Goal: Task Accomplishment & Management: Complete application form

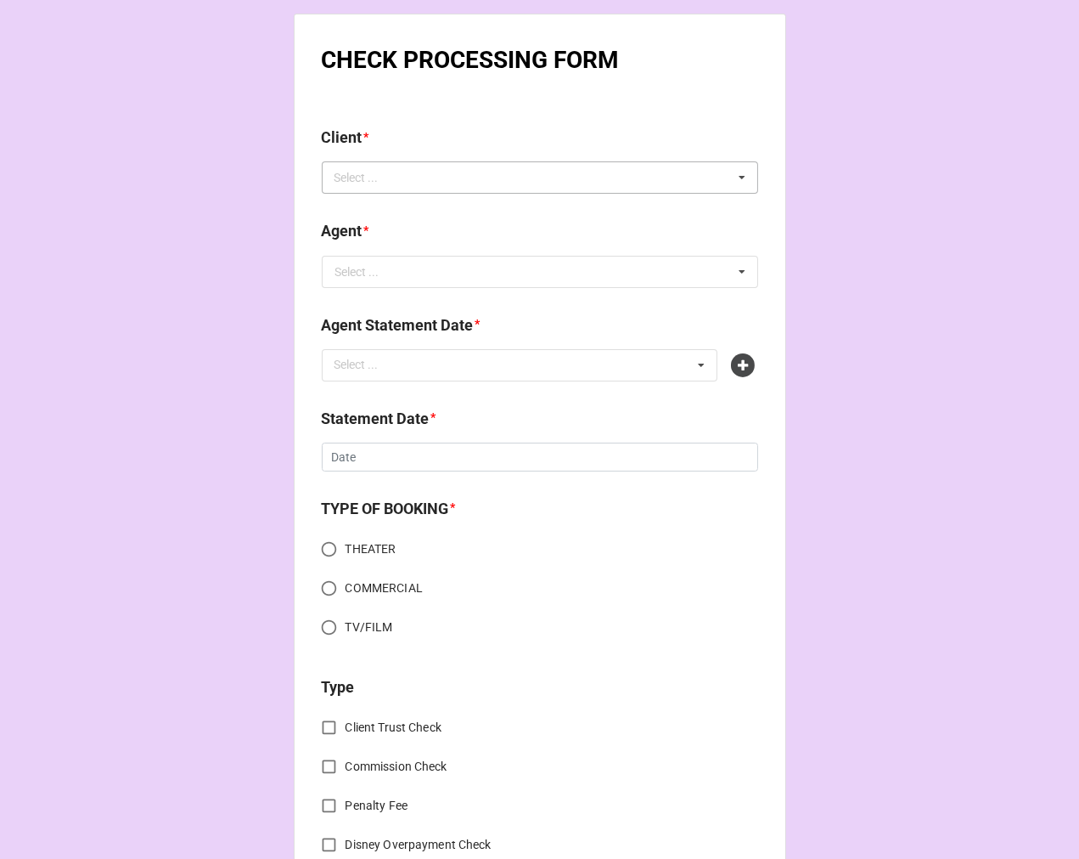
click at [408, 183] on div "Select ... No results found." at bounding box center [540, 177] width 436 height 32
type input "sparta"
click at [408, 210] on div "Sparta Jet" at bounding box center [540, 208] width 435 height 31
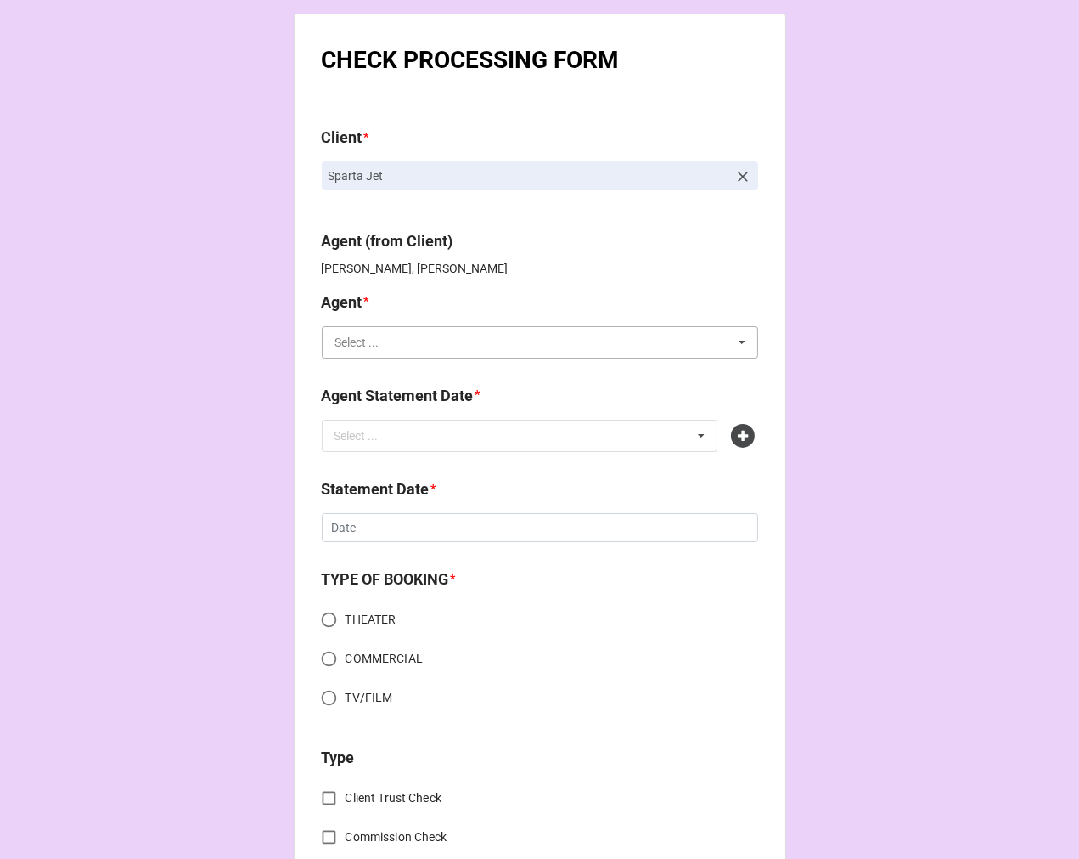
click at [382, 357] on input "text" at bounding box center [541, 342] width 435 height 31
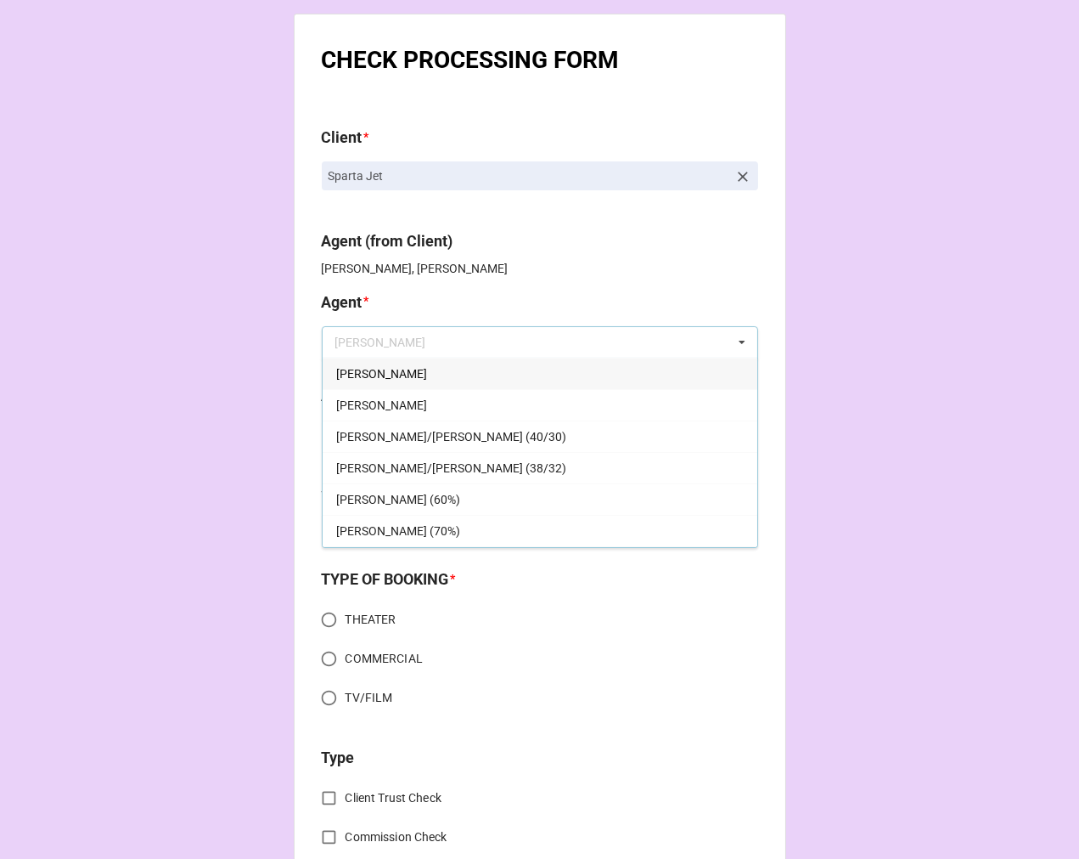
click at [345, 363] on div "[PERSON_NAME]" at bounding box center [540, 373] width 435 height 31
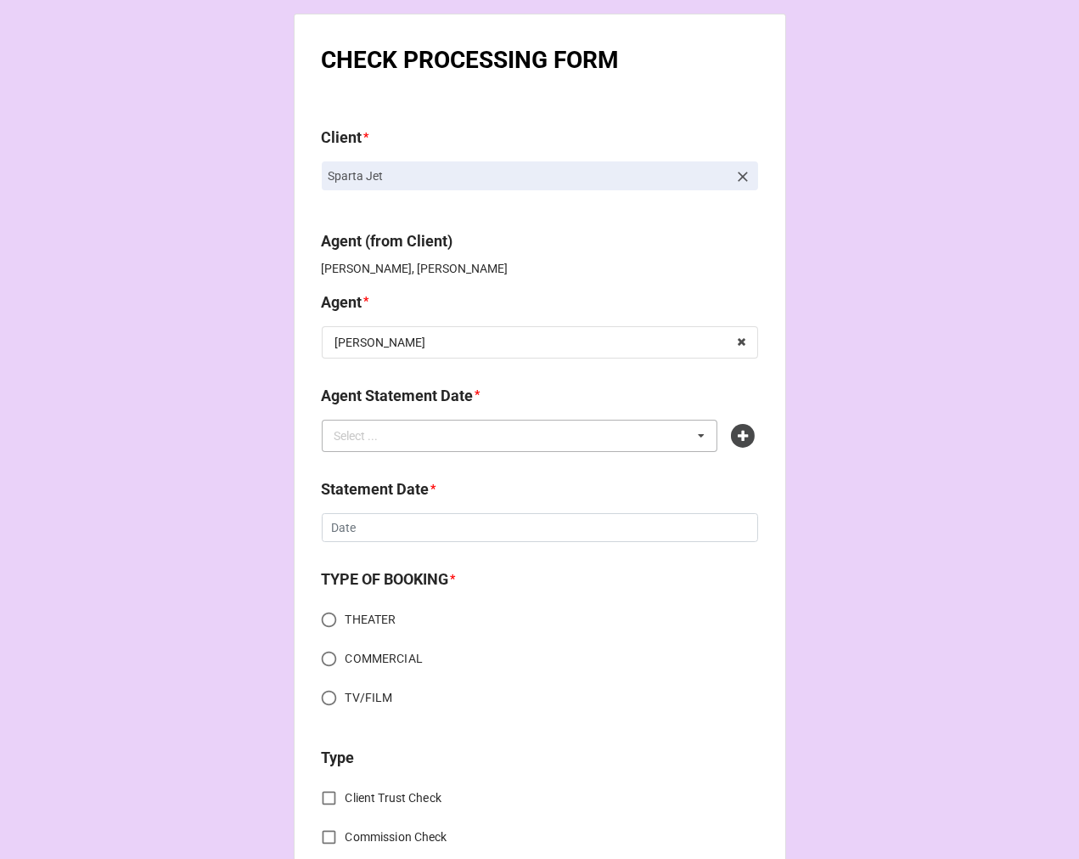
click at [391, 436] on div "Select ..." at bounding box center [366, 435] width 73 height 20
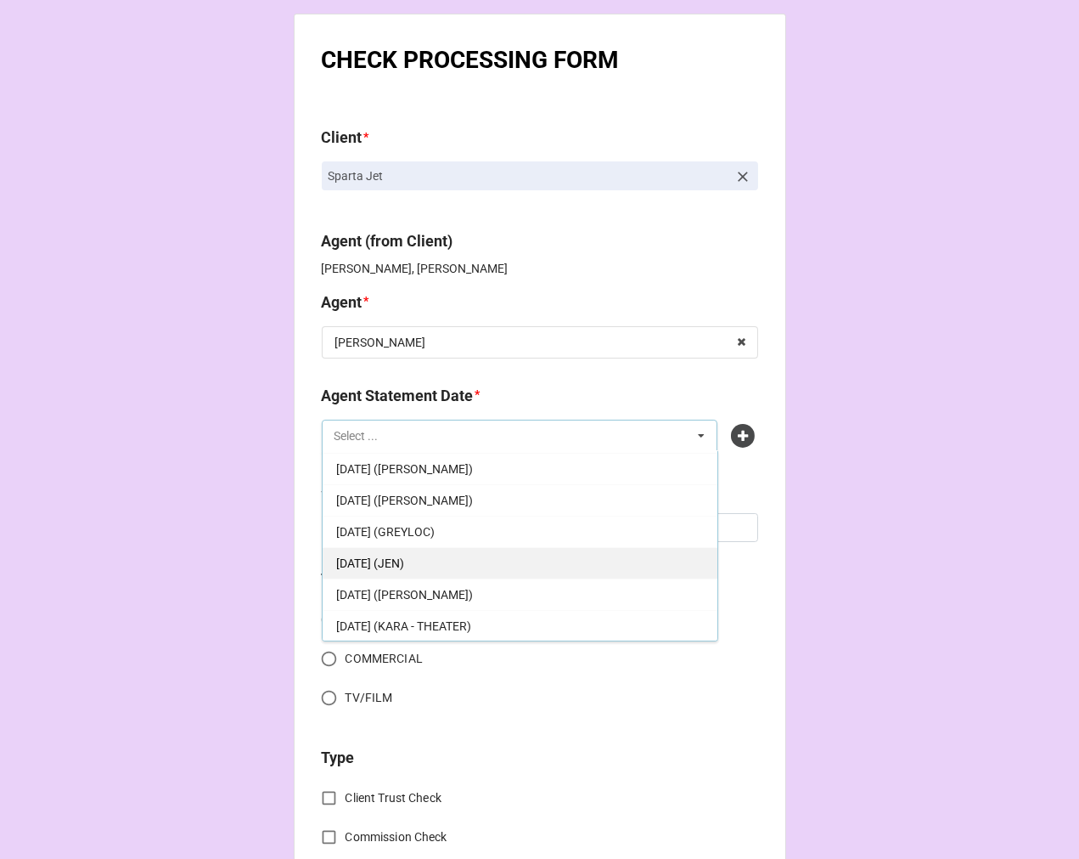
scroll to position [94, 0]
click at [447, 563] on span "OCTOBER 3, 2025 (JODI)" at bounding box center [404, 562] width 137 height 14
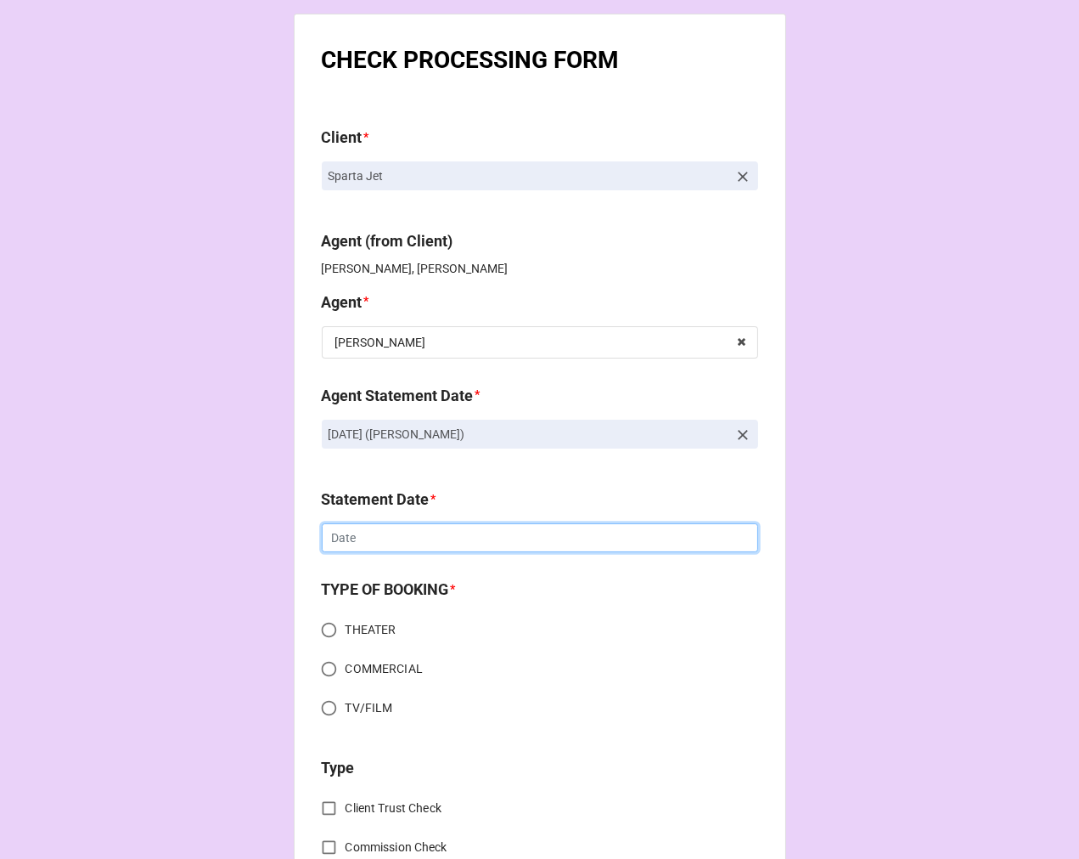
click at [344, 539] on input "text" at bounding box center [540, 537] width 436 height 29
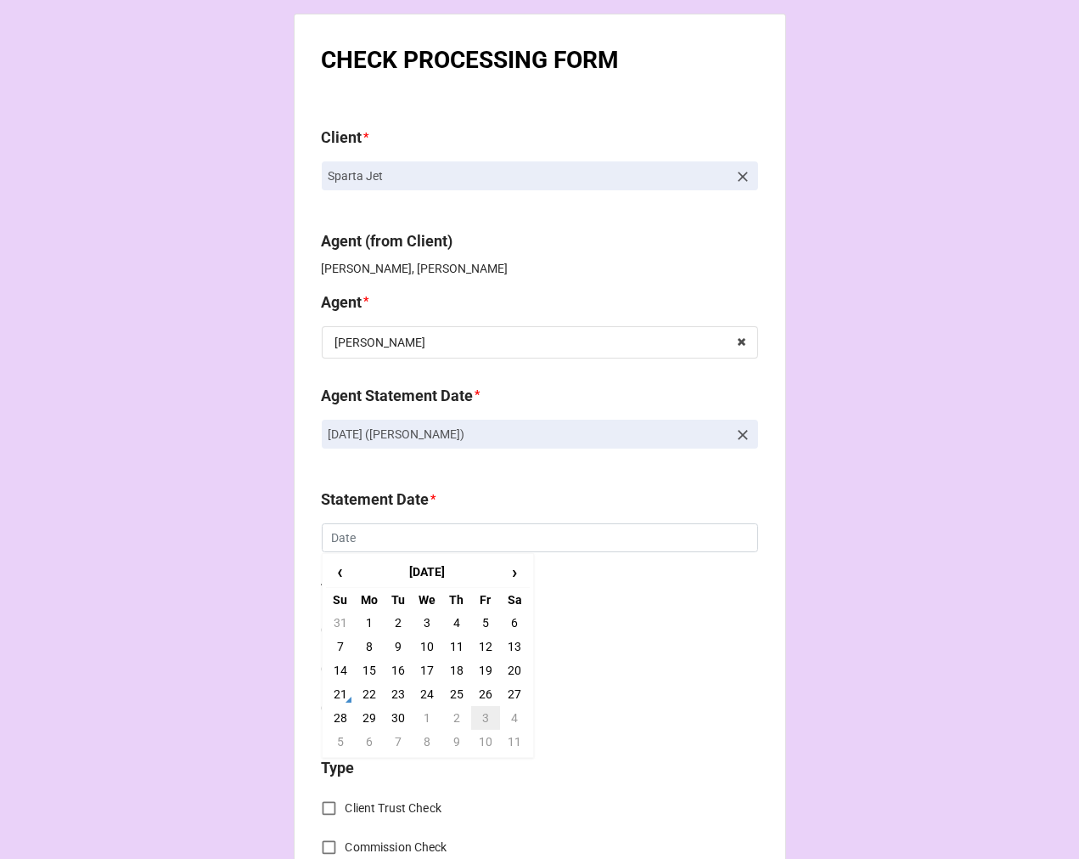
click at [485, 719] on td "3" at bounding box center [485, 718] width 29 height 24
type input "[DATE]"
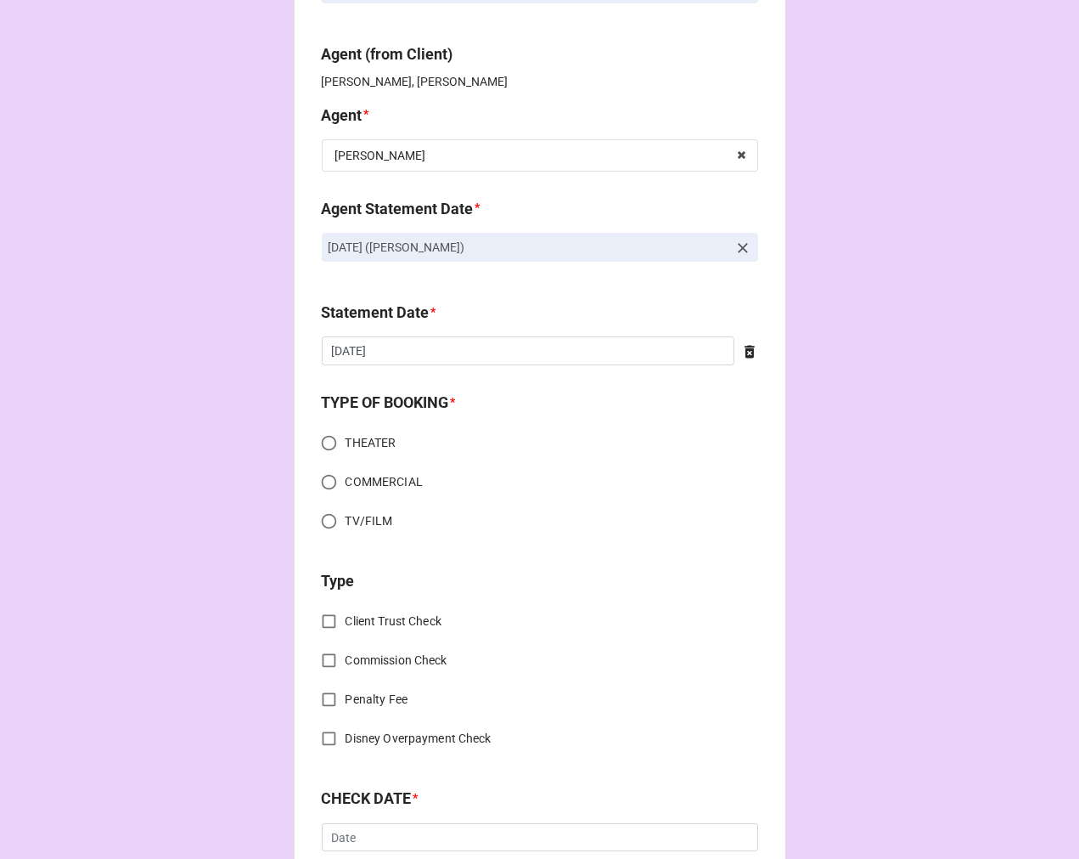
scroll to position [189, 0]
click at [325, 480] on input "COMMERCIAL" at bounding box center [329, 480] width 33 height 33
radio input "true"
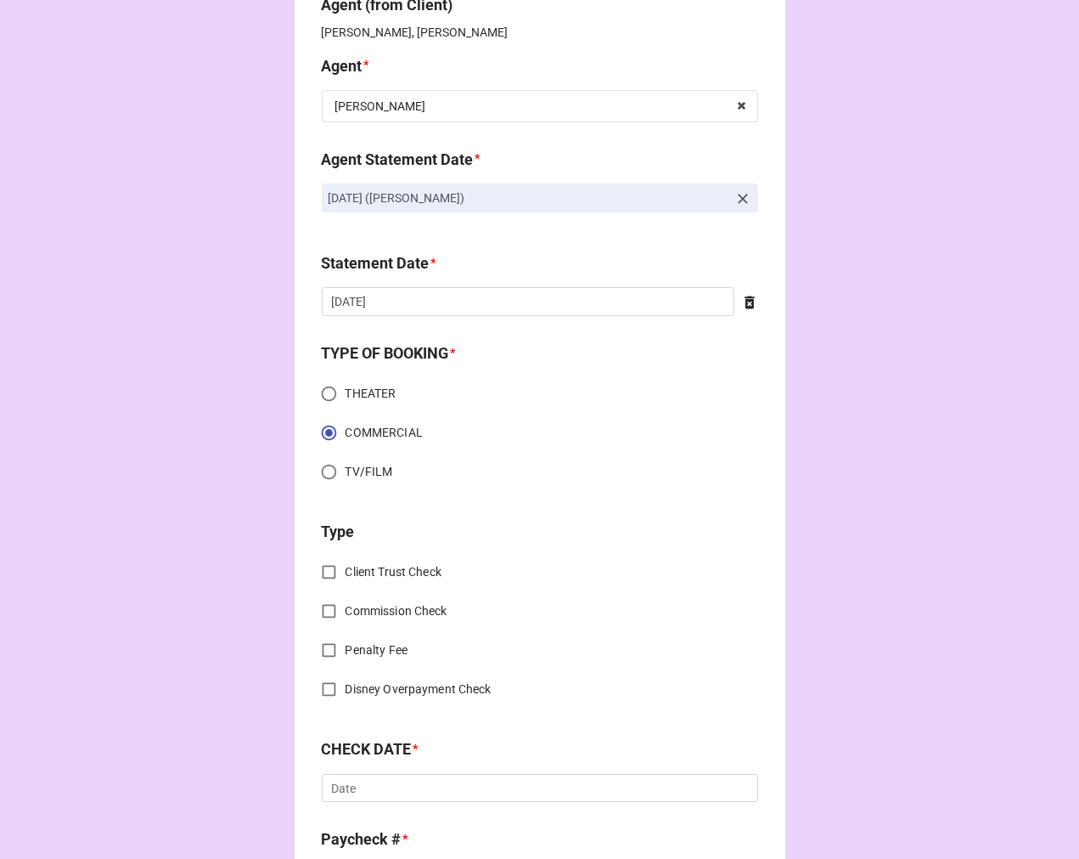
scroll to position [283, 0]
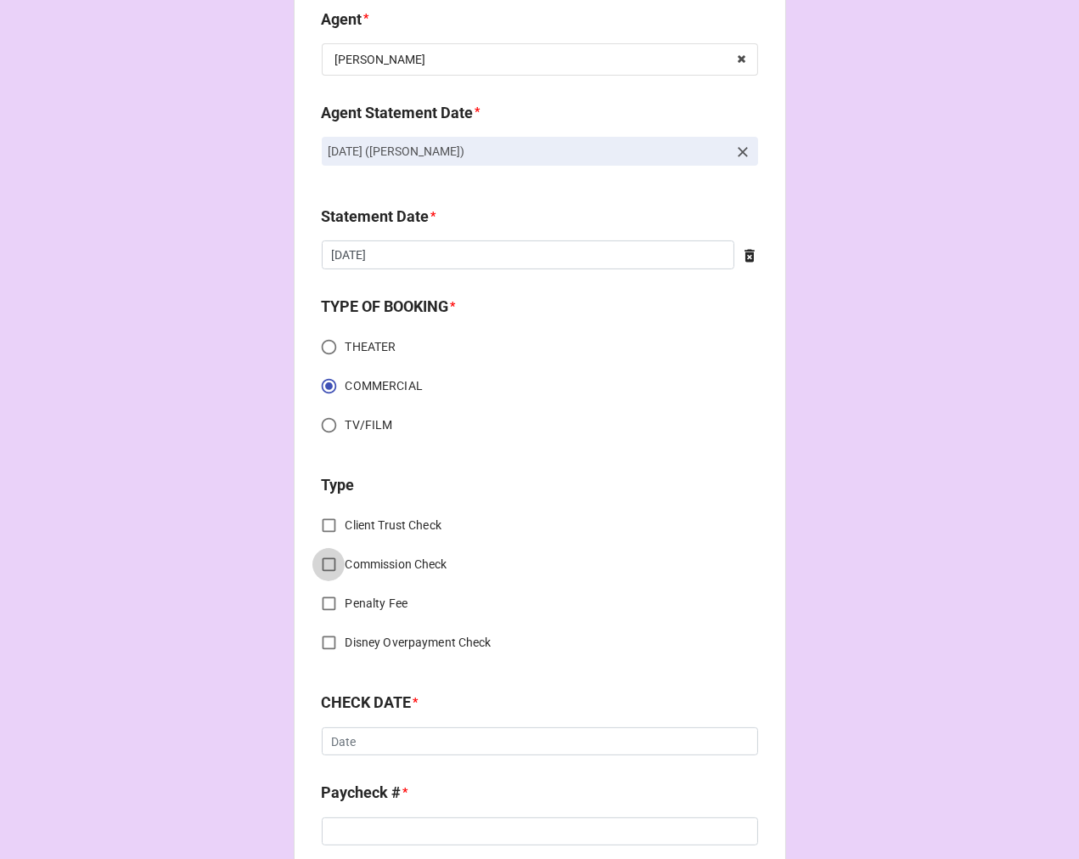
click at [320, 563] on input "Commission Check" at bounding box center [329, 564] width 33 height 33
checkbox input "true"
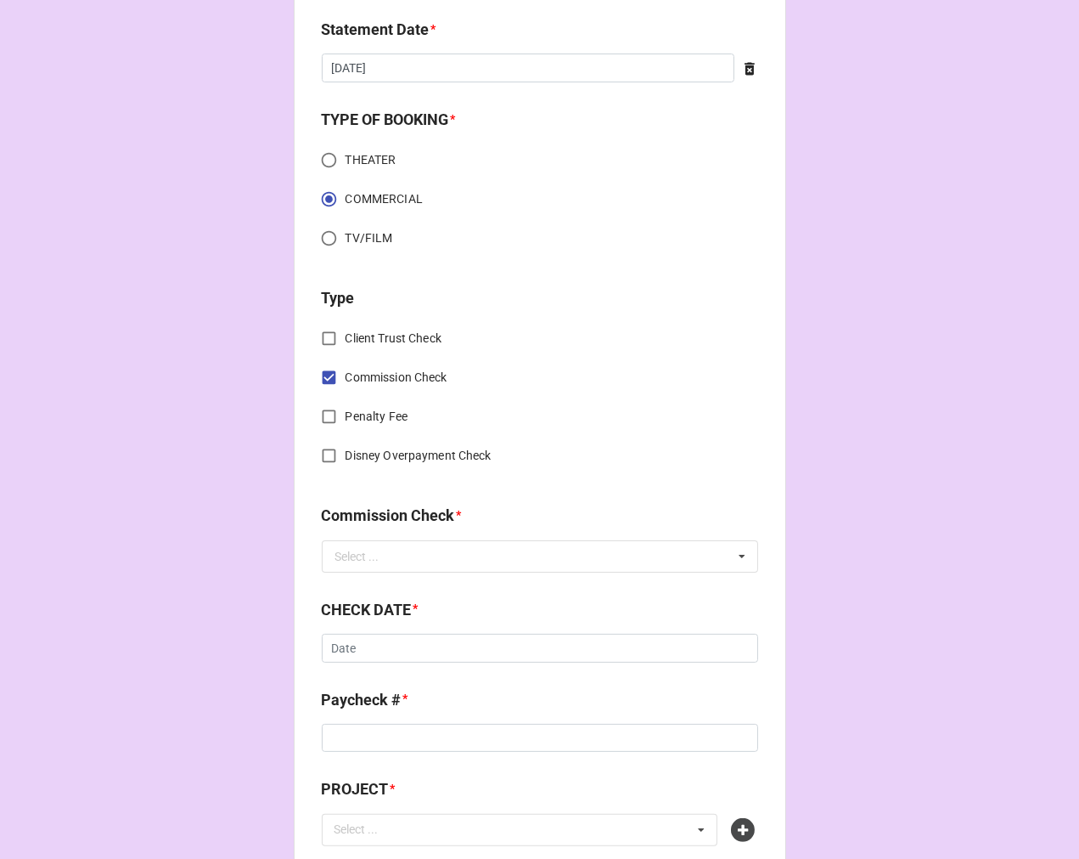
scroll to position [471, 0]
click at [522, 556] on input "text" at bounding box center [541, 554] width 435 height 31
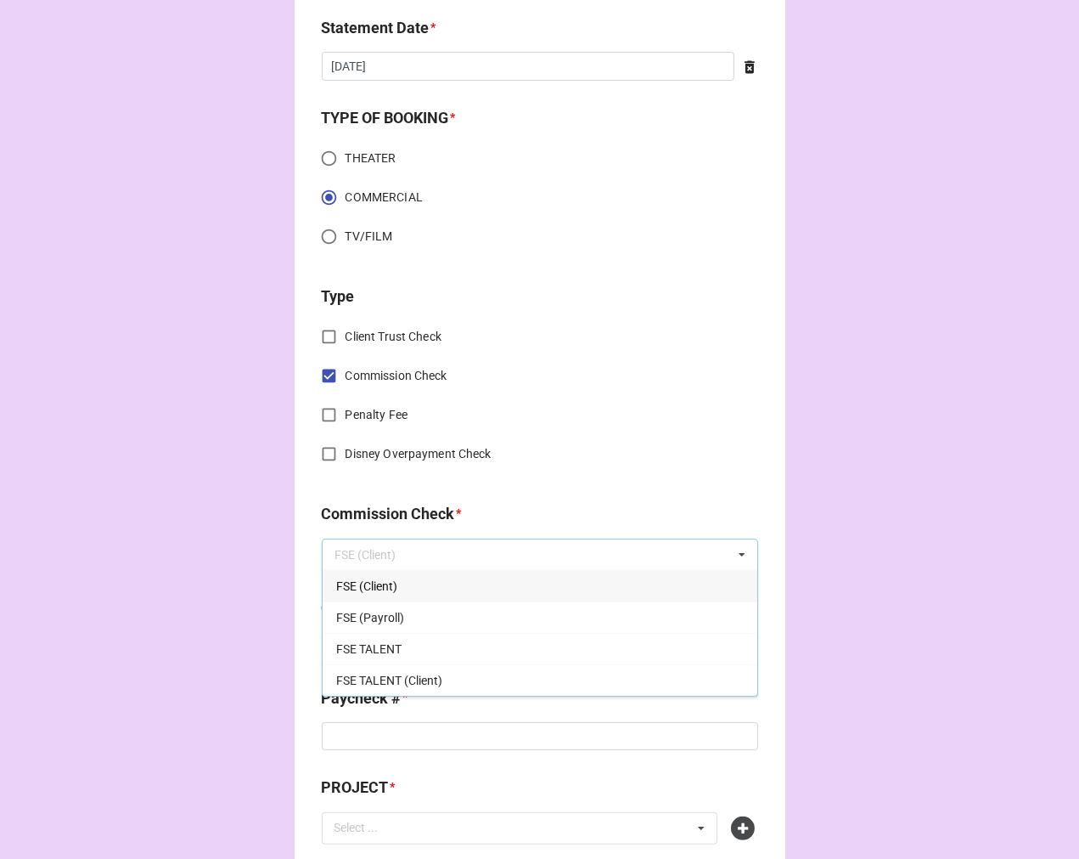
click at [361, 579] on span "FSE (Client)" at bounding box center [366, 586] width 61 height 14
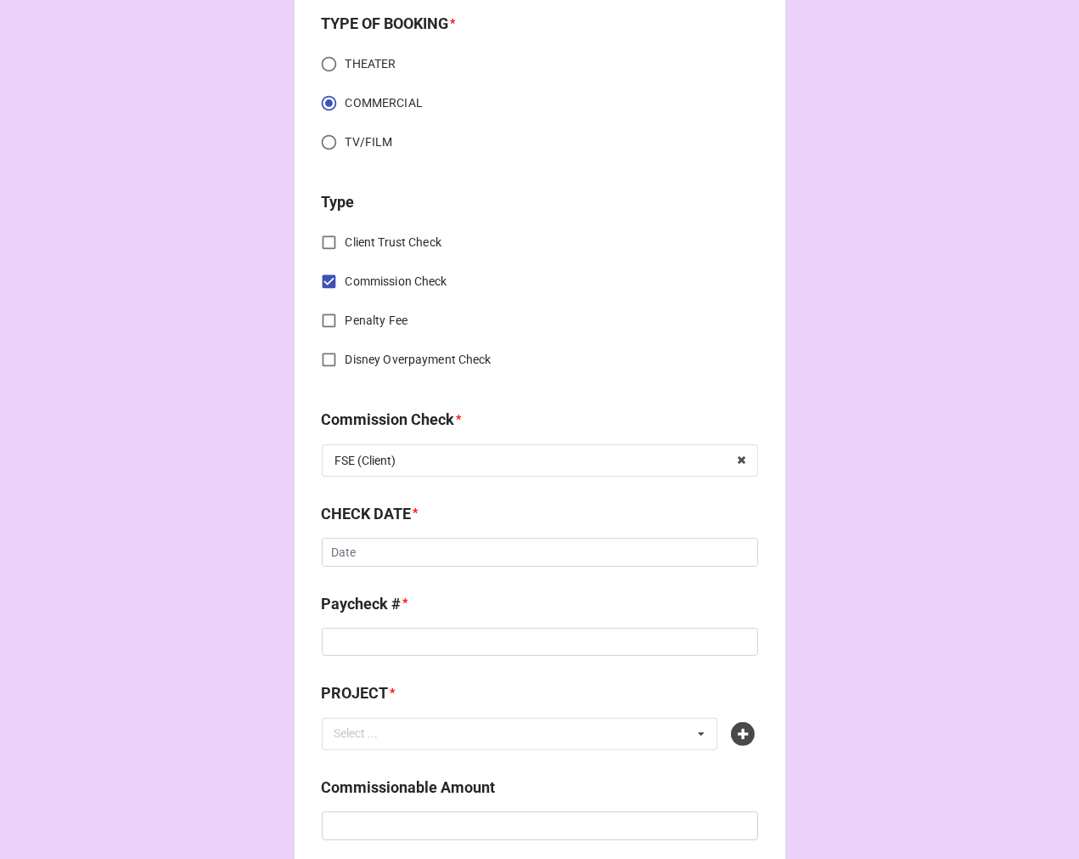
scroll to position [660, 0]
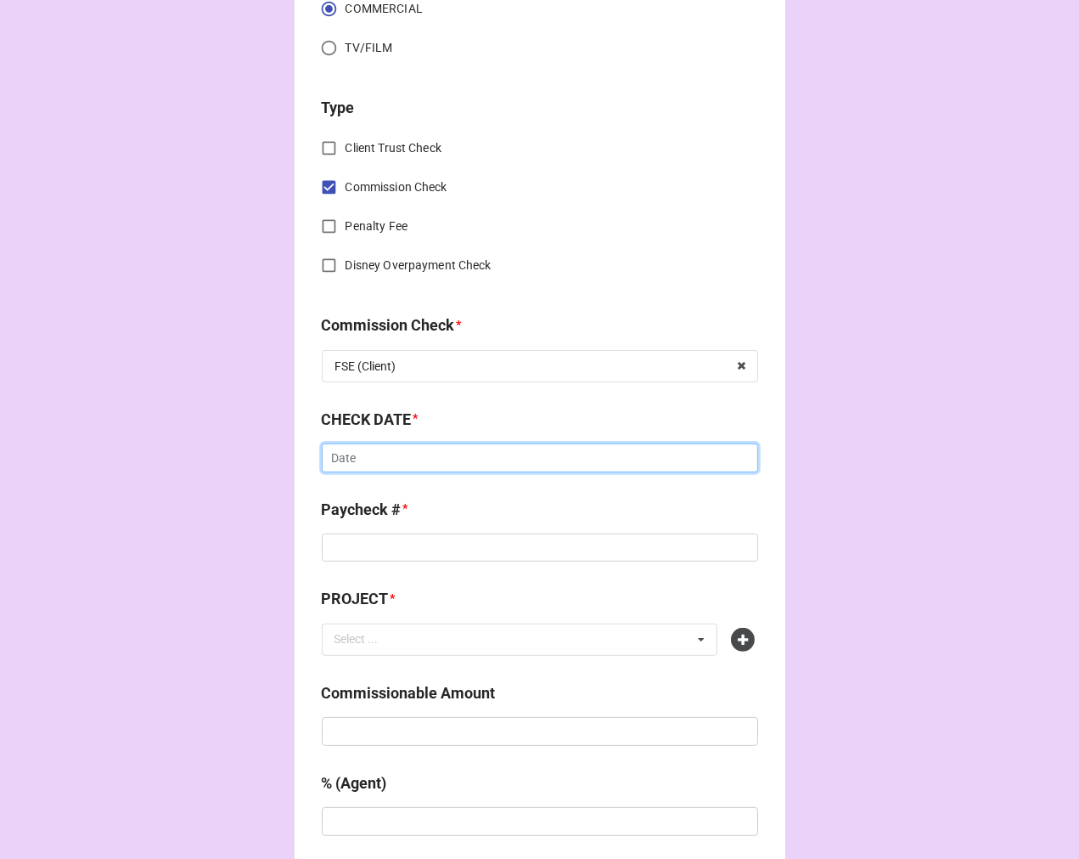
click at [404, 461] on input "text" at bounding box center [540, 457] width 436 height 29
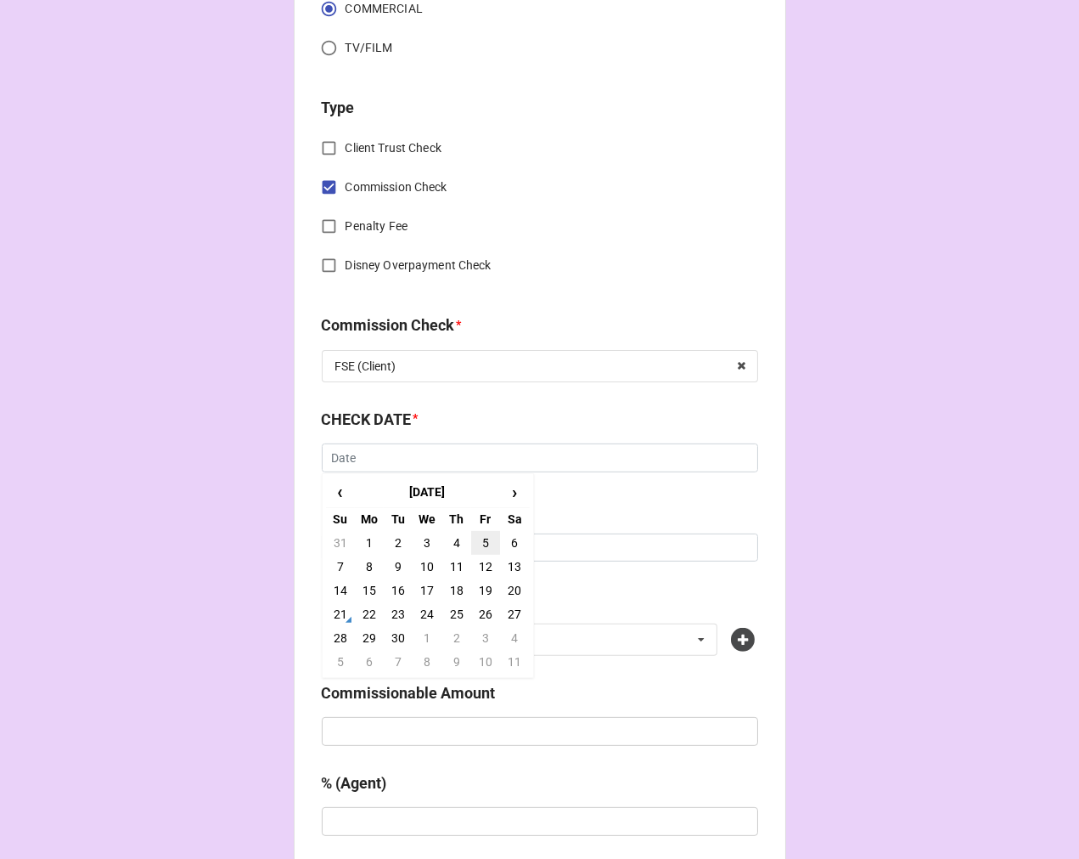
click at [482, 538] on td "5" at bounding box center [485, 543] width 29 height 24
type input "9/5/2025"
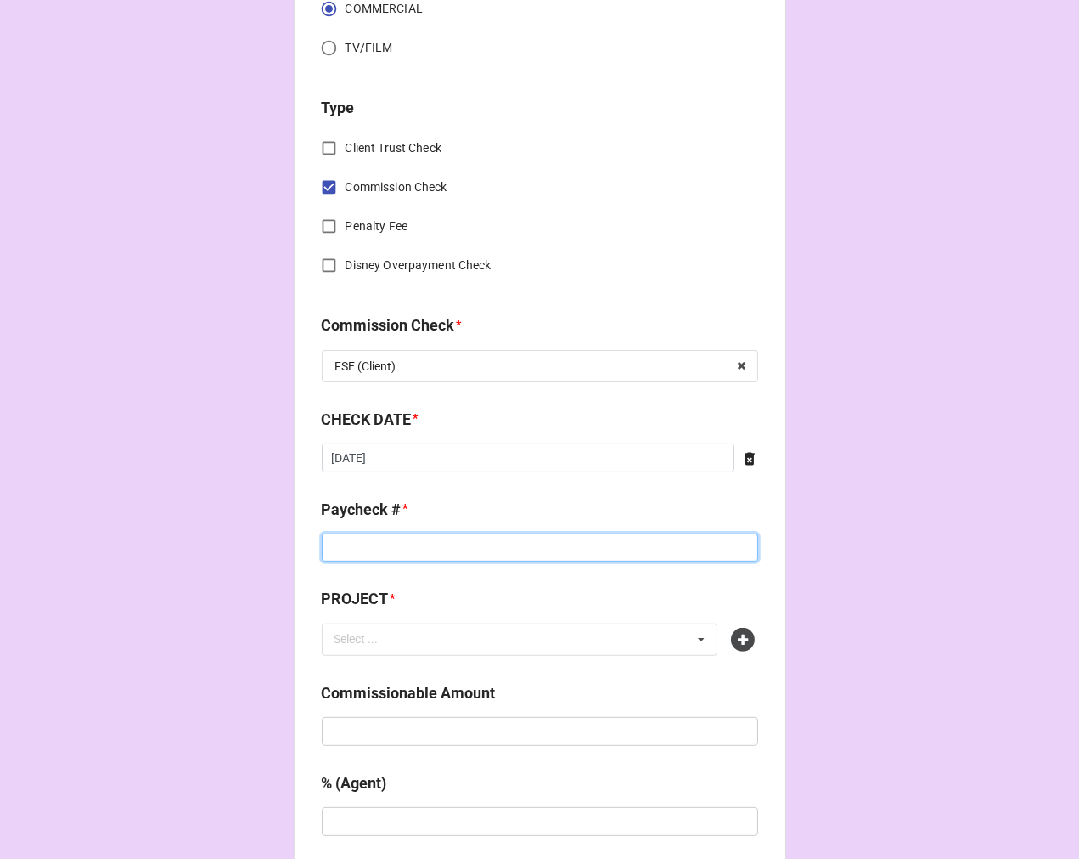
click at [445, 549] on input at bounding box center [540, 547] width 436 height 29
click at [346, 545] on input at bounding box center [540, 547] width 436 height 29
type input "4167"
click at [741, 635] on icon at bounding box center [743, 640] width 24 height 24
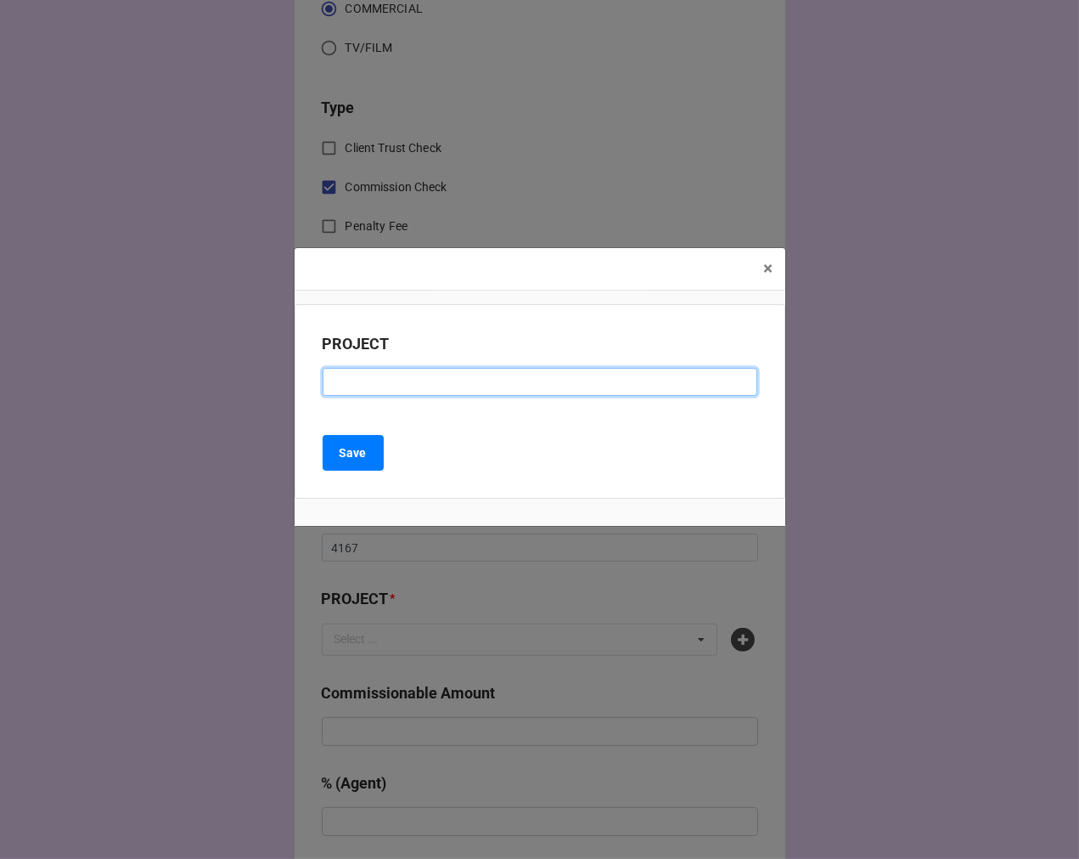
click at [521, 388] on input at bounding box center [540, 382] width 435 height 29
type input "MARTINELLIS (RENEWAL)"
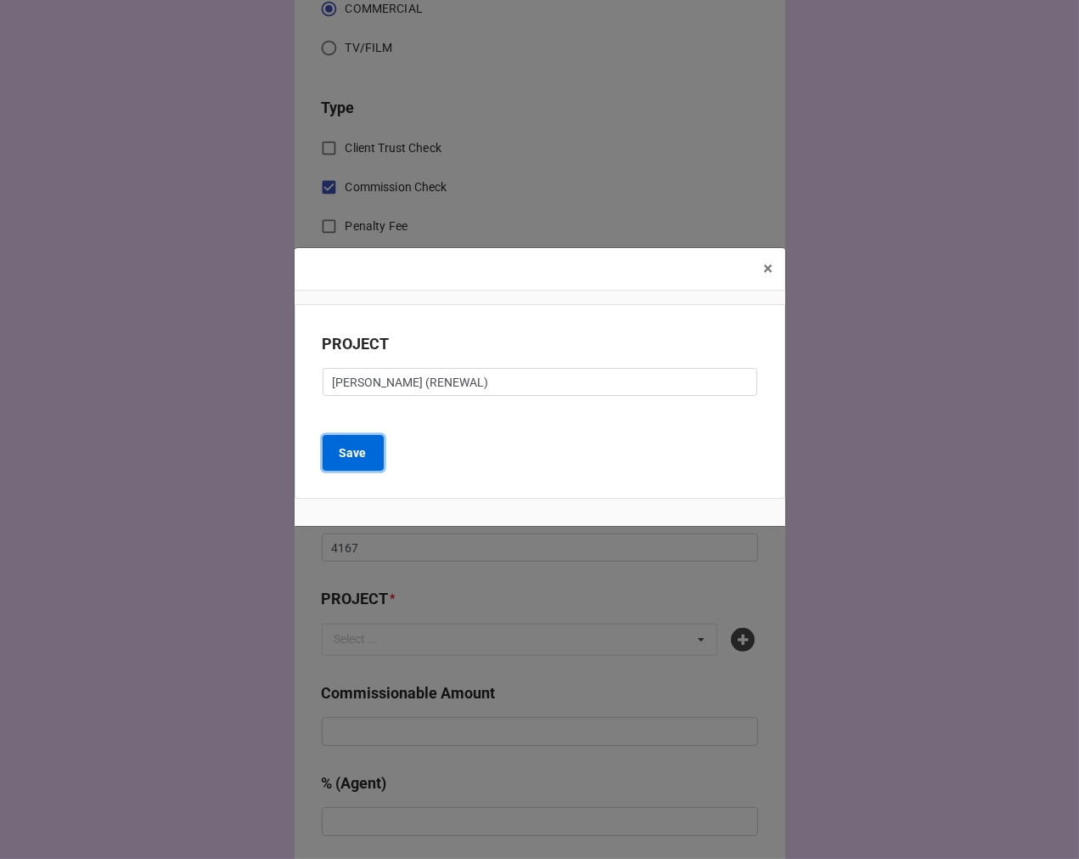
click at [346, 454] on b "Save" at bounding box center [353, 453] width 27 height 18
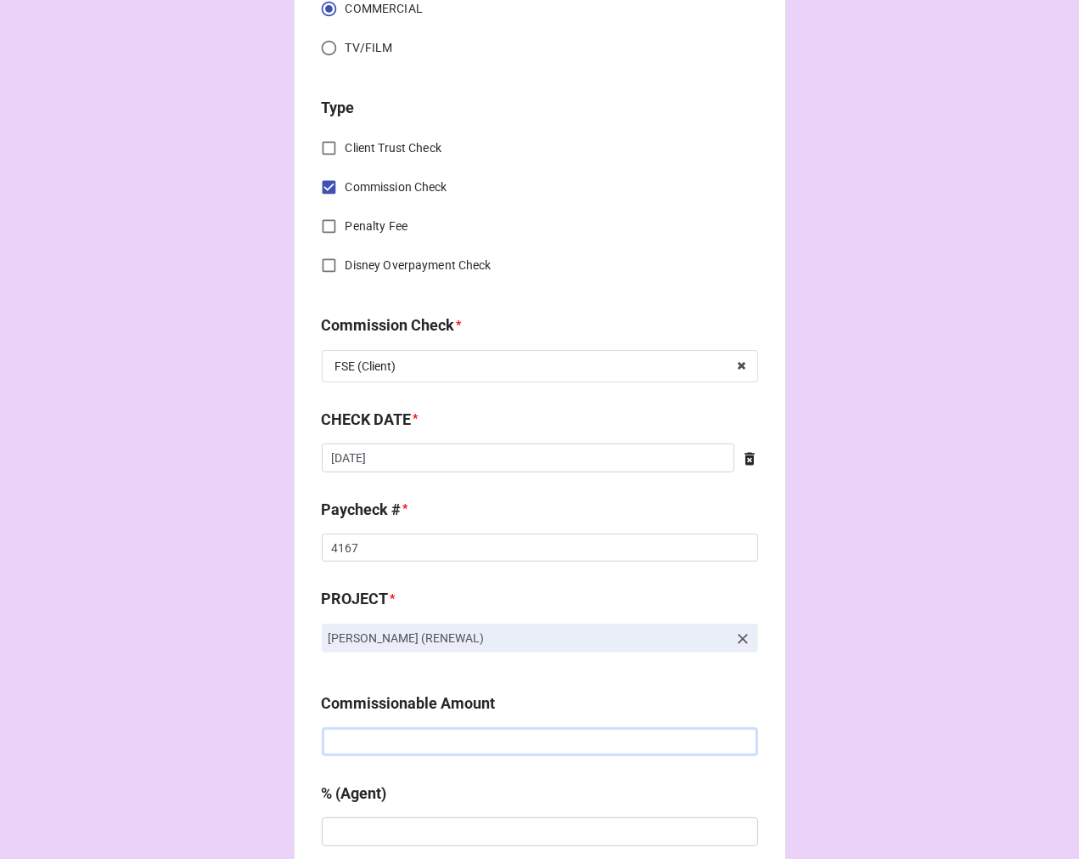
click at [334, 735] on input "text" at bounding box center [540, 741] width 436 height 29
type input "$900.00"
type input "20%"
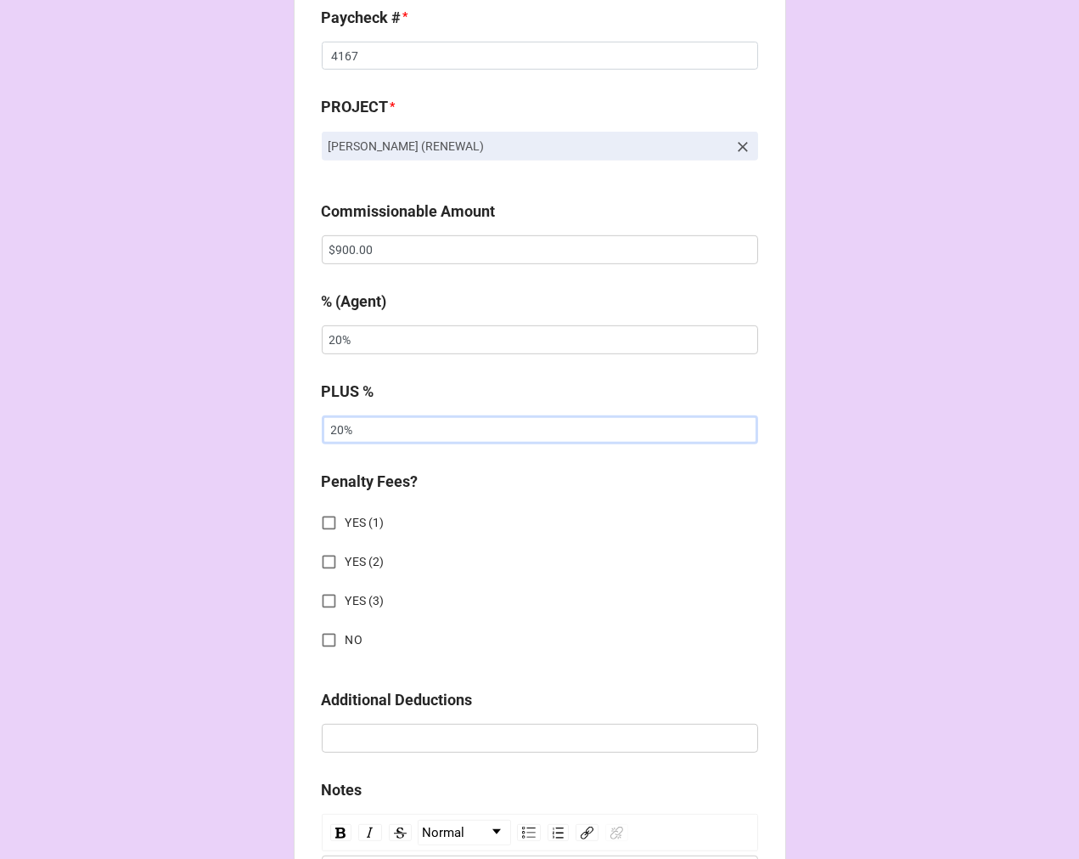
type input "20%"
click at [328, 635] on input "NO" at bounding box center [329, 639] width 33 height 33
checkbox input "true"
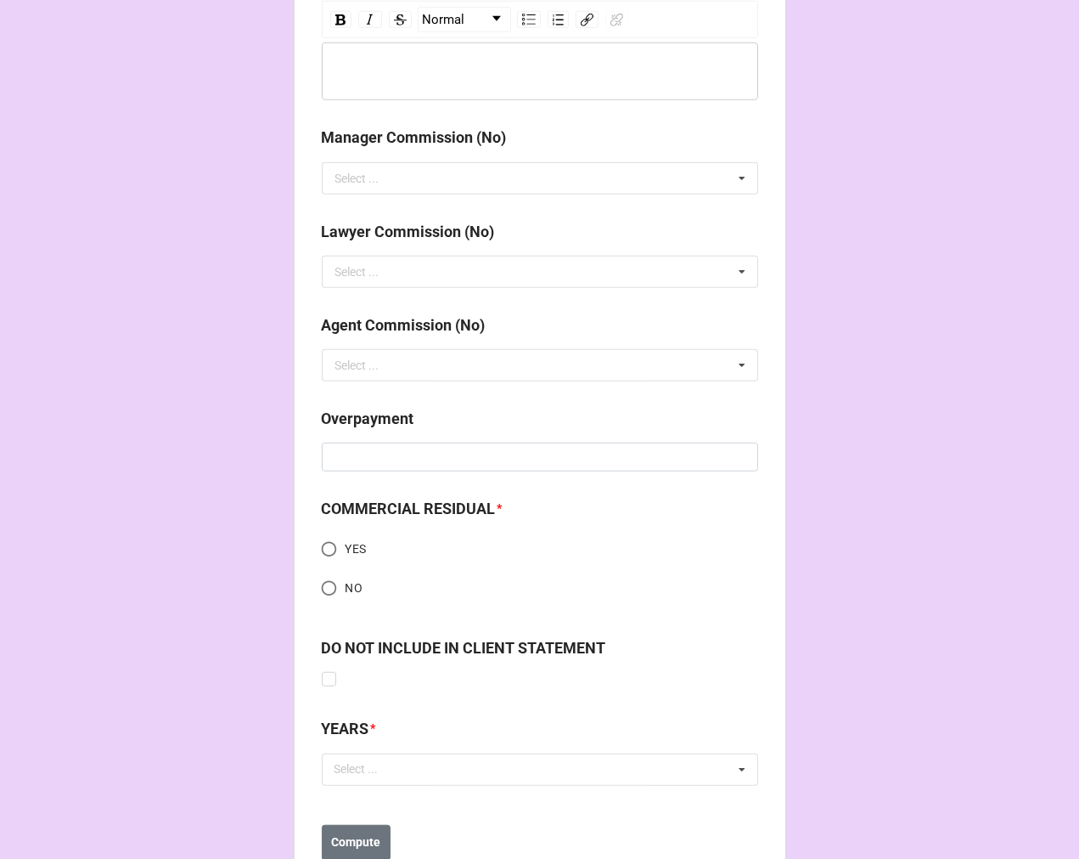
scroll to position [2021, 0]
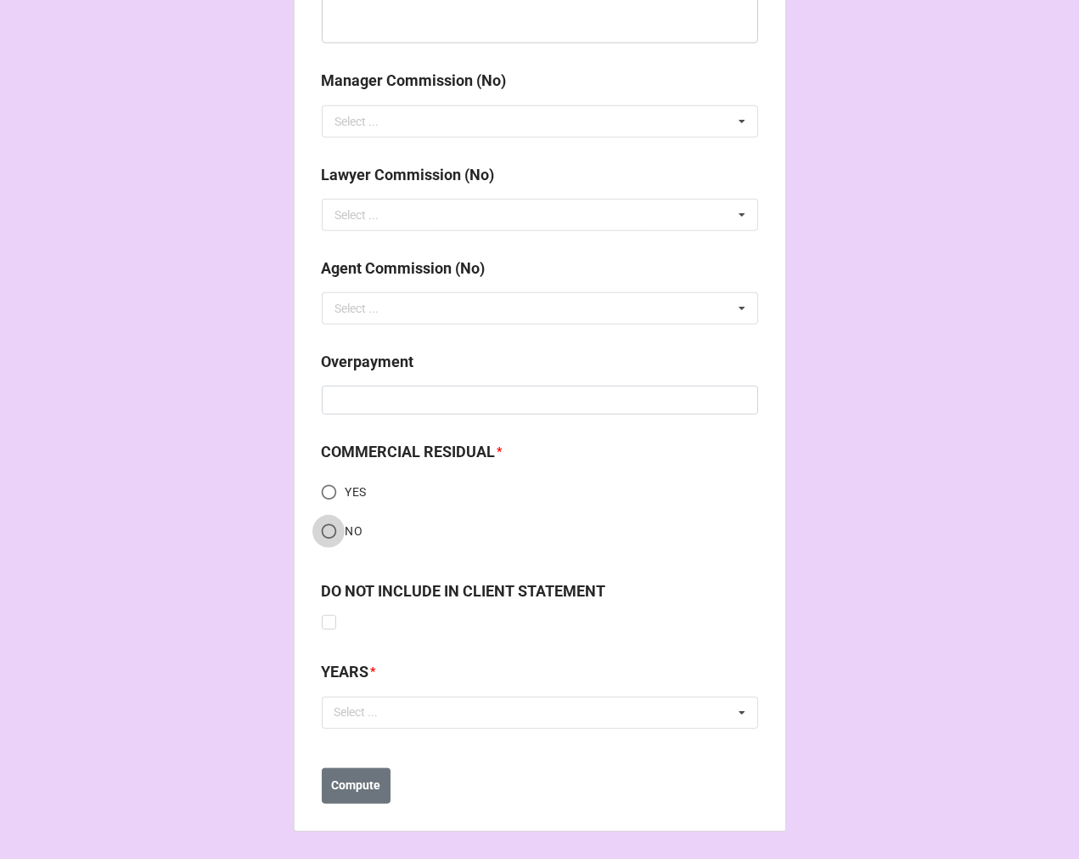
click at [328, 527] on input "NO" at bounding box center [329, 531] width 33 height 33
radio input "true"
click at [384, 719] on div "Select ..." at bounding box center [366, 712] width 73 height 20
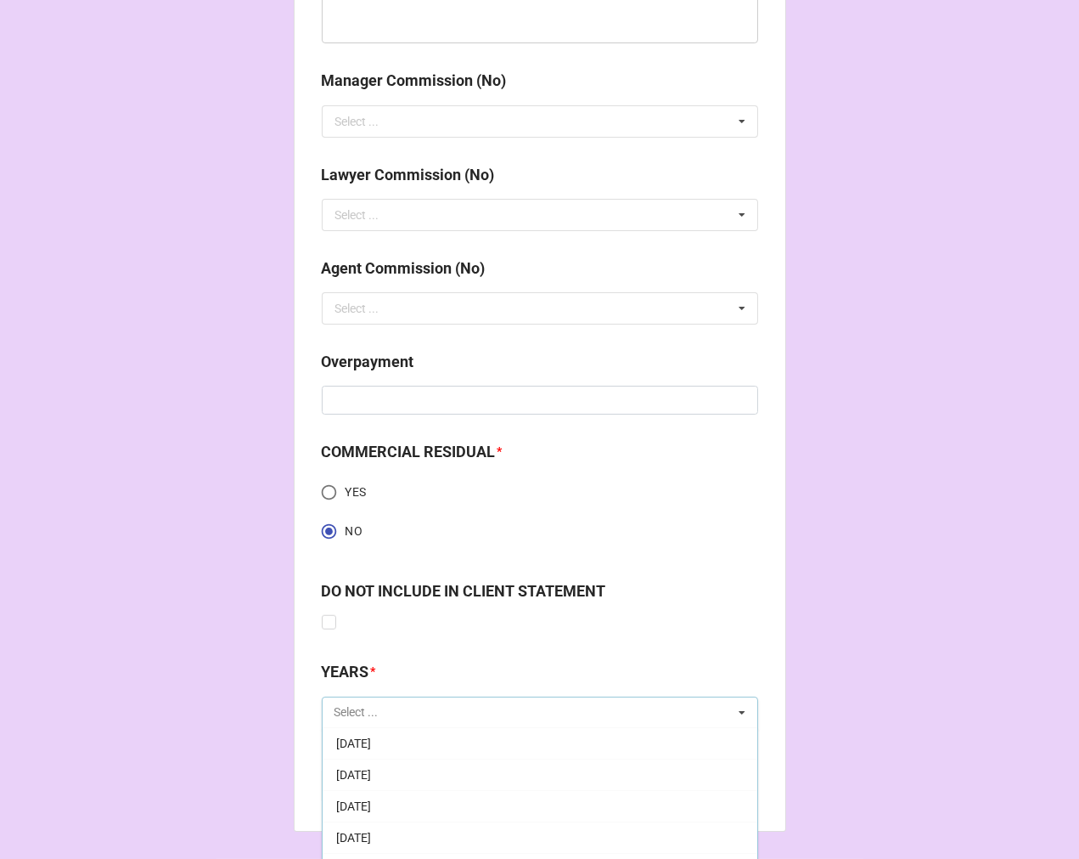
scroll to position [189, 0]
click at [371, 833] on span "[DATE]" at bounding box center [353, 838] width 35 height 14
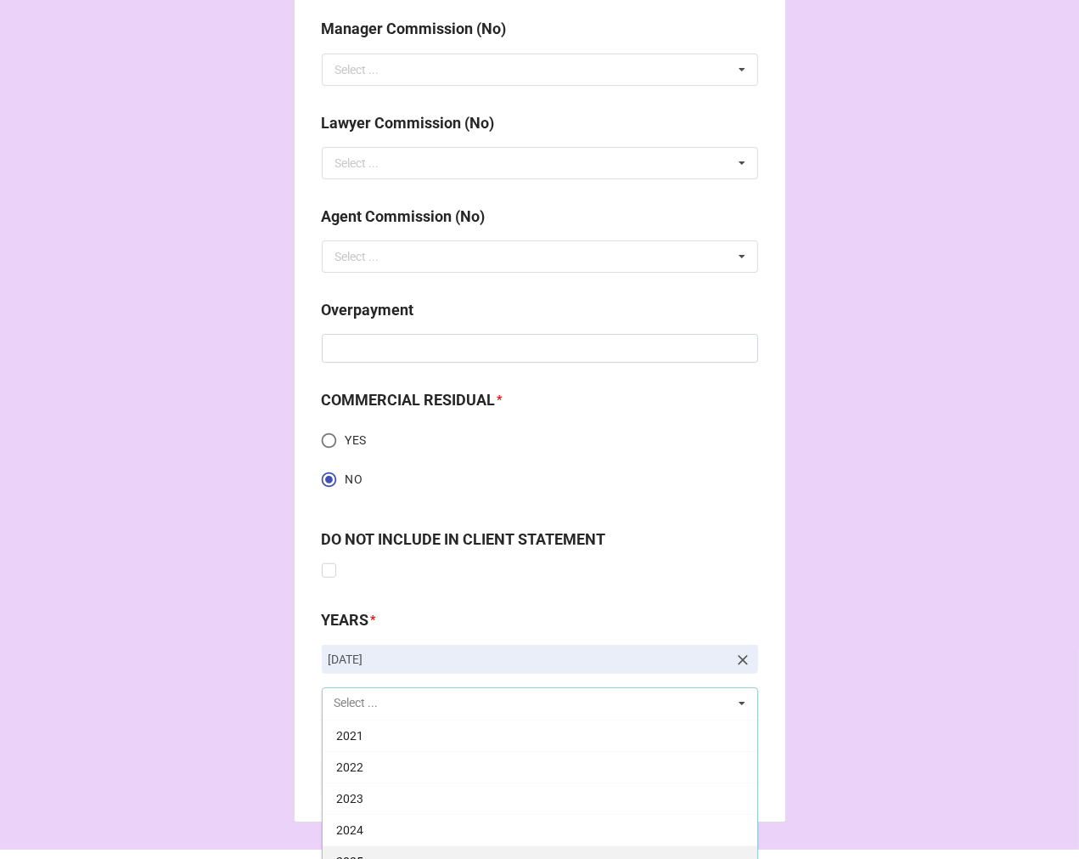
scroll to position [2123, 0]
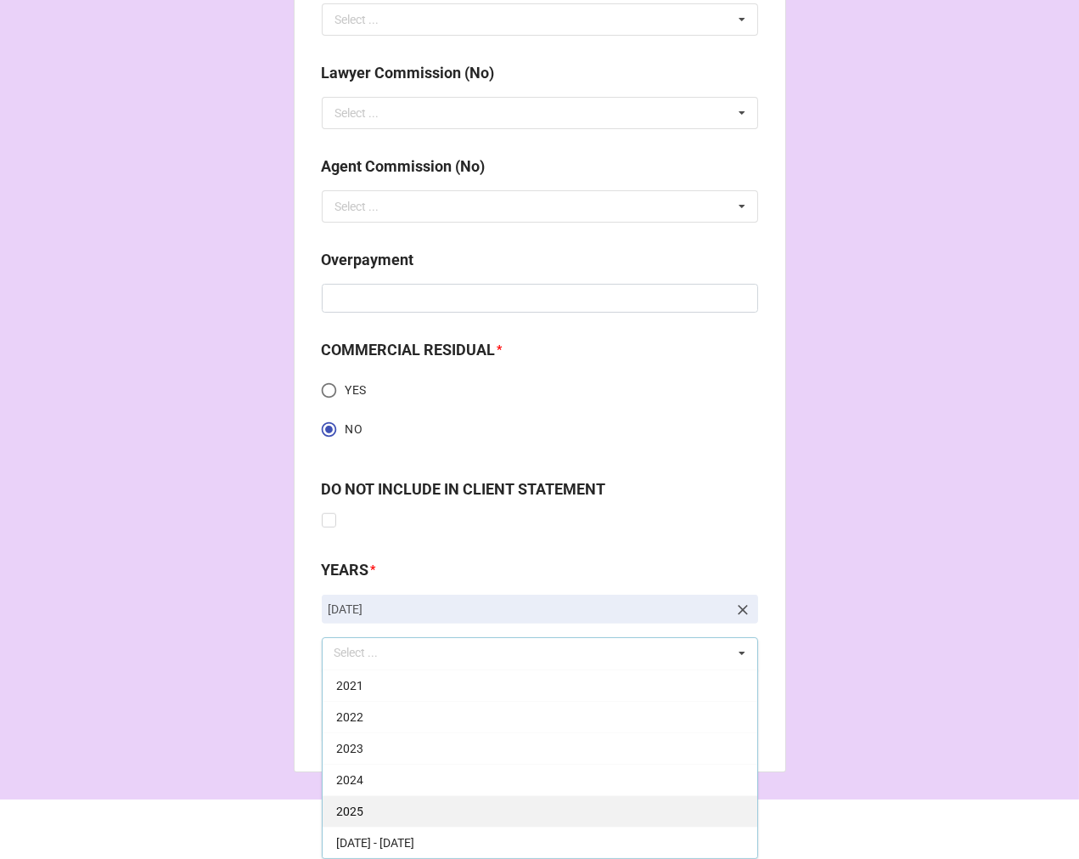
click at [384, 802] on div "2025" at bounding box center [540, 810] width 435 height 31
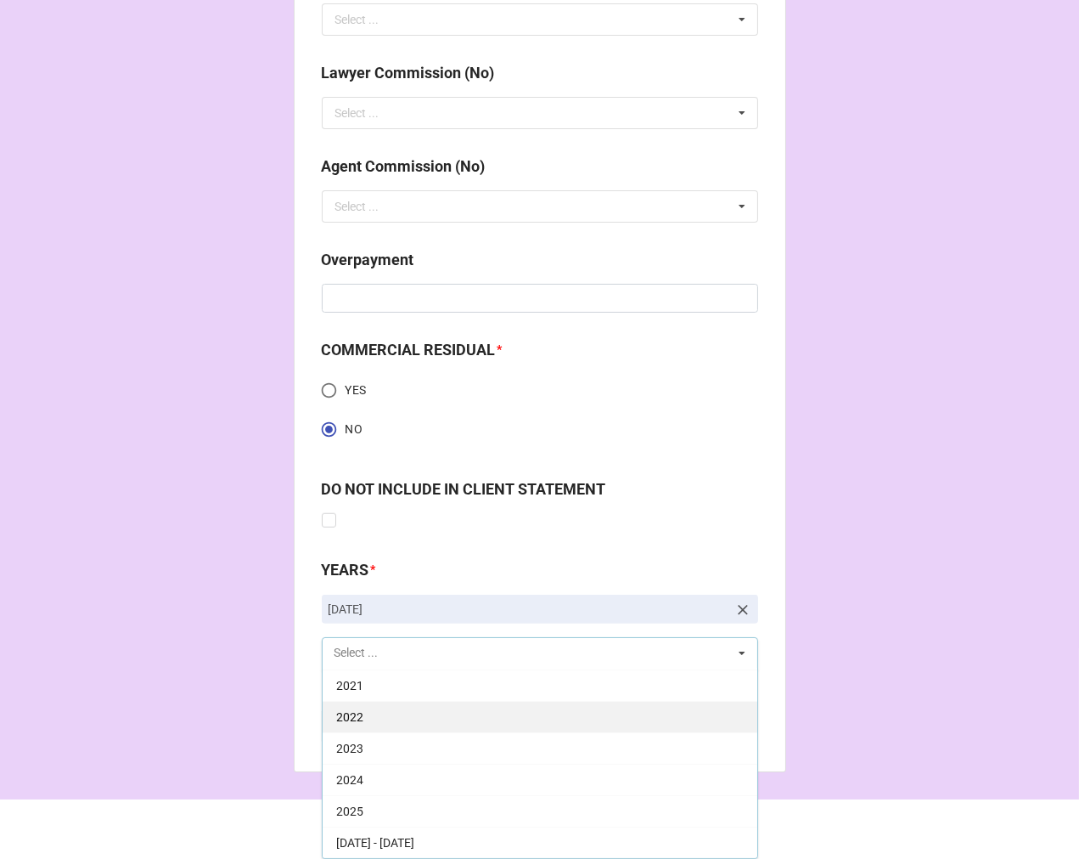
scroll to position [345, 0]
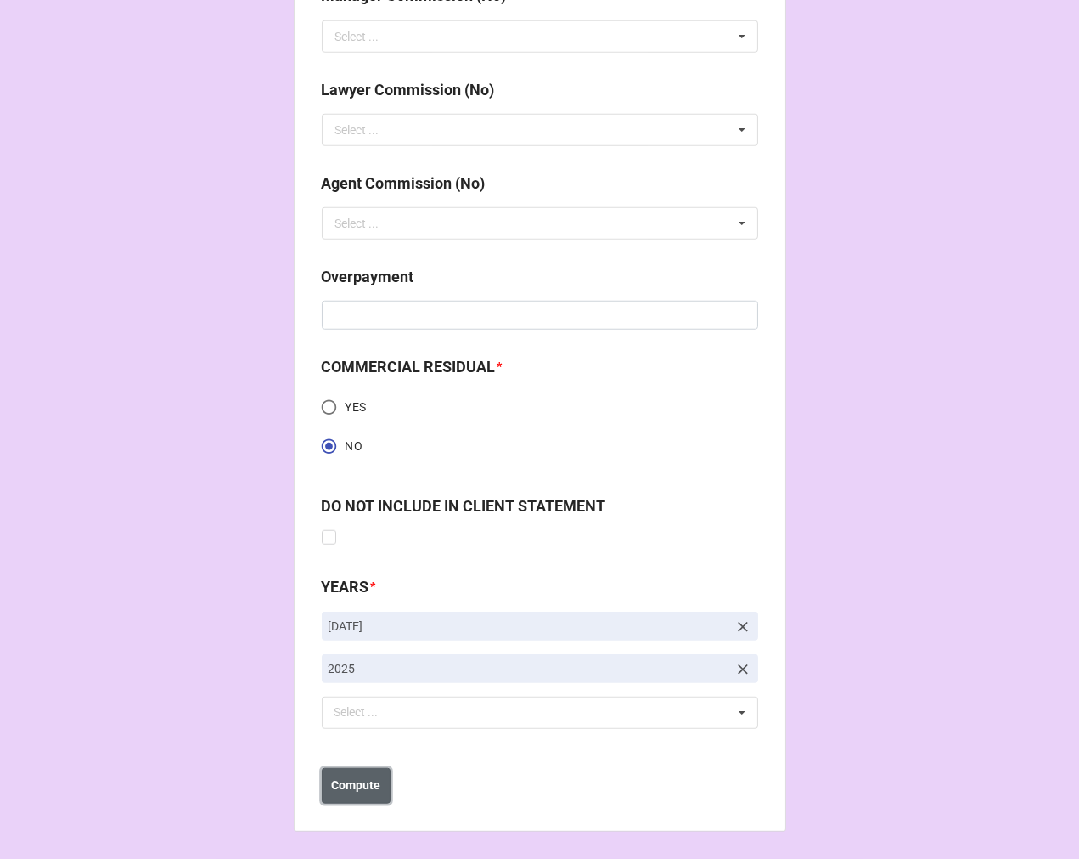
click at [350, 791] on b "Compute" at bounding box center [355, 785] width 49 height 18
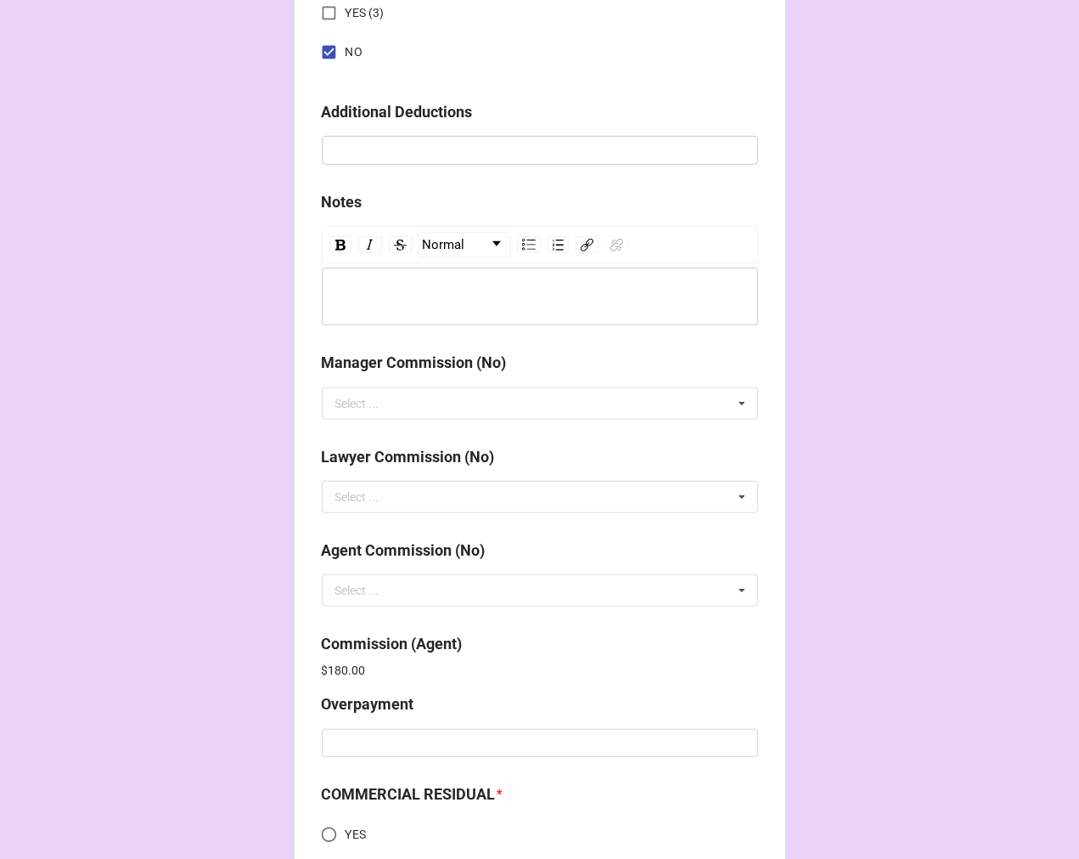
scroll to position [2166, 0]
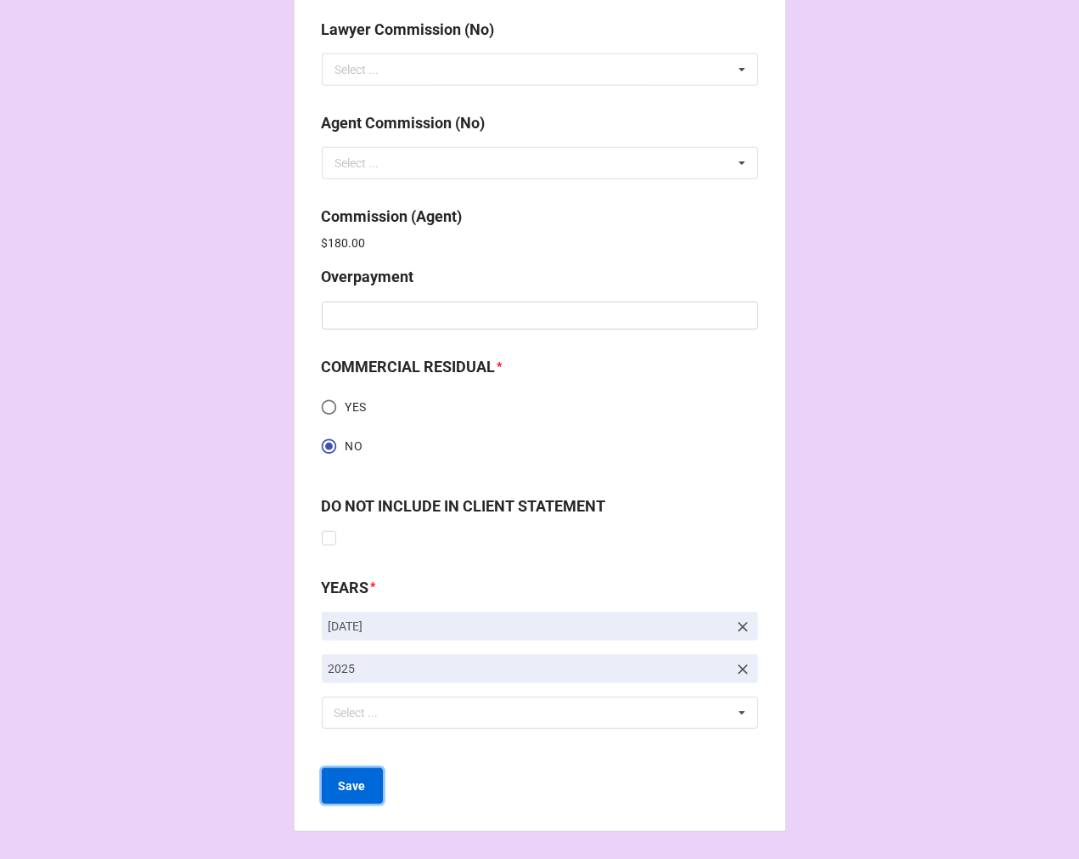
click at [345, 787] on b "Save" at bounding box center [352, 786] width 27 height 18
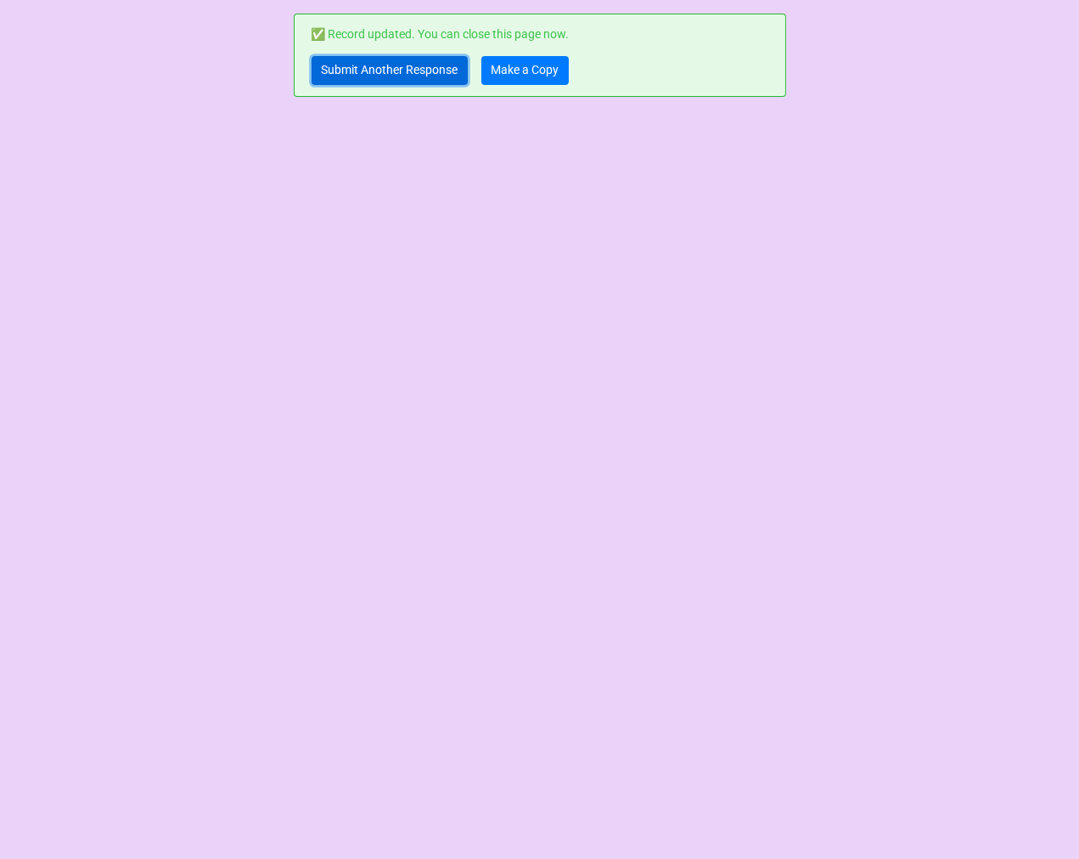
click at [352, 79] on link "Submit Another Response" at bounding box center [390, 70] width 156 height 29
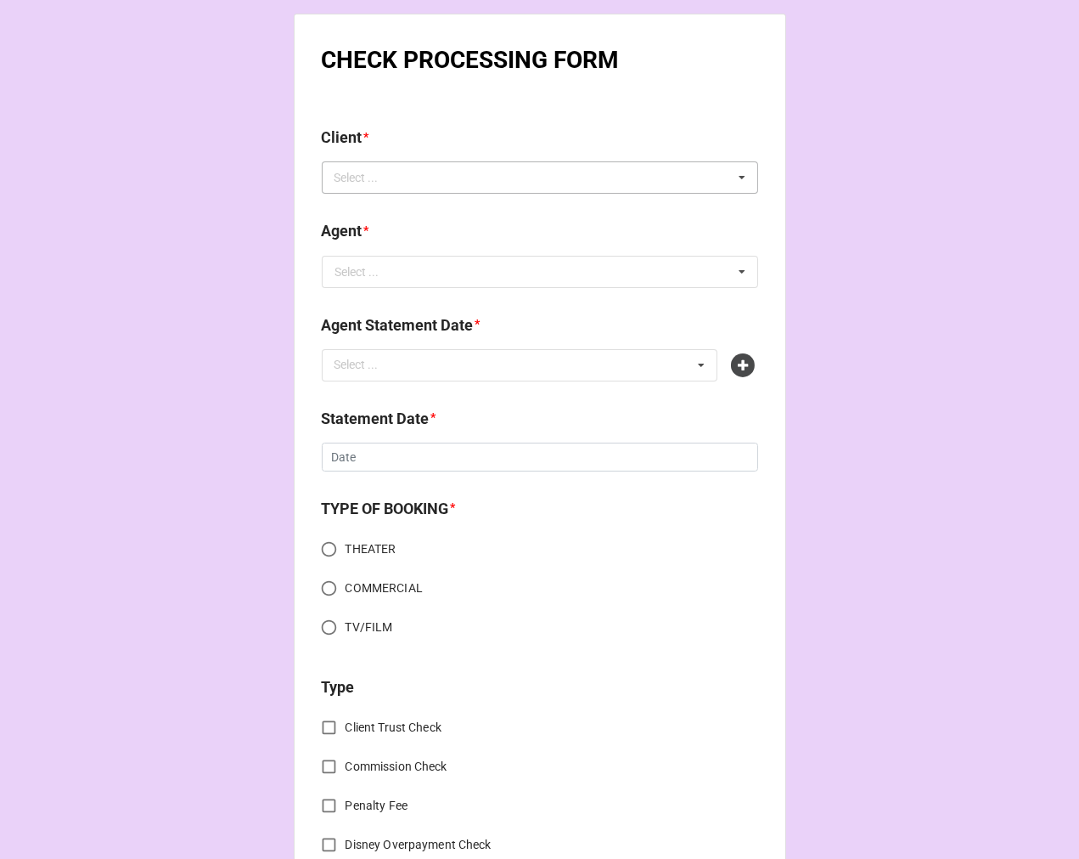
click at [396, 172] on div "Select ..." at bounding box center [366, 178] width 73 height 20
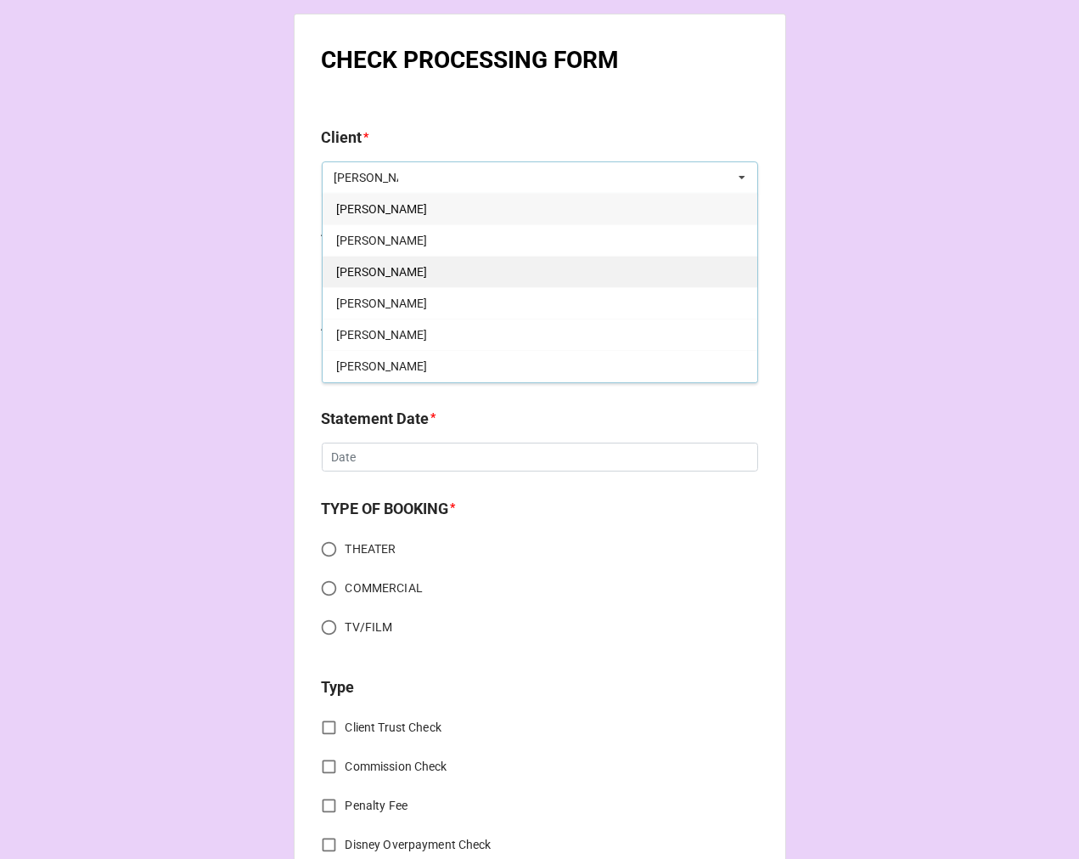
type input "[PERSON_NAME]"
click at [388, 258] on div "[PERSON_NAME]" at bounding box center [540, 271] width 435 height 31
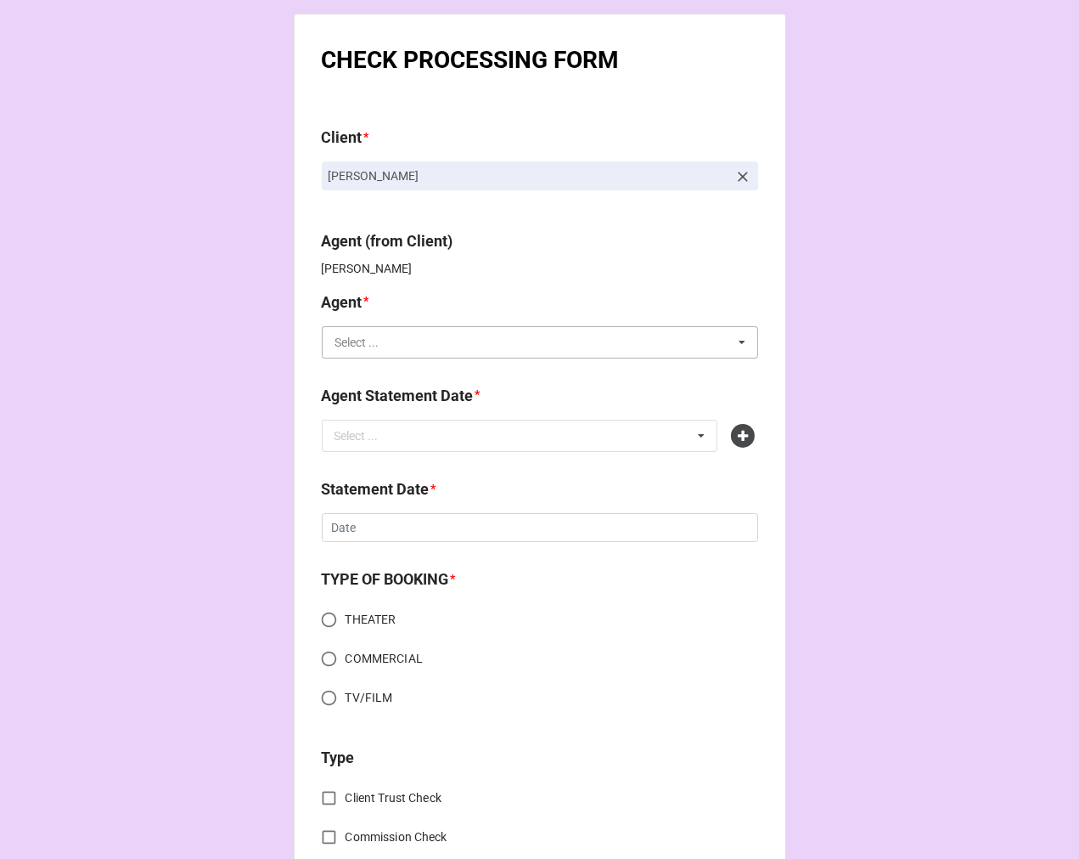
click at [402, 351] on input "text" at bounding box center [541, 342] width 435 height 31
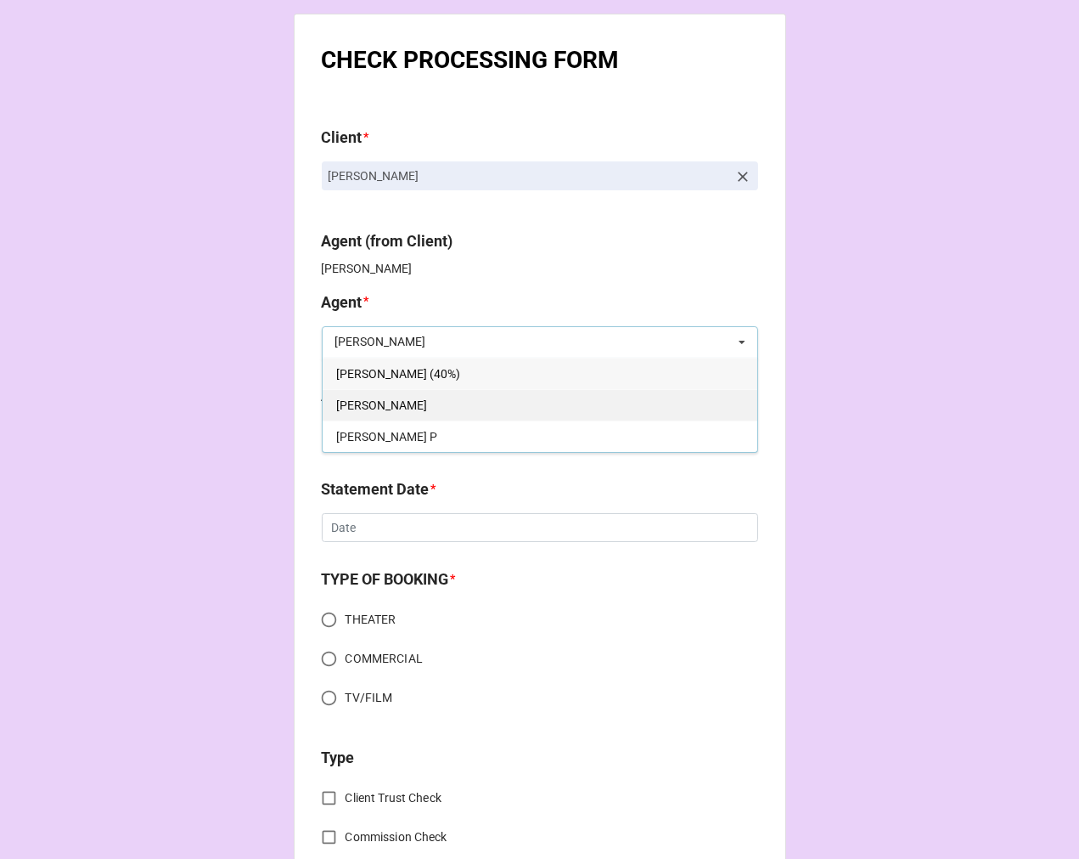
type input "[PERSON_NAME]"
click at [380, 405] on div "[PERSON_NAME]" at bounding box center [540, 404] width 435 height 31
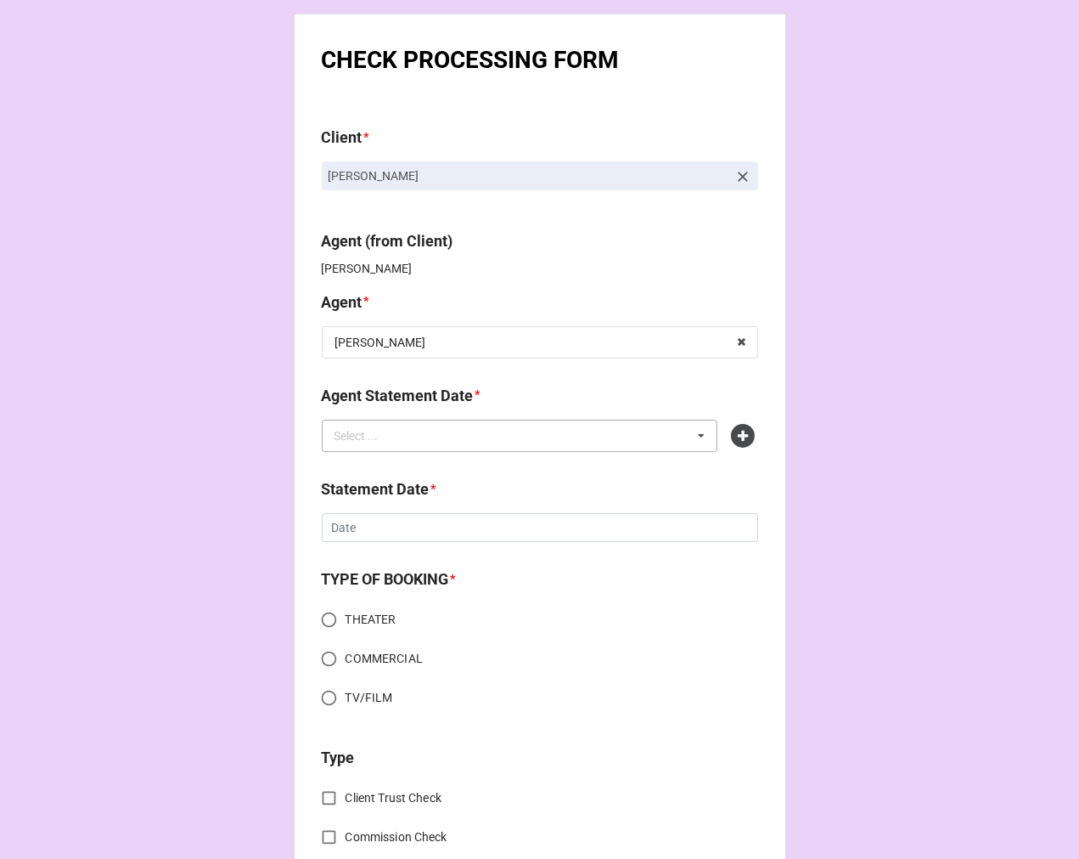
click at [394, 442] on div "Select ..." at bounding box center [366, 435] width 73 height 20
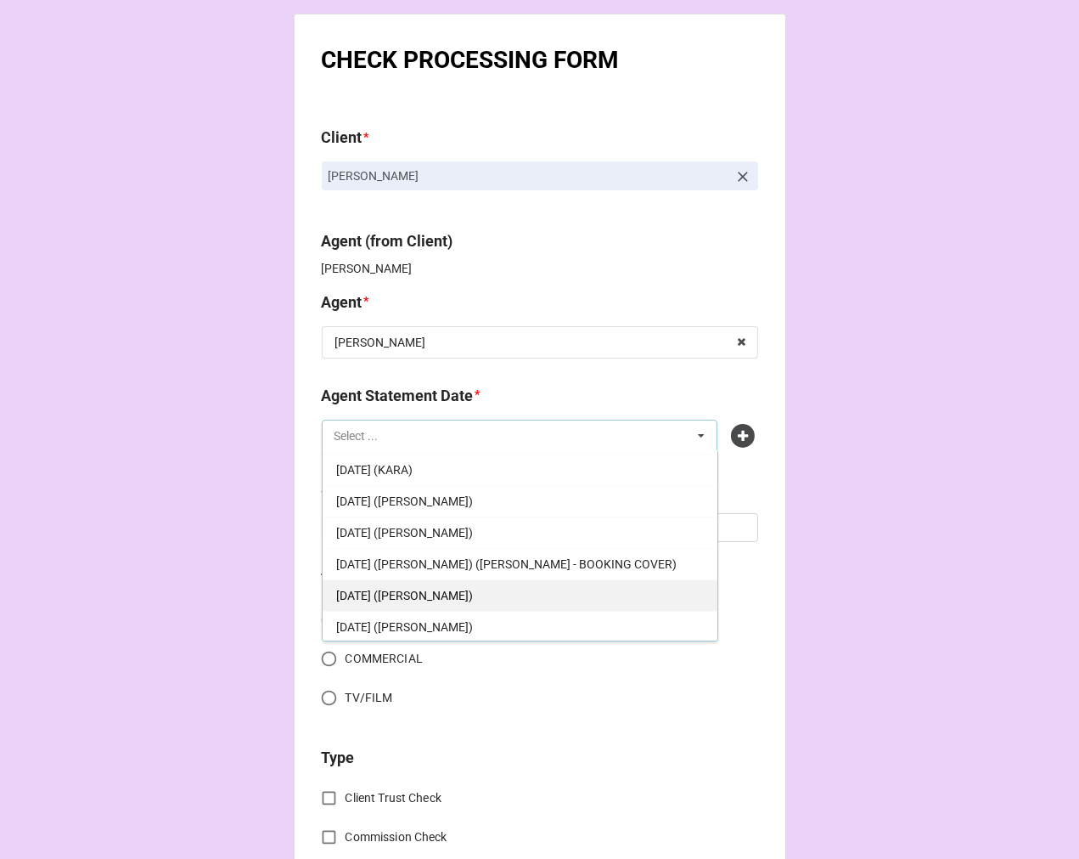
scroll to position [283, 0]
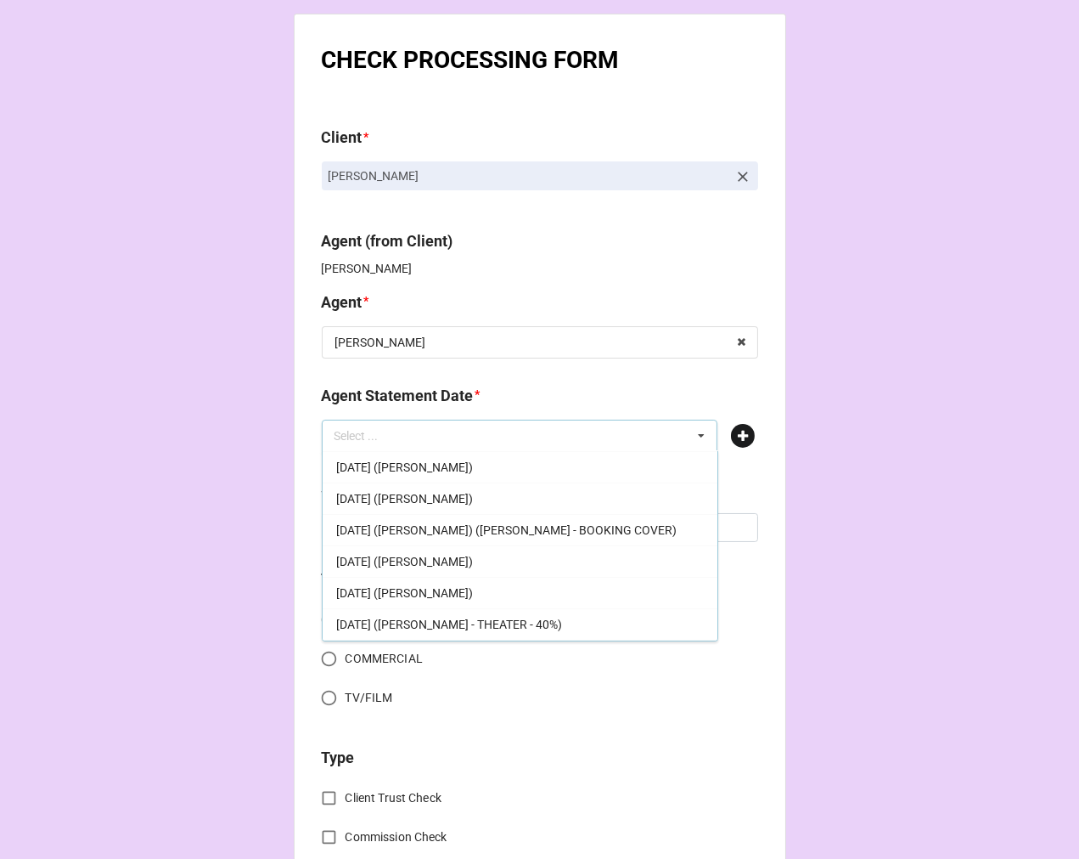
click at [743, 434] on icon at bounding box center [743, 436] width 24 height 24
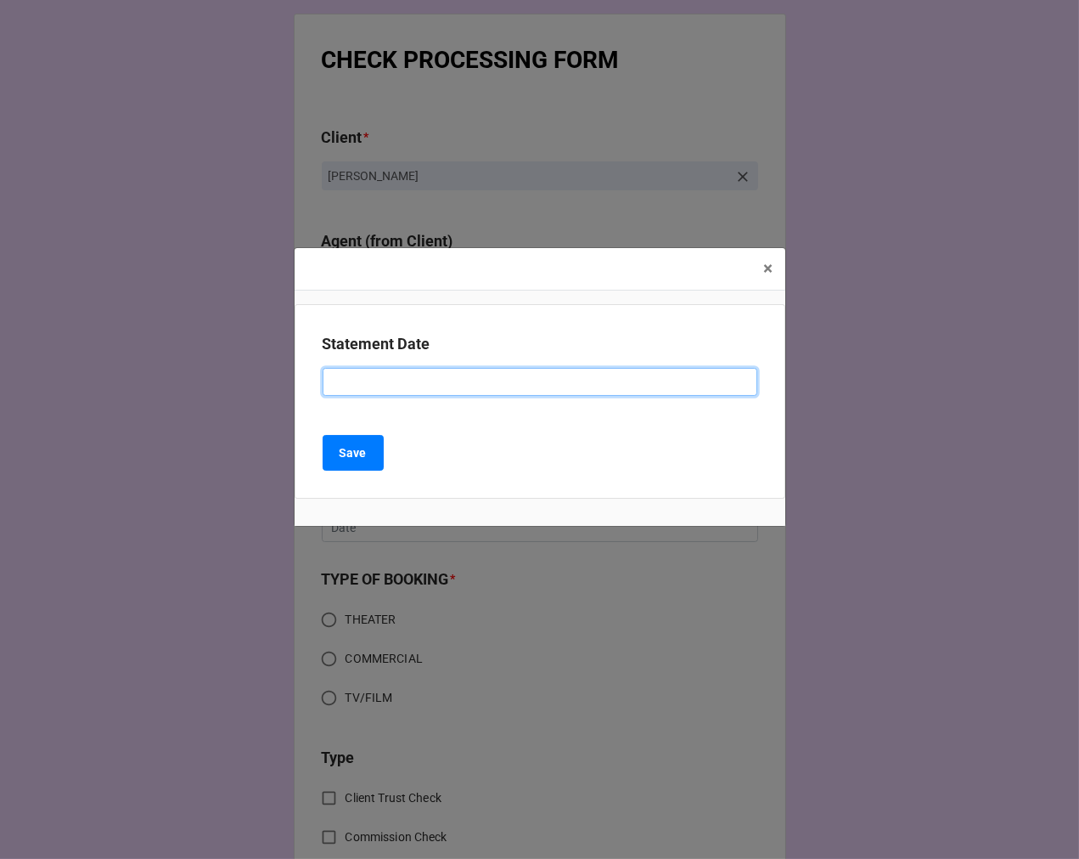
click at [399, 383] on input at bounding box center [540, 382] width 435 height 29
type input "[DATE] ([PERSON_NAME])"
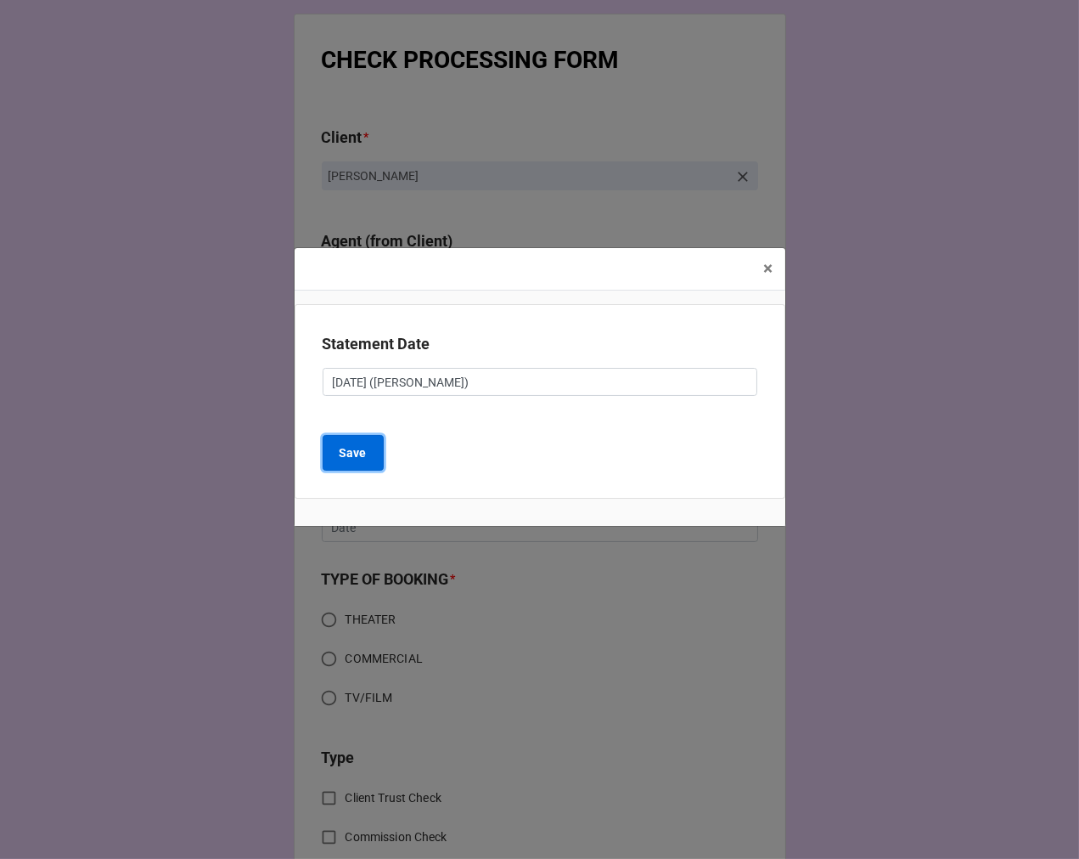
click at [354, 453] on b "Save" at bounding box center [353, 453] width 27 height 18
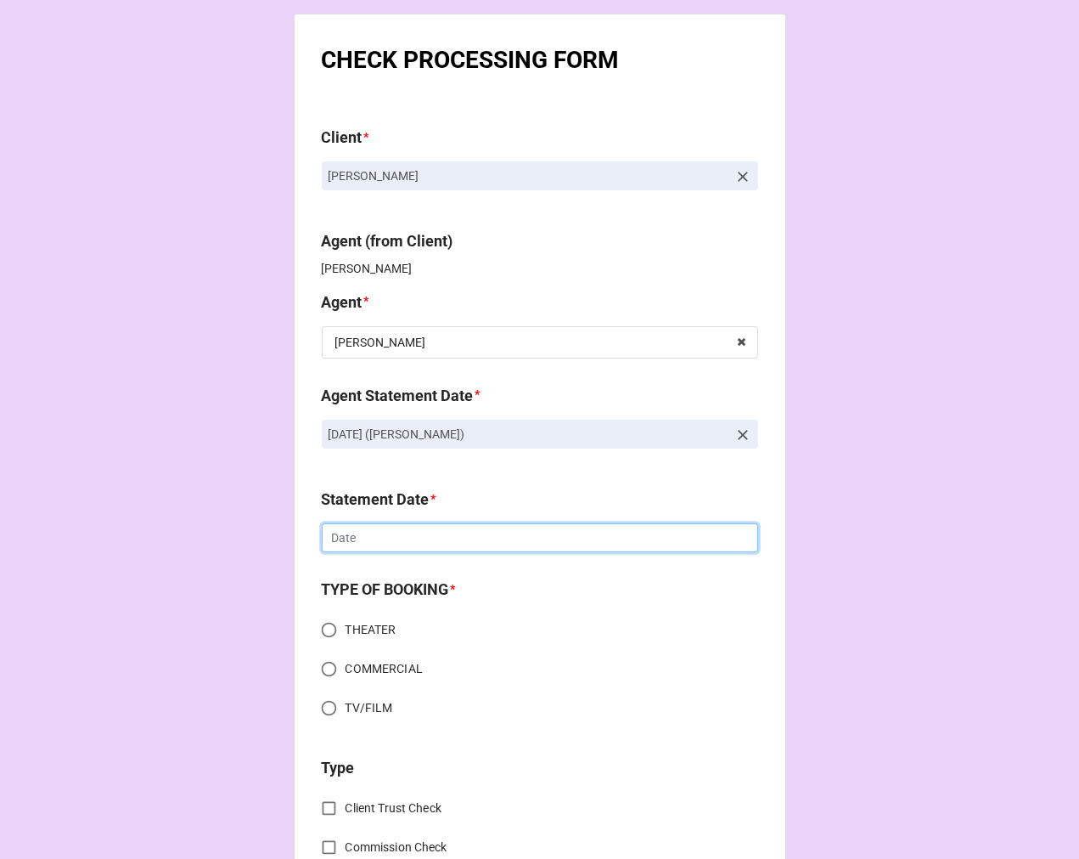
click at [412, 536] on input "text" at bounding box center [540, 537] width 436 height 29
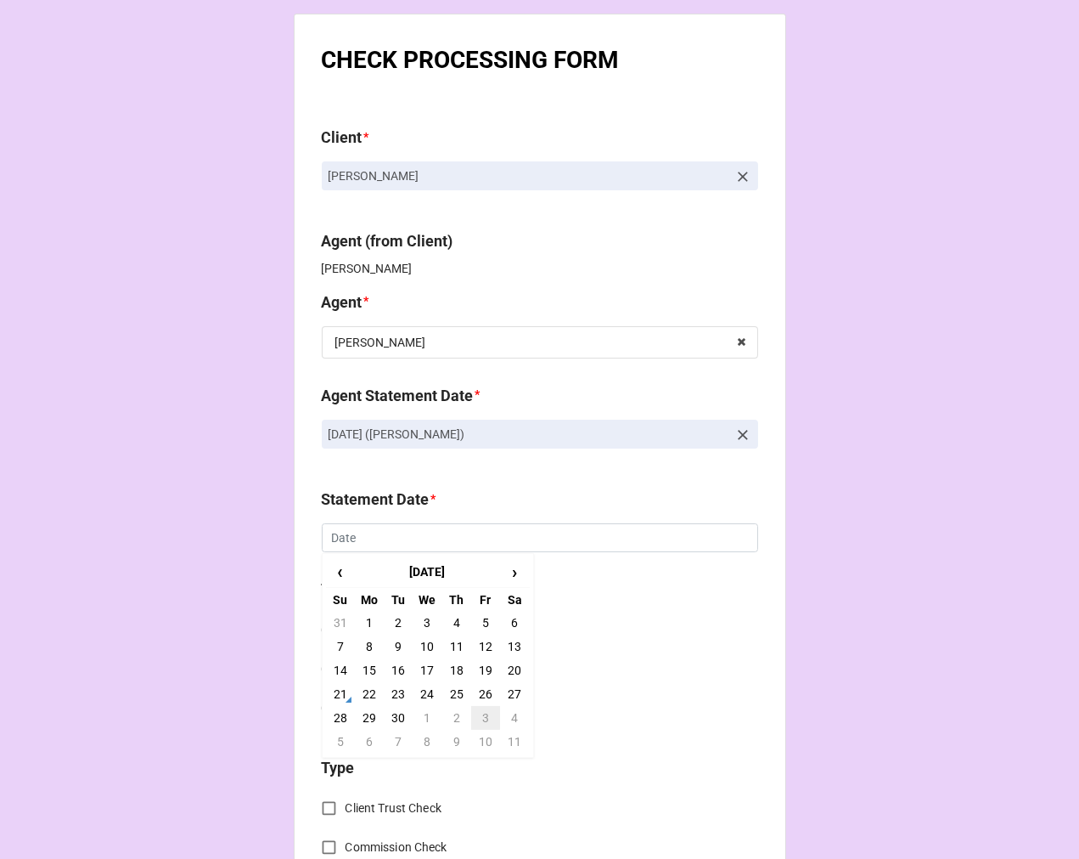
click at [487, 707] on td "3" at bounding box center [485, 718] width 29 height 24
type input "[DATE]"
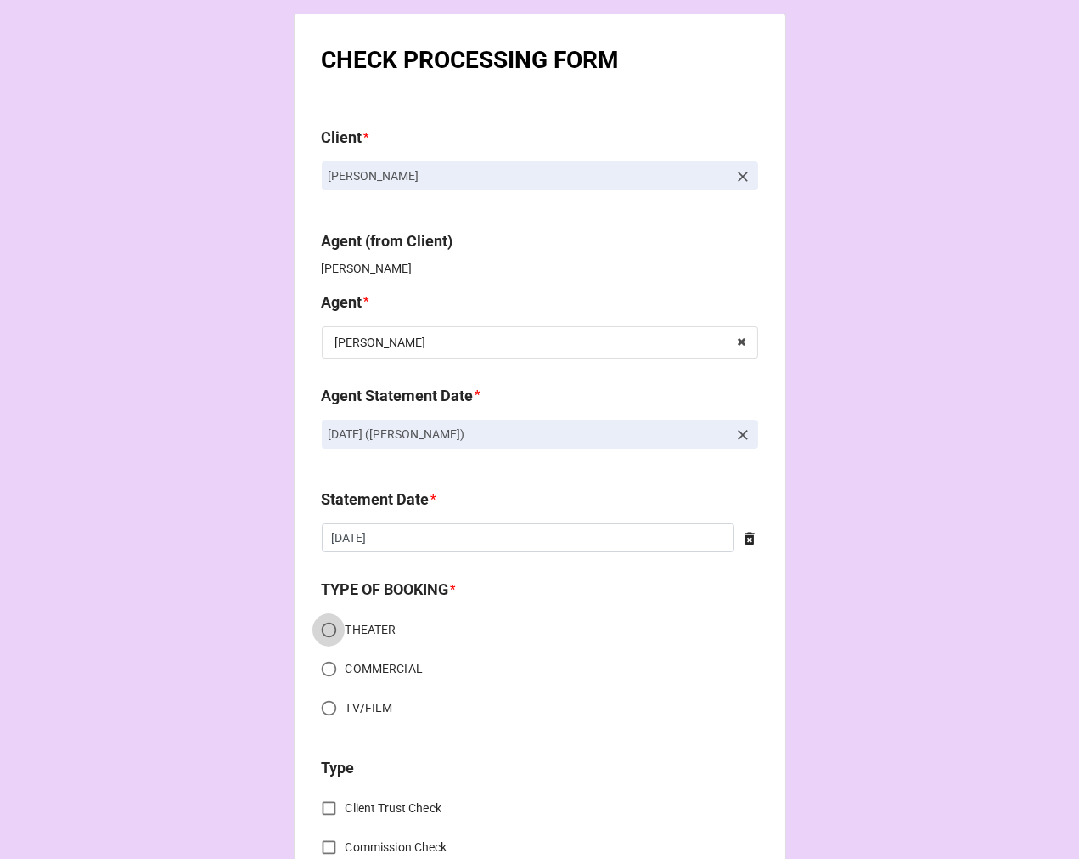
click at [321, 629] on input "THEATER" at bounding box center [329, 629] width 33 height 33
radio input "true"
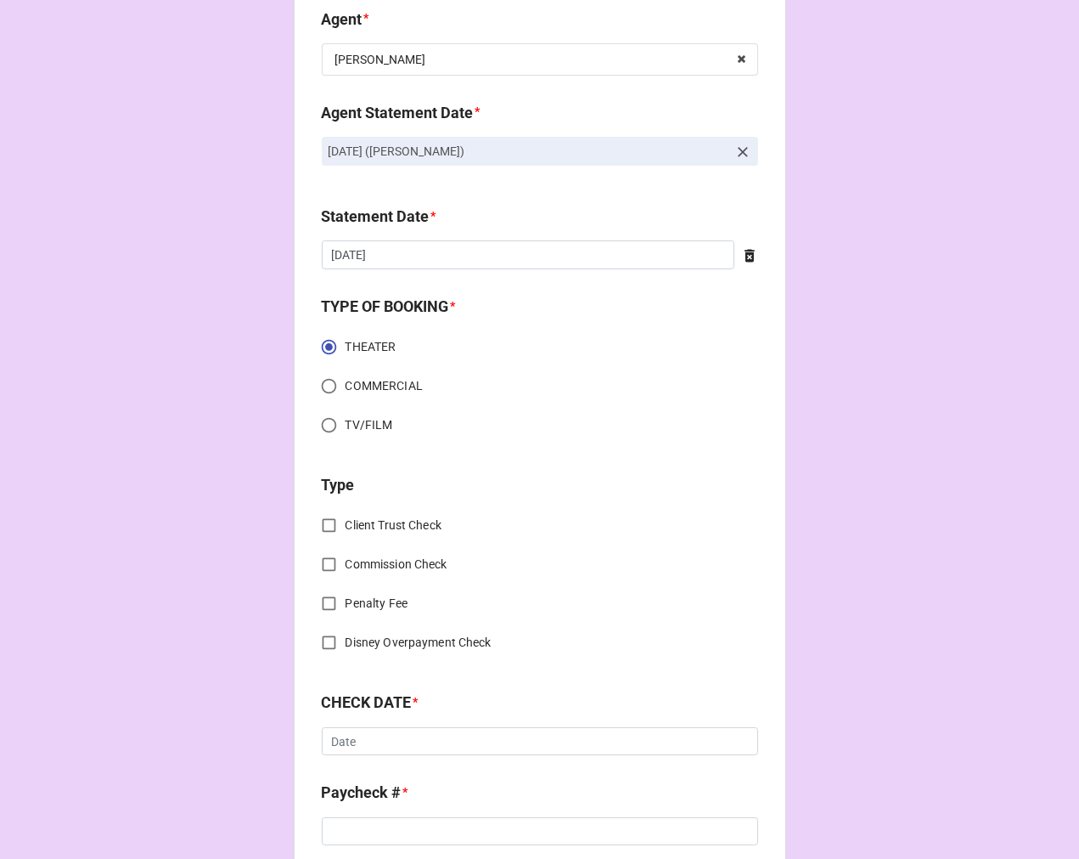
click at [321, 558] on input "Commission Check" at bounding box center [329, 564] width 33 height 33
checkbox input "true"
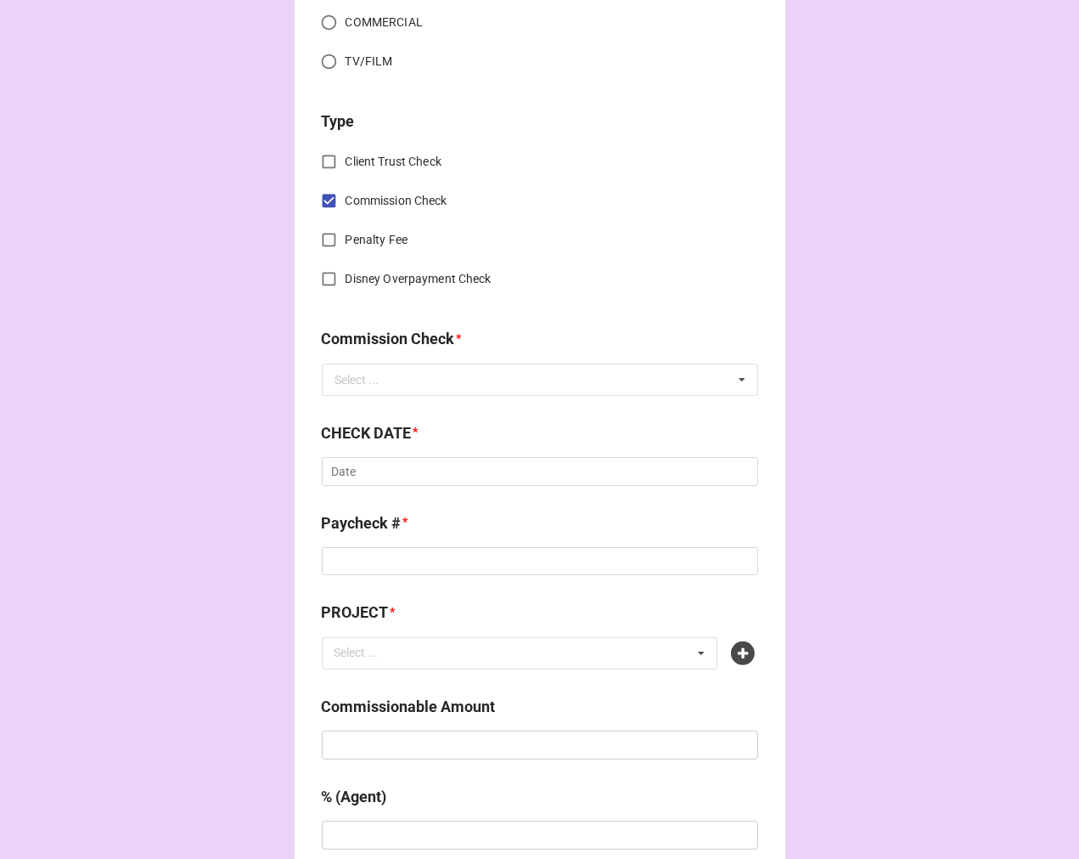
scroll to position [660, 0]
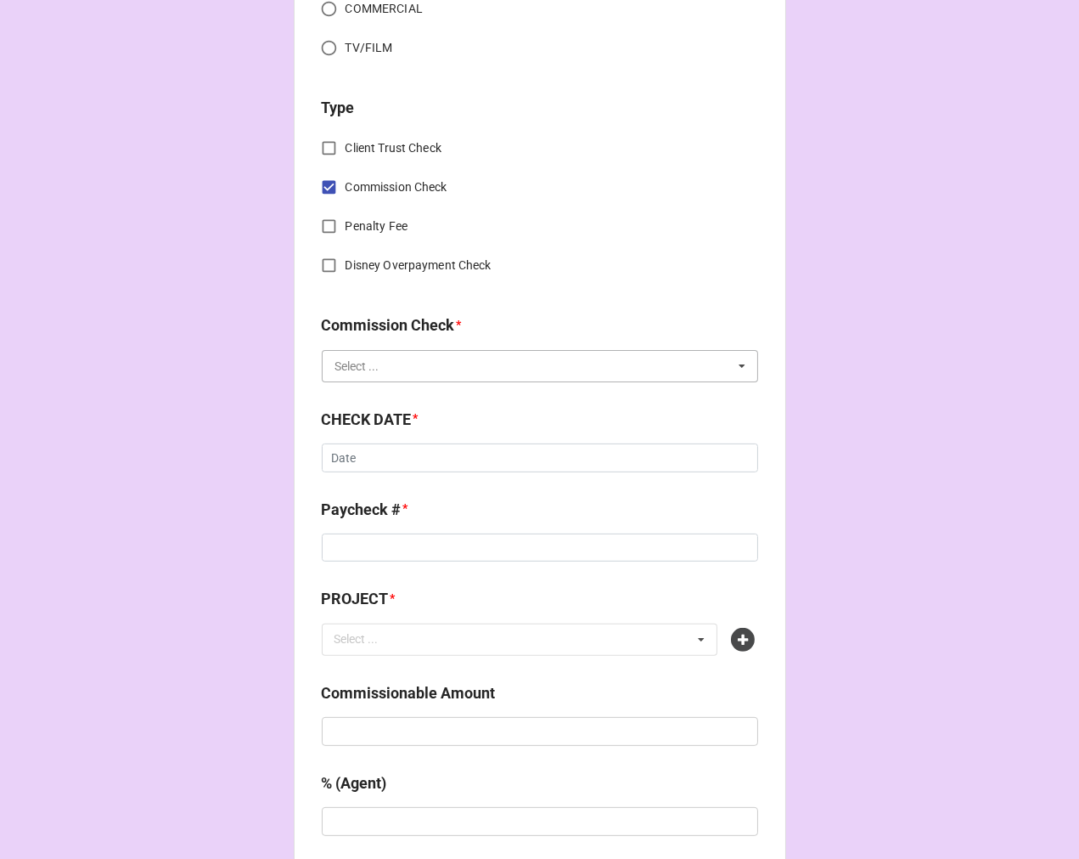
click at [374, 361] on input "text" at bounding box center [541, 366] width 435 height 31
click at [376, 391] on span "FSE (Client)" at bounding box center [366, 398] width 61 height 14
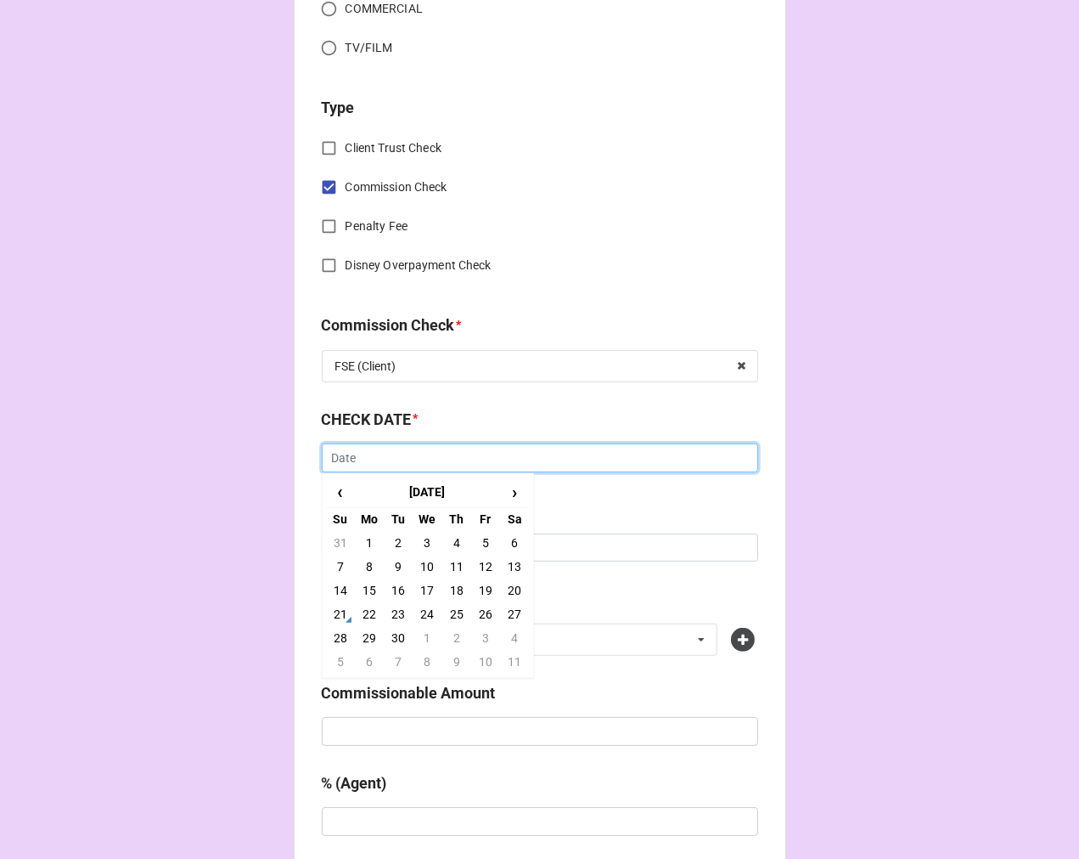
click at [408, 461] on input "text" at bounding box center [540, 457] width 436 height 29
click at [329, 487] on span "‹" at bounding box center [340, 492] width 27 height 28
click at [480, 634] on td "29" at bounding box center [485, 638] width 29 height 24
type input "[DATE]"
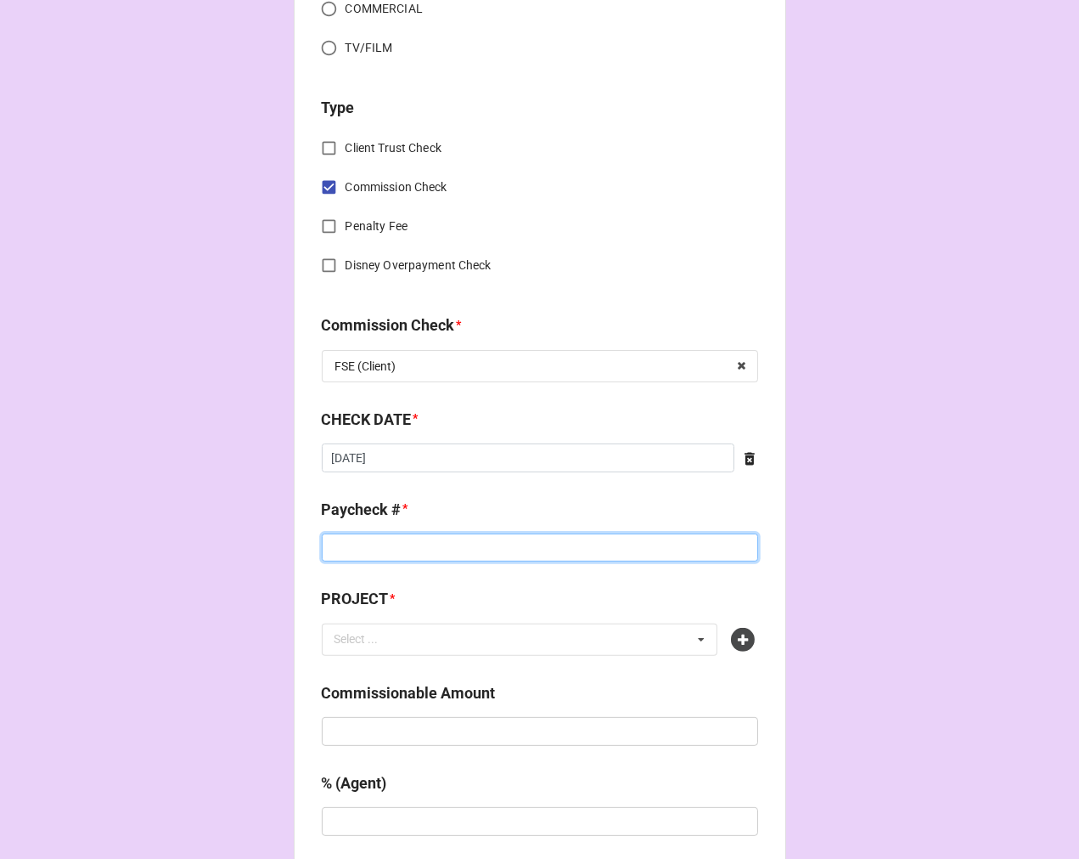
click at [392, 550] on input at bounding box center [540, 547] width 436 height 29
type input "90136"
click at [737, 640] on icon at bounding box center [743, 640] width 24 height 24
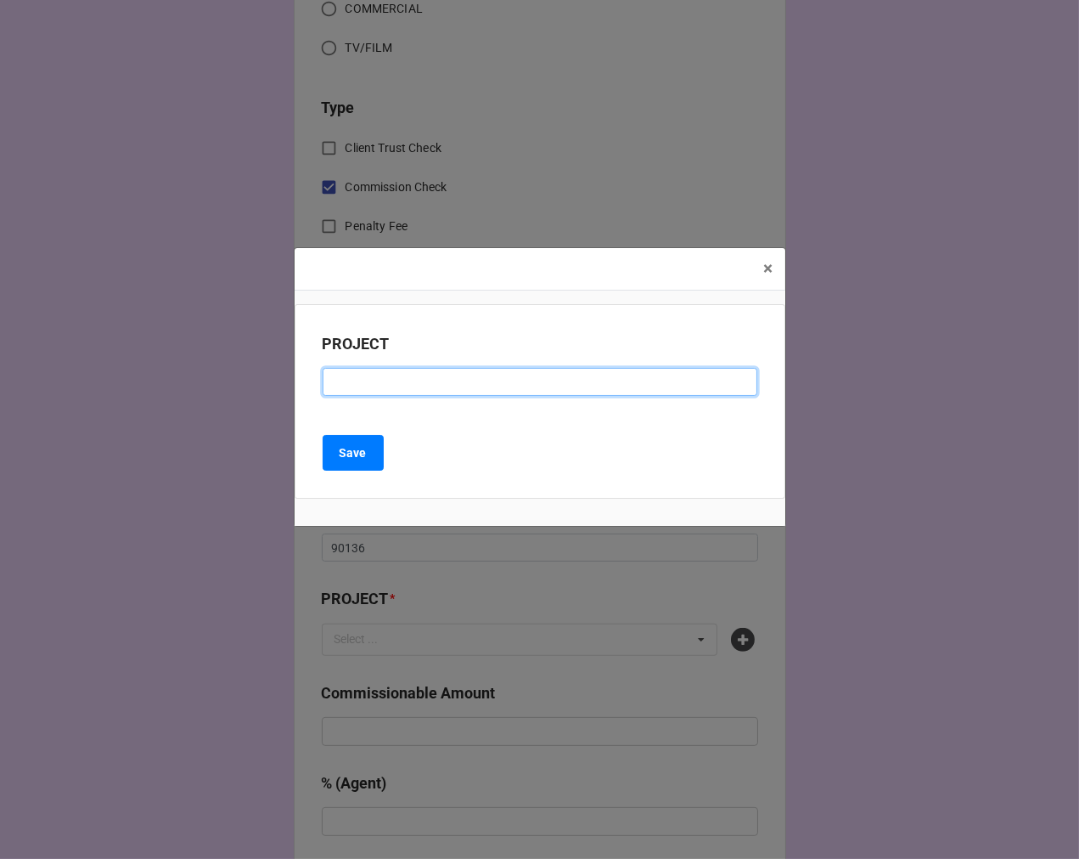
click at [358, 378] on input at bounding box center [540, 382] width 435 height 29
paste input "WAITRESS (ZACH)"
type input "WAITRESS (ZACH)"
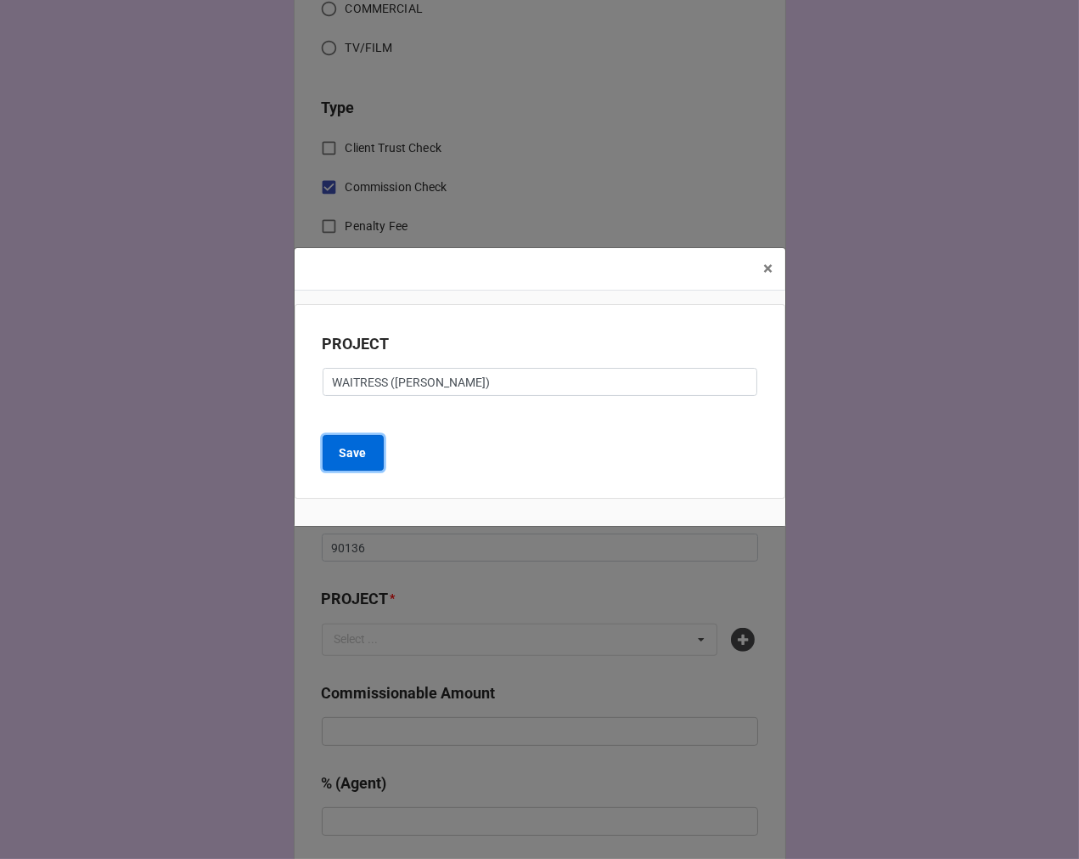
click at [352, 455] on b "Save" at bounding box center [353, 453] width 27 height 18
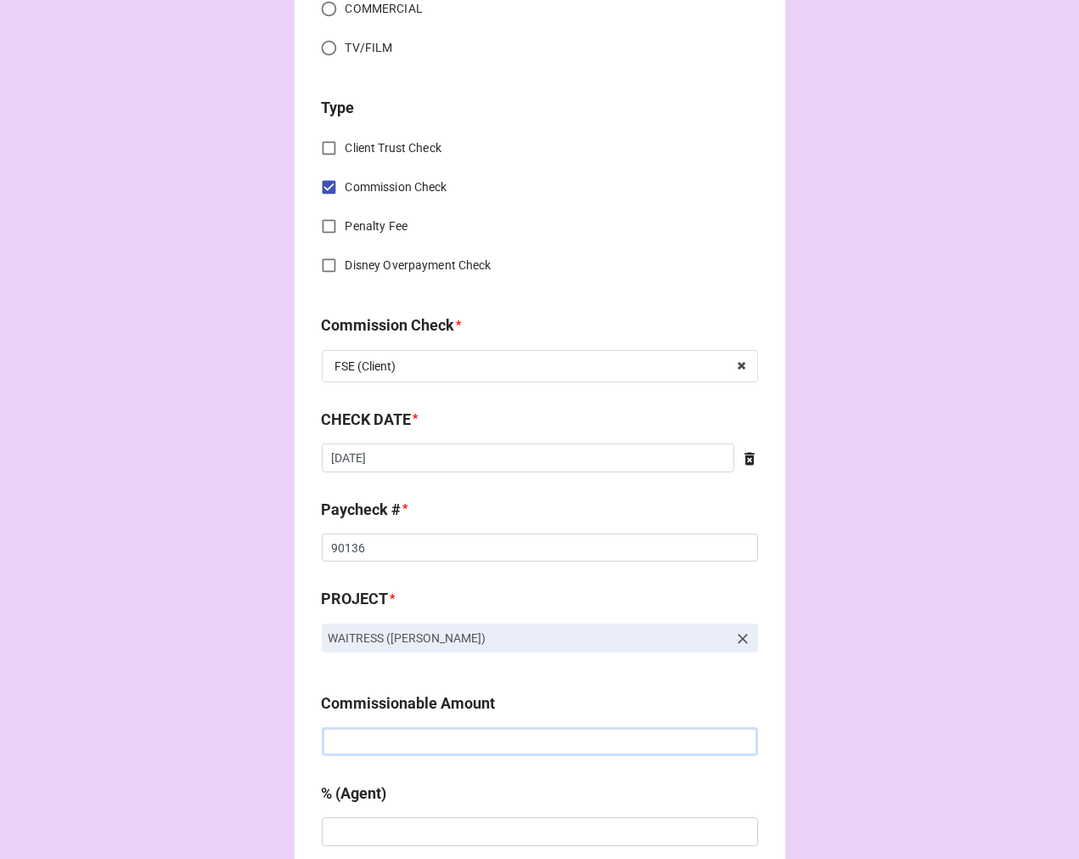
click at [461, 746] on input "text" at bounding box center [540, 741] width 436 height 29
type input "$2,750.00"
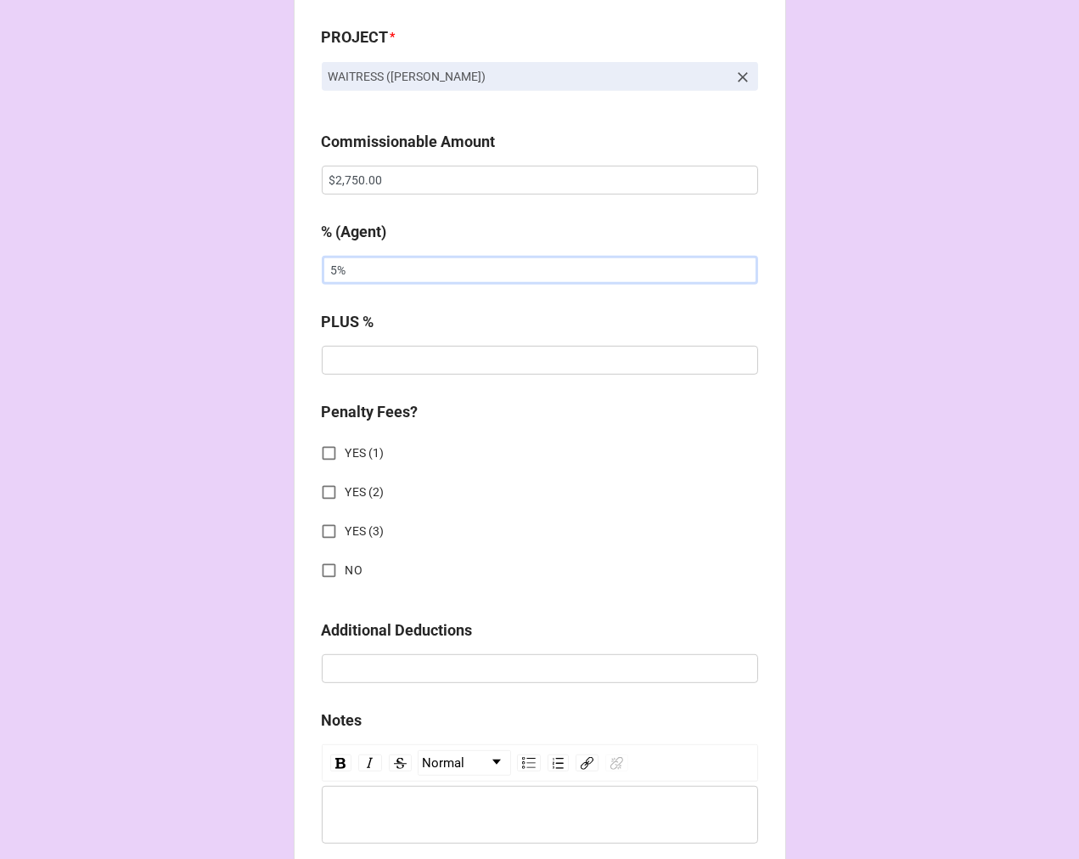
scroll to position [1226, 0]
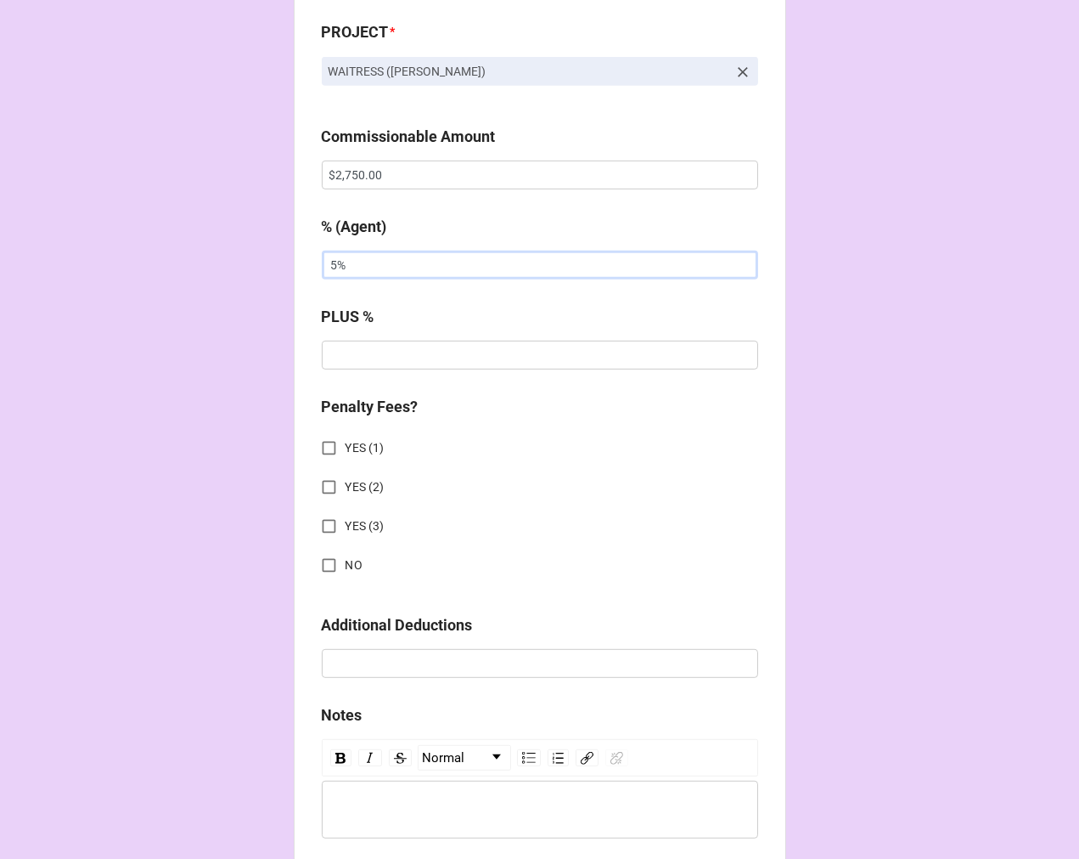
type input "5%"
click at [317, 555] on input "NO" at bounding box center [329, 565] width 33 height 33
checkbox input "true"
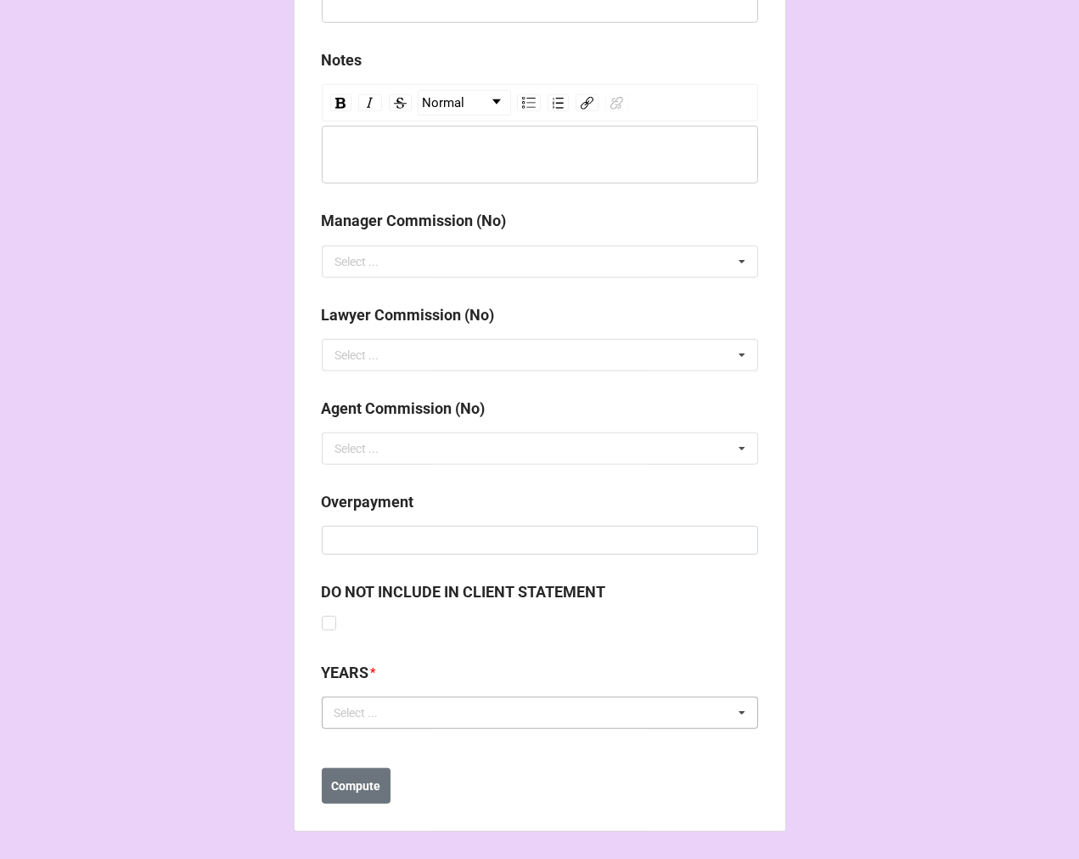
click at [408, 720] on div "Select ... No results found." at bounding box center [540, 712] width 436 height 32
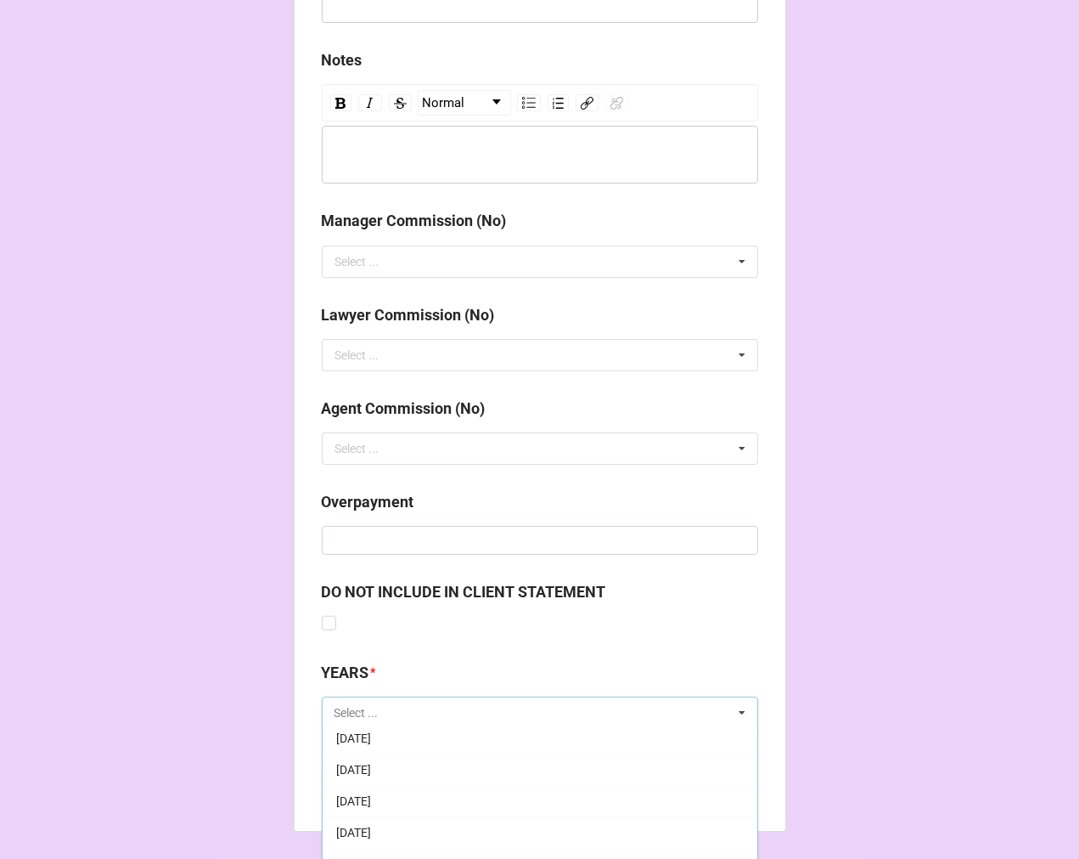
scroll to position [189, 0]
click at [405, 826] on div "[DATE]" at bounding box center [540, 837] width 435 height 31
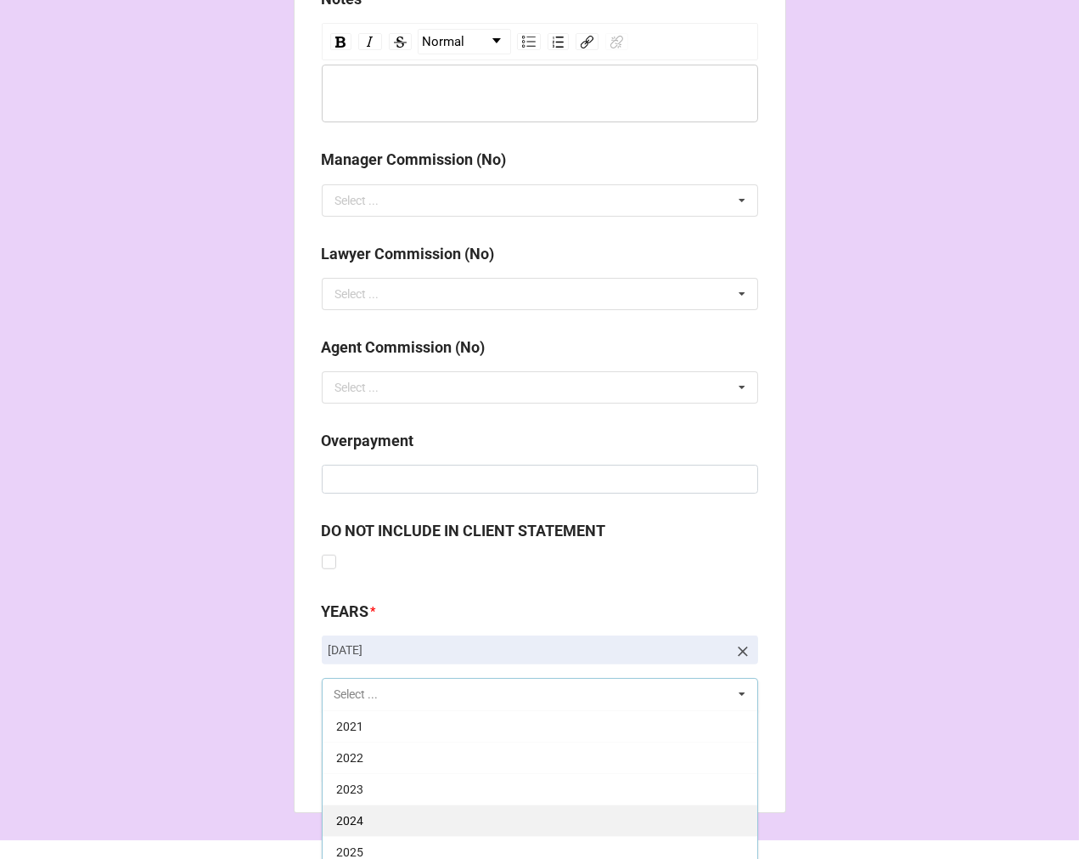
scroll to position [1975, 0]
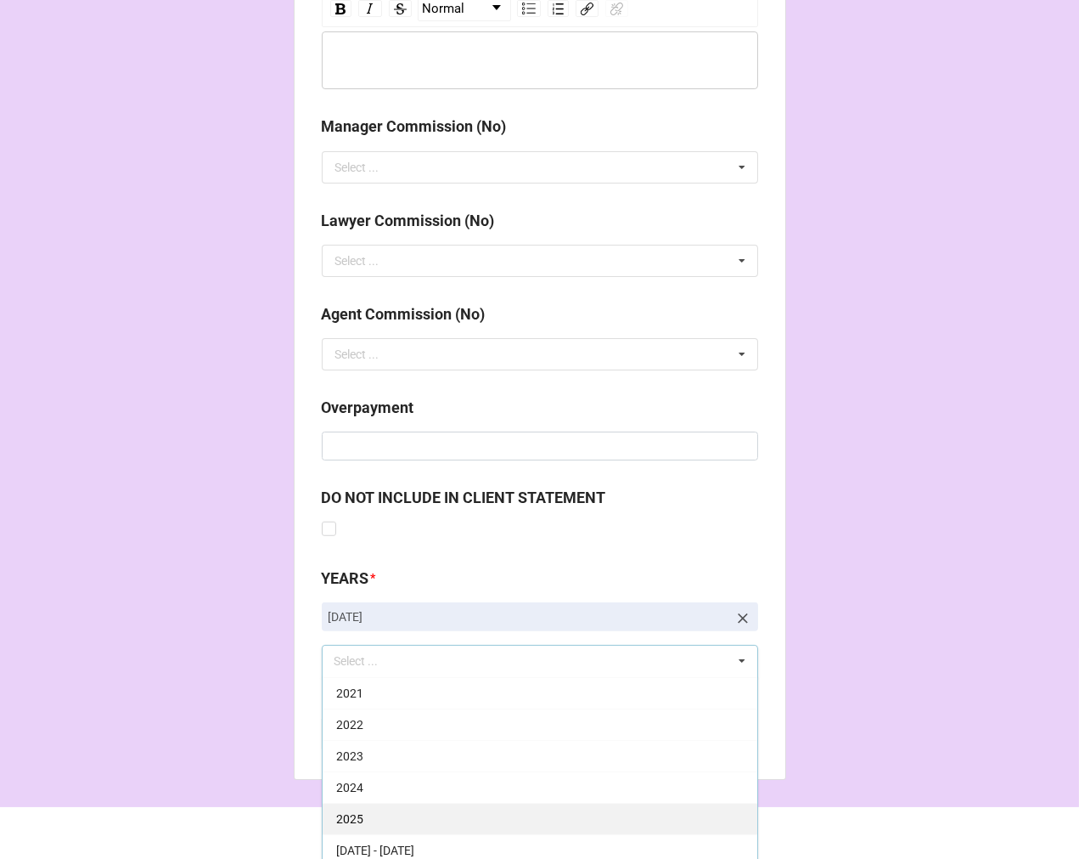
click at [363, 818] on div "2025" at bounding box center [540, 818] width 435 height 31
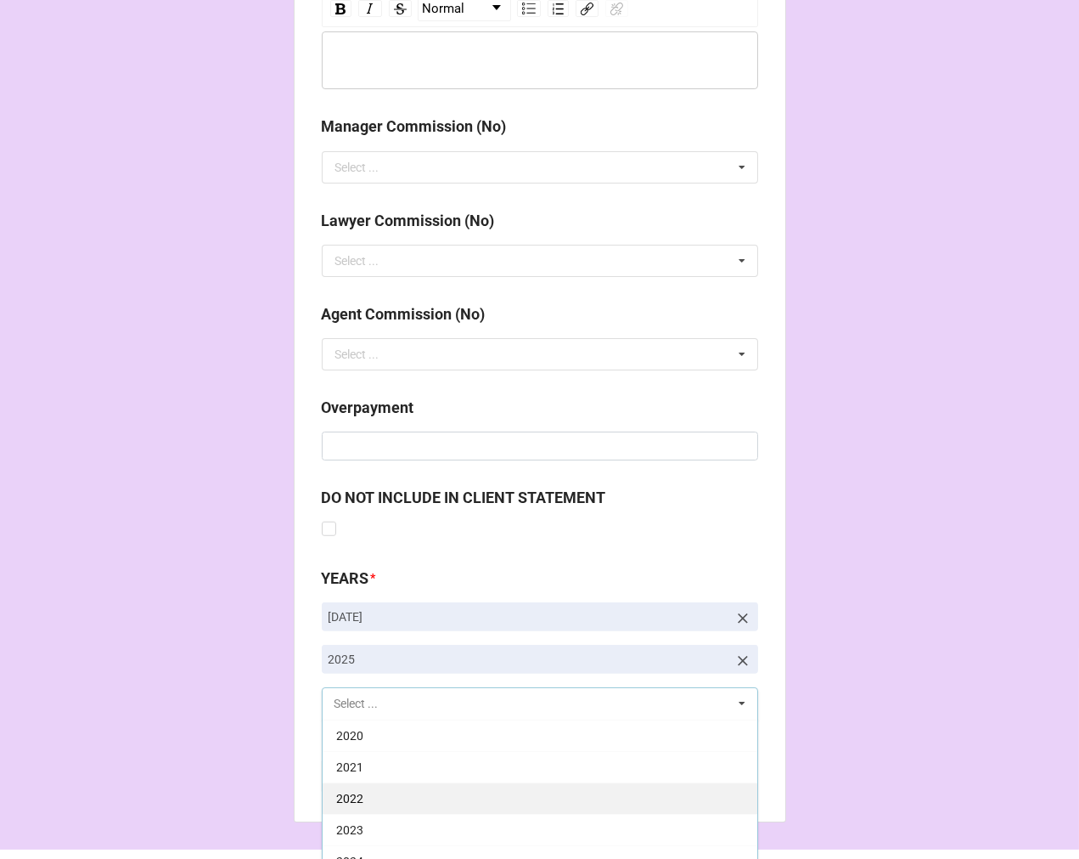
scroll to position [345, 0]
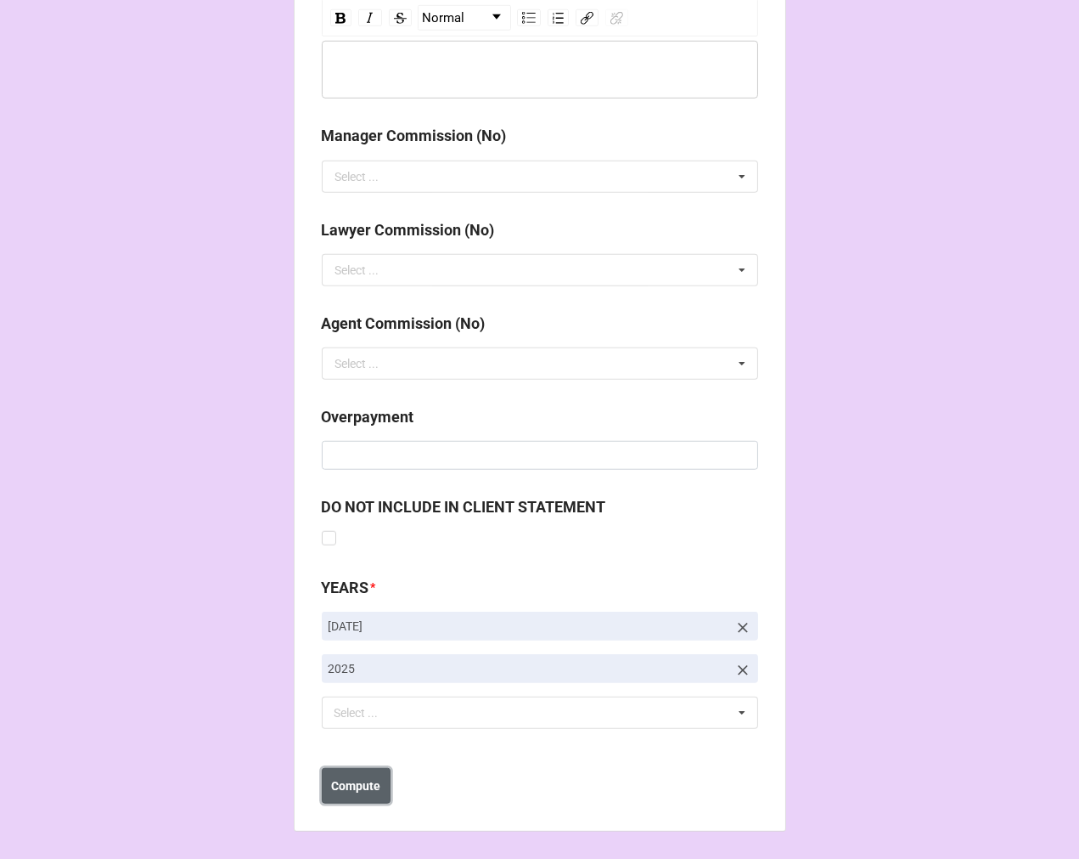
click at [355, 785] on b "Compute" at bounding box center [355, 786] width 49 height 18
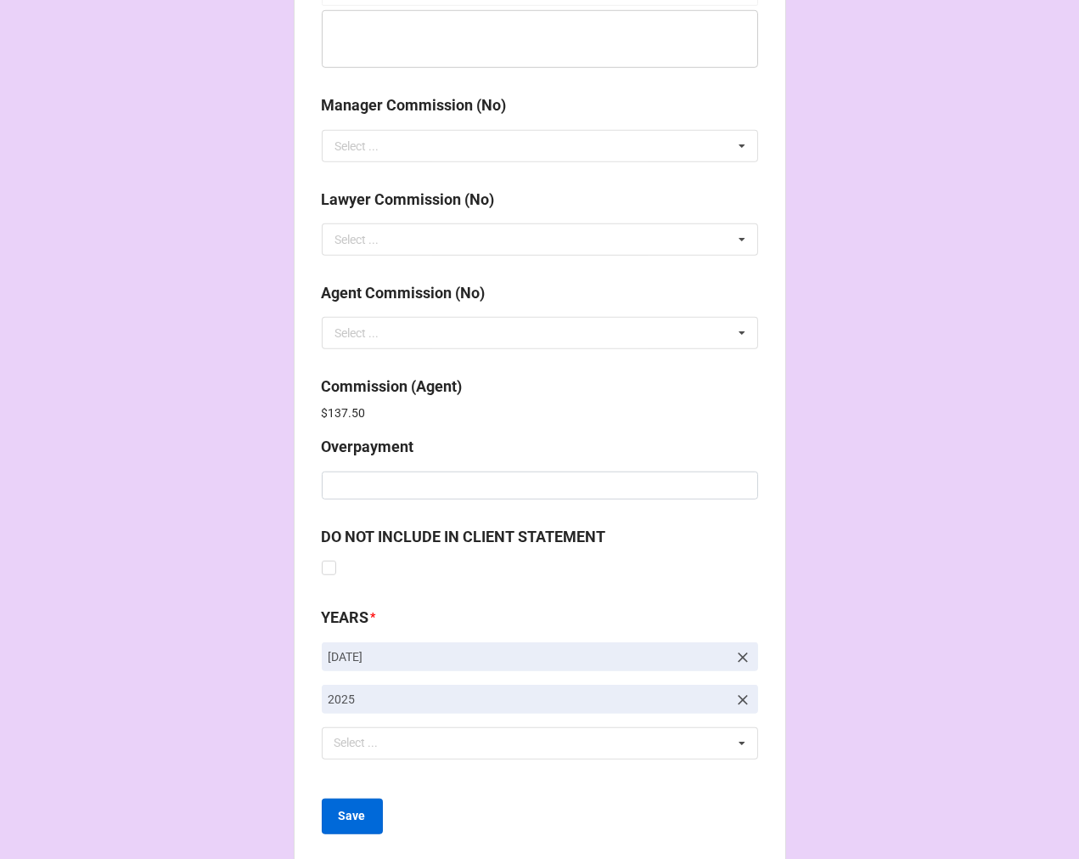
scroll to position [2026, 0]
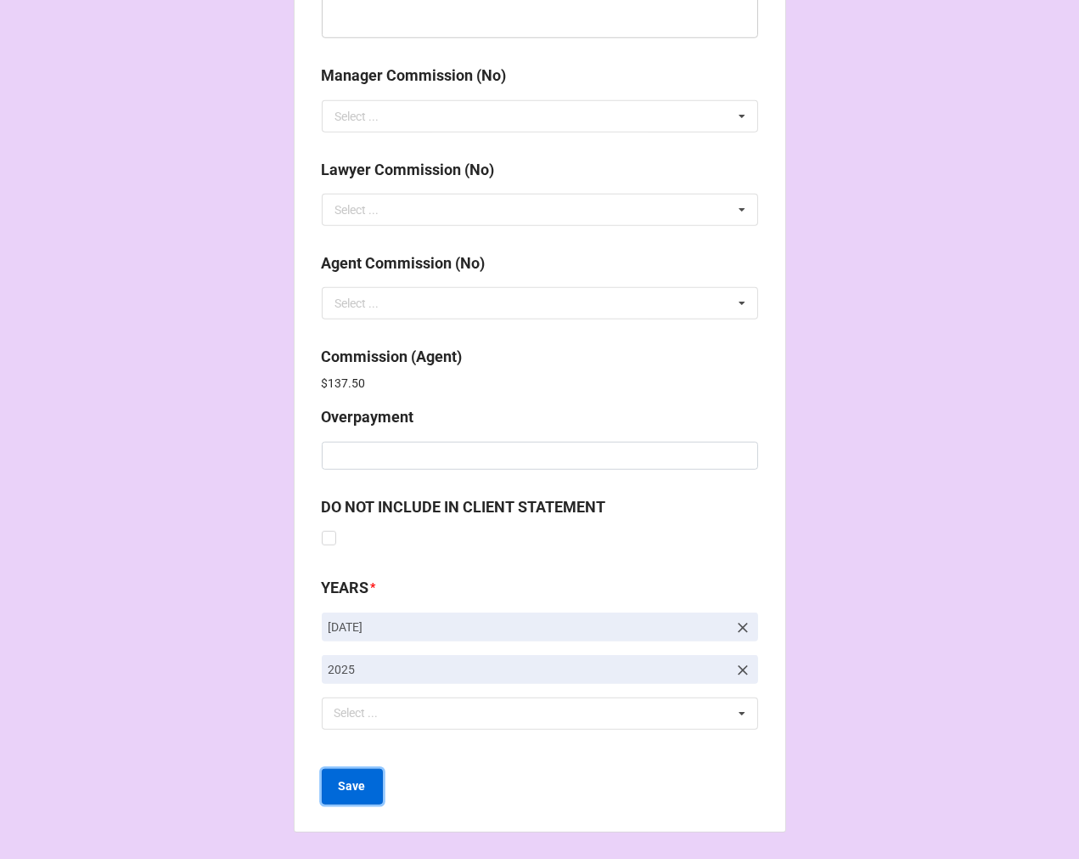
click at [346, 787] on b "Save" at bounding box center [352, 786] width 27 height 18
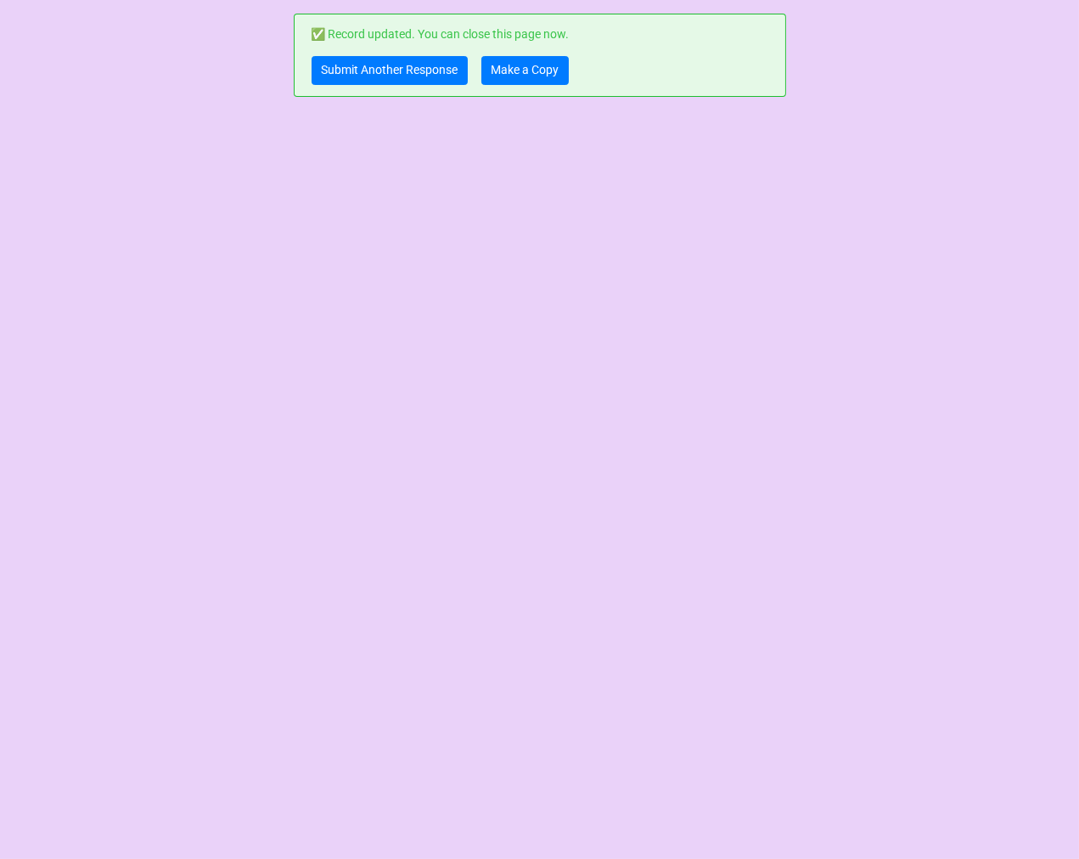
scroll to position [0, 0]
click at [521, 68] on link "Make a Copy" at bounding box center [525, 70] width 87 height 29
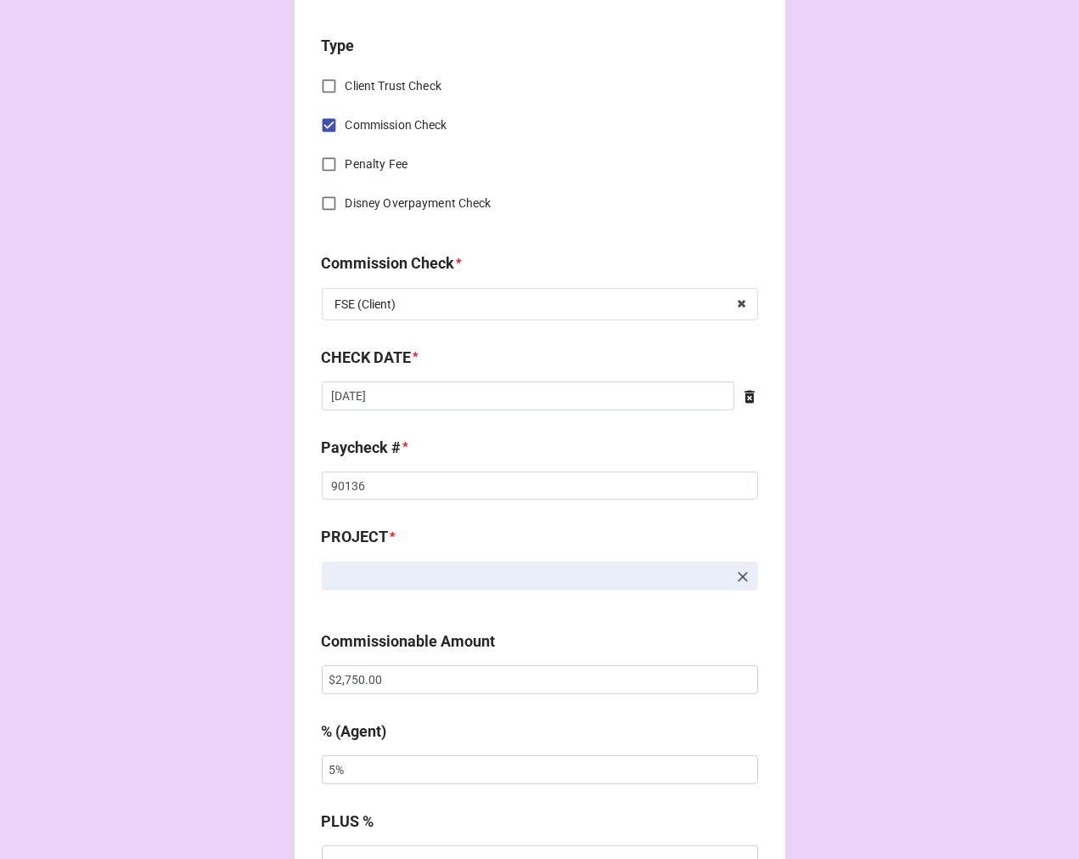
scroll to position [754, 0]
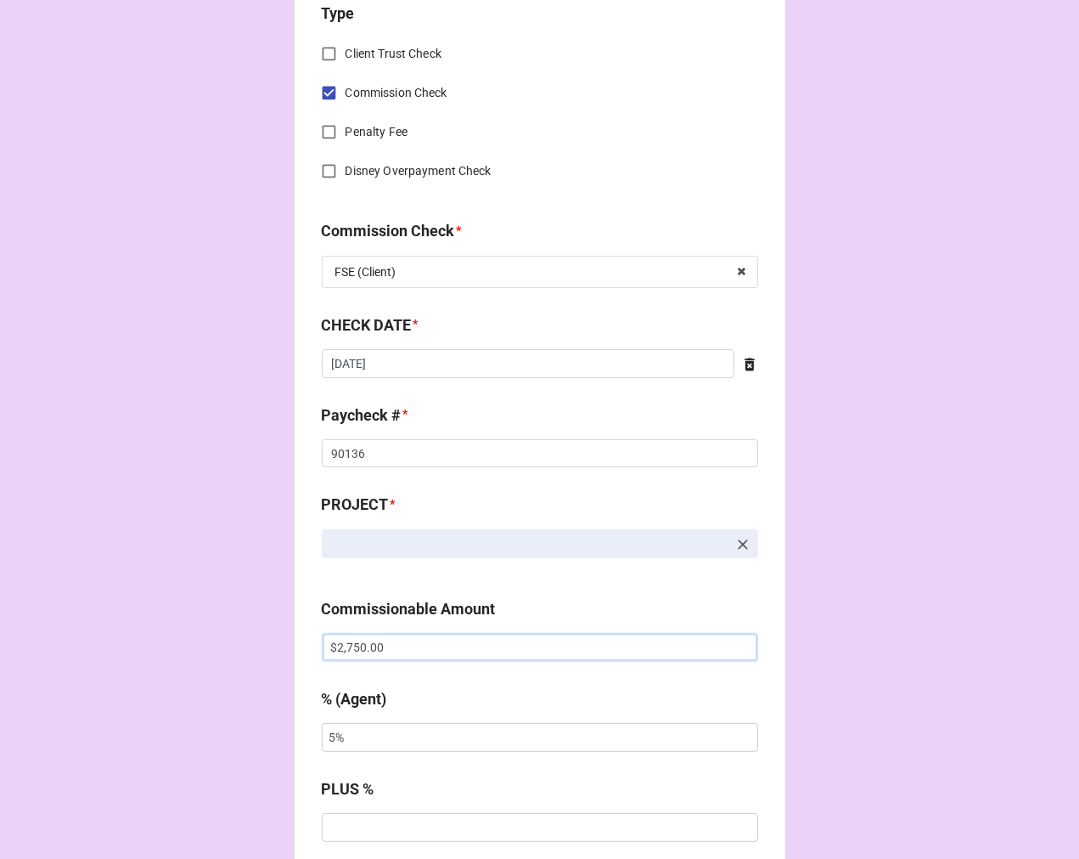
drag, startPoint x: 363, startPoint y: 639, endPoint x: 99, endPoint y: 581, distance: 270.5
click at [168, 631] on div "CHECK PROCESSING FORM Client * Agent (from Client) Kellie Agent * Kellie Jodi D…" at bounding box center [539, 658] width 1079 height 2825
type input "$1,625.00"
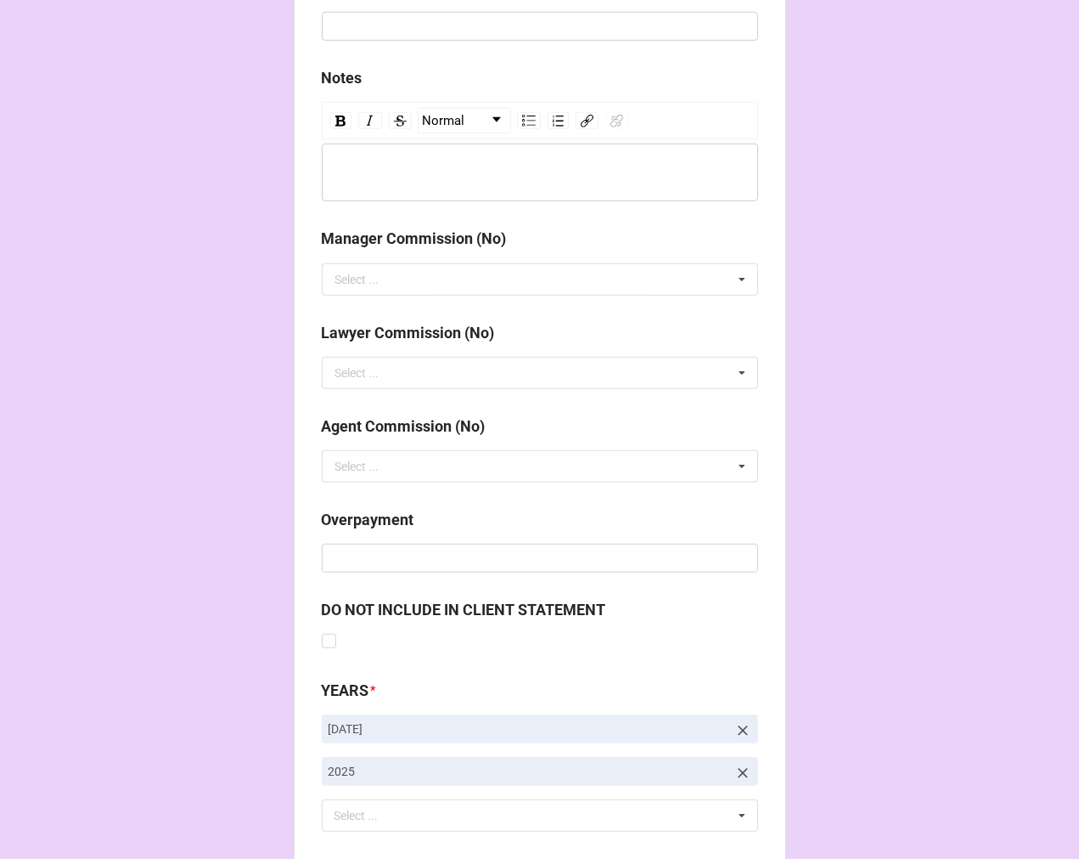
scroll to position [1966, 0]
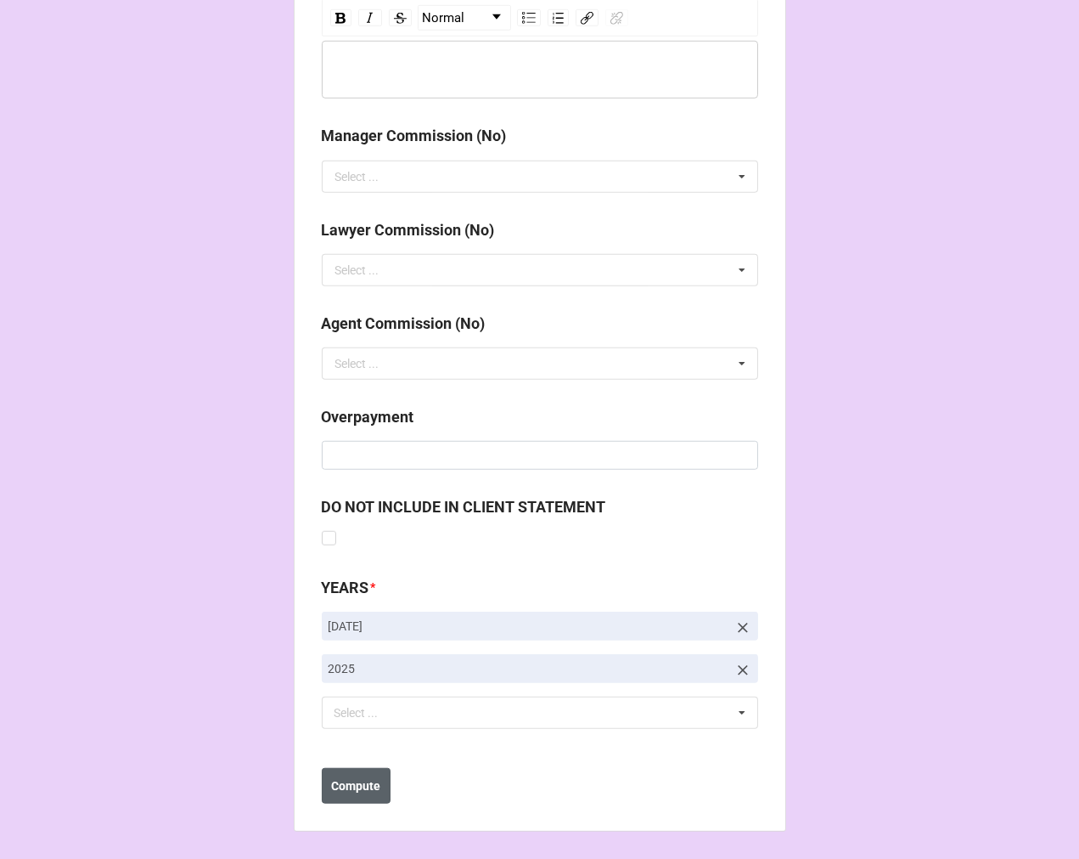
type input "10%"
click at [352, 788] on b "Compute" at bounding box center [355, 786] width 49 height 18
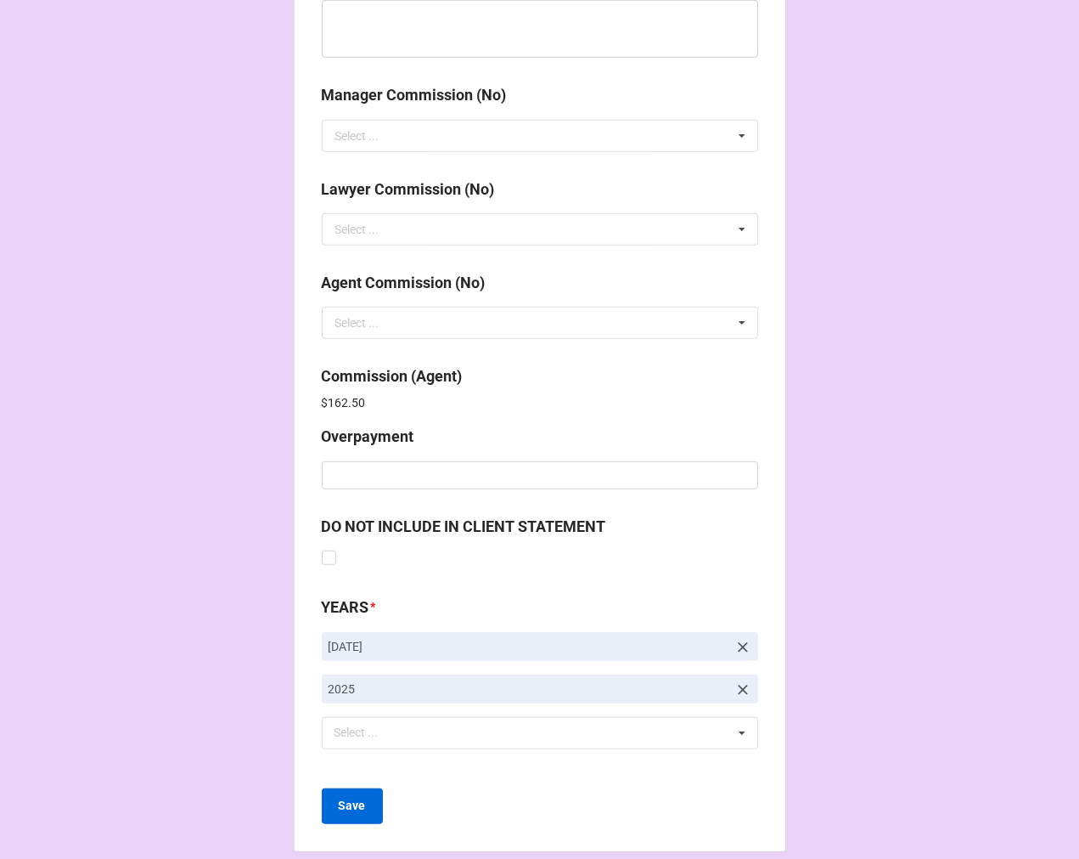
scroll to position [2026, 0]
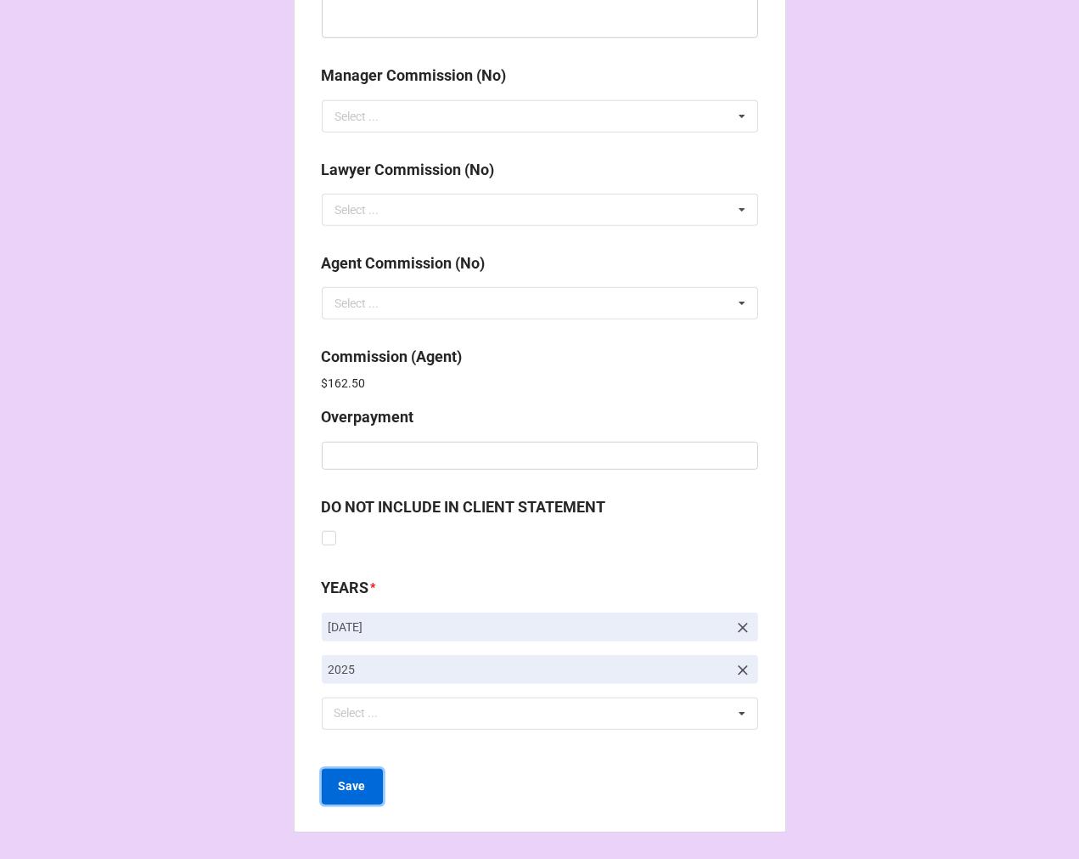
click at [339, 780] on b "Save" at bounding box center [352, 786] width 27 height 18
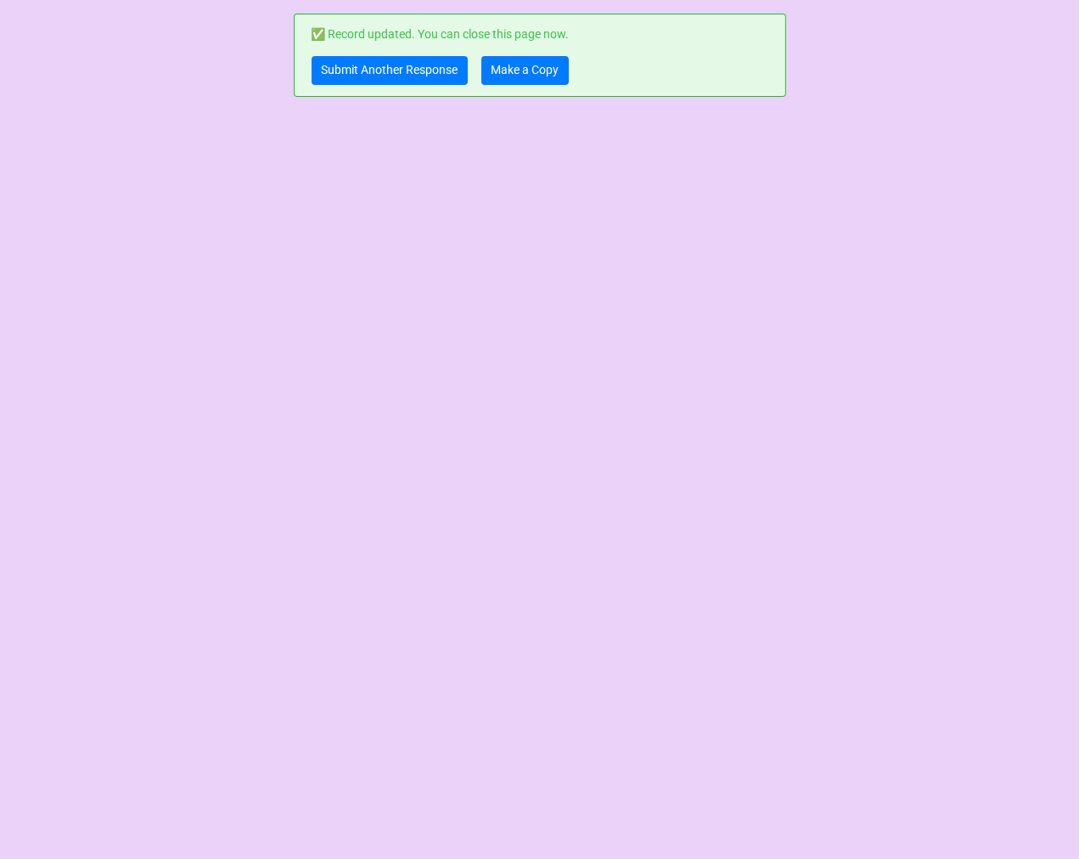
scroll to position [0, 0]
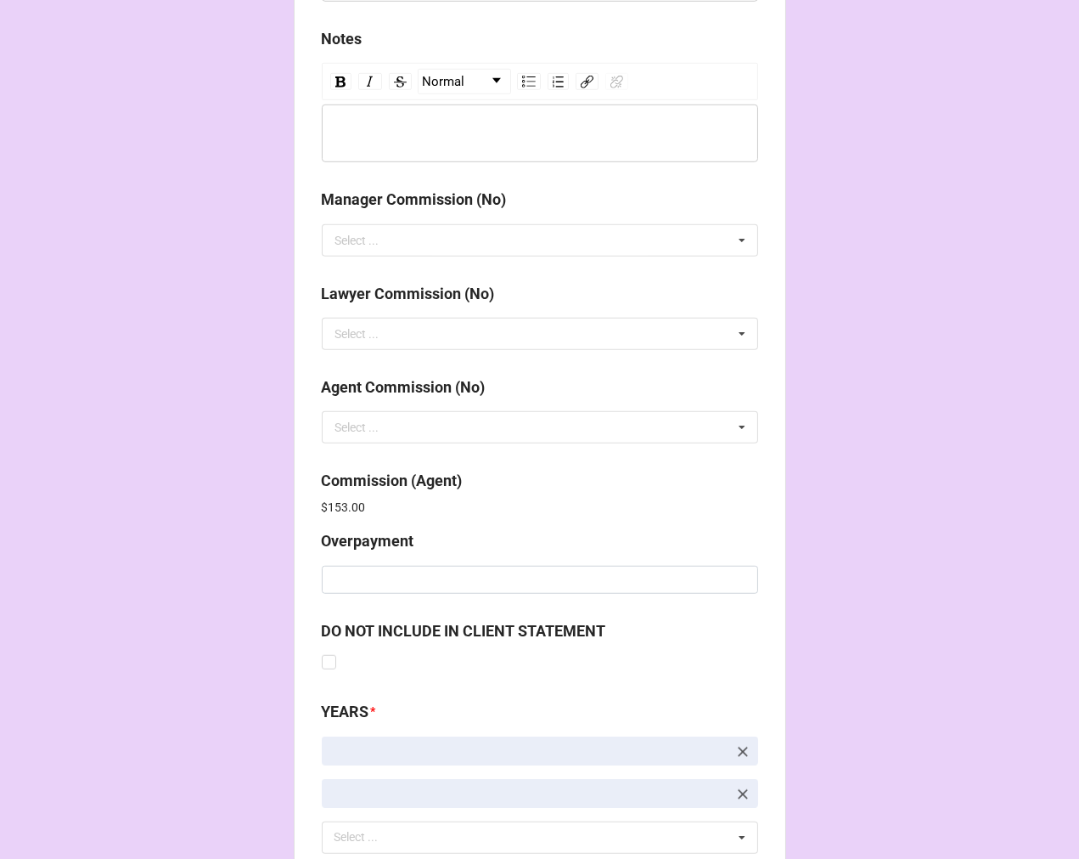
scroll to position [2026, 0]
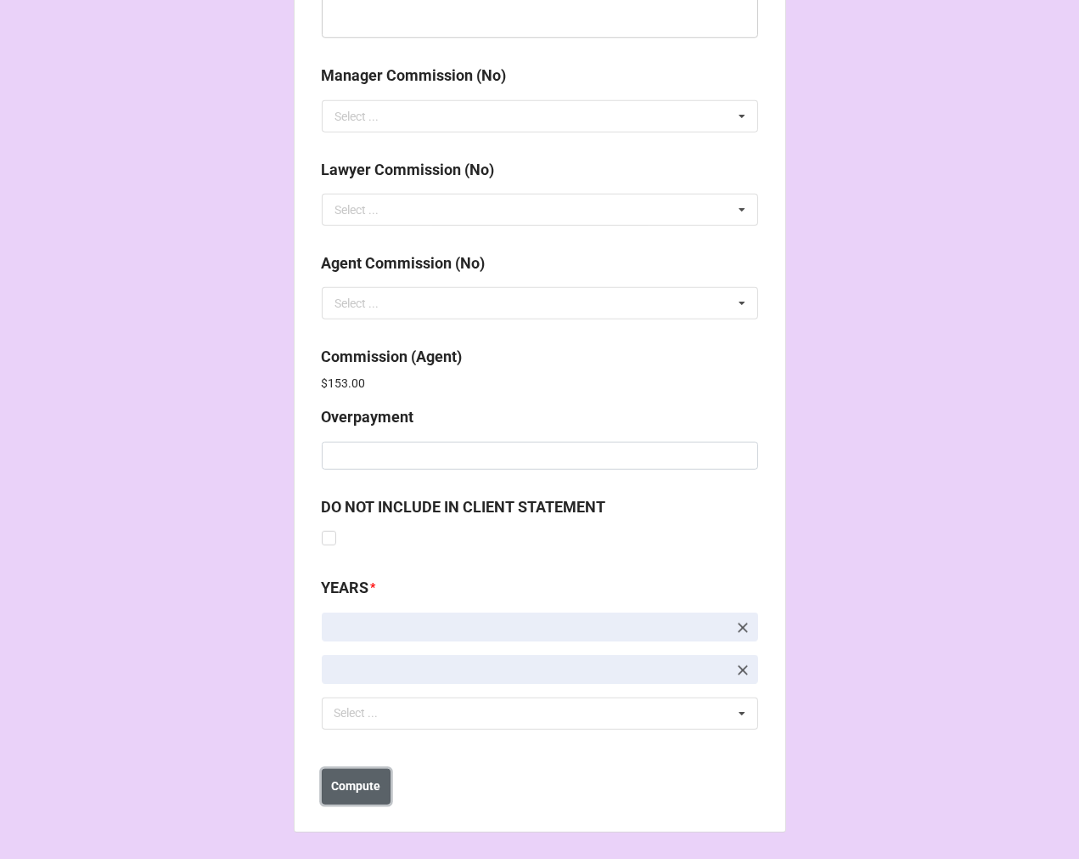
click at [329, 794] on button "Compute" at bounding box center [356, 787] width 69 height 36
click at [352, 794] on button "Save" at bounding box center [352, 787] width 61 height 36
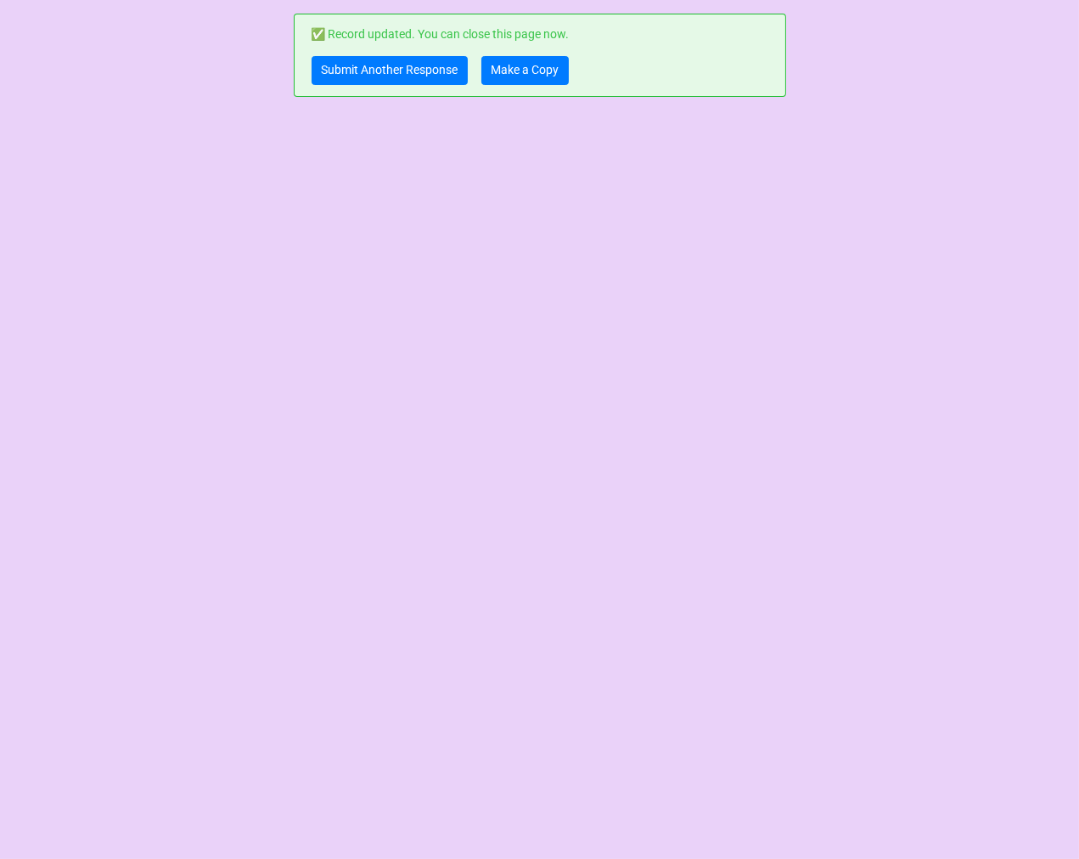
scroll to position [0, 0]
click at [530, 65] on link "Make a Copy" at bounding box center [525, 70] width 87 height 29
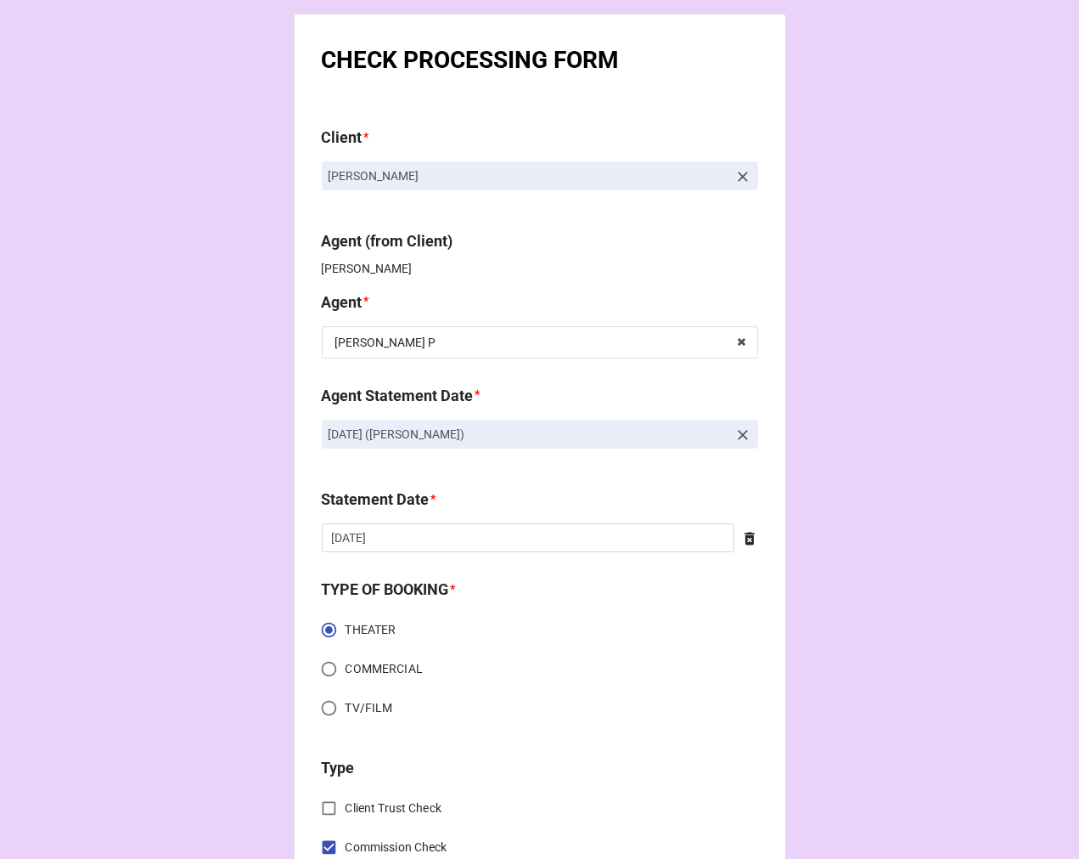
click at [740, 435] on icon at bounding box center [743, 435] width 10 height 10
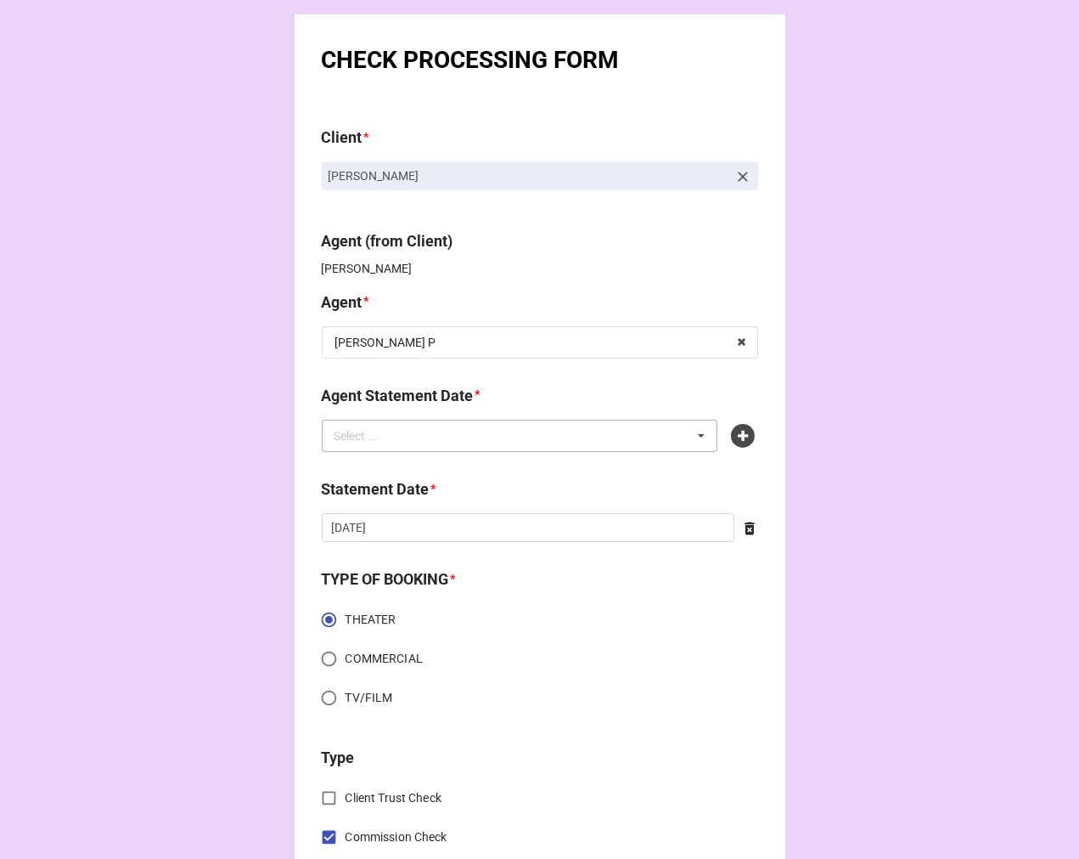
click at [658, 433] on div "Select ... No results found." at bounding box center [520, 436] width 397 height 32
type input "[PERSON_NAME]"
drag, startPoint x: 518, startPoint y: 465, endPoint x: 490, endPoint y: 493, distance: 39.6
click at [515, 463] on div "OCTOBER 3, 2025 (KELLIE P)" at bounding box center [520, 466] width 395 height 31
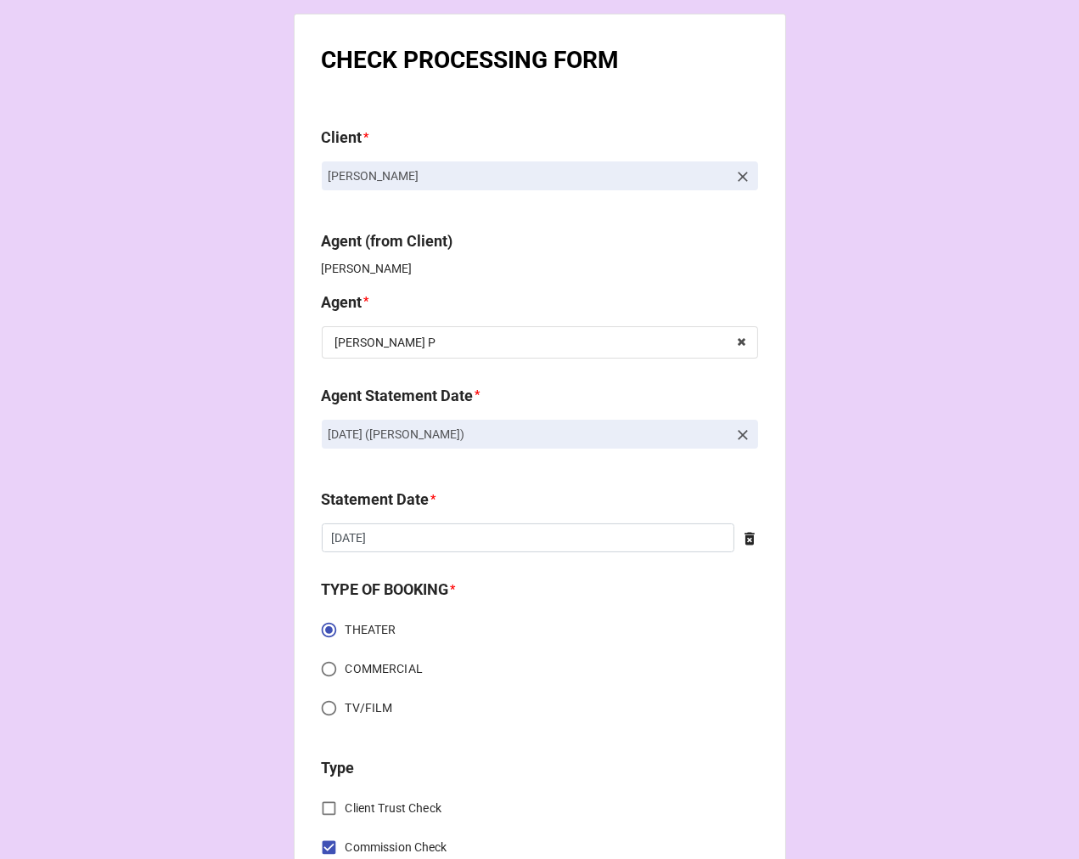
click at [741, 539] on icon at bounding box center [749, 538] width 17 height 17
click at [652, 537] on input "text" at bounding box center [540, 537] width 436 height 29
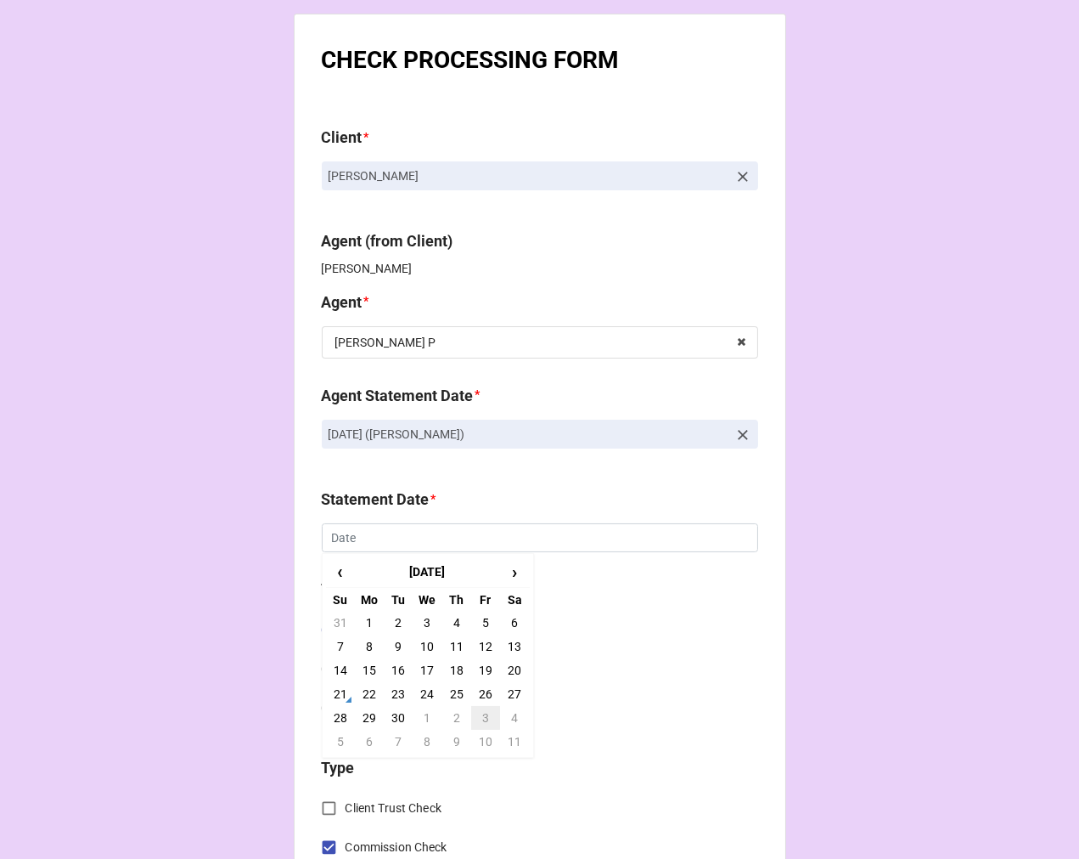
click at [473, 719] on td "3" at bounding box center [485, 718] width 29 height 24
type input "[DATE]"
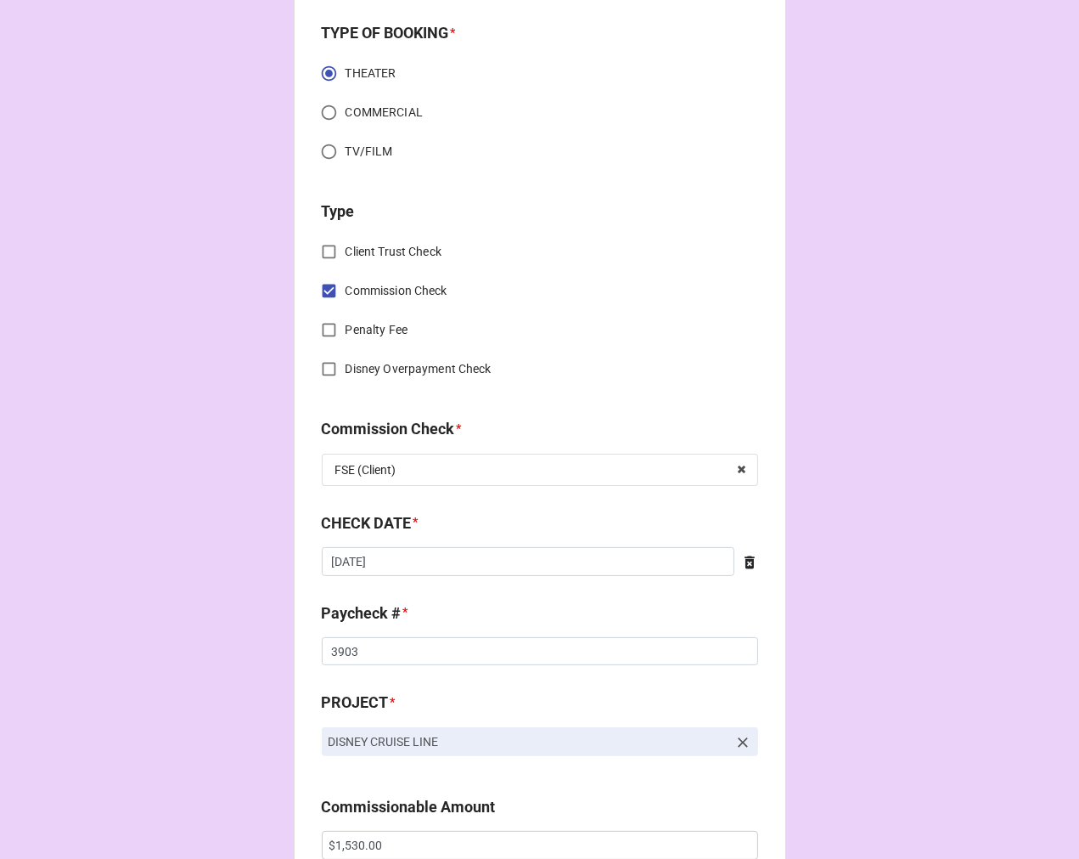
scroll to position [566, 0]
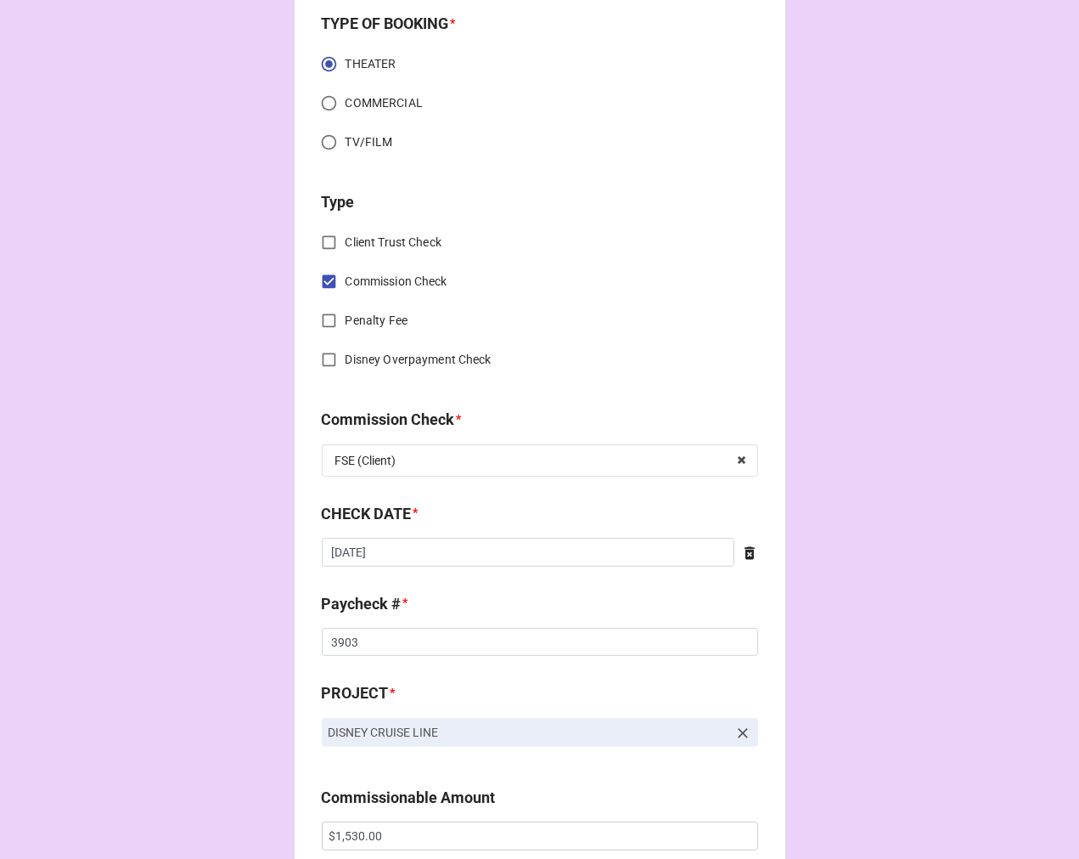
click at [745, 550] on icon at bounding box center [750, 552] width 10 height 13
click at [592, 554] on input "text" at bounding box center [540, 552] width 436 height 29
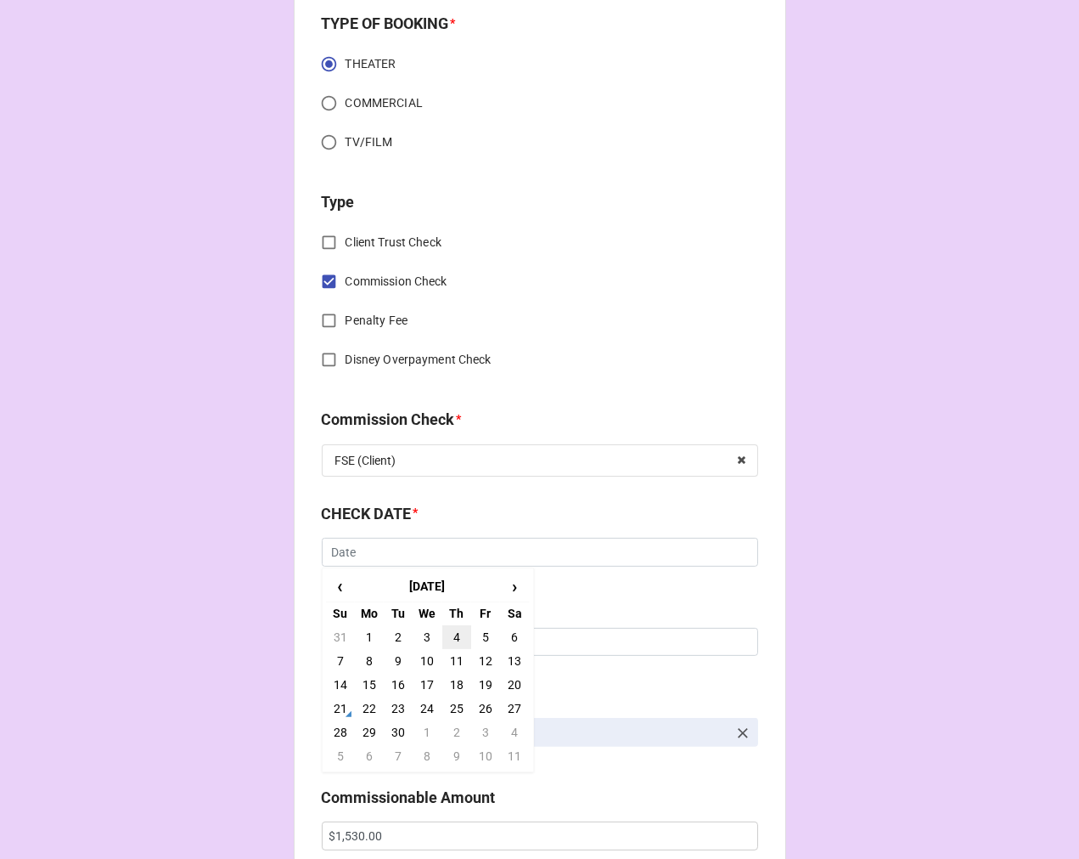
drag, startPoint x: 457, startPoint y: 631, endPoint x: 435, endPoint y: 631, distance: 22.1
click at [456, 631] on td "4" at bounding box center [456, 637] width 29 height 24
type input "9/4/2025"
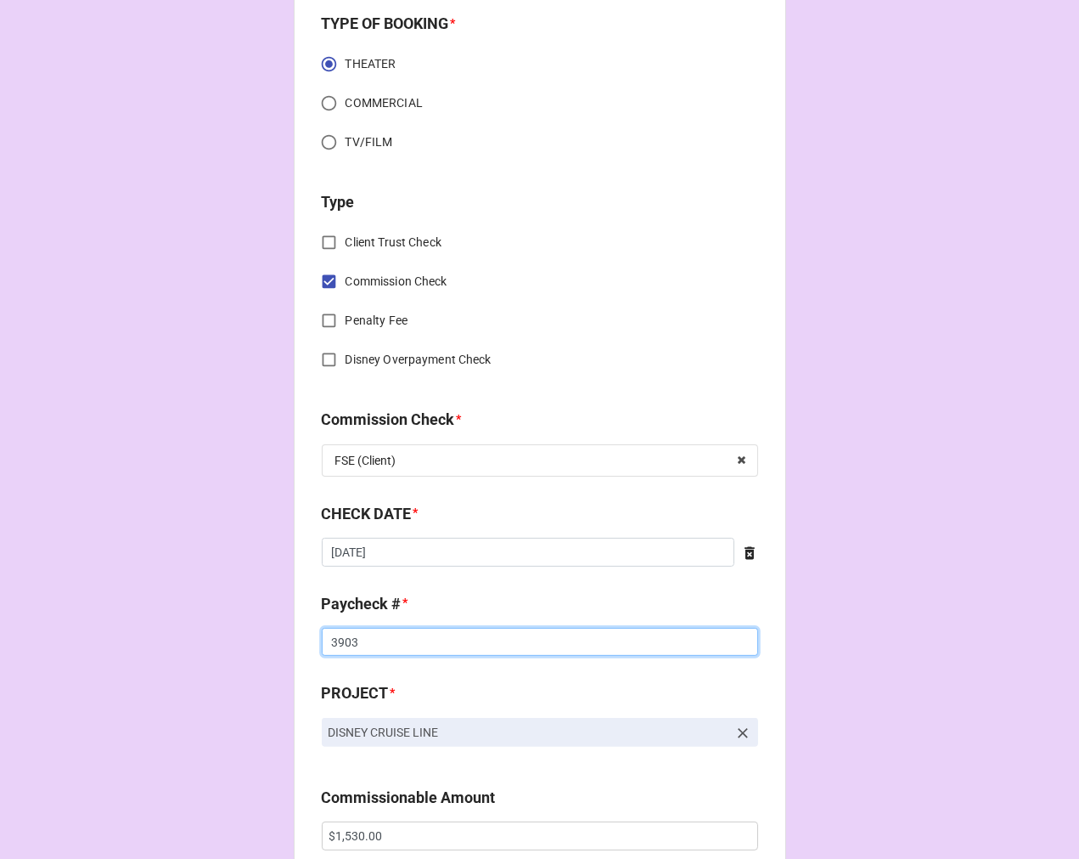
click at [335, 639] on input "3903" at bounding box center [540, 642] width 436 height 29
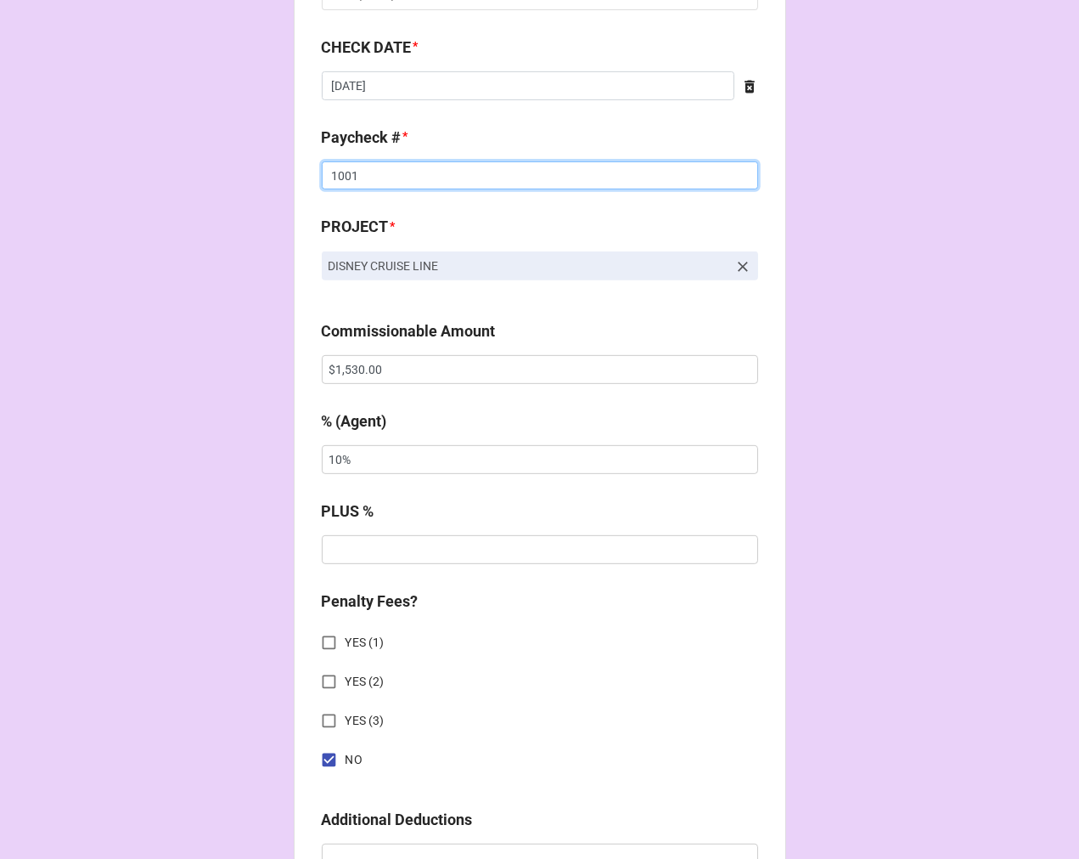
scroll to position [943, 0]
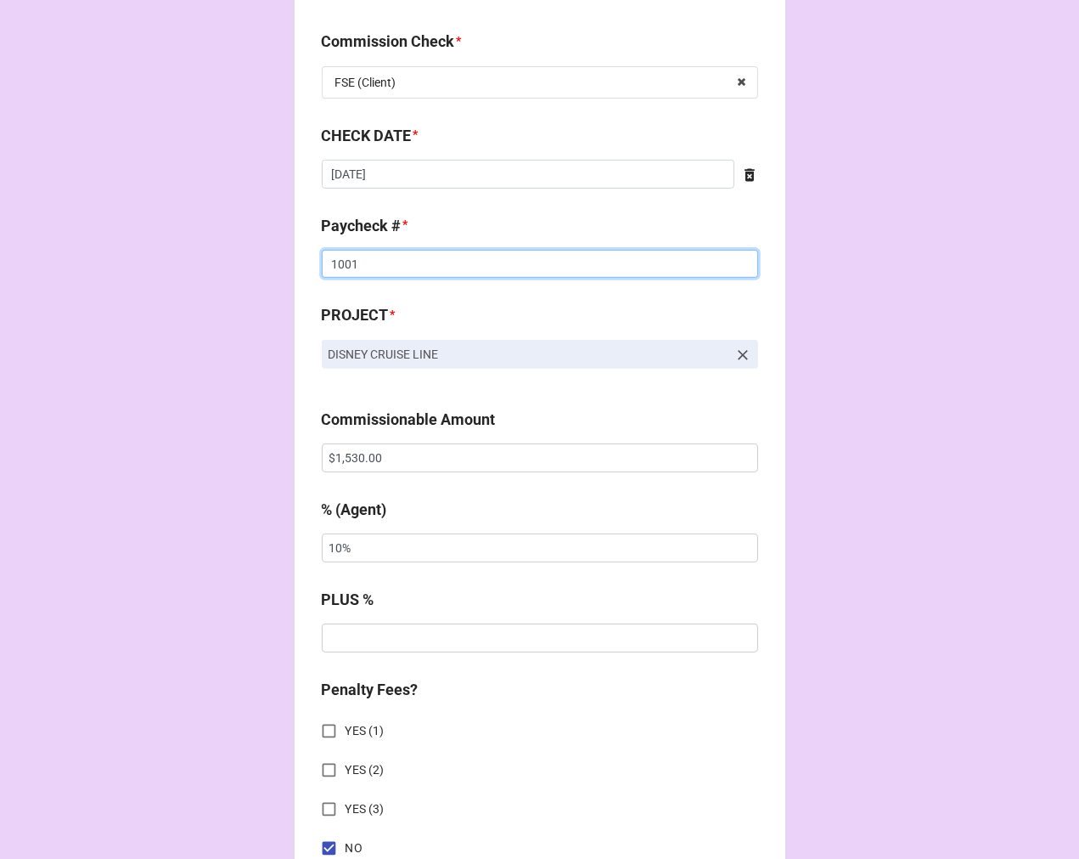
type input "1001"
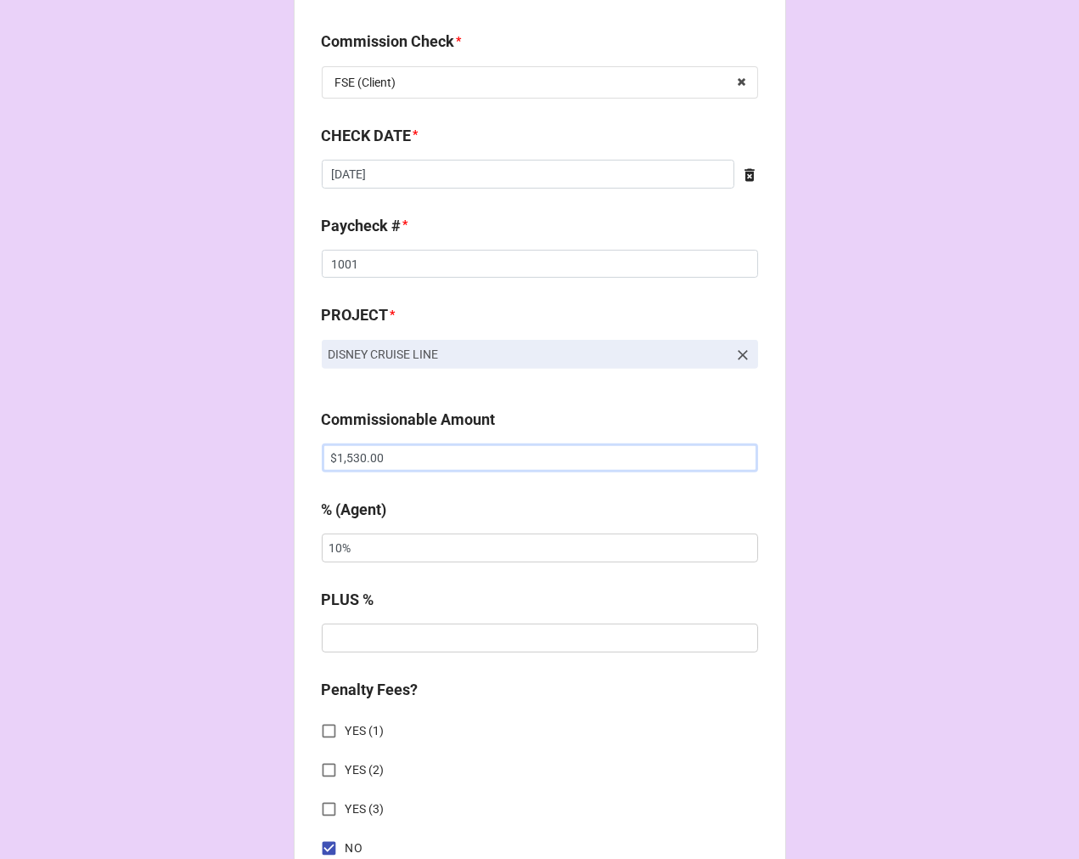
drag, startPoint x: 379, startPoint y: 459, endPoint x: 184, endPoint y: 444, distance: 195.0
click at [216, 444] on div "CHECK PROCESSING FORM Client * Lucy Rossi Agent (from Client) Kellie Agent * Ke…" at bounding box center [539, 469] width 1079 height 2825
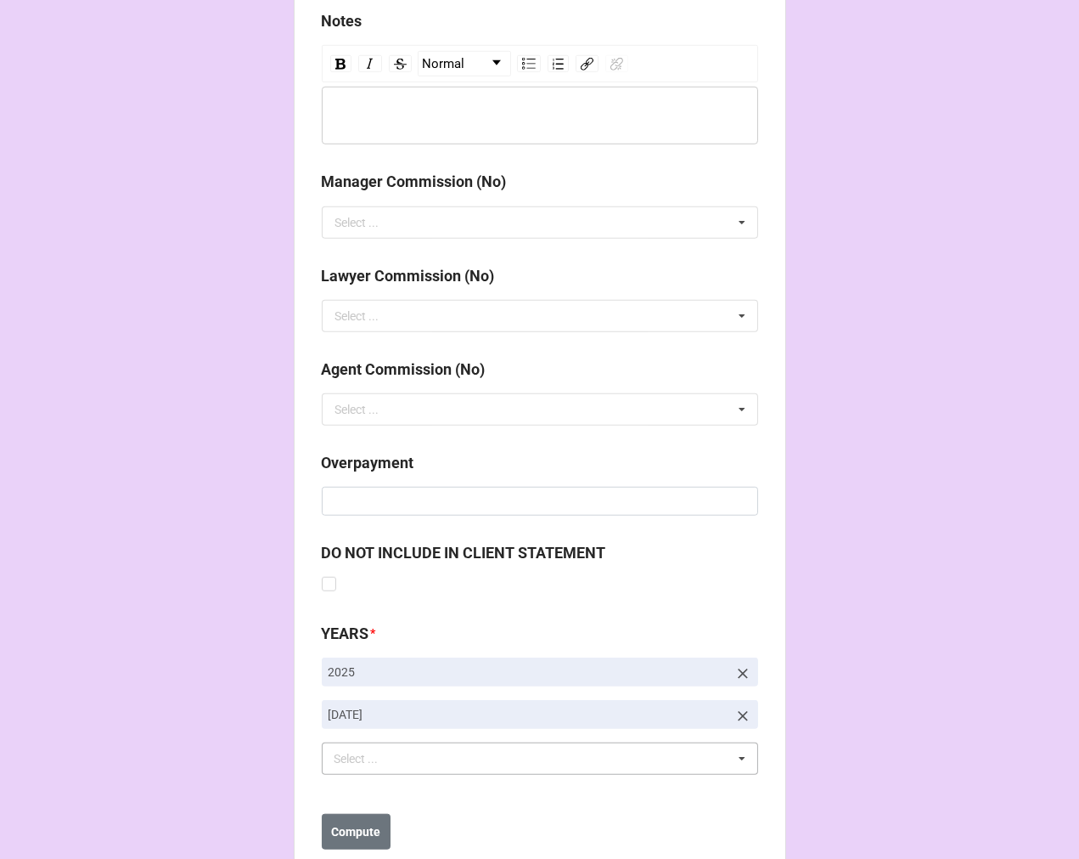
scroll to position [1966, 0]
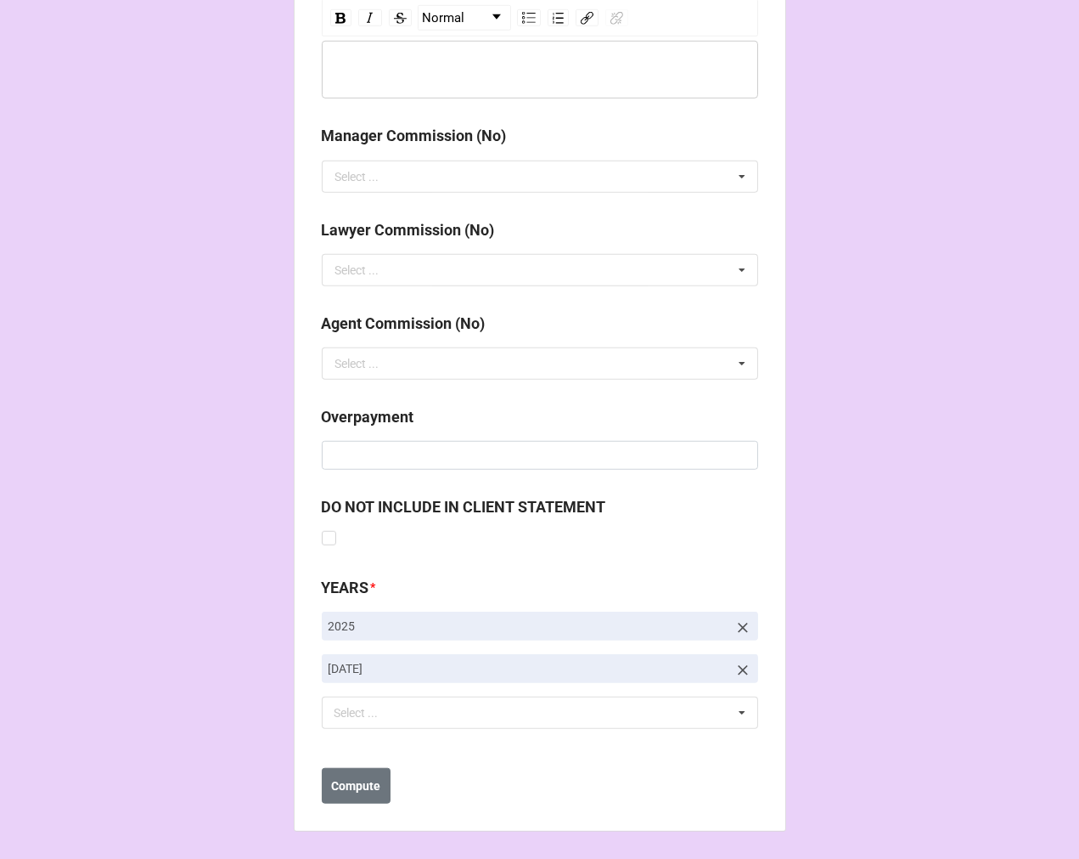
click at [741, 663] on icon at bounding box center [743, 670] width 17 height 17
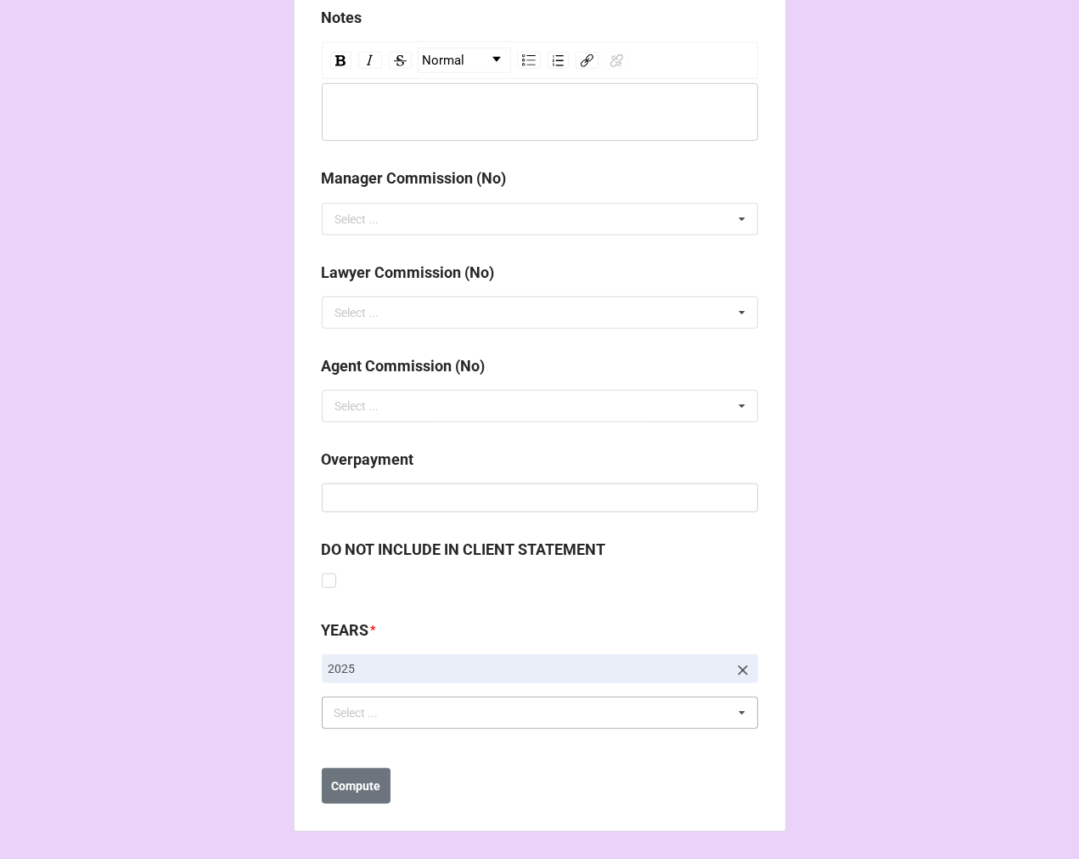
click at [440, 723] on div "Select ... No results found." at bounding box center [540, 712] width 436 height 32
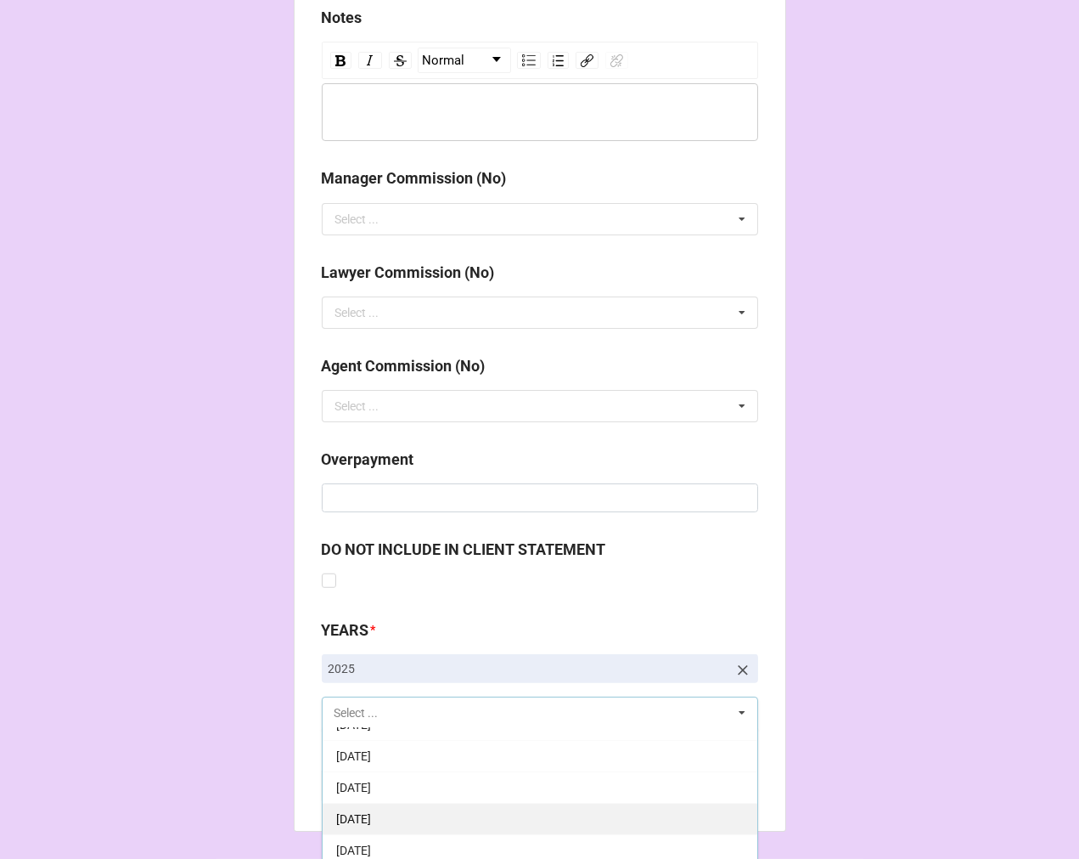
scroll to position [189, 0]
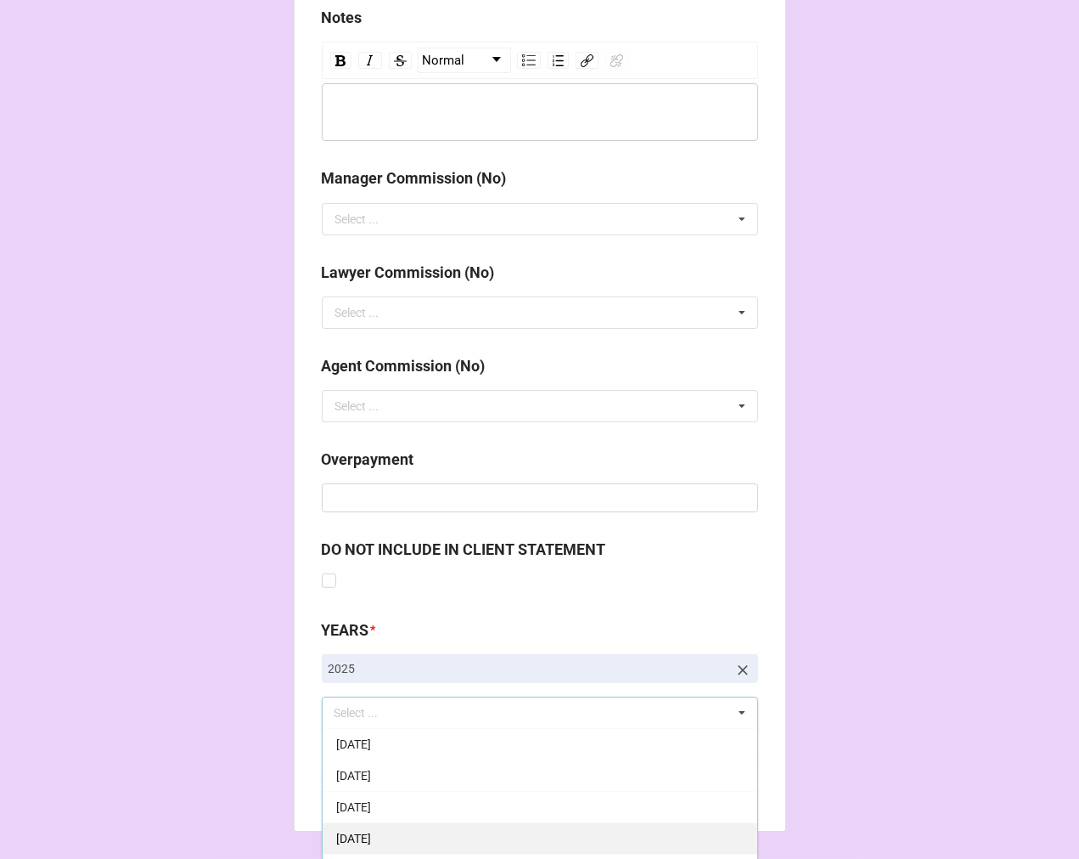
click at [371, 839] on span "[DATE]" at bounding box center [353, 838] width 35 height 14
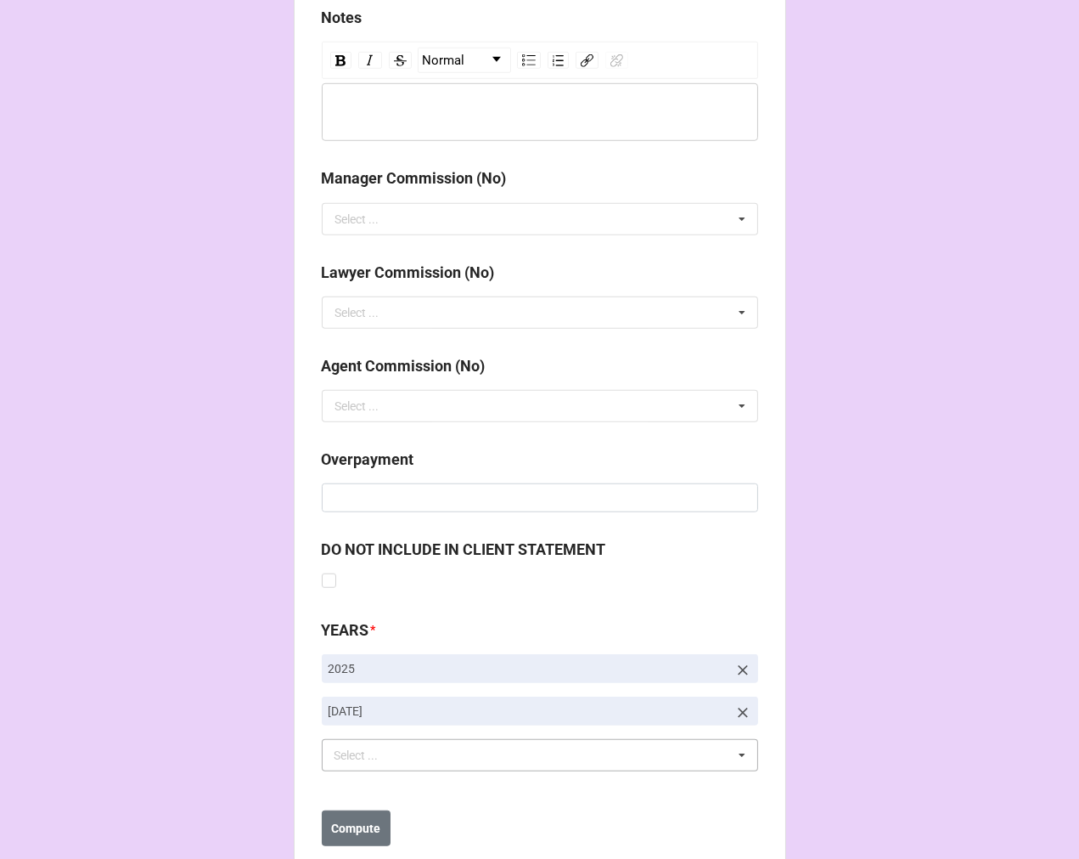
click at [368, 826] on b "Compute" at bounding box center [355, 828] width 49 height 18
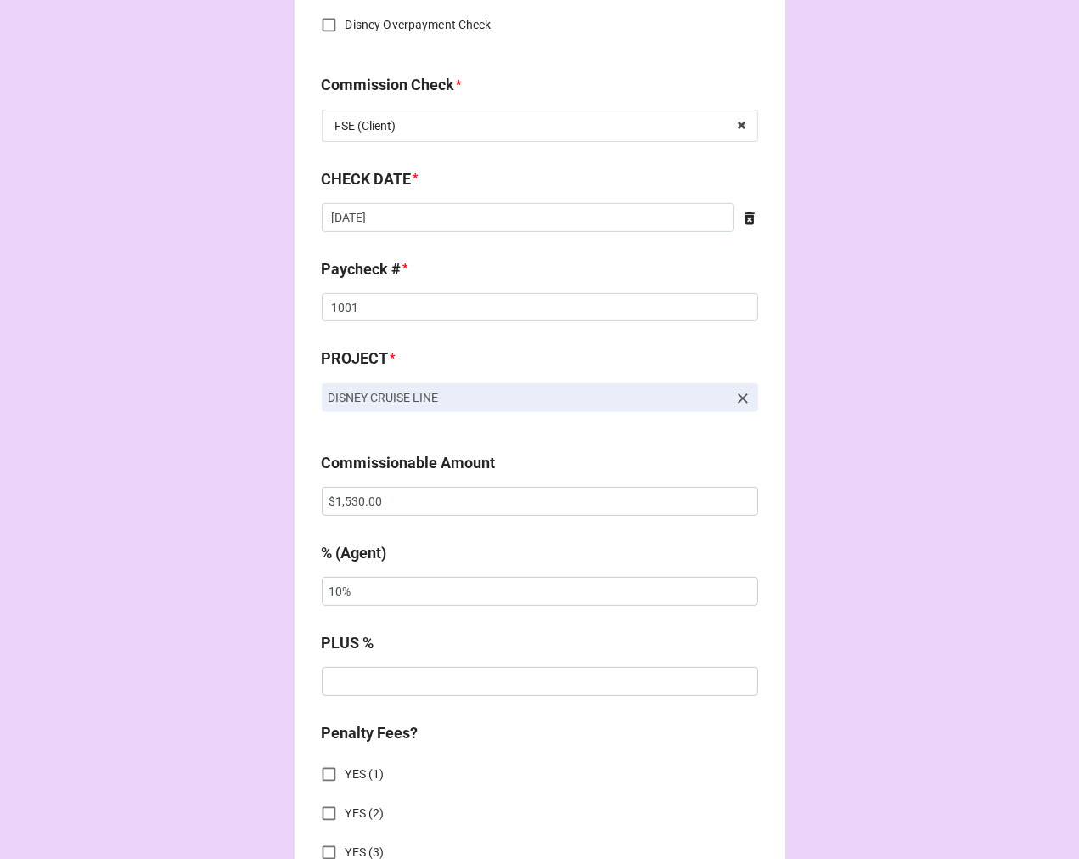
scroll to position [894, 0]
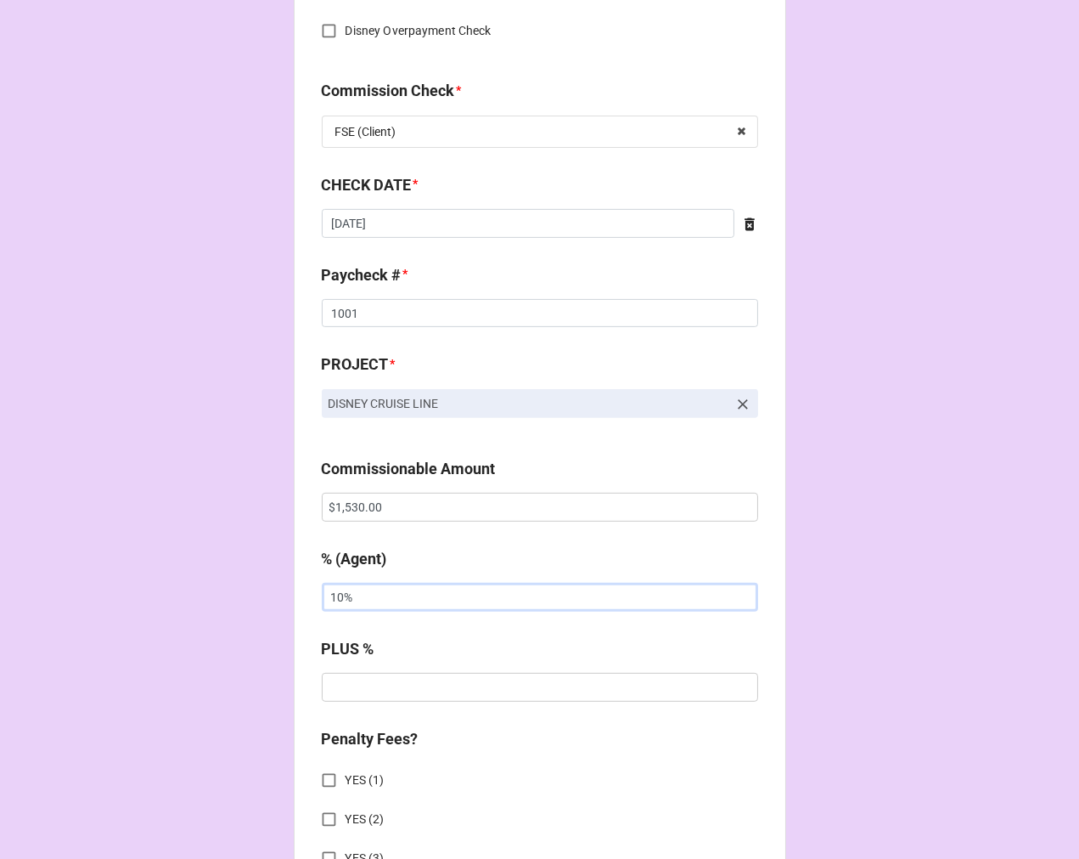
drag, startPoint x: 224, startPoint y: 605, endPoint x: 138, endPoint y: 588, distance: 88.4
click at [194, 605] on div "CHECK PROCESSING FORM Client * Lucy Rossi Agent (from Client) Kellie Agent * Ke…" at bounding box center [539, 549] width 1079 height 2886
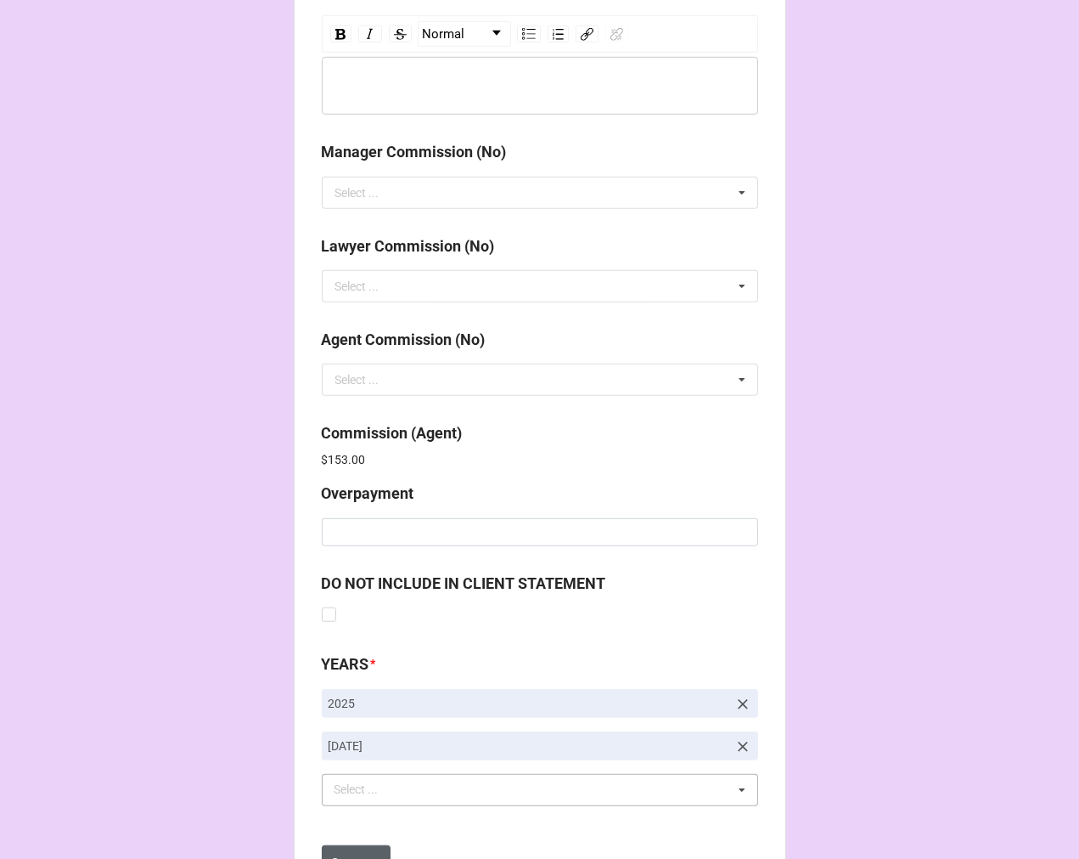
scroll to position [2026, 0]
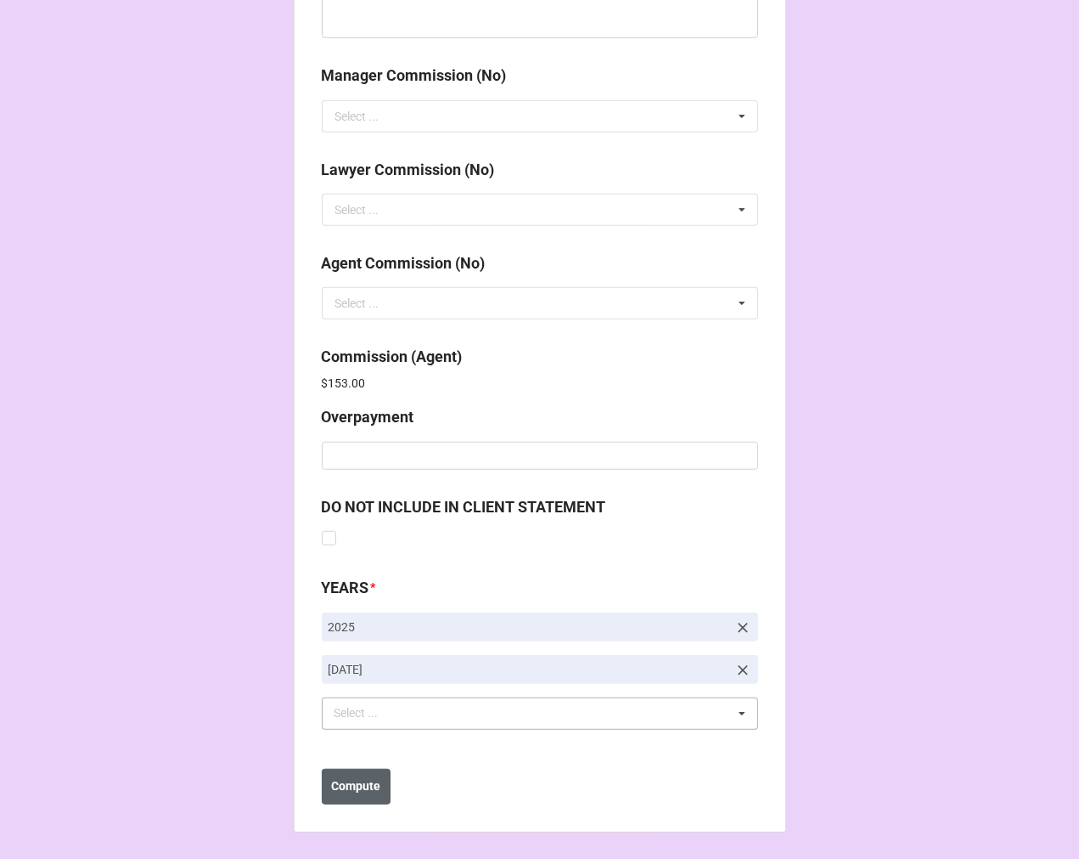
type input "5%"
click at [357, 783] on b "Compute" at bounding box center [355, 786] width 49 height 18
click at [352, 785] on b "Save" at bounding box center [352, 786] width 27 height 18
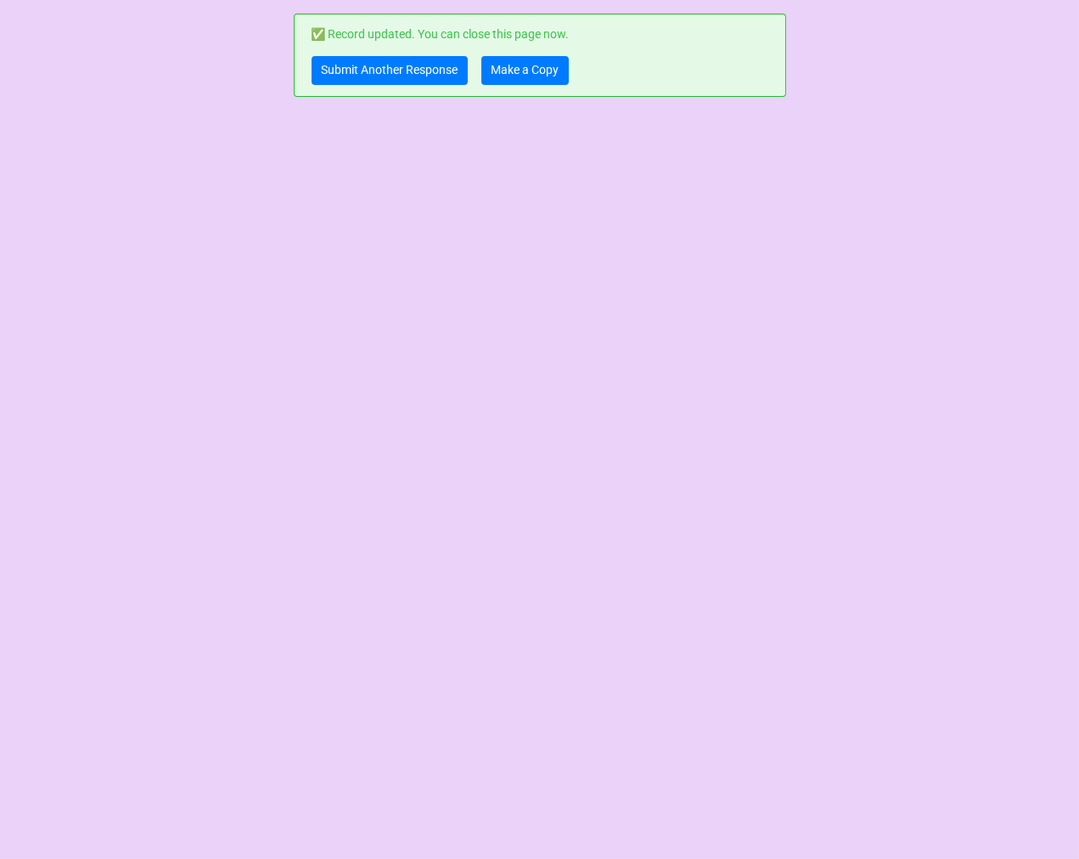
scroll to position [0, 0]
click at [357, 65] on link "Submit Another Response" at bounding box center [390, 70] width 156 height 29
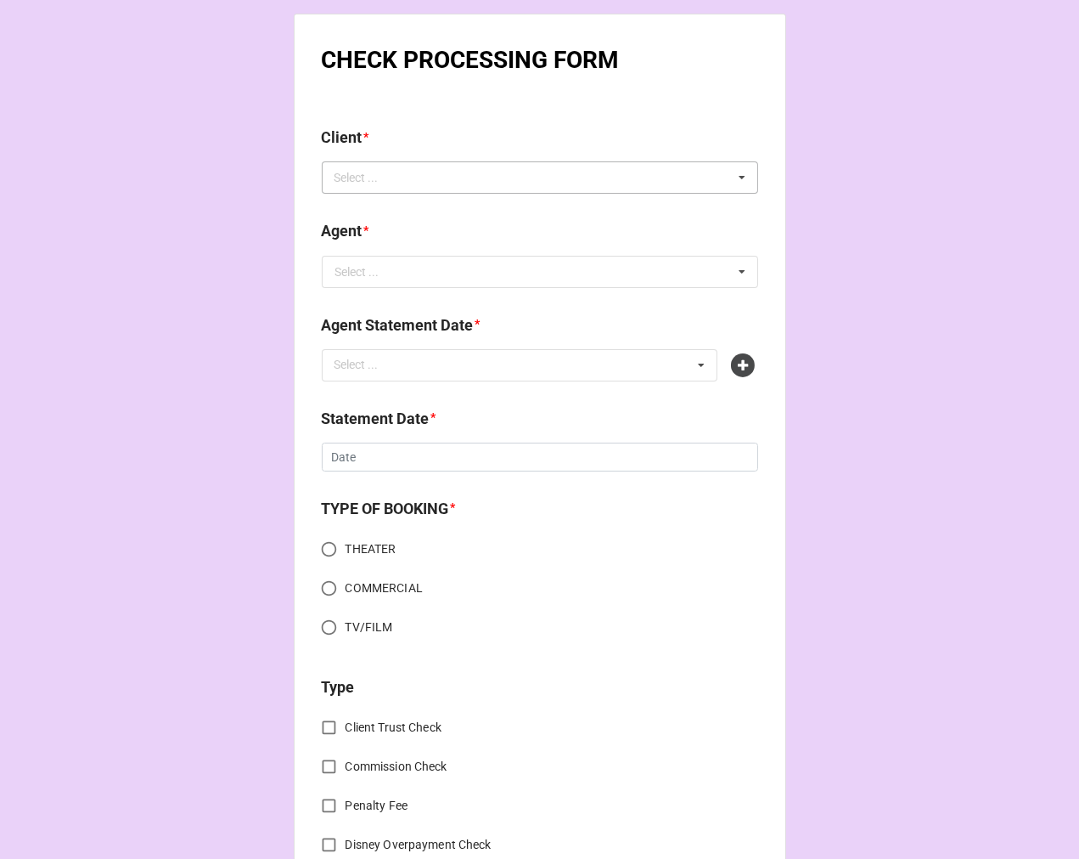
click at [384, 181] on div "Select ..." at bounding box center [366, 178] width 73 height 20
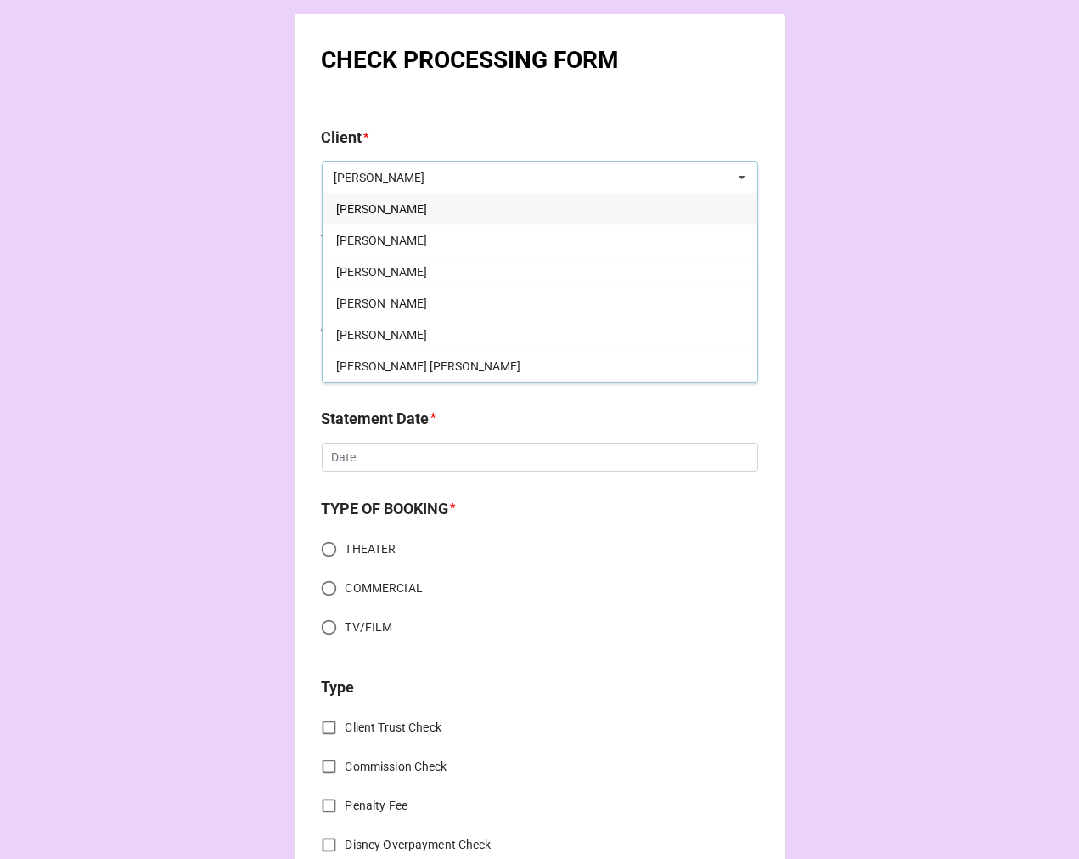
type input "[PERSON_NAME]"
click at [438, 206] on div "[PERSON_NAME]" at bounding box center [540, 208] width 435 height 31
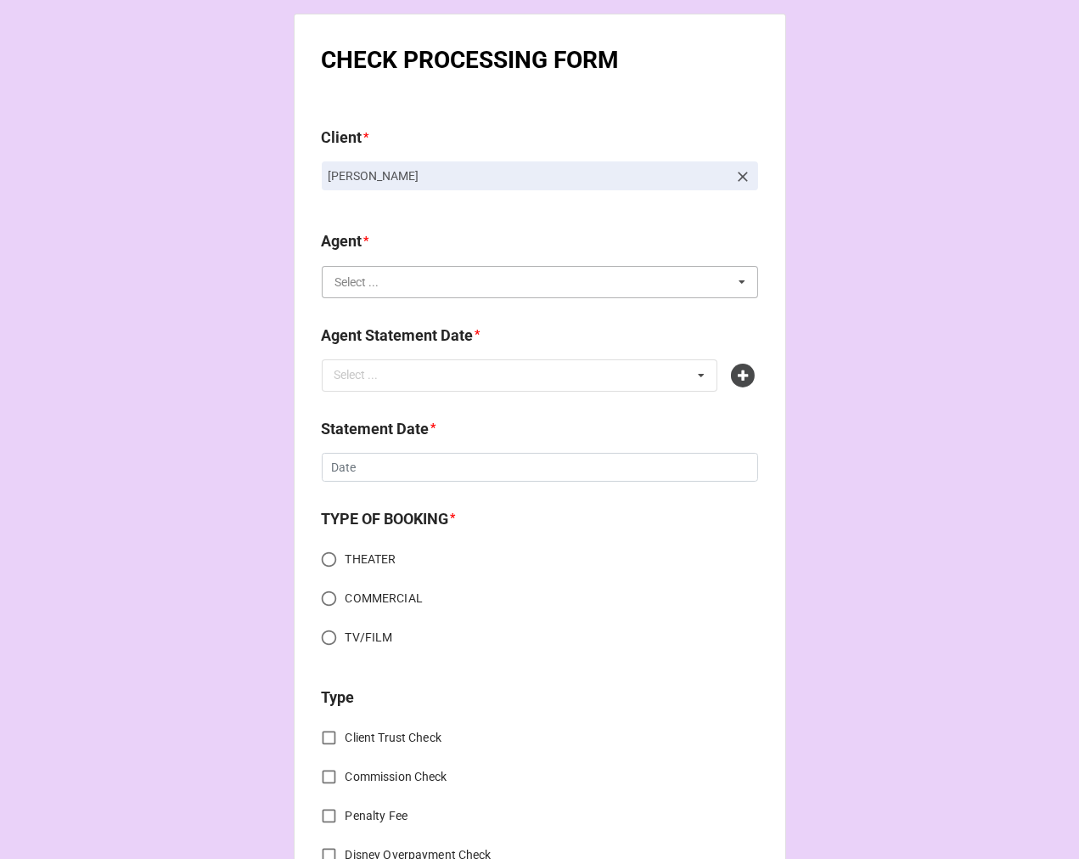
click at [396, 278] on input "text" at bounding box center [541, 282] width 435 height 31
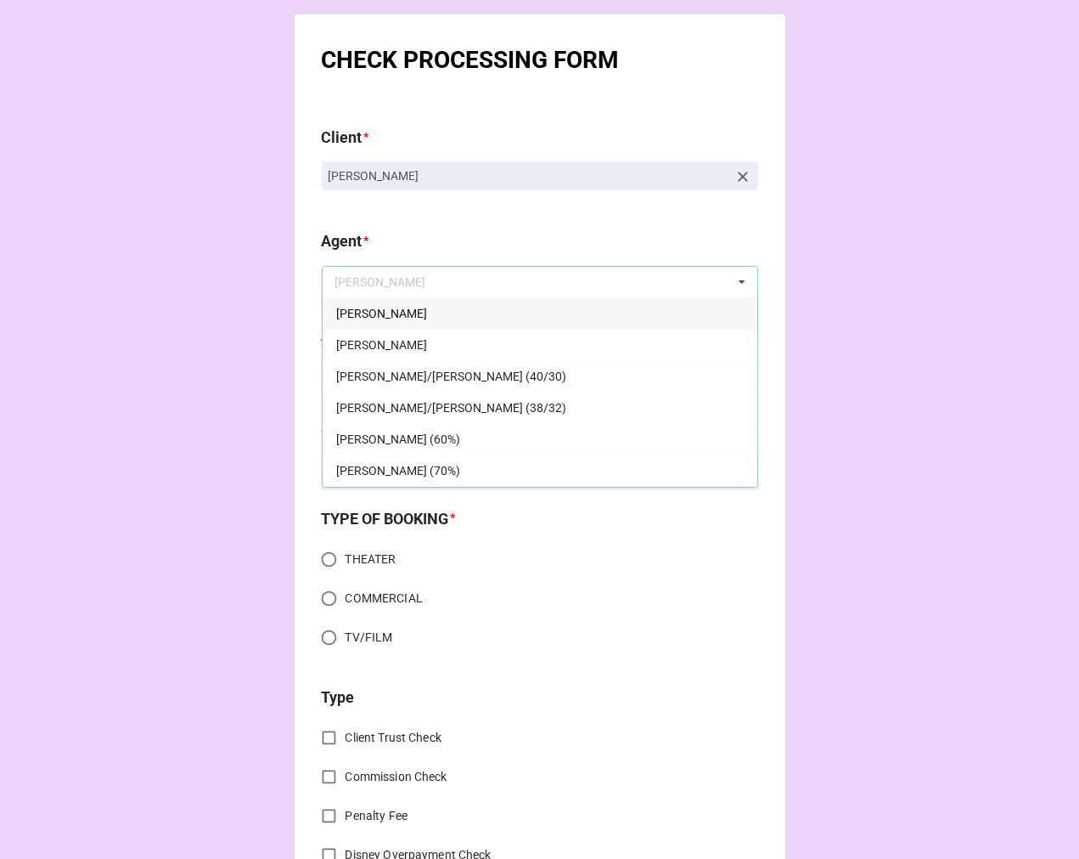
click at [387, 297] on div "Agent * [PERSON_NAME] [PERSON_NAME]/[PERSON_NAME] (40/30) [PERSON_NAME]/[PERSON…" at bounding box center [540, 263] width 436 height 68
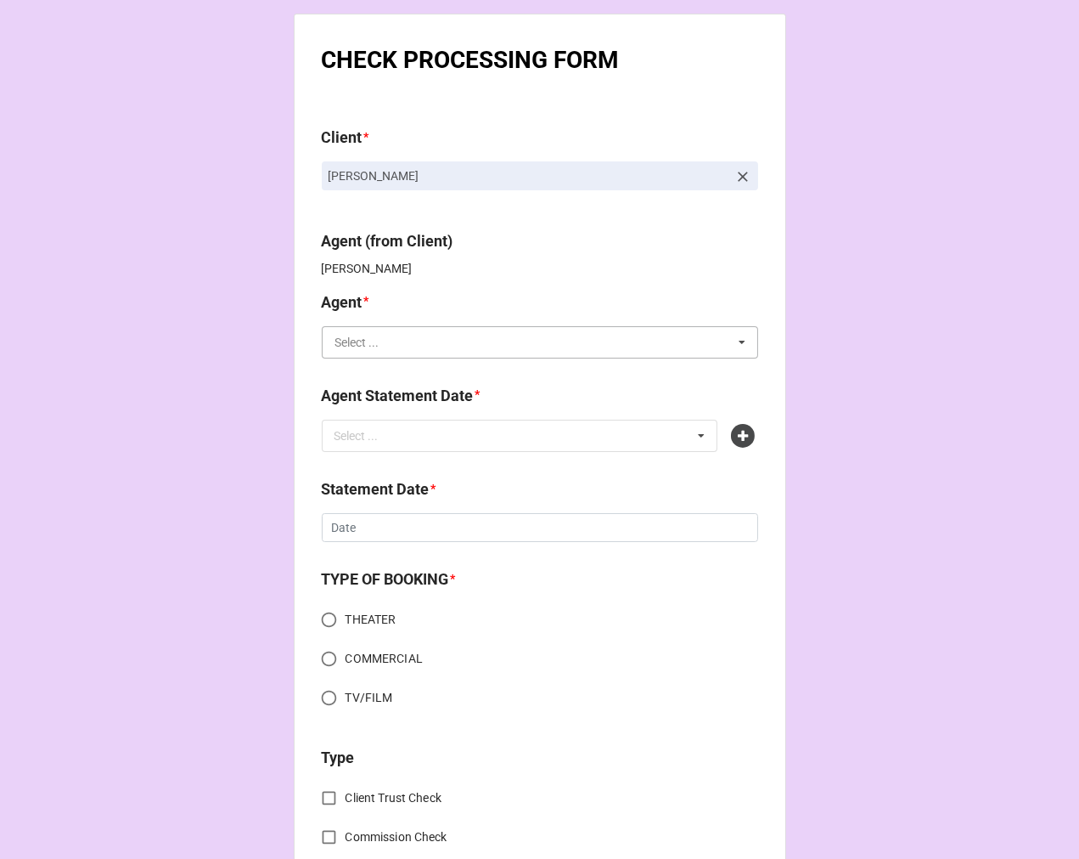
click at [376, 336] on input "text" at bounding box center [541, 342] width 435 height 31
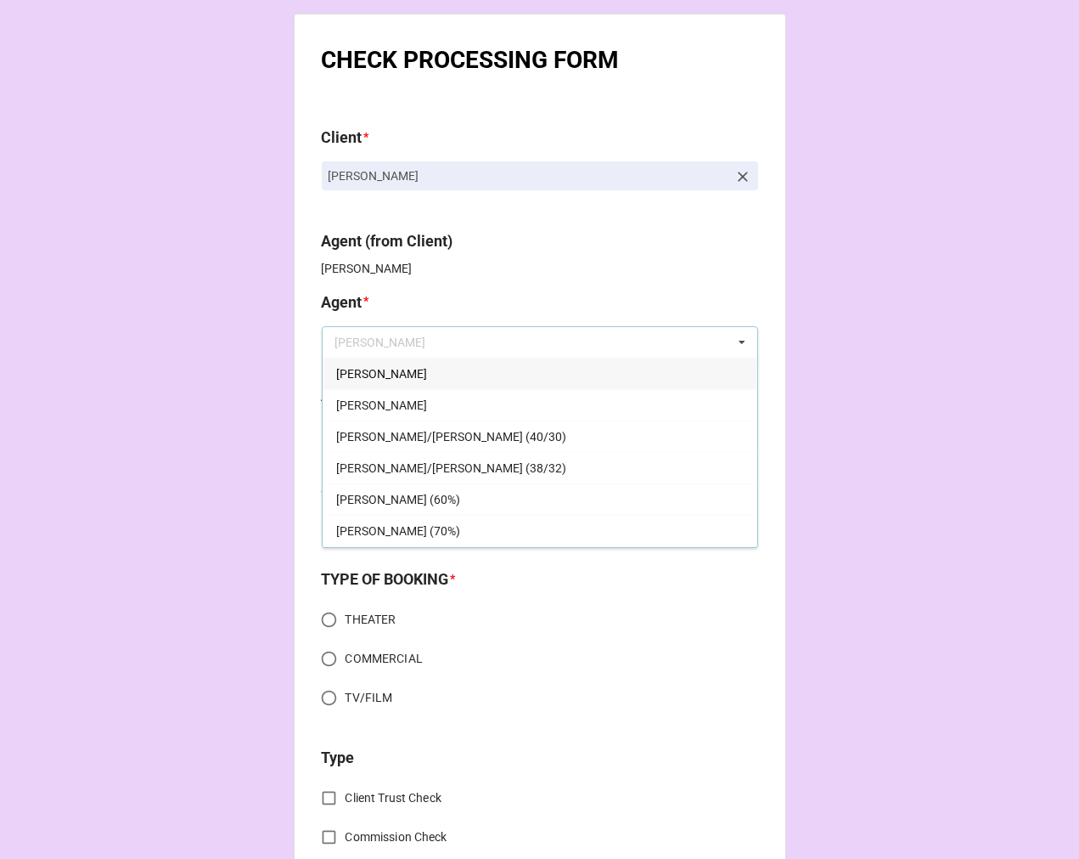
click at [355, 380] on div "[PERSON_NAME]" at bounding box center [540, 373] width 435 height 31
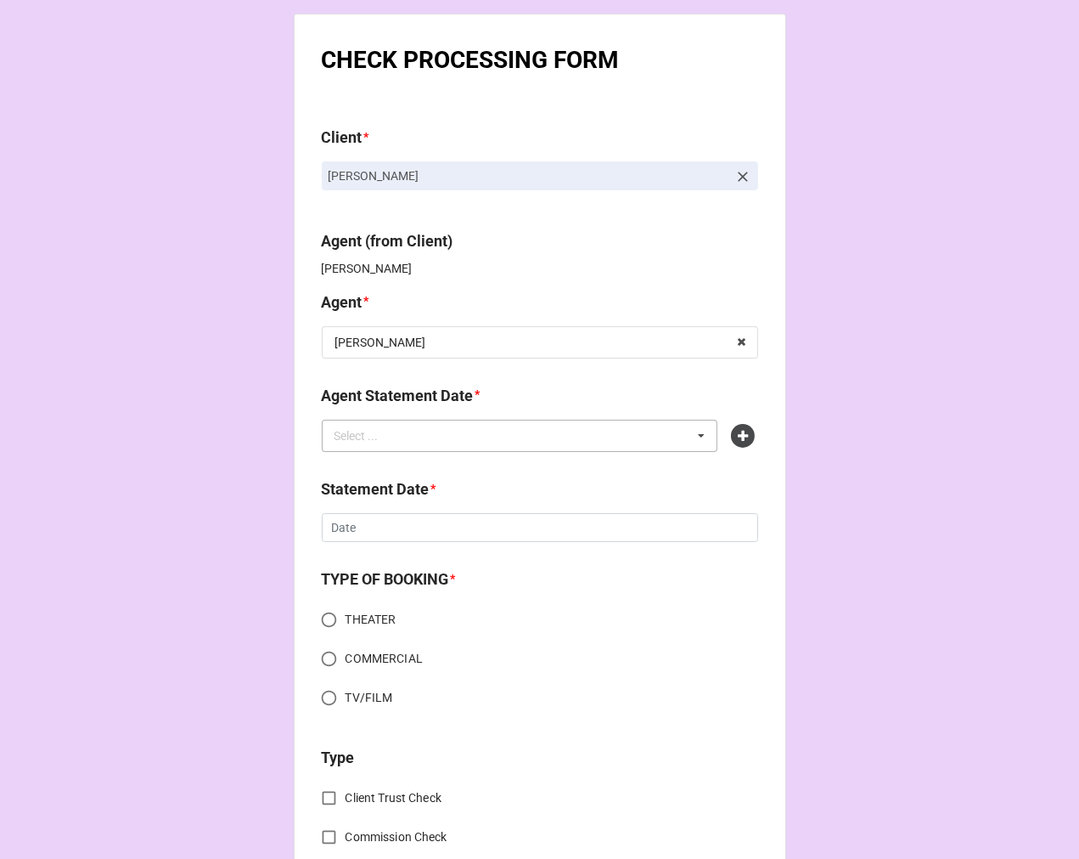
click at [386, 430] on div "Select ..." at bounding box center [366, 435] width 73 height 20
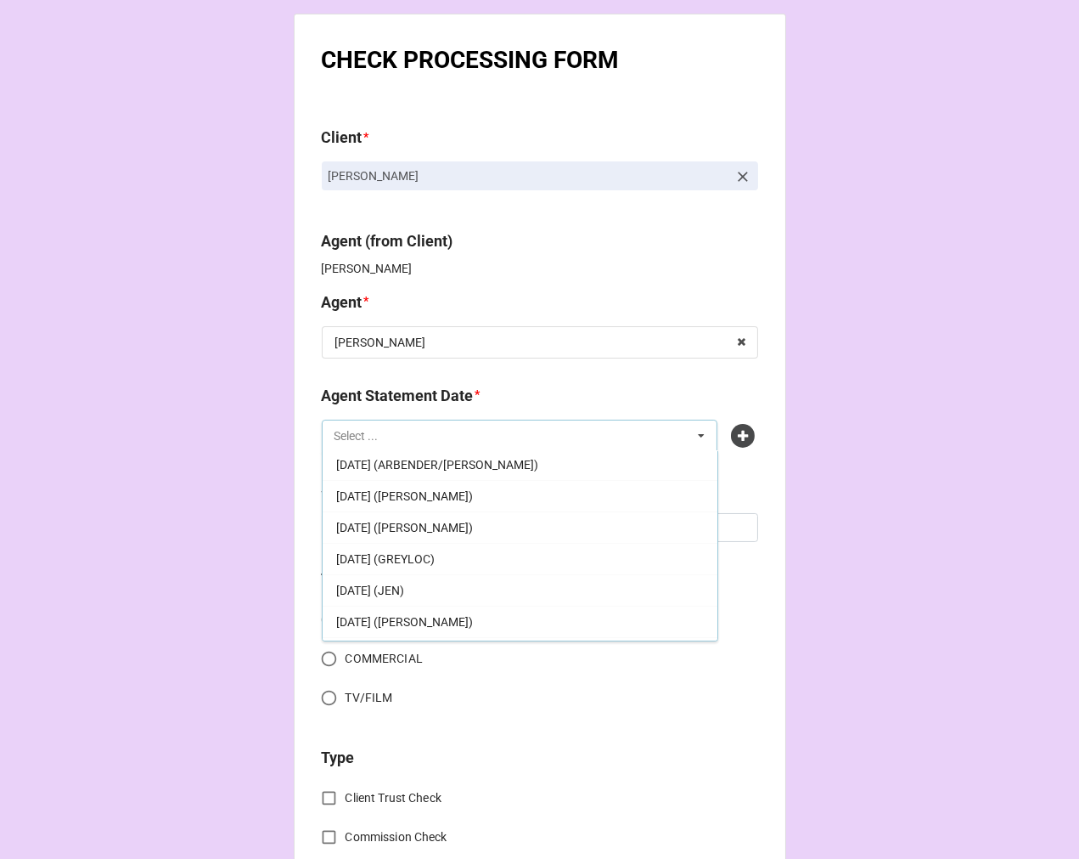
scroll to position [94, 0]
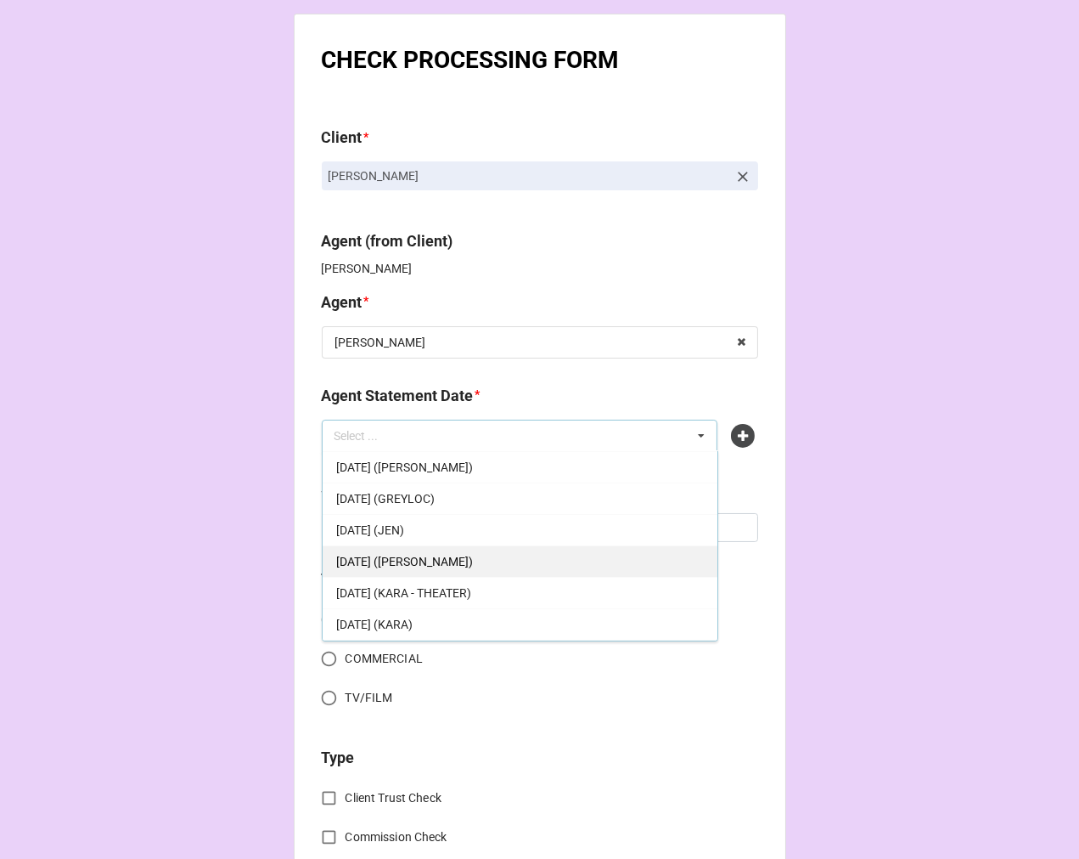
click at [435, 555] on span "[DATE] ([PERSON_NAME])" at bounding box center [404, 562] width 137 height 14
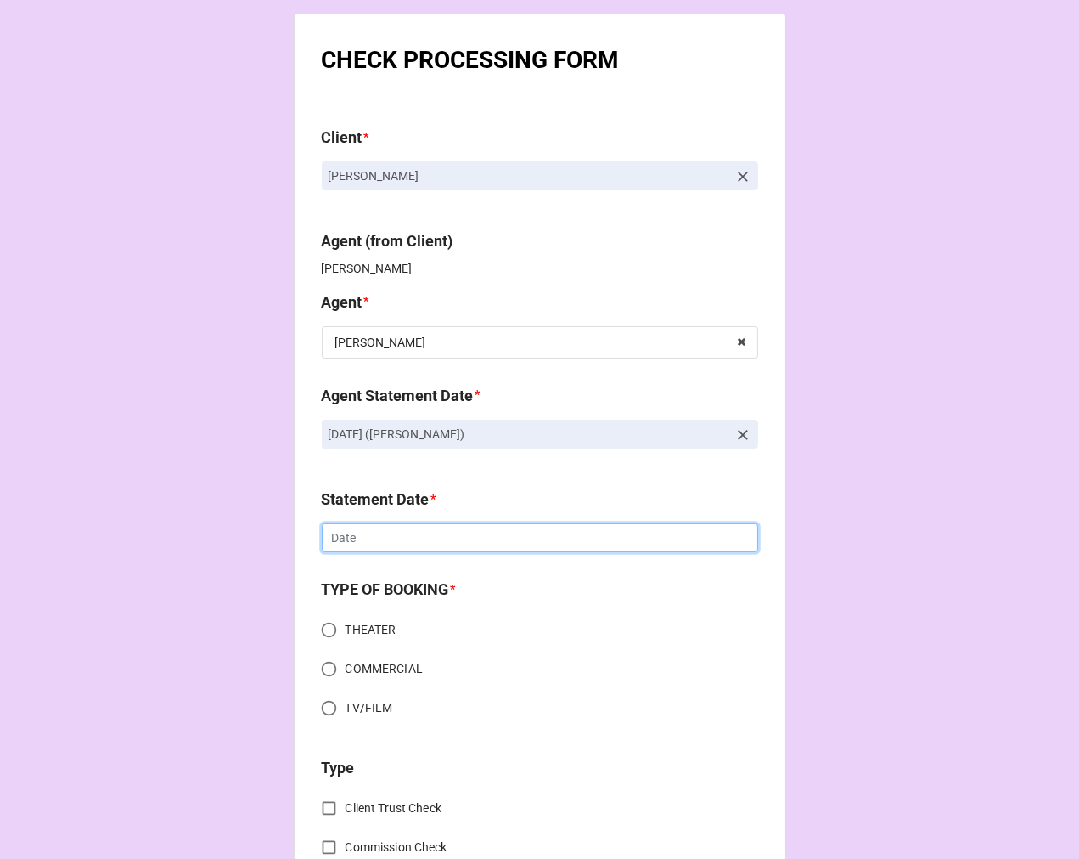
click at [359, 541] on input "text" at bounding box center [540, 537] width 436 height 29
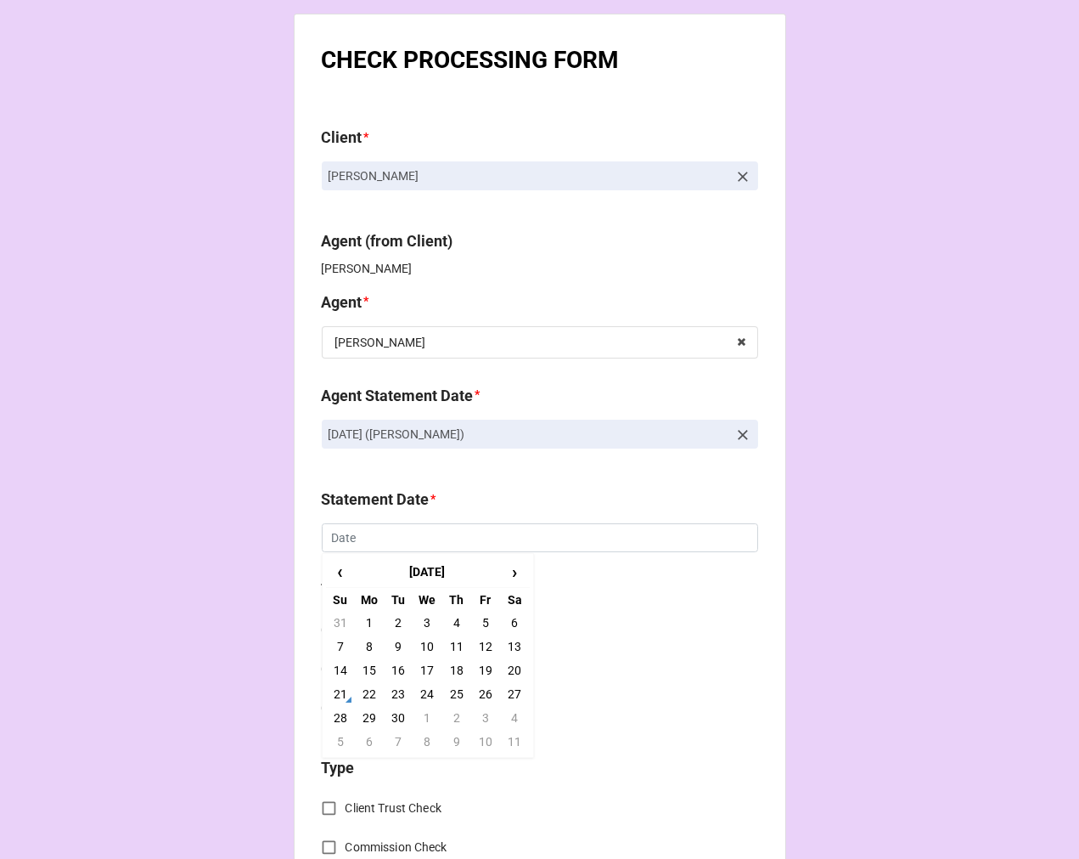
drag, startPoint x: 482, startPoint y: 720, endPoint x: 476, endPoint y: 714, distance: 9.0
click at [482, 719] on td "3" at bounding box center [485, 718] width 29 height 24
type input "[DATE]"
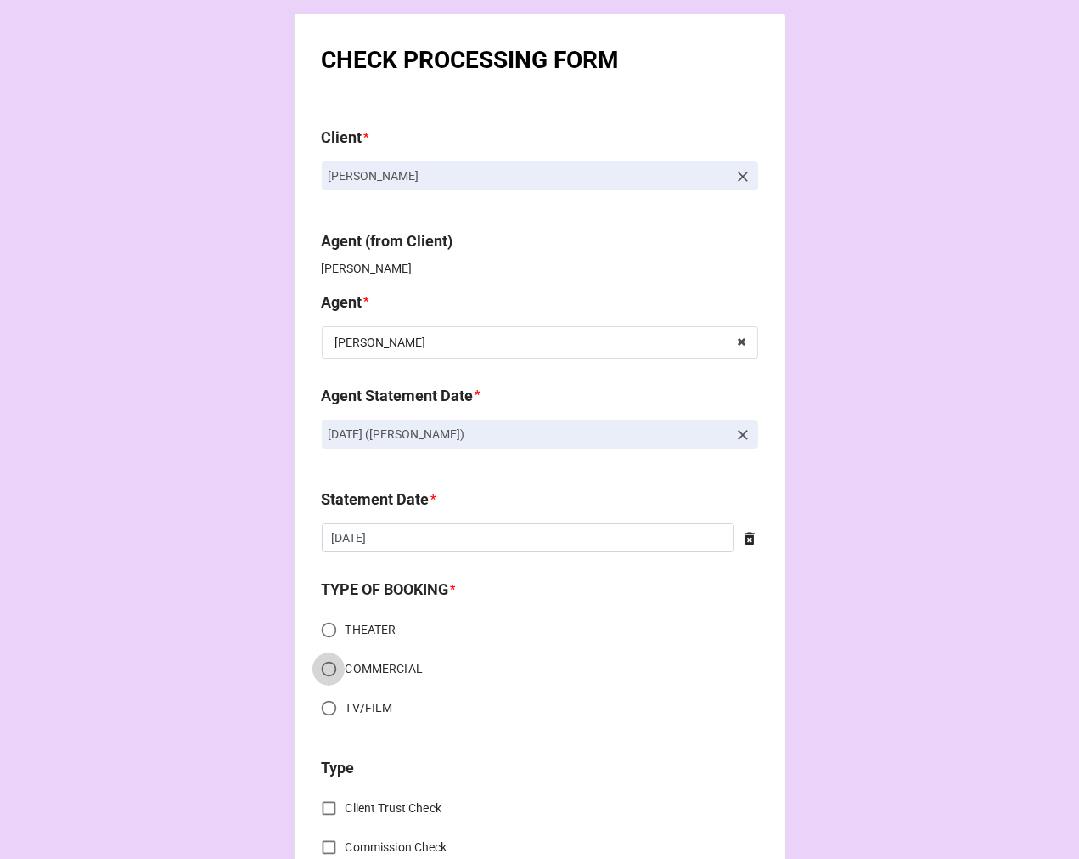
click at [320, 662] on input "COMMERCIAL" at bounding box center [329, 668] width 33 height 33
radio input "true"
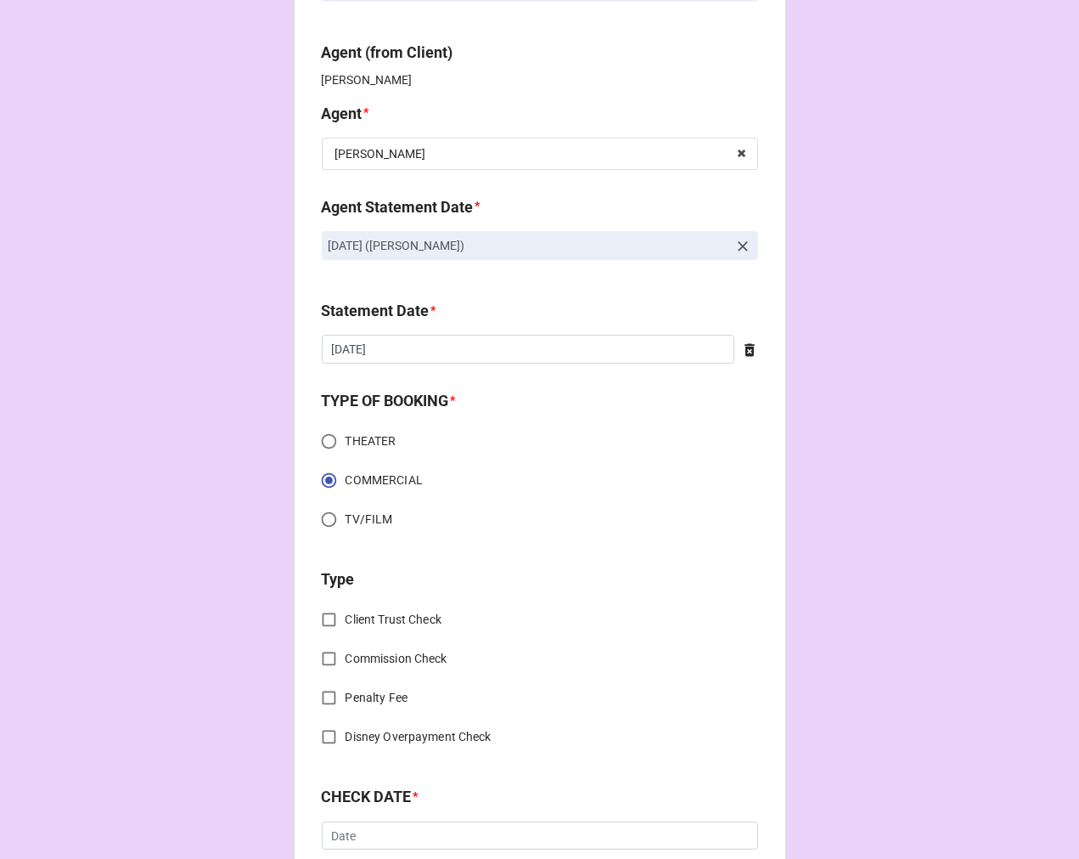
scroll to position [283, 0]
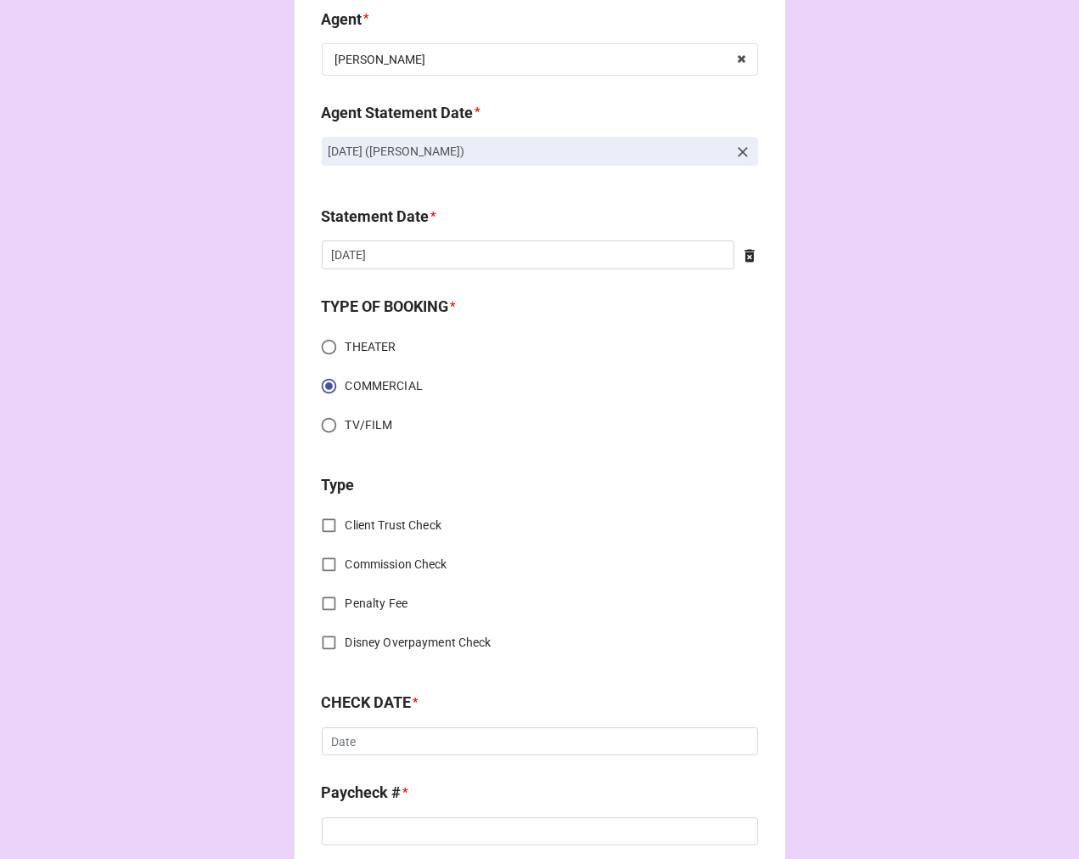
click at [318, 560] on input "Commission Check" at bounding box center [329, 564] width 33 height 33
checkbox input "true"
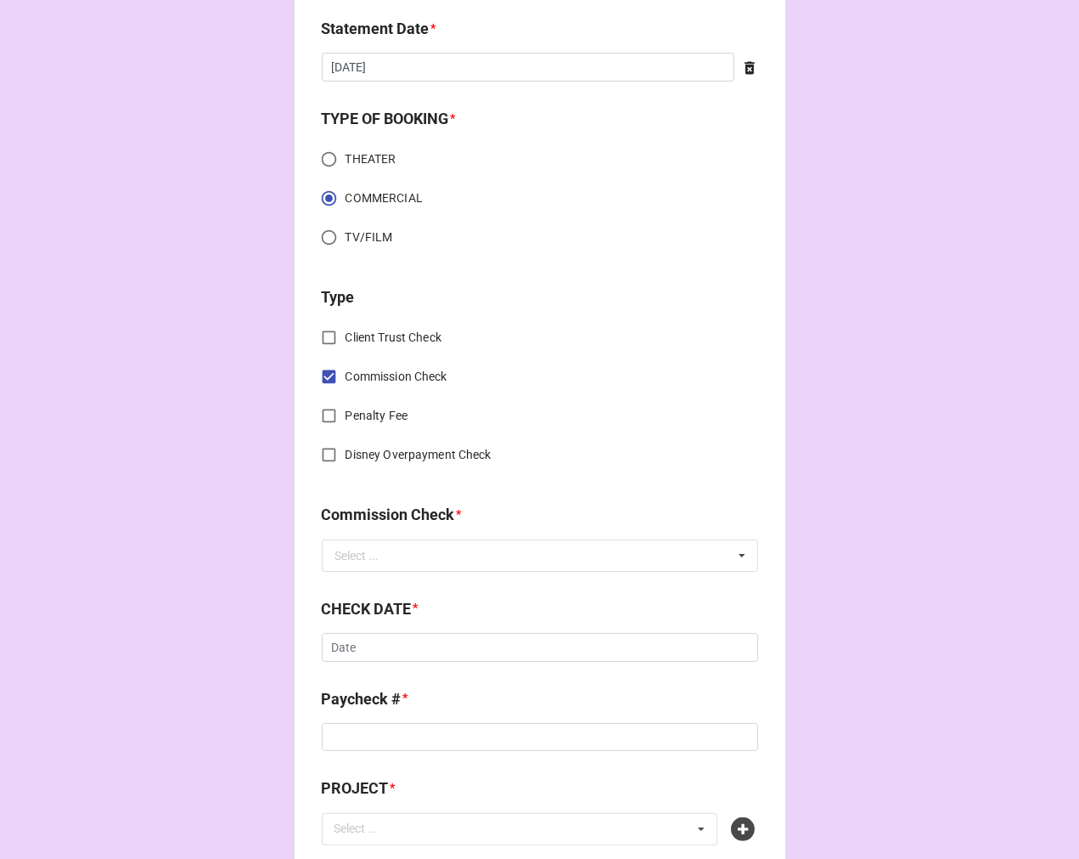
scroll to position [471, 0]
click at [402, 560] on input "text" at bounding box center [541, 554] width 435 height 31
click at [386, 586] on span "FSE (Client)" at bounding box center [366, 586] width 61 height 14
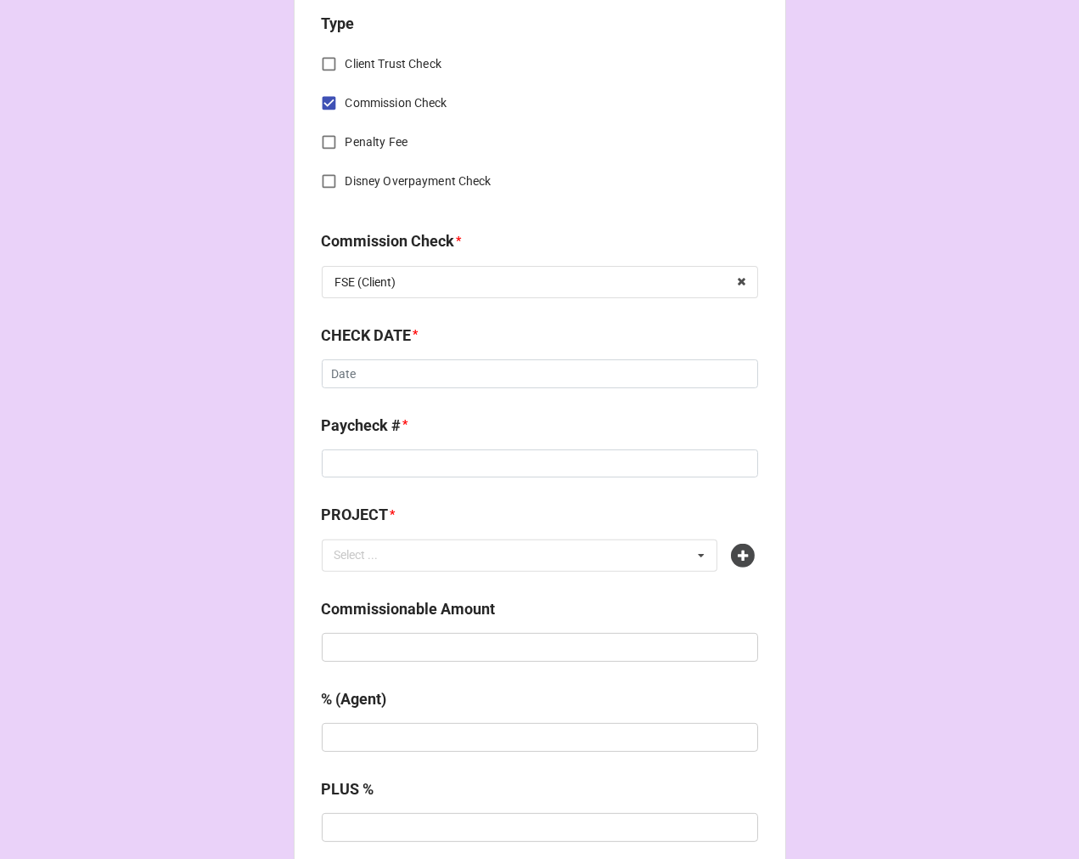
scroll to position [754, 0]
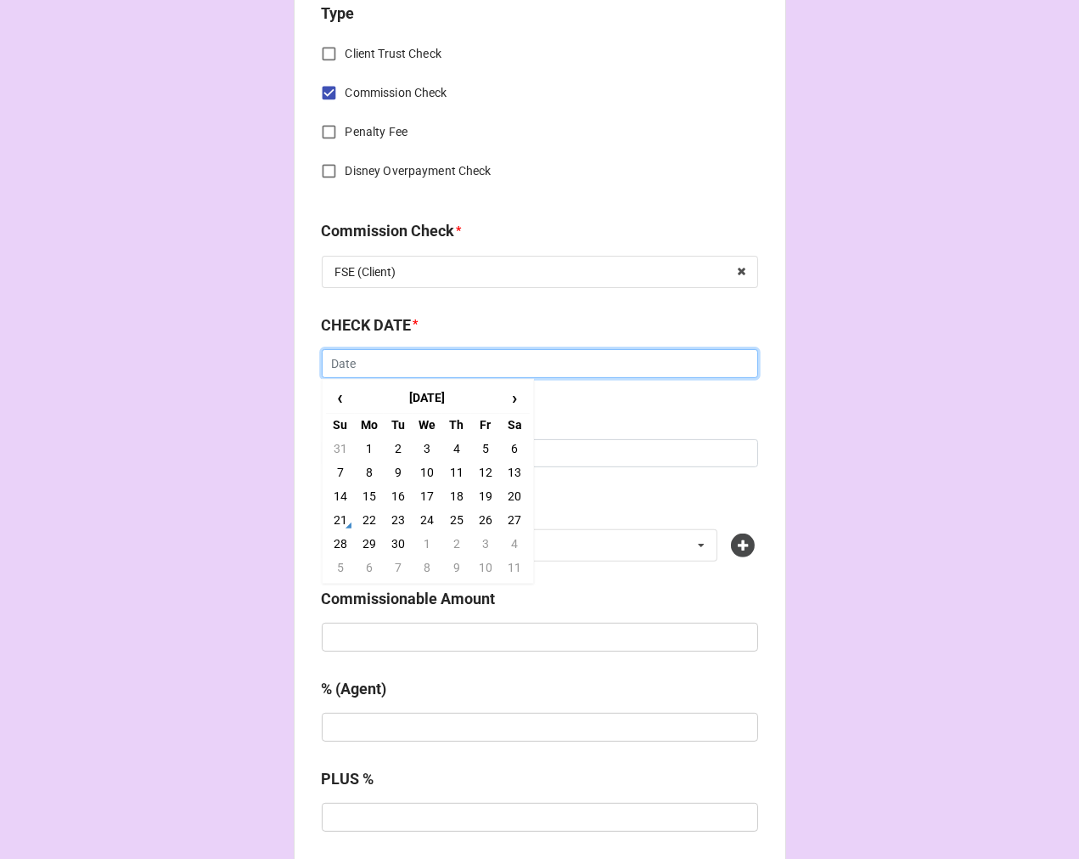
click at [362, 366] on input "text" at bounding box center [540, 363] width 436 height 29
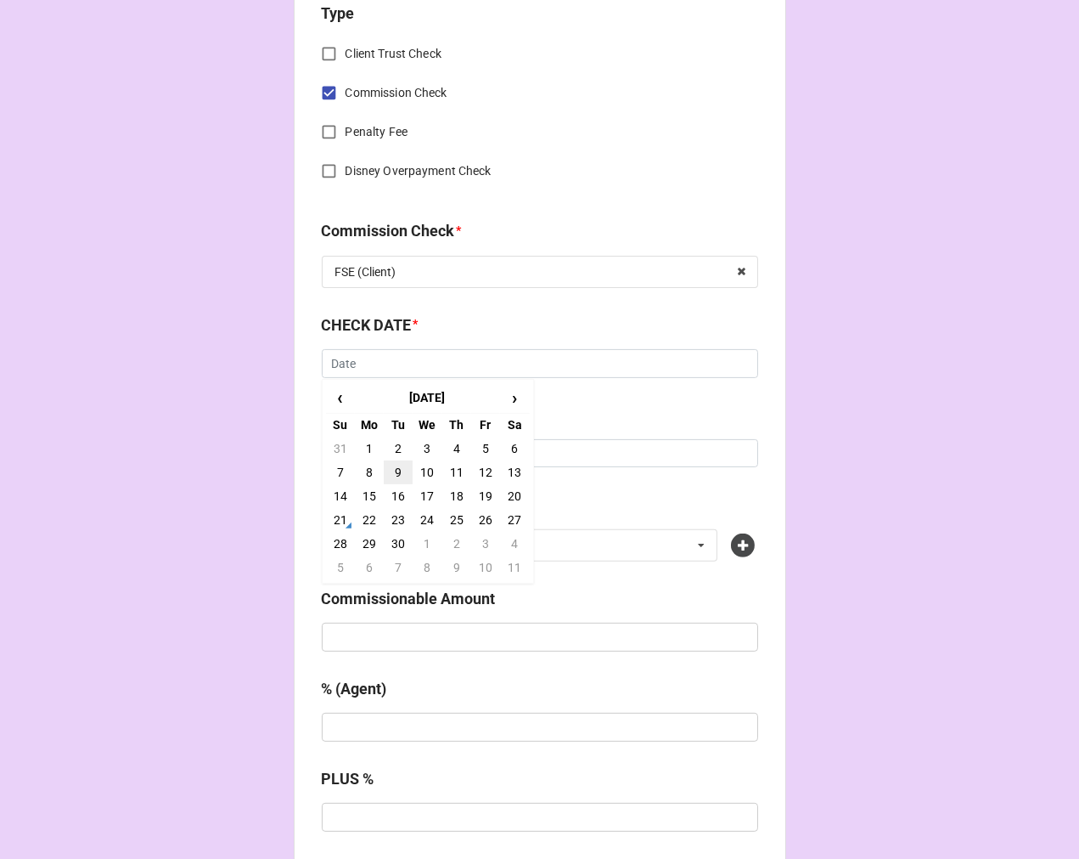
click at [391, 471] on td "9" at bounding box center [398, 472] width 29 height 24
type input "9/9/2025"
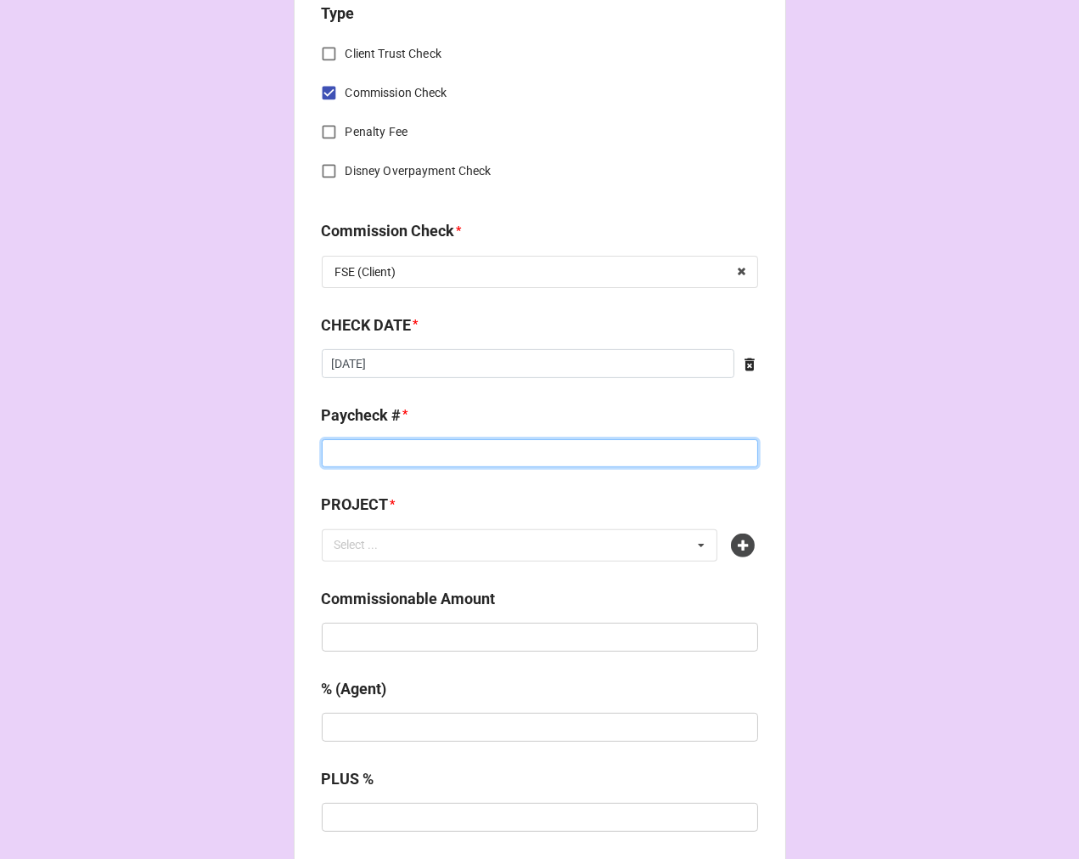
click at [383, 439] on input at bounding box center [540, 453] width 436 height 29
type input "1512"
click at [405, 548] on div "Select ... No results found." at bounding box center [520, 545] width 397 height 32
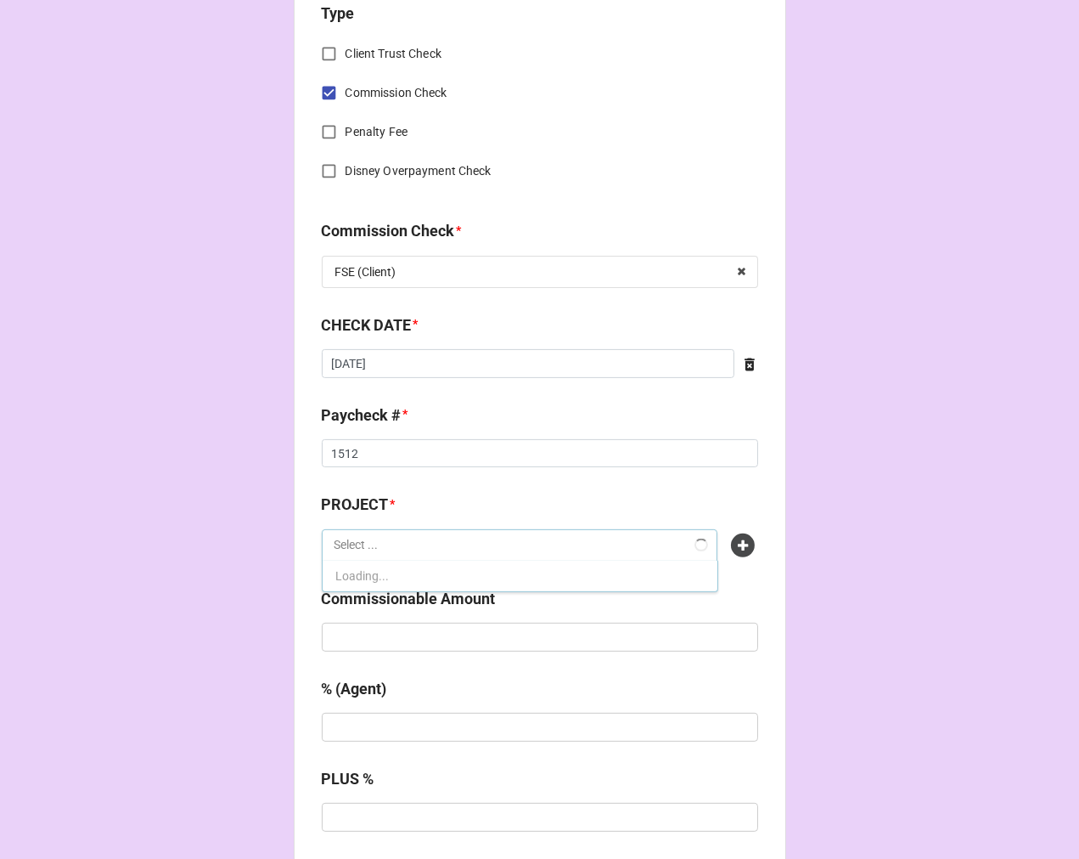
type input "x"
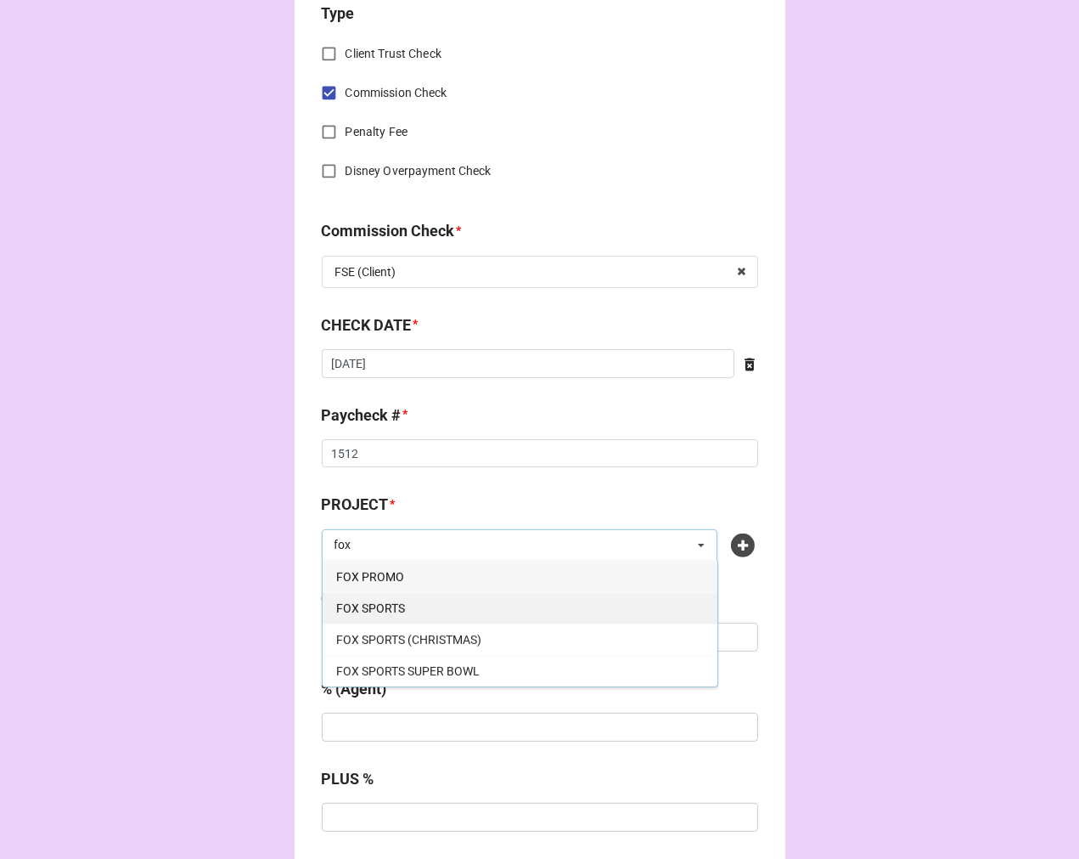
type input "fox"
click at [418, 606] on div "FOX SPORTS" at bounding box center [520, 607] width 395 height 31
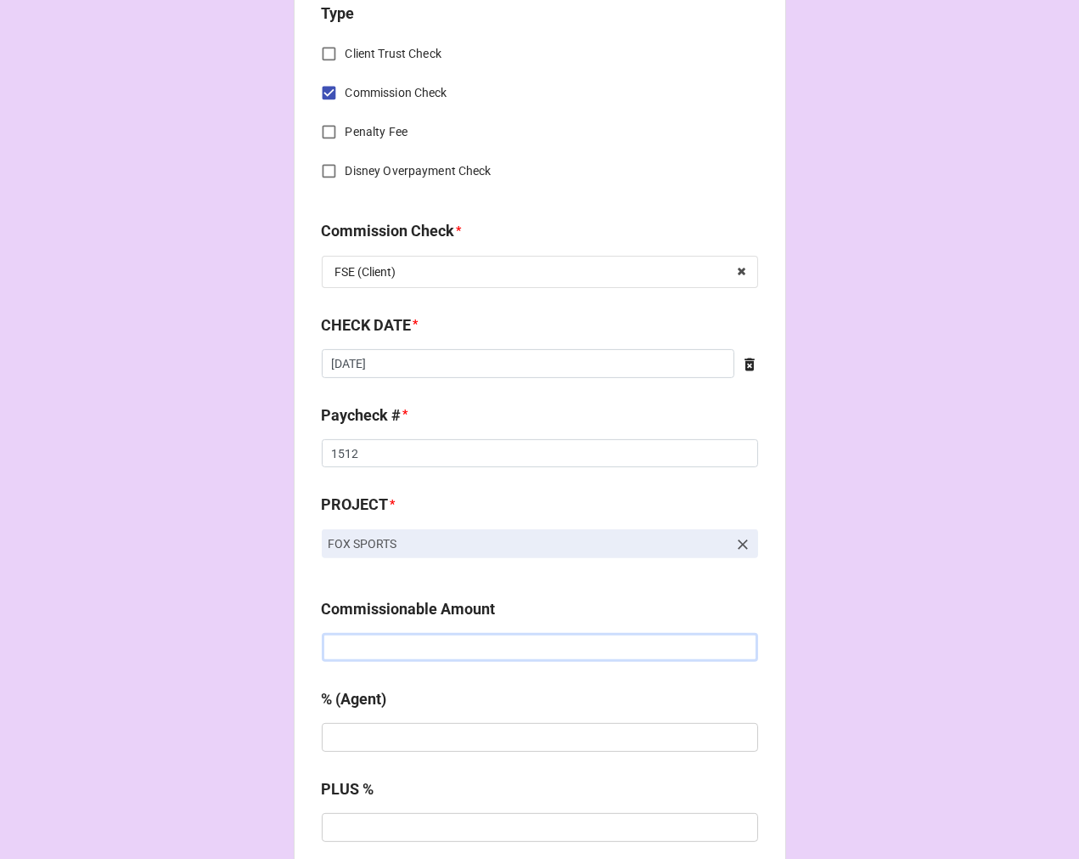
click at [362, 645] on input "text" at bounding box center [540, 647] width 436 height 29
paste input "$2,722.50"
type input "$2,722.50"
click at [388, 742] on input "text" at bounding box center [540, 737] width 436 height 29
type input "10%"
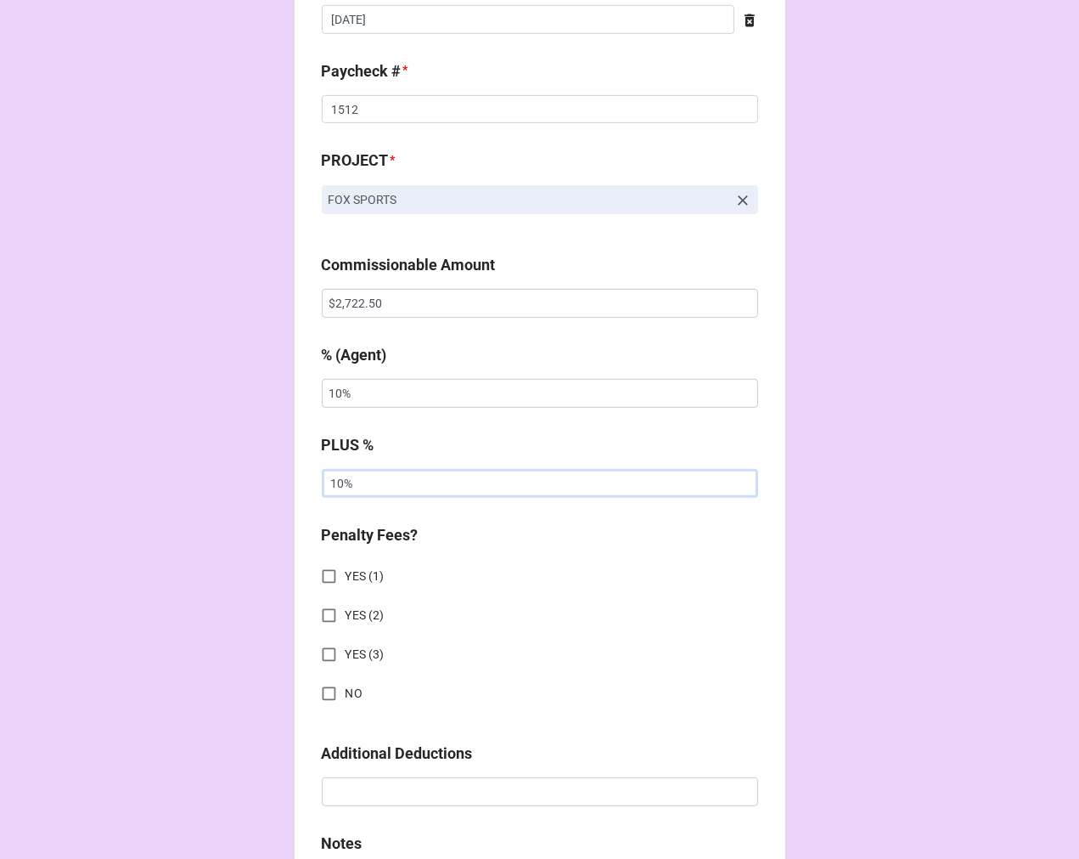
scroll to position [1132, 0]
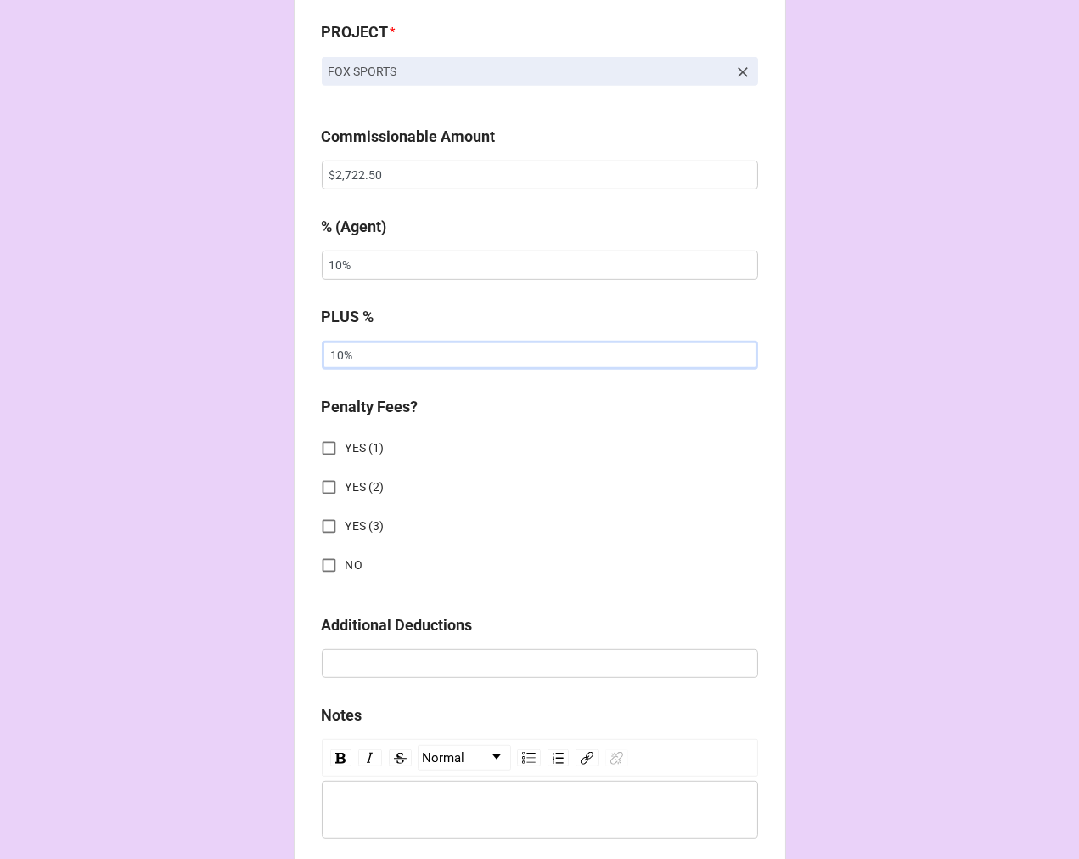
type input "10%"
click at [325, 562] on input "NO" at bounding box center [329, 565] width 33 height 33
checkbox input "true"
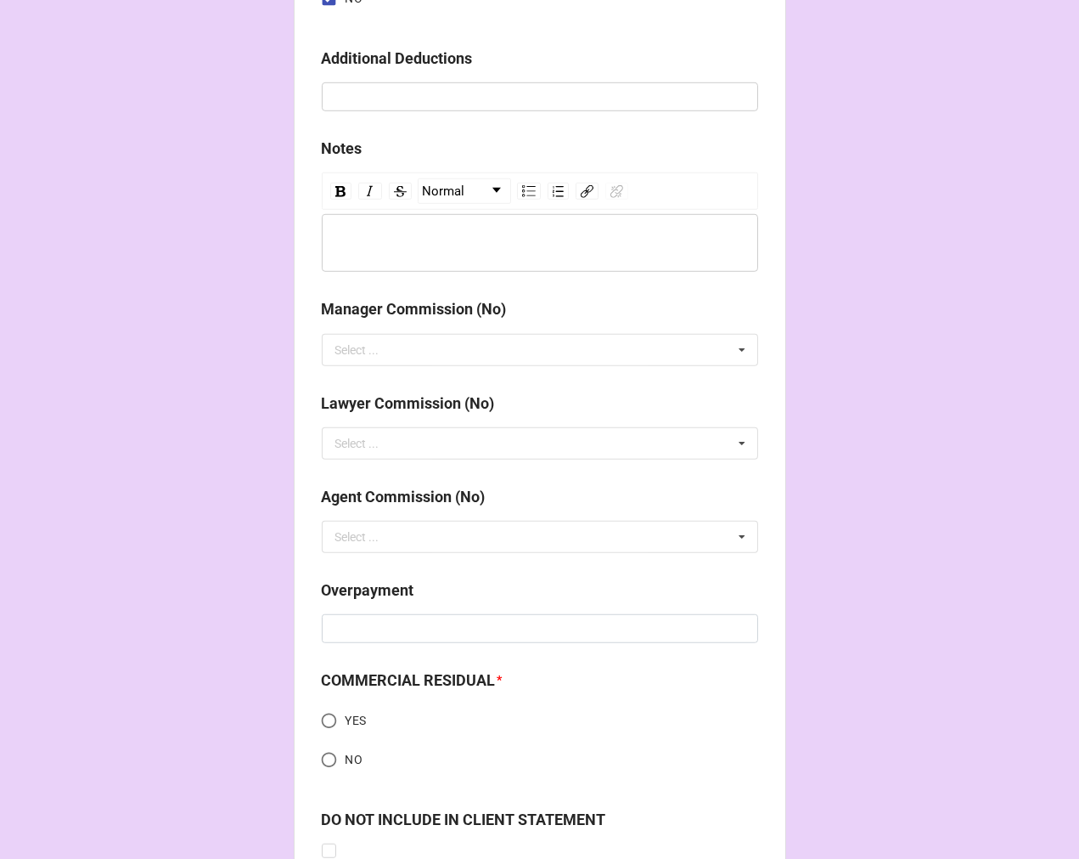
scroll to position [2021, 0]
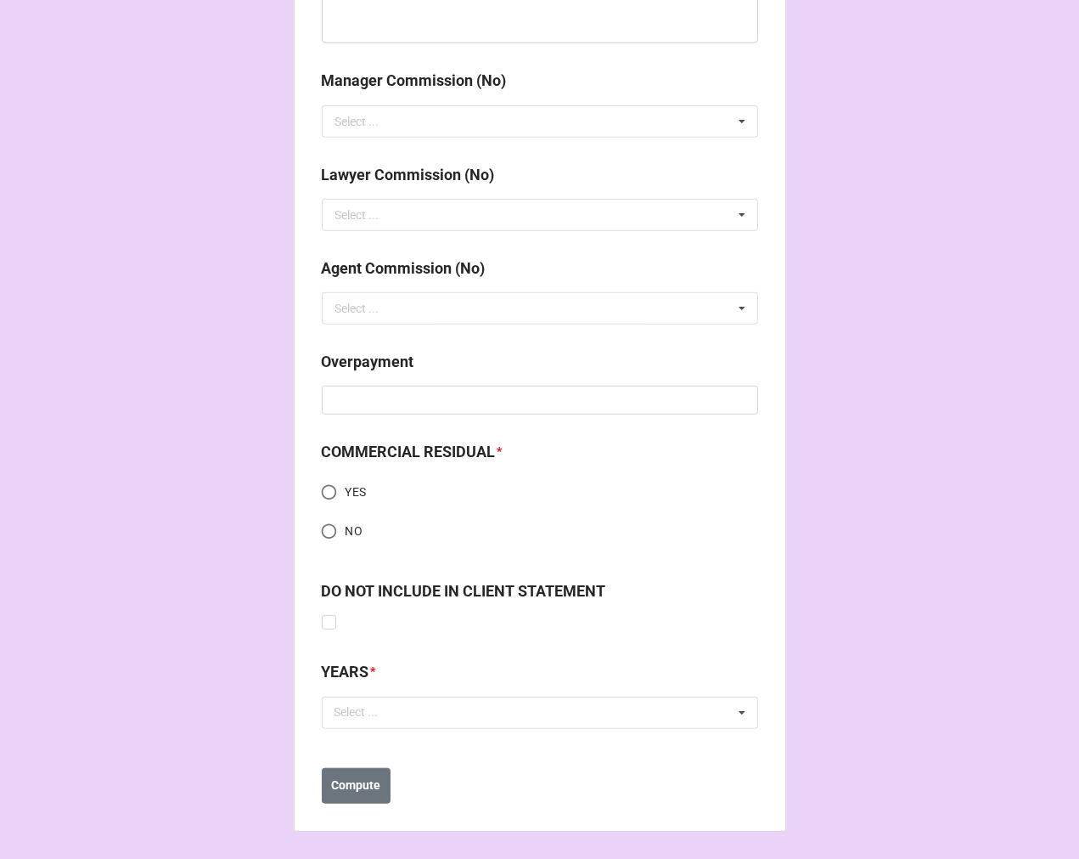
click at [323, 531] on input "NO" at bounding box center [329, 531] width 33 height 33
radio input "true"
click at [363, 724] on div "Select ... No results found." at bounding box center [540, 712] width 436 height 32
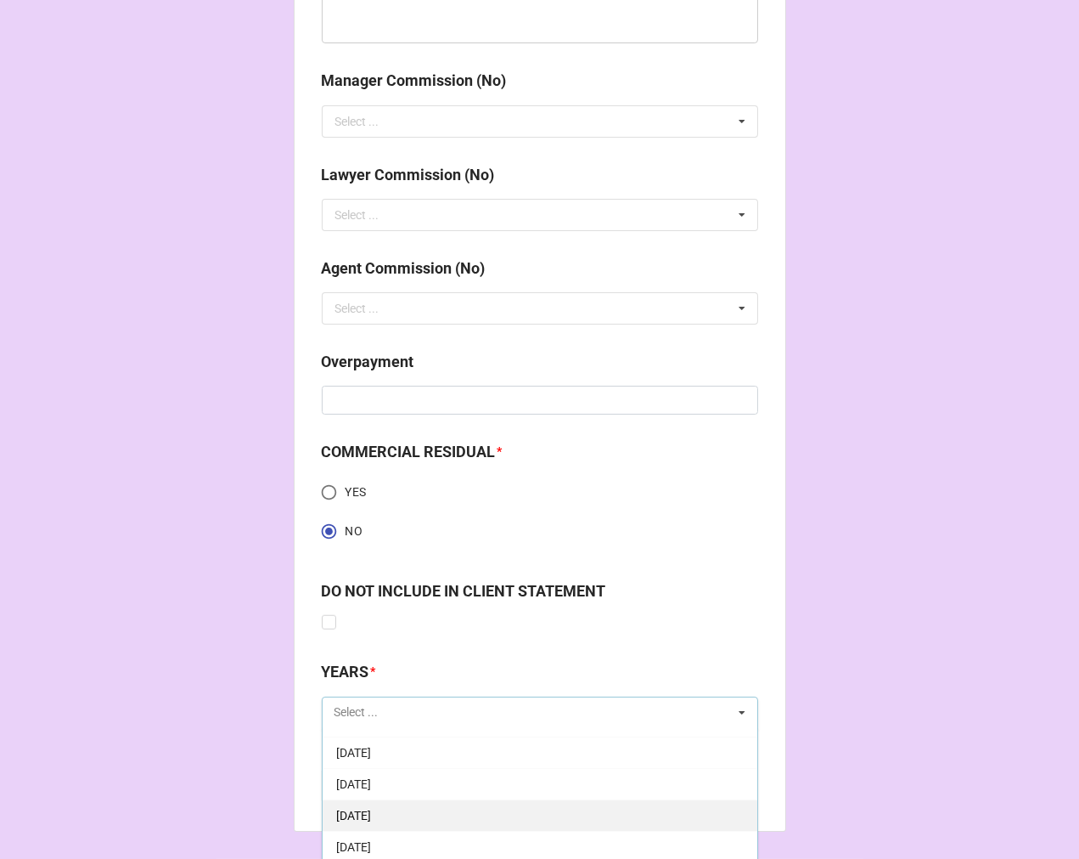
scroll to position [189, 0]
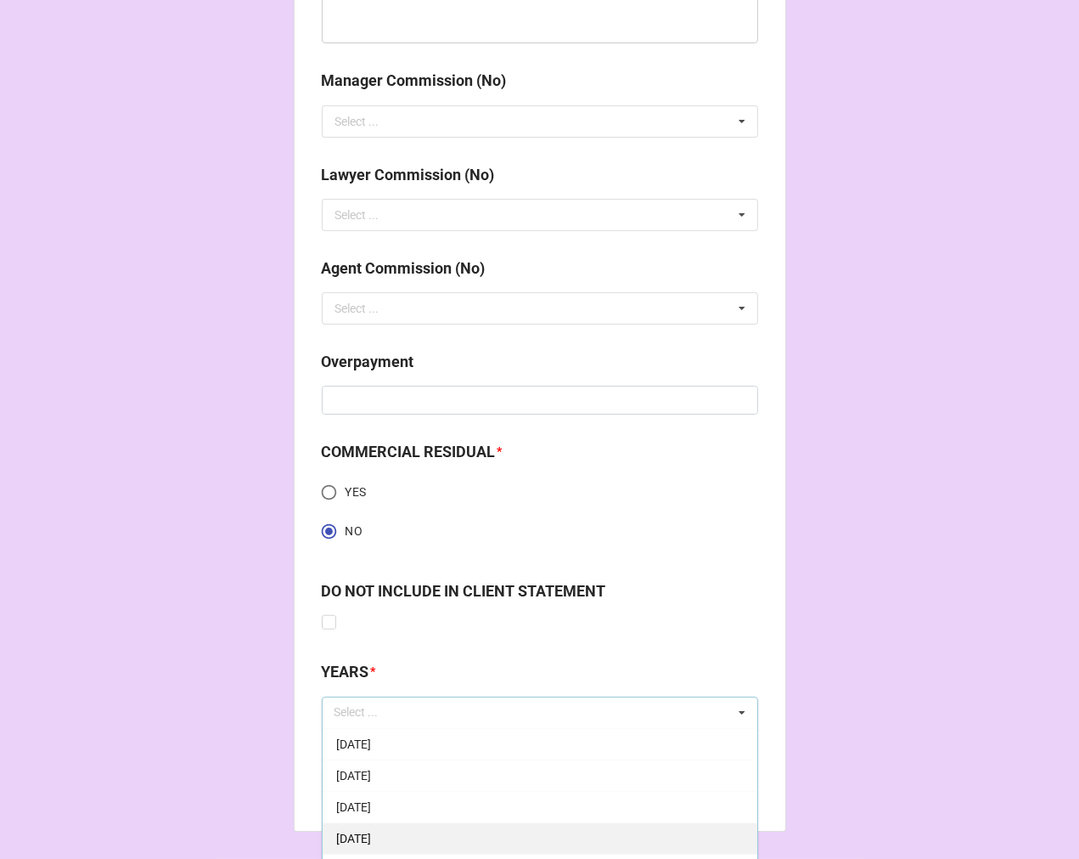
click at [371, 837] on span "[DATE]" at bounding box center [353, 838] width 35 height 14
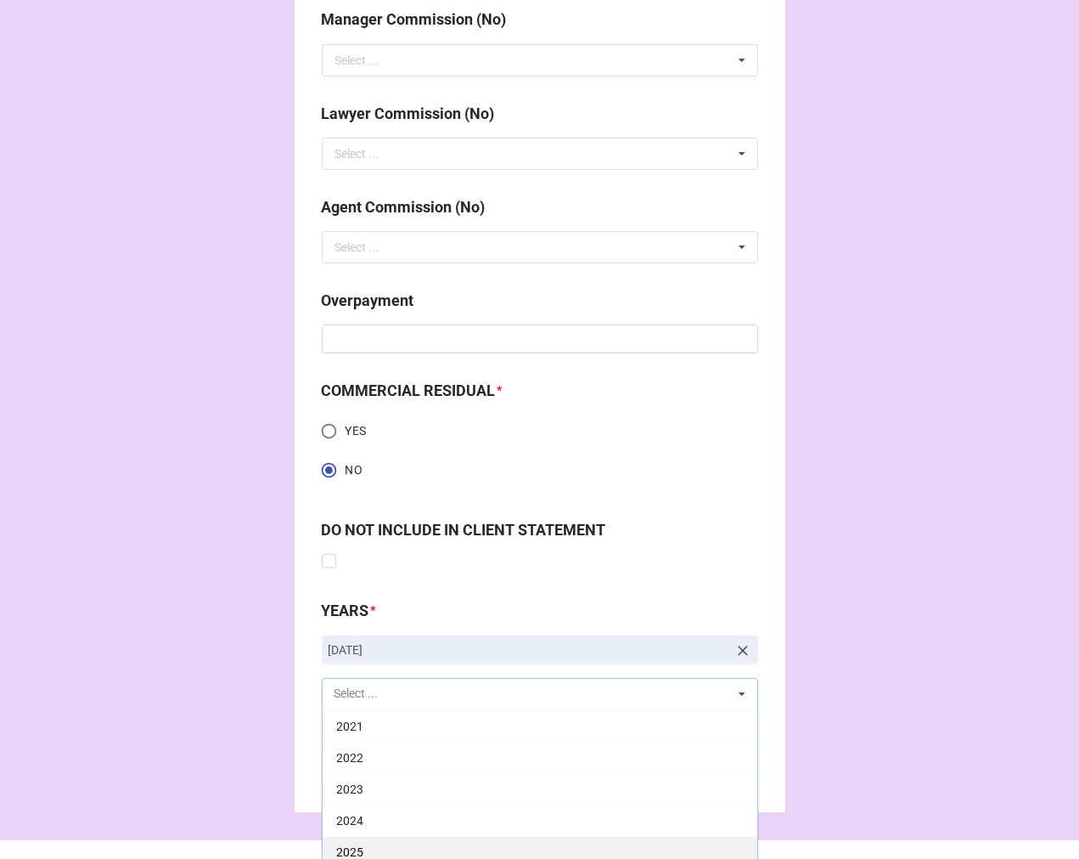
scroll to position [2115, 0]
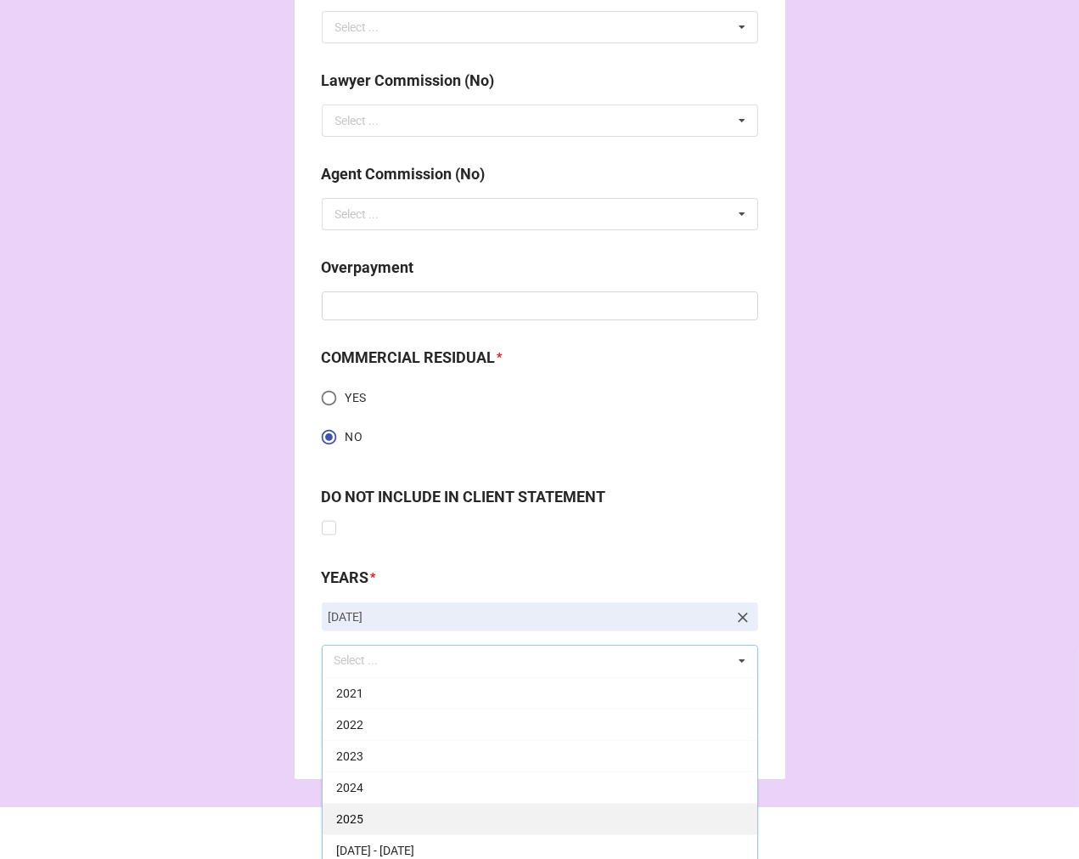
click at [391, 815] on div "2025" at bounding box center [540, 818] width 435 height 31
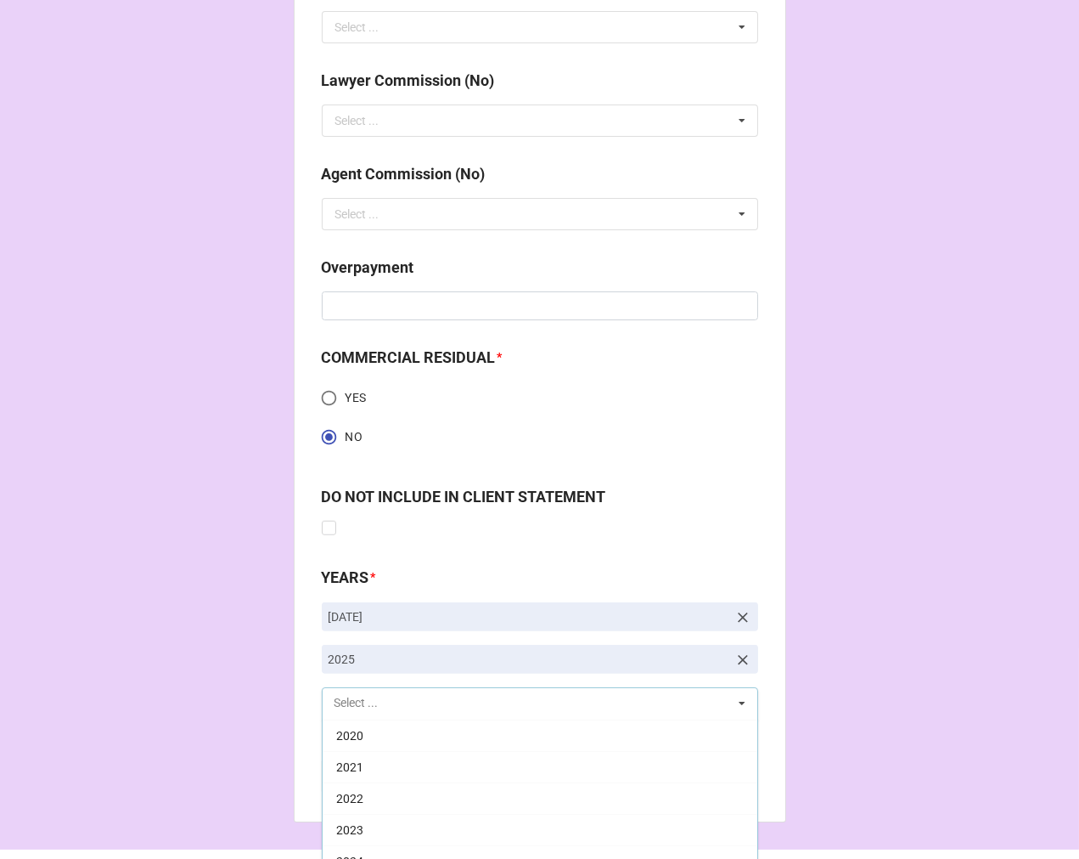
scroll to position [345, 0]
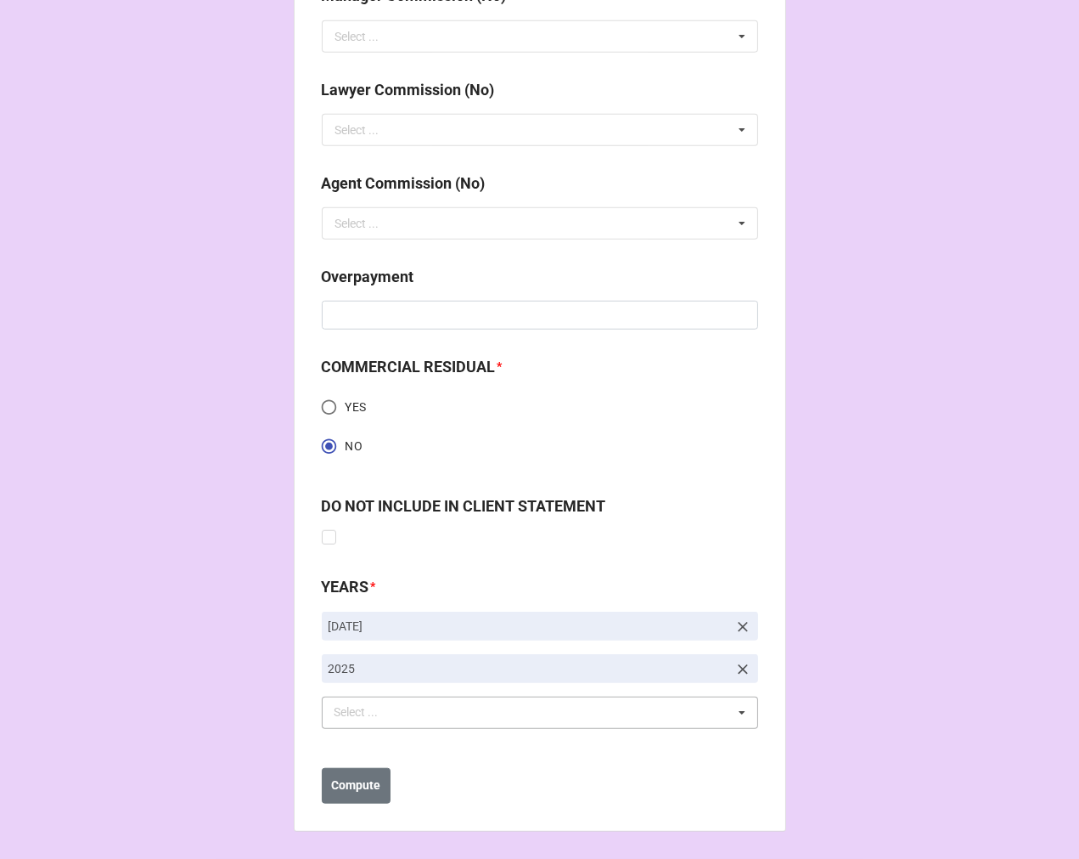
click at [336, 791] on b "Compute" at bounding box center [355, 785] width 49 height 18
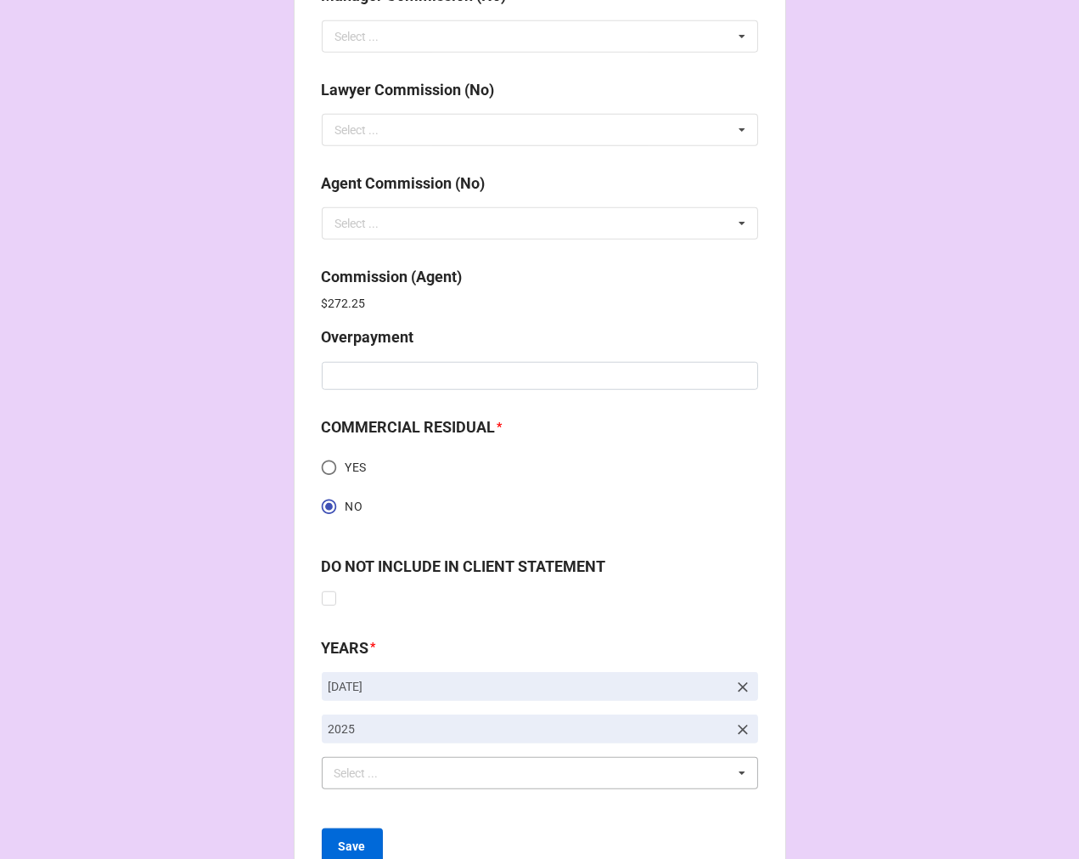
scroll to position [2166, 0]
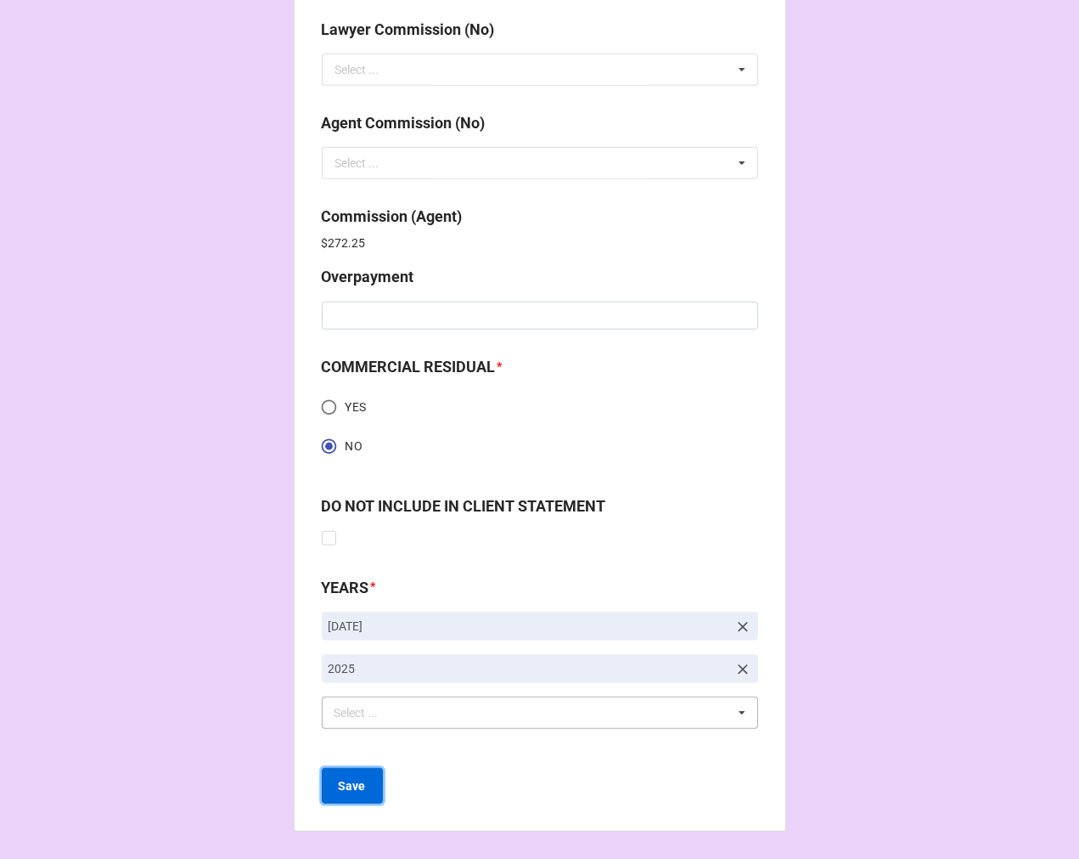
click at [346, 785] on b "Save" at bounding box center [352, 786] width 27 height 18
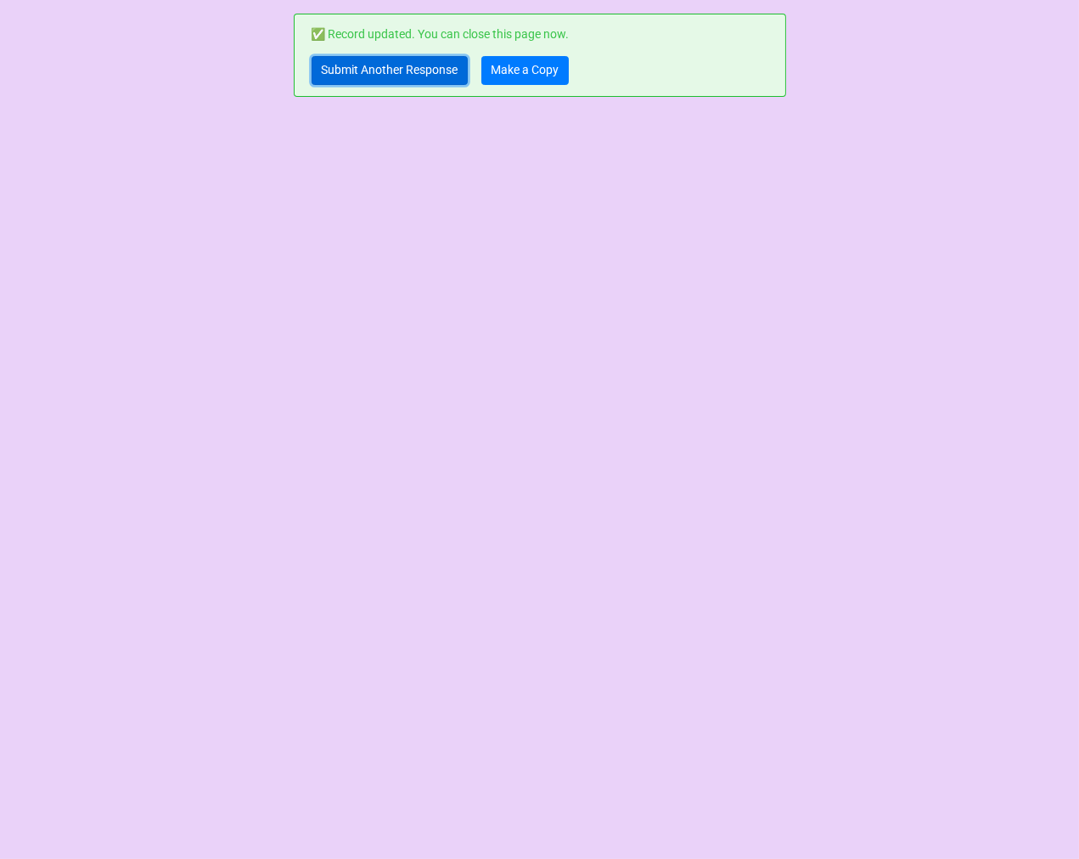
click at [353, 71] on link "Submit Another Response" at bounding box center [390, 70] width 156 height 29
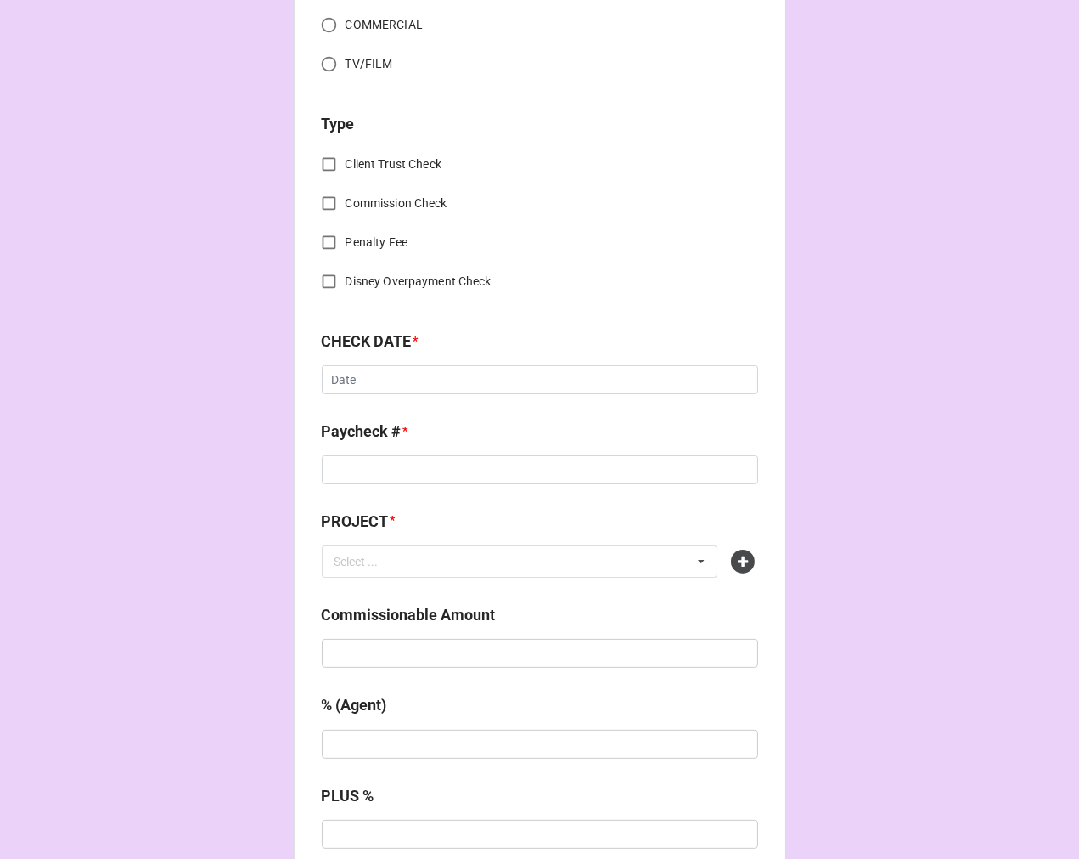
scroll to position [566, 0]
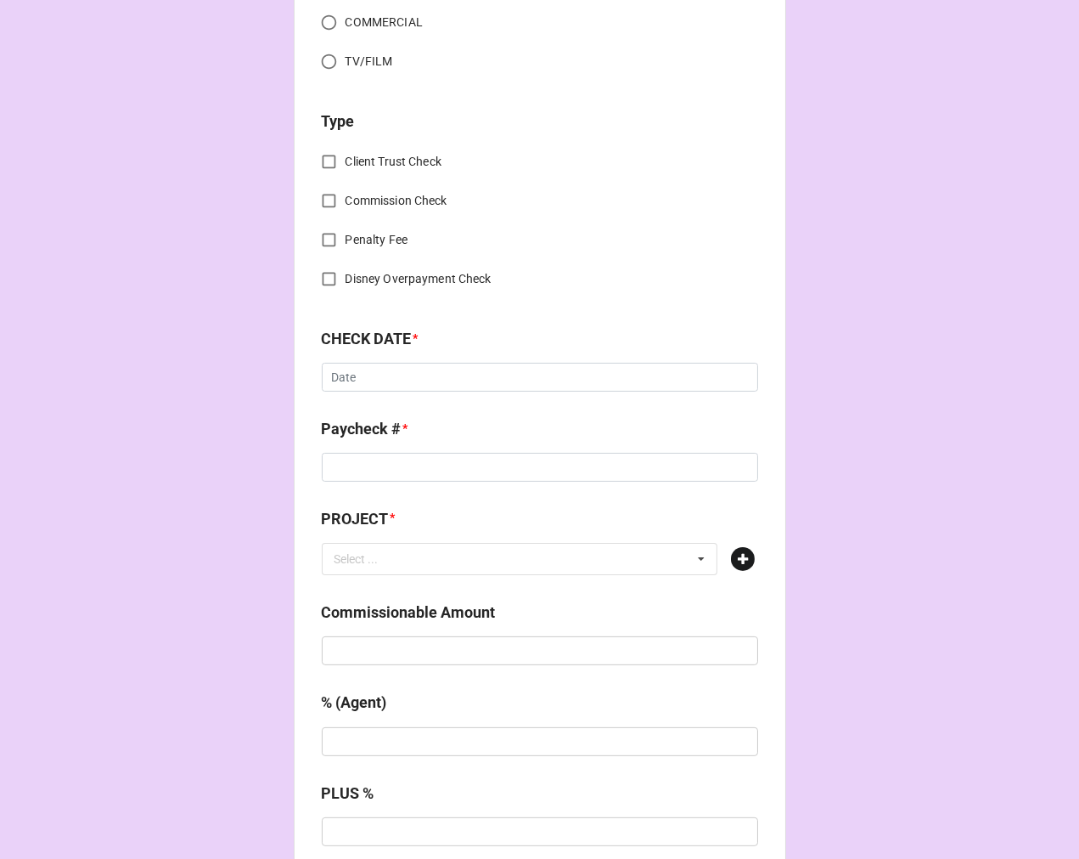
click at [735, 558] on icon at bounding box center [743, 559] width 24 height 24
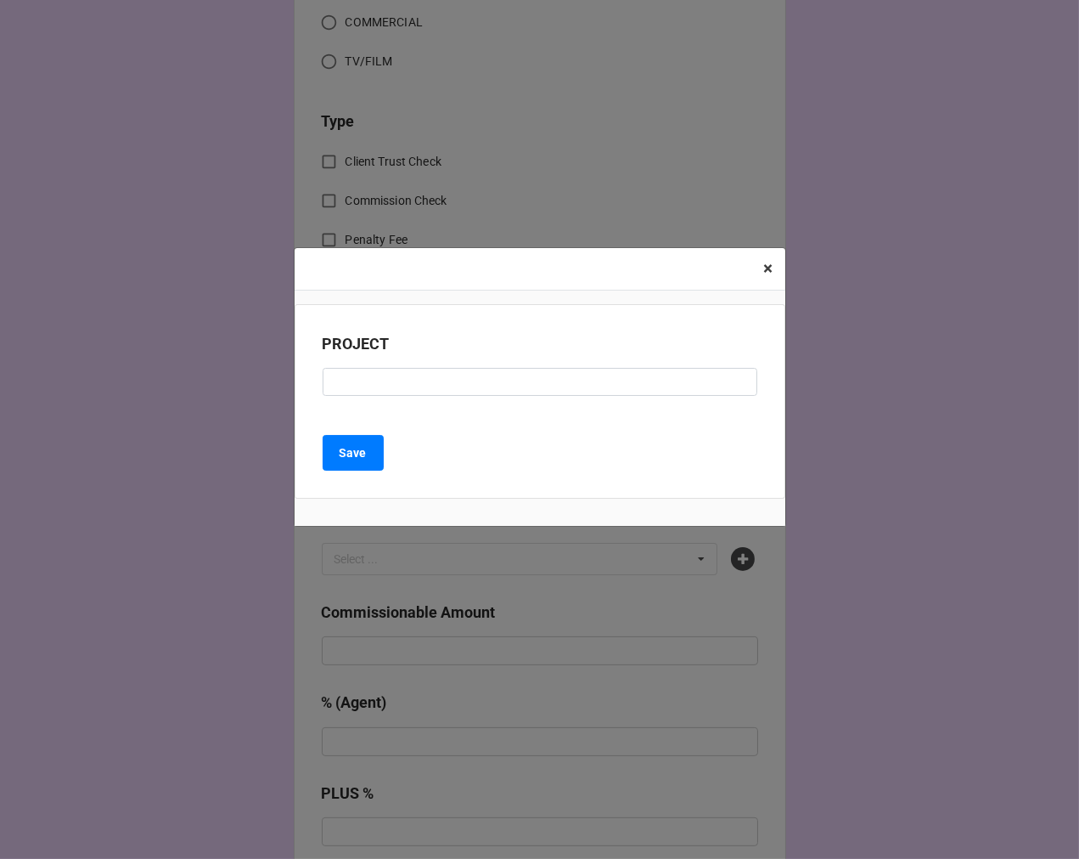
click at [767, 266] on span "×" at bounding box center [768, 268] width 9 height 20
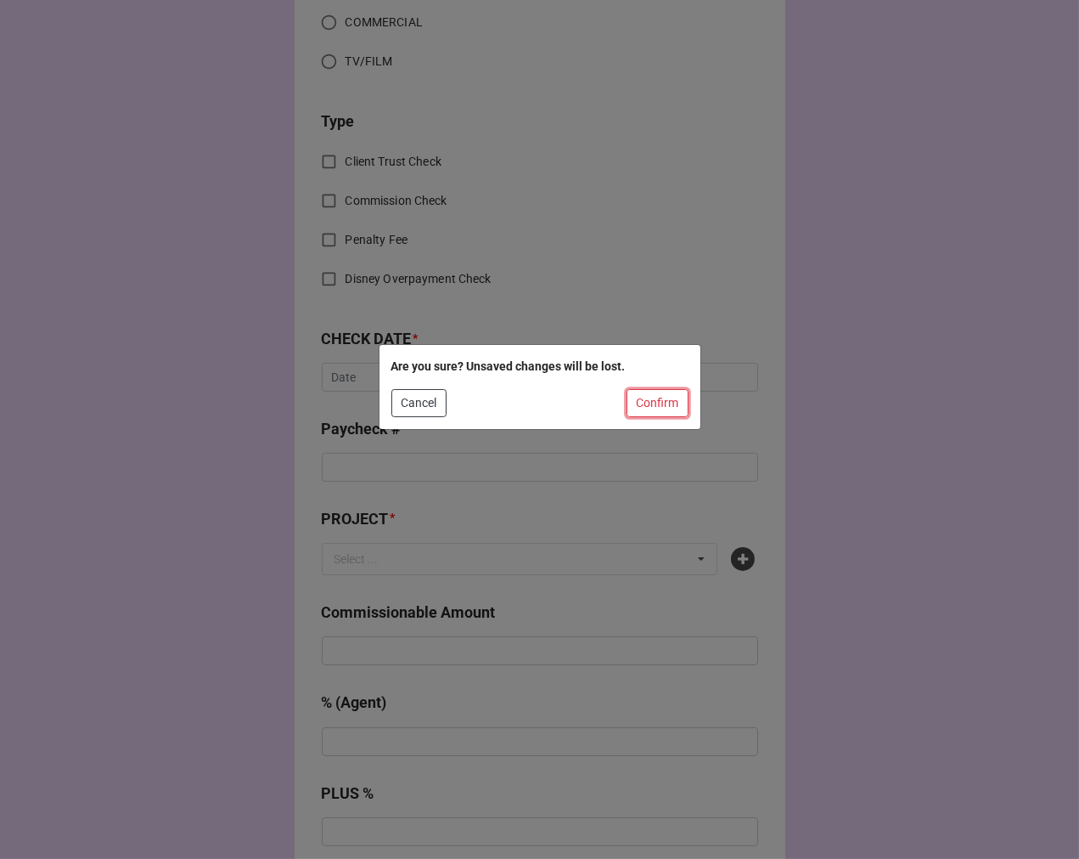
click at [646, 401] on button "Confirm" at bounding box center [658, 403] width 62 height 29
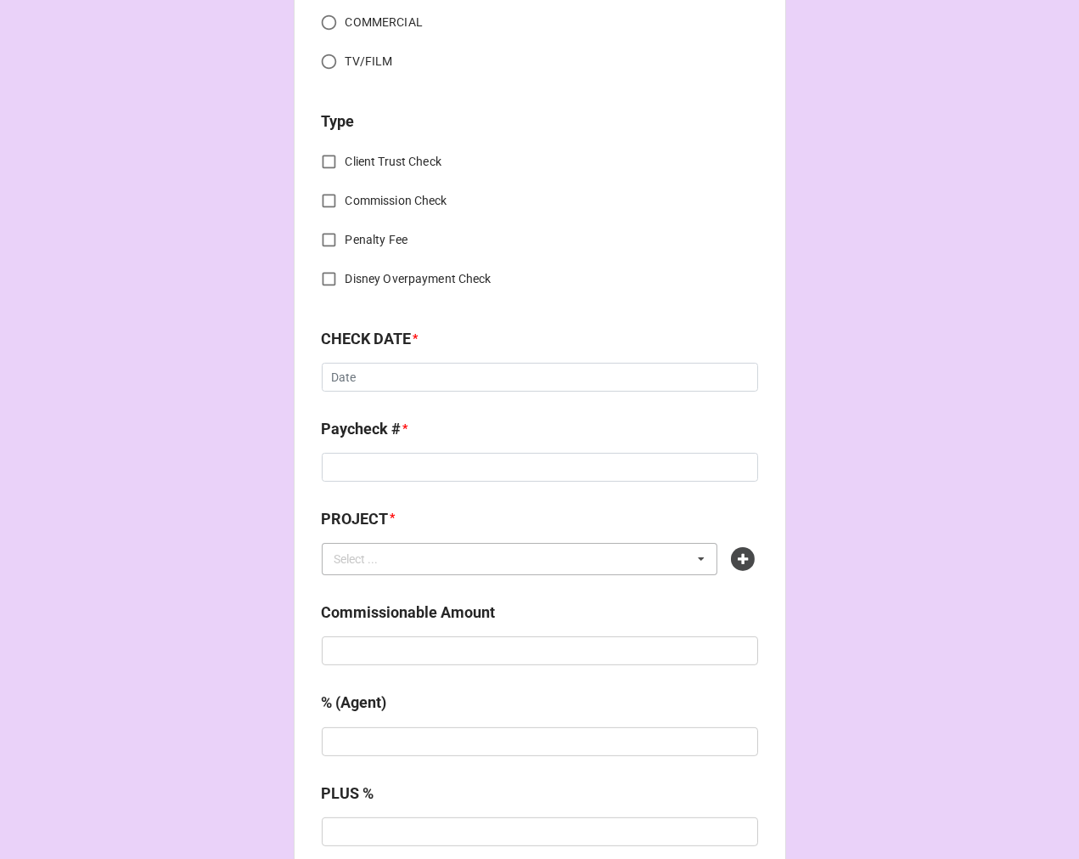
click at [404, 572] on div "Select ... No results found." at bounding box center [520, 559] width 397 height 32
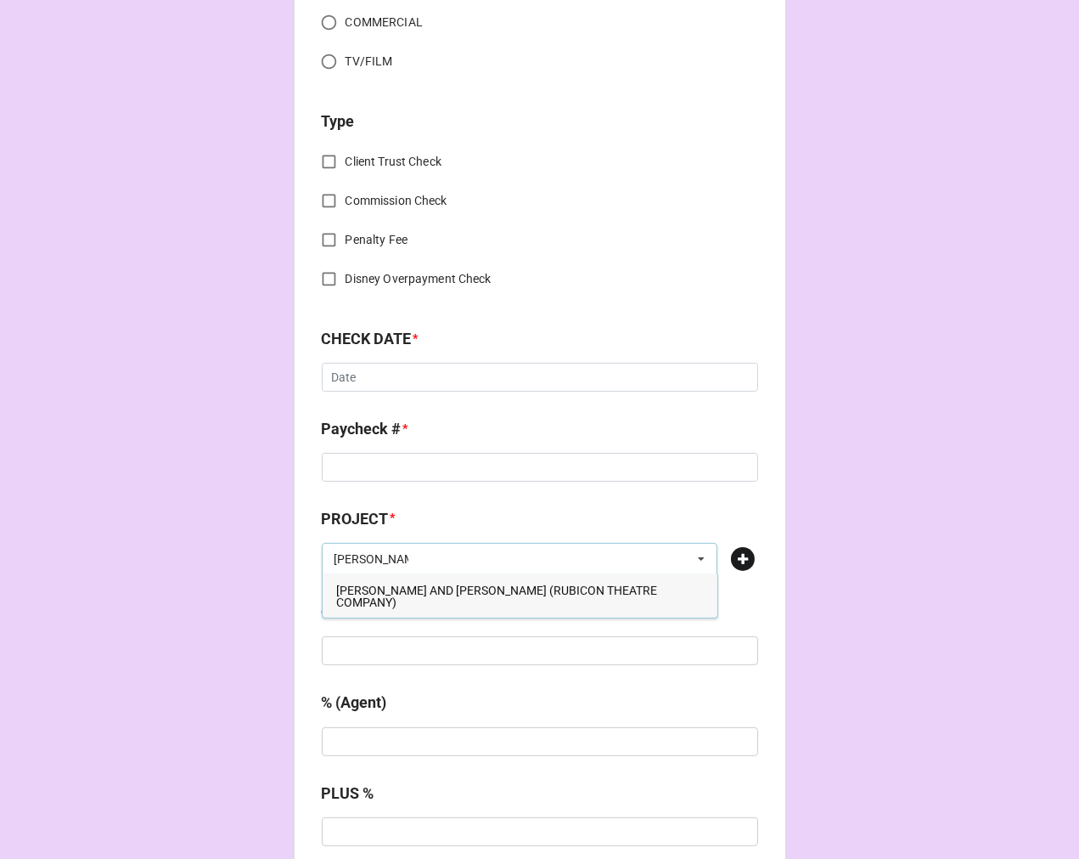
type input "bonnie"
click at [741, 562] on icon at bounding box center [743, 559] width 24 height 24
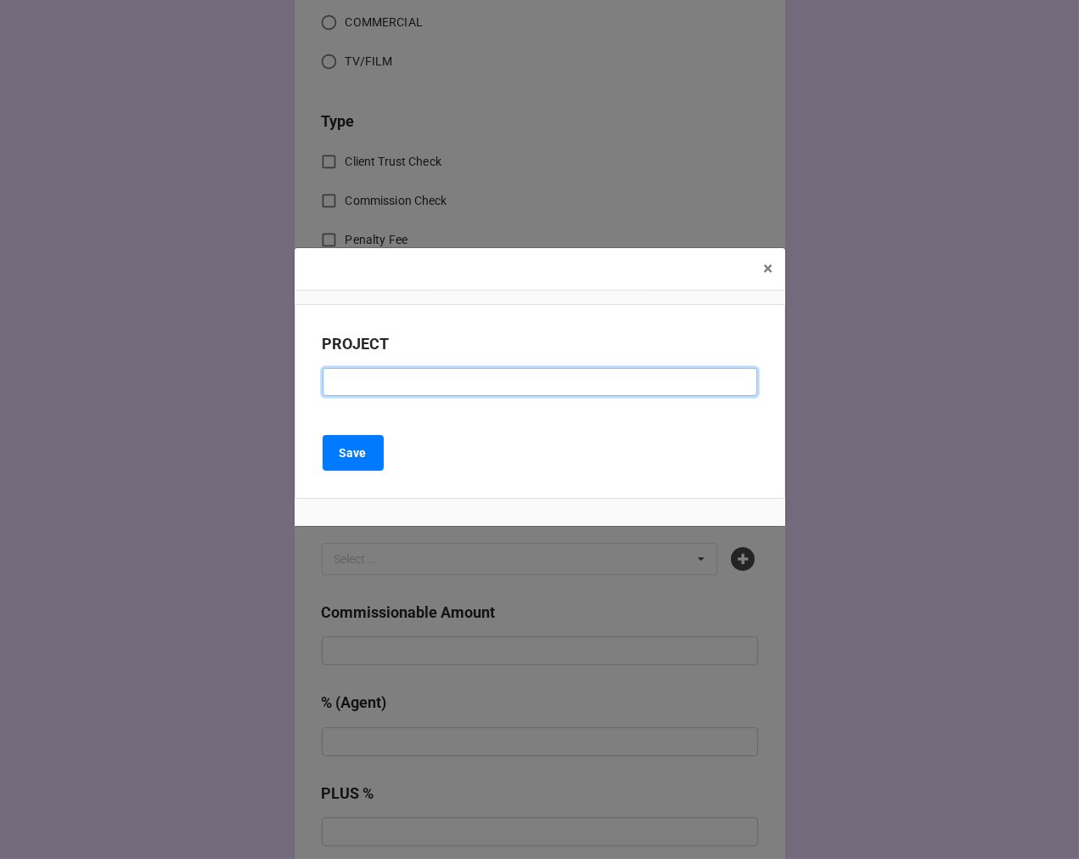
click at [393, 375] on input at bounding box center [540, 382] width 435 height 29
paste input "BONNIE & CLYDE (The Rev Theatre Company. Auburn, NY)"
click at [431, 380] on input "BONNIE & CLYDE (The Rev Theatre Company. Auburn, NY)" at bounding box center [540, 382] width 435 height 29
type input "BONNIE & CLYDE (THE REV)"
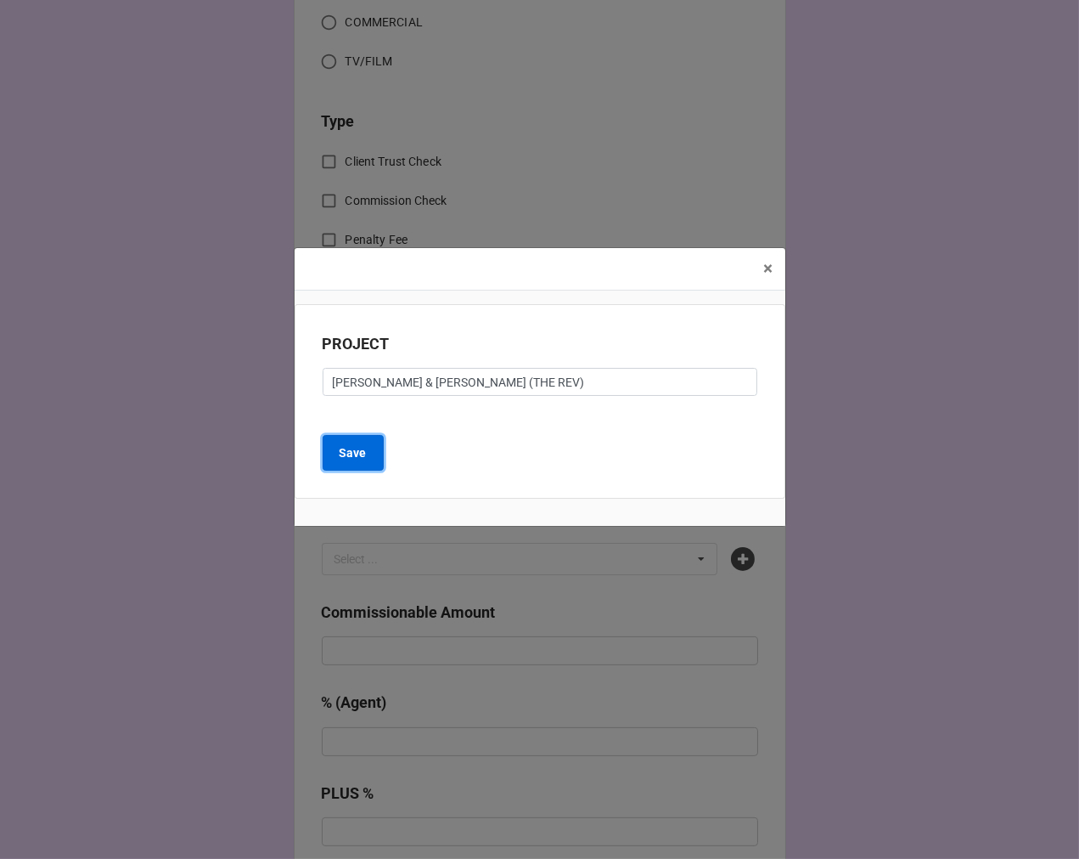
click at [358, 459] on b "Save" at bounding box center [353, 453] width 27 height 18
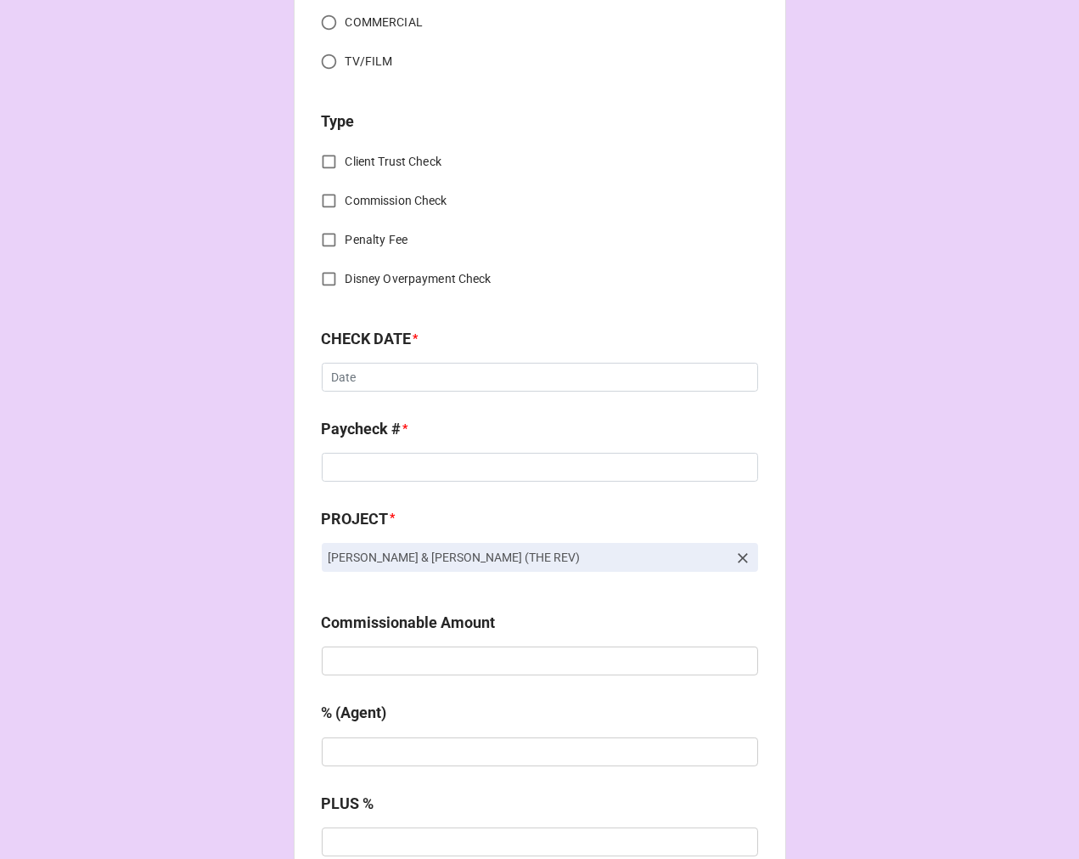
click at [740, 549] on icon at bounding box center [743, 557] width 17 height 17
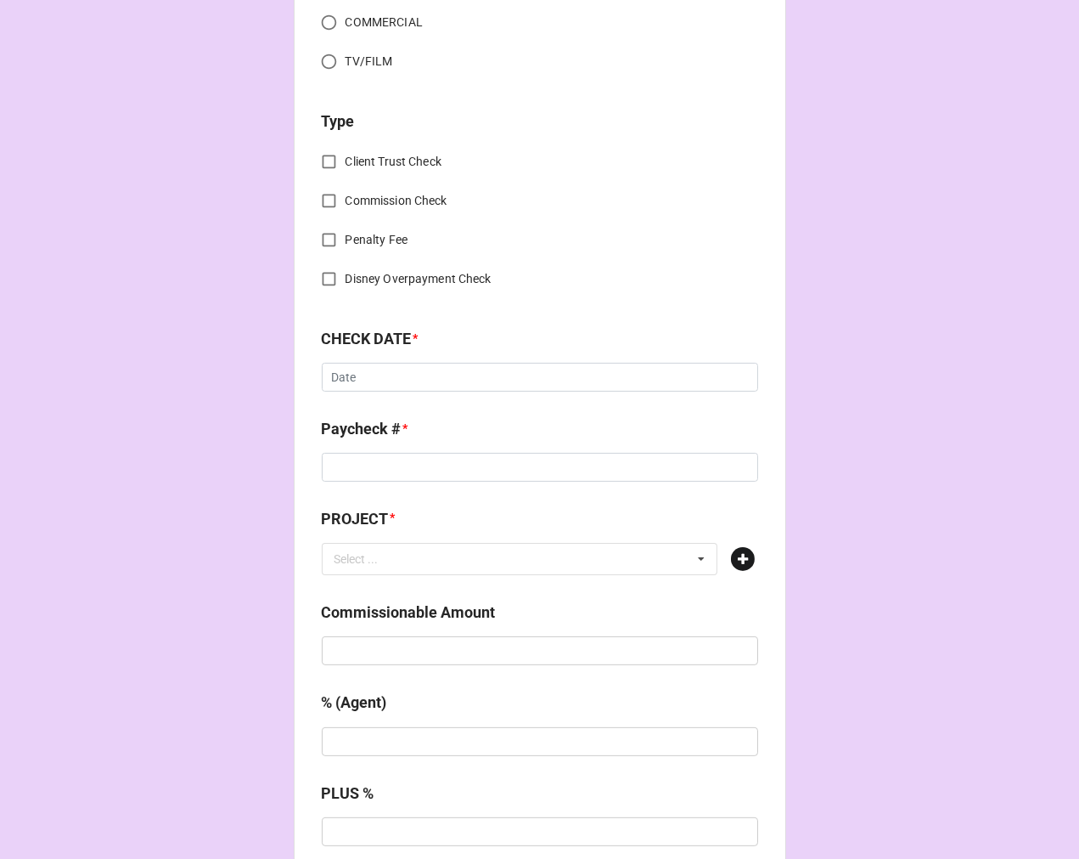
click at [742, 553] on icon at bounding box center [743, 559] width 24 height 24
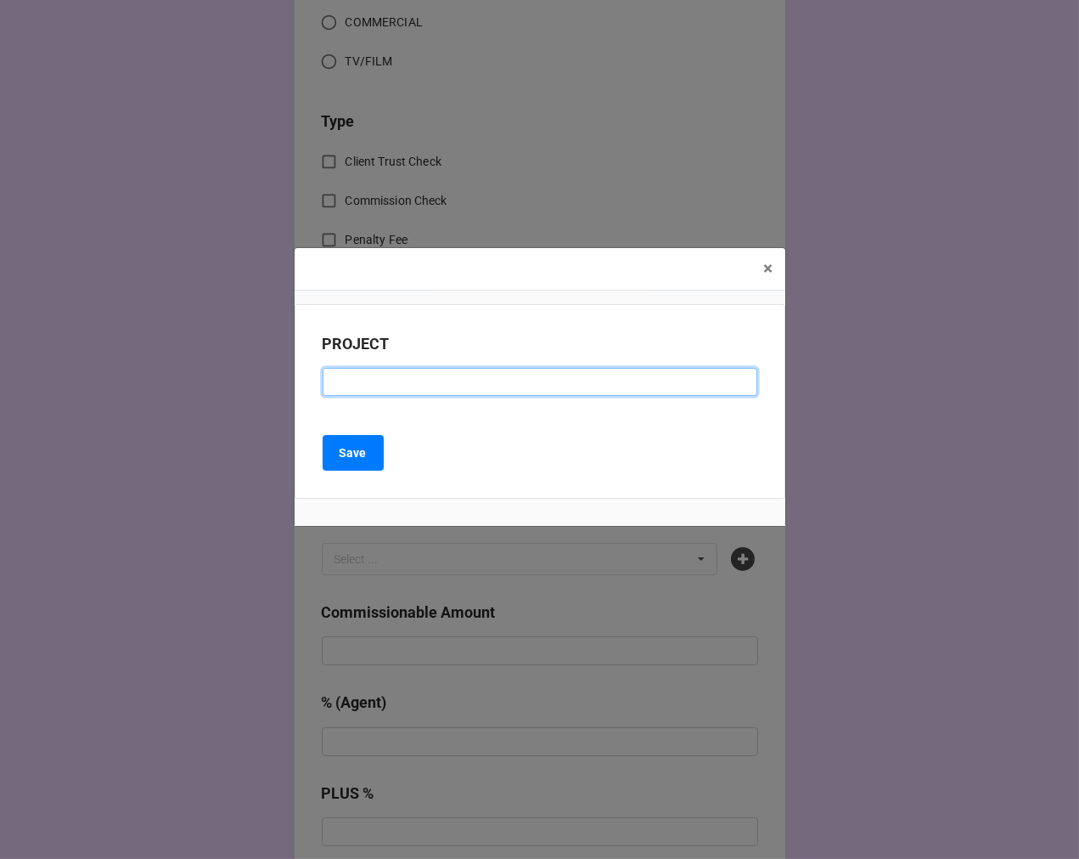
click at [453, 385] on input at bounding box center [540, 382] width 435 height 29
paste input "PHANTOM OF THE OPERA (GATEWAY PLAYHOUSE)"
type input "PHANTOM OF THE OPERA (GATEWAY PLAYHOUSE)"
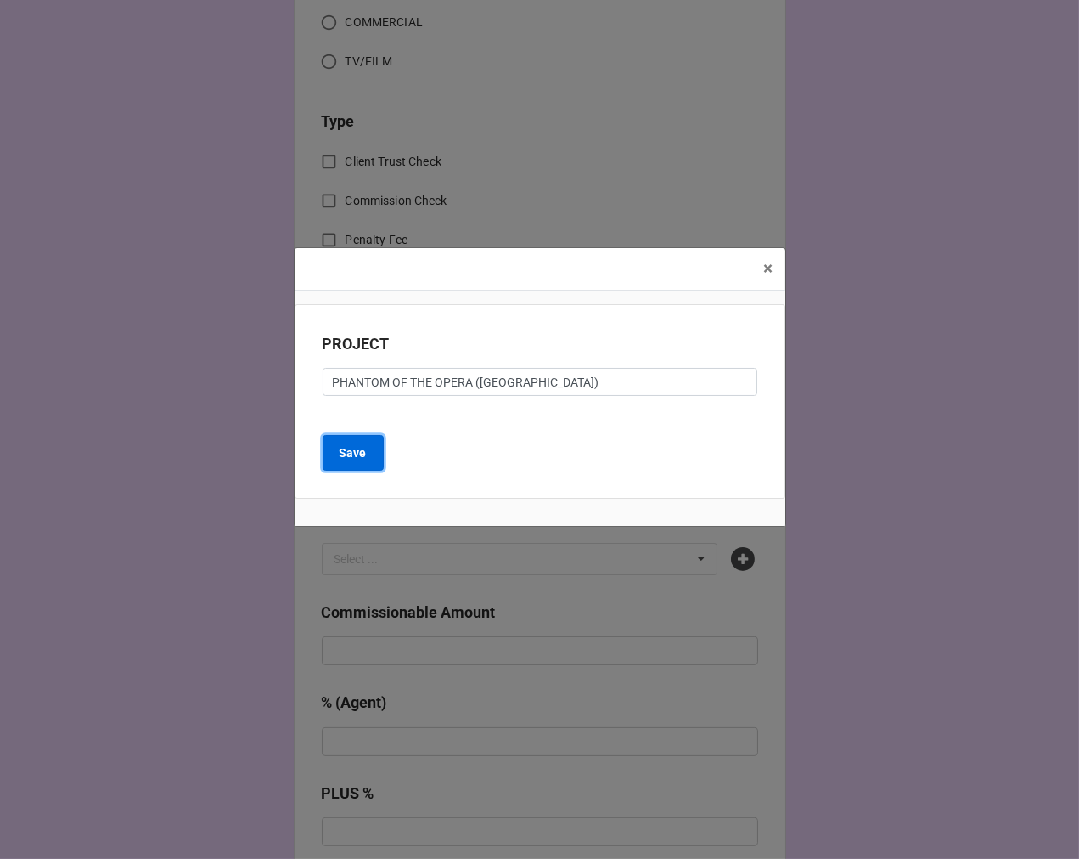
click at [352, 455] on b "Save" at bounding box center [353, 453] width 27 height 18
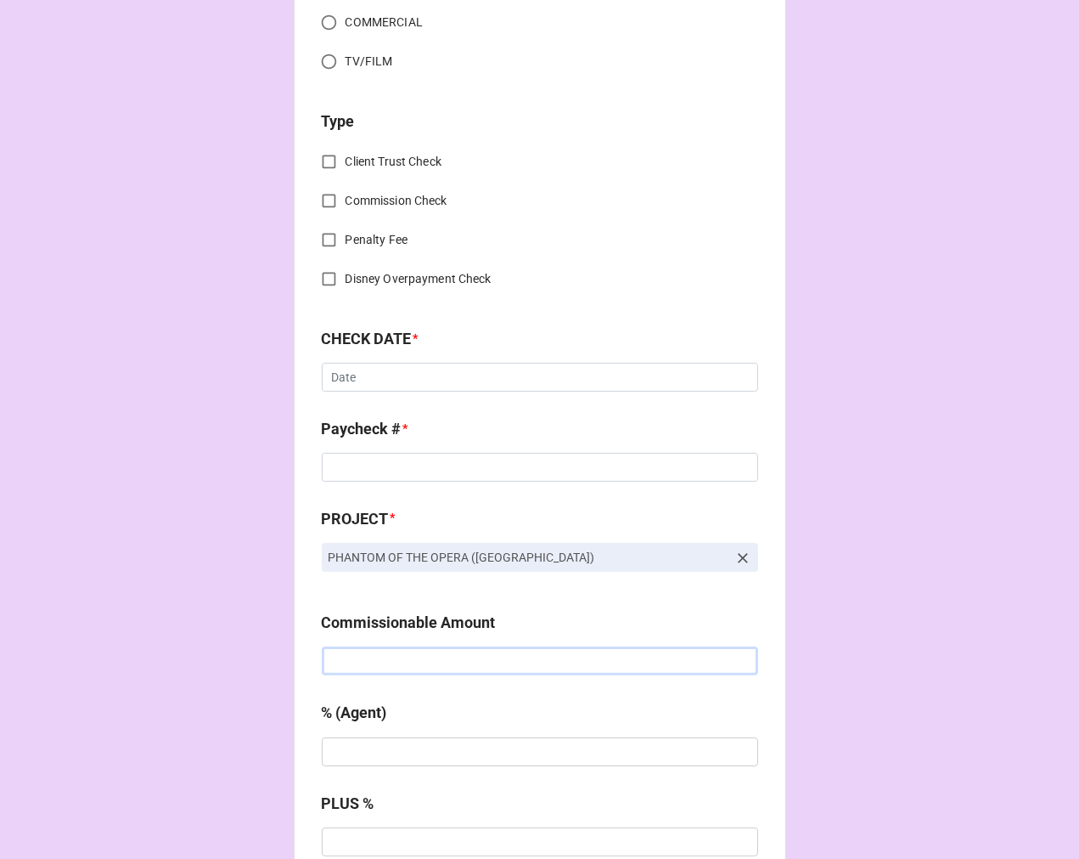
click at [362, 662] on input "text" at bounding box center [540, 660] width 436 height 29
paste input "$1,150.00"
type input "$1,150.00"
click at [379, 756] on input "text" at bounding box center [540, 751] width 436 height 29
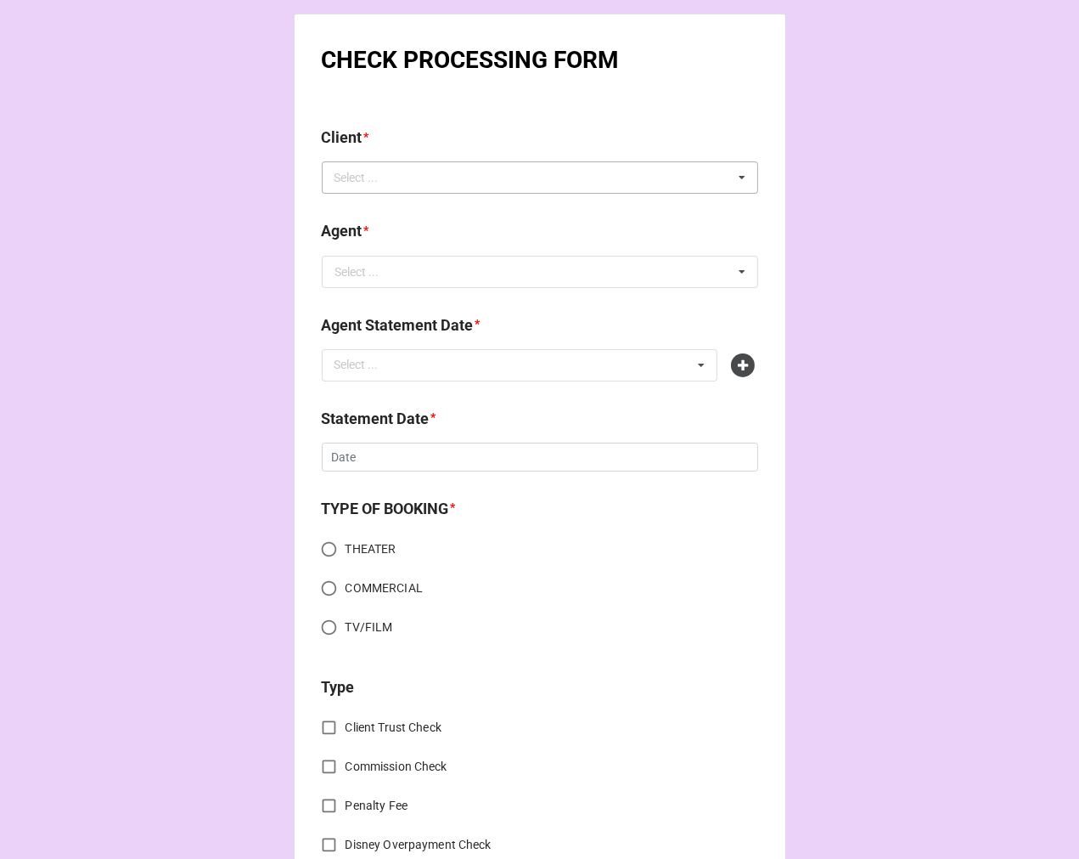
type input "5%"
click at [406, 172] on div "Select ... No results found." at bounding box center [540, 177] width 436 height 32
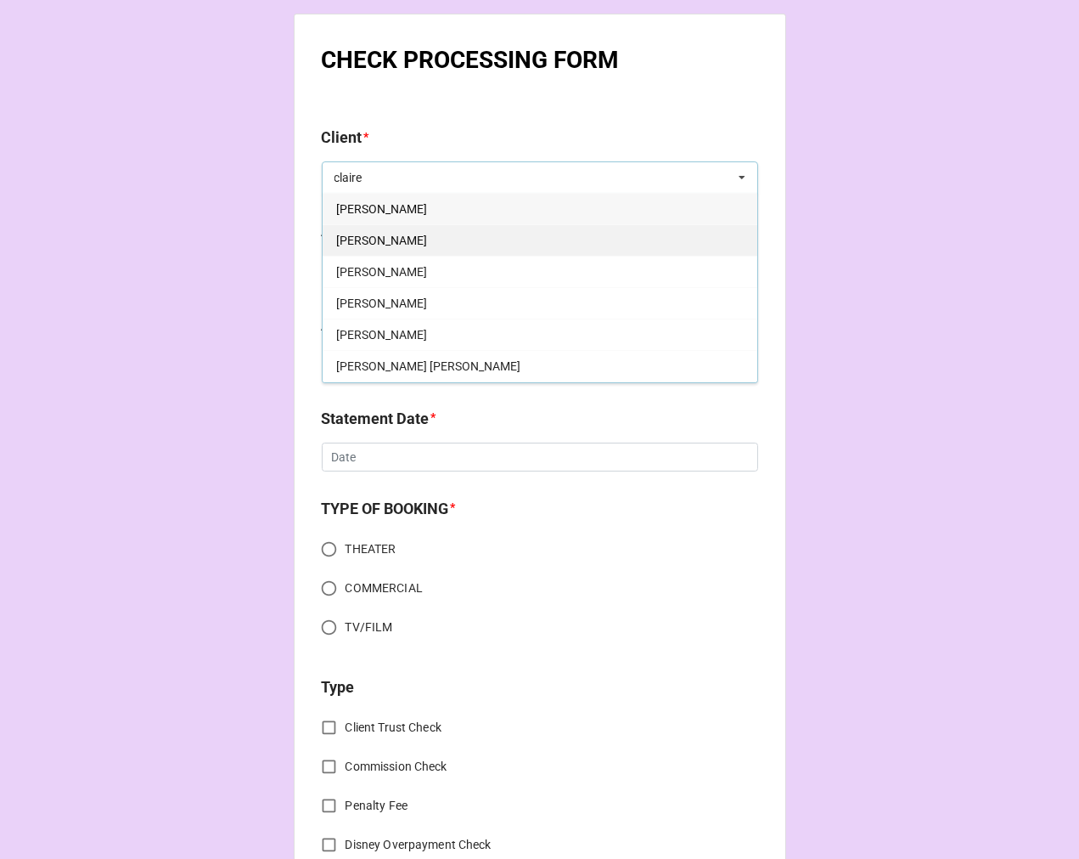
type input "claire"
click at [374, 243] on span "Claire Flynn" at bounding box center [381, 241] width 91 height 14
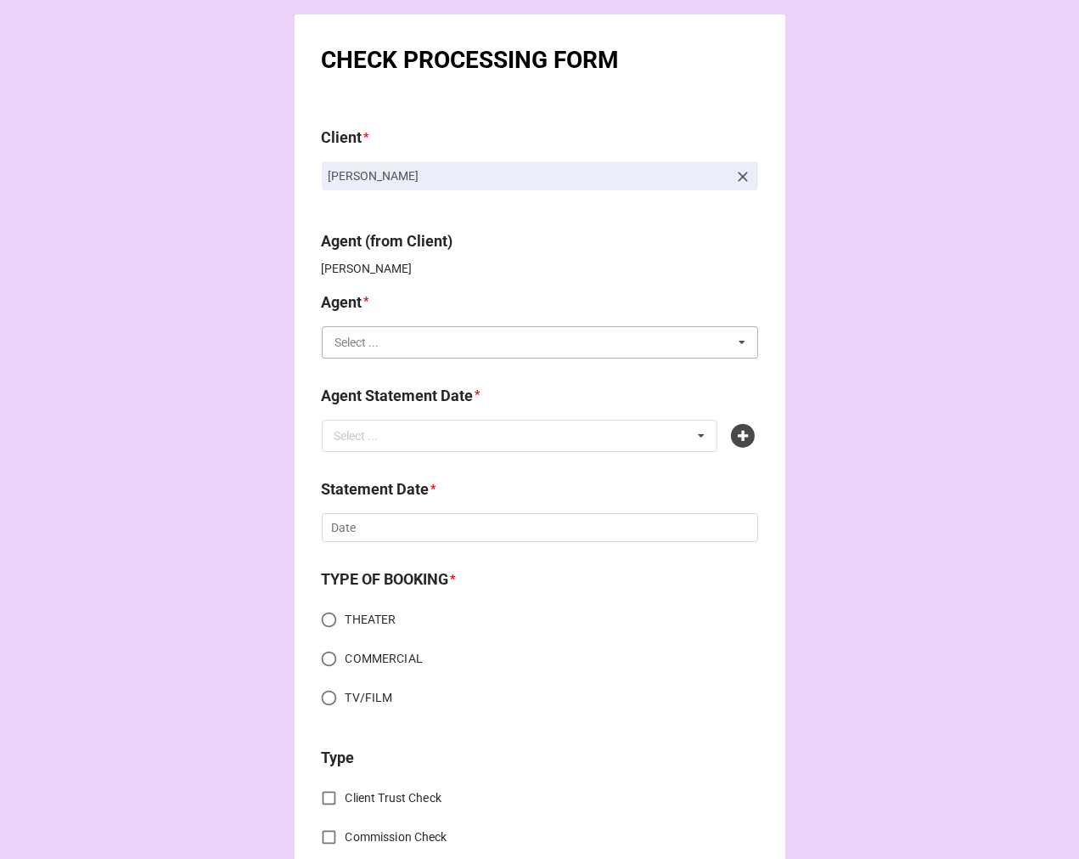
click at [392, 336] on input "text" at bounding box center [541, 342] width 435 height 31
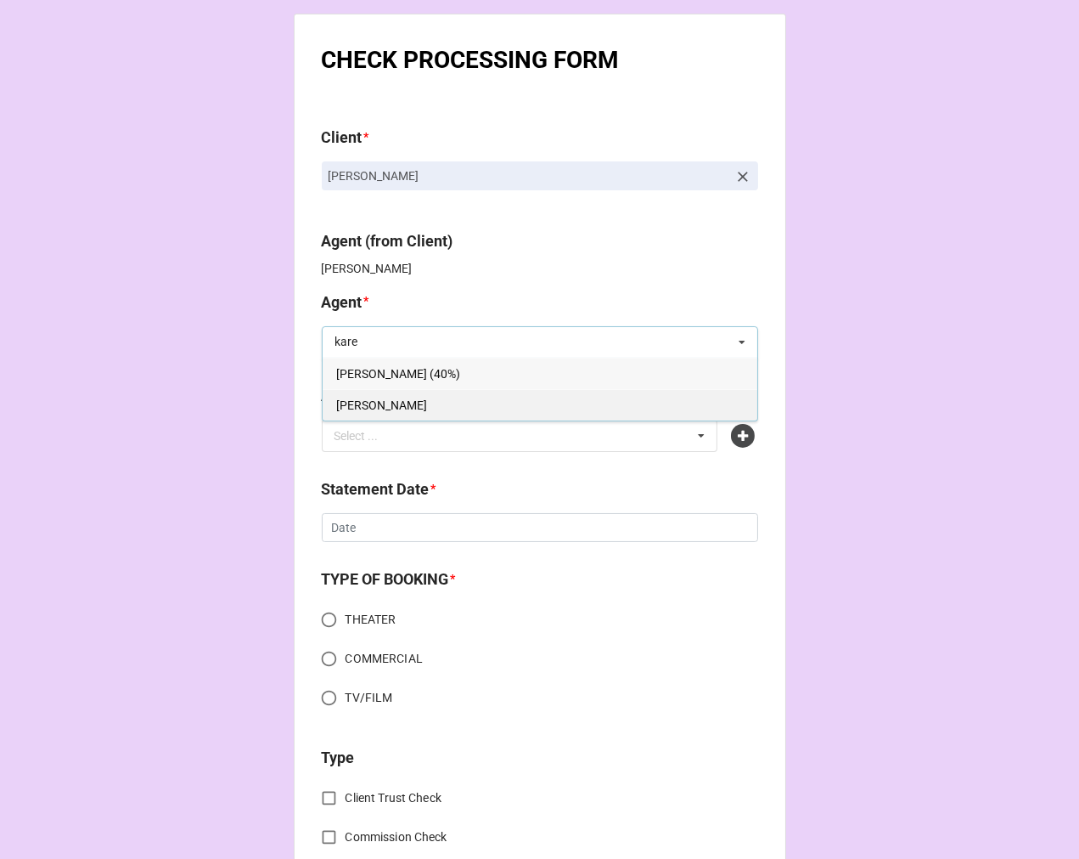
type input "kare"
click at [365, 412] on div "[PERSON_NAME]" at bounding box center [540, 404] width 435 height 31
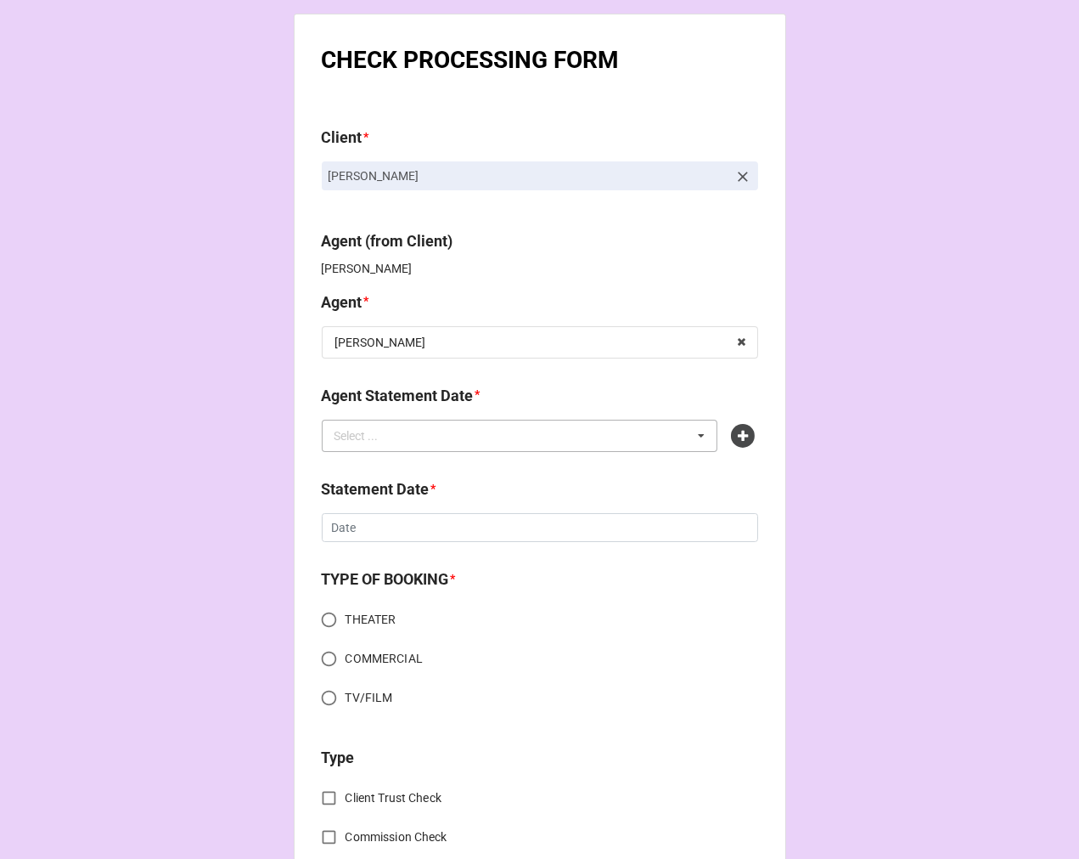
click at [408, 437] on div "Select ... No results found." at bounding box center [520, 436] width 397 height 32
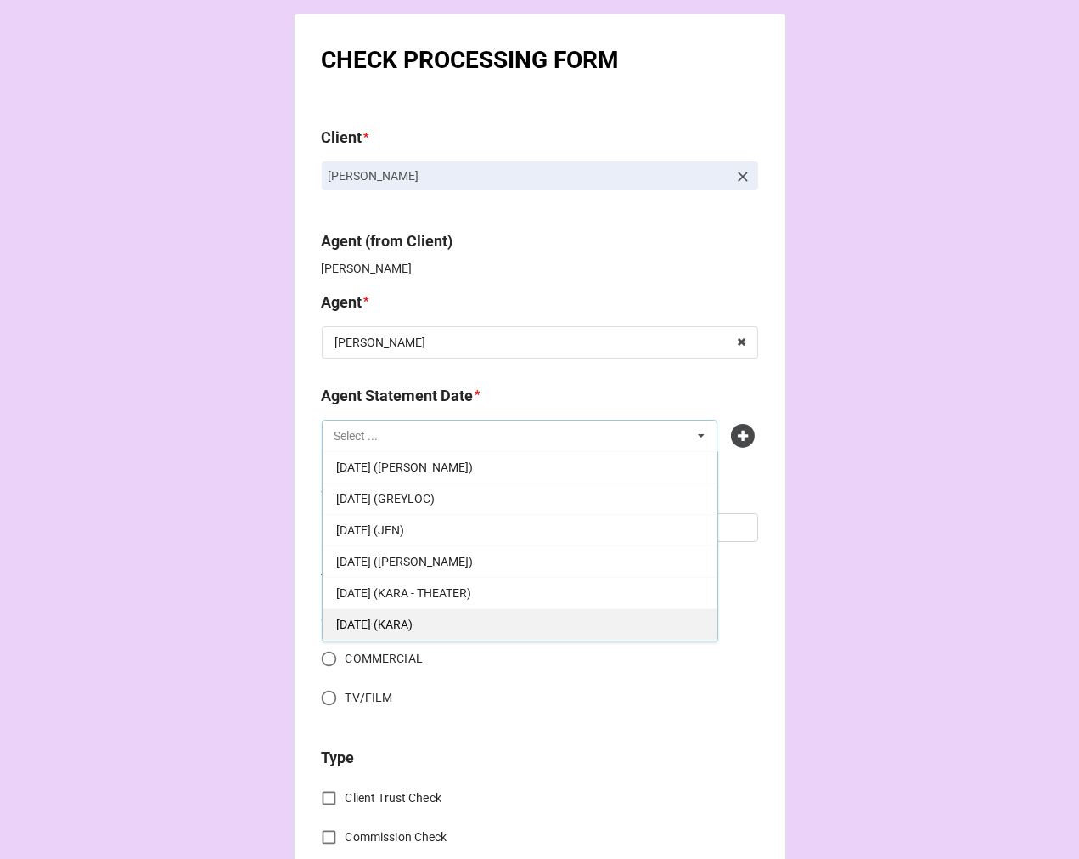
scroll to position [189, 0]
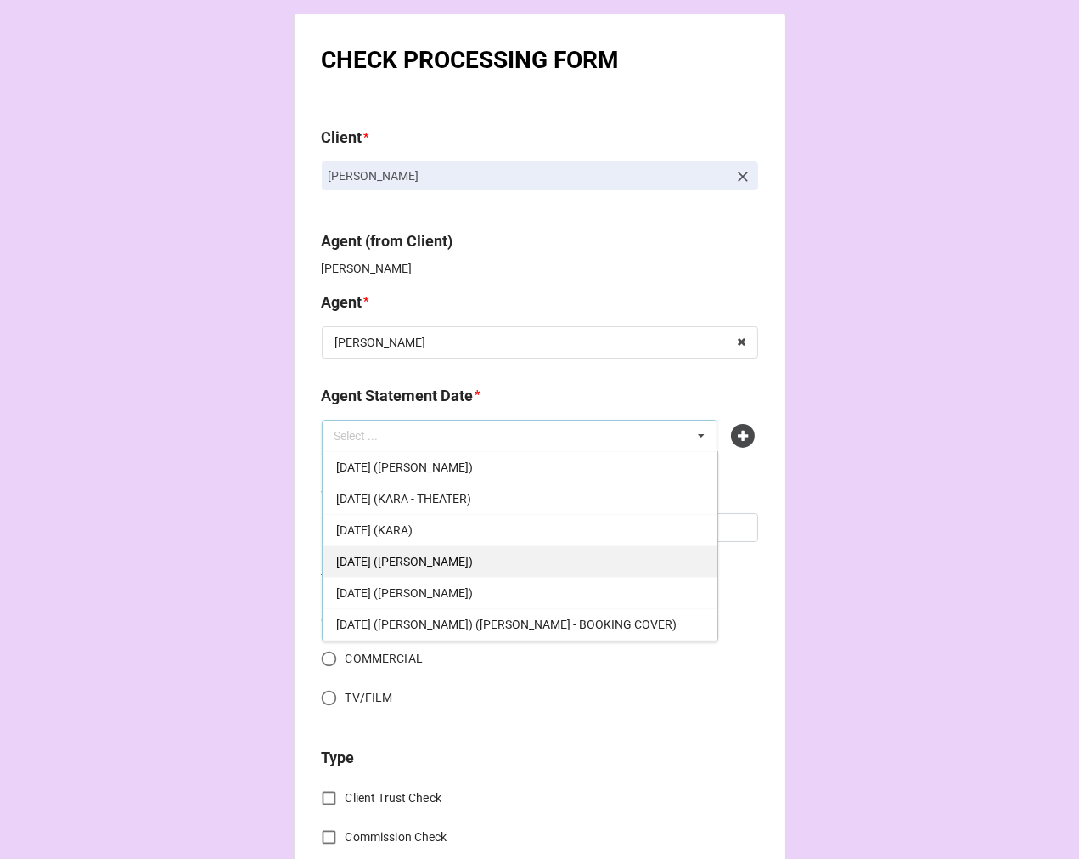
click at [487, 564] on div "OCTOBER 3, 2025 (KAREN)" at bounding box center [520, 560] width 395 height 31
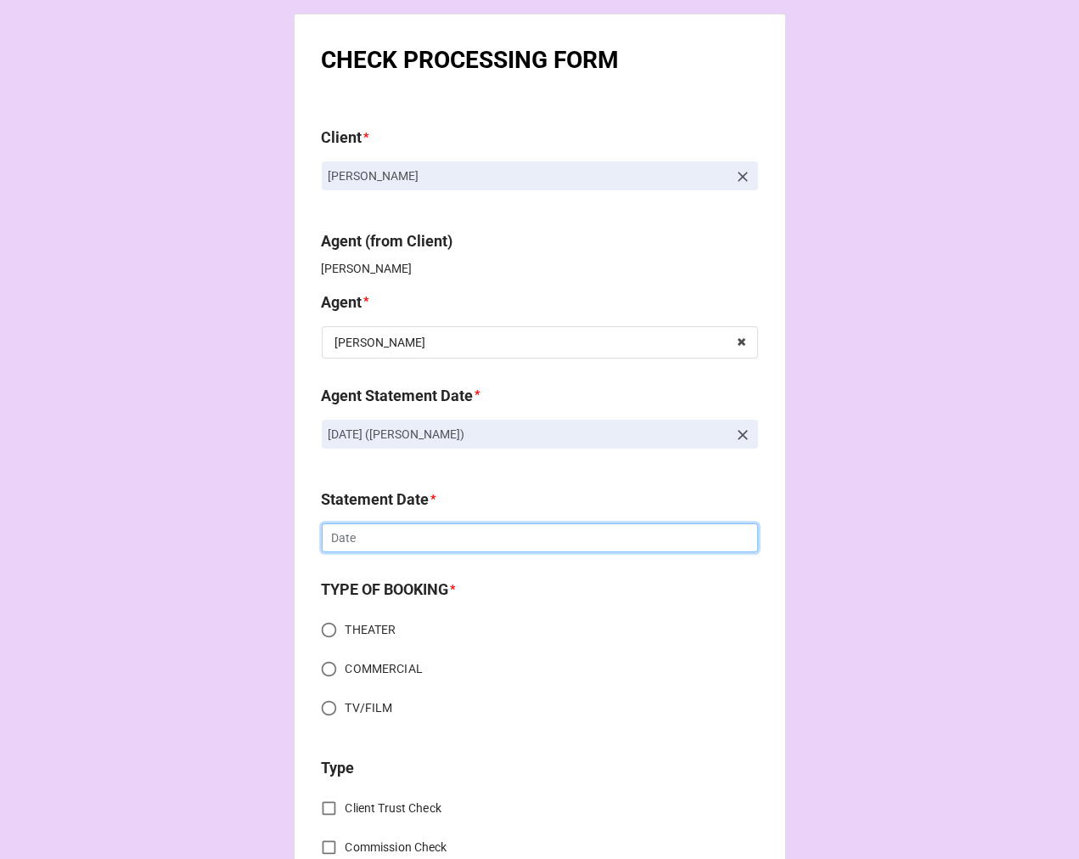
click at [360, 541] on input "text" at bounding box center [540, 537] width 436 height 29
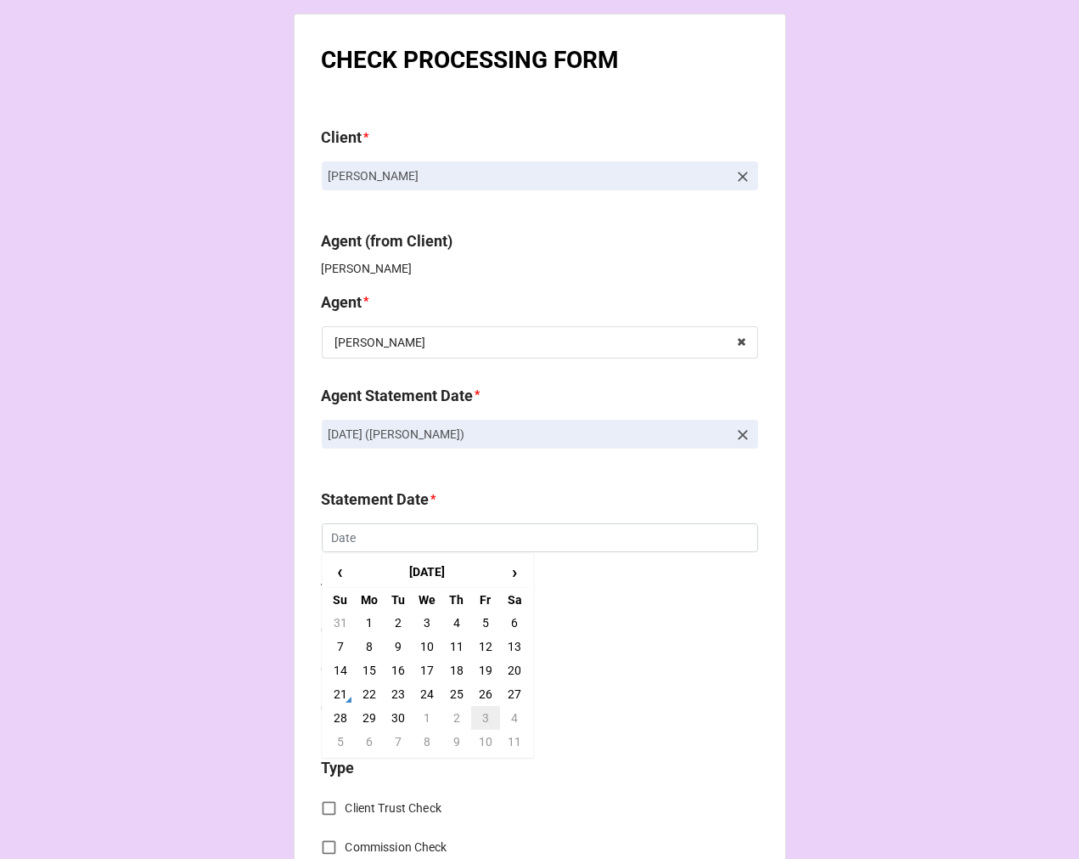
click at [481, 716] on td "3" at bounding box center [485, 718] width 29 height 24
type input "[DATE]"
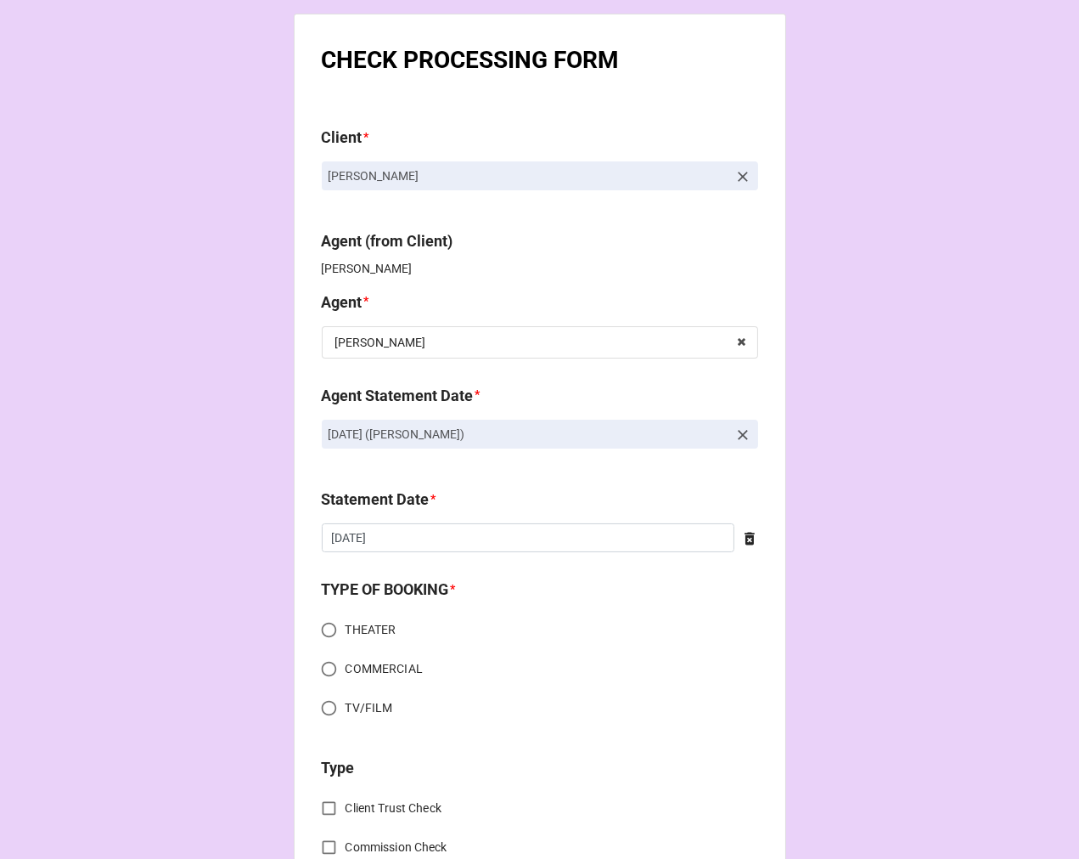
click at [328, 625] on input "THEATER" at bounding box center [329, 629] width 33 height 33
radio input "true"
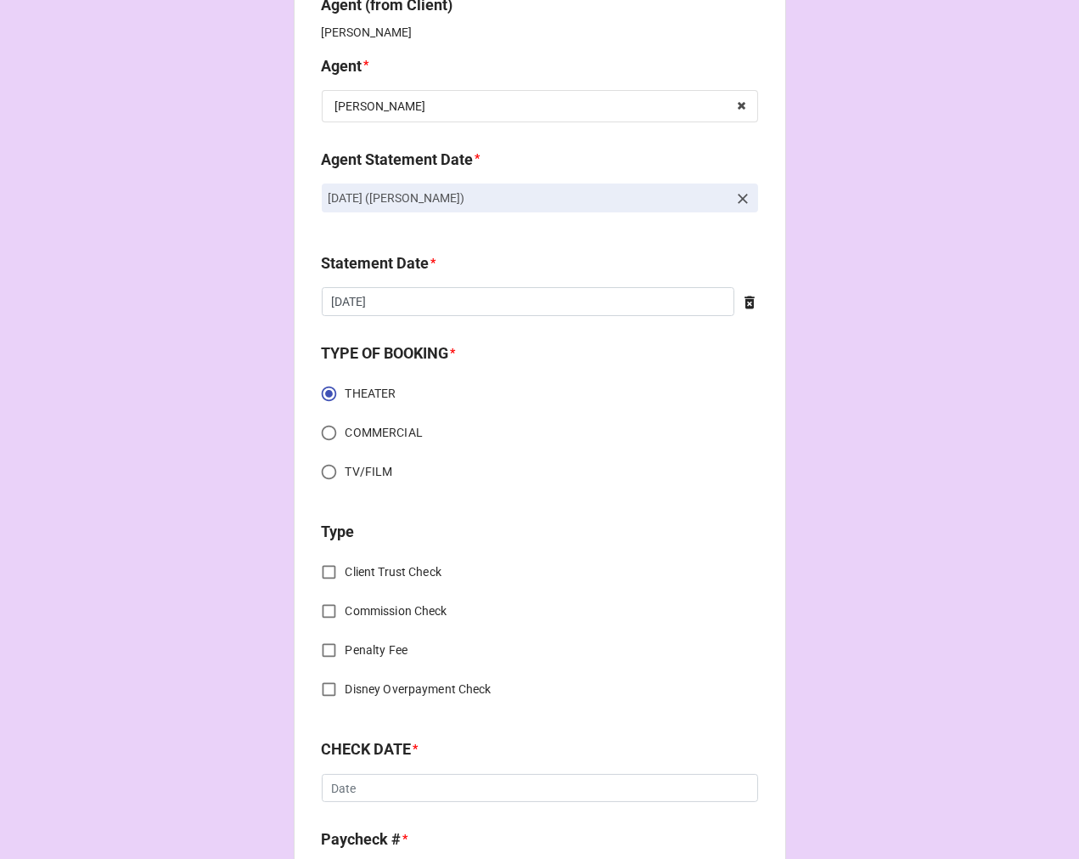
scroll to position [283, 0]
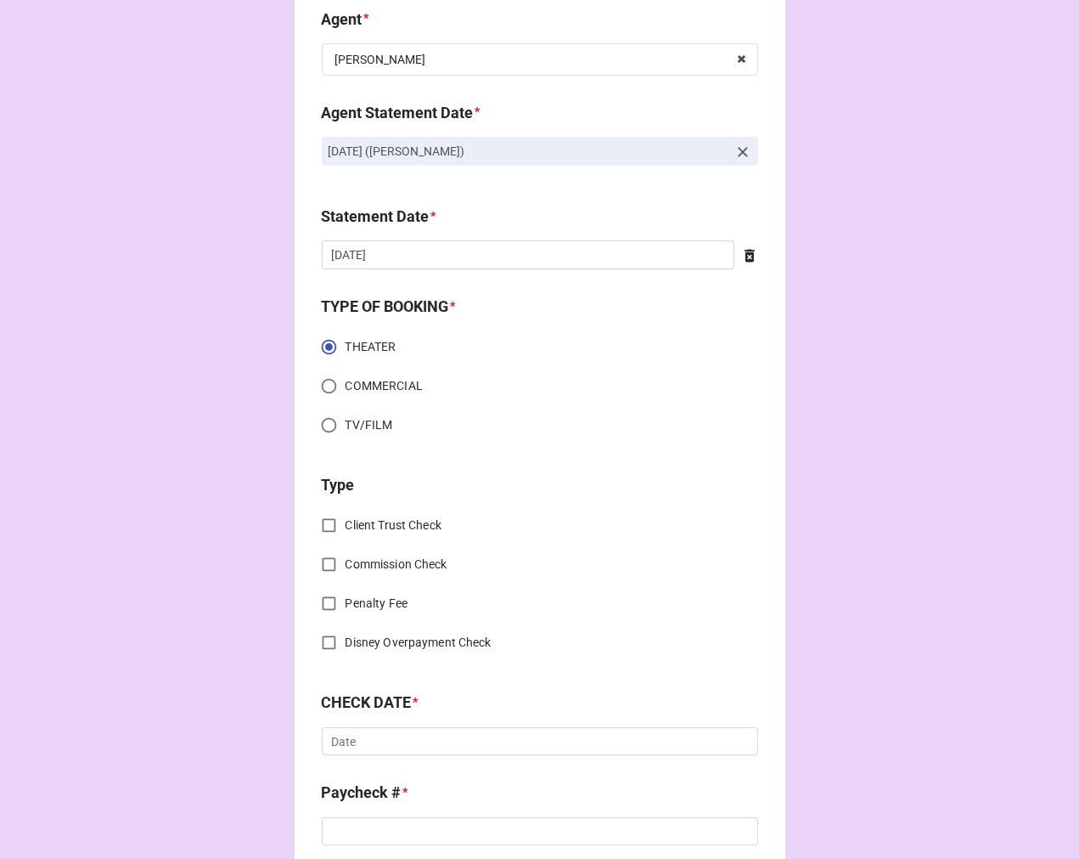
click at [329, 562] on input "Commission Check" at bounding box center [329, 564] width 33 height 33
checkbox input "true"
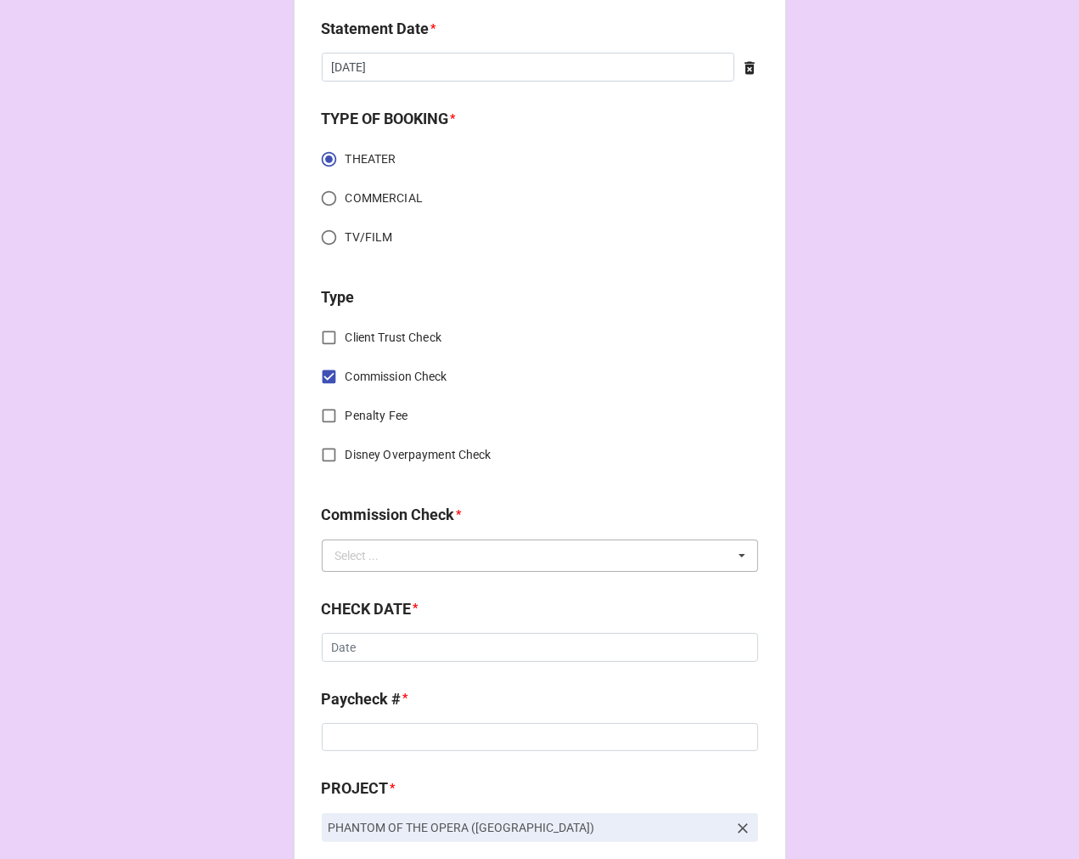
scroll to position [471, 0]
click at [397, 556] on input "text" at bounding box center [541, 554] width 435 height 31
click at [382, 582] on span "FSE (Client)" at bounding box center [366, 586] width 61 height 14
click at [388, 620] on b "CHECK DATE *" at bounding box center [540, 611] width 436 height 30
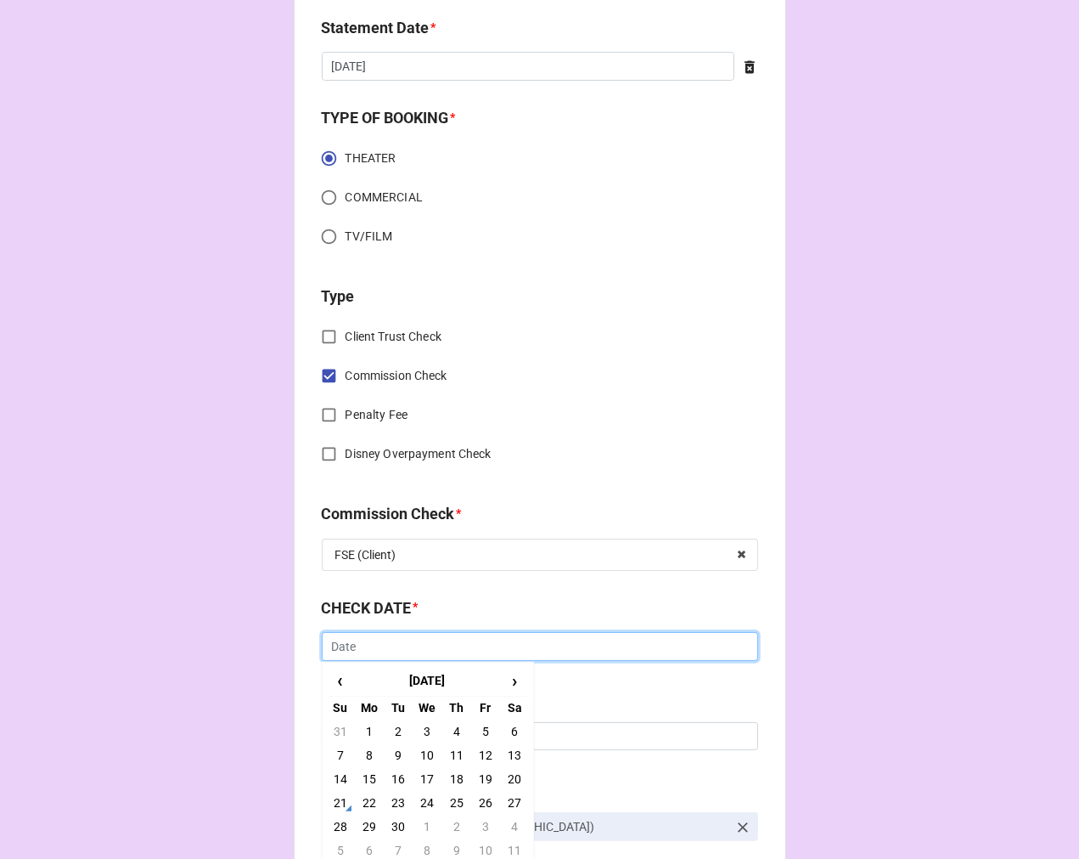
click at [386, 635] on input "text" at bounding box center [540, 646] width 436 height 29
click at [480, 728] on td "5" at bounding box center [485, 731] width 29 height 24
type input "9/5/2025"
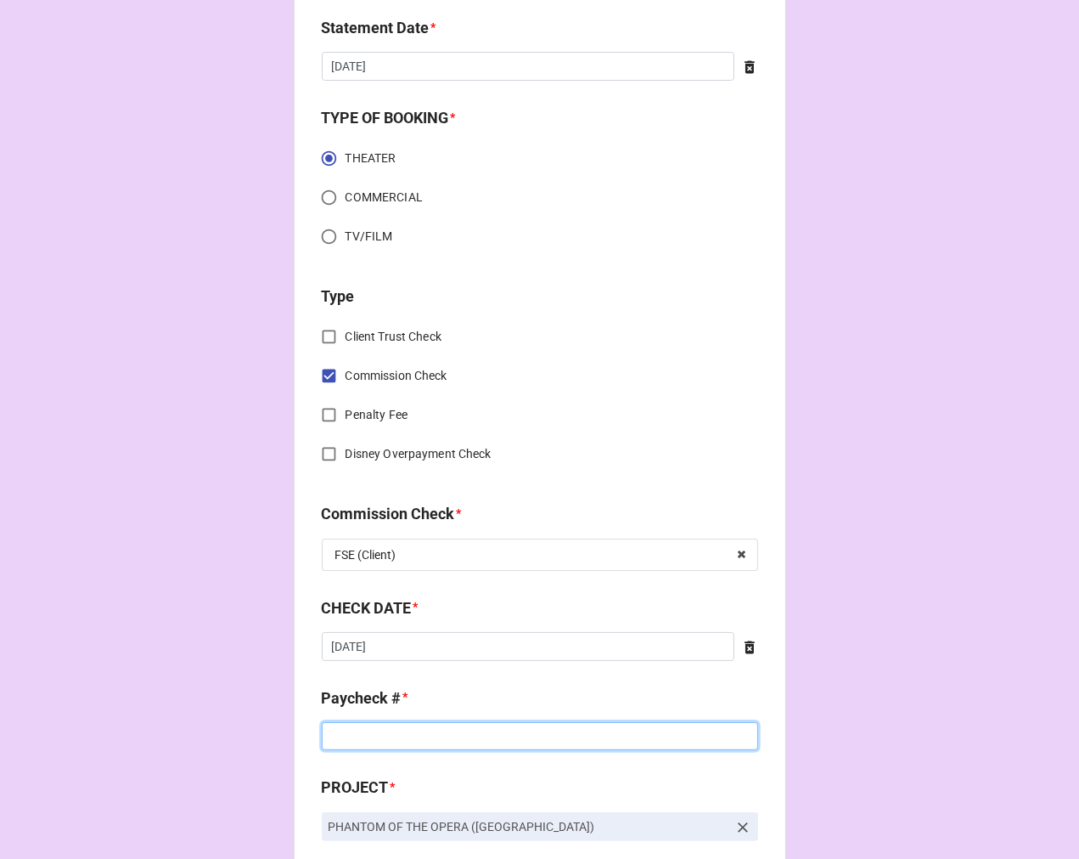
click at [425, 731] on input at bounding box center [540, 736] width 436 height 29
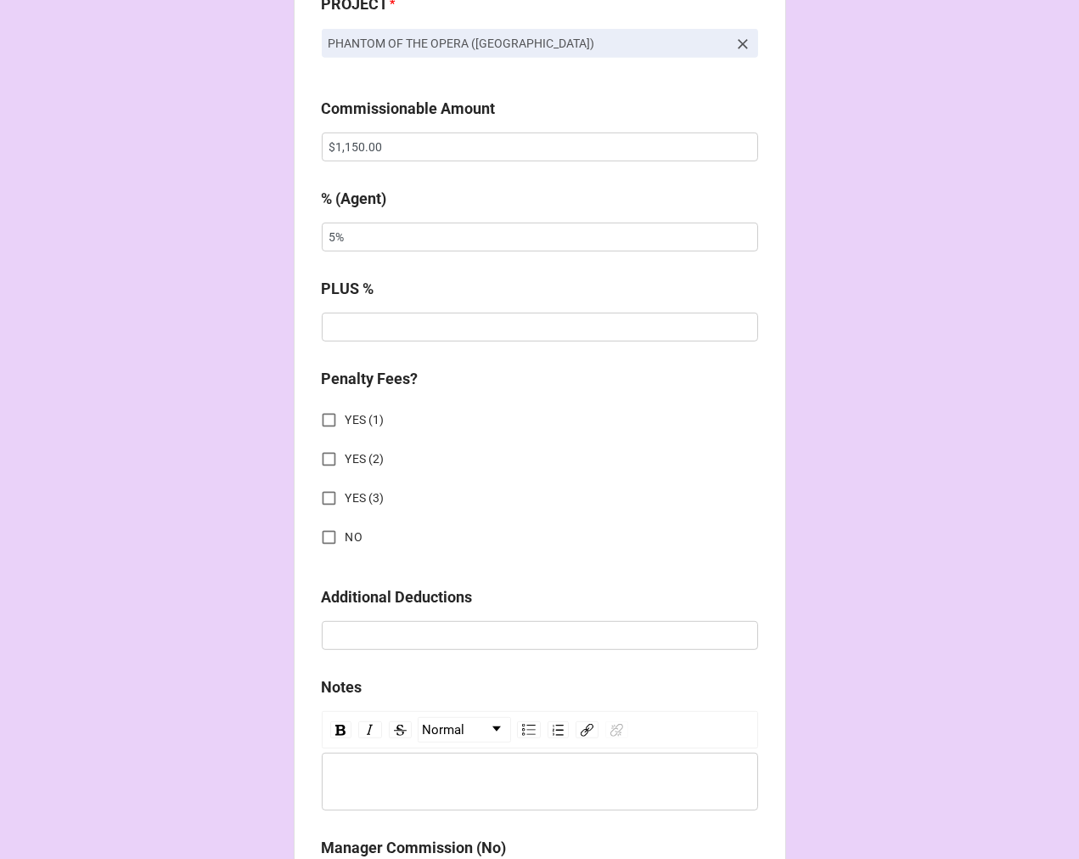
scroll to position [1415, 0]
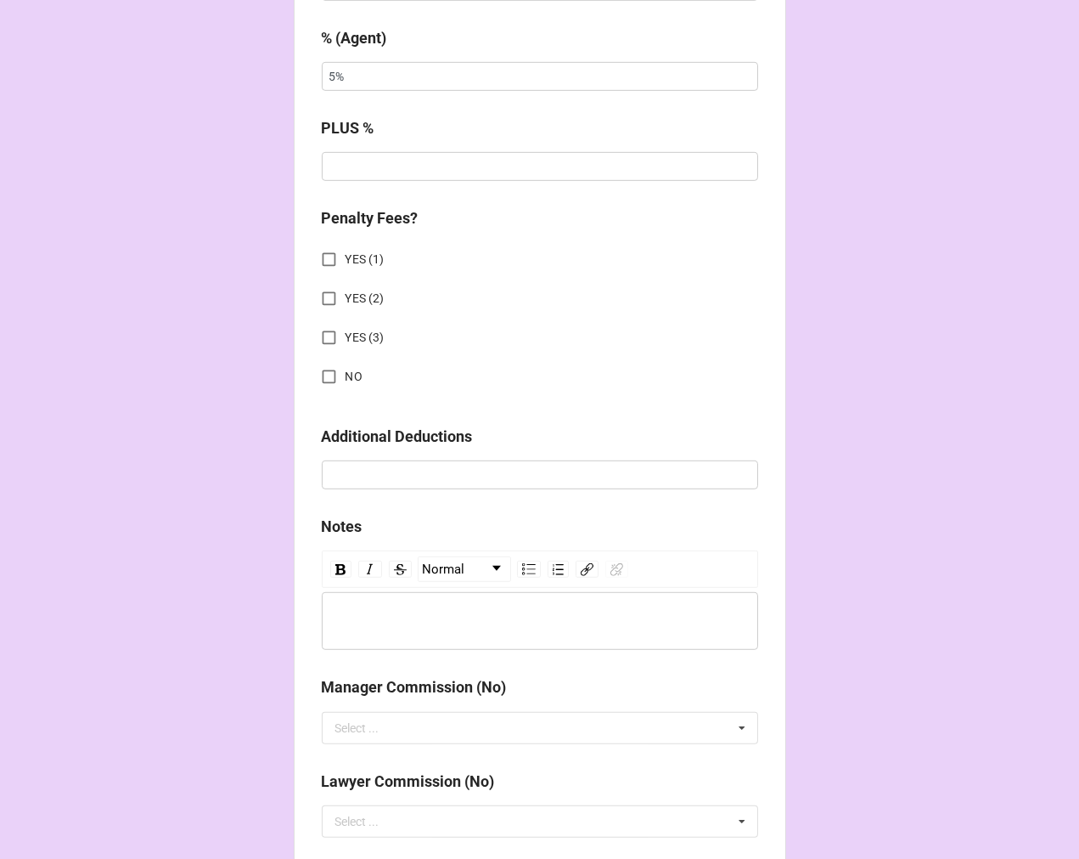
type input "1008"
click at [335, 369] on input "NO" at bounding box center [329, 376] width 33 height 33
checkbox input "true"
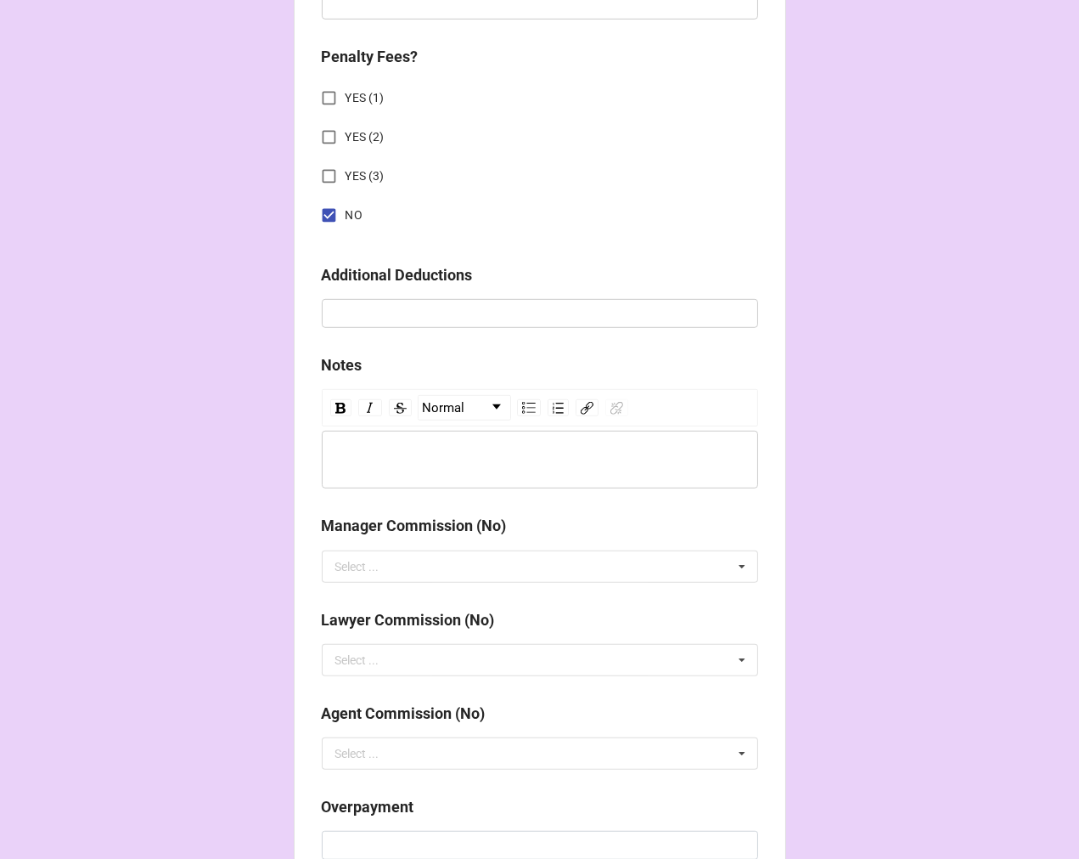
scroll to position [1881, 0]
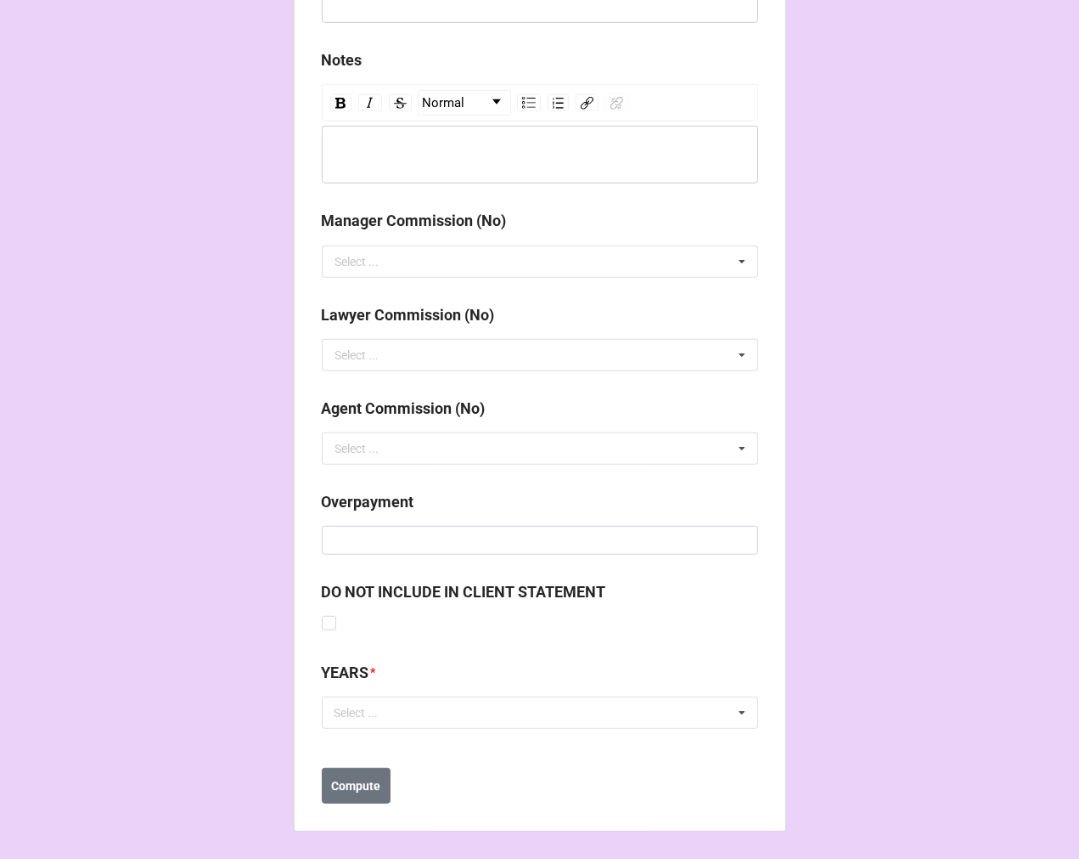
click at [435, 692] on div "YEARS *" at bounding box center [540, 679] width 436 height 36
click at [448, 700] on div "Select ... No results found." at bounding box center [540, 712] width 436 height 32
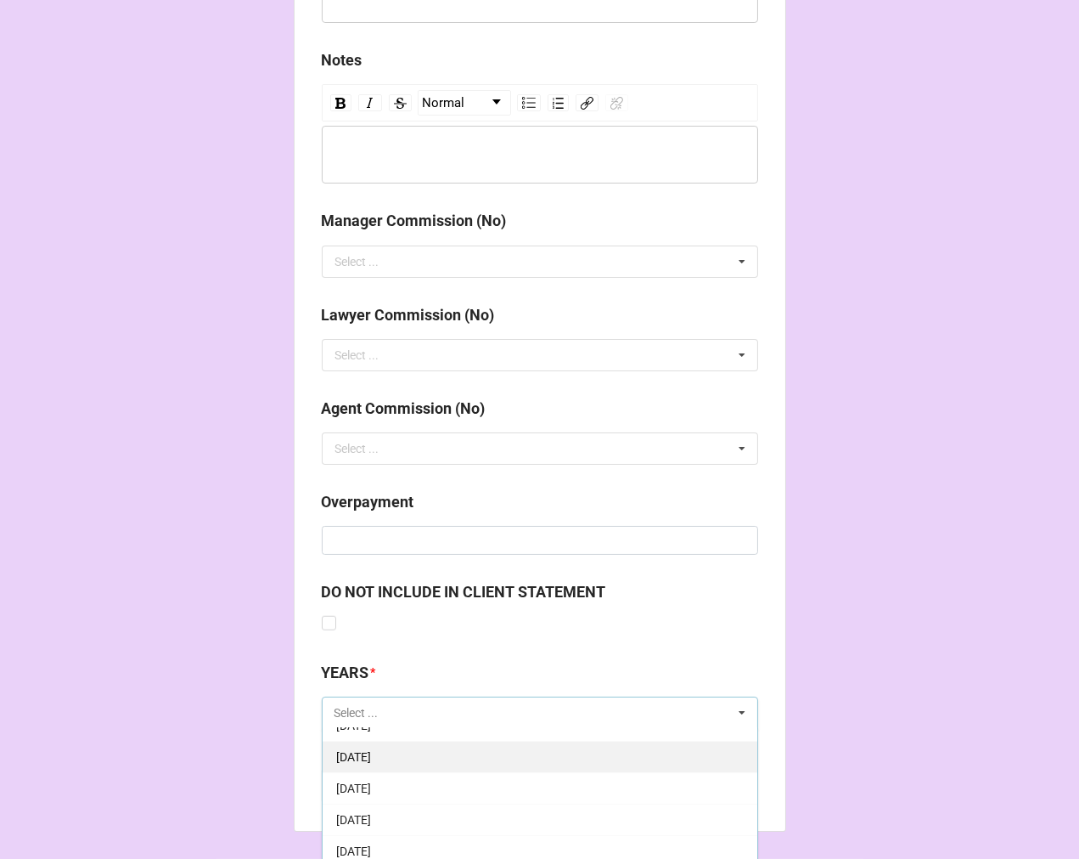
scroll to position [189, 0]
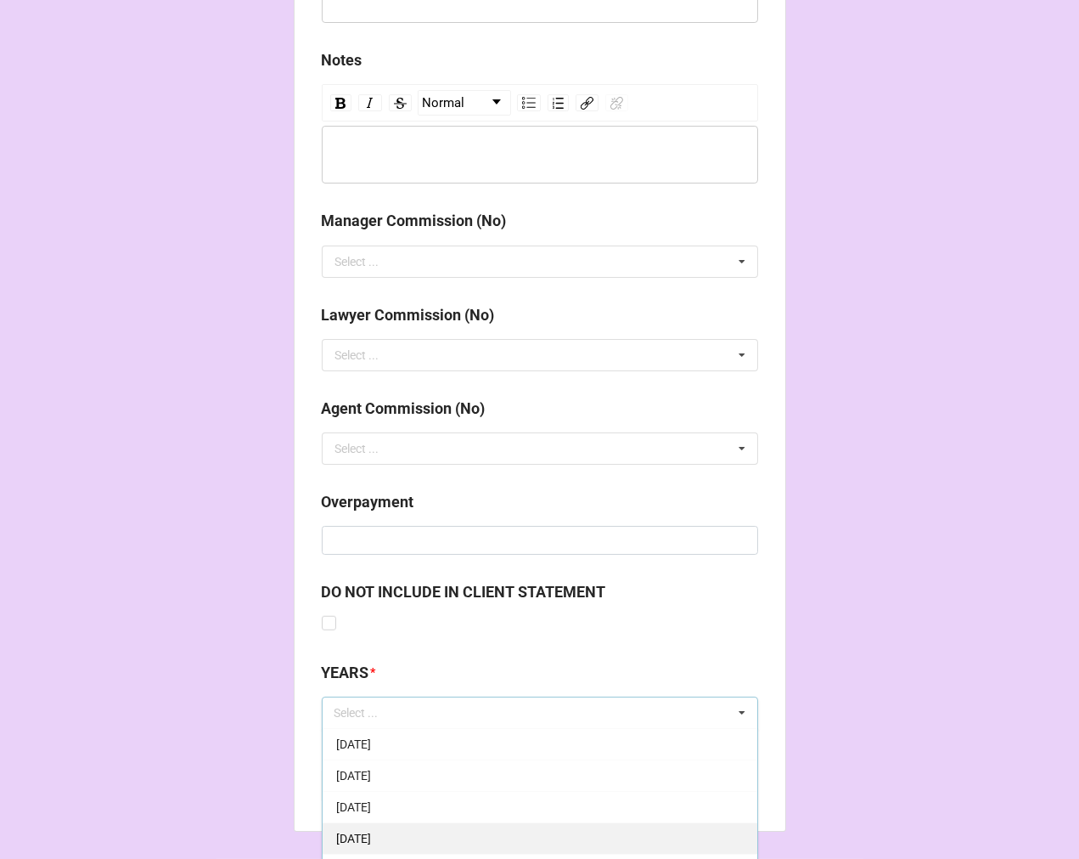
click at [371, 842] on span "[DATE]" at bounding box center [353, 838] width 35 height 14
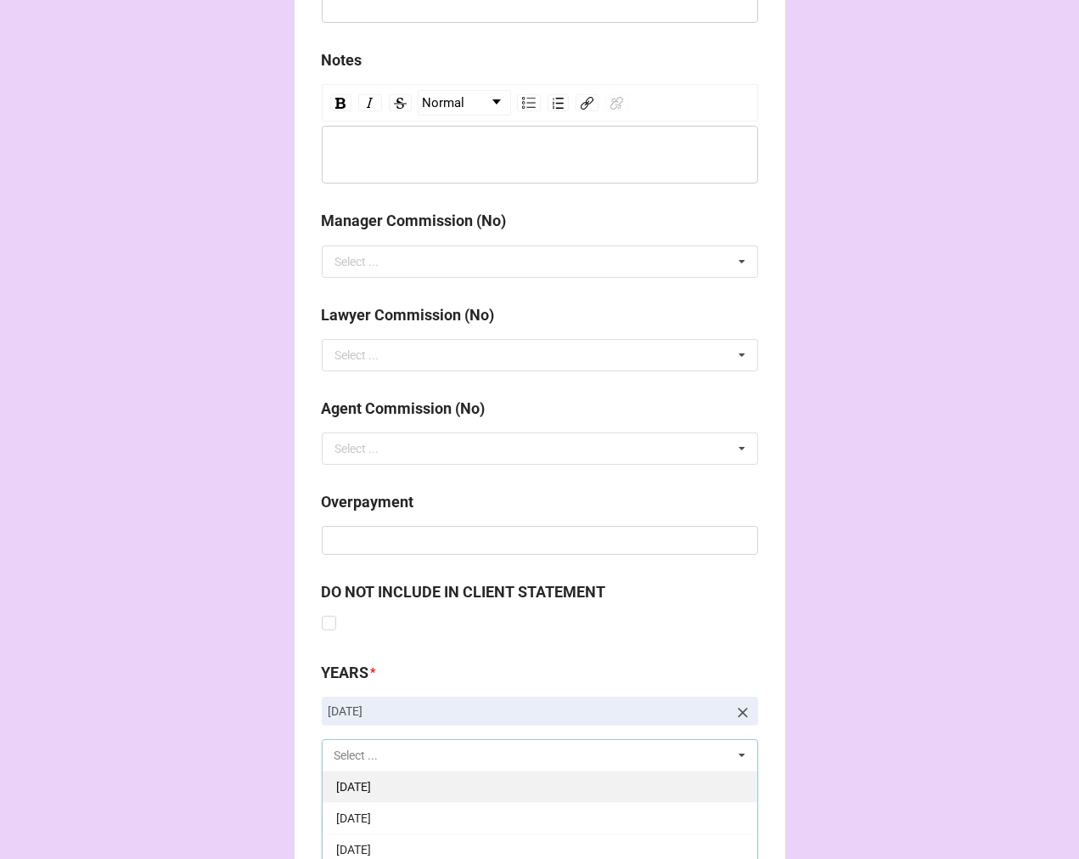
scroll to position [1983, 0]
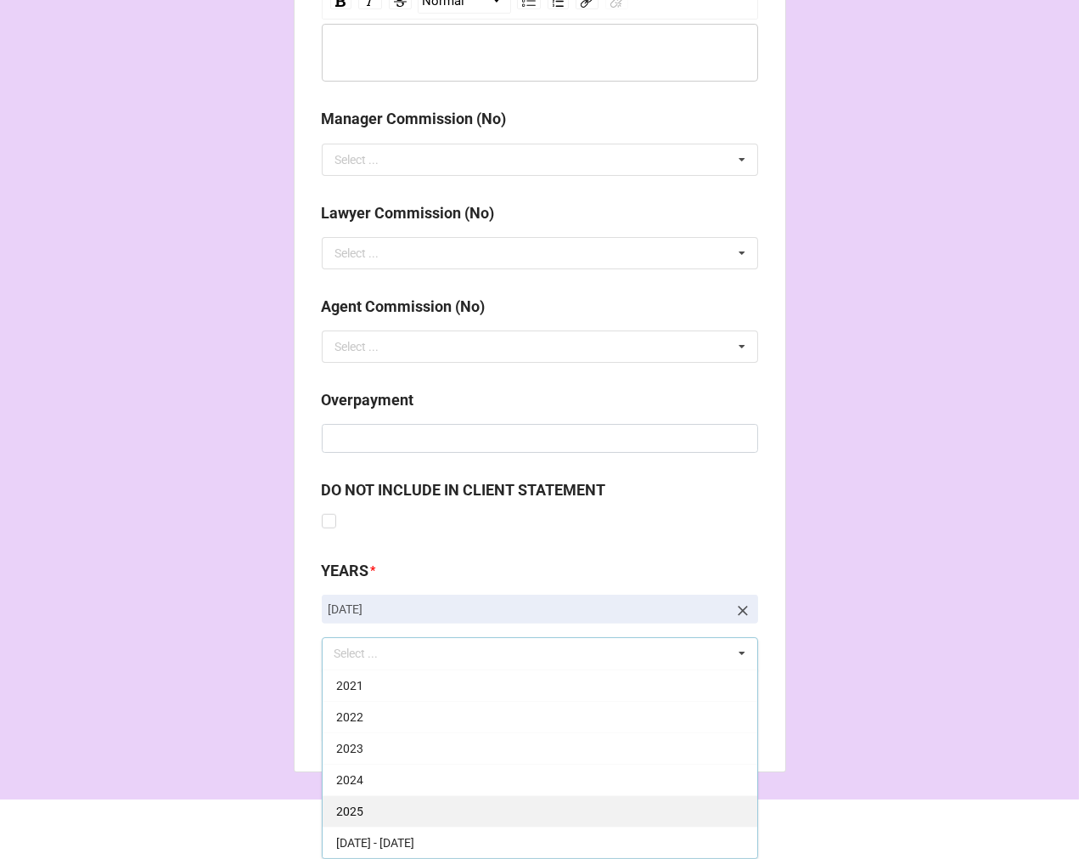
click at [388, 805] on div "2025" at bounding box center [540, 810] width 435 height 31
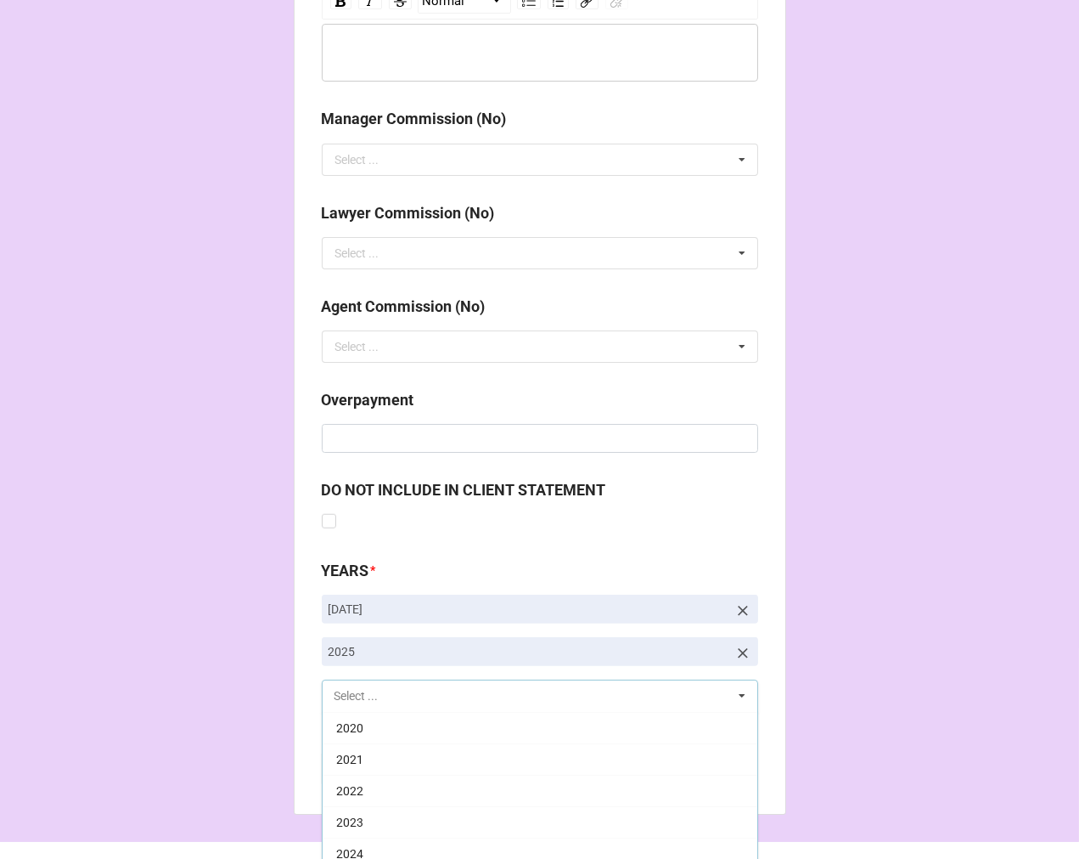
scroll to position [345, 0]
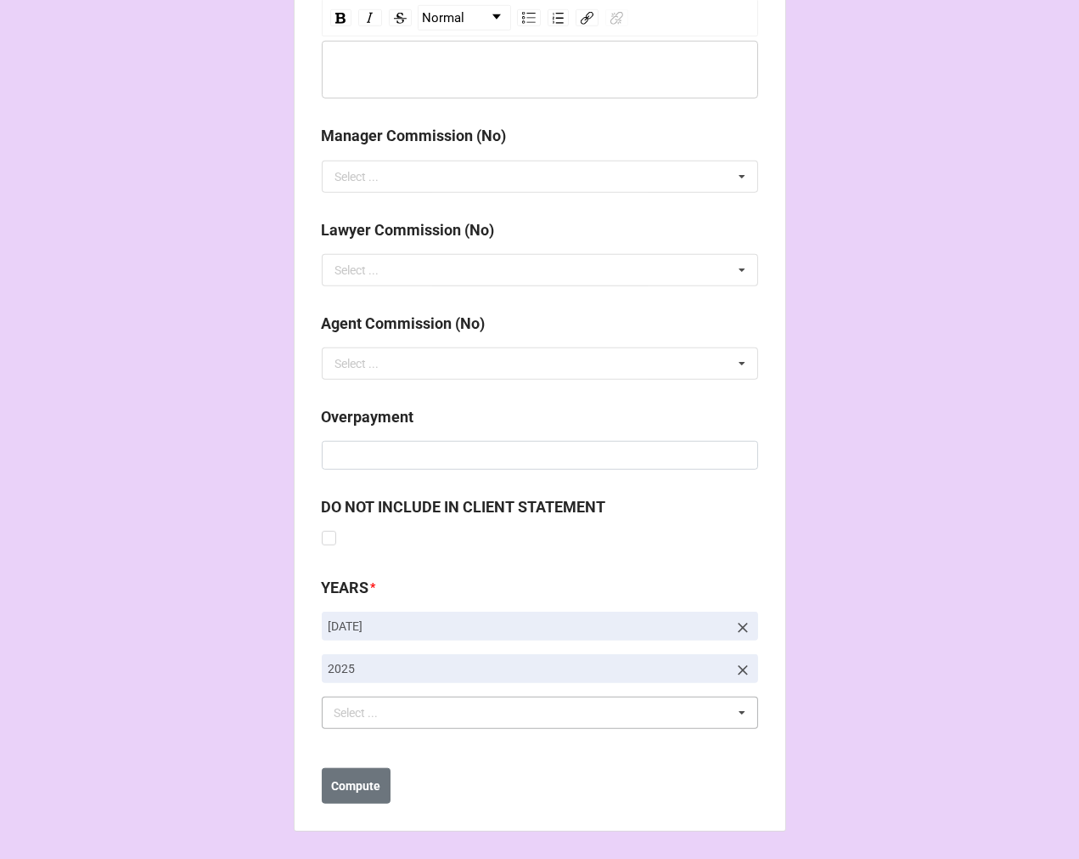
click at [363, 786] on b "Compute" at bounding box center [355, 786] width 49 height 18
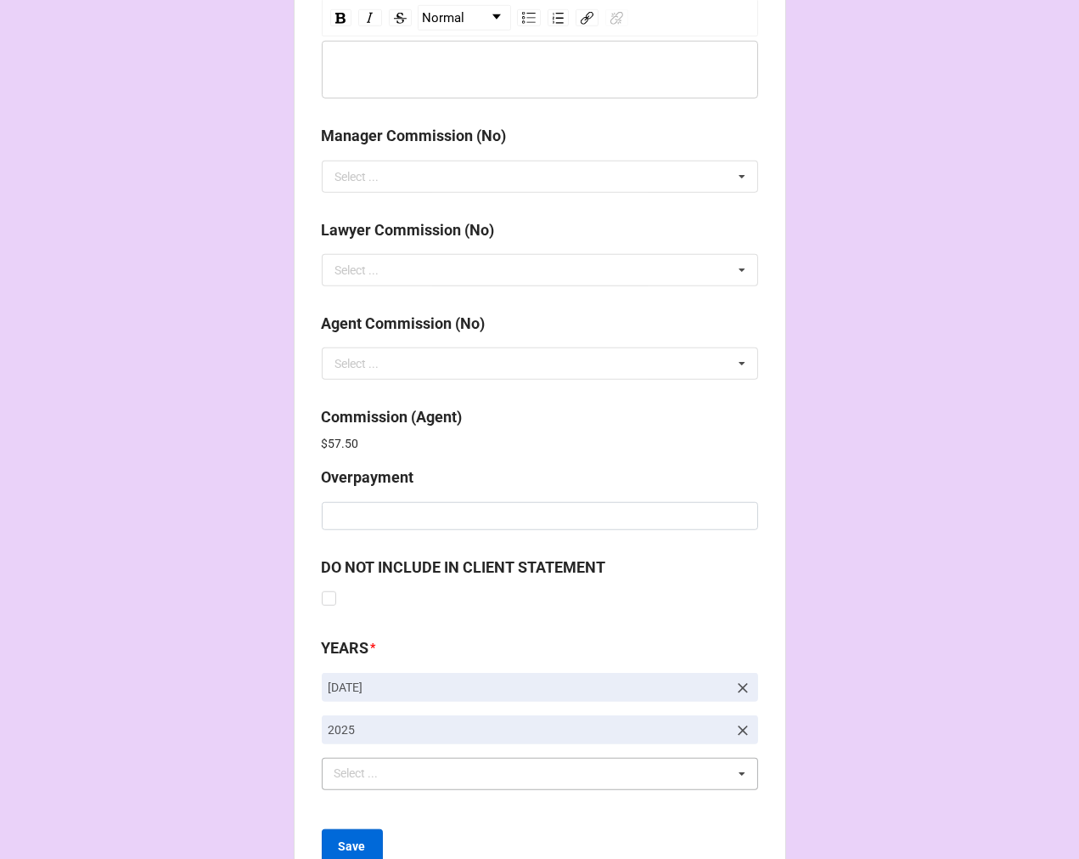
scroll to position [2026, 0]
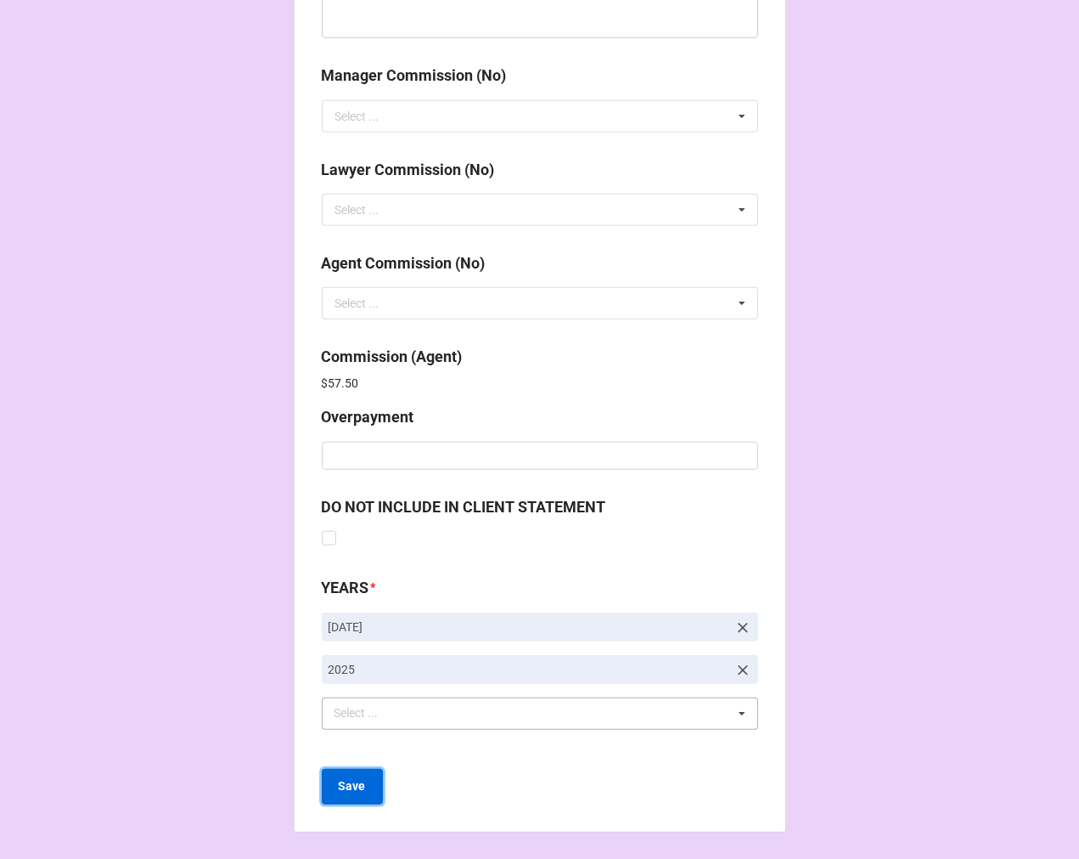
click at [349, 786] on b "Save" at bounding box center [352, 786] width 27 height 18
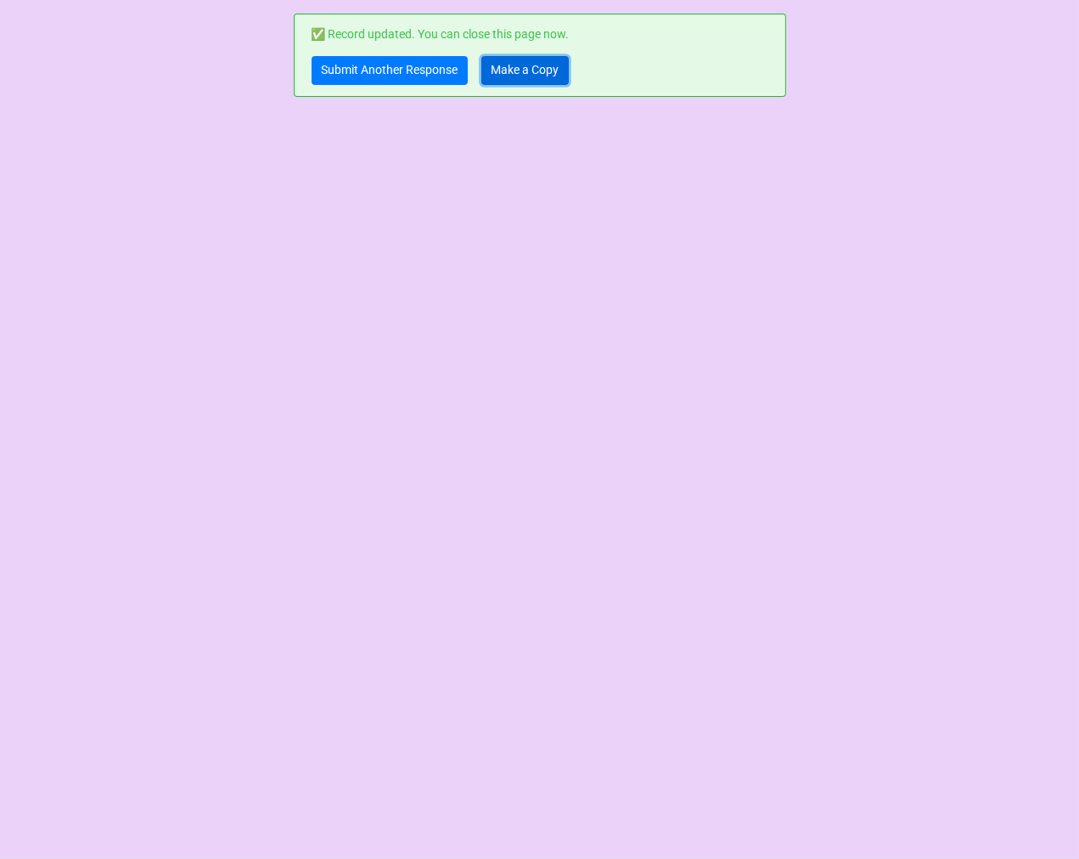
click at [522, 79] on link "Make a Copy" at bounding box center [525, 70] width 87 height 29
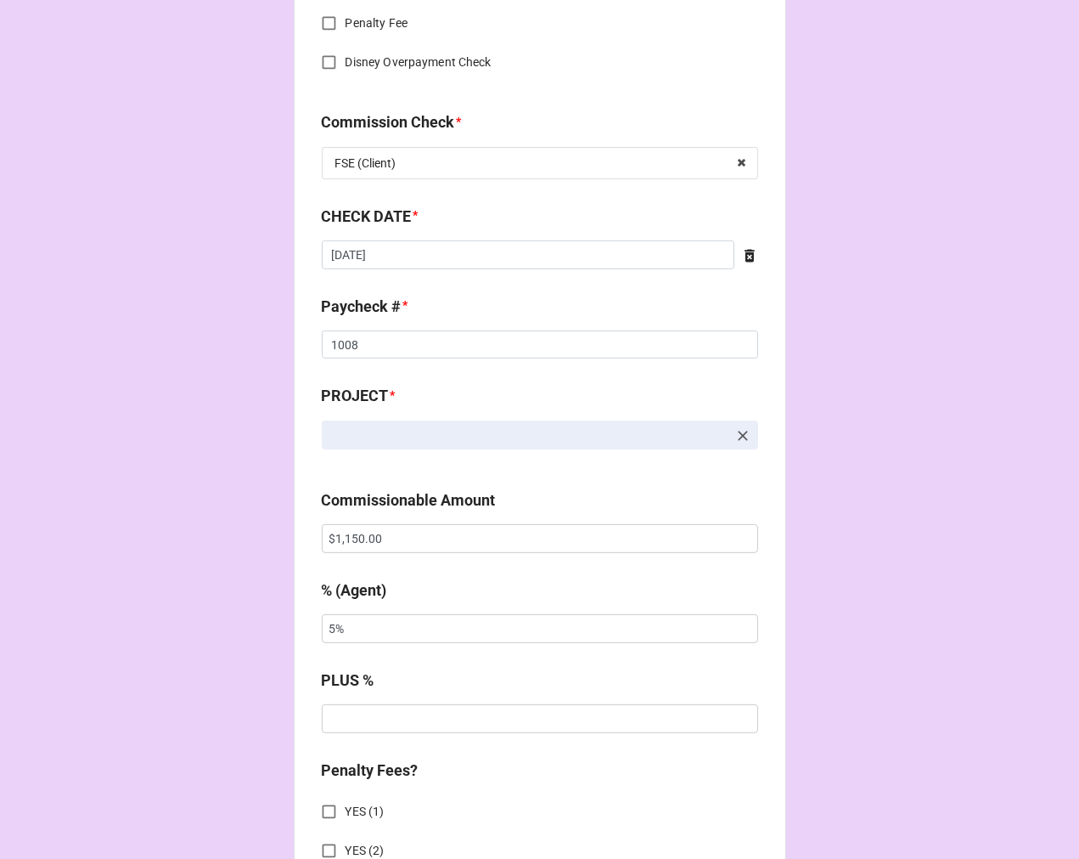
scroll to position [943, 0]
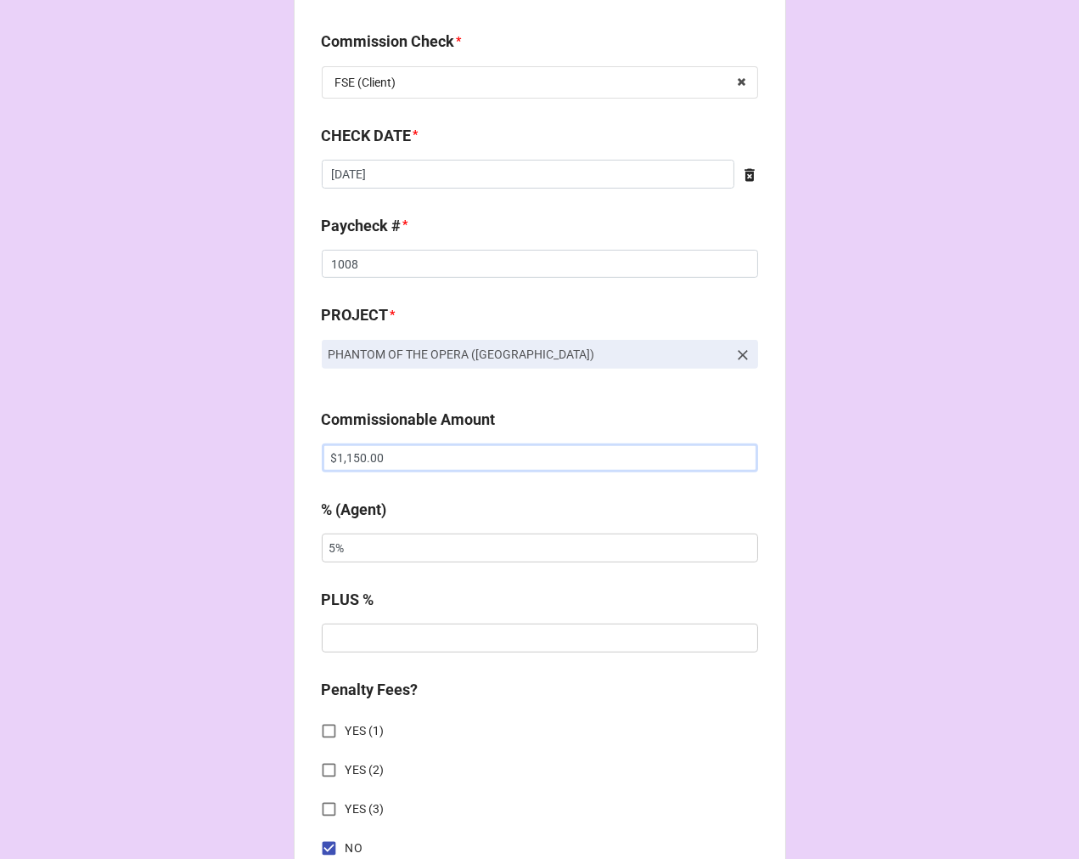
drag, startPoint x: 269, startPoint y: 447, endPoint x: 217, endPoint y: 447, distance: 52.7
click at [229, 447] on div "CHECK PROCESSING FORM Client * Claire Flynn Agent (from Client) Karen Agent * K…" at bounding box center [539, 469] width 1079 height 2825
paste input "3,33"
type input "$3,330.00"
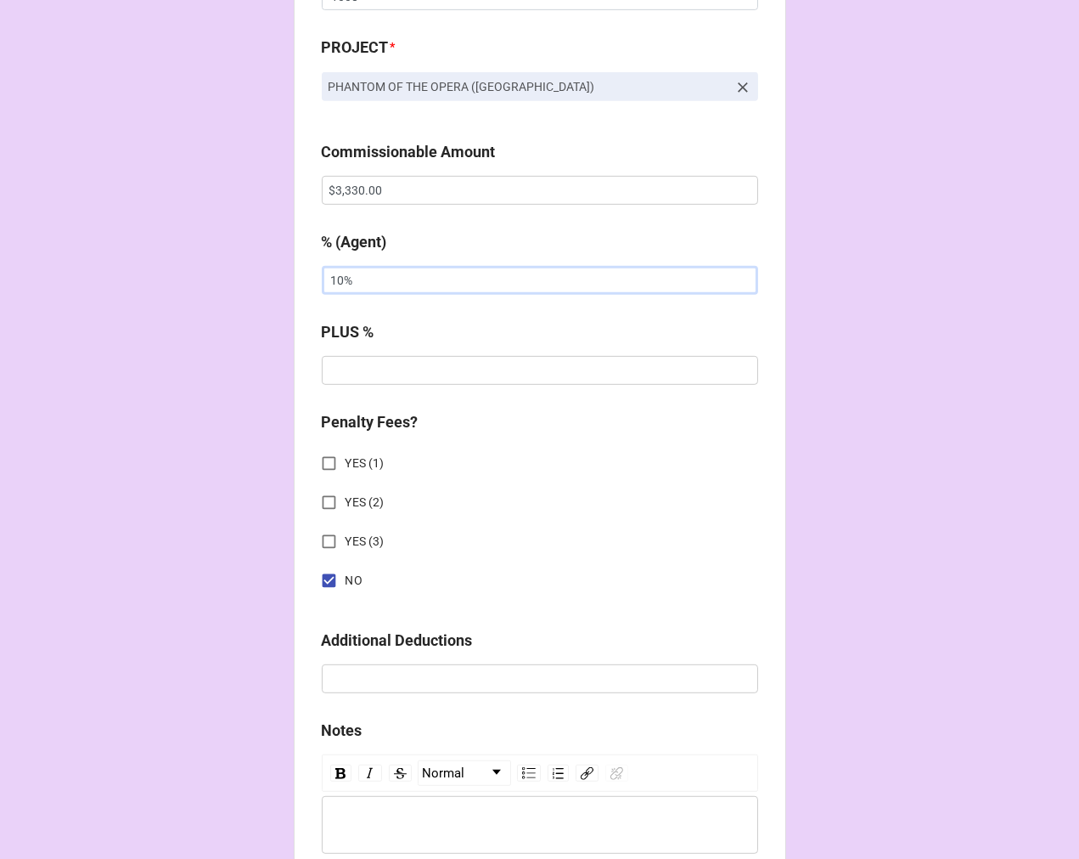
scroll to position [1966, 0]
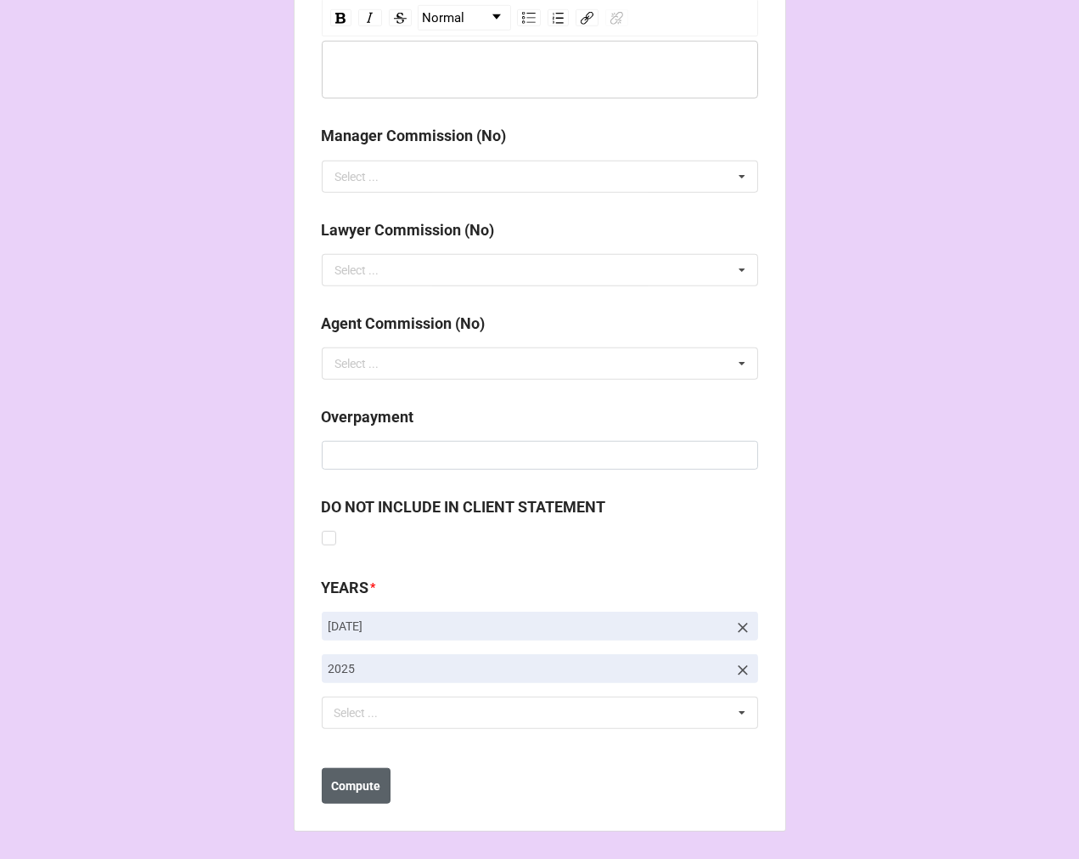
type input "10%"
click at [361, 783] on b "Compute" at bounding box center [355, 786] width 49 height 18
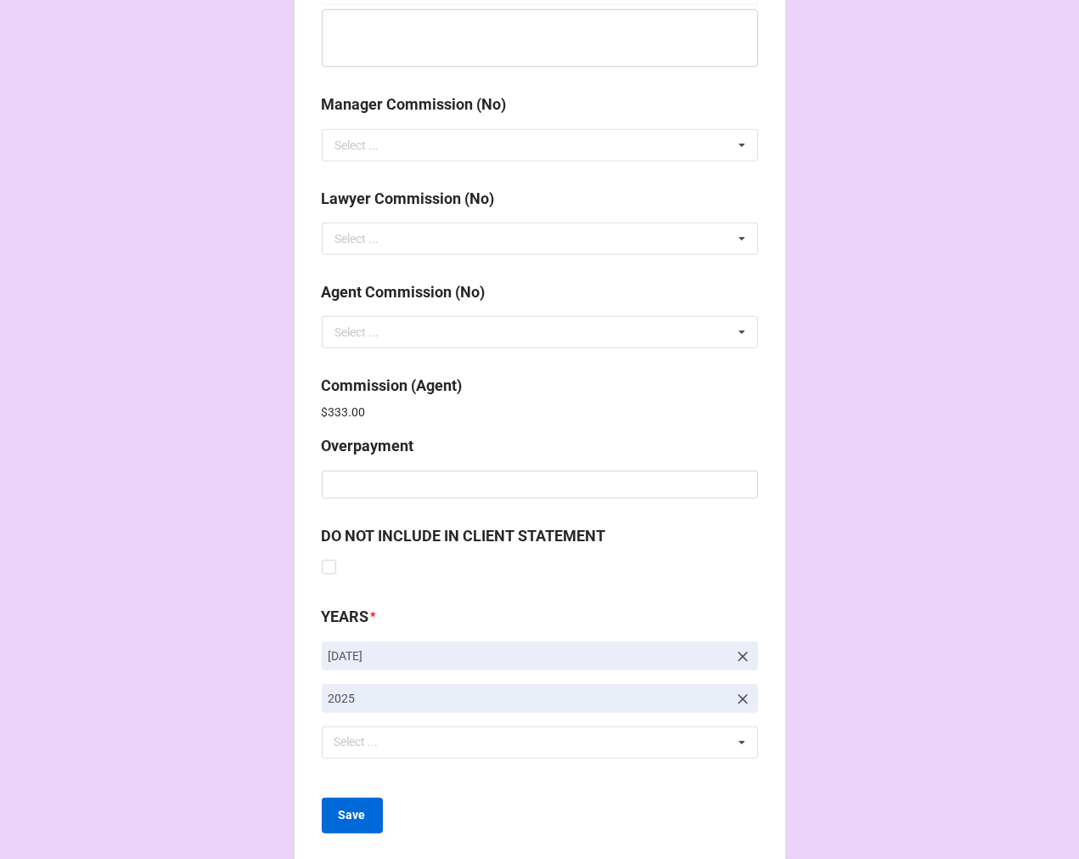
scroll to position [2026, 0]
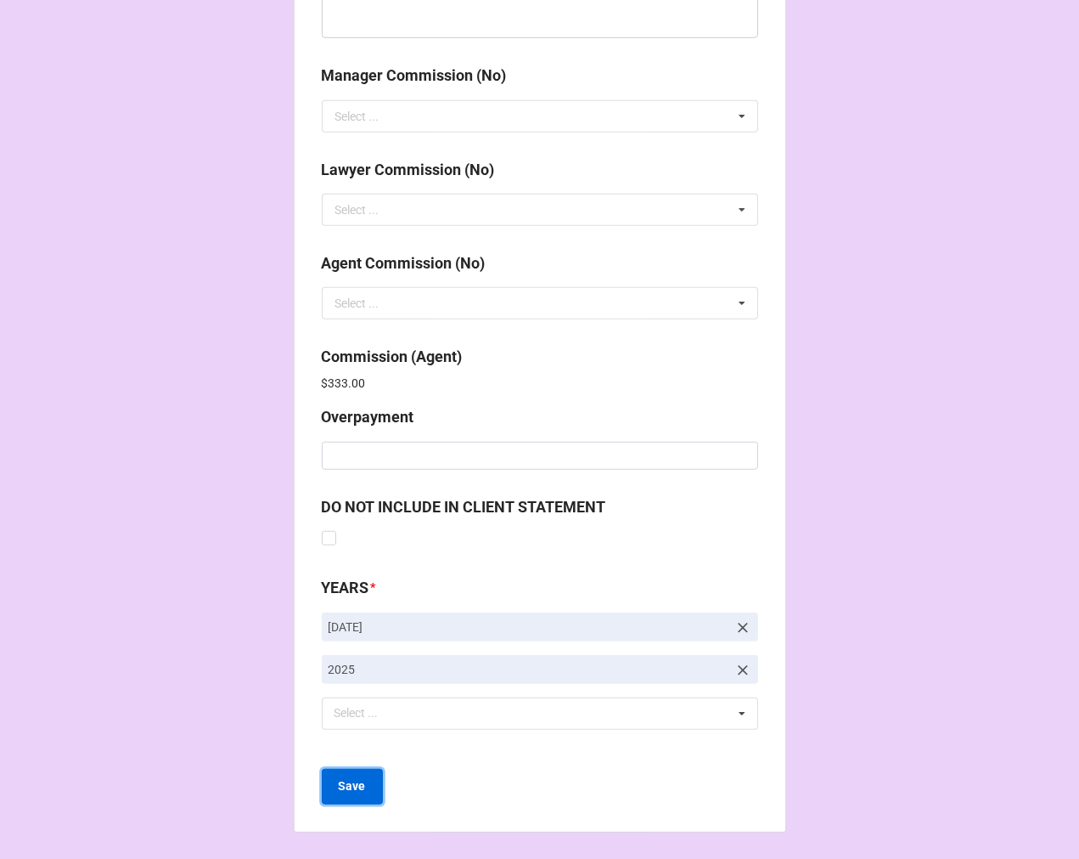
click at [351, 782] on b "Save" at bounding box center [352, 786] width 27 height 18
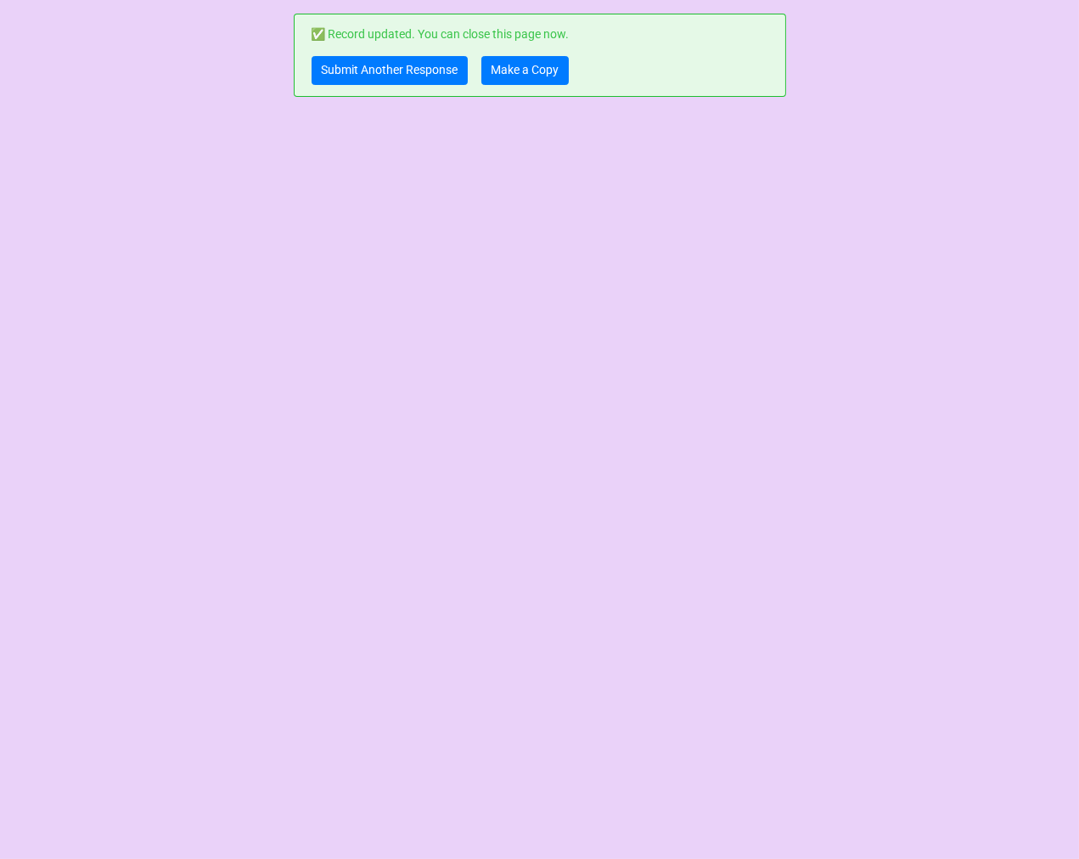
scroll to position [0, 0]
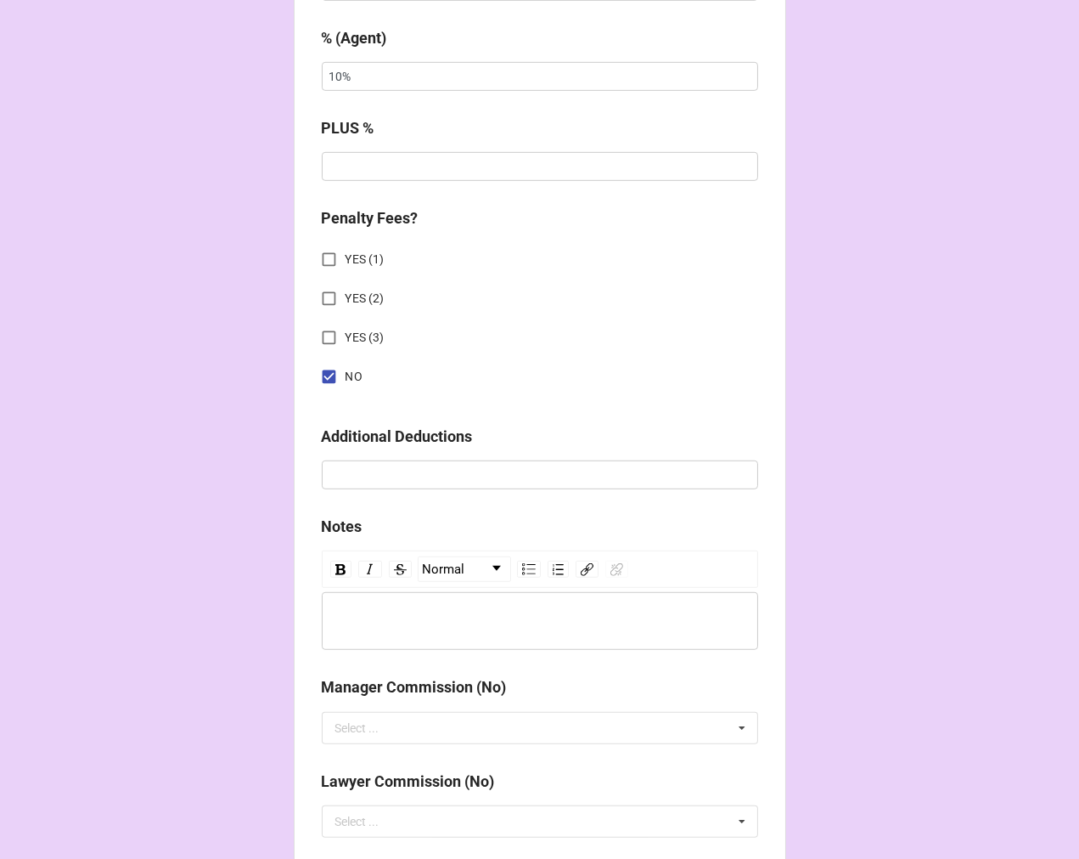
scroll to position [2026, 0]
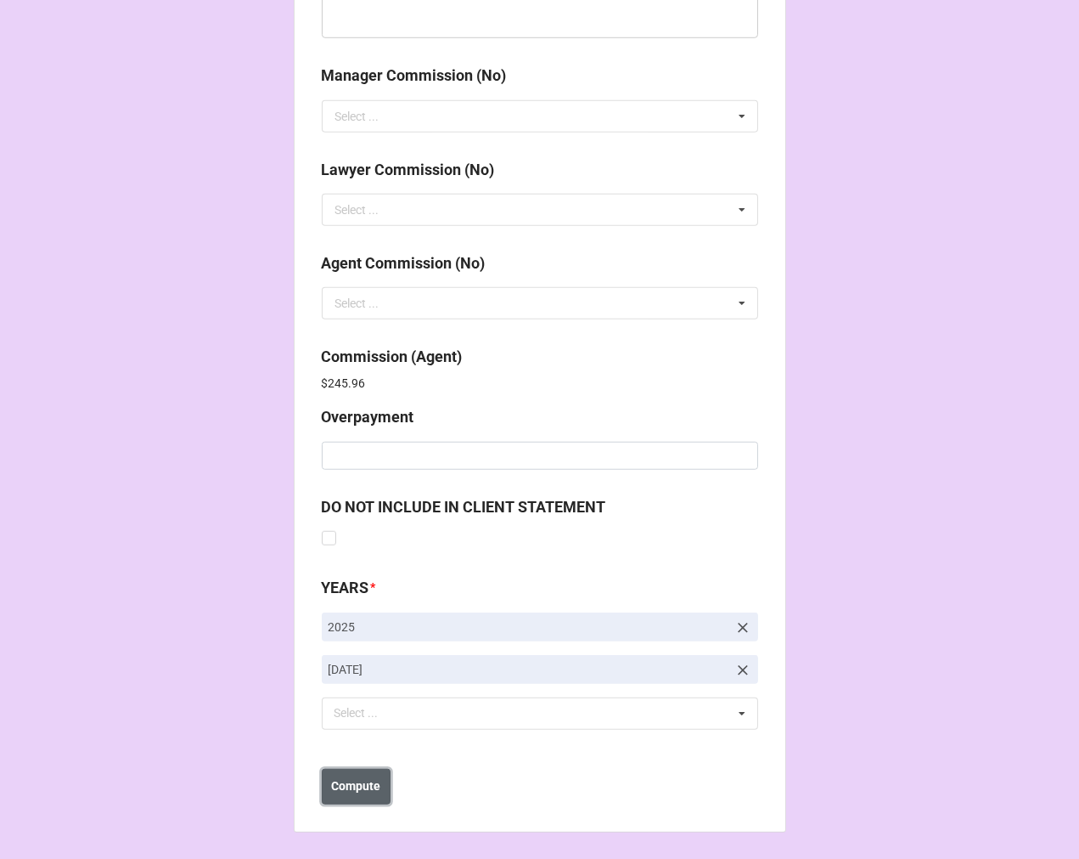
click at [365, 778] on b "Compute" at bounding box center [355, 786] width 49 height 18
click at [353, 792] on b "Save" at bounding box center [352, 786] width 27 height 18
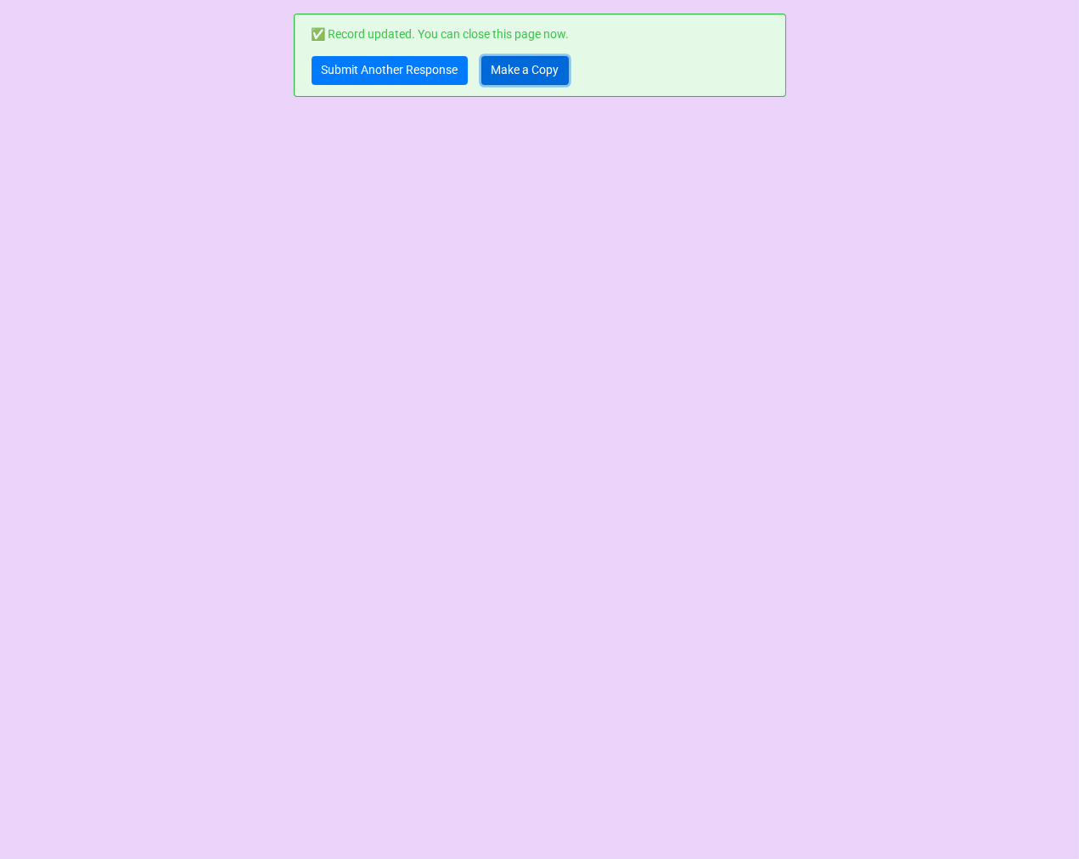
click at [519, 61] on link "Make a Copy" at bounding box center [525, 70] width 87 height 29
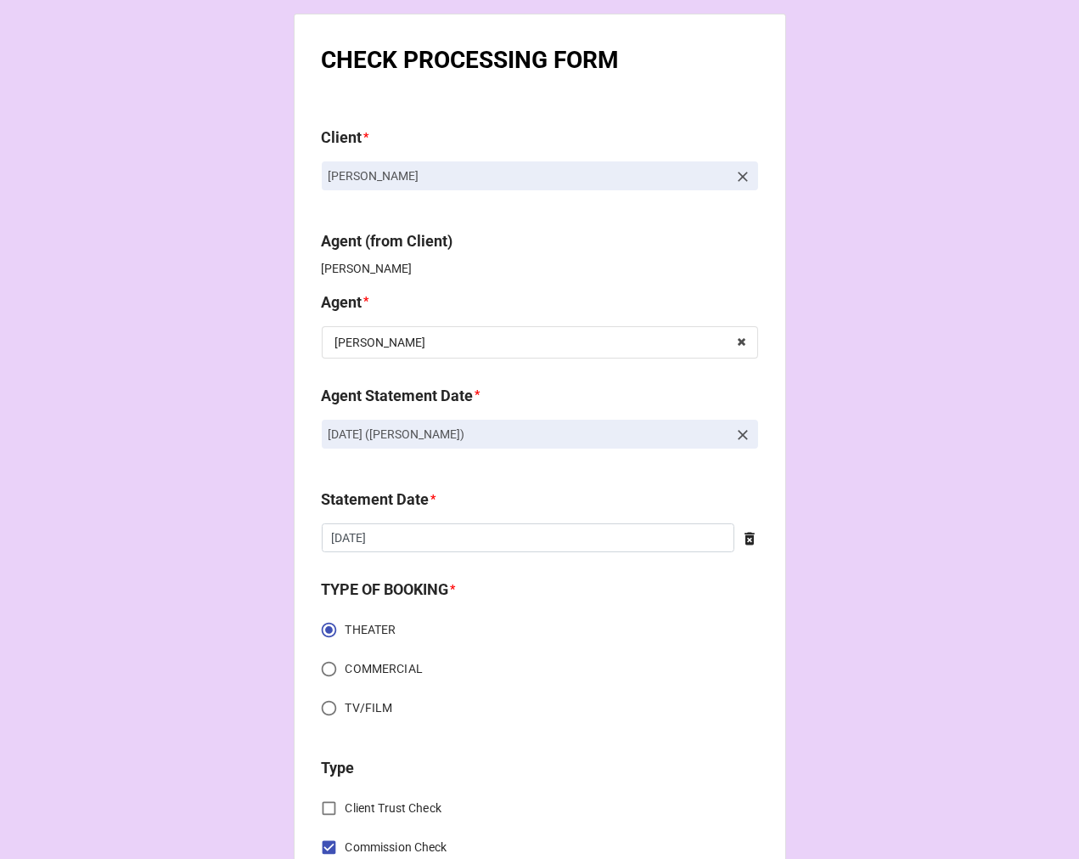
click at [741, 436] on icon at bounding box center [743, 434] width 17 height 17
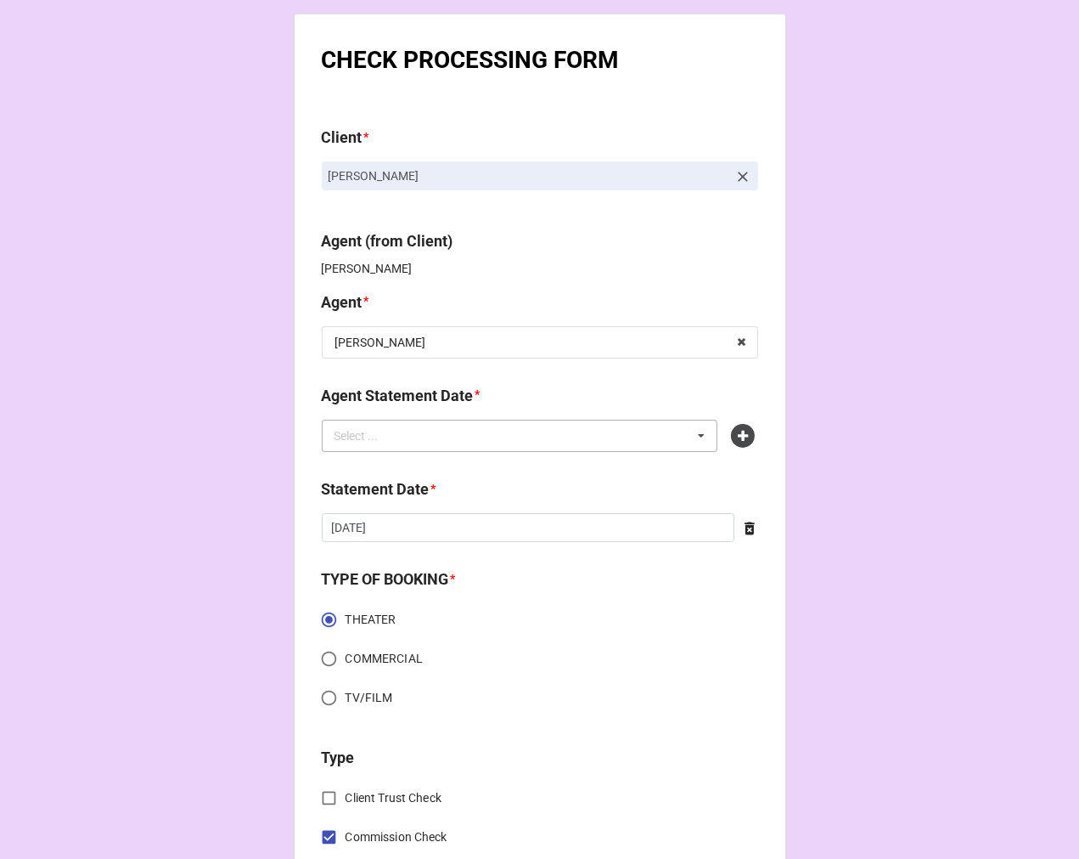
click at [588, 442] on div "Select ... No results found." at bounding box center [520, 436] width 397 height 32
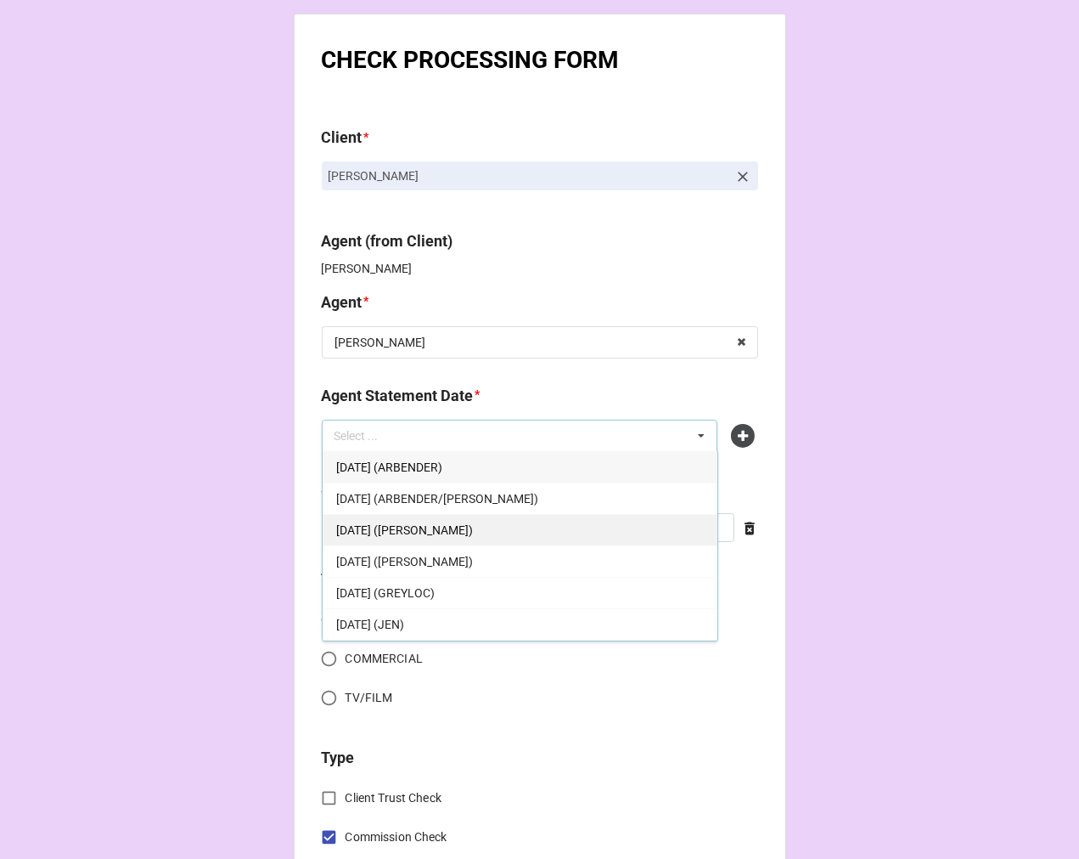
click at [503, 528] on div "[DATE] ([PERSON_NAME])" at bounding box center [520, 529] width 395 height 31
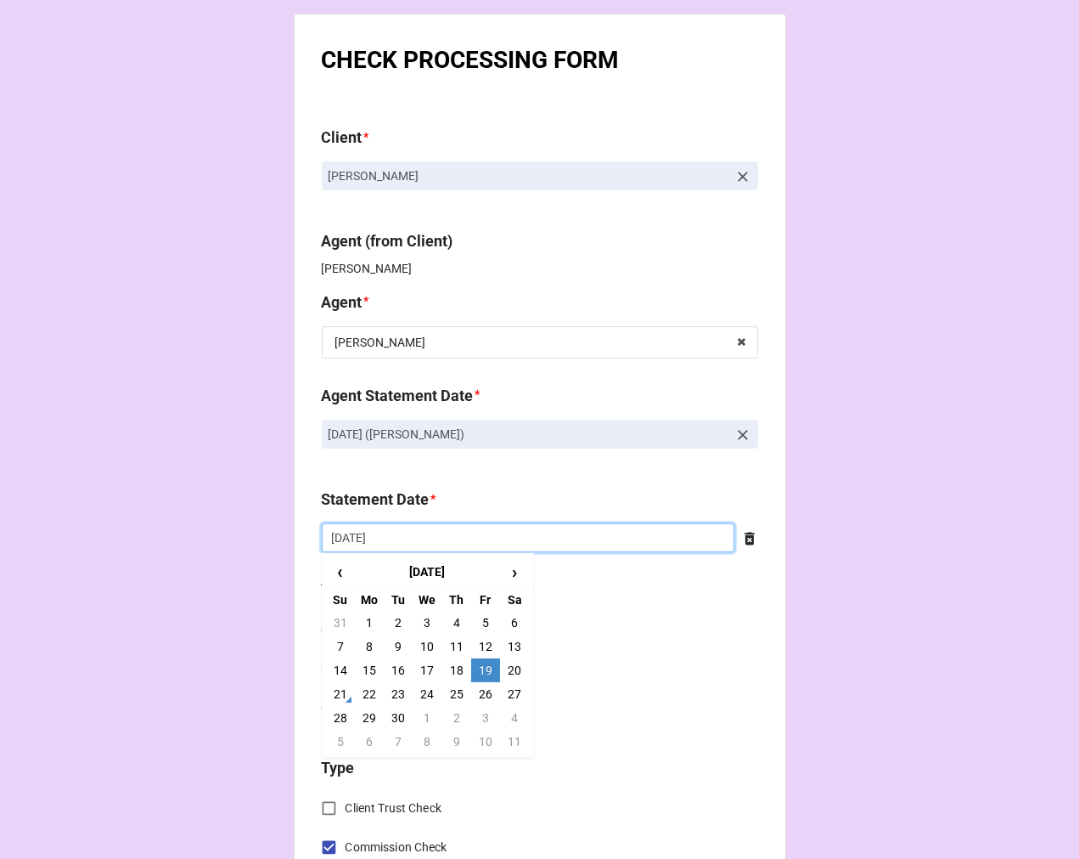
click at [453, 540] on input "[DATE]" at bounding box center [528, 537] width 413 height 29
click at [480, 722] on td "3" at bounding box center [485, 718] width 29 height 24
type input "[DATE]"
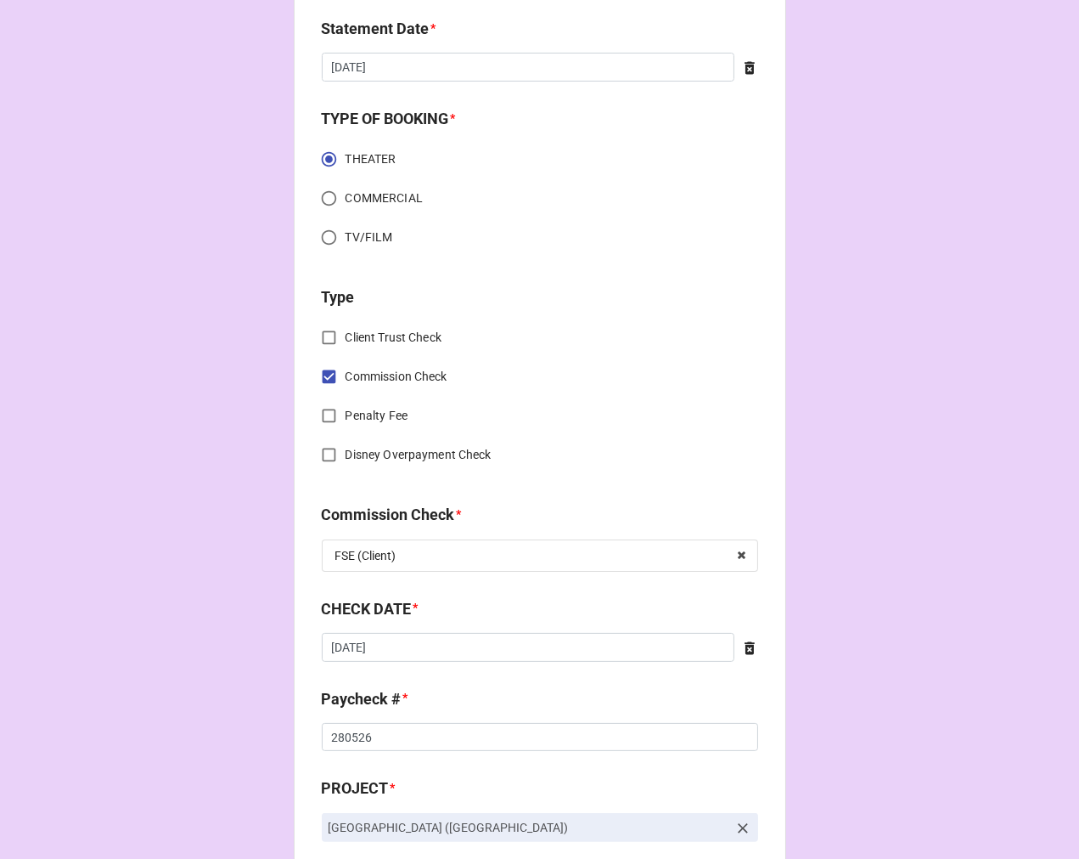
scroll to position [471, 0]
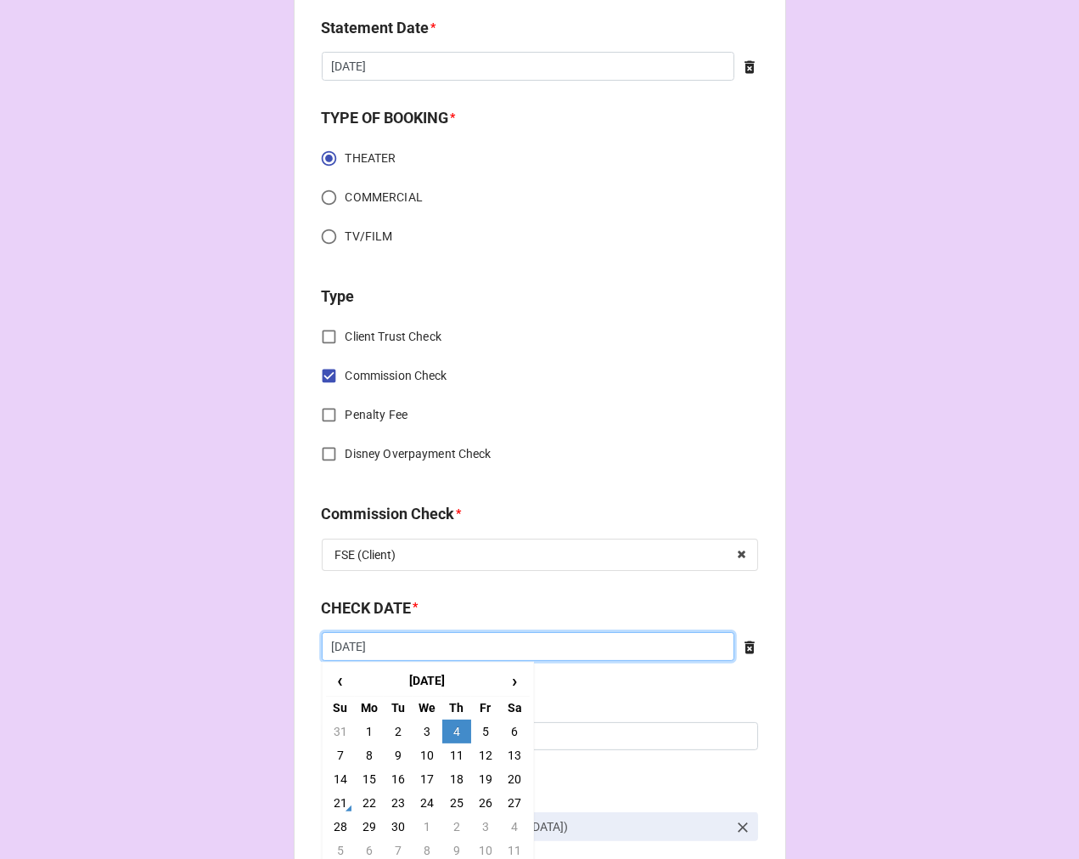
click at [412, 651] on input "[DATE]" at bounding box center [528, 646] width 413 height 29
click at [448, 754] on td "11" at bounding box center [456, 755] width 29 height 24
type input "[DATE]"
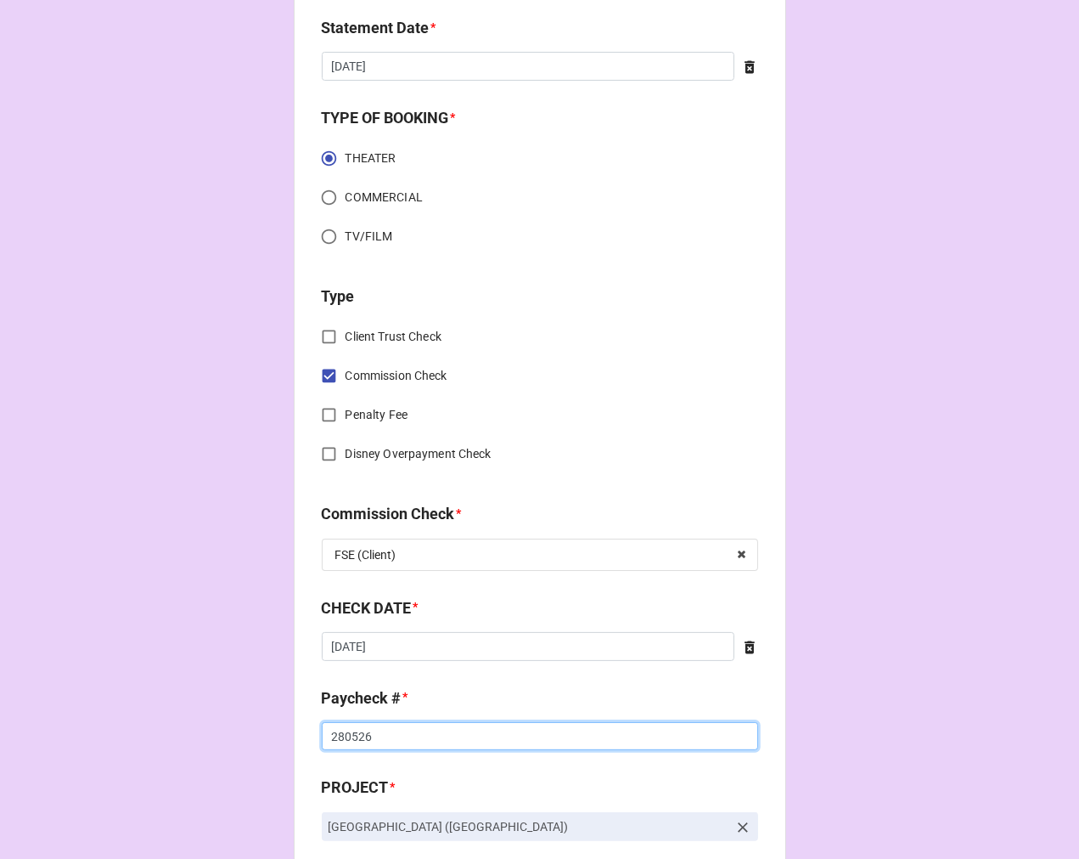
click at [345, 734] on input "280526" at bounding box center [540, 736] width 436 height 29
click at [336, 736] on input "280526" at bounding box center [540, 736] width 436 height 29
drag, startPoint x: 462, startPoint y: 746, endPoint x: 262, endPoint y: 724, distance: 201.5
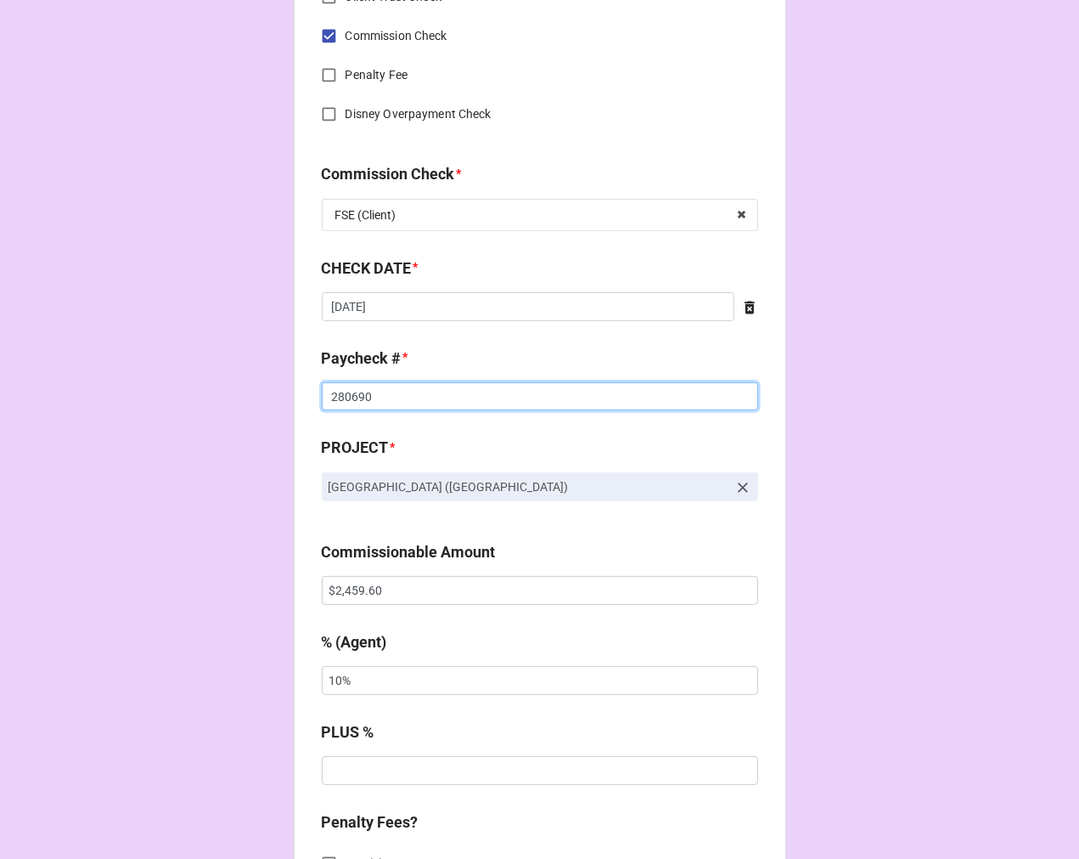
scroll to position [849, 0]
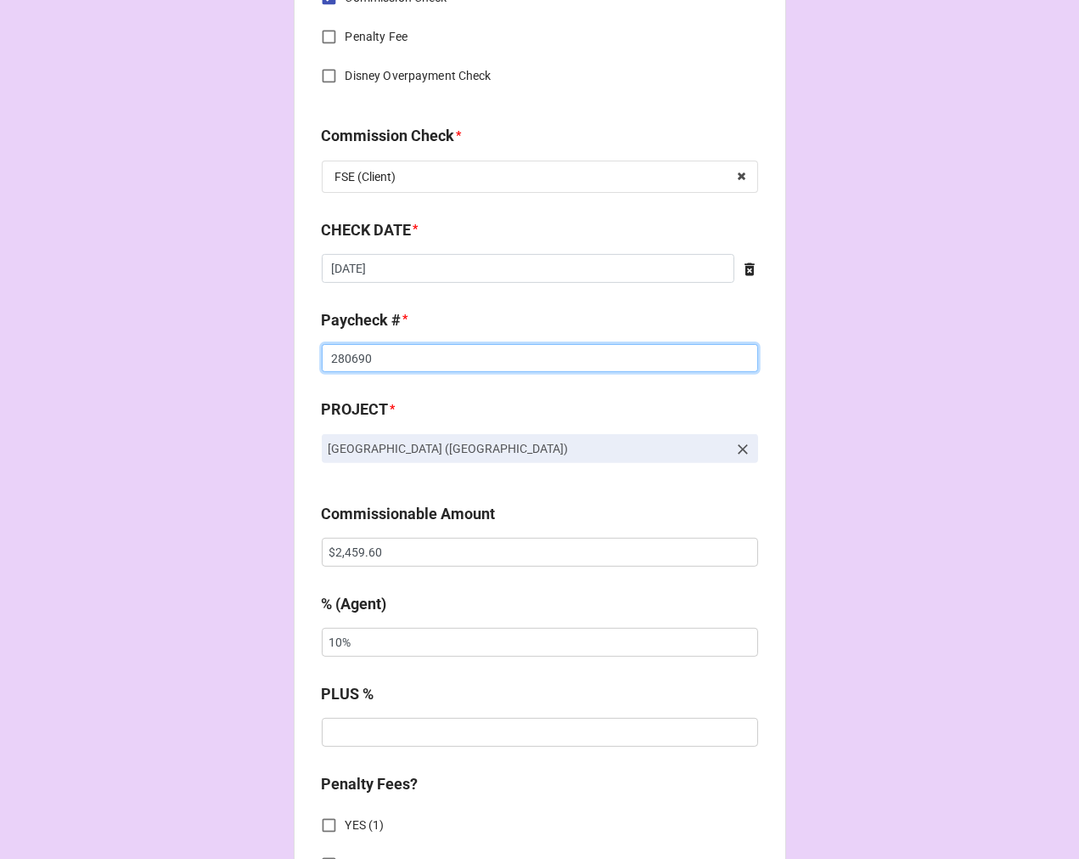
type input "280690"
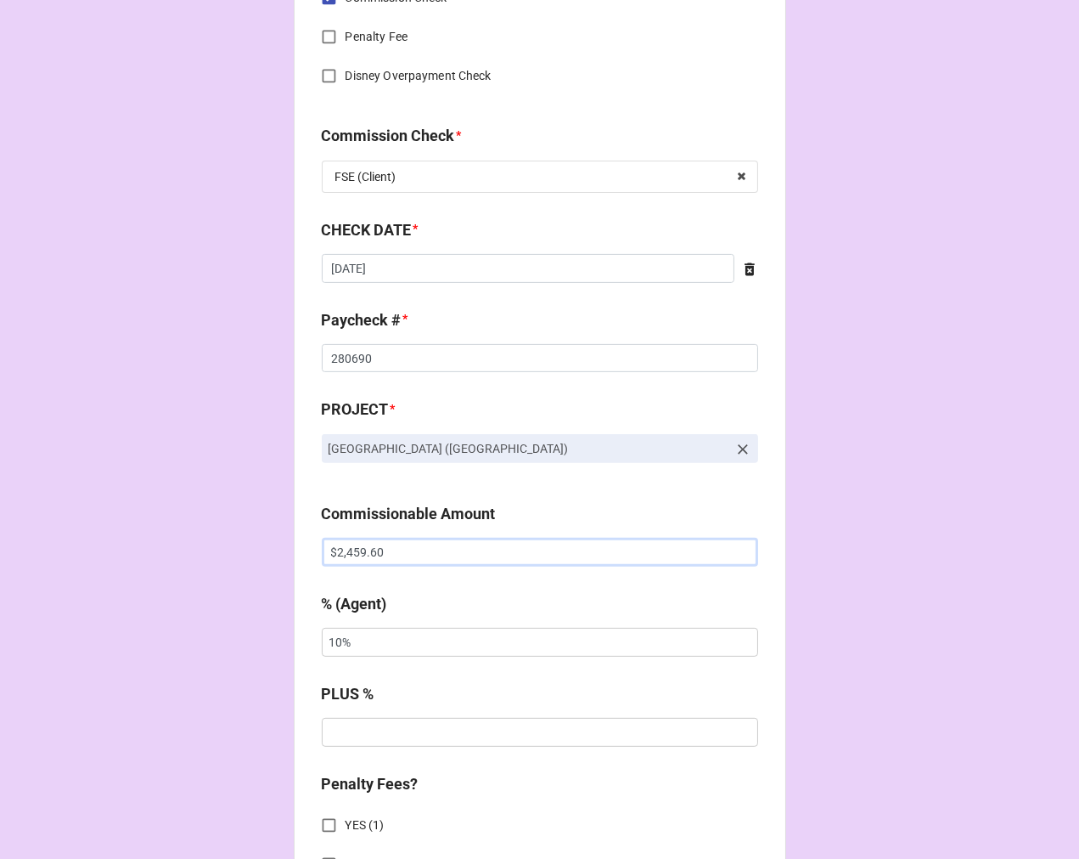
click at [351, 550] on input "$2,459.60" at bounding box center [540, 552] width 436 height 29
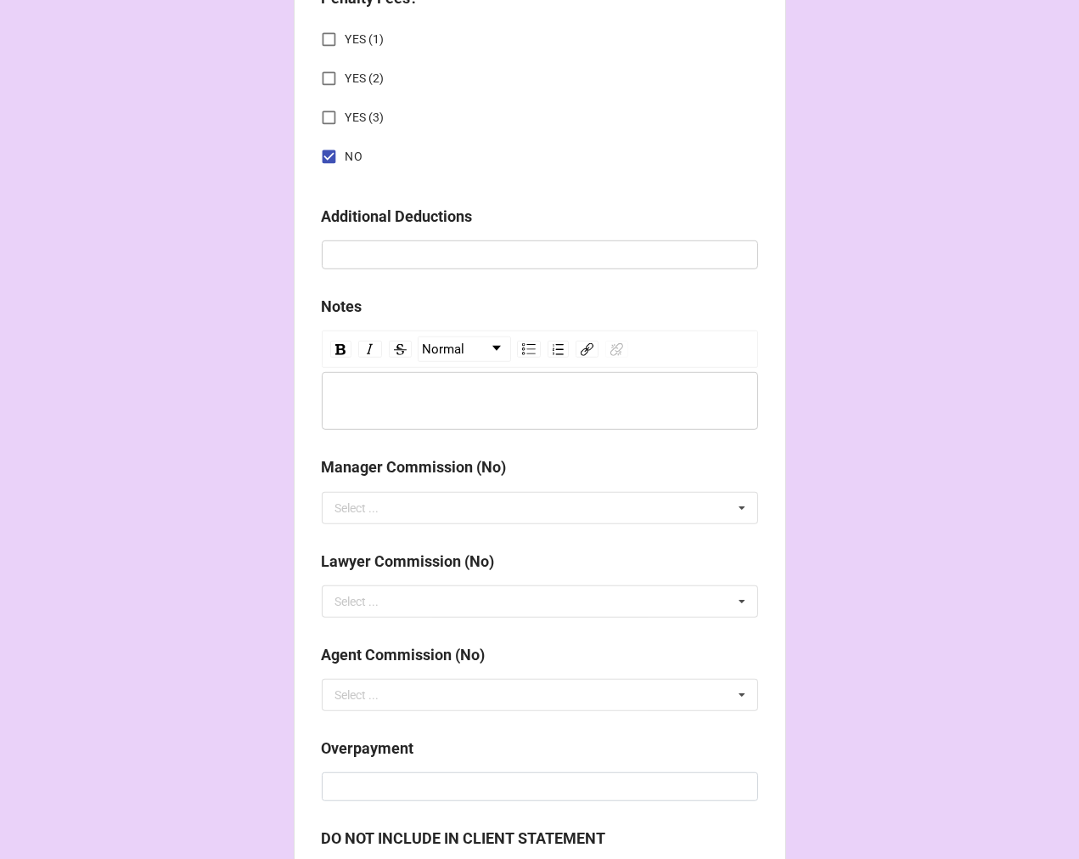
scroll to position [1966, 0]
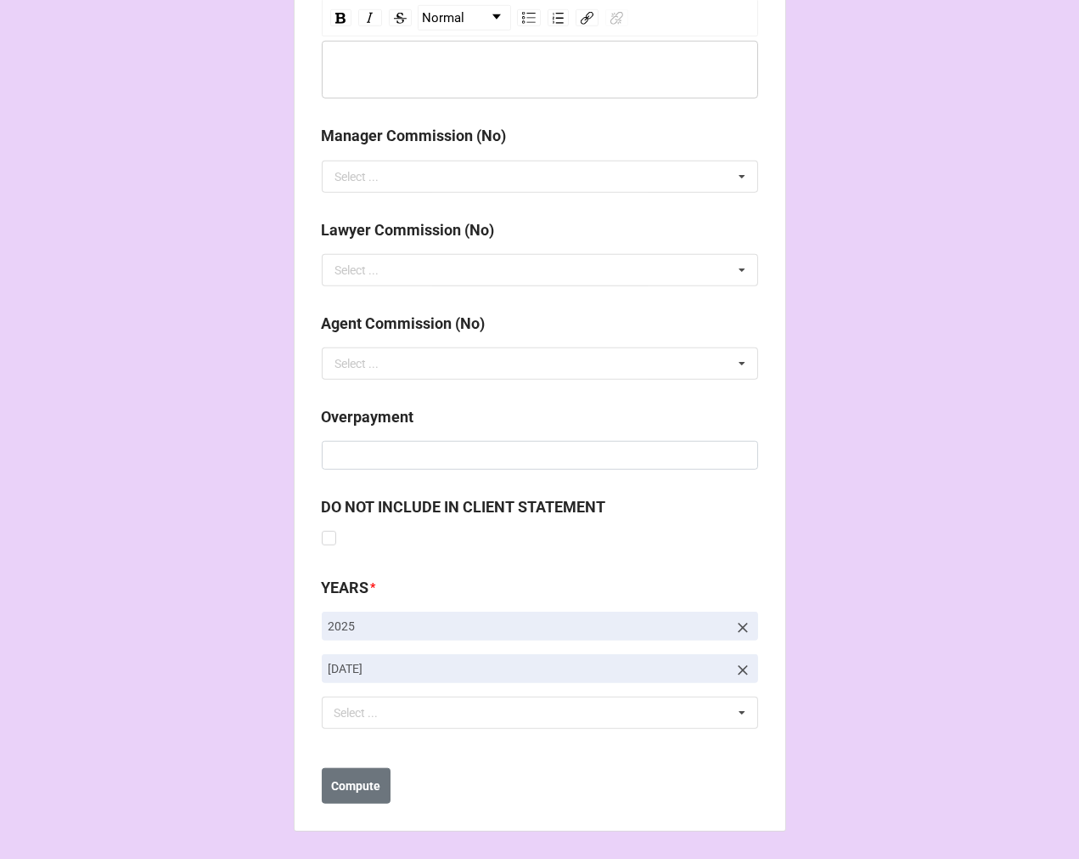
type input "$2,975.80"
click at [742, 663] on icon at bounding box center [743, 670] width 17 height 17
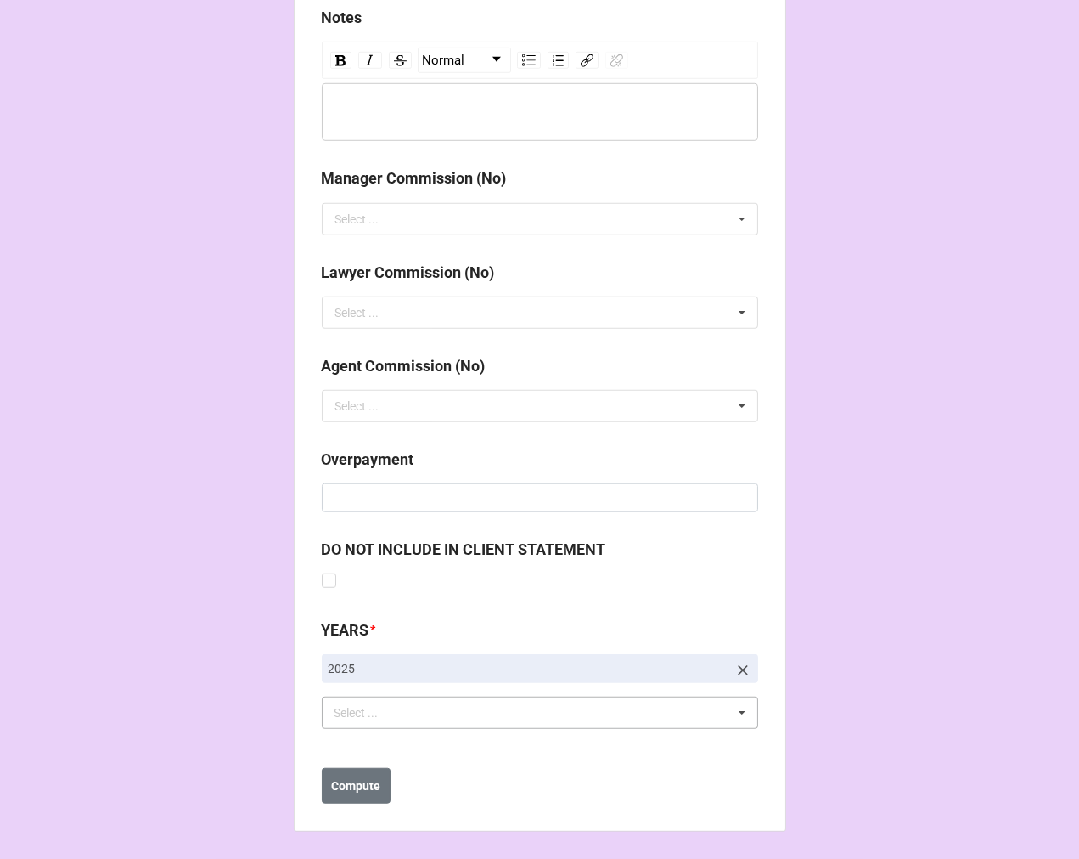
click at [494, 722] on div "Select ... No results found." at bounding box center [540, 712] width 436 height 32
click at [417, 707] on div "Select ... Loading..." at bounding box center [540, 712] width 436 height 32
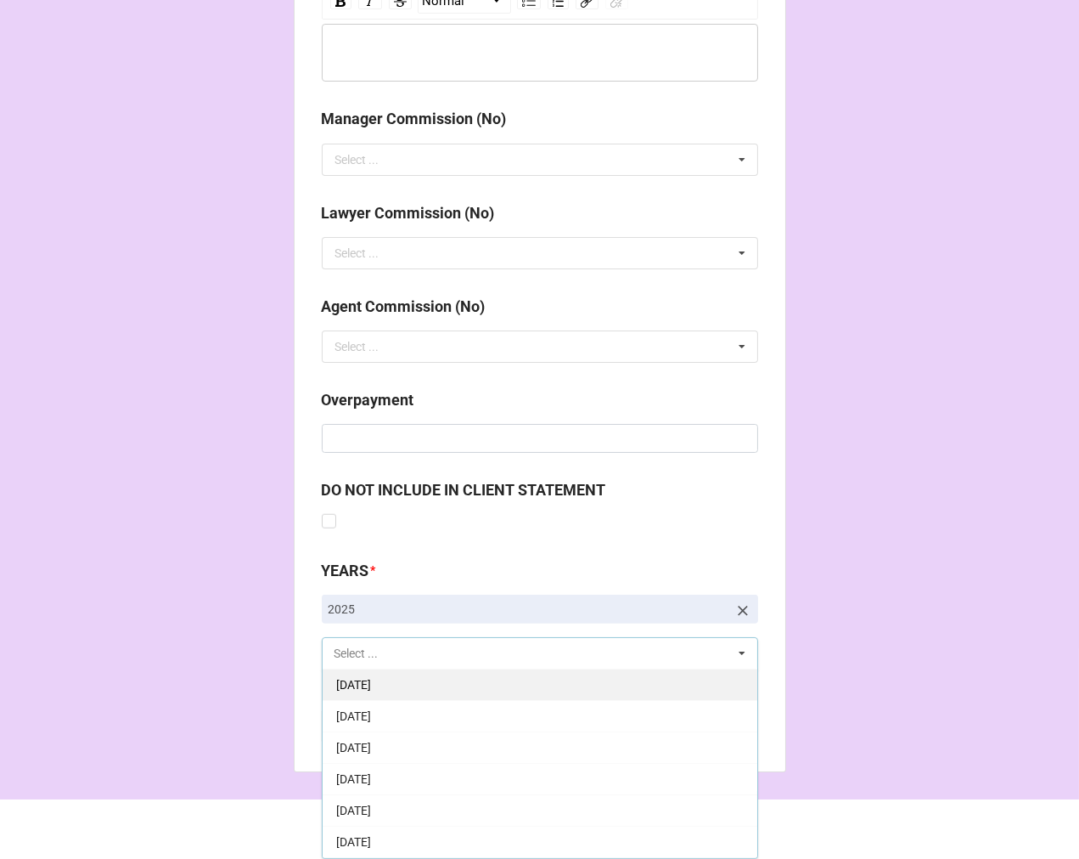
scroll to position [189, 0]
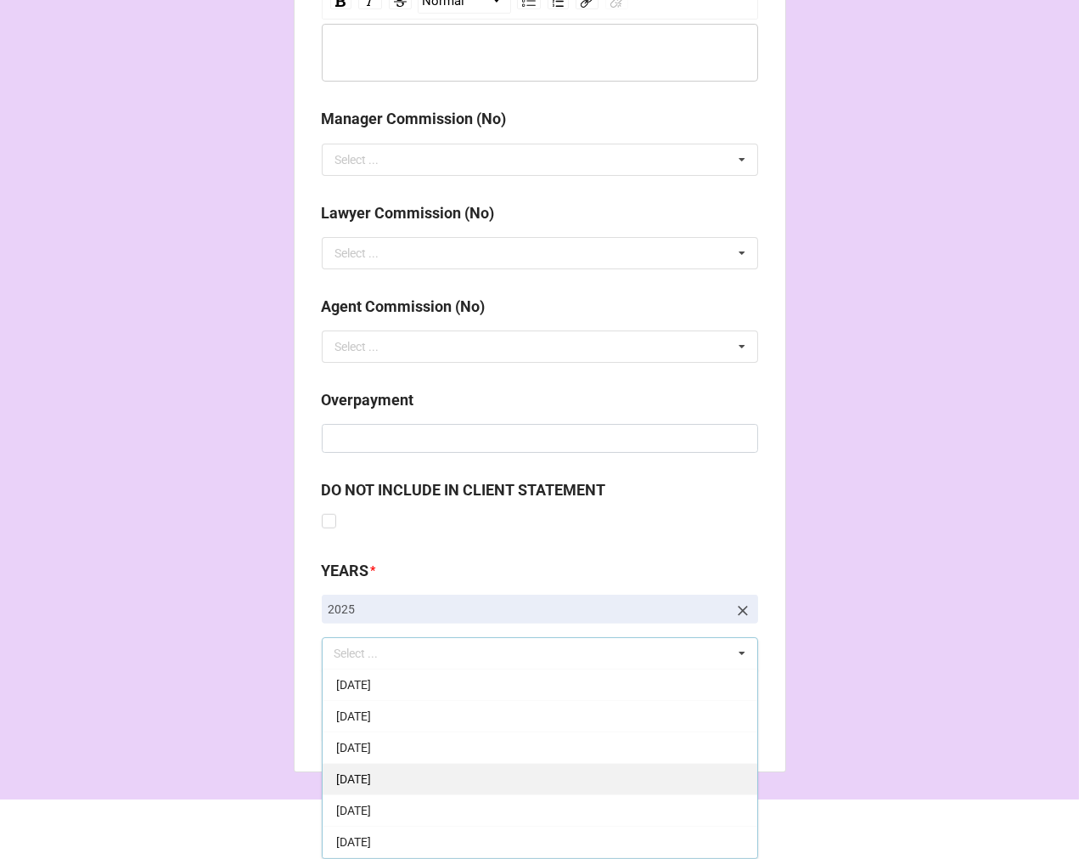
click at [371, 774] on span "[DATE]" at bounding box center [353, 779] width 35 height 14
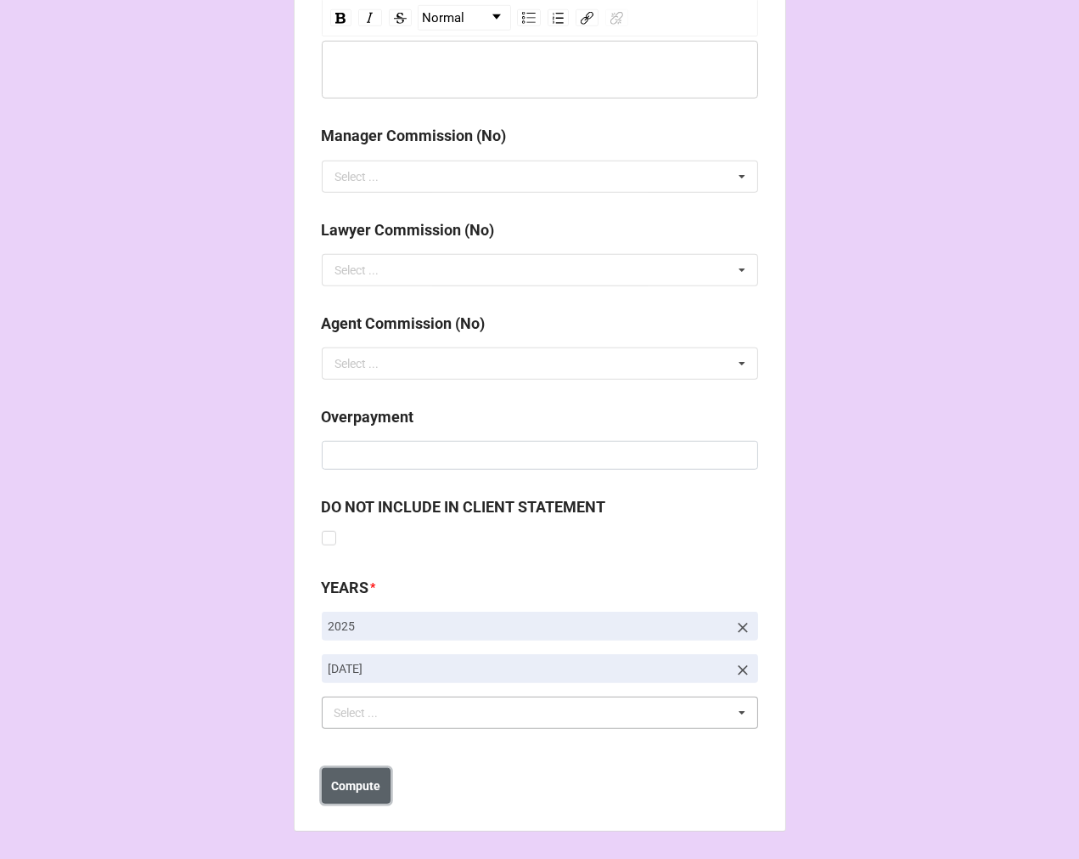
click at [346, 798] on button "Compute" at bounding box center [356, 786] width 69 height 36
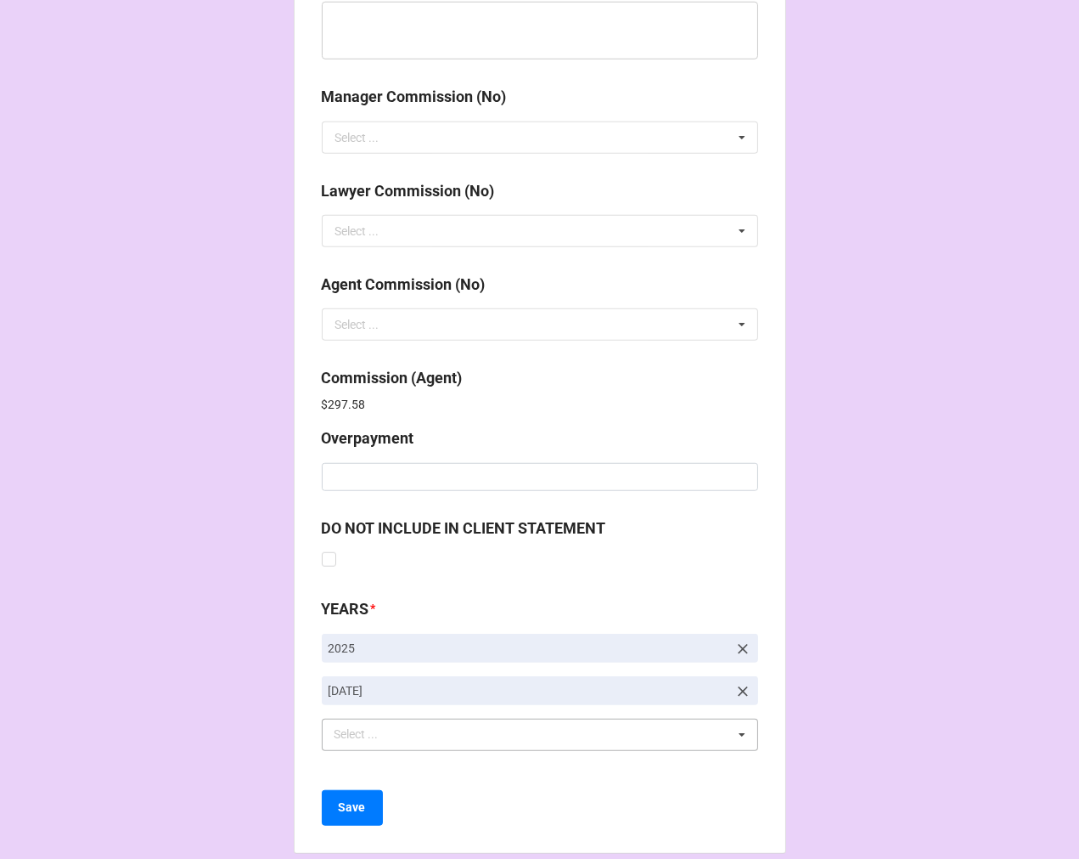
scroll to position [2026, 0]
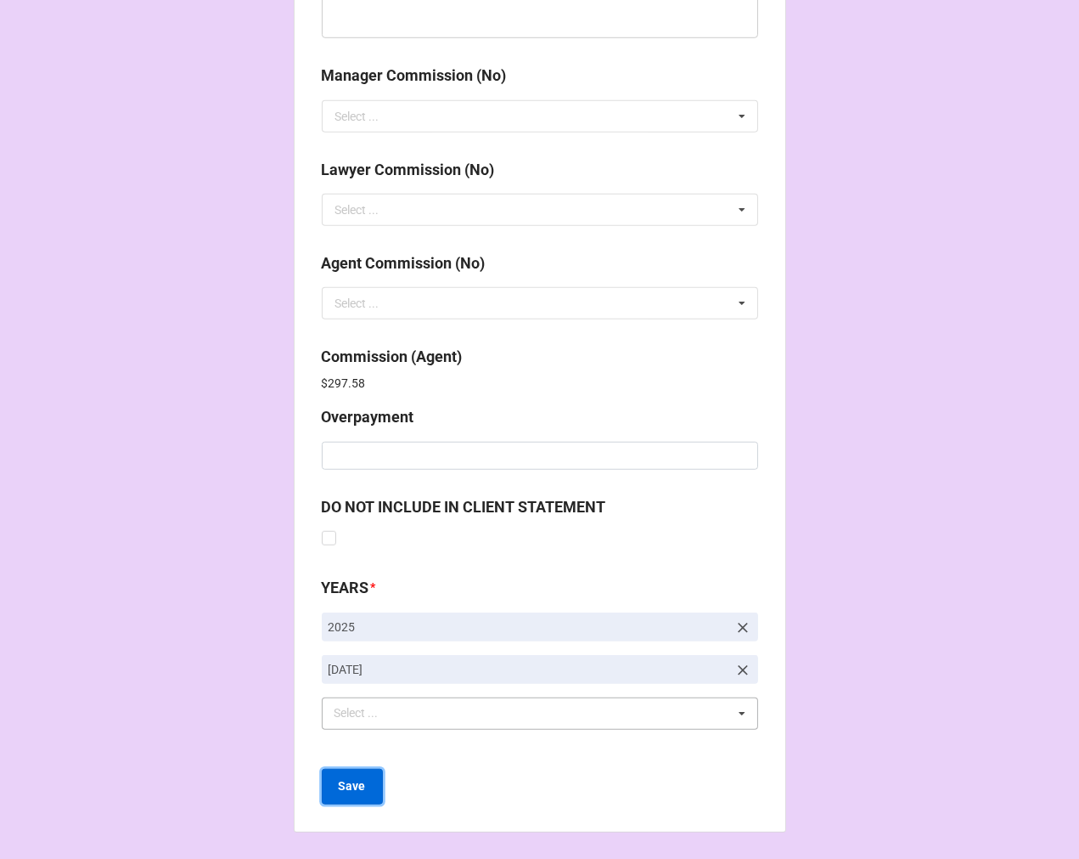
click at [351, 788] on b "Save" at bounding box center [352, 786] width 27 height 18
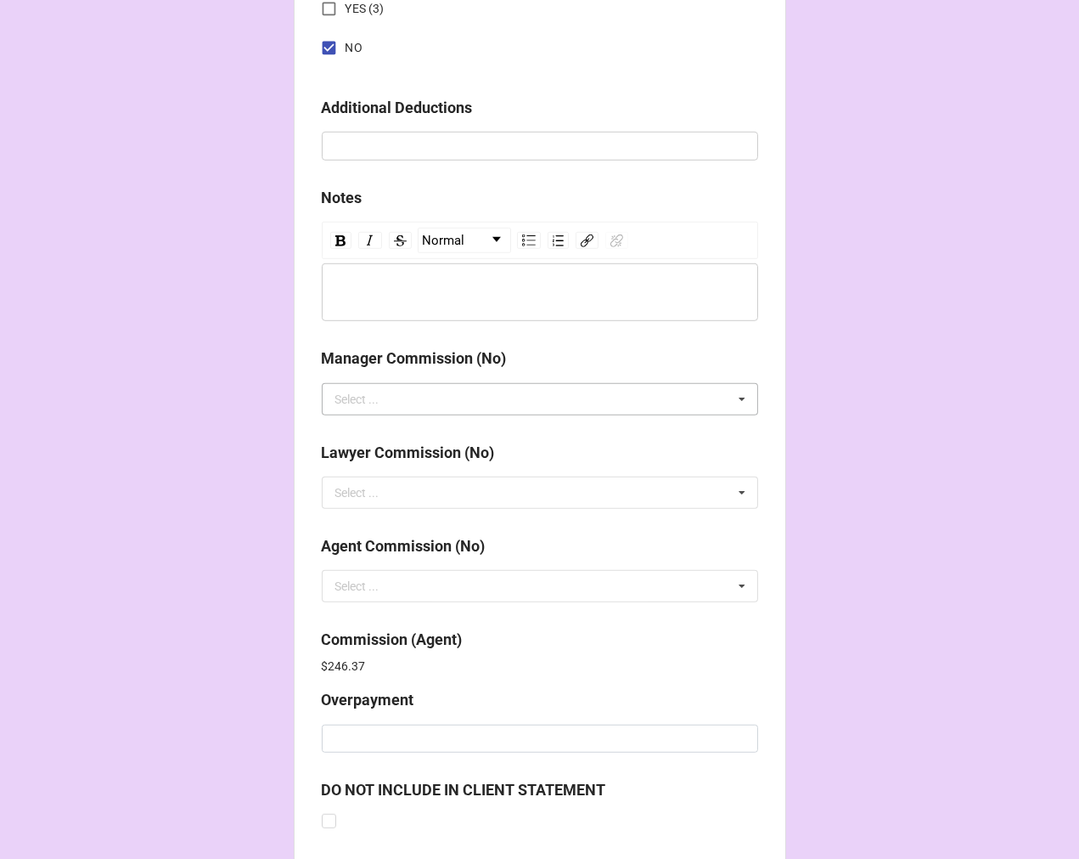
scroll to position [2026, 0]
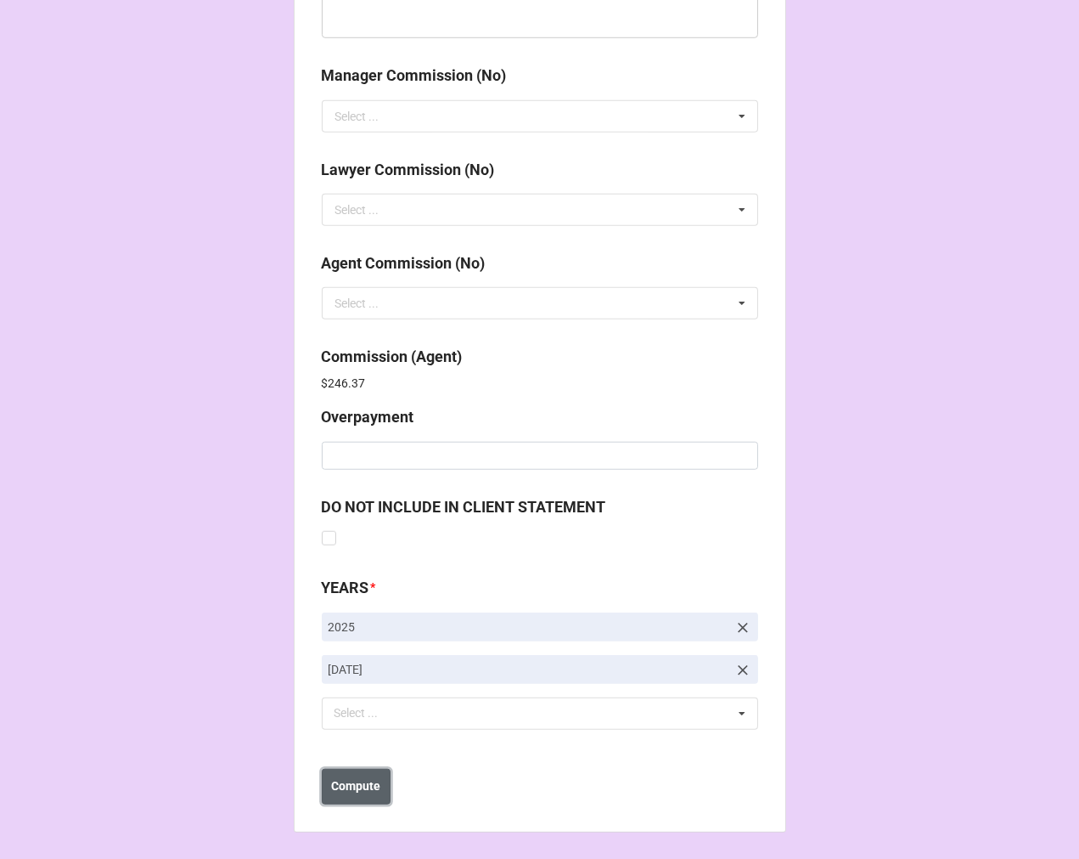
click at [360, 787] on b "Compute" at bounding box center [355, 786] width 49 height 18
click at [341, 790] on b "Save" at bounding box center [352, 786] width 27 height 18
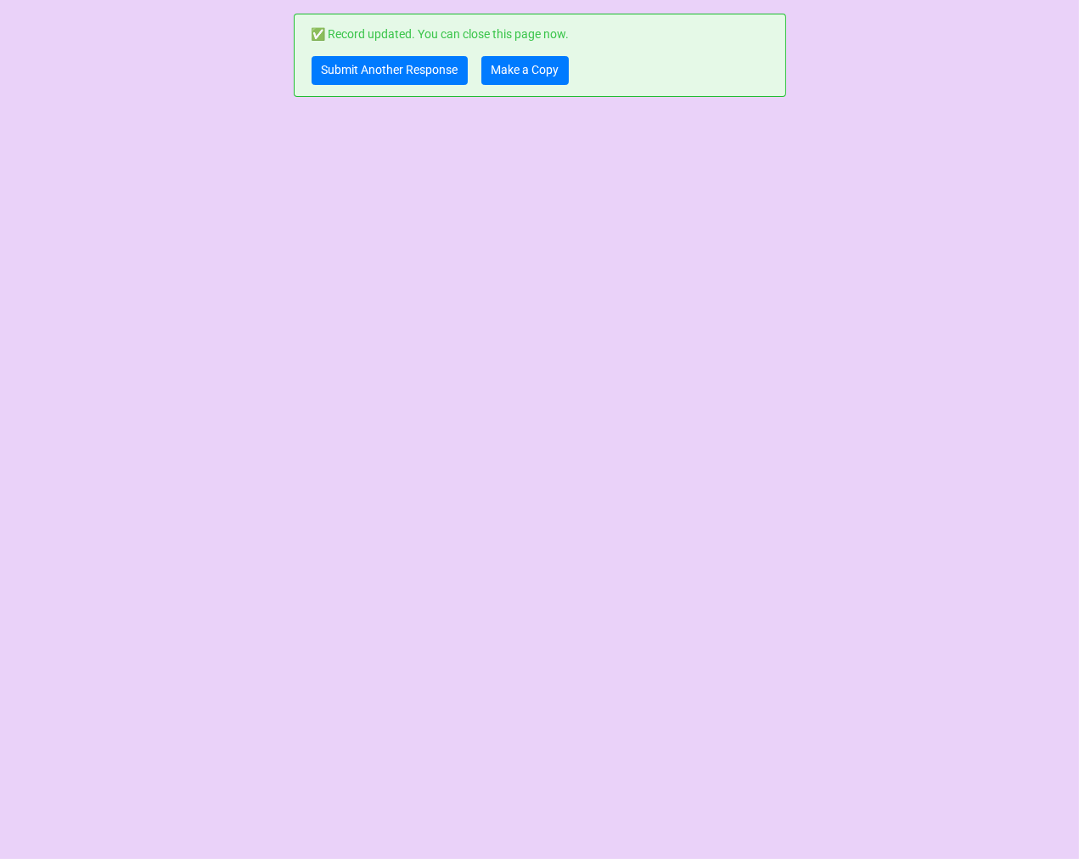
scroll to position [0, 0]
click at [504, 71] on link "Make a Copy" at bounding box center [525, 70] width 87 height 29
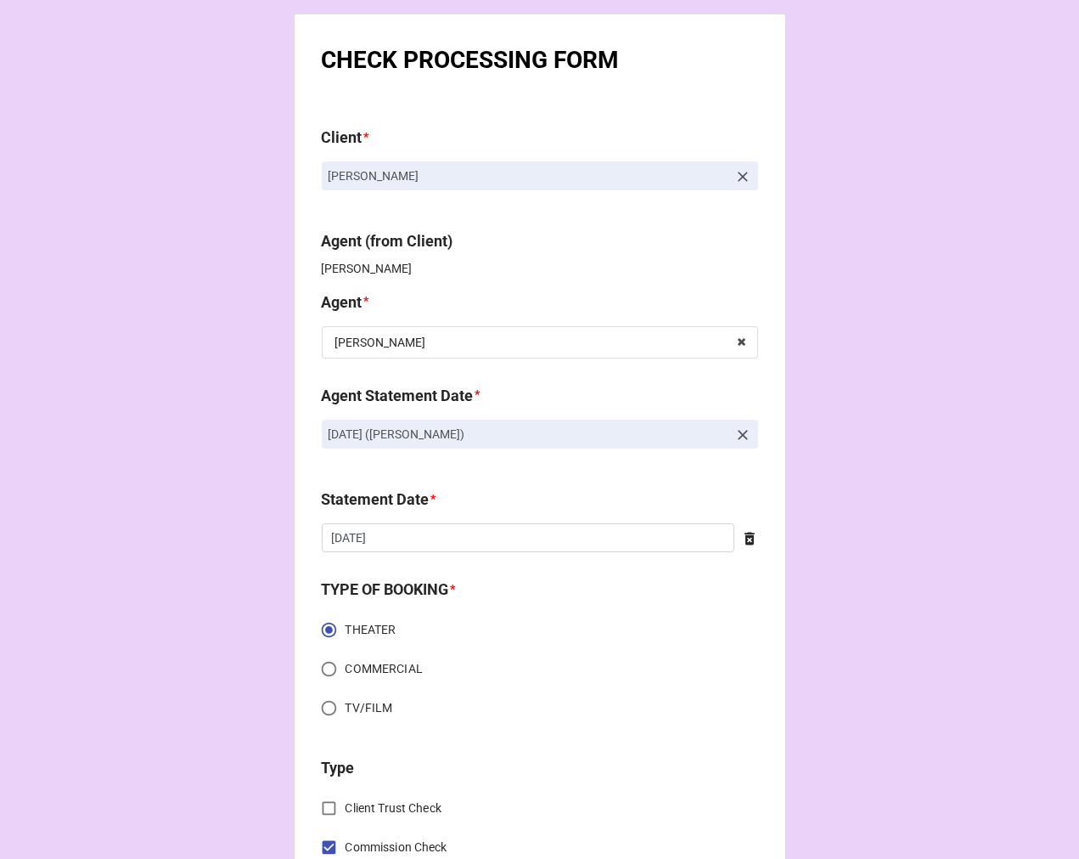
click at [741, 431] on icon at bounding box center [743, 434] width 17 height 17
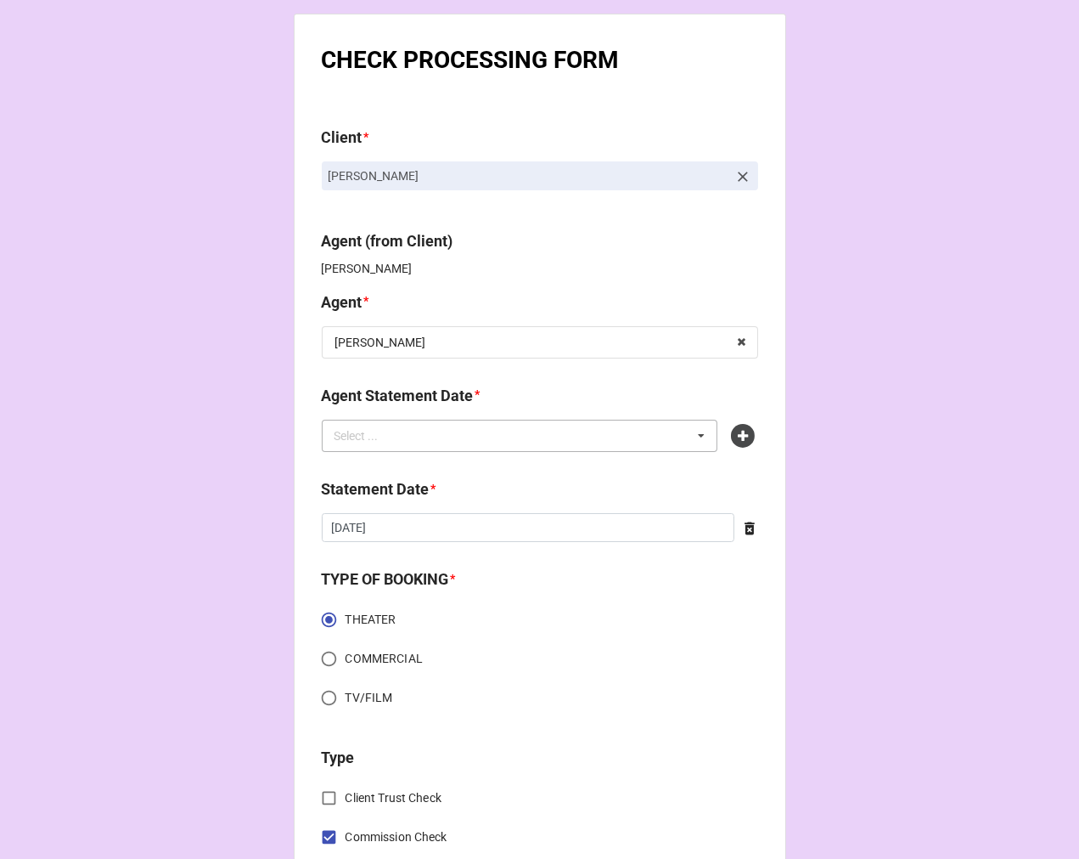
click at [617, 436] on div "Select ... No results found." at bounding box center [520, 436] width 397 height 32
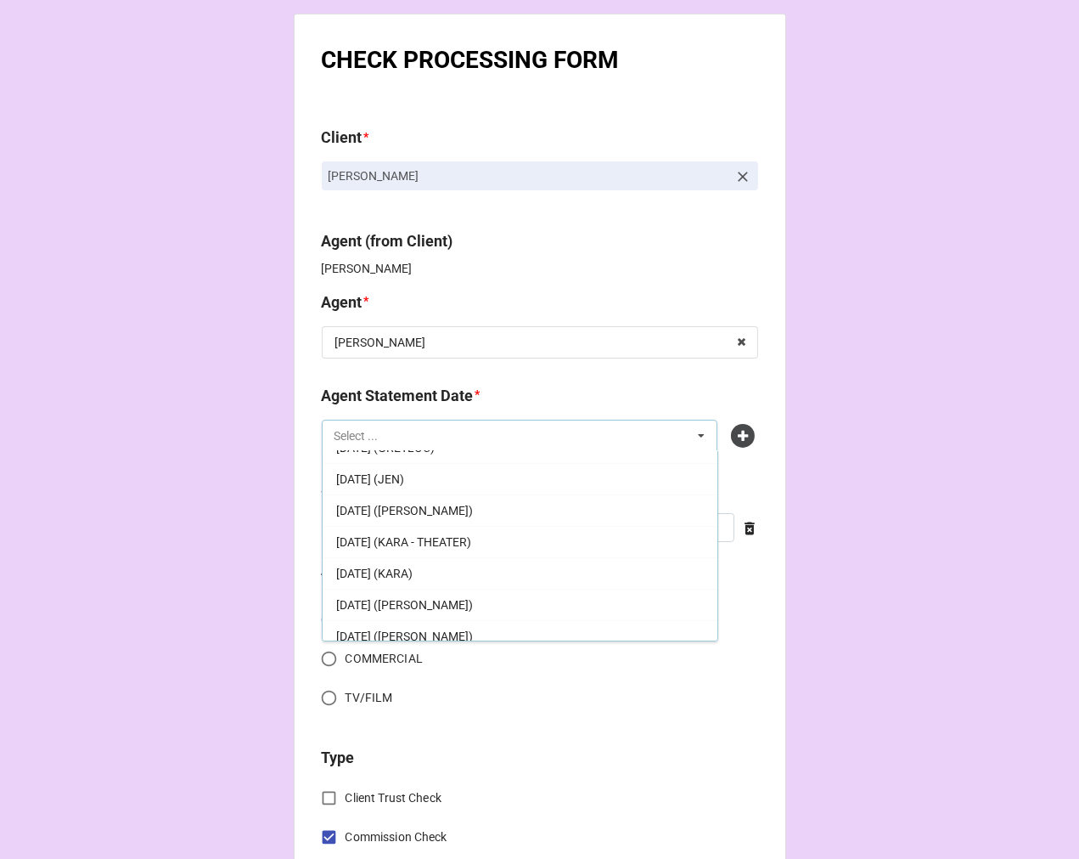
scroll to position [189, 0]
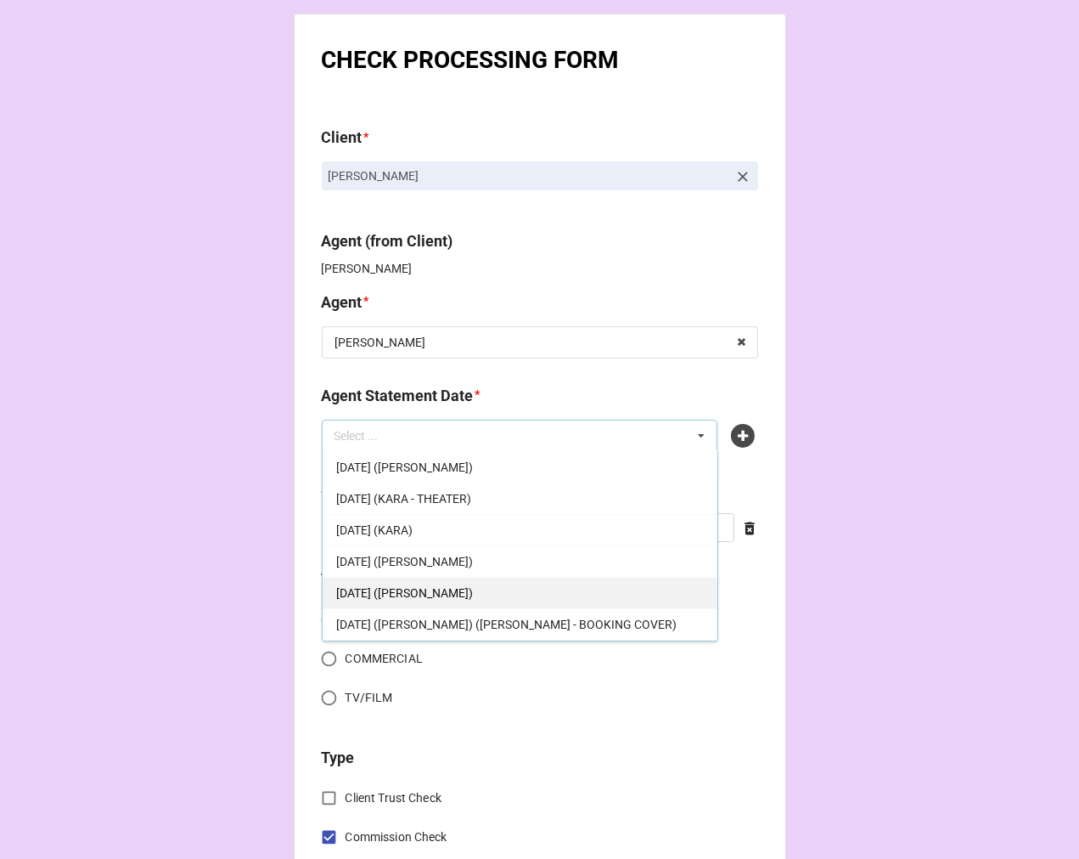
click at [463, 591] on div "[DATE] ([PERSON_NAME])" at bounding box center [520, 592] width 395 height 31
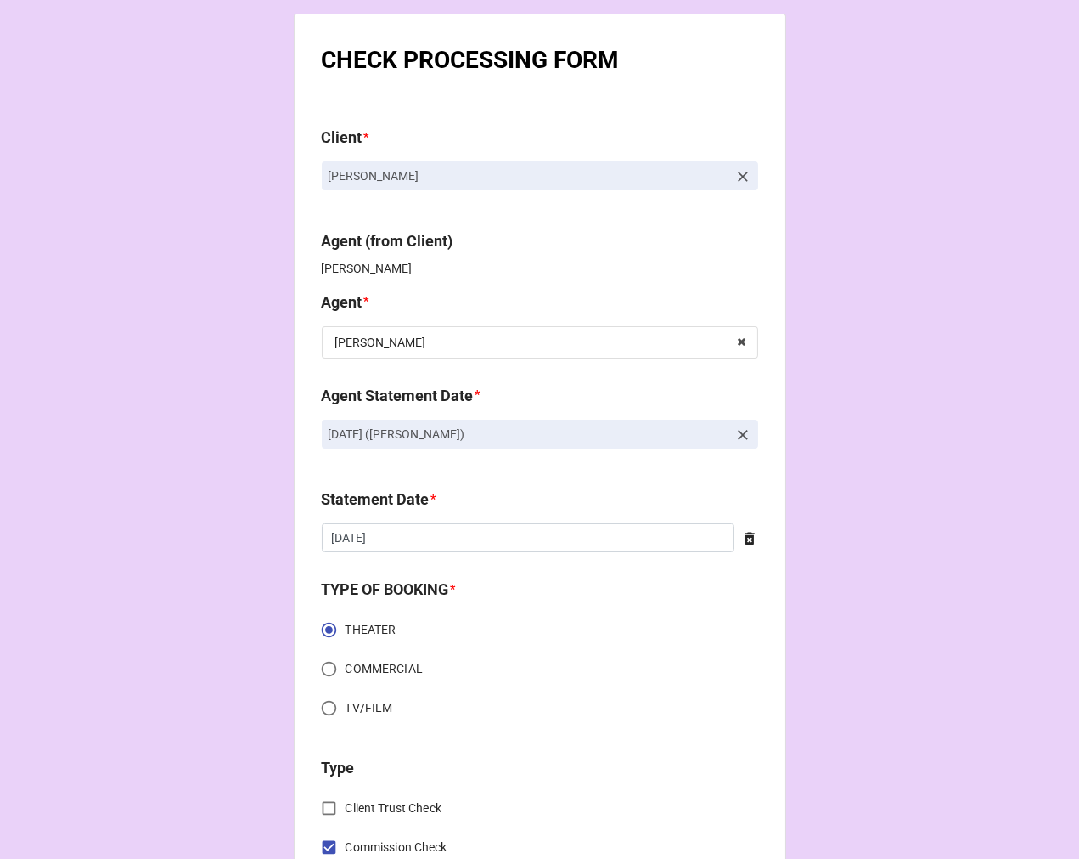
click at [748, 541] on icon at bounding box center [749, 538] width 17 height 17
click at [582, 541] on input "text" at bounding box center [540, 537] width 436 height 29
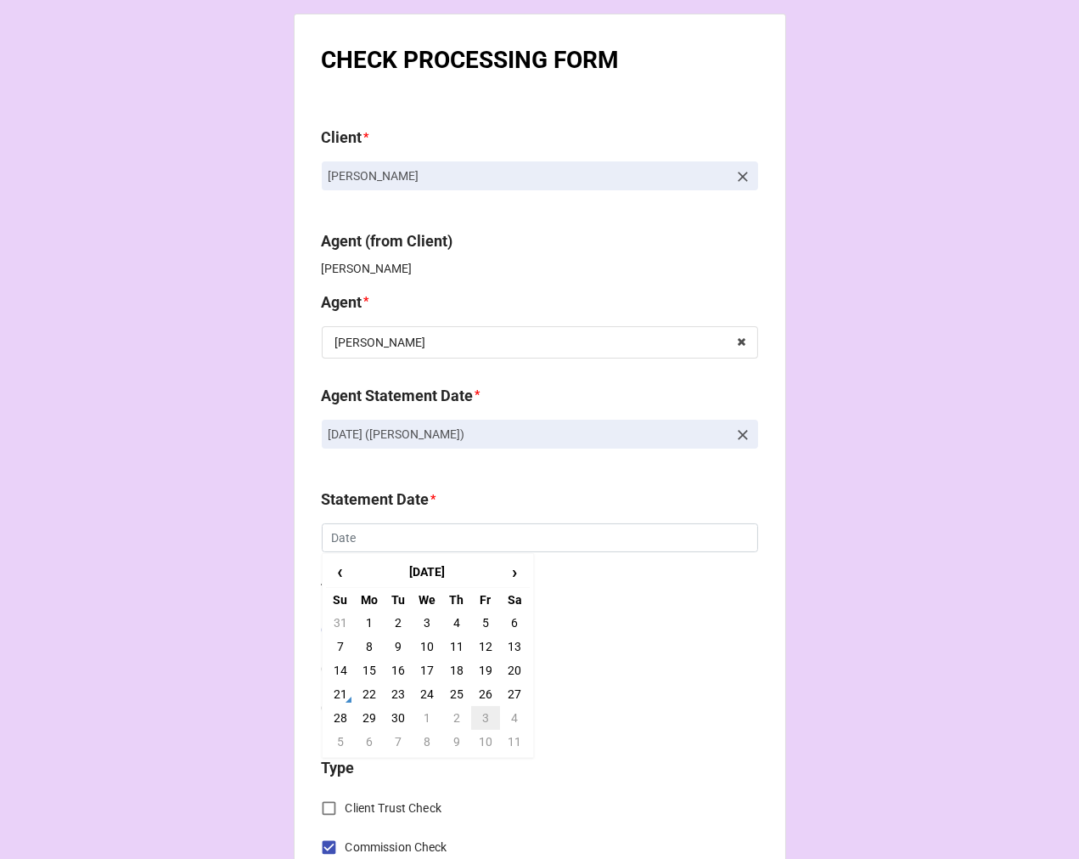
click at [482, 714] on td "3" at bounding box center [485, 718] width 29 height 24
type input "[DATE]"
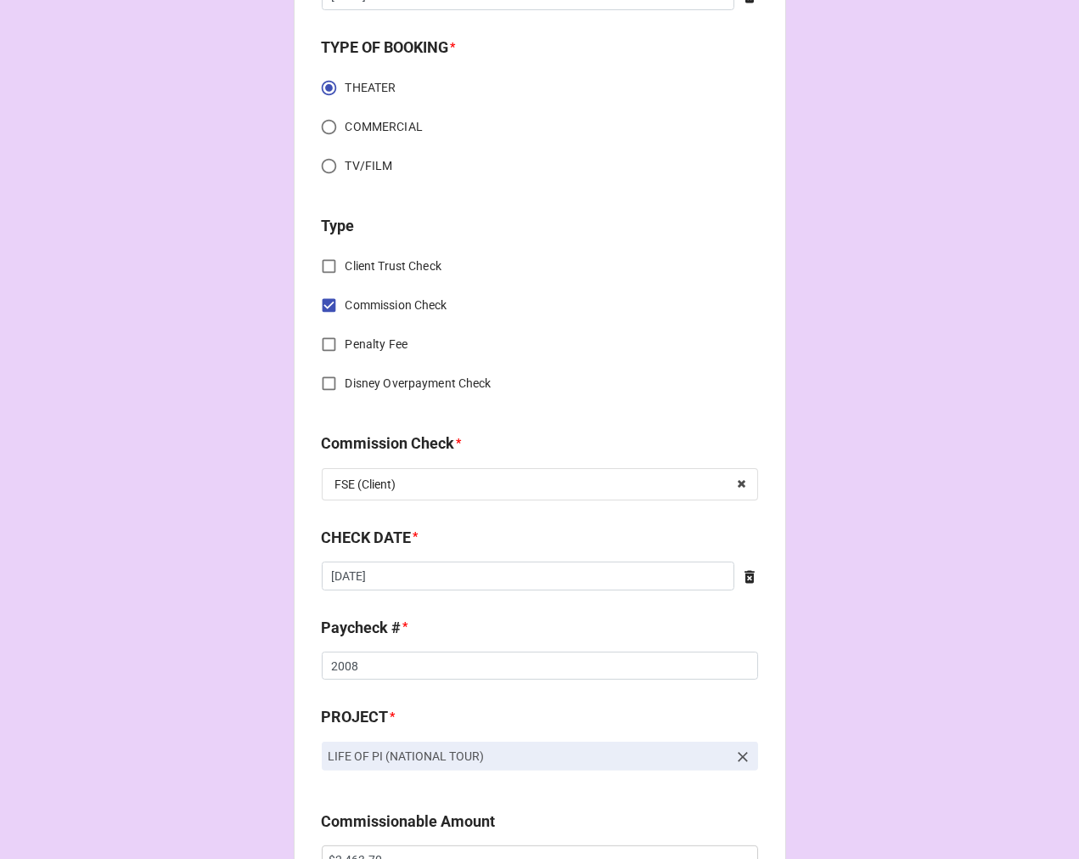
scroll to position [754, 0]
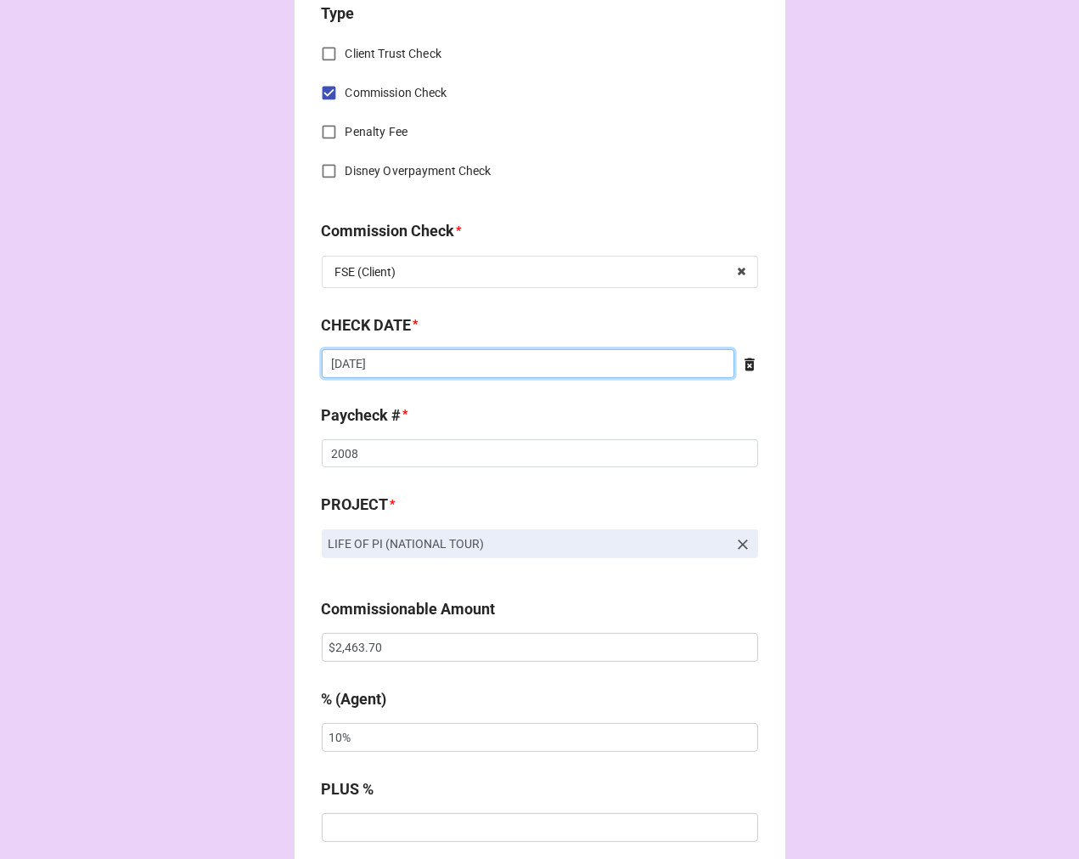
click at [411, 359] on input "[DATE]" at bounding box center [528, 363] width 413 height 29
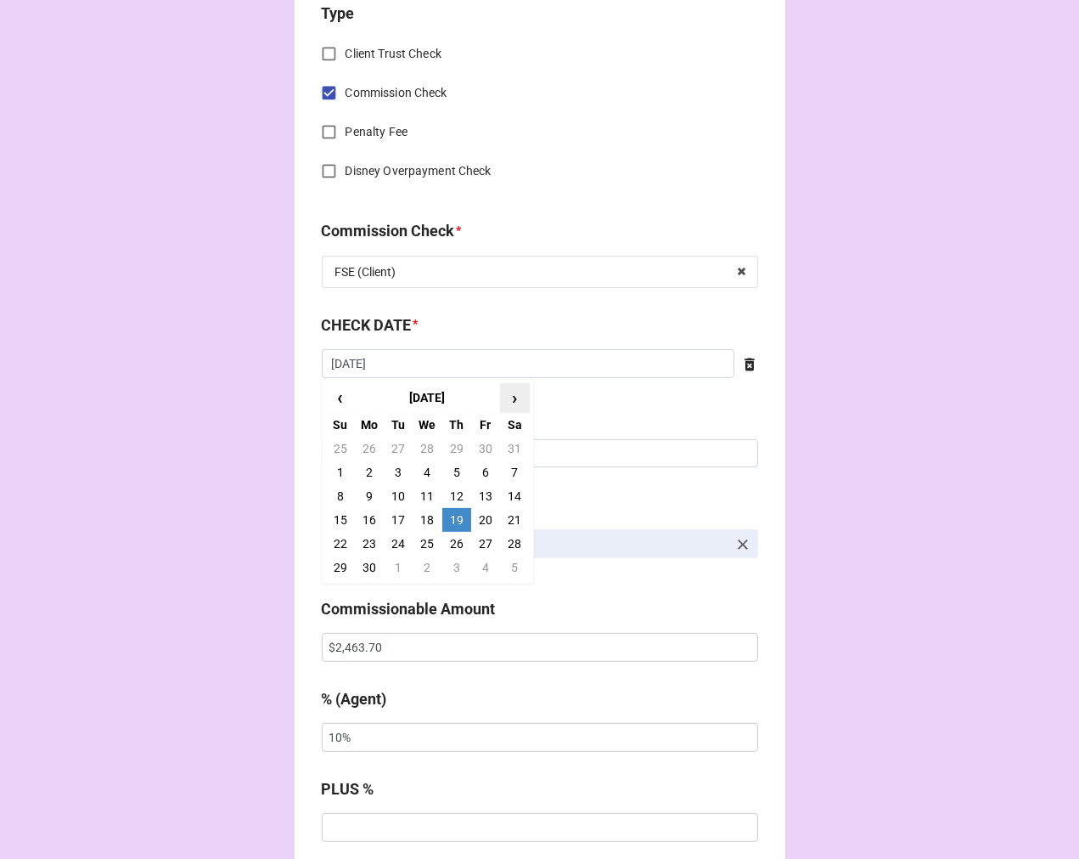
click at [513, 399] on span "›" at bounding box center [514, 398] width 27 height 28
click at [511, 399] on span "›" at bounding box center [514, 398] width 27 height 28
click at [484, 448] on td "5" at bounding box center [485, 448] width 29 height 24
type input "[DATE]"
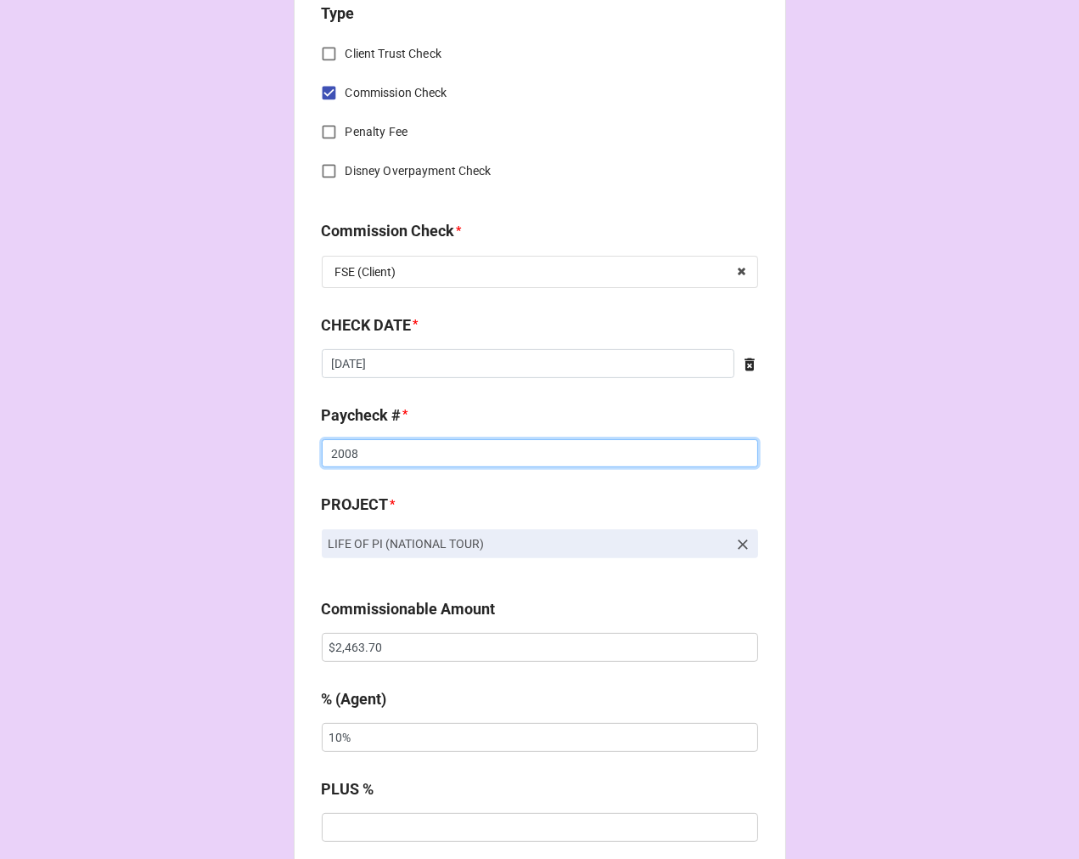
click at [344, 451] on input "2008" at bounding box center [540, 453] width 436 height 29
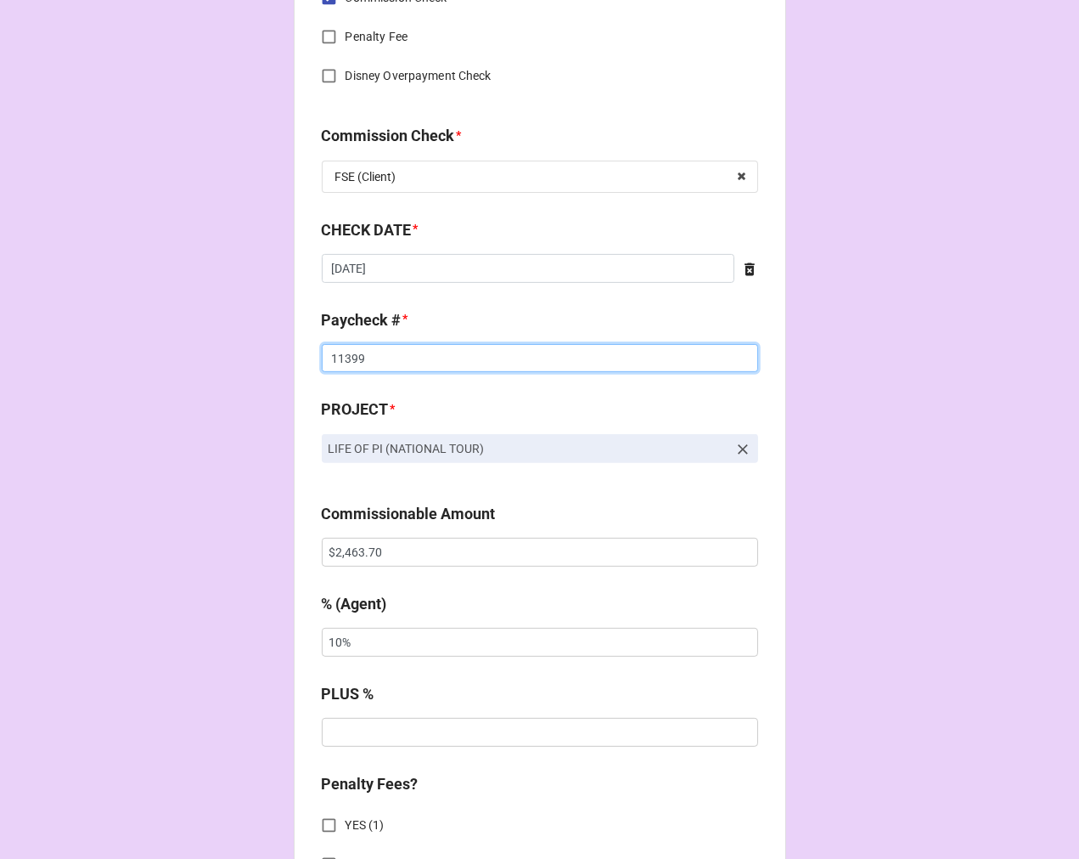
type input "11399"
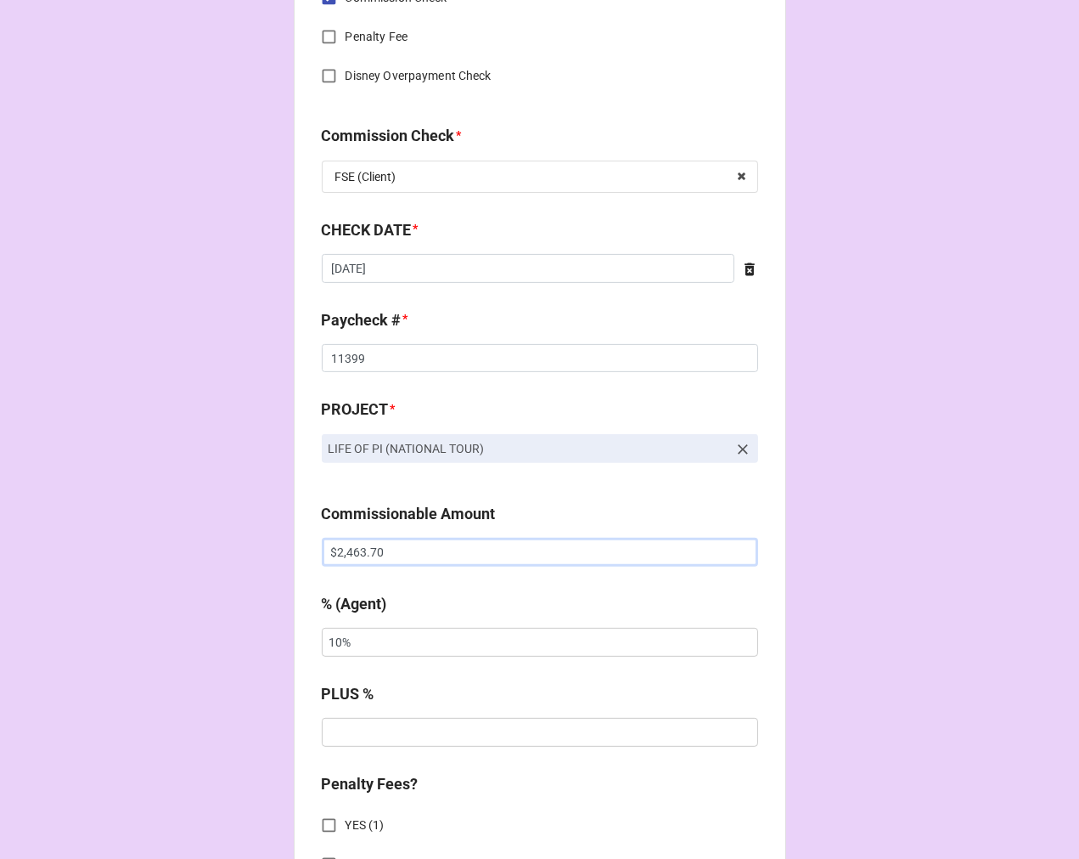
click at [342, 549] on input "$2,463.70" at bounding box center [540, 552] width 436 height 29
click at [342, 550] on input "$2,463.70" at bounding box center [540, 552] width 436 height 29
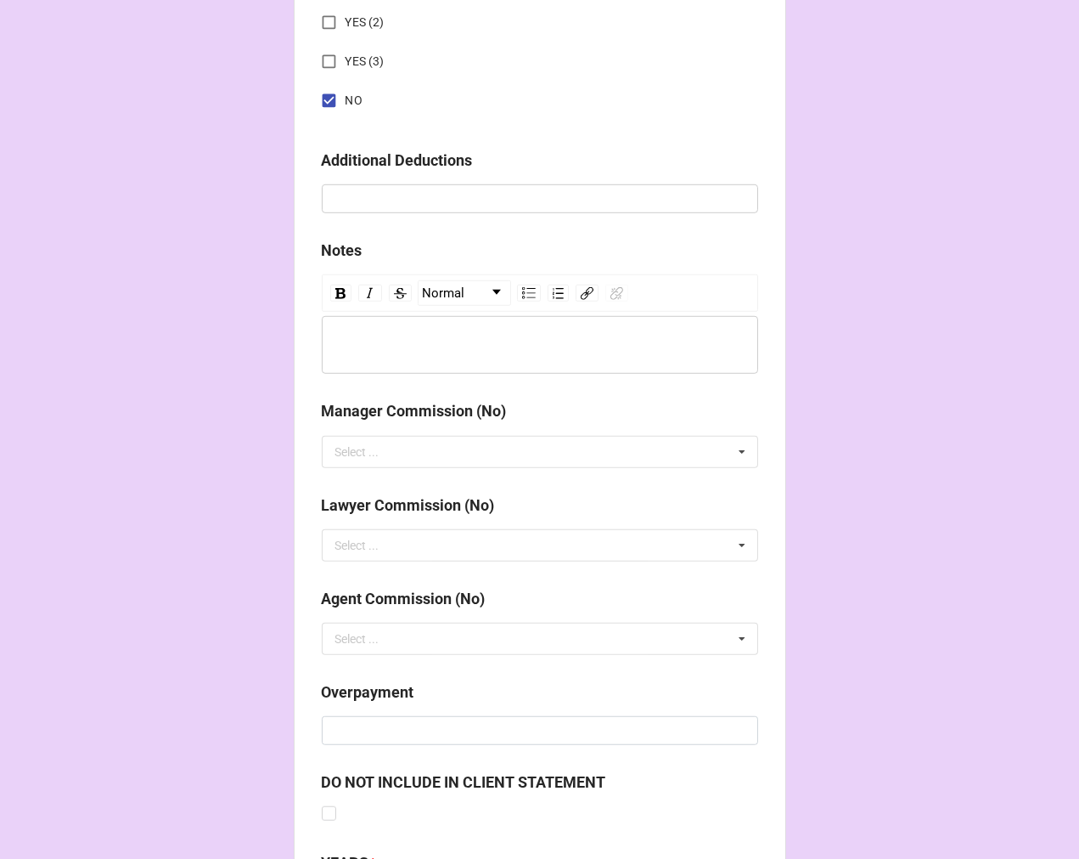
scroll to position [1966, 0]
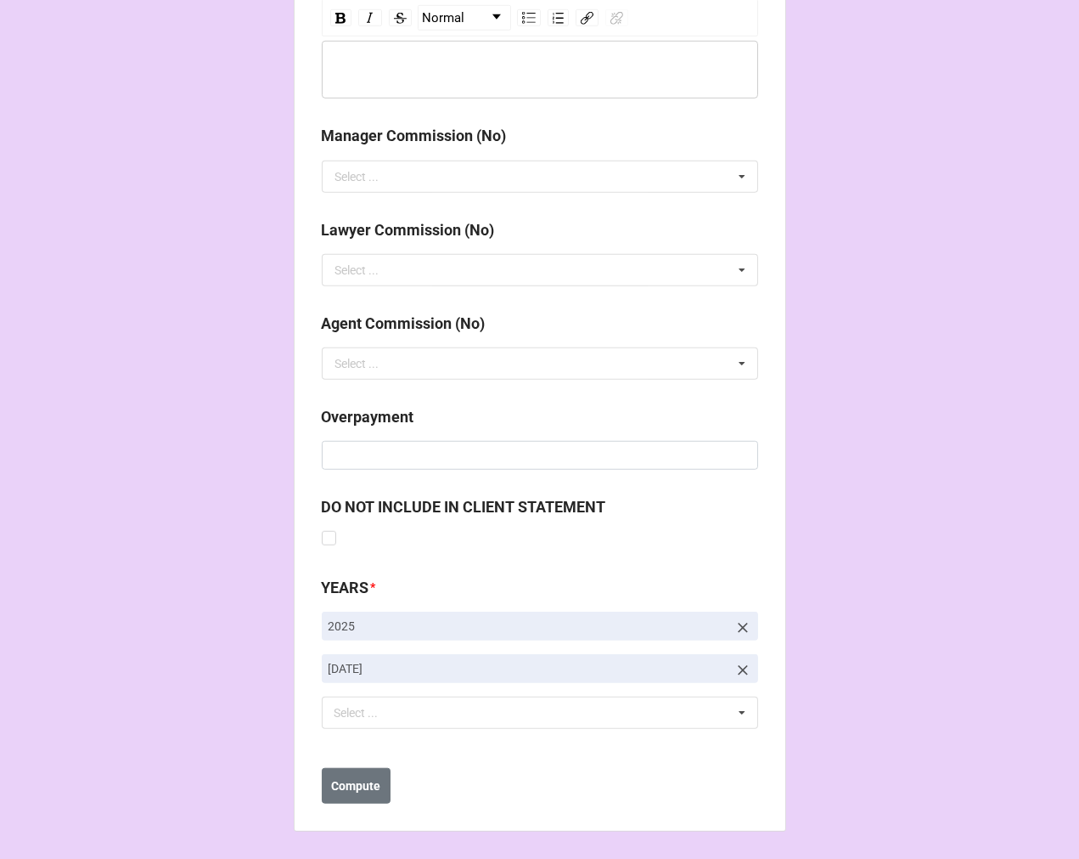
type input "$824.20"
click at [735, 669] on icon at bounding box center [743, 670] width 17 height 17
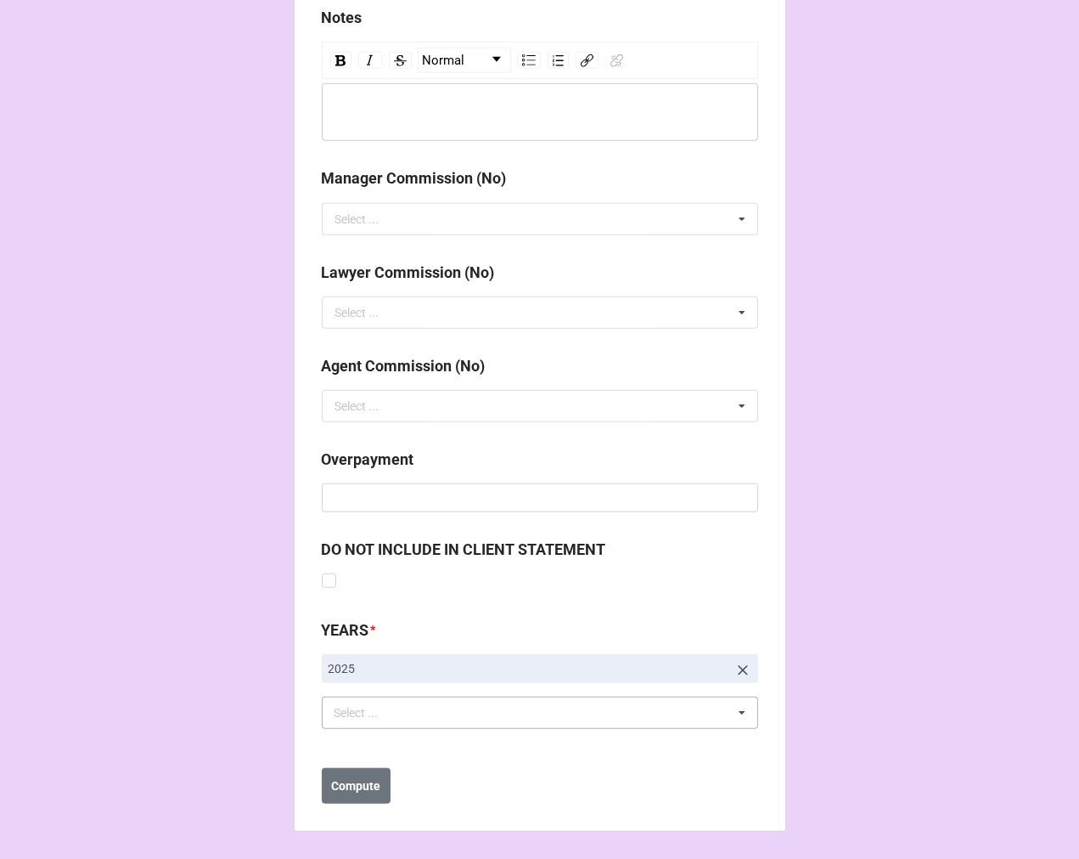
click at [467, 711] on div "Select ... No results found." at bounding box center [540, 712] width 436 height 32
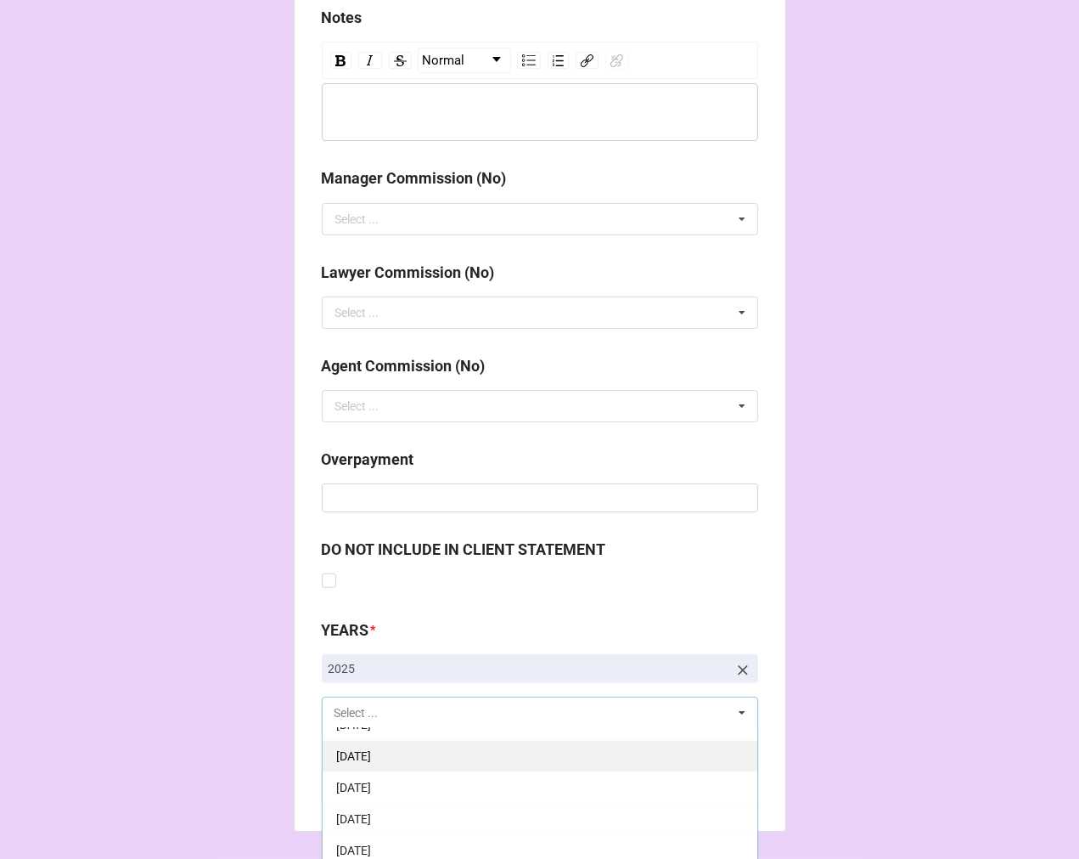
scroll to position [189, 0]
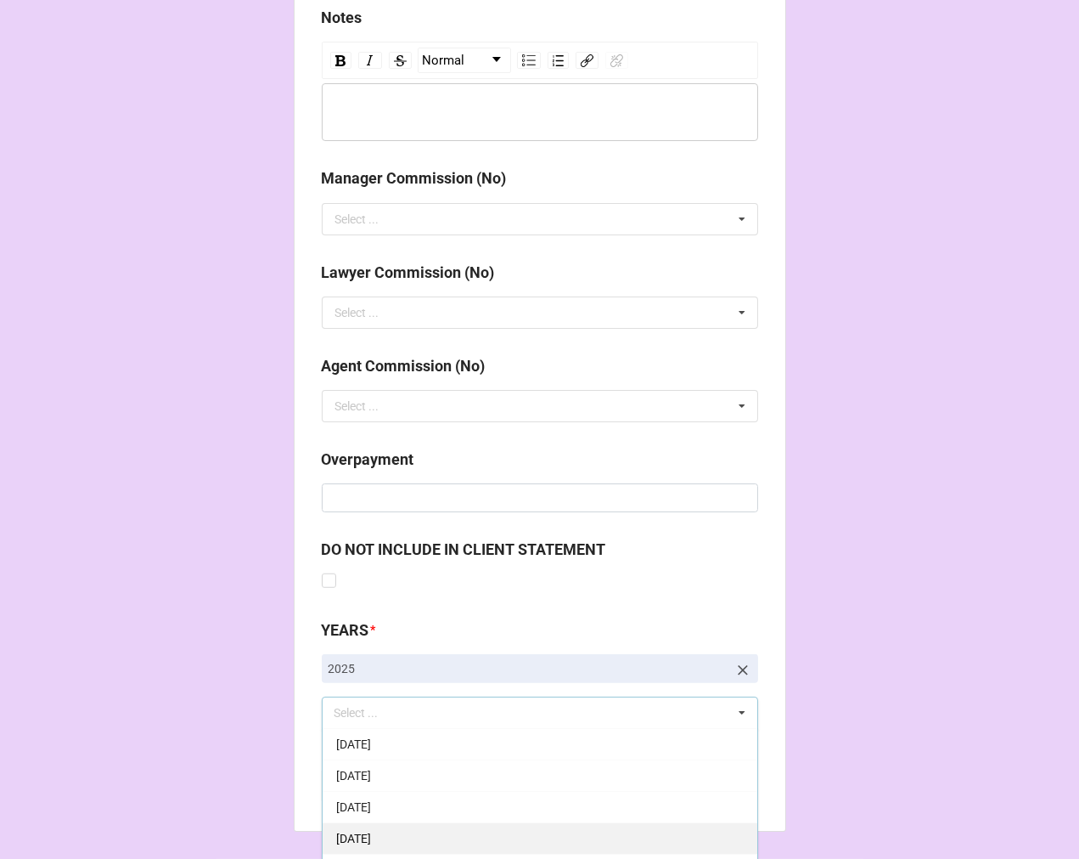
click at [371, 833] on span "[DATE]" at bounding box center [353, 838] width 35 height 14
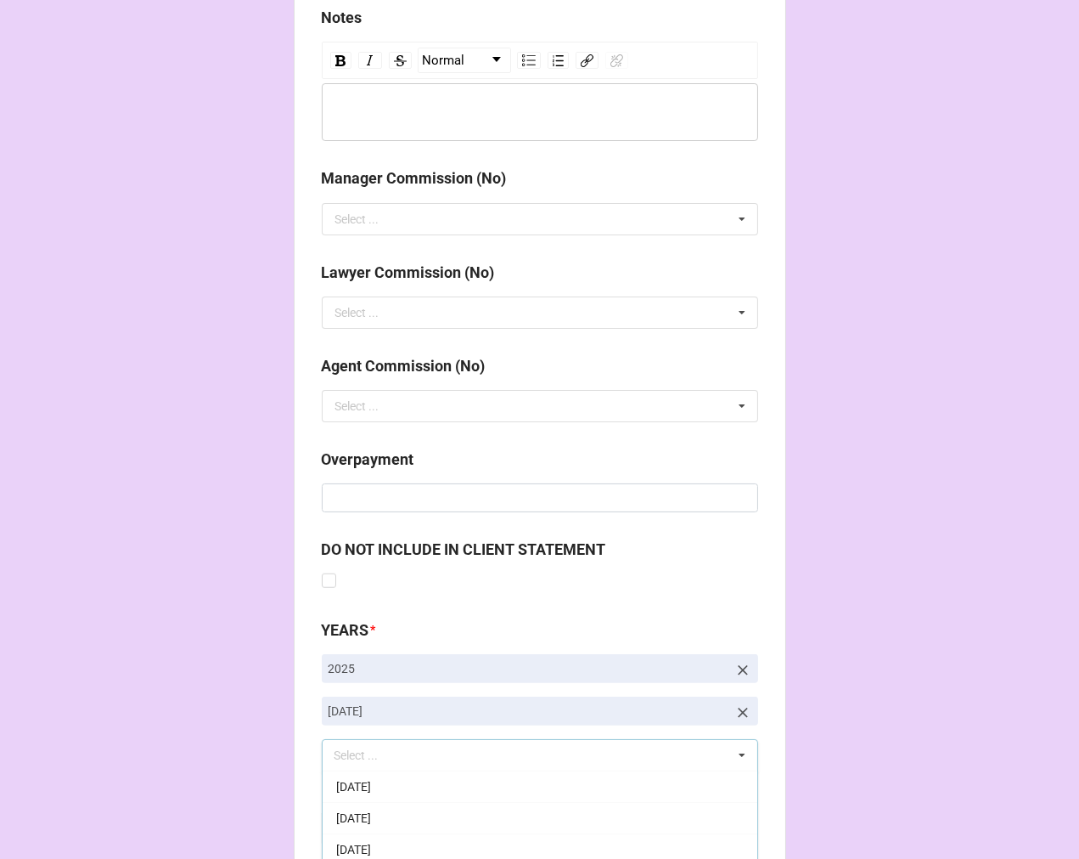
click at [365, 826] on b "Compute" at bounding box center [355, 828] width 49 height 18
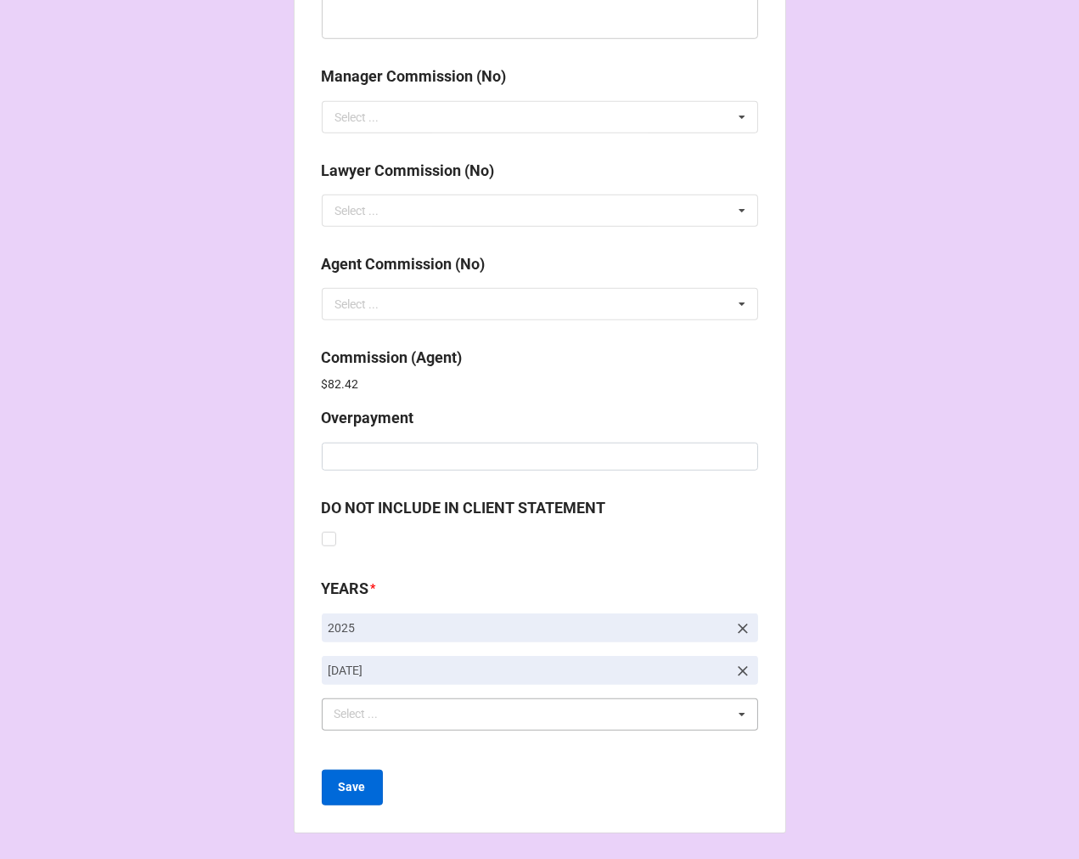
scroll to position [2026, 0]
click at [348, 787] on b "Save" at bounding box center [352, 786] width 27 height 18
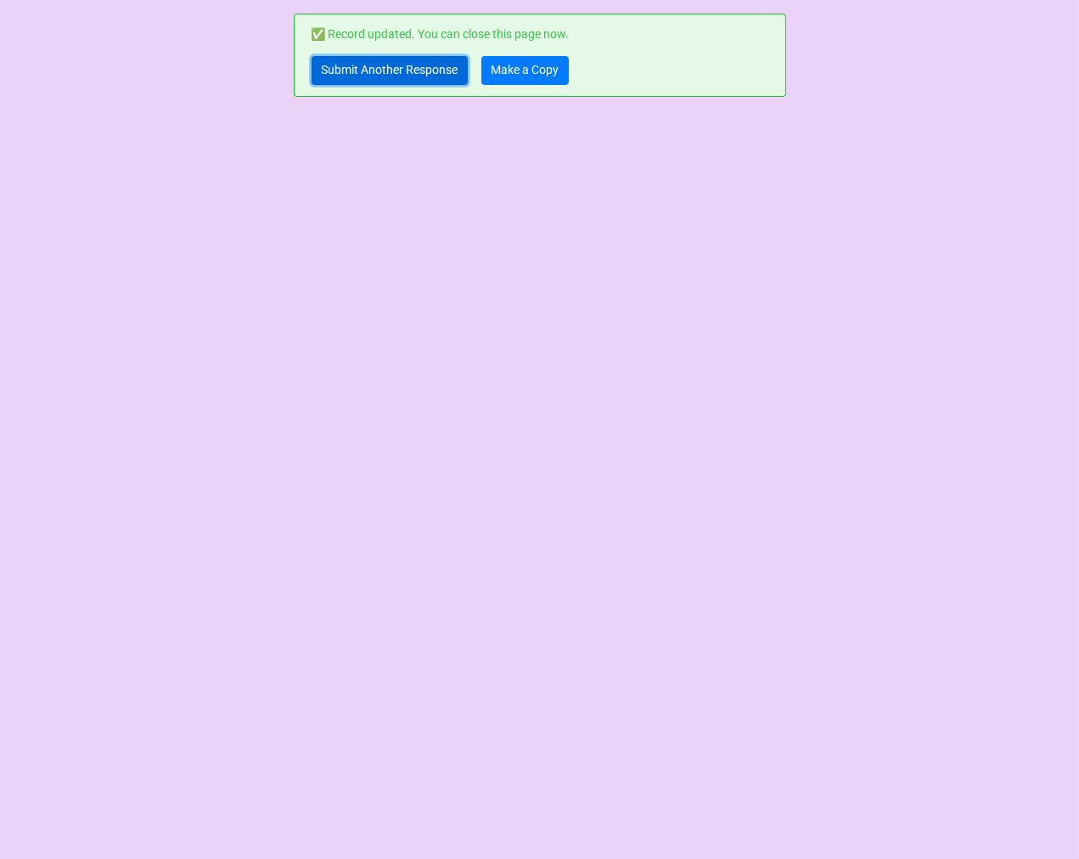
click at [427, 74] on link "Submit Another Response" at bounding box center [390, 70] width 156 height 29
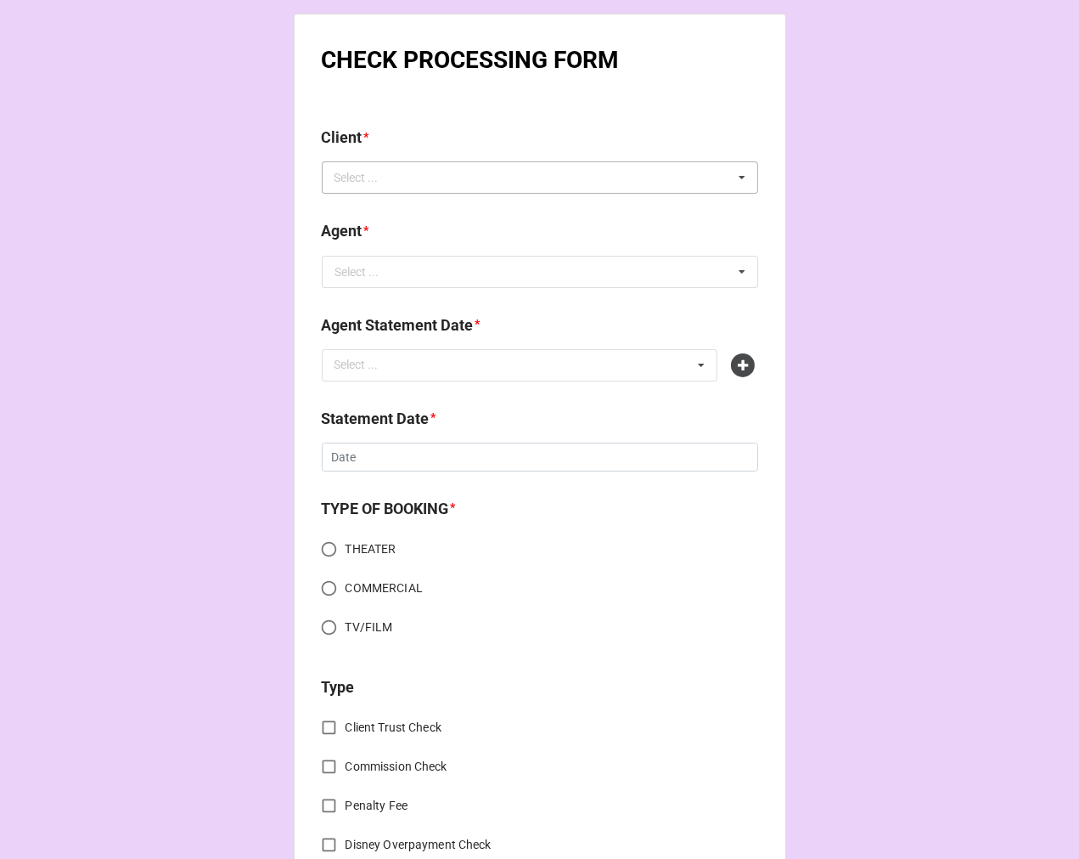
click at [436, 176] on div "Select ... No results found." at bounding box center [540, 177] width 436 height 32
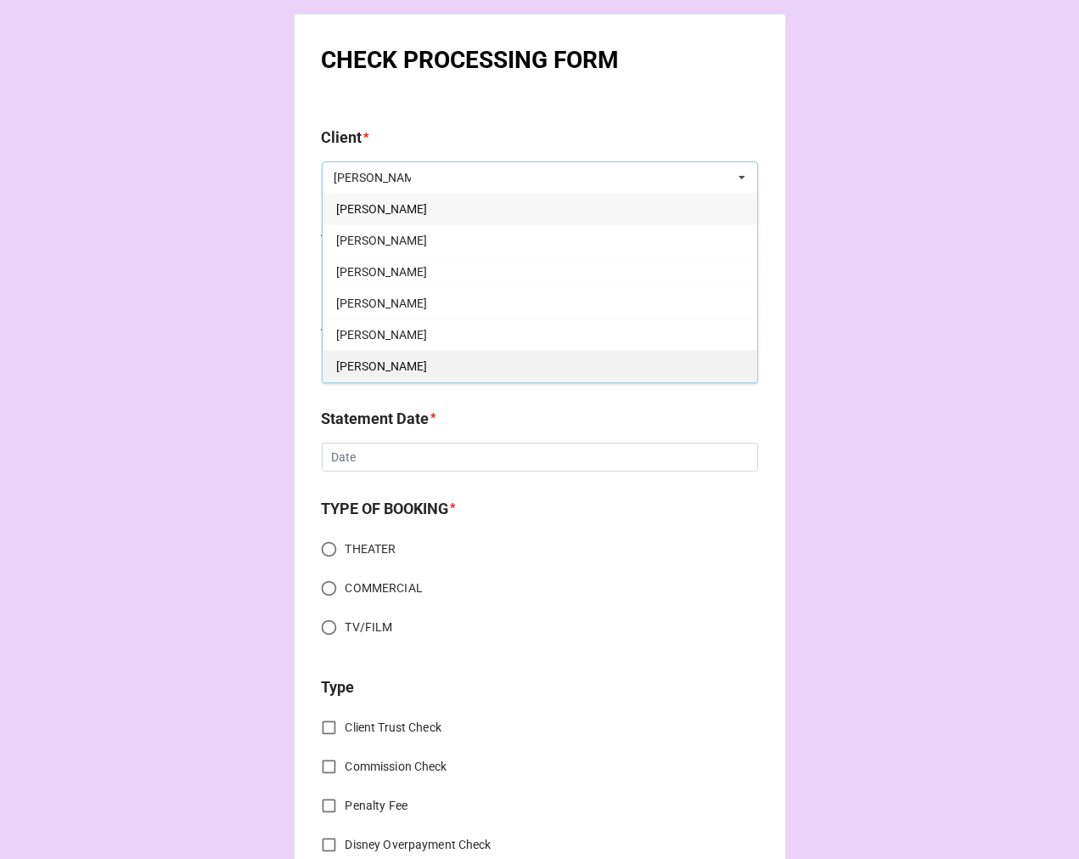
type input "jennifer"
click at [420, 354] on div "Jennifer Malenke" at bounding box center [540, 365] width 435 height 31
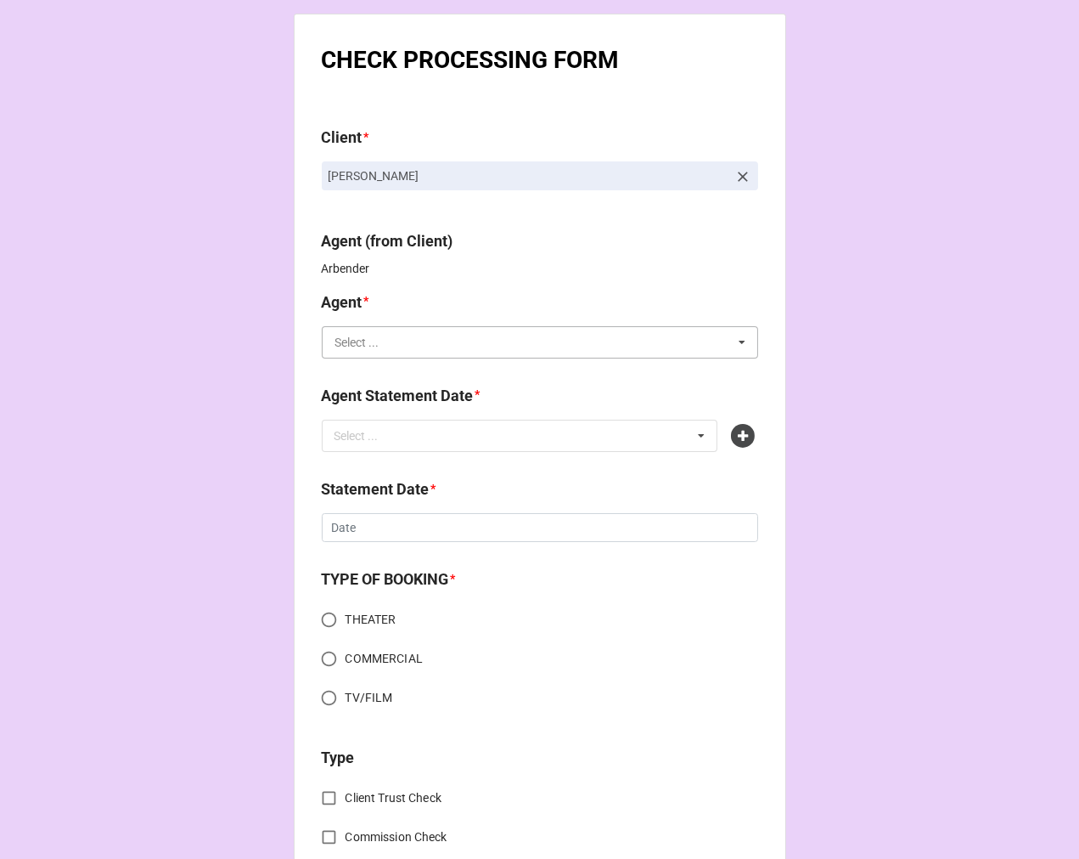
click at [467, 341] on input "text" at bounding box center [541, 342] width 435 height 31
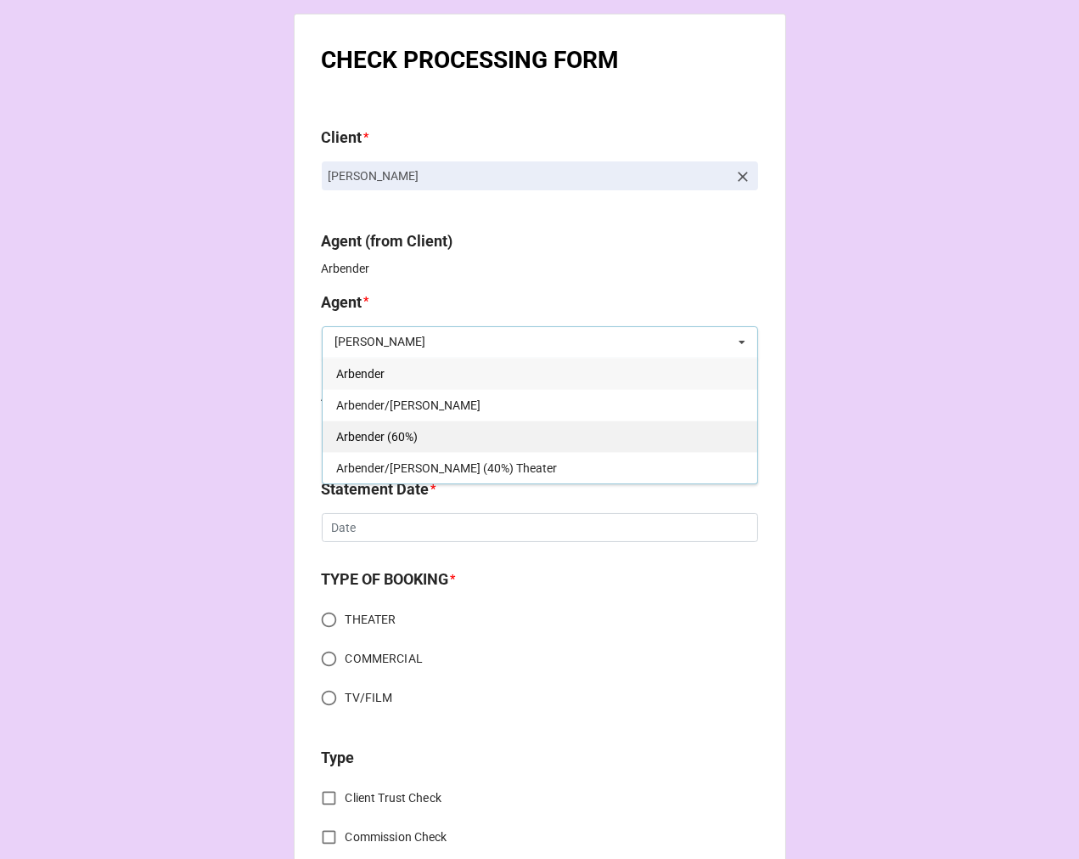
type input "arben"
click at [393, 439] on span "Arbender (60%)" at bounding box center [377, 437] width 82 height 14
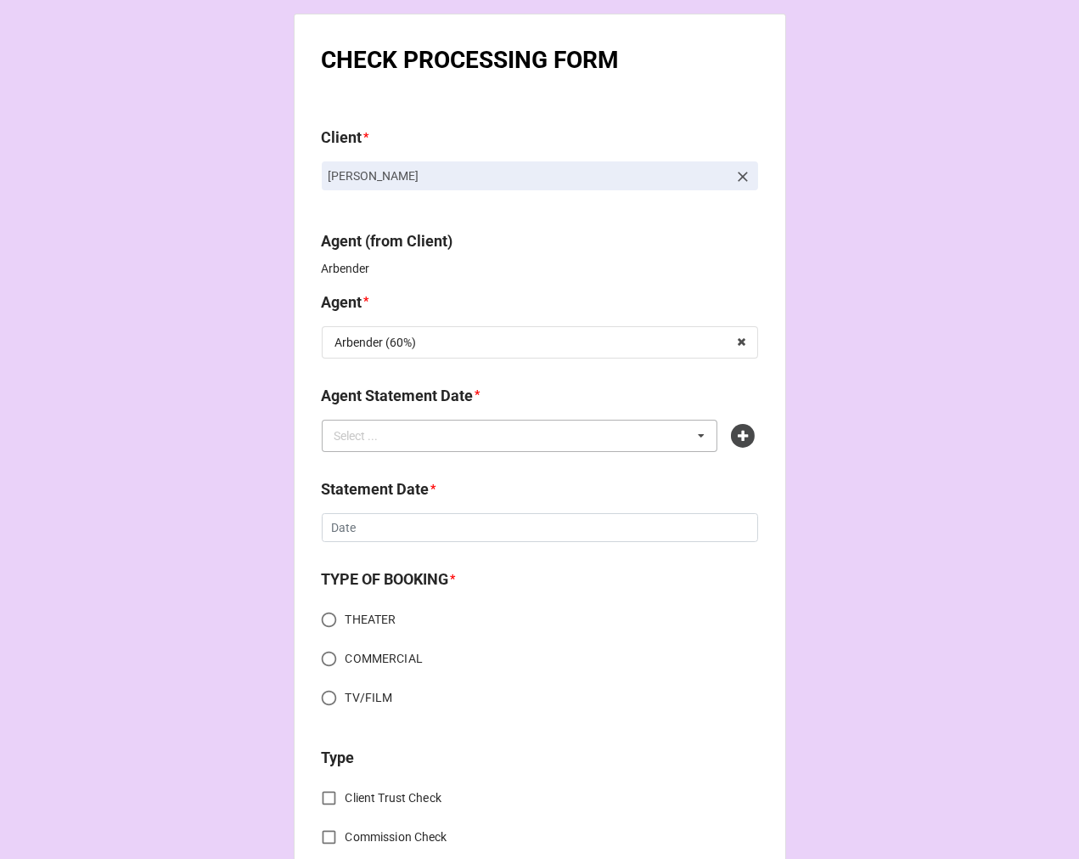
click at [399, 436] on div "Select ... No results found." at bounding box center [520, 436] width 397 height 32
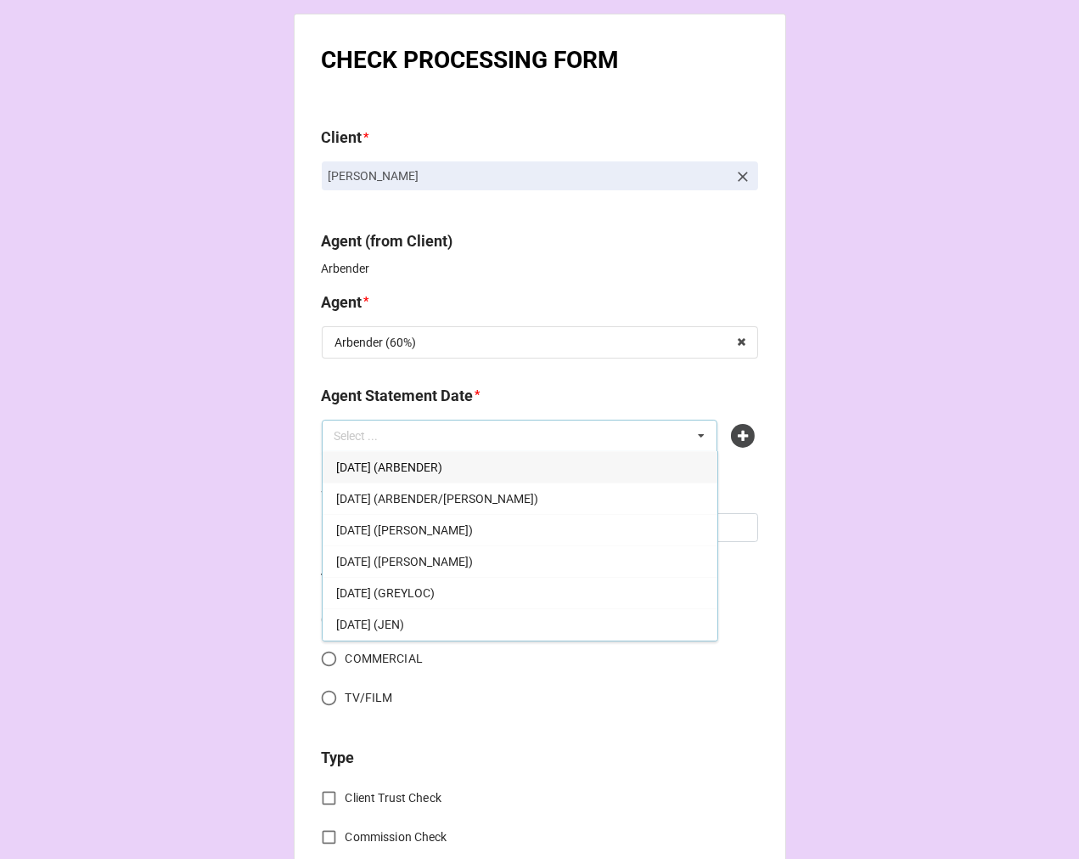
click at [442, 462] on span "[DATE] (ARBENDER)" at bounding box center [389, 467] width 106 height 14
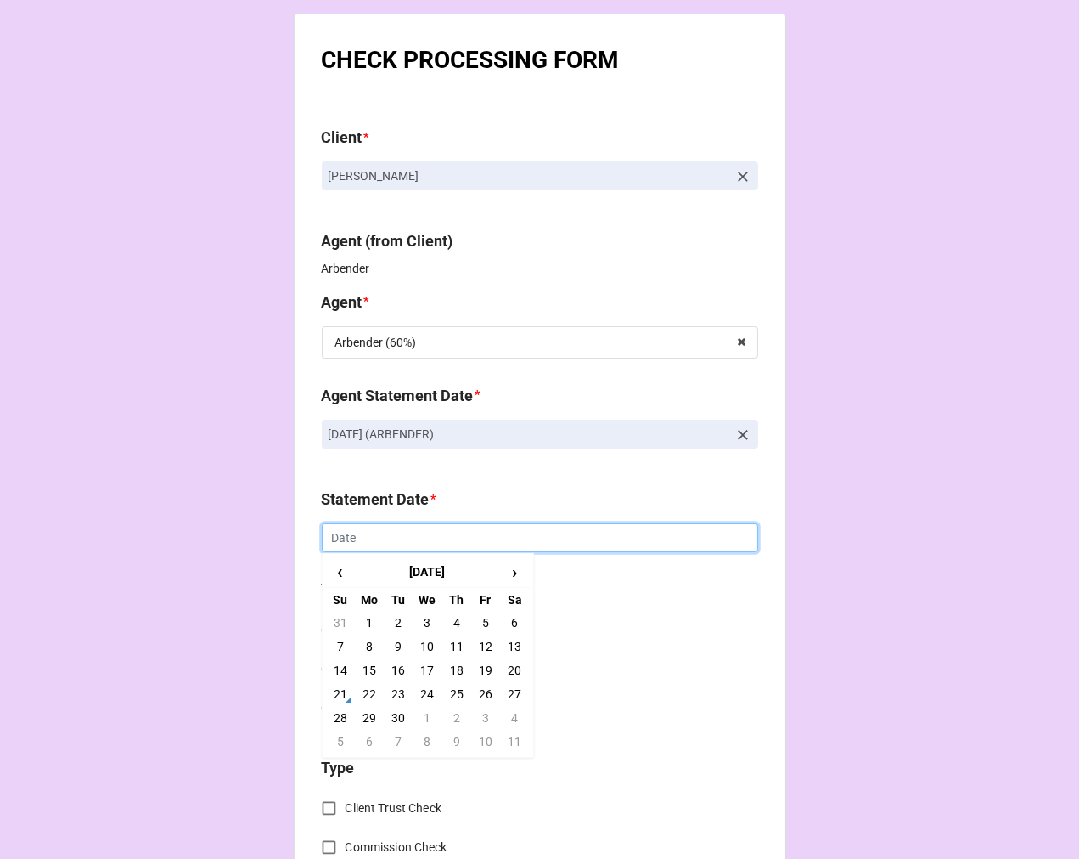
click at [388, 542] on input "text" at bounding box center [540, 537] width 436 height 29
click at [477, 709] on td "3" at bounding box center [485, 718] width 29 height 24
type input "[DATE]"
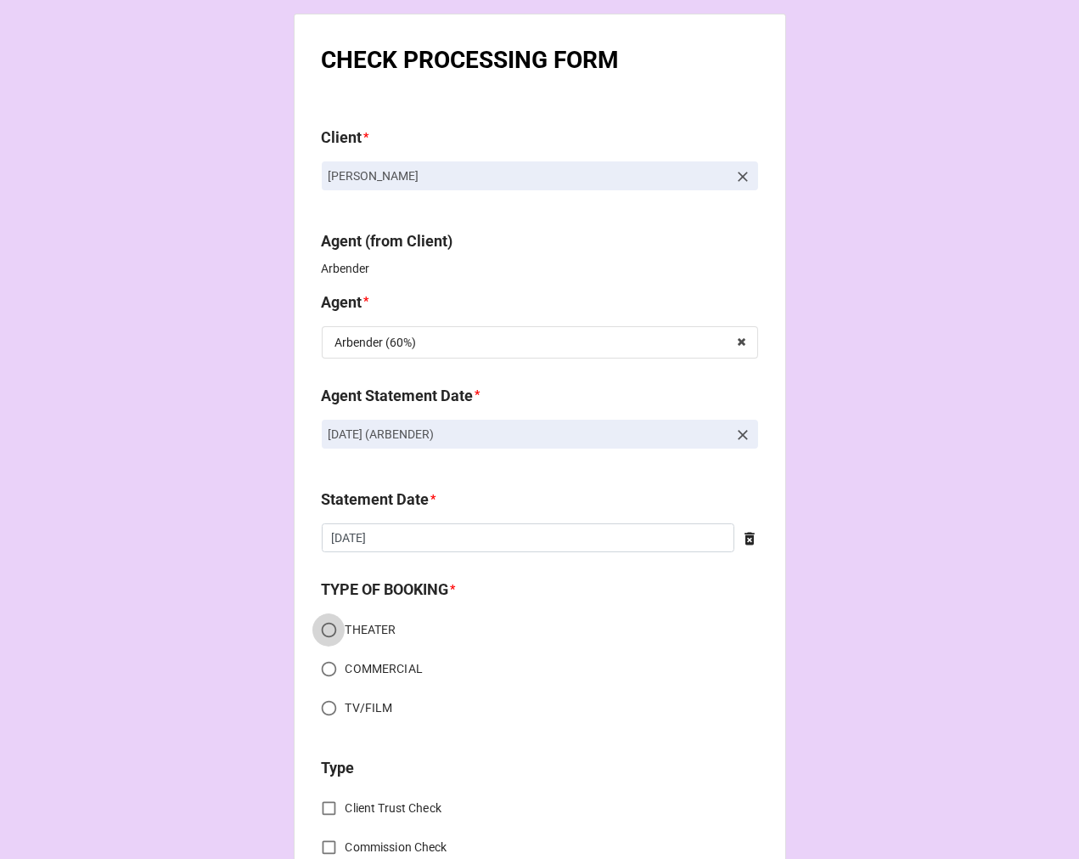
click at [325, 626] on input "THEATER" at bounding box center [329, 629] width 33 height 33
radio input "true"
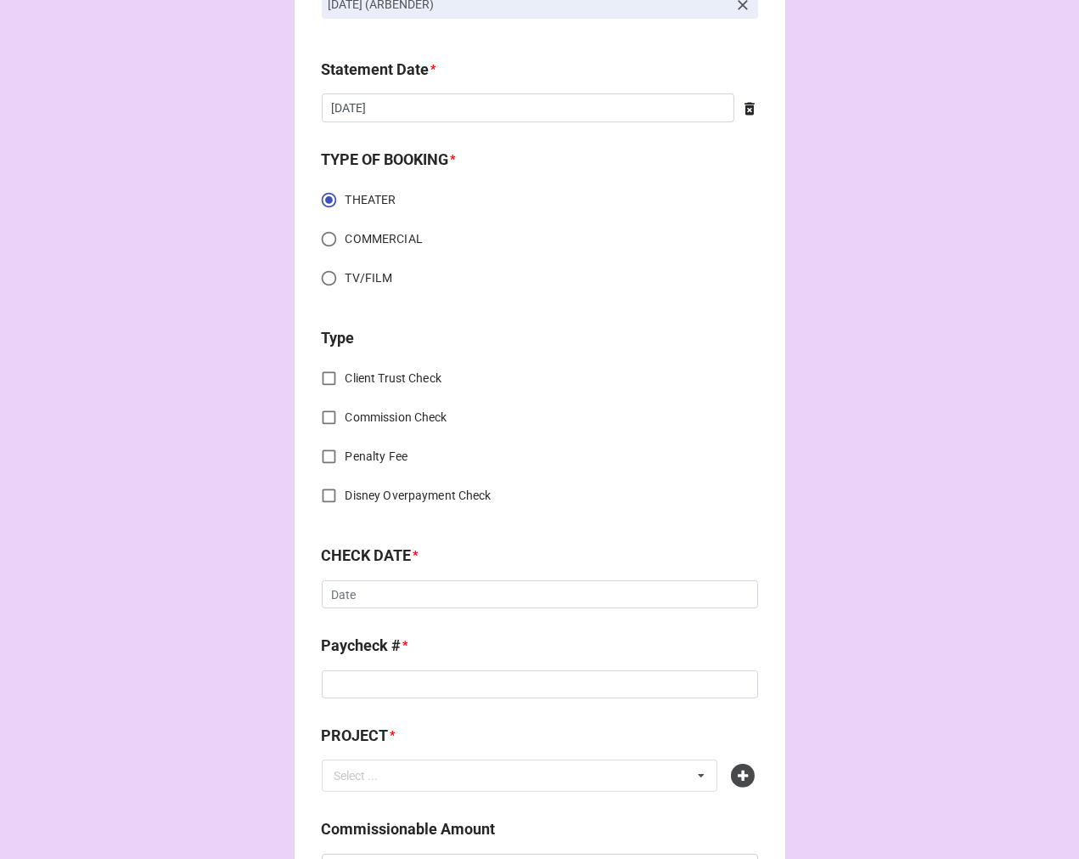
scroll to position [471, 0]
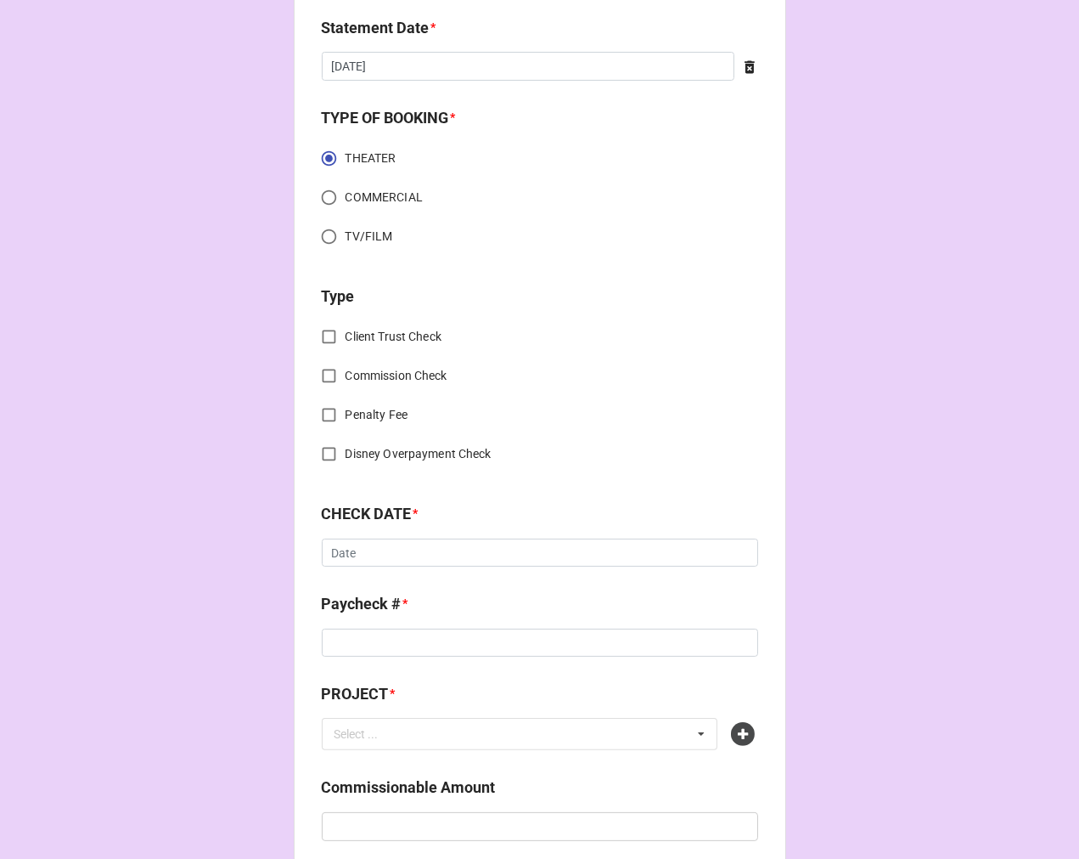
click at [324, 372] on input "Commission Check" at bounding box center [329, 375] width 33 height 33
checkbox input "true"
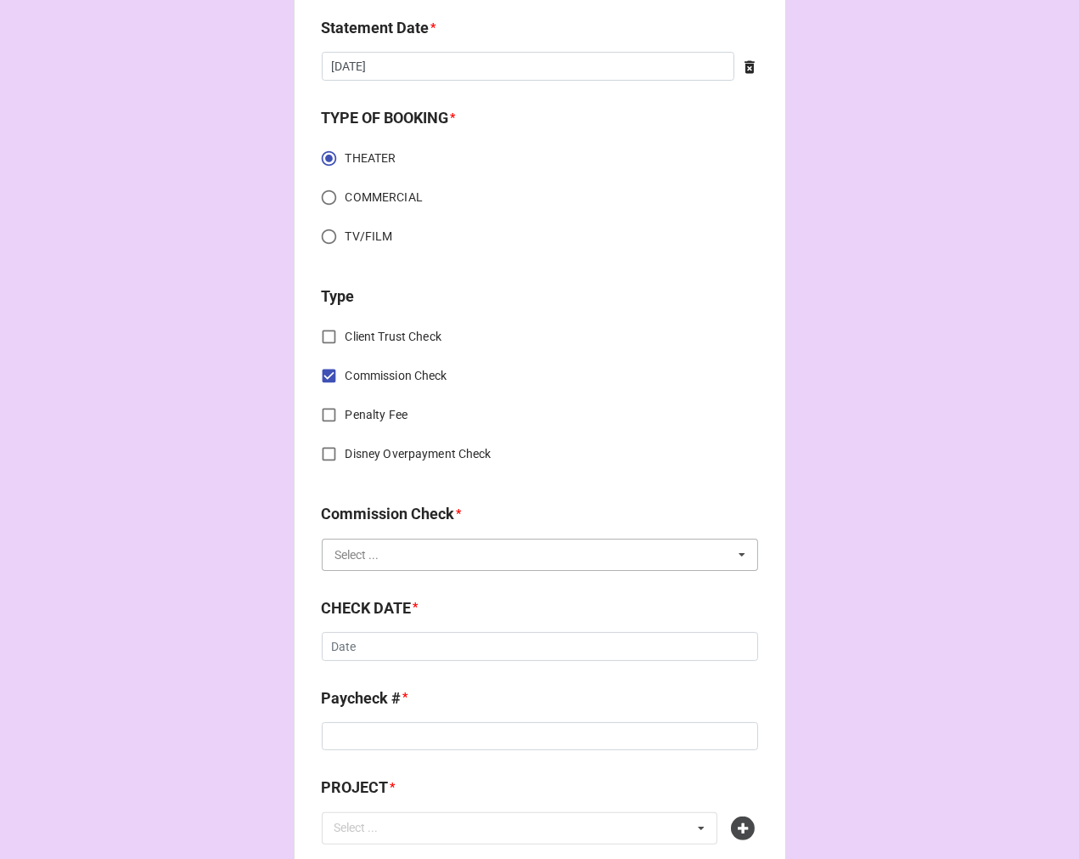
click at [403, 542] on input "text" at bounding box center [541, 554] width 435 height 31
click at [387, 583] on span "FSE (Client)" at bounding box center [366, 586] width 61 height 14
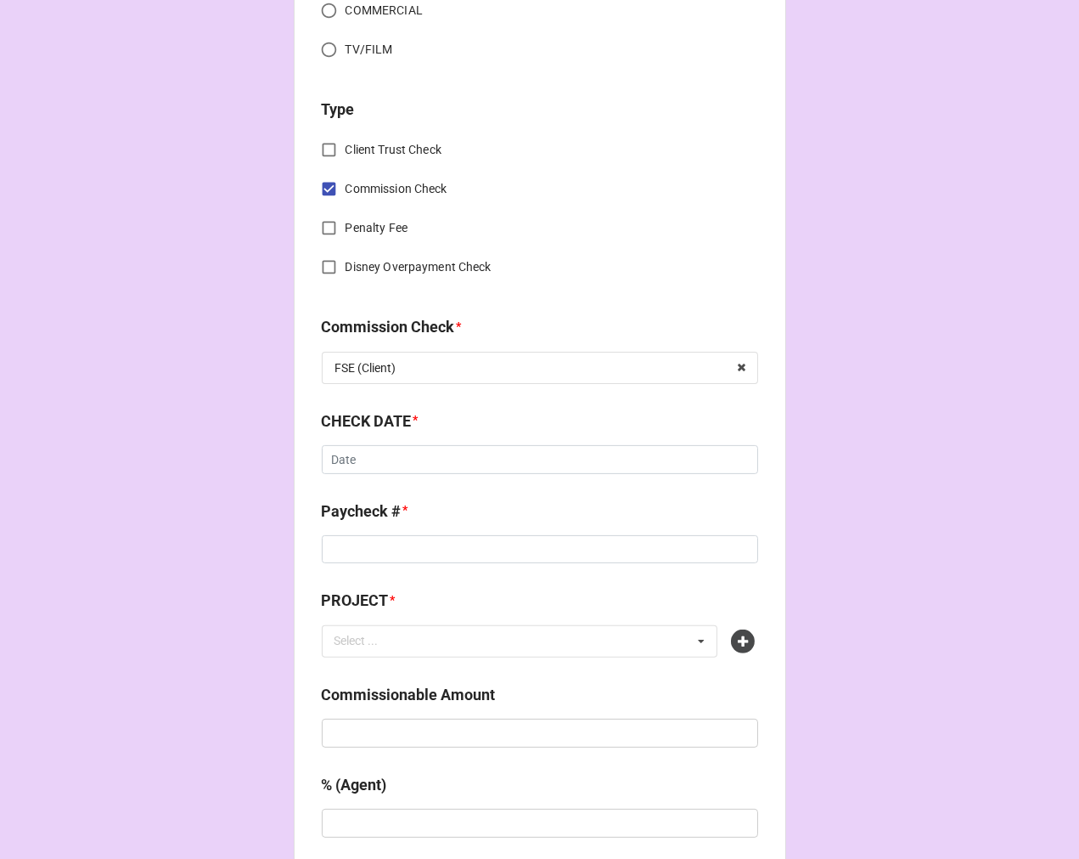
scroll to position [660, 0]
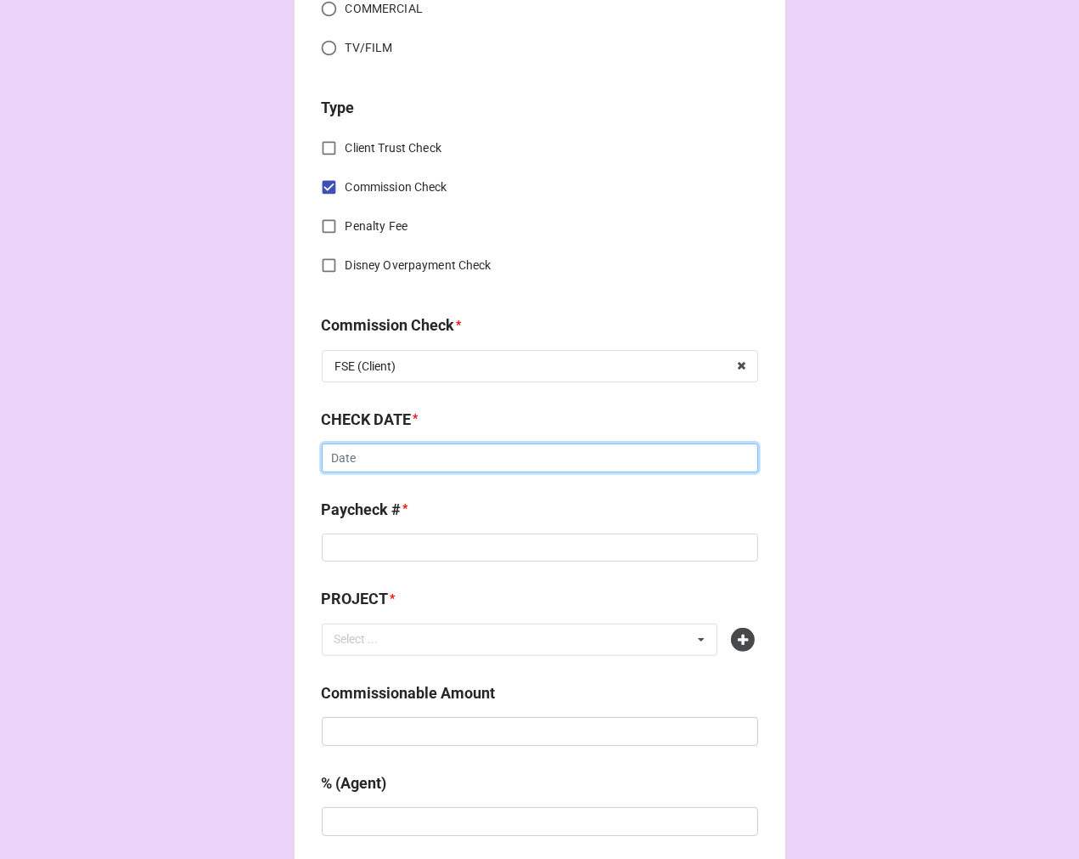
click at [395, 461] on input "text" at bounding box center [540, 457] width 436 height 29
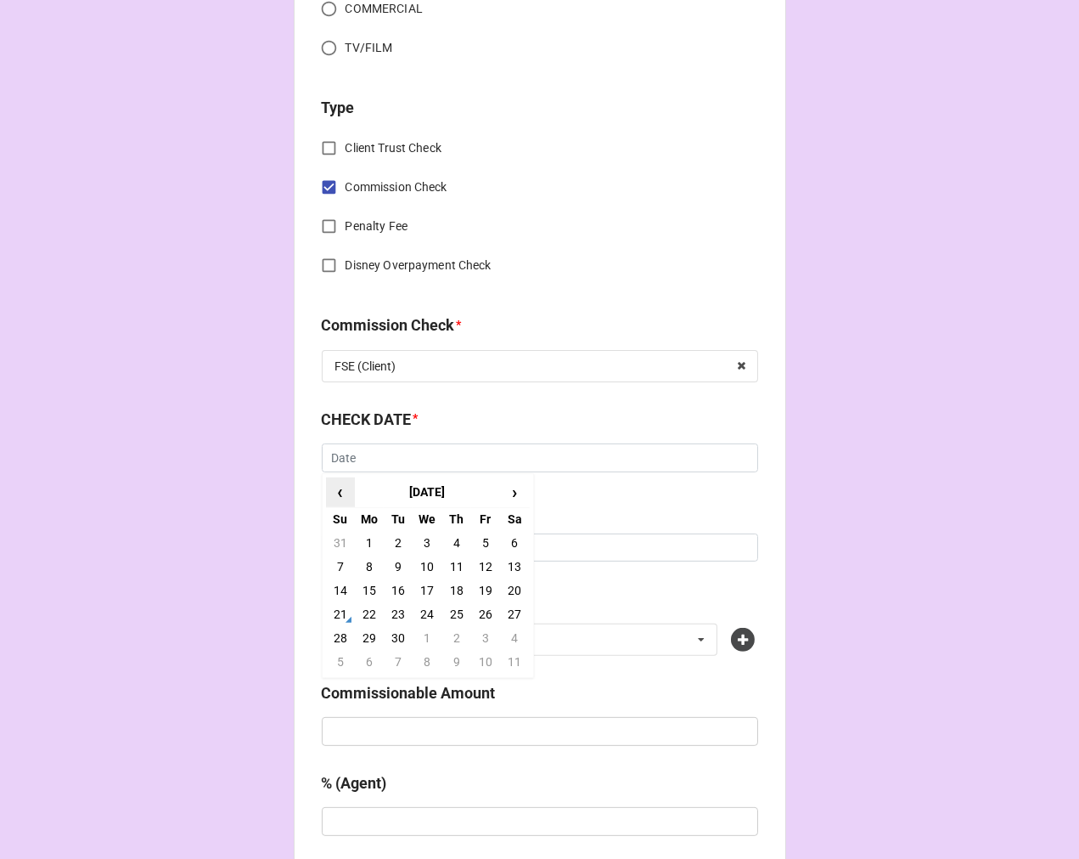
click at [332, 493] on span "‹" at bounding box center [340, 492] width 27 height 28
drag, startPoint x: 450, startPoint y: 634, endPoint x: 397, endPoint y: 579, distance: 76.9
click at [450, 635] on td "28" at bounding box center [456, 638] width 29 height 24
type input "8/28/2025"
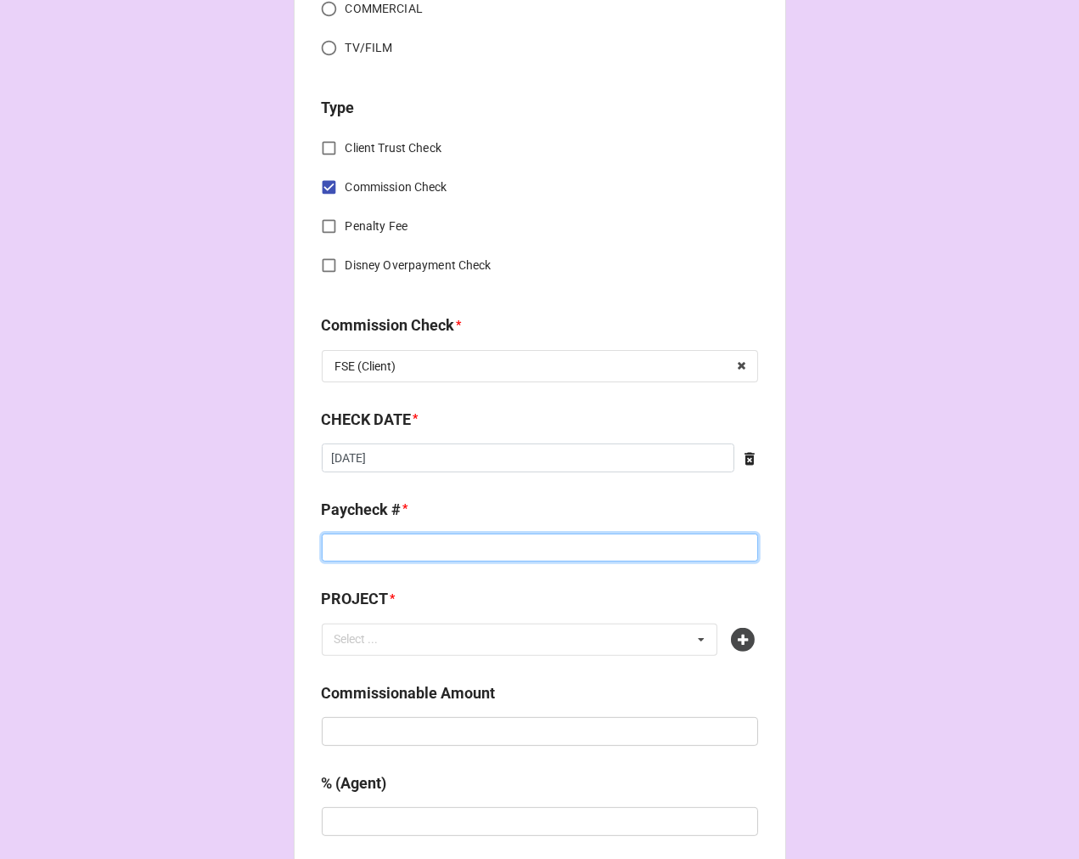
click at [359, 542] on input at bounding box center [540, 547] width 436 height 29
type input "10172"
click at [742, 635] on icon at bounding box center [743, 640] width 24 height 24
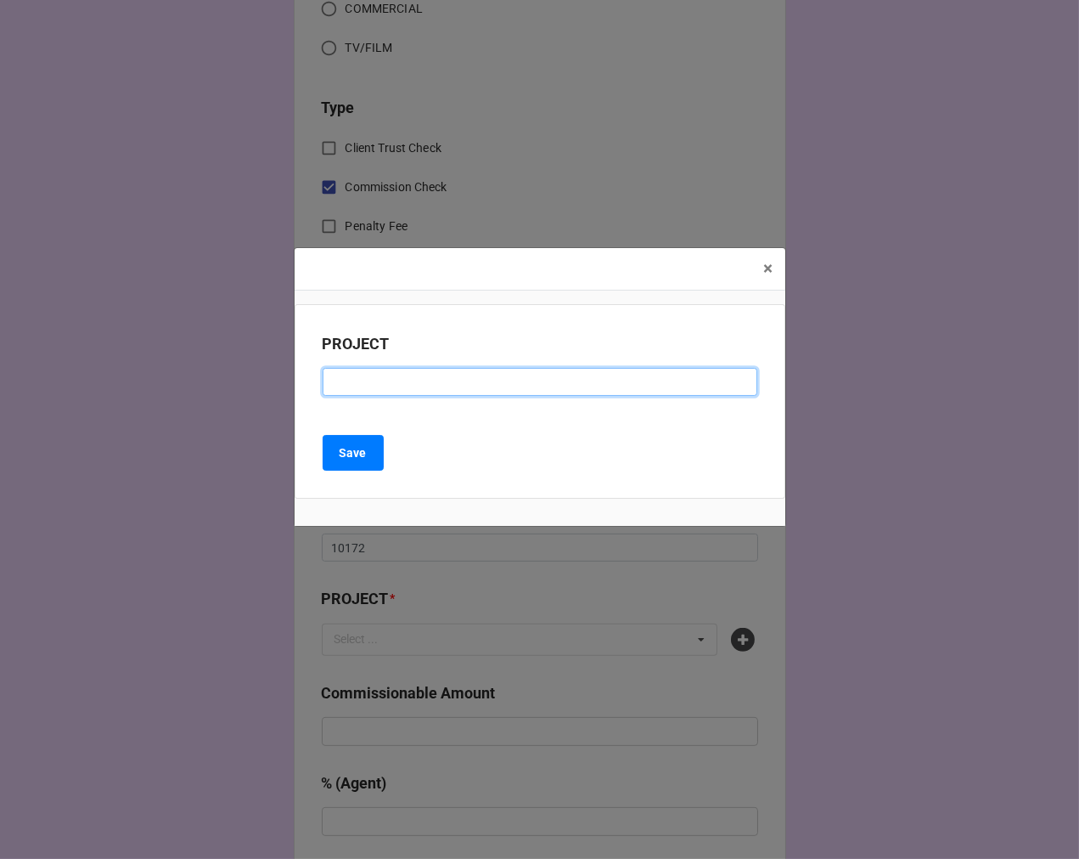
click at [451, 386] on input at bounding box center [540, 382] width 435 height 29
type input "SOUND OF MUSIC (NATIONAL TOUR)"
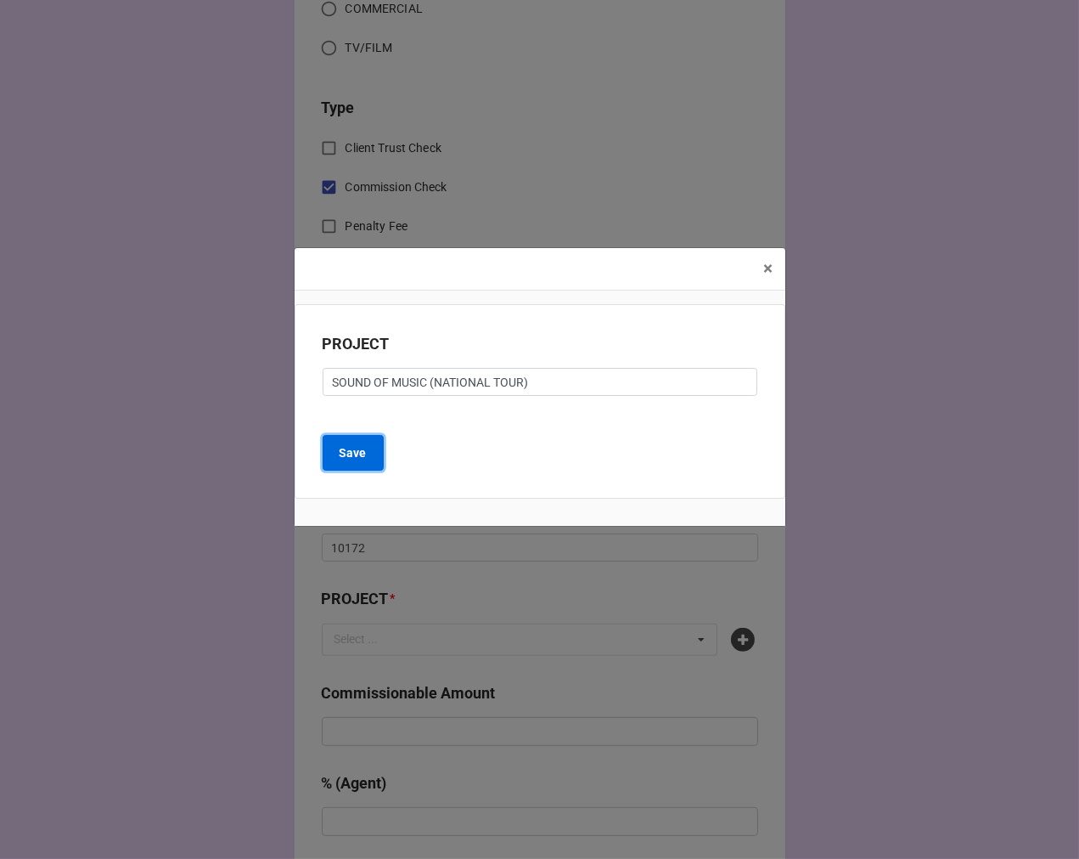
click at [346, 442] on button "Save" at bounding box center [353, 453] width 61 height 36
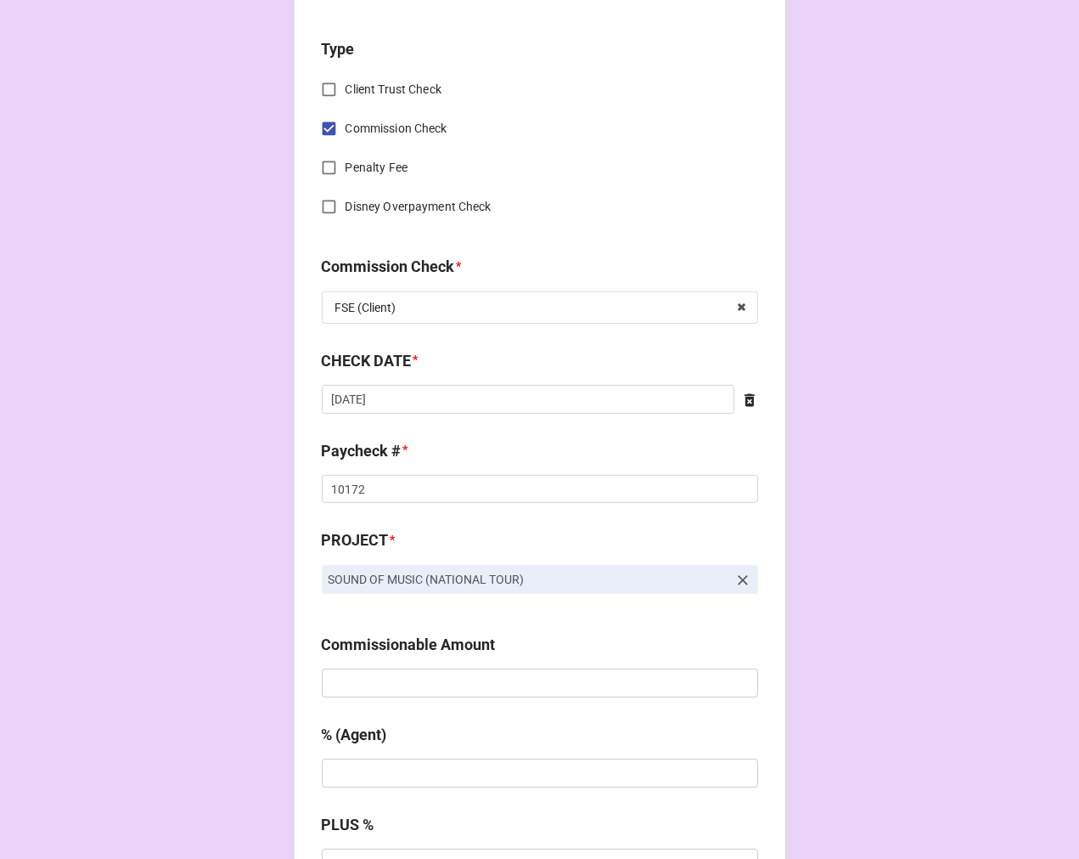
scroll to position [943, 0]
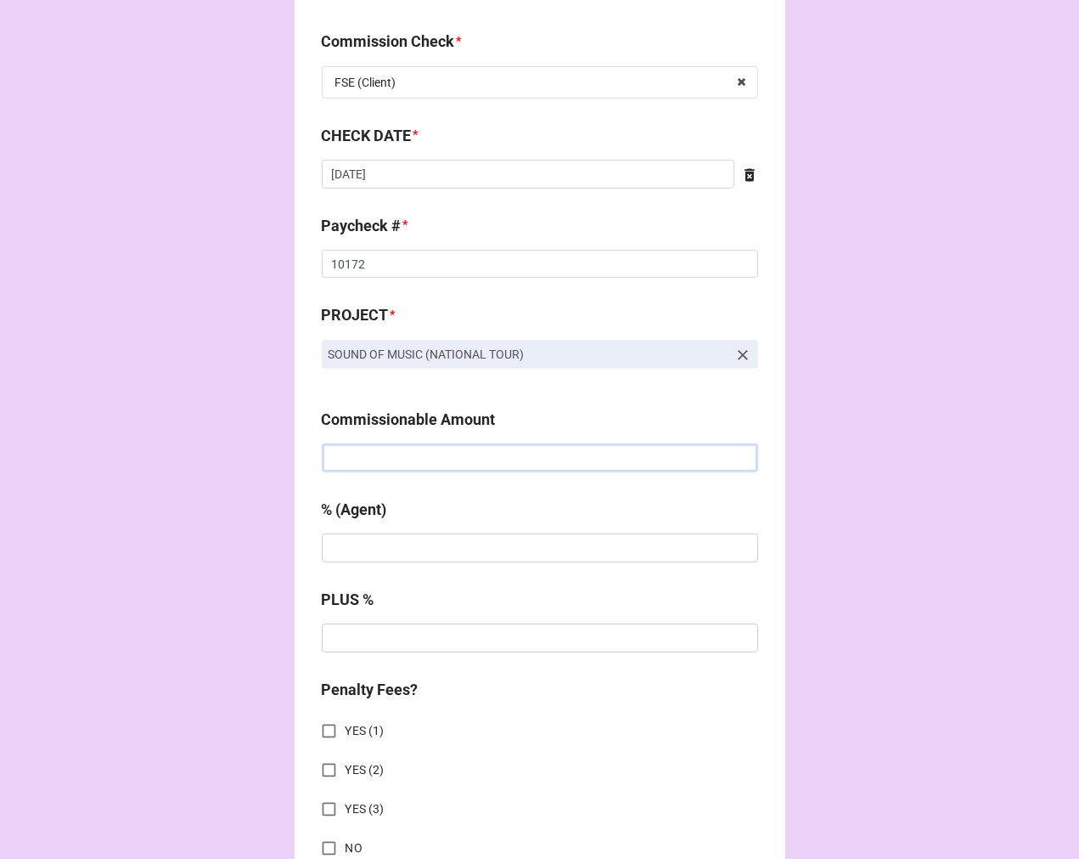
click at [391, 453] on input "text" at bounding box center [540, 457] width 436 height 29
type input "$7.00"
click at [391, 453] on input "text" at bounding box center [540, 457] width 436 height 29
type input "$937.20"
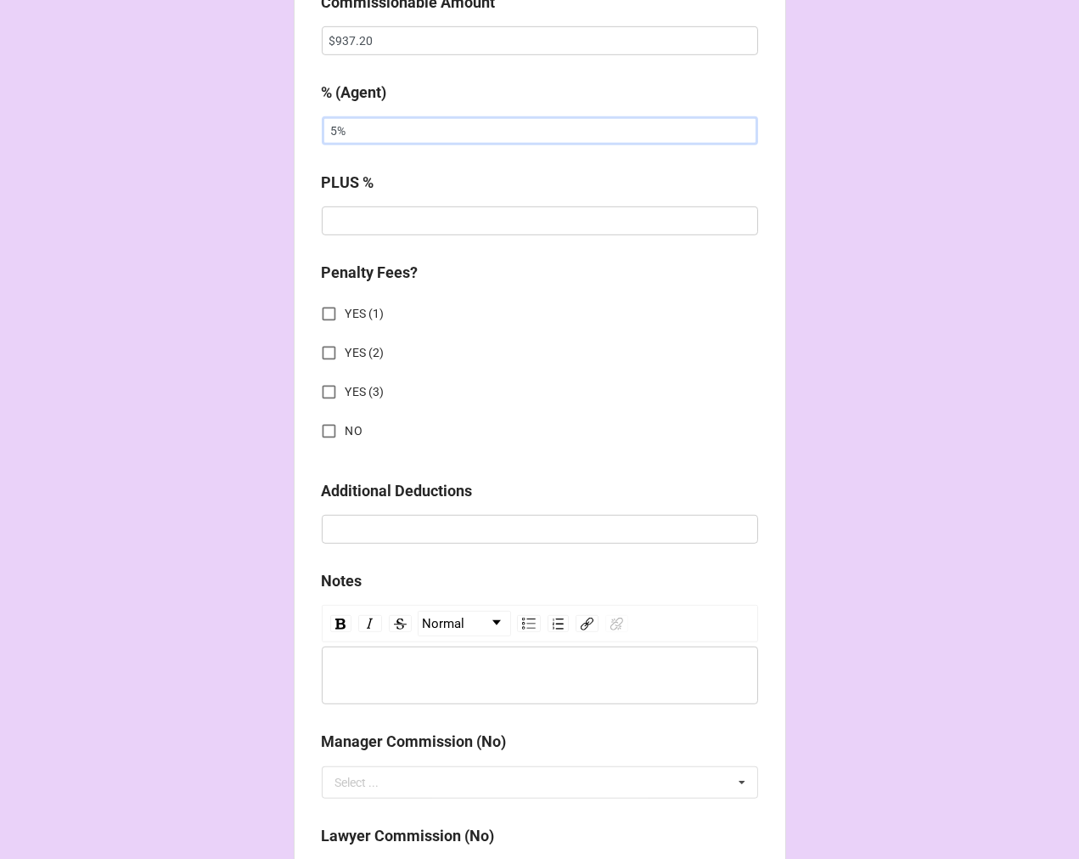
scroll to position [1415, 0]
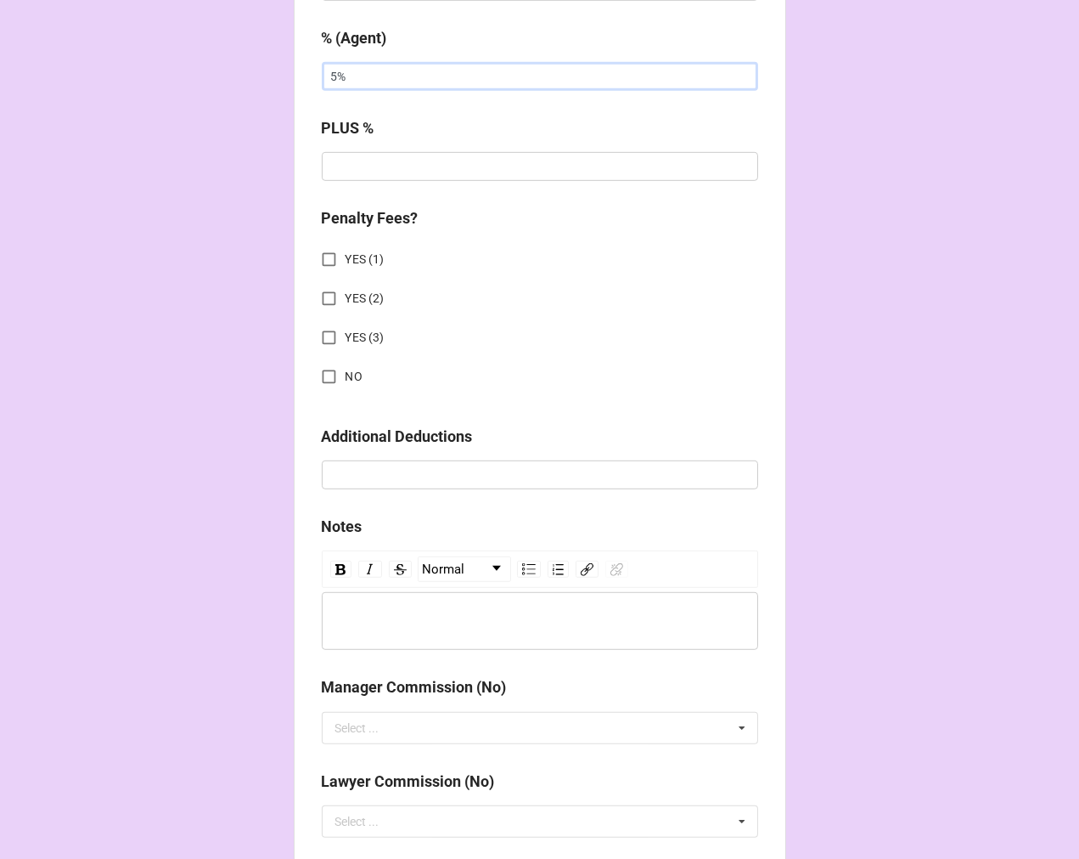
type input "5%"
drag, startPoint x: 326, startPoint y: 369, endPoint x: 379, endPoint y: 450, distance: 97.0
click at [326, 368] on input "NO" at bounding box center [329, 376] width 33 height 33
checkbox input "true"
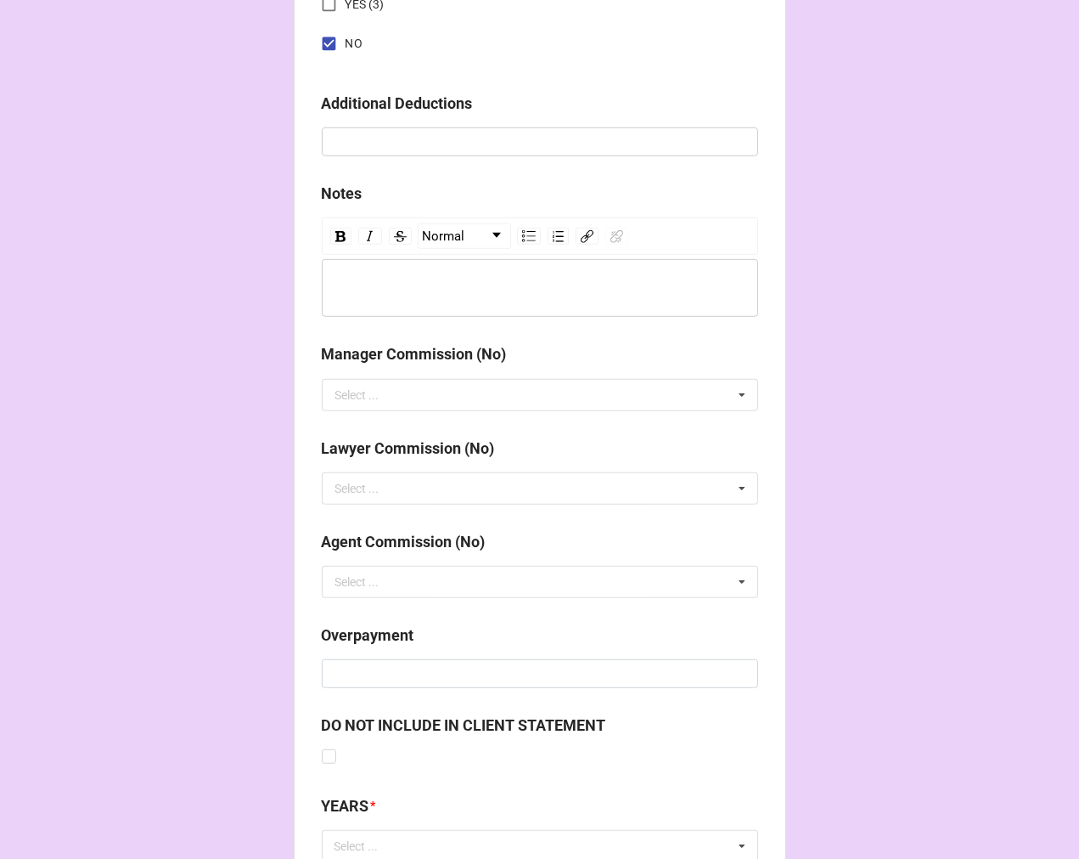
scroll to position [1881, 0]
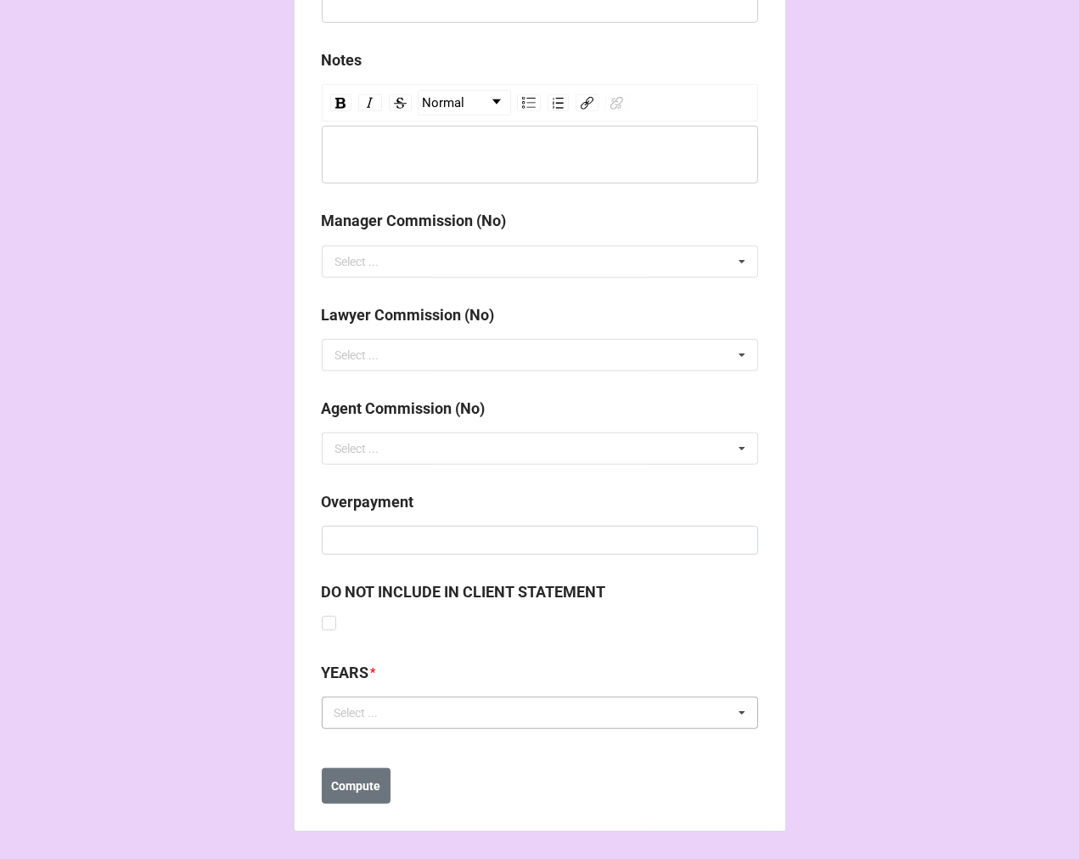
click at [372, 707] on div "Select ..." at bounding box center [366, 713] width 73 height 20
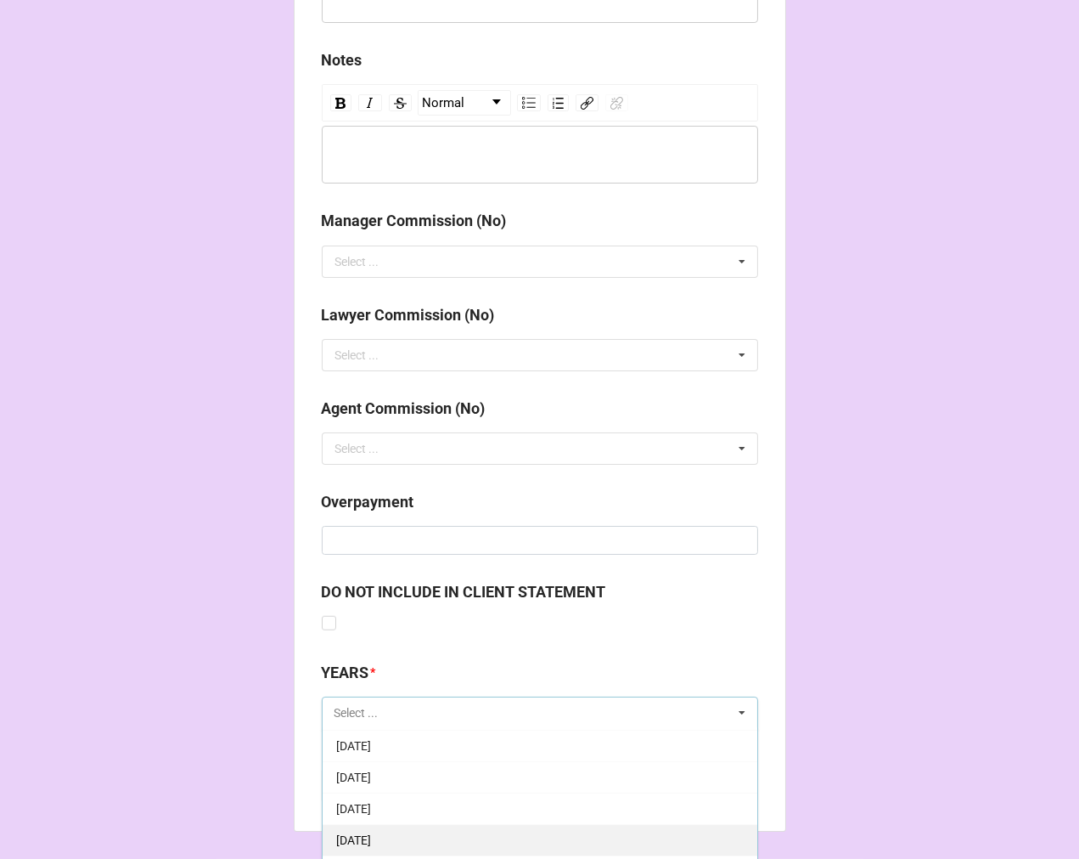
scroll to position [189, 0]
click at [371, 832] on span "[DATE]" at bounding box center [353, 838] width 35 height 14
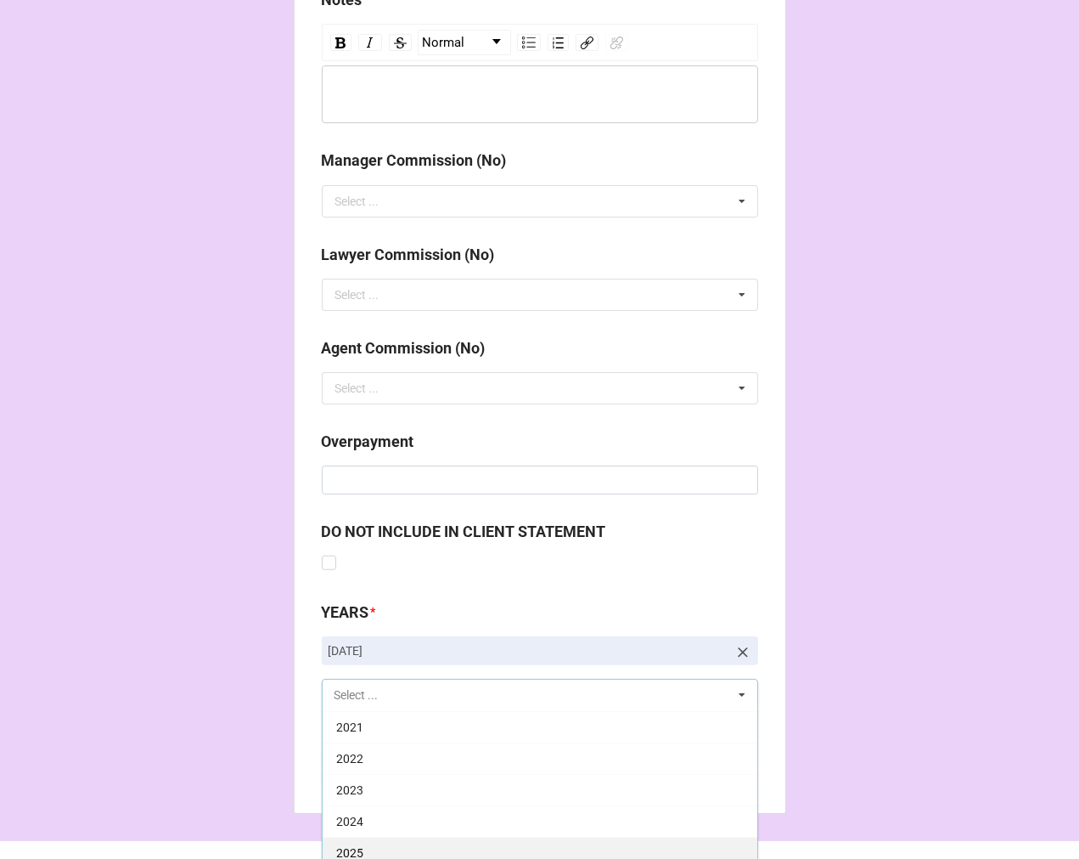
scroll to position [1975, 0]
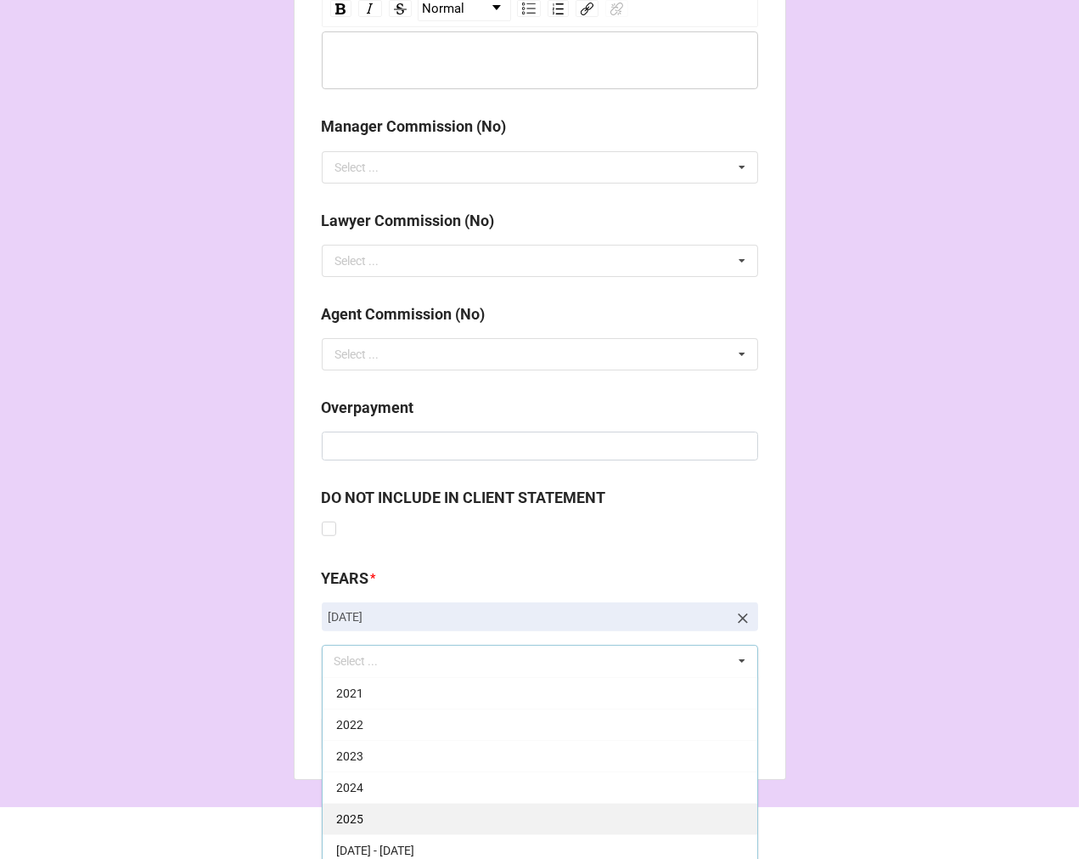
click at [380, 808] on div "2025" at bounding box center [540, 818] width 435 height 31
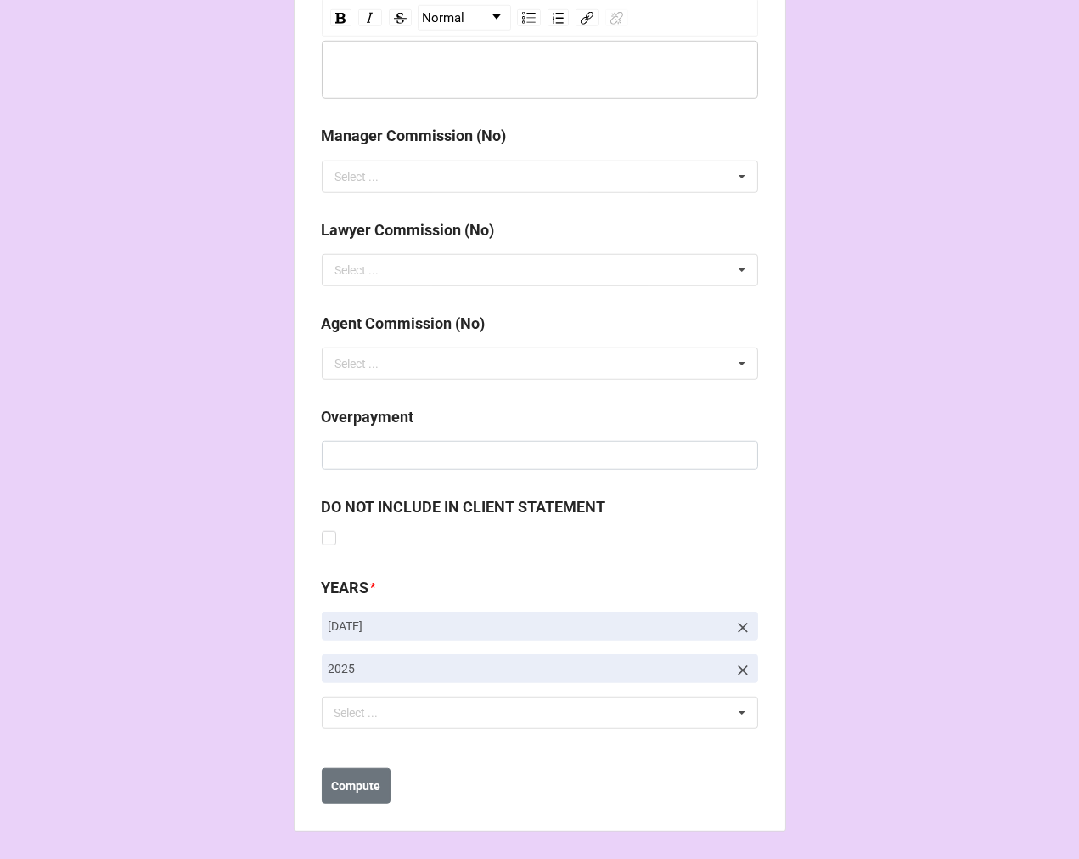
click at [360, 792] on b "Compute" at bounding box center [355, 786] width 49 height 18
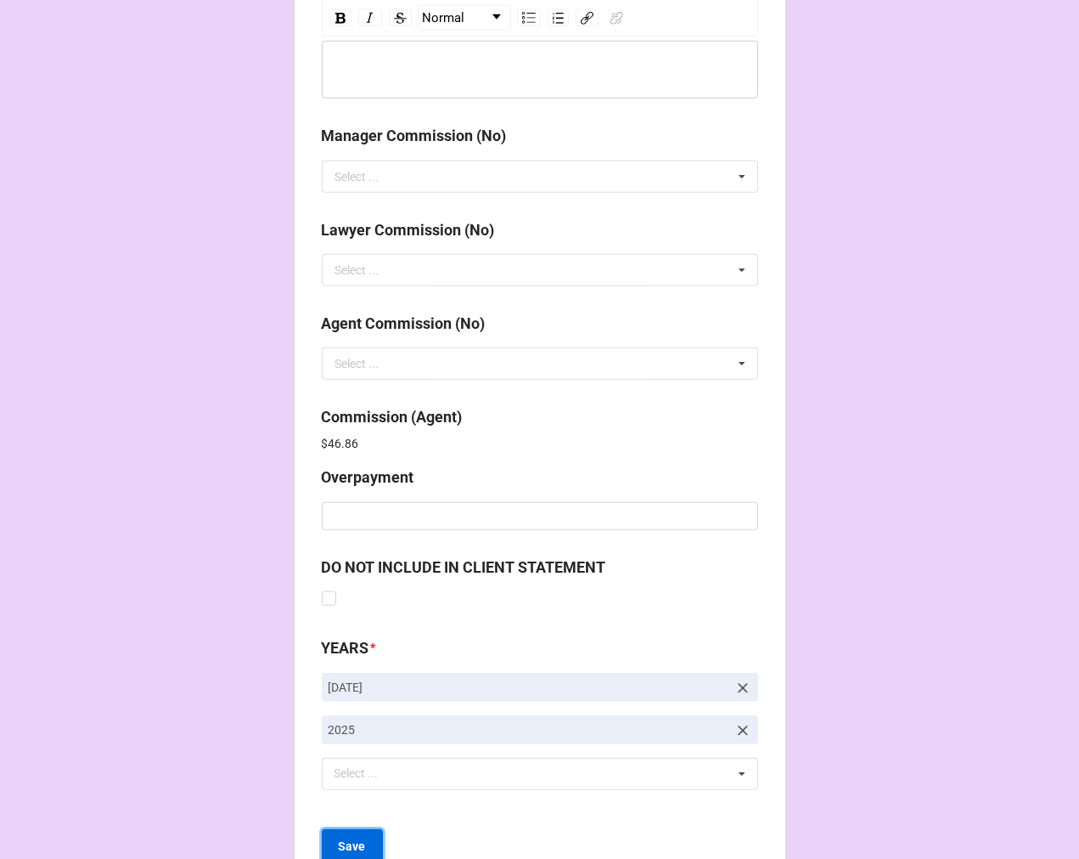
click at [367, 849] on button "Save" at bounding box center [352, 847] width 61 height 36
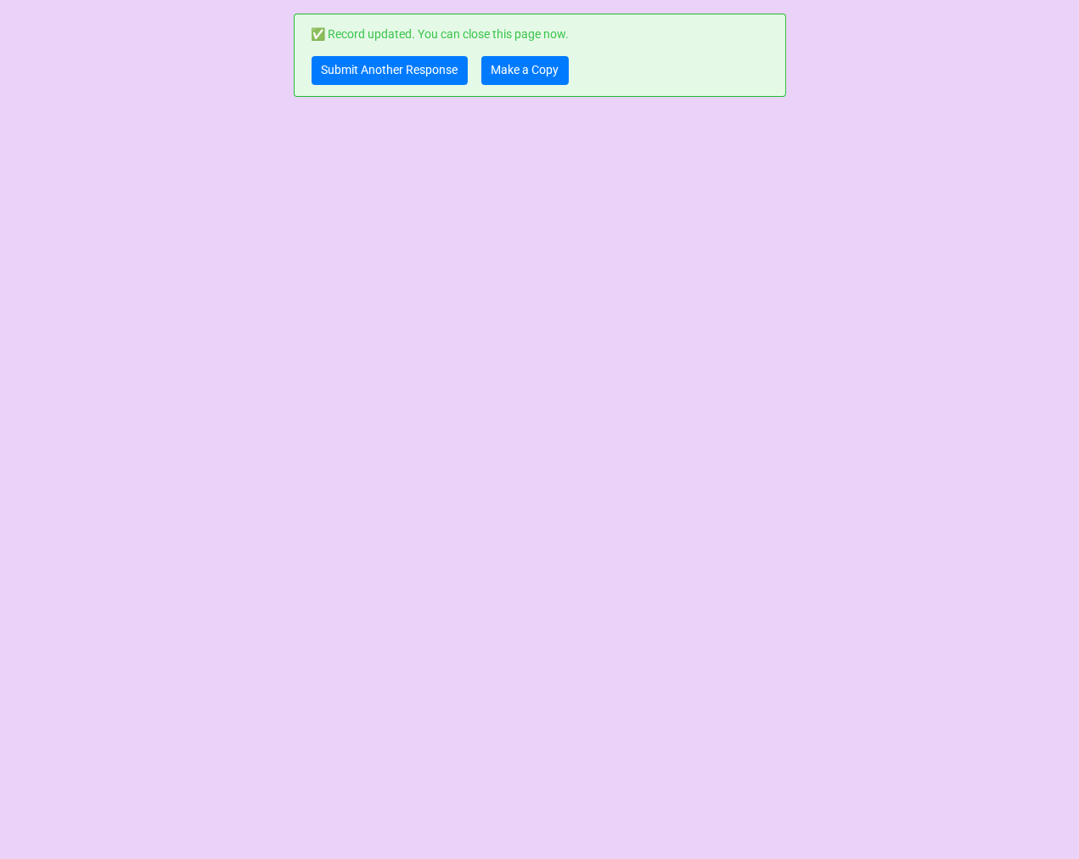
scroll to position [0, 0]
click at [523, 69] on link "Make a Copy" at bounding box center [525, 70] width 87 height 29
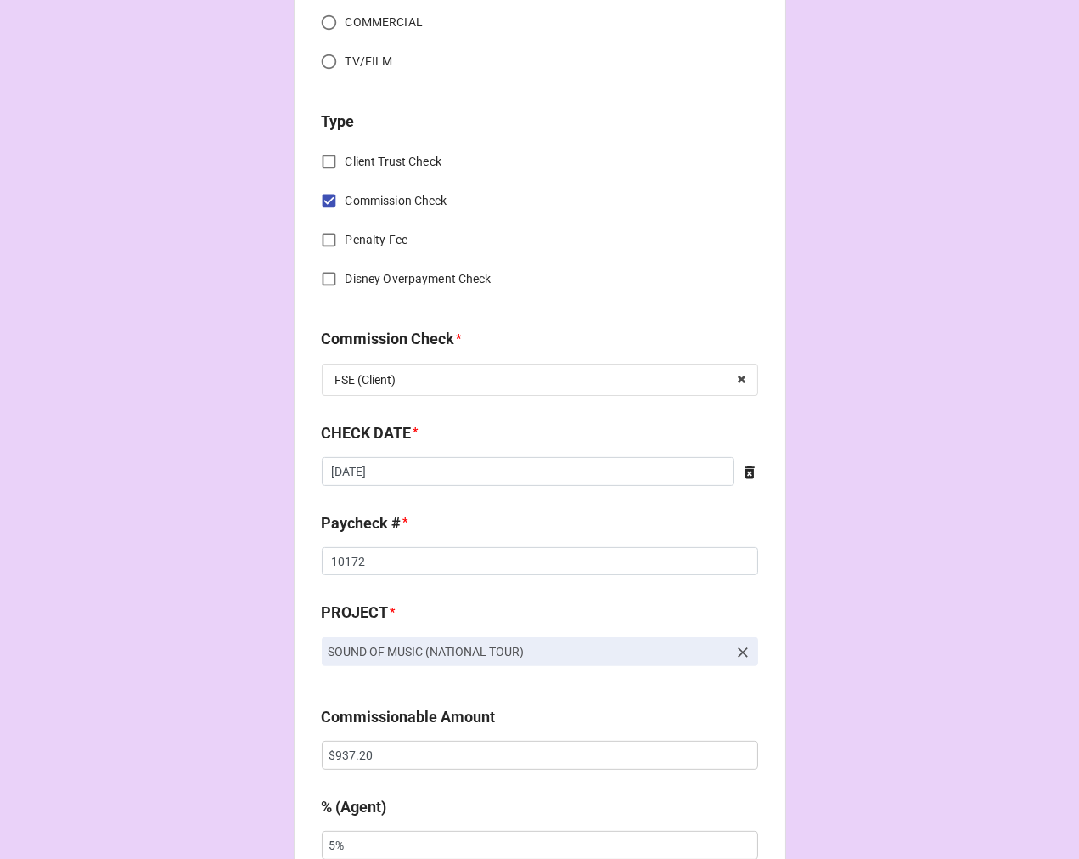
scroll to position [660, 0]
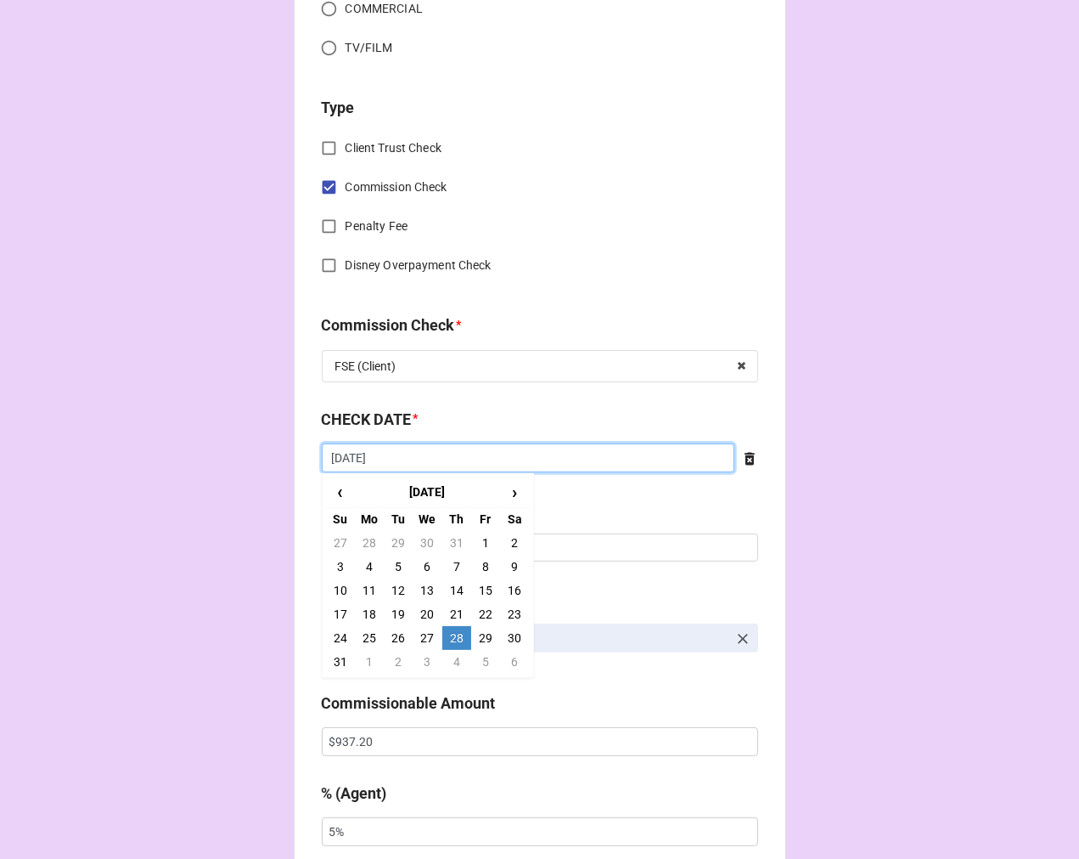
click at [452, 457] on input "[DATE]" at bounding box center [528, 457] width 413 height 29
click at [481, 661] on td "5" at bounding box center [485, 662] width 29 height 24
type input "[DATE]"
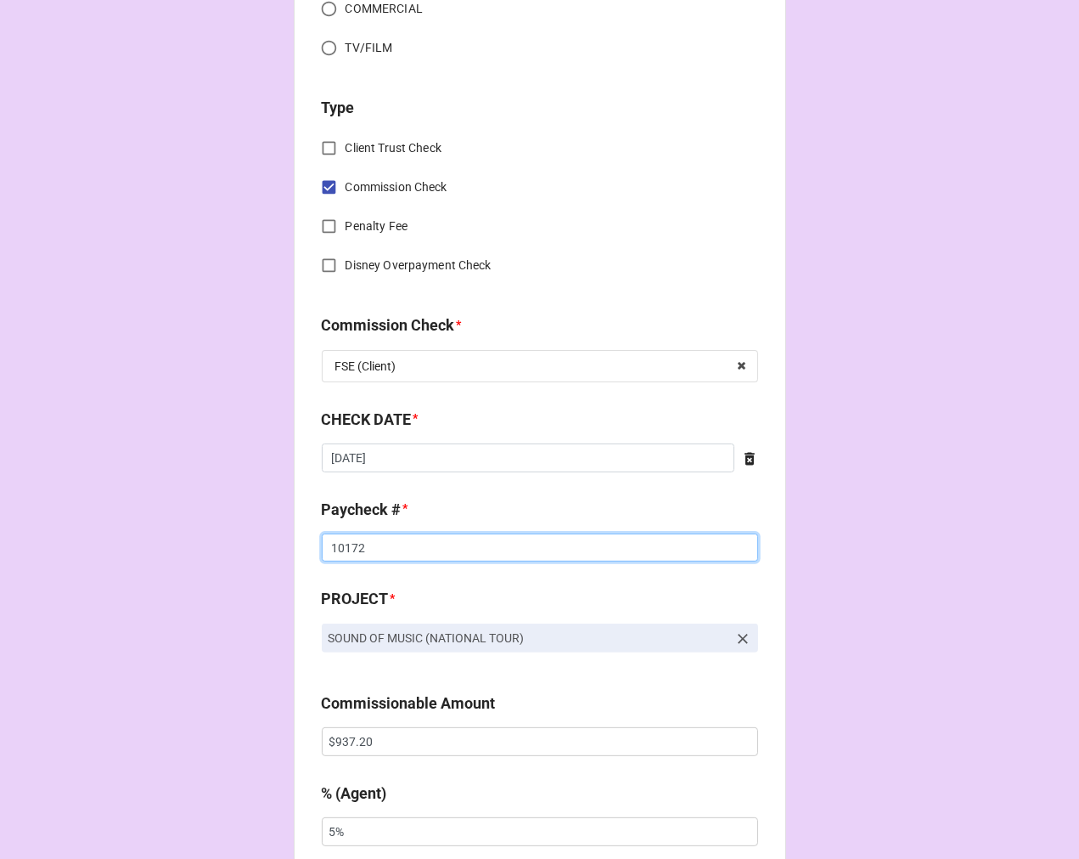
click at [351, 550] on input "10172" at bounding box center [540, 547] width 436 height 29
drag, startPoint x: 351, startPoint y: 550, endPoint x: 402, endPoint y: 540, distance: 52.0
click at [350, 550] on input "10172" at bounding box center [540, 547] width 436 height 29
type input "10259"
click at [340, 735] on input "$937.20" at bounding box center [540, 741] width 436 height 29
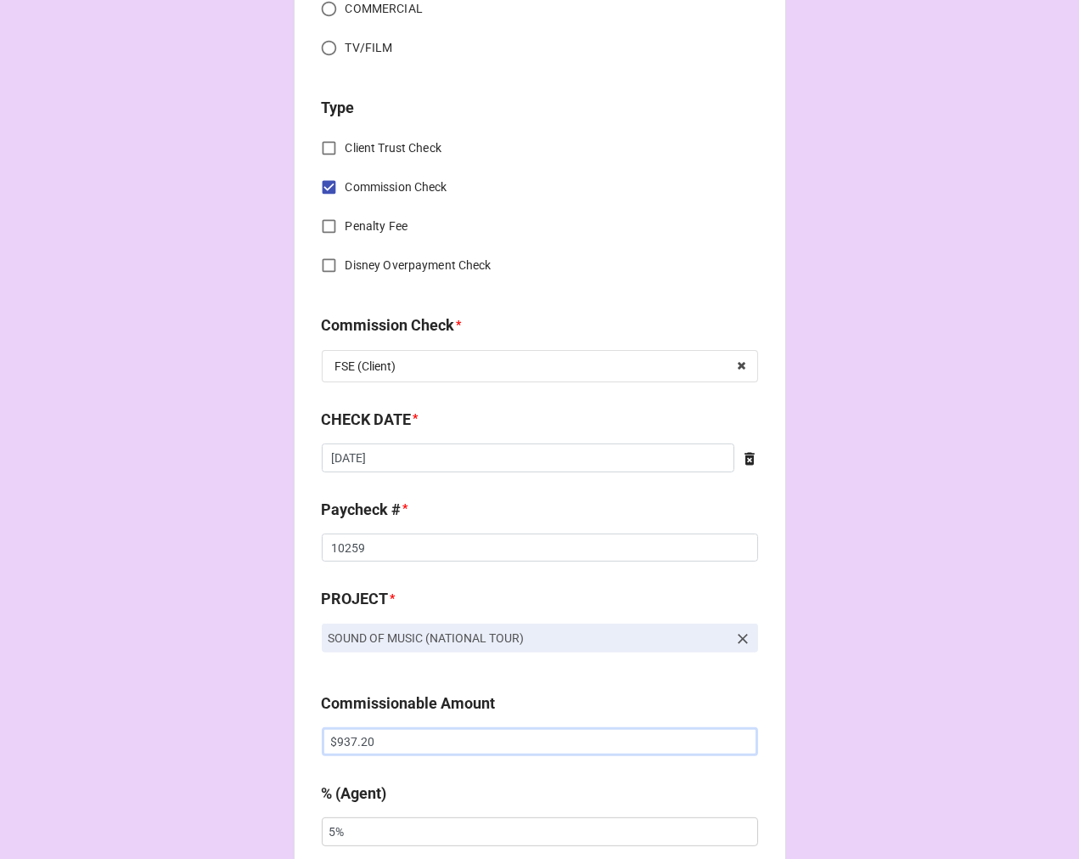
click at [340, 735] on input "$937.20" at bounding box center [540, 741] width 436 height 29
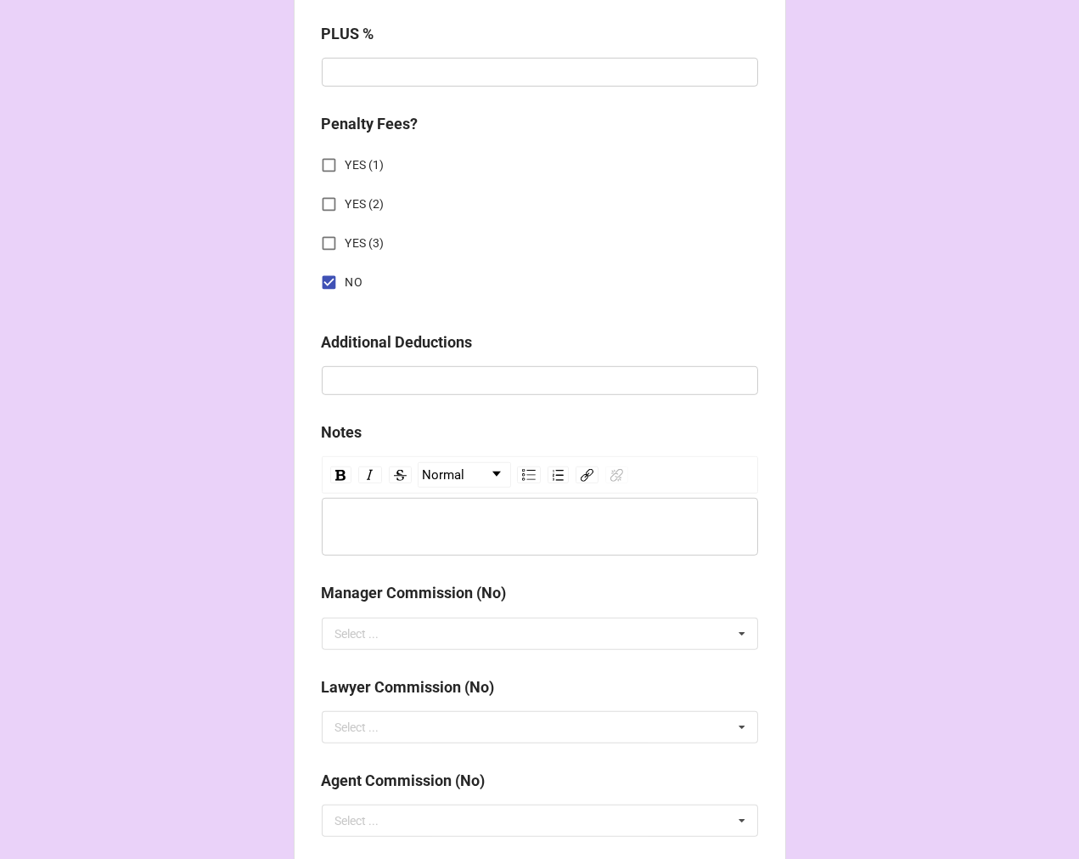
scroll to position [1966, 0]
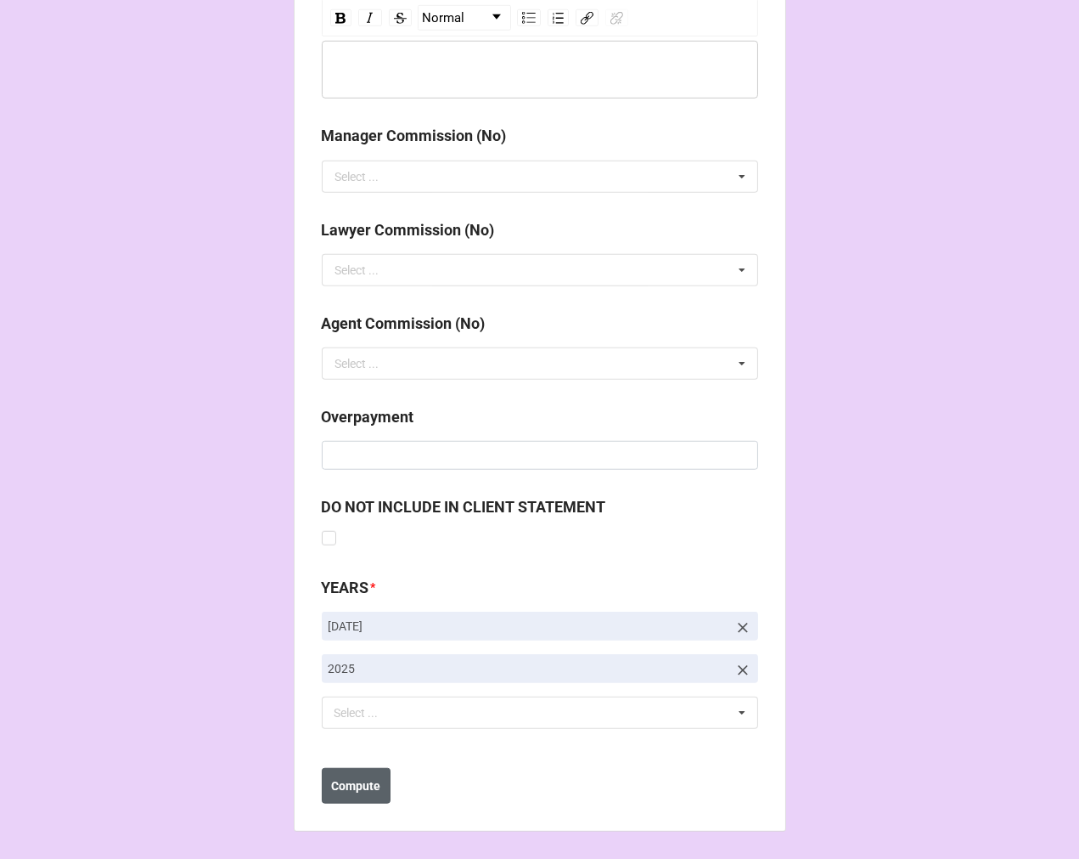
type input "$1,874.80"
click at [352, 791] on b "Compute" at bounding box center [355, 786] width 49 height 18
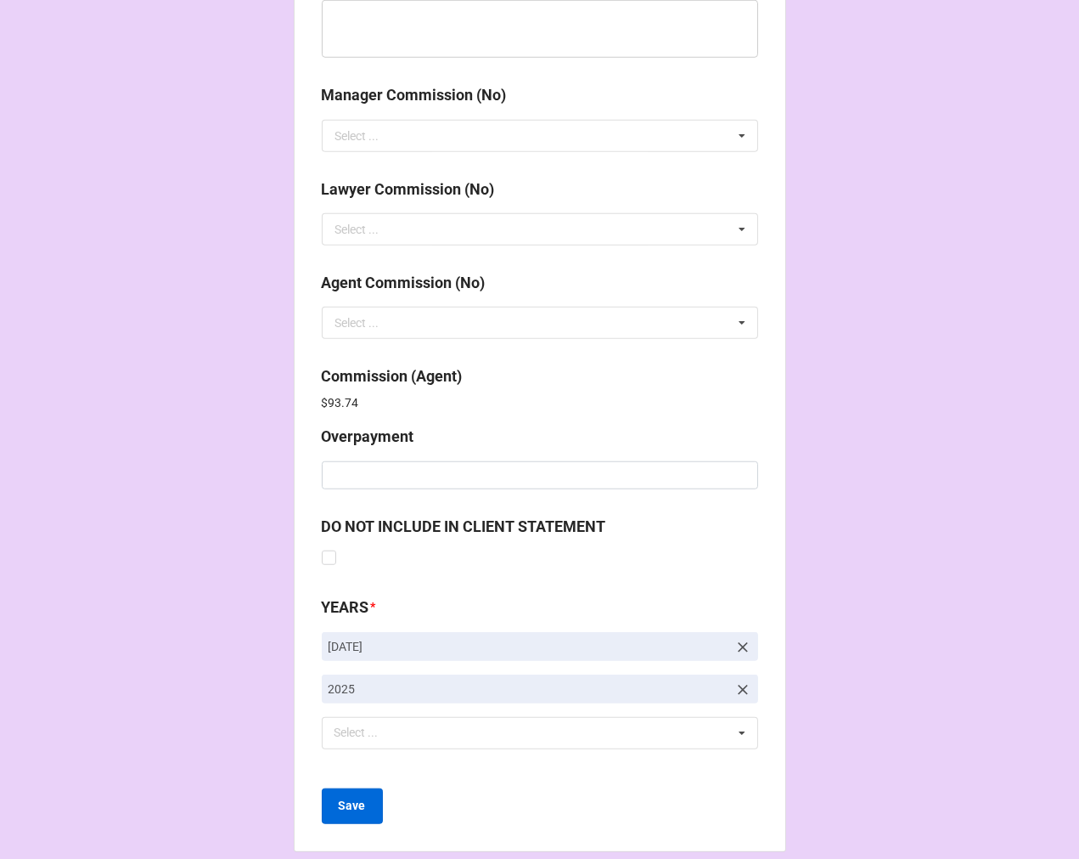
scroll to position [2026, 0]
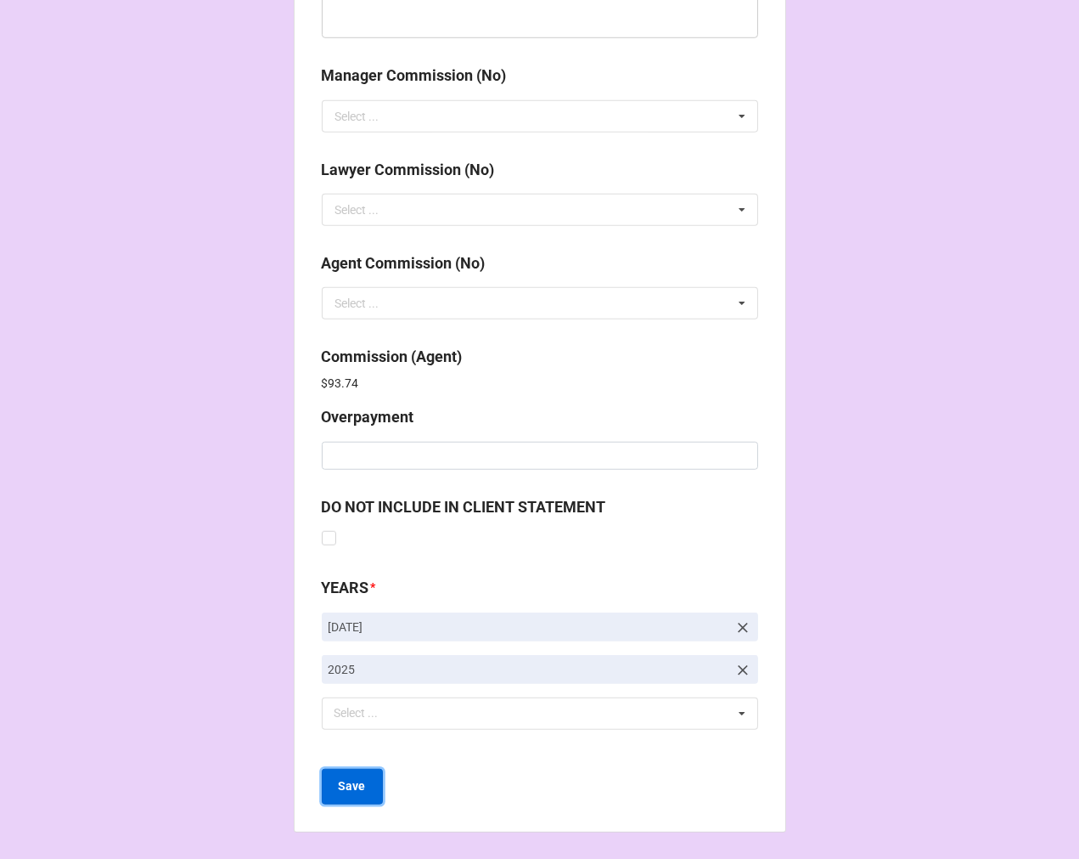
click at [349, 790] on b "Save" at bounding box center [352, 786] width 27 height 18
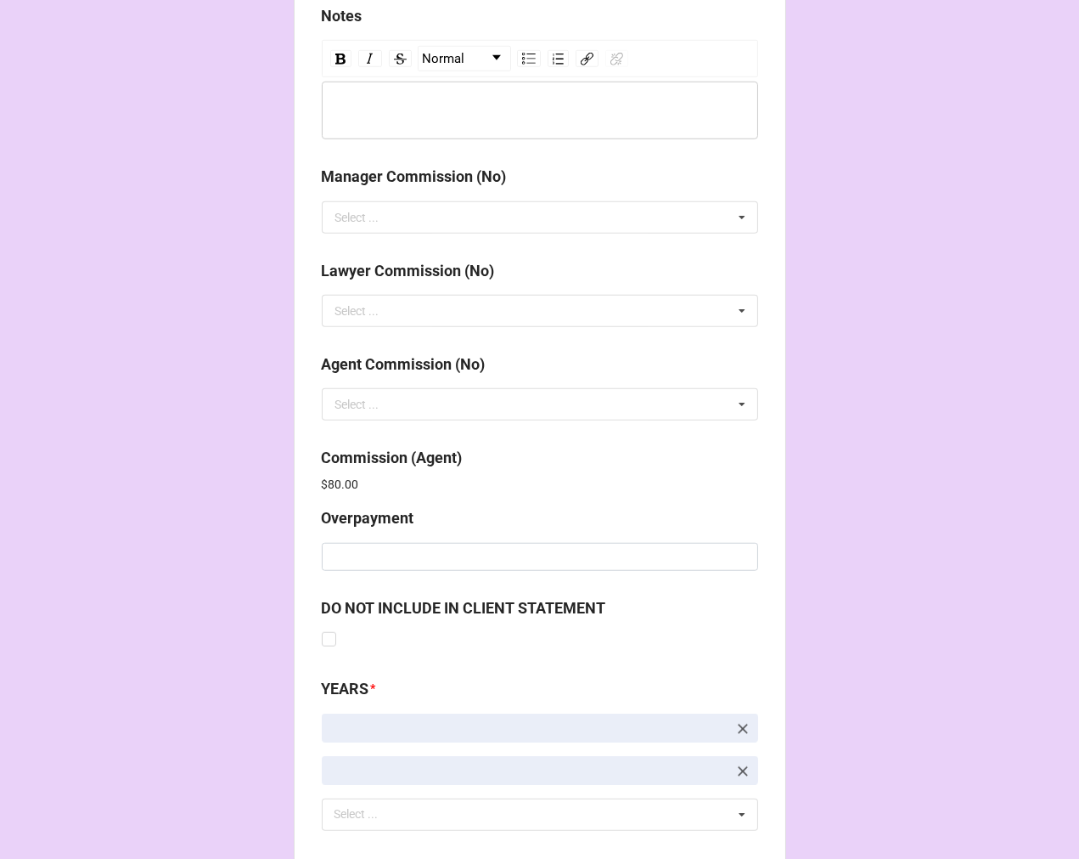
scroll to position [2026, 0]
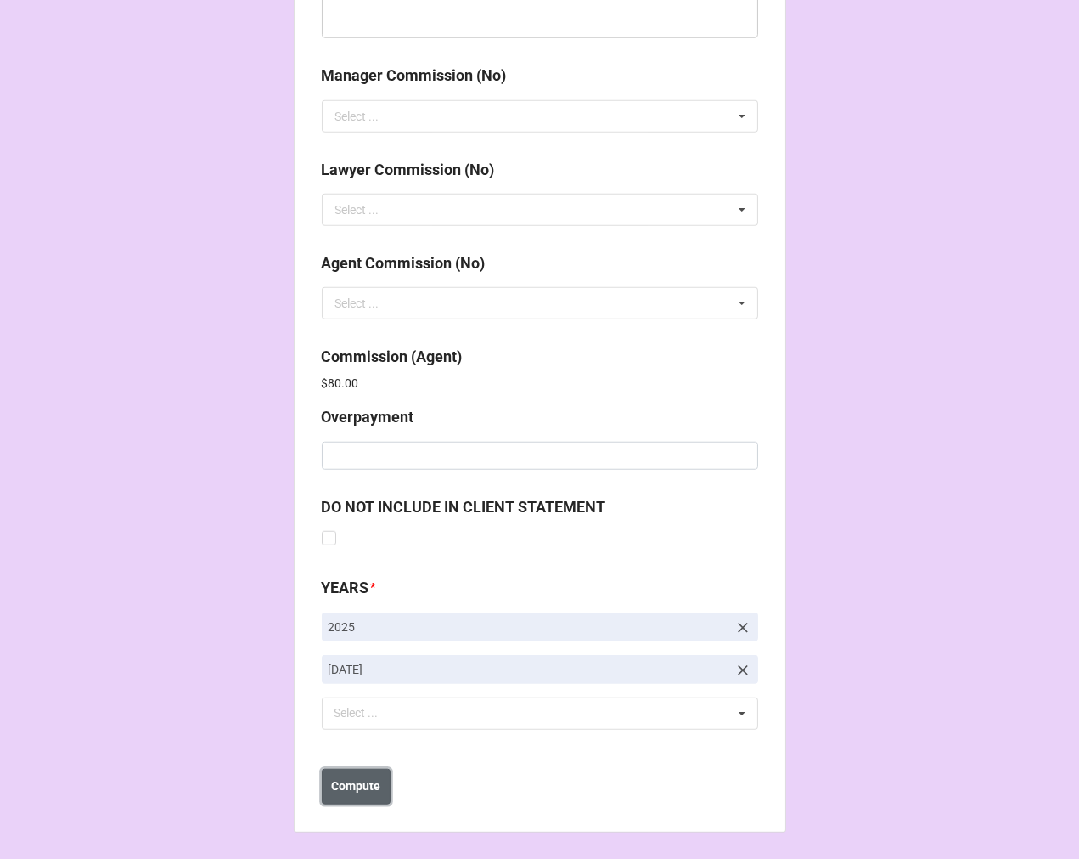
click at [359, 781] on b "Compute" at bounding box center [355, 786] width 49 height 18
click at [352, 788] on b "Save" at bounding box center [352, 786] width 27 height 18
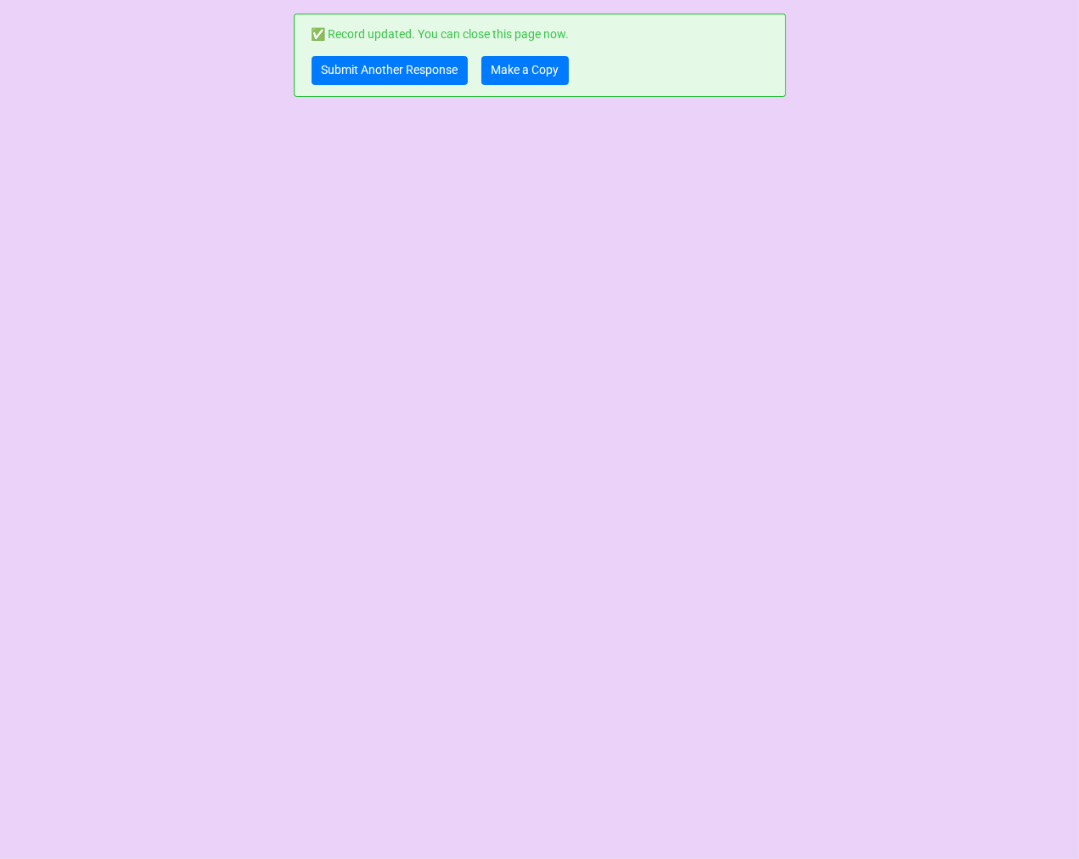
scroll to position [0, 0]
click at [542, 70] on link "Make a Copy" at bounding box center [525, 70] width 87 height 29
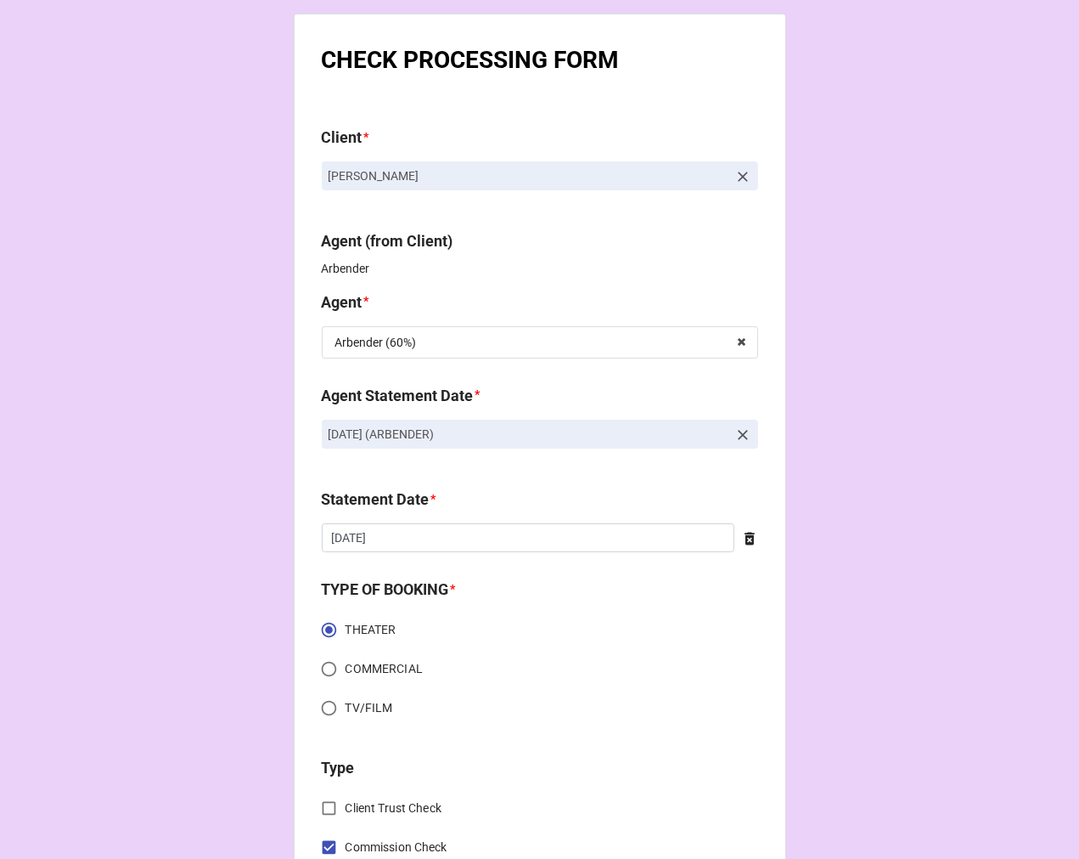
click at [740, 433] on icon at bounding box center [743, 434] width 17 height 17
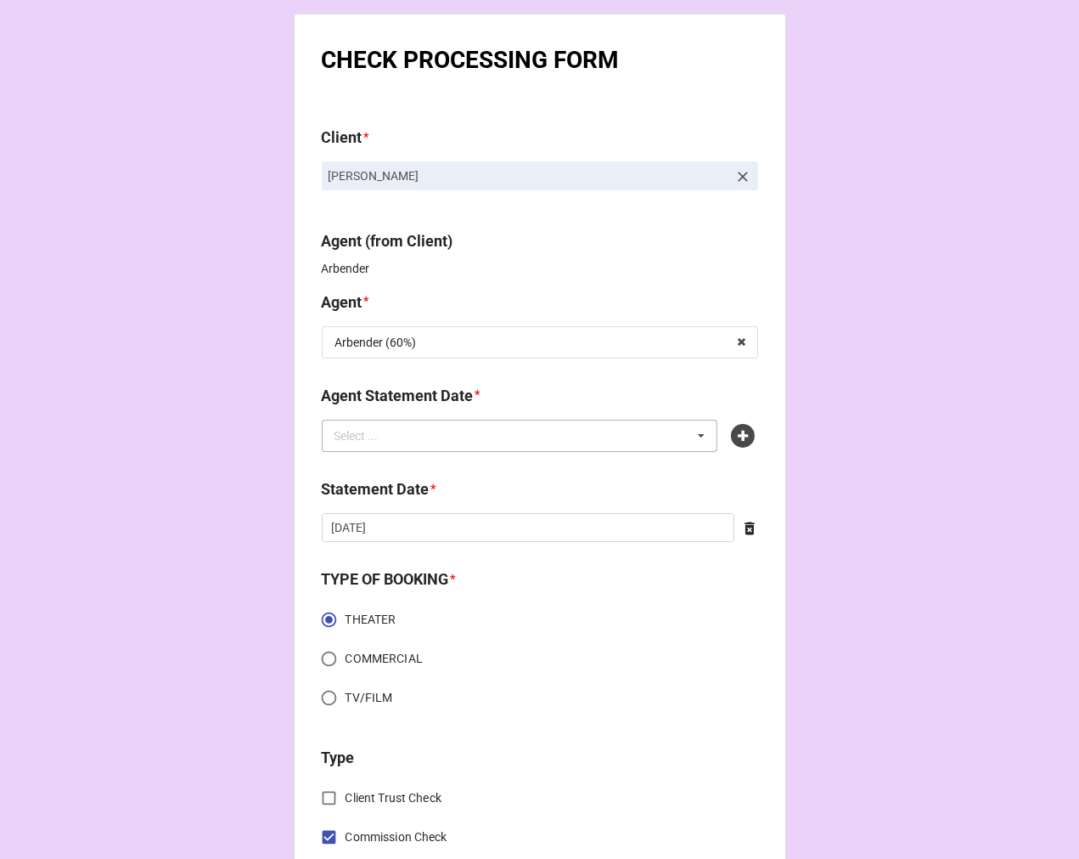
click at [631, 435] on div "Select ... No results found." at bounding box center [520, 436] width 397 height 32
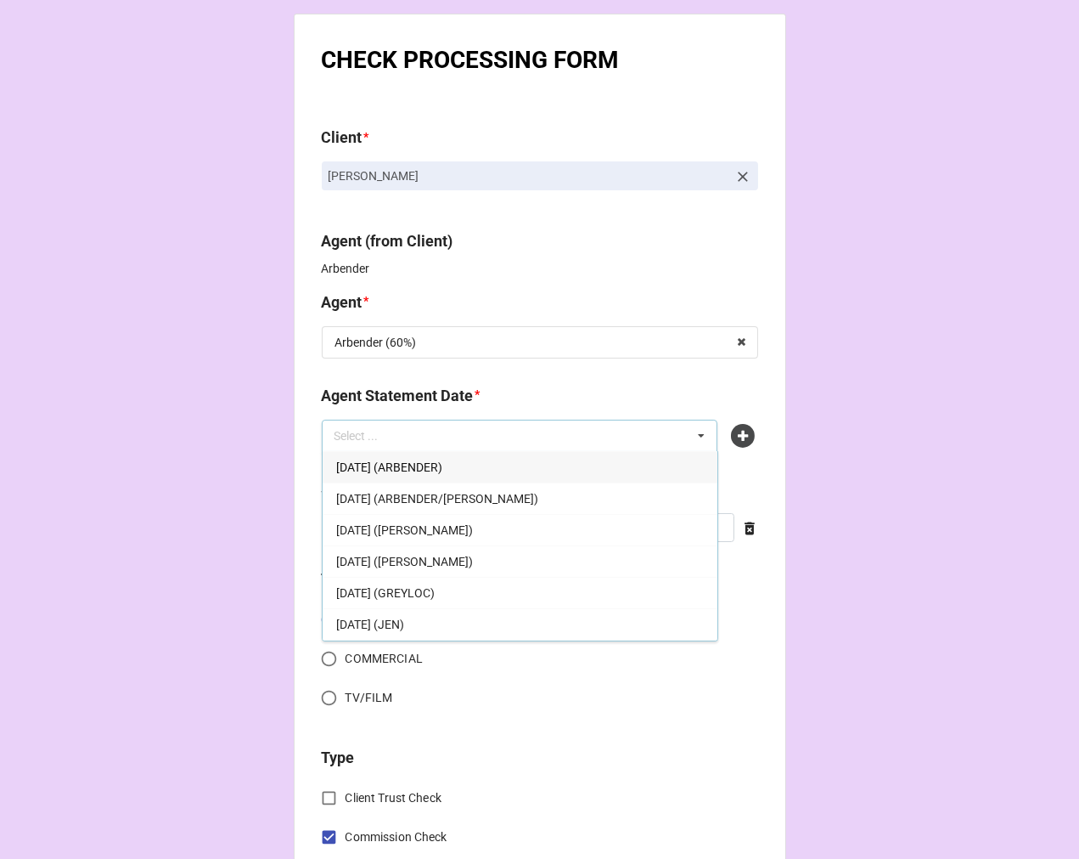
click at [430, 465] on span "[DATE] (ARBENDER)" at bounding box center [389, 467] width 106 height 14
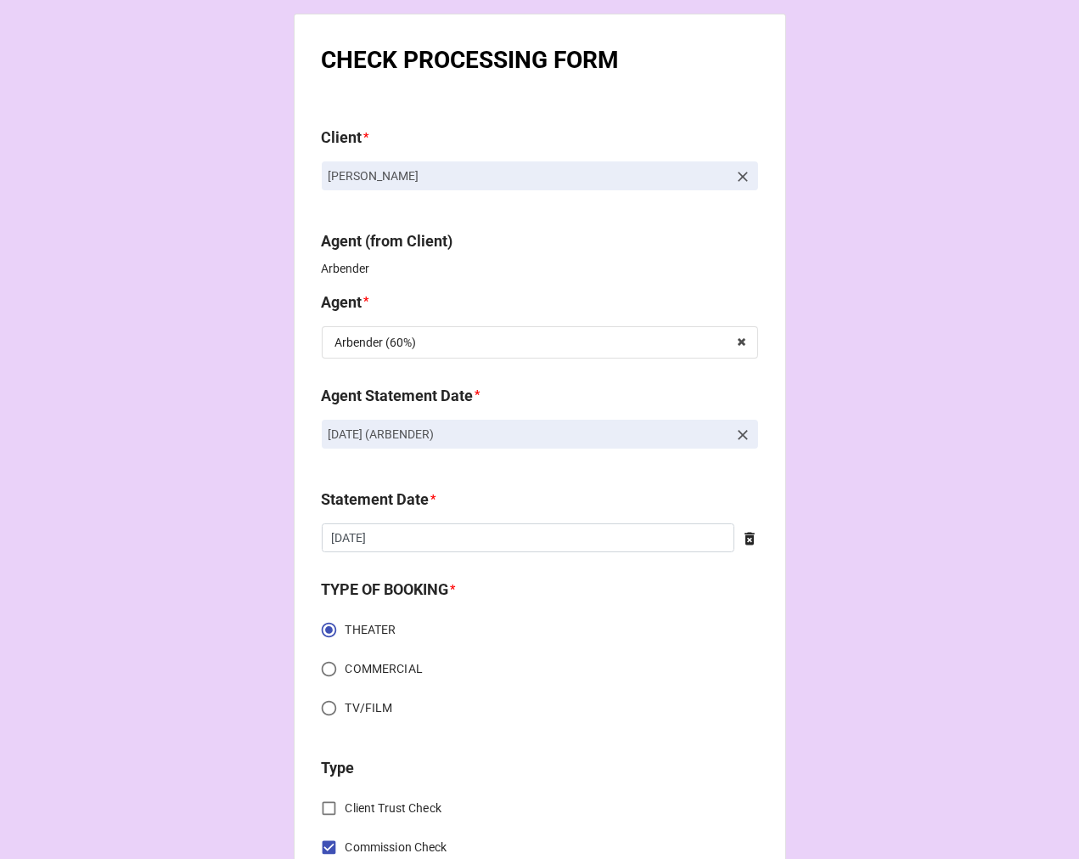
click at [749, 540] on icon at bounding box center [749, 538] width 17 height 17
click at [552, 539] on input "text" at bounding box center [540, 537] width 436 height 29
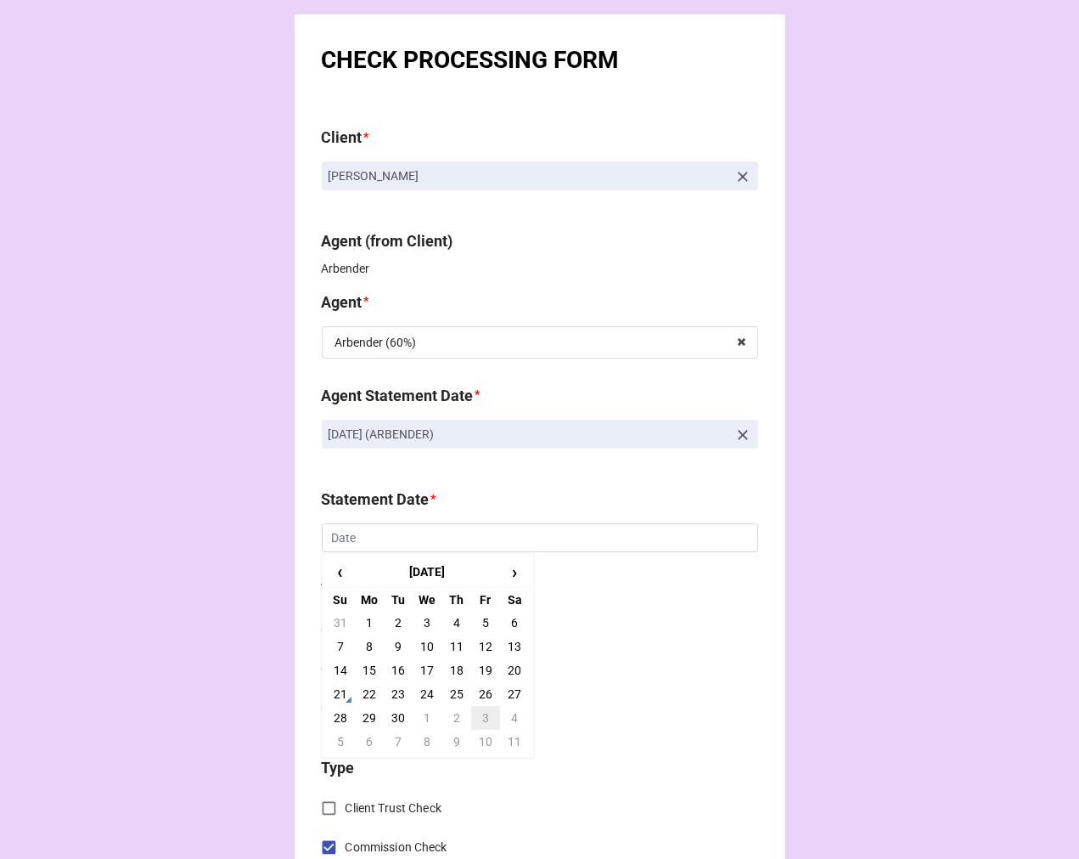
click at [485, 717] on td "3" at bounding box center [485, 718] width 29 height 24
type input "[DATE]"
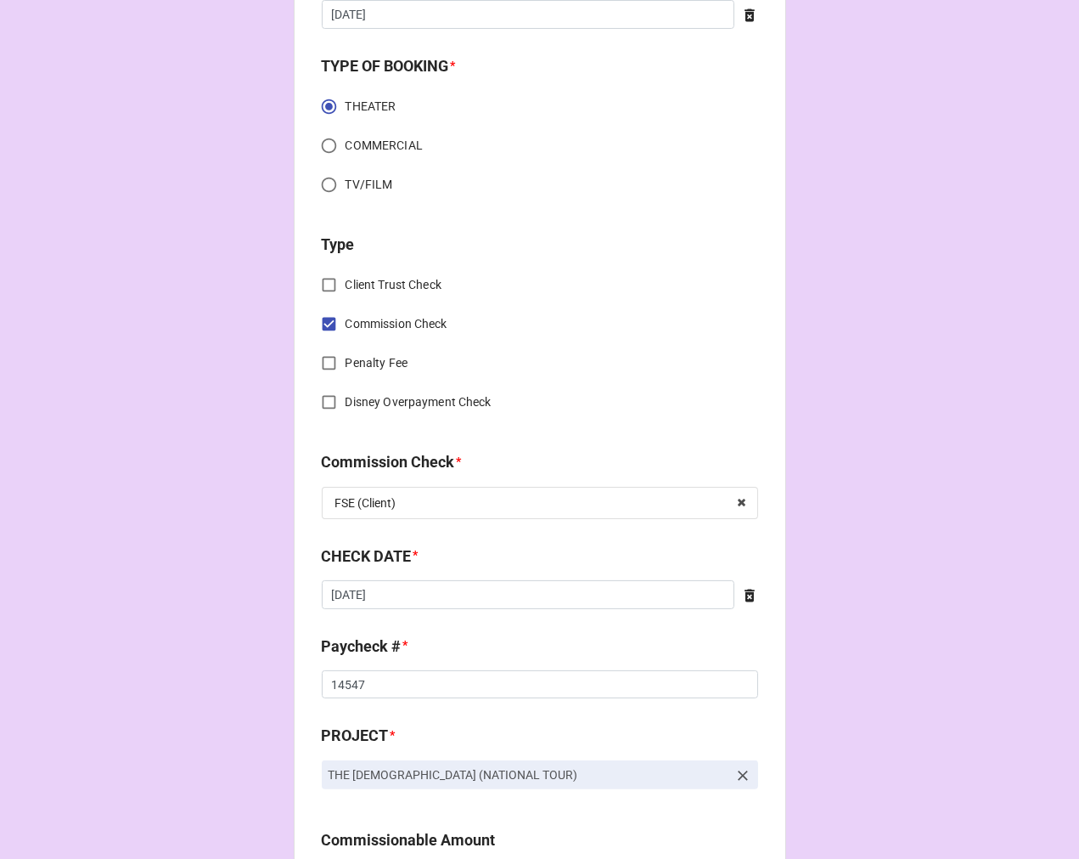
scroll to position [566, 0]
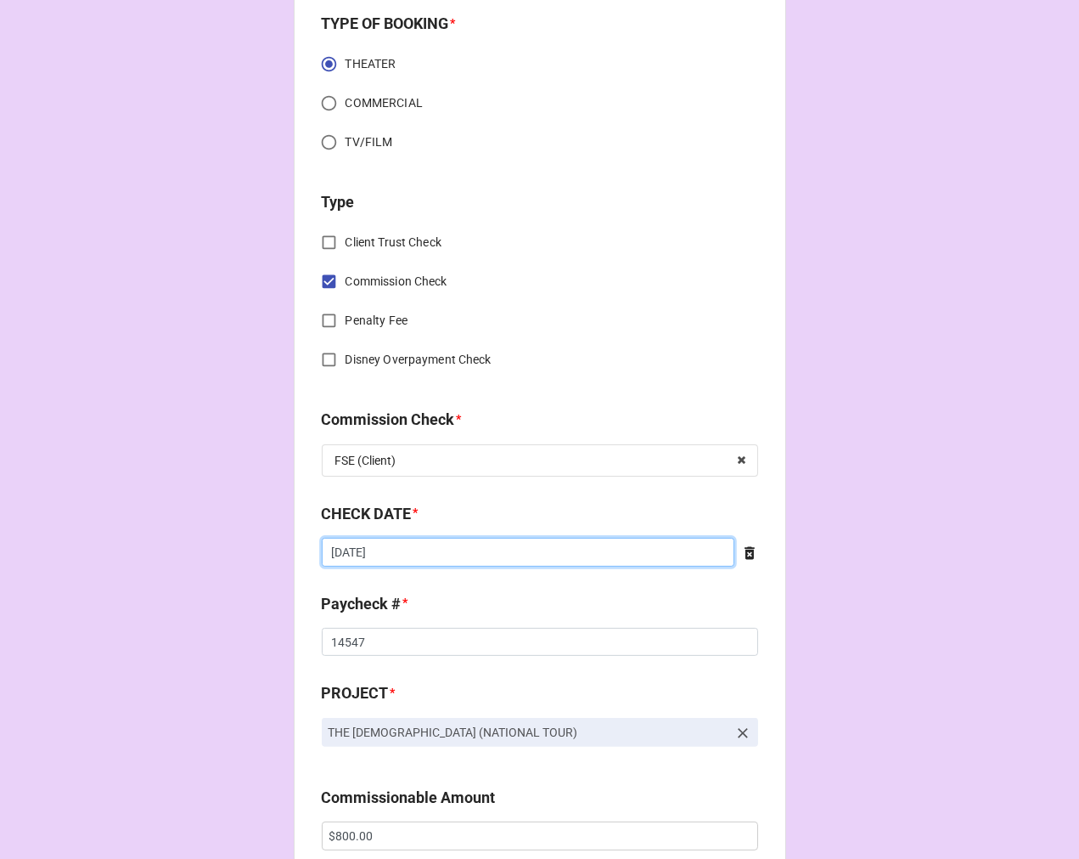
click at [399, 559] on input "[DATE]" at bounding box center [528, 552] width 413 height 29
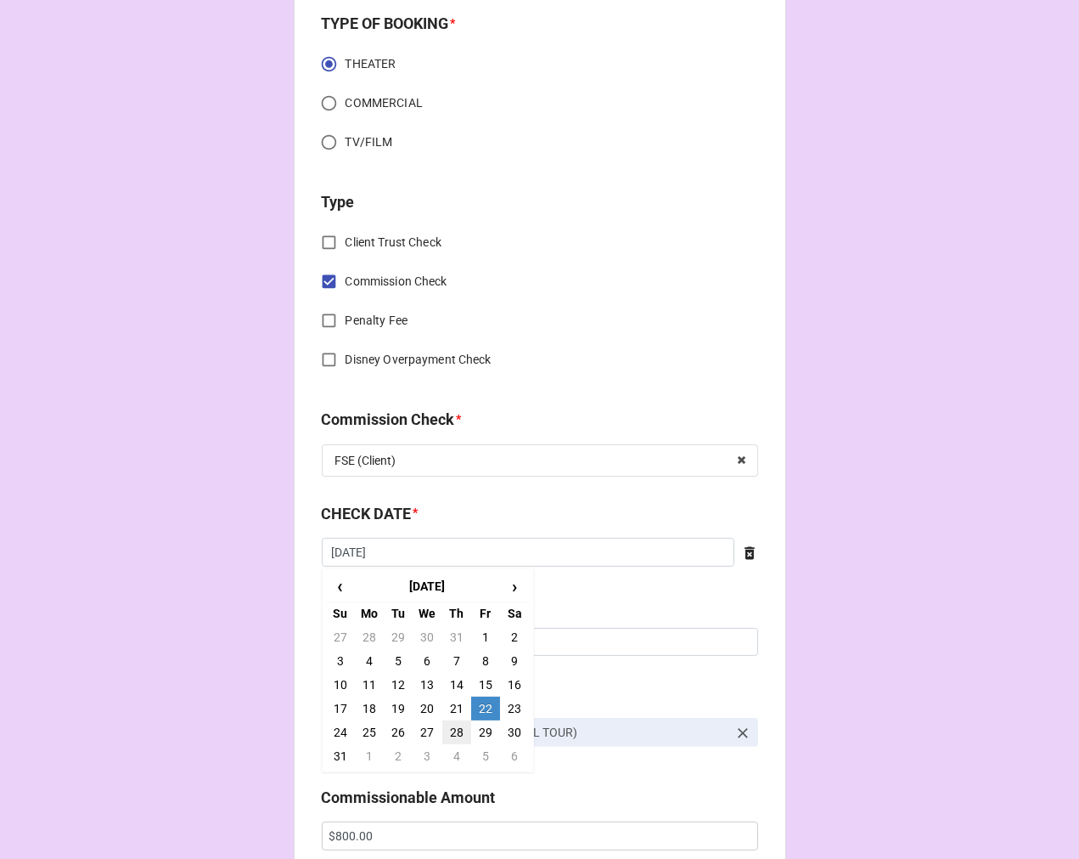
click at [450, 731] on td "28" at bounding box center [456, 732] width 29 height 24
type input "[DATE]"
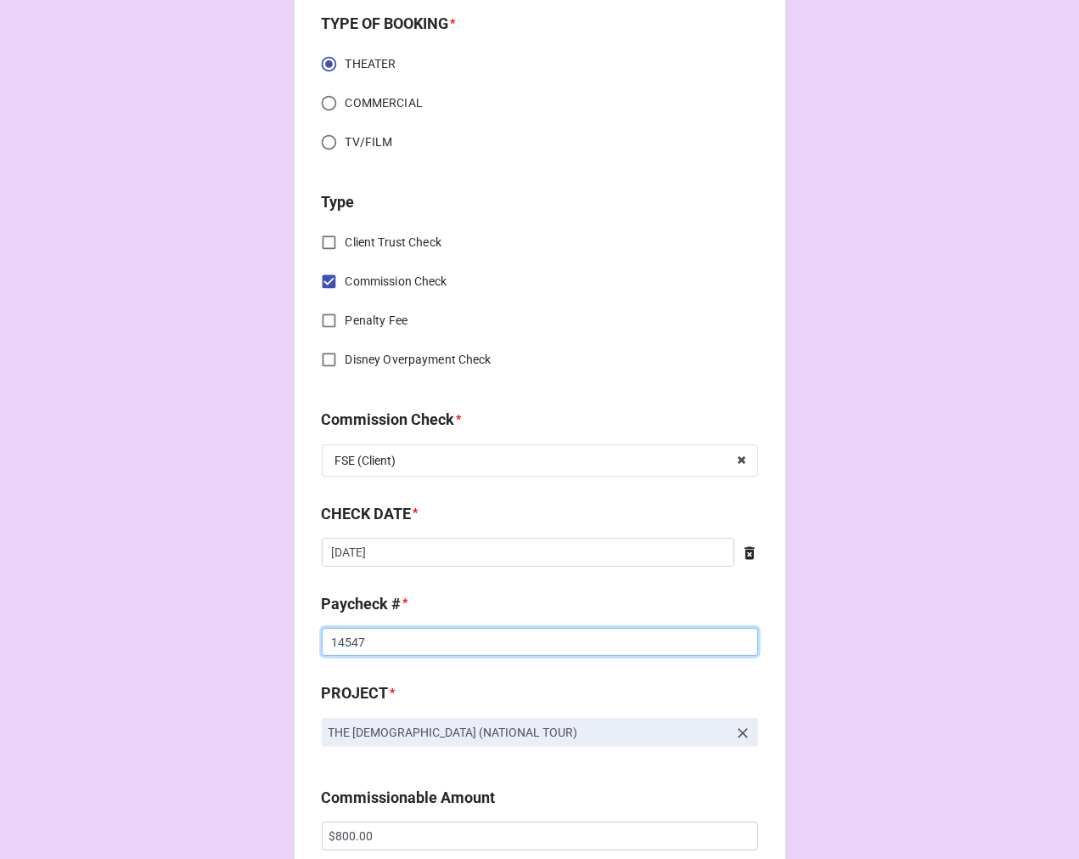
click at [335, 644] on input "14547" at bounding box center [540, 642] width 436 height 29
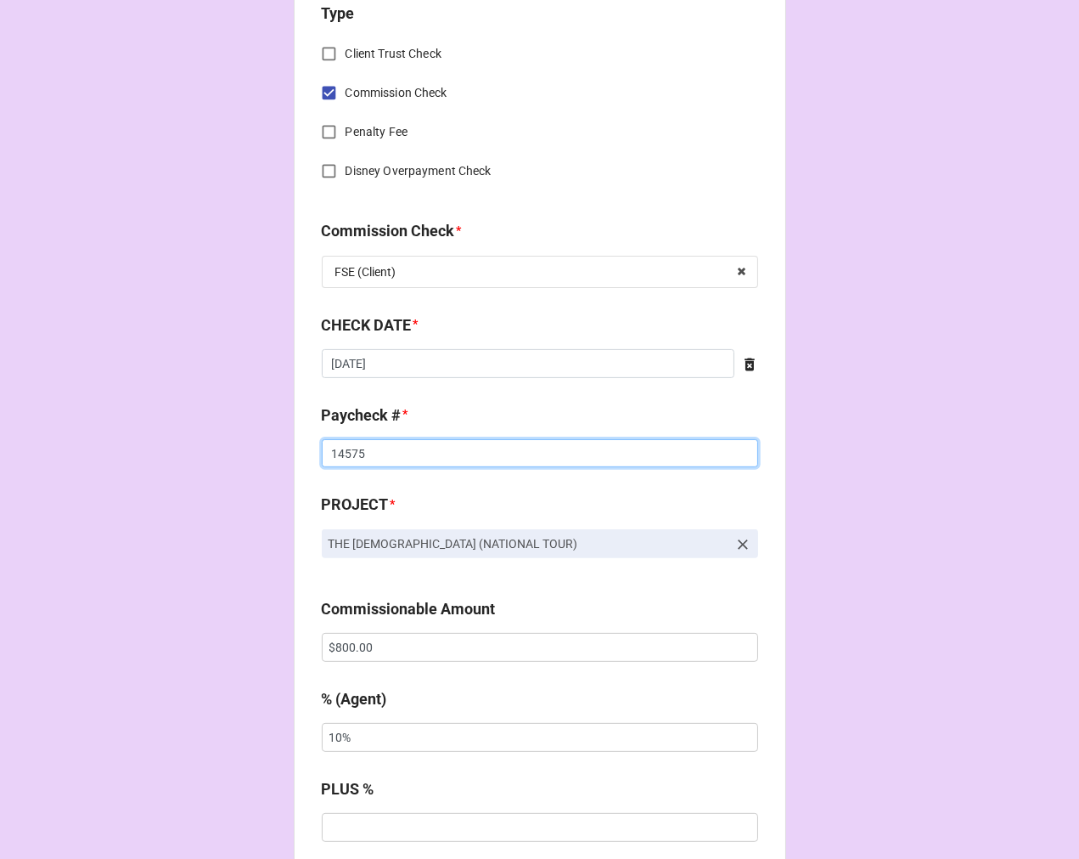
type input "14575"
click at [357, 643] on input "$800.00" at bounding box center [540, 647] width 436 height 29
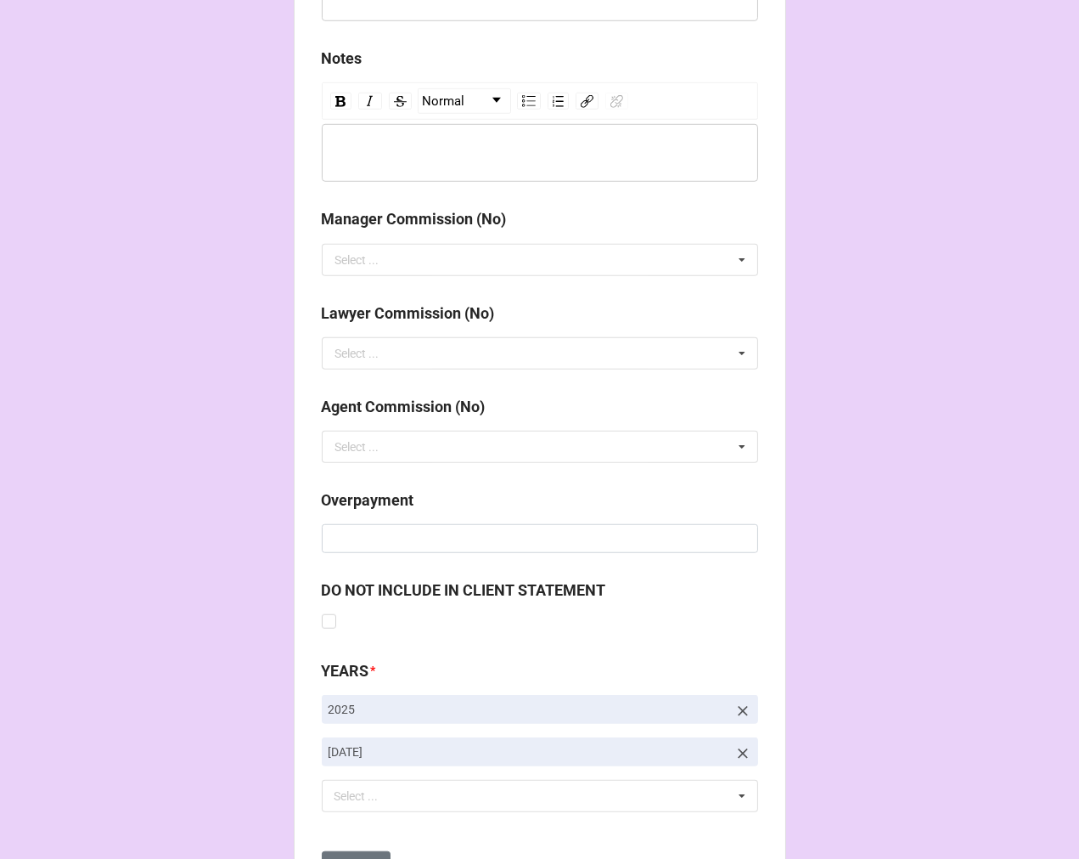
scroll to position [1966, 0]
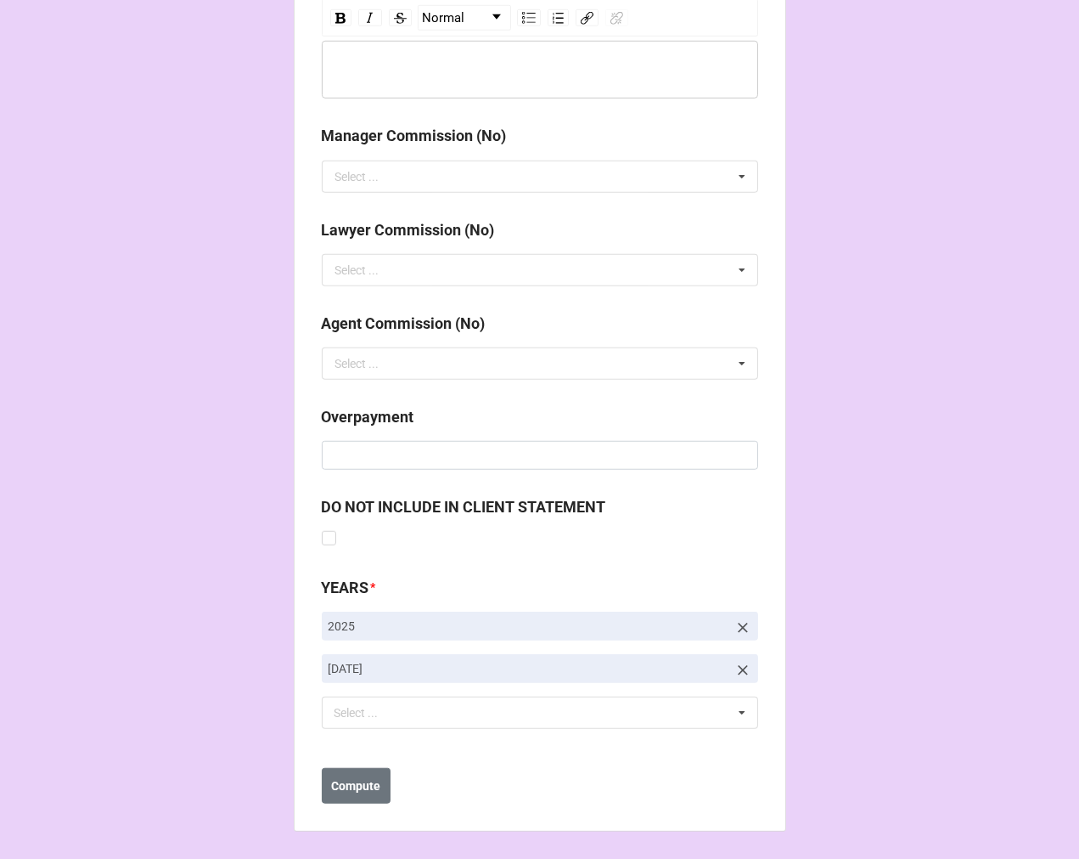
type input "$491.00"
click at [735, 662] on icon at bounding box center [743, 670] width 17 height 17
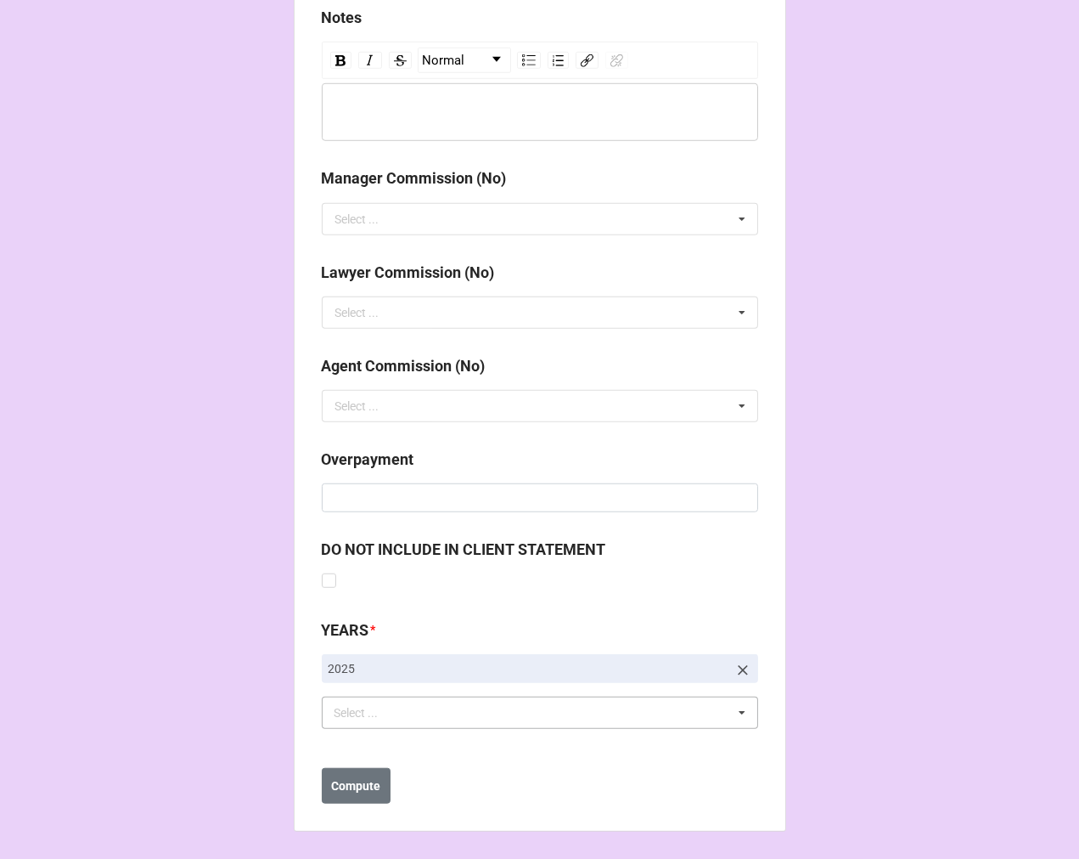
click at [470, 719] on div "Select ... No results found." at bounding box center [540, 712] width 436 height 32
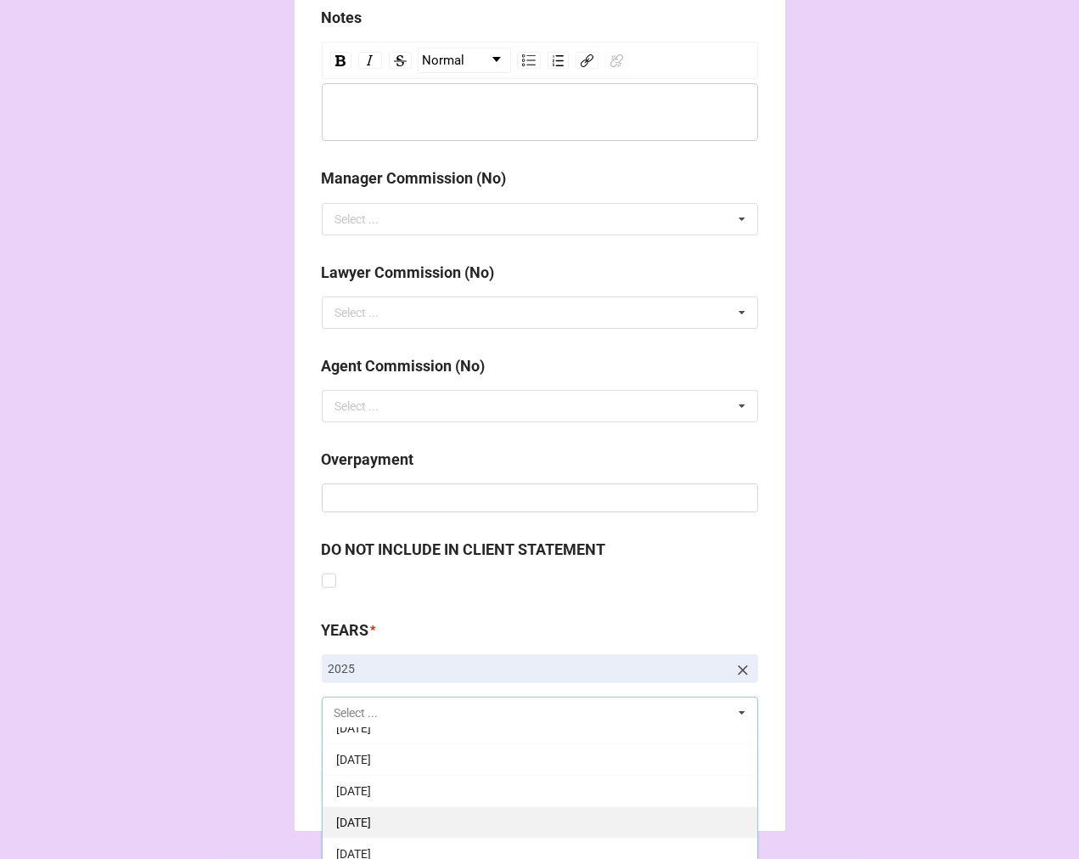
scroll to position [189, 0]
click at [371, 841] on span "[DATE]" at bounding box center [353, 838] width 35 height 14
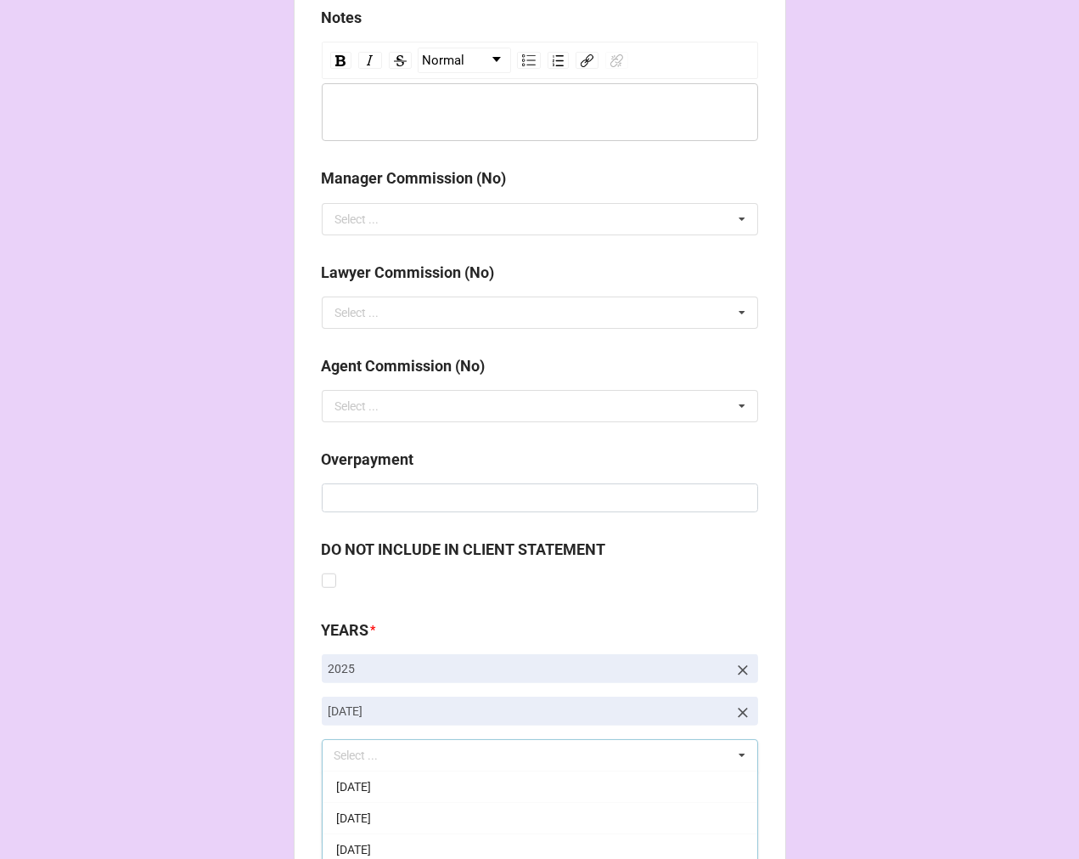
click at [366, 820] on b "Compute" at bounding box center [355, 828] width 49 height 18
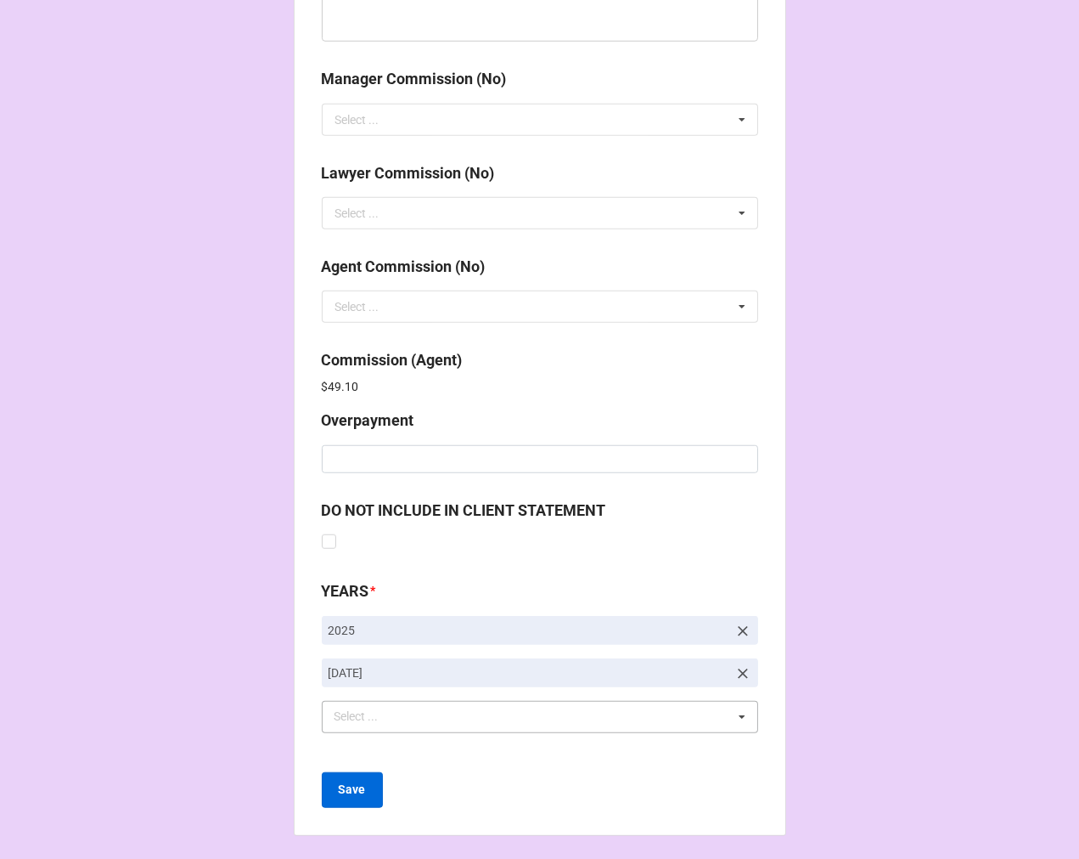
scroll to position [2026, 0]
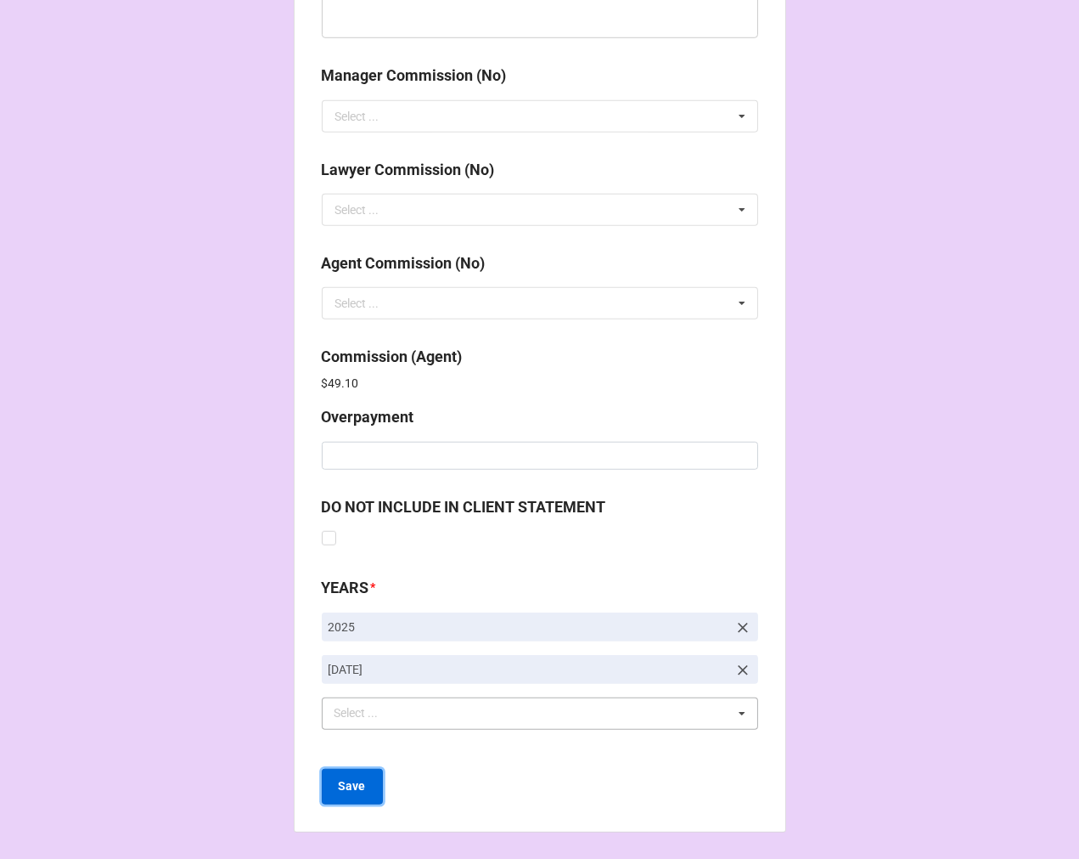
click at [352, 778] on b "Save" at bounding box center [352, 786] width 27 height 18
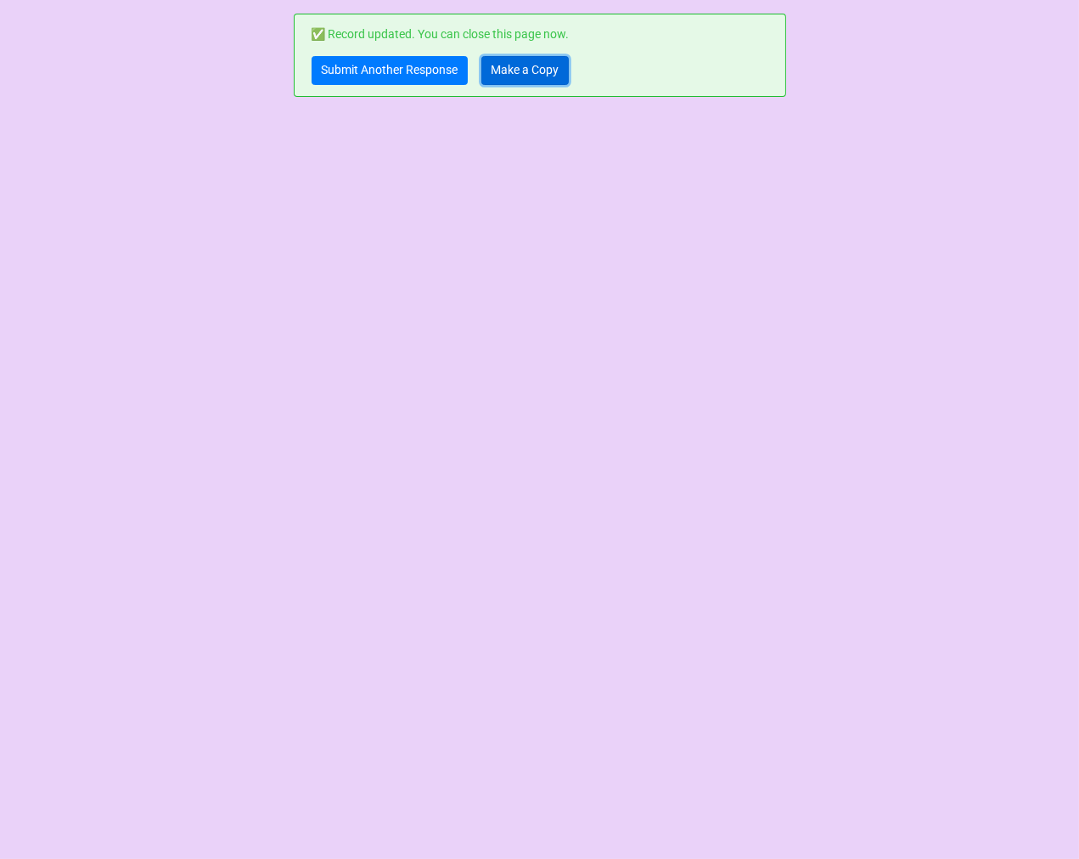
click at [538, 74] on link "Make a Copy" at bounding box center [525, 70] width 87 height 29
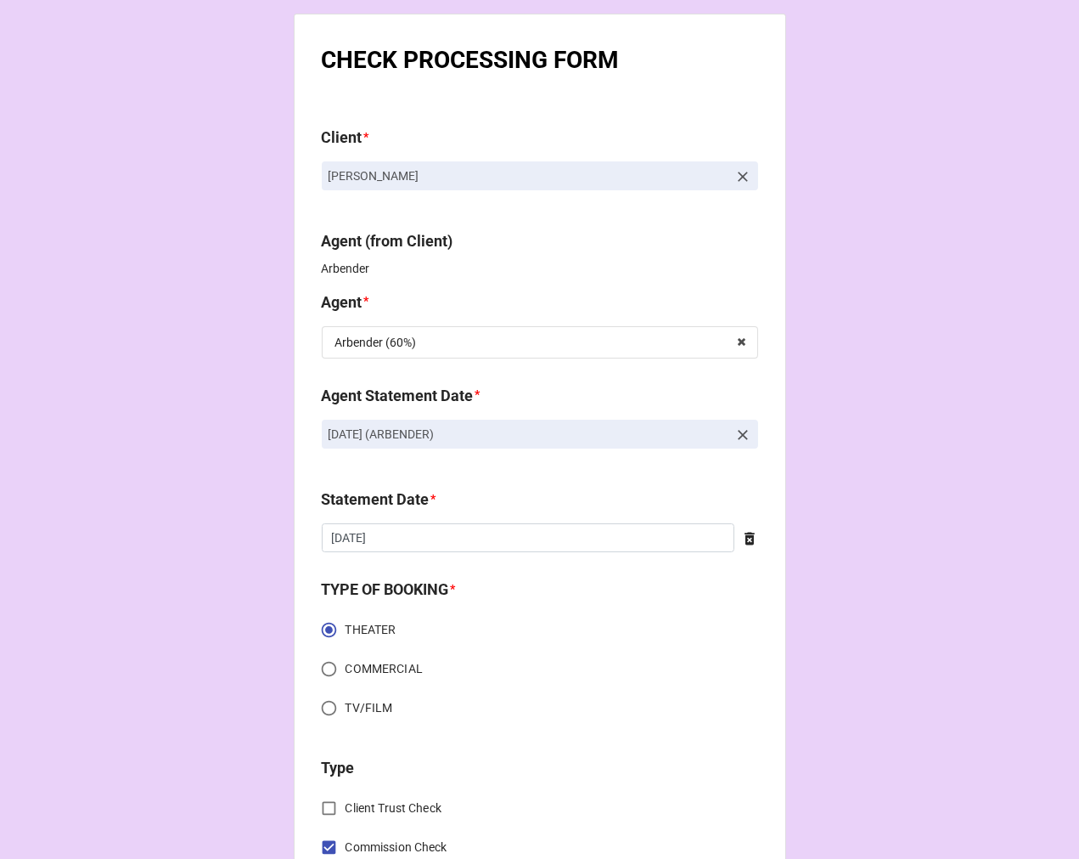
click at [742, 174] on icon at bounding box center [743, 176] width 17 height 17
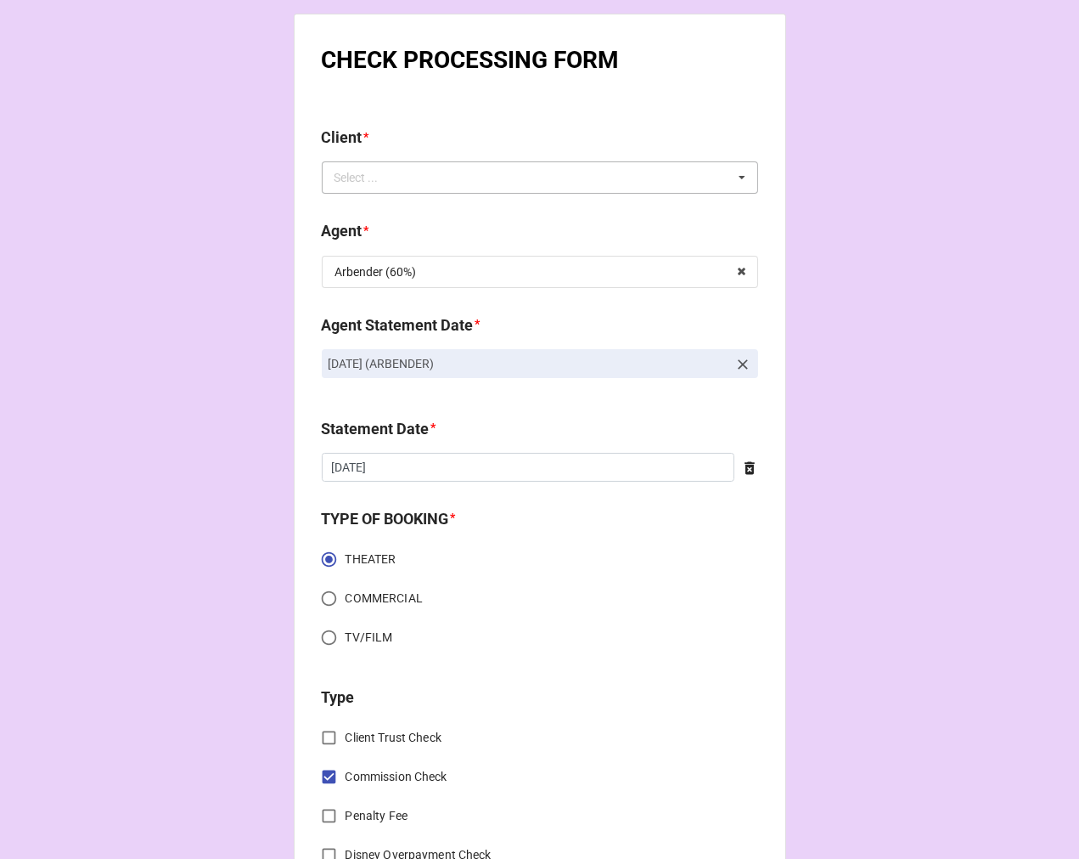
click at [692, 172] on div "Select ... No results found." at bounding box center [540, 177] width 436 height 32
type input "cartier"
click at [408, 206] on div "Cartier Benet" at bounding box center [540, 208] width 435 height 31
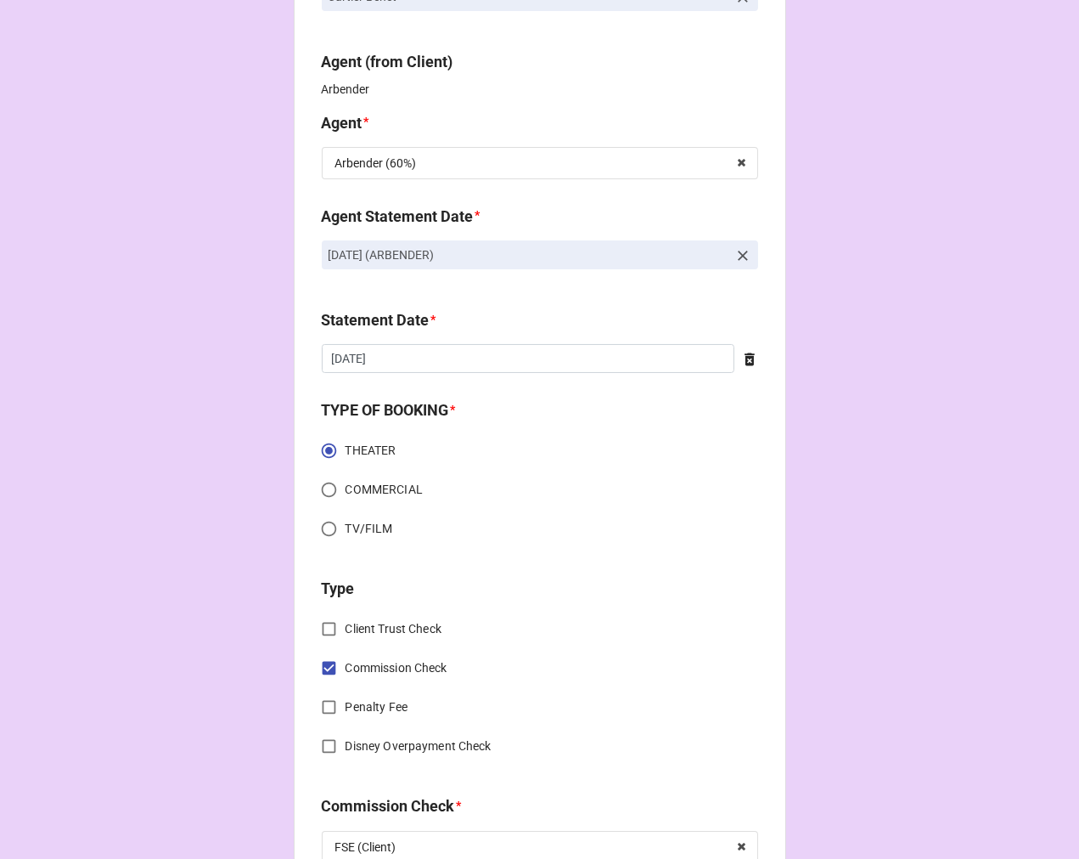
scroll to position [566, 0]
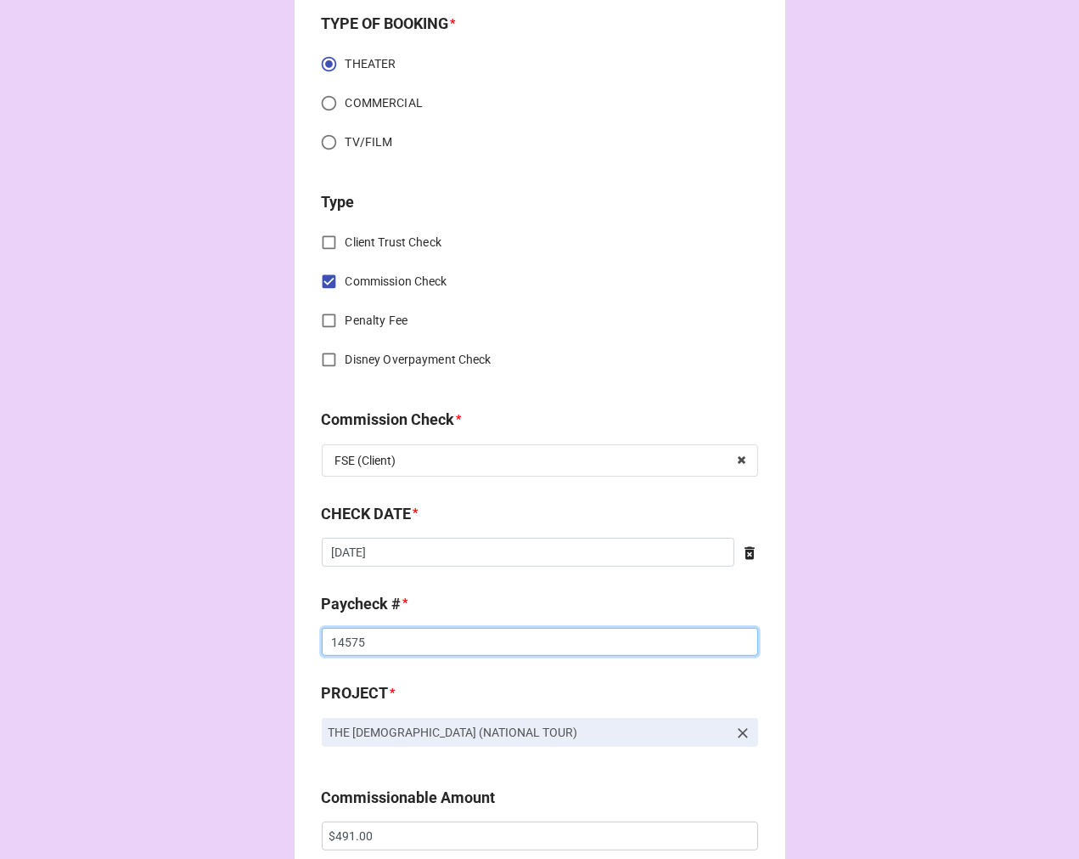
click at [343, 646] on input "14575" at bounding box center [540, 642] width 436 height 29
drag, startPoint x: 343, startPoint y: 646, endPoint x: 609, endPoint y: 498, distance: 304.5
click at [342, 646] on input "14575" at bounding box center [540, 642] width 436 height 29
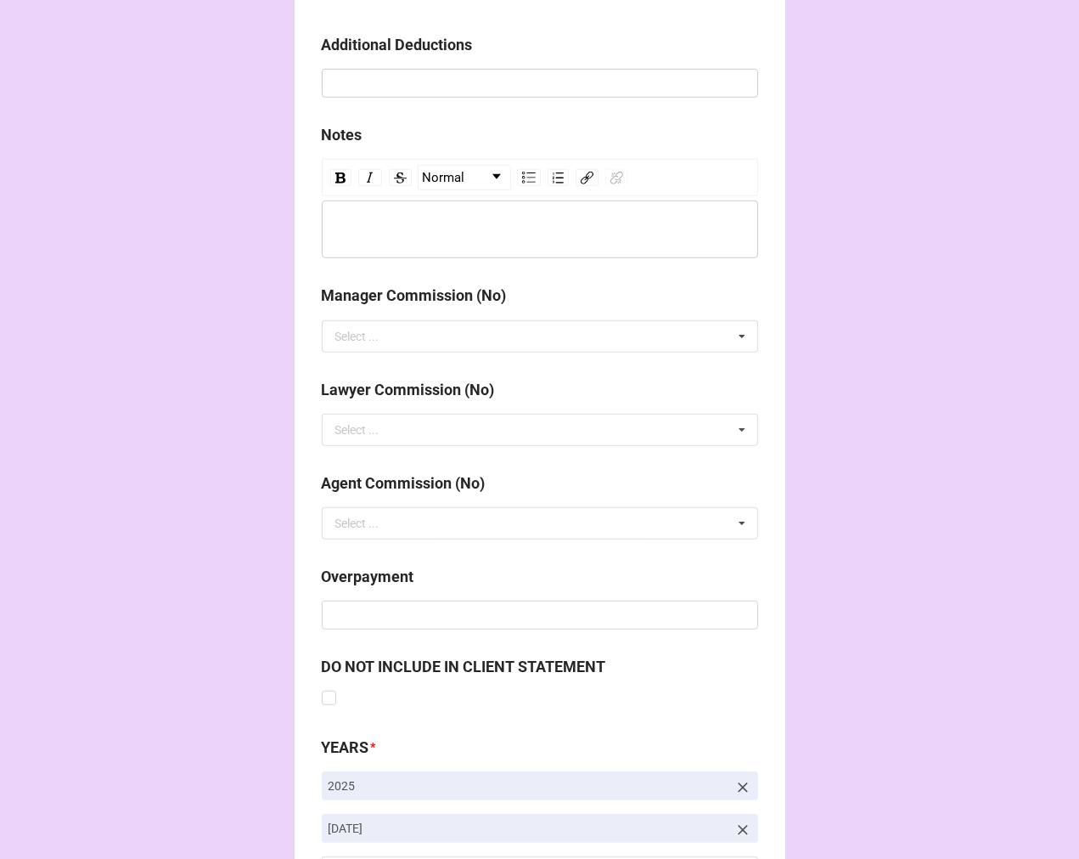
scroll to position [1966, 0]
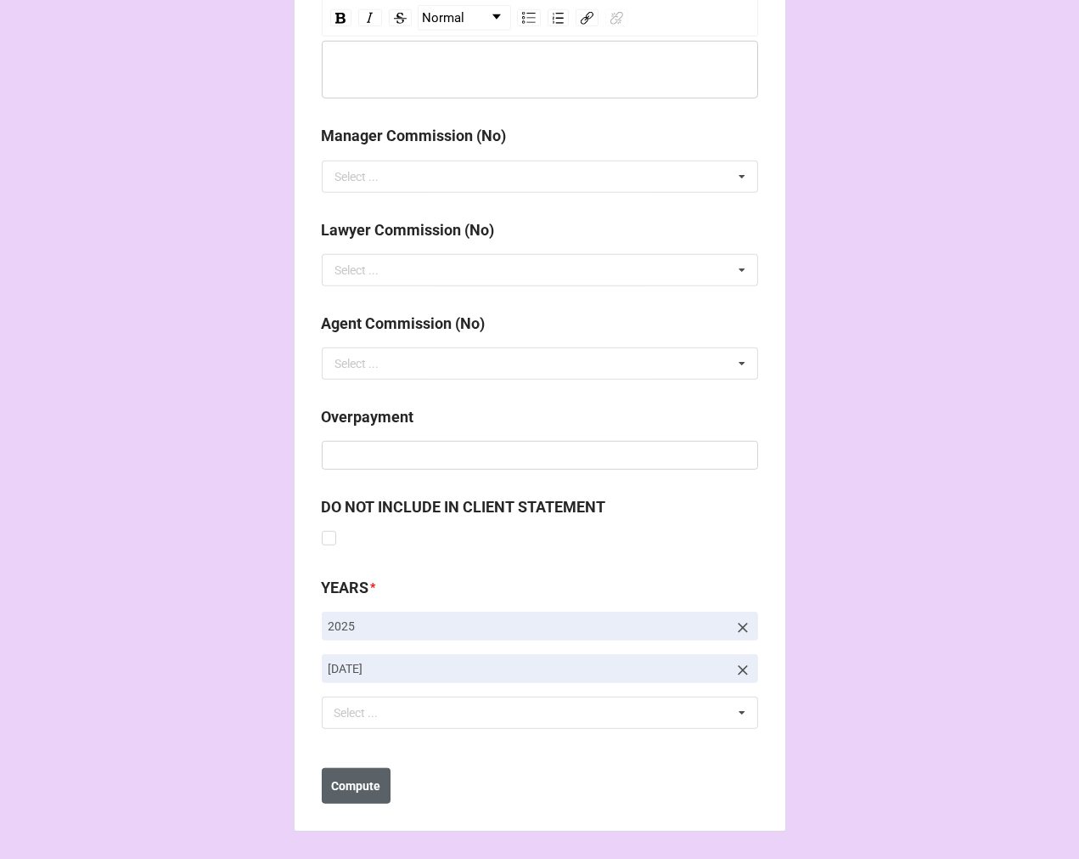
type input "14571"
click at [350, 791] on b "Compute" at bounding box center [355, 786] width 49 height 18
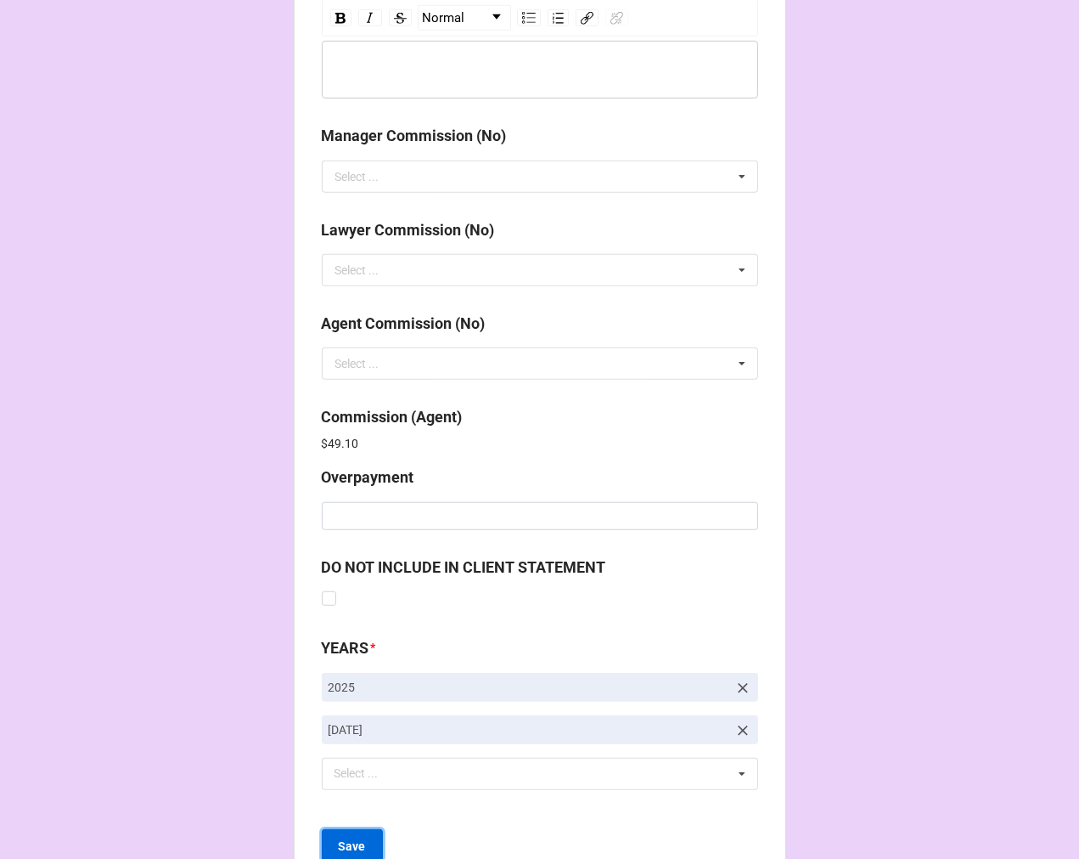
click at [357, 844] on b "Save" at bounding box center [352, 846] width 27 height 18
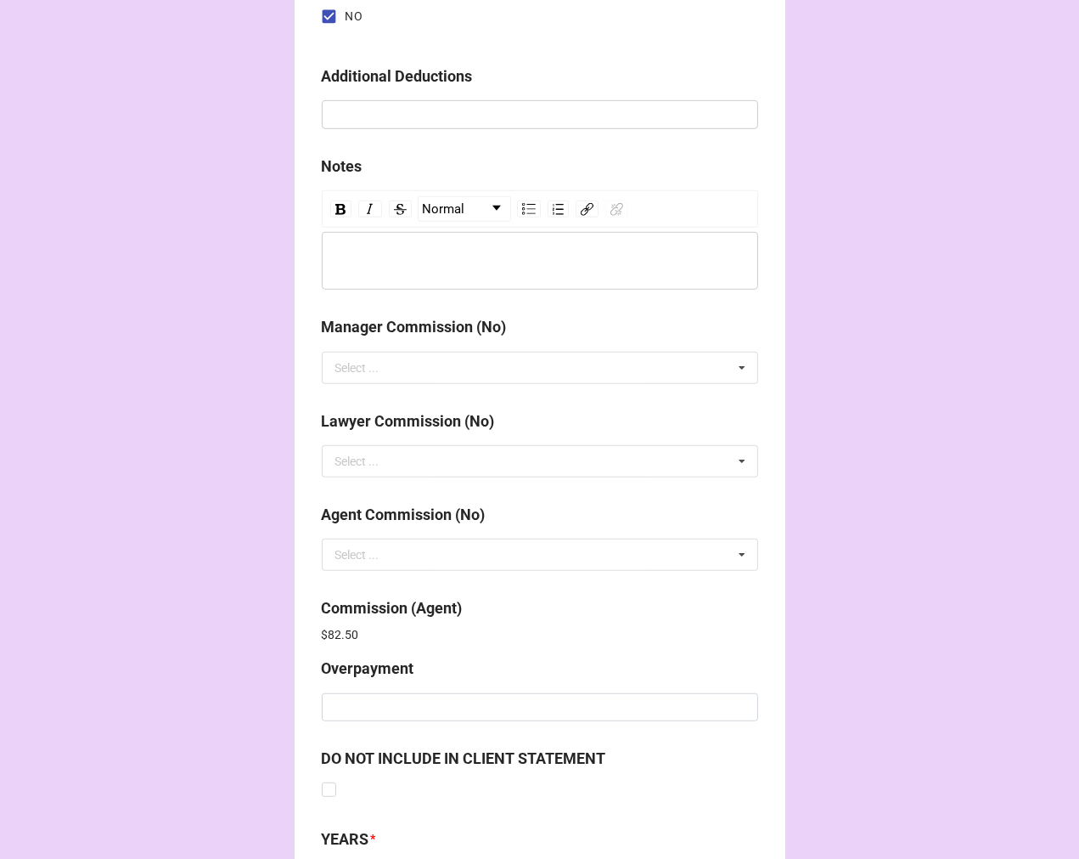
scroll to position [2026, 0]
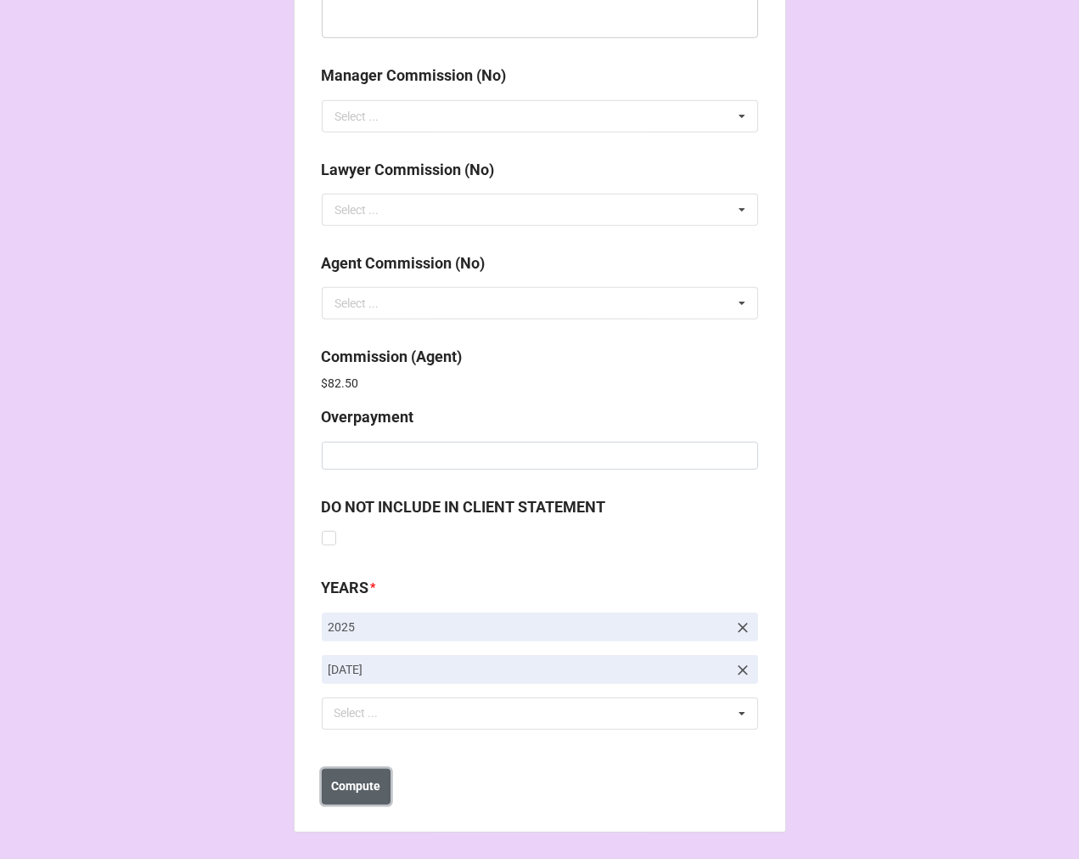
click at [366, 786] on b "Compute" at bounding box center [355, 786] width 49 height 18
click at [366, 786] on button "Save" at bounding box center [352, 787] width 61 height 36
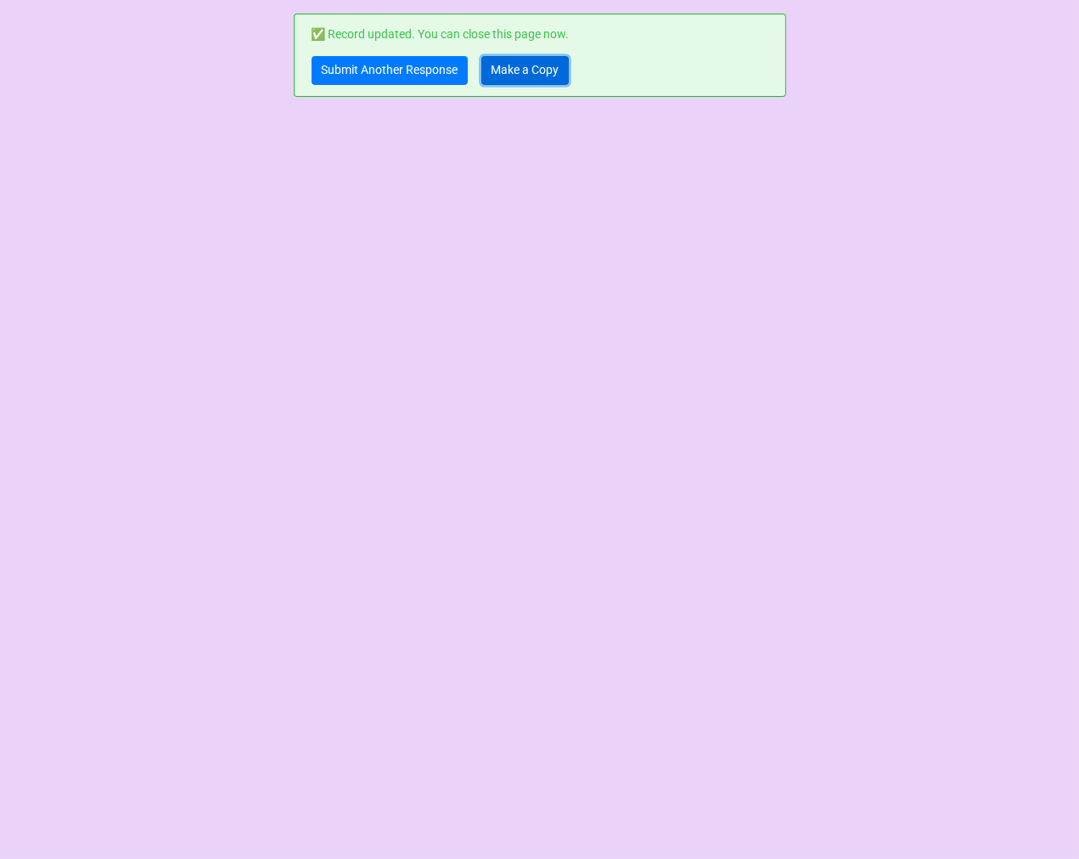
click at [504, 69] on link "Make a Copy" at bounding box center [525, 70] width 87 height 29
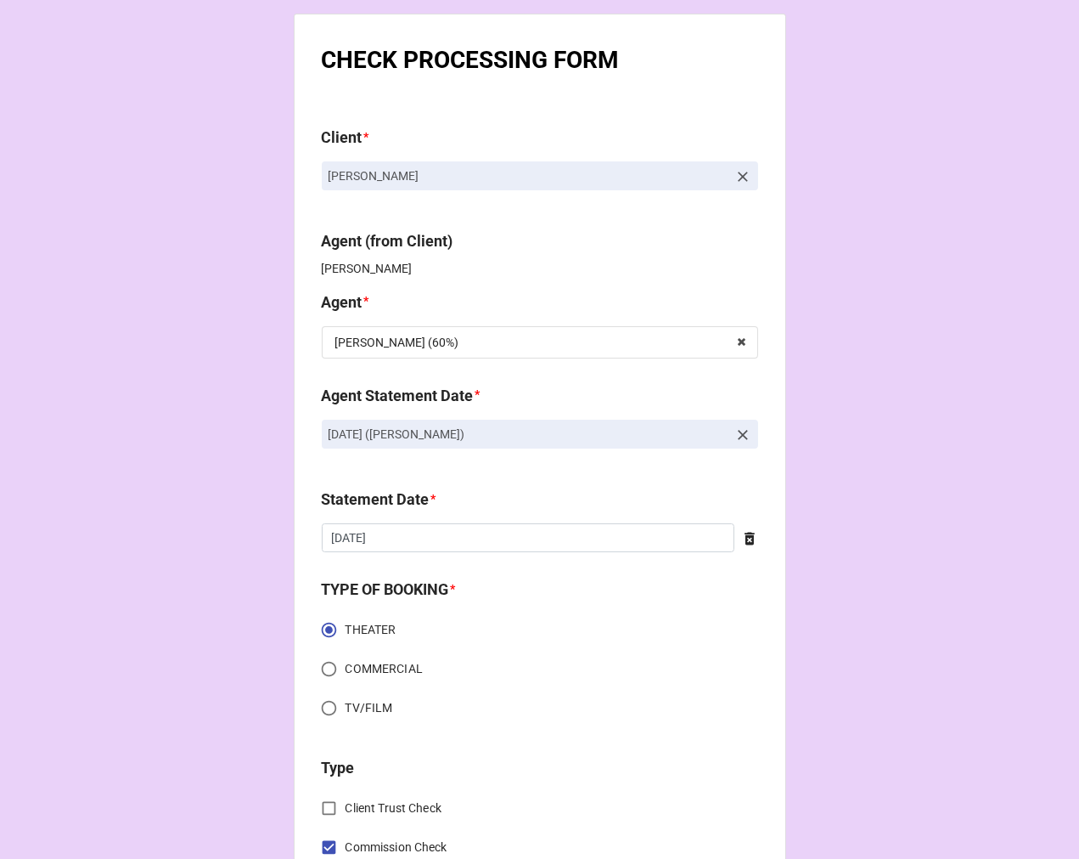
click at [741, 436] on icon at bounding box center [743, 434] width 17 height 17
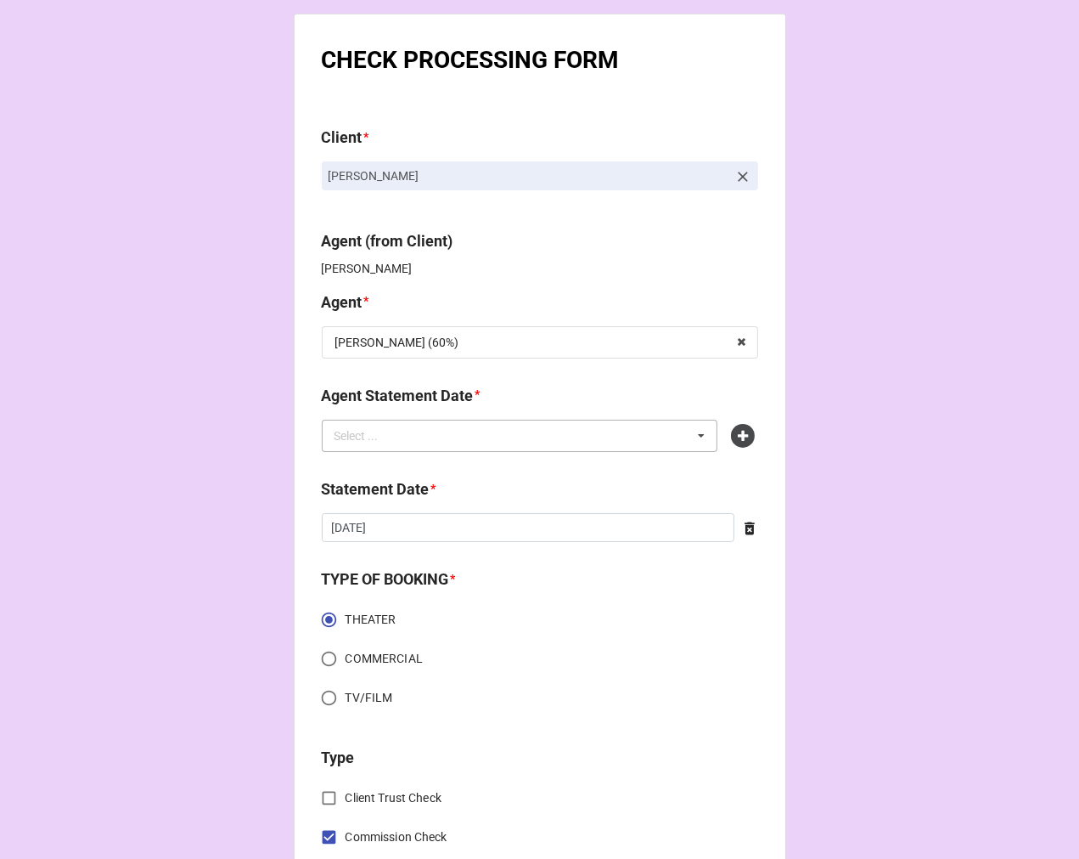
click at [637, 431] on div "Select ... No results found." at bounding box center [520, 436] width 397 height 32
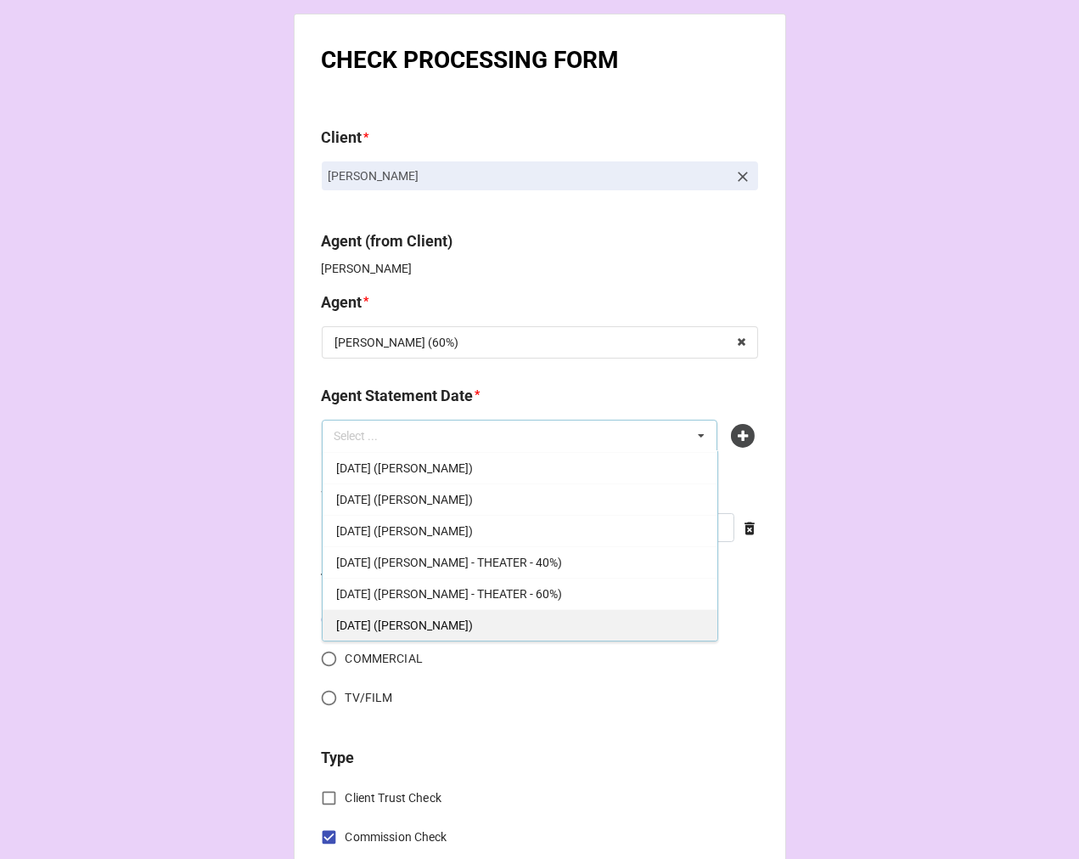
click at [486, 631] on div "[DATE] ([PERSON_NAME])" at bounding box center [520, 624] width 395 height 31
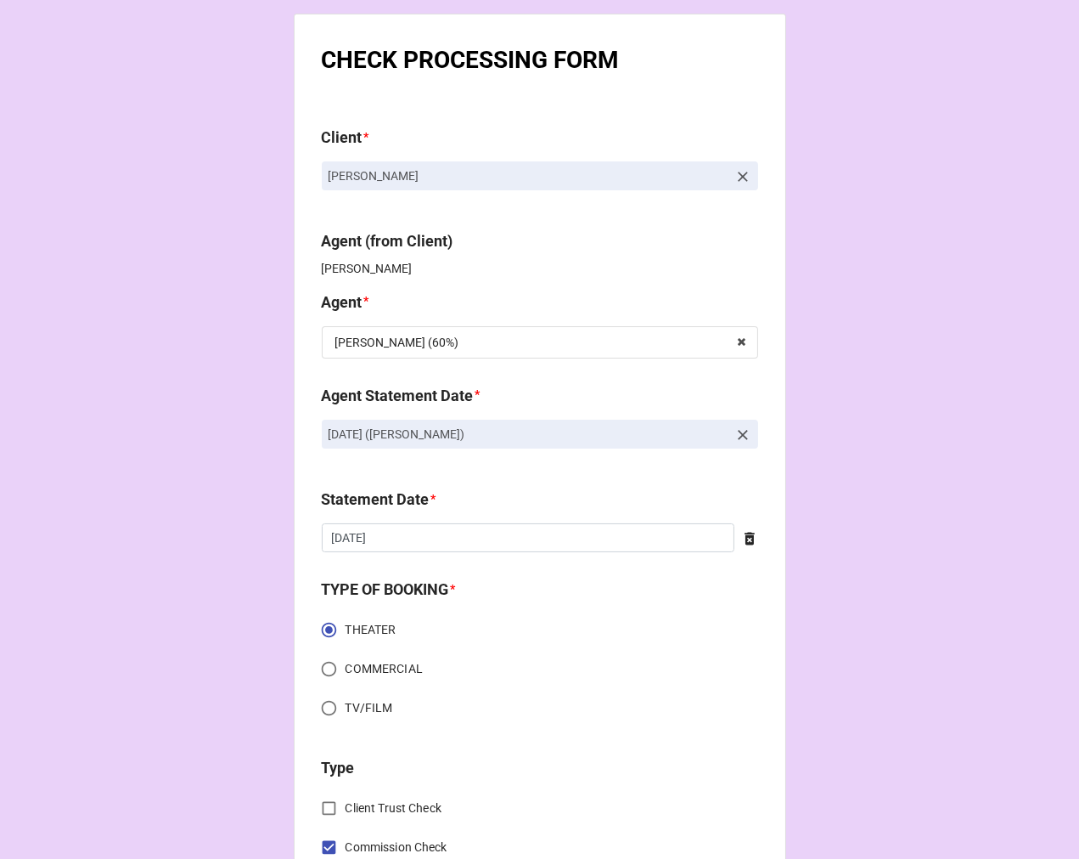
click at [746, 532] on icon at bounding box center [749, 538] width 17 height 17
click at [576, 532] on input "text" at bounding box center [540, 537] width 436 height 29
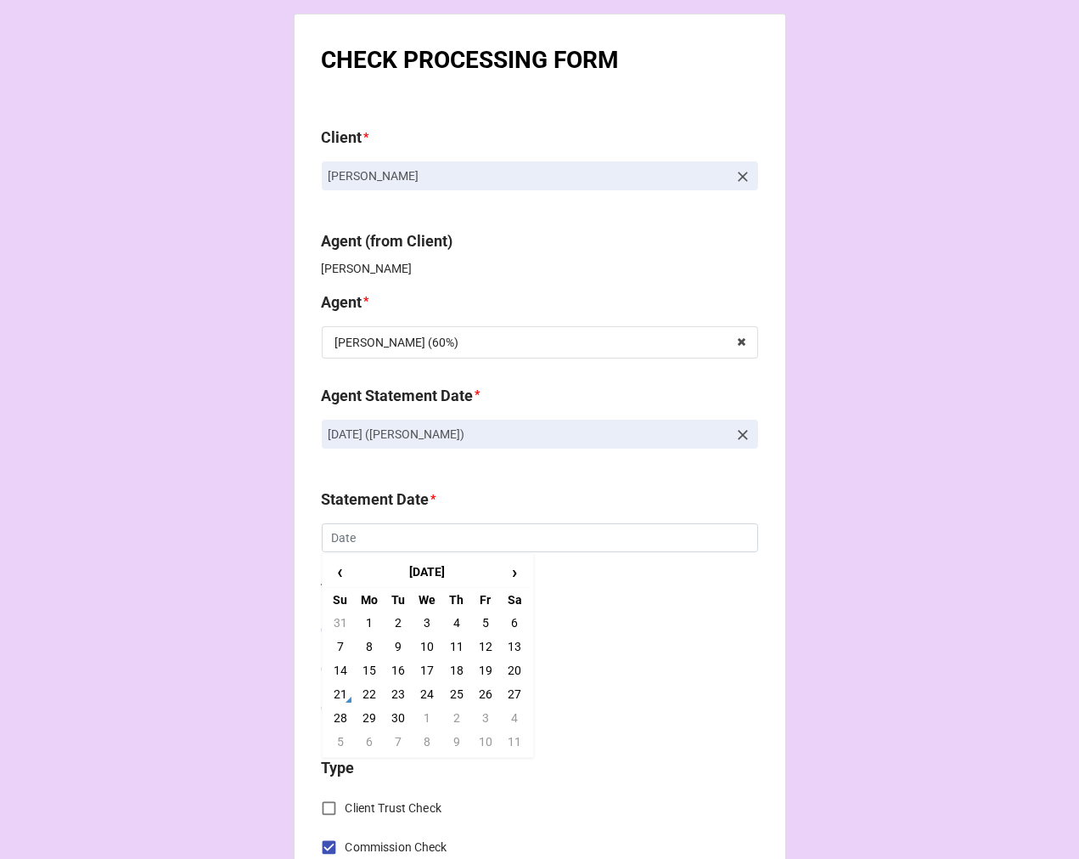
click at [482, 717] on td "3" at bounding box center [485, 718] width 29 height 24
type input "[DATE]"
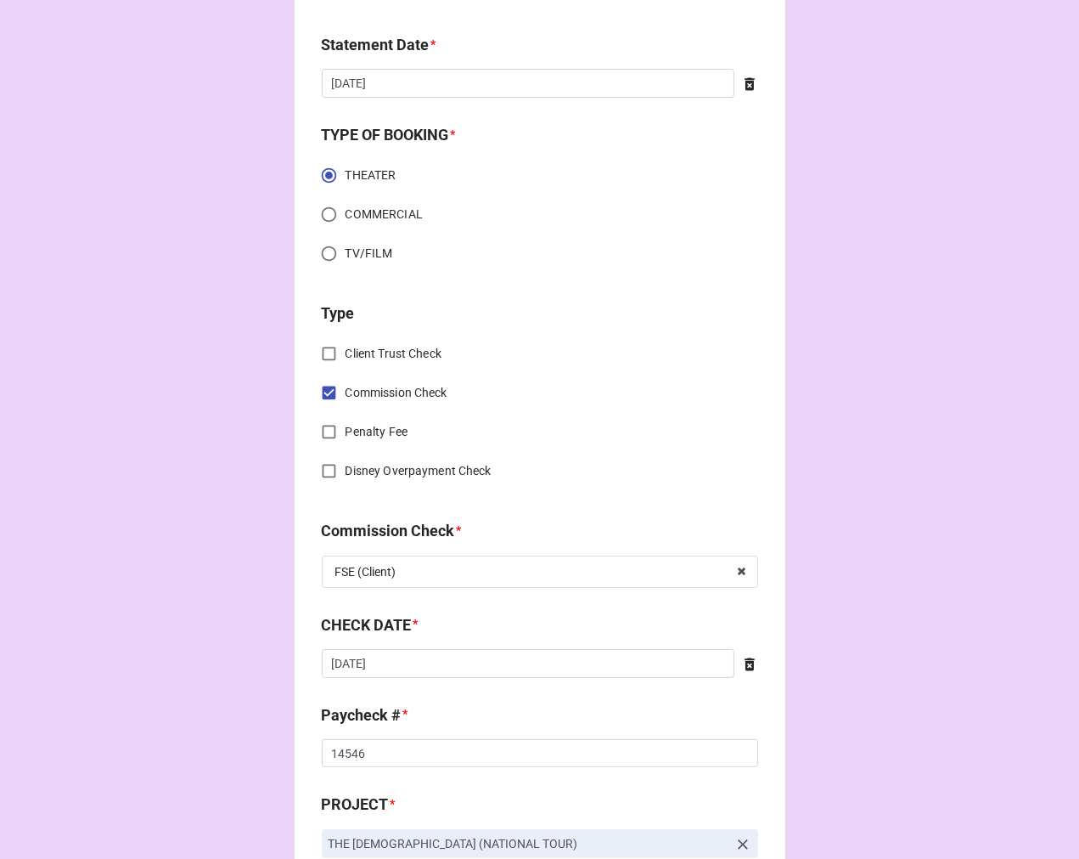
scroll to position [566, 0]
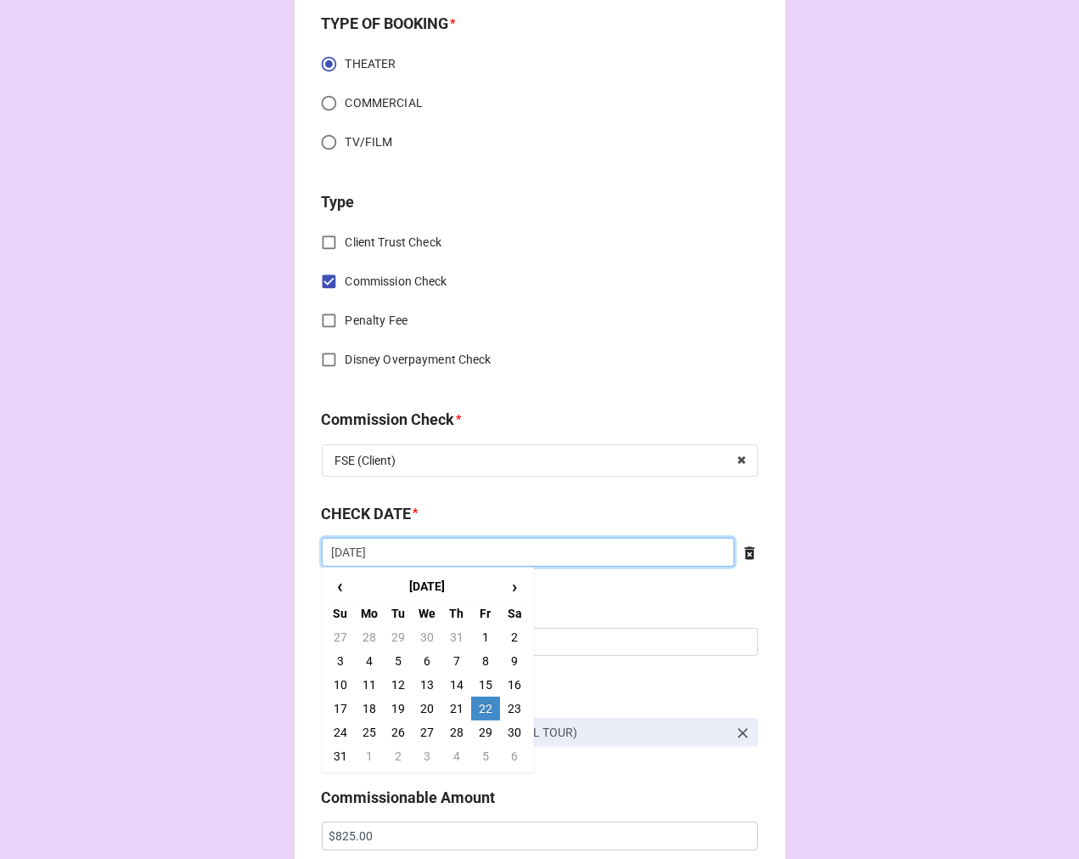
click at [430, 555] on input "[DATE]" at bounding box center [528, 552] width 413 height 29
drag, startPoint x: 448, startPoint y: 728, endPoint x: 410, endPoint y: 686, distance: 55.9
click at [448, 729] on td "28" at bounding box center [456, 732] width 29 height 24
type input "[DATE]"
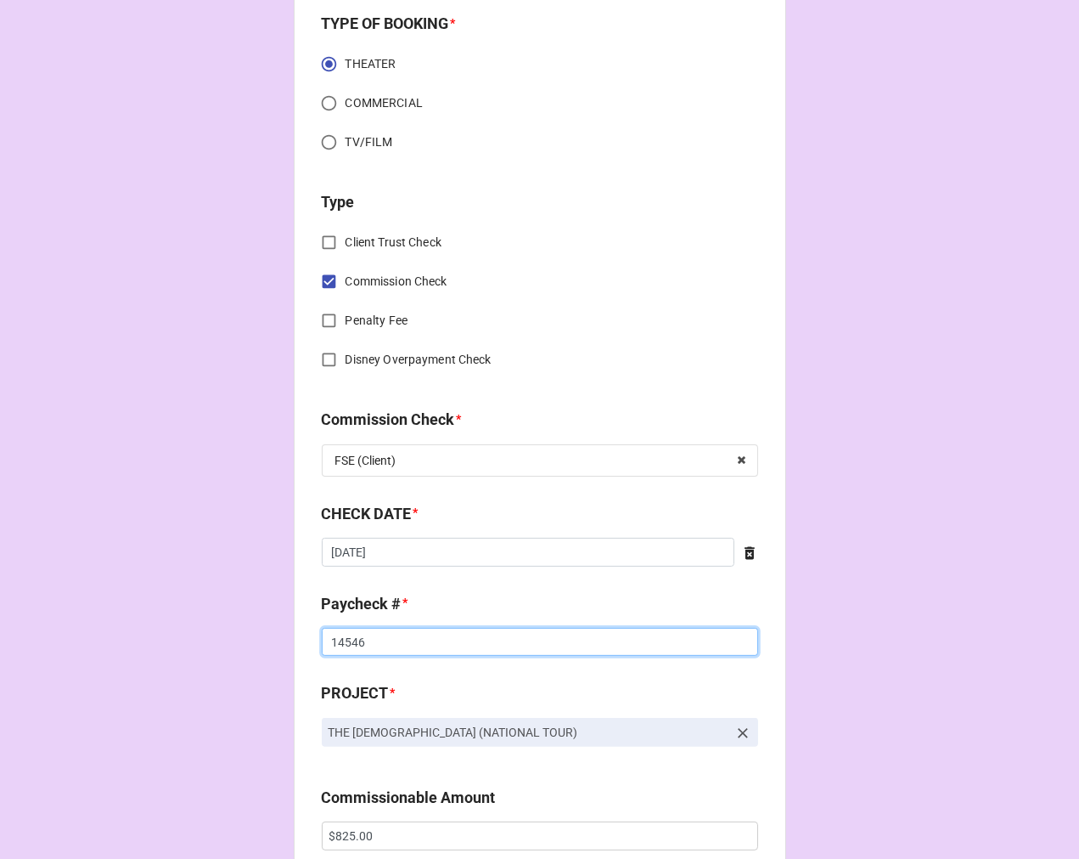
click at [351, 645] on input "14546" at bounding box center [540, 642] width 436 height 29
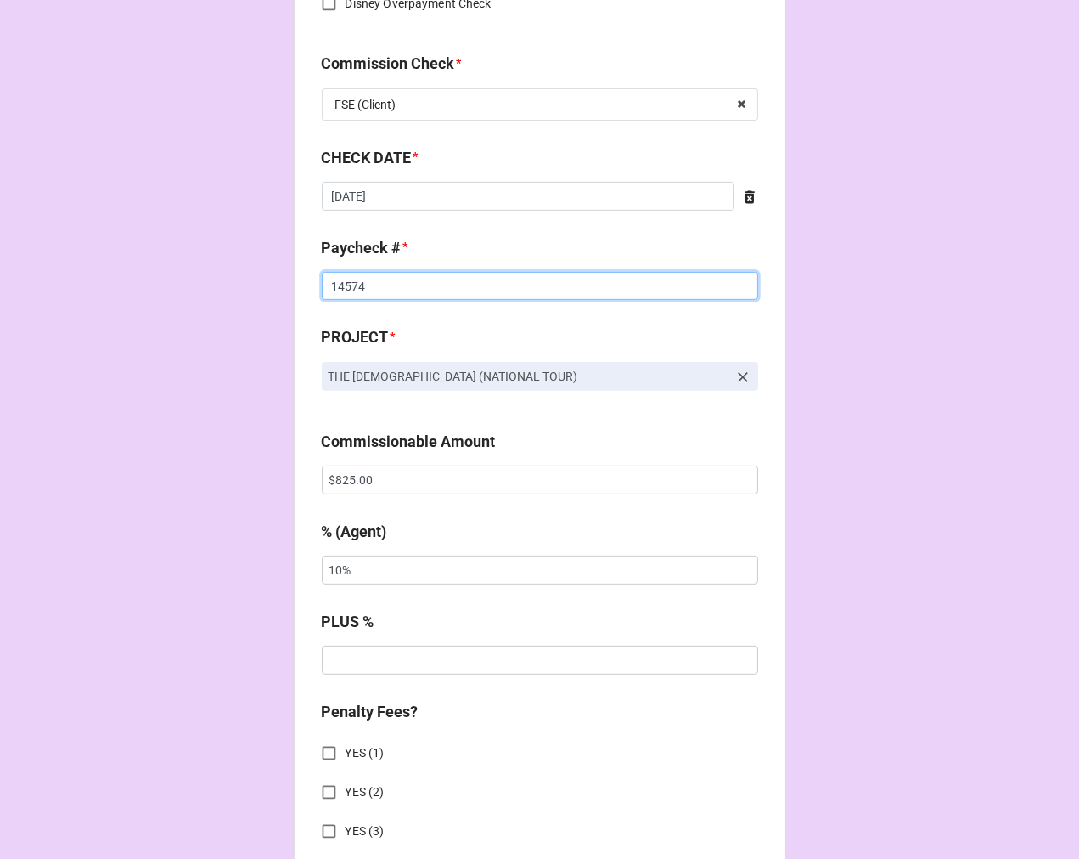
scroll to position [943, 0]
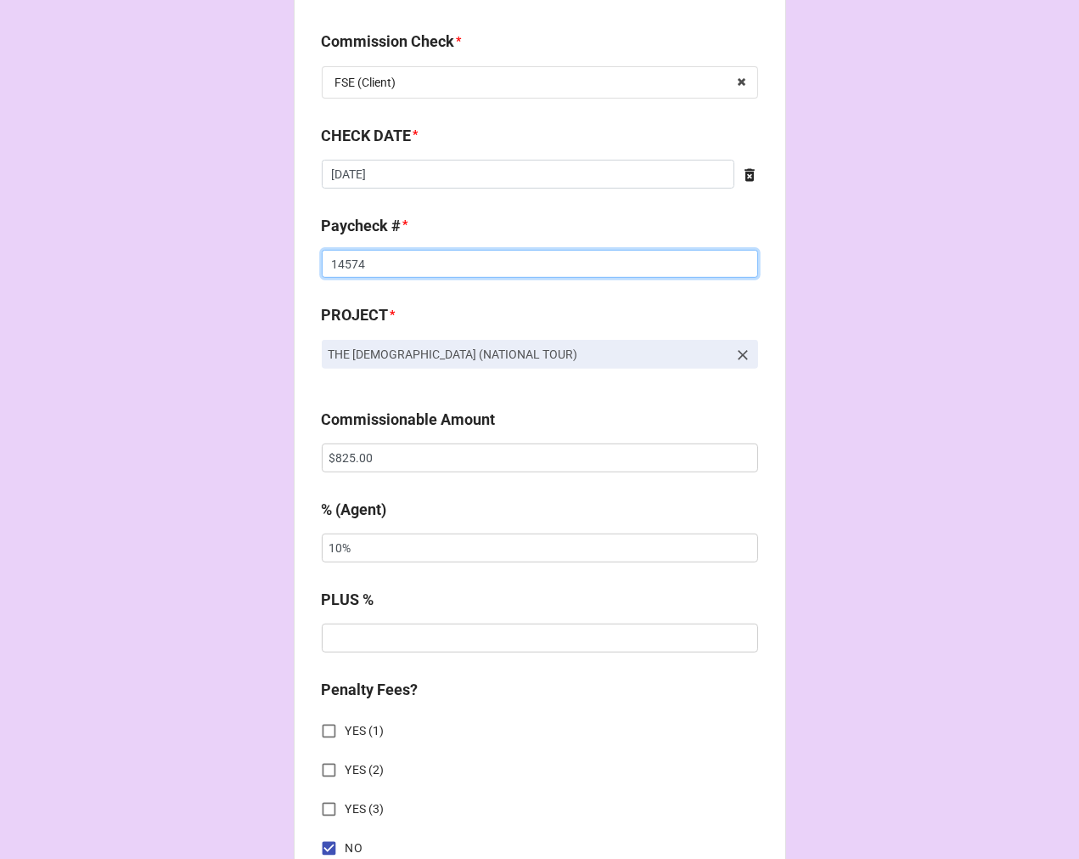
type input "14574"
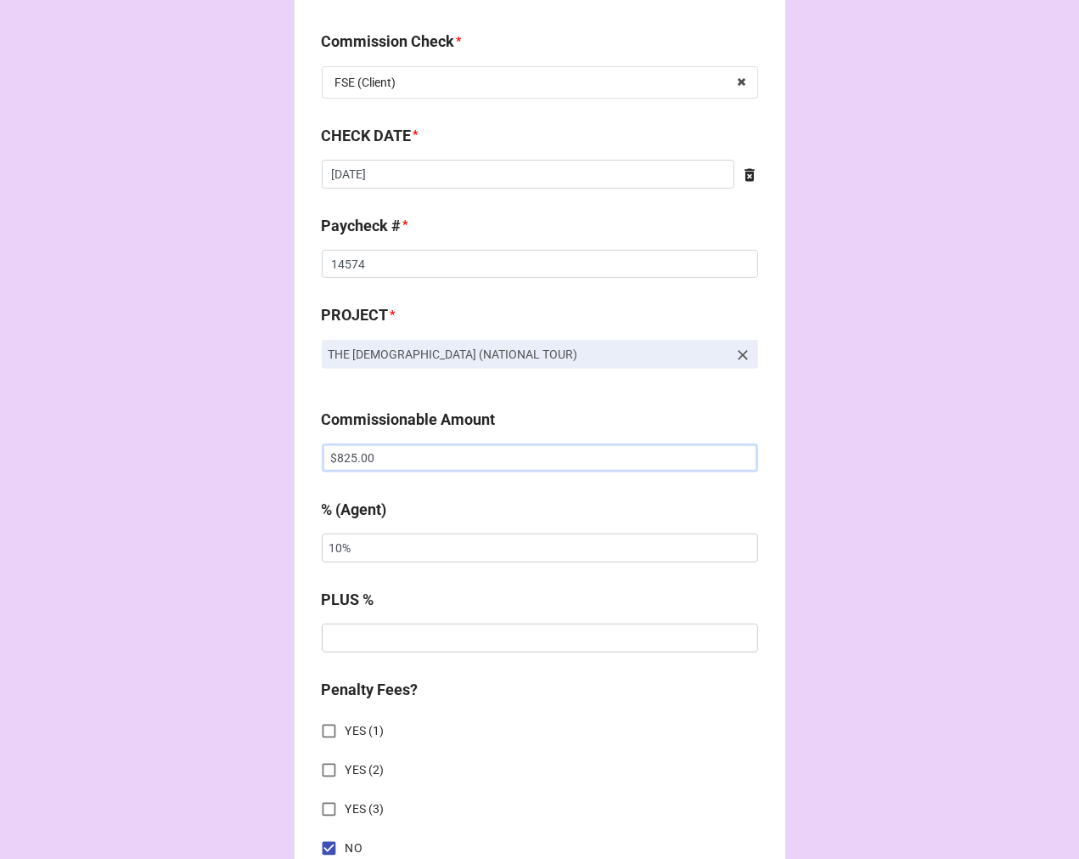
click at [349, 456] on input "$825.00" at bounding box center [540, 457] width 436 height 29
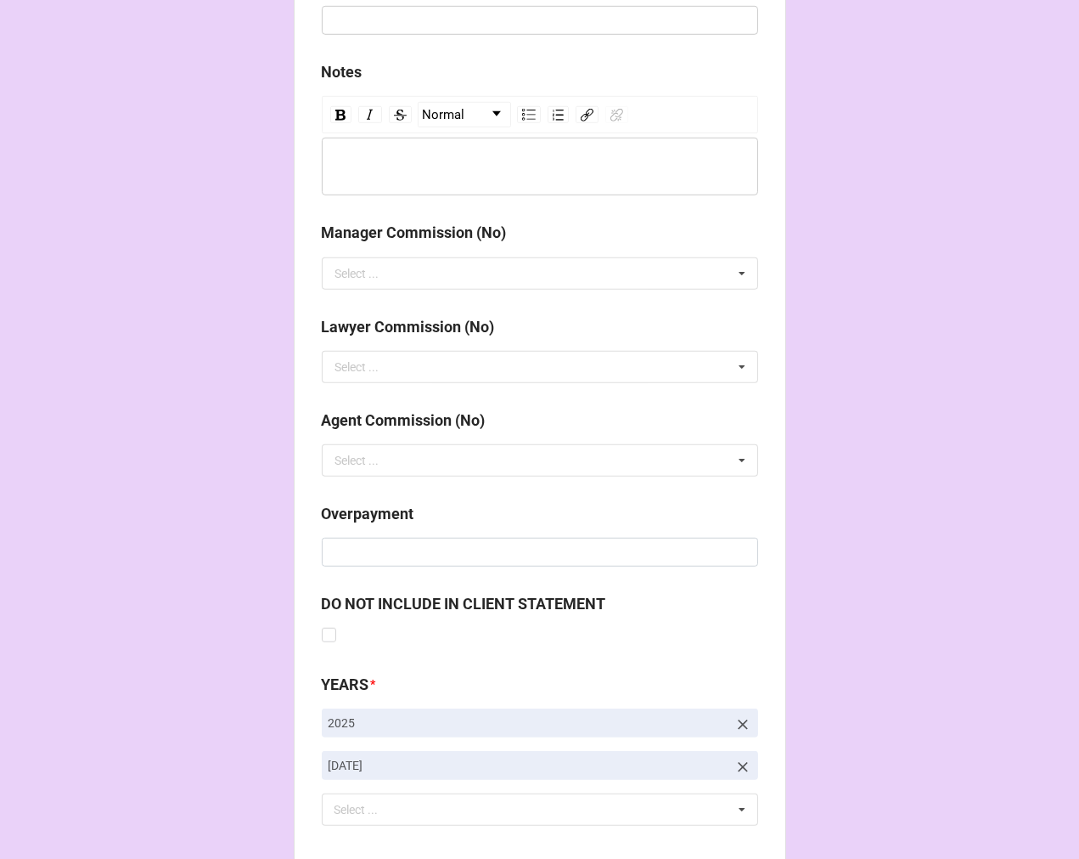
scroll to position [1966, 0]
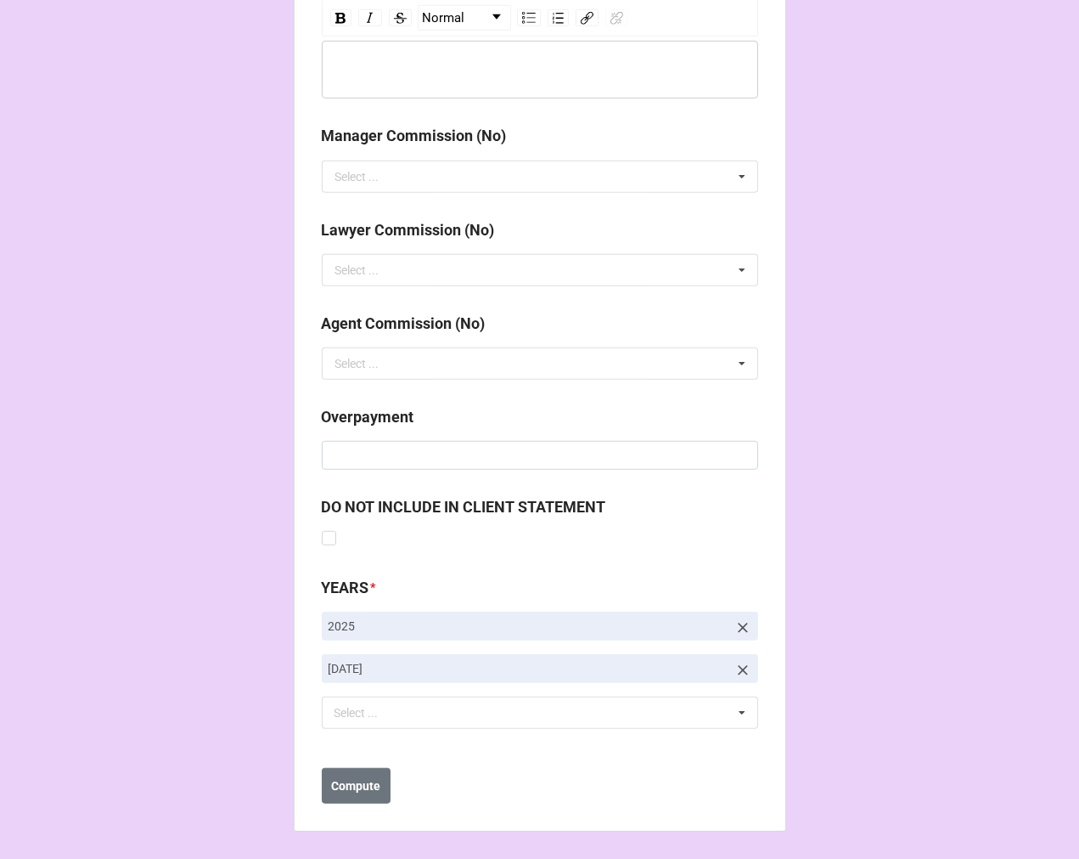
type input "$818.40"
click at [747, 672] on link "[DATE]" at bounding box center [540, 668] width 436 height 29
click at [735, 673] on icon at bounding box center [743, 670] width 17 height 17
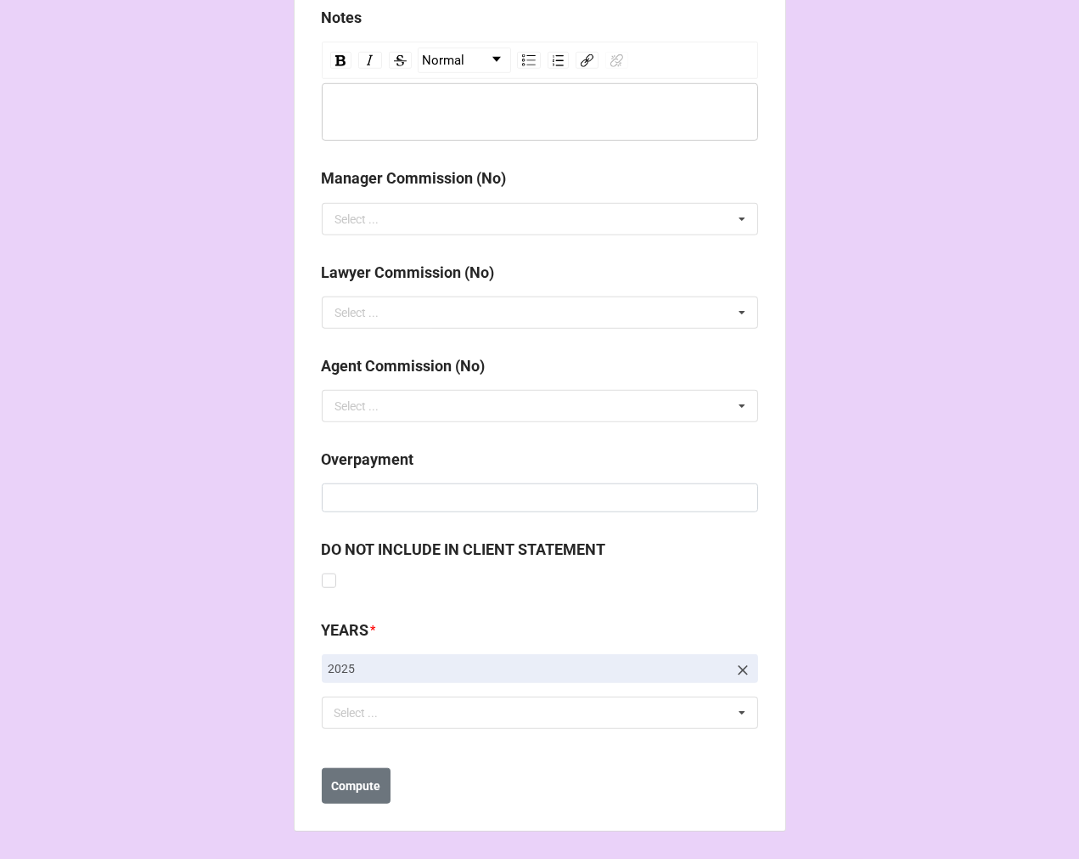
scroll to position [1923, 0]
click at [521, 712] on div "Select ... No results found." at bounding box center [540, 712] width 436 height 32
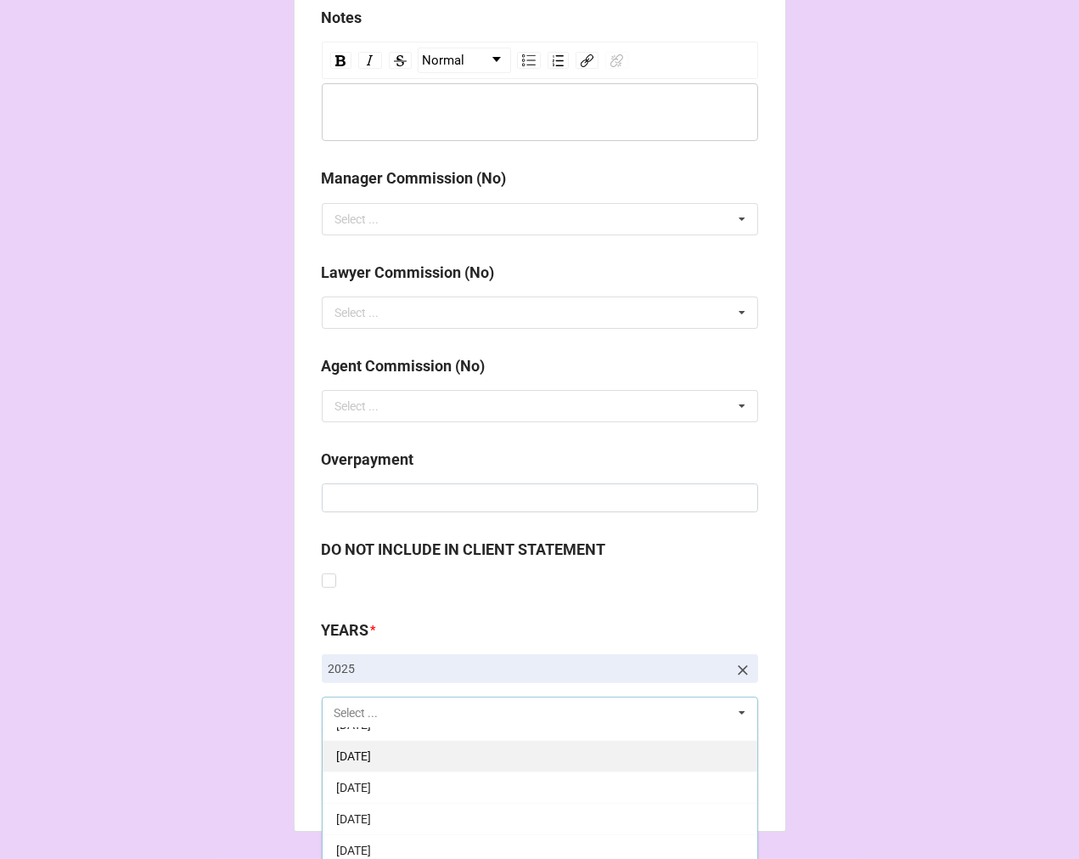
scroll to position [189, 0]
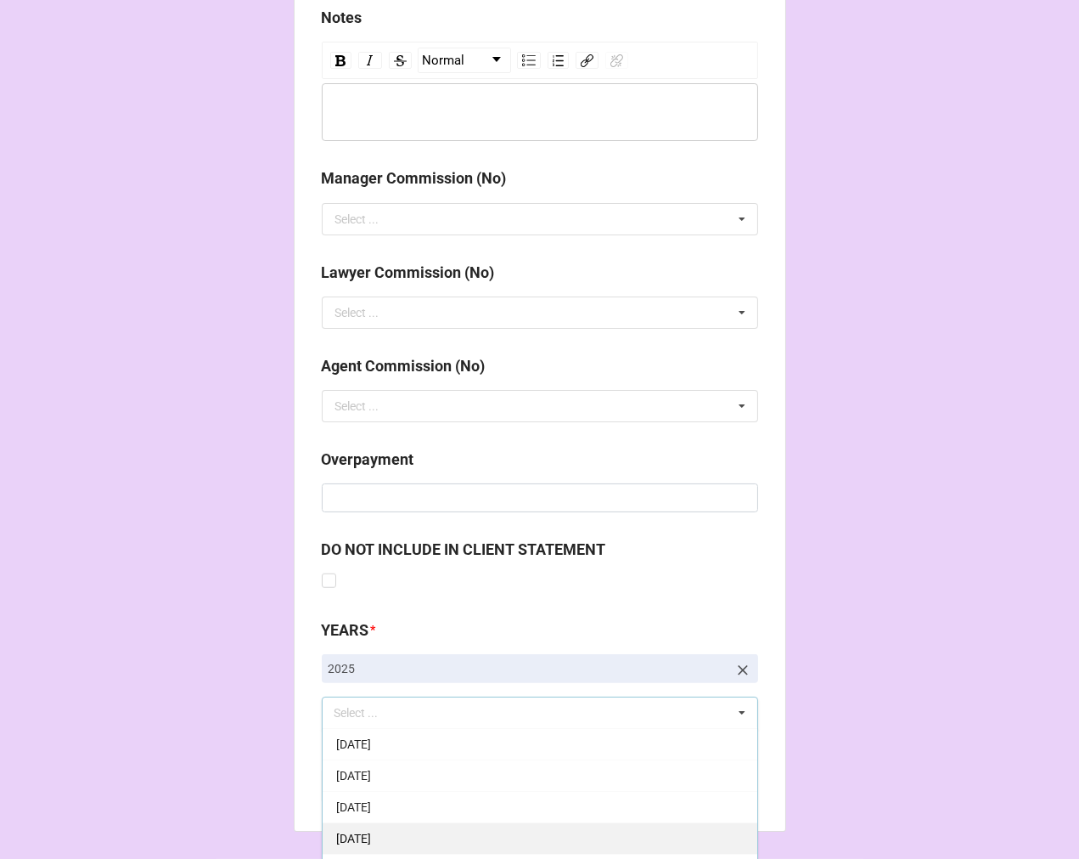
click at [371, 835] on span "[DATE]" at bounding box center [353, 838] width 35 height 14
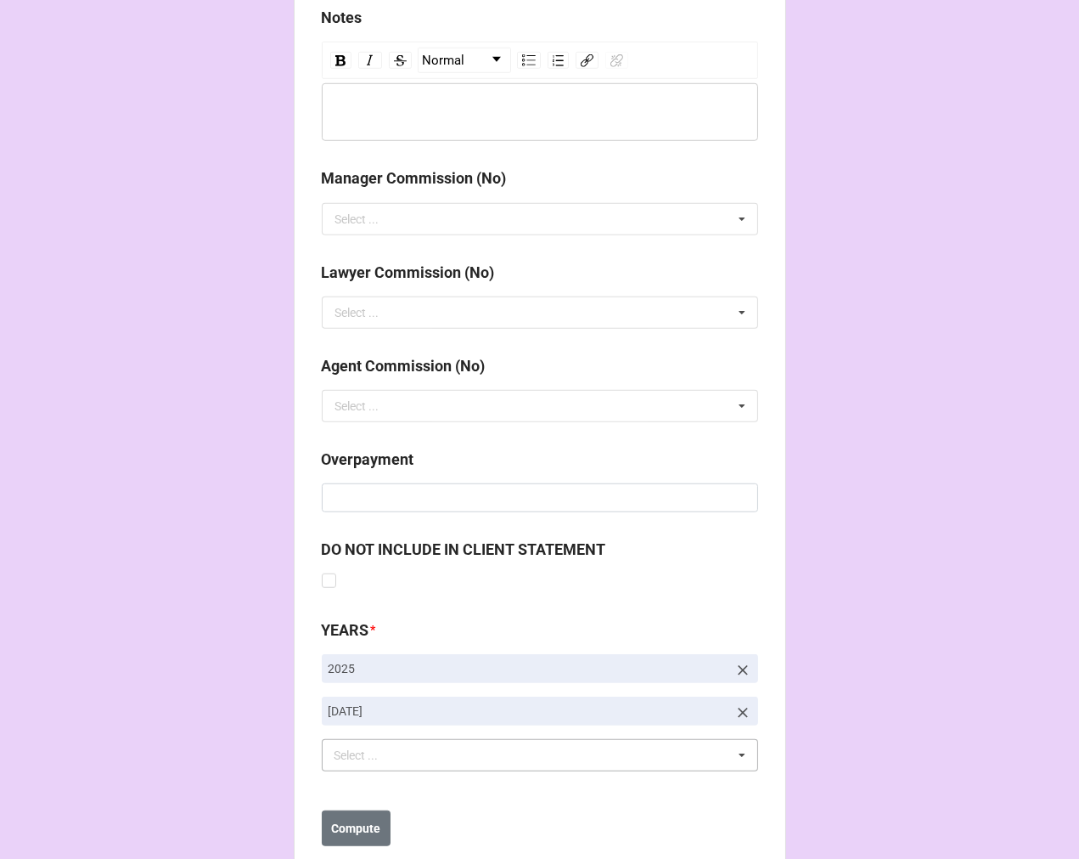
click at [341, 819] on b "Compute" at bounding box center [355, 828] width 49 height 18
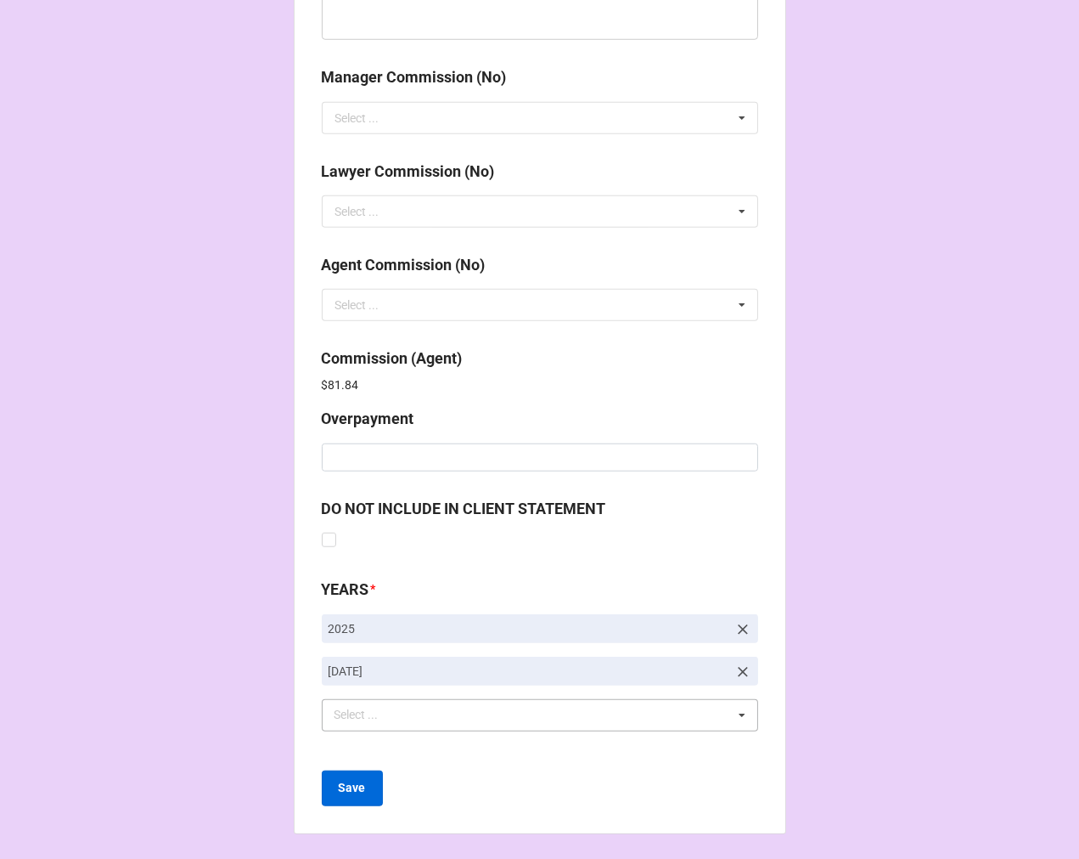
scroll to position [2026, 0]
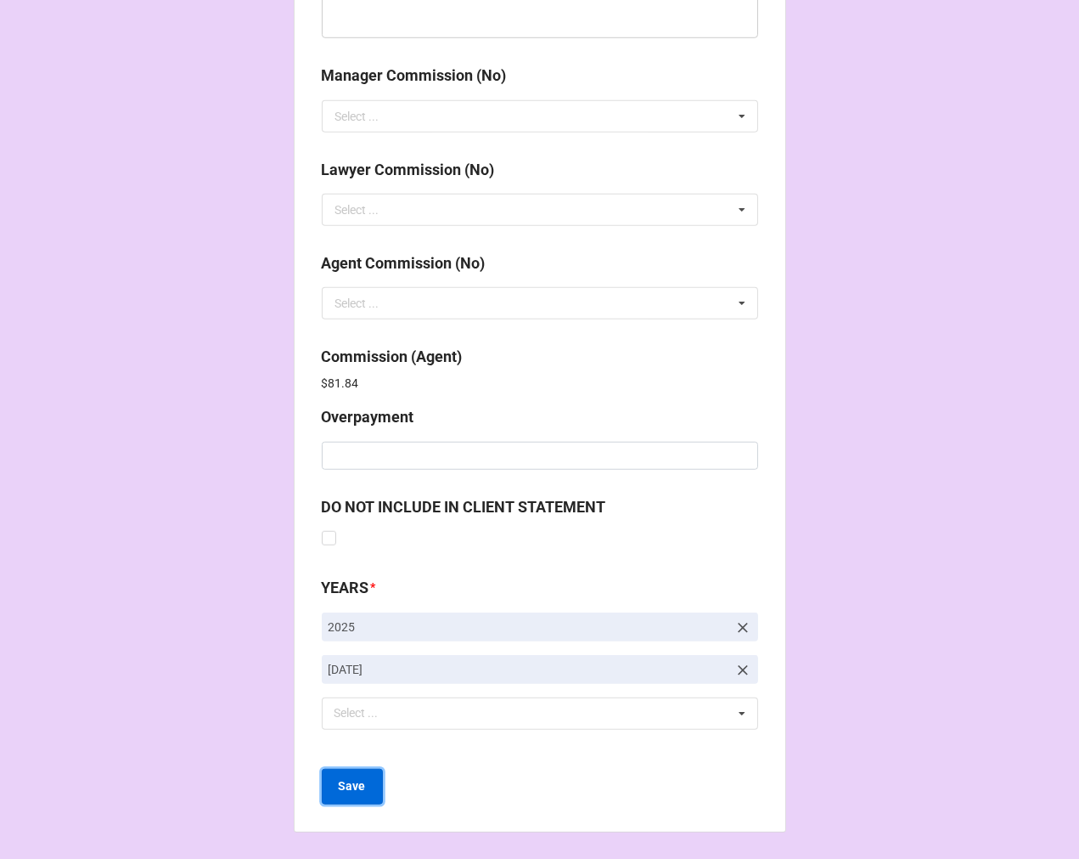
click at [350, 783] on b "Save" at bounding box center [352, 786] width 27 height 18
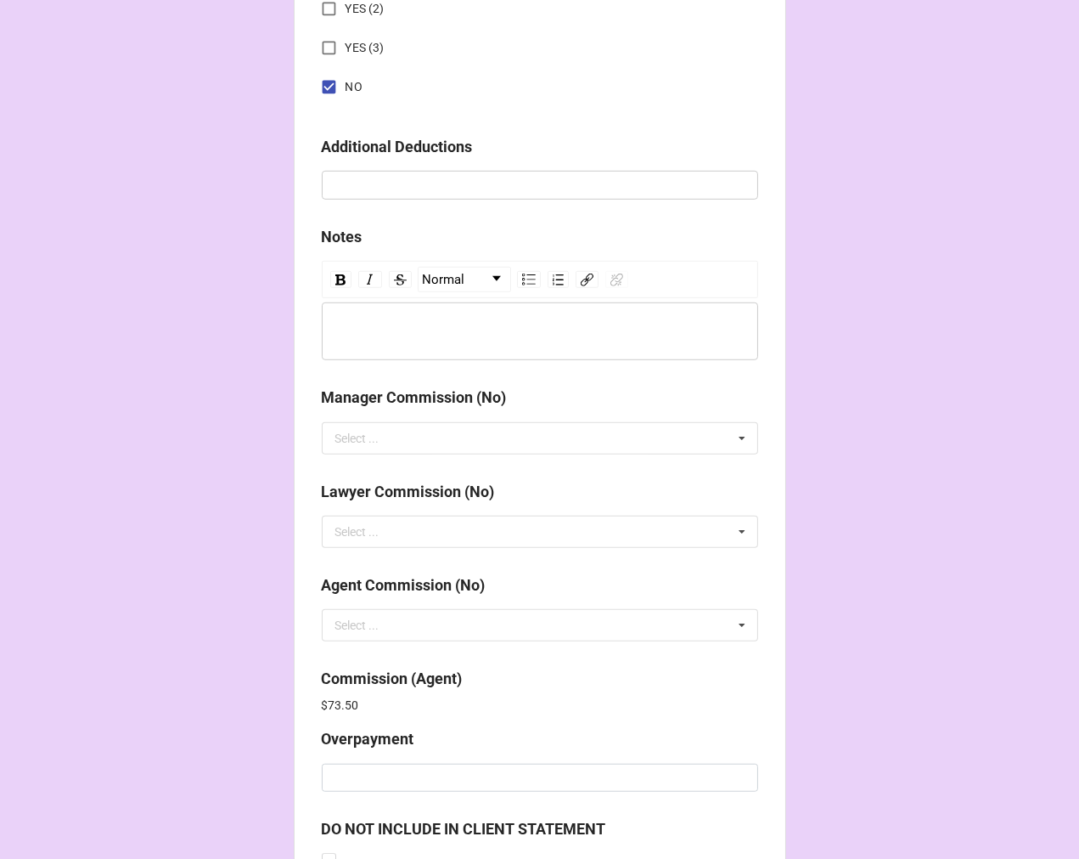
scroll to position [2026, 0]
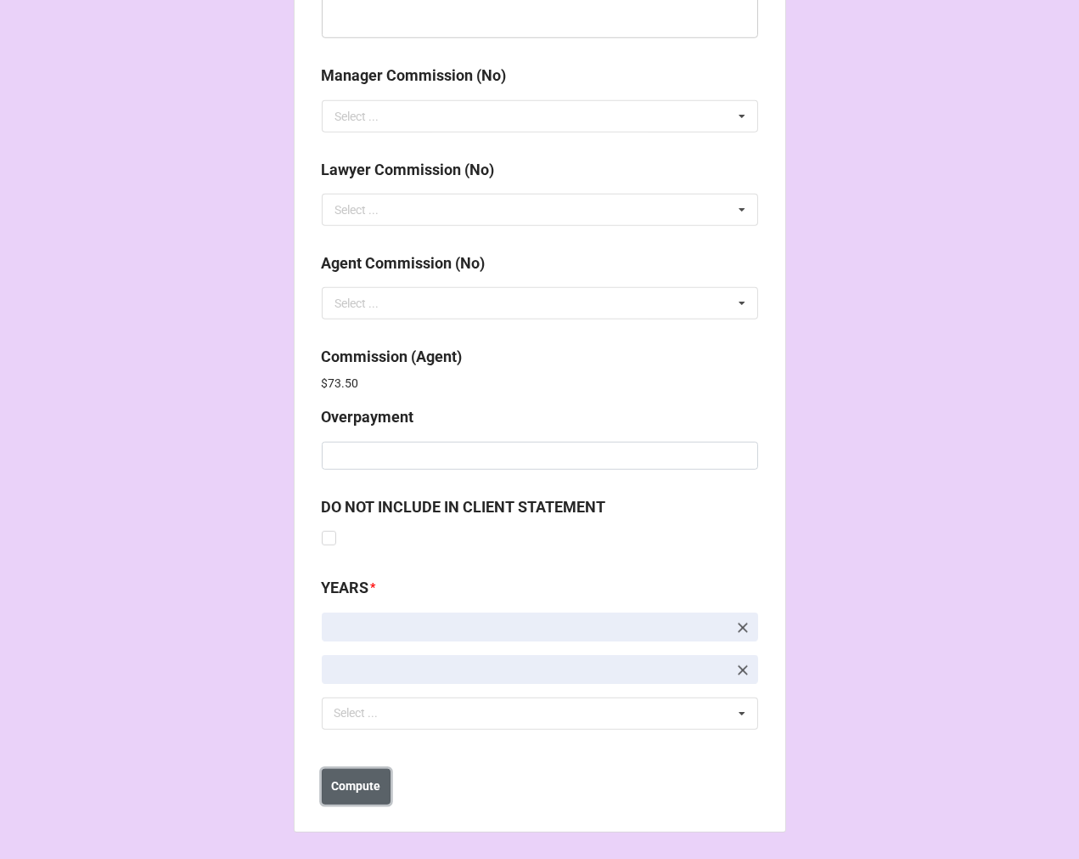
click at [369, 770] on button "Compute" at bounding box center [356, 787] width 69 height 36
click at [346, 791] on b "Save" at bounding box center [352, 786] width 27 height 18
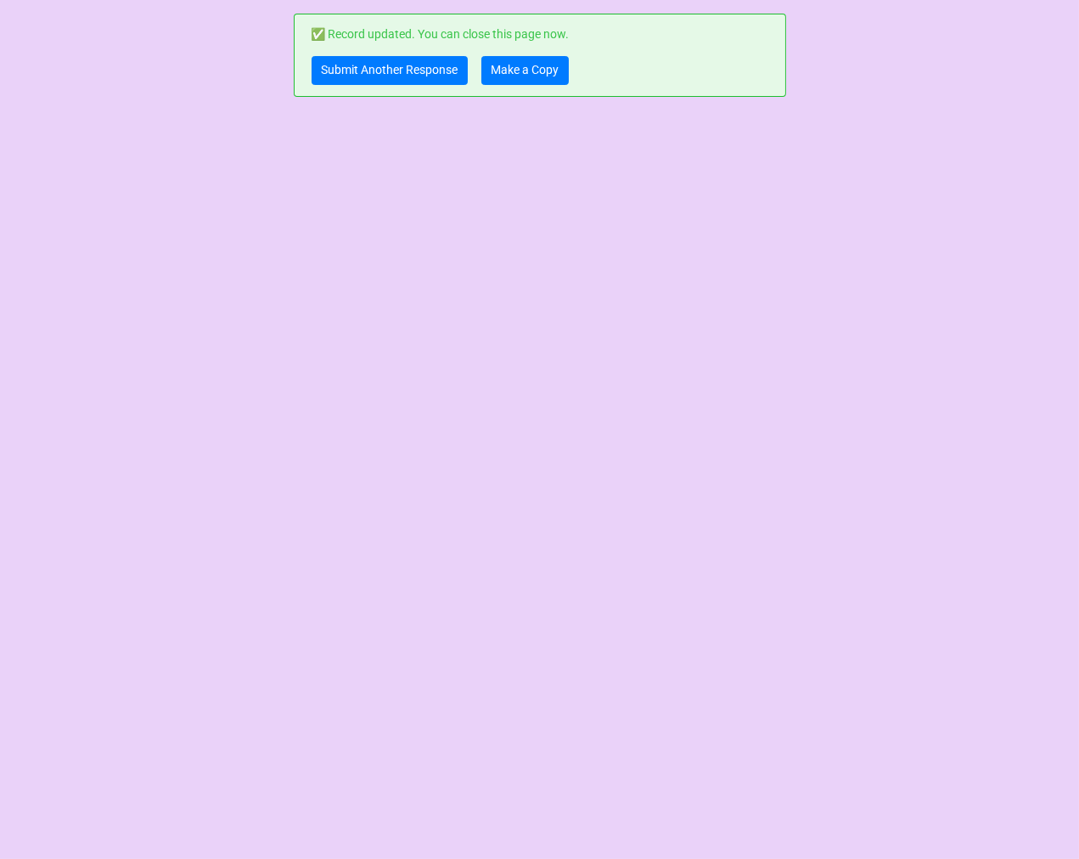
scroll to position [0, 0]
click at [541, 65] on link "Make a Copy" at bounding box center [525, 70] width 87 height 29
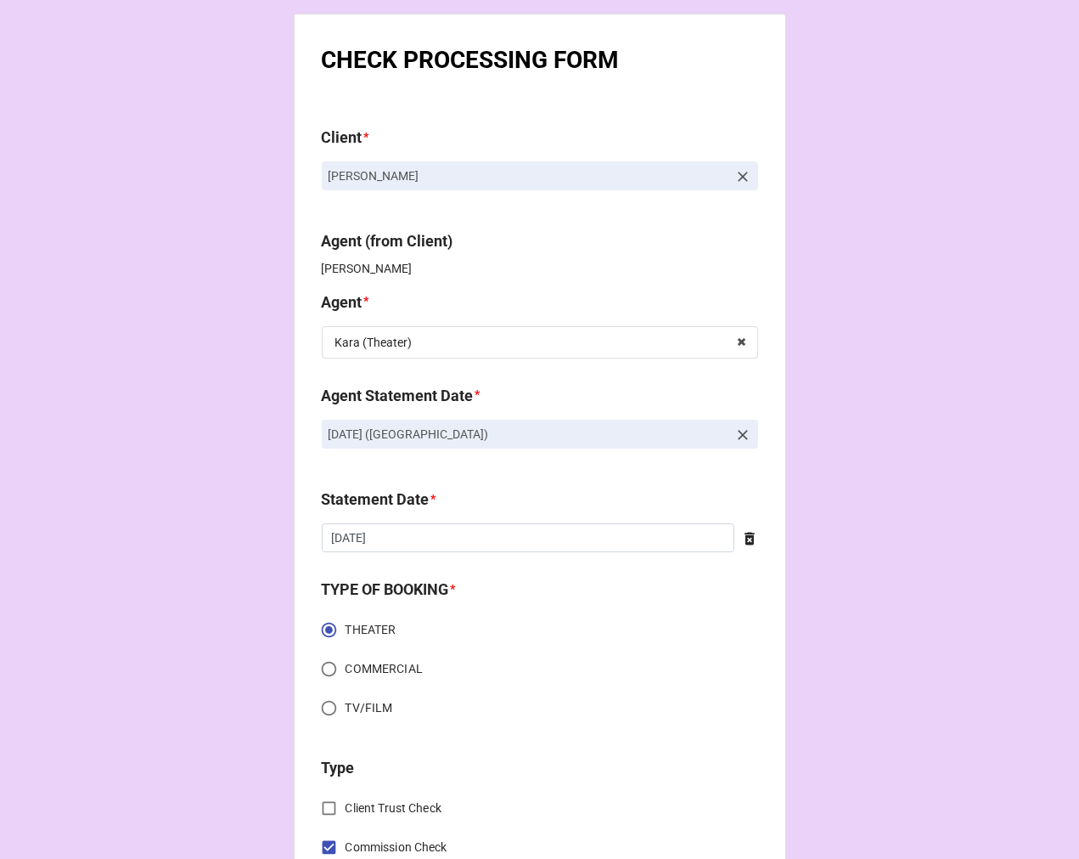
click at [736, 431] on icon at bounding box center [743, 434] width 17 height 17
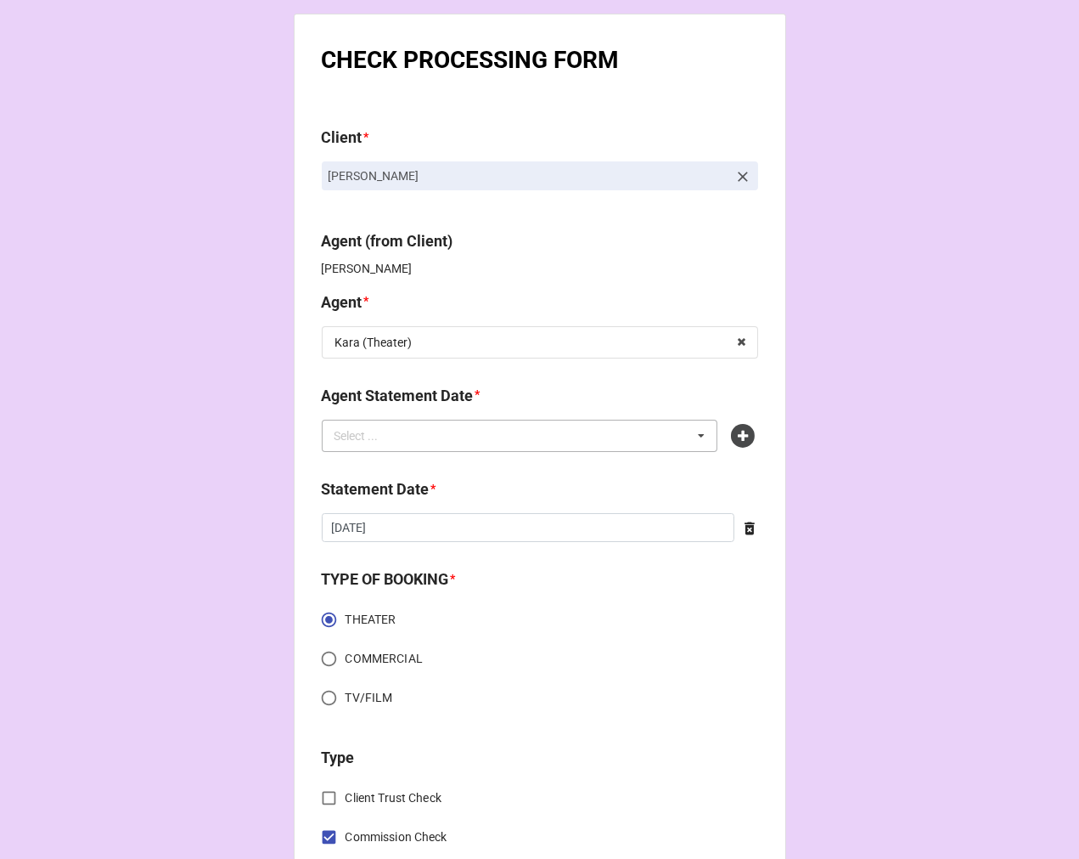
click at [594, 440] on div "Select ... No results found." at bounding box center [520, 436] width 397 height 32
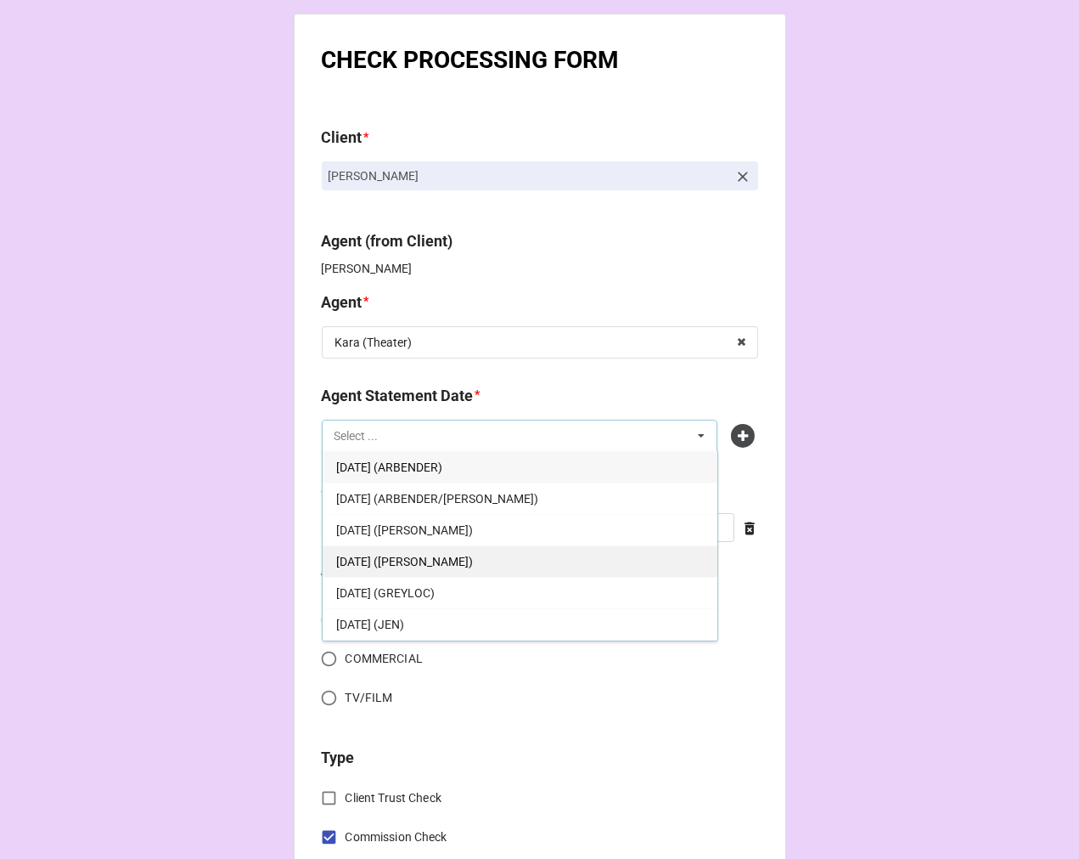
scroll to position [94, 0]
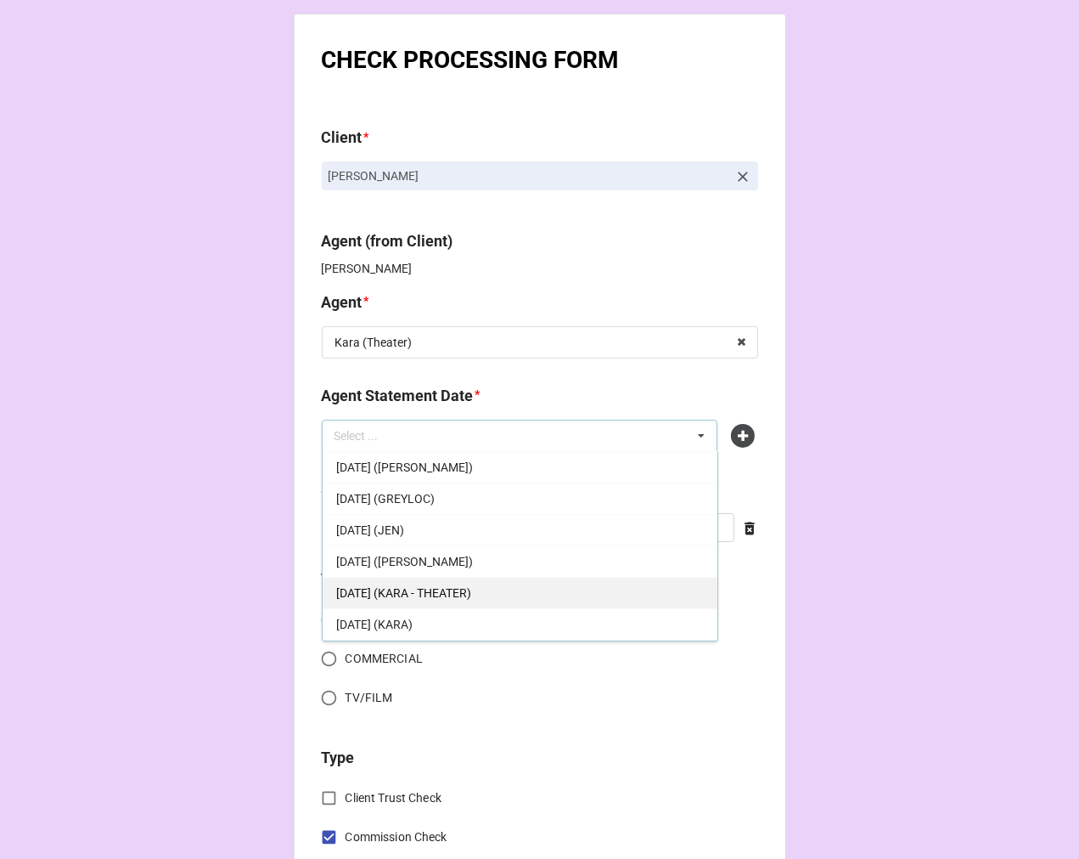
click at [471, 589] on span "[DATE] (KARA - THEATER)" at bounding box center [403, 593] width 135 height 14
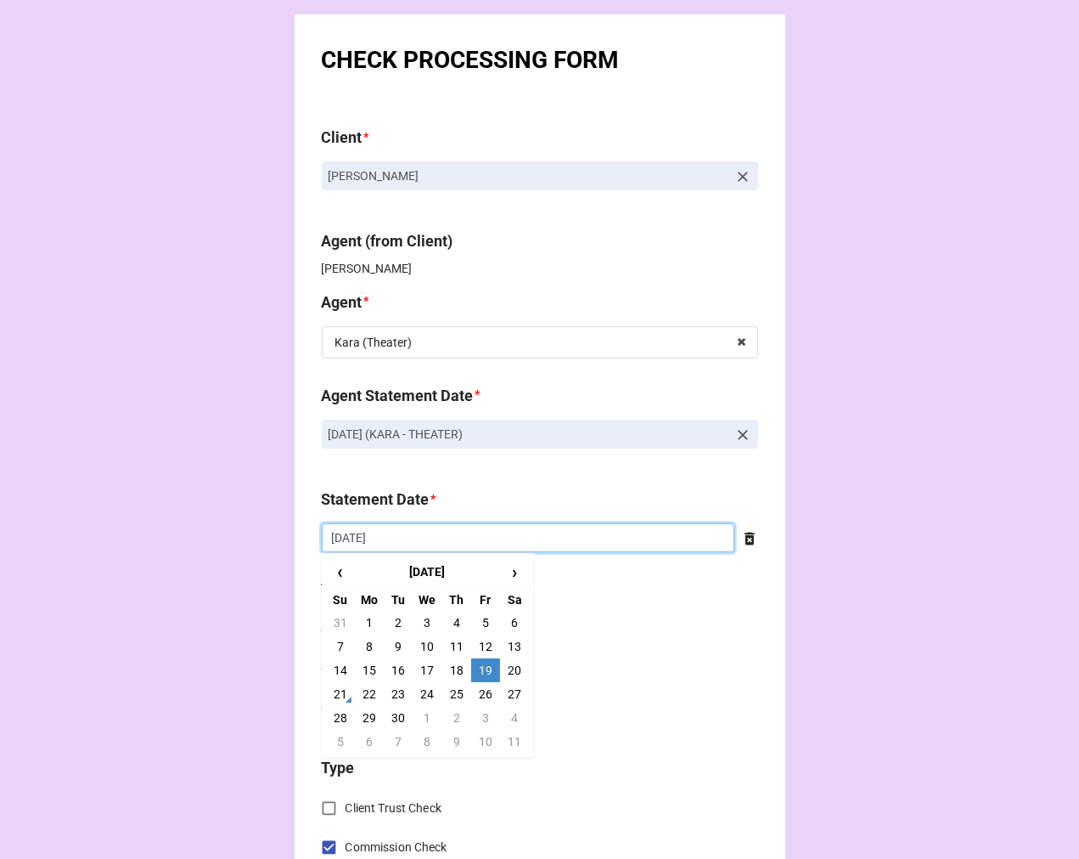
click at [419, 537] on input "[DATE]" at bounding box center [528, 537] width 413 height 29
click at [481, 713] on td "3" at bounding box center [485, 718] width 29 height 24
type input "[DATE]"
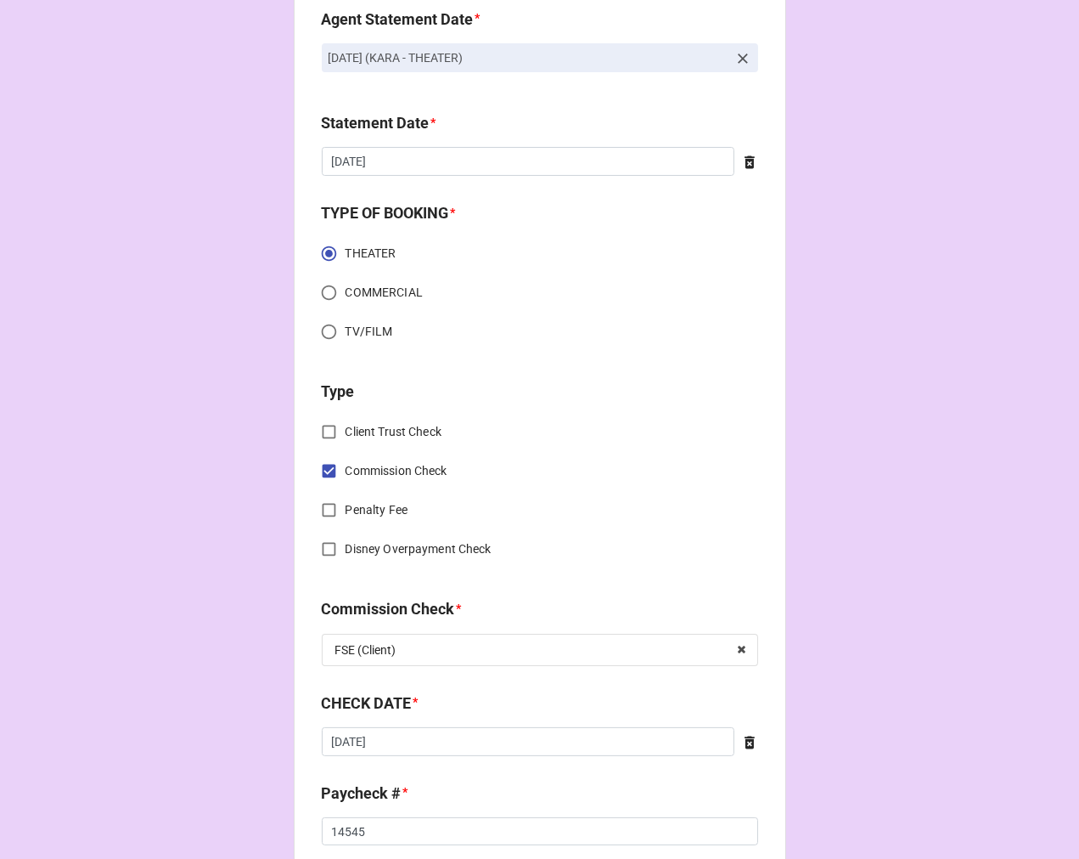
scroll to position [471, 0]
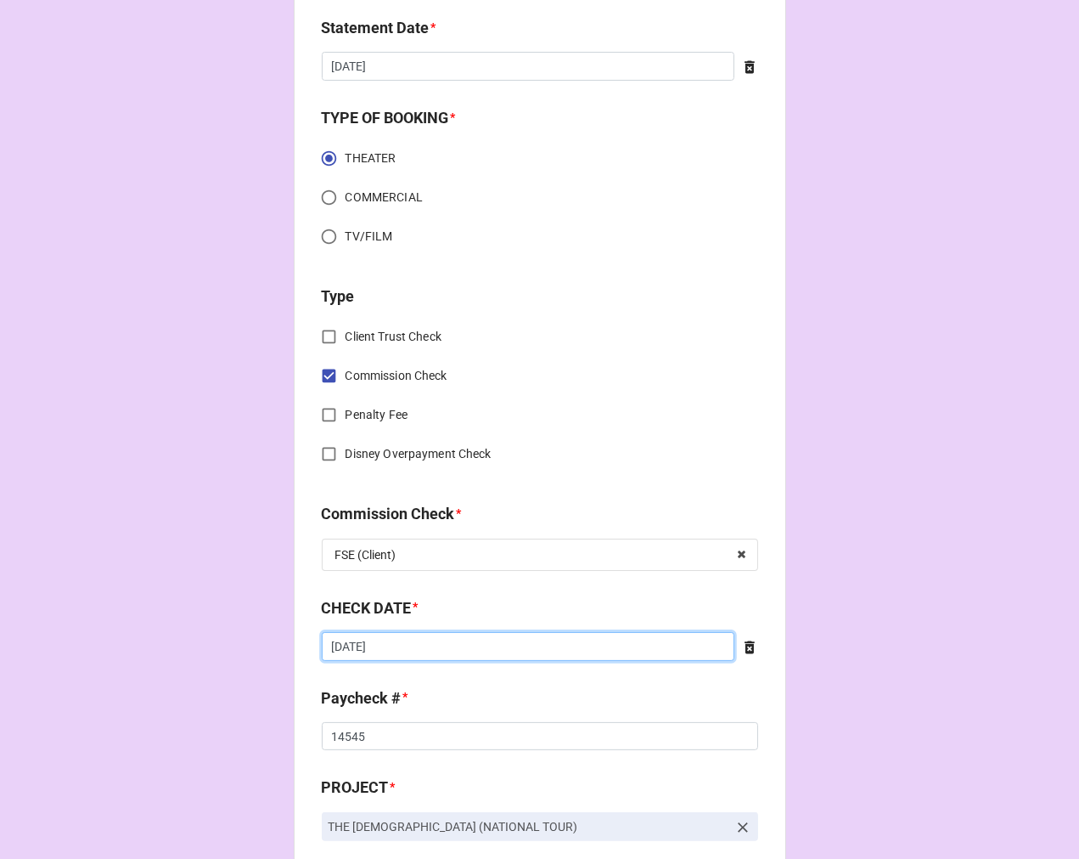
click at [446, 642] on input "[DATE]" at bounding box center [528, 646] width 413 height 29
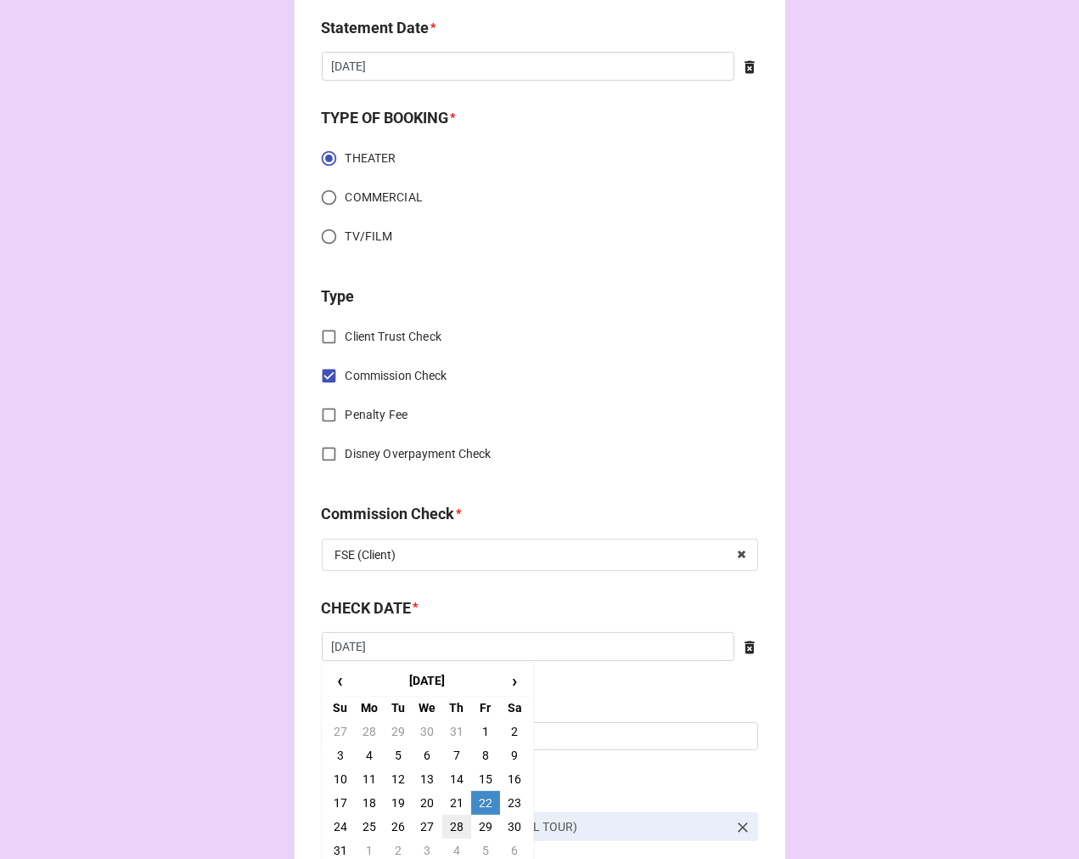
click at [451, 822] on td "28" at bounding box center [456, 826] width 29 height 24
type input "[DATE]"
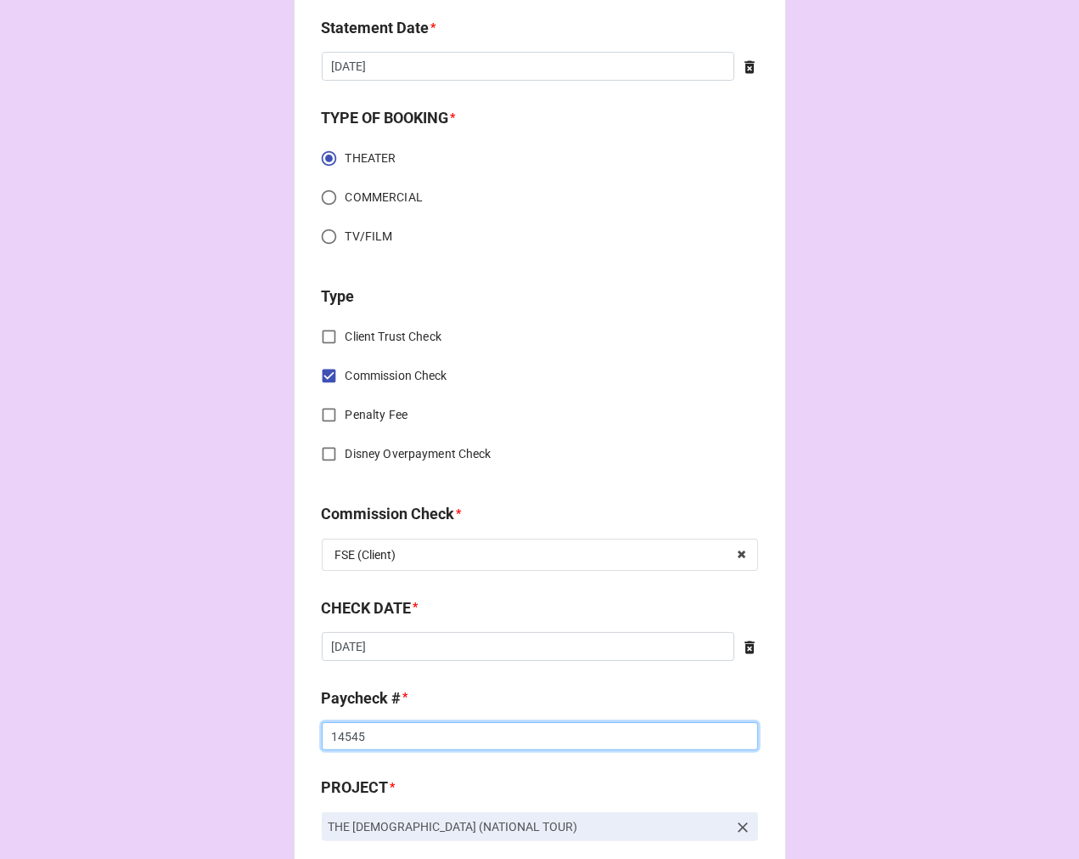
click at [346, 732] on input "14545" at bounding box center [540, 736] width 436 height 29
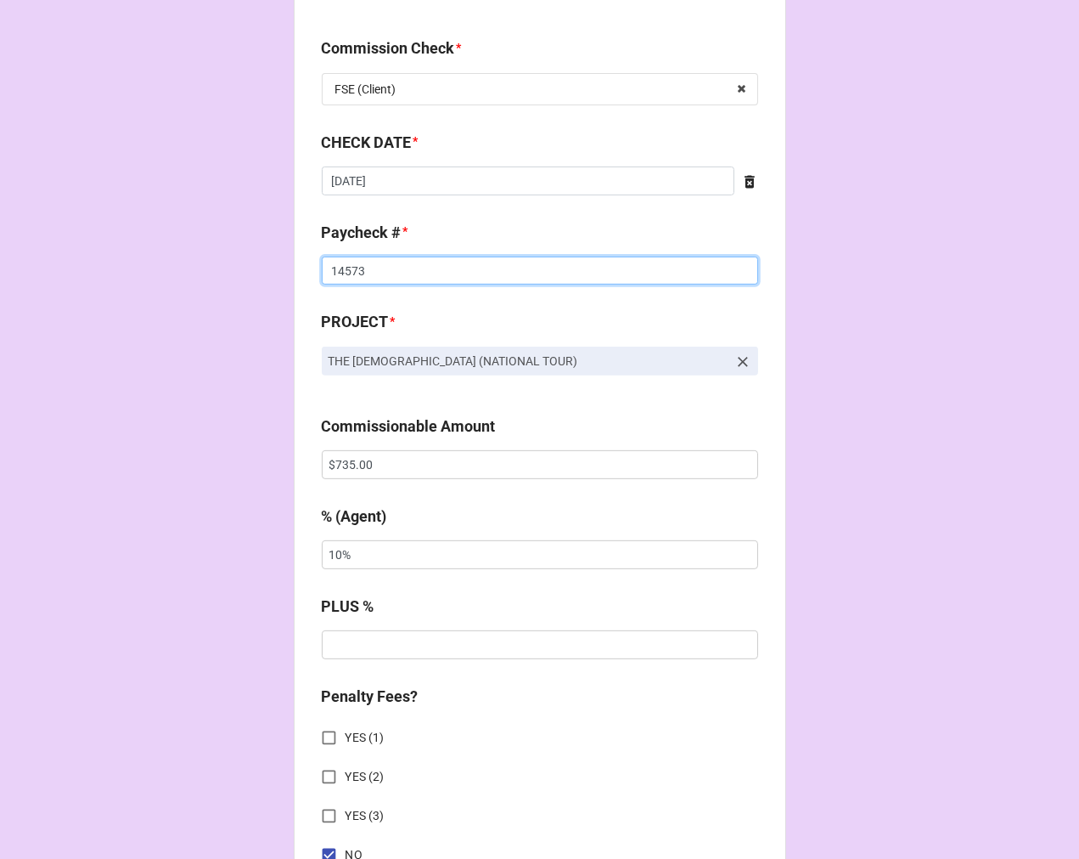
scroll to position [943, 0]
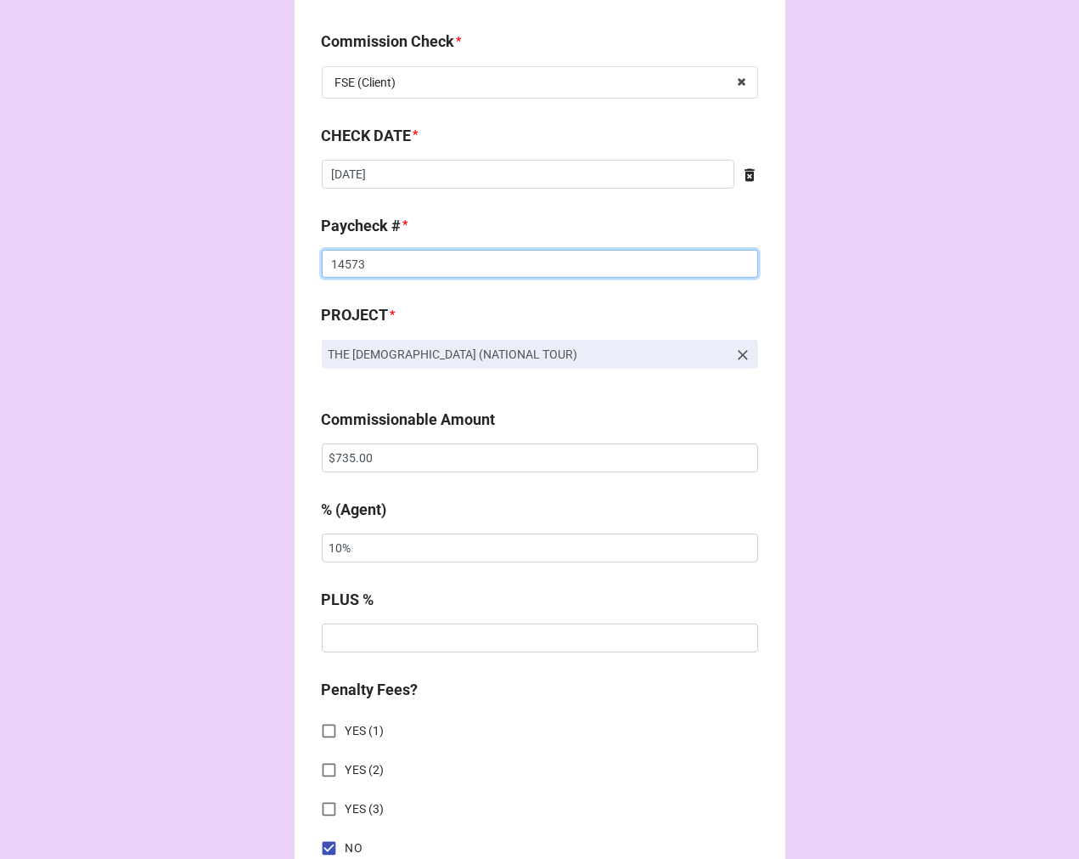
type input "14573"
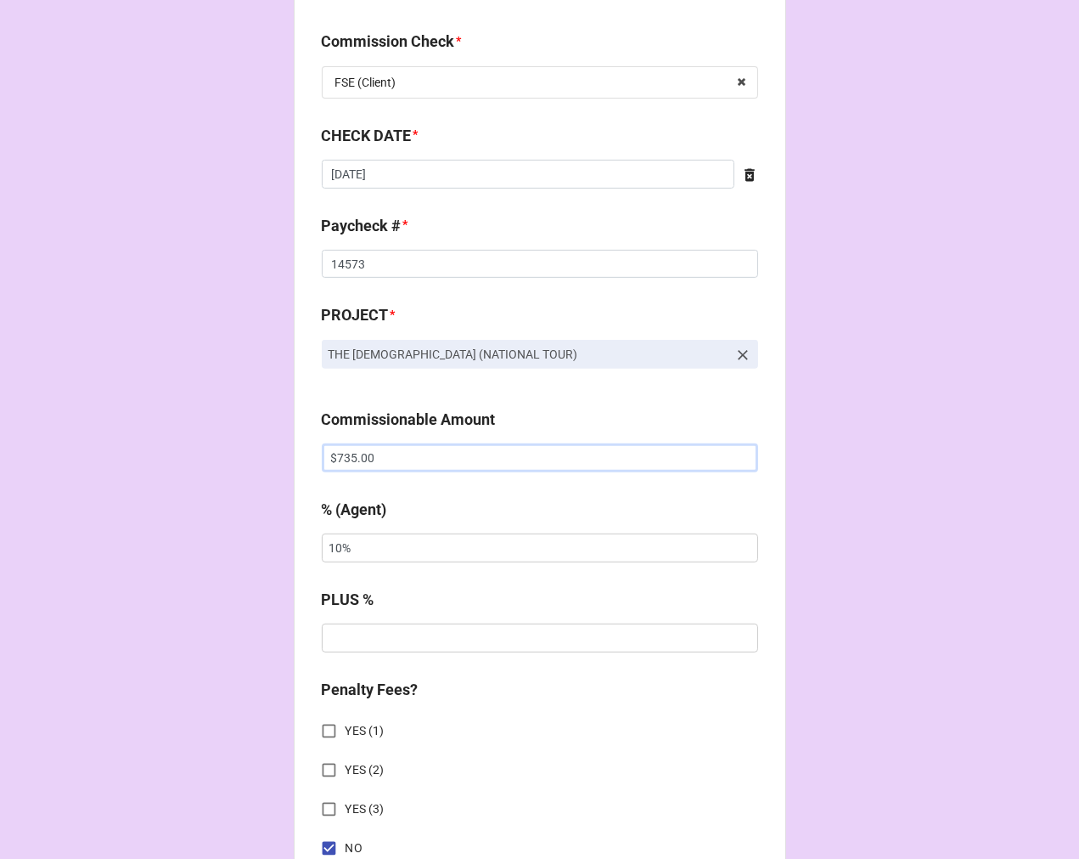
click at [355, 453] on input "$735.00" at bounding box center [540, 457] width 436 height 29
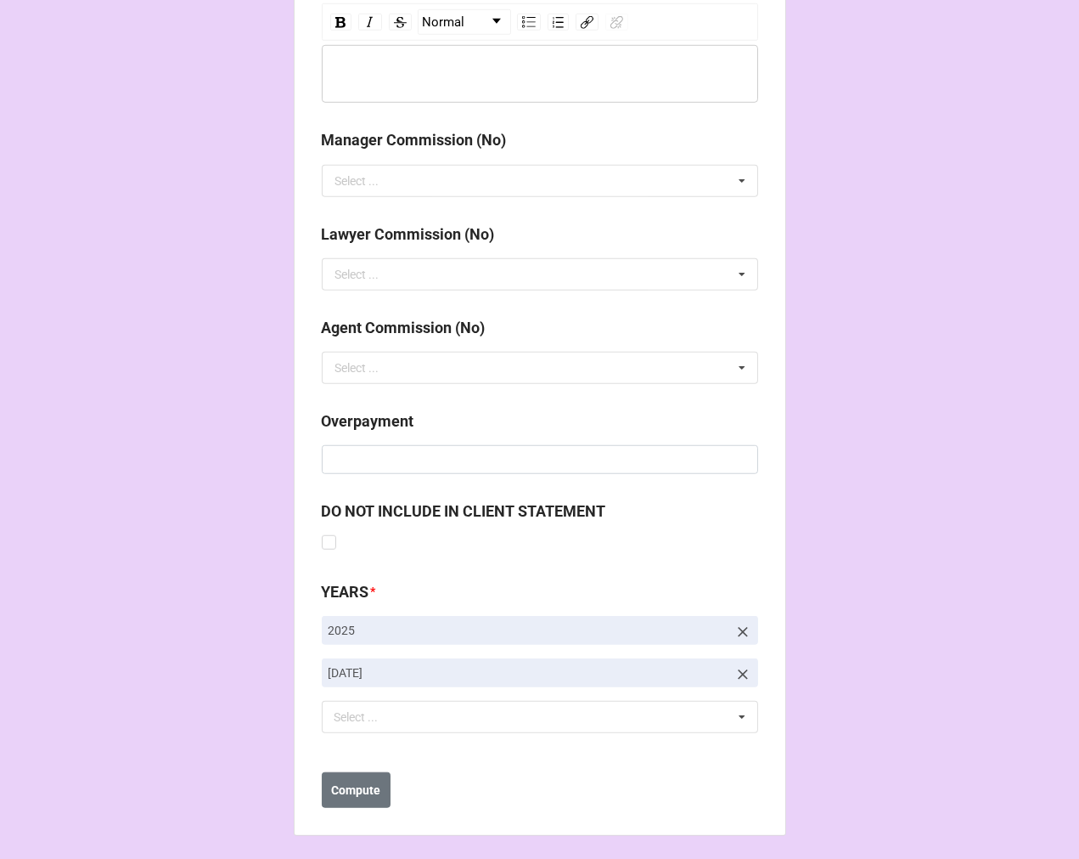
scroll to position [1966, 0]
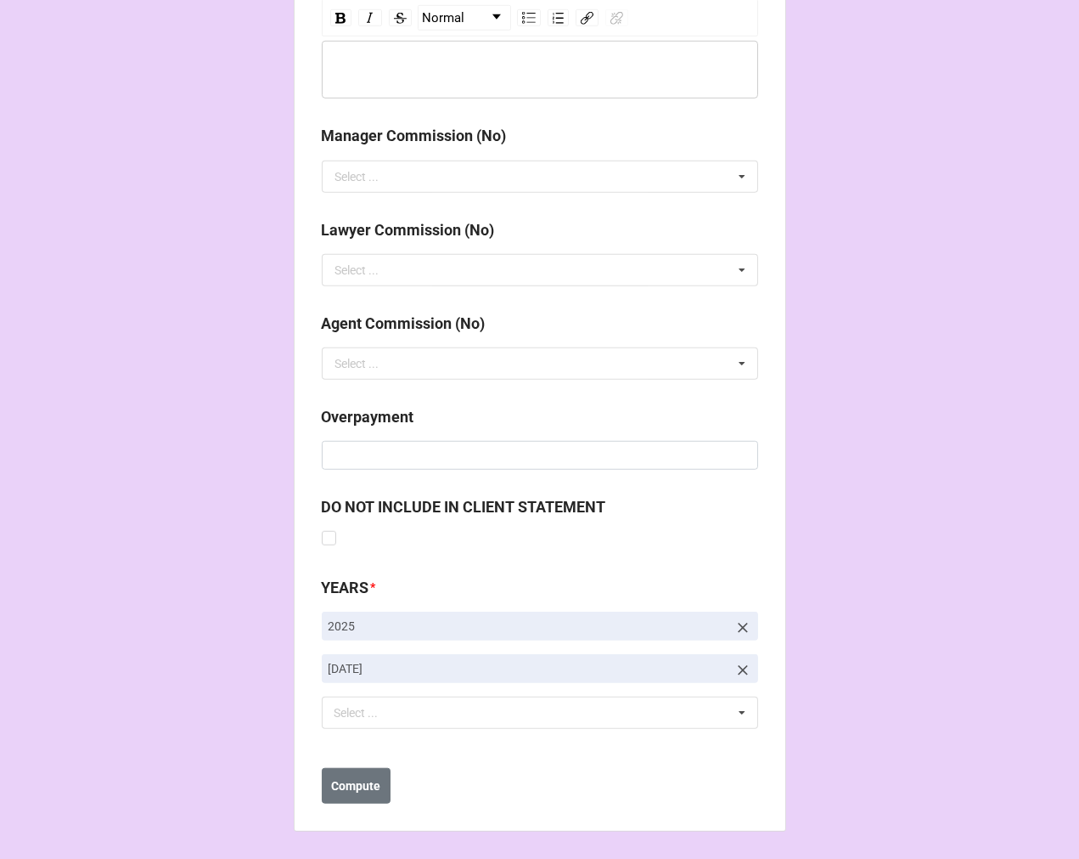
type input "$491.00"
click at [739, 669] on icon at bounding box center [743, 670] width 10 height 10
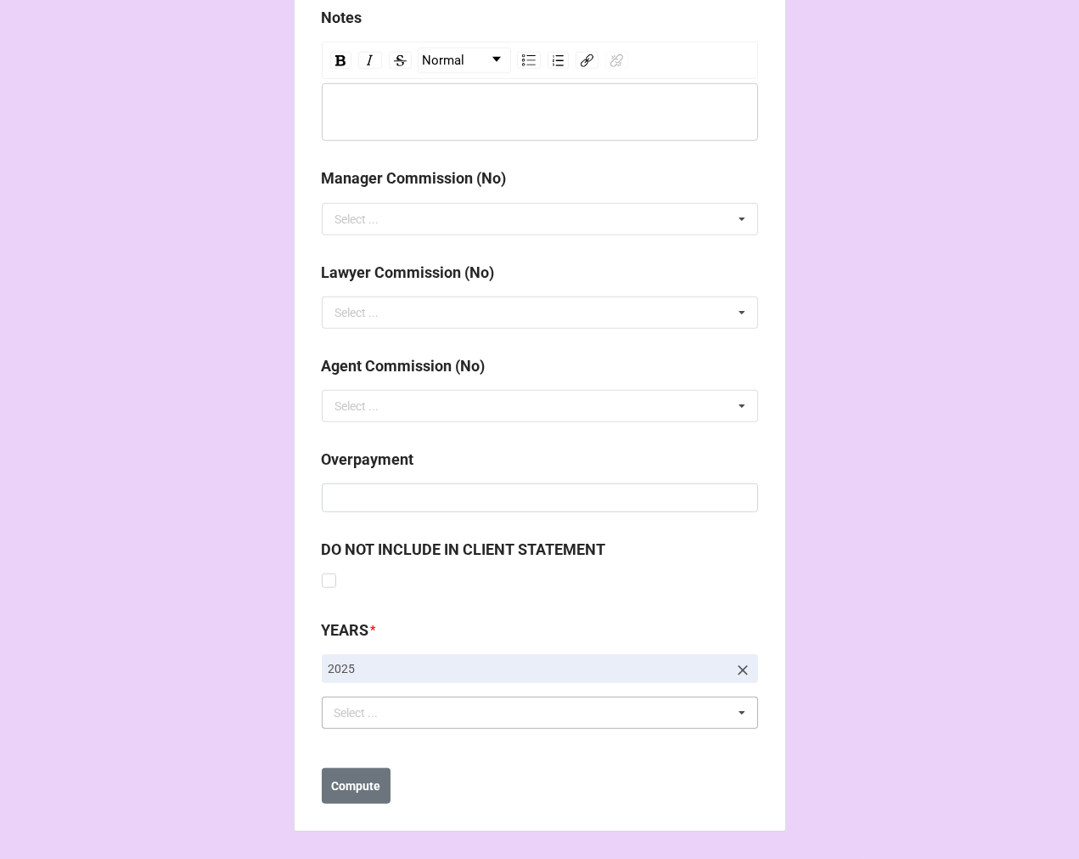
scroll to position [1923, 0]
click at [460, 714] on div "Select ... No results found." at bounding box center [540, 712] width 436 height 32
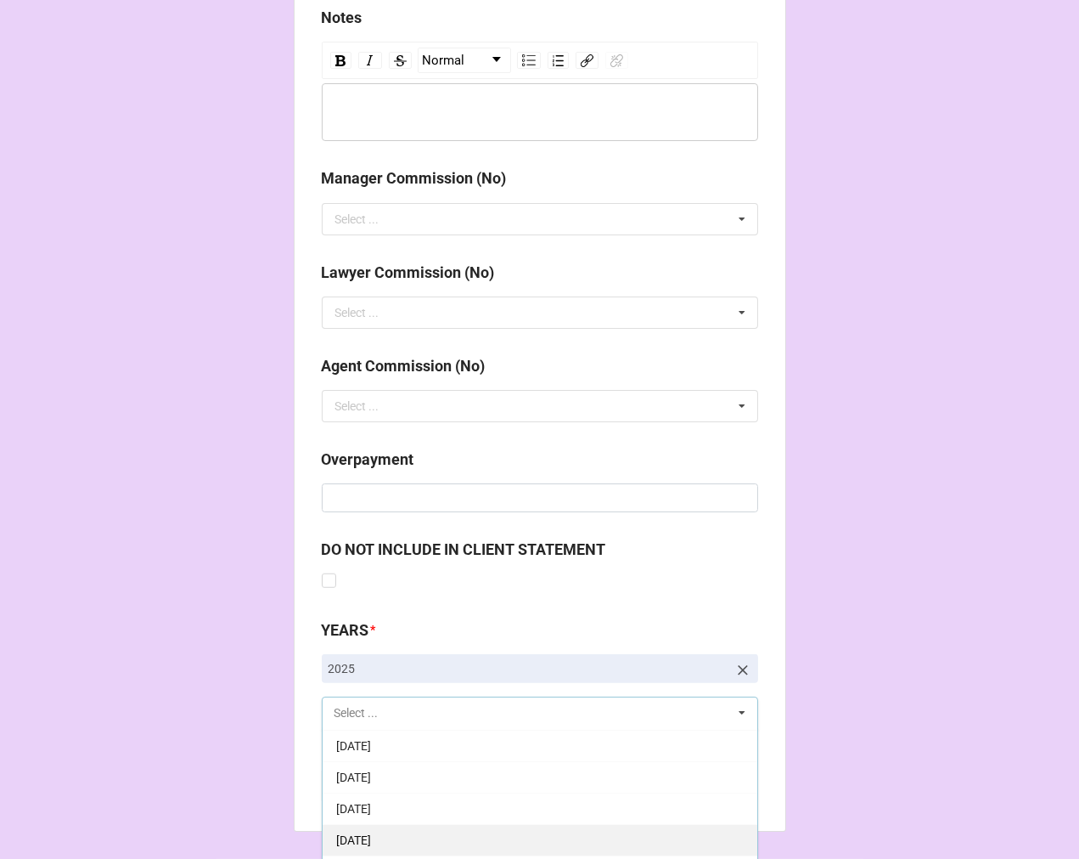
scroll to position [189, 0]
click at [371, 836] on span "[DATE]" at bounding box center [353, 838] width 35 height 14
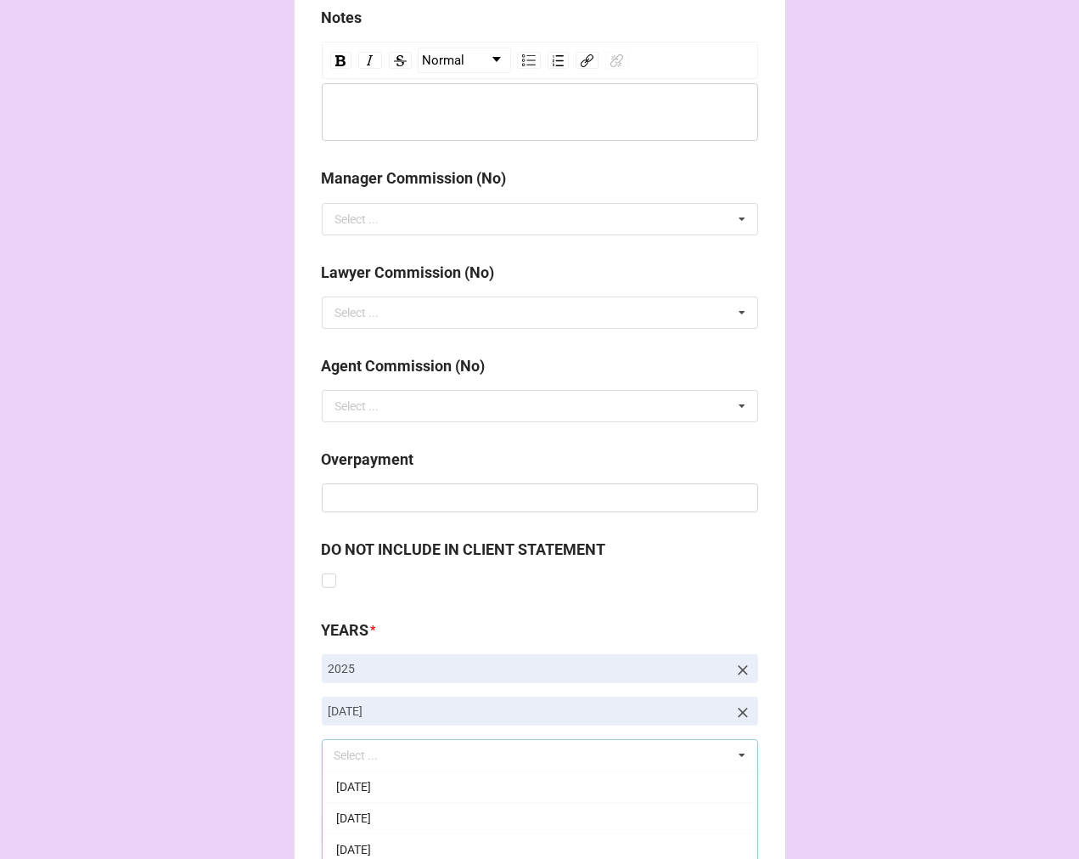
click at [337, 835] on b "Compute" at bounding box center [355, 828] width 49 height 18
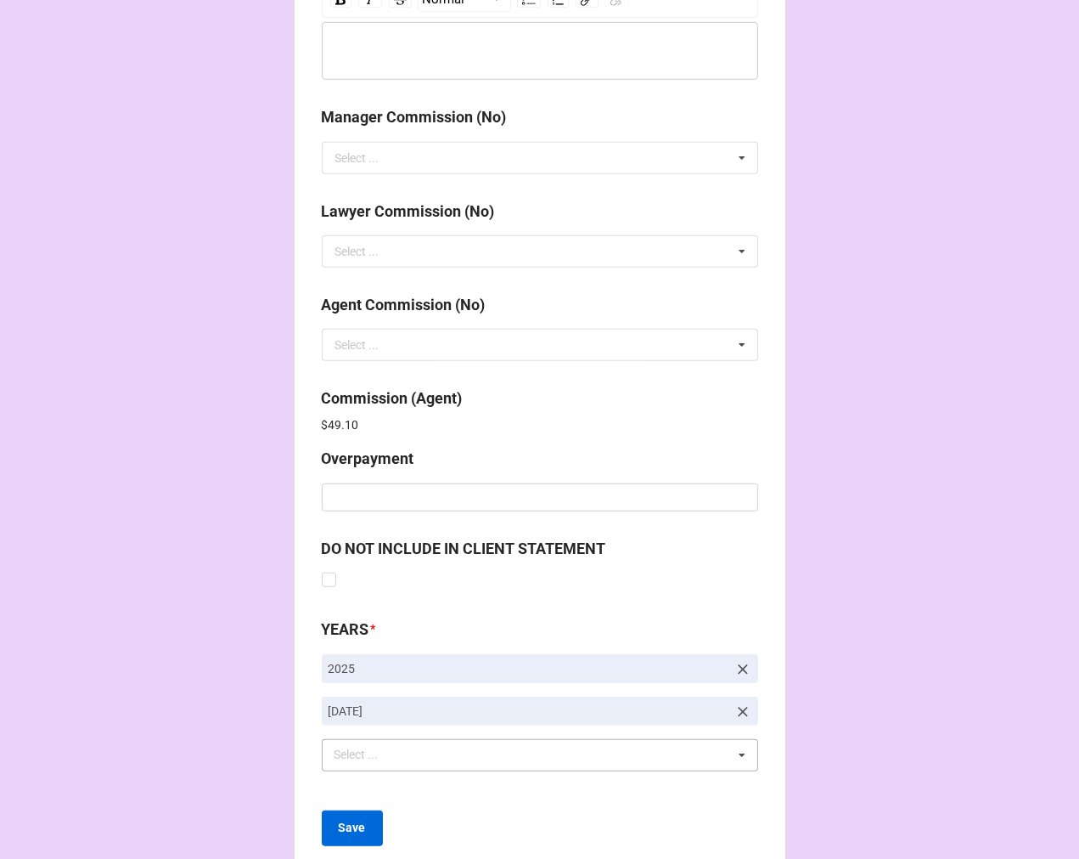
scroll to position [2018, 0]
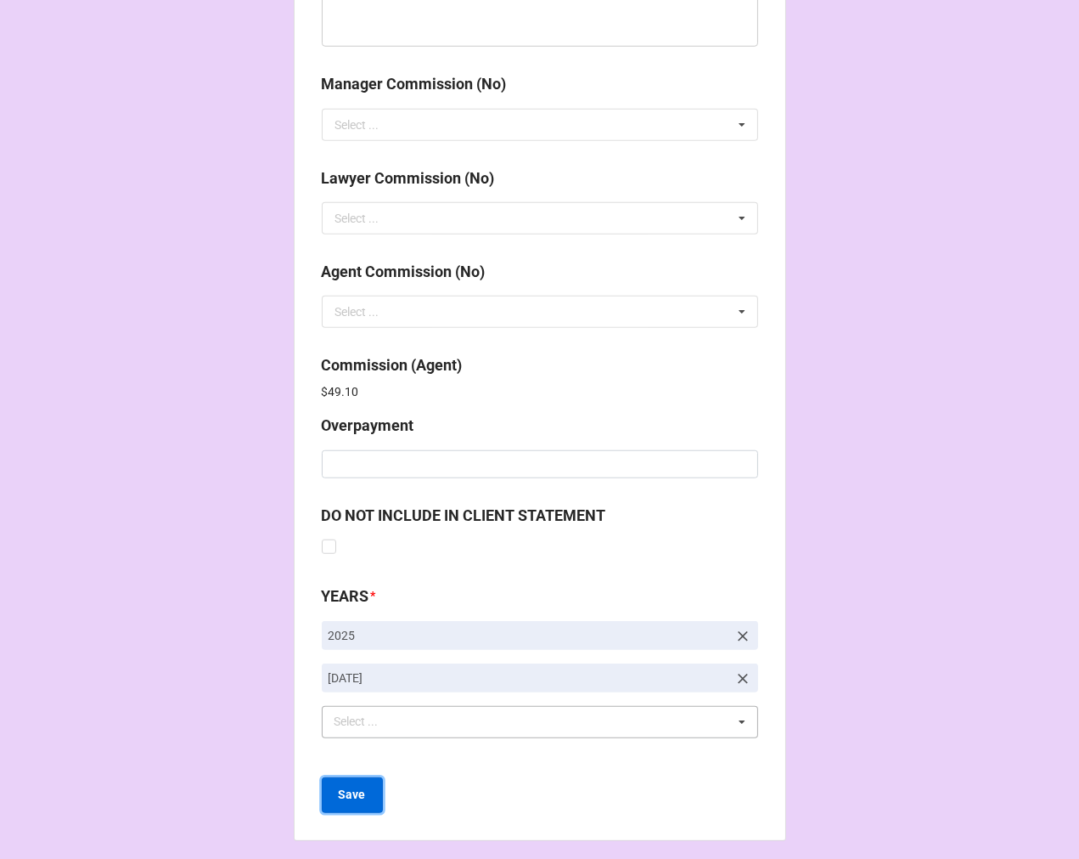
click at [357, 796] on b "Save" at bounding box center [352, 795] width 27 height 18
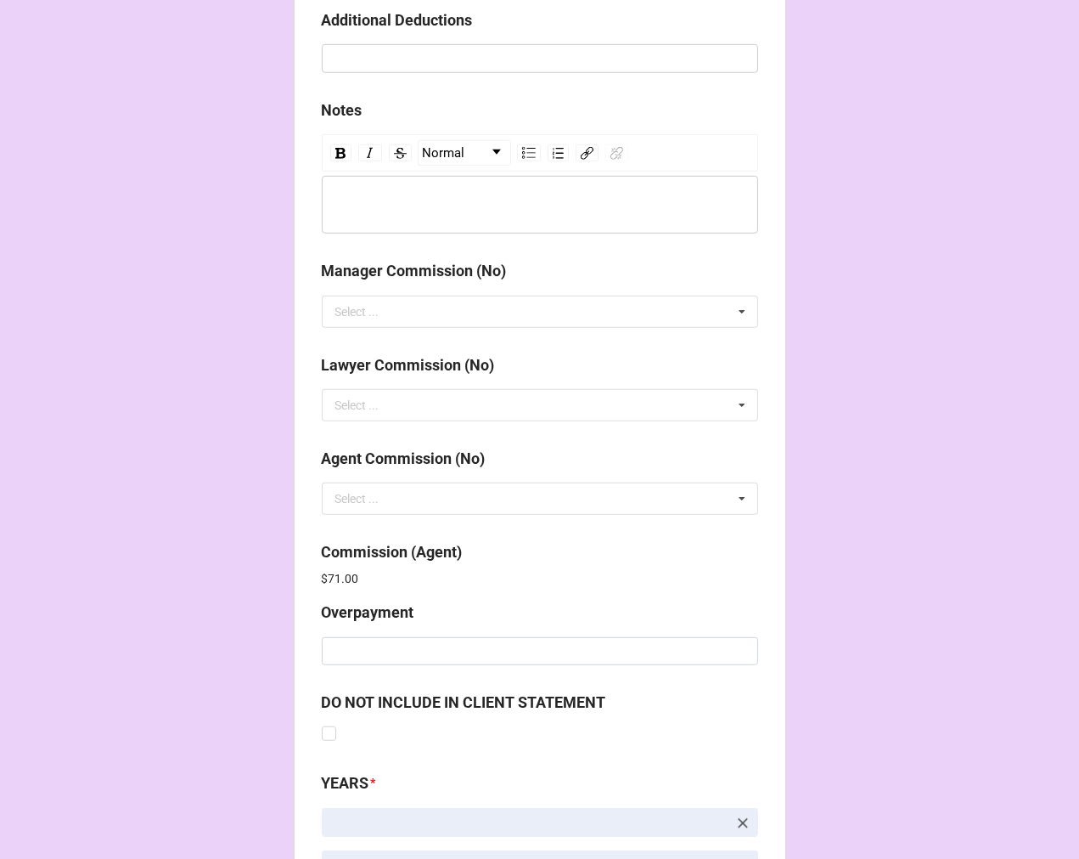
scroll to position [2026, 0]
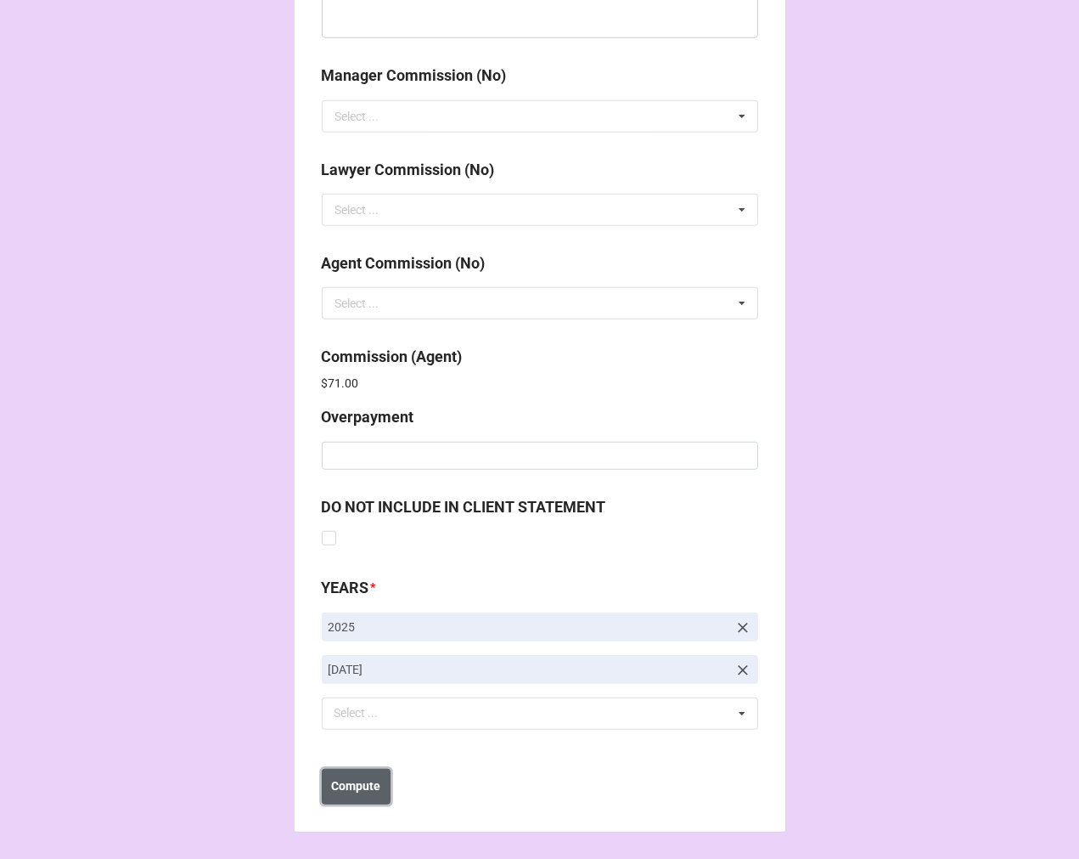
click at [366, 786] on b "Compute" at bounding box center [355, 786] width 49 height 18
click at [350, 787] on b "Save" at bounding box center [352, 786] width 27 height 18
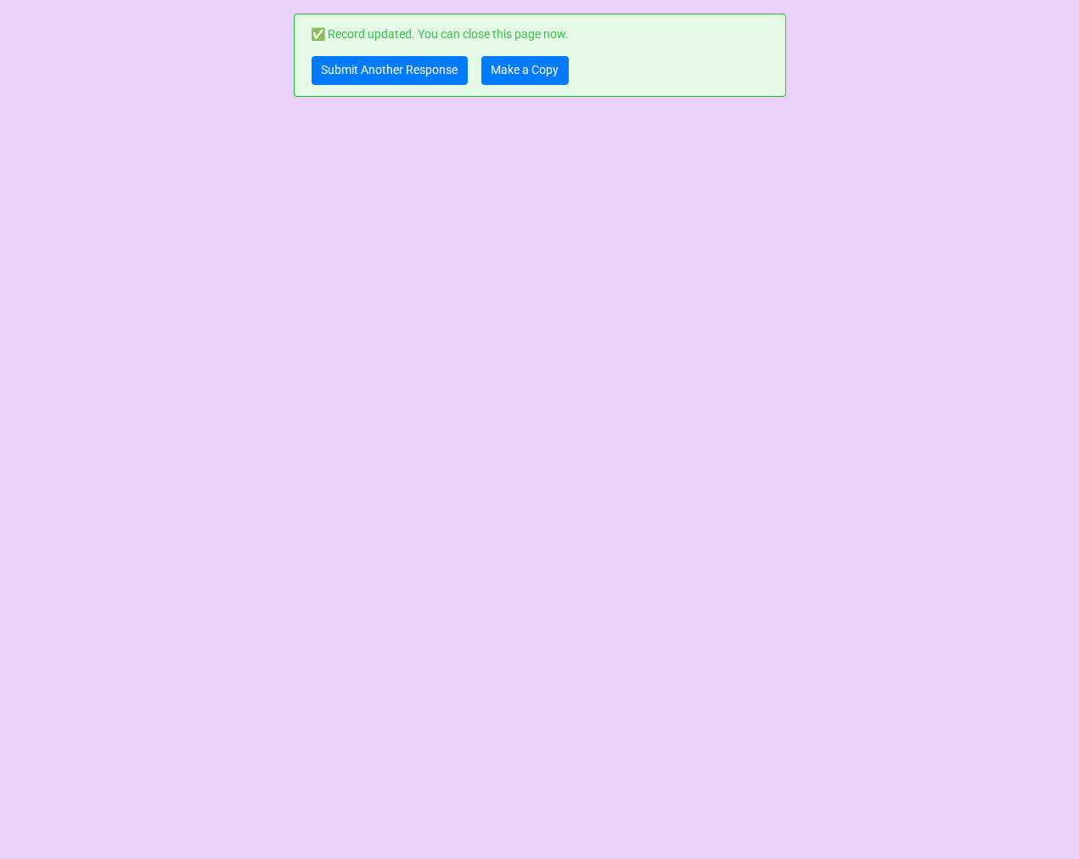
scroll to position [0, 0]
click at [537, 72] on link "Make a Copy" at bounding box center [525, 70] width 87 height 29
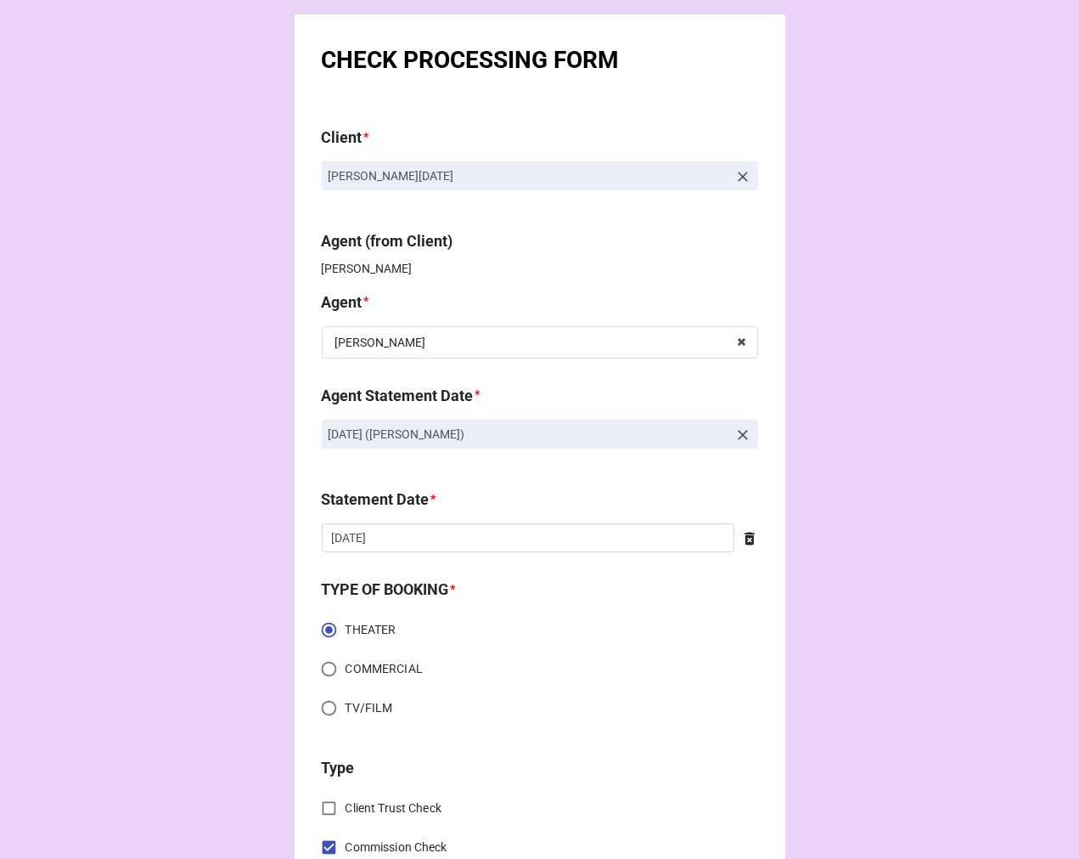
click at [741, 435] on icon at bounding box center [743, 434] width 17 height 17
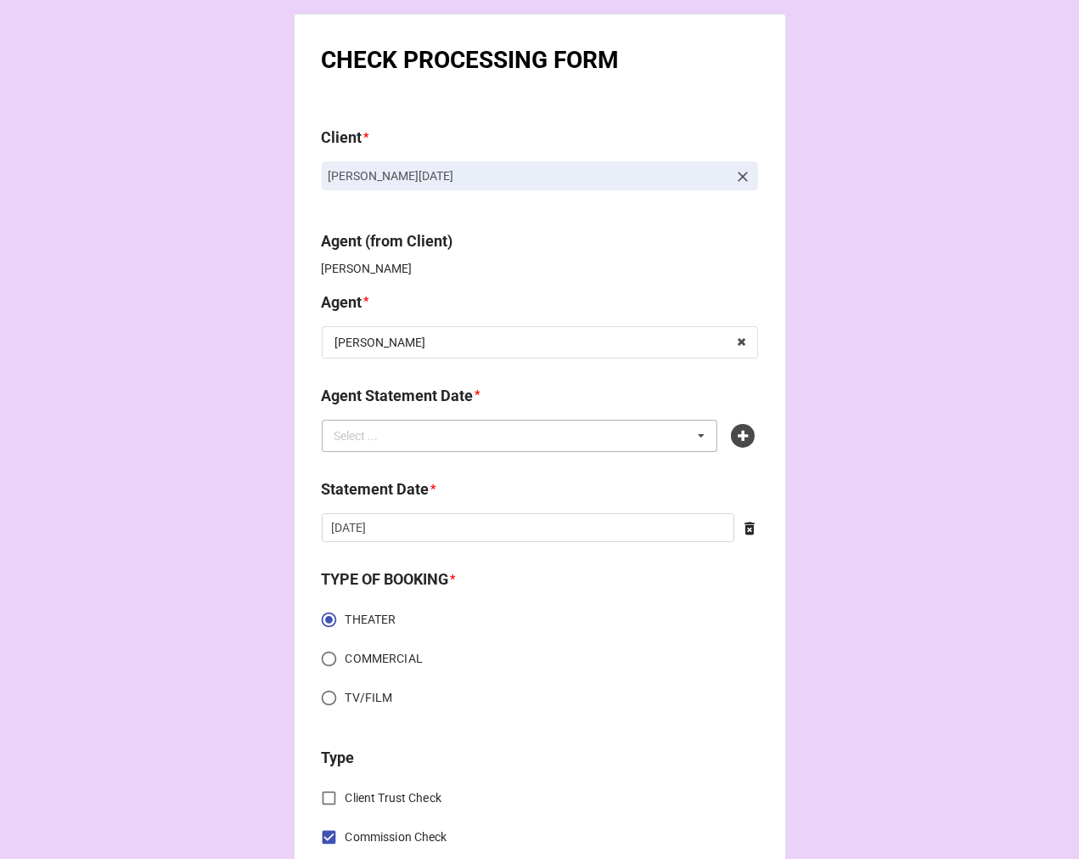
click at [594, 435] on div "Select ... No results found." at bounding box center [520, 436] width 397 height 32
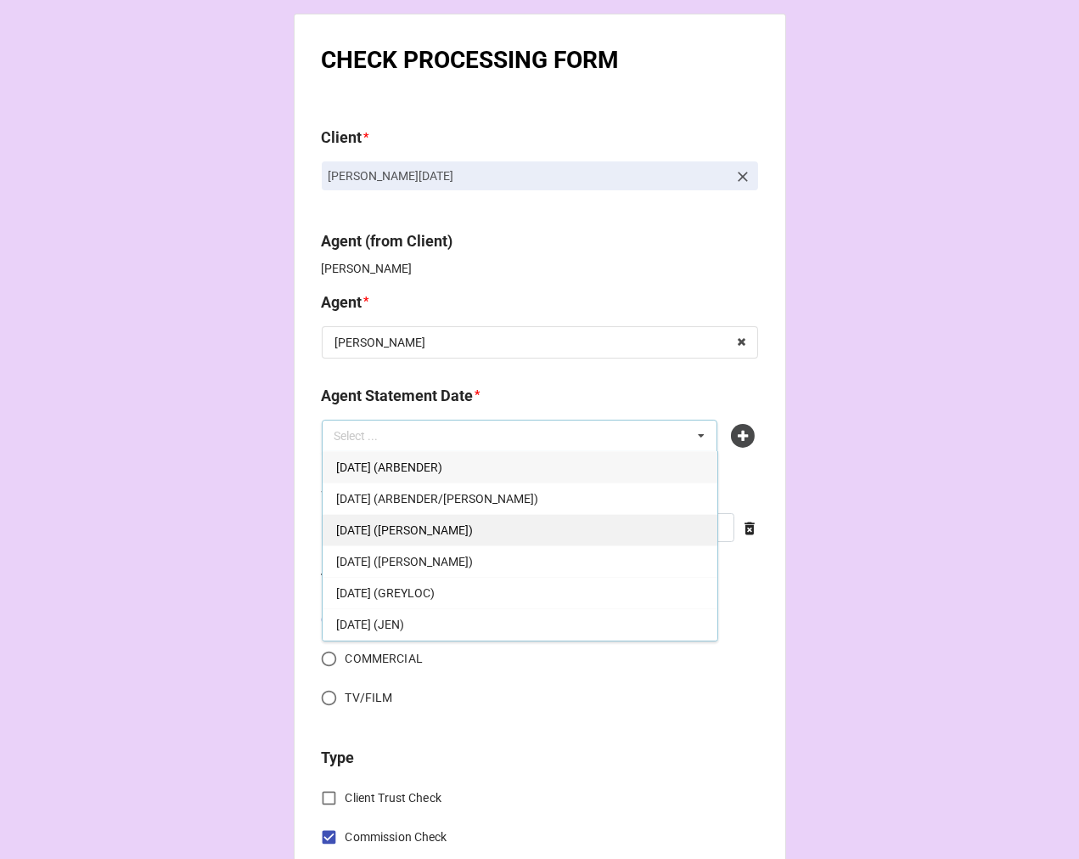
click at [493, 527] on div "OCTOBER 3, 2025 (CHONDRA)" at bounding box center [520, 529] width 395 height 31
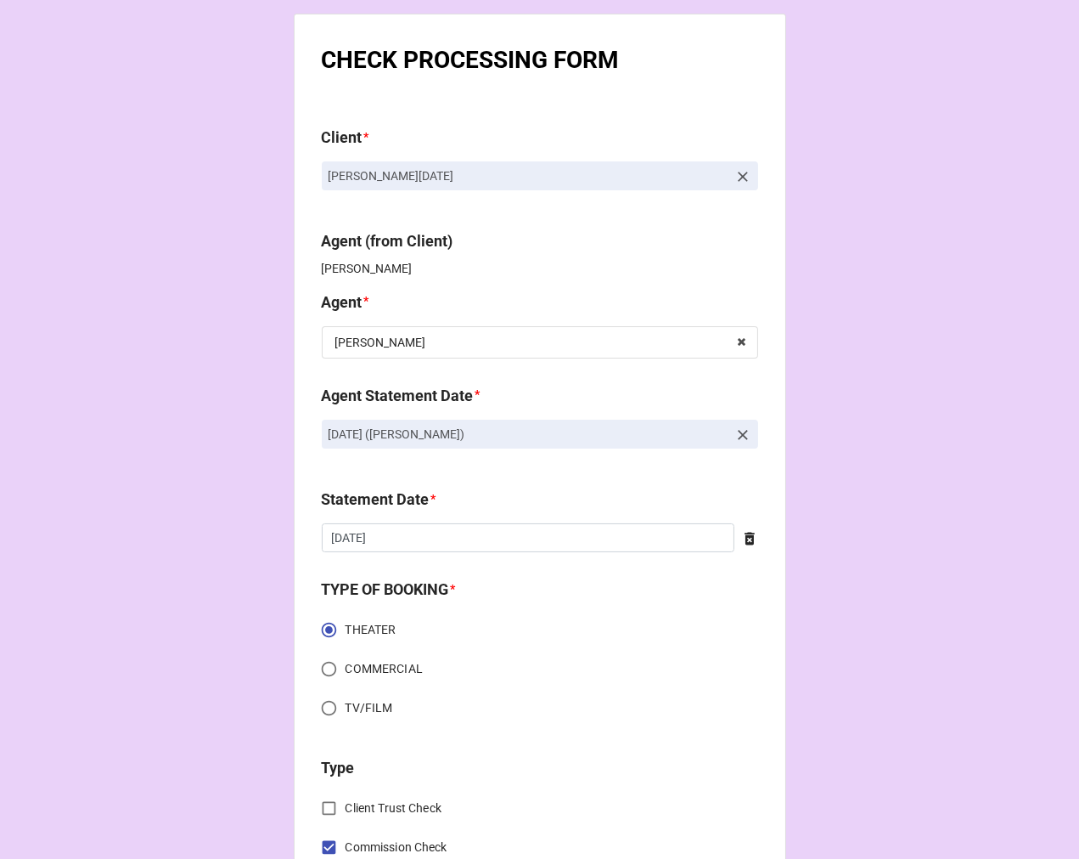
click at [745, 538] on icon at bounding box center [750, 538] width 10 height 13
click at [584, 538] on input "text" at bounding box center [540, 537] width 436 height 29
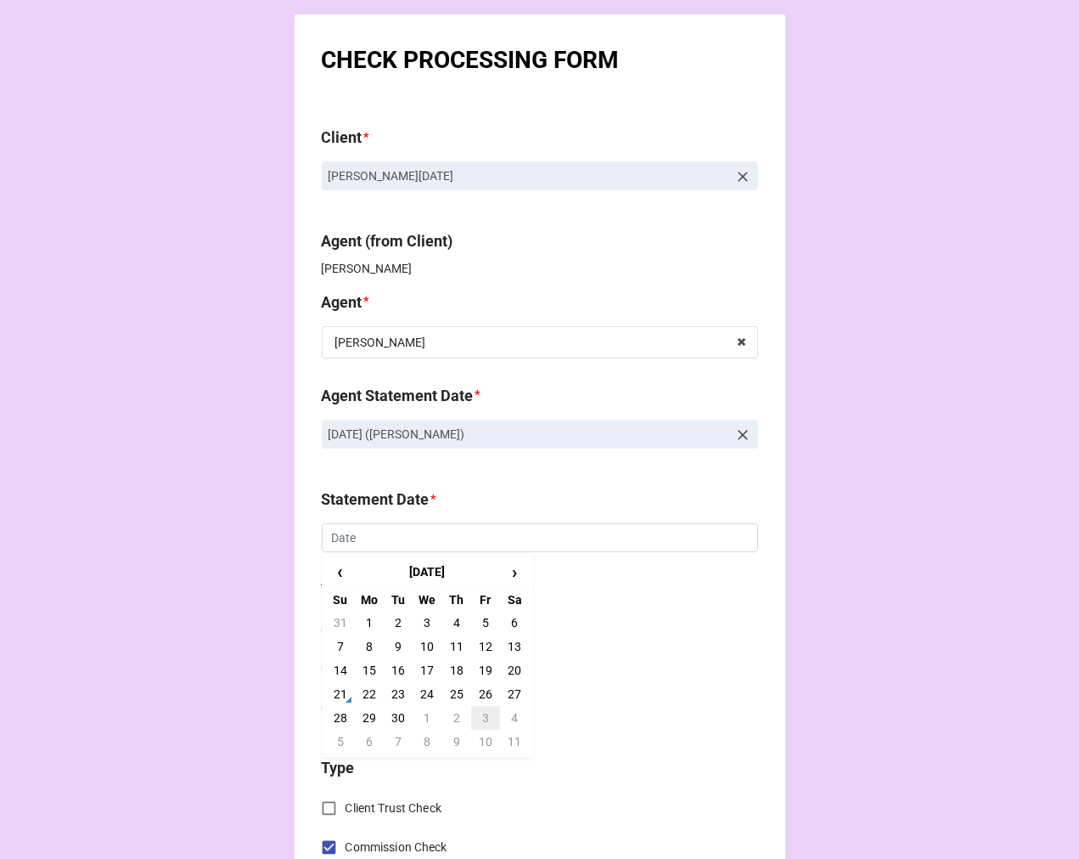
click at [487, 716] on td "3" at bounding box center [485, 718] width 29 height 24
type input "10/3/2025"
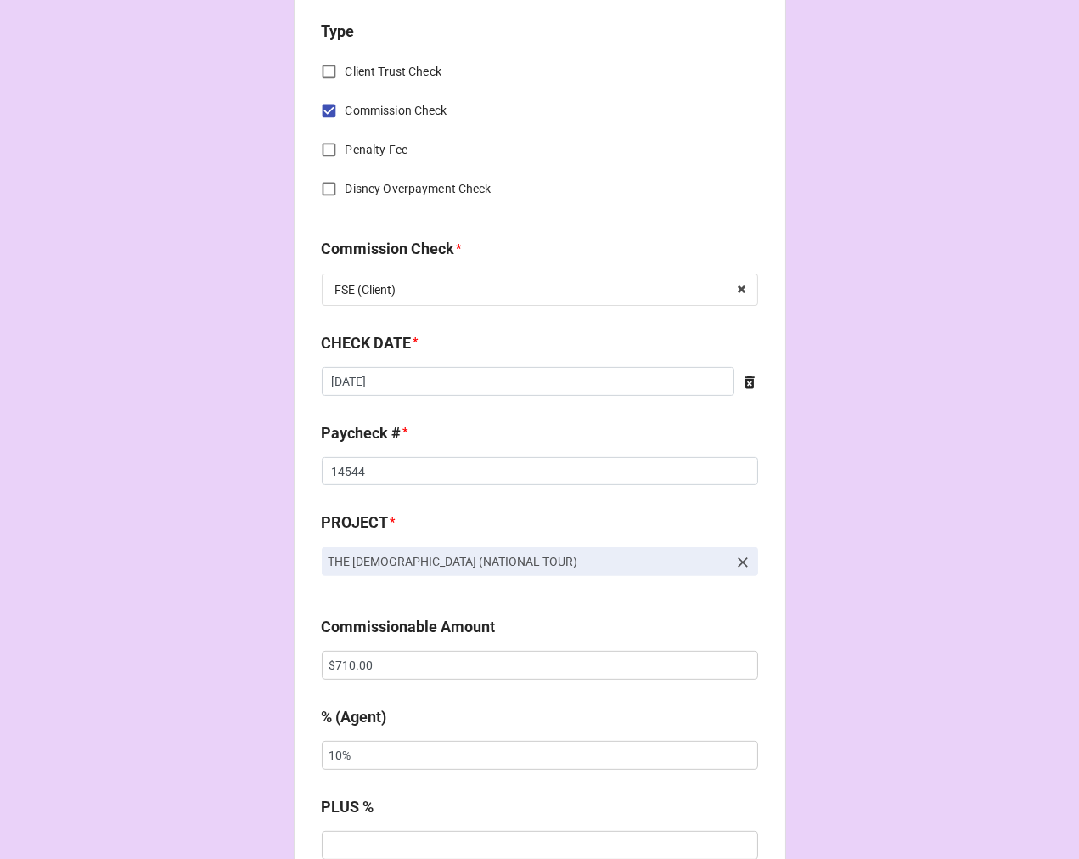
scroll to position [754, 0]
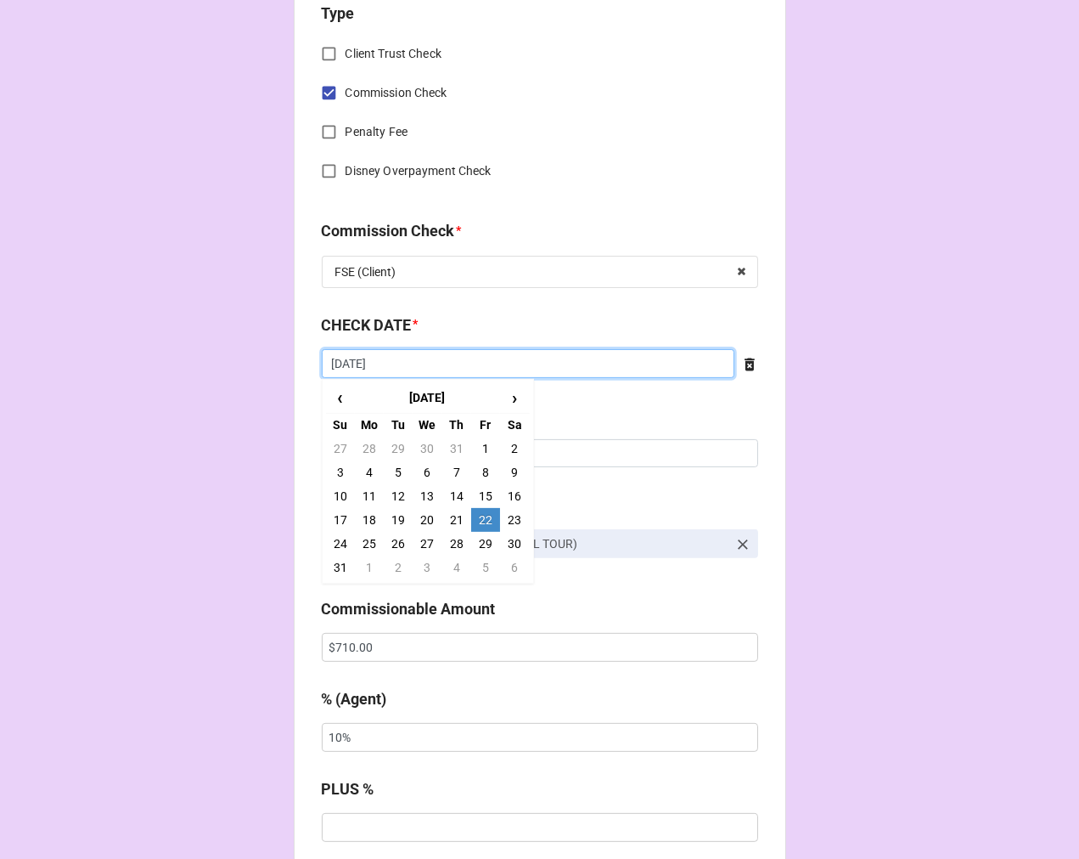
drag, startPoint x: 394, startPoint y: 358, endPoint x: 414, endPoint y: 374, distance: 24.8
click at [395, 358] on input "[DATE]" at bounding box center [528, 363] width 413 height 29
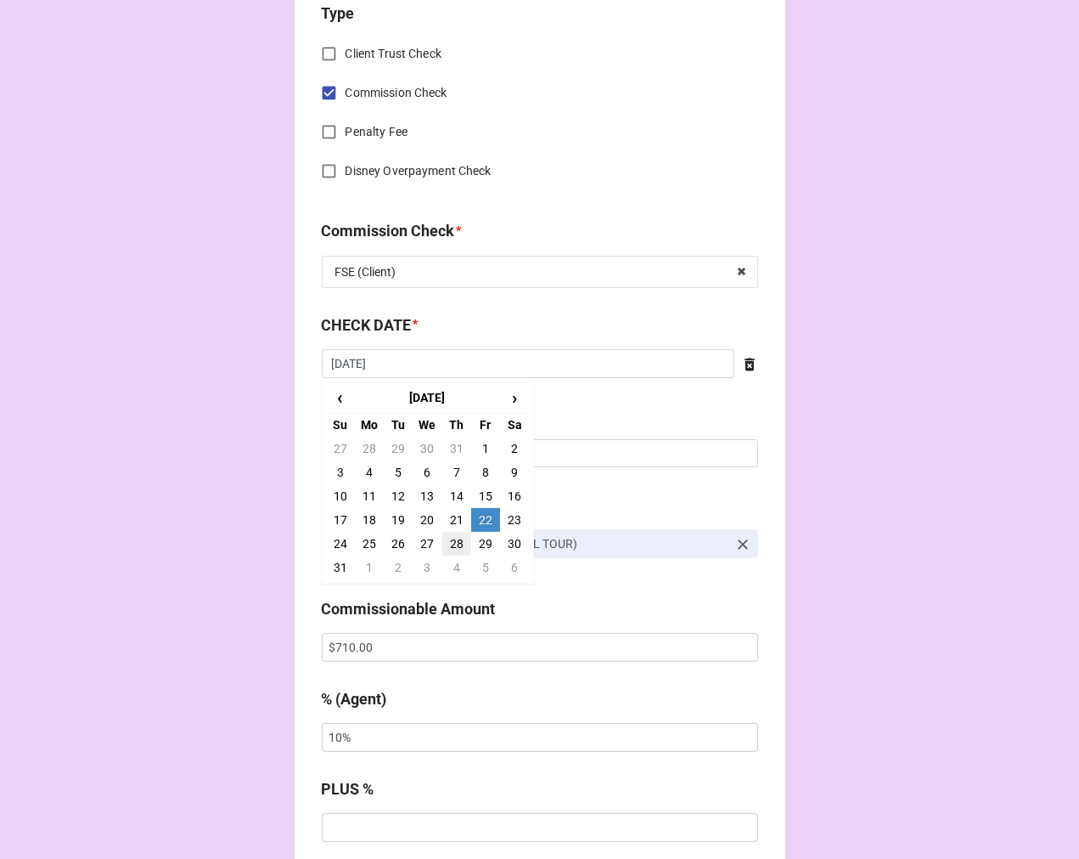
click at [455, 539] on td "28" at bounding box center [456, 544] width 29 height 24
type input "8/28/2025"
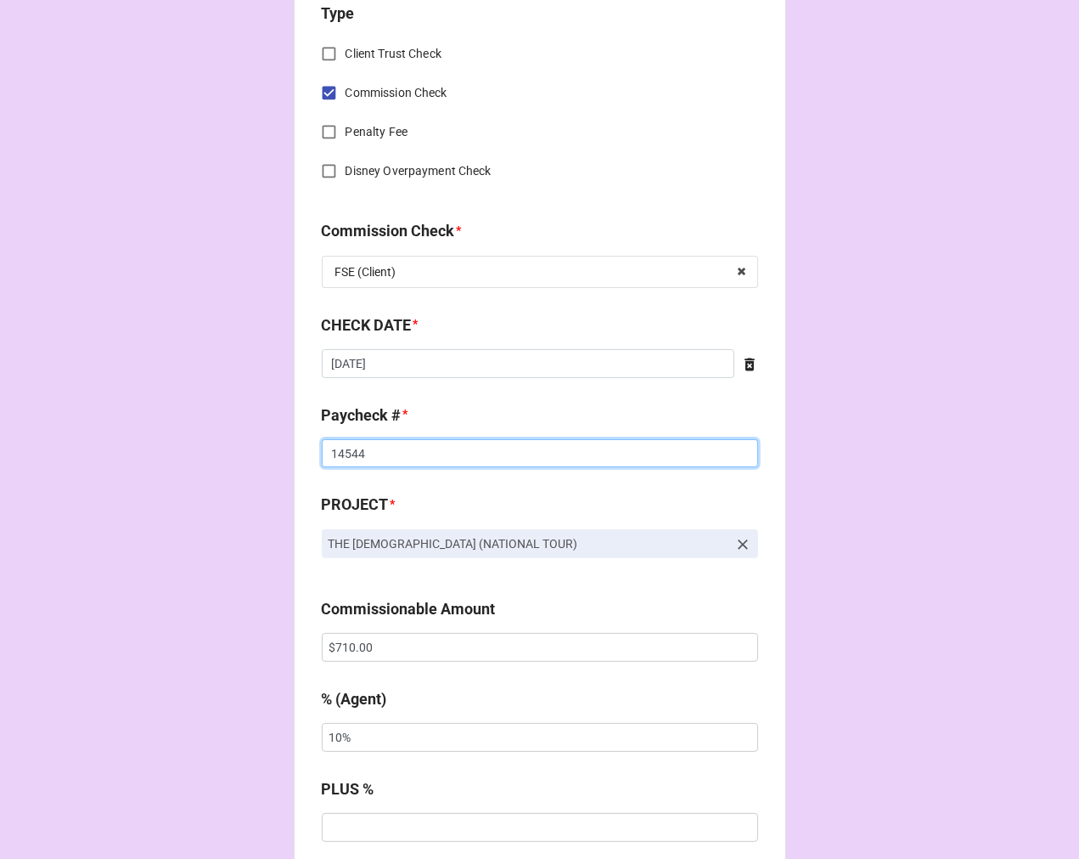
click at [342, 454] on input "14544" at bounding box center [540, 453] width 436 height 29
drag, startPoint x: 342, startPoint y: 454, endPoint x: 524, endPoint y: 412, distance: 186.6
click at [351, 450] on input "14544" at bounding box center [540, 453] width 436 height 29
type input "14572"
click at [343, 647] on input "$710.00" at bounding box center [540, 647] width 436 height 29
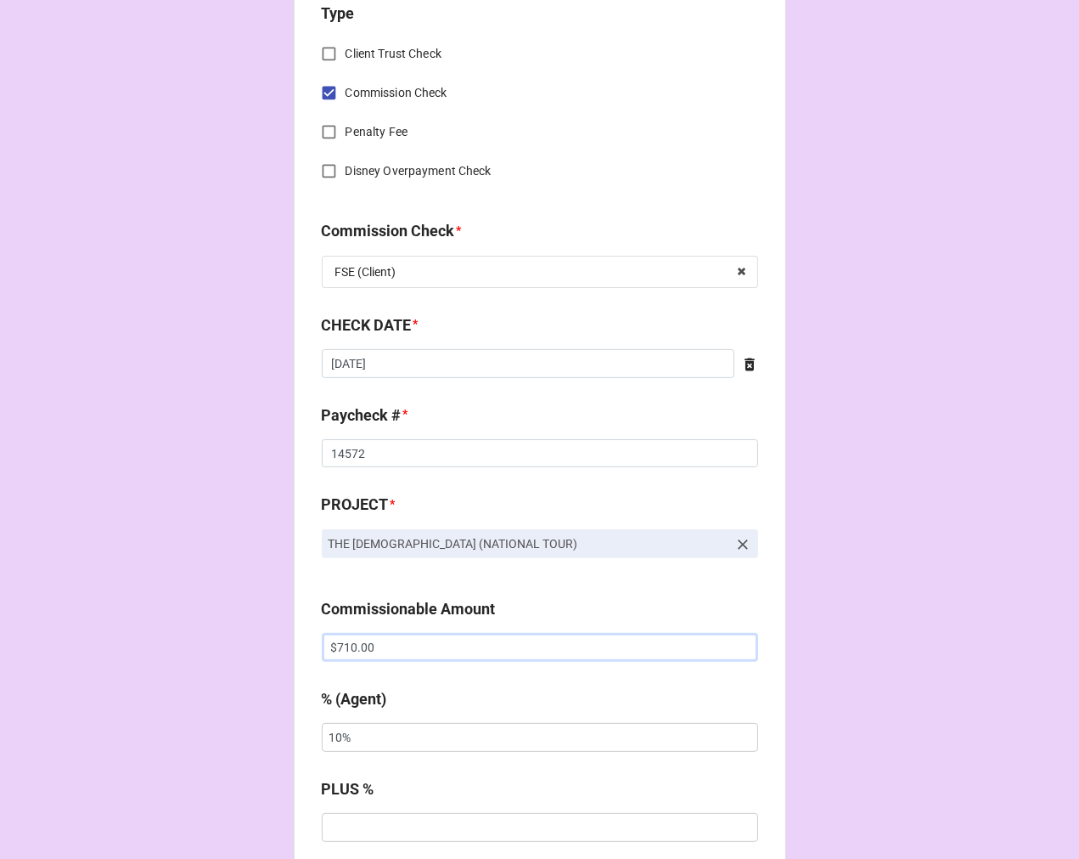
click at [343, 647] on input "$710.00" at bounding box center [540, 647] width 436 height 29
type input "$818.40"
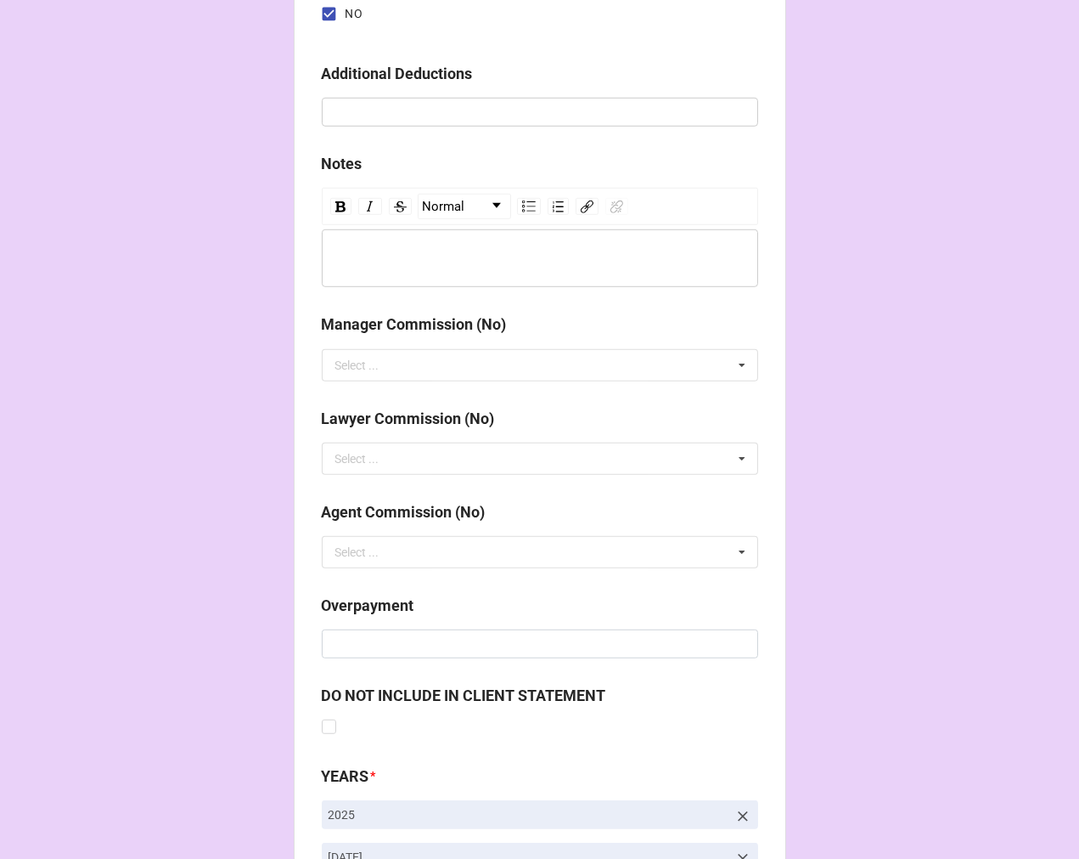
scroll to position [1966, 0]
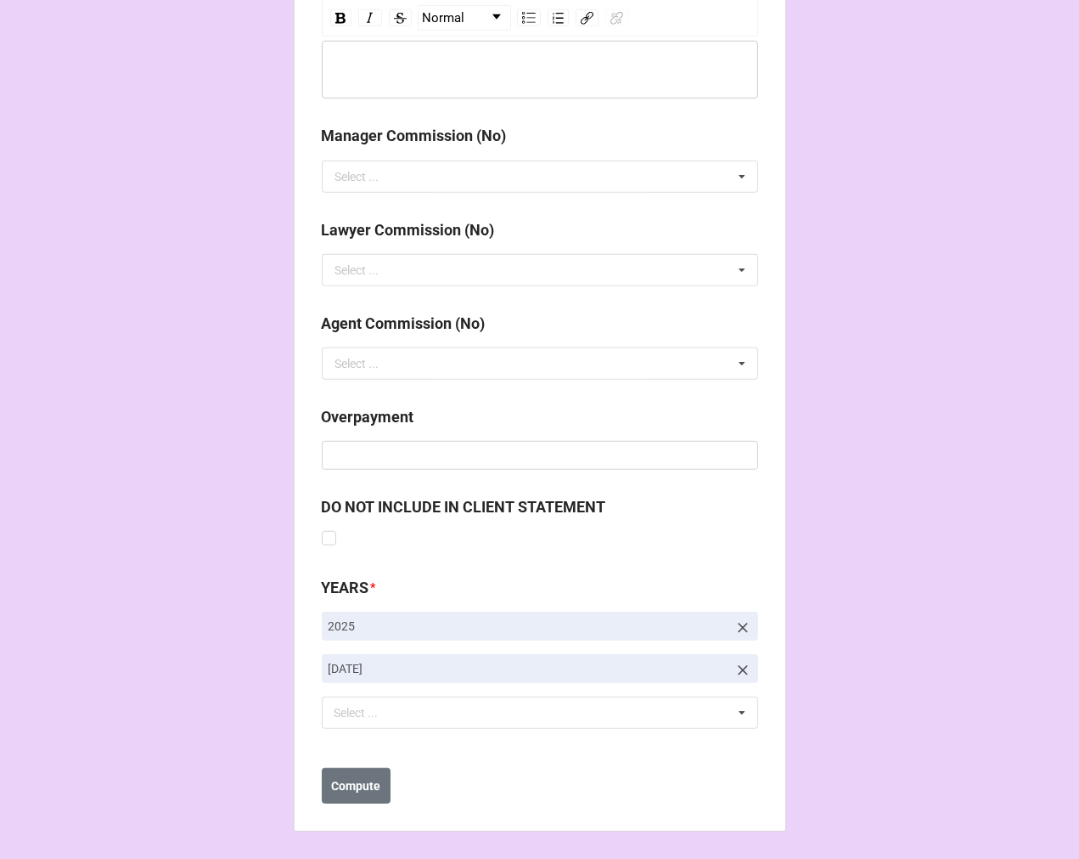
drag, startPoint x: 739, startPoint y: 667, endPoint x: 693, endPoint y: 684, distance: 48.9
click at [737, 667] on icon at bounding box center [743, 670] width 17 height 17
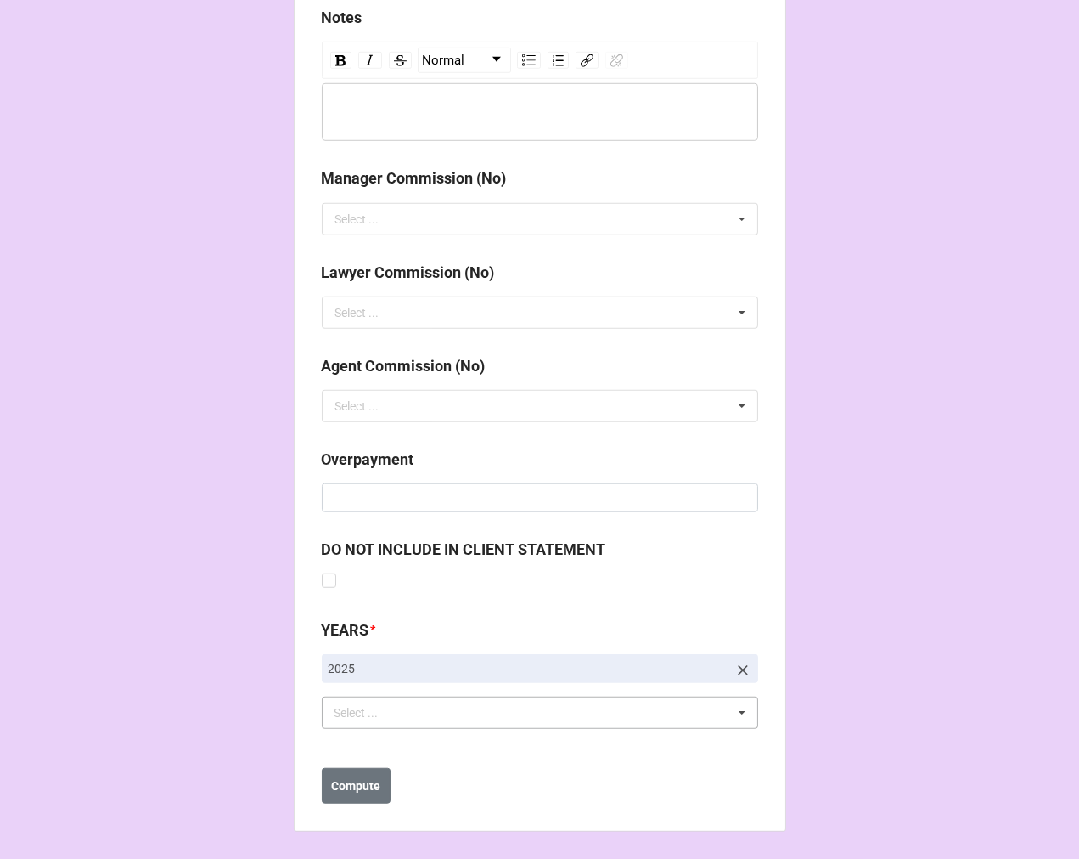
click at [499, 713] on div "Select ... No results found." at bounding box center [540, 712] width 436 height 32
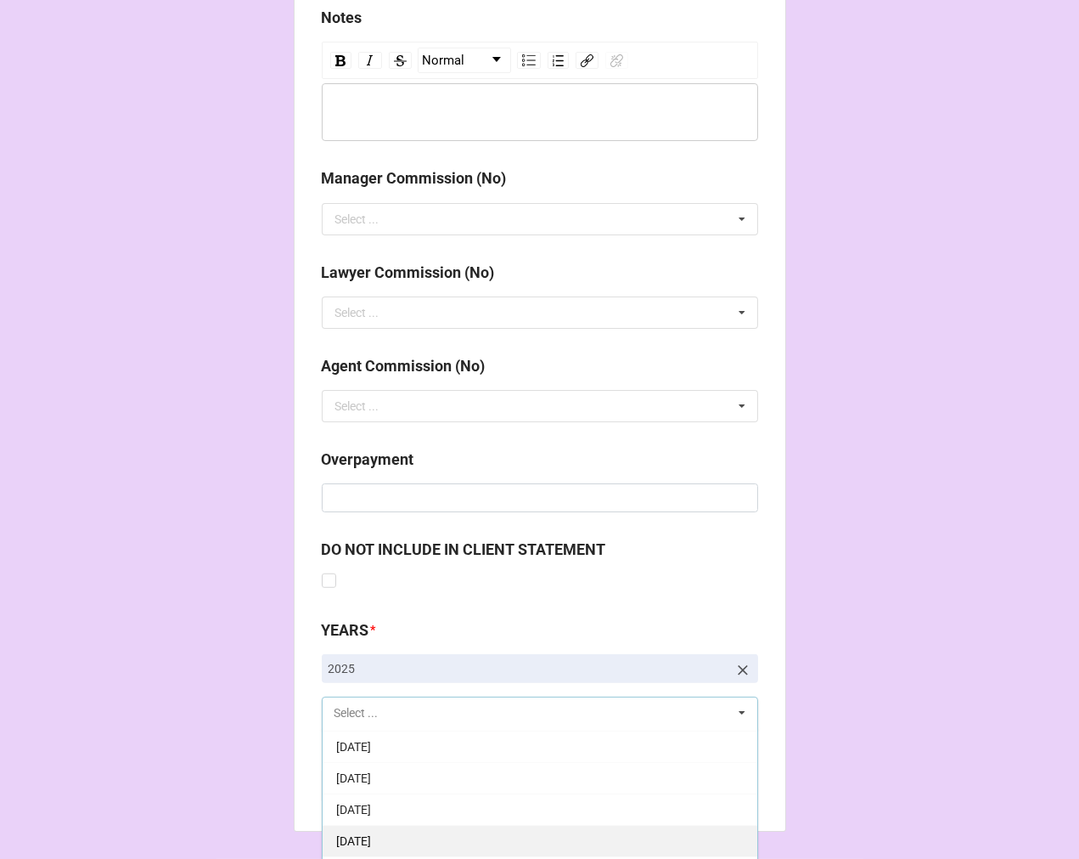
scroll to position [283, 0]
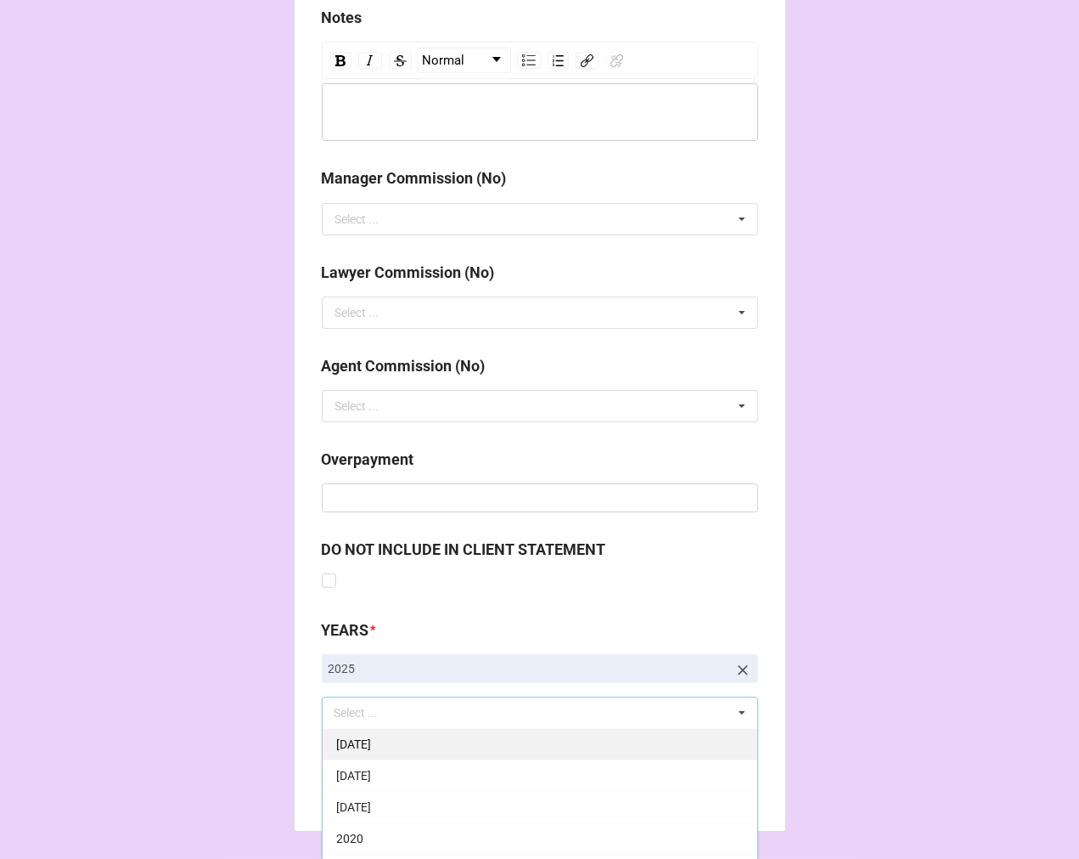
click at [371, 740] on span "10-October 2025" at bounding box center [353, 744] width 35 height 14
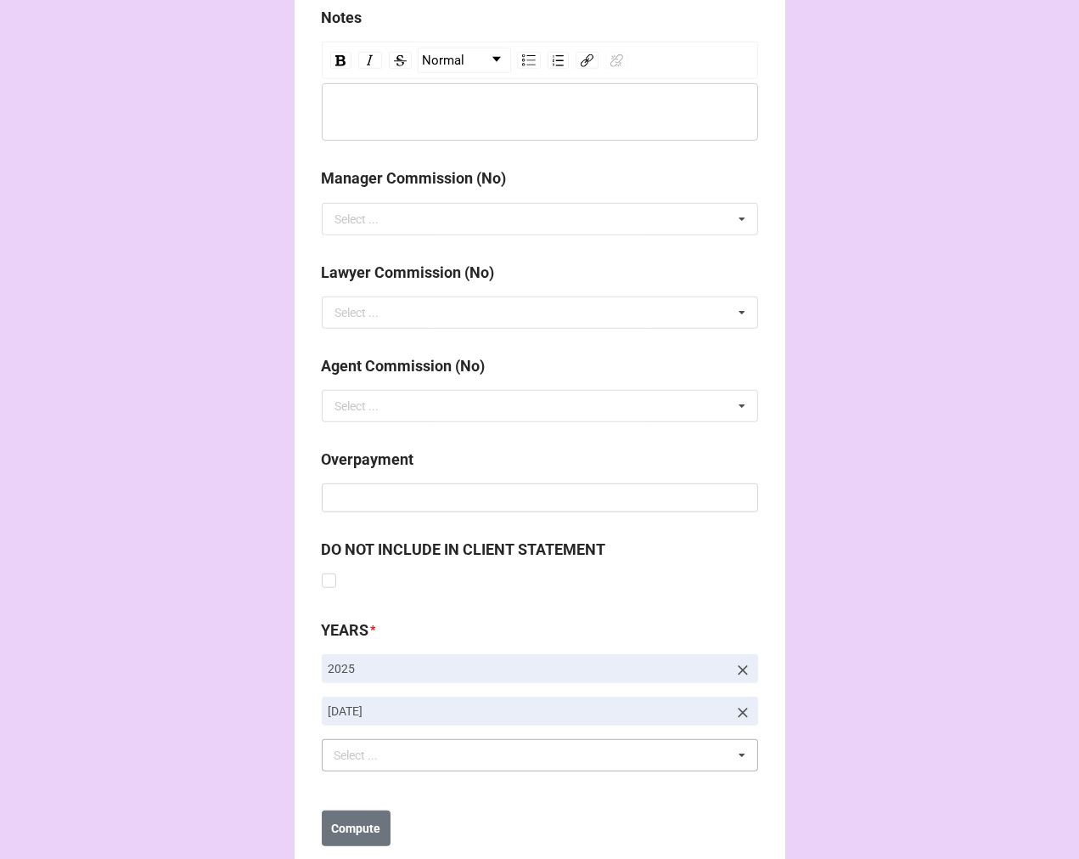
click at [348, 819] on b "Compute" at bounding box center [355, 828] width 49 height 18
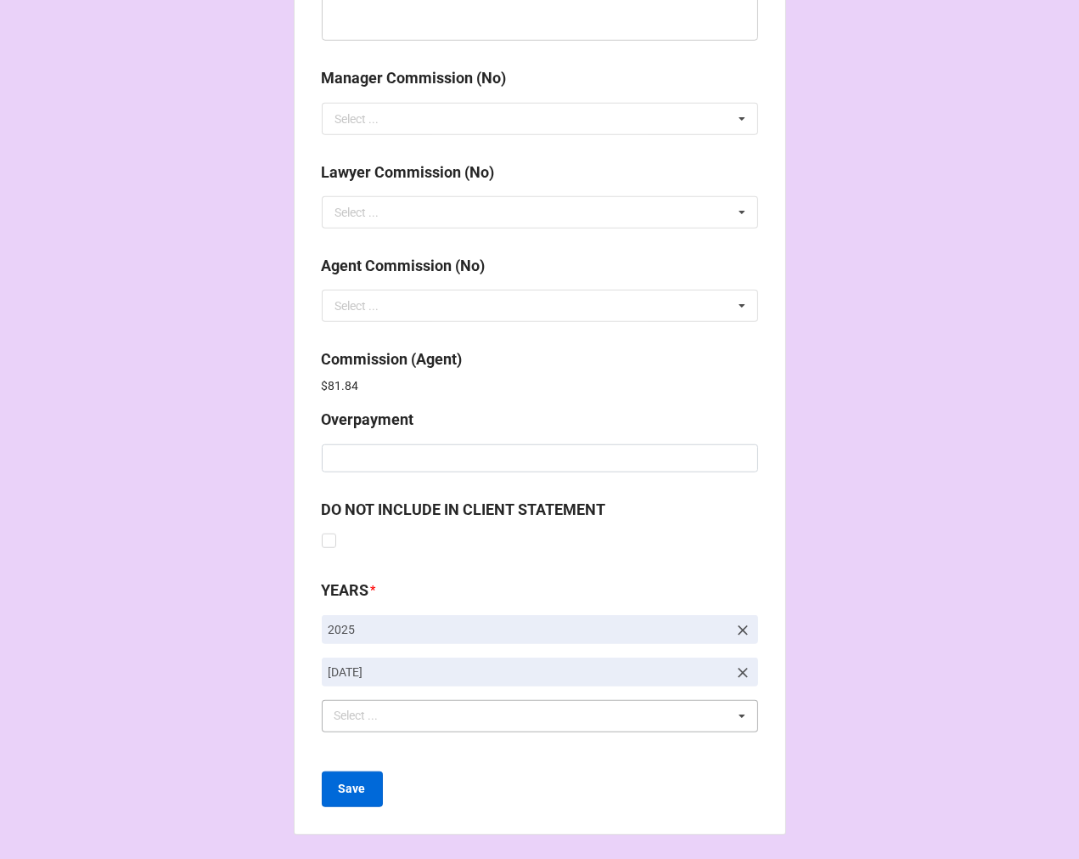
scroll to position [2026, 0]
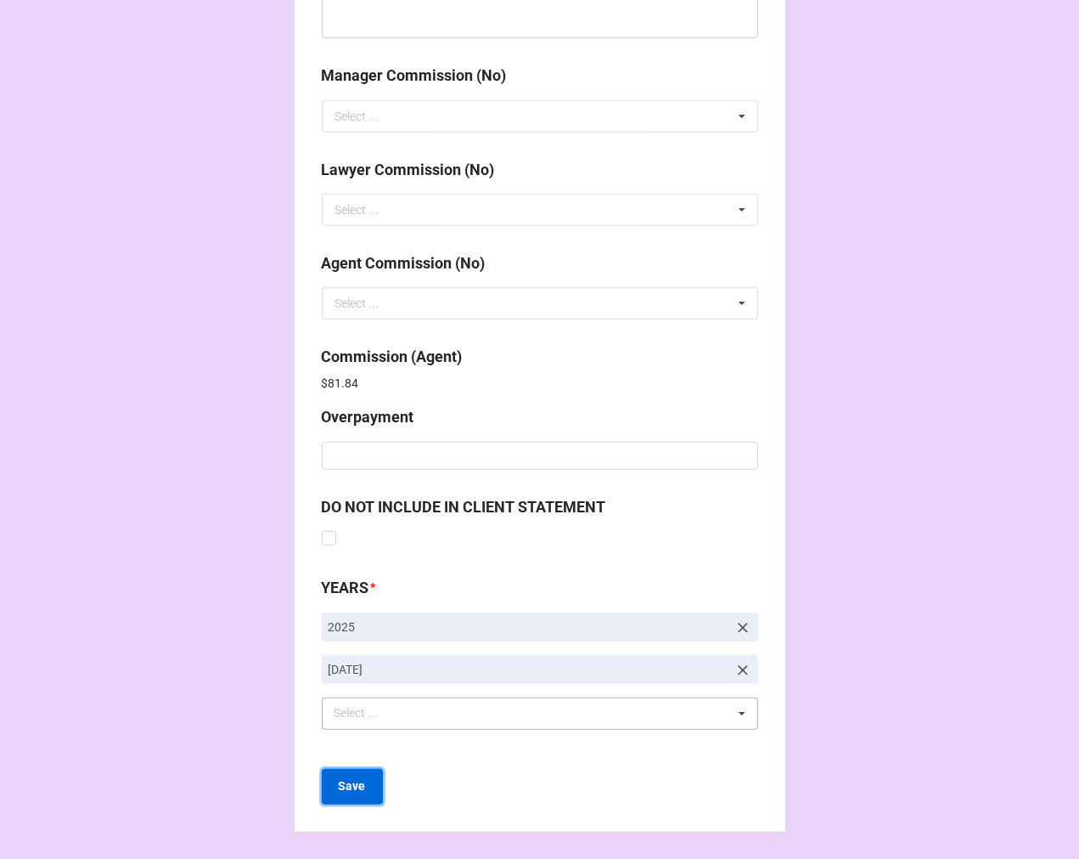
click at [348, 784] on b "Save" at bounding box center [352, 786] width 27 height 18
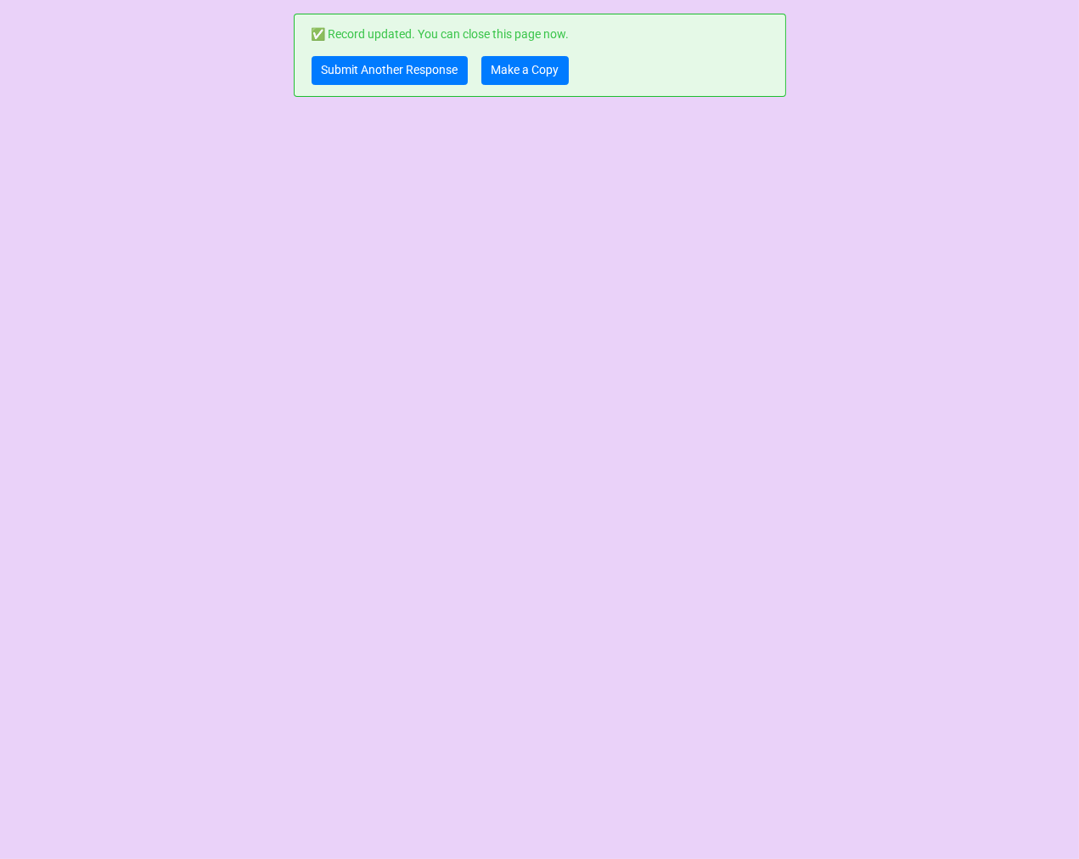
scroll to position [0, 0]
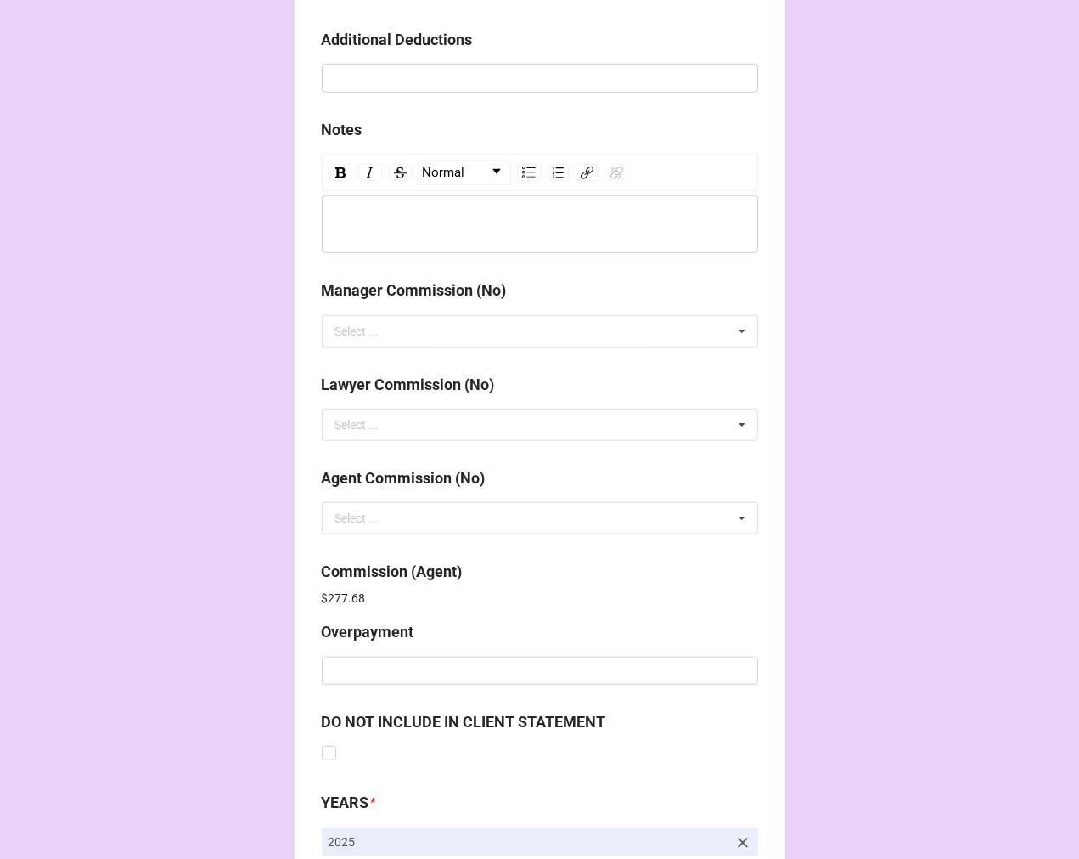
scroll to position [2026, 0]
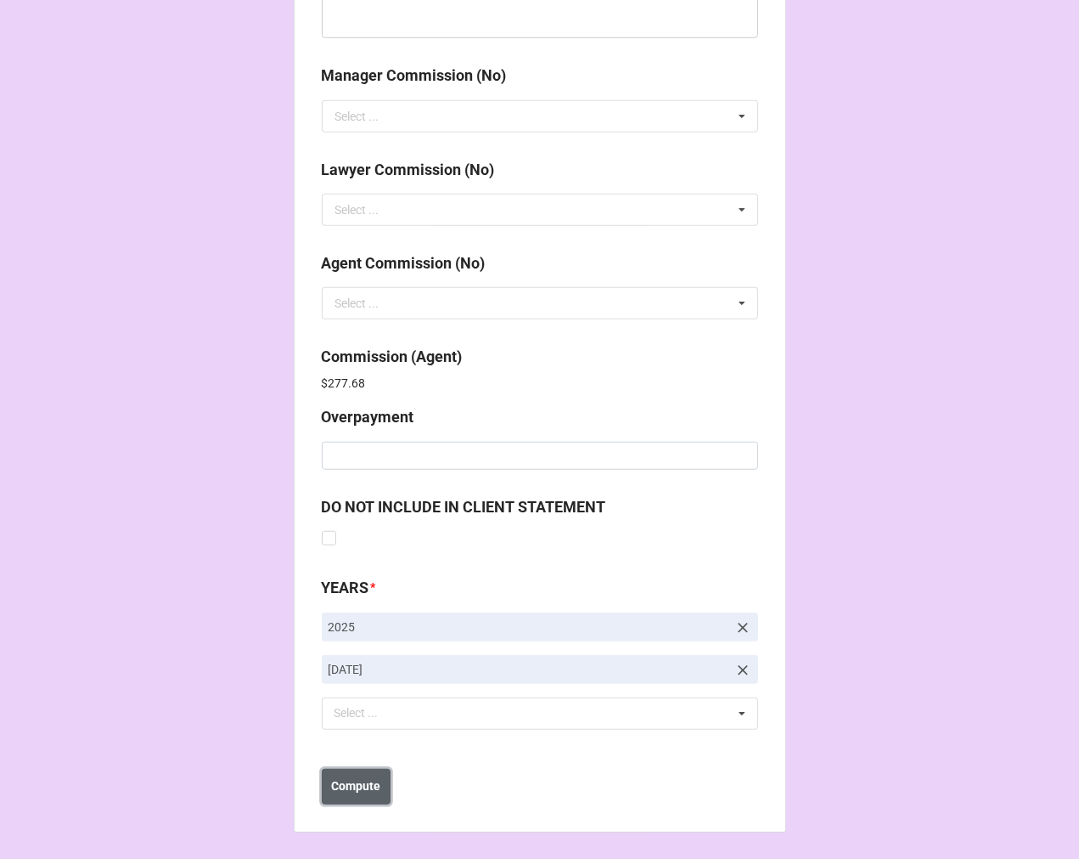
click at [351, 782] on b "Compute" at bounding box center [355, 786] width 49 height 18
click at [346, 785] on b "Save" at bounding box center [352, 786] width 27 height 18
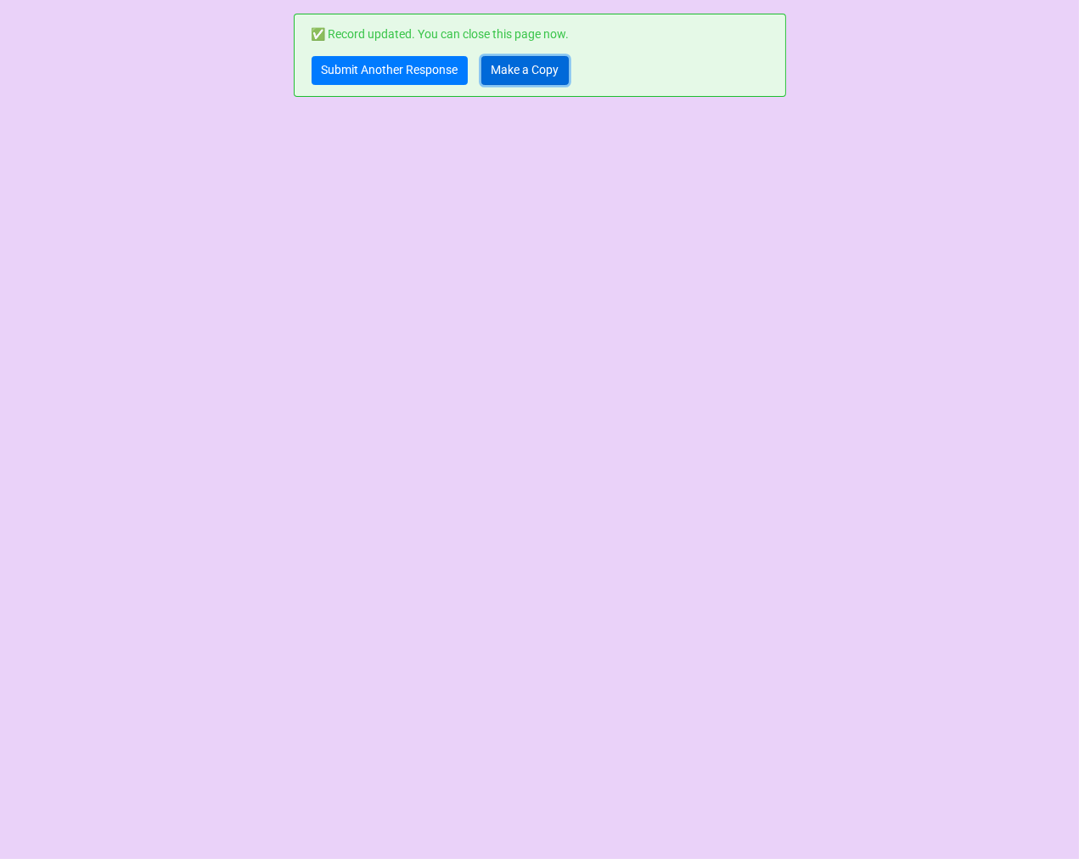
click at [508, 71] on link "Make a Copy" at bounding box center [525, 70] width 87 height 29
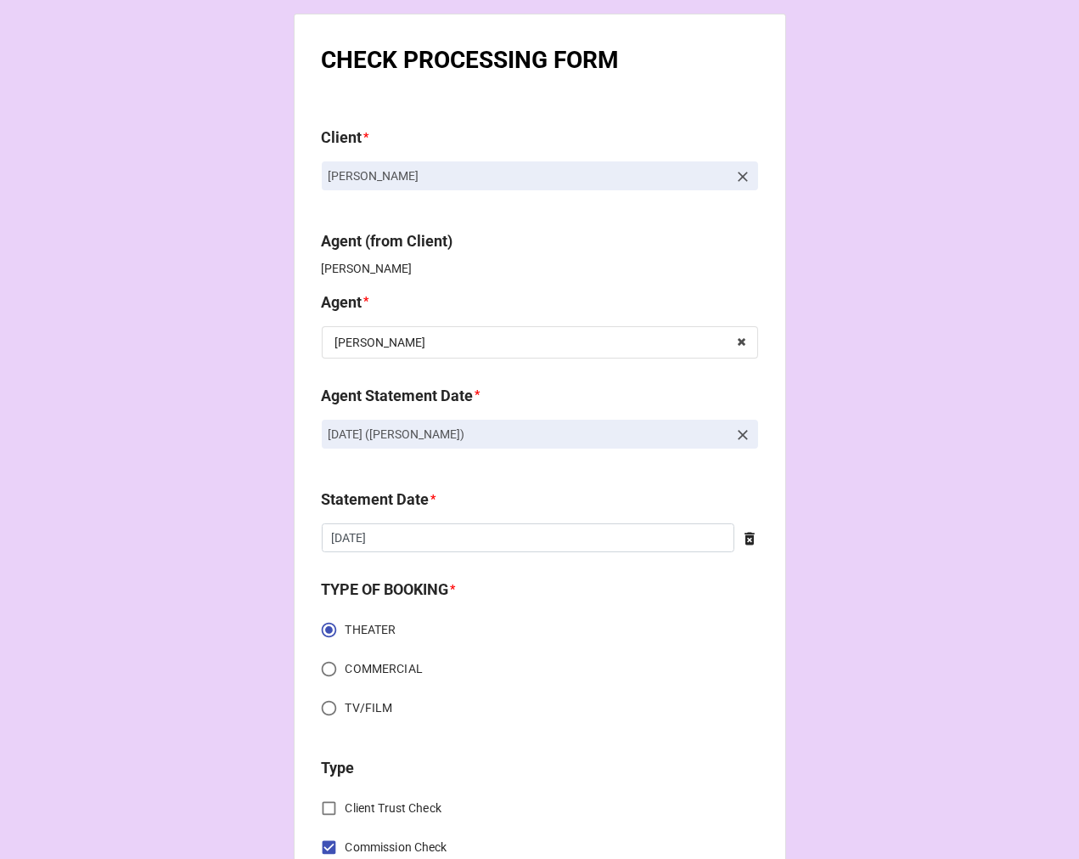
click at [735, 436] on icon at bounding box center [743, 434] width 17 height 17
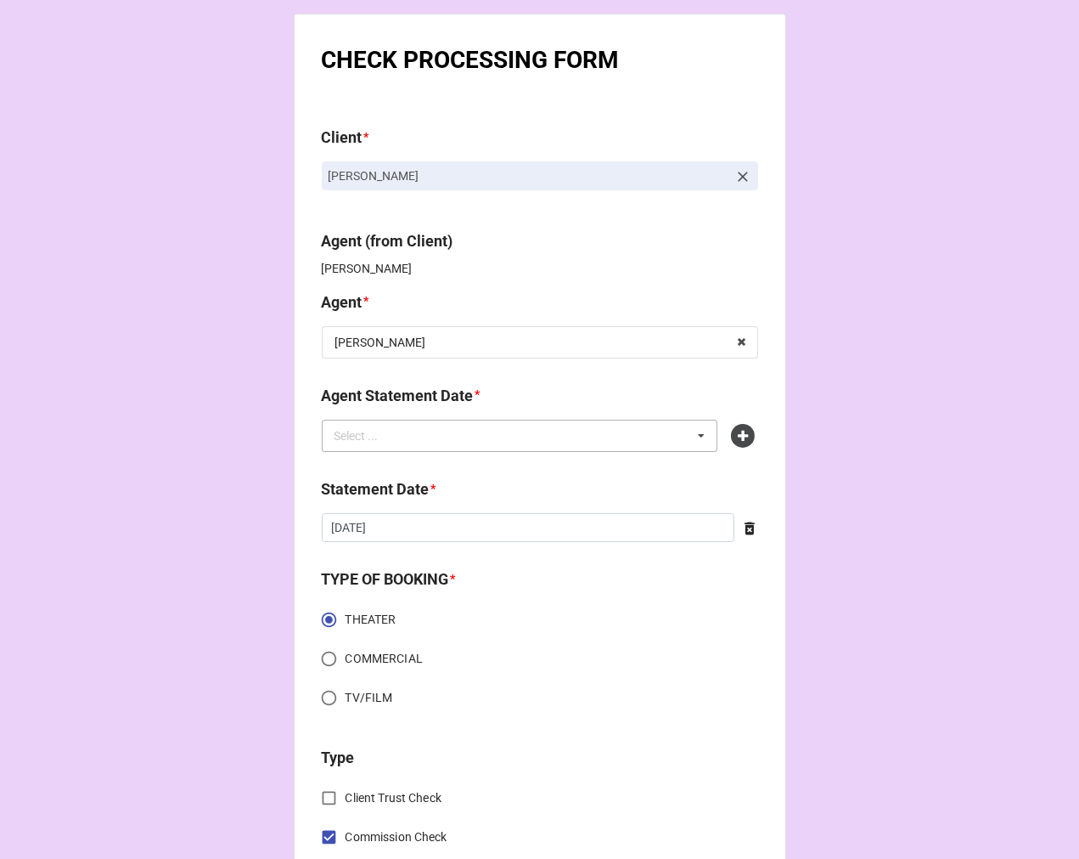
click at [631, 439] on div "Select ... No results found." at bounding box center [520, 436] width 397 height 32
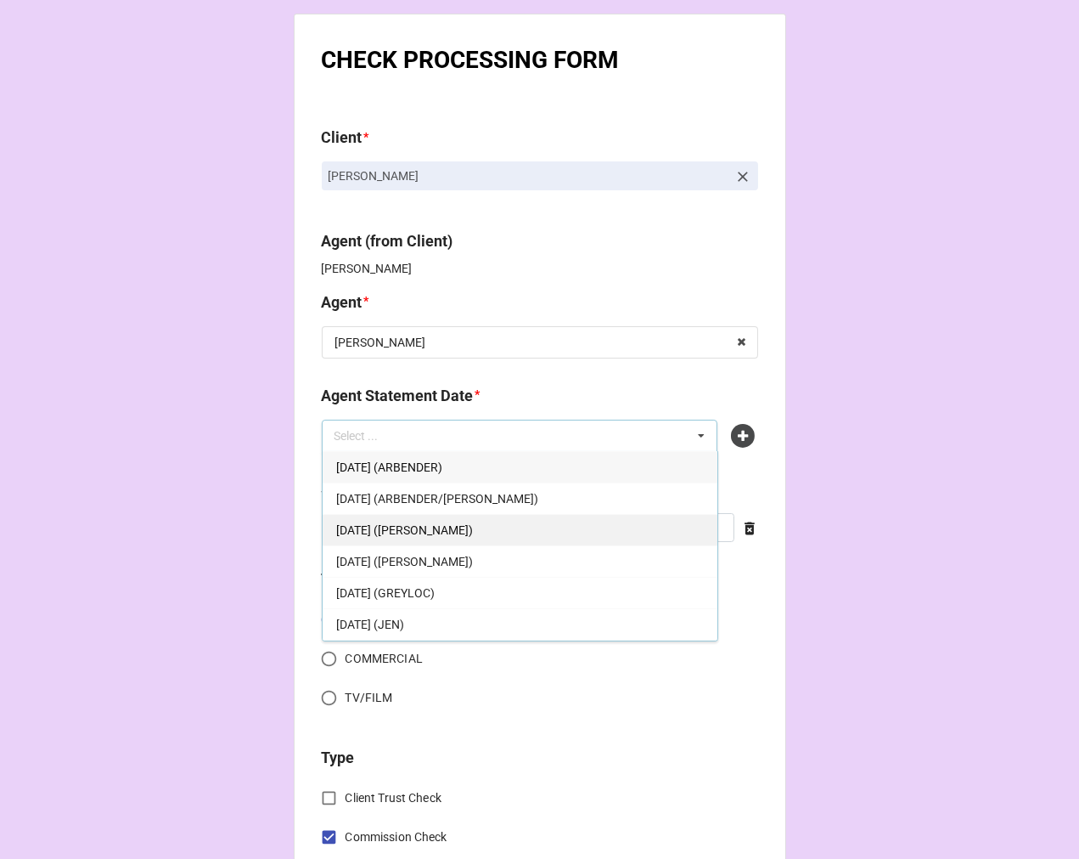
click at [453, 527] on span "OCTOBER 3, 2025 (CHONDRA)" at bounding box center [404, 530] width 137 height 14
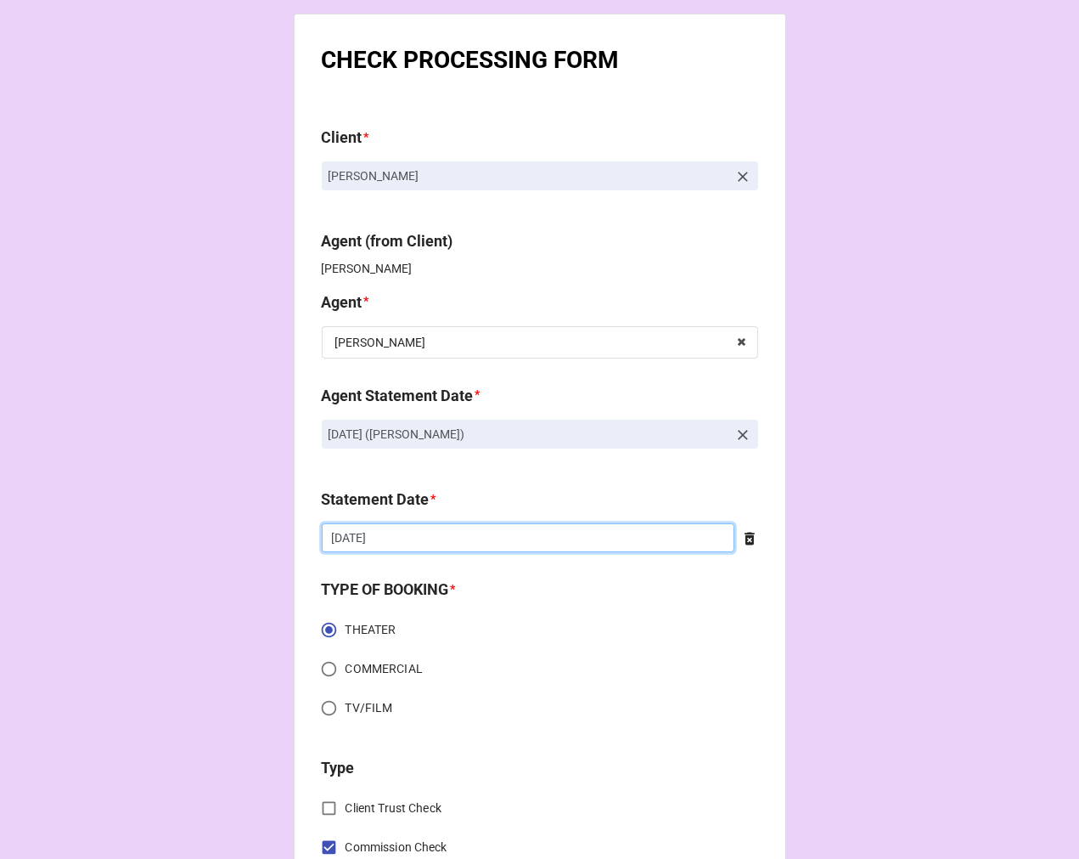
click at [420, 533] on input "[DATE]" at bounding box center [528, 537] width 413 height 29
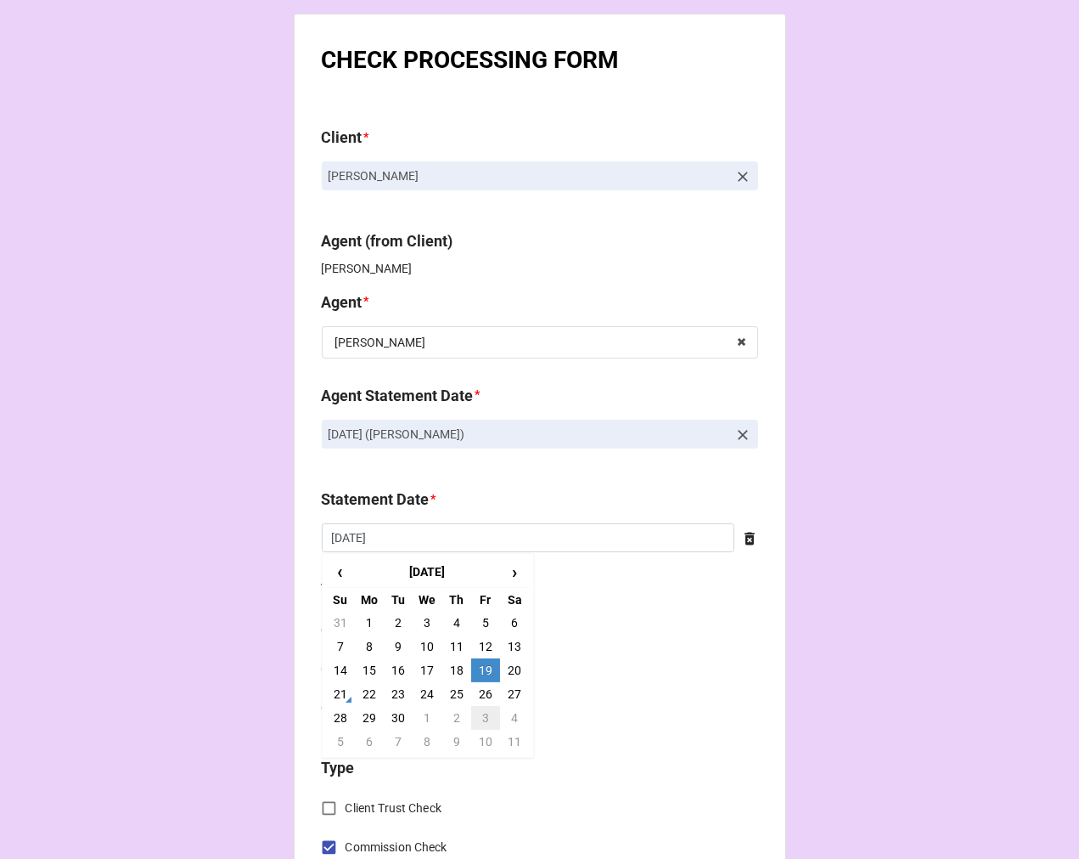
click at [482, 712] on td "3" at bounding box center [485, 718] width 29 height 24
type input "10/3/2025"
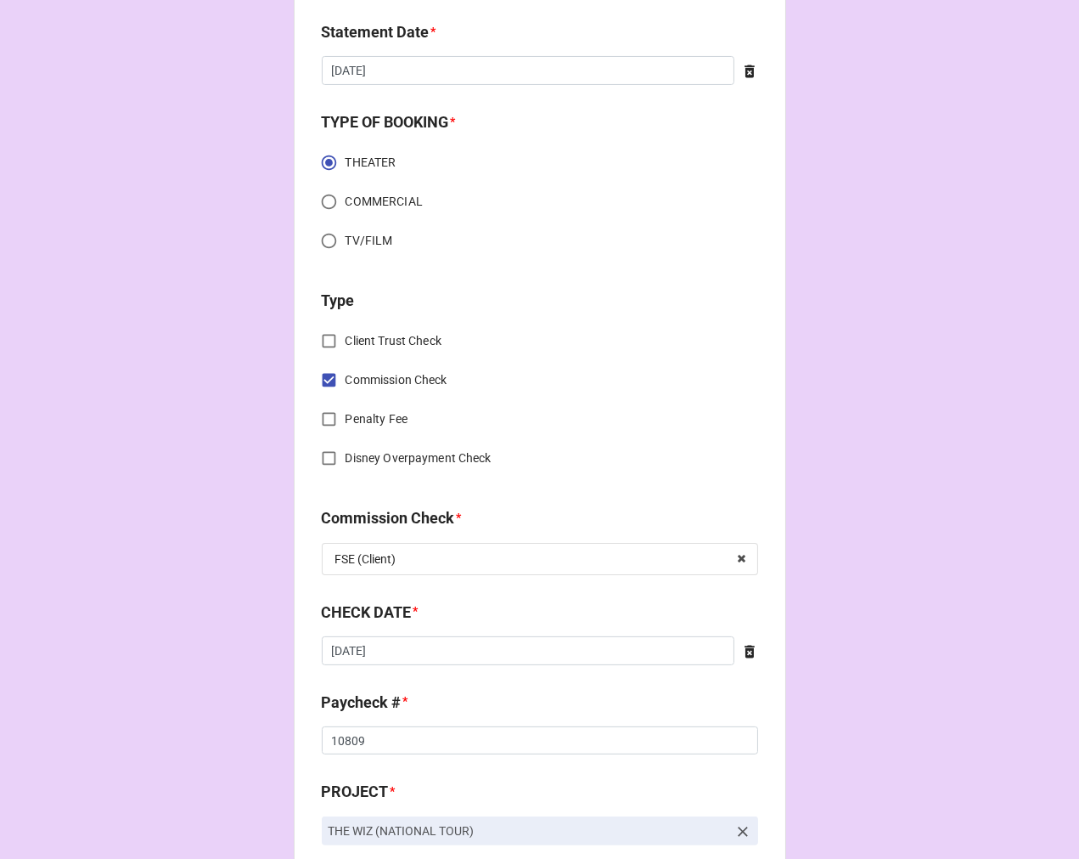
scroll to position [566, 0]
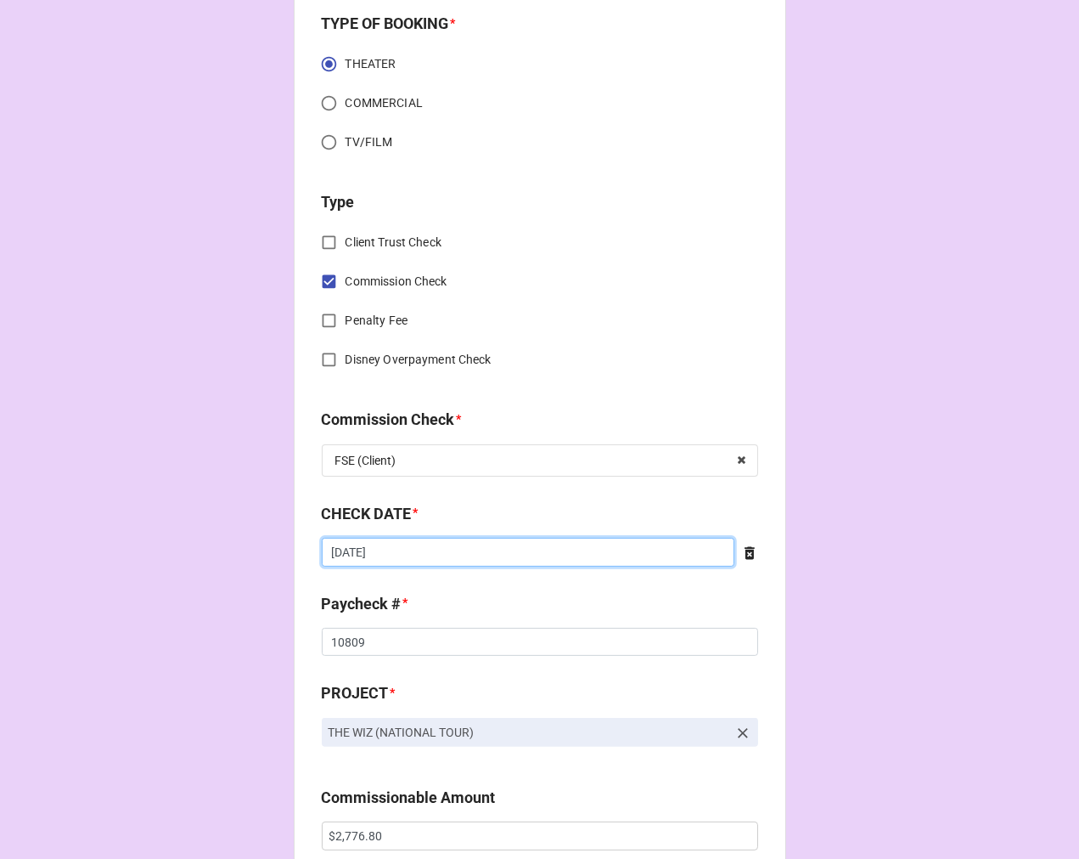
click at [402, 552] on input "[DATE]" at bounding box center [528, 552] width 413 height 29
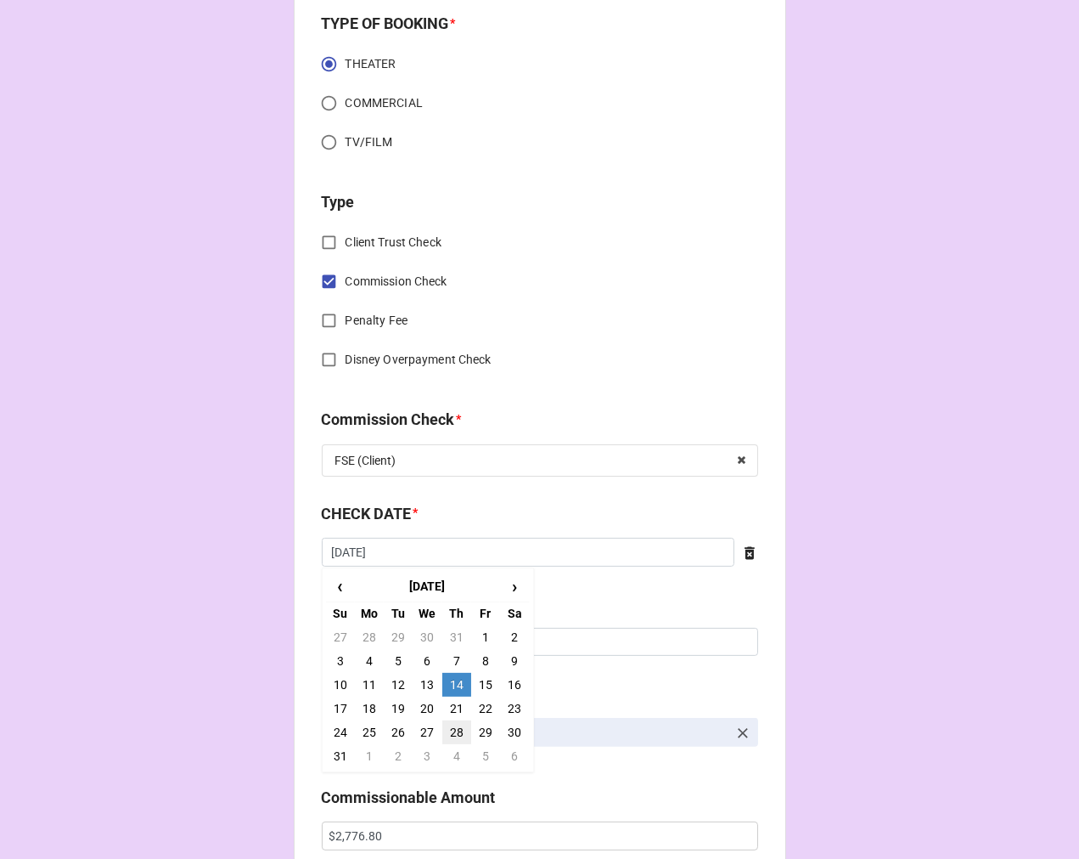
click at [448, 726] on td "28" at bounding box center [456, 732] width 29 height 24
type input "8/28/2025"
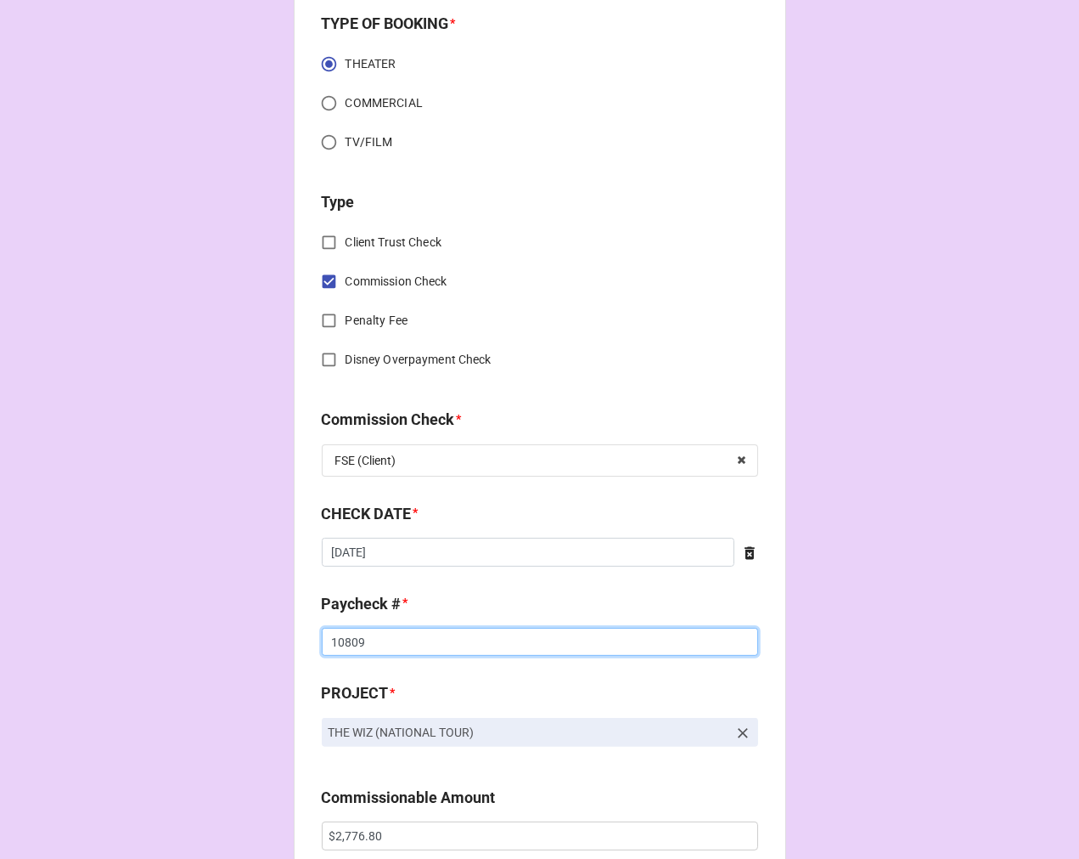
click at [341, 633] on input "10809" at bounding box center [540, 642] width 436 height 29
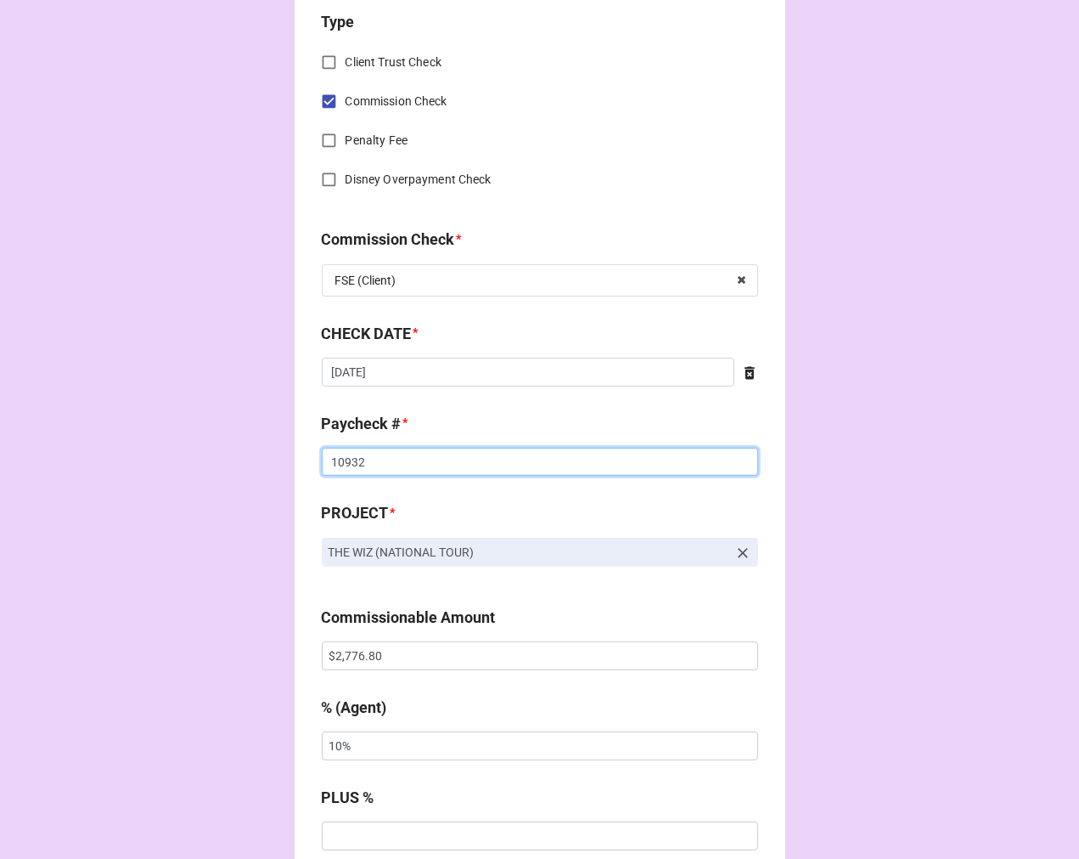
scroll to position [754, 0]
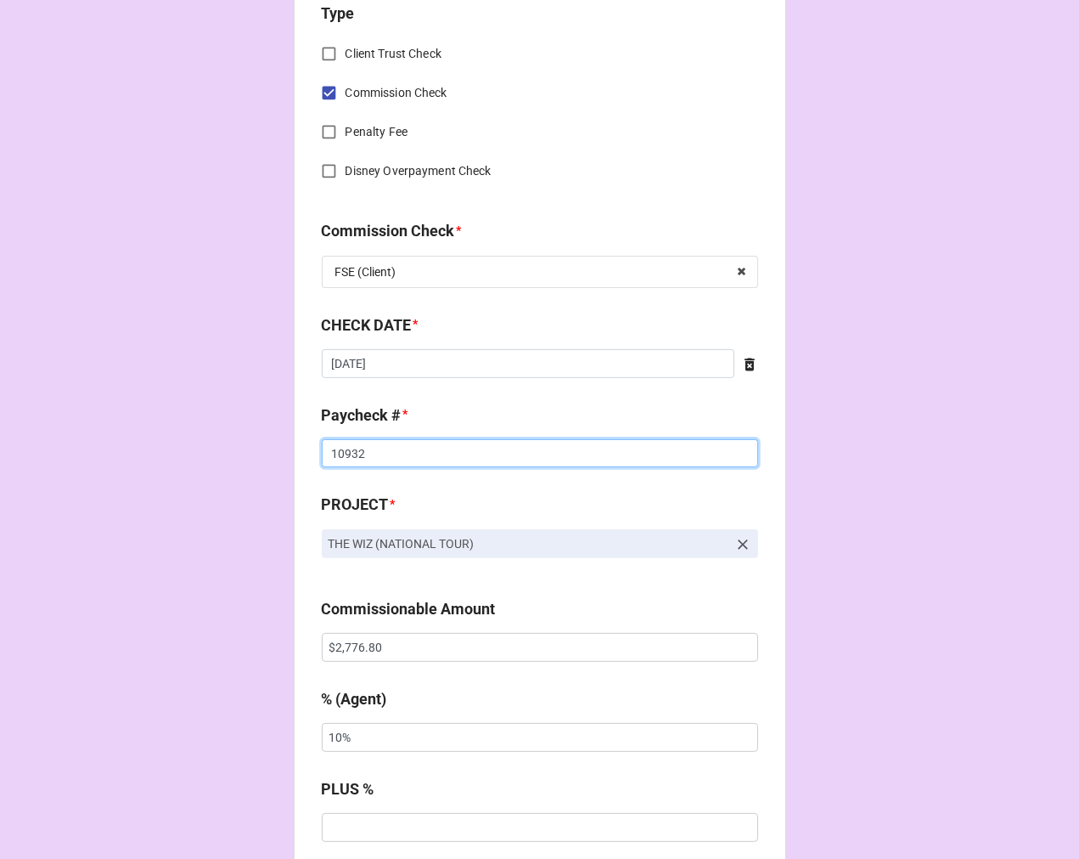
type input "10932"
click at [355, 654] on input "$2,776.80" at bounding box center [540, 647] width 436 height 29
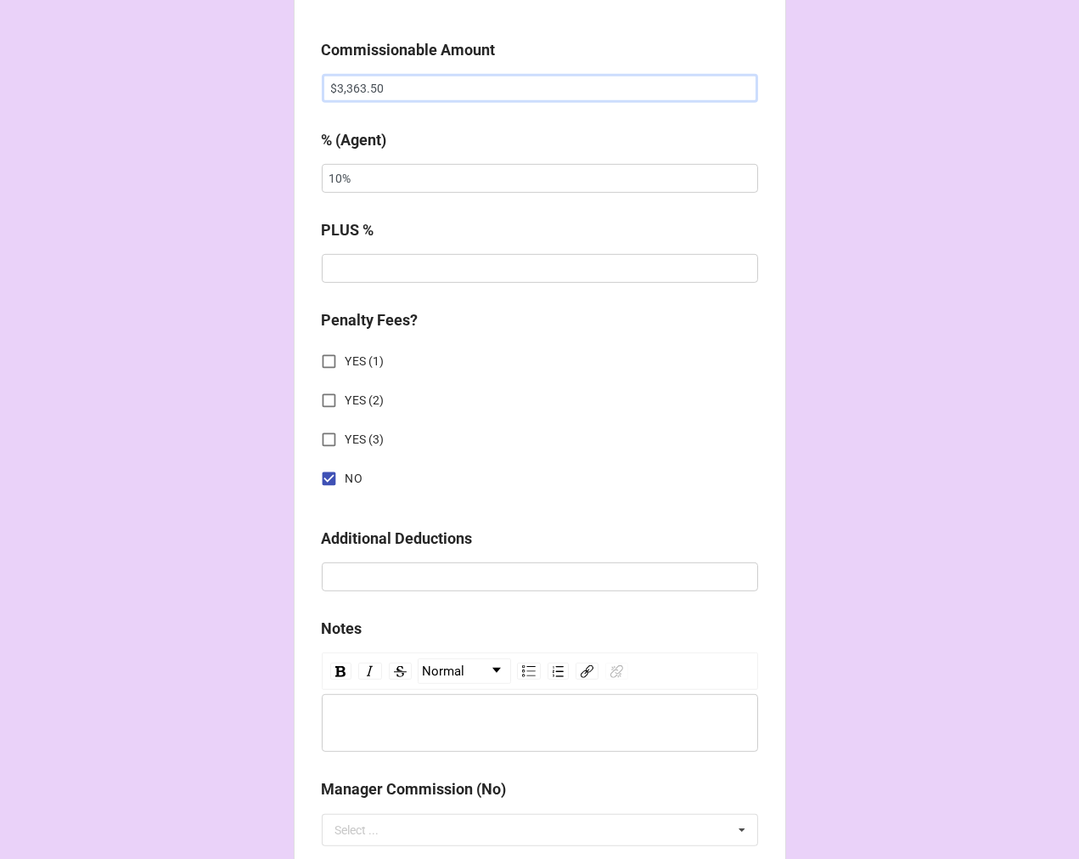
scroll to position [1321, 0]
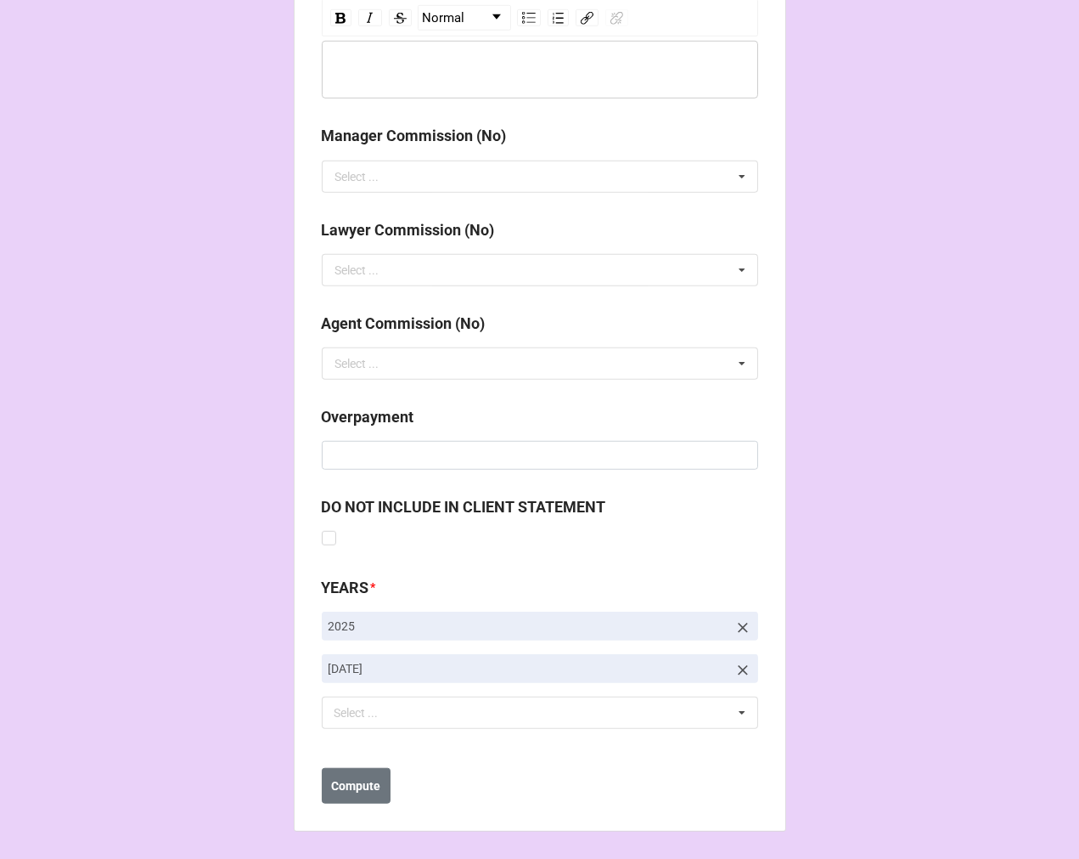
type input "$3,363.50"
click at [743, 669] on icon at bounding box center [743, 670] width 17 height 17
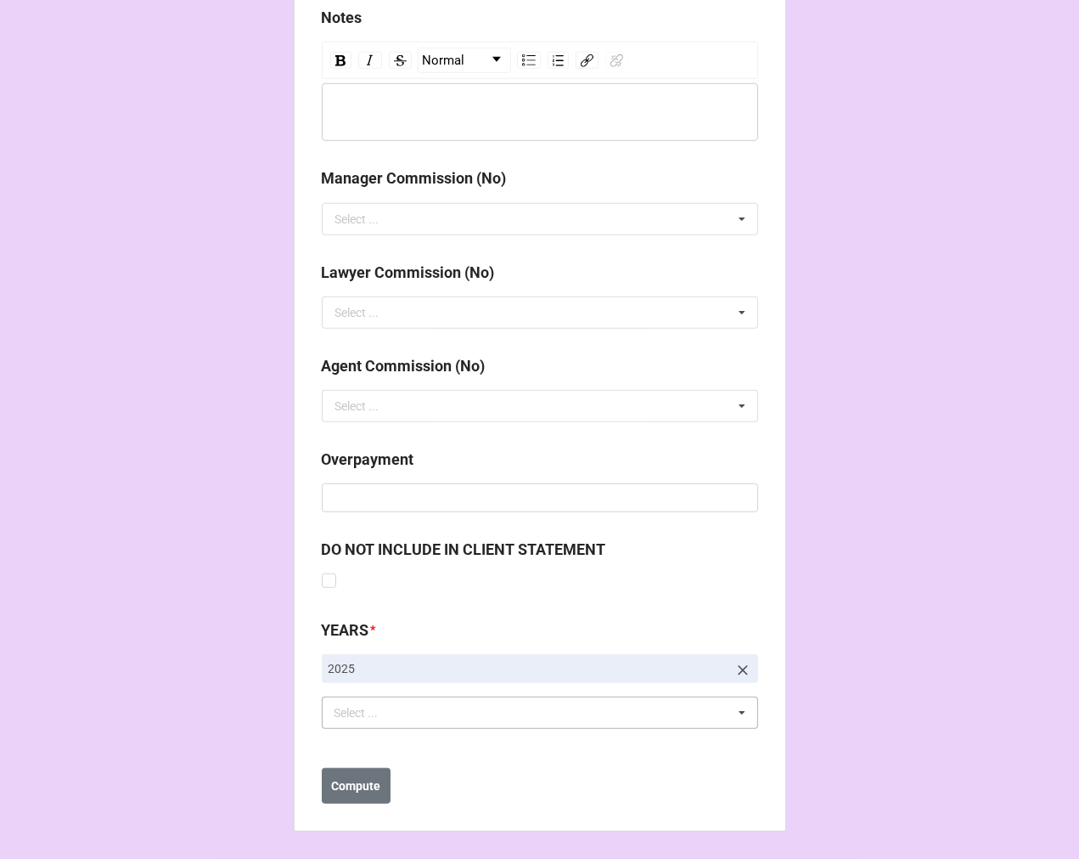
click at [498, 719] on div "Select ... No results found." at bounding box center [540, 712] width 436 height 32
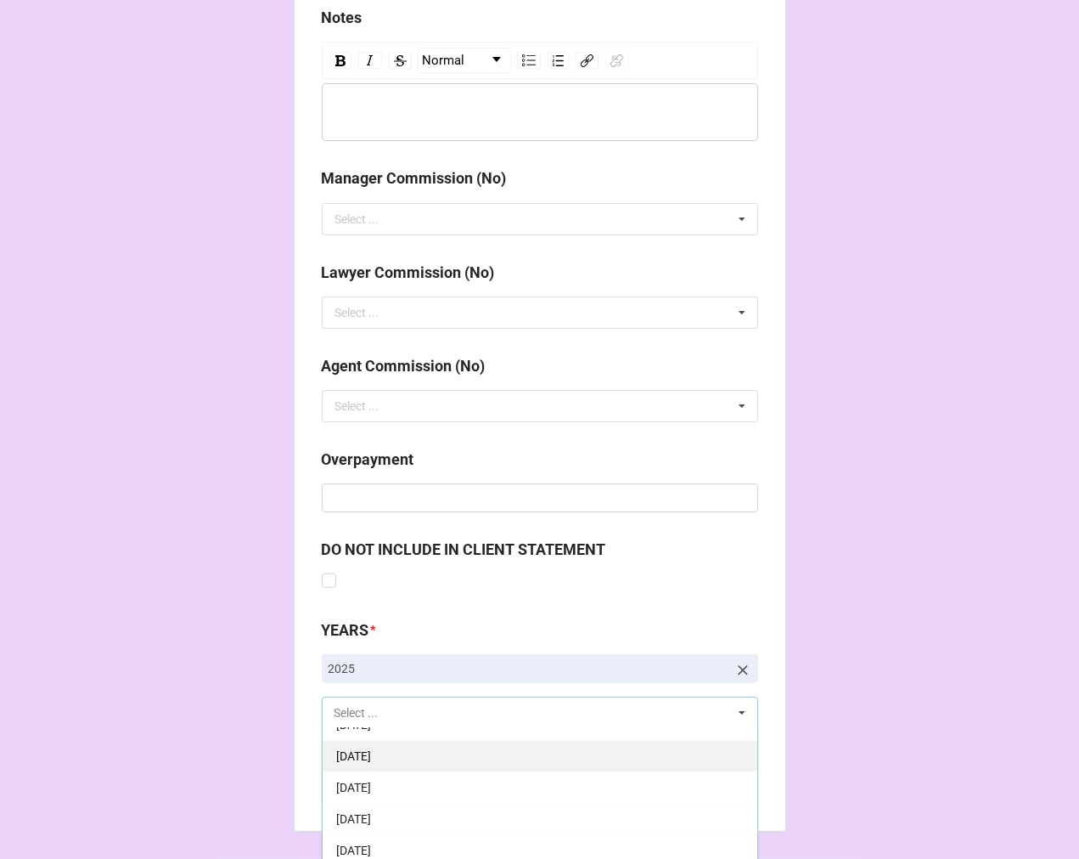
scroll to position [189, 0]
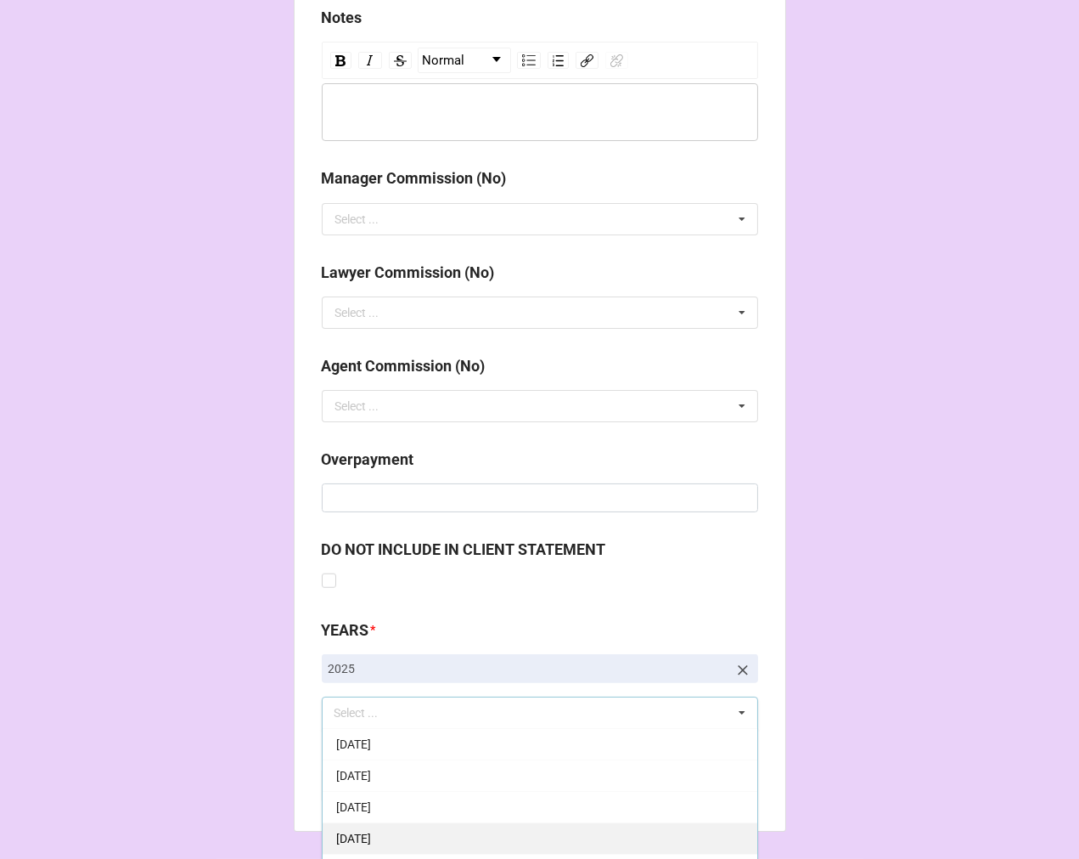
click at [371, 832] on span "10-October 2025" at bounding box center [353, 838] width 35 height 14
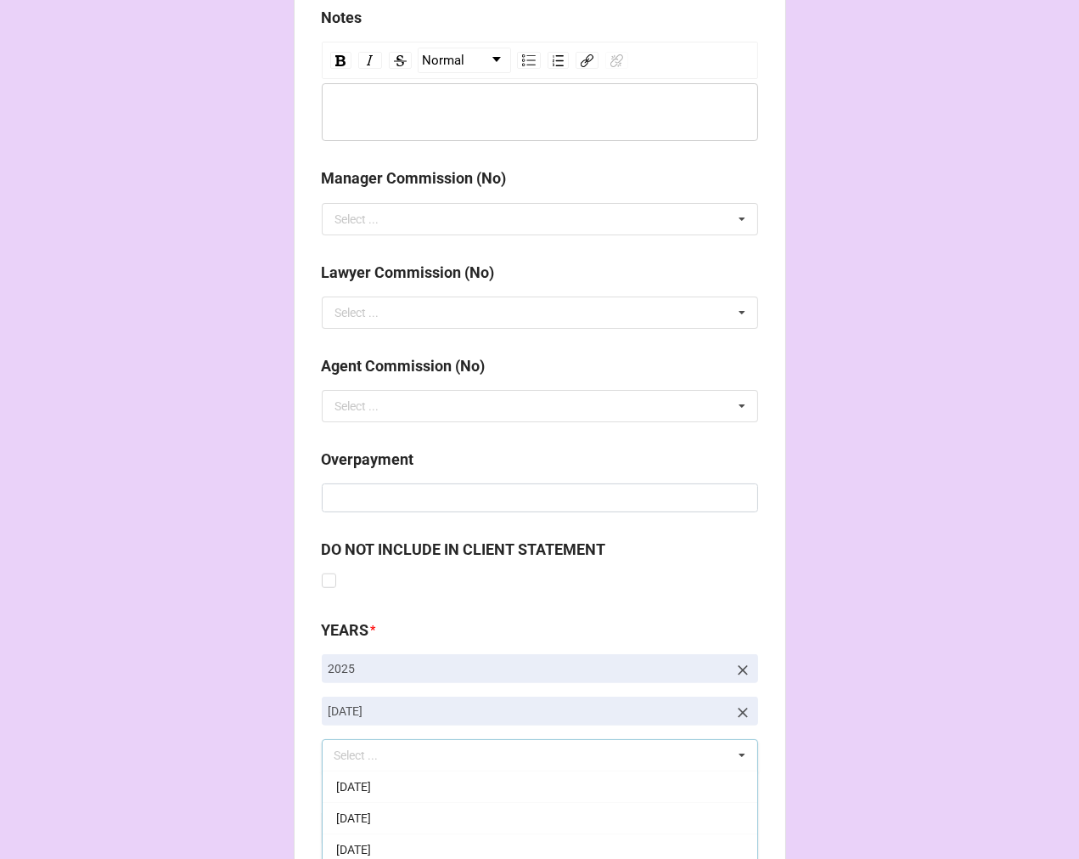
click at [332, 830] on b "Compute" at bounding box center [355, 828] width 49 height 18
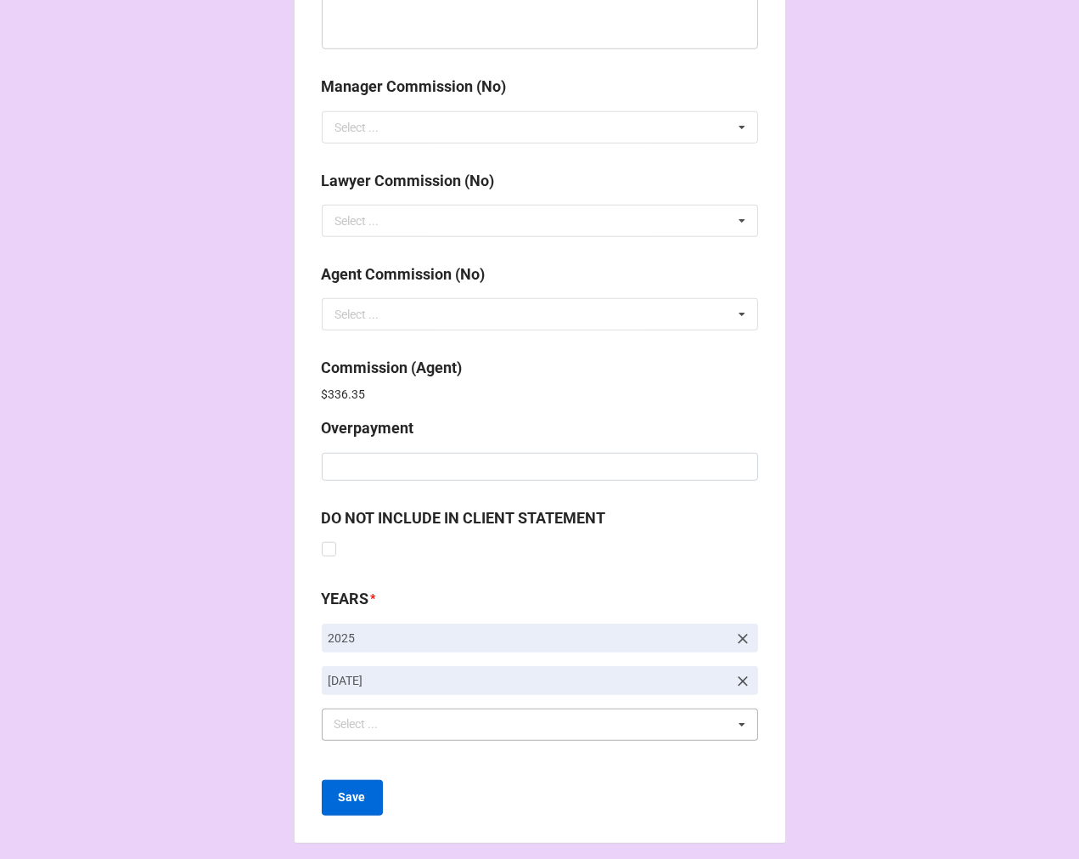
scroll to position [2026, 0]
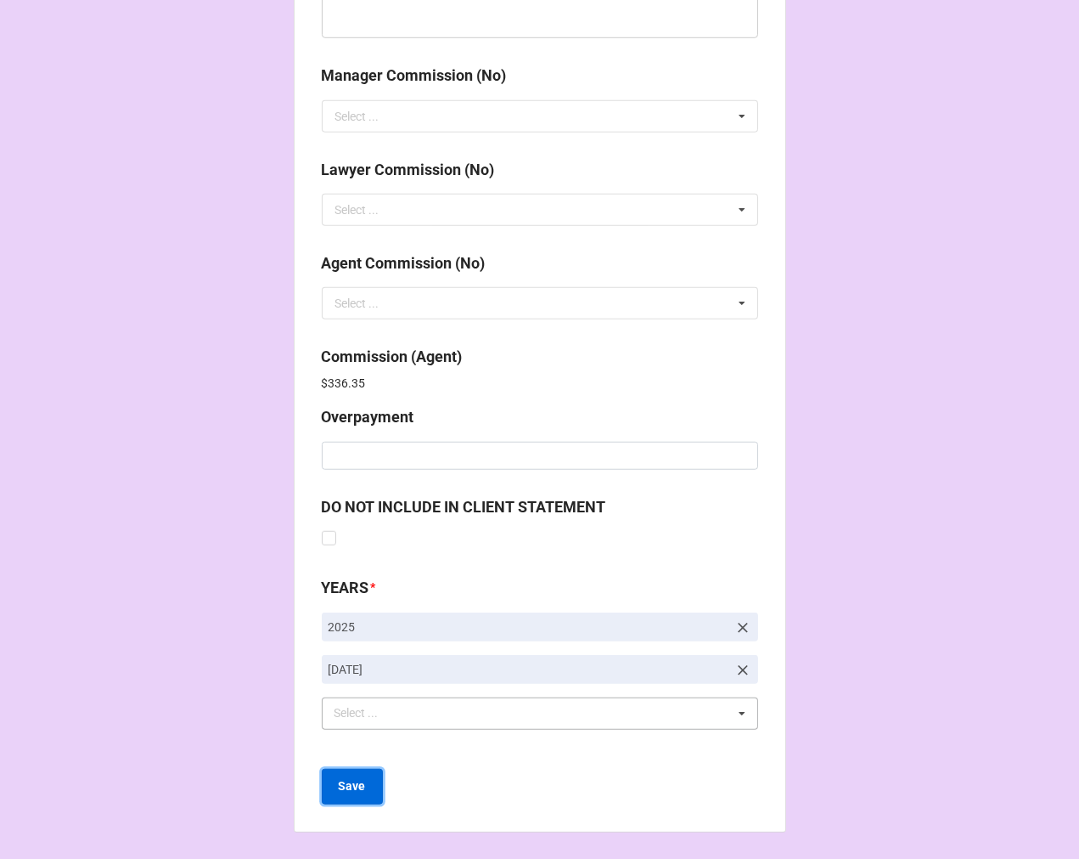
click at [339, 792] on b "Save" at bounding box center [352, 786] width 27 height 18
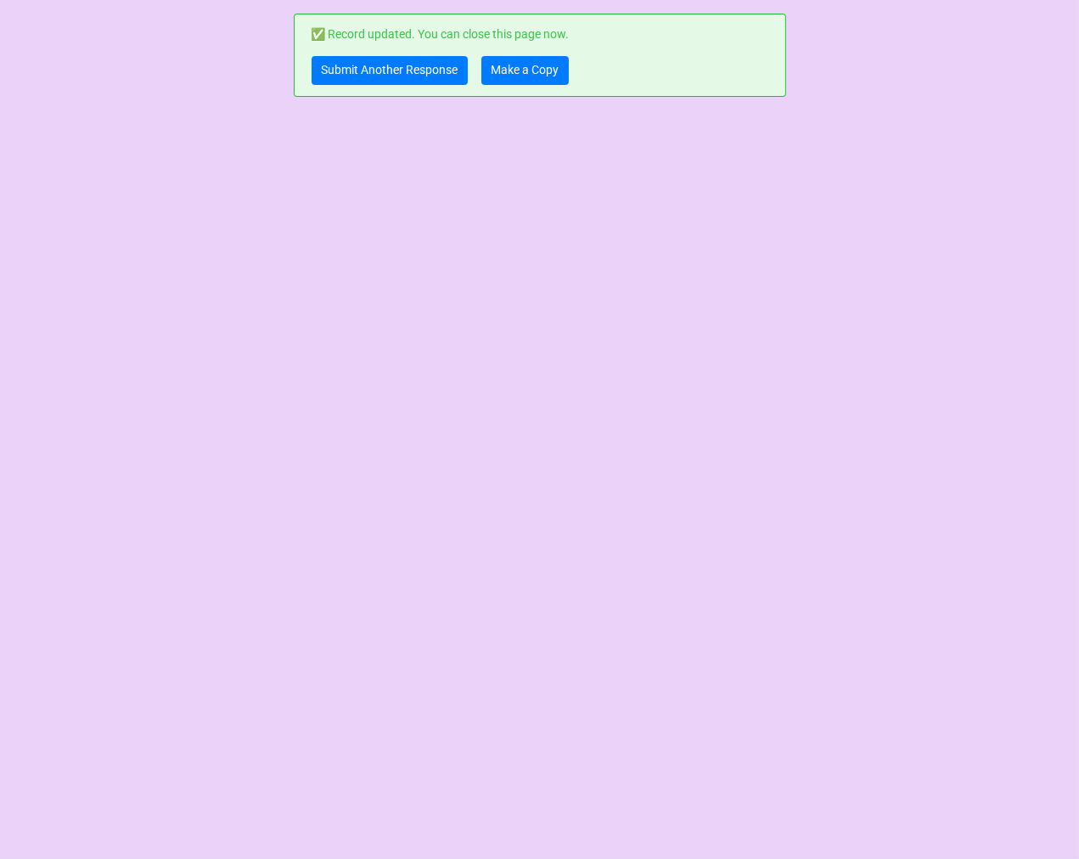
scroll to position [0, 0]
click at [538, 63] on link "Make a Copy" at bounding box center [525, 70] width 87 height 29
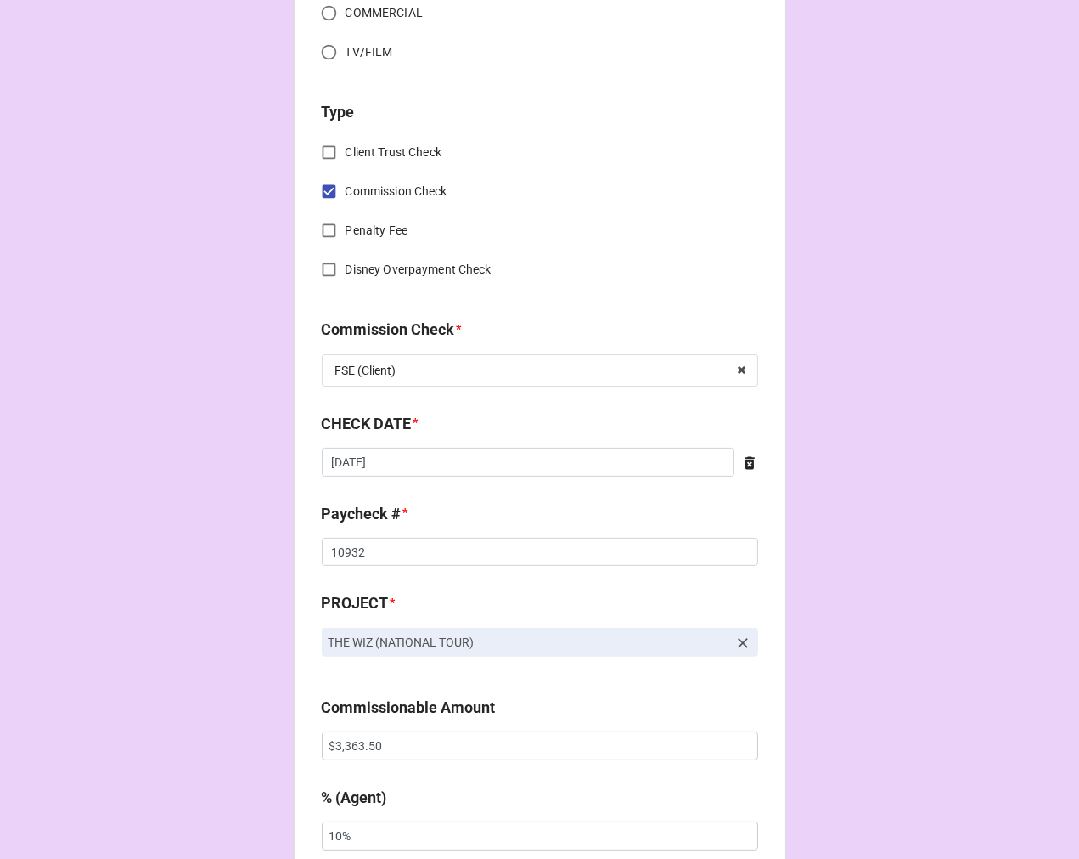
scroll to position [660, 0]
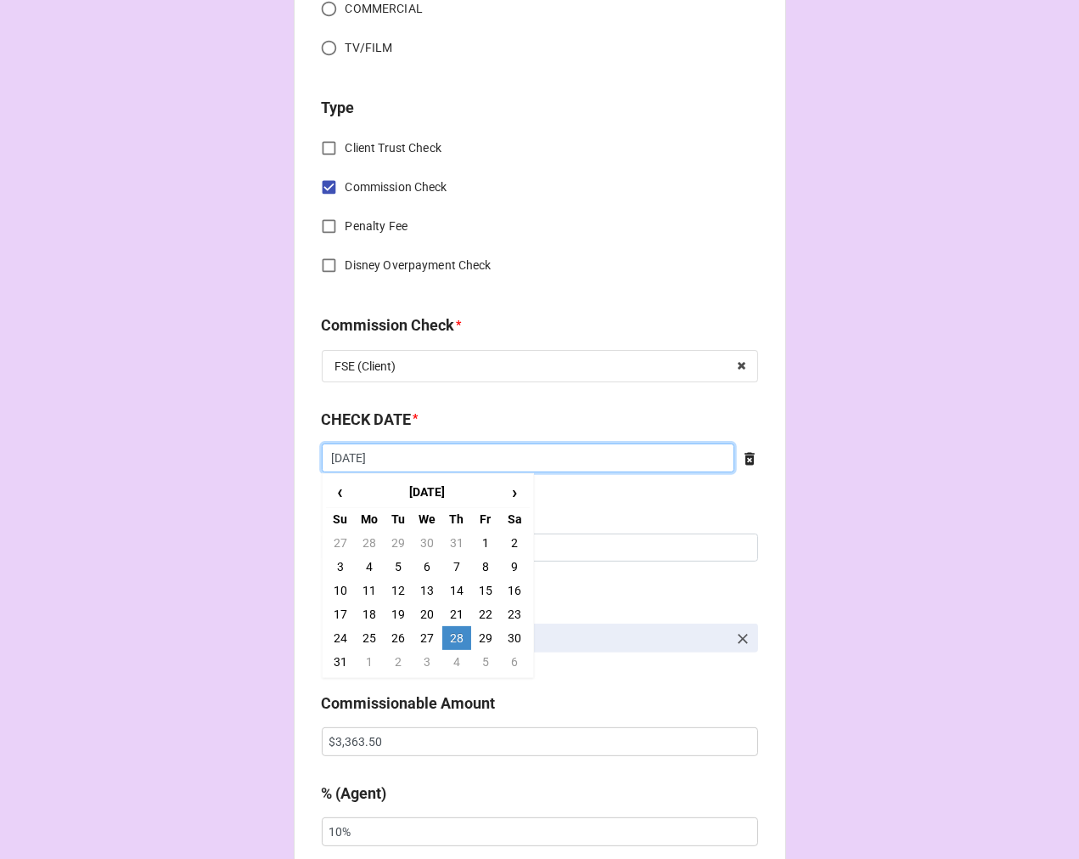
click at [439, 464] on input "[DATE]" at bounding box center [528, 457] width 413 height 29
click at [425, 659] on td "3" at bounding box center [427, 662] width 29 height 24
type input "[DATE]"
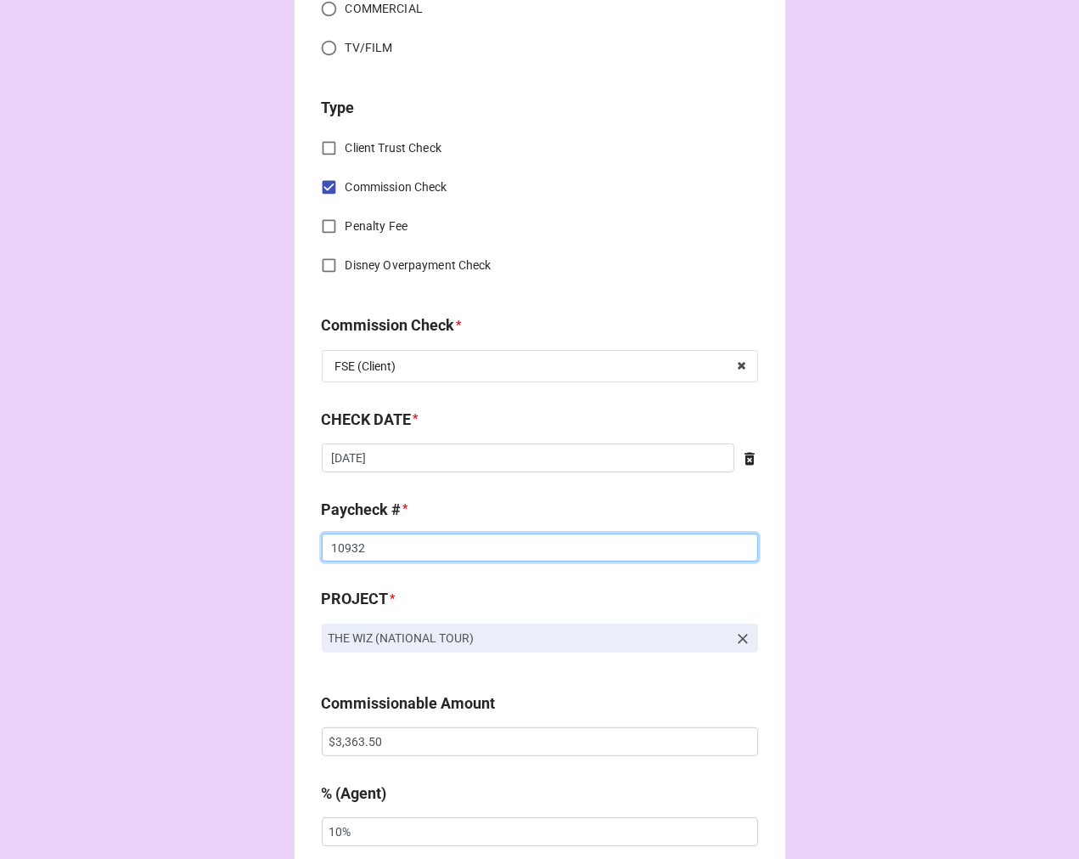
click at [352, 542] on input "10932" at bounding box center [540, 547] width 436 height 29
click at [351, 542] on input "10932" at bounding box center [540, 547] width 436 height 29
type input "10997"
click at [342, 741] on input "$3,363.50" at bounding box center [540, 741] width 436 height 29
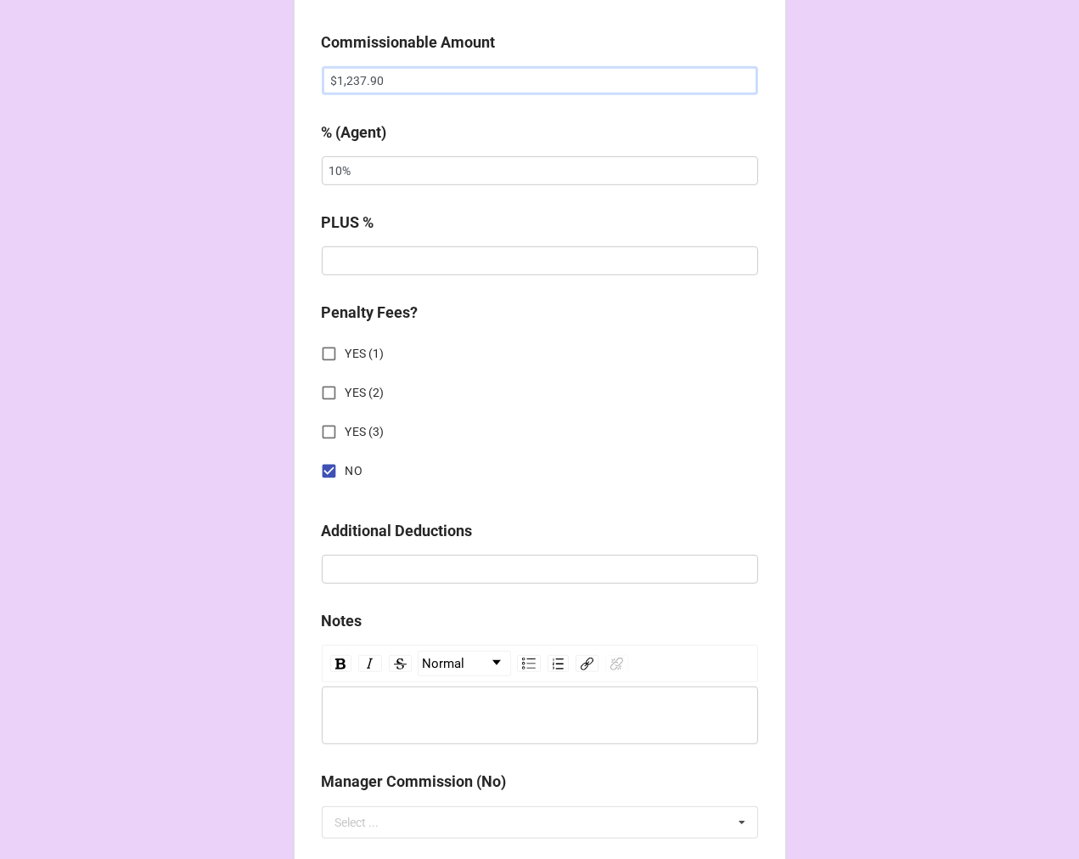
scroll to position [1966, 0]
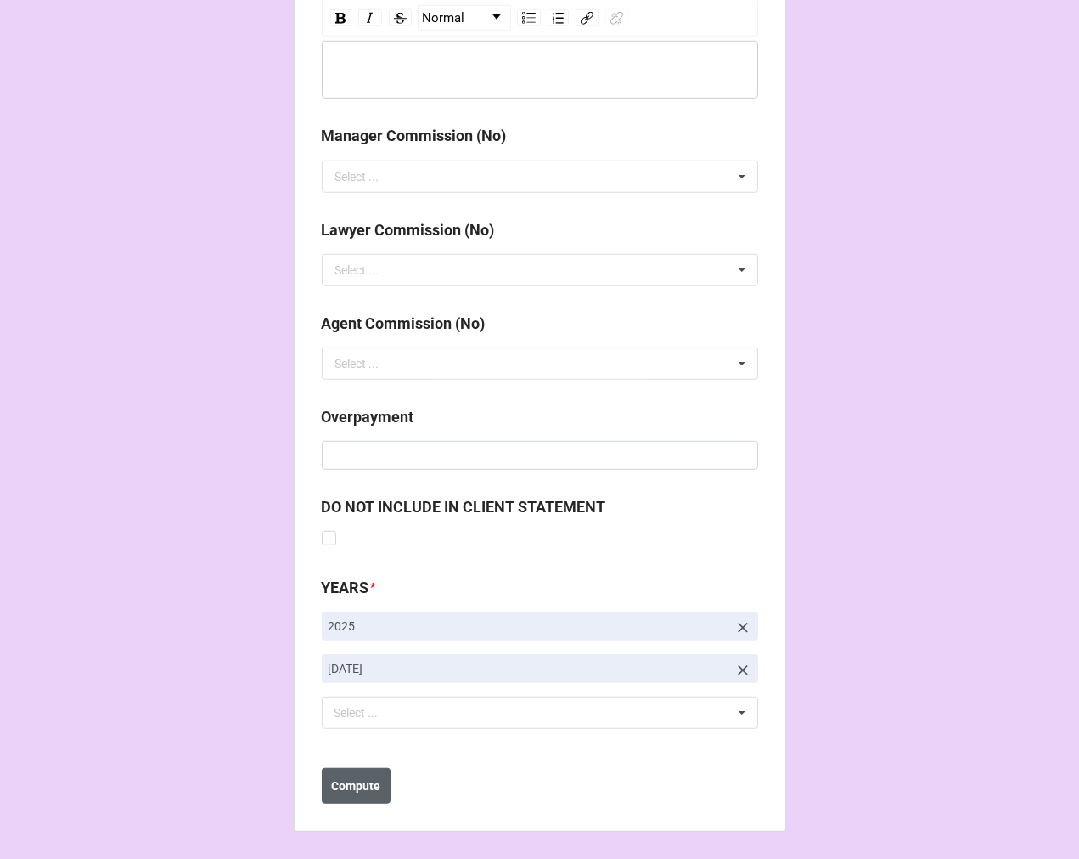
type input "$1,237.90"
click at [350, 800] on button "Compute" at bounding box center [356, 786] width 69 height 36
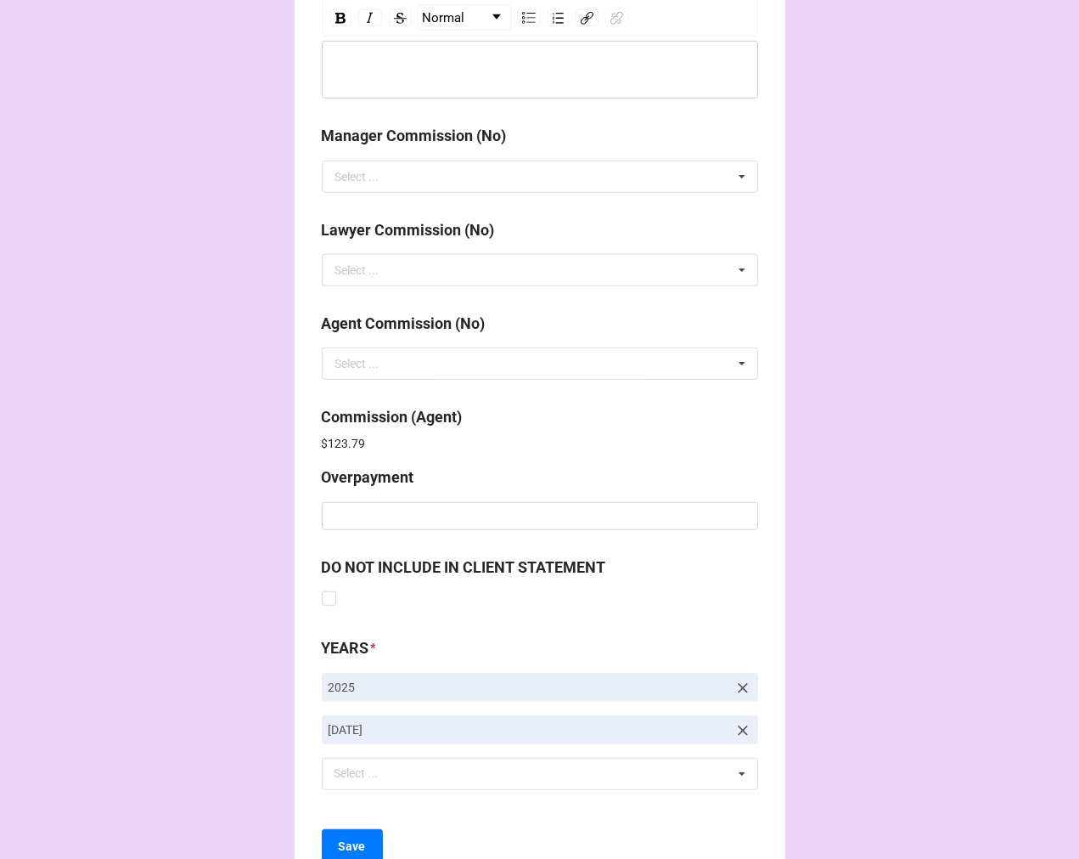
scroll to position [2026, 0]
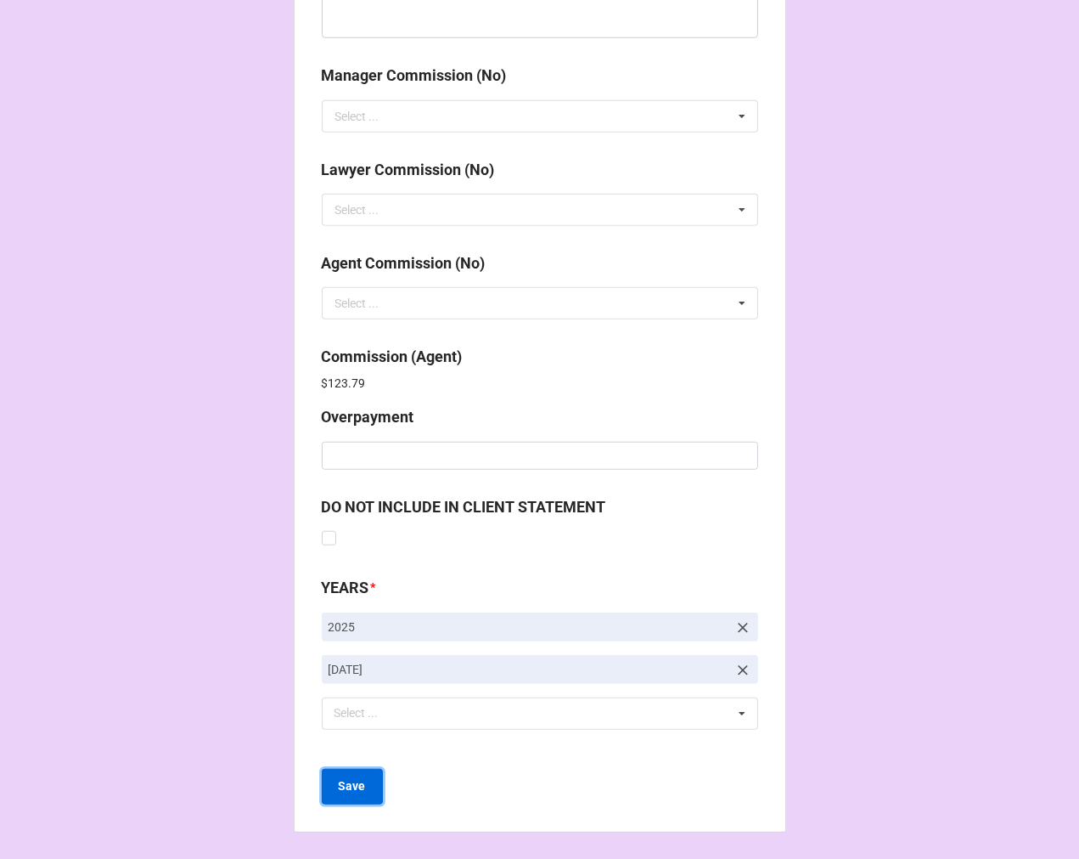
click at [350, 784] on b "Save" at bounding box center [352, 786] width 27 height 18
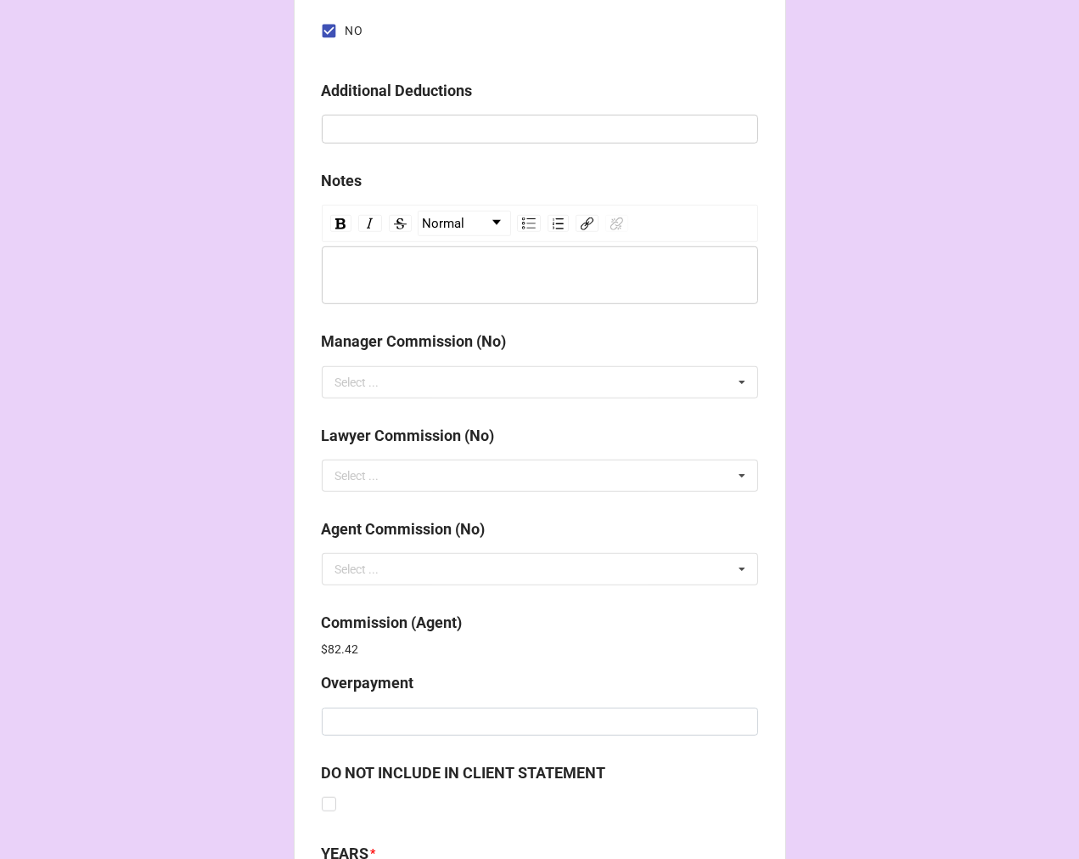
scroll to position [2026, 0]
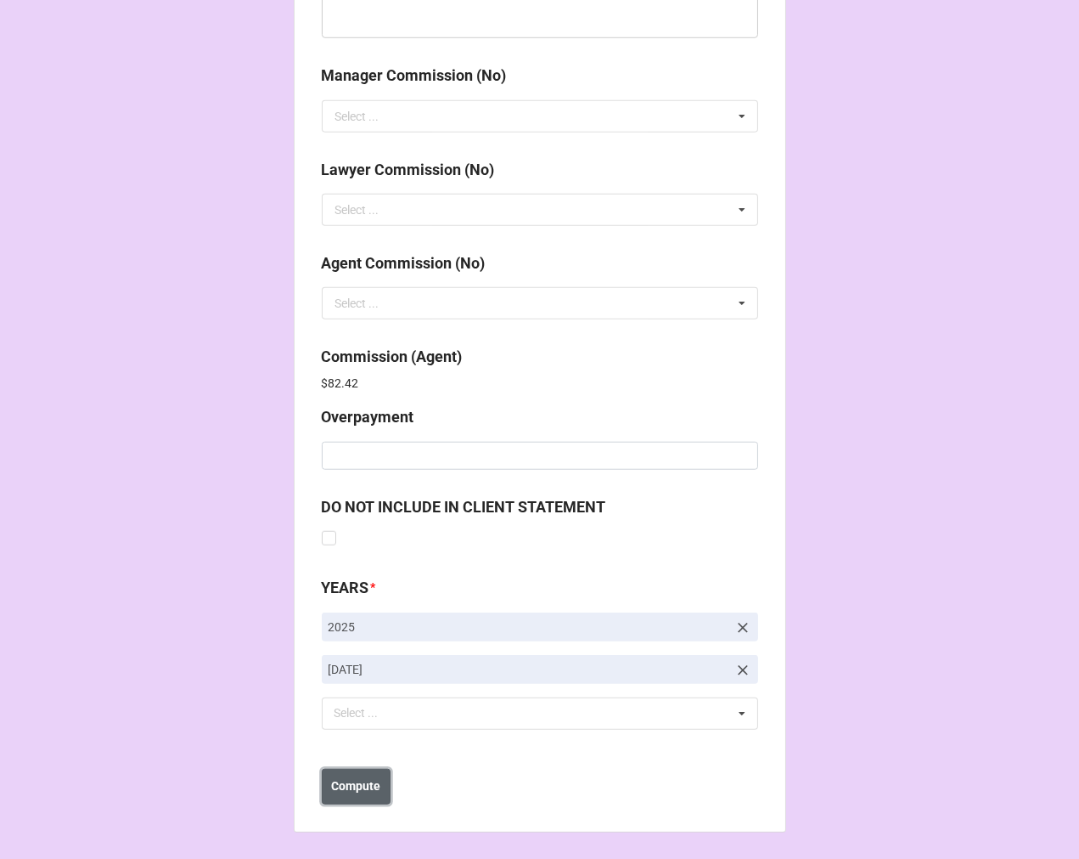
click at [361, 793] on b "Compute" at bounding box center [355, 786] width 49 height 18
click at [360, 791] on b "Save" at bounding box center [352, 786] width 27 height 18
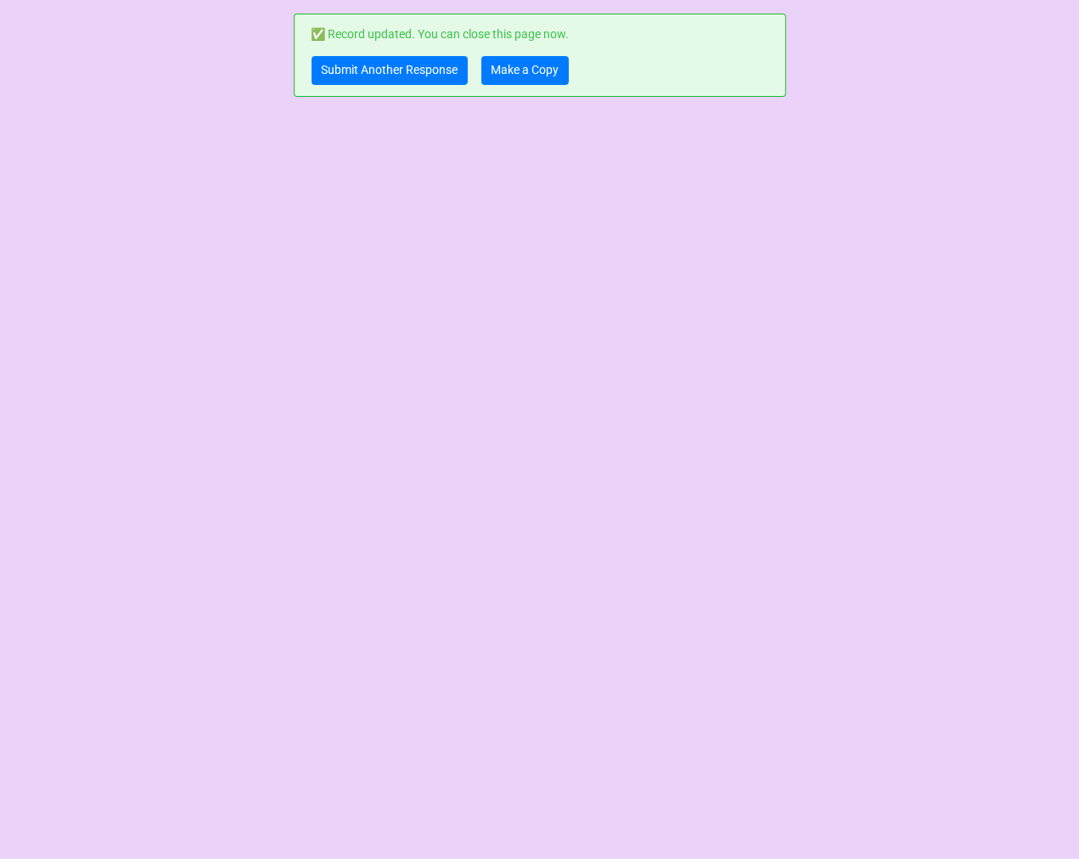
scroll to position [0, 0]
click at [544, 62] on link "Make a Copy" at bounding box center [525, 70] width 87 height 29
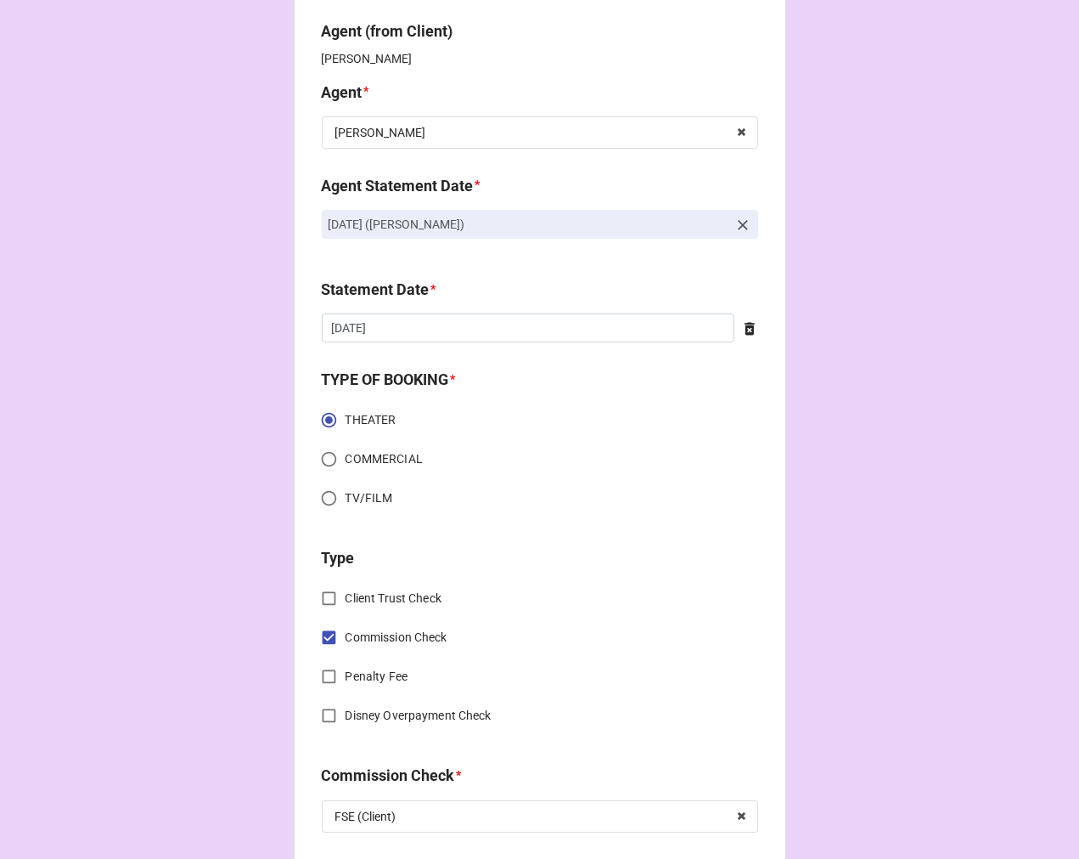
scroll to position [566, 0]
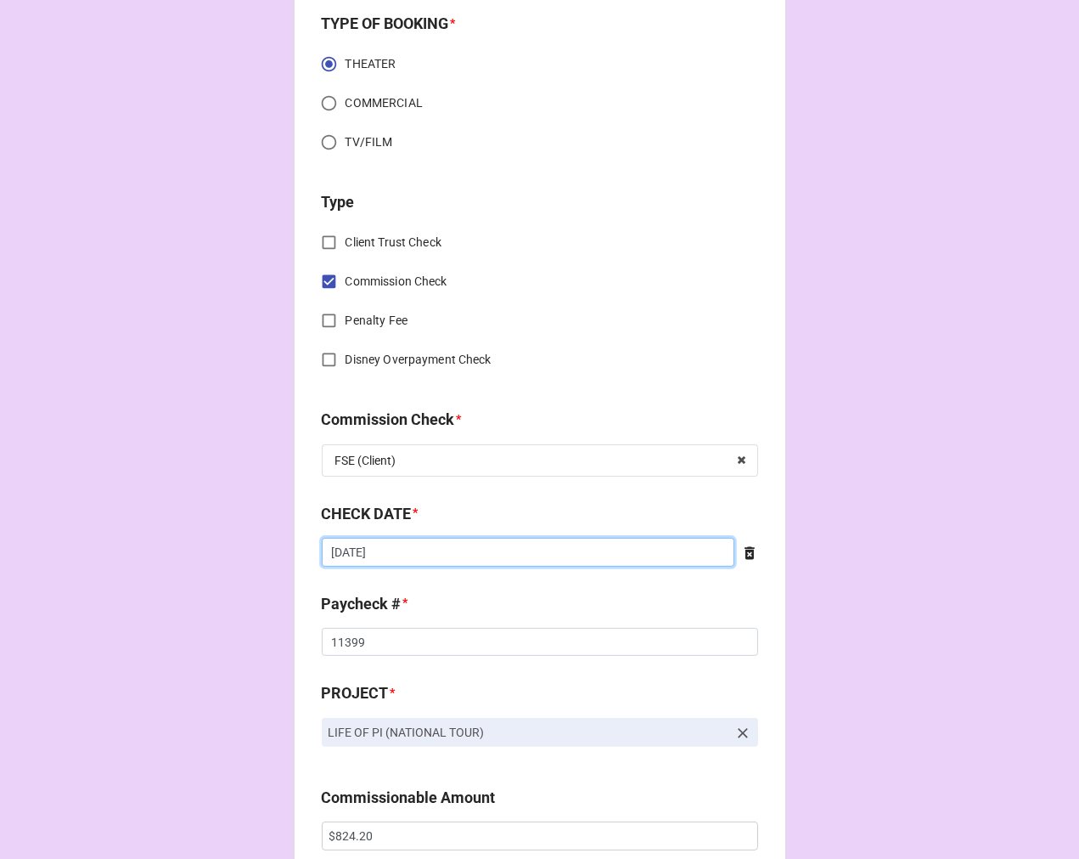
click at [446, 552] on input "[DATE]" at bounding box center [528, 552] width 413 height 29
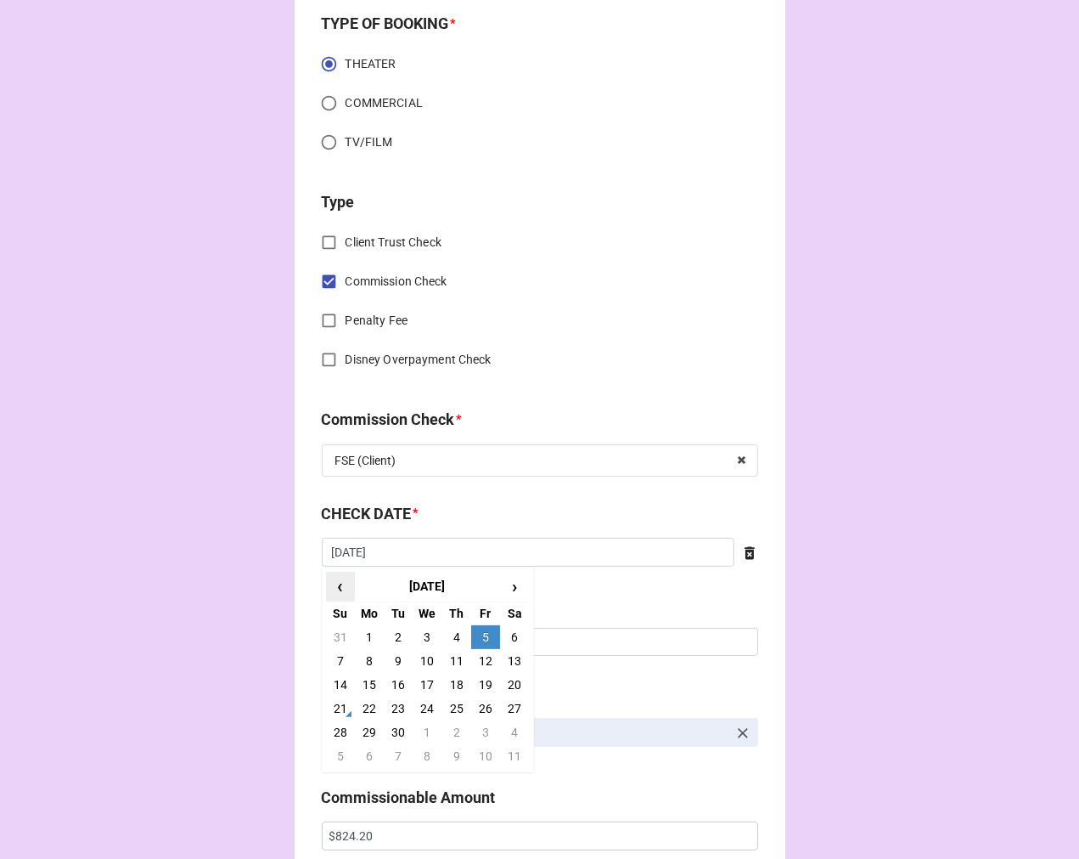
click at [332, 586] on span "‹" at bounding box center [340, 586] width 27 height 28
click at [455, 731] on td "28" at bounding box center [456, 732] width 29 height 24
type input "8/28/2025"
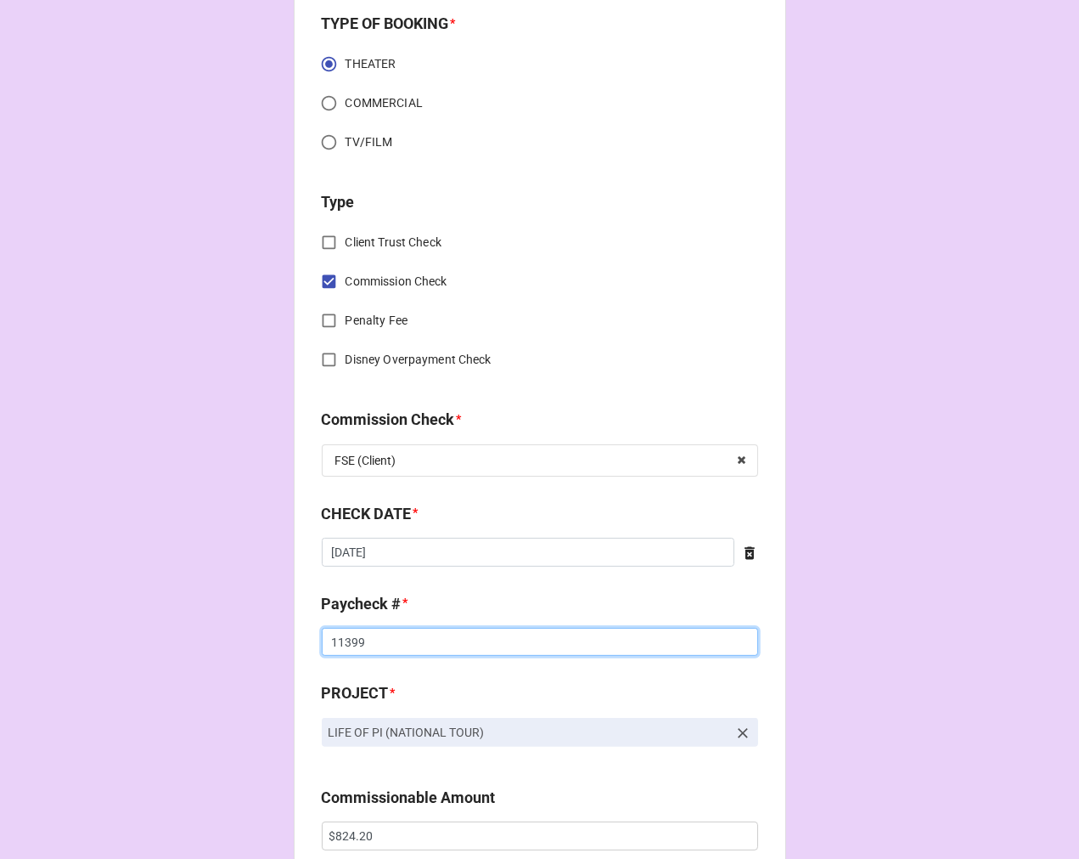
click at [349, 640] on input "11399" at bounding box center [540, 642] width 436 height 29
click at [348, 640] on input "11399" at bounding box center [540, 642] width 436 height 29
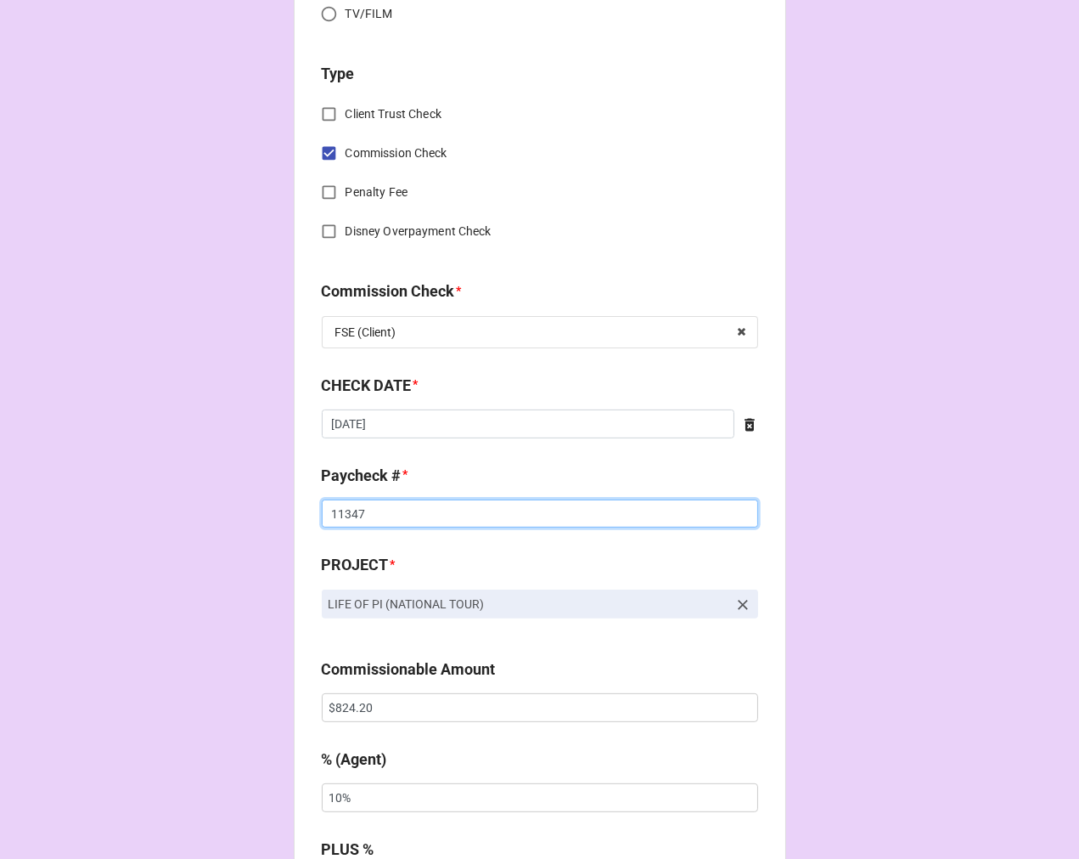
scroll to position [849, 0]
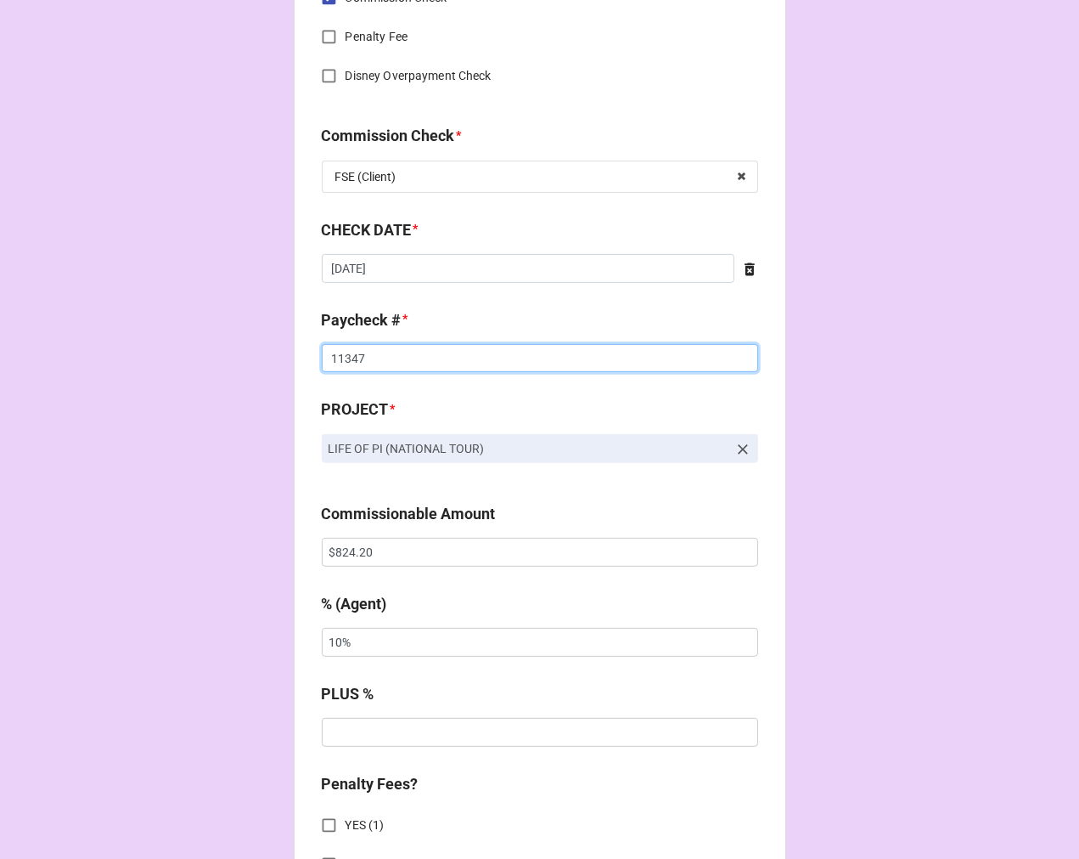
type input "11347"
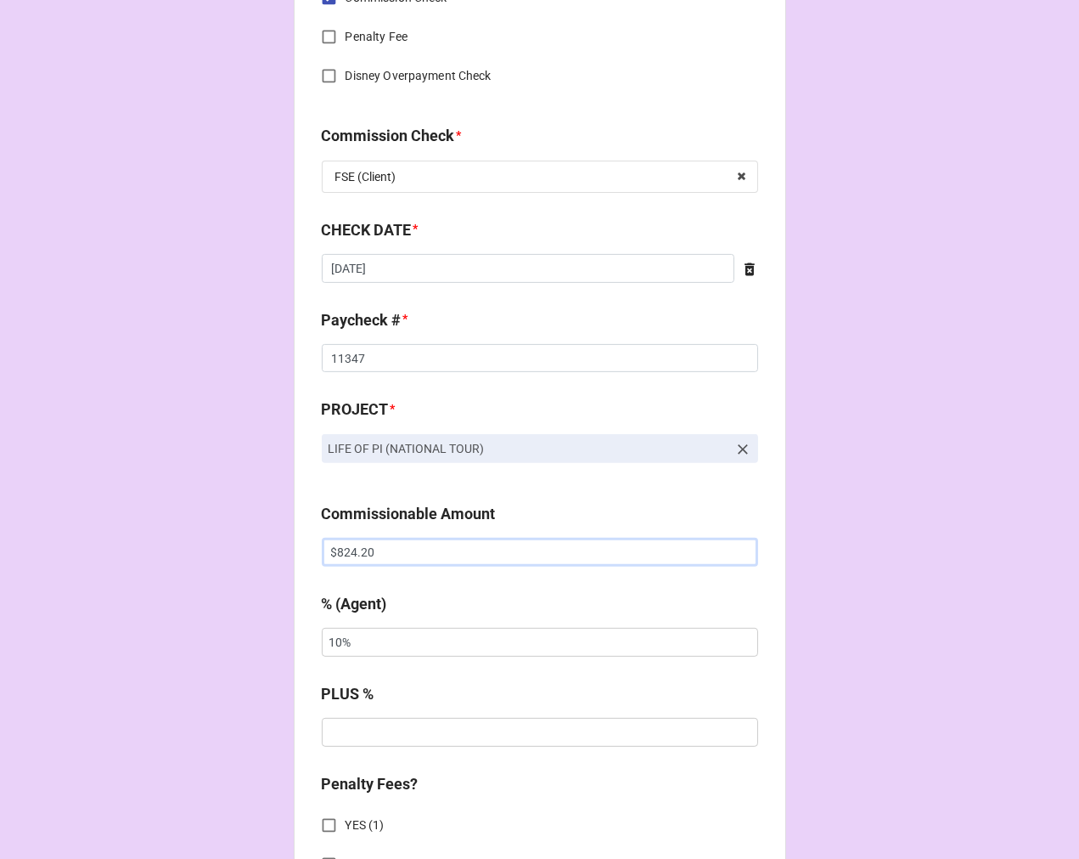
click at [342, 556] on input "$824.20" at bounding box center [540, 552] width 436 height 29
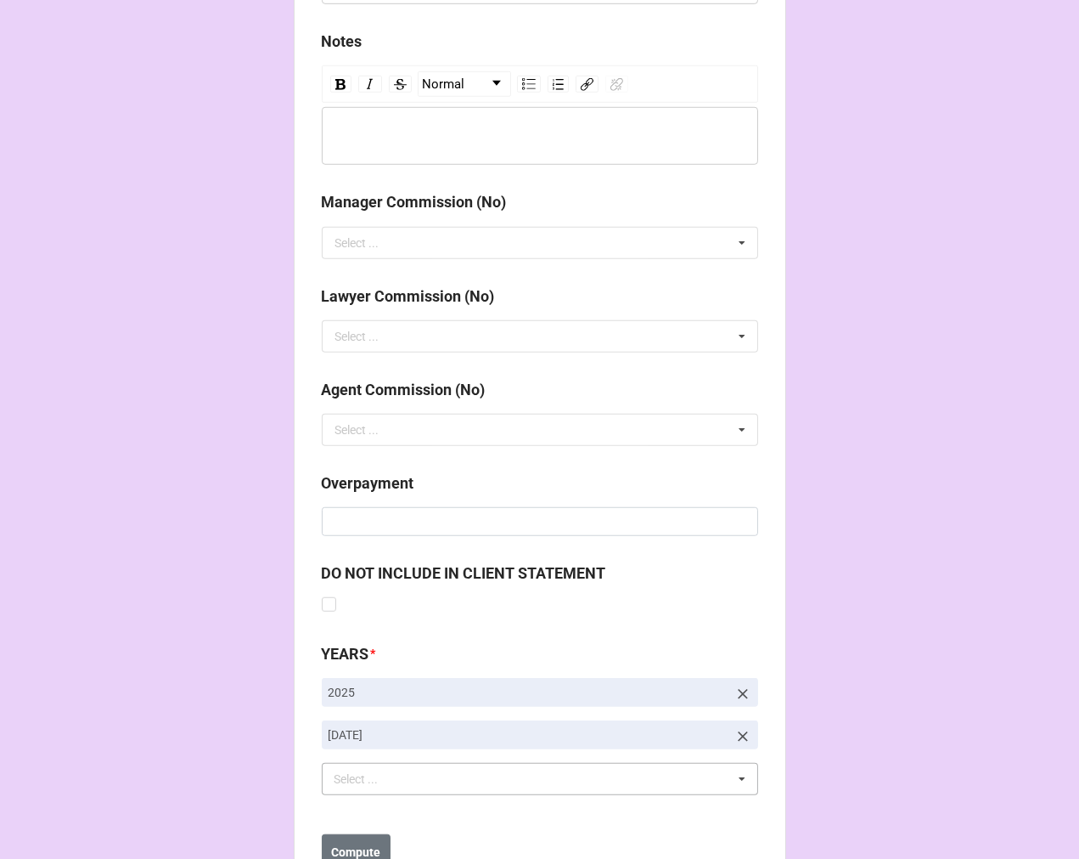
scroll to position [1966, 0]
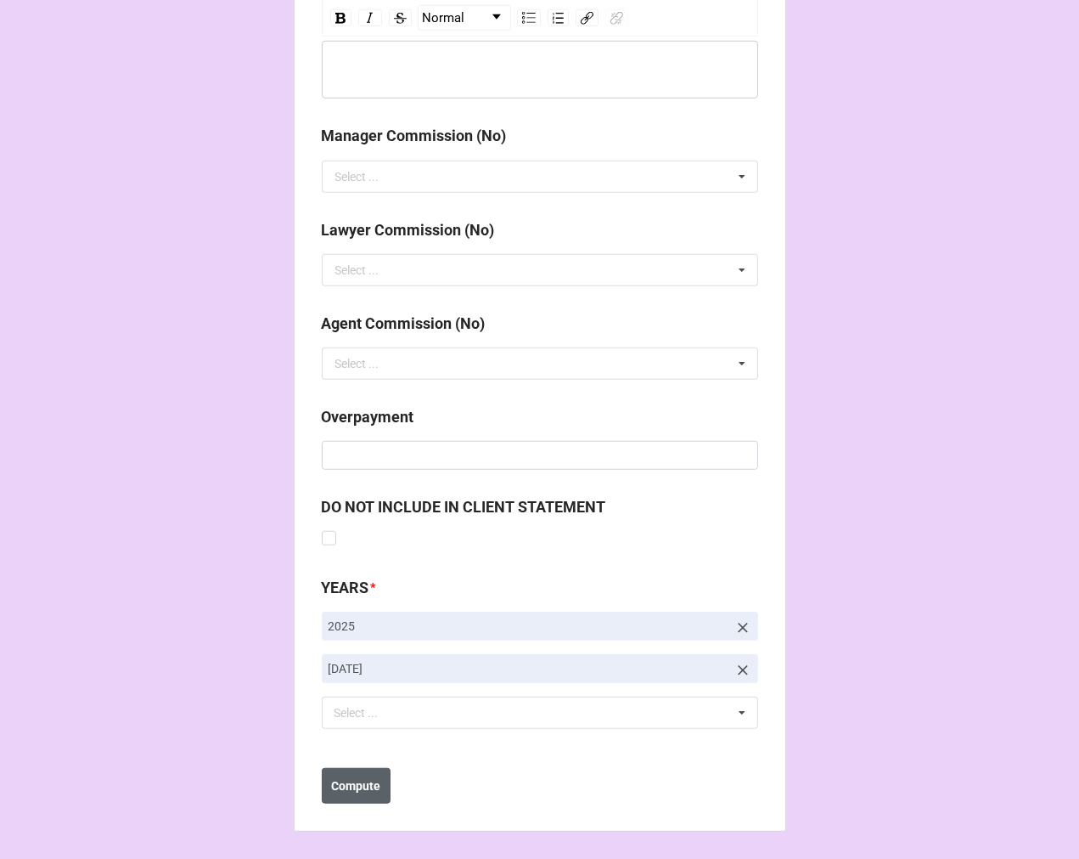
type input "$2,826.40"
click at [349, 782] on b "Compute" at bounding box center [355, 786] width 49 height 18
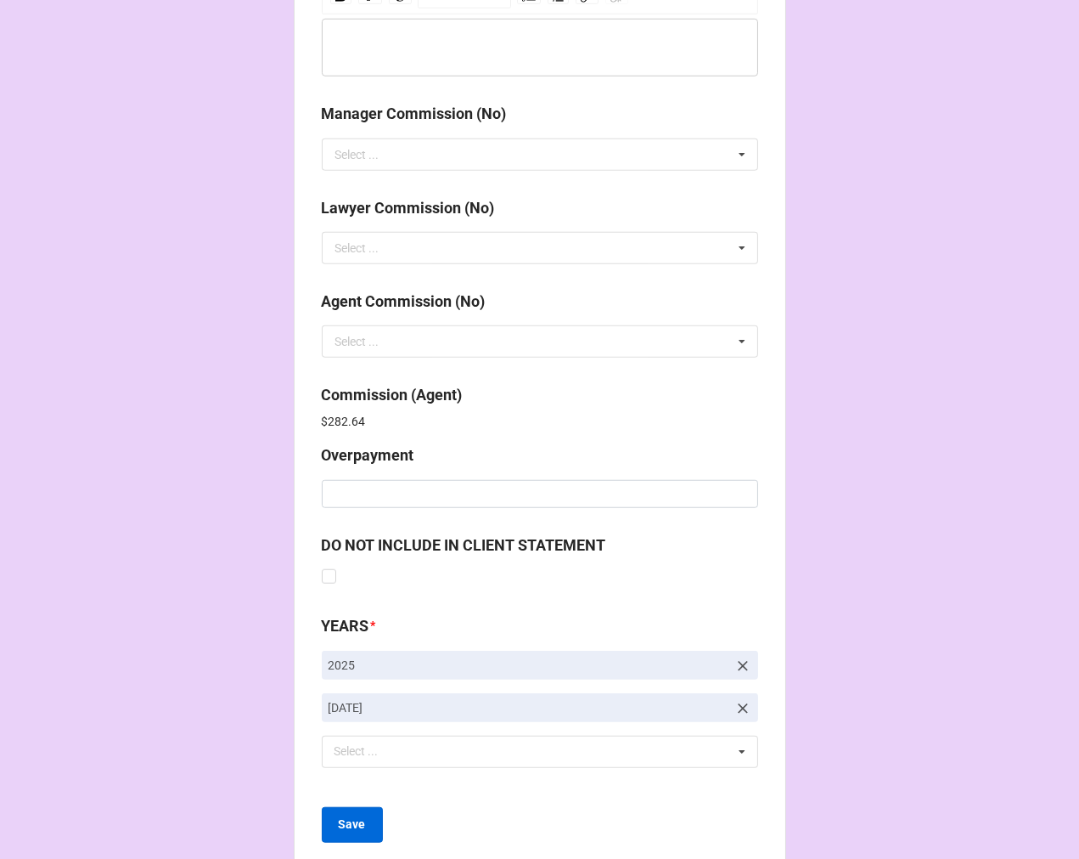
scroll to position [2026, 0]
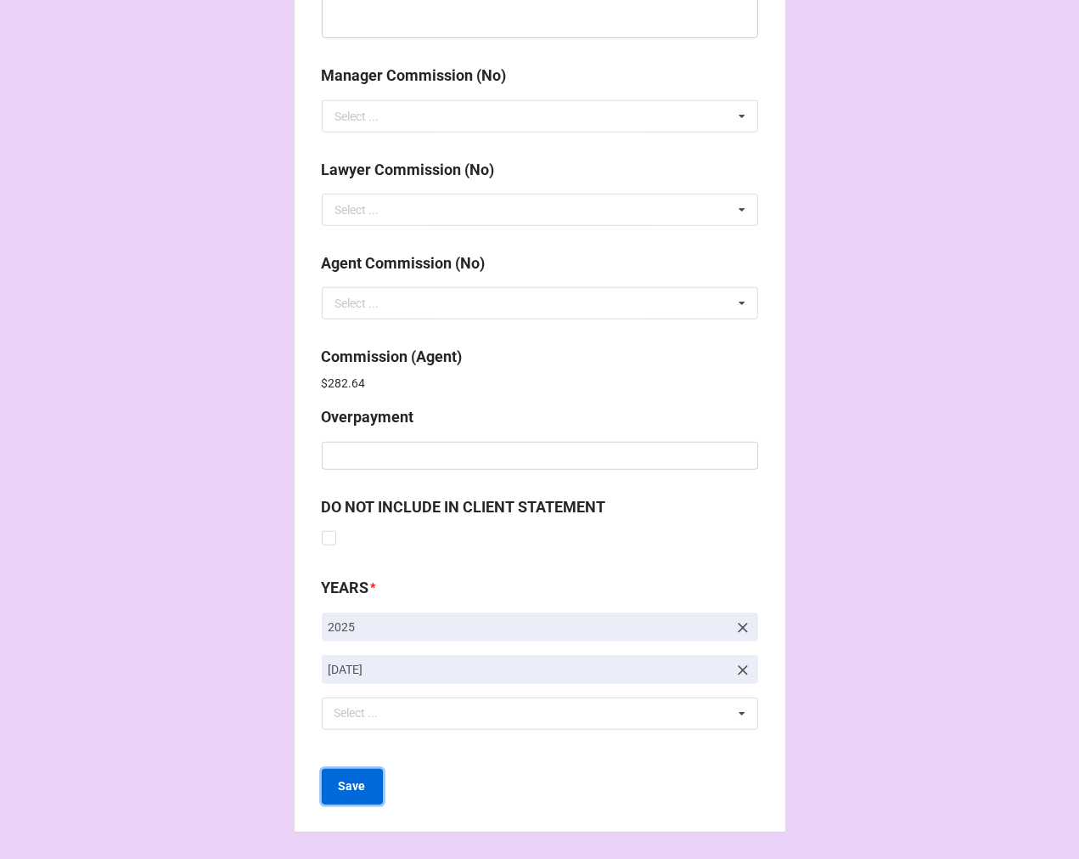
click at [346, 787] on b "Save" at bounding box center [352, 786] width 27 height 18
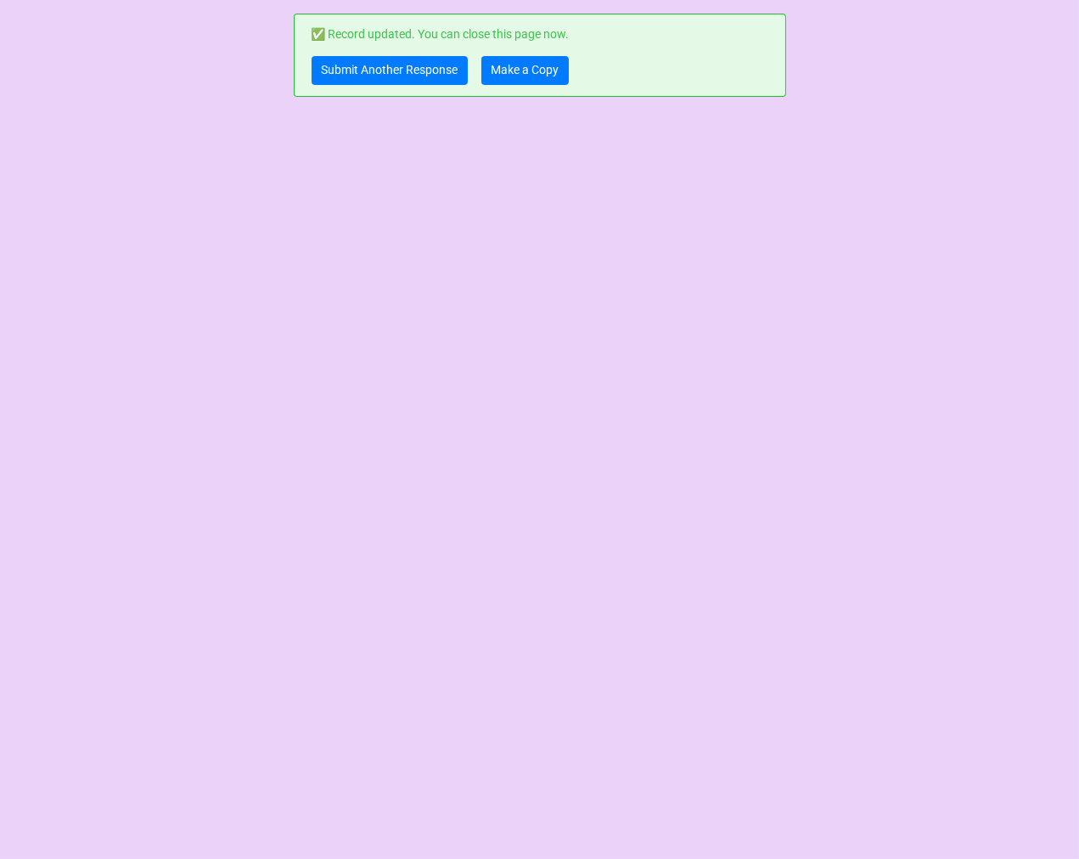
scroll to position [0, 0]
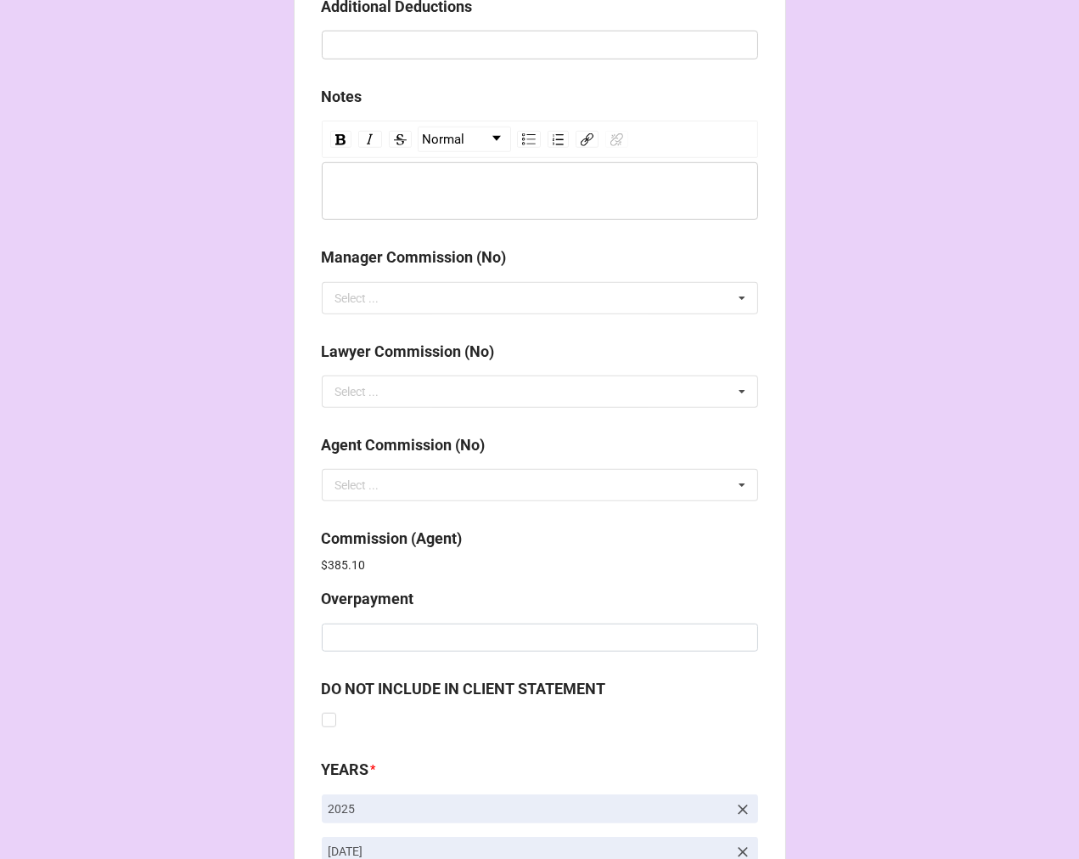
scroll to position [2026, 0]
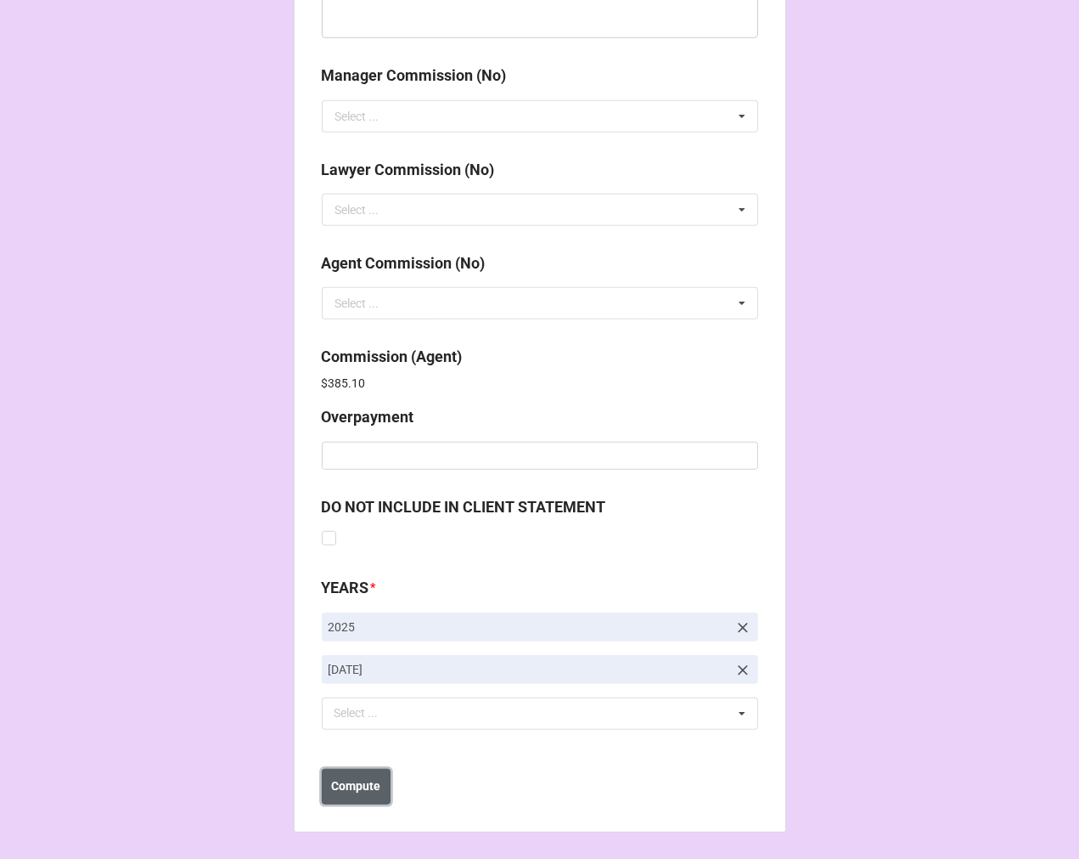
click at [372, 783] on b "Compute" at bounding box center [355, 786] width 49 height 18
click at [359, 788] on b "Save" at bounding box center [352, 786] width 27 height 18
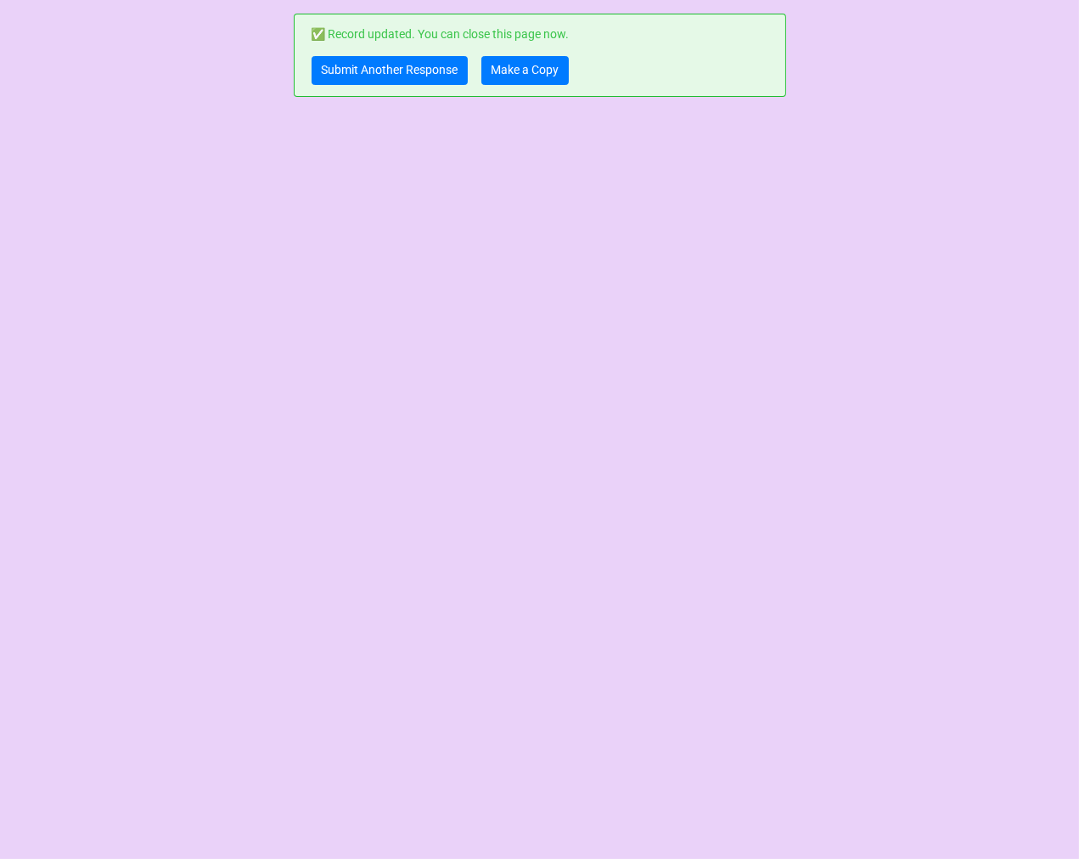
scroll to position [0, 0]
click at [532, 69] on link "Make a Copy" at bounding box center [525, 70] width 87 height 29
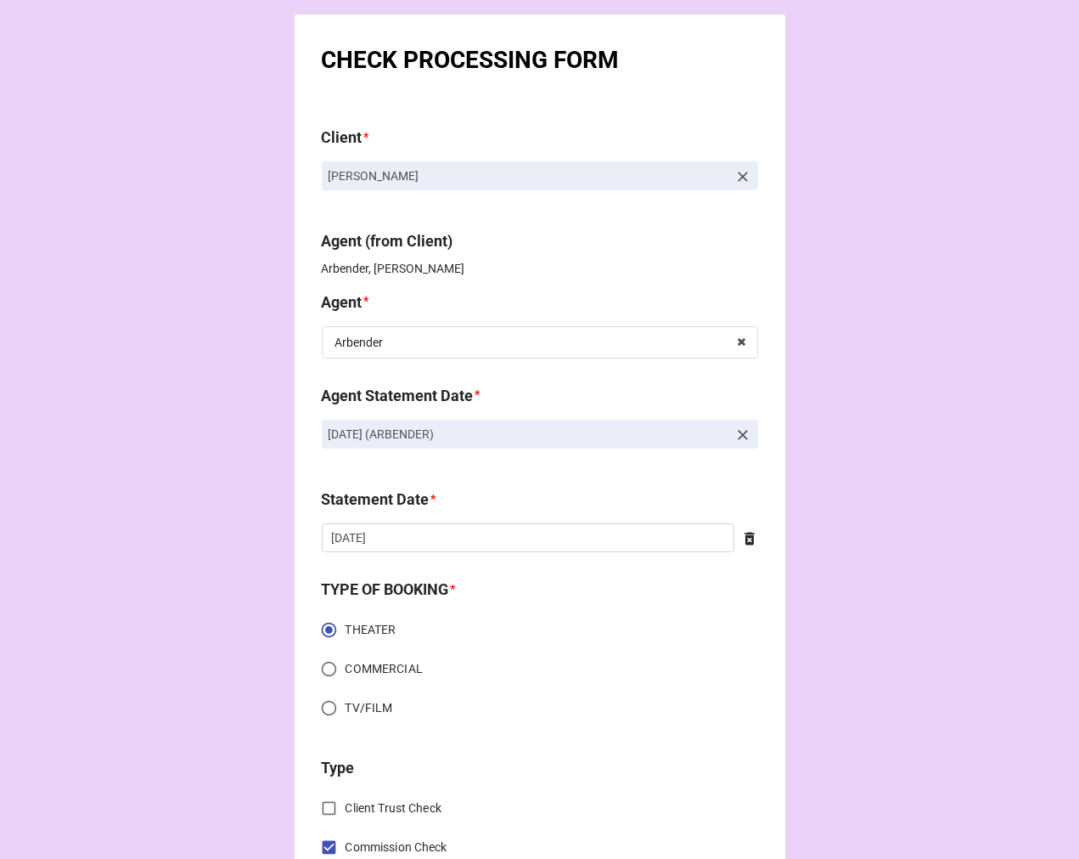
click at [740, 435] on icon at bounding box center [743, 435] width 10 height 10
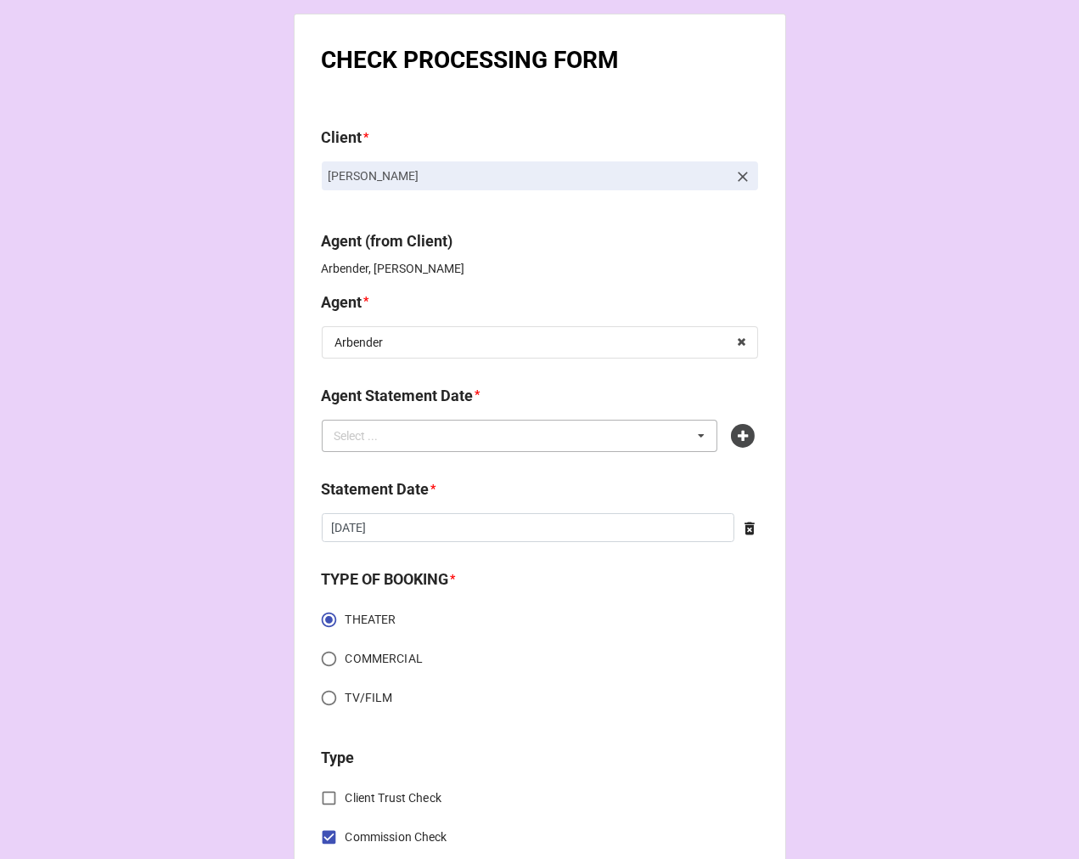
click at [589, 434] on div "Select ... No results found." at bounding box center [520, 436] width 397 height 32
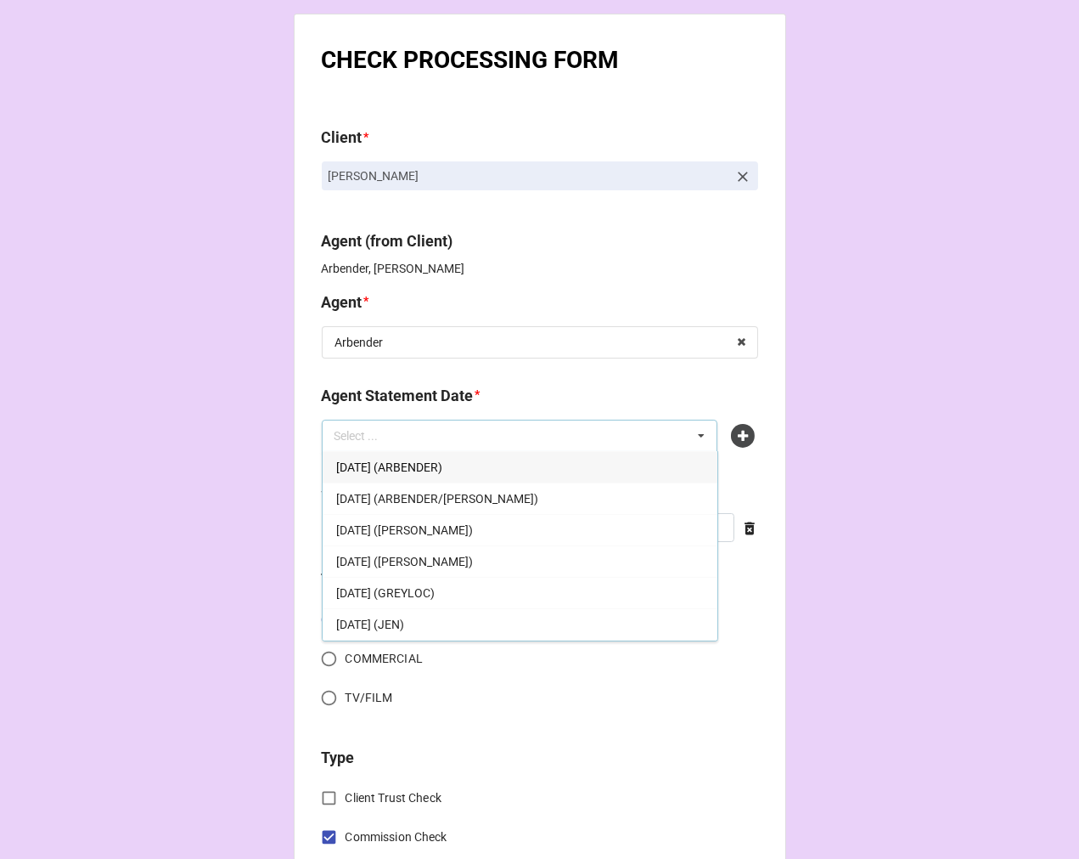
click at [405, 460] on span "[DATE] (ARBENDER)" at bounding box center [389, 467] width 106 height 14
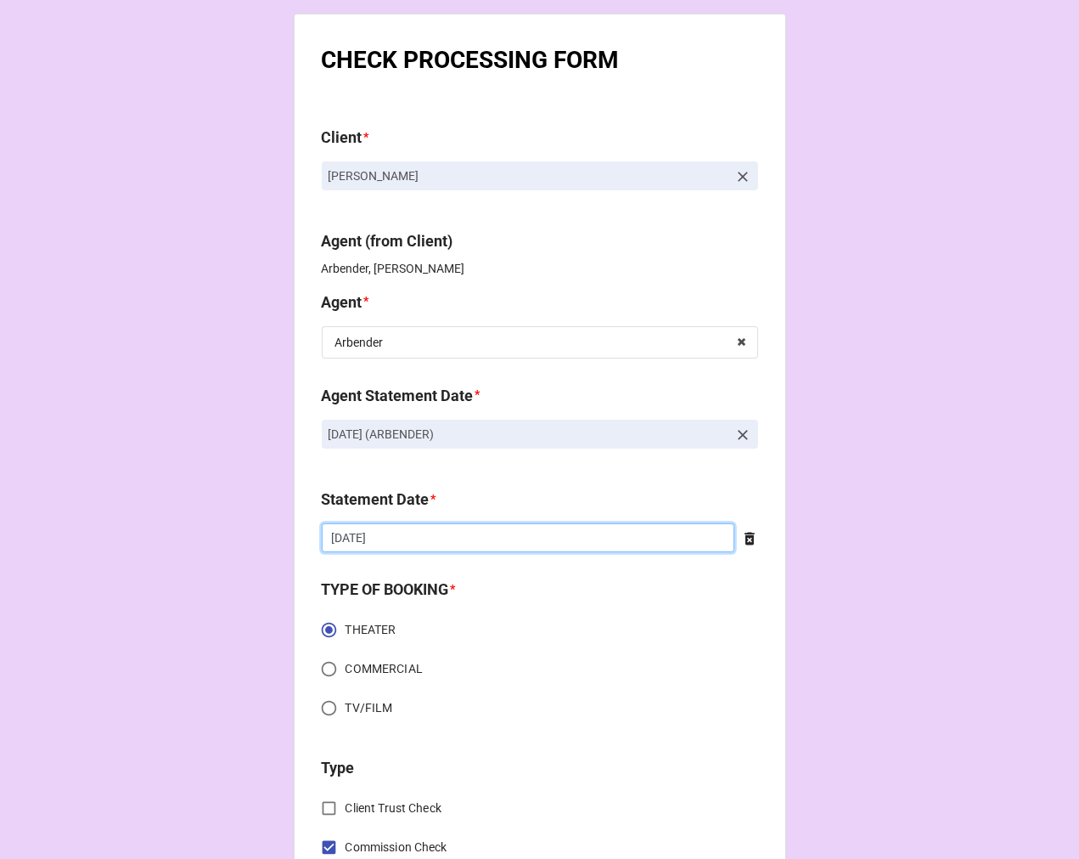
click at [421, 541] on input "[DATE]" at bounding box center [528, 537] width 413 height 29
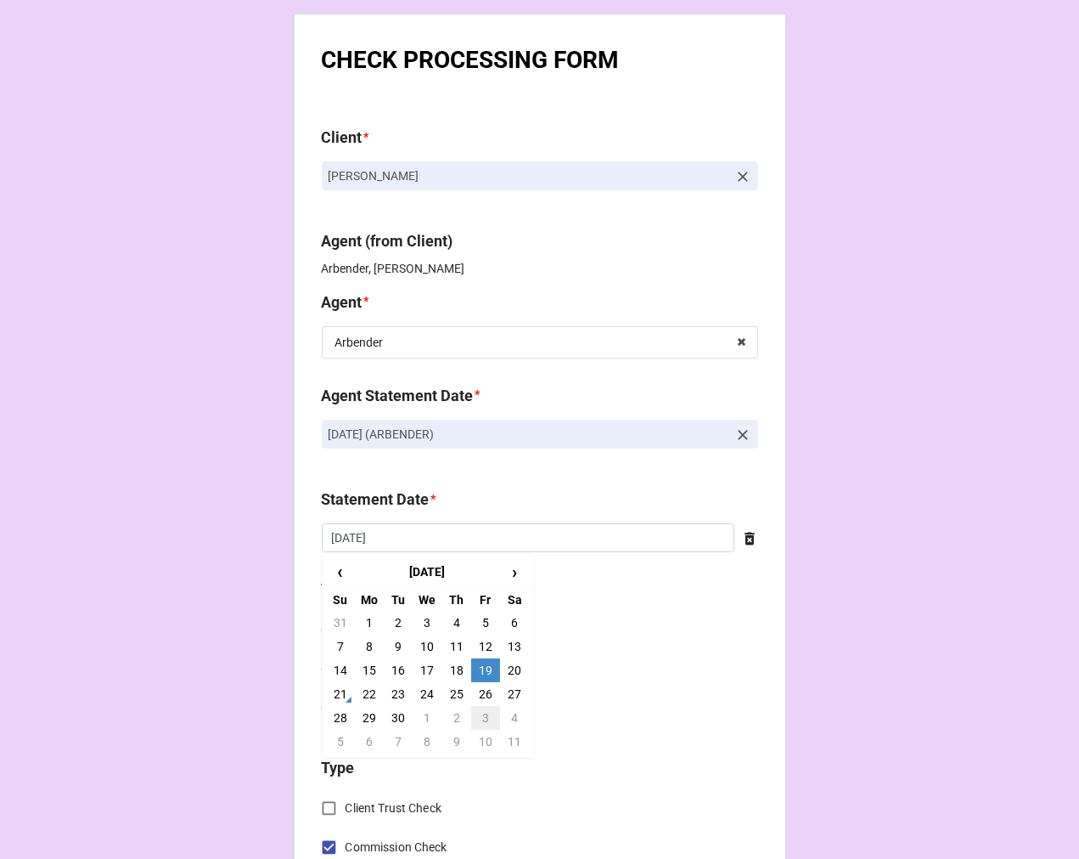
click at [477, 717] on td "3" at bounding box center [485, 718] width 29 height 24
type input "[DATE]"
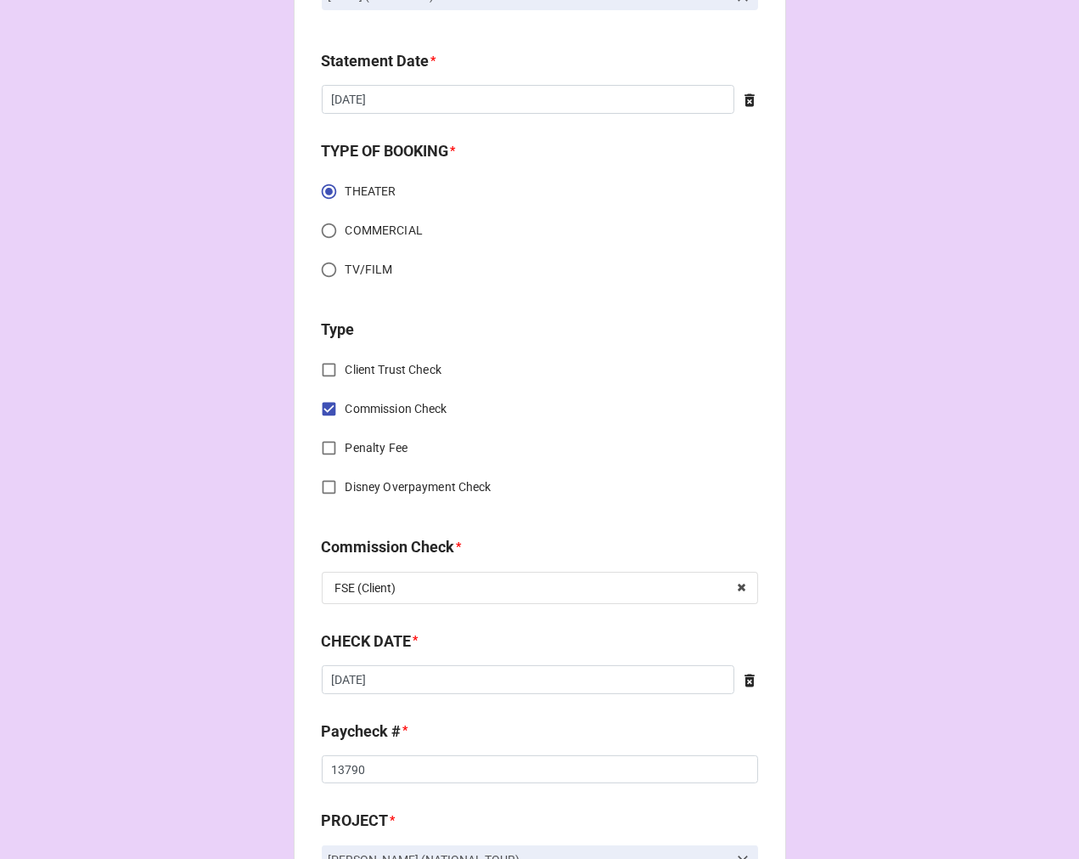
scroll to position [471, 0]
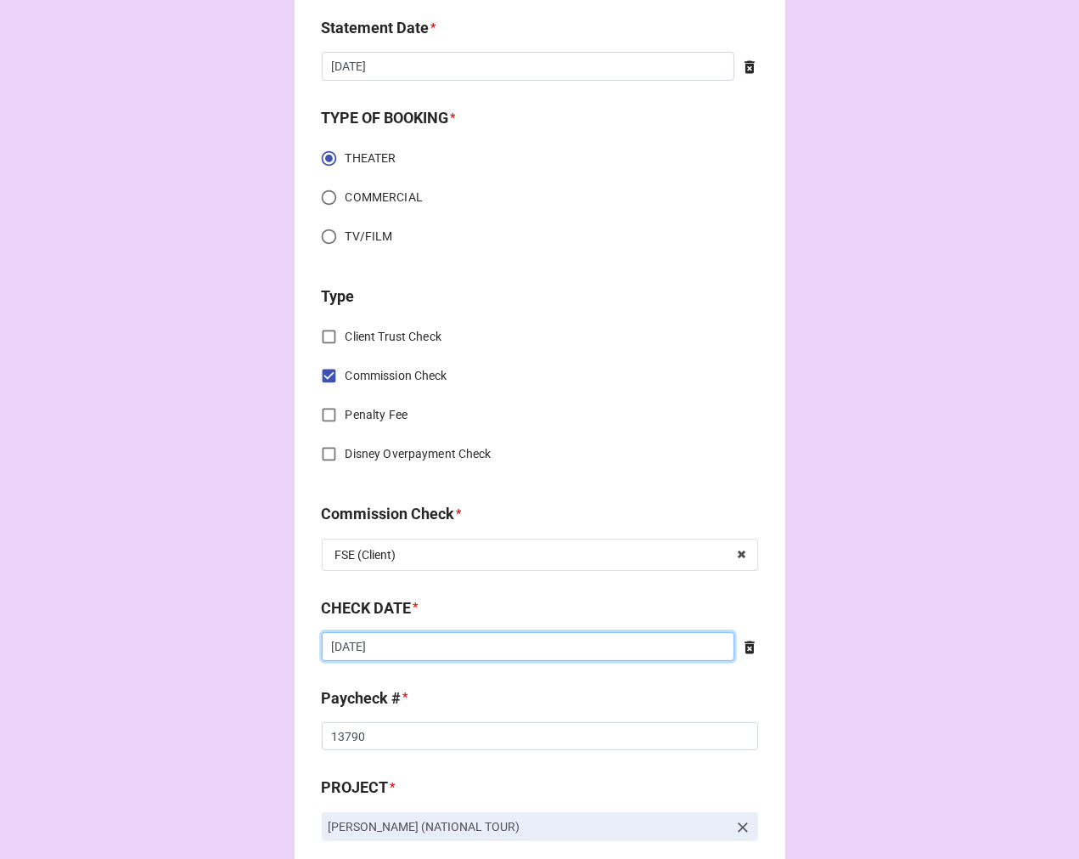
click at [389, 648] on input "[DATE]" at bounding box center [528, 646] width 413 height 29
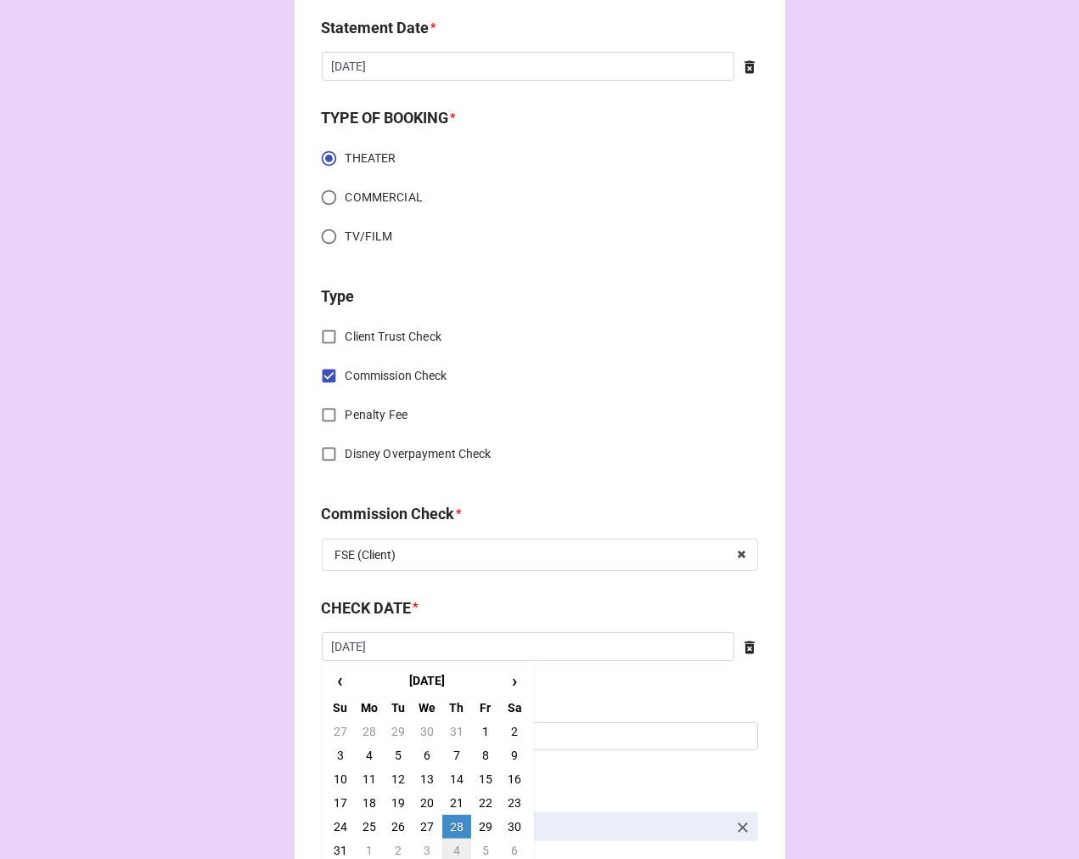
click at [448, 852] on td "4" at bounding box center [456, 850] width 29 height 24
type input "[DATE]"
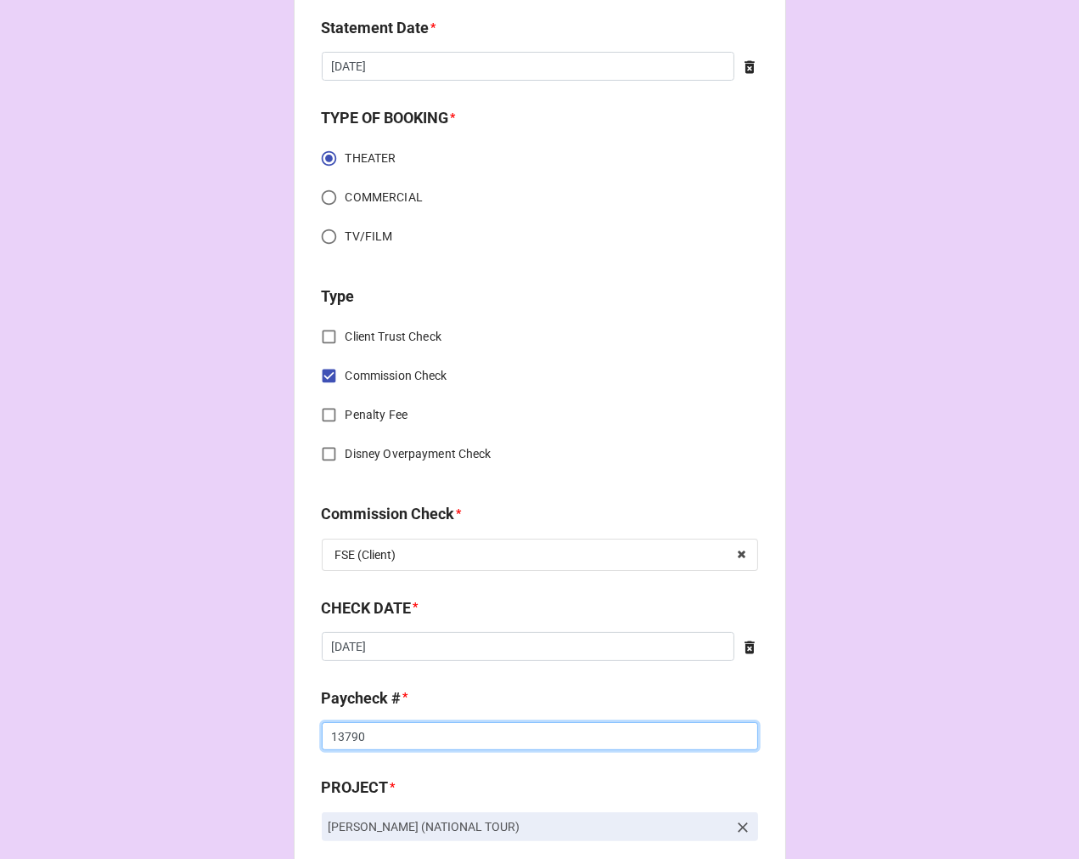
click at [334, 735] on input "13790" at bounding box center [540, 736] width 436 height 29
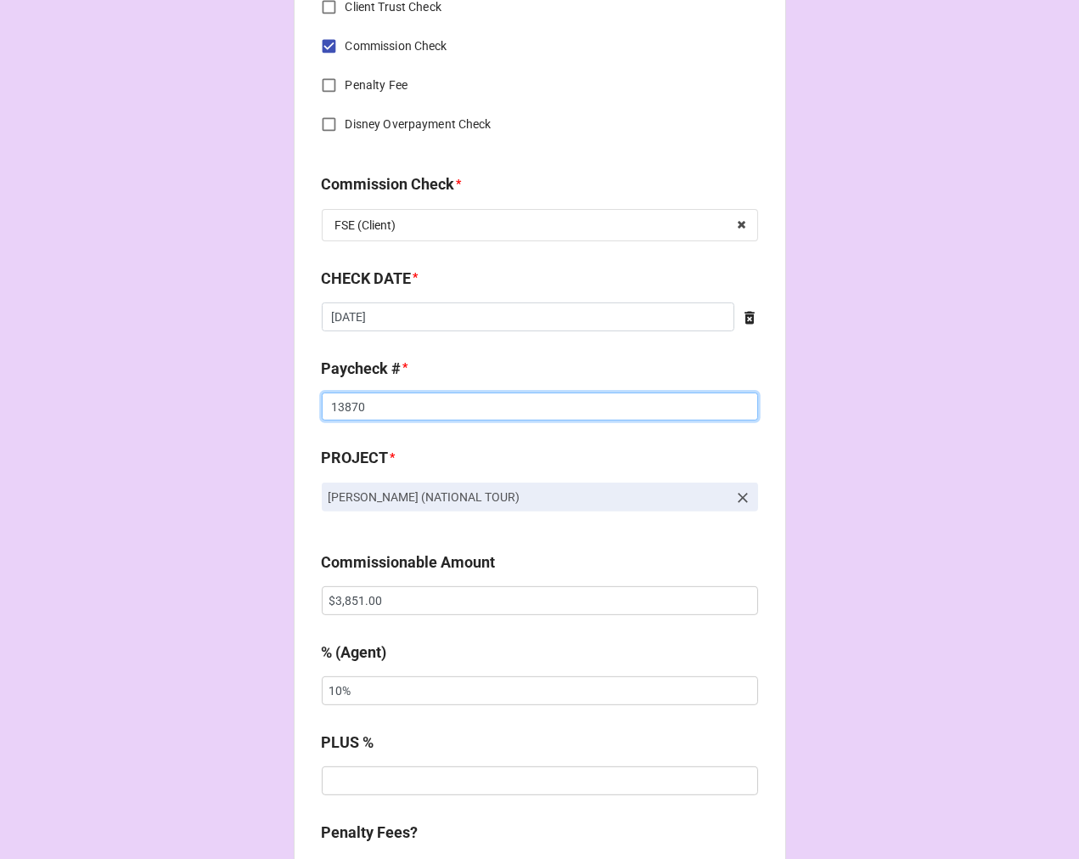
scroll to position [849, 0]
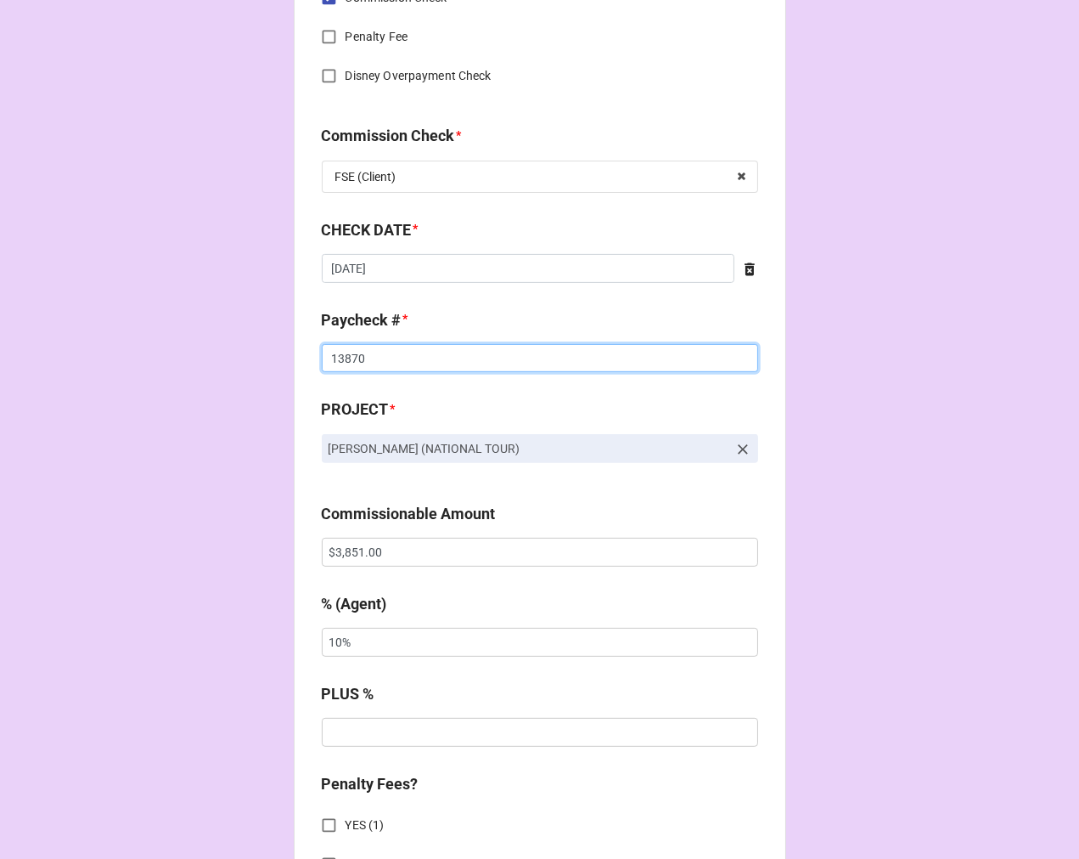
type input "13870"
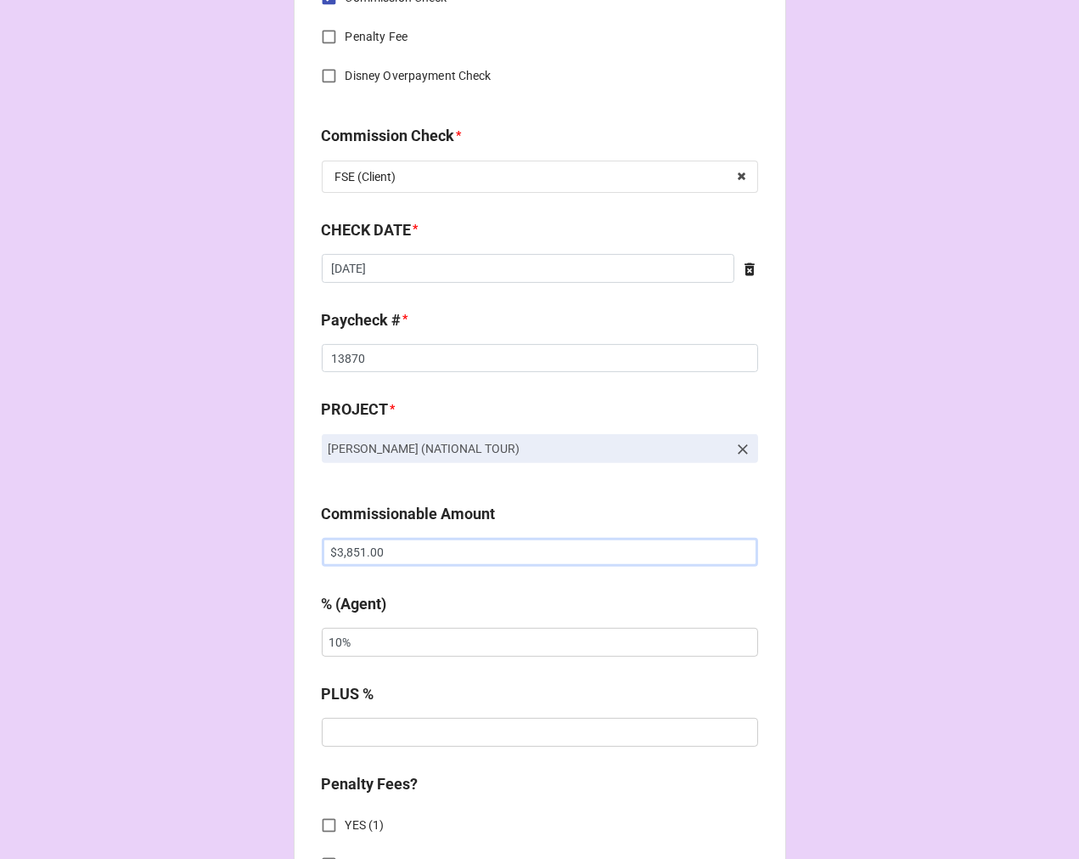
click at [361, 556] on input "$3,851.00" at bounding box center [540, 552] width 436 height 29
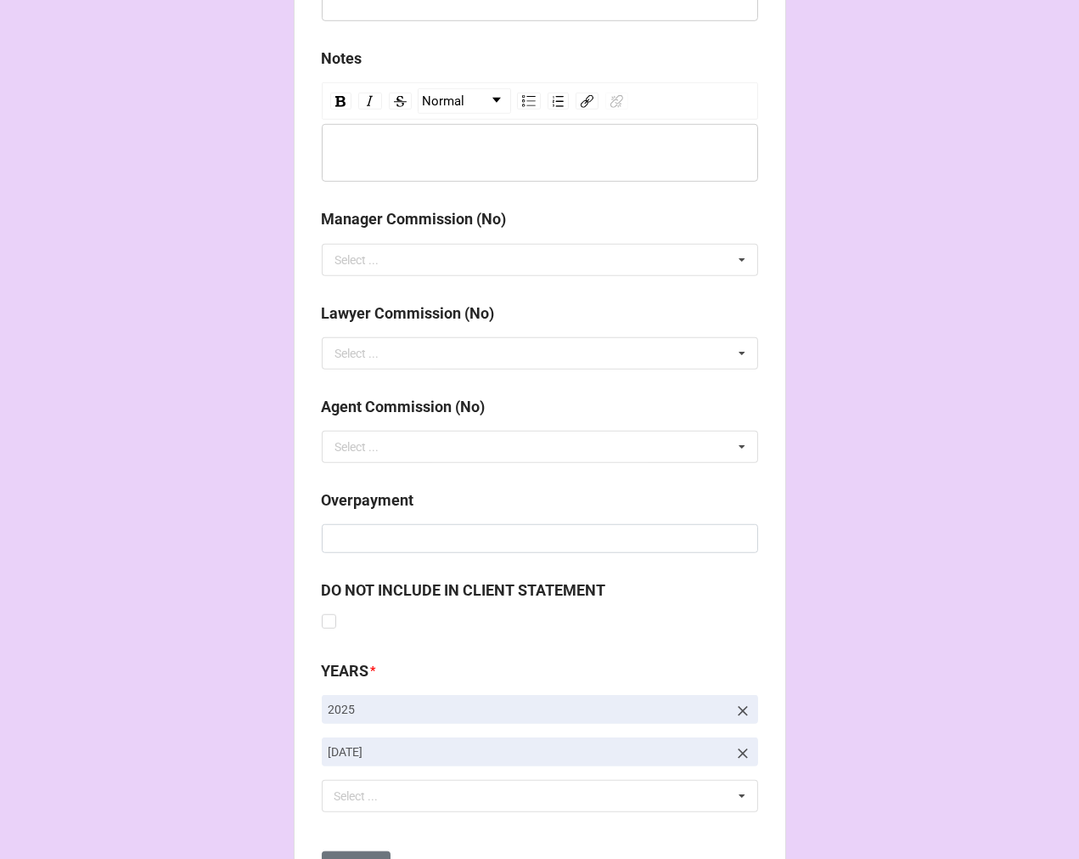
scroll to position [1966, 0]
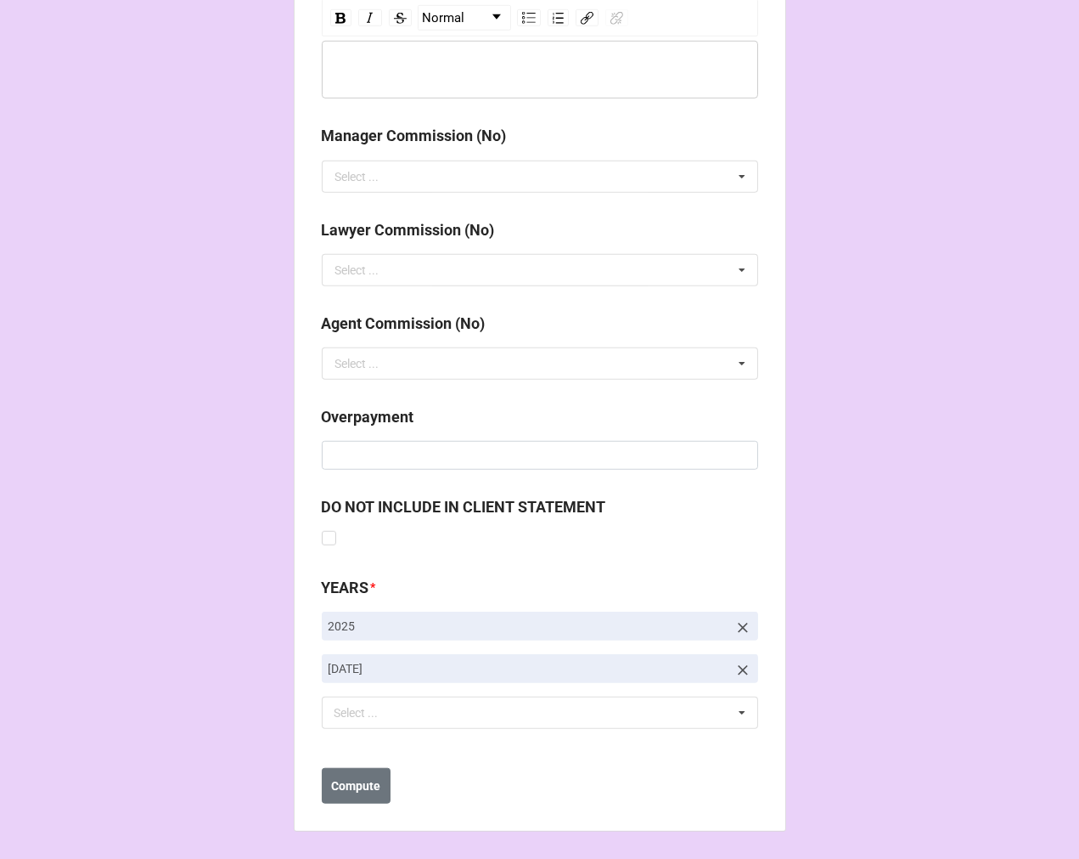
type input "$3,670.00"
click at [735, 668] on icon at bounding box center [743, 670] width 17 height 17
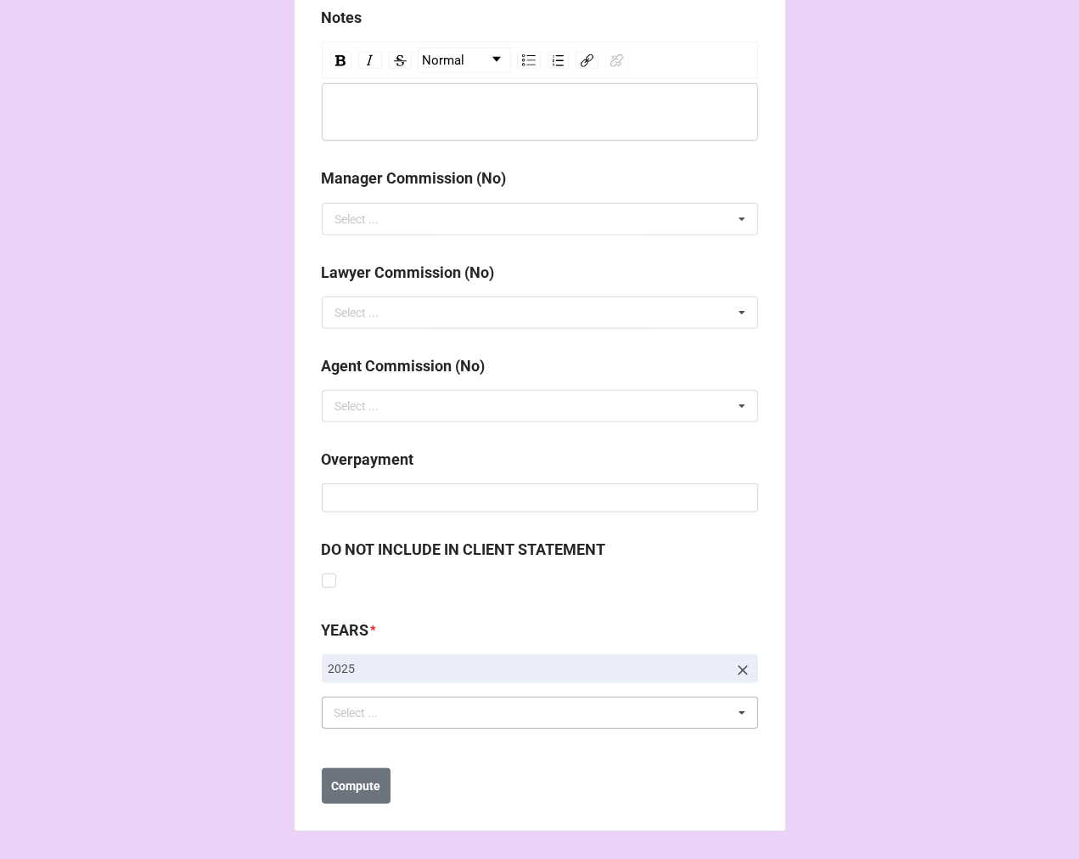
click at [391, 712] on div "Select ..." at bounding box center [366, 713] width 73 height 20
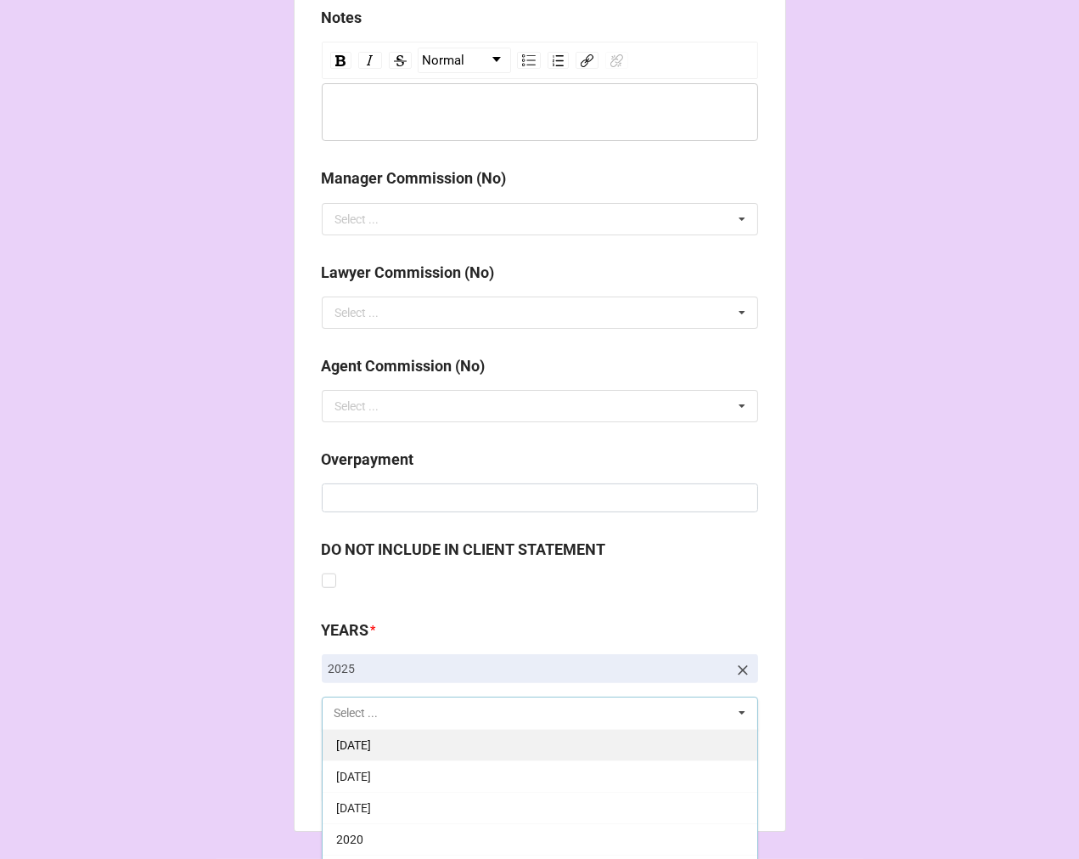
scroll to position [283, 0]
click at [435, 746] on div "[DATE]" at bounding box center [540, 743] width 435 height 31
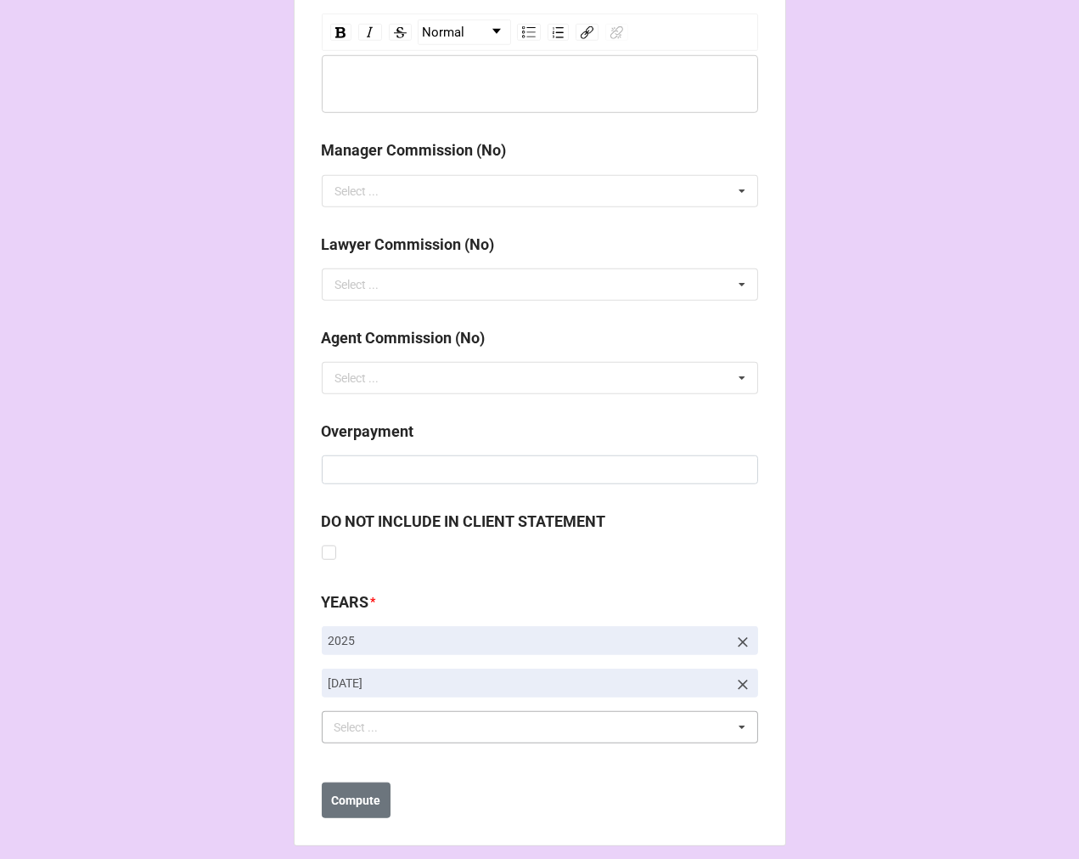
scroll to position [1966, 0]
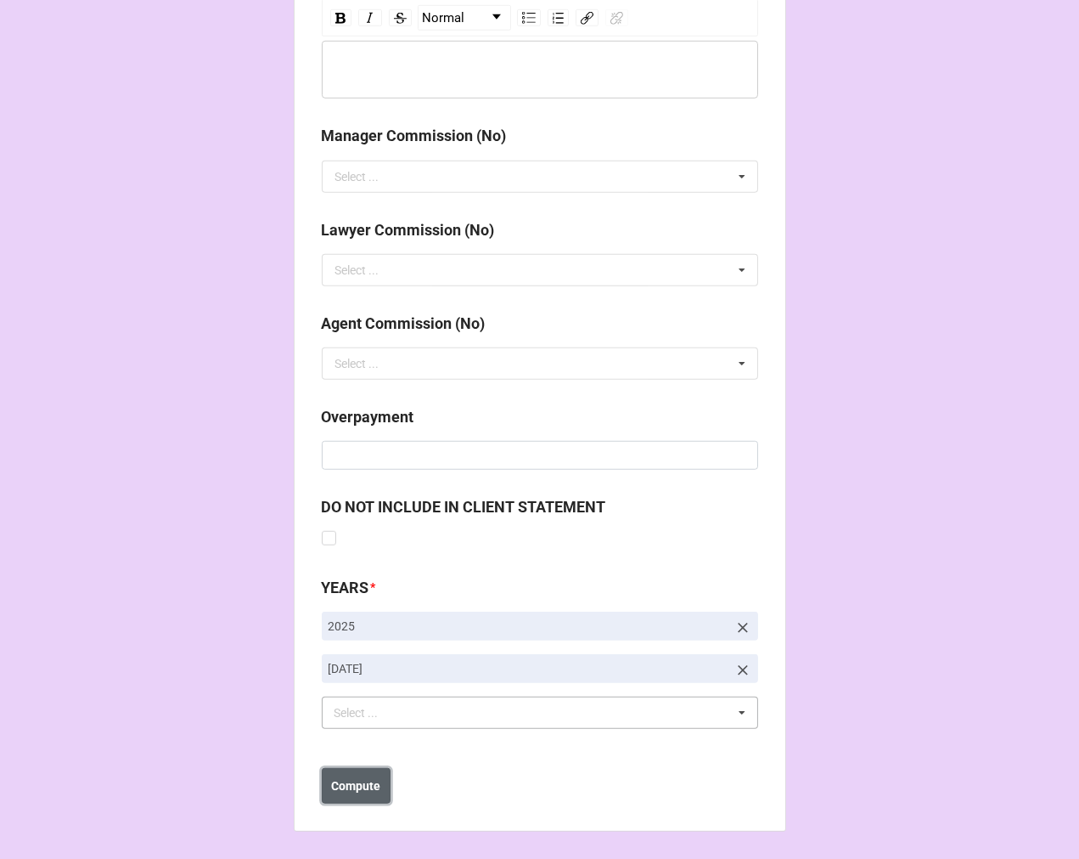
click at [338, 791] on b "Compute" at bounding box center [355, 786] width 49 height 18
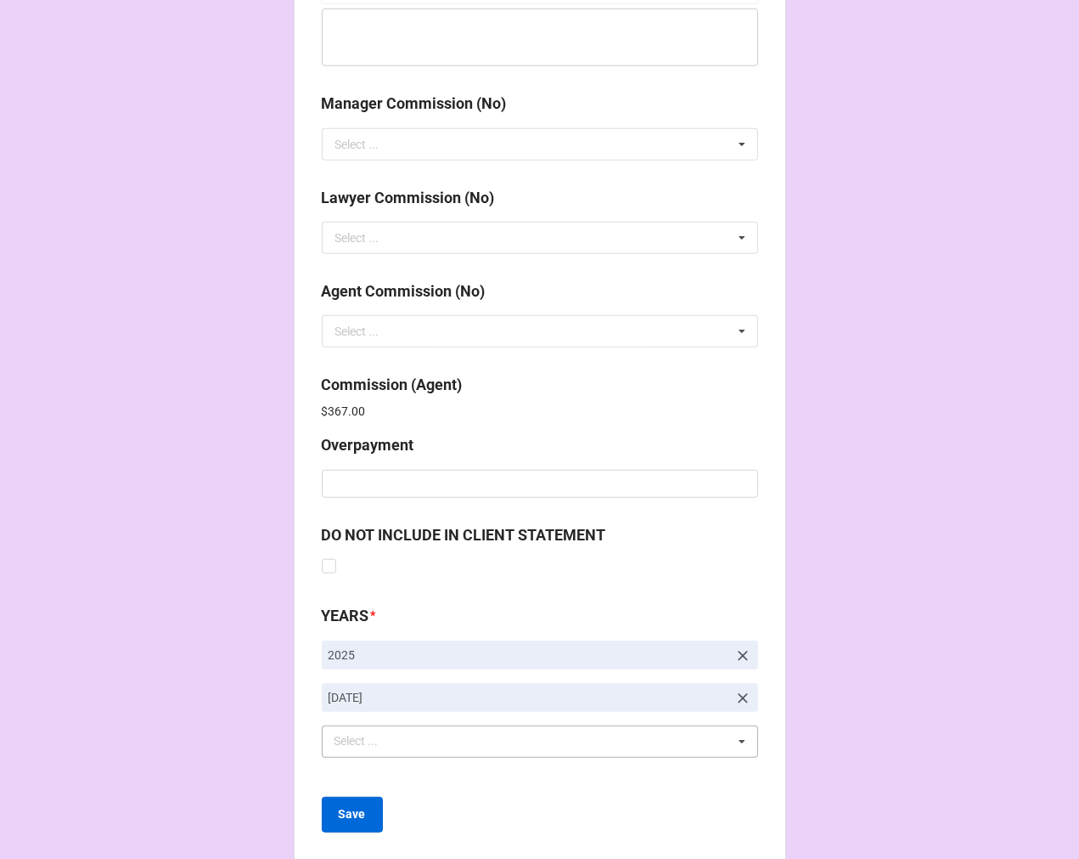
scroll to position [2026, 0]
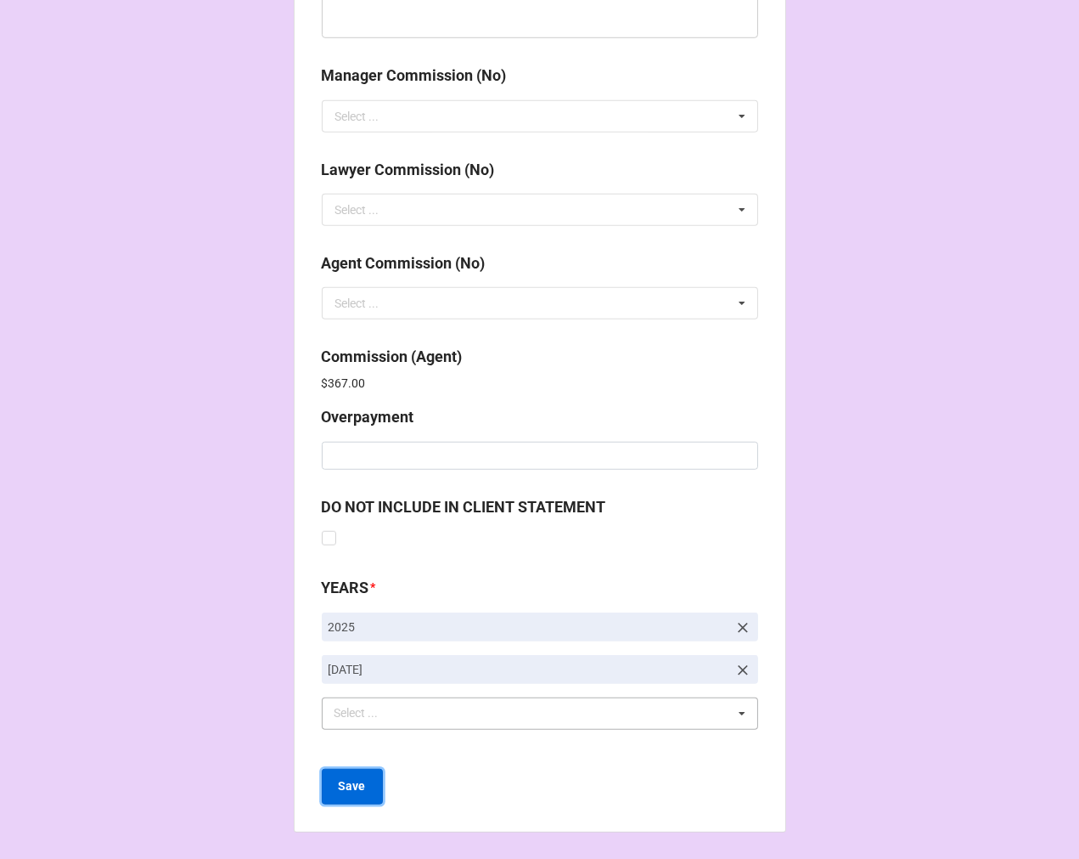
click at [352, 794] on button "Save" at bounding box center [352, 787] width 61 height 36
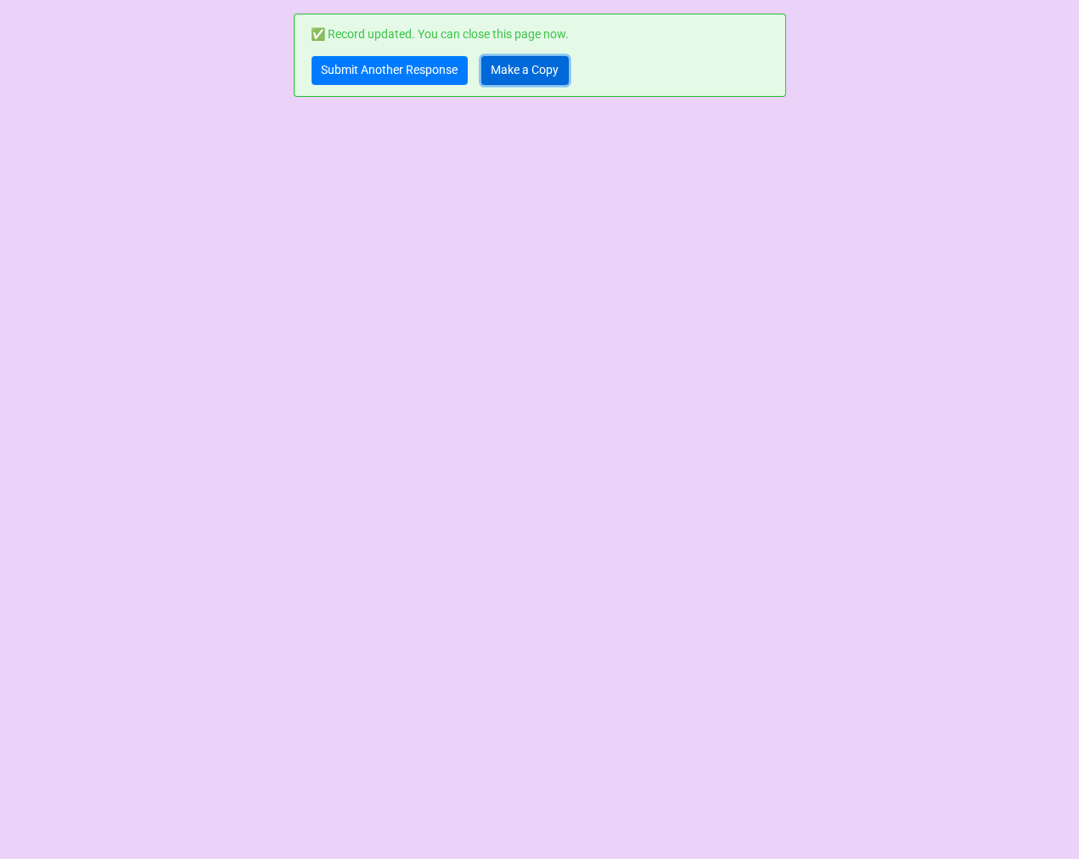
click at [536, 66] on link "Make a Copy" at bounding box center [525, 70] width 87 height 29
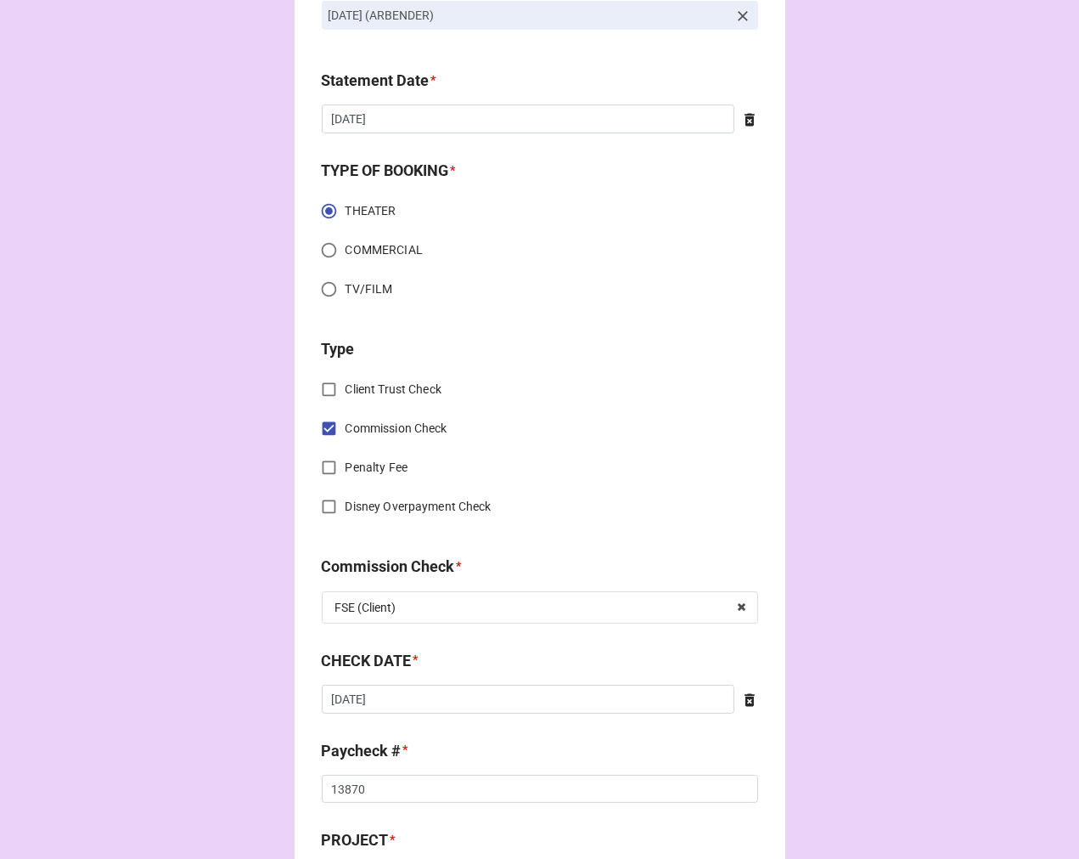
scroll to position [566, 0]
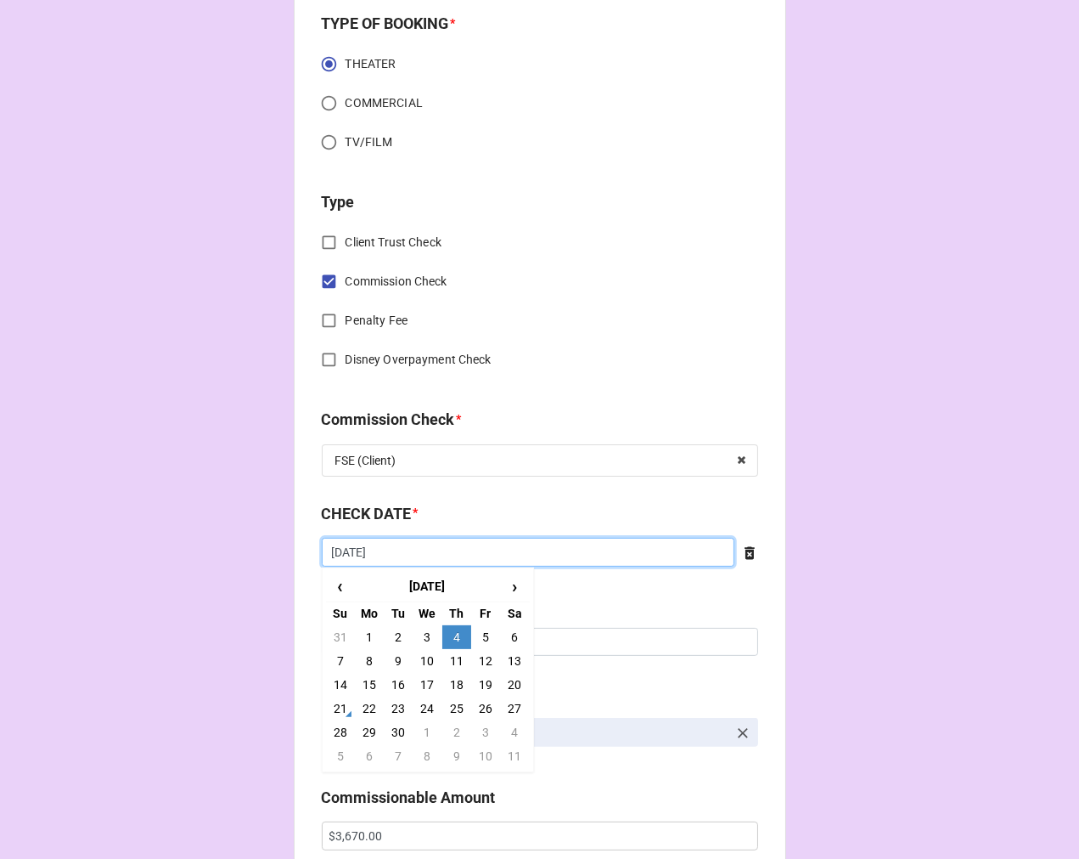
click at [416, 559] on input "9/4/2025" at bounding box center [528, 552] width 413 height 29
drag, startPoint x: 459, startPoint y: 661, endPoint x: 450, endPoint y: 657, distance: 9.1
click at [457, 661] on td "11" at bounding box center [456, 661] width 29 height 24
type input "9/11/2025"
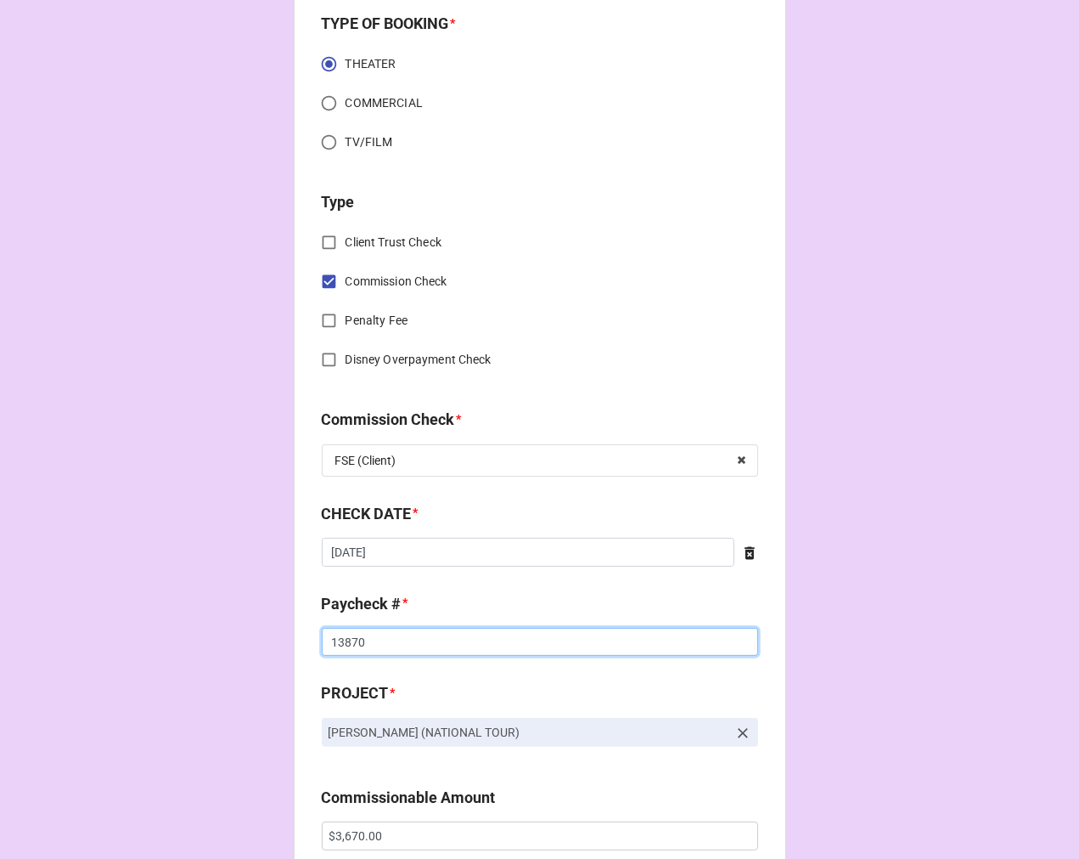
click at [331, 634] on input "13870" at bounding box center [540, 642] width 436 height 29
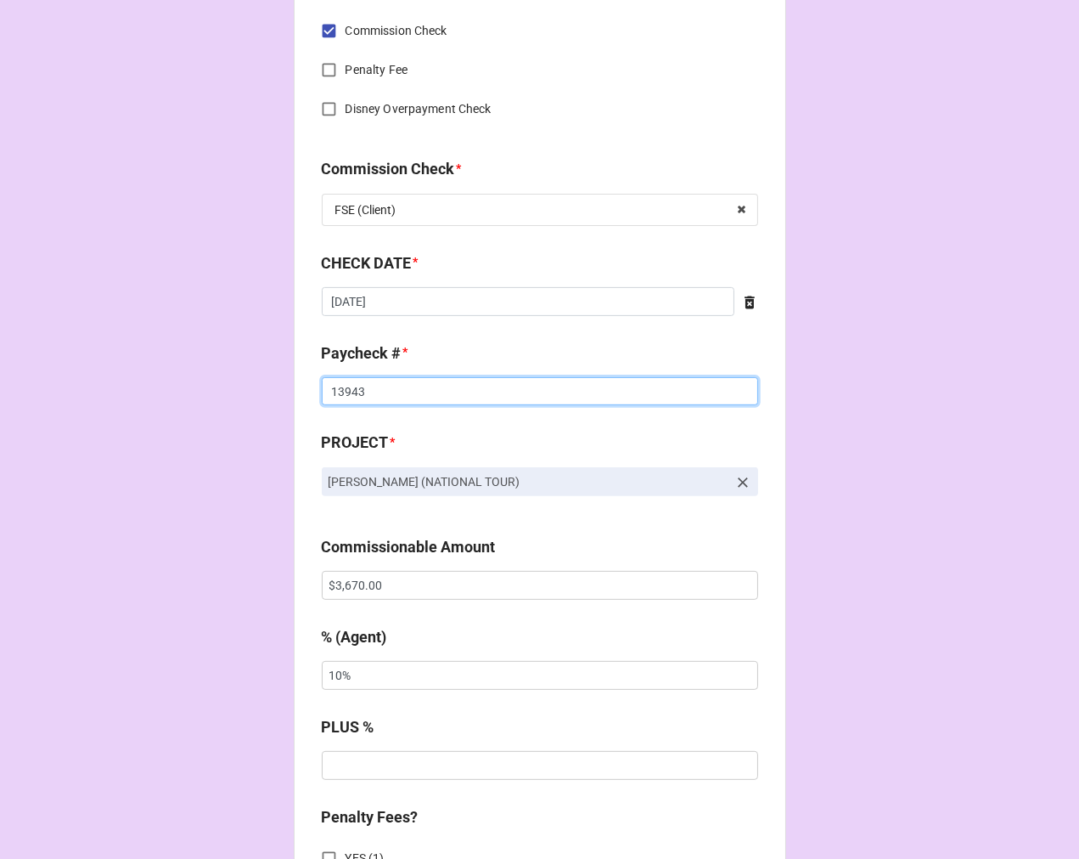
scroll to position [849, 0]
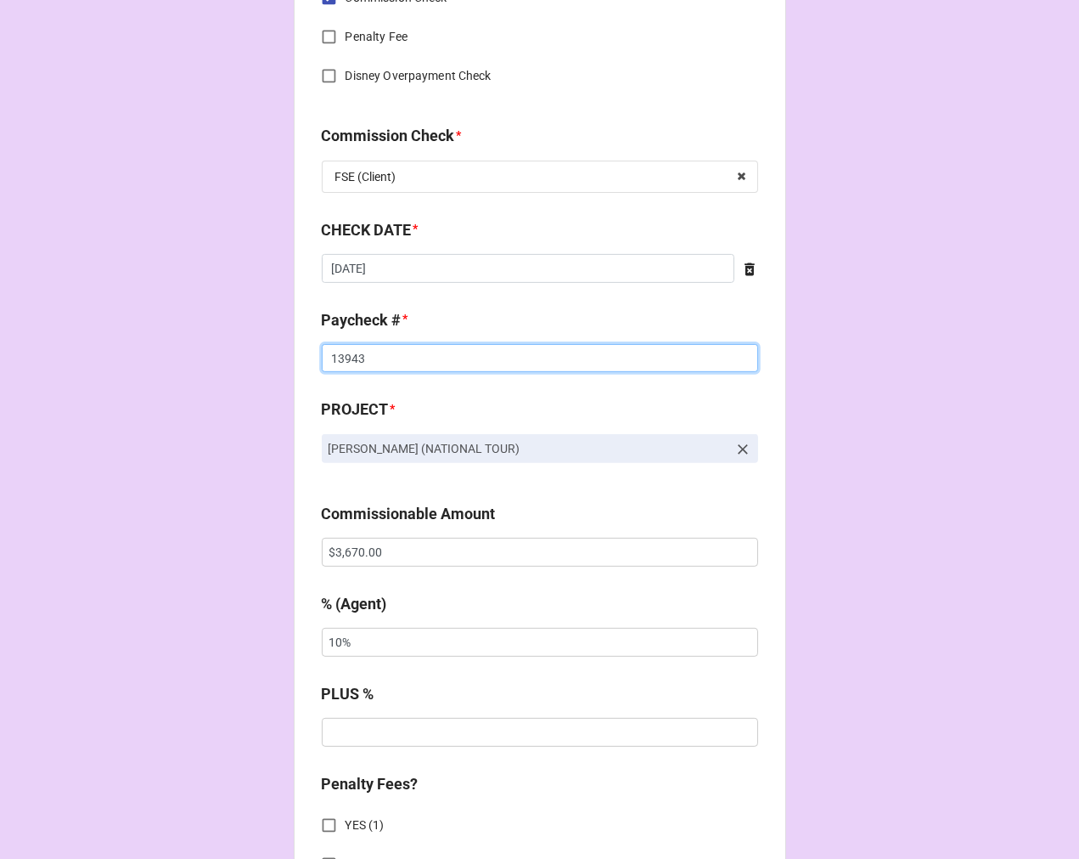
type input "13943"
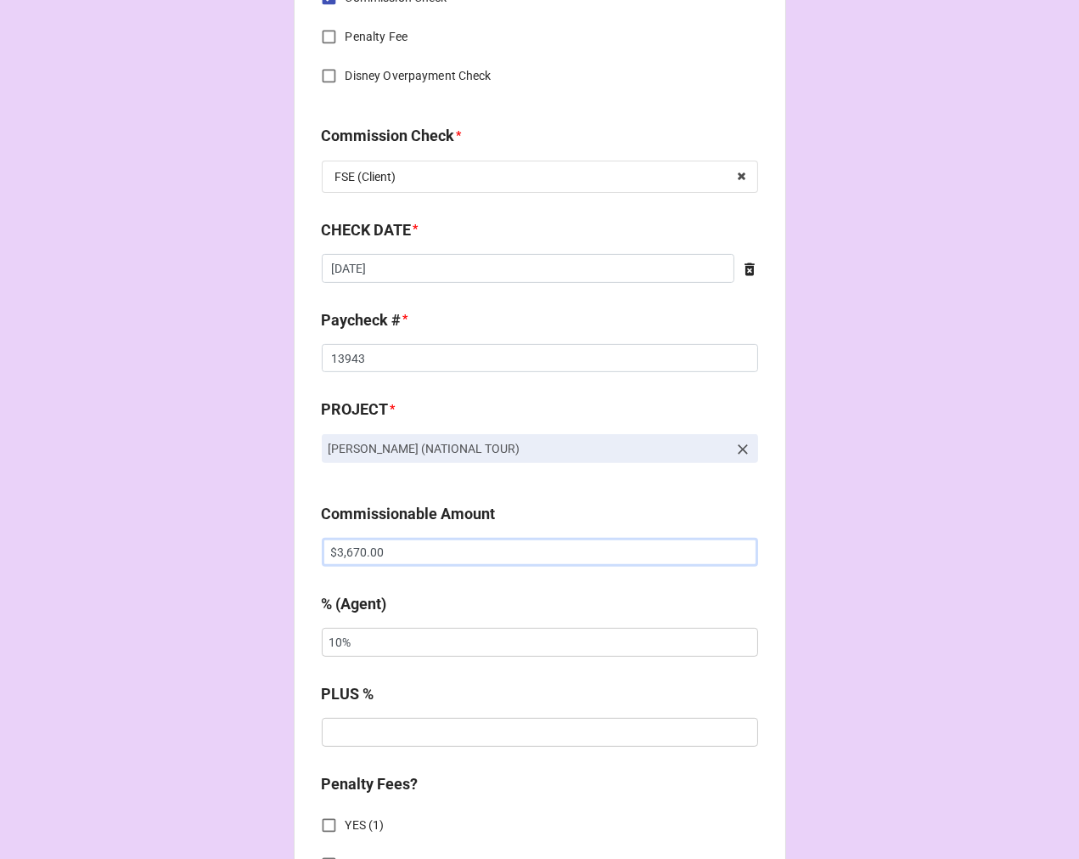
click at [346, 548] on input "$3,670.00" at bounding box center [540, 552] width 436 height 29
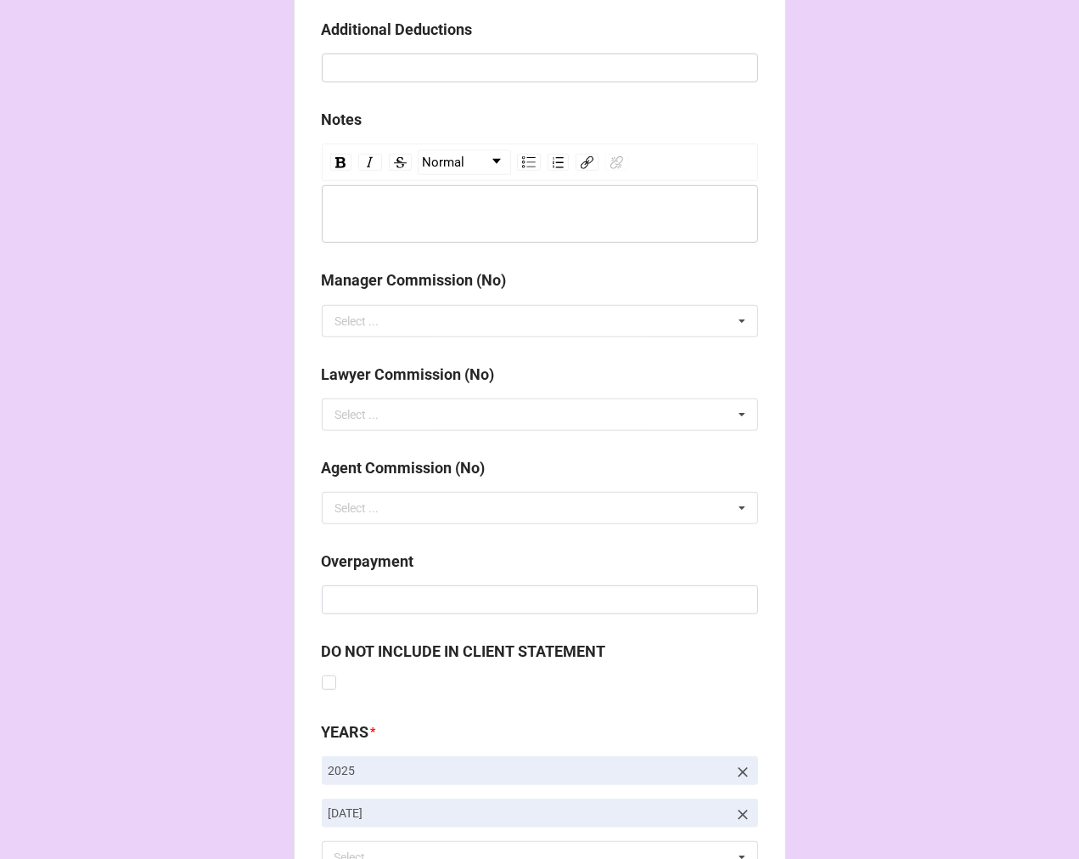
scroll to position [1966, 0]
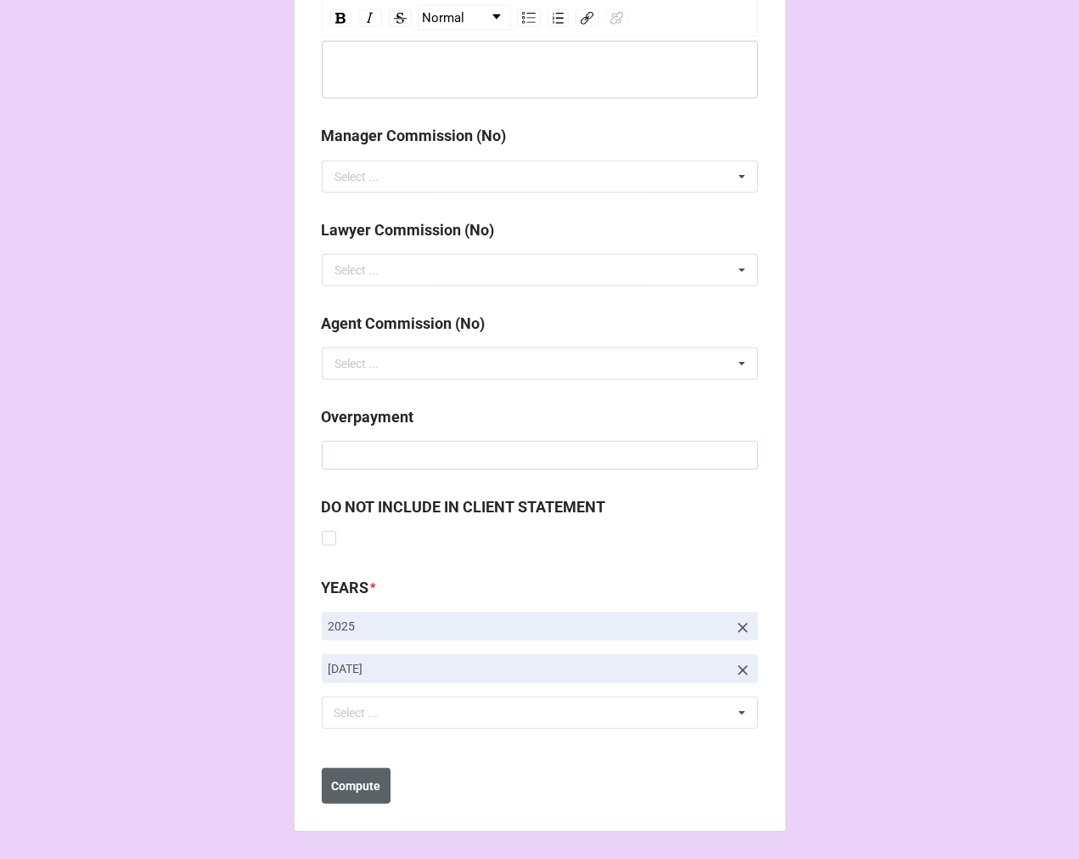
type input "$3,176.00"
click at [362, 787] on b "Compute" at bounding box center [355, 786] width 49 height 18
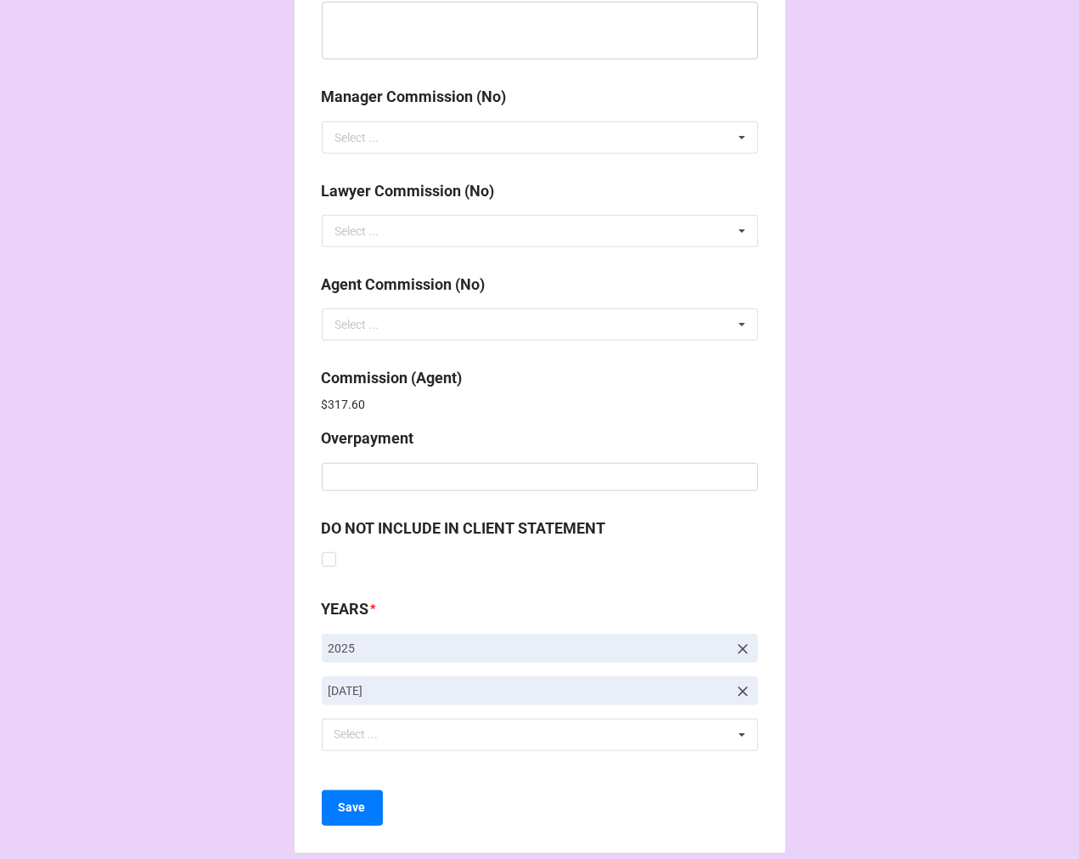
scroll to position [2026, 0]
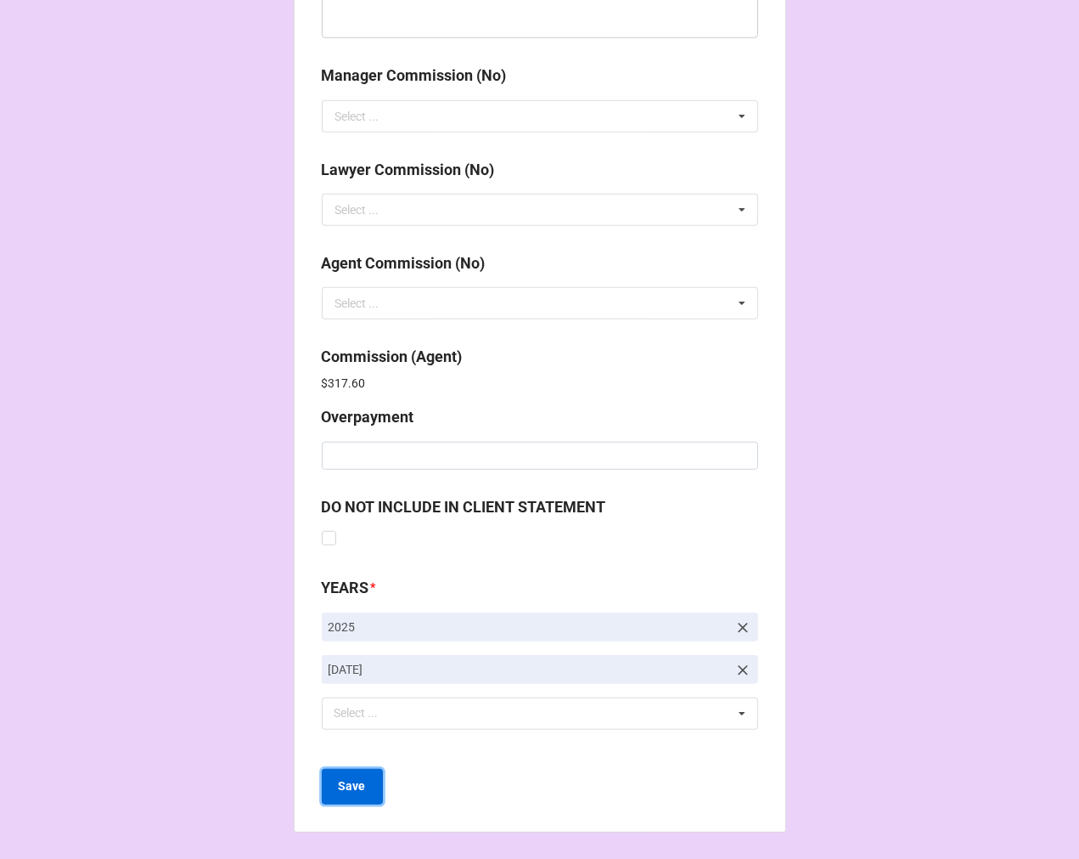
click at [358, 780] on b "Save" at bounding box center [352, 786] width 27 height 18
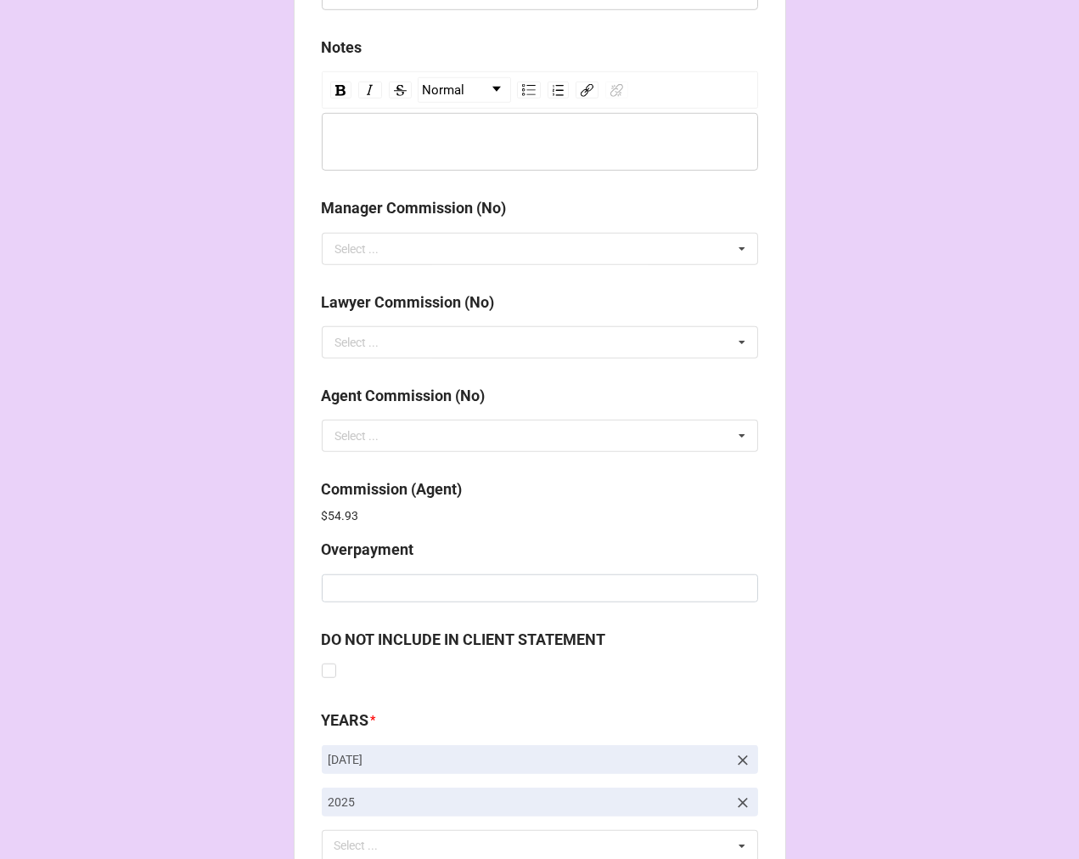
scroll to position [2026, 0]
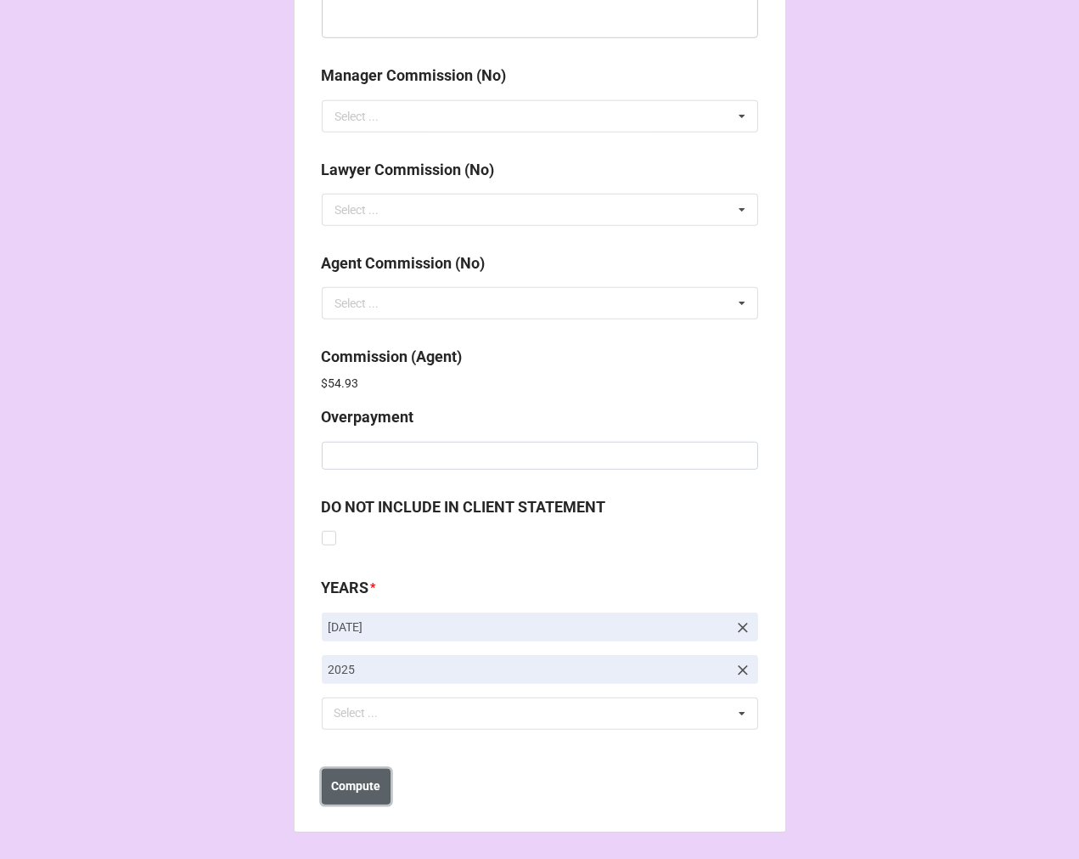
click at [354, 791] on b "Compute" at bounding box center [355, 786] width 49 height 18
click at [354, 791] on b "Save" at bounding box center [352, 786] width 27 height 18
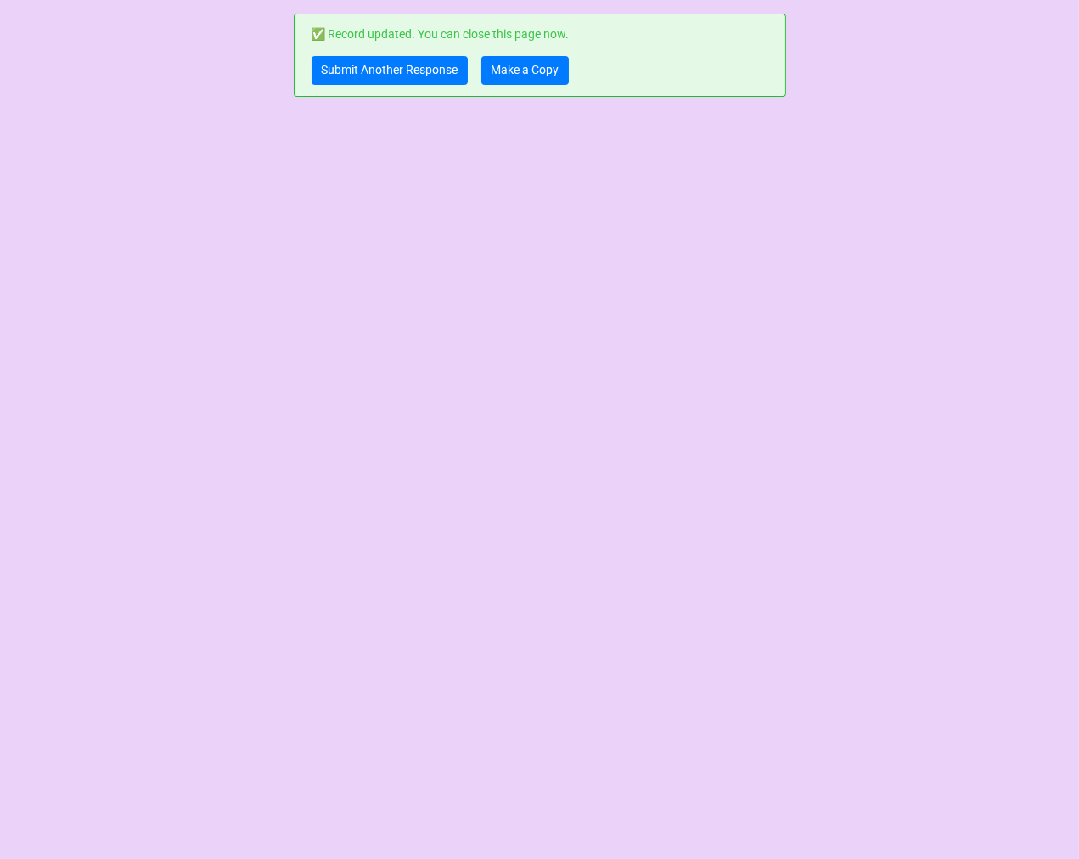
scroll to position [0, 0]
click at [527, 71] on link "Make a Copy" at bounding box center [525, 70] width 87 height 29
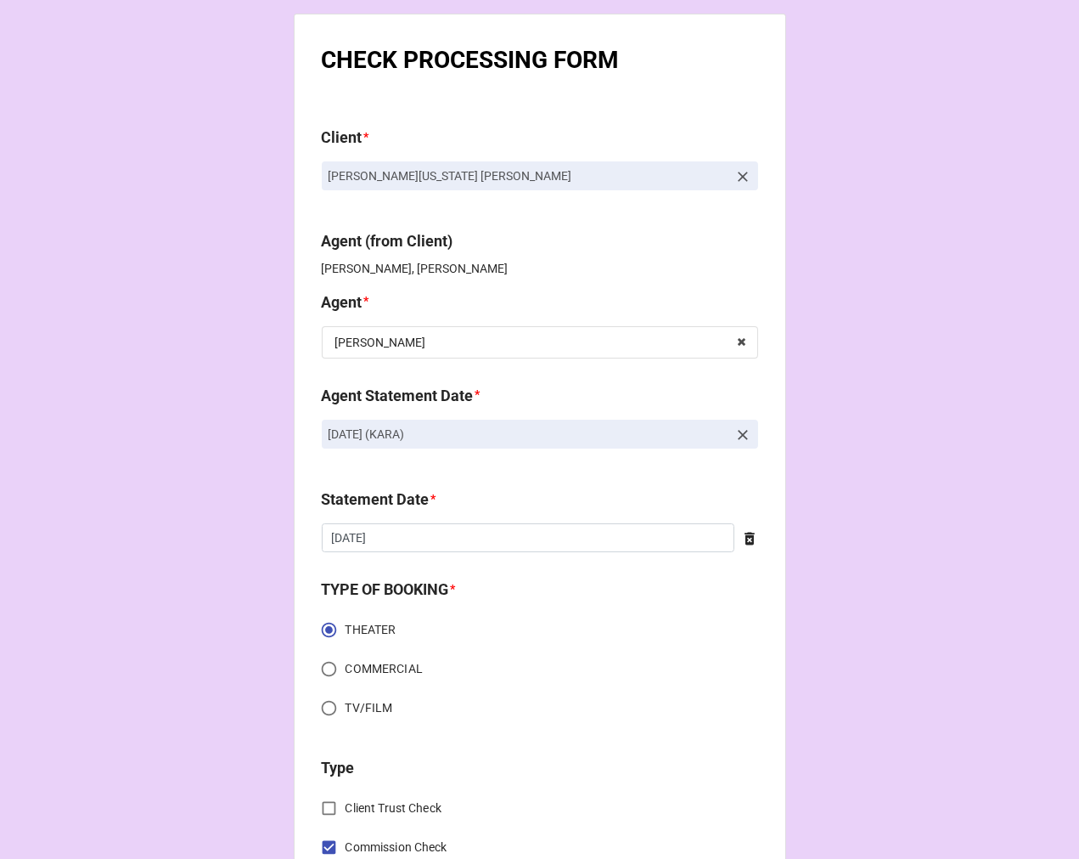
click at [739, 435] on icon at bounding box center [743, 435] width 10 height 10
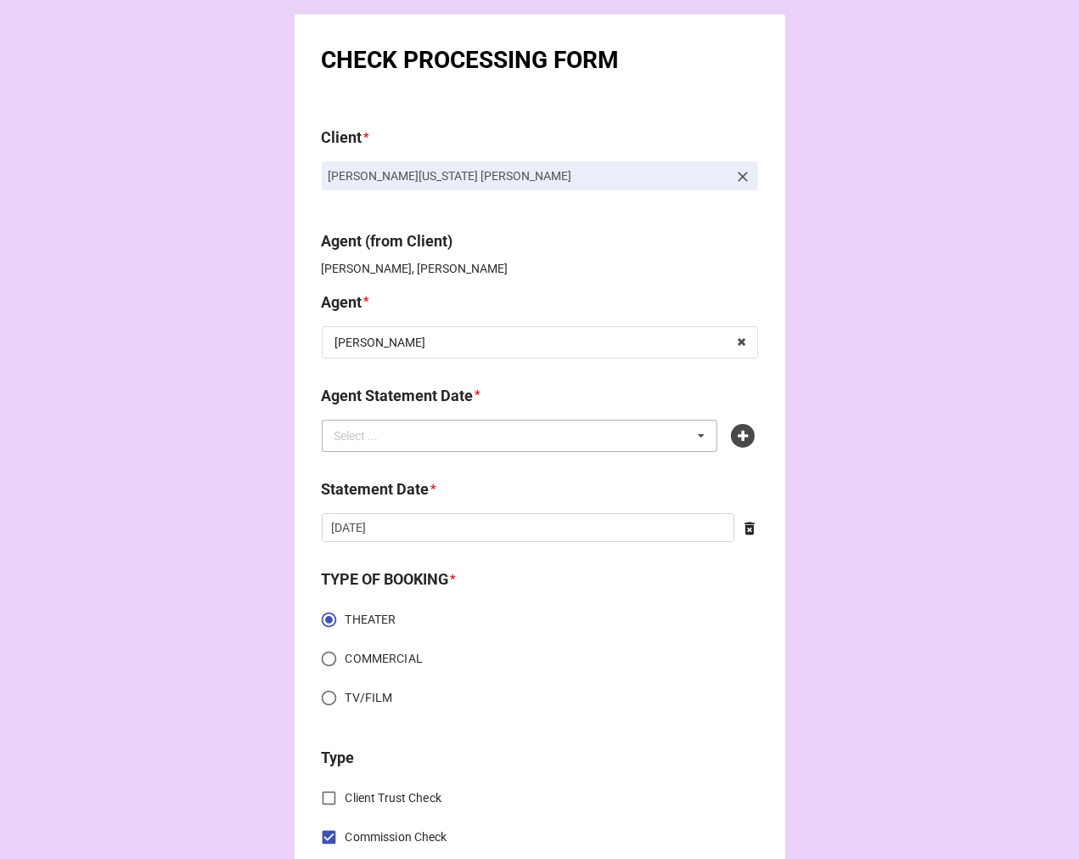
click at [584, 439] on div "Select ... No results found." at bounding box center [520, 436] width 397 height 32
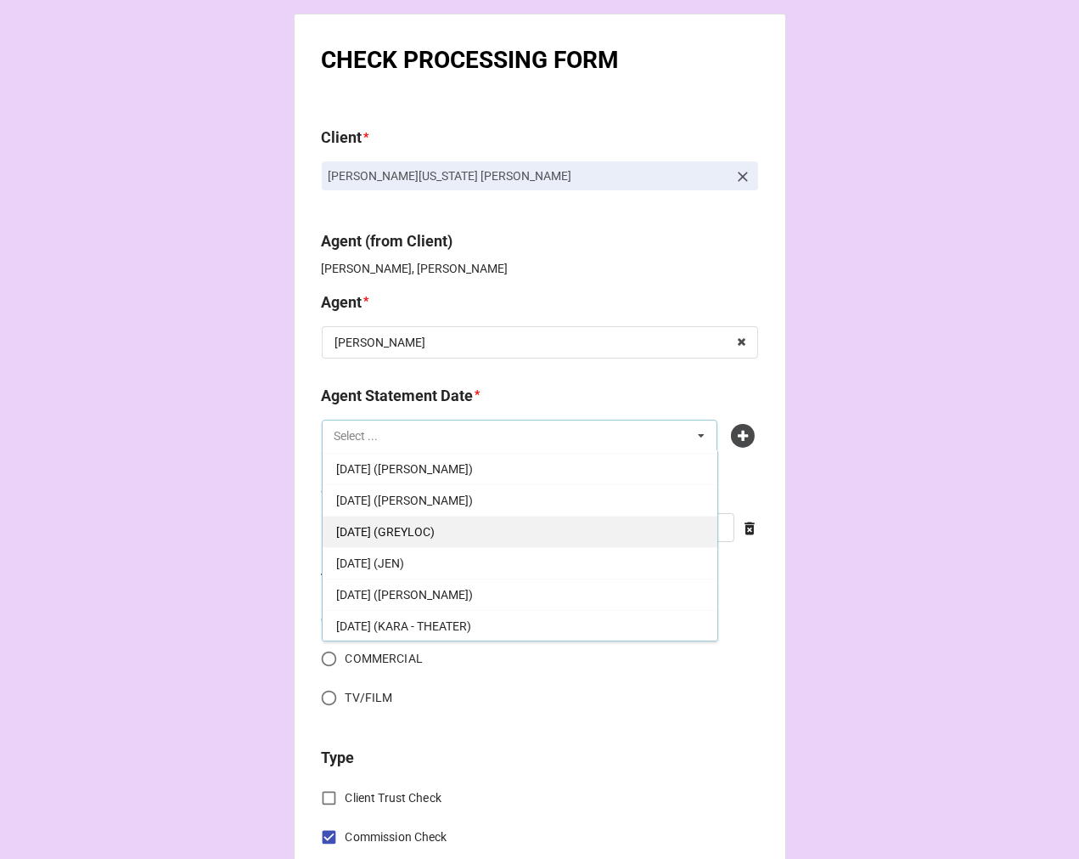
scroll to position [94, 0]
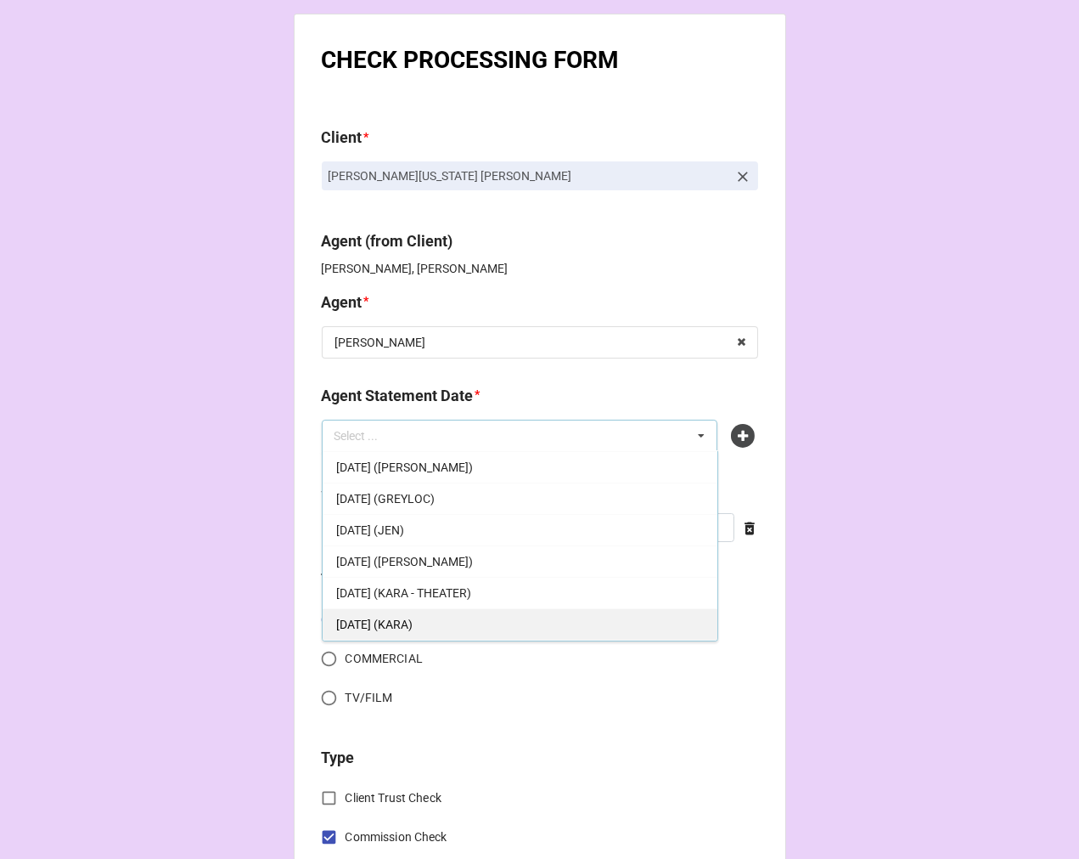
click at [472, 611] on div "[DATE] (KARA)" at bounding box center [520, 623] width 395 height 31
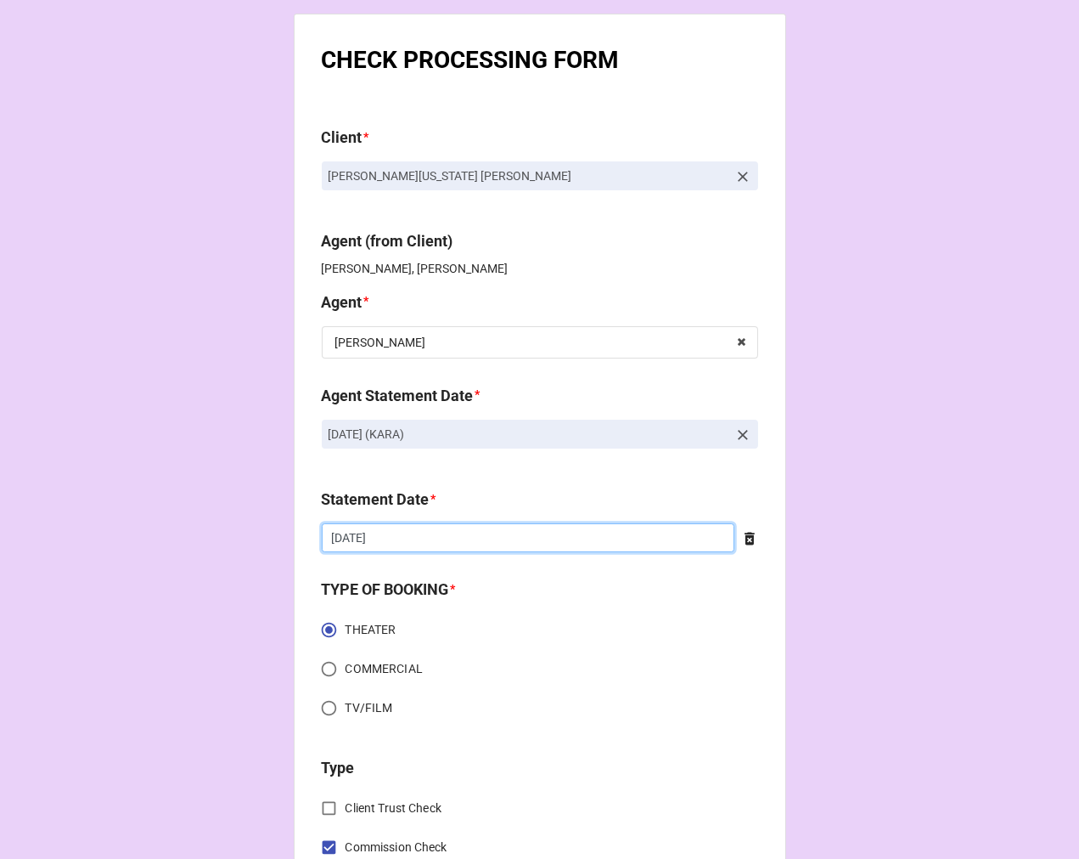
click at [436, 544] on input "[DATE]" at bounding box center [528, 537] width 413 height 29
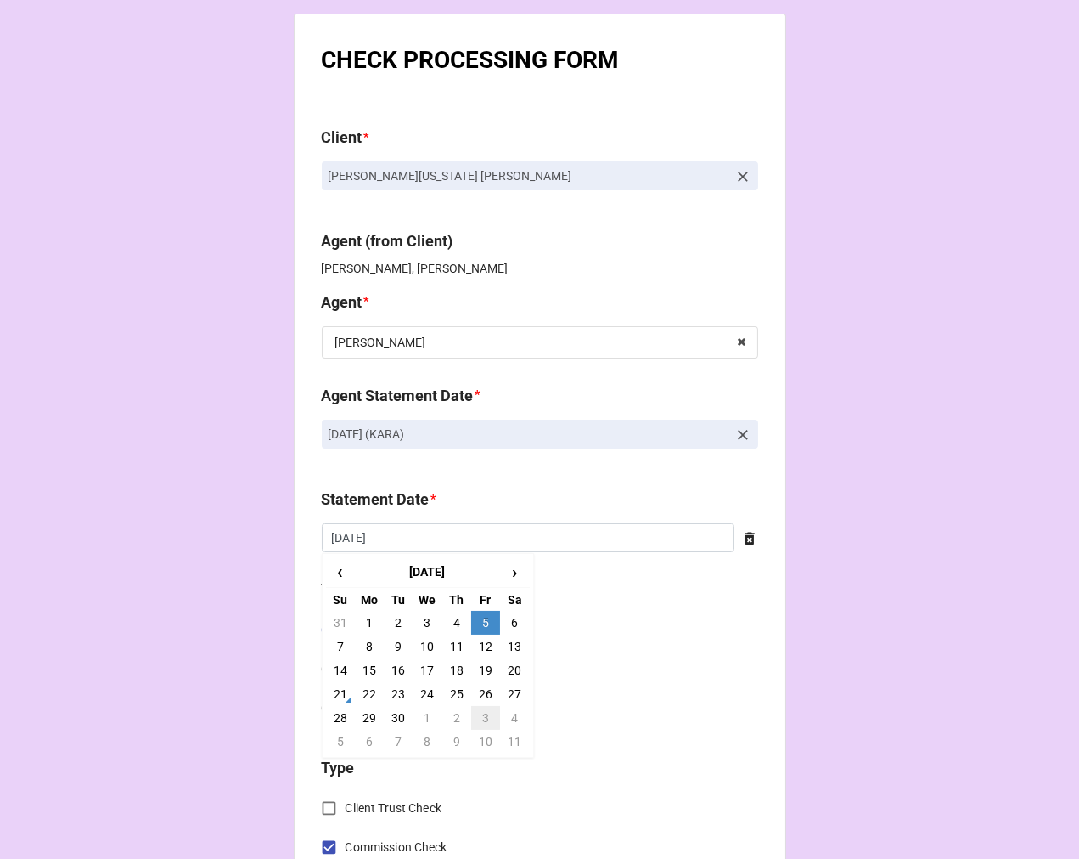
click at [480, 718] on td "3" at bounding box center [485, 718] width 29 height 24
type input "[DATE]"
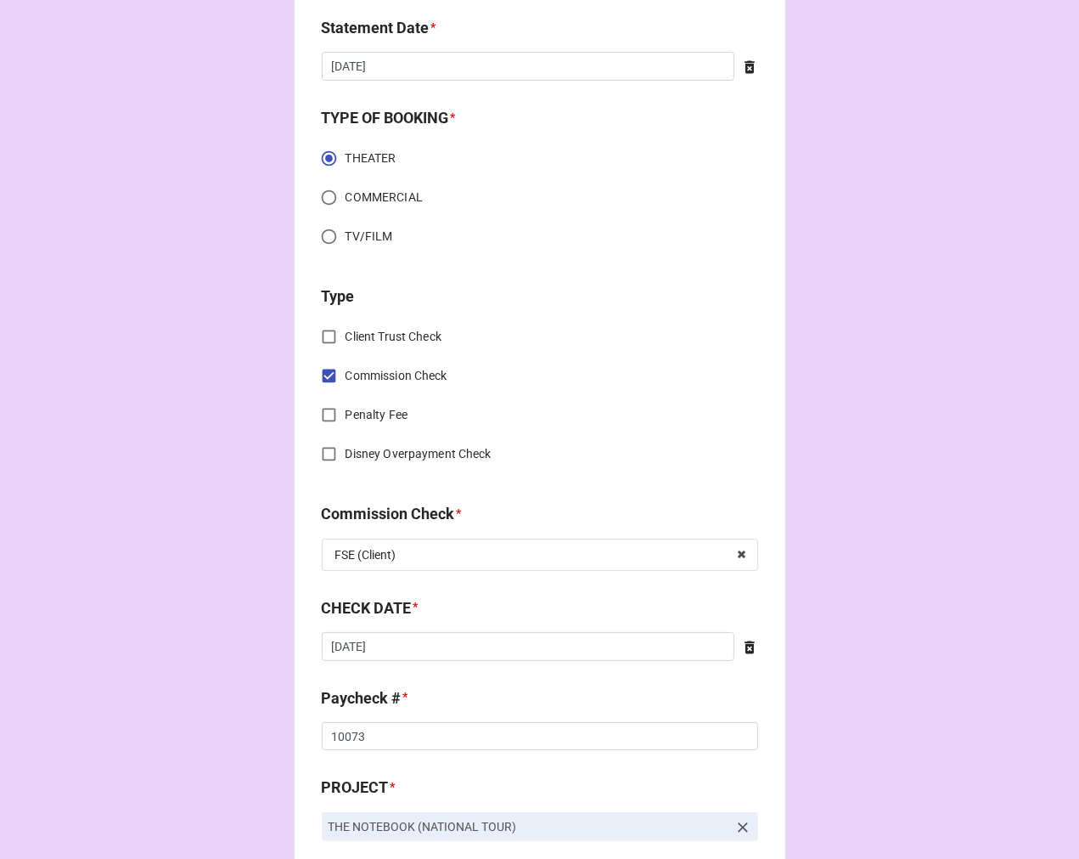
scroll to position [566, 0]
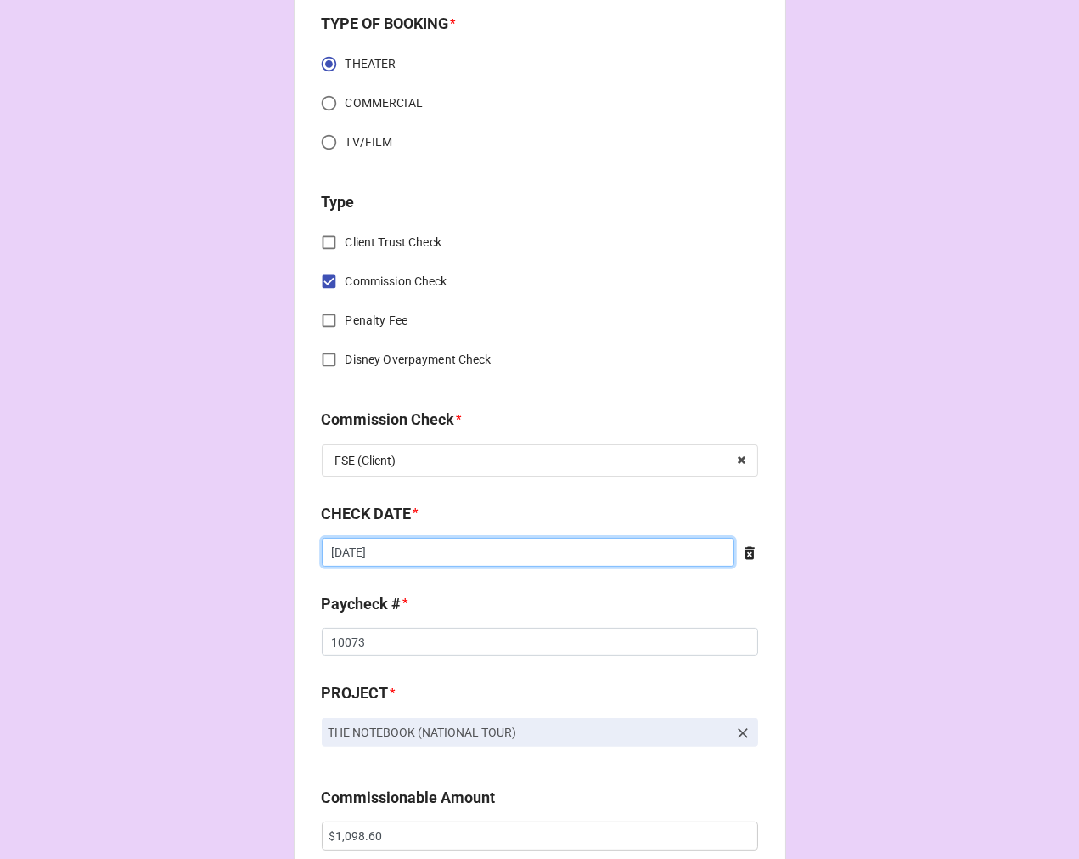
click at [400, 555] on input "[DATE]" at bounding box center [528, 552] width 413 height 29
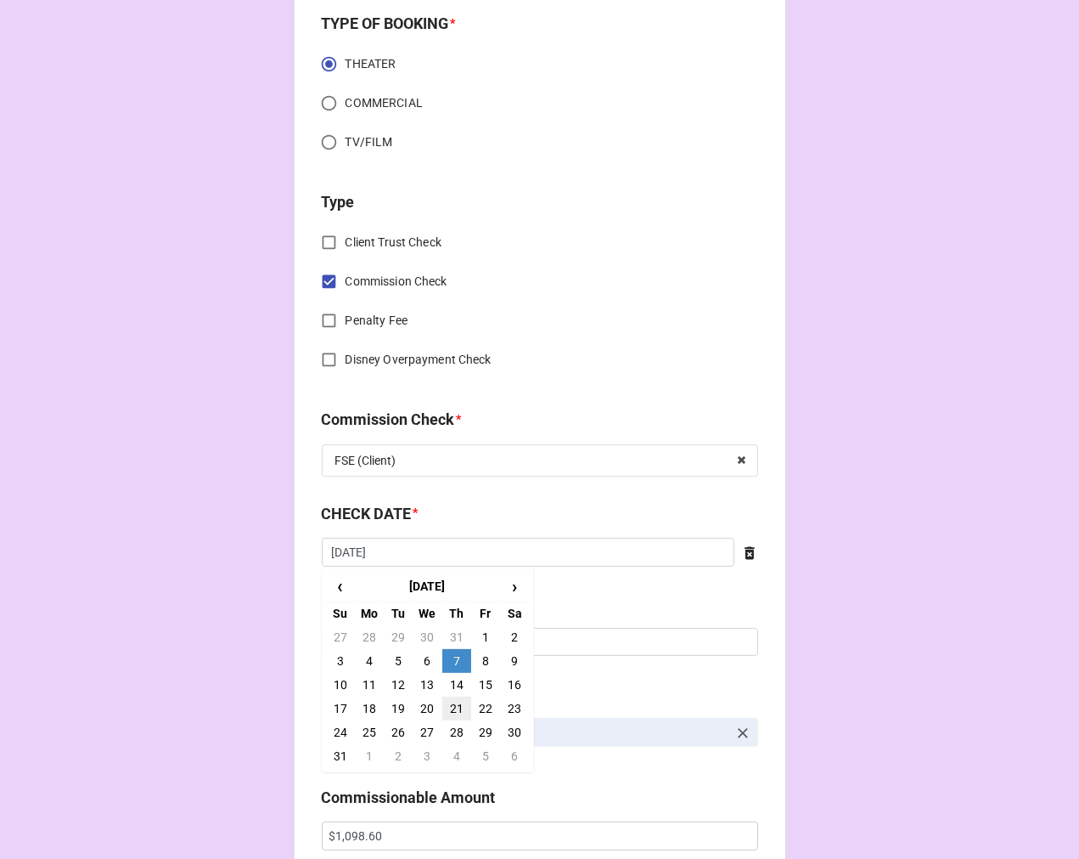
click at [453, 708] on td "21" at bounding box center [456, 708] width 29 height 24
type input "[DATE]"
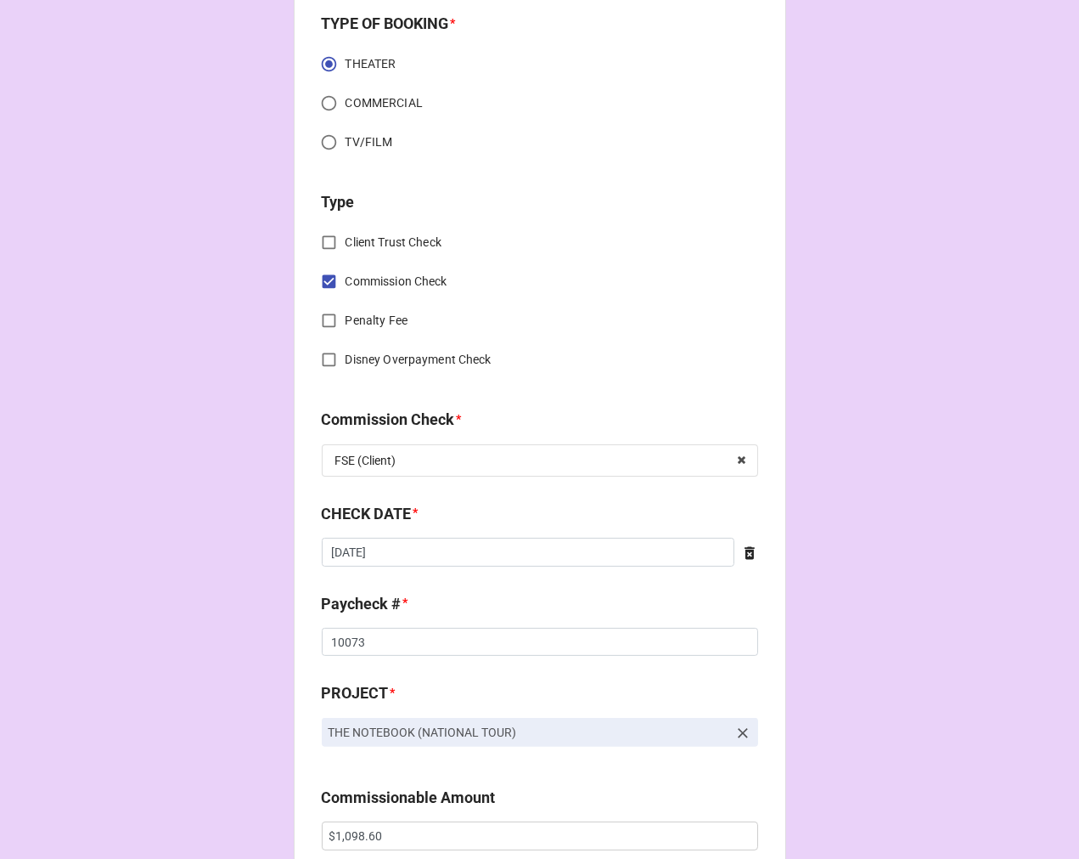
scroll to position [660, 0]
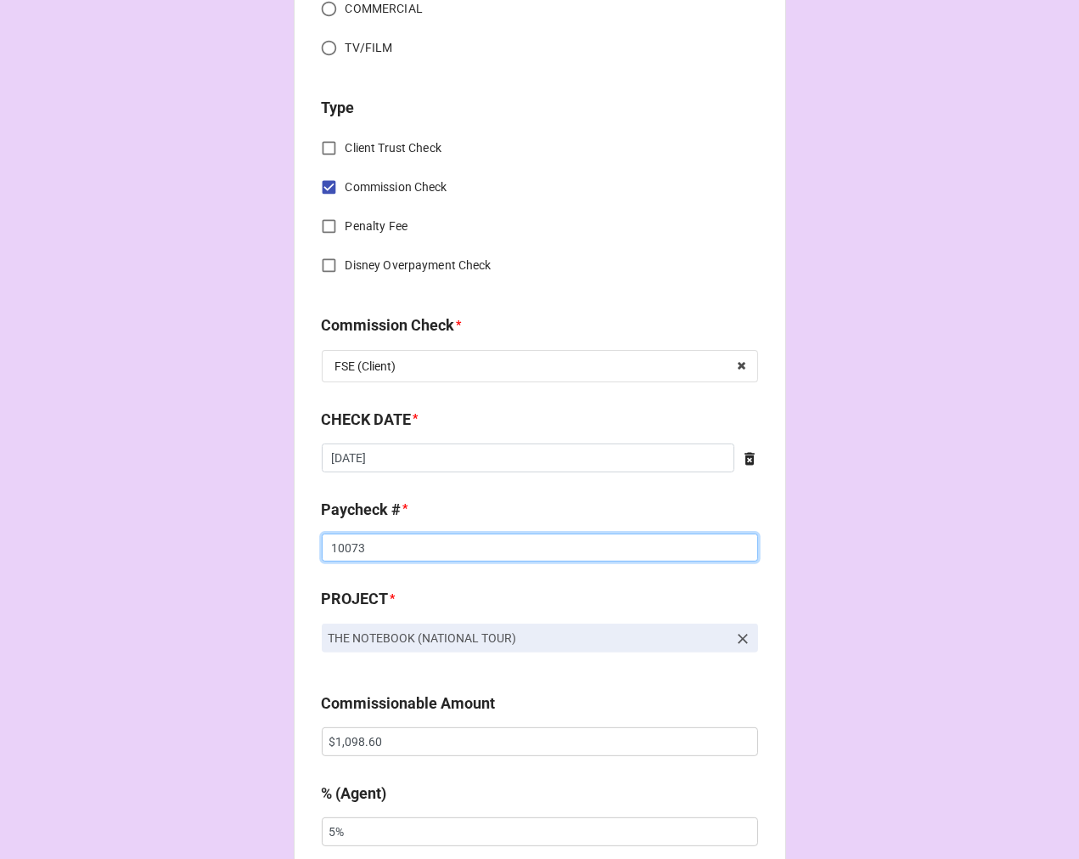
click at [350, 552] on input "10073" at bounding box center [540, 547] width 436 height 29
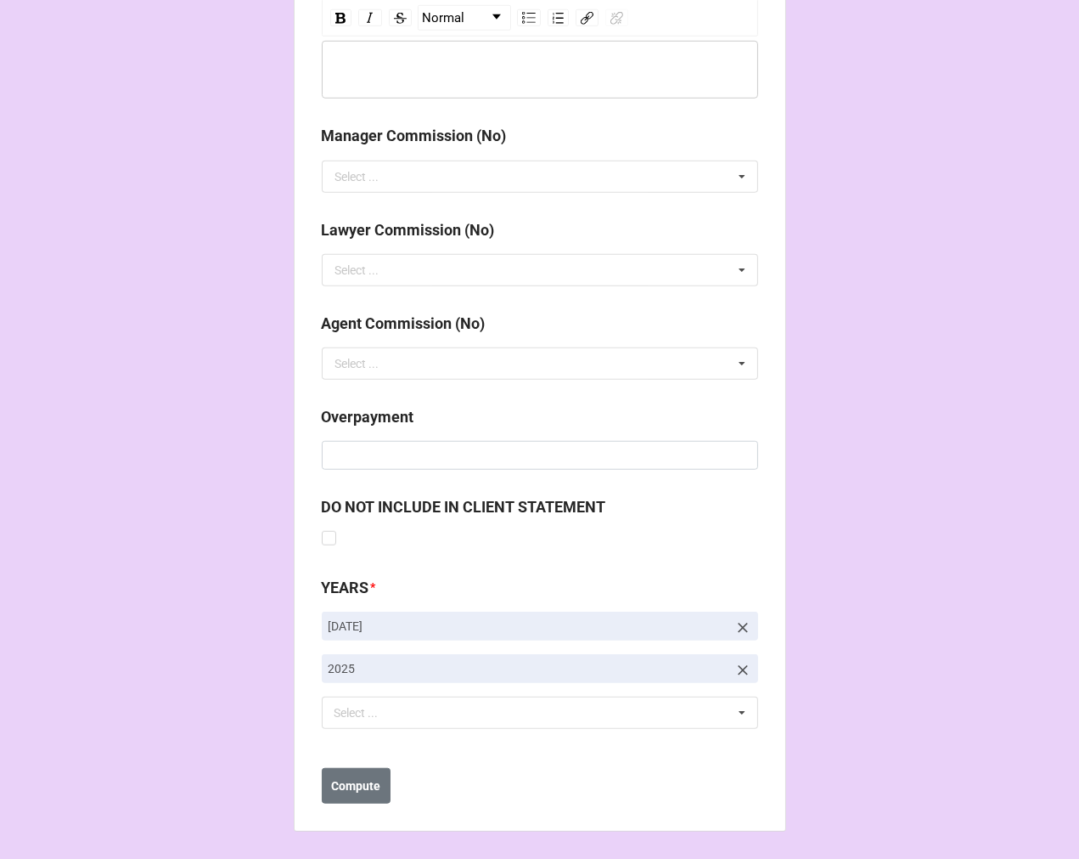
type input "10176"
click at [738, 624] on icon at bounding box center [743, 627] width 10 height 10
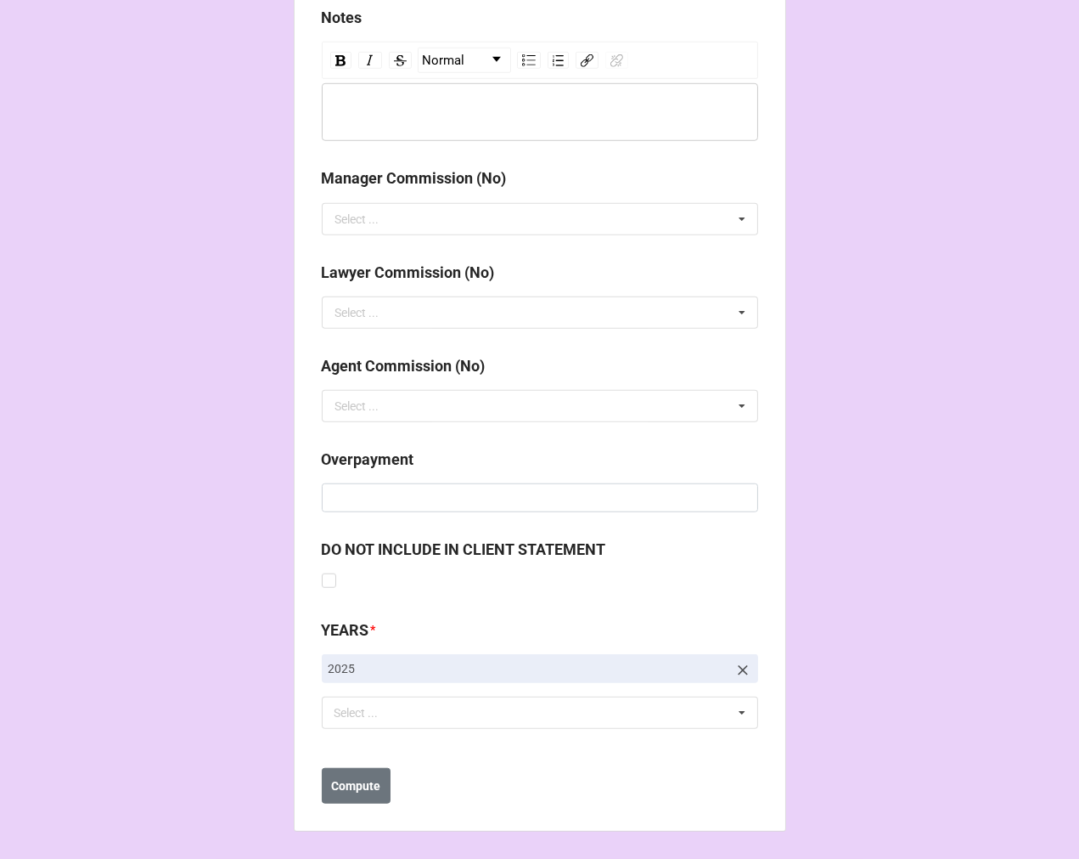
scroll to position [1923, 0]
click at [406, 713] on div "Select ... No results found." at bounding box center [540, 712] width 436 height 32
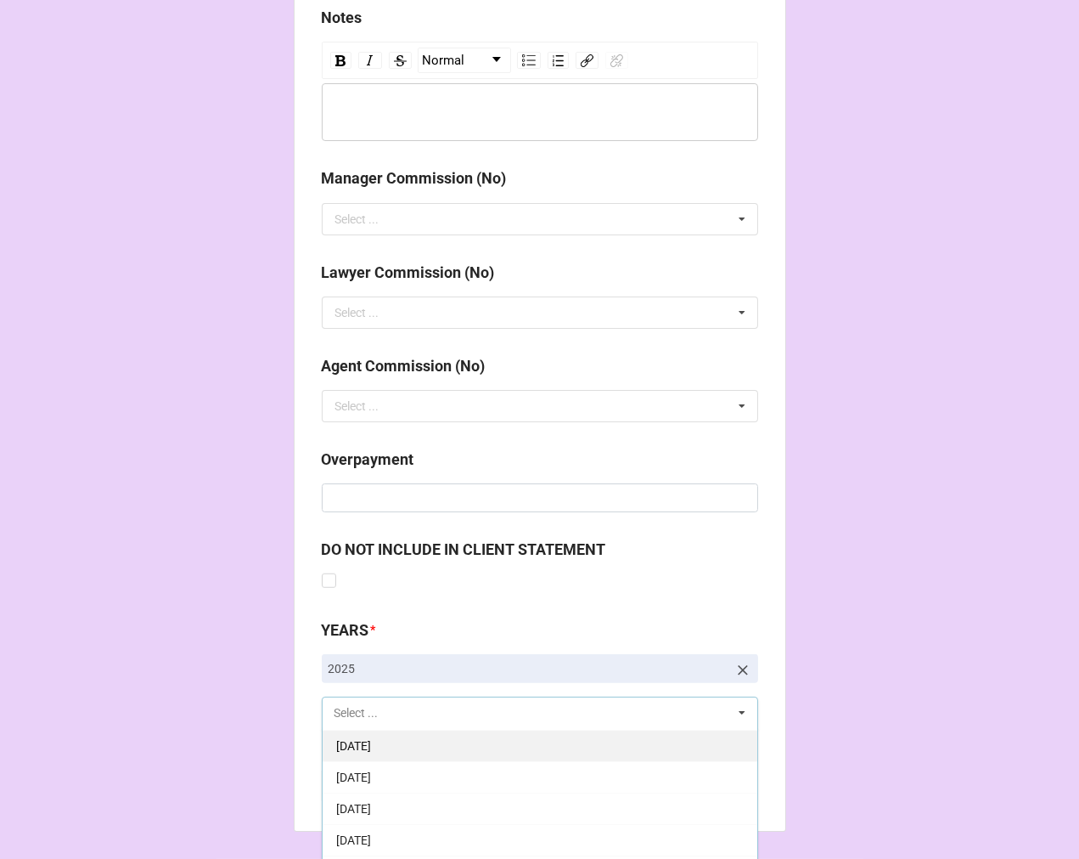
scroll to position [189, 0]
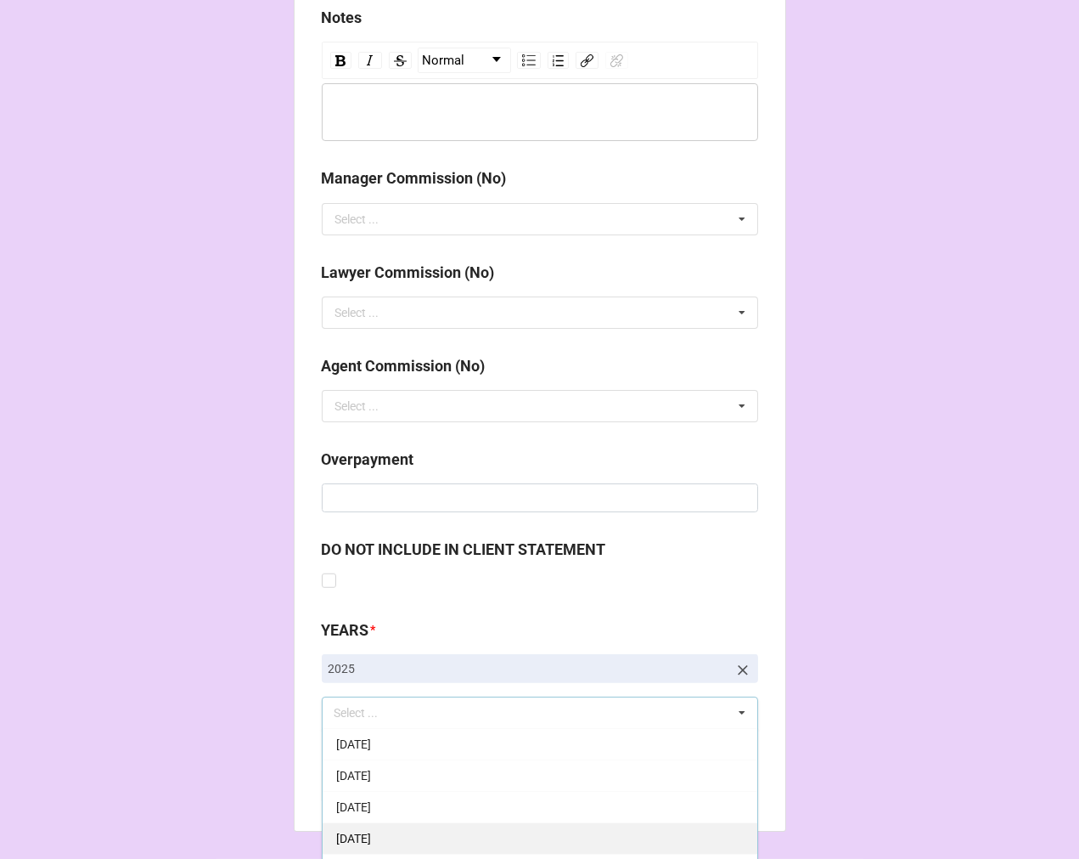
click at [371, 838] on span "[DATE]" at bounding box center [353, 838] width 35 height 14
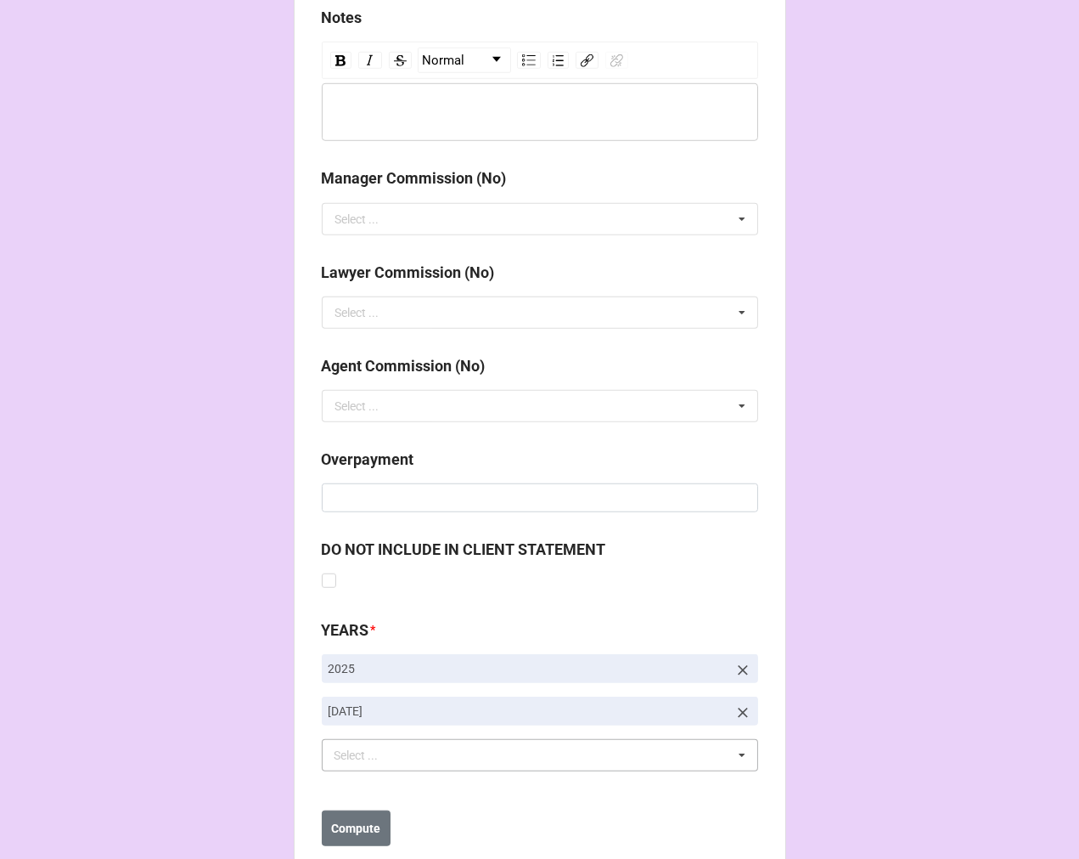
click at [346, 833] on b "Compute" at bounding box center [355, 828] width 49 height 18
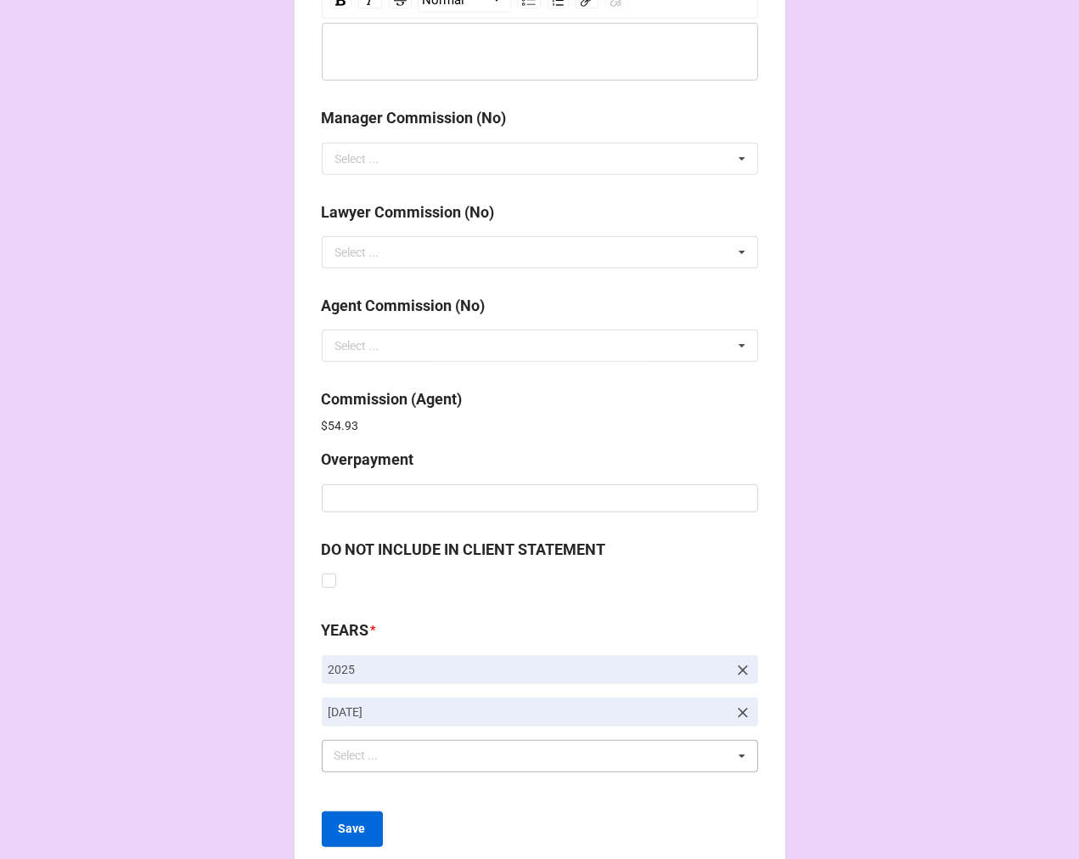
scroll to position [2026, 0]
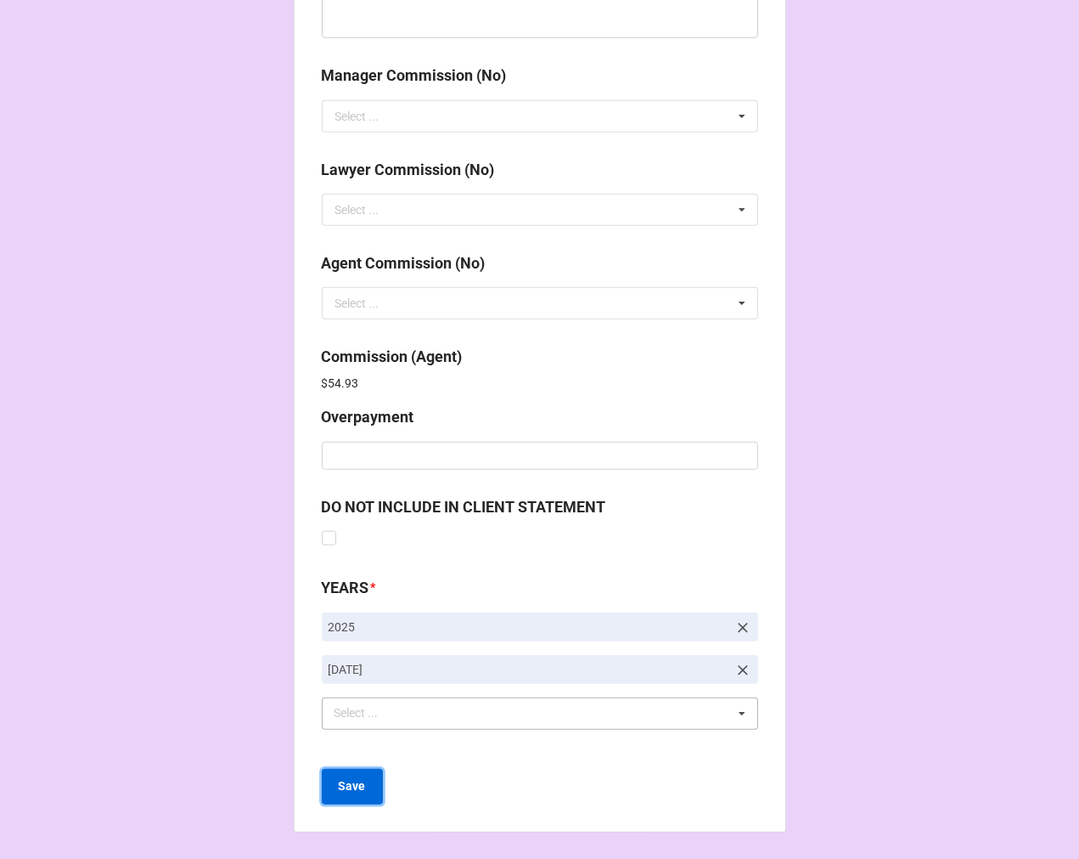
click at [345, 797] on button "Save" at bounding box center [352, 787] width 61 height 36
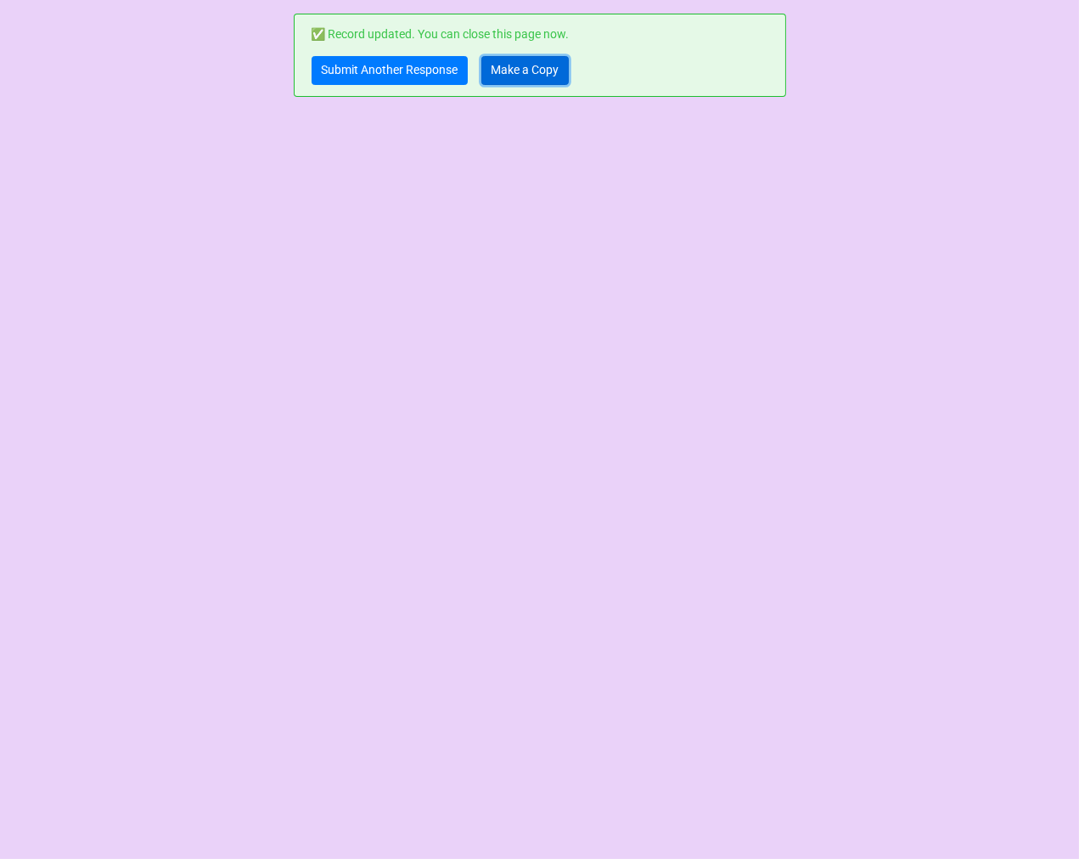
click at [527, 62] on link "Make a Copy" at bounding box center [525, 70] width 87 height 29
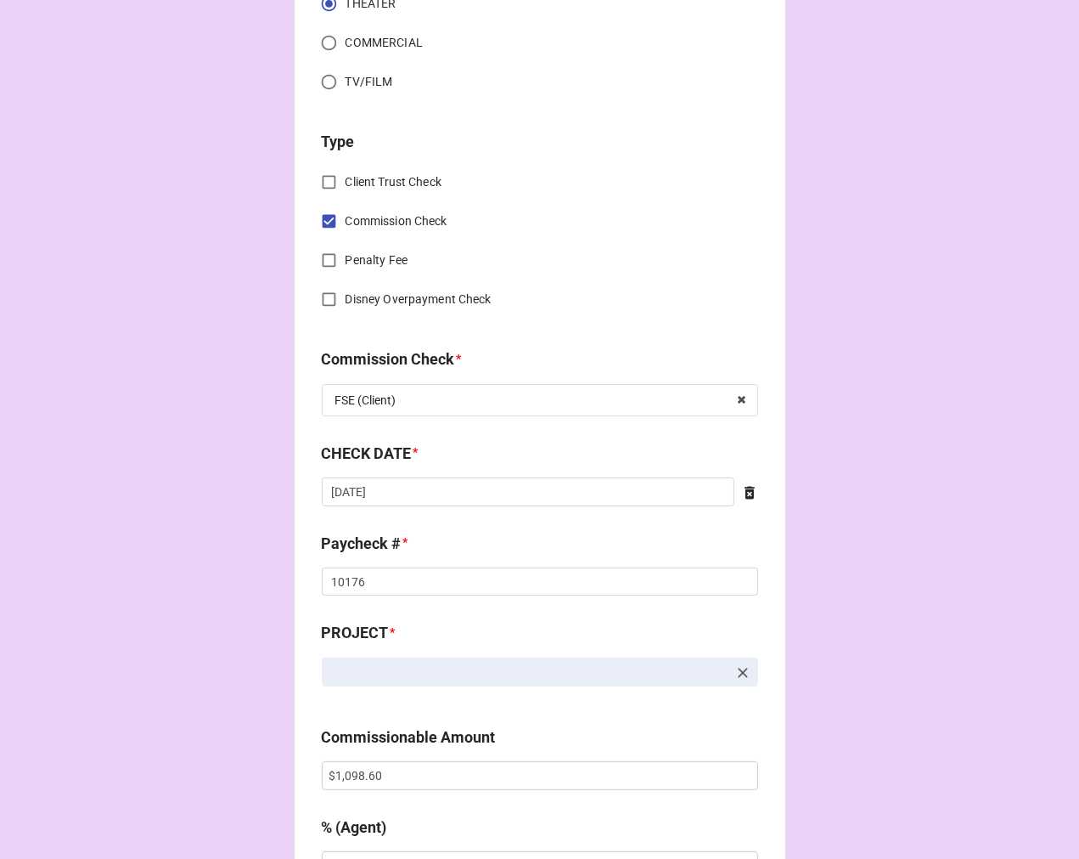
scroll to position [660, 0]
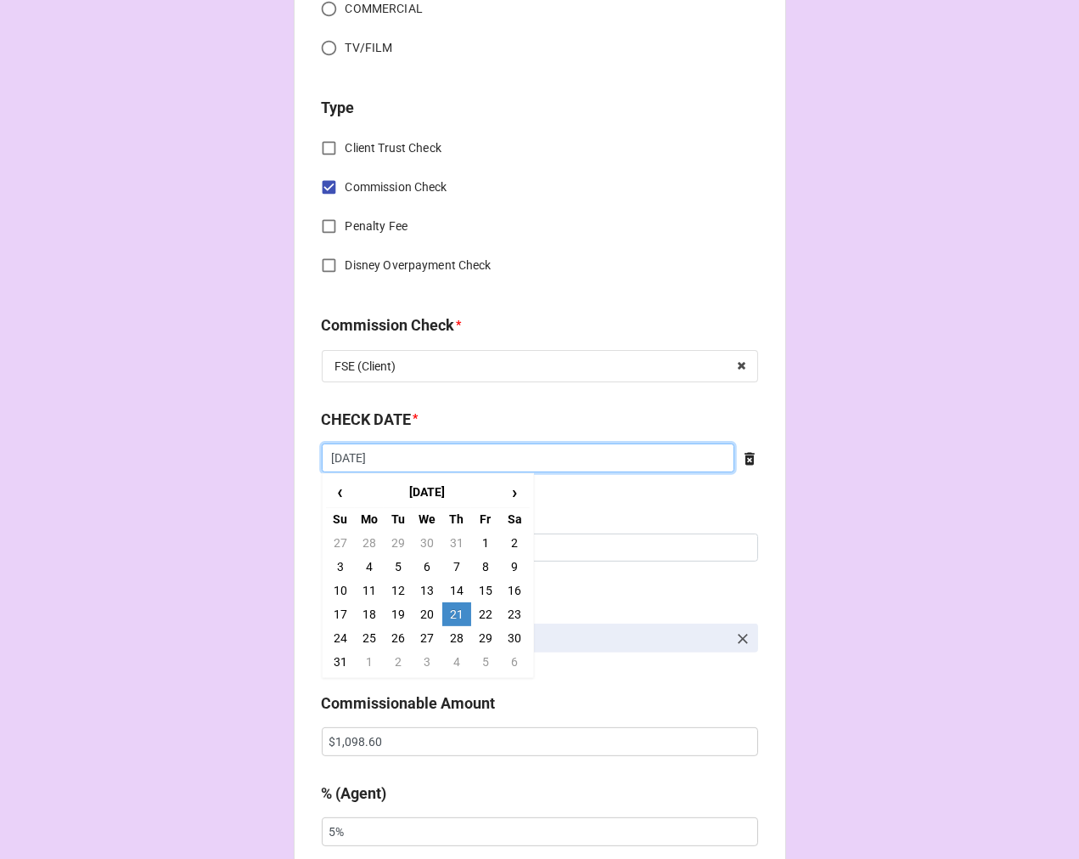
click at [413, 463] on input "[DATE]" at bounding box center [528, 457] width 413 height 29
click at [453, 667] on td "4" at bounding box center [456, 662] width 29 height 24
type input "[DATE]"
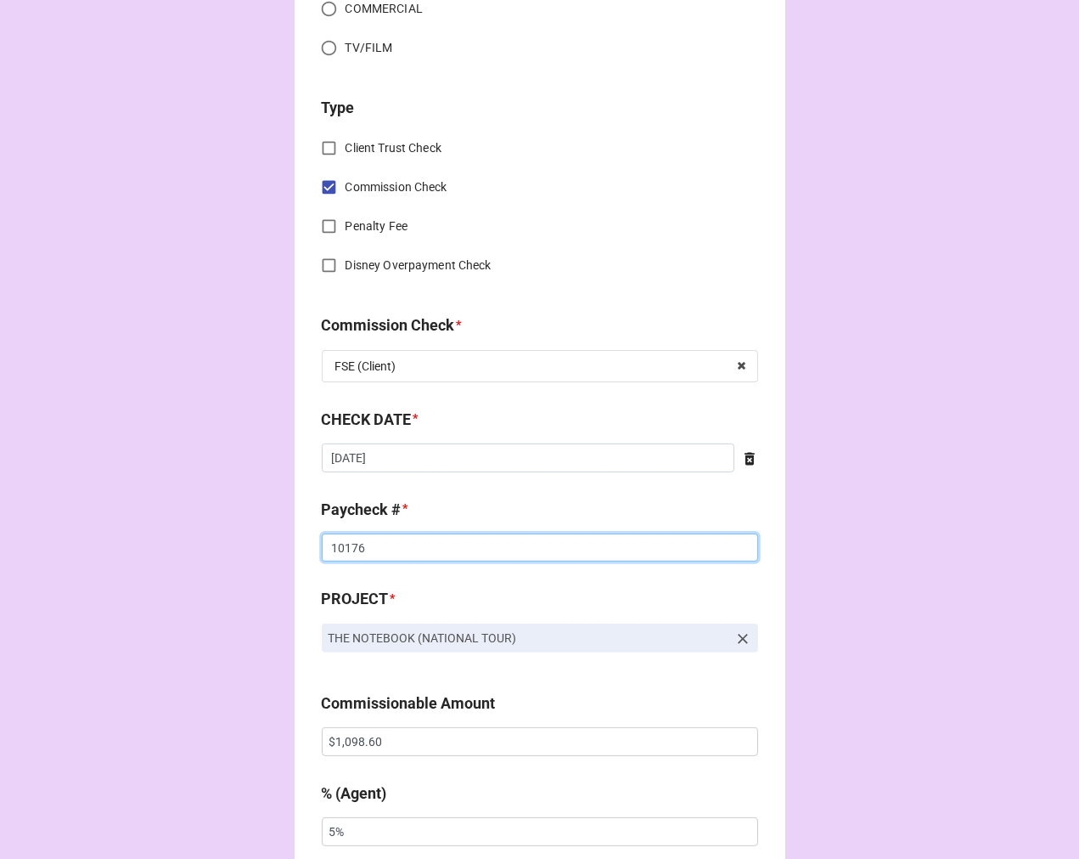
click at [341, 540] on input "10176" at bounding box center [540, 547] width 436 height 29
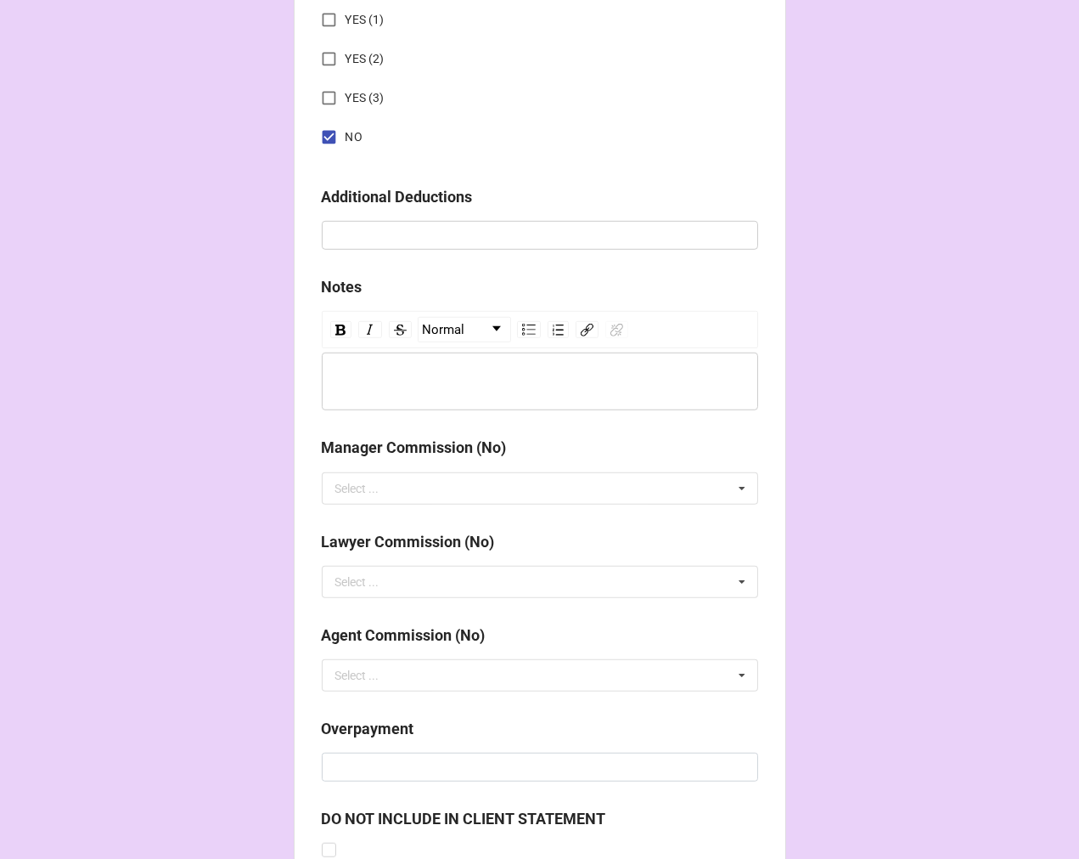
scroll to position [1966, 0]
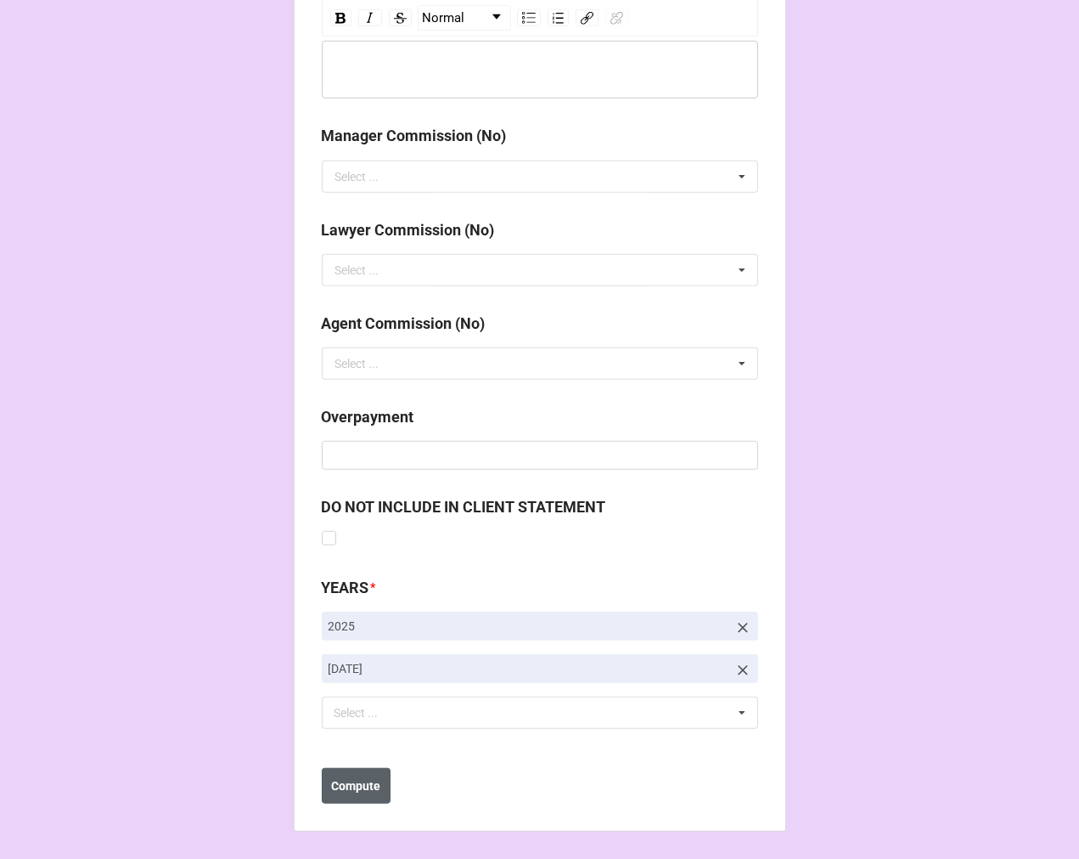
type input "10301"
click at [353, 783] on b "Compute" at bounding box center [355, 786] width 49 height 18
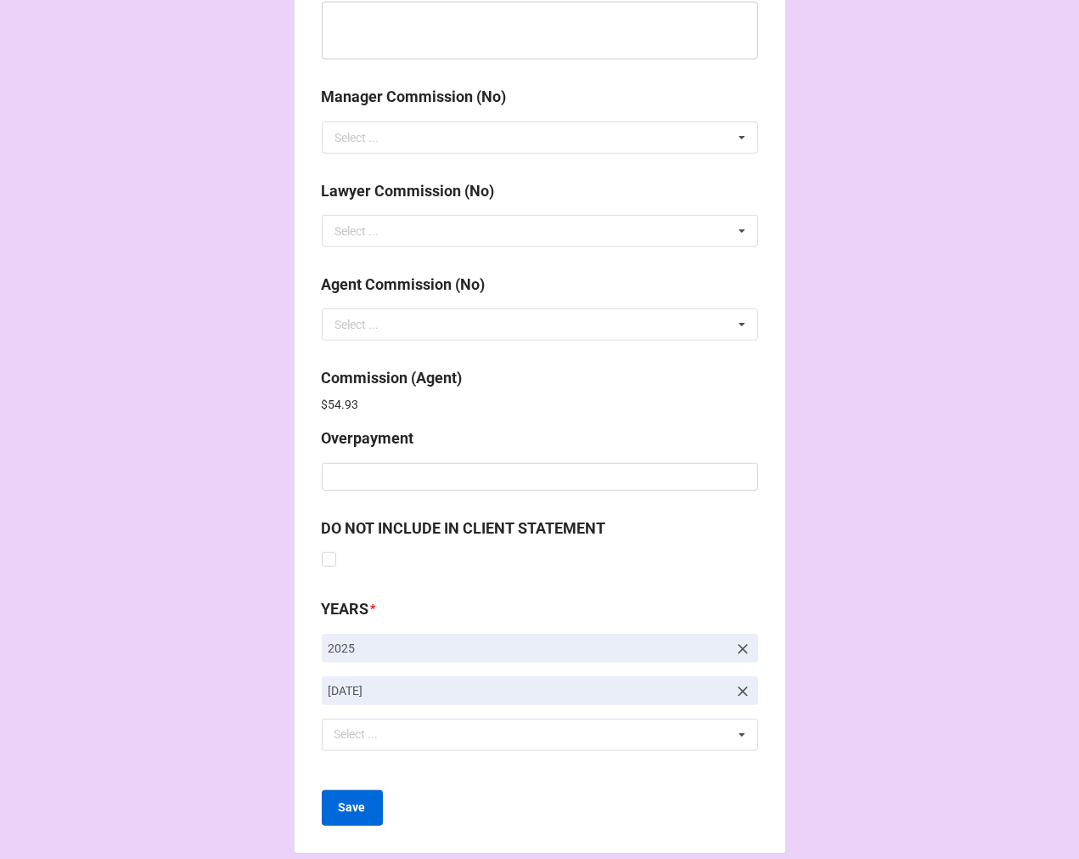
scroll to position [2026, 0]
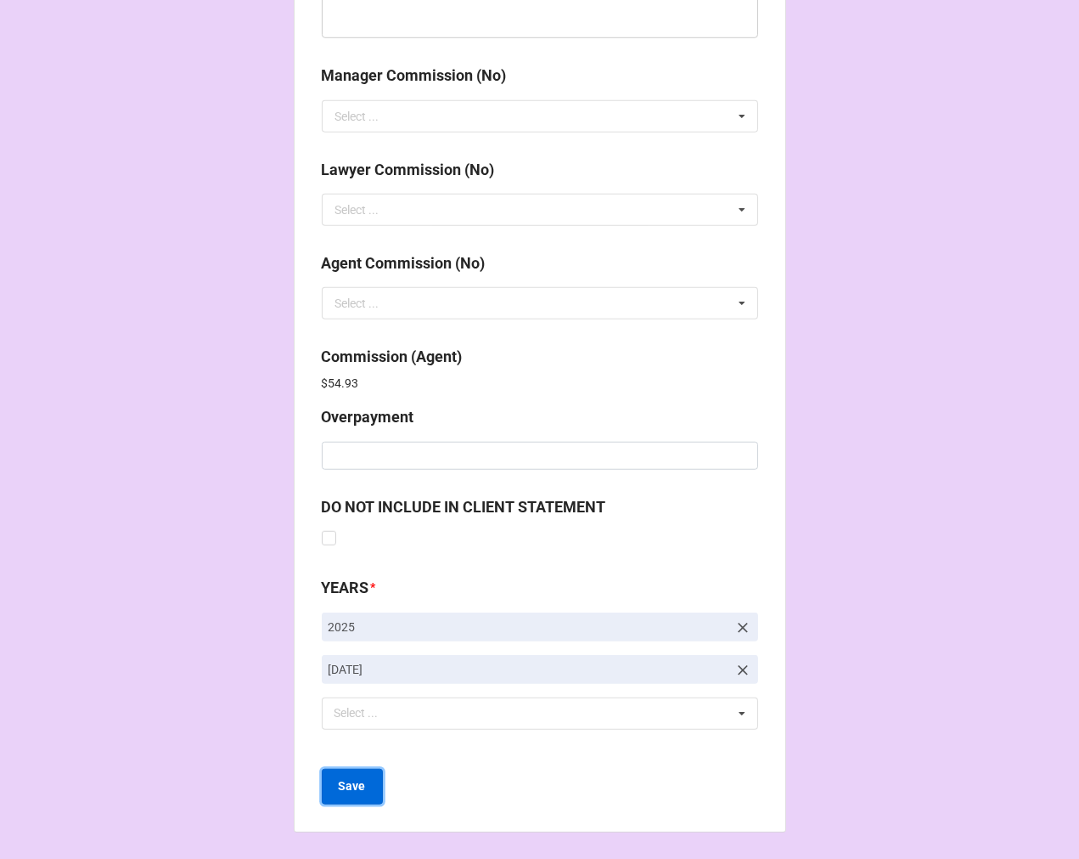
click at [361, 784] on button "Save" at bounding box center [352, 787] width 61 height 36
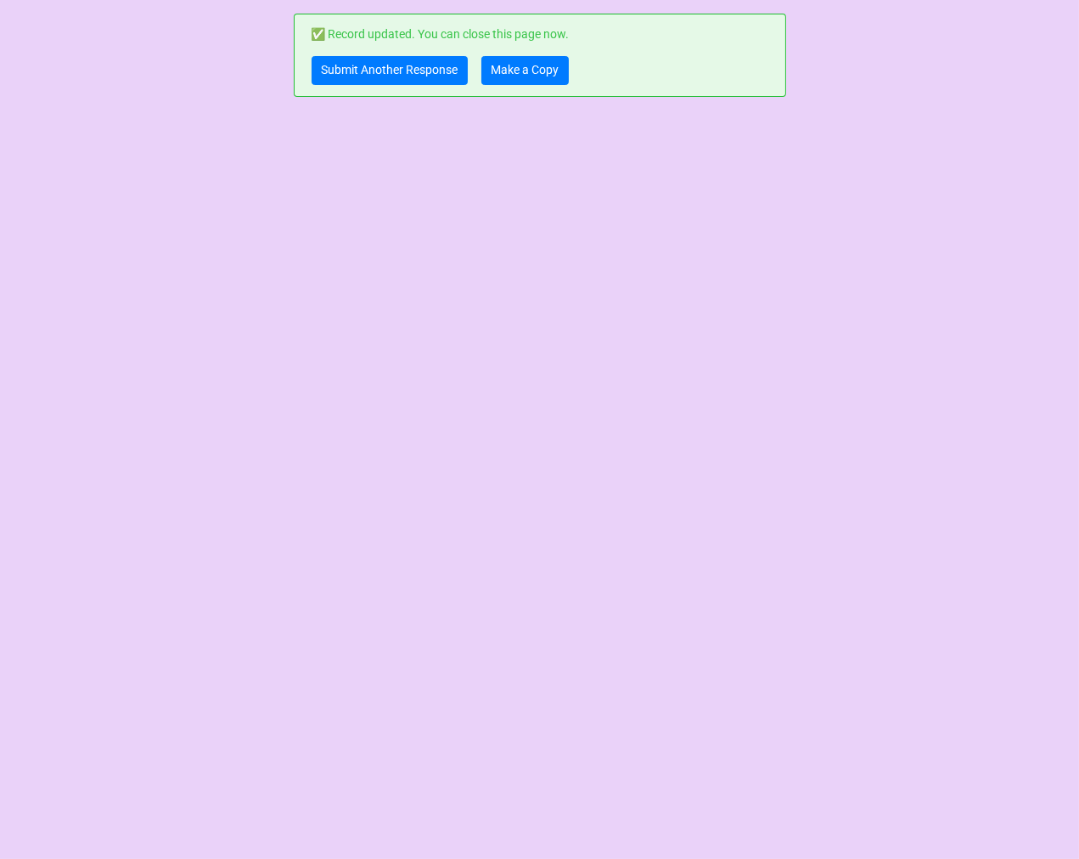
scroll to position [0, 0]
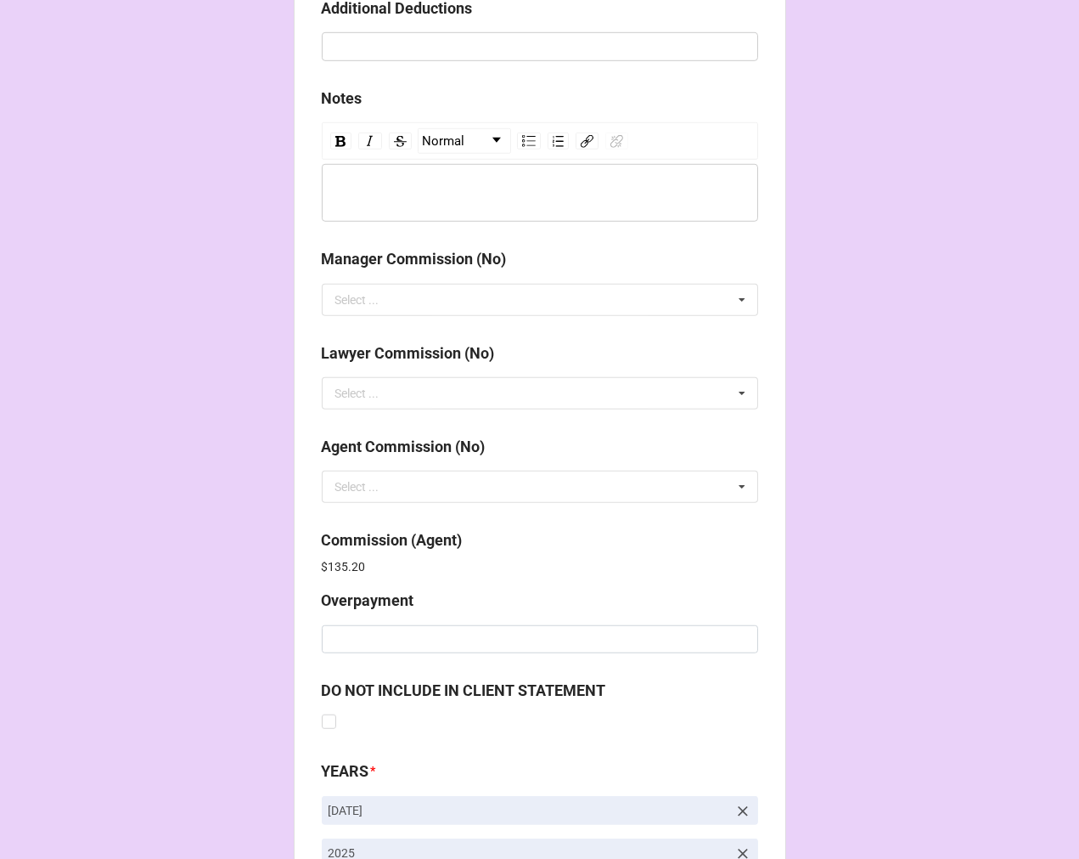
scroll to position [2026, 0]
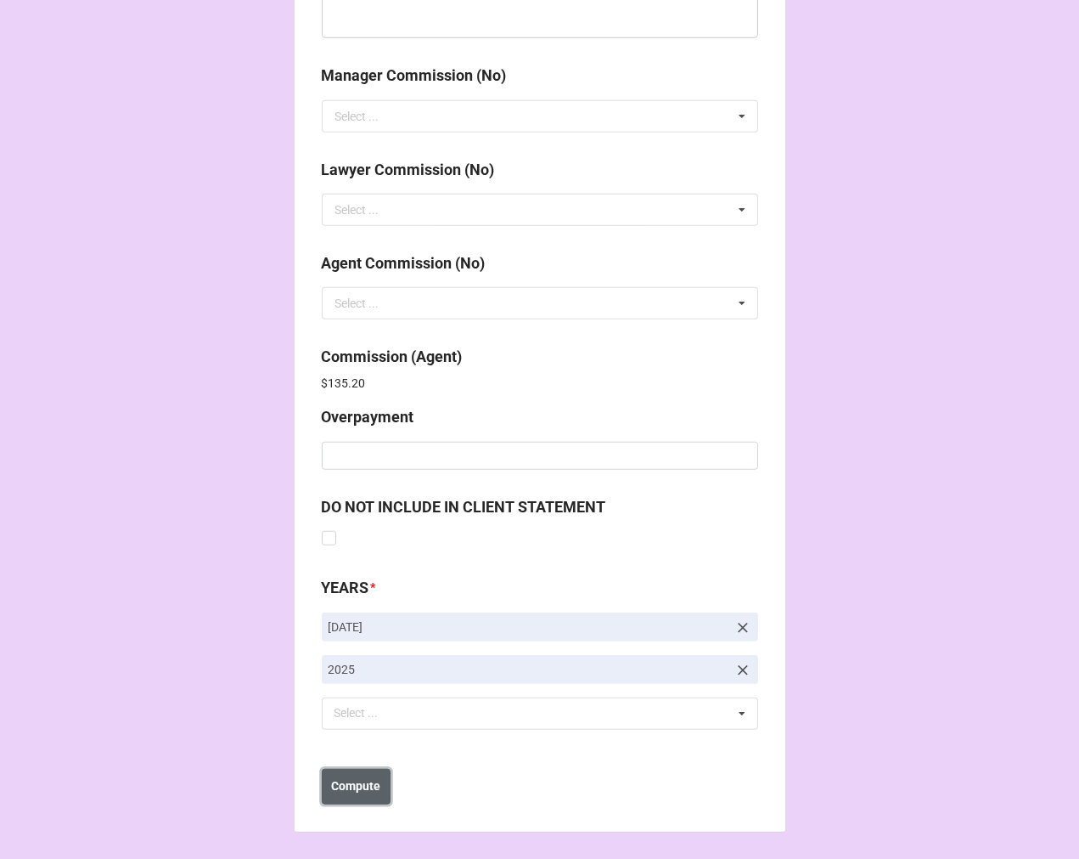
click at [369, 777] on b "Compute" at bounding box center [355, 786] width 49 height 18
click at [346, 786] on b "Save" at bounding box center [352, 786] width 27 height 18
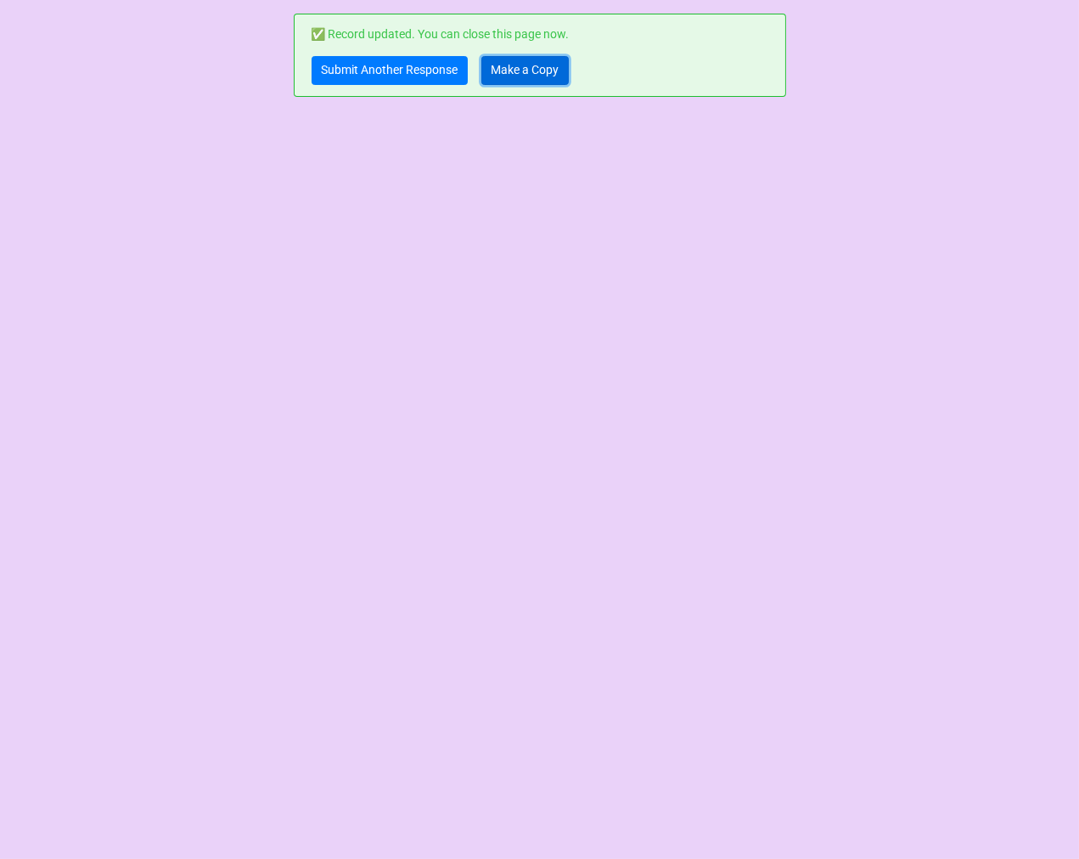
click at [504, 68] on link "Make a Copy" at bounding box center [525, 70] width 87 height 29
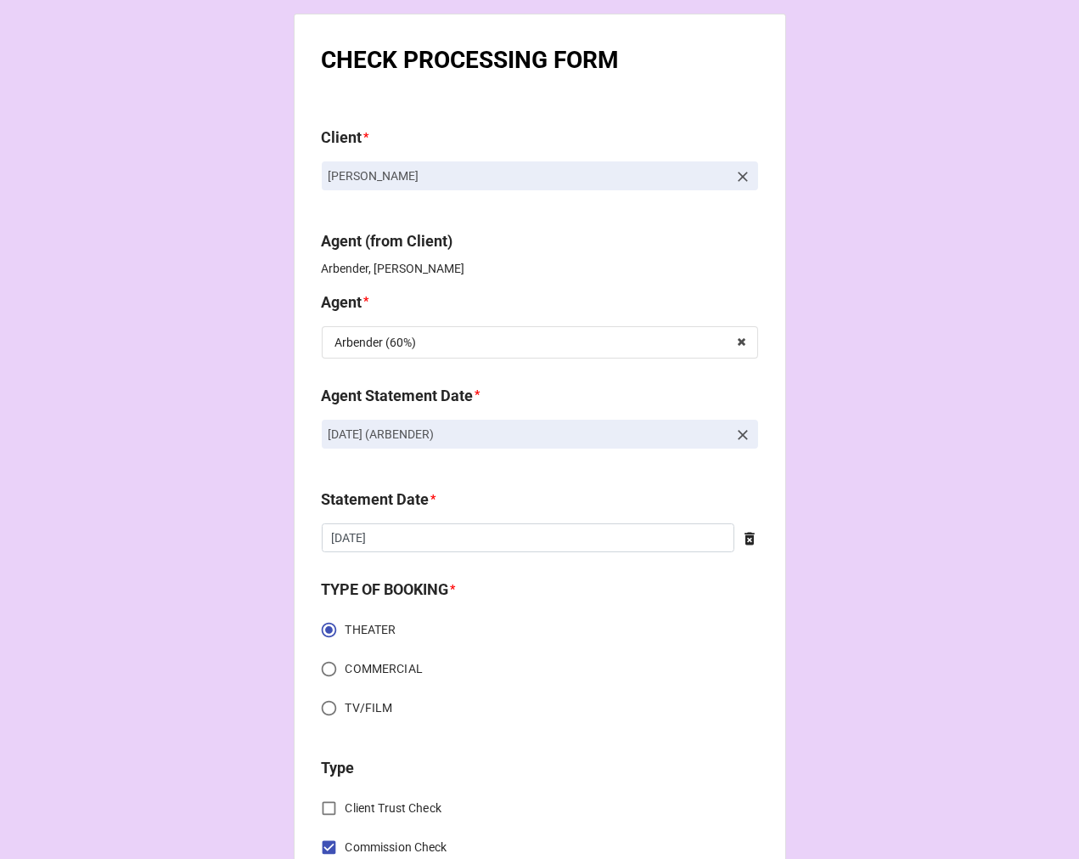
click at [736, 436] on icon at bounding box center [743, 434] width 17 height 17
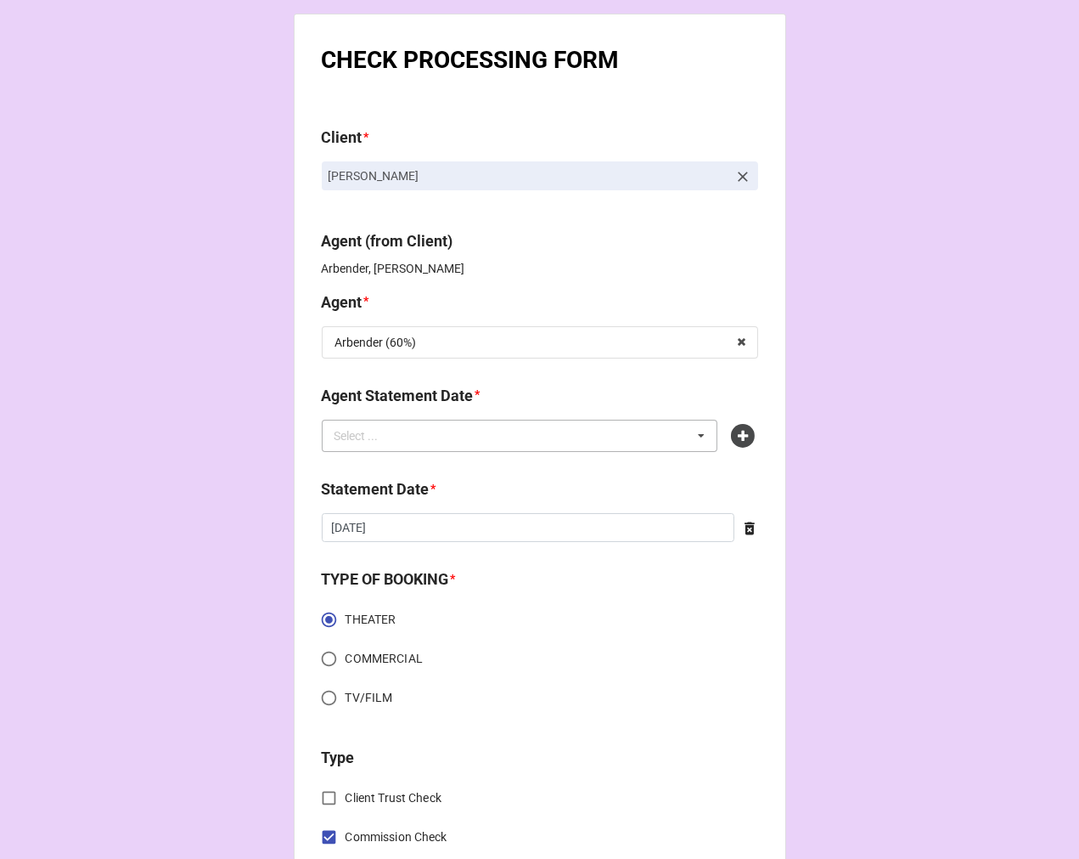
click at [612, 428] on div "Select ... No results found." at bounding box center [520, 436] width 397 height 32
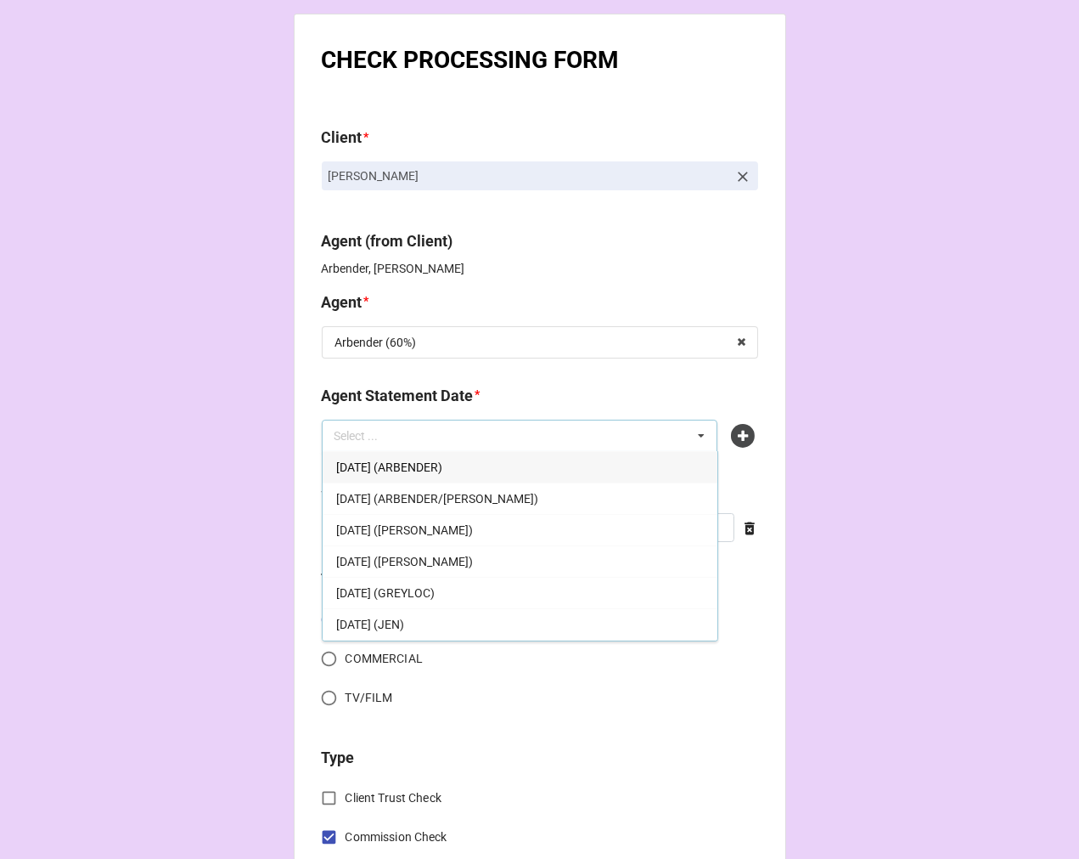
click at [496, 470] on div "[DATE] (ARBENDER)" at bounding box center [520, 466] width 395 height 31
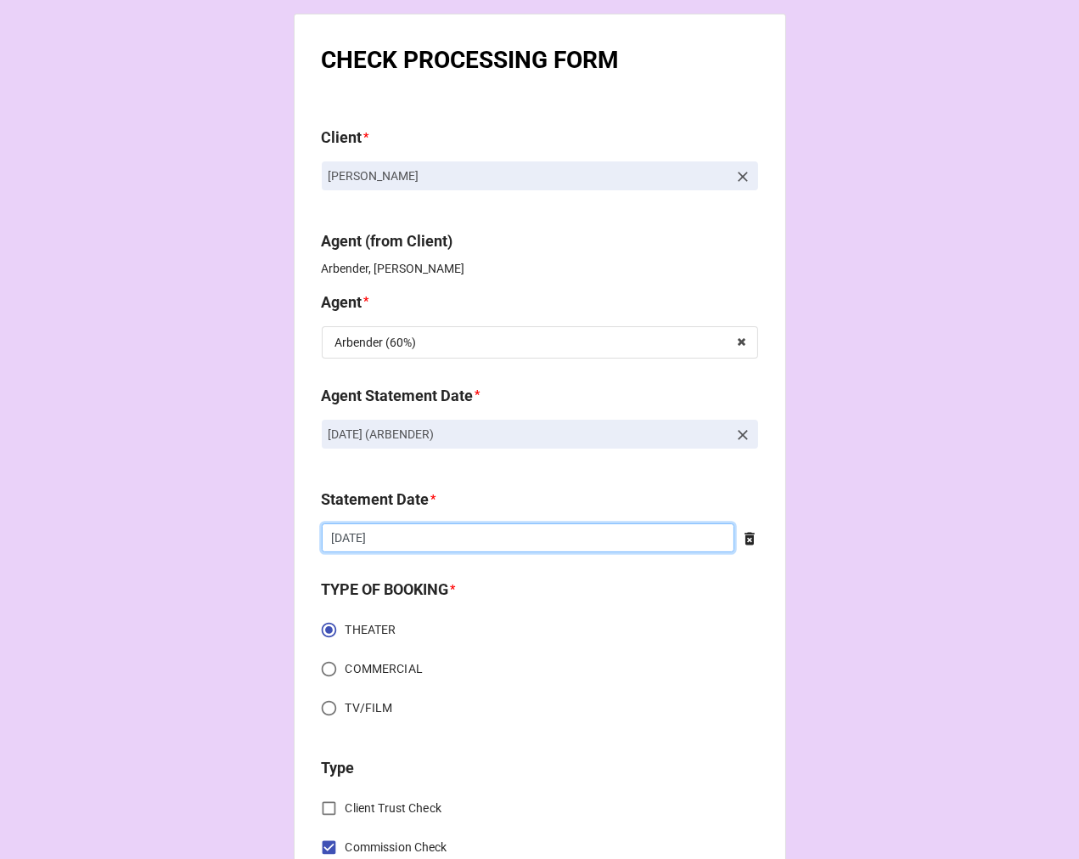
click at [444, 544] on input "[DATE]" at bounding box center [528, 537] width 413 height 29
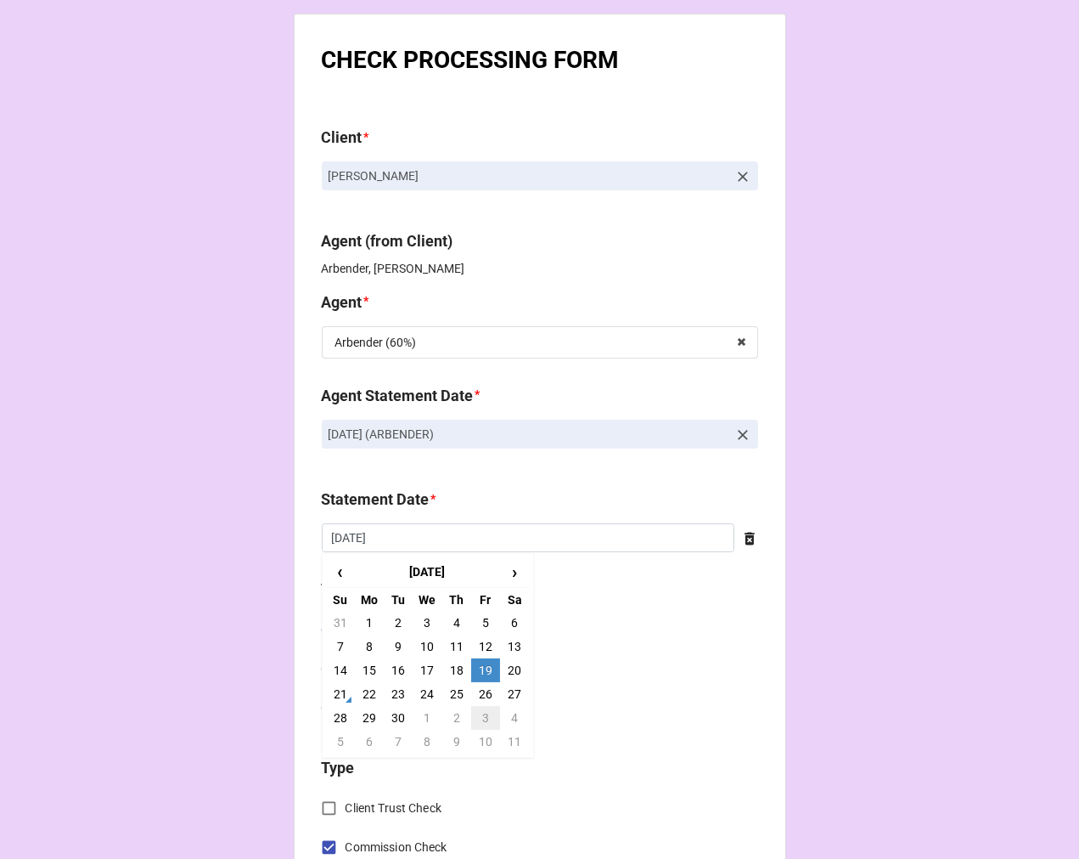
click at [485, 711] on td "3" at bounding box center [485, 718] width 29 height 24
type input "[DATE]"
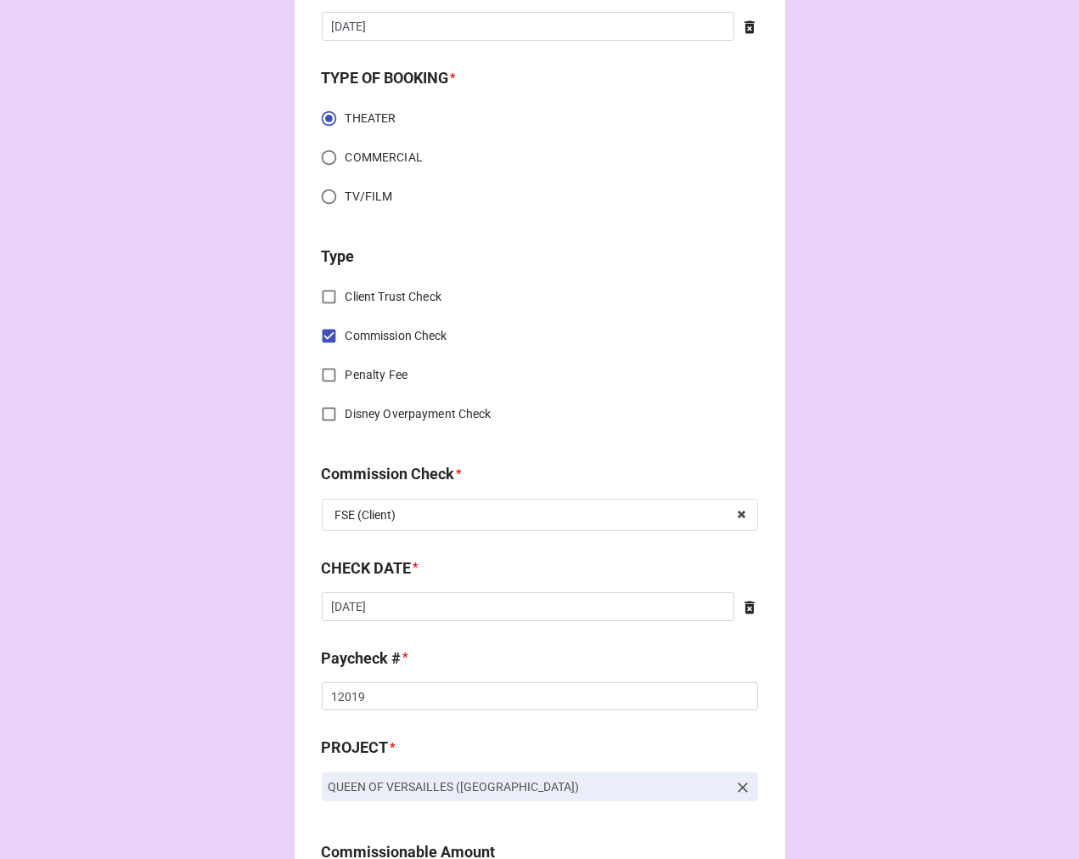
scroll to position [566, 0]
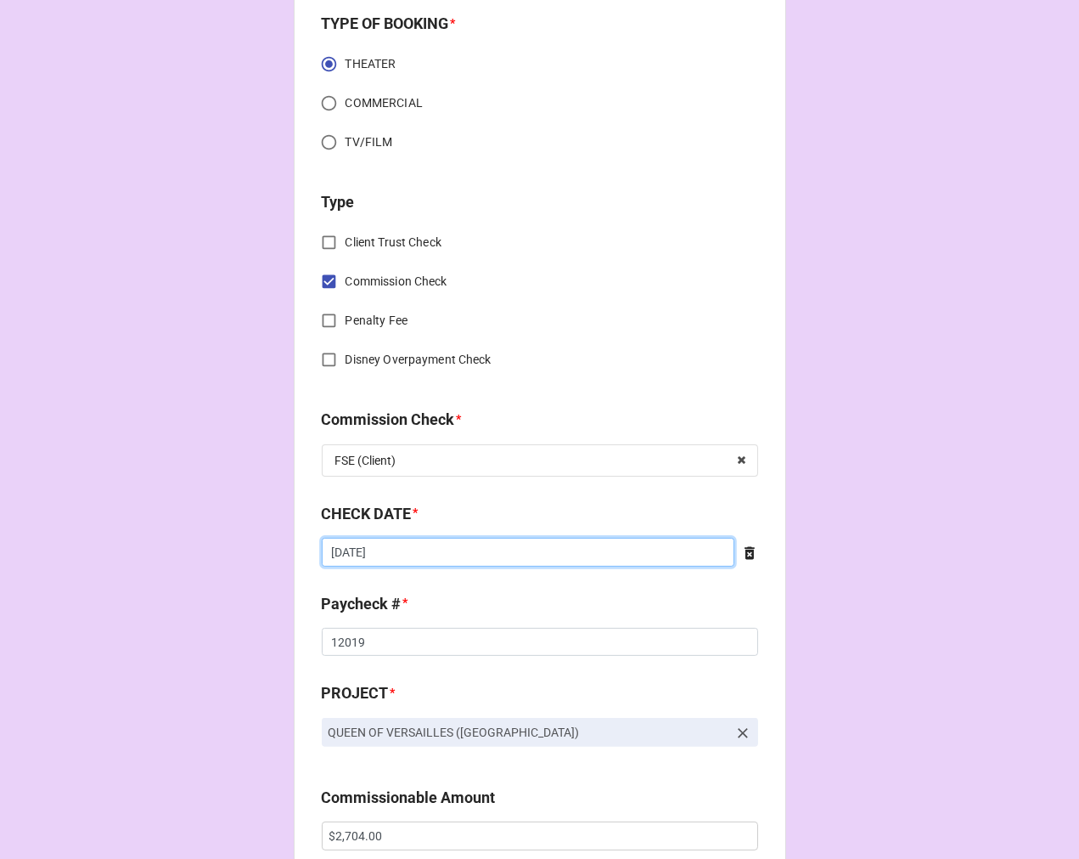
click at [440, 555] on input "[DATE]" at bounding box center [528, 552] width 413 height 29
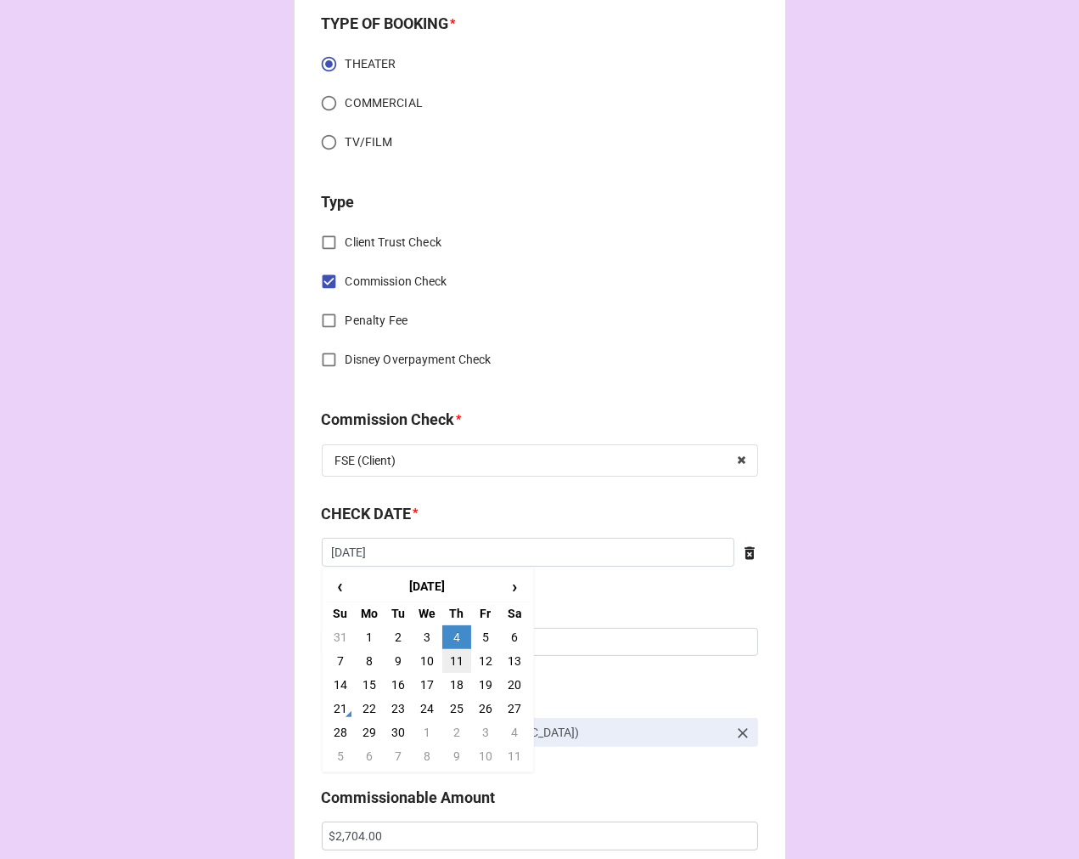
click at [447, 656] on td "11" at bounding box center [456, 661] width 29 height 24
type input "[DATE]"
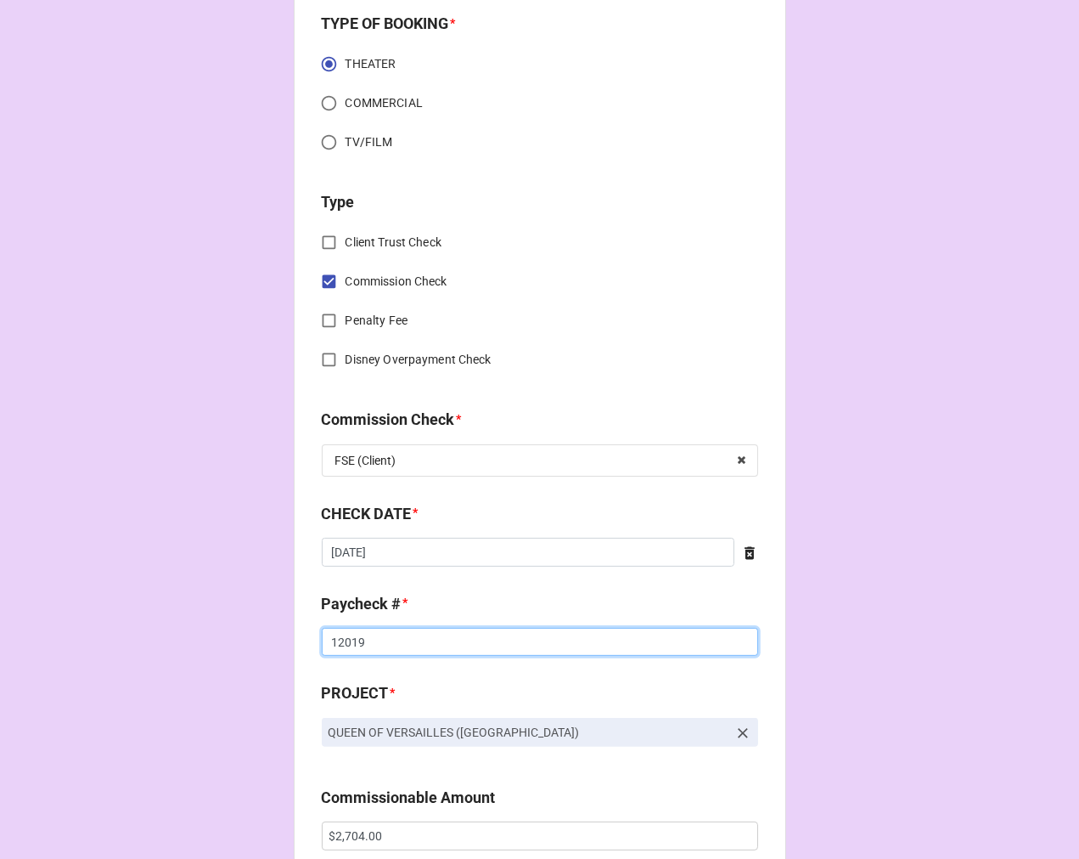
click at [344, 644] on input "12019" at bounding box center [540, 642] width 436 height 29
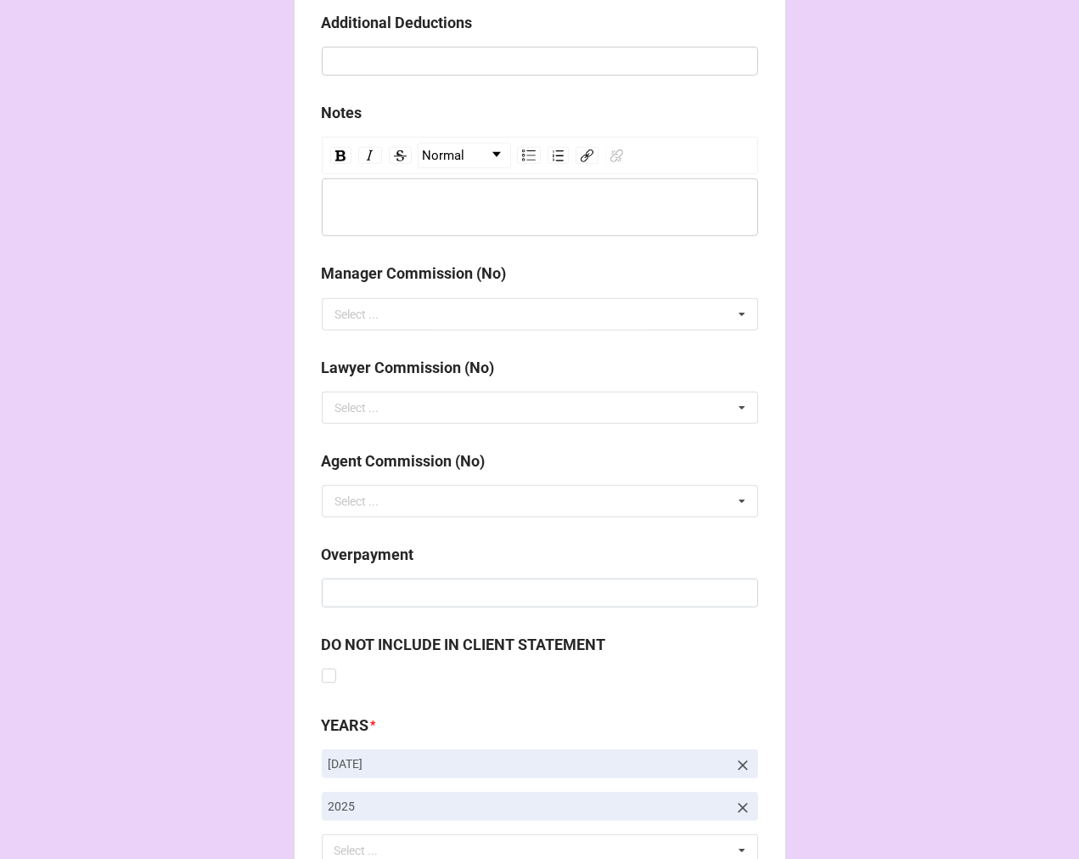
scroll to position [1966, 0]
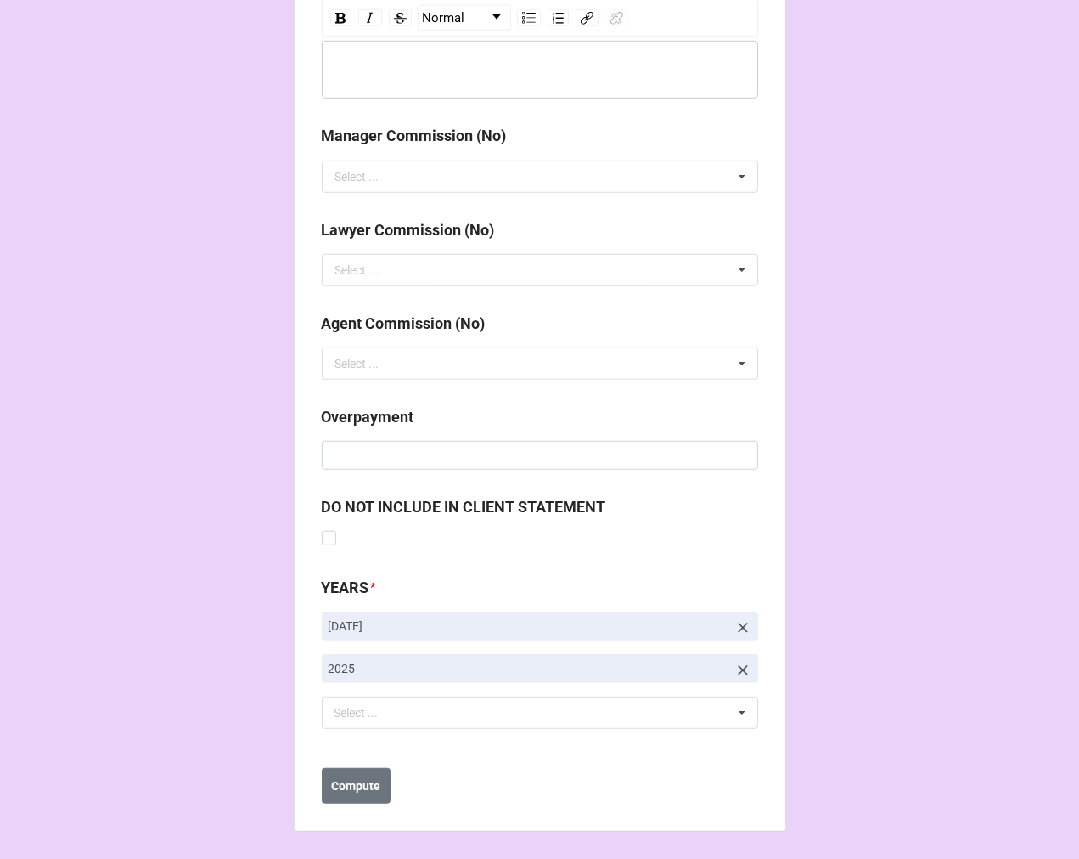
type input "12095"
click at [742, 625] on icon at bounding box center [743, 627] width 17 height 17
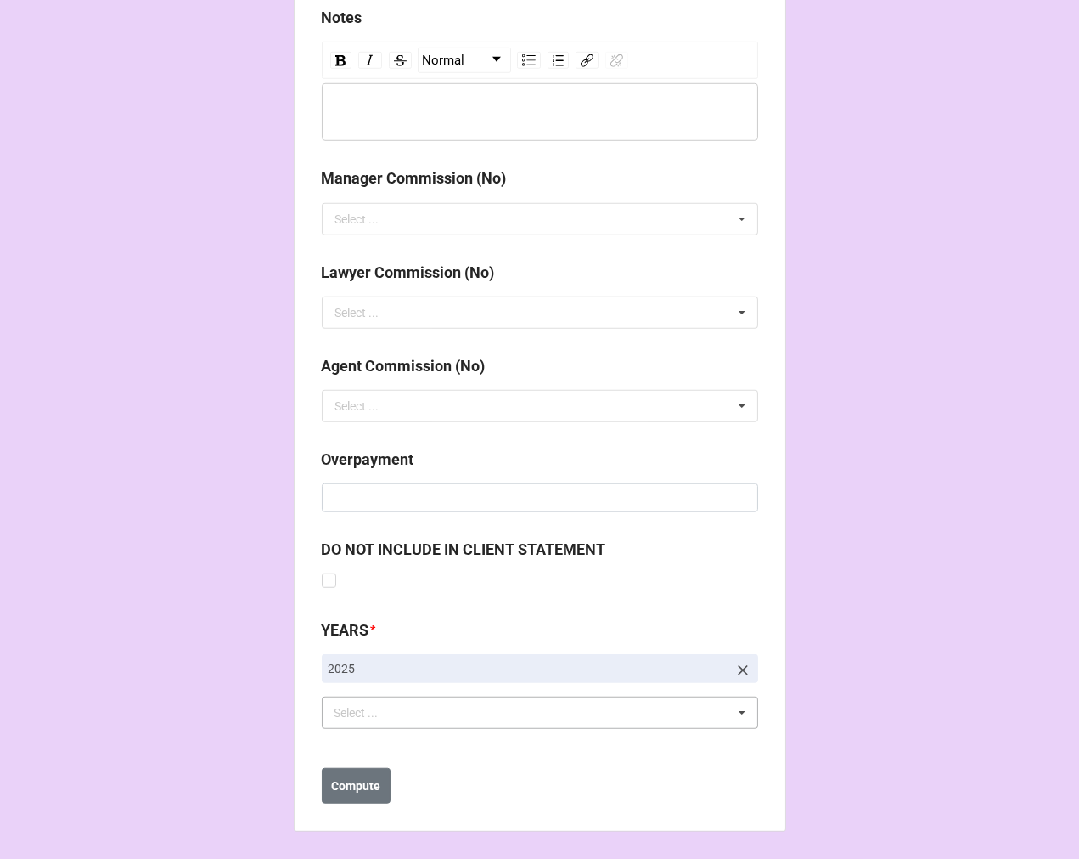
scroll to position [1923, 0]
click at [484, 718] on div "Select ... No results found." at bounding box center [540, 712] width 436 height 32
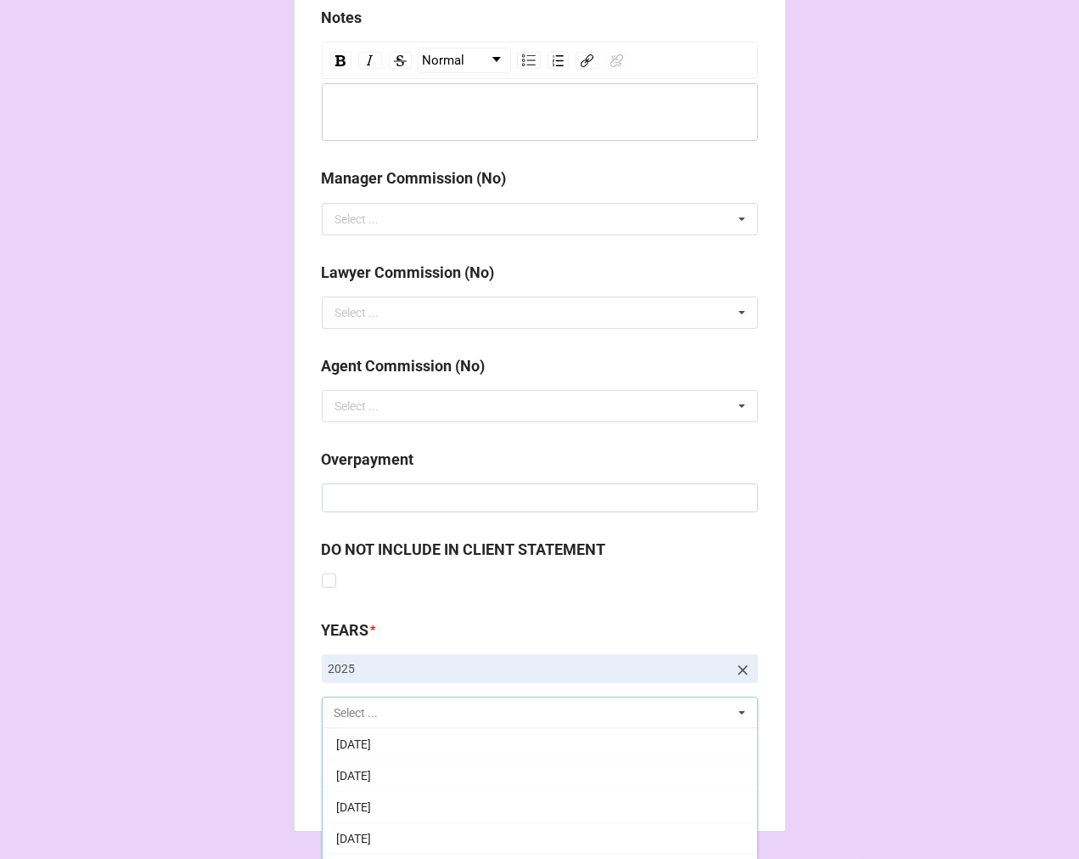
scroll to position [189, 0]
click at [425, 831] on div "[DATE]" at bounding box center [540, 837] width 435 height 31
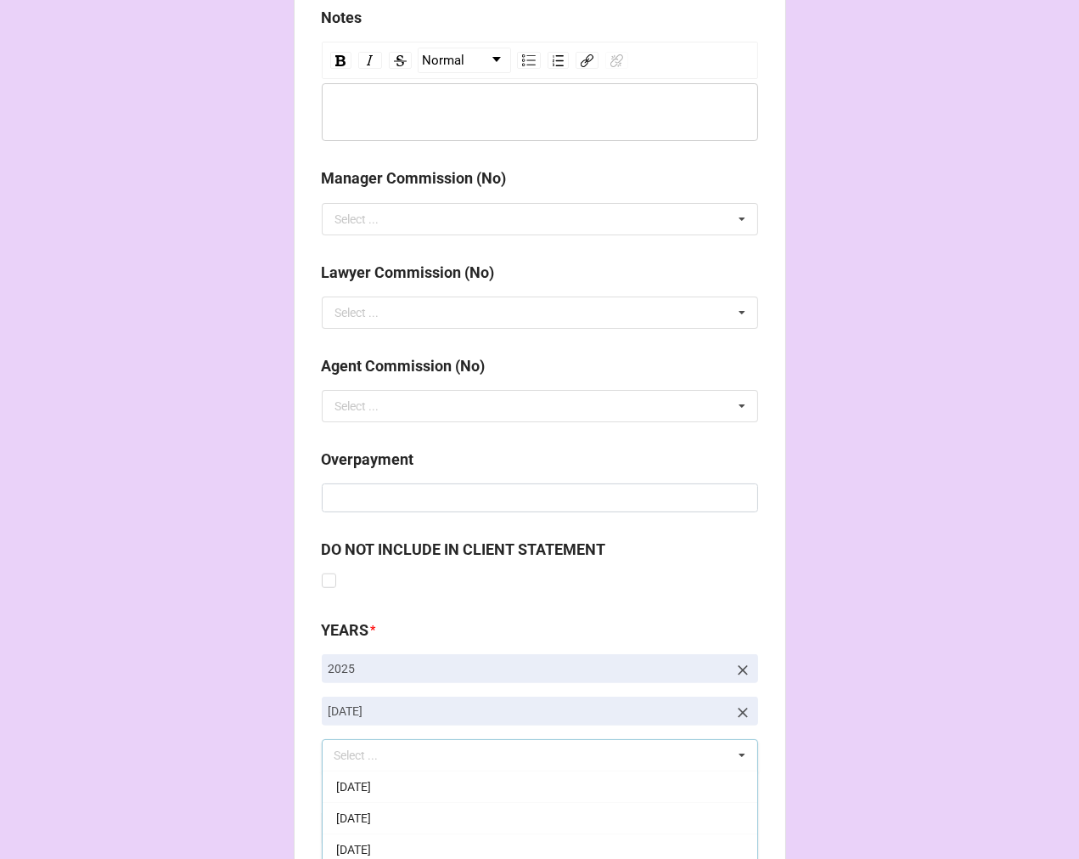
click at [370, 827] on b "Compute" at bounding box center [355, 828] width 49 height 18
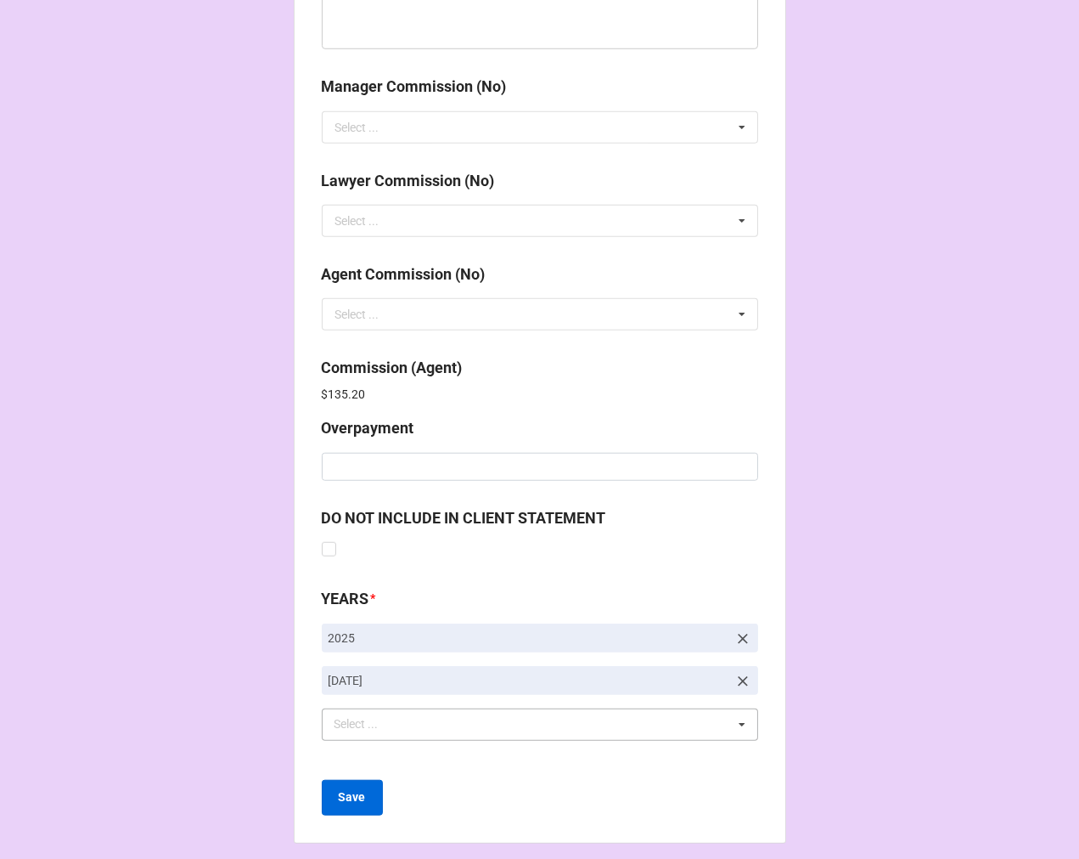
scroll to position [2026, 0]
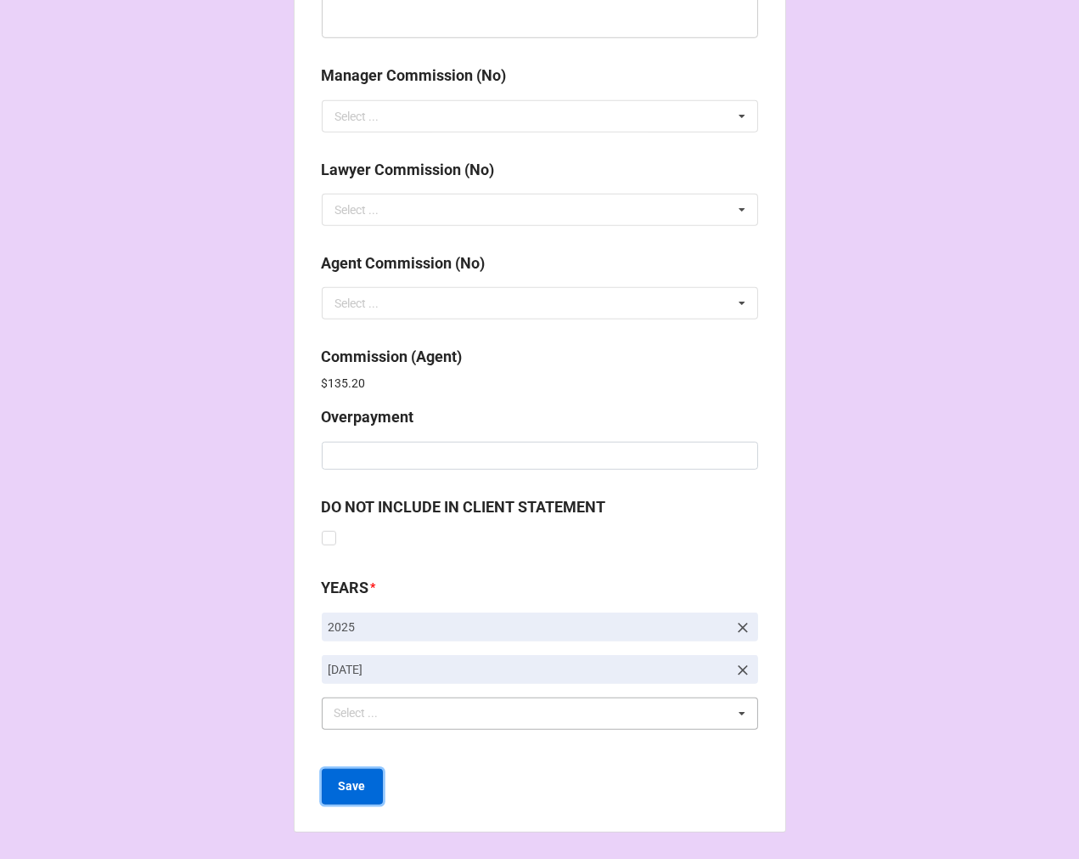
click at [349, 785] on b "Save" at bounding box center [352, 786] width 27 height 18
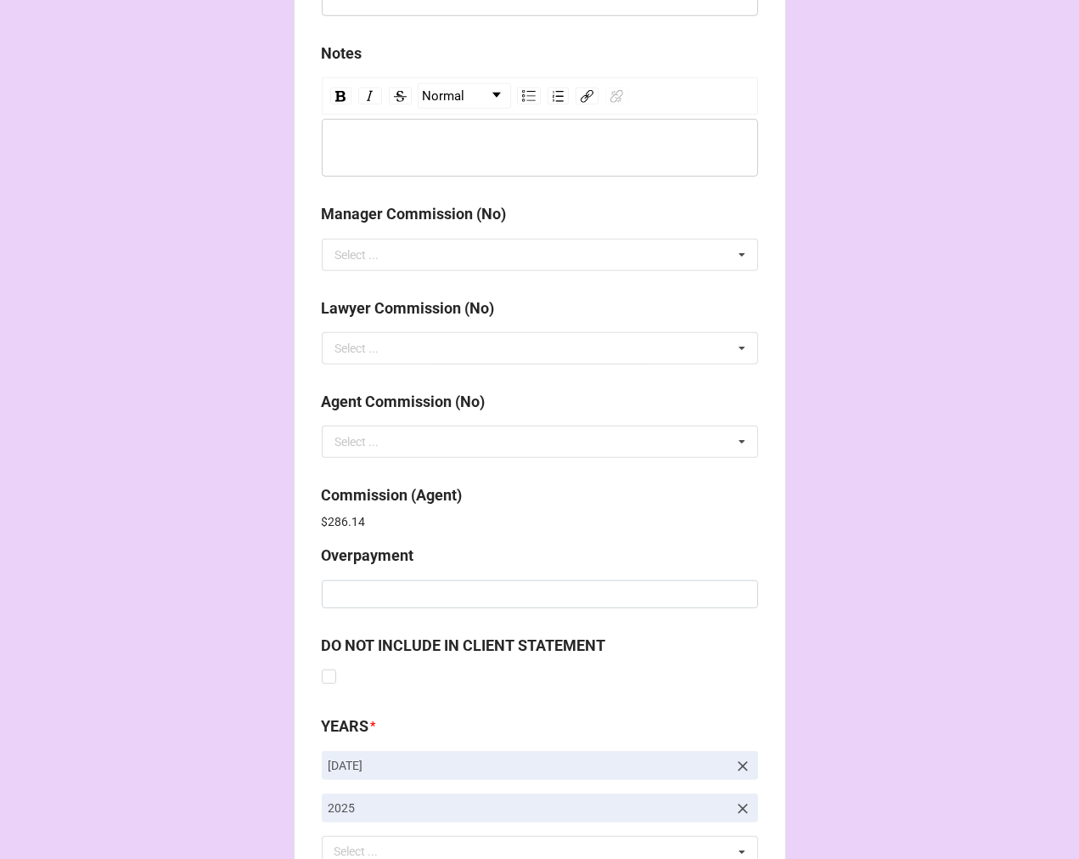
scroll to position [2026, 0]
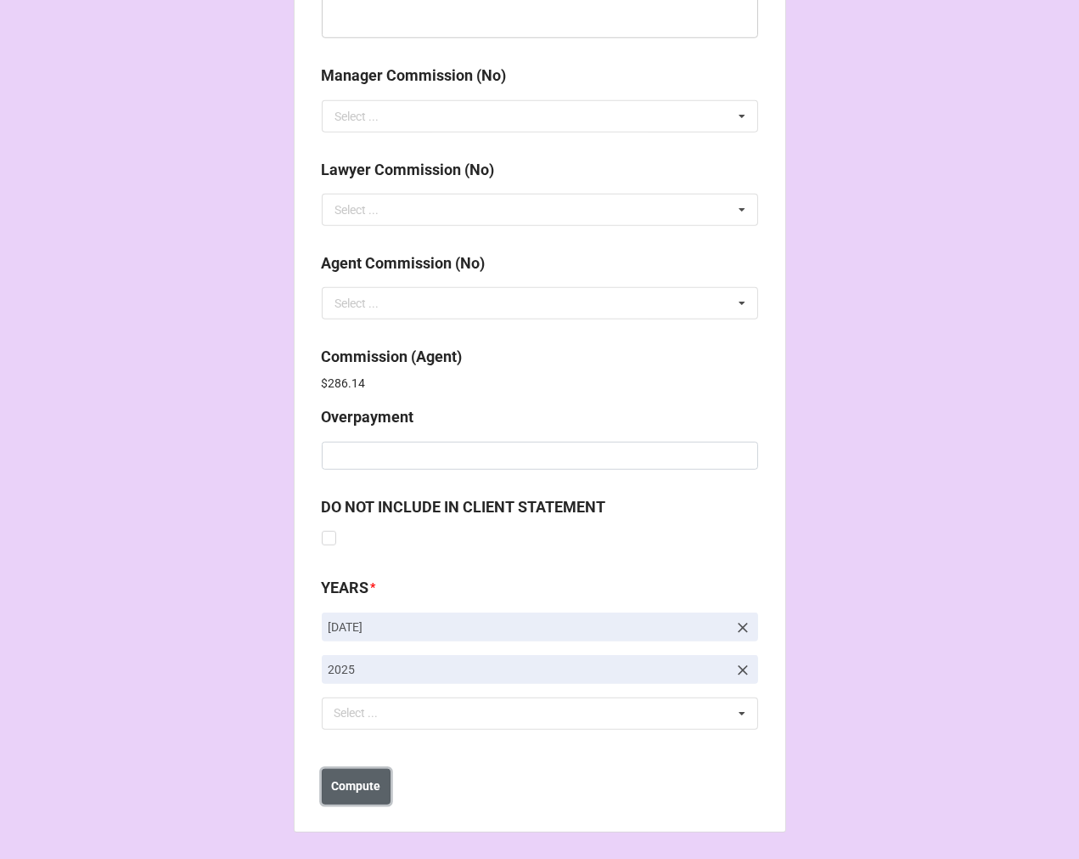
click at [366, 791] on b "Compute" at bounding box center [355, 786] width 49 height 18
click at [352, 795] on button "Save" at bounding box center [352, 787] width 61 height 36
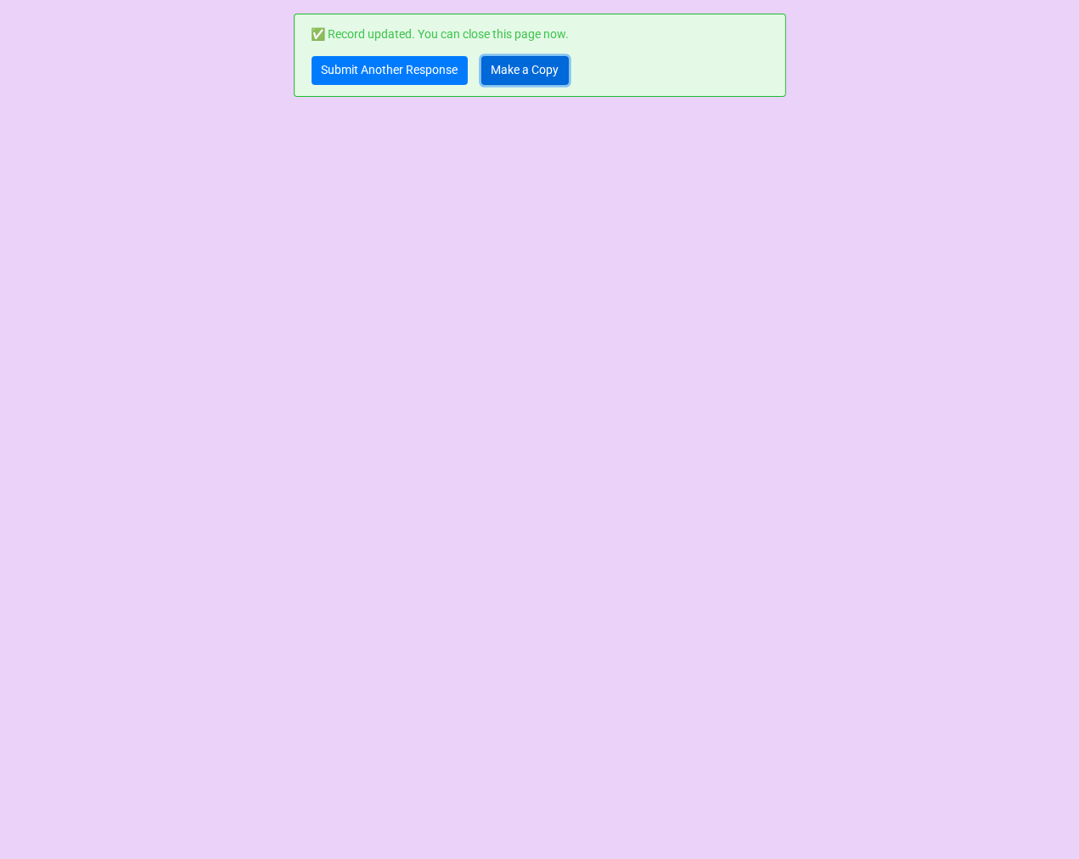
click at [536, 68] on link "Make a Copy" at bounding box center [525, 70] width 87 height 29
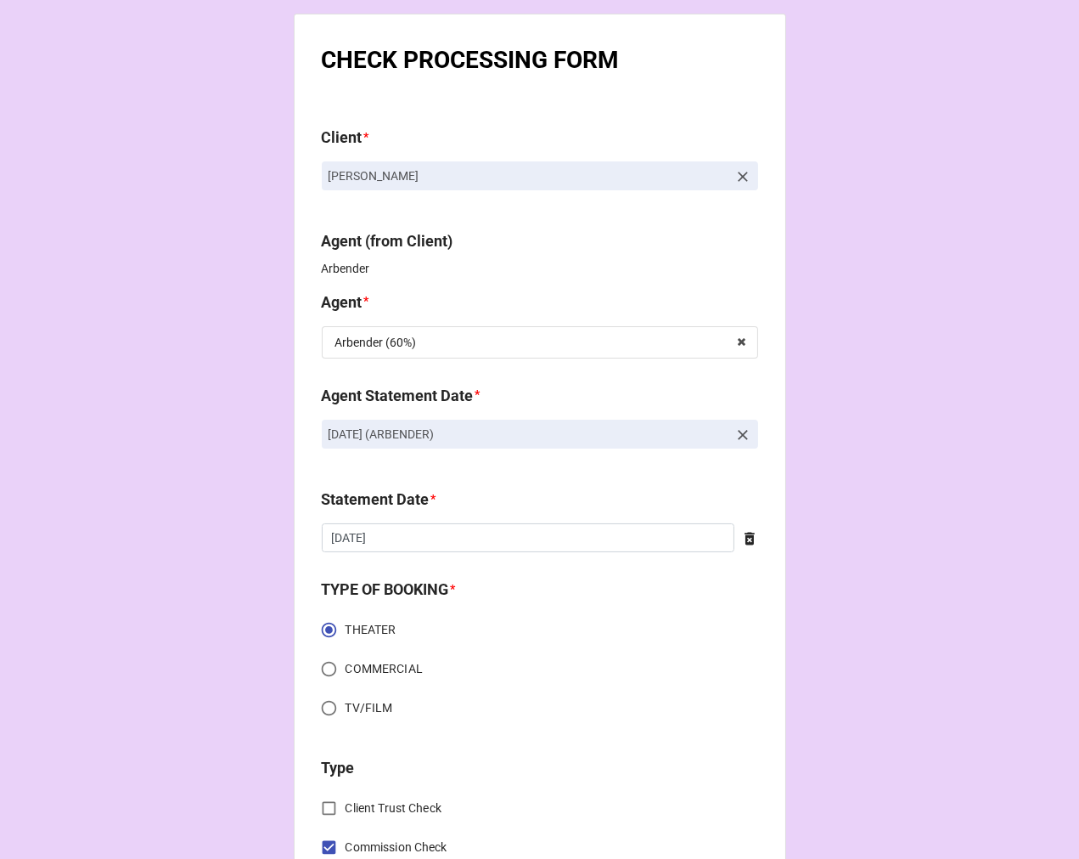
click at [738, 435] on icon at bounding box center [743, 435] width 10 height 10
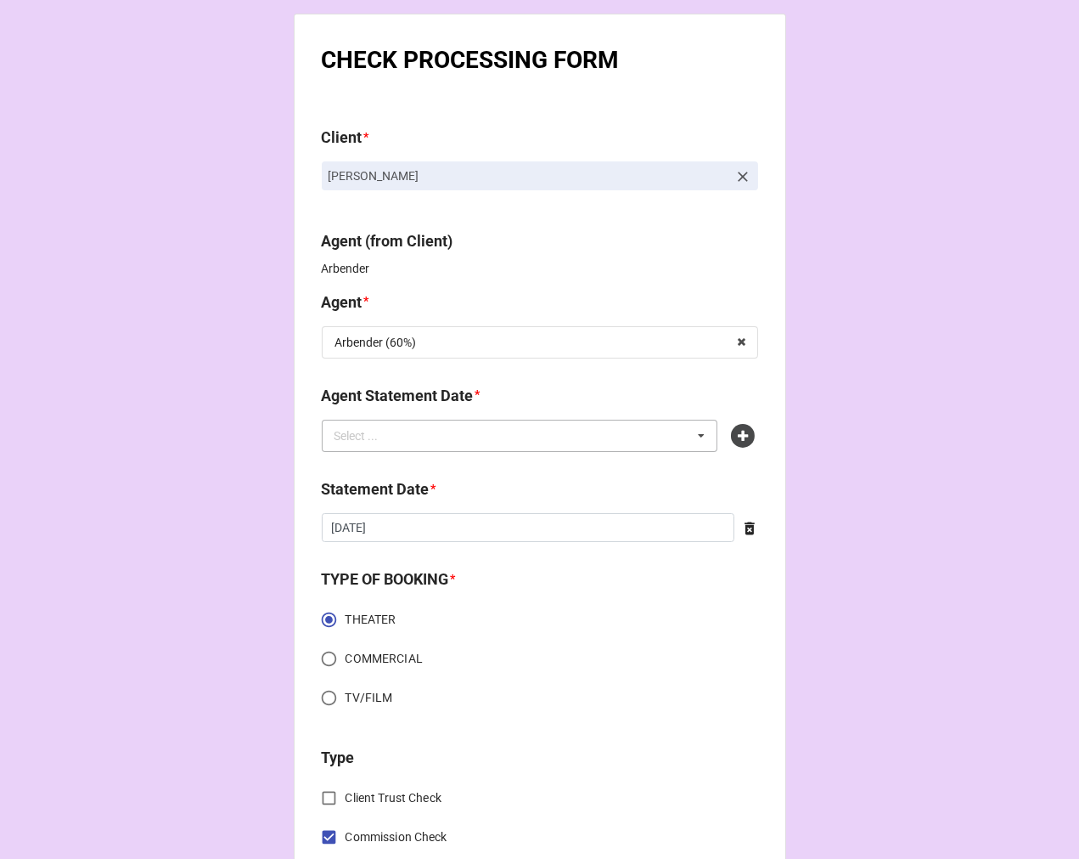
click at [545, 440] on div "Select ... No results found." at bounding box center [520, 436] width 397 height 32
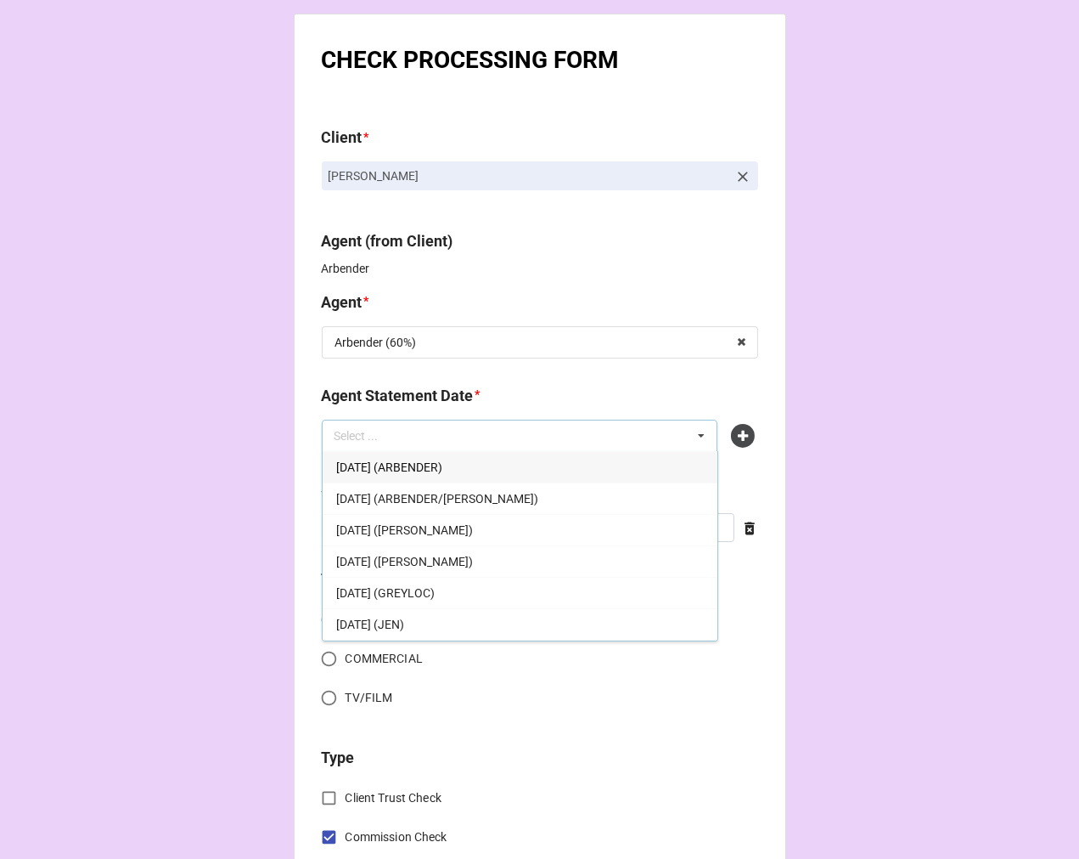
click at [442, 467] on span "[DATE] (ARBENDER)" at bounding box center [389, 467] width 106 height 14
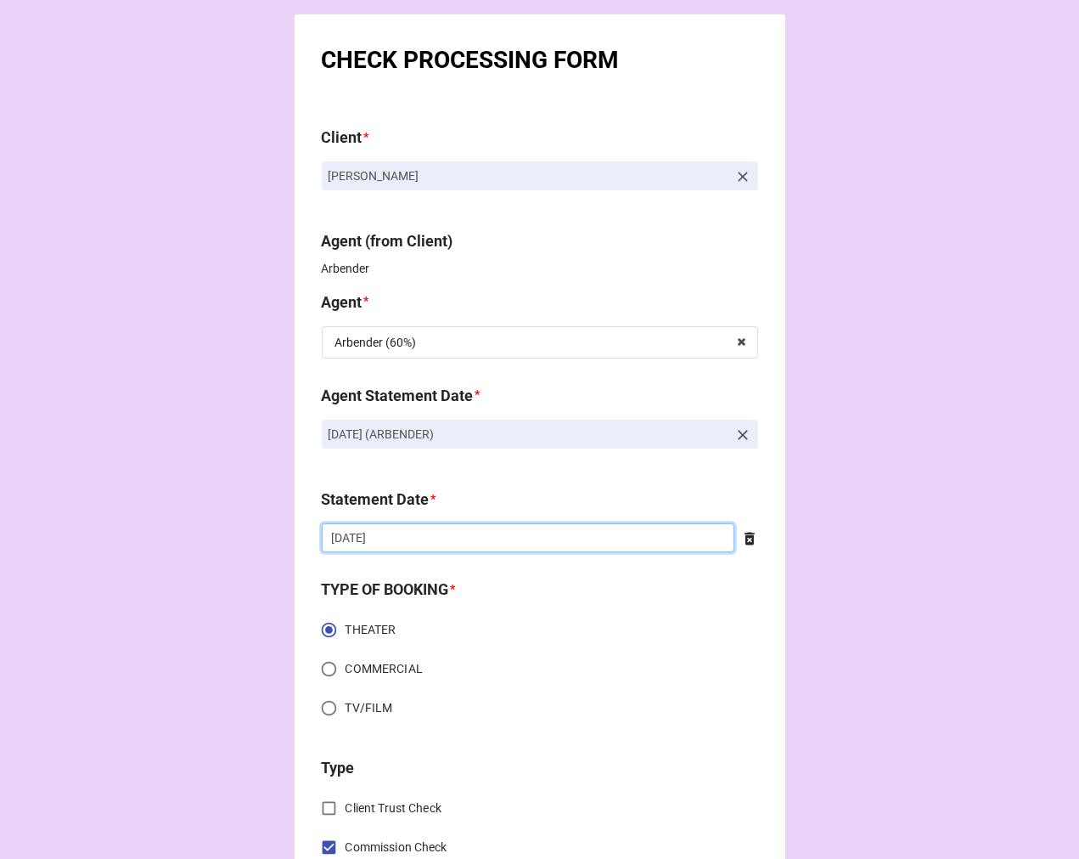
click at [420, 535] on input "[DATE]" at bounding box center [528, 537] width 413 height 29
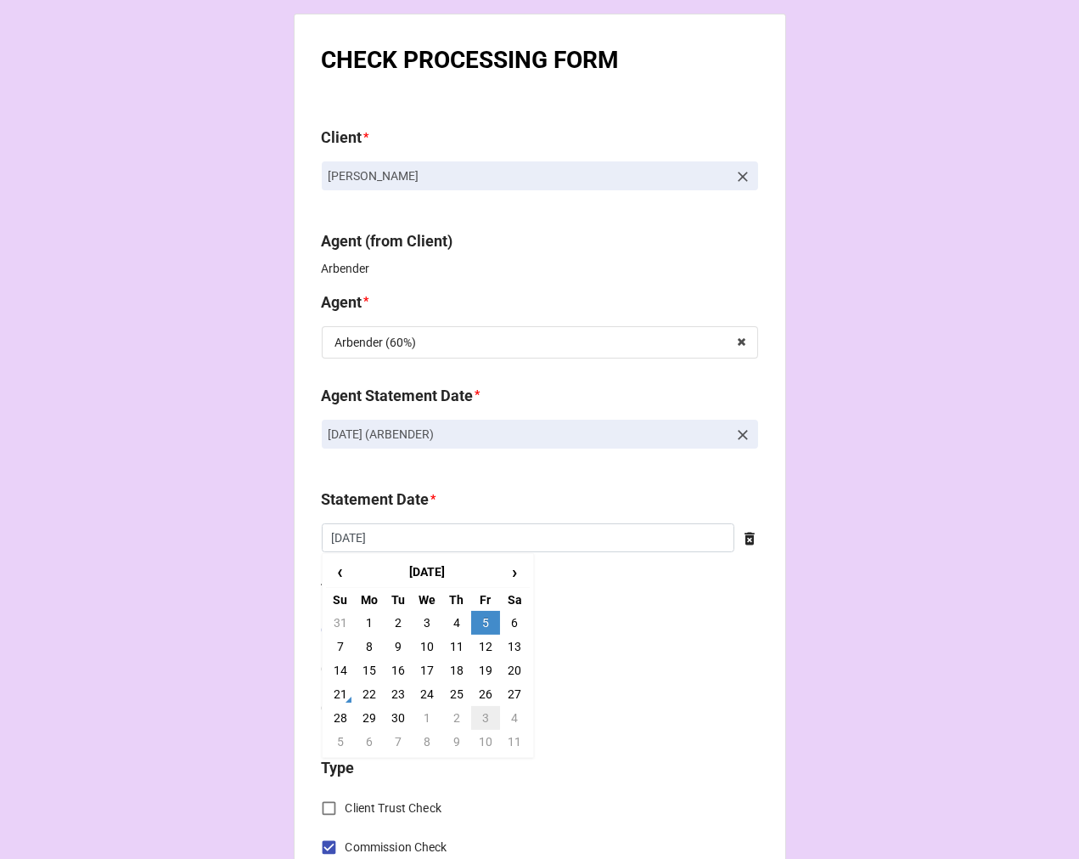
click at [487, 720] on td "3" at bounding box center [485, 718] width 29 height 24
type input "[DATE]"
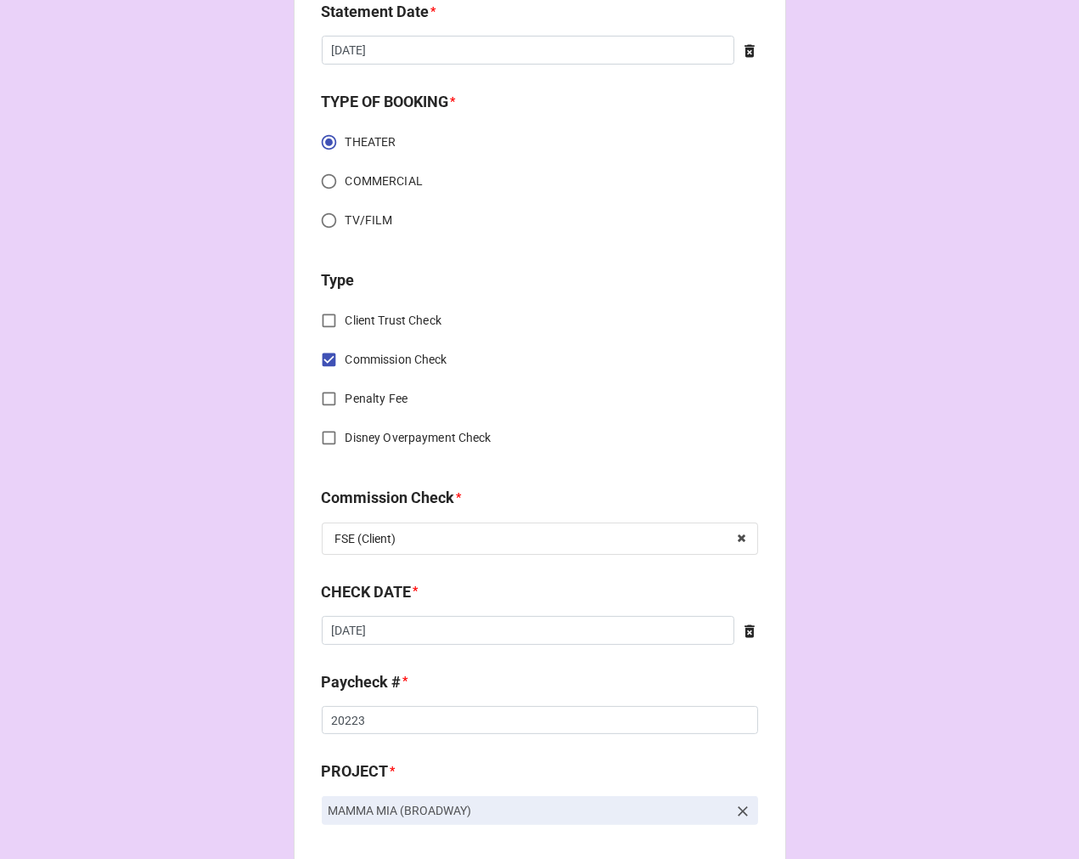
scroll to position [660, 0]
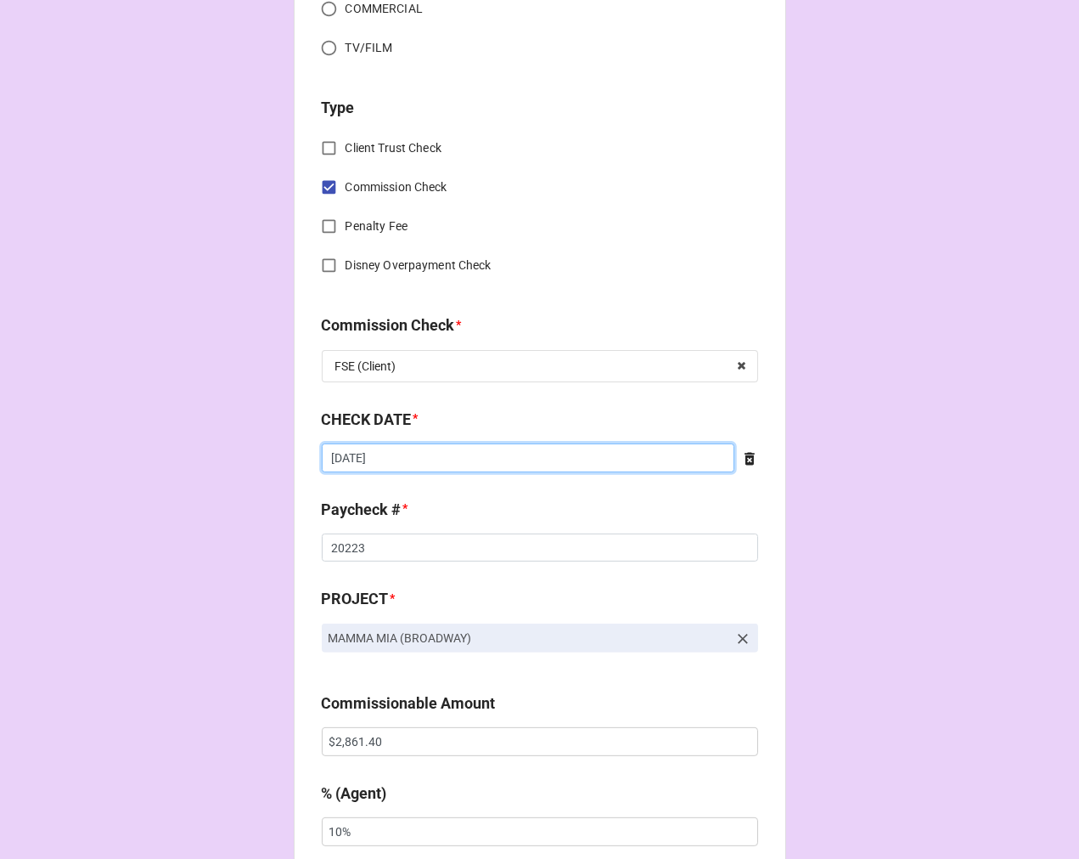
click at [427, 463] on input "[DATE]" at bounding box center [528, 457] width 413 height 29
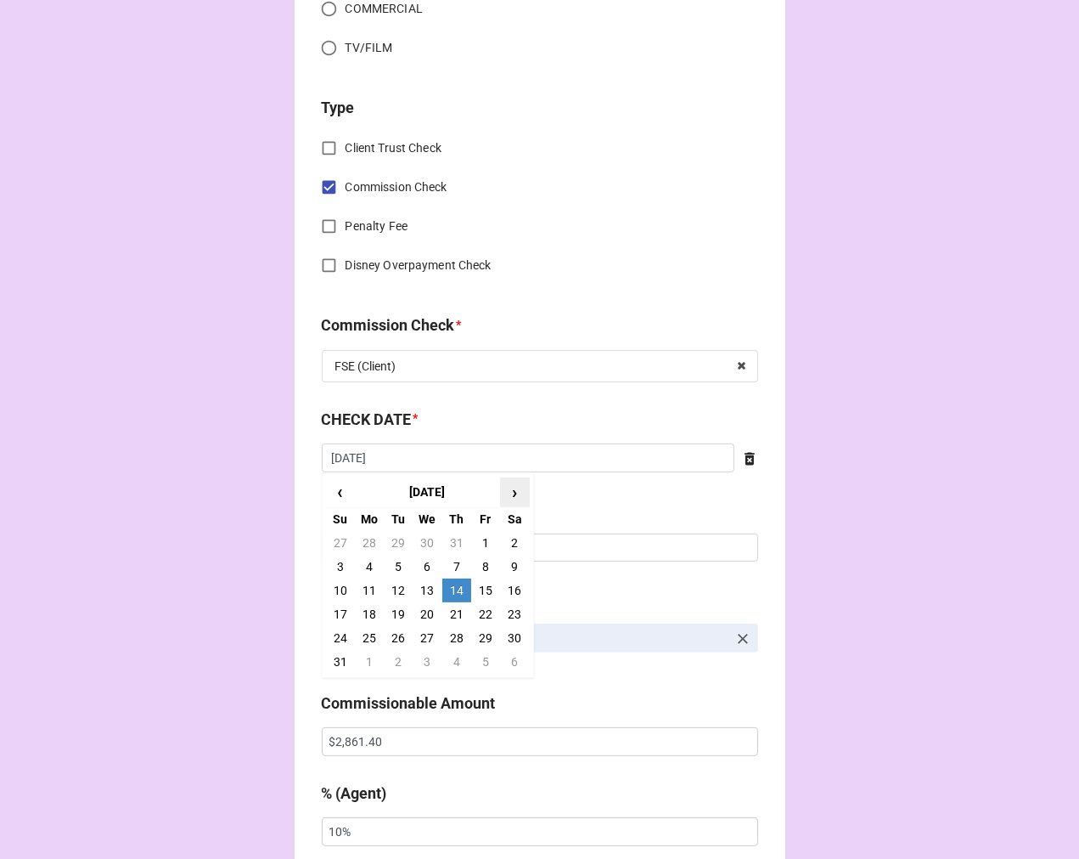
click at [508, 495] on span "›" at bounding box center [514, 492] width 27 height 28
click at [452, 566] on td "11" at bounding box center [456, 567] width 29 height 24
type input "[DATE]"
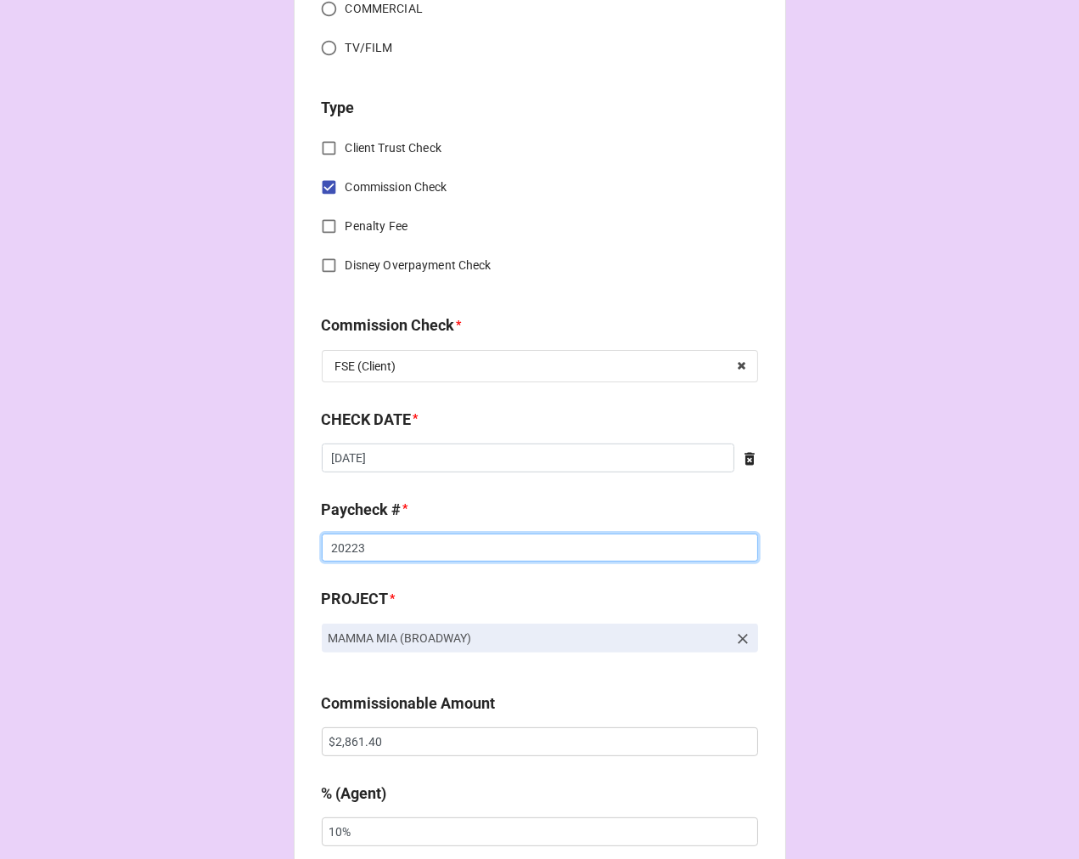
click at [346, 548] on input "20223" at bounding box center [540, 547] width 436 height 29
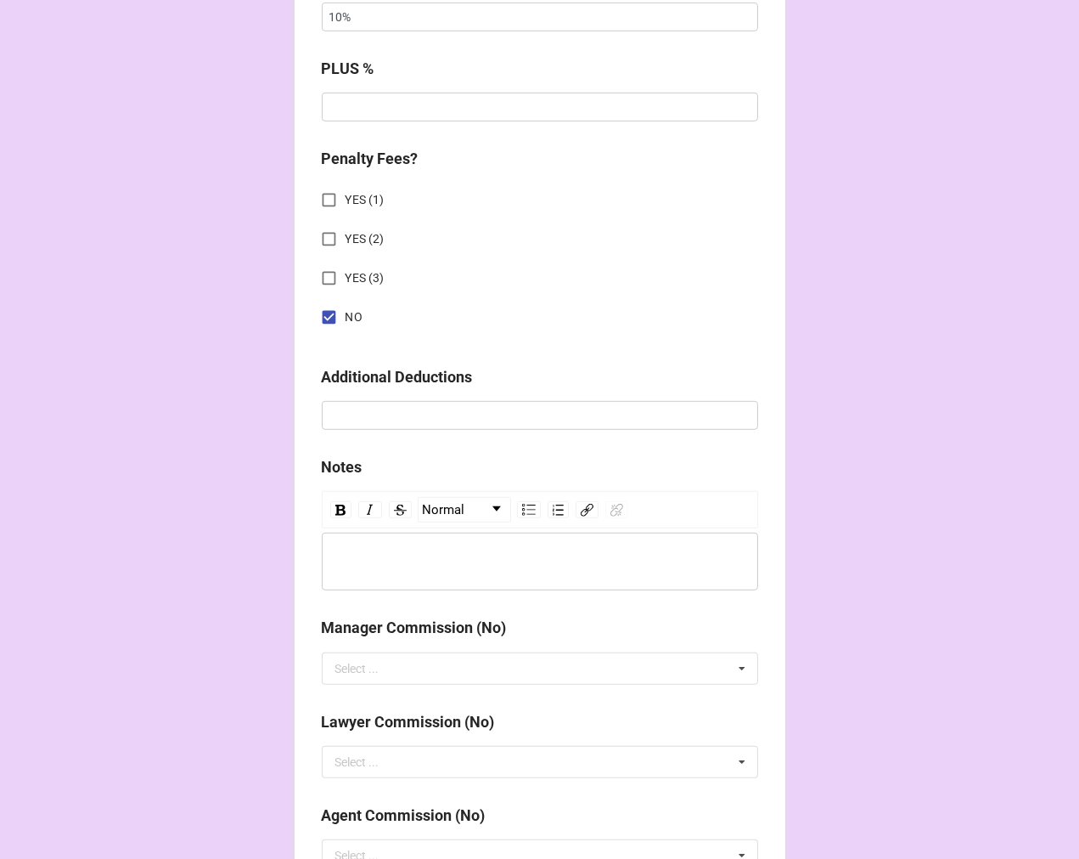
scroll to position [1887, 0]
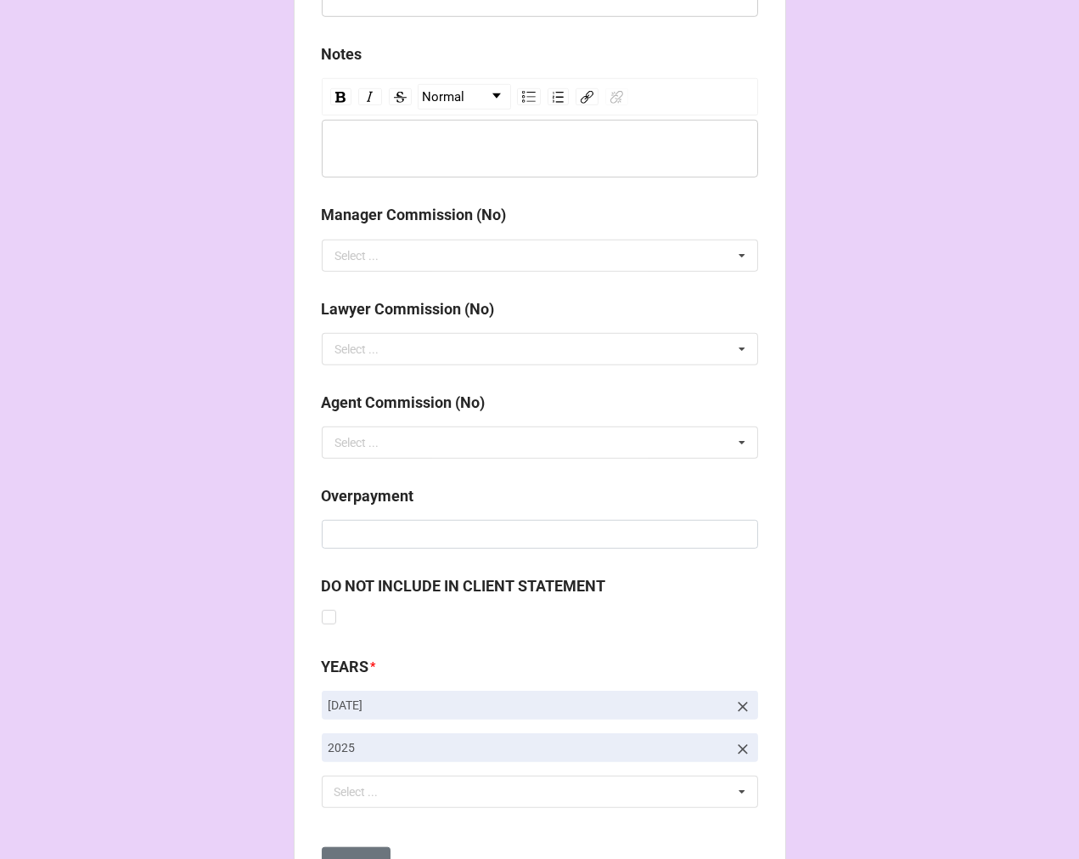
type input "20516"
click at [738, 706] on icon at bounding box center [743, 706] width 10 height 10
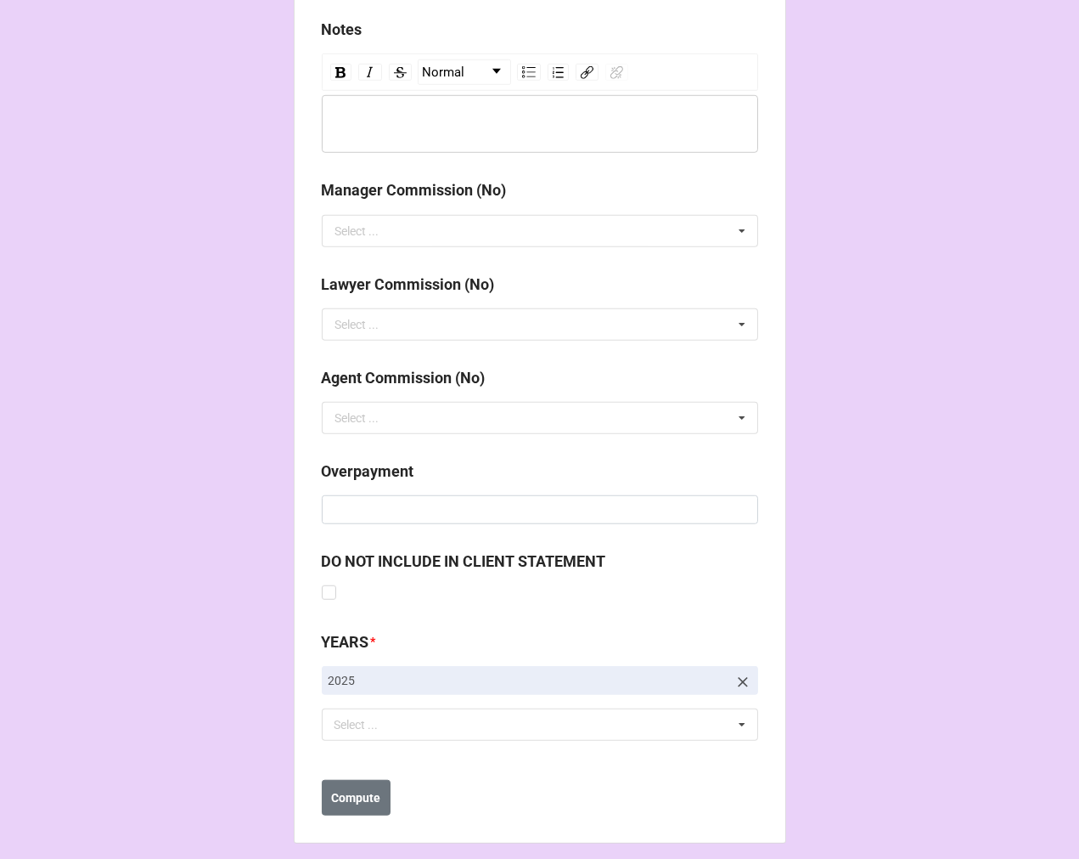
scroll to position [1923, 0]
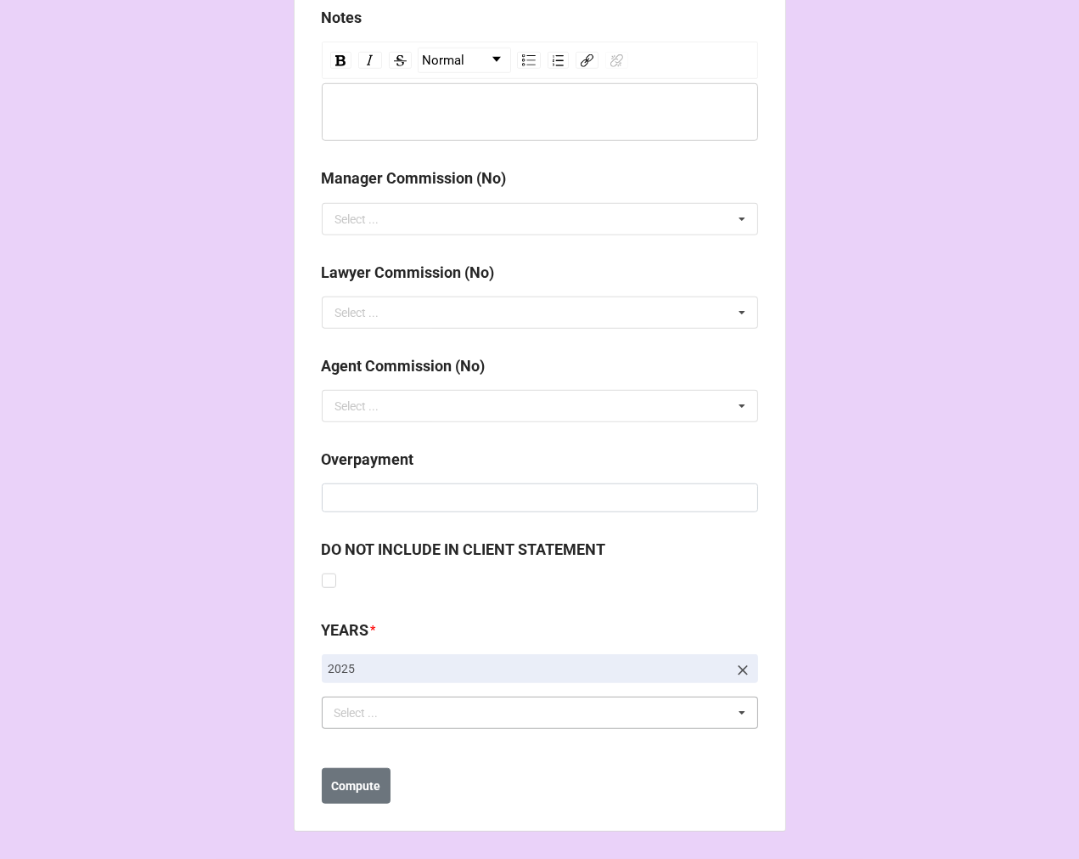
click at [346, 707] on div "Select ..." at bounding box center [366, 713] width 73 height 20
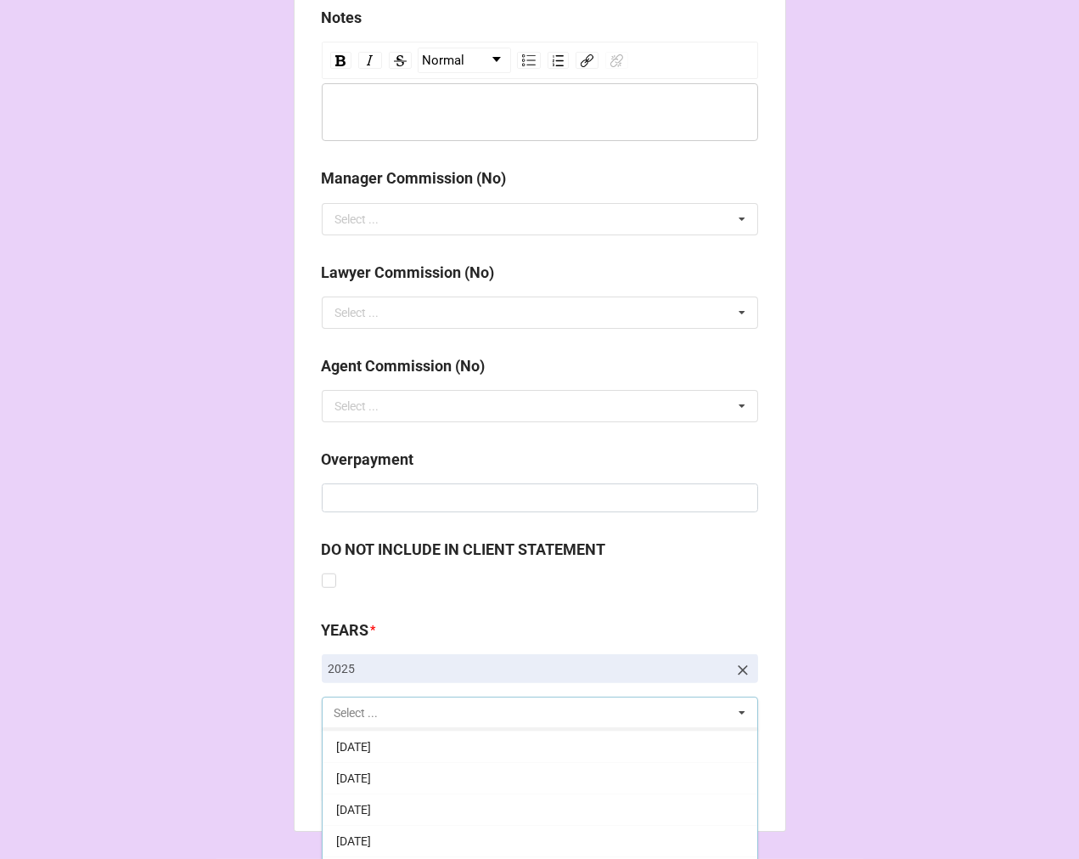
scroll to position [189, 0]
click at [371, 834] on span "[DATE]" at bounding box center [353, 838] width 35 height 14
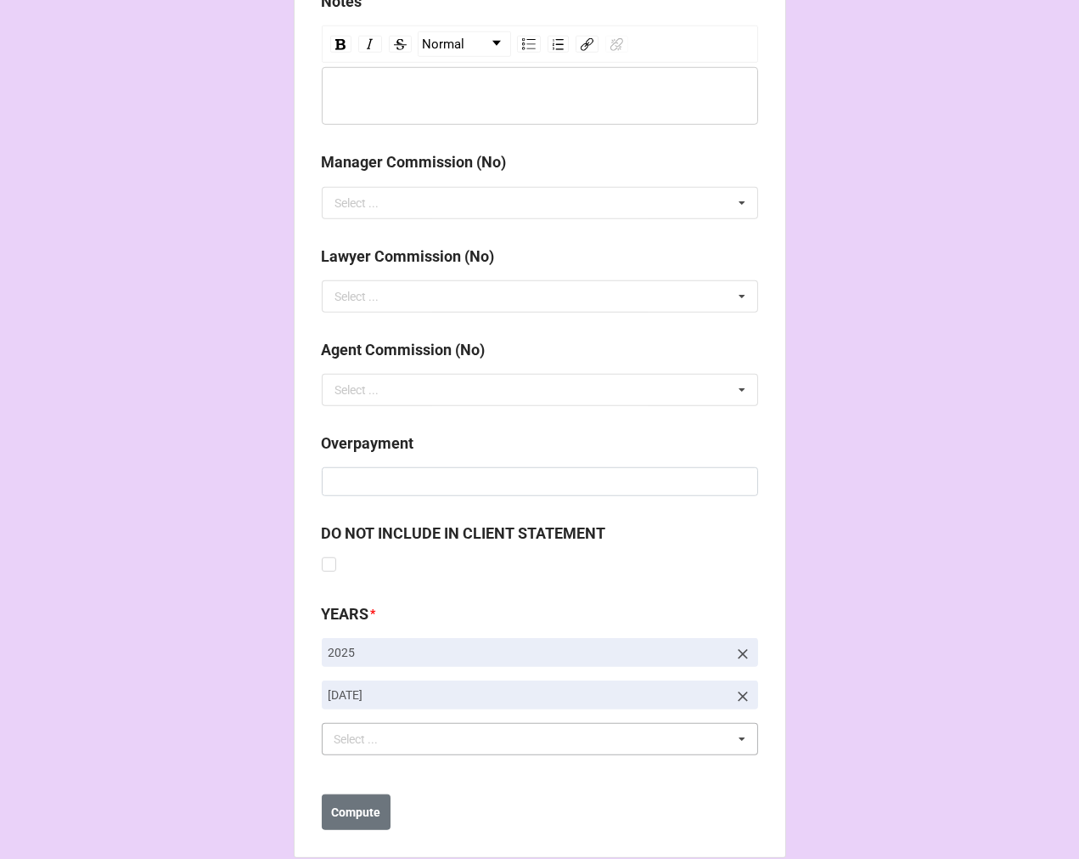
scroll to position [1966, 0]
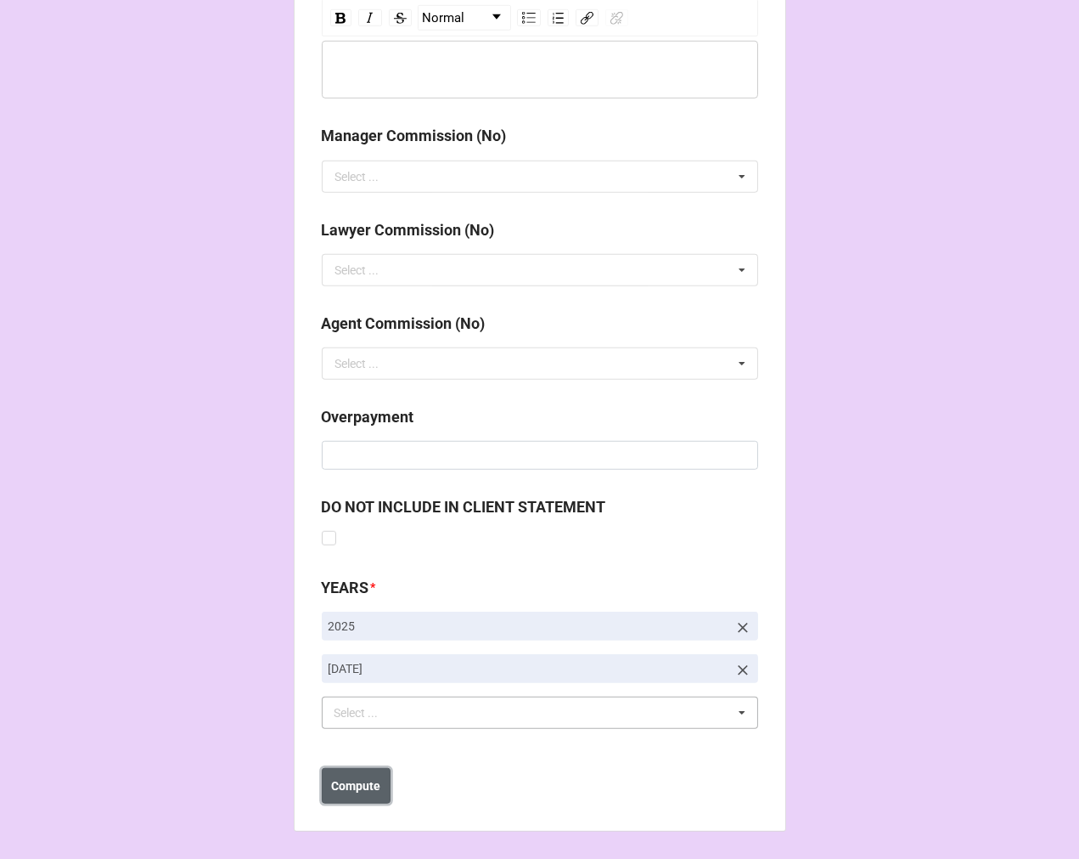
click at [352, 790] on b "Compute" at bounding box center [355, 786] width 49 height 18
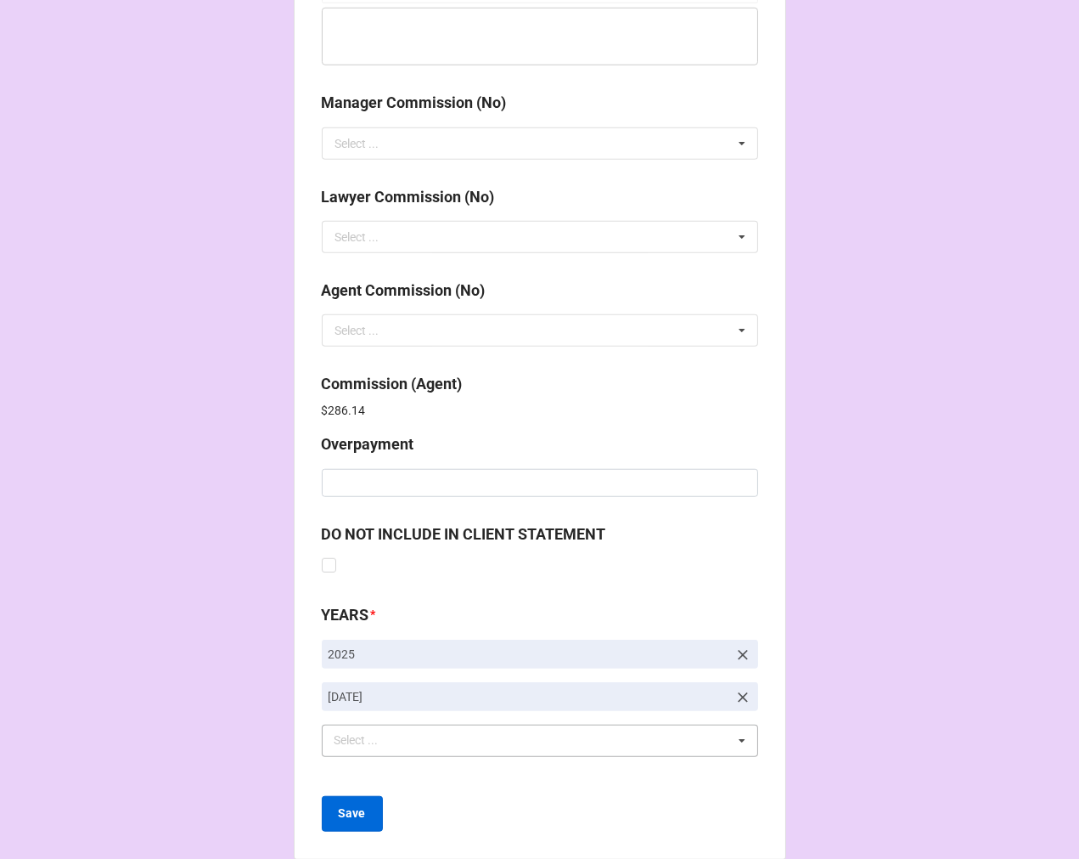
scroll to position [2026, 0]
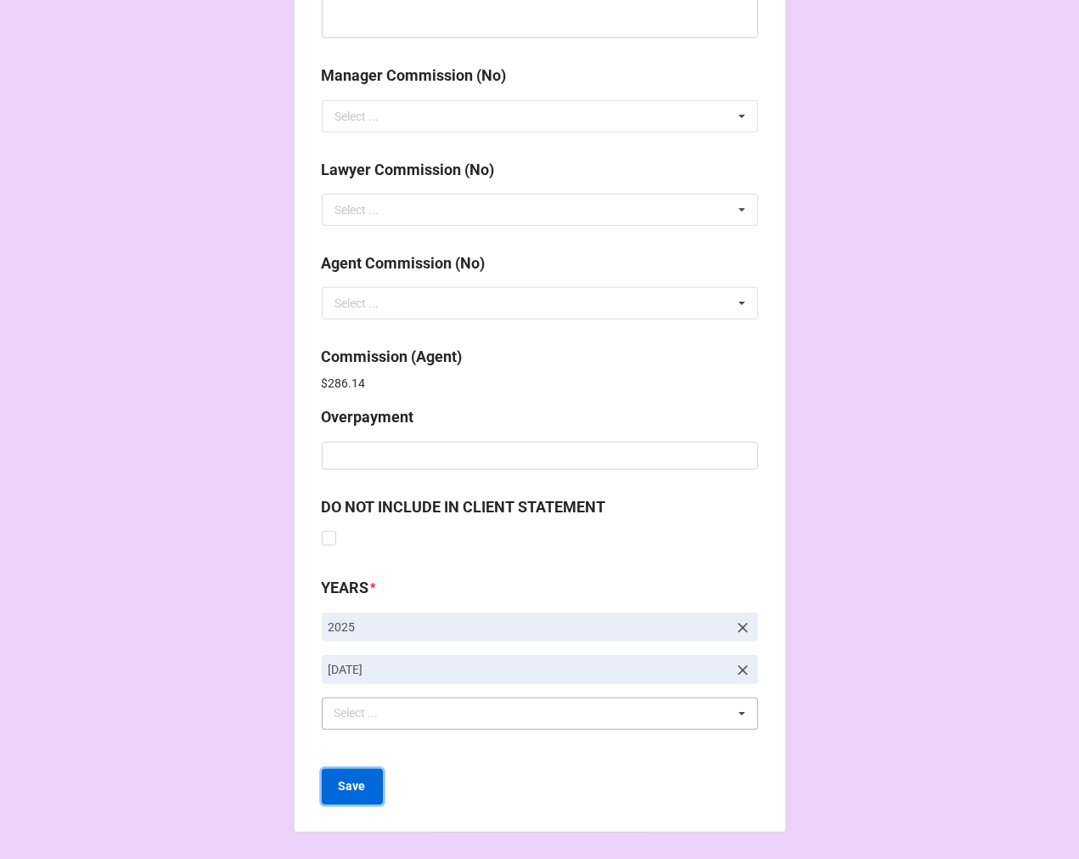
click at [344, 784] on b "Save" at bounding box center [352, 786] width 27 height 18
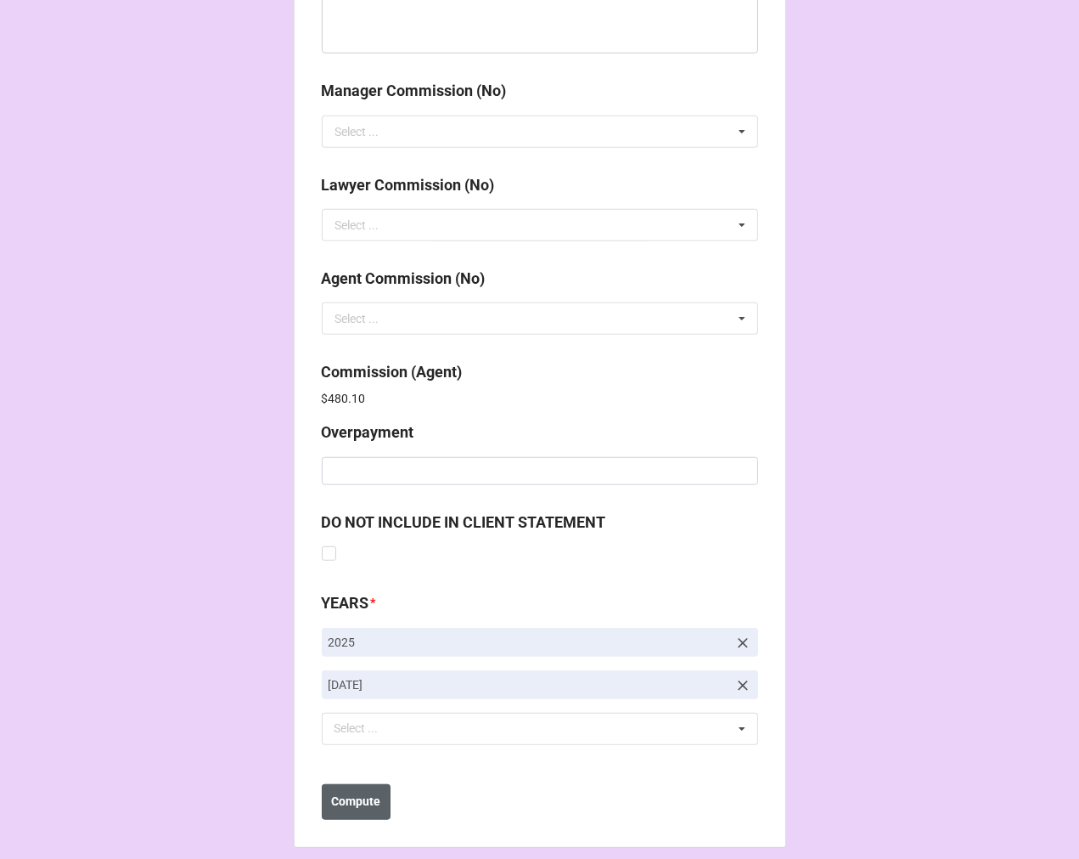
scroll to position [2026, 0]
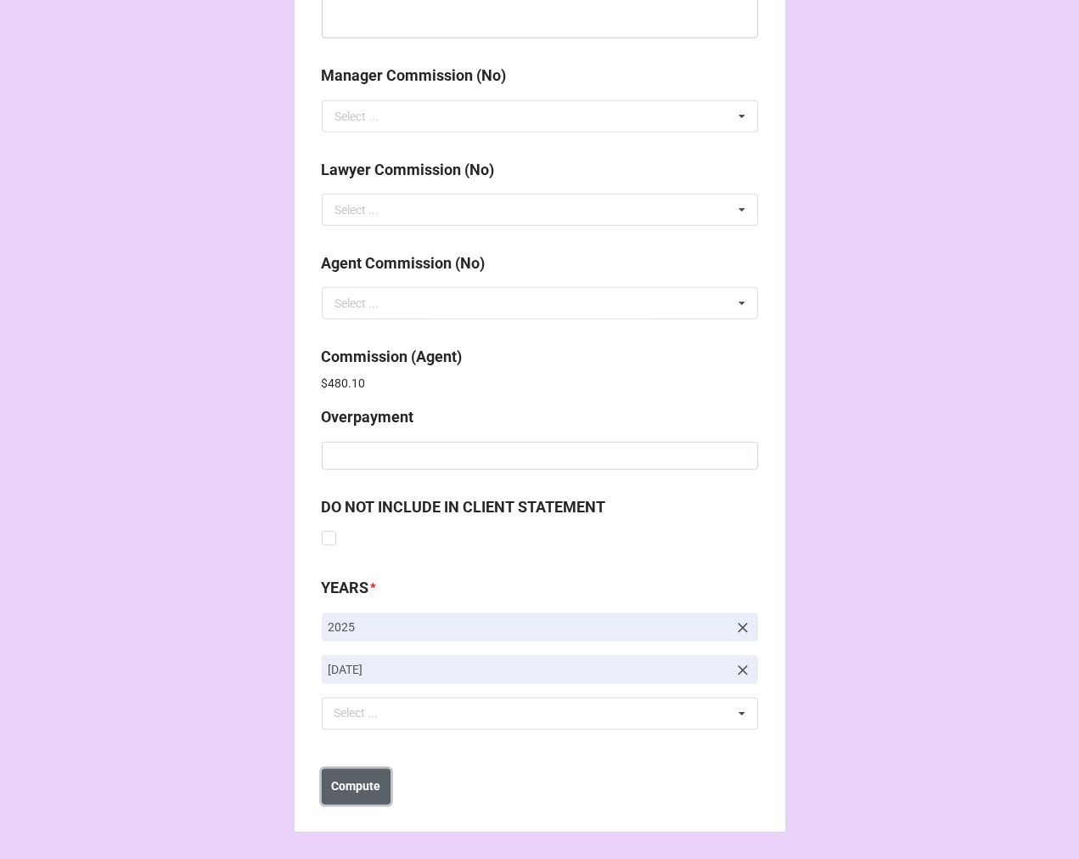
click at [359, 786] on b "Compute" at bounding box center [355, 786] width 49 height 18
click at [358, 786] on b "Save" at bounding box center [352, 786] width 27 height 18
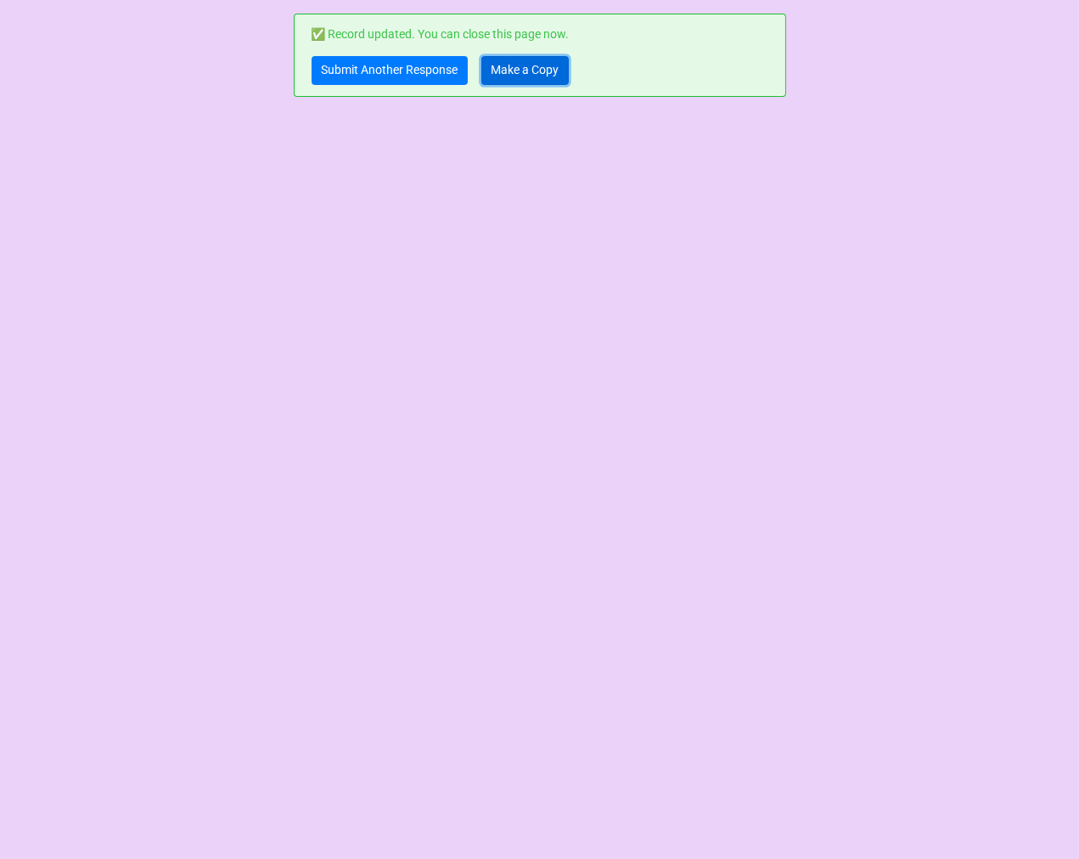
click at [531, 69] on link "Make a Copy" at bounding box center [525, 70] width 87 height 29
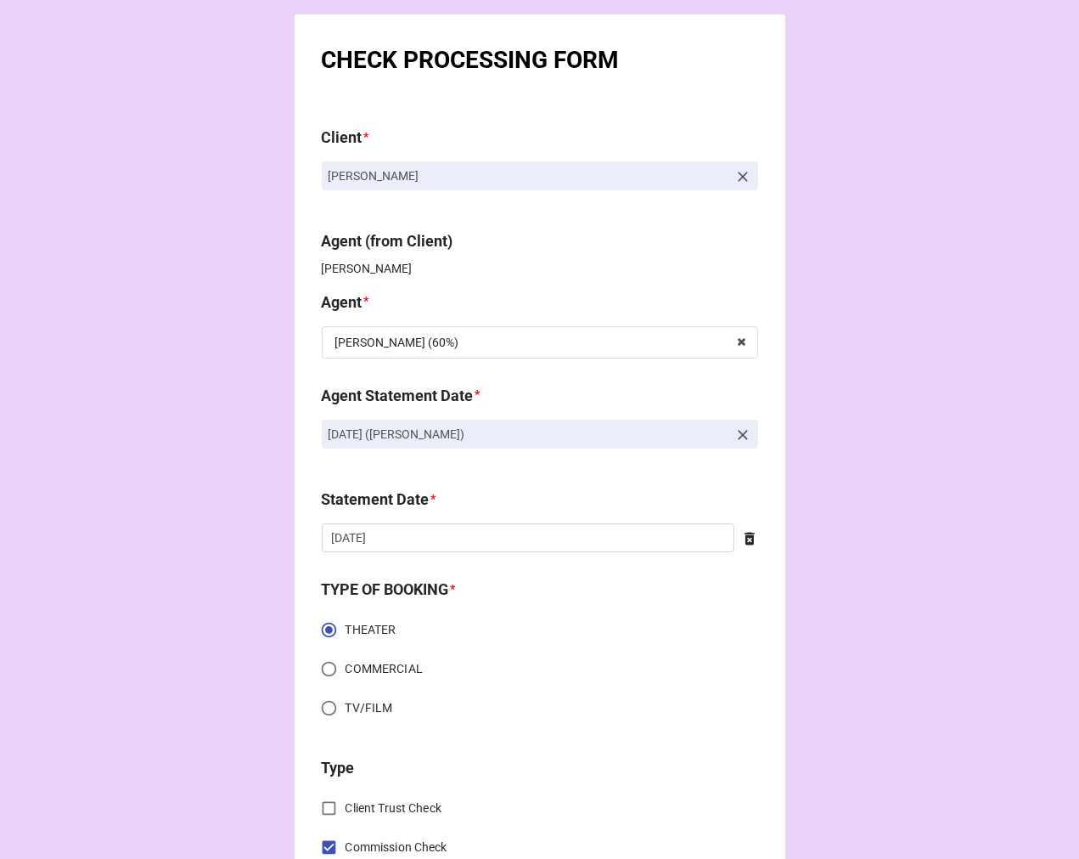
click at [735, 433] on icon at bounding box center [743, 434] width 17 height 17
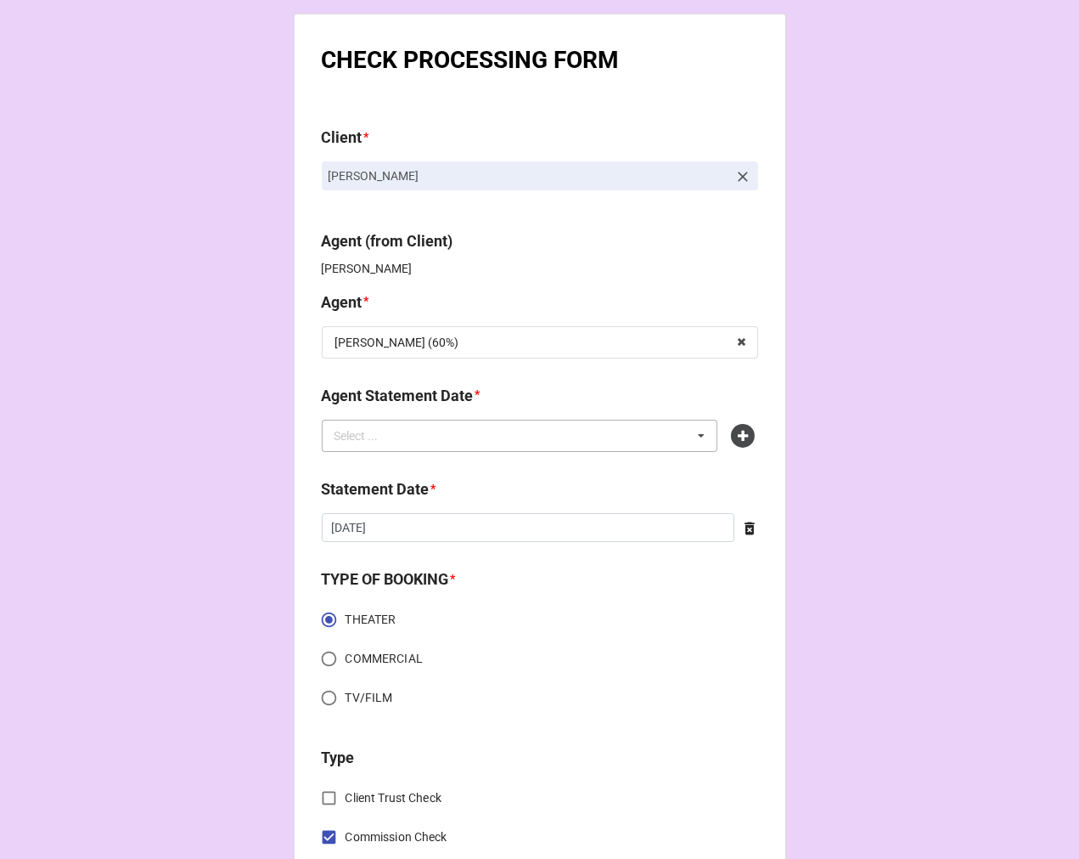
click at [620, 433] on div "Select ... No results found." at bounding box center [520, 436] width 397 height 32
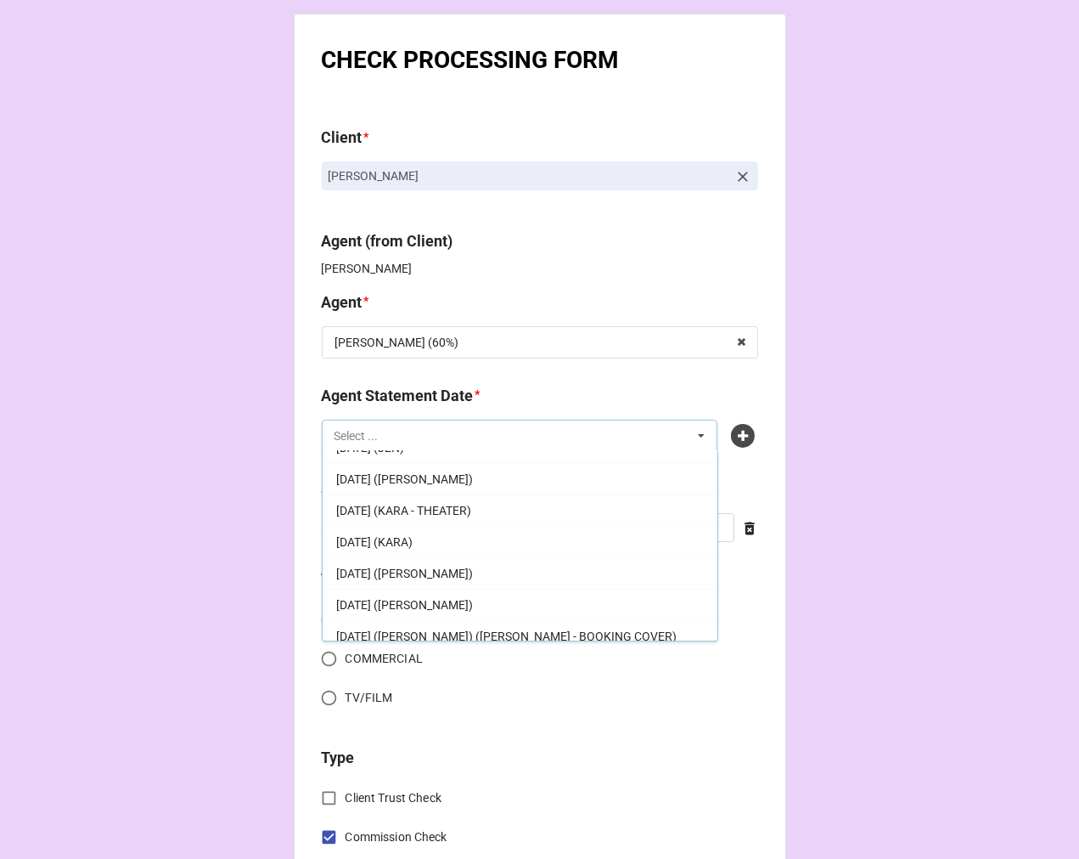
scroll to position [377, 0]
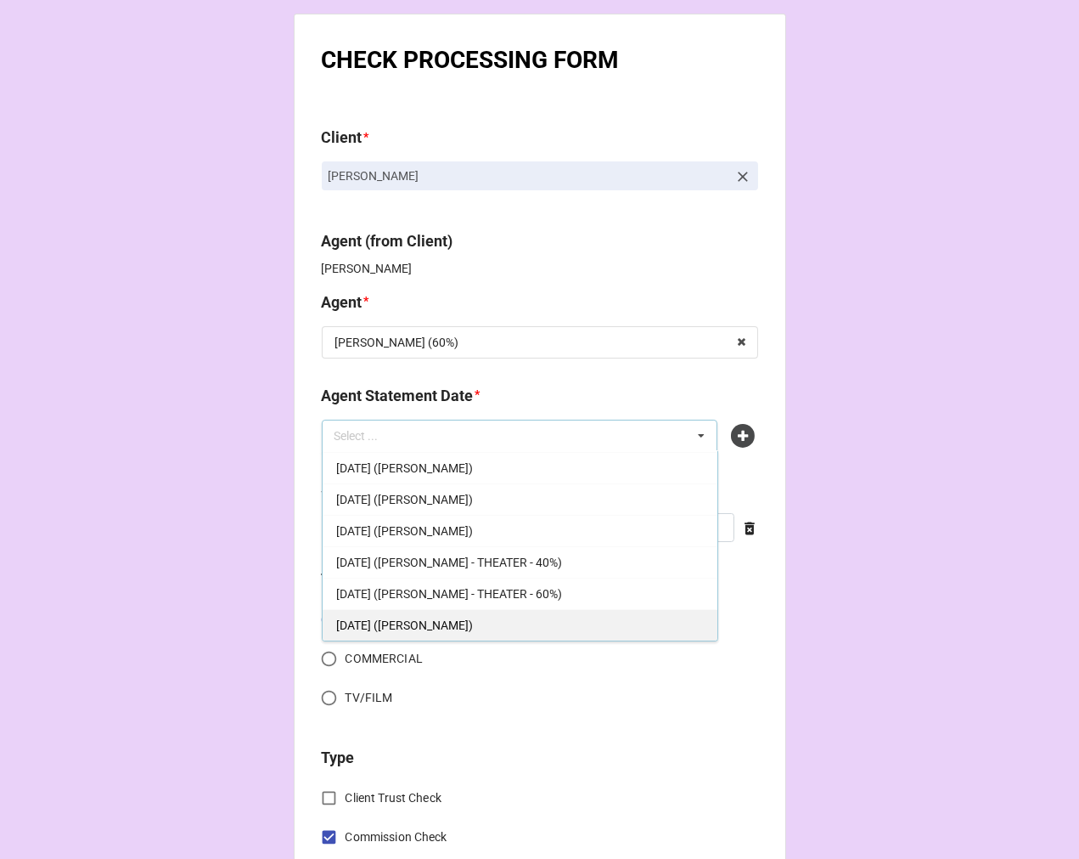
click at [467, 622] on div "[DATE] ([PERSON_NAME])" at bounding box center [520, 624] width 395 height 31
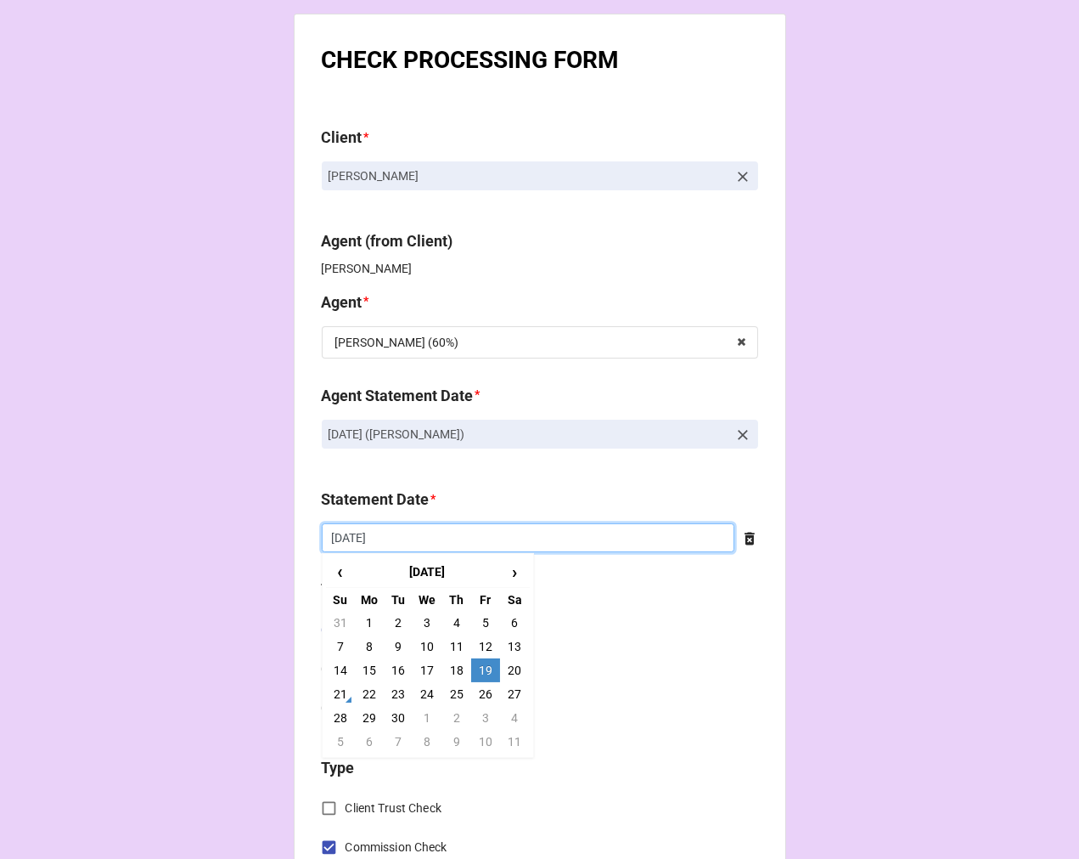
click at [416, 538] on input "9/19/2025" at bounding box center [528, 537] width 413 height 29
click at [481, 716] on td "3" at bounding box center [485, 718] width 29 height 24
type input "[DATE]"
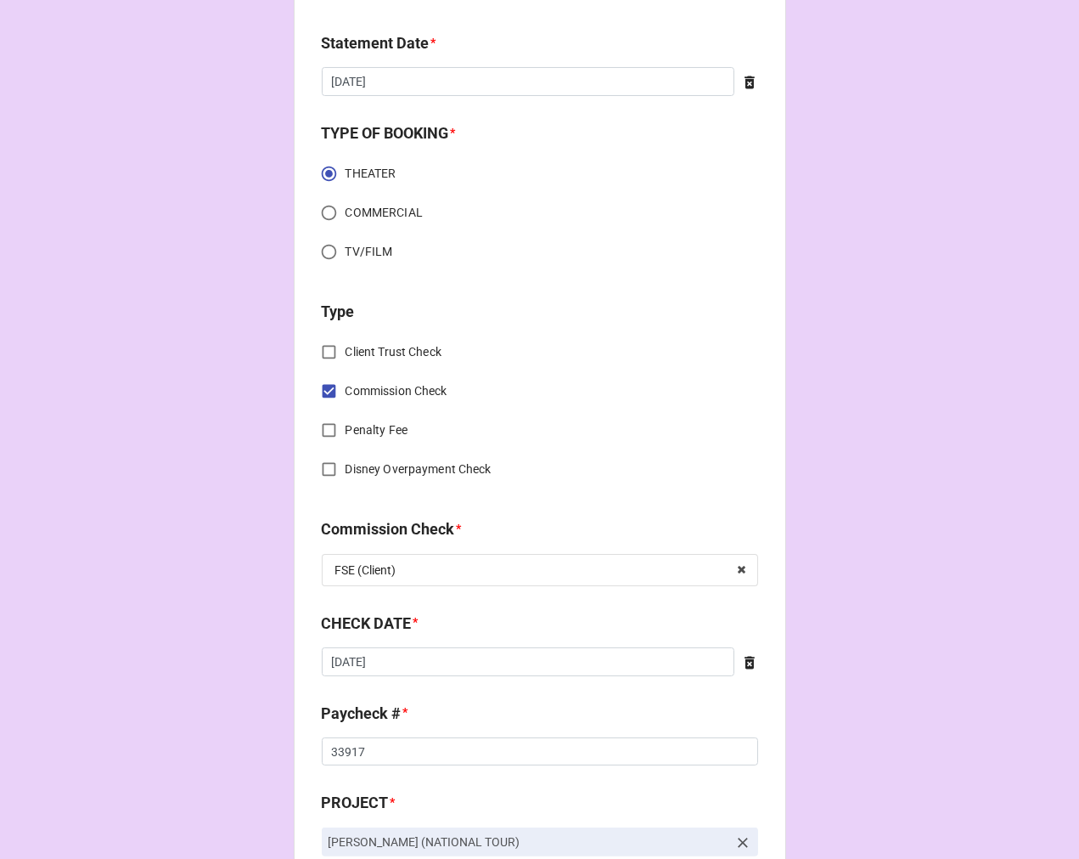
scroll to position [566, 0]
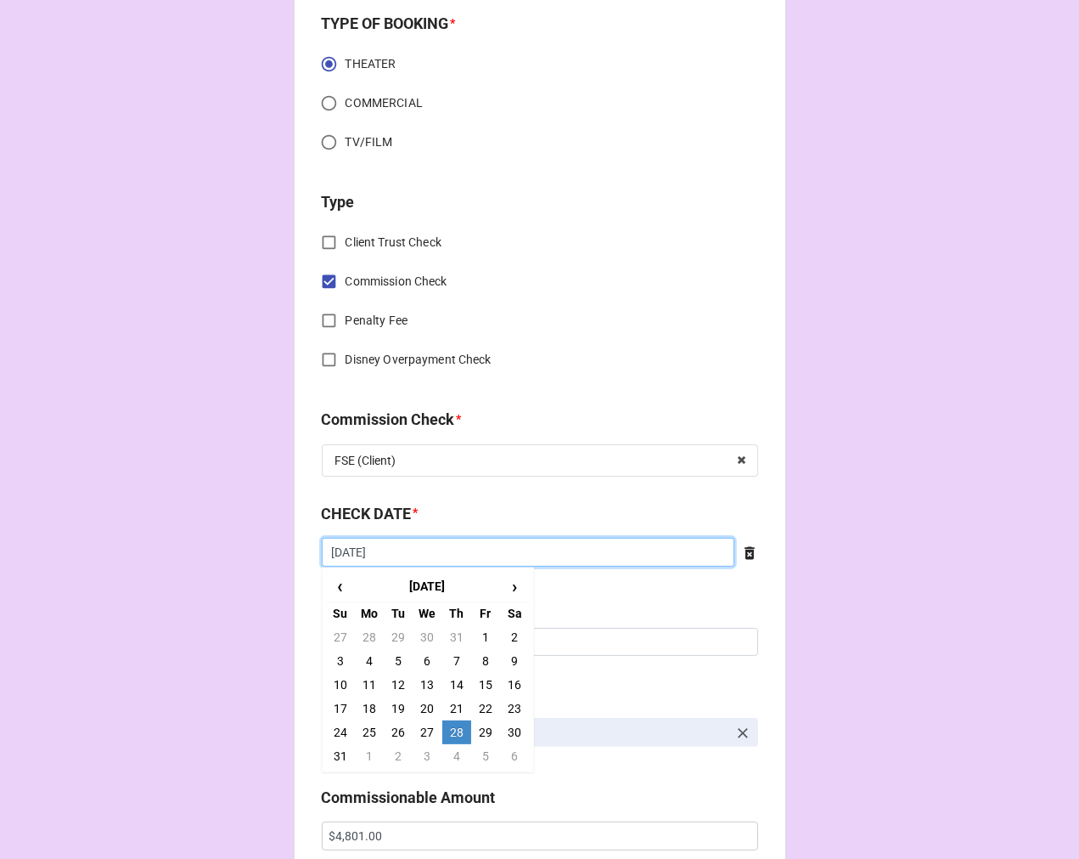
click at [403, 555] on input "8/28/2025" at bounding box center [528, 552] width 413 height 29
click at [451, 752] on td "4" at bounding box center [456, 756] width 29 height 24
type input "[DATE]"
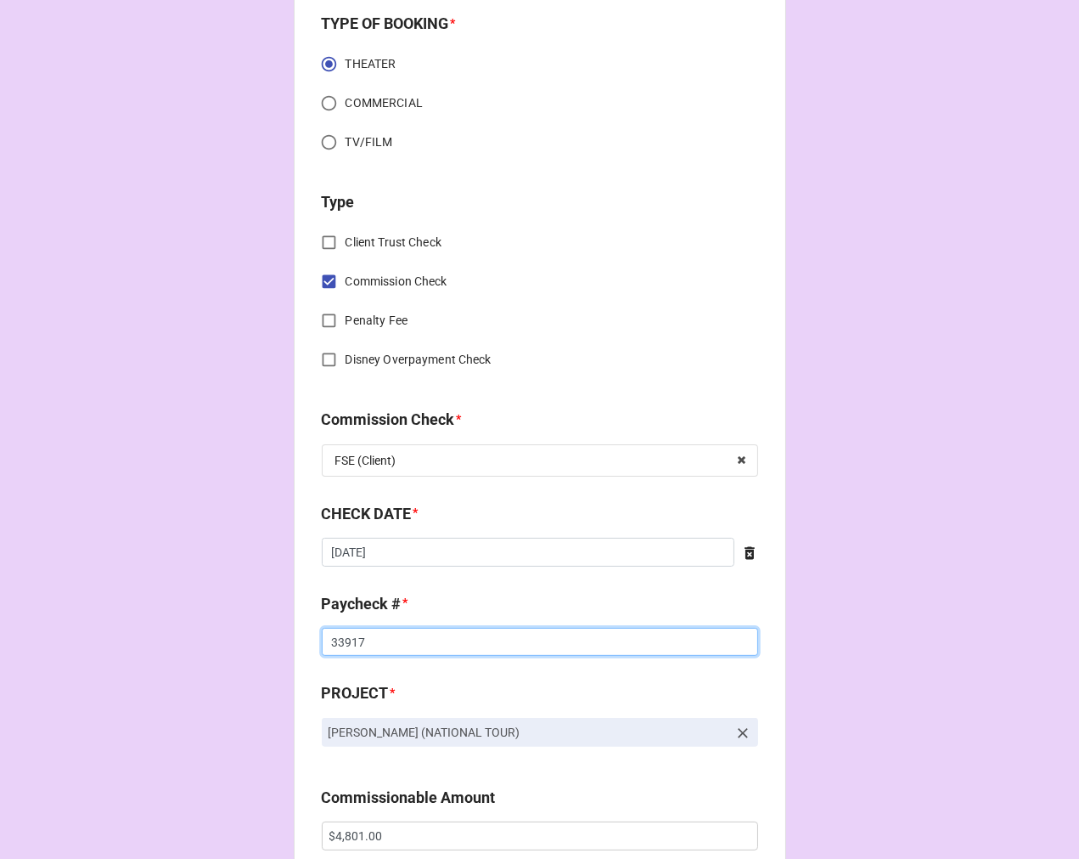
click at [341, 630] on input "33917" at bounding box center [540, 642] width 436 height 29
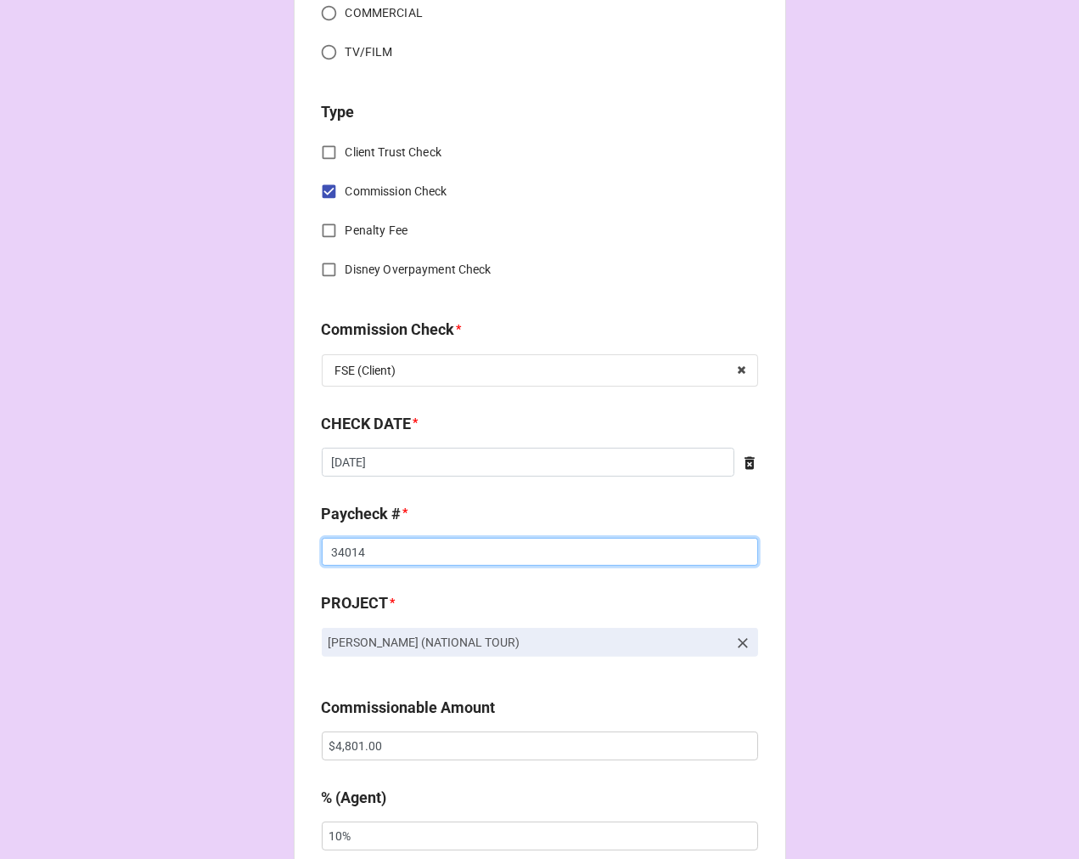
scroll to position [660, 0]
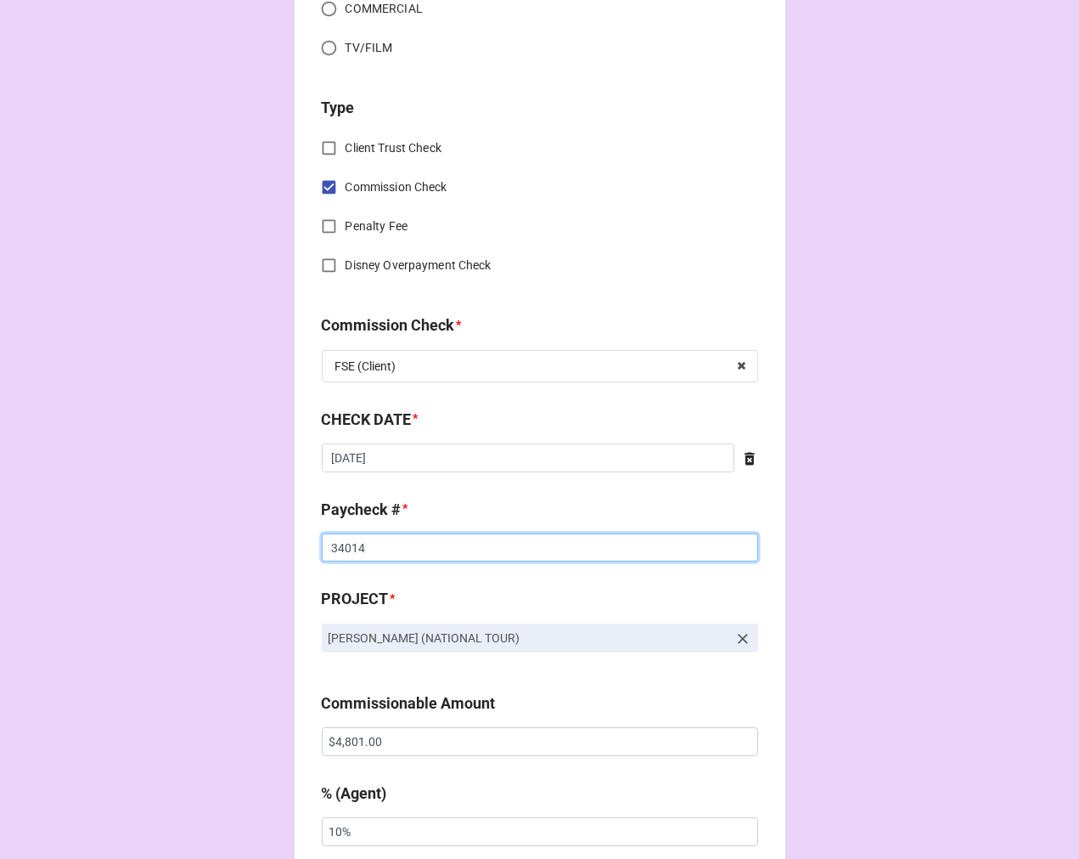
type input "34014"
click at [348, 740] on input "$4,801.00" at bounding box center [540, 741] width 436 height 29
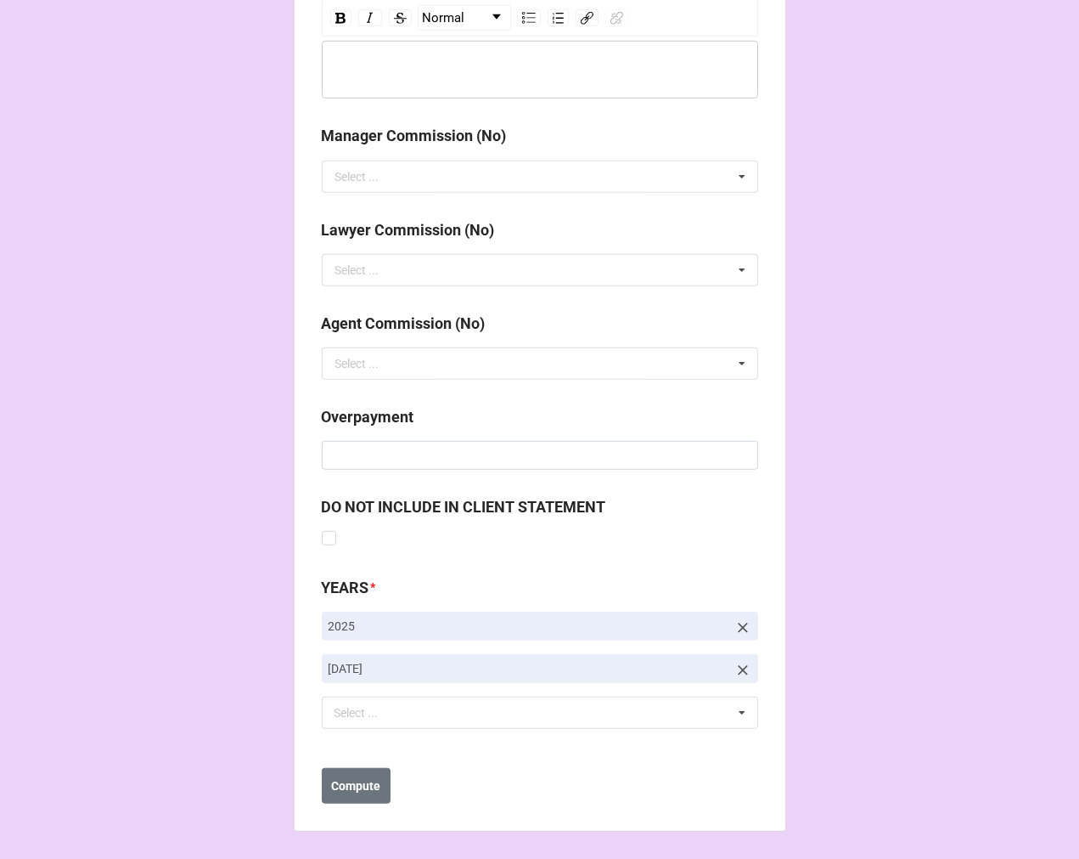
type input "$1,294.10"
click at [740, 667] on icon at bounding box center [743, 670] width 17 height 17
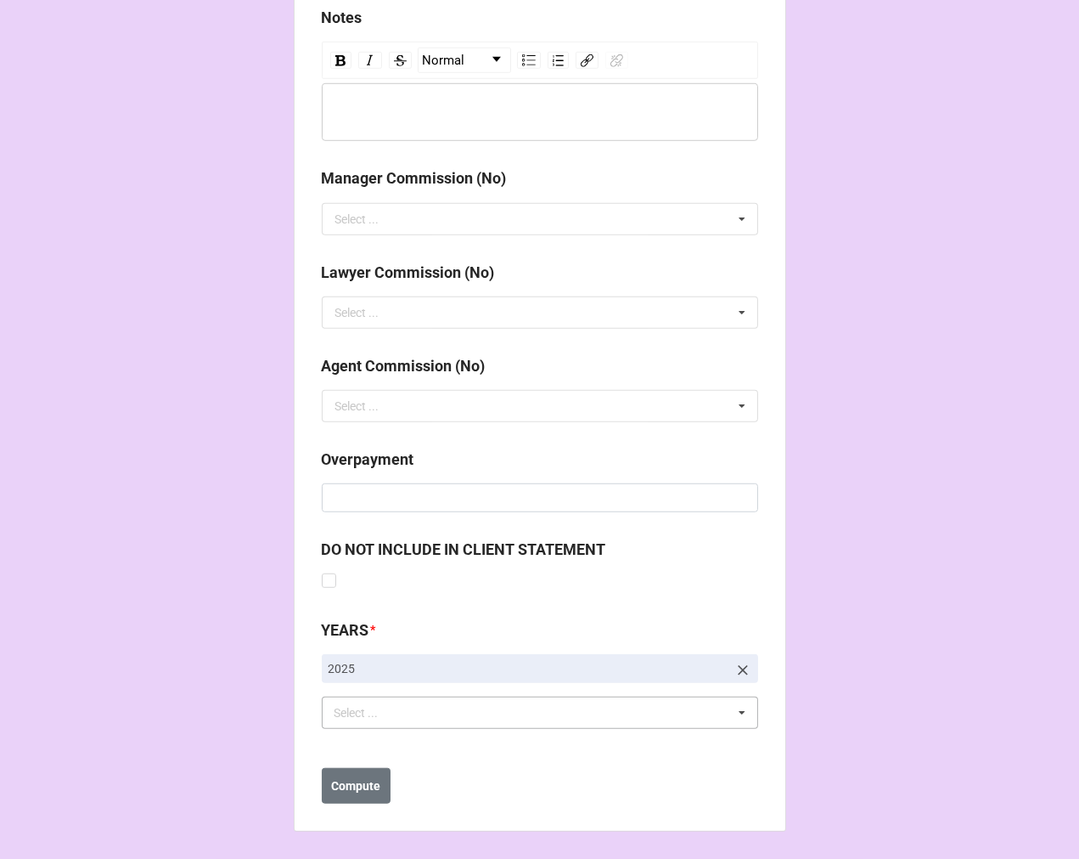
scroll to position [1923, 0]
click at [444, 724] on div "Select ... No results found." at bounding box center [540, 712] width 436 height 32
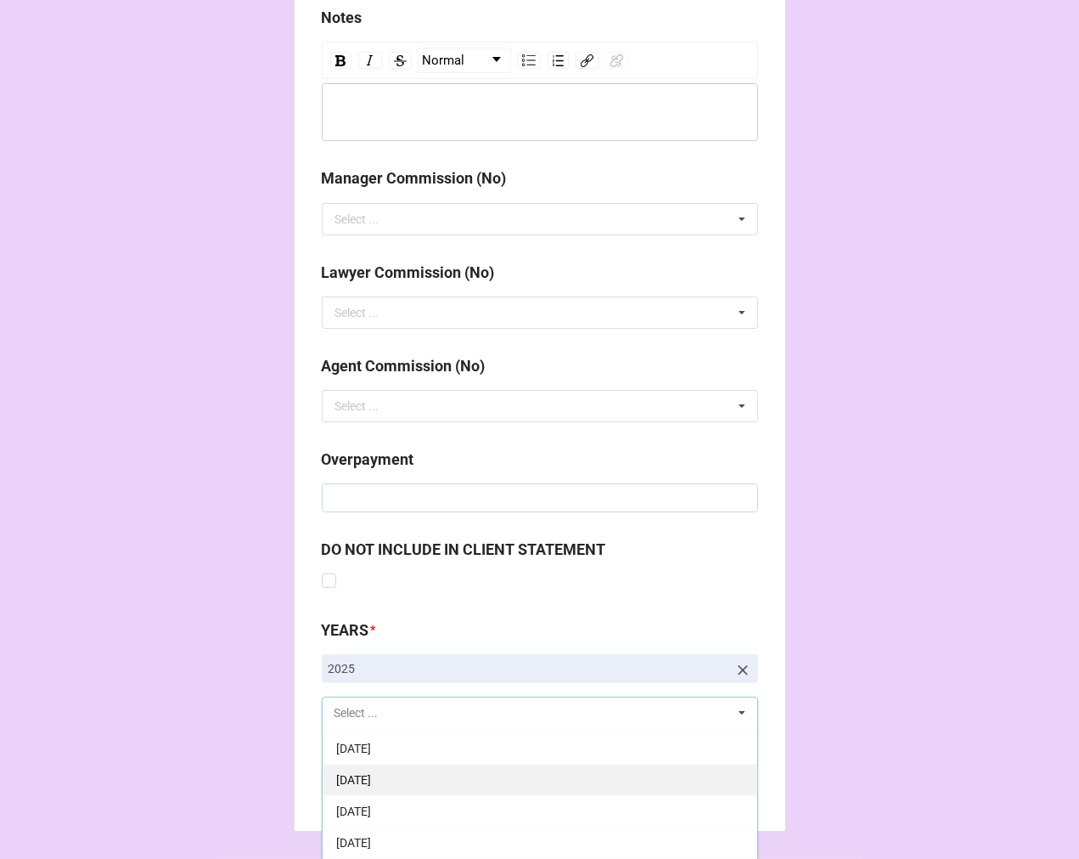
scroll to position [189, 0]
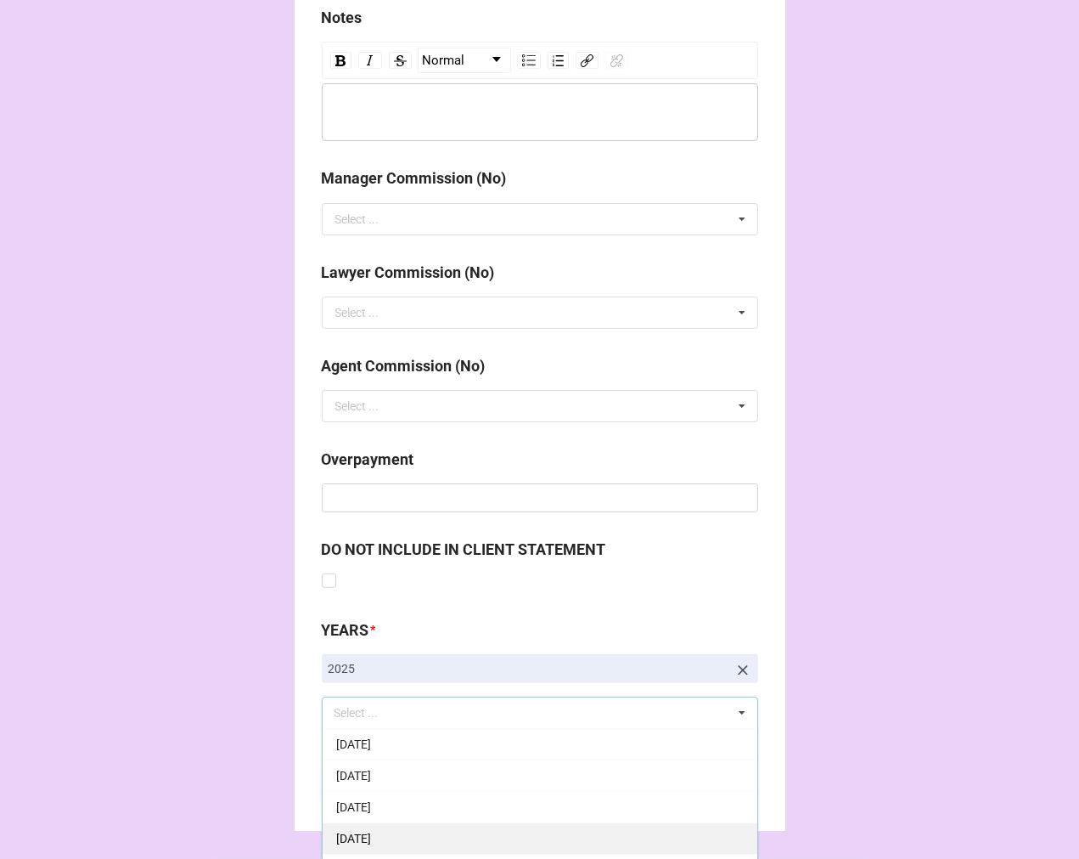
click at [371, 831] on span "[DATE]" at bounding box center [353, 838] width 35 height 14
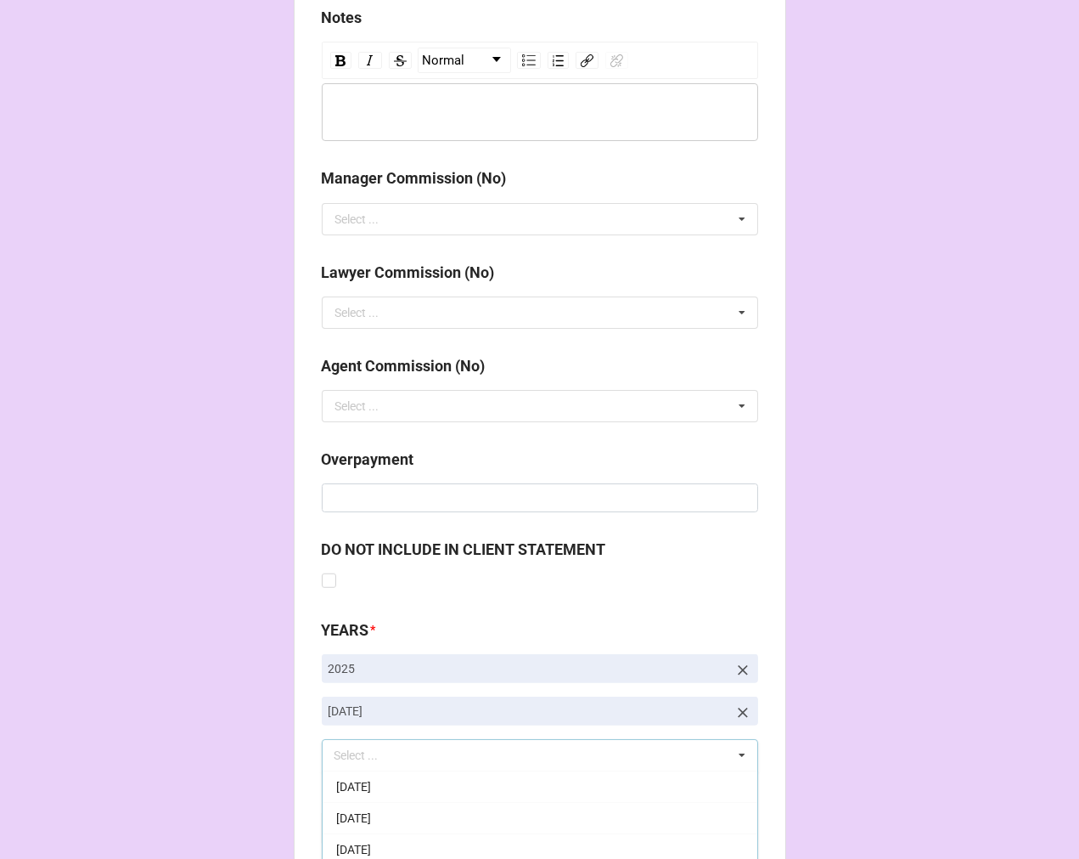
click at [358, 828] on b "Compute" at bounding box center [355, 828] width 49 height 18
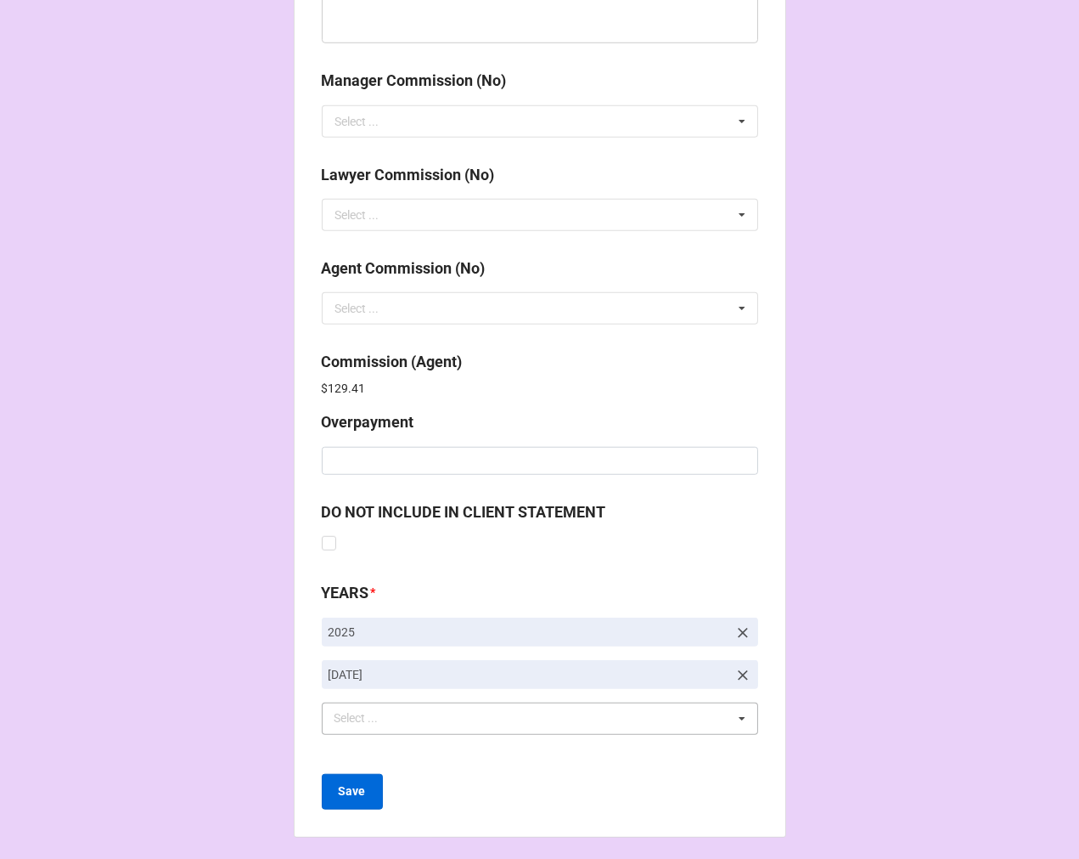
scroll to position [2026, 0]
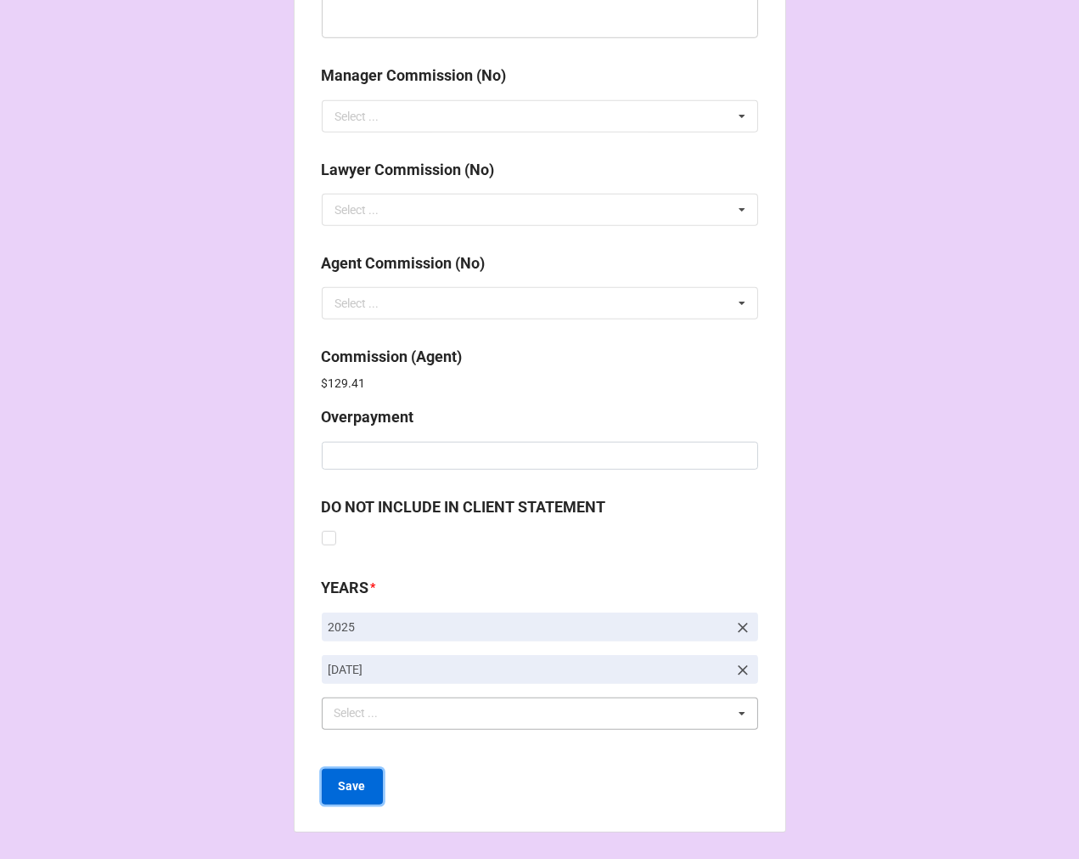
click at [345, 786] on b "Save" at bounding box center [352, 786] width 27 height 18
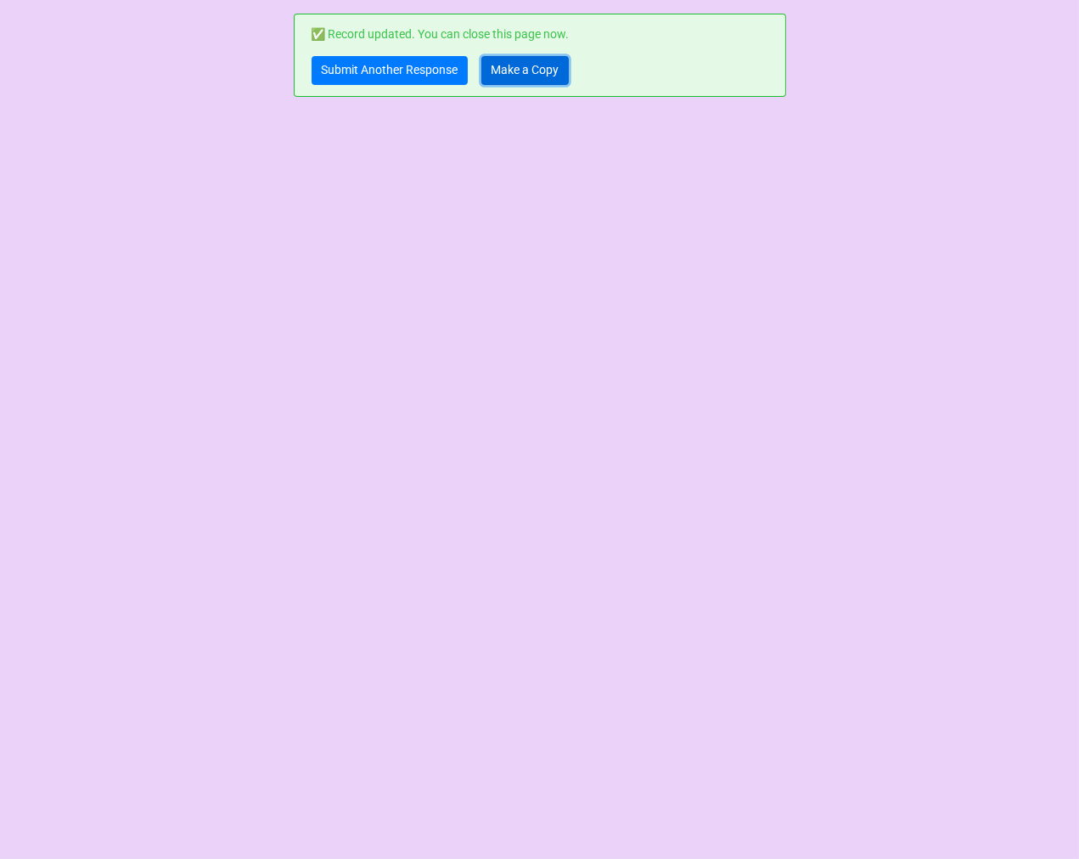
click at [535, 69] on link "Make a Copy" at bounding box center [525, 70] width 87 height 29
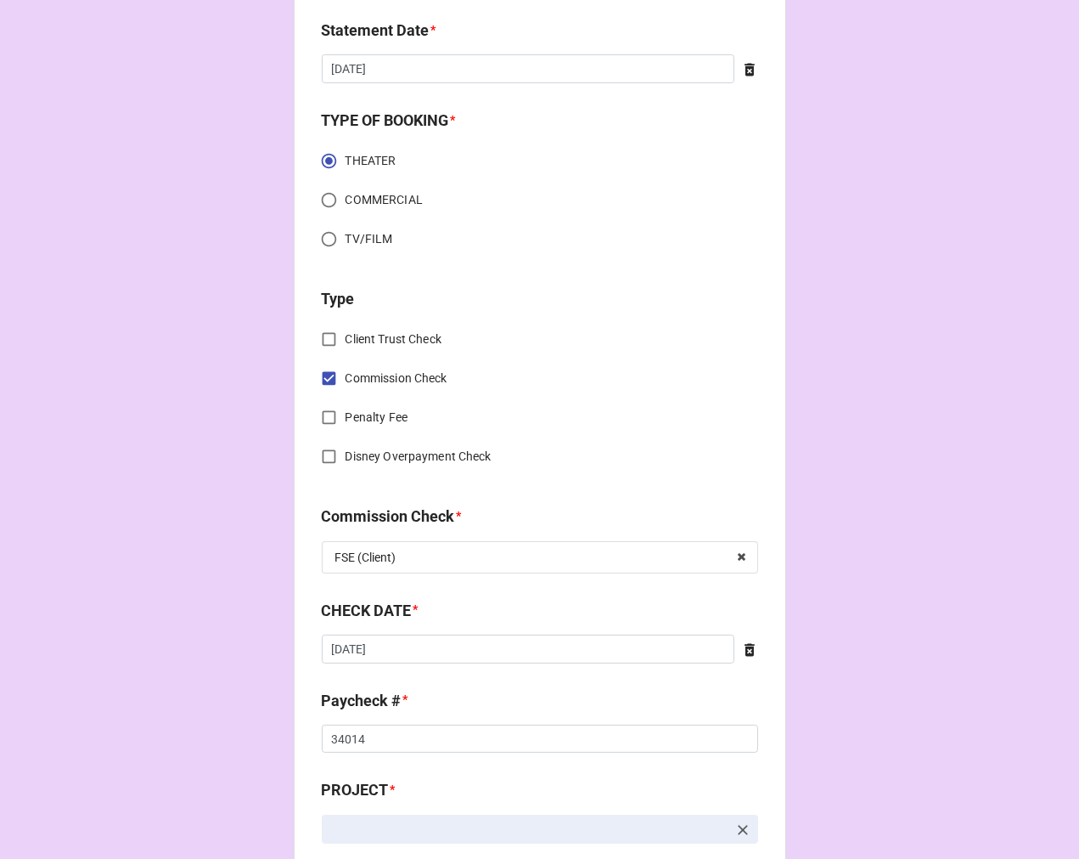
scroll to position [471, 0]
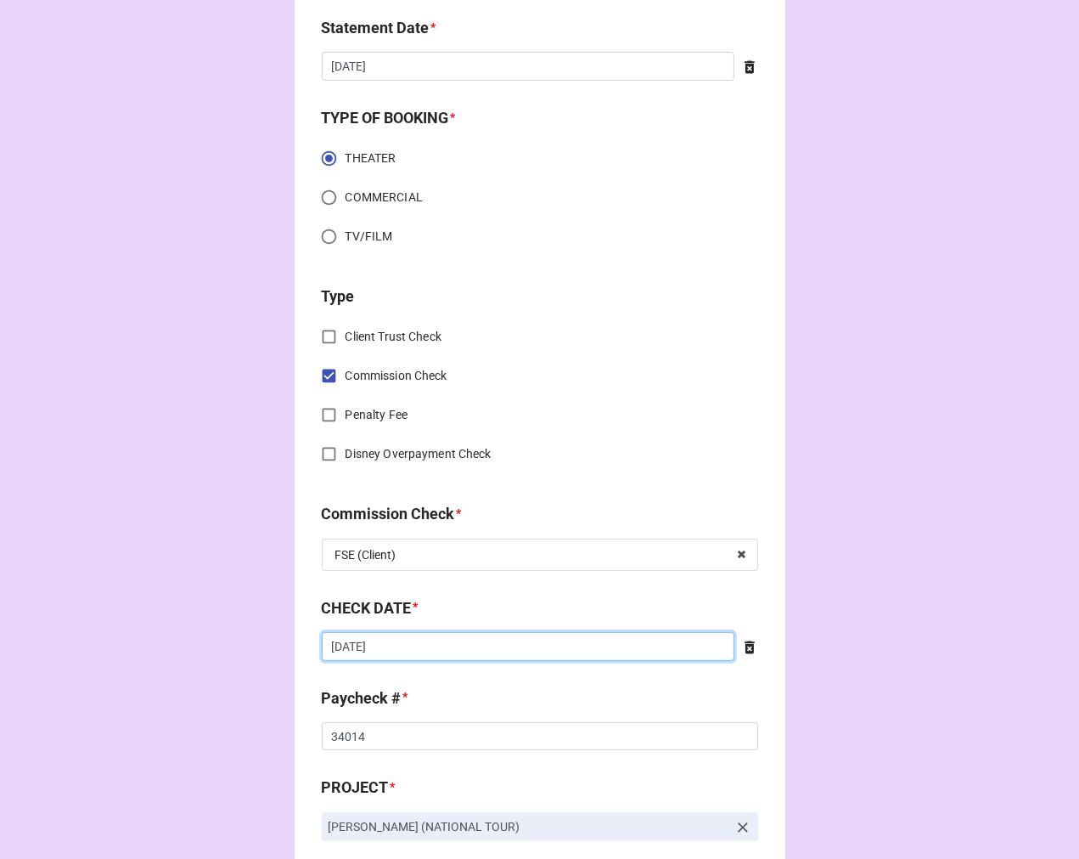
click at [665, 641] on input "[DATE]" at bounding box center [528, 646] width 413 height 29
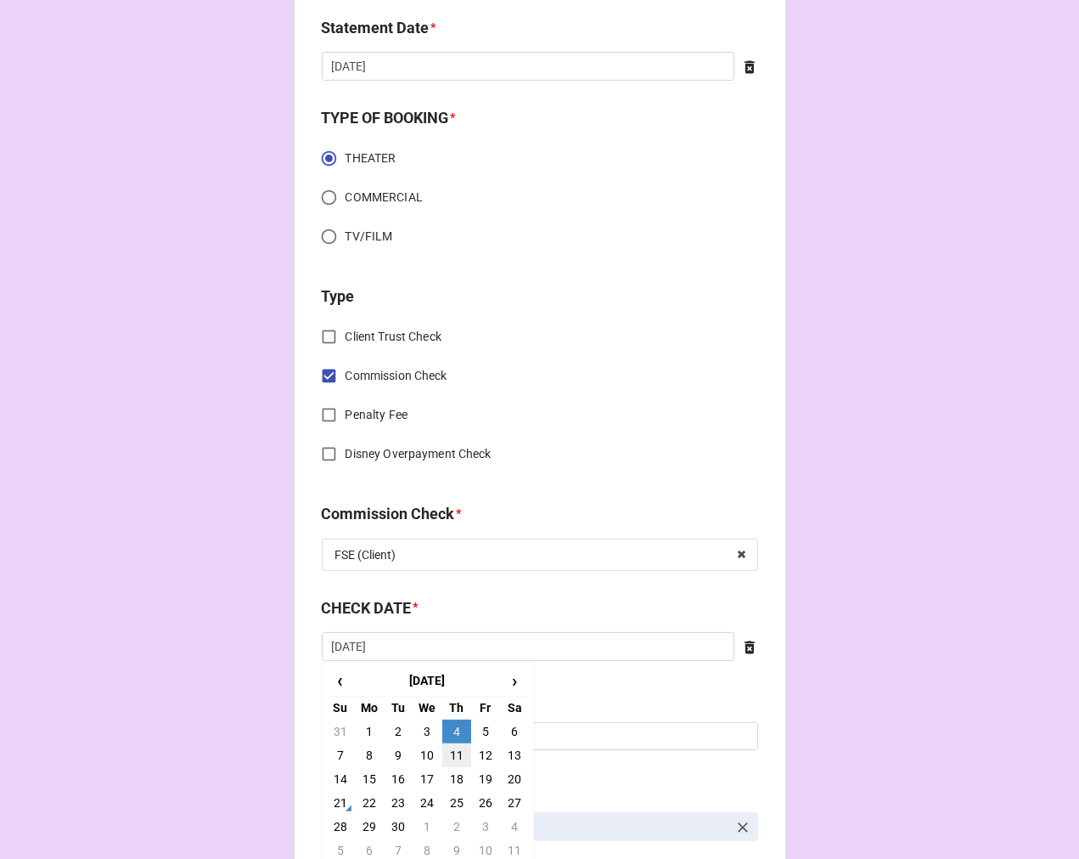
click at [453, 753] on td "11" at bounding box center [456, 755] width 29 height 24
type input "[DATE]"
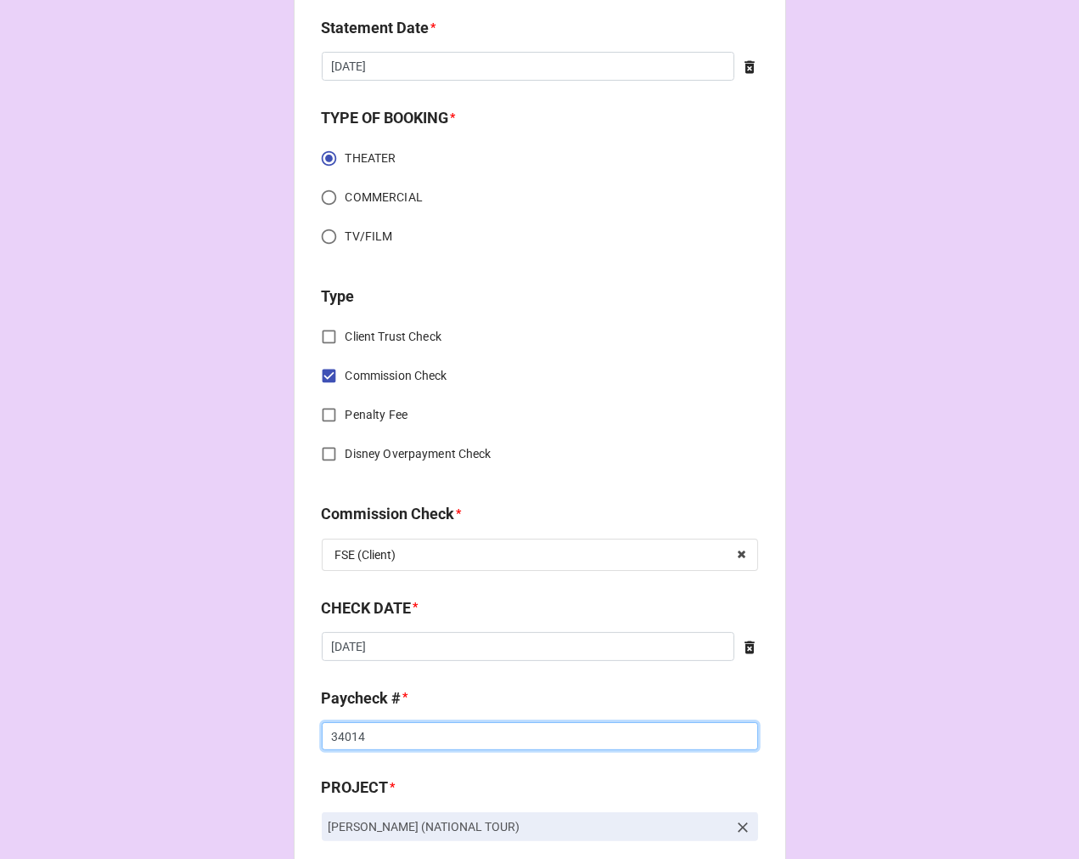
click at [352, 736] on input "34014" at bounding box center [540, 736] width 436 height 29
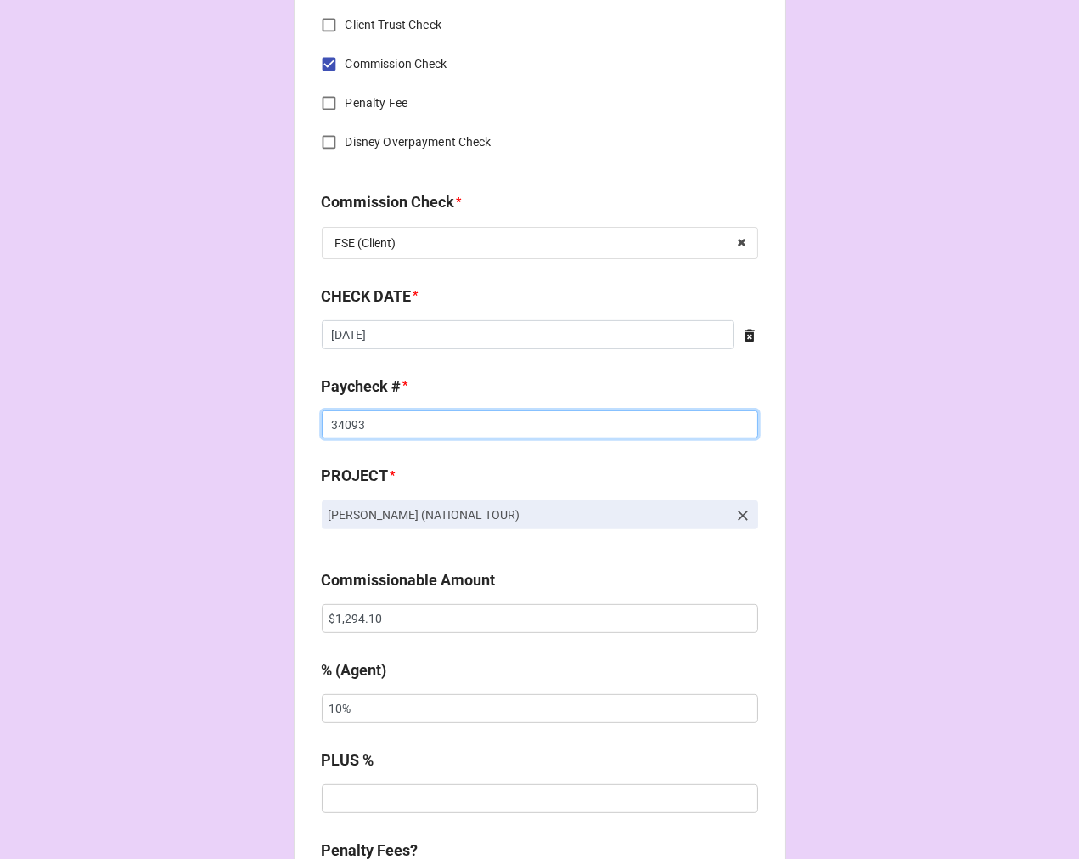
scroll to position [849, 0]
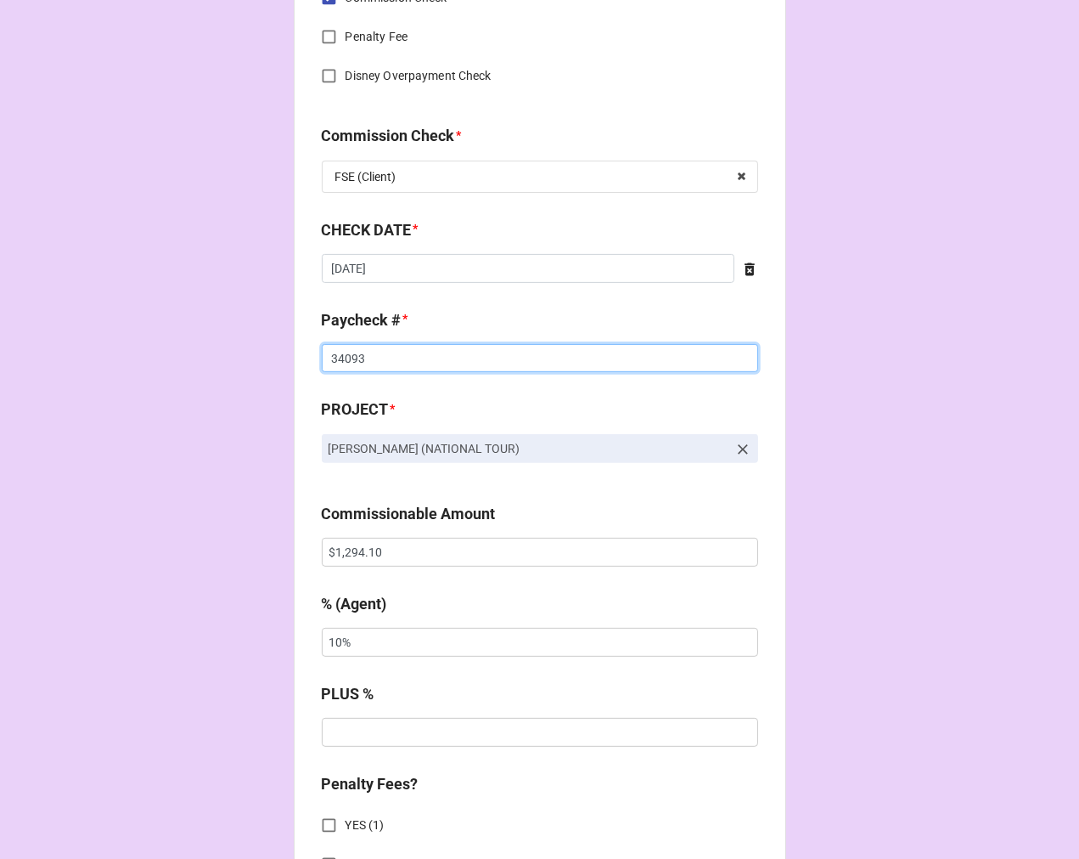
type input "34093"
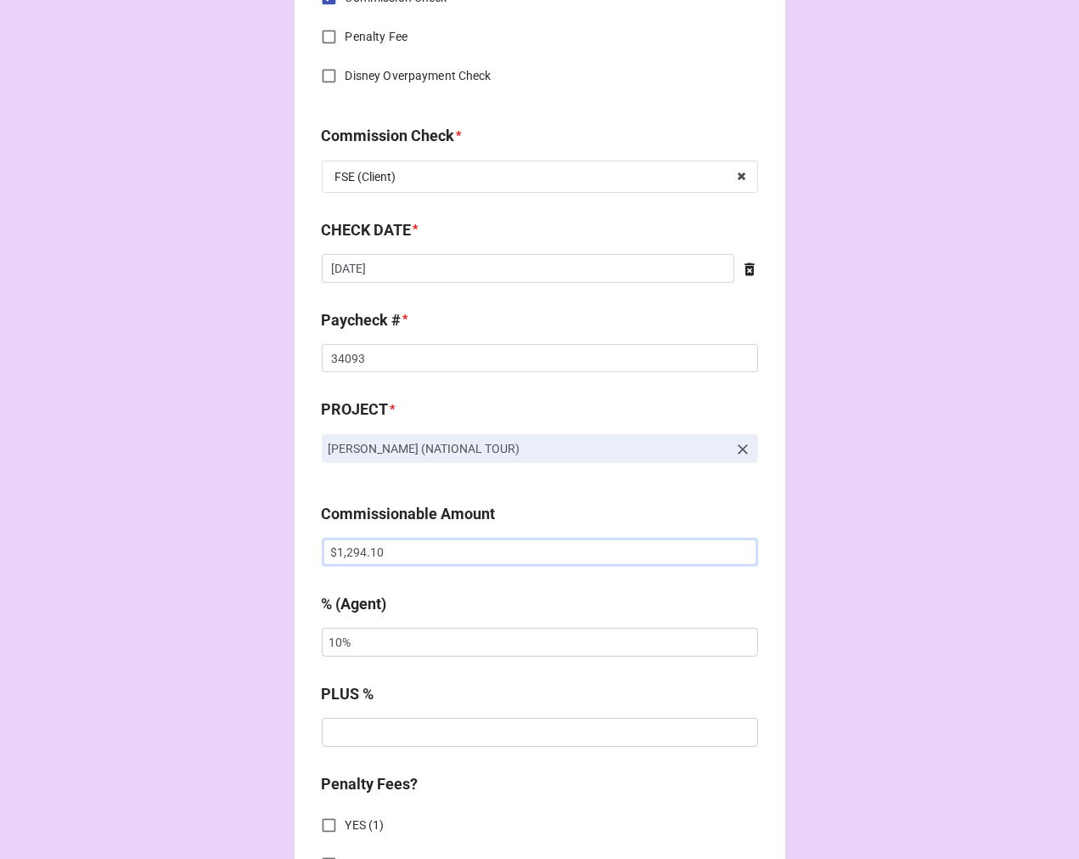
click at [346, 549] on input "$1,294.10" at bounding box center [540, 552] width 436 height 29
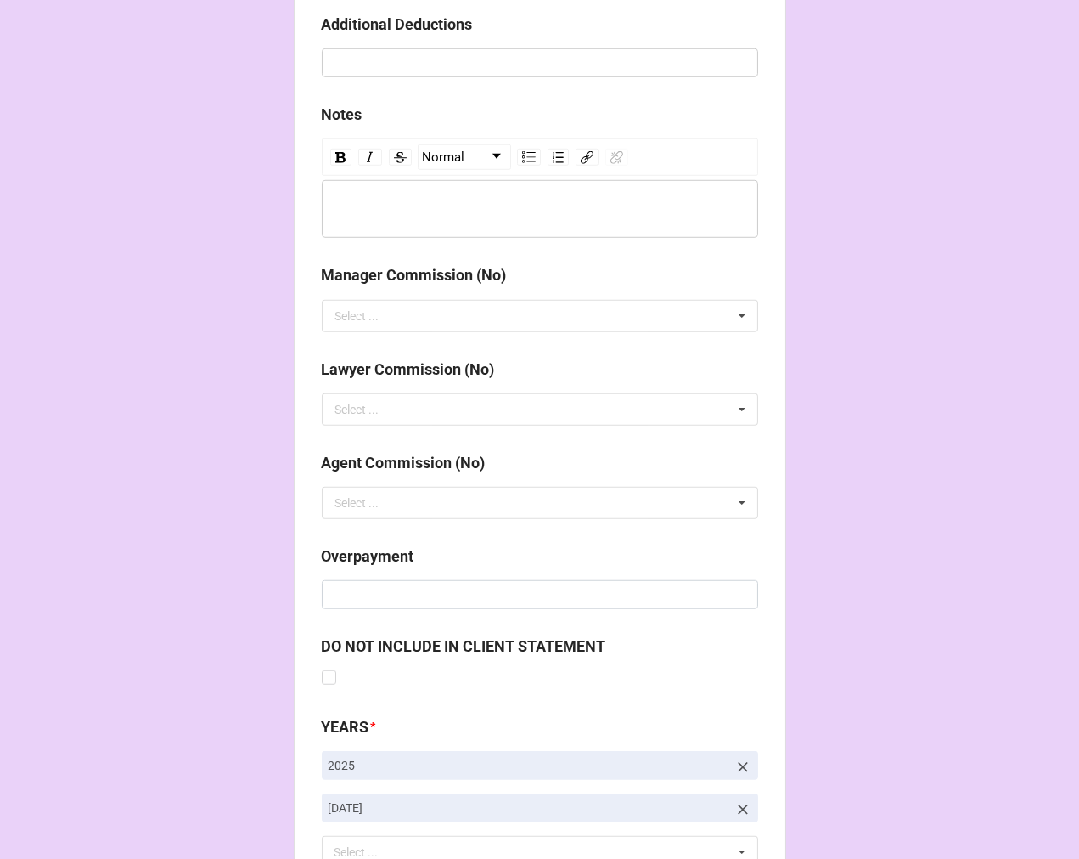
scroll to position [1966, 0]
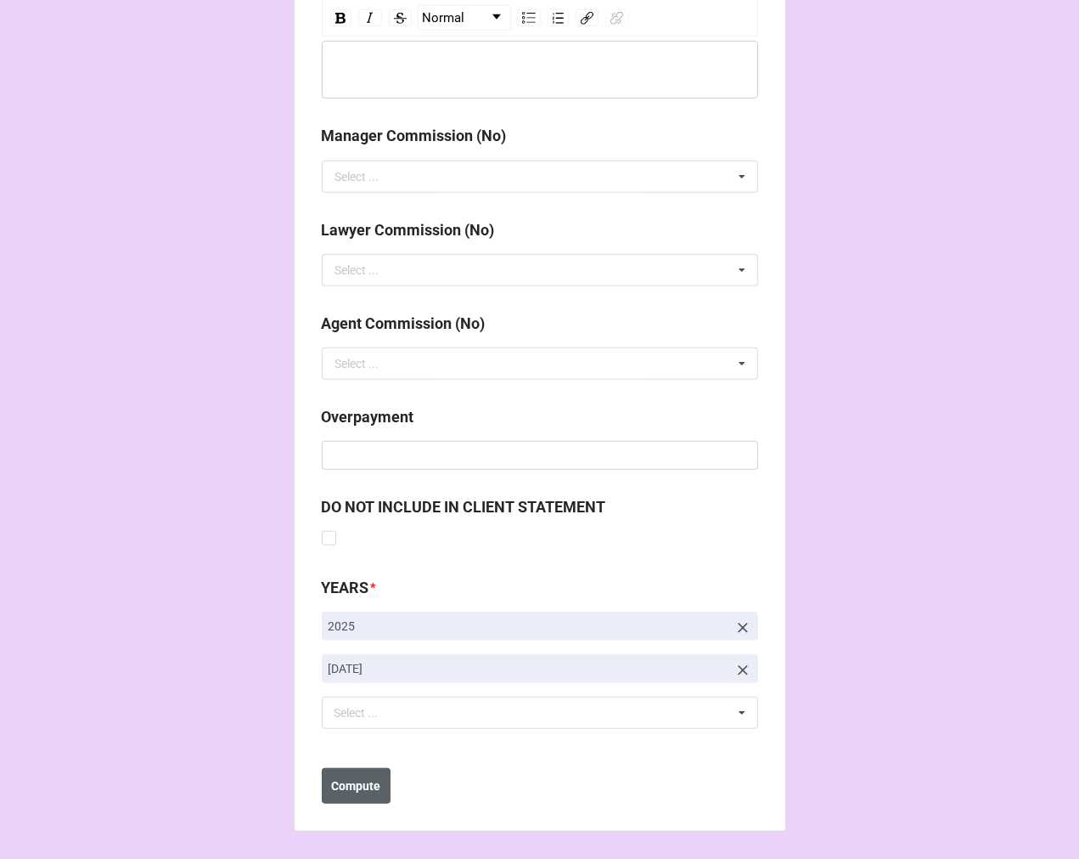
type input "$2,588.20"
click at [344, 786] on b "Compute" at bounding box center [355, 786] width 49 height 18
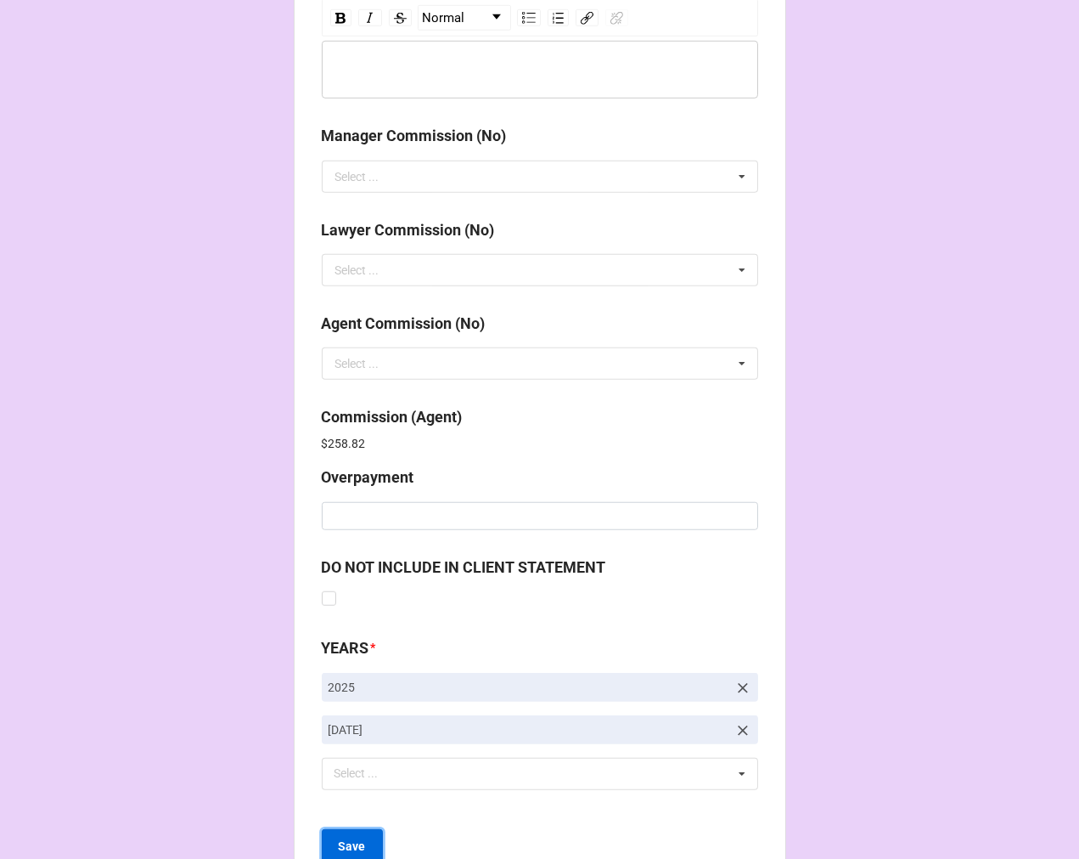
click at [351, 841] on b "Save" at bounding box center [352, 846] width 27 height 18
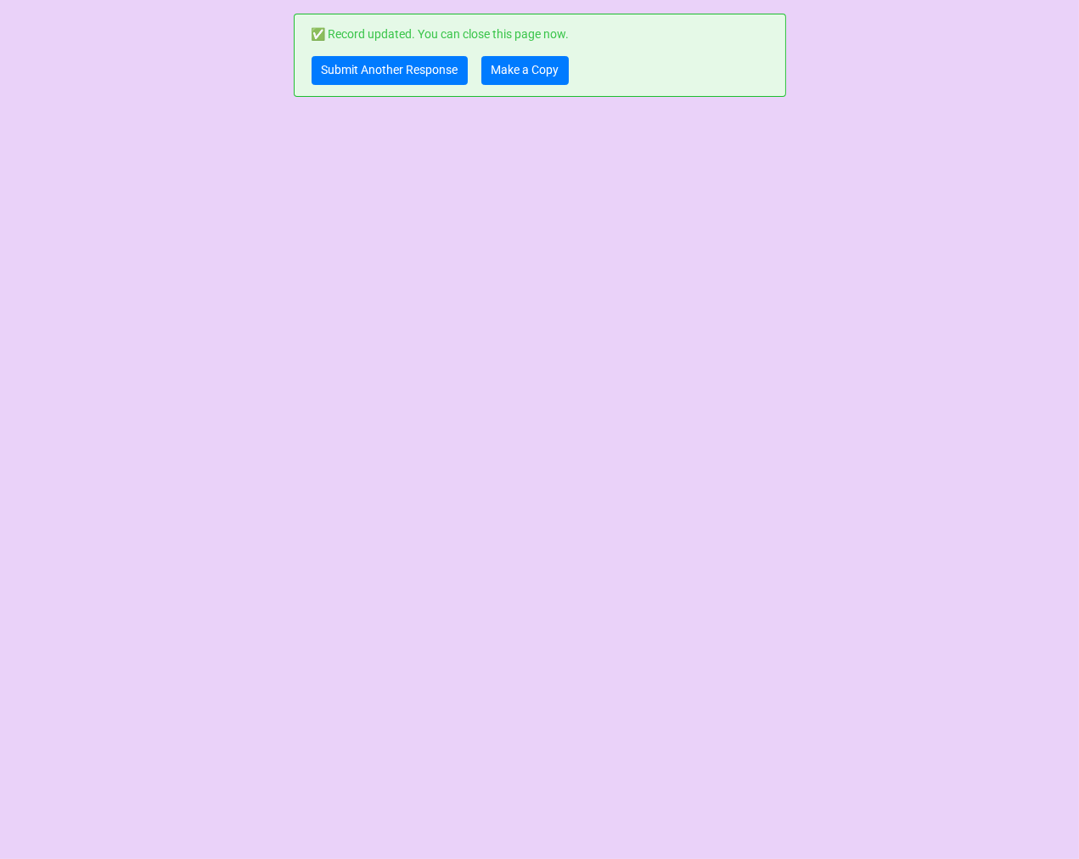
scroll to position [0, 0]
click at [548, 65] on link "Make a Copy" at bounding box center [525, 70] width 87 height 29
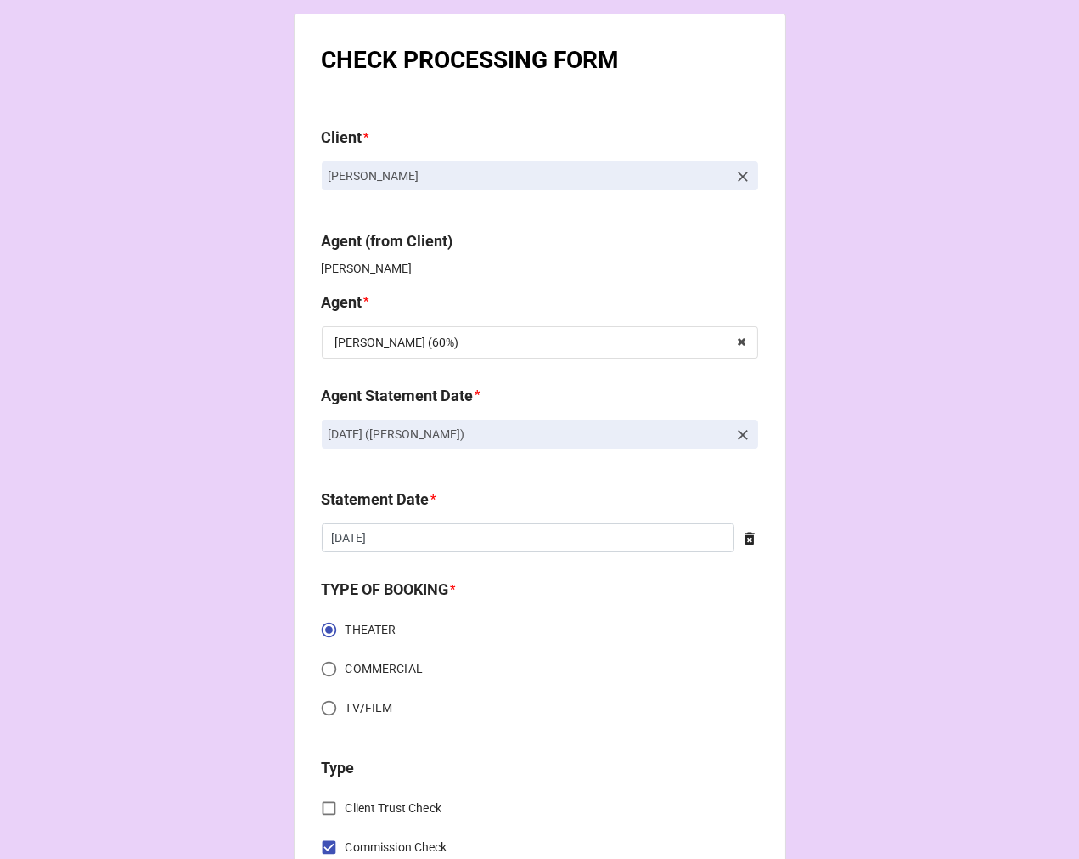
click at [739, 173] on icon at bounding box center [743, 176] width 17 height 17
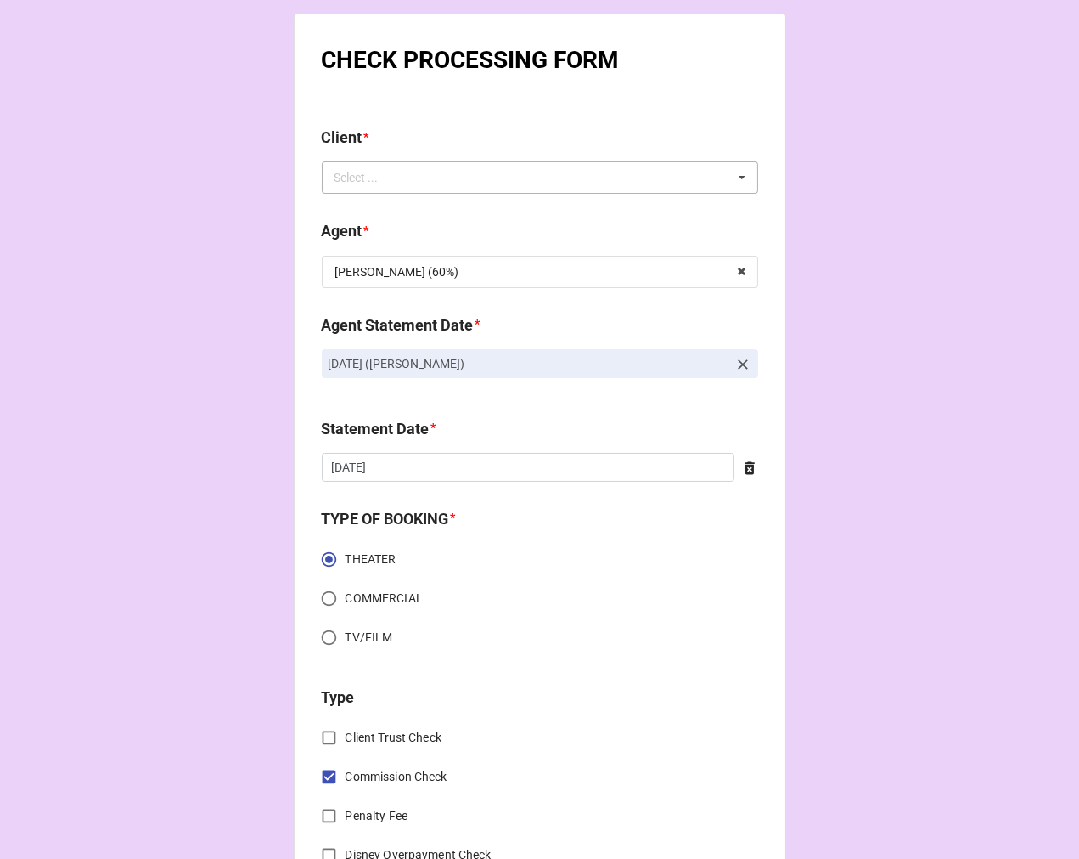
click at [648, 174] on div "Select ... No results found." at bounding box center [540, 177] width 436 height 32
type input "oshie"
click at [409, 205] on div "[PERSON_NAME]" at bounding box center [540, 208] width 435 height 31
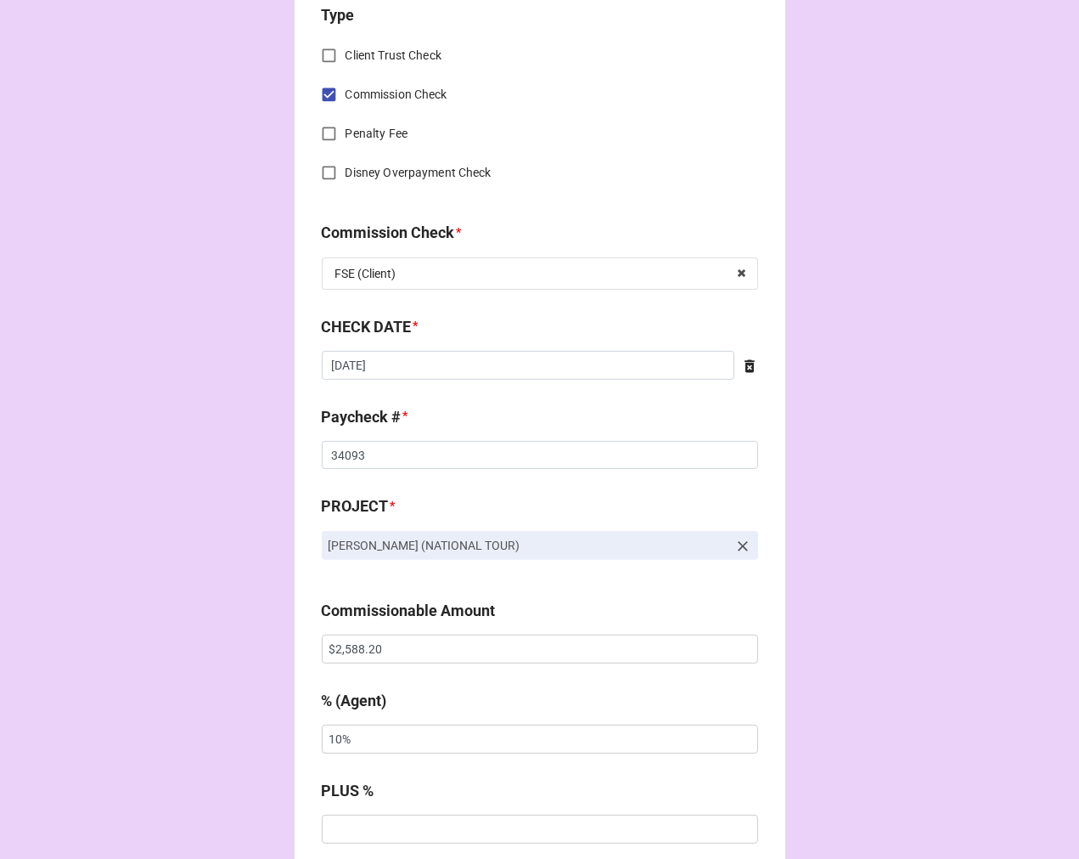
scroll to position [754, 0]
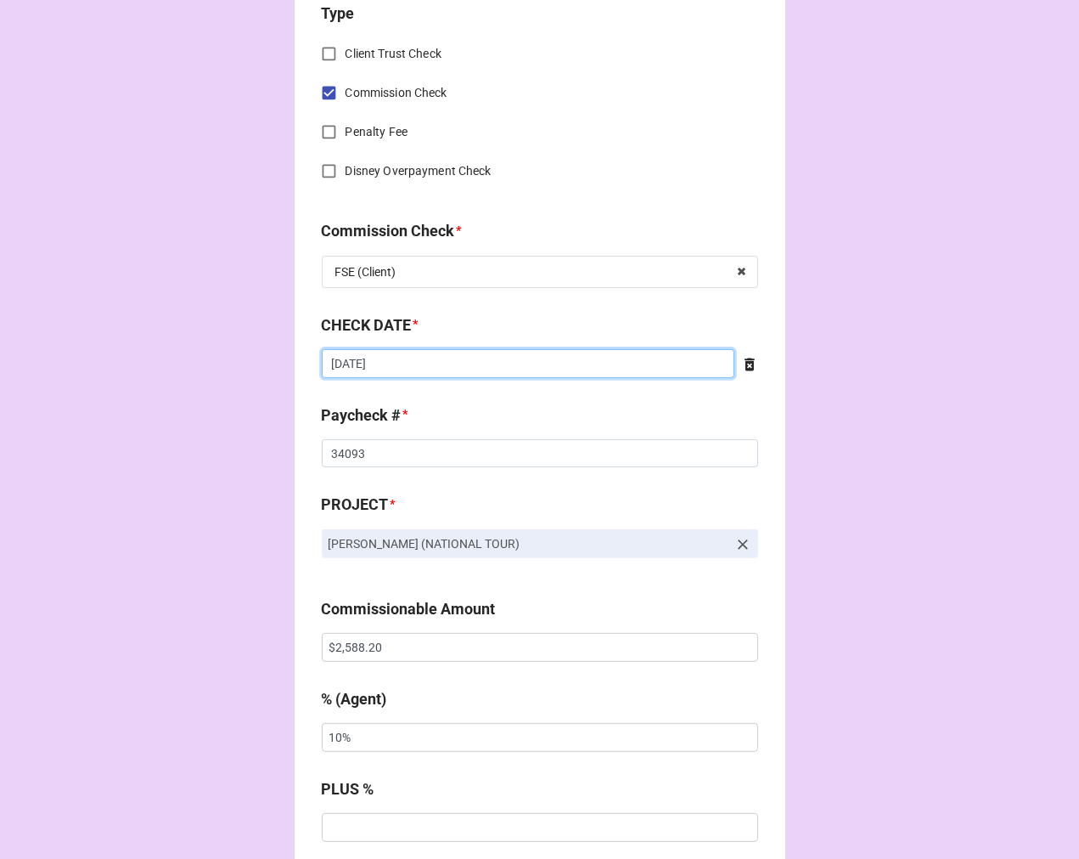
click at [397, 369] on input "[DATE]" at bounding box center [528, 363] width 413 height 29
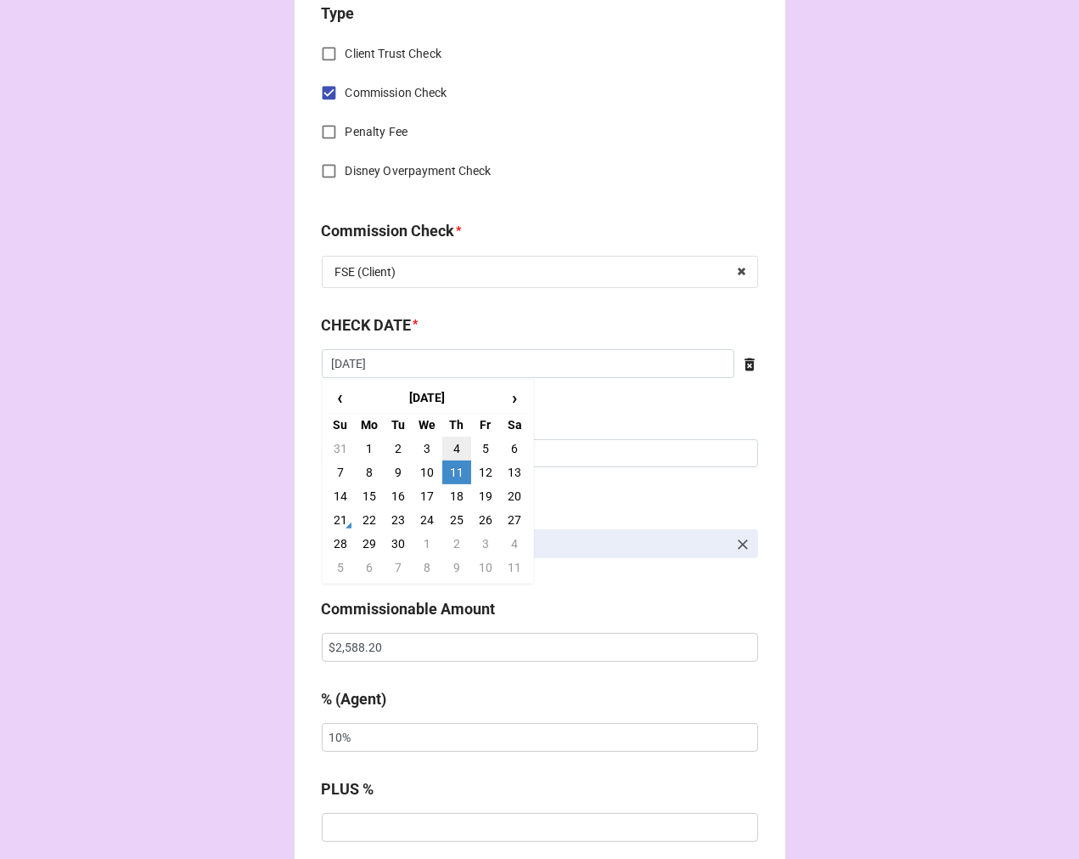
click at [454, 446] on td "4" at bounding box center [456, 448] width 29 height 24
type input "[DATE]"
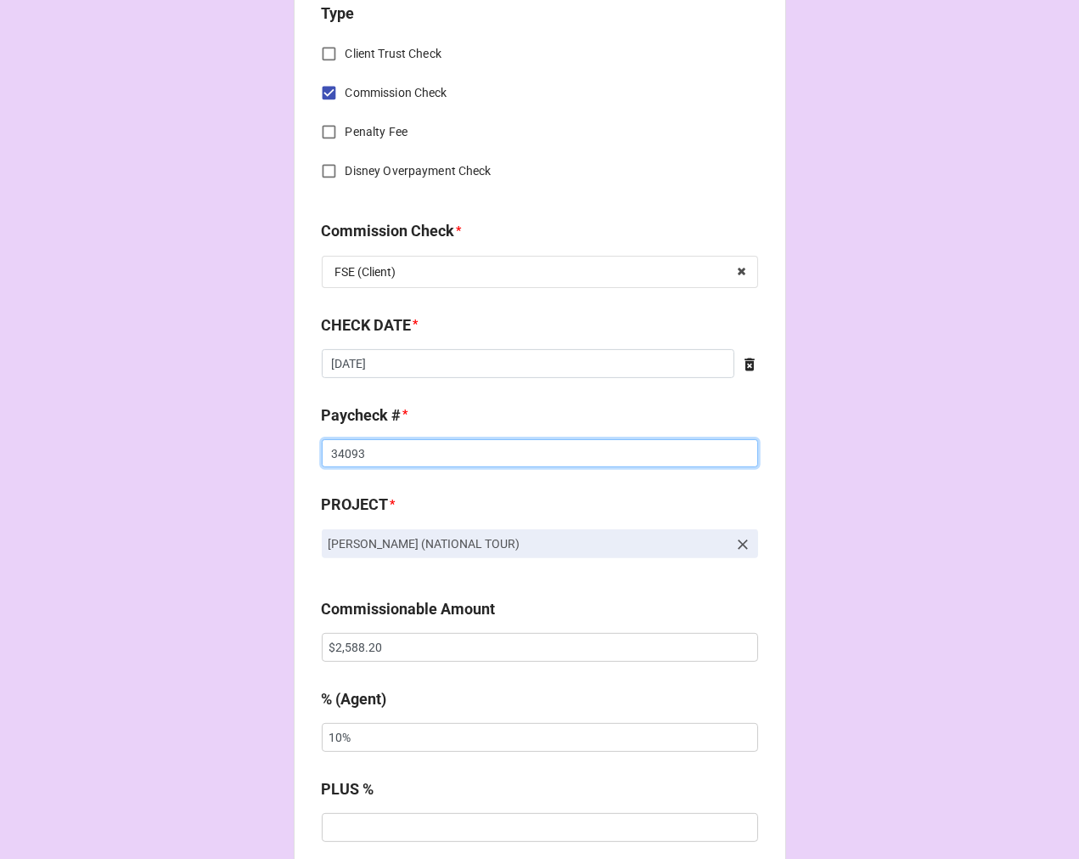
click at [329, 448] on input "34093" at bounding box center [540, 453] width 436 height 29
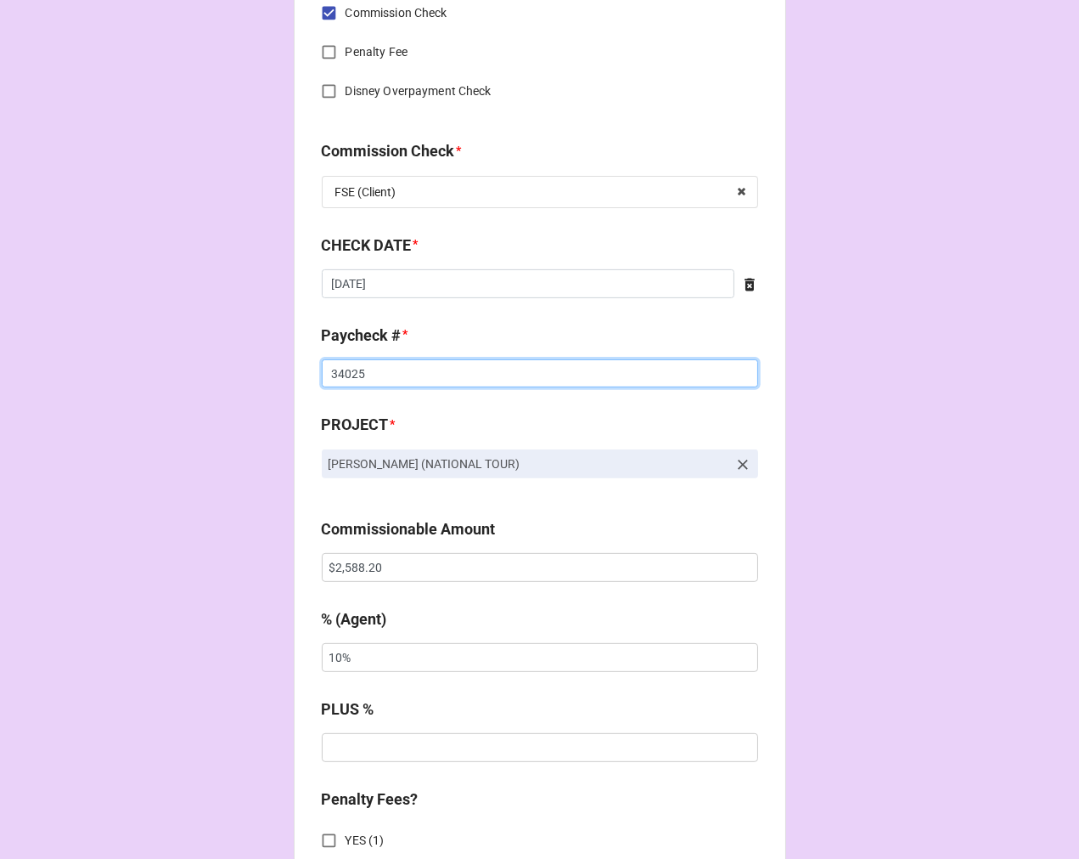
scroll to position [943, 0]
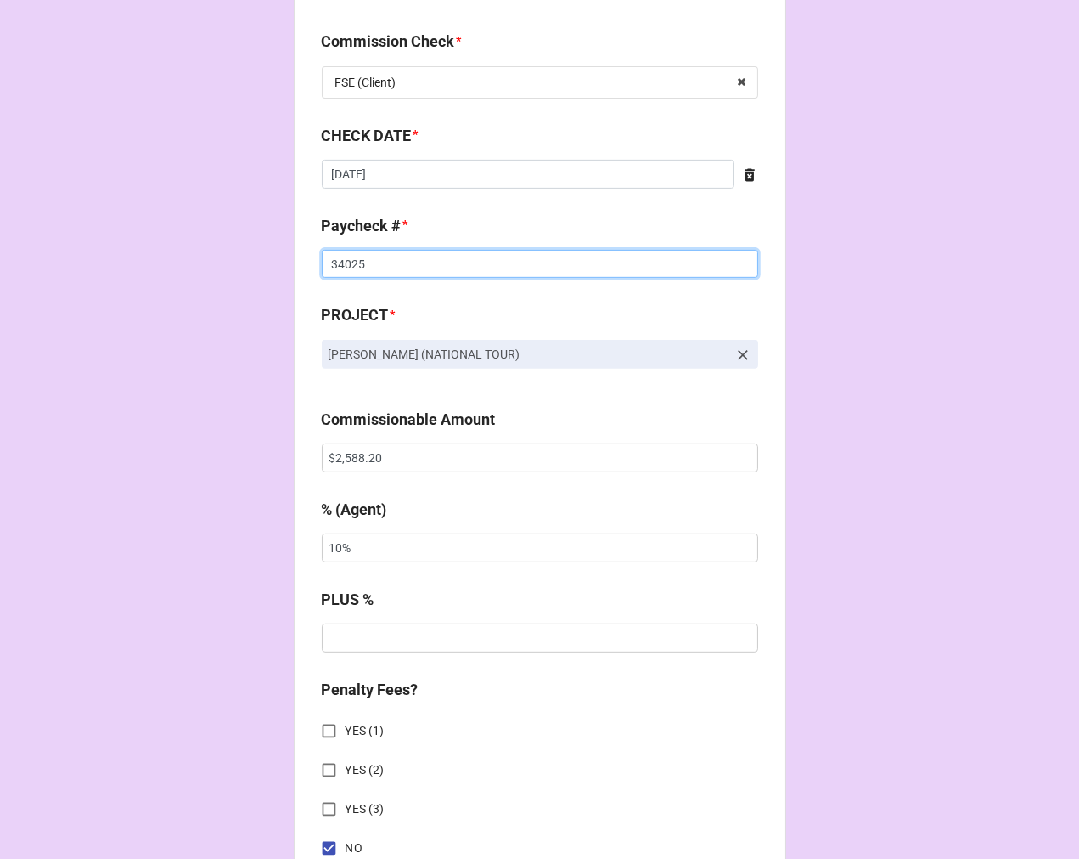
type input "34025"
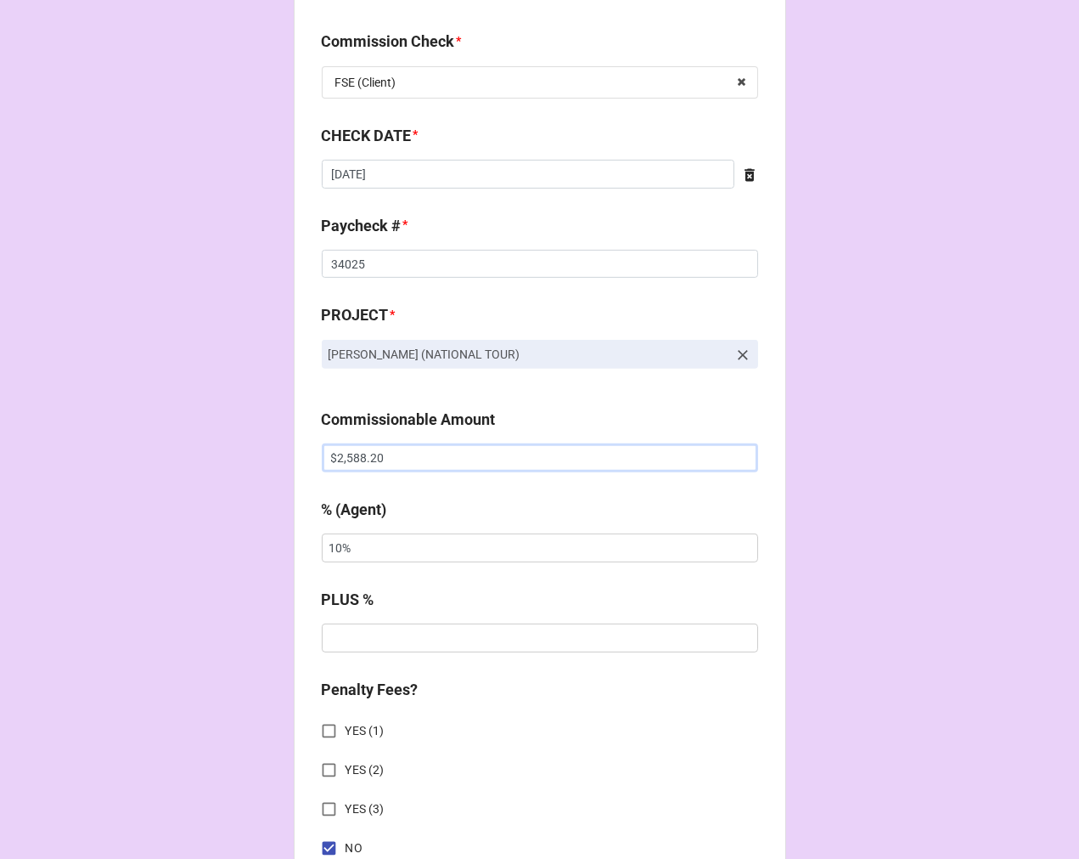
click at [351, 454] on input "$2,588.20" at bounding box center [540, 457] width 436 height 29
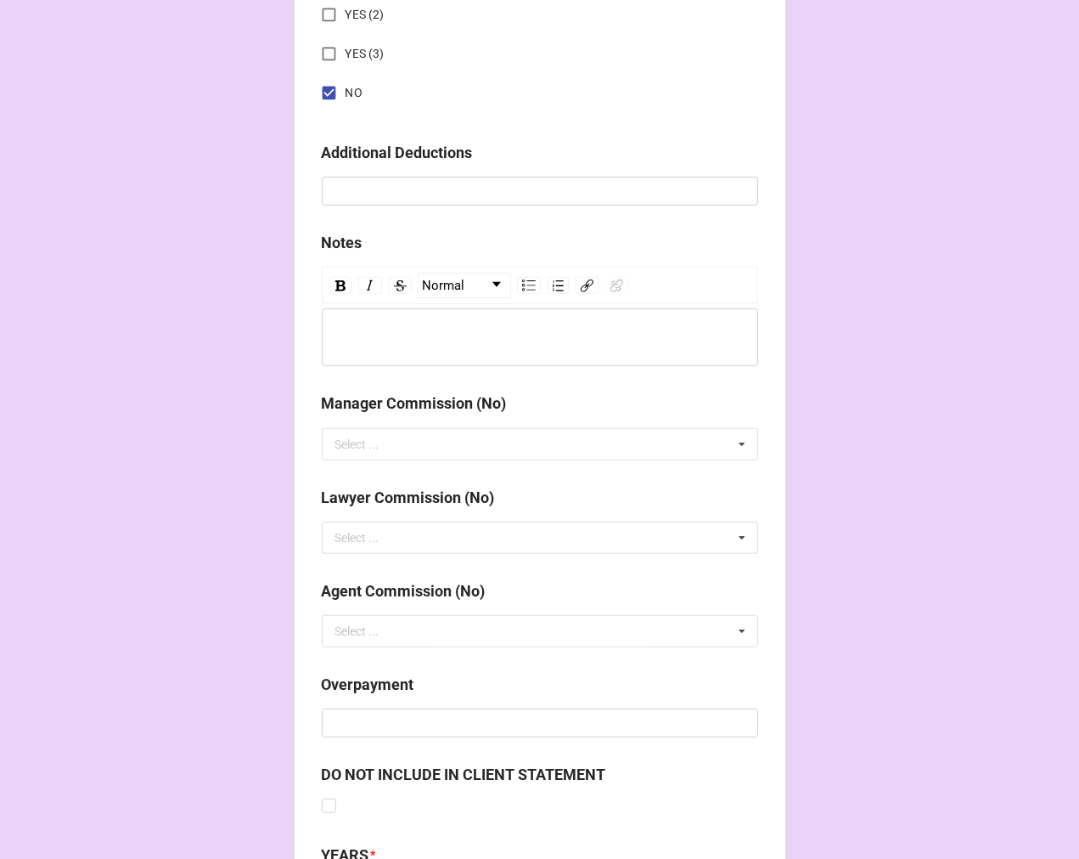
scroll to position [1966, 0]
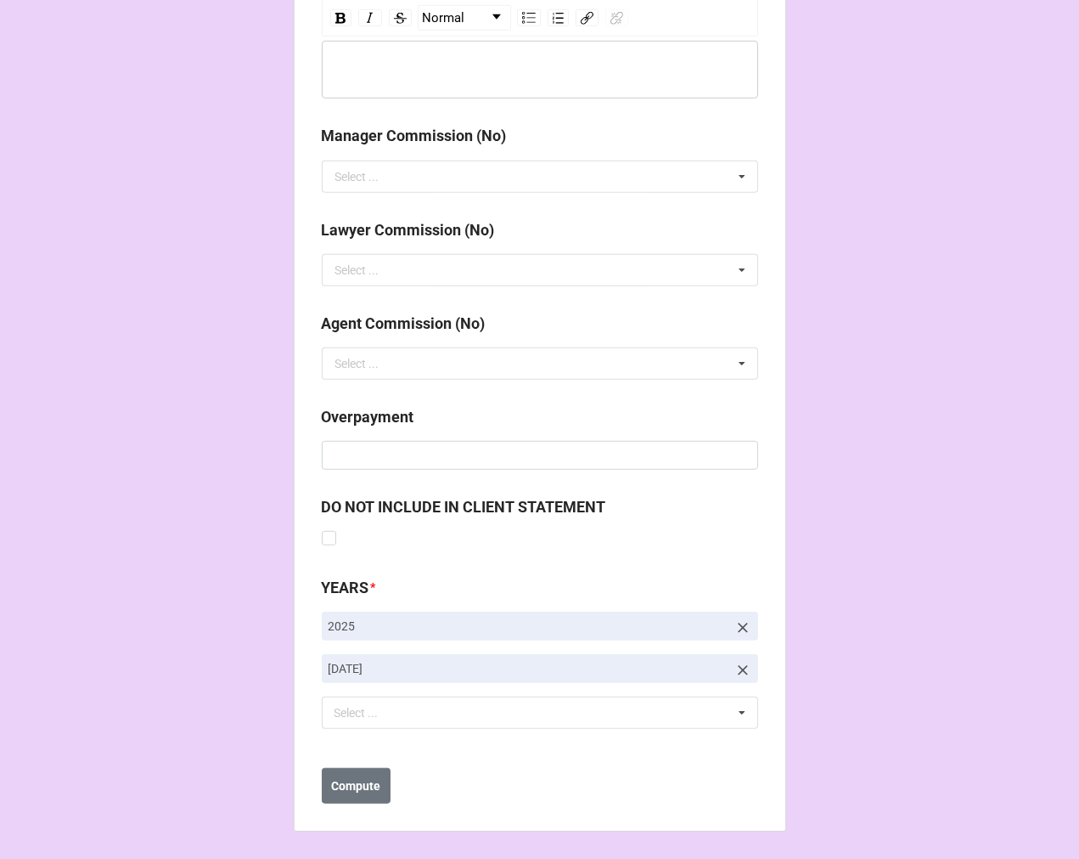
type input "$3,195.00"
click at [366, 777] on b "Compute" at bounding box center [355, 786] width 49 height 18
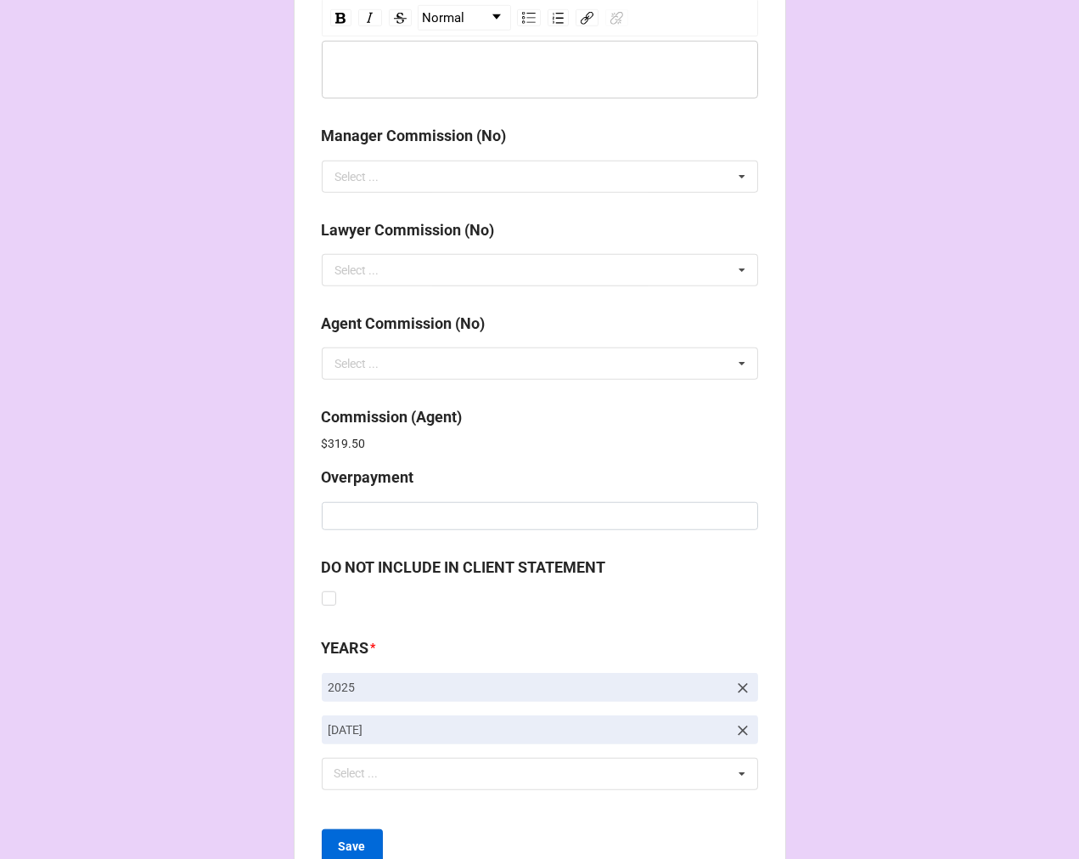
scroll to position [2026, 0]
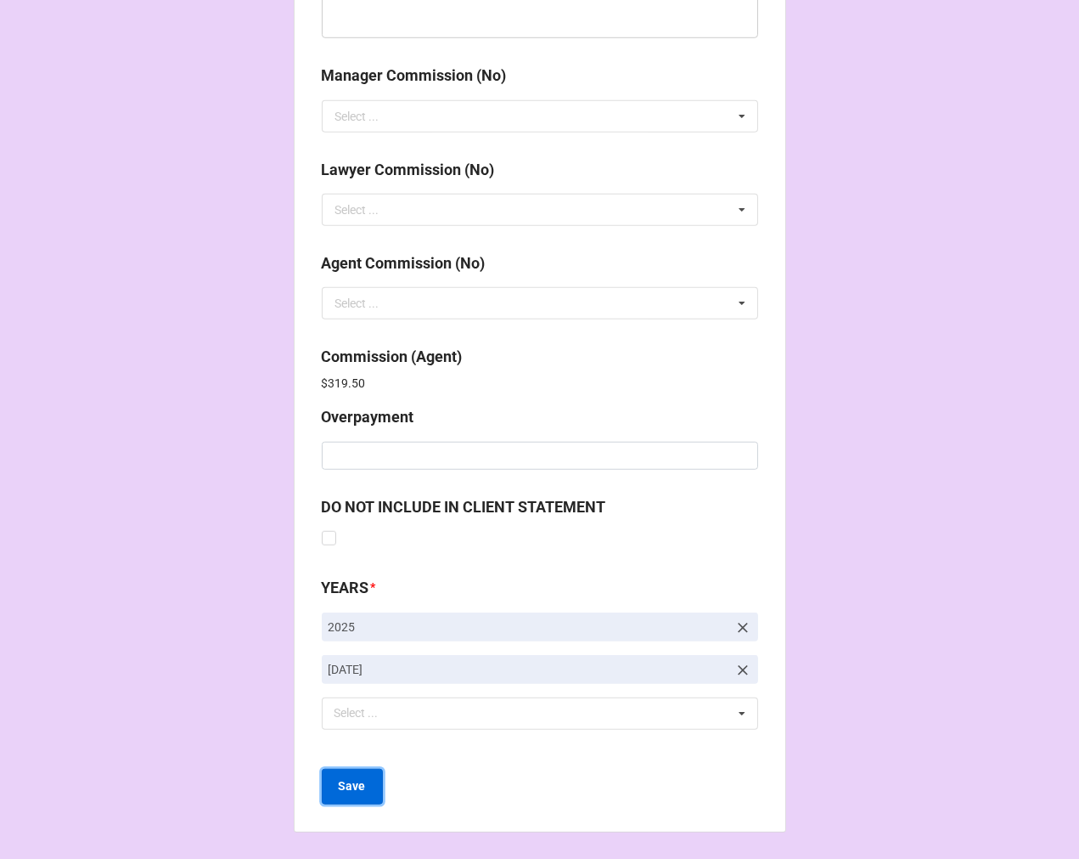
click at [353, 792] on b "Save" at bounding box center [352, 786] width 27 height 18
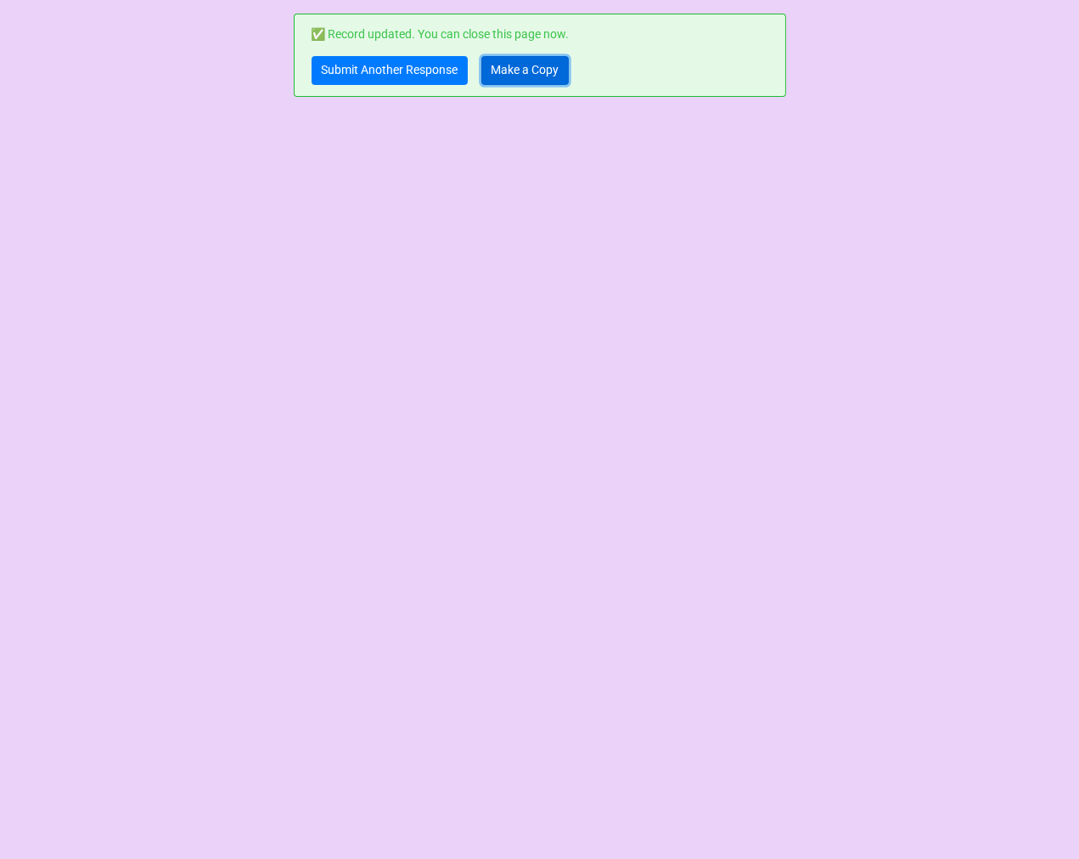
click at [513, 75] on link "Make a Copy" at bounding box center [525, 70] width 87 height 29
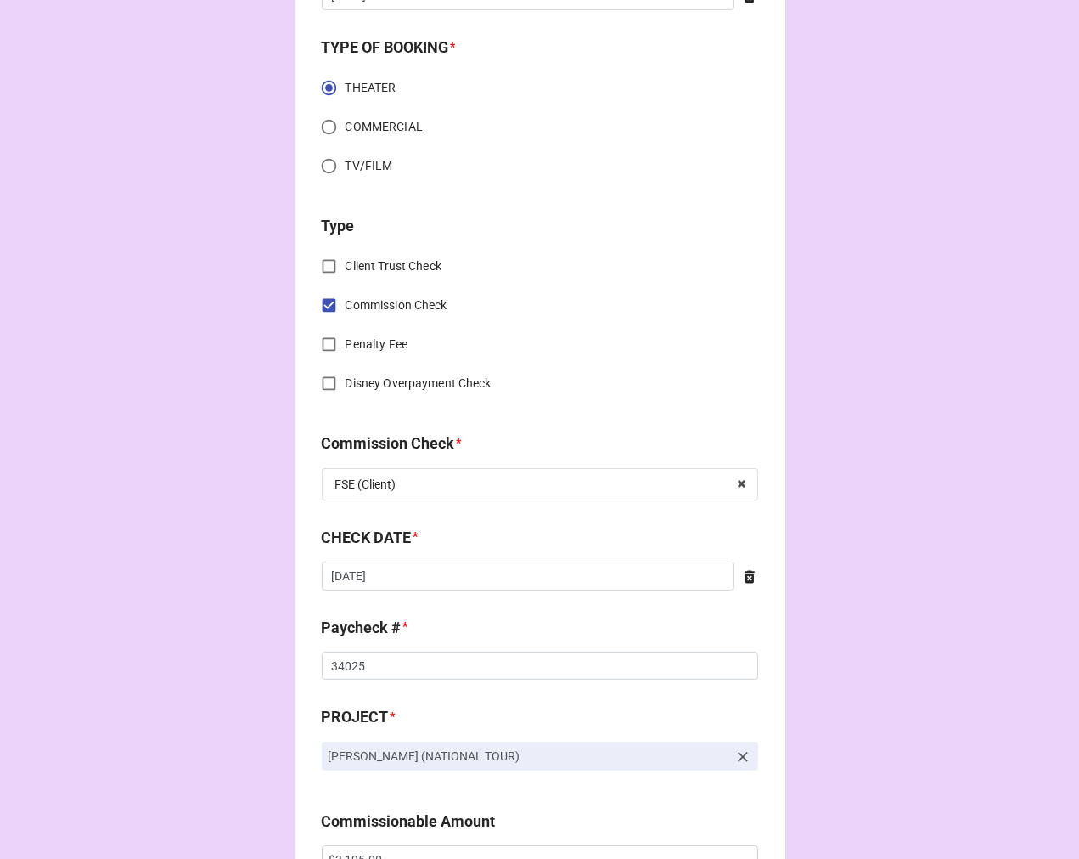
scroll to position [566, 0]
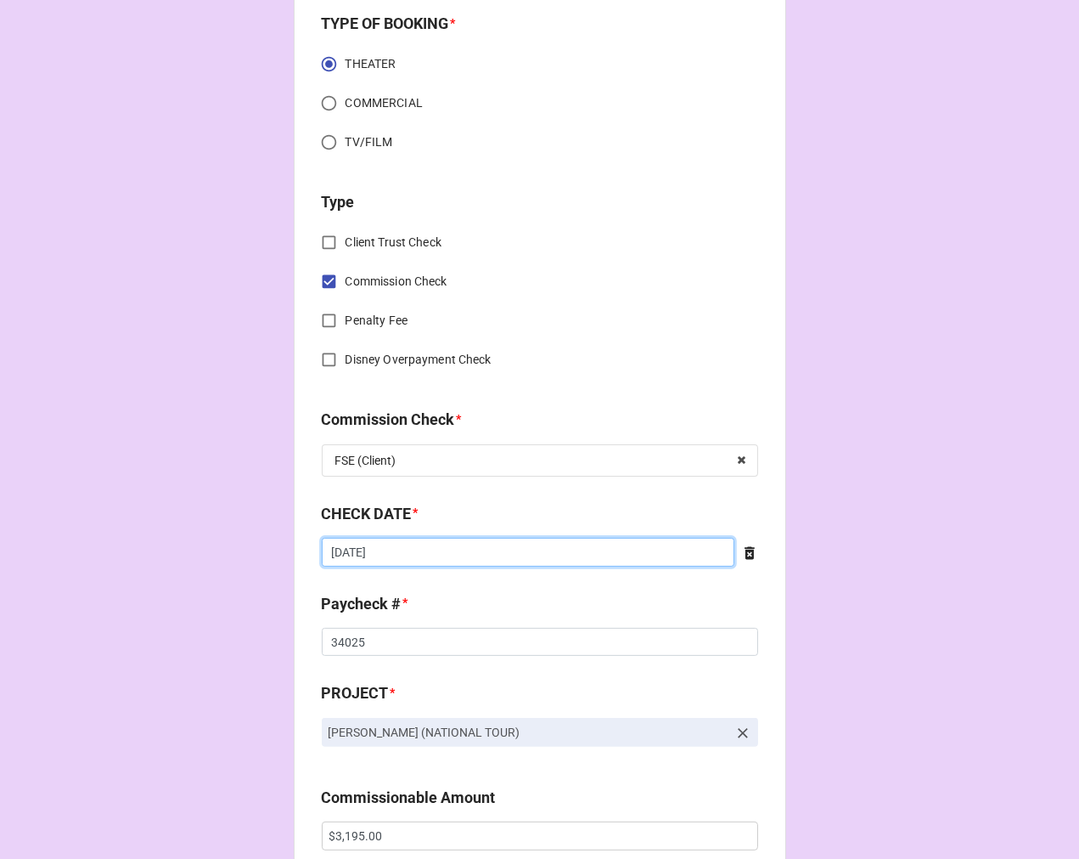
click at [395, 553] on input "[DATE]" at bounding box center [528, 552] width 413 height 29
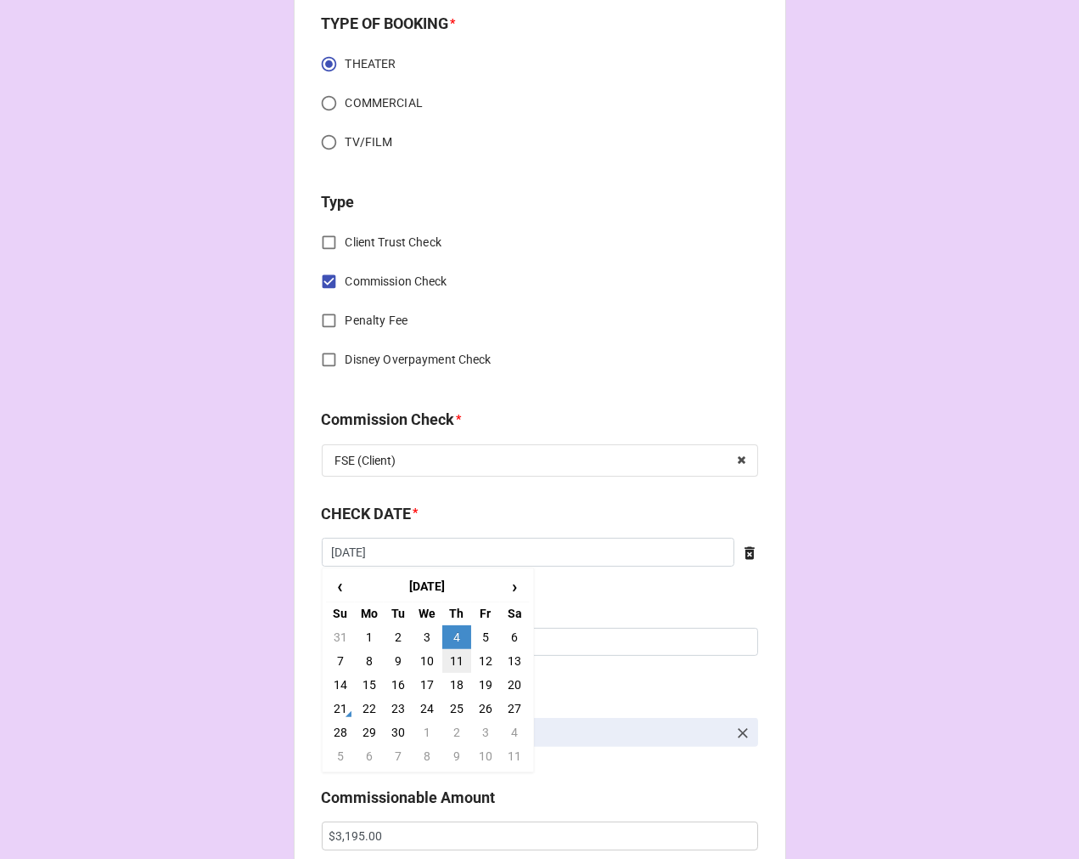
click at [455, 659] on td "11" at bounding box center [456, 661] width 29 height 24
type input "[DATE]"
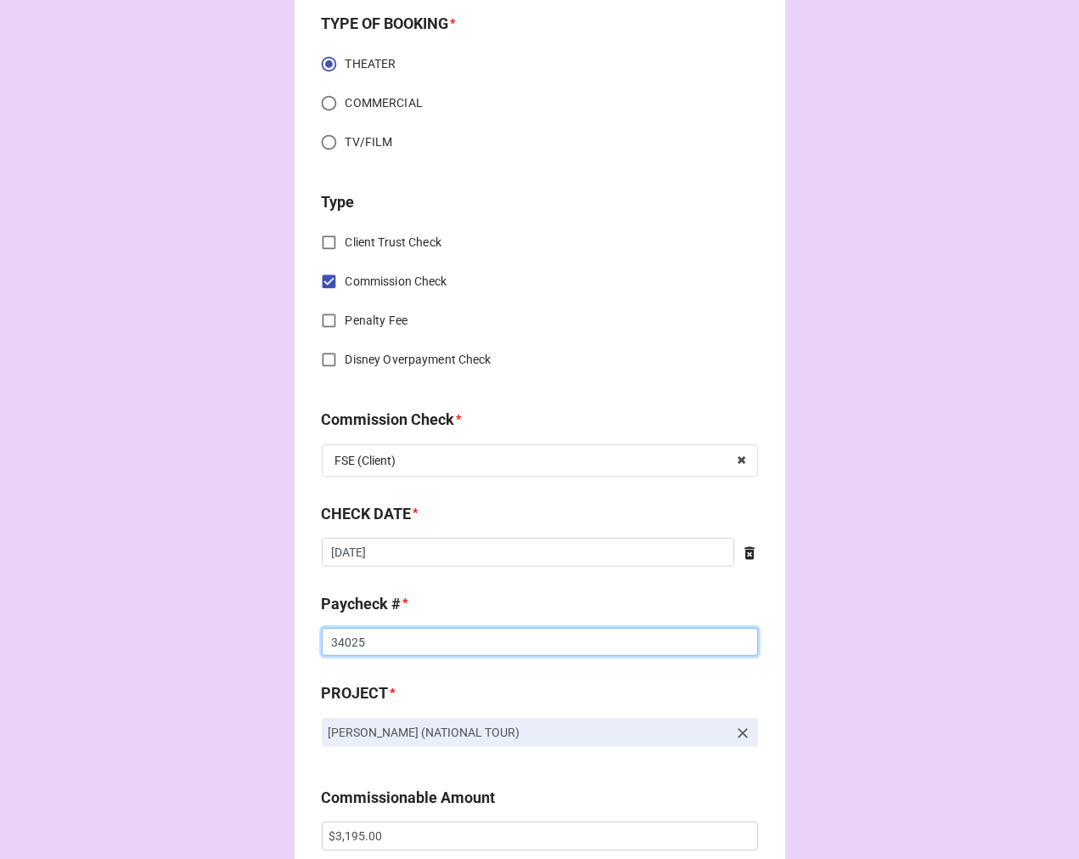
click at [341, 637] on input "34025" at bounding box center [540, 642] width 436 height 29
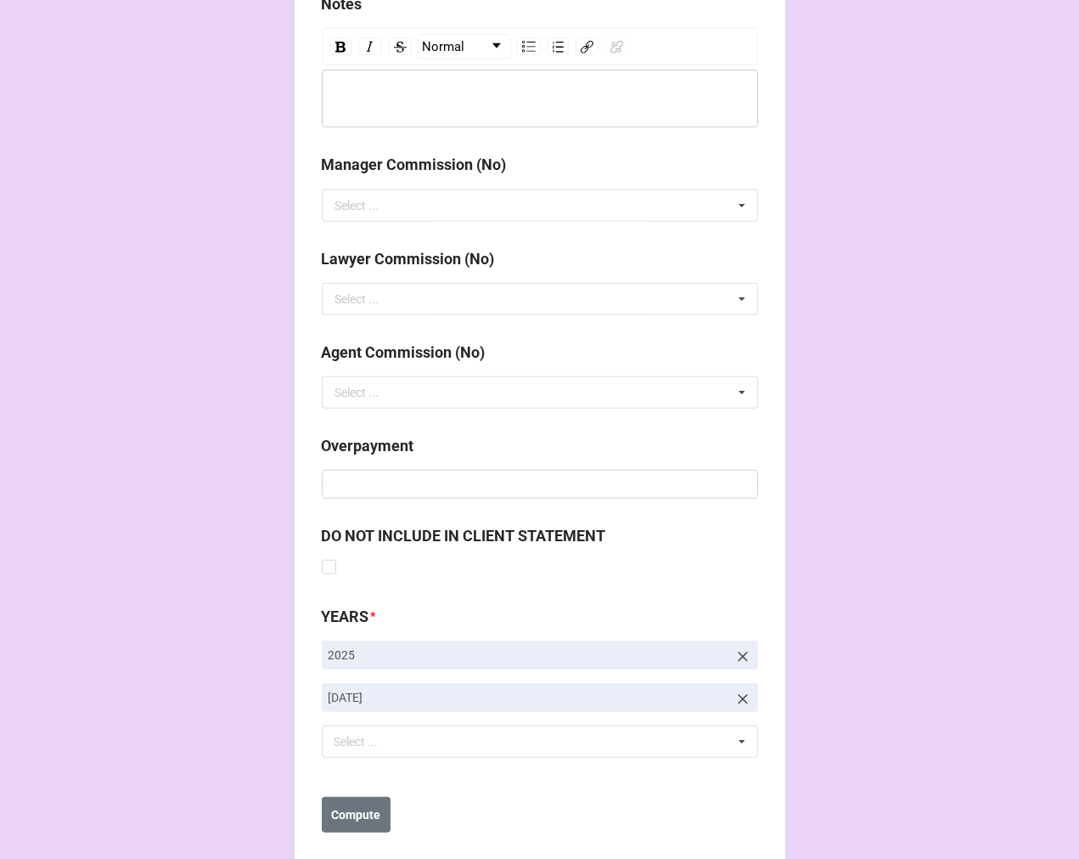
scroll to position [1966, 0]
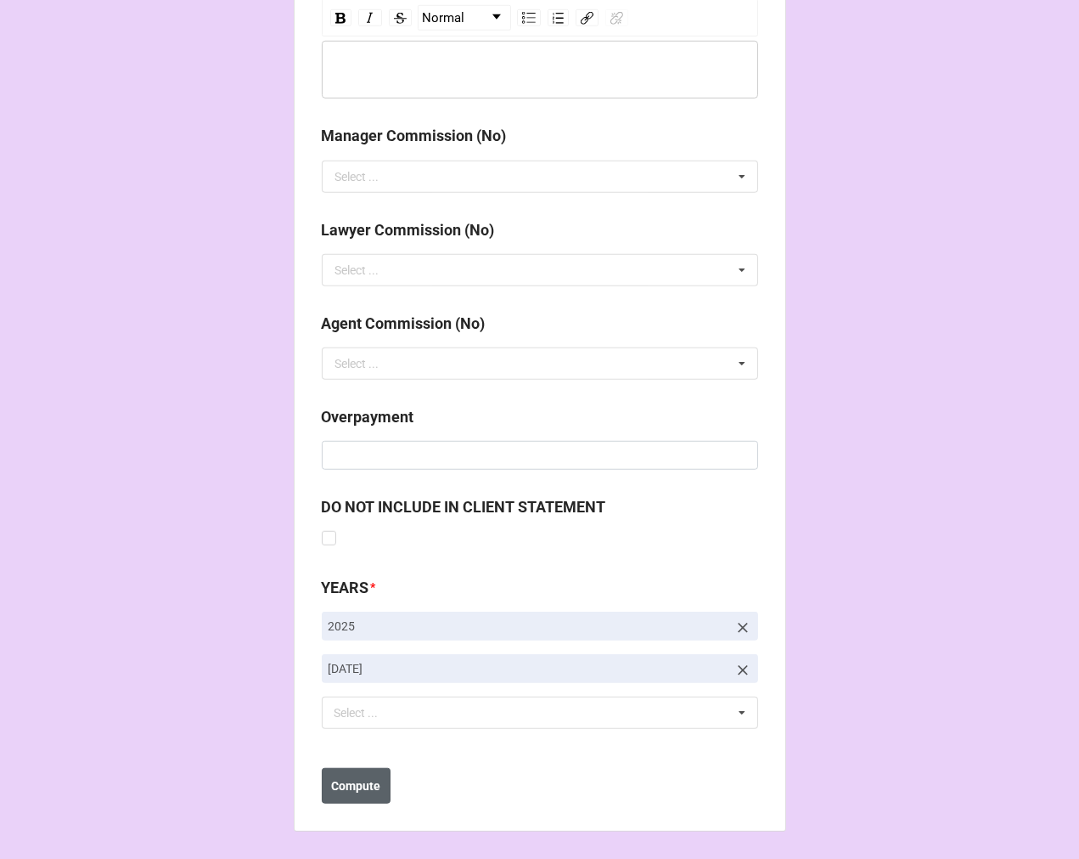
type input "34104"
click at [346, 780] on b "Compute" at bounding box center [355, 786] width 49 height 18
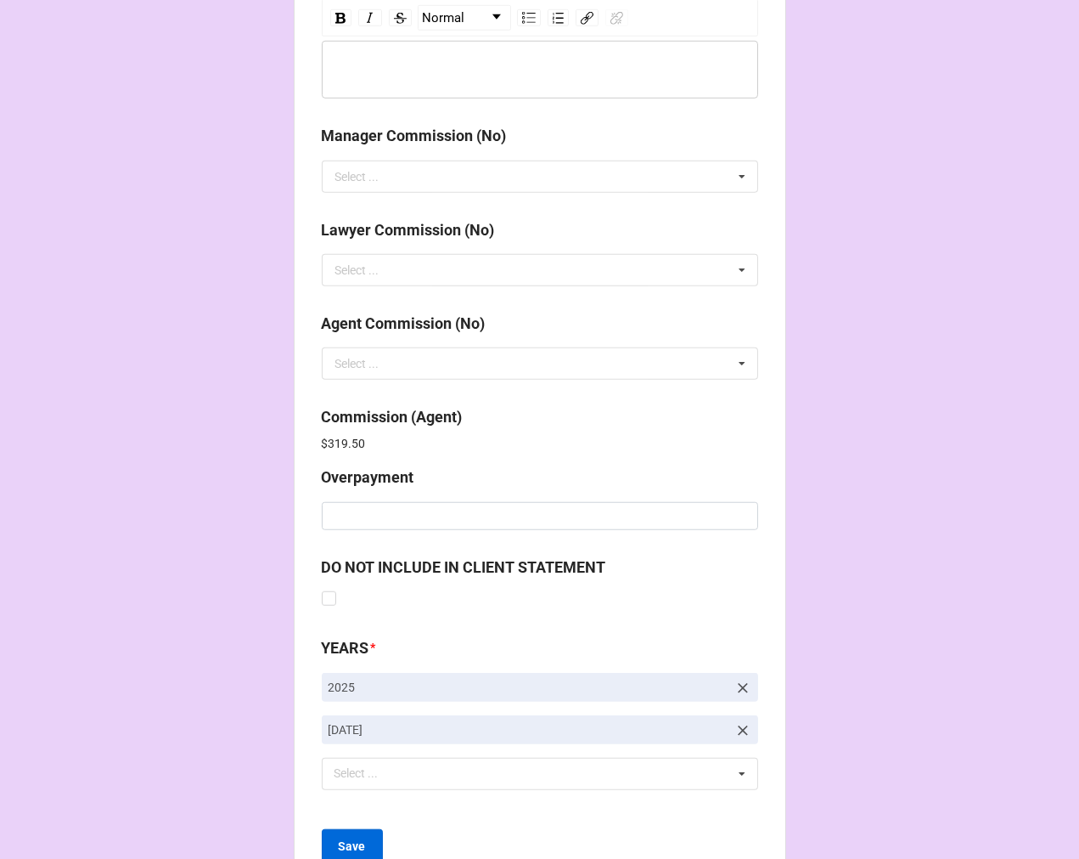
scroll to position [2026, 0]
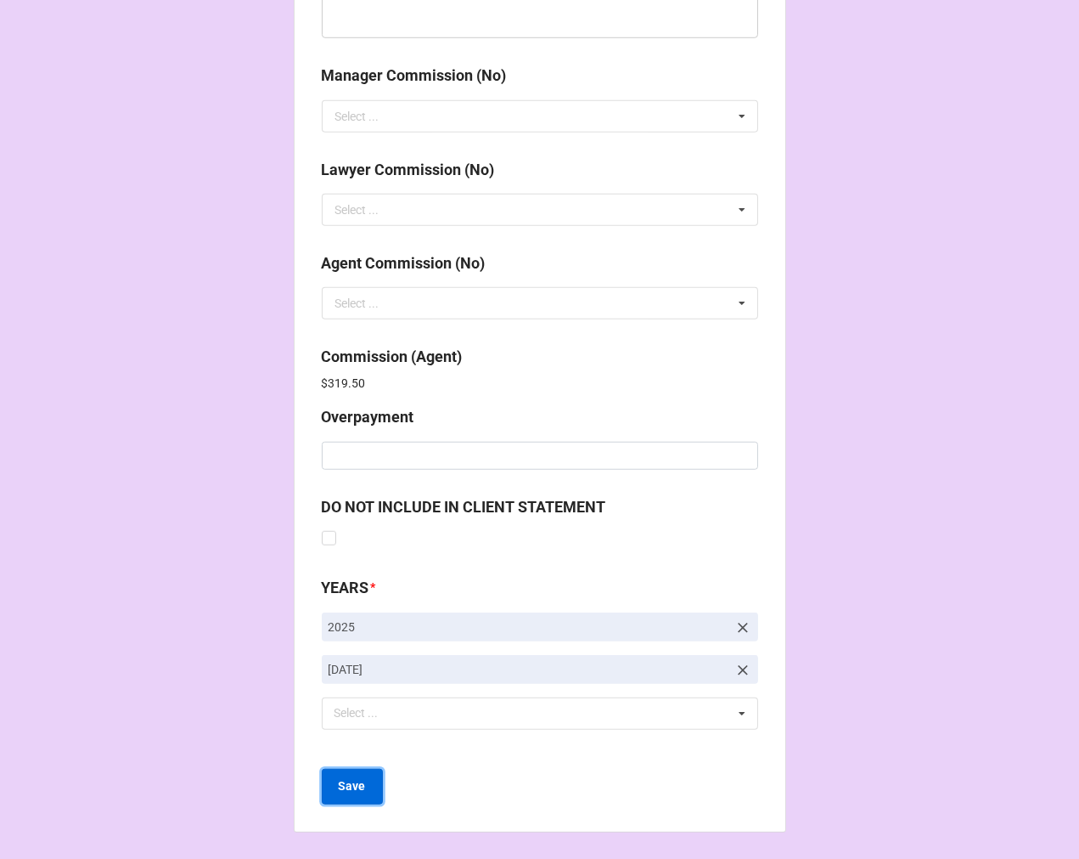
click at [341, 784] on b "Save" at bounding box center [352, 786] width 27 height 18
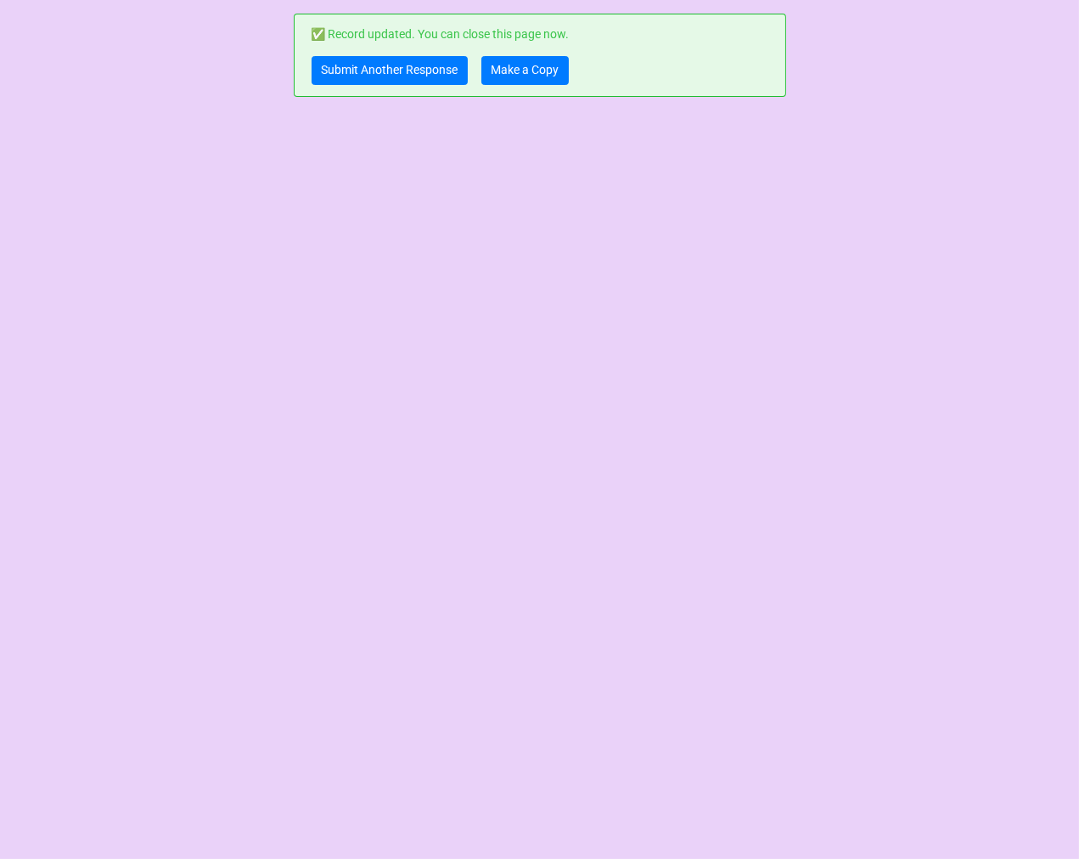
scroll to position [0, 0]
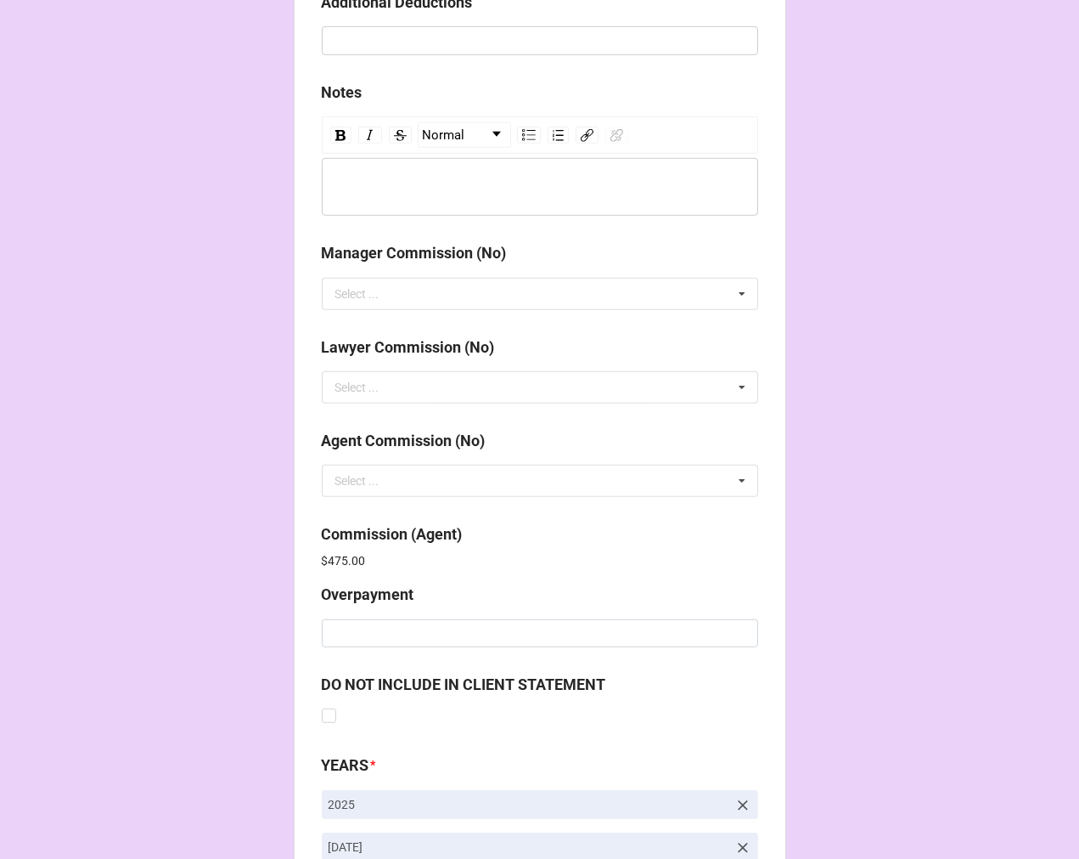
scroll to position [2026, 0]
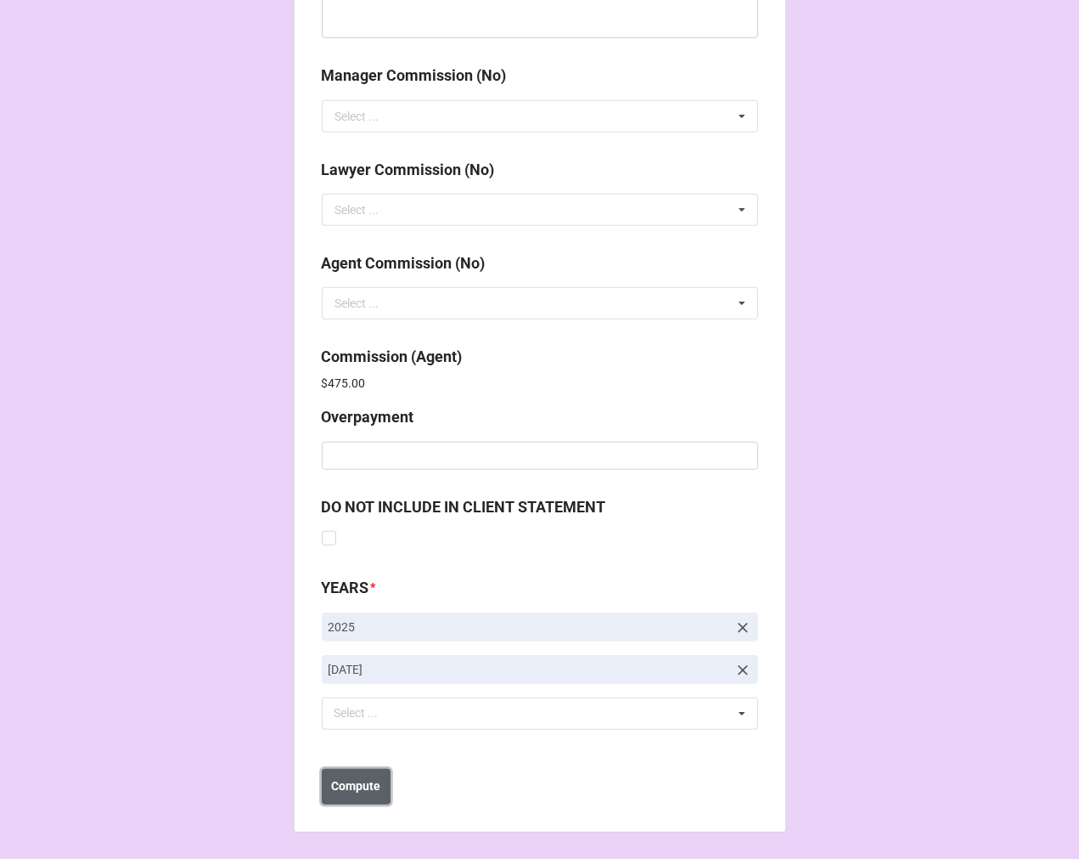
click at [352, 791] on b "Compute" at bounding box center [355, 786] width 49 height 18
click at [341, 788] on b "Save" at bounding box center [352, 786] width 27 height 18
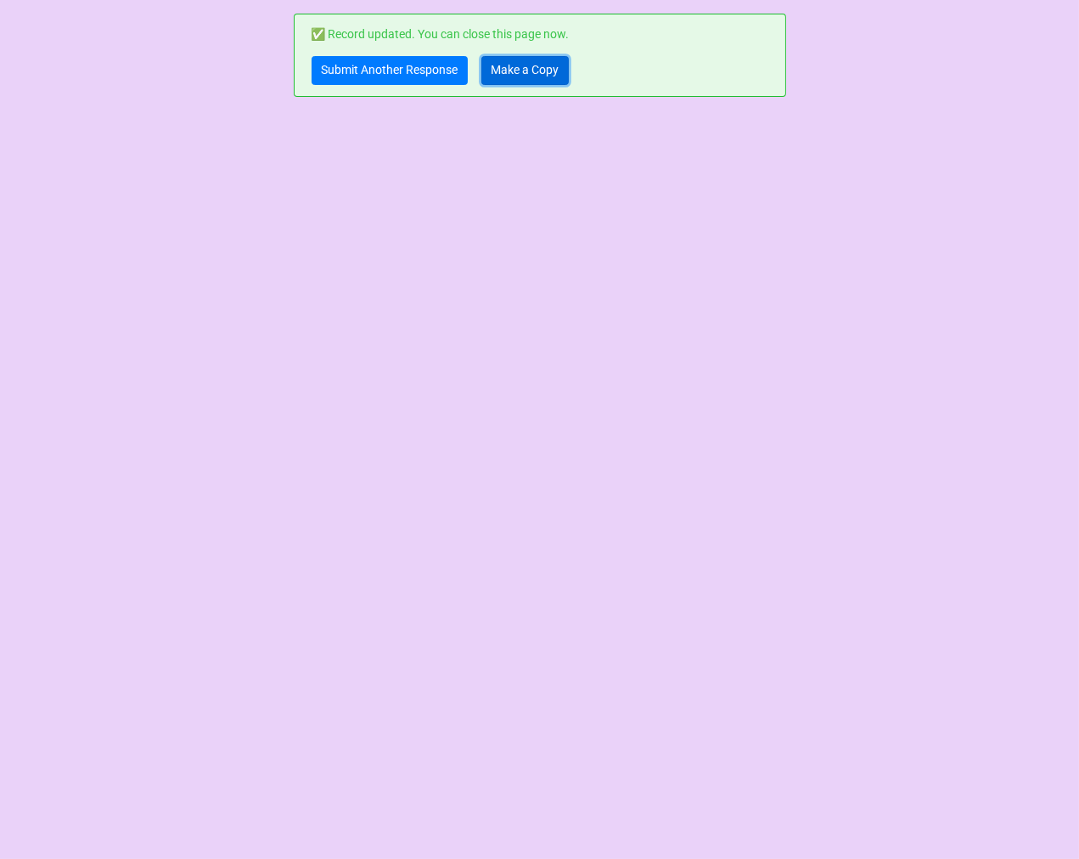
click at [513, 70] on link "Make a Copy" at bounding box center [525, 70] width 87 height 29
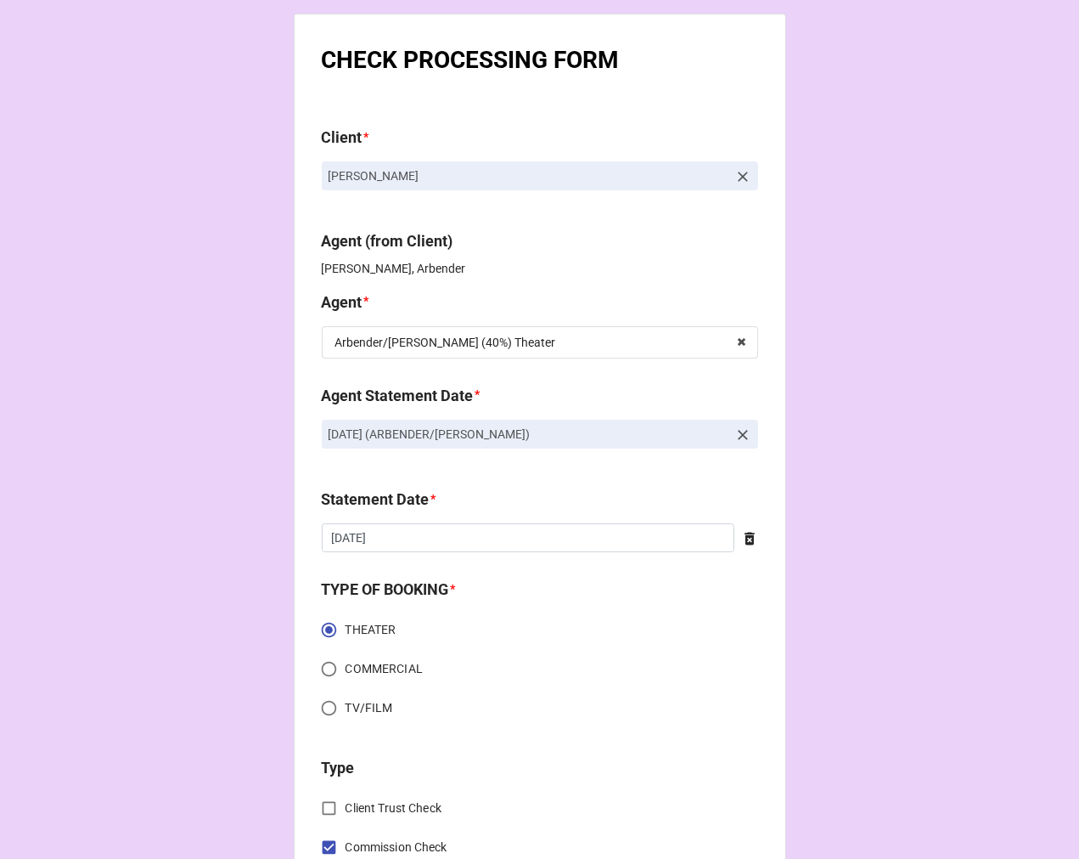
click at [739, 431] on icon at bounding box center [743, 434] width 17 height 17
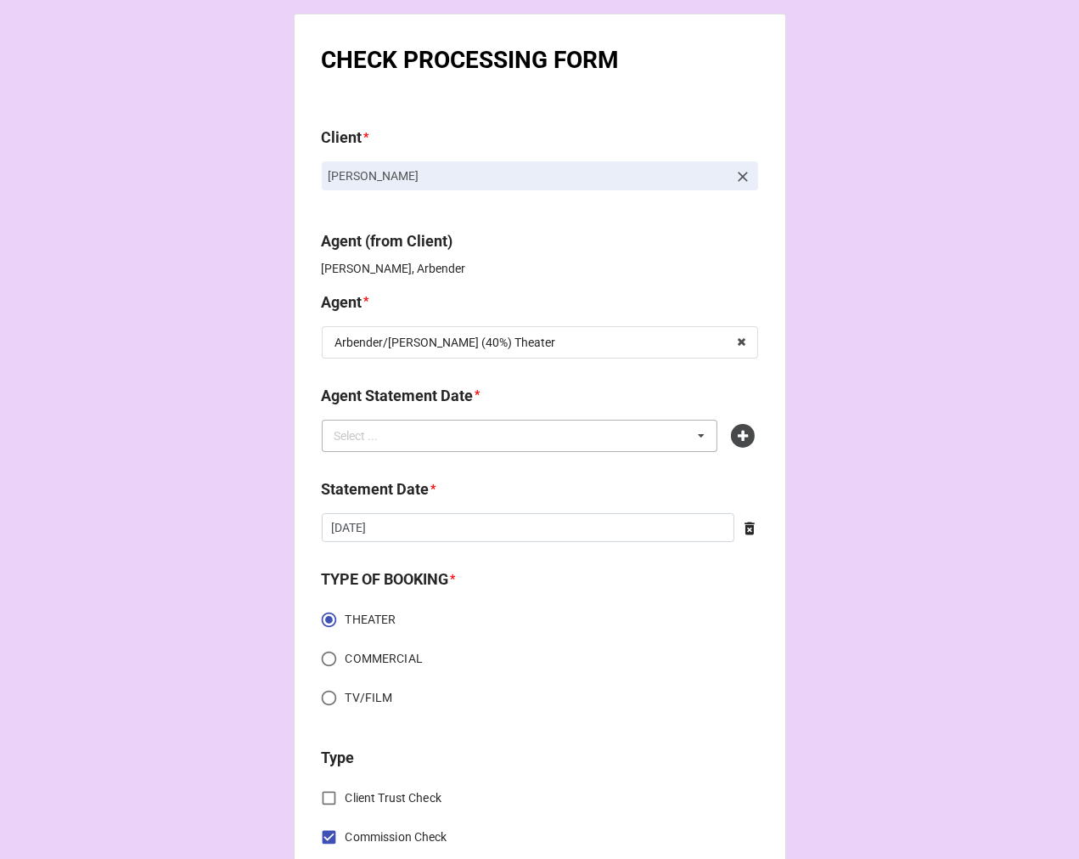
click at [626, 443] on div "Select ... No results found." at bounding box center [520, 436] width 397 height 32
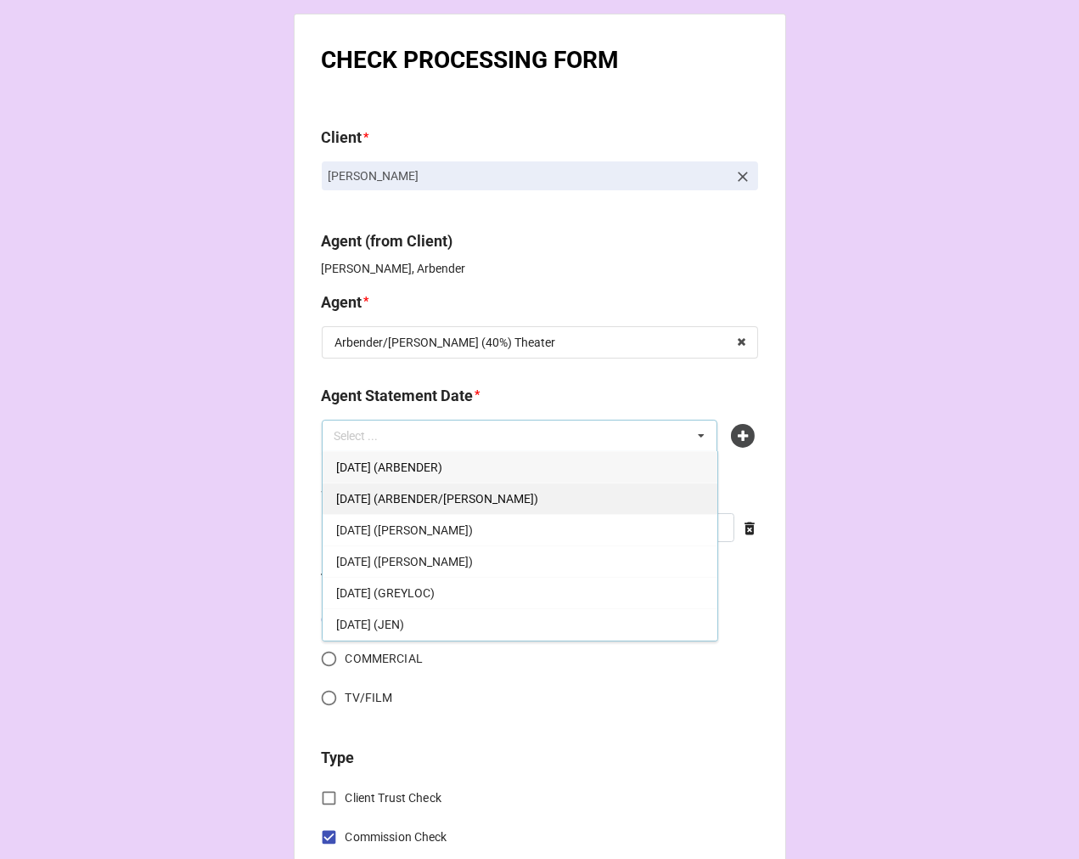
click at [451, 508] on div "[DATE] (ARBENDER/[PERSON_NAME])" at bounding box center [520, 497] width 395 height 31
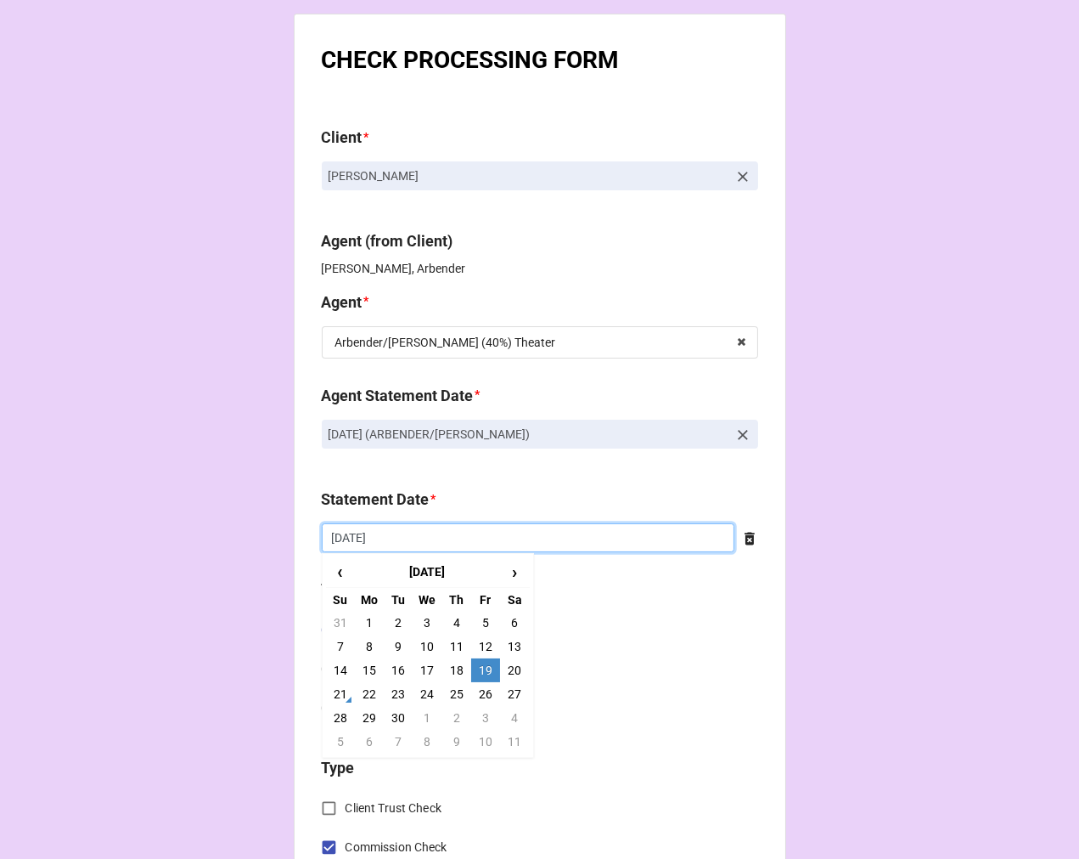
click at [451, 539] on input "[DATE]" at bounding box center [528, 537] width 413 height 29
click at [474, 720] on td "3" at bounding box center [485, 718] width 29 height 24
type input "[DATE]"
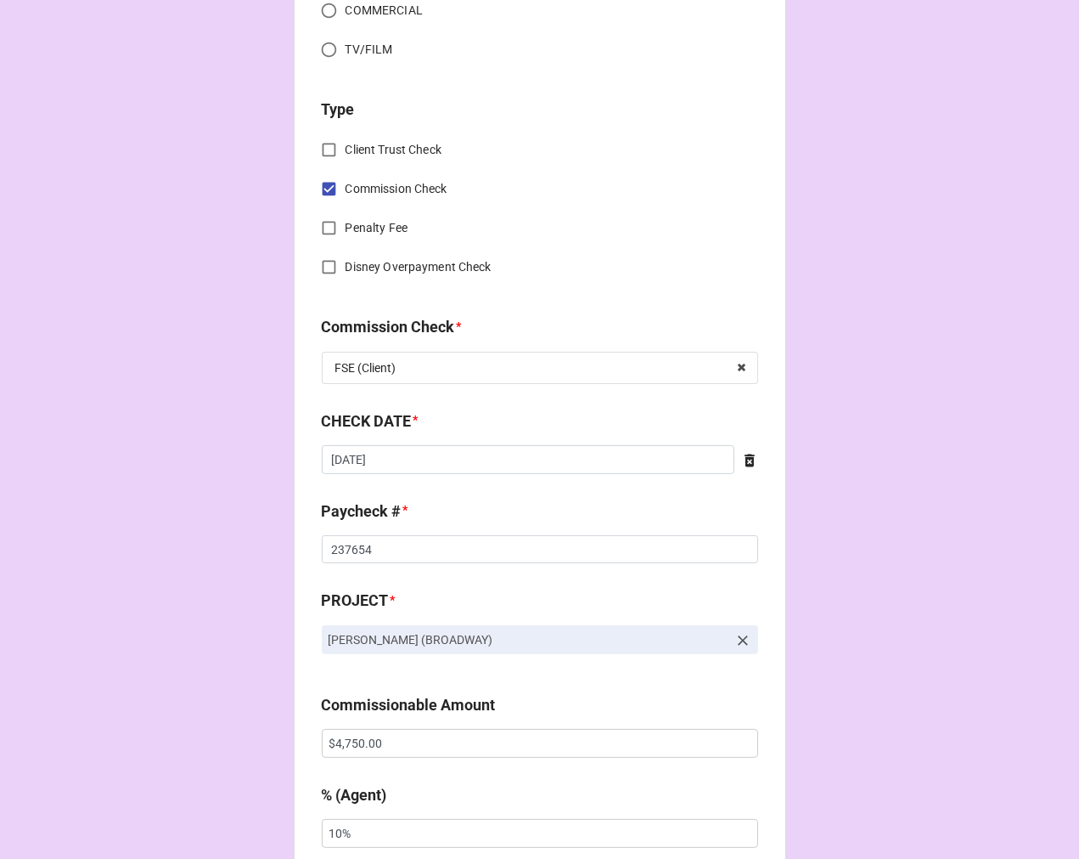
scroll to position [660, 0]
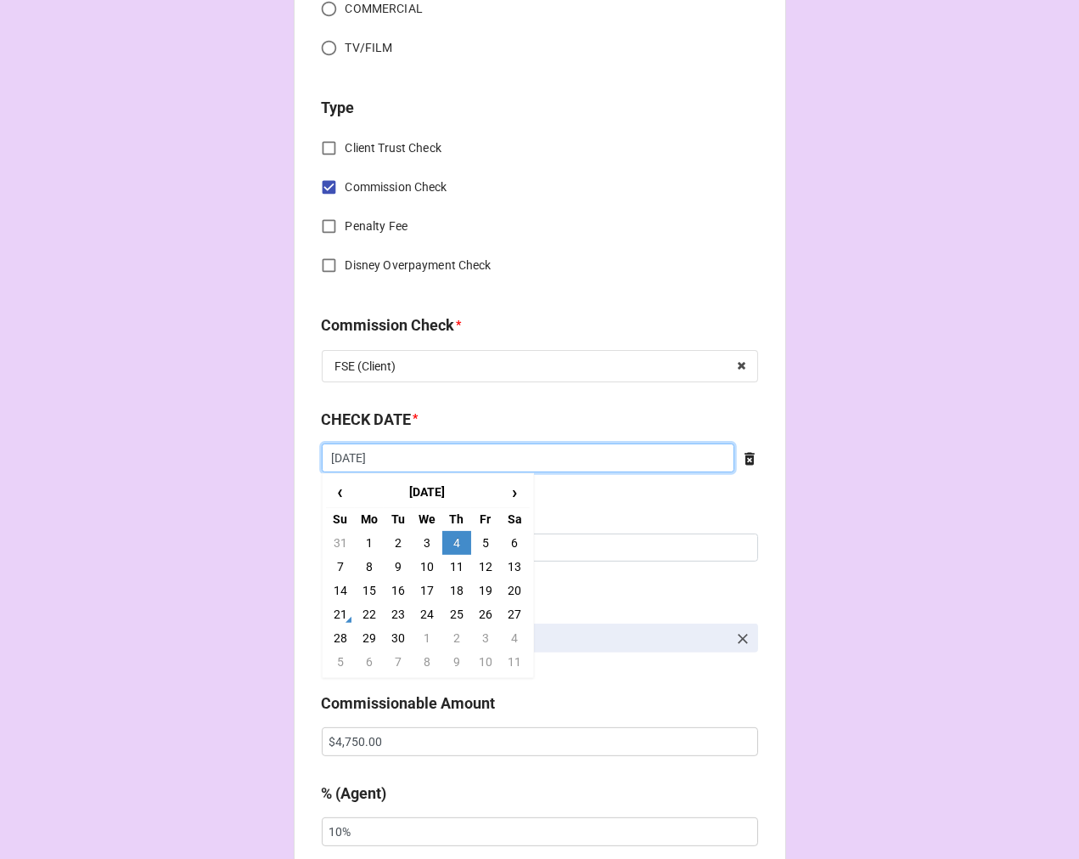
click at [397, 464] on input "[DATE]" at bounding box center [528, 457] width 413 height 29
drag, startPoint x: 454, startPoint y: 567, endPoint x: 401, endPoint y: 565, distance: 53.6
click at [454, 566] on td "11" at bounding box center [456, 567] width 29 height 24
type input "[DATE]"
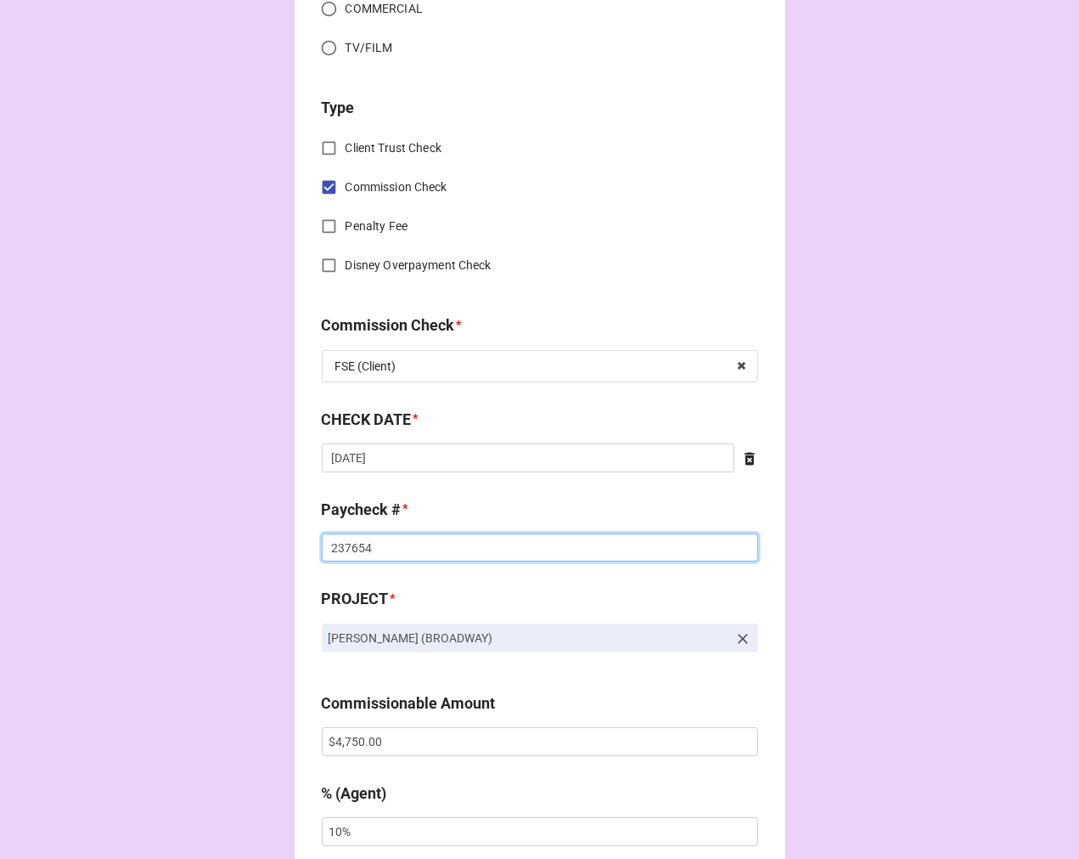
click at [343, 546] on input "237654" at bounding box center [540, 547] width 436 height 29
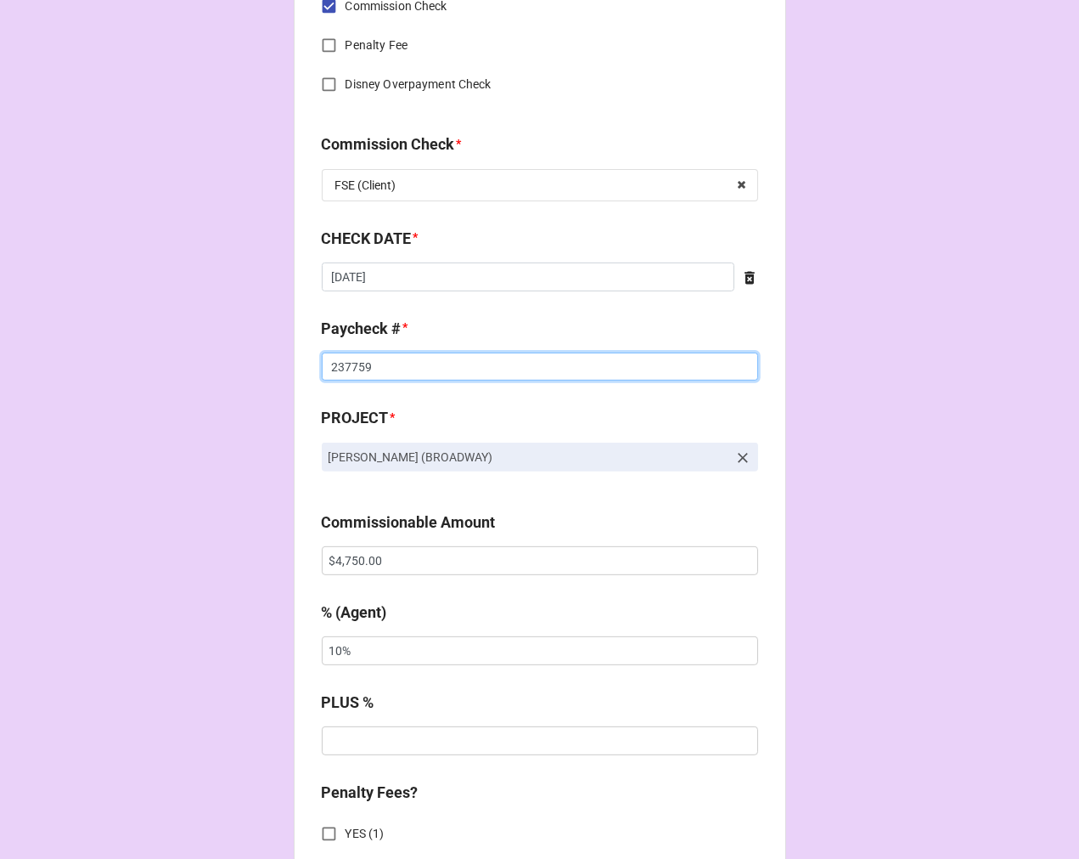
scroll to position [849, 0]
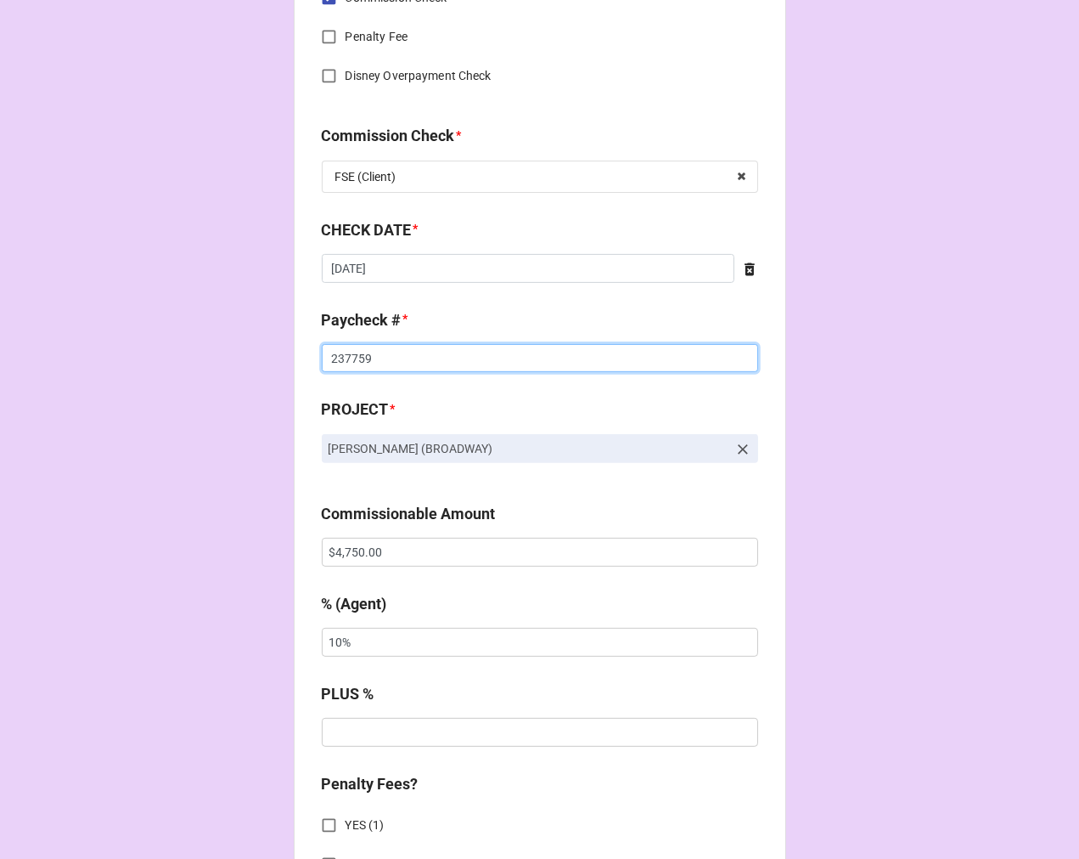
type input "237759"
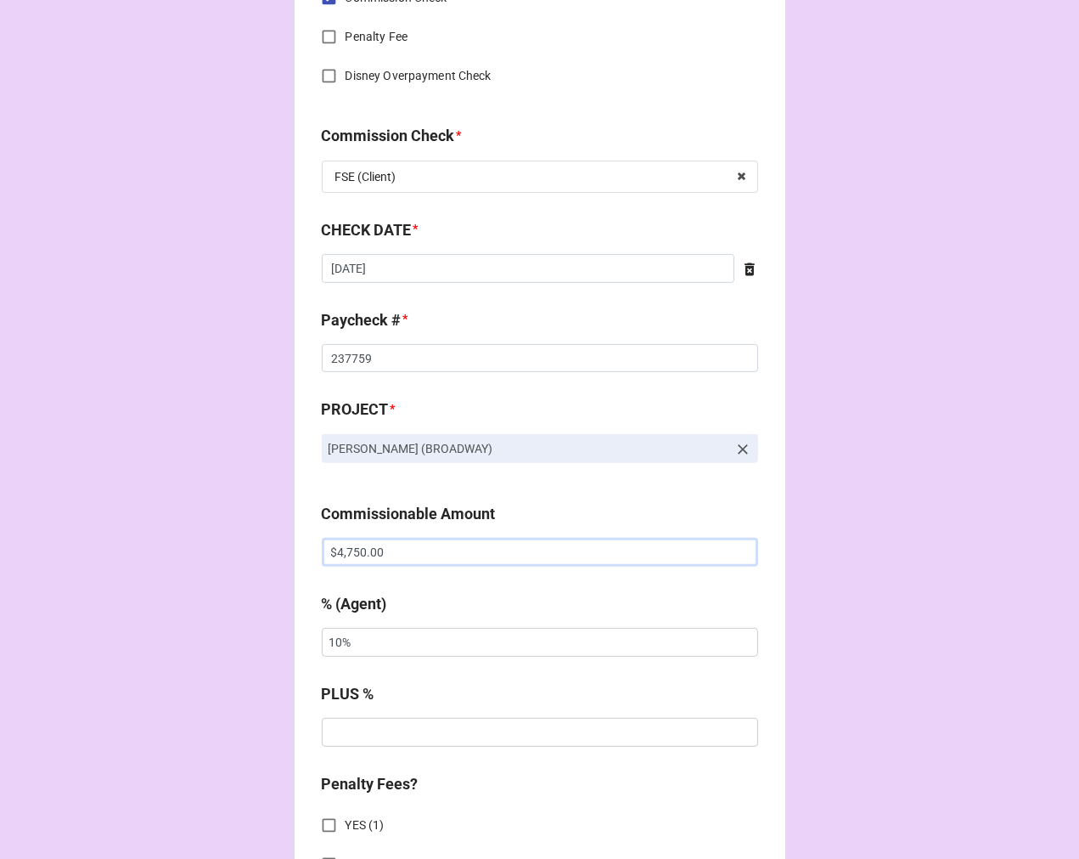
click at [362, 546] on input "$4,750.00" at bounding box center [540, 552] width 436 height 29
click at [361, 546] on input "$4,750.00" at bounding box center [540, 552] width 436 height 29
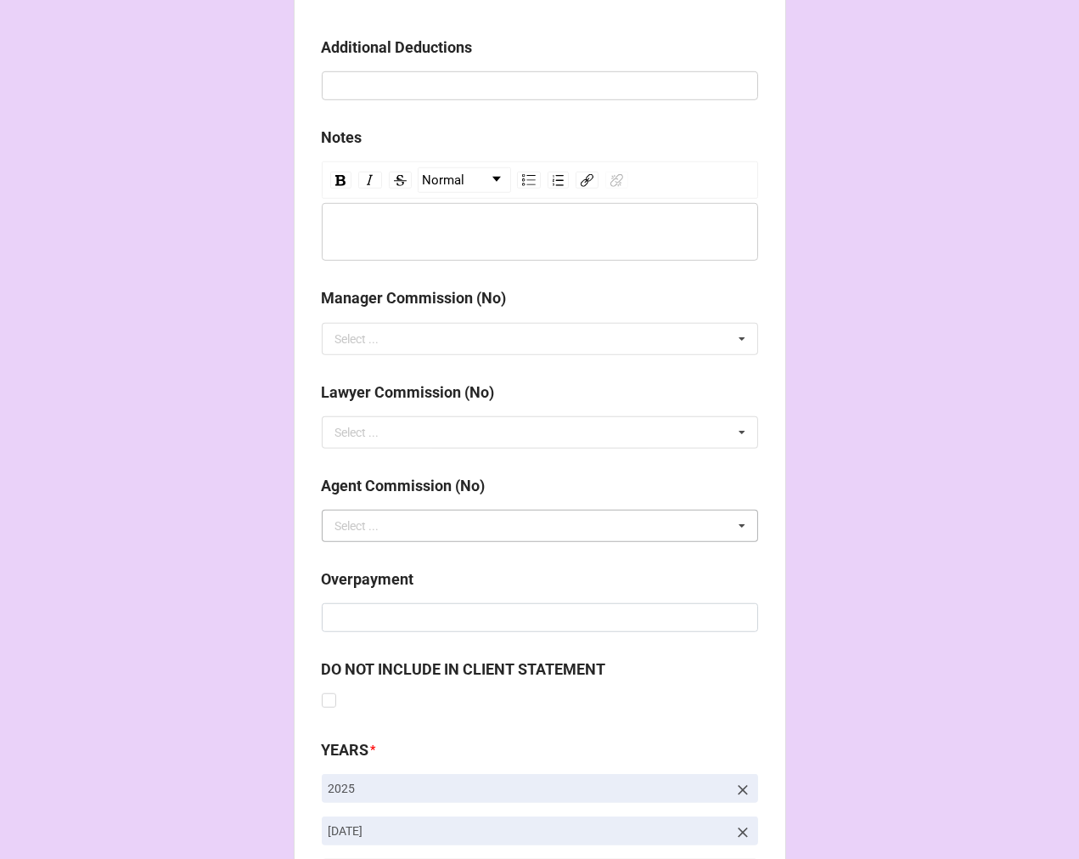
scroll to position [1966, 0]
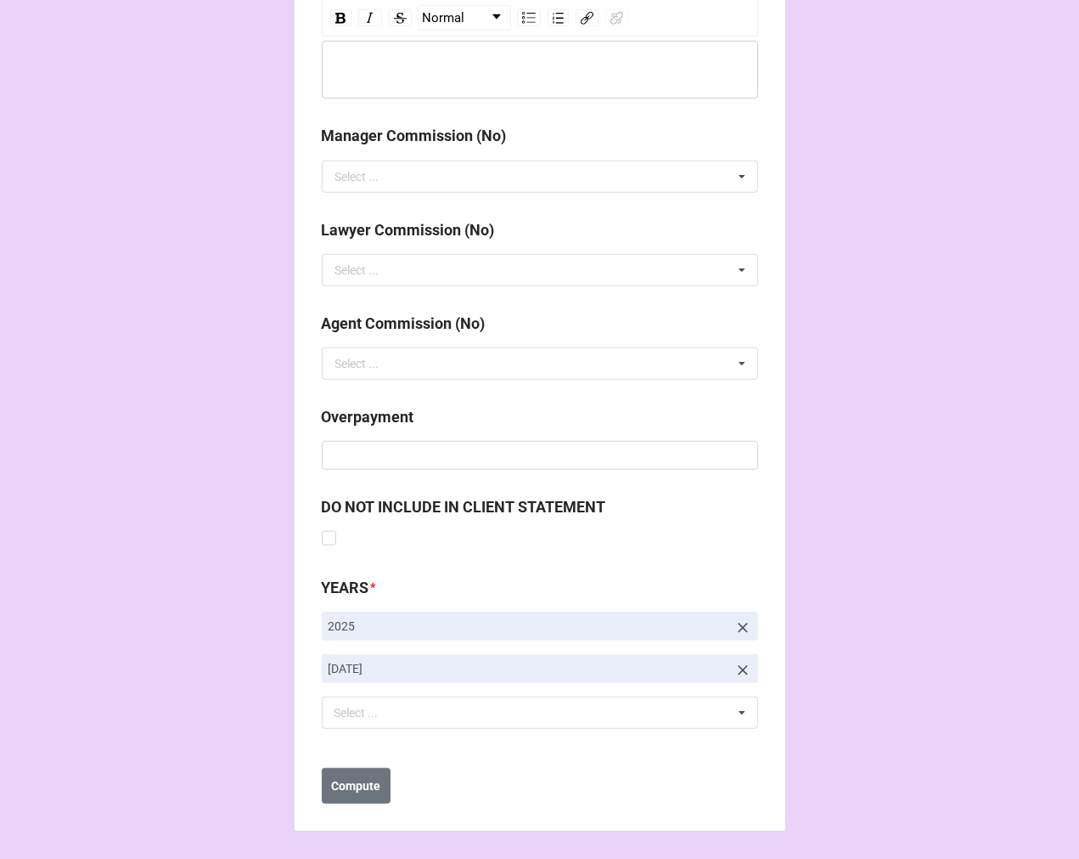
type input "$5,950.00"
click at [737, 672] on icon at bounding box center [743, 670] width 17 height 17
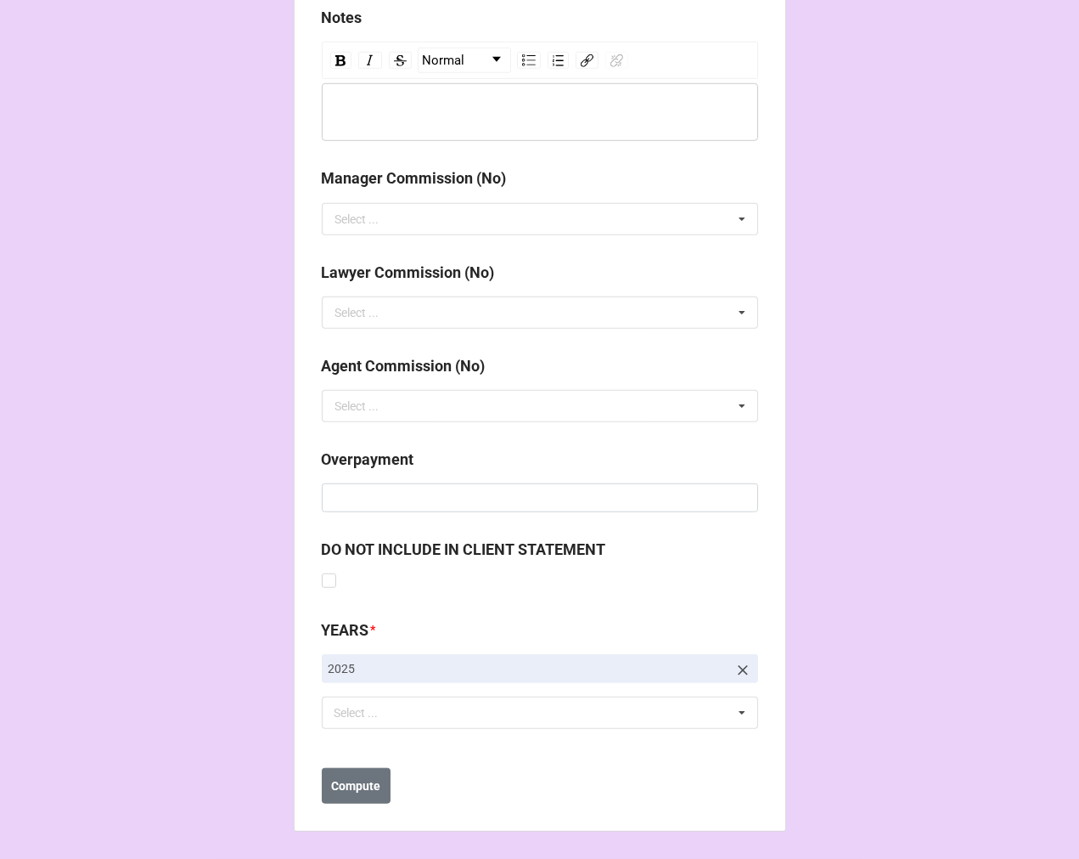
scroll to position [1923, 0]
click at [489, 715] on div "Select ... No results found." at bounding box center [540, 712] width 436 height 32
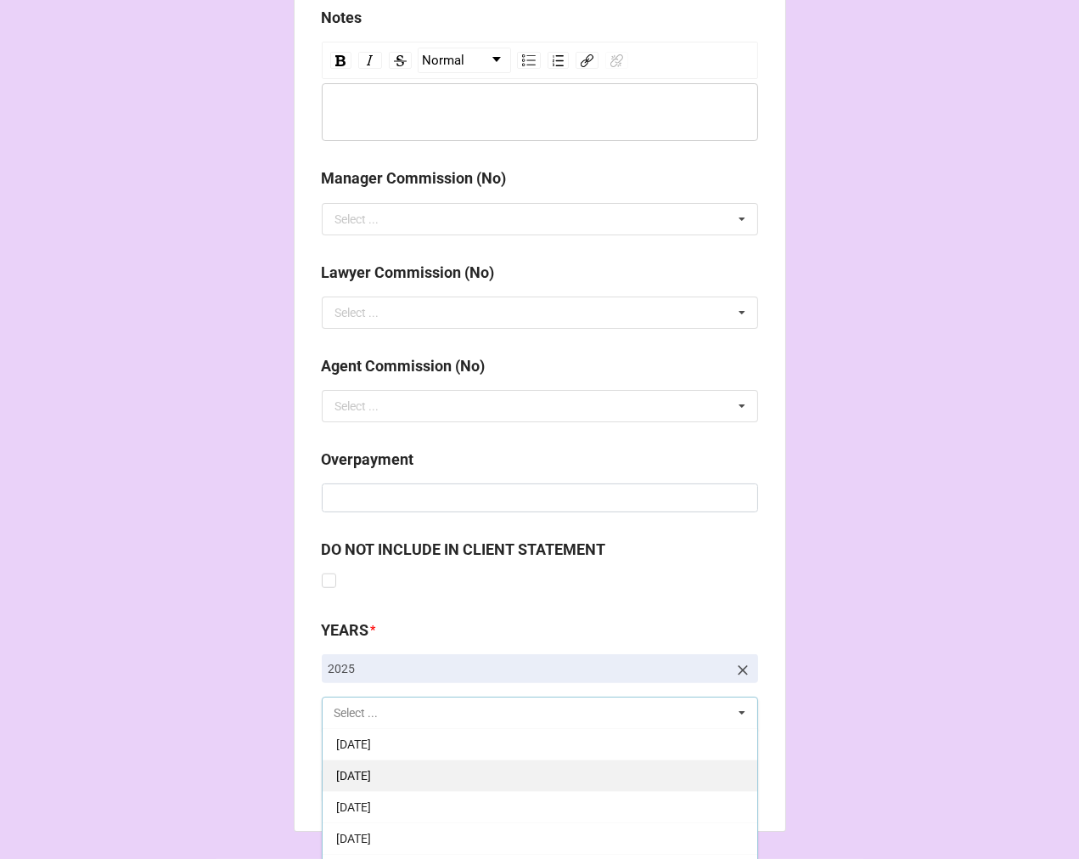
scroll to position [283, 0]
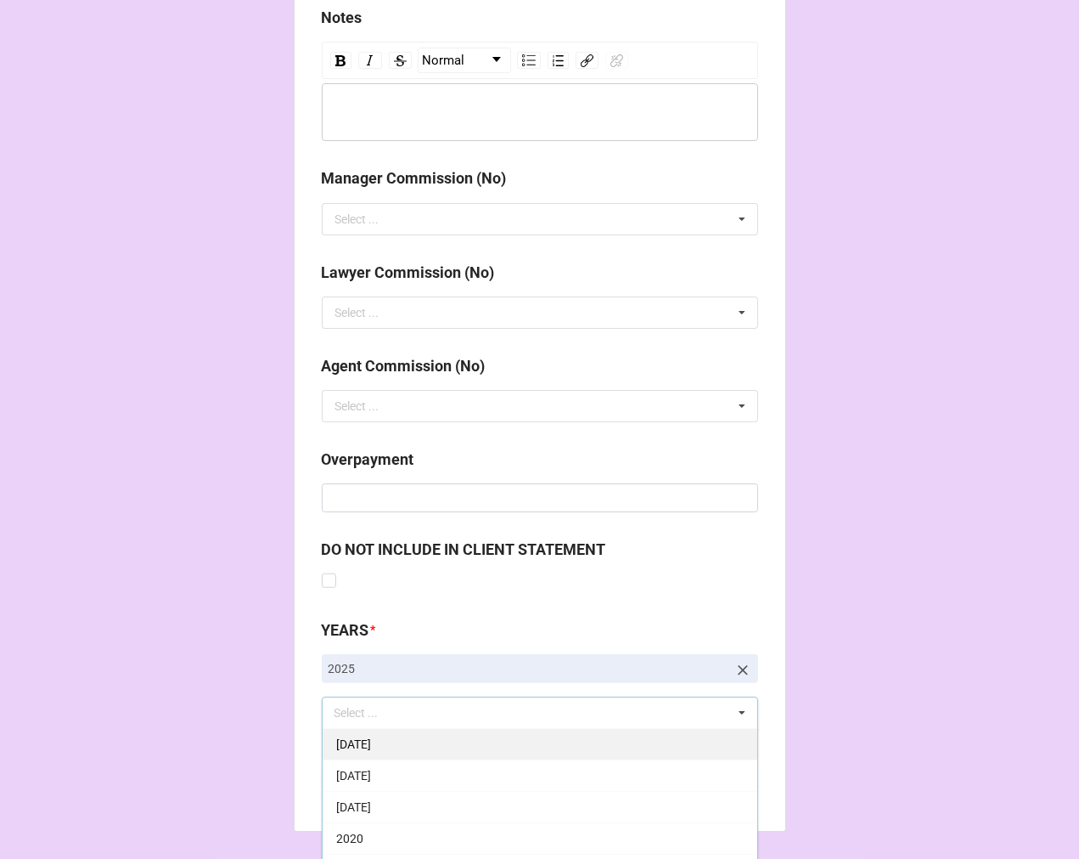
click at [420, 741] on div "[DATE]" at bounding box center [540, 743] width 435 height 31
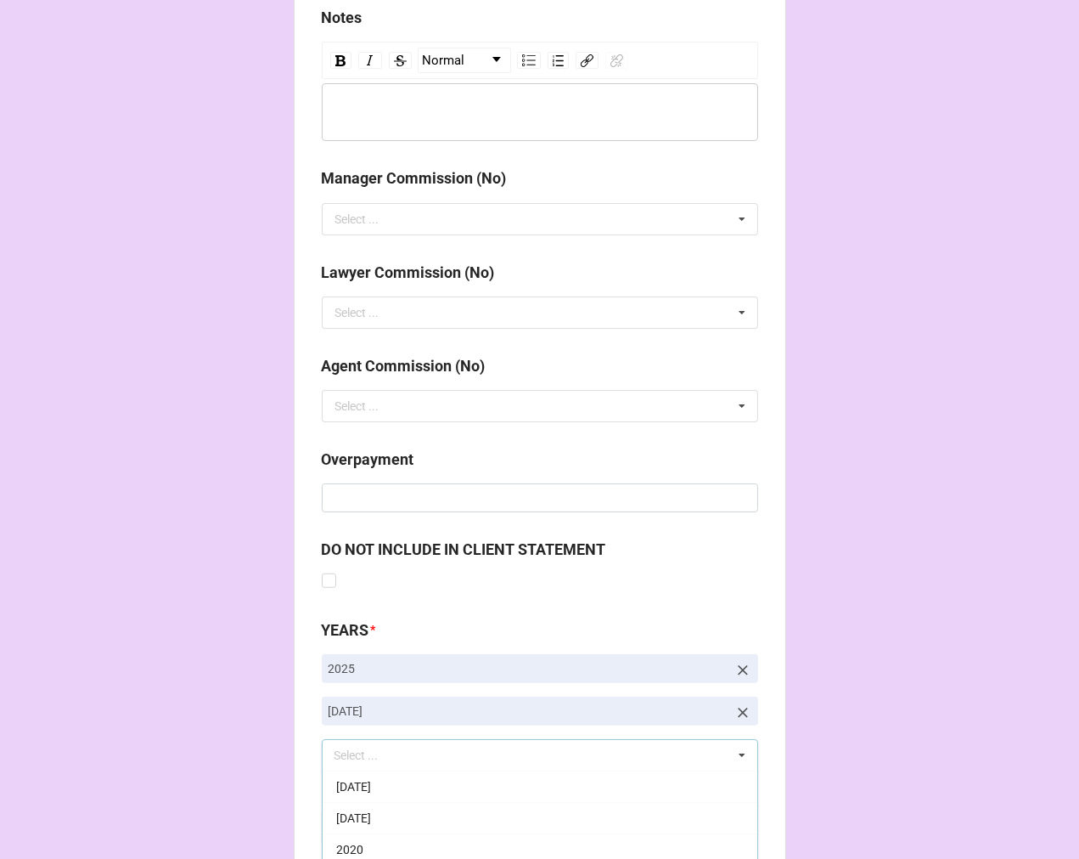
click at [335, 831] on b "Compute" at bounding box center [355, 828] width 49 height 18
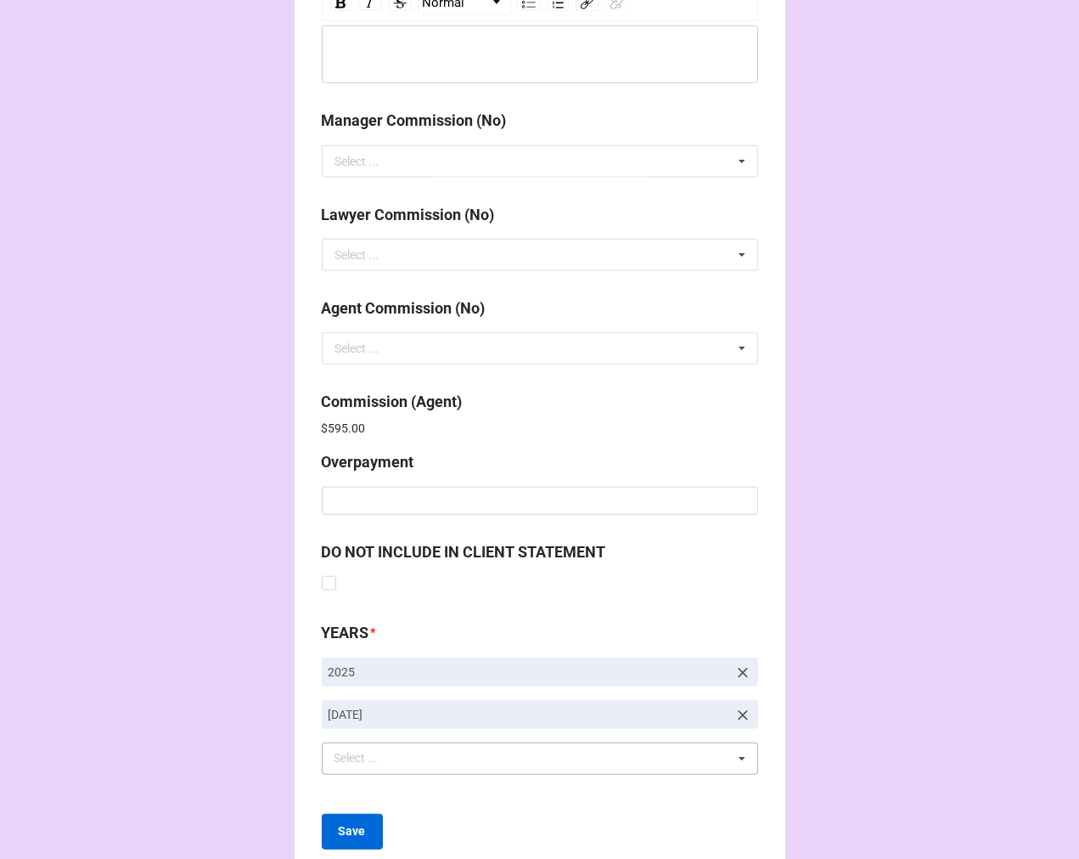
scroll to position [2026, 0]
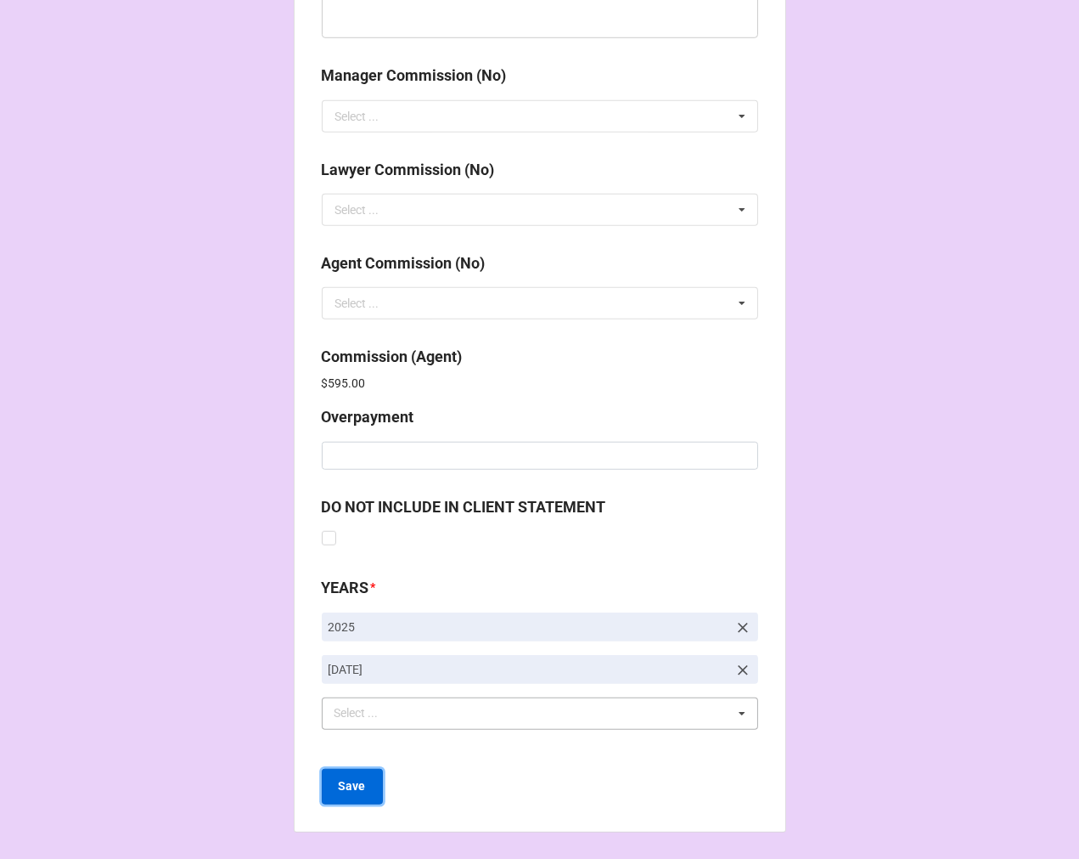
click at [351, 786] on b "Save" at bounding box center [352, 786] width 27 height 18
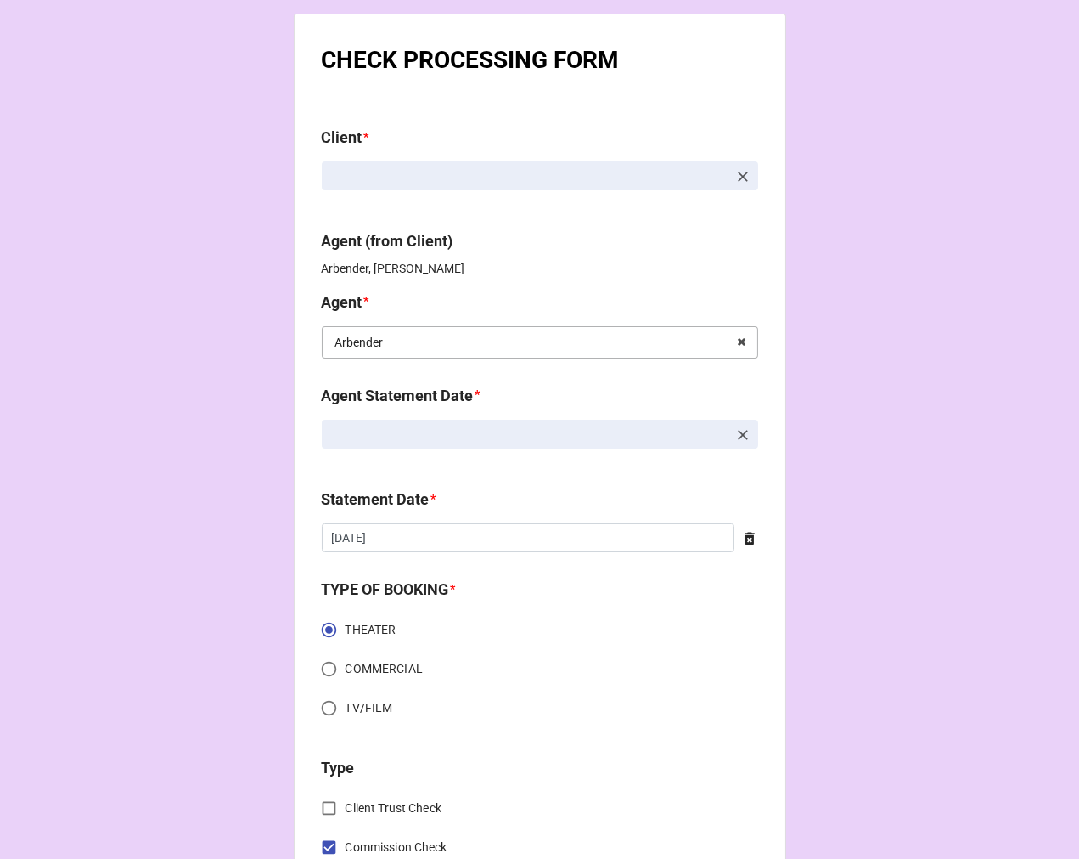
click at [650, 337] on input "text" at bounding box center [541, 342] width 435 height 31
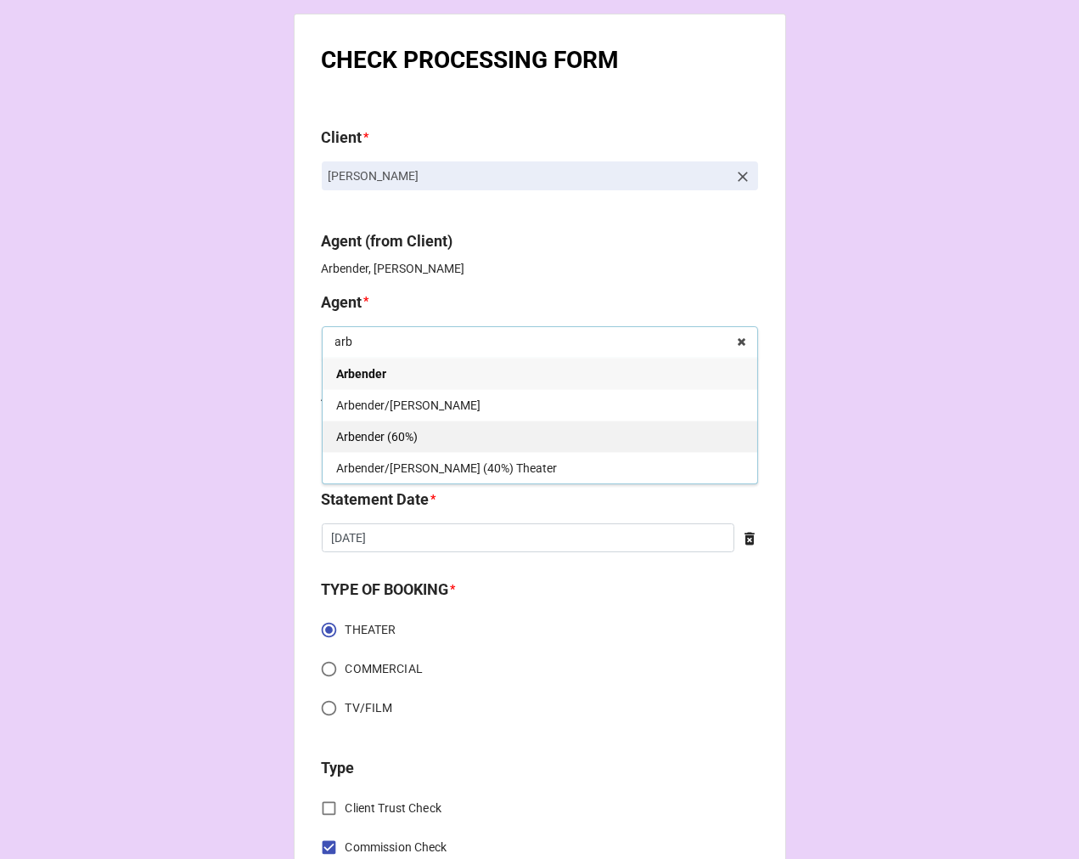
type input "arb"
click at [448, 428] on div "Arbender (60%)" at bounding box center [540, 435] width 435 height 31
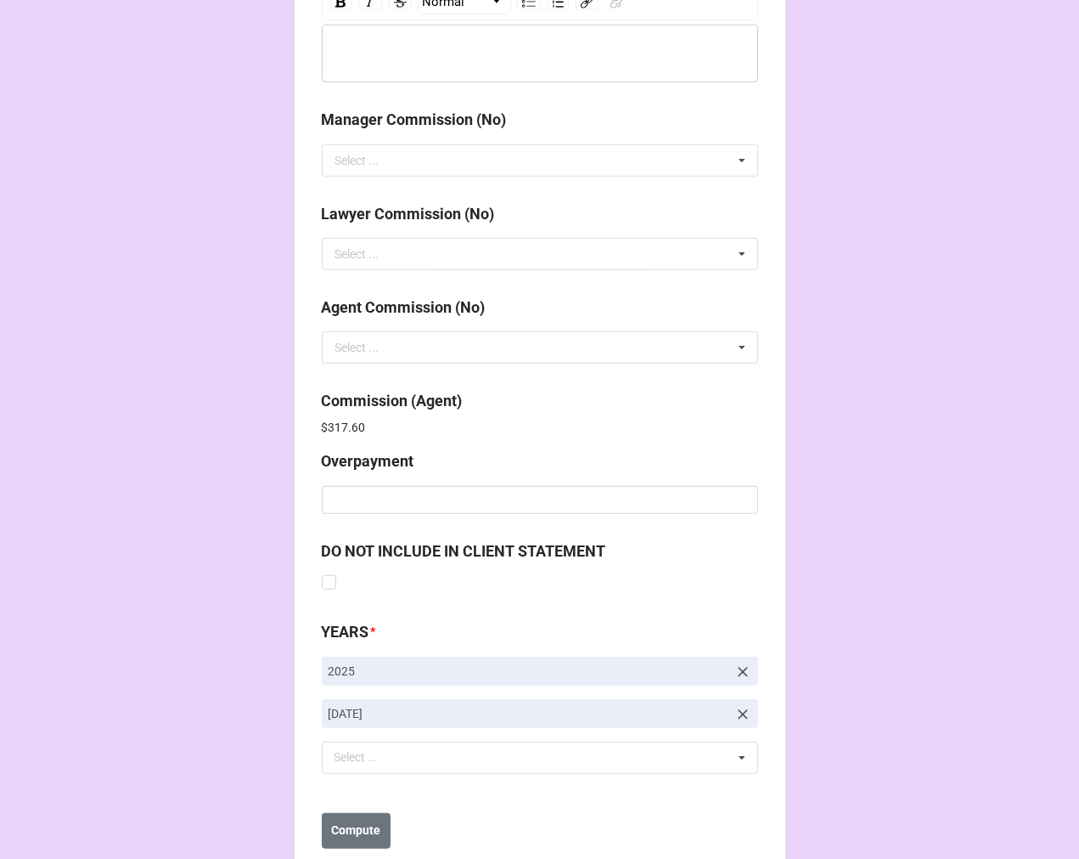
scroll to position [2026, 0]
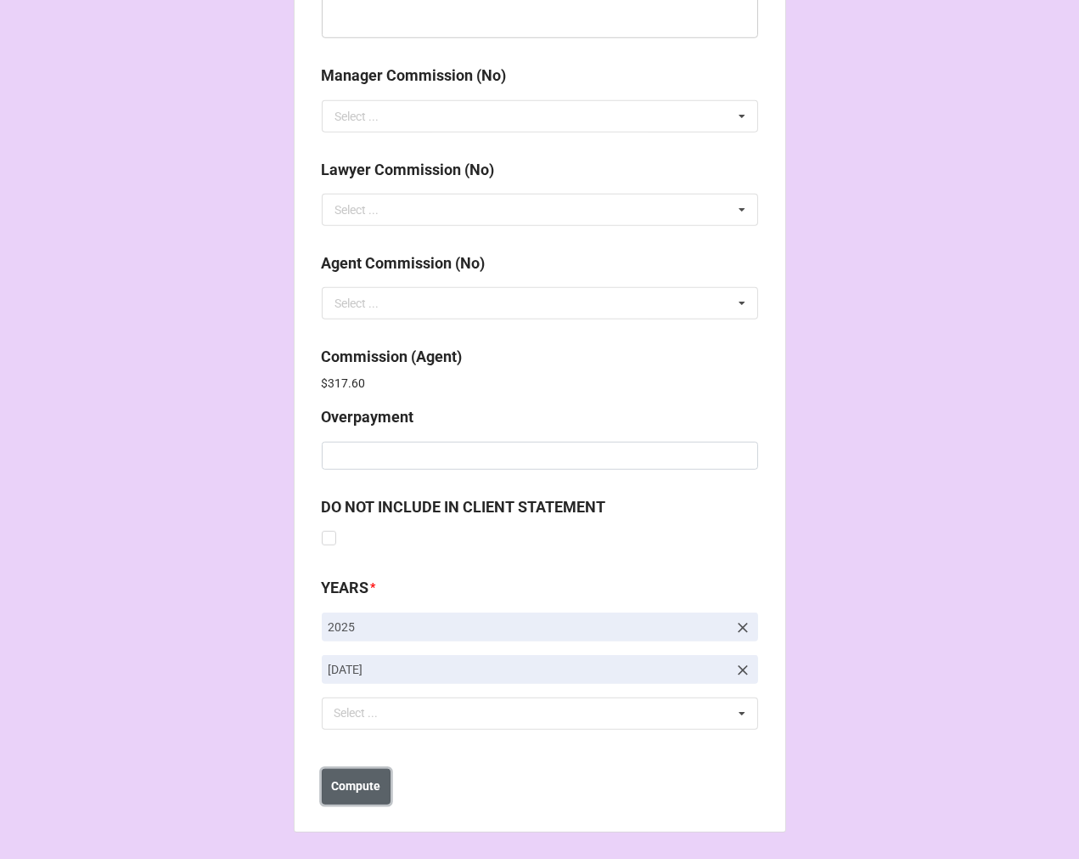
click at [349, 790] on b "Compute" at bounding box center [355, 786] width 49 height 18
click at [344, 787] on b "Save" at bounding box center [352, 786] width 27 height 18
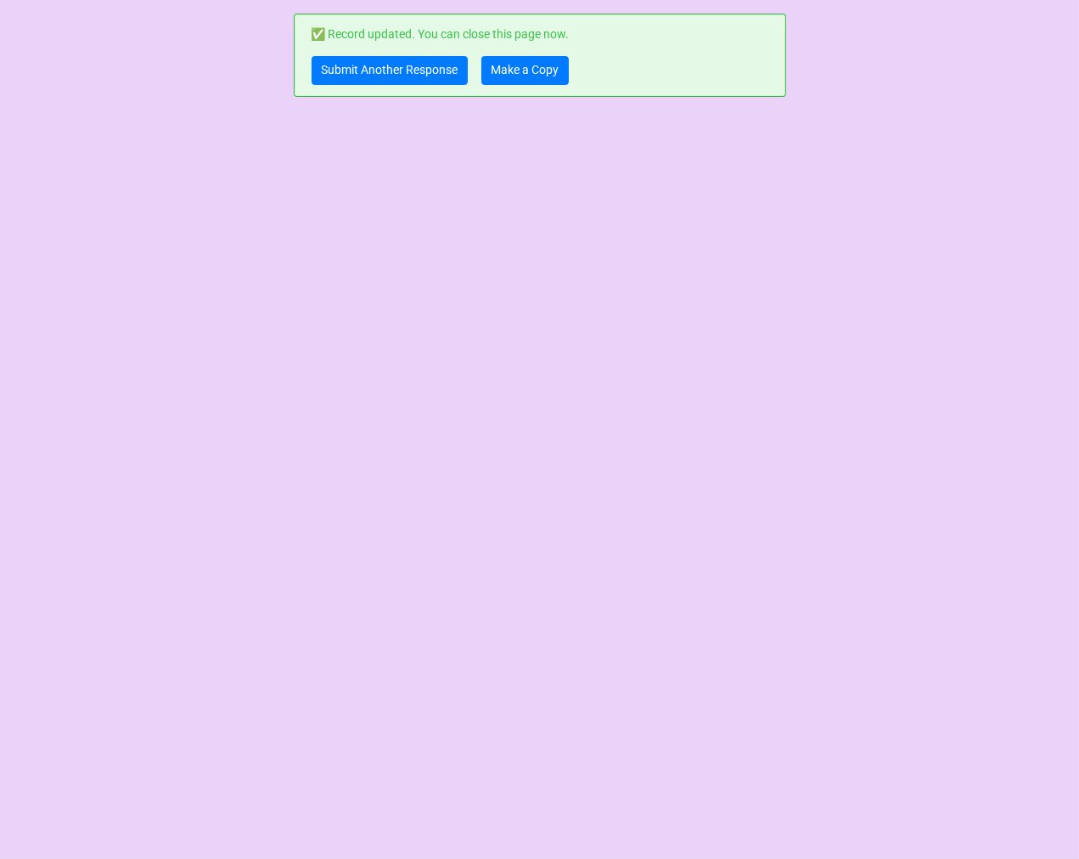
scroll to position [0, 0]
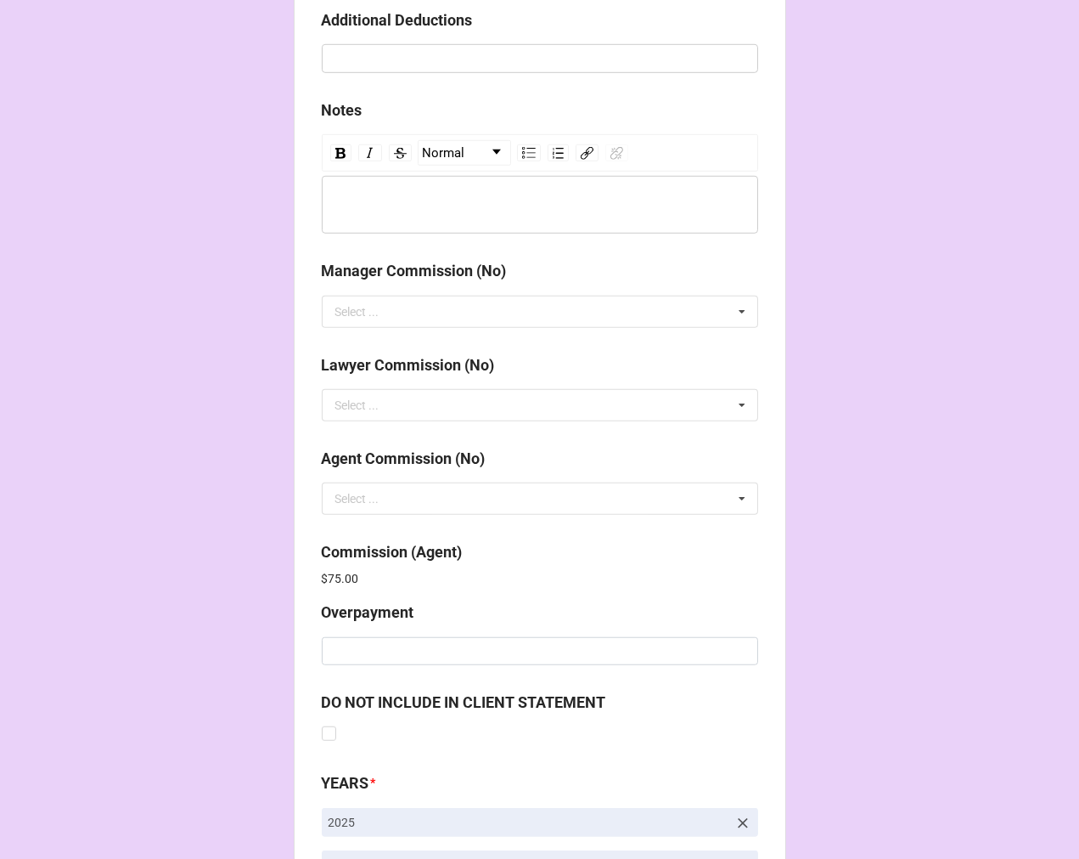
scroll to position [2026, 0]
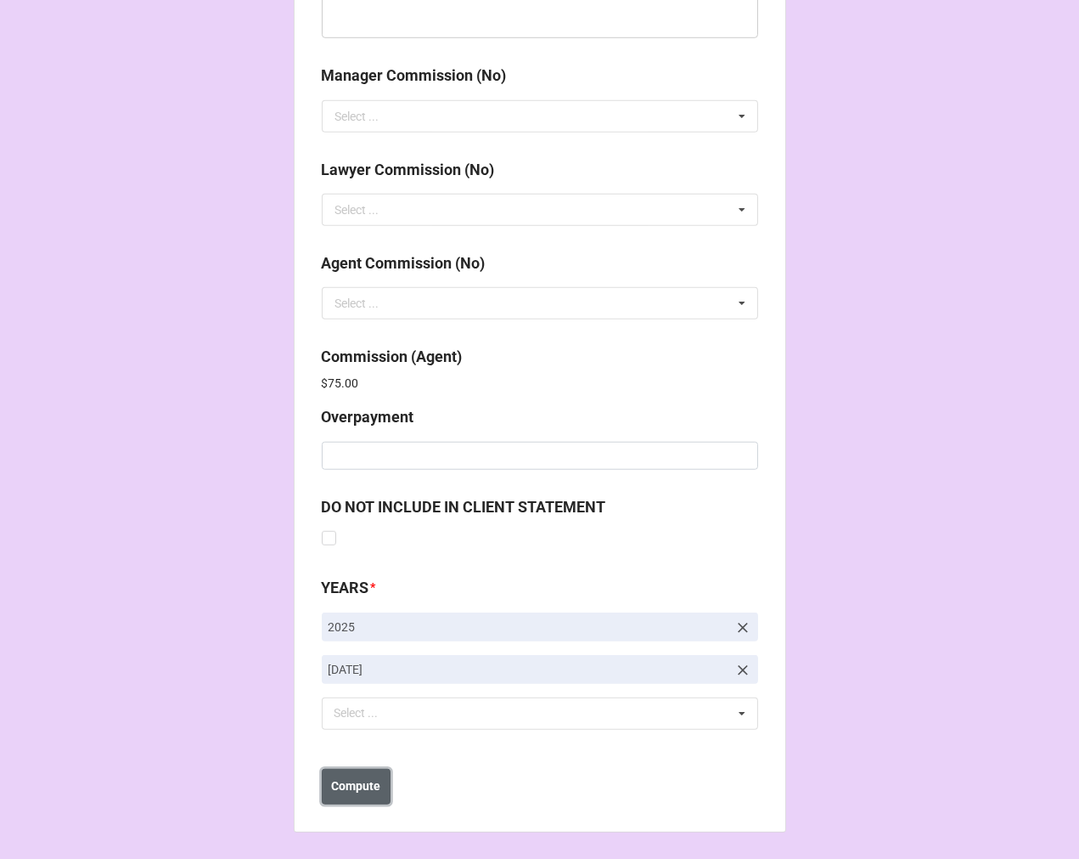
click at [353, 780] on b "Compute" at bounding box center [355, 786] width 49 height 18
click at [353, 788] on b "Save" at bounding box center [352, 786] width 27 height 18
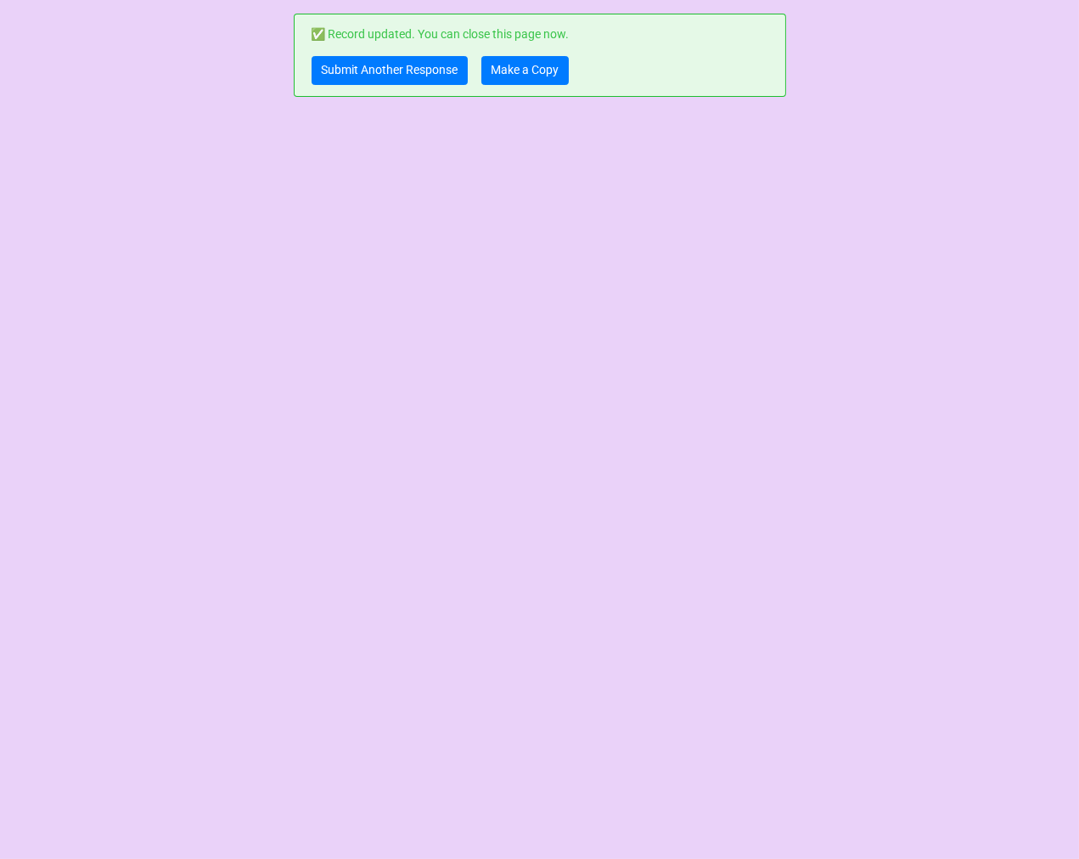
scroll to position [0, 0]
click at [536, 69] on link "Make a Copy" at bounding box center [525, 70] width 87 height 29
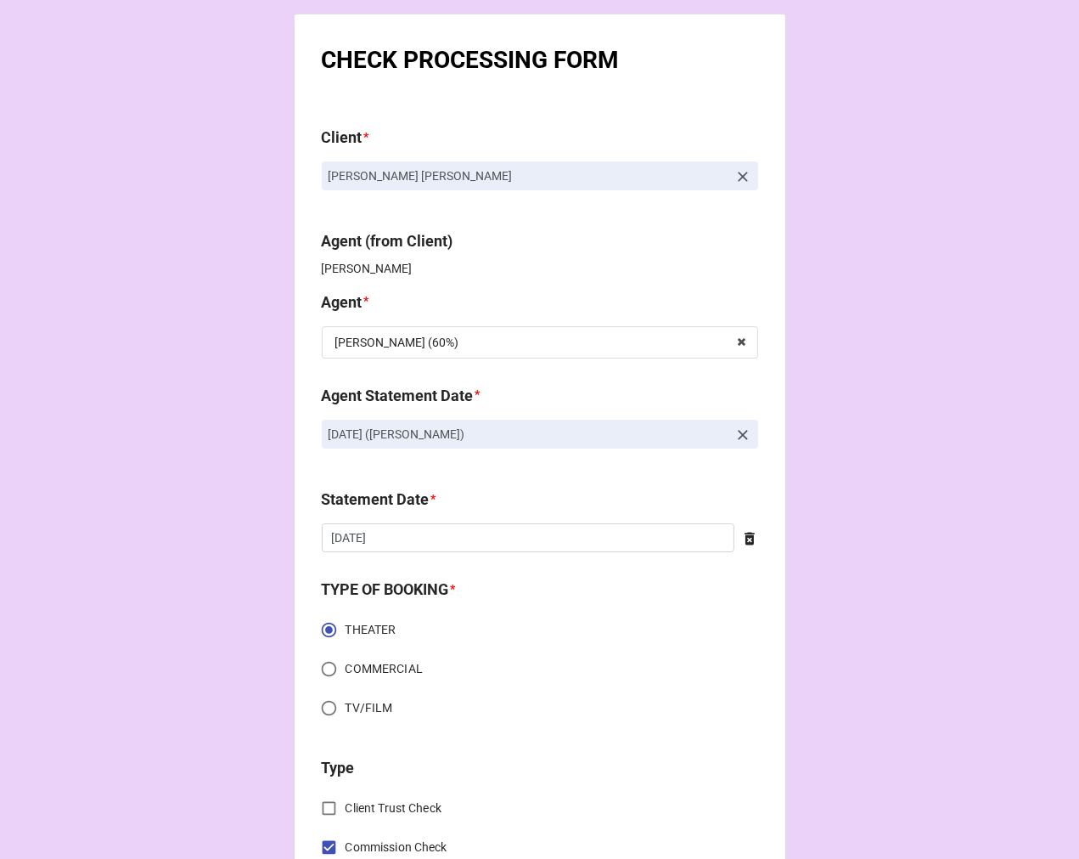
click at [735, 431] on icon at bounding box center [743, 434] width 17 height 17
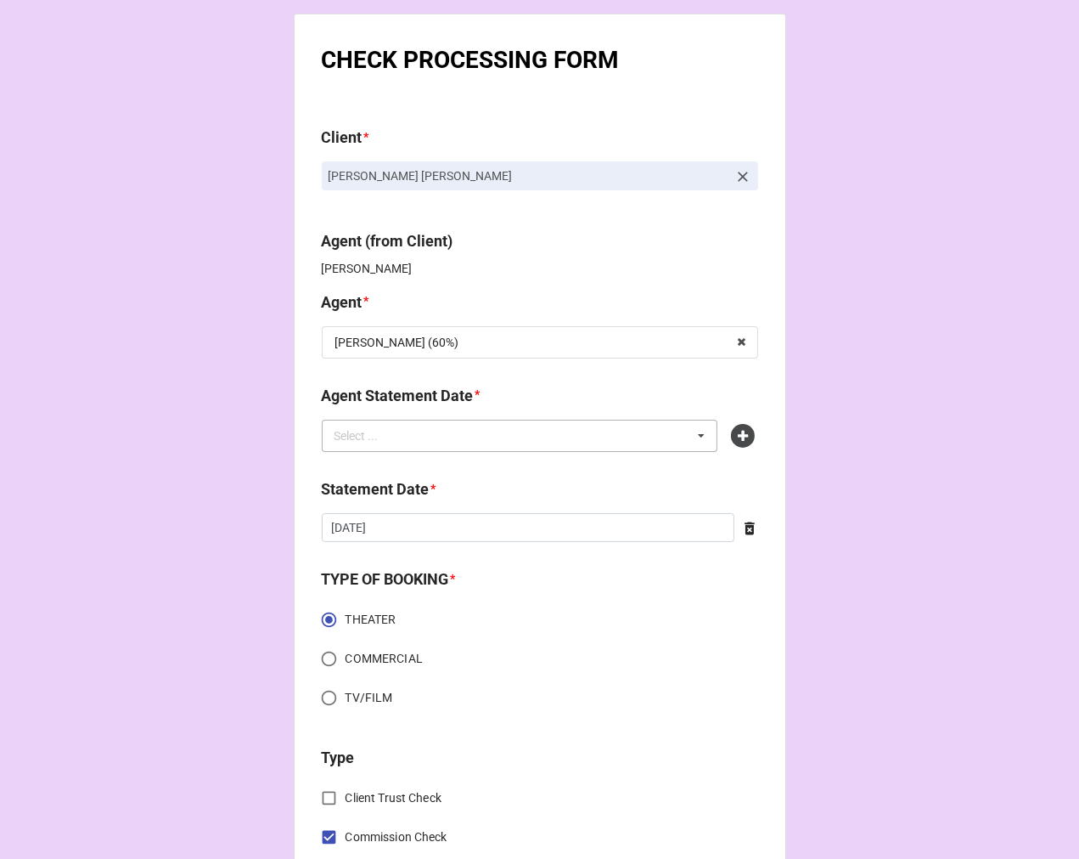
click at [595, 434] on div "Select ... No results found." at bounding box center [520, 436] width 397 height 32
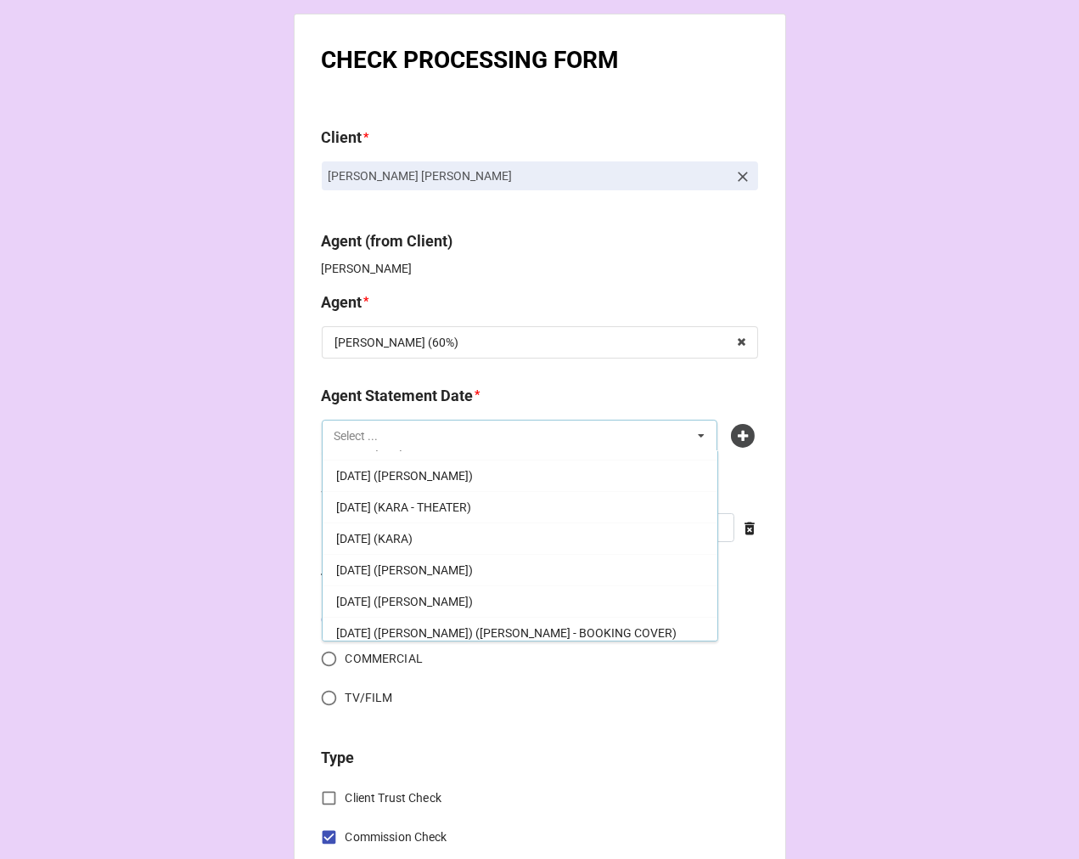
scroll to position [377, 0]
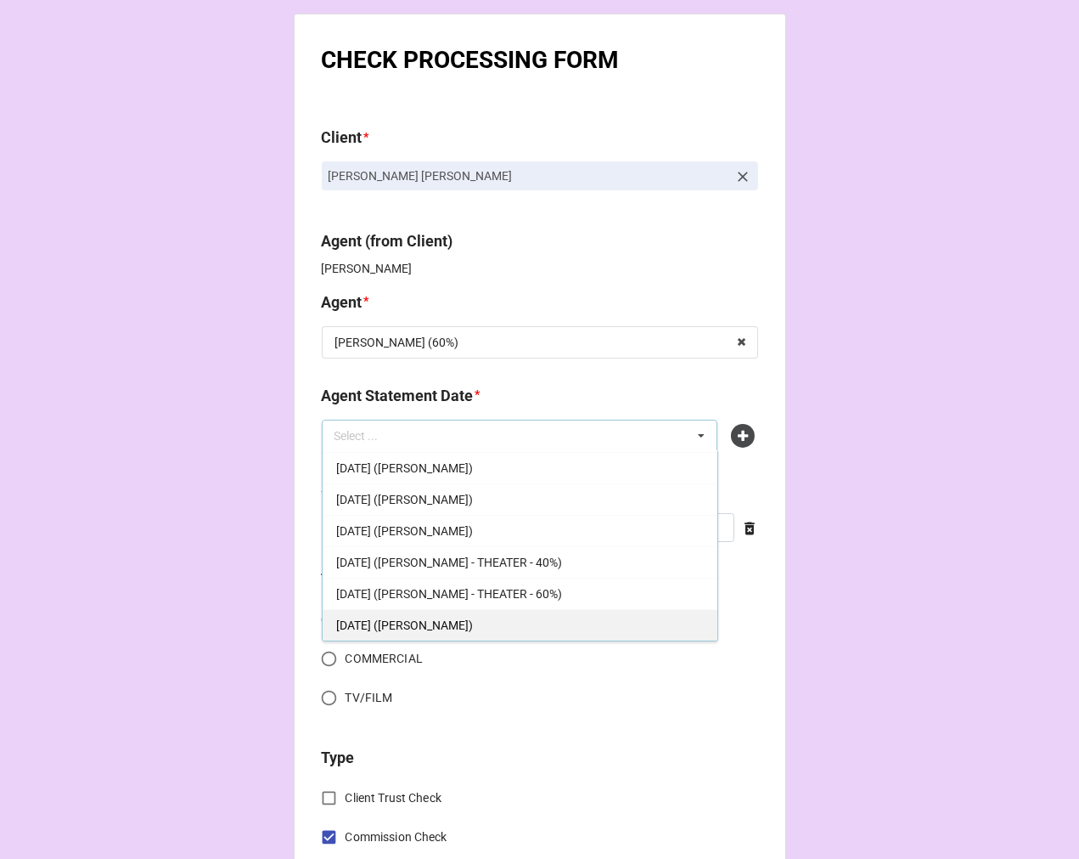
click at [477, 617] on div "[DATE] ([PERSON_NAME])" at bounding box center [520, 624] width 395 height 31
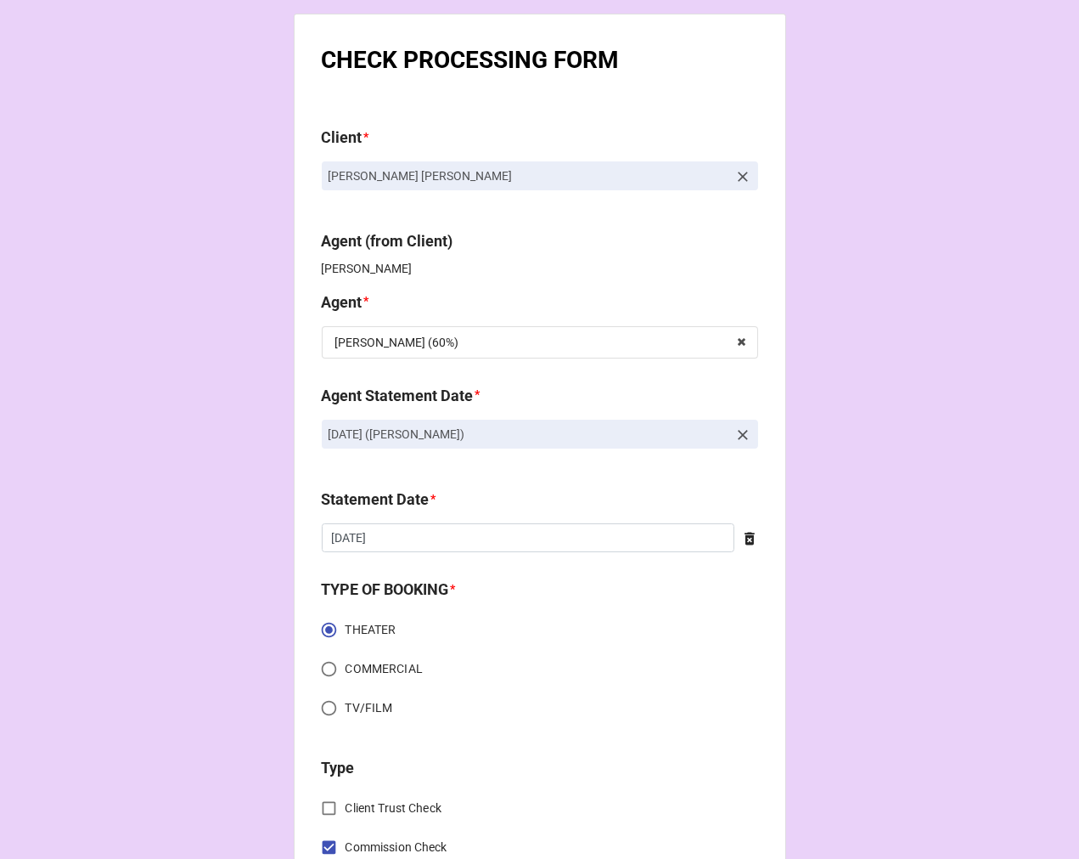
click at [741, 537] on icon at bounding box center [749, 538] width 17 height 17
click at [549, 537] on input "text" at bounding box center [540, 537] width 436 height 29
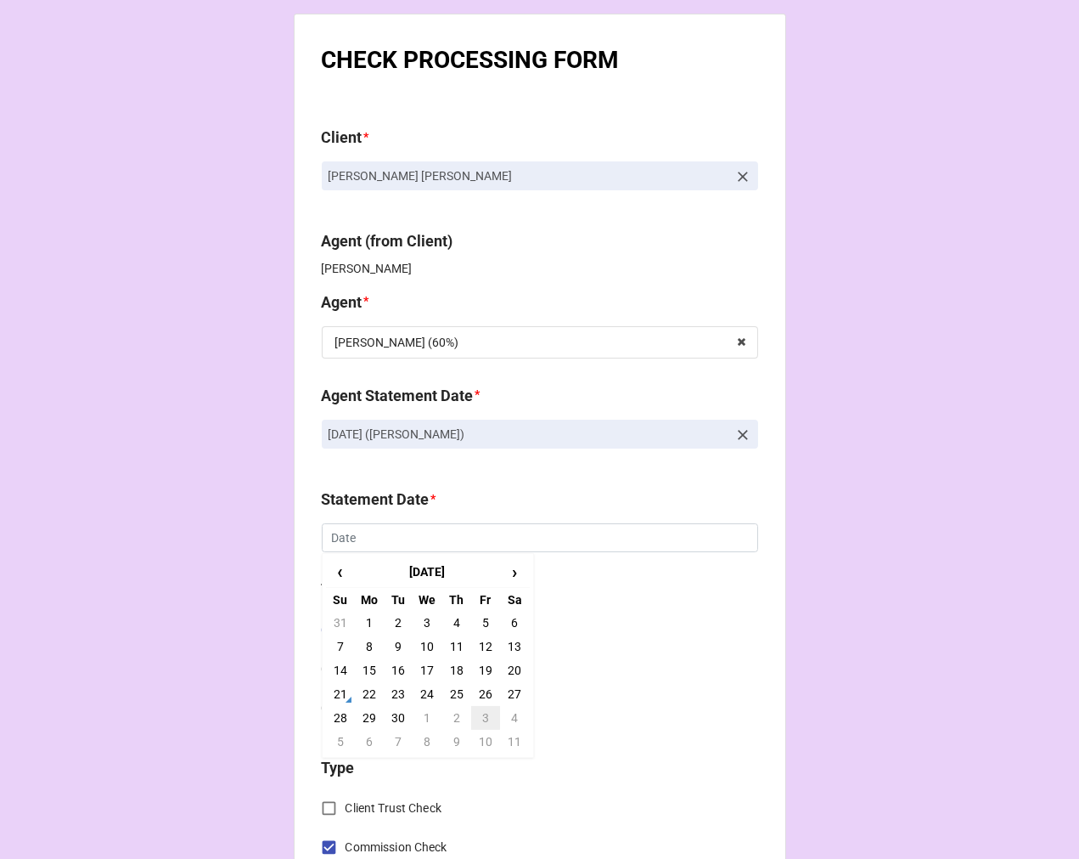
click at [482, 717] on td "3" at bounding box center [485, 718] width 29 height 24
type input "10/3/2025"
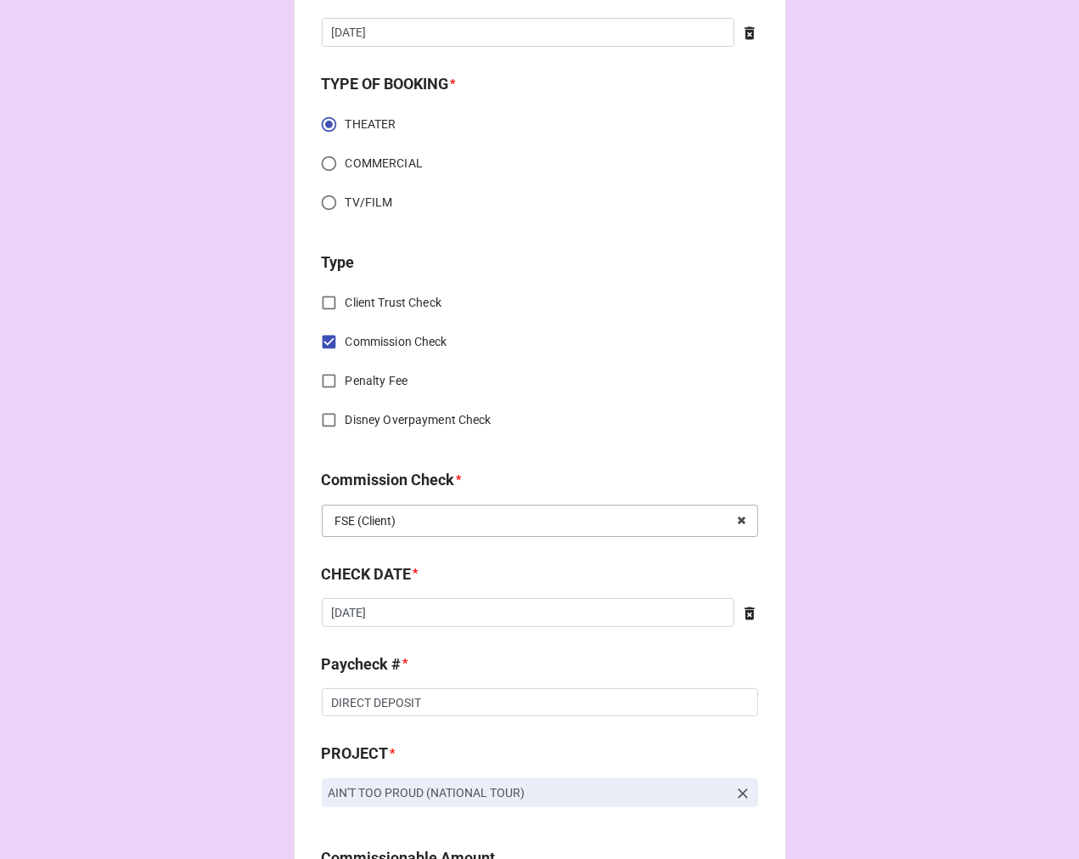
scroll to position [566, 0]
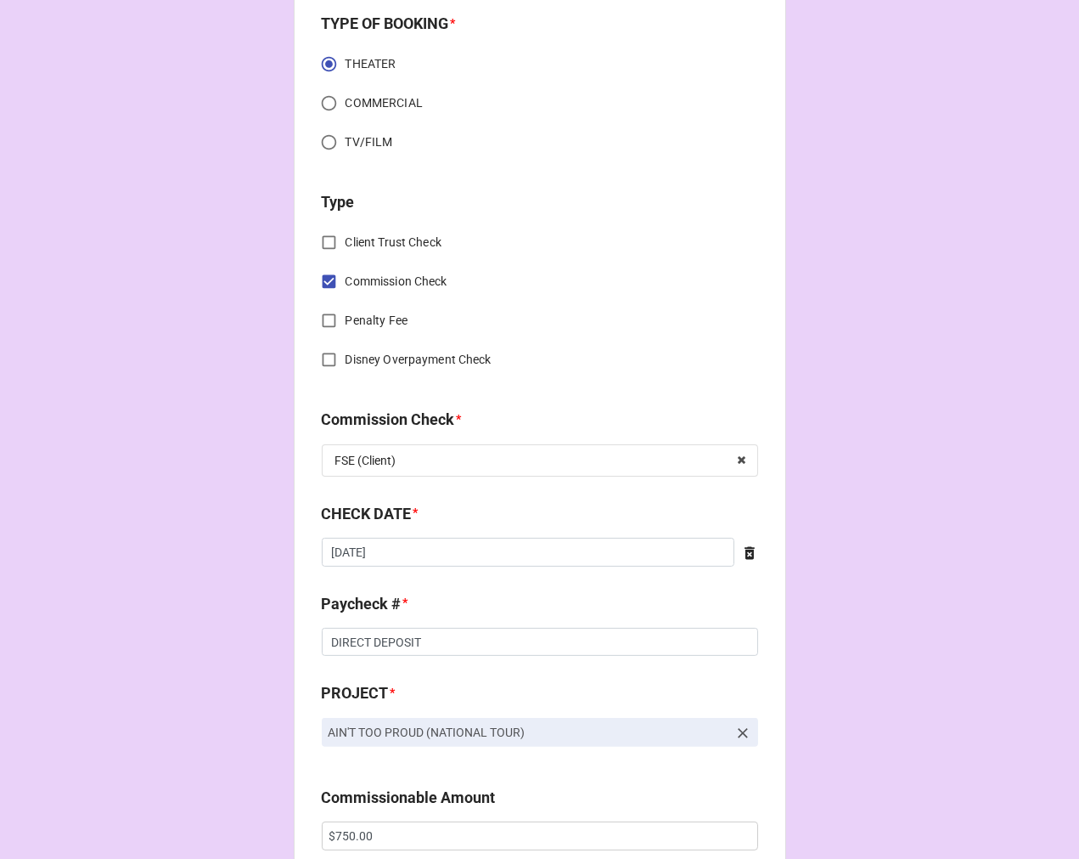
click at [745, 554] on icon at bounding box center [750, 552] width 10 height 13
click at [571, 557] on input "text" at bounding box center [540, 552] width 436 height 29
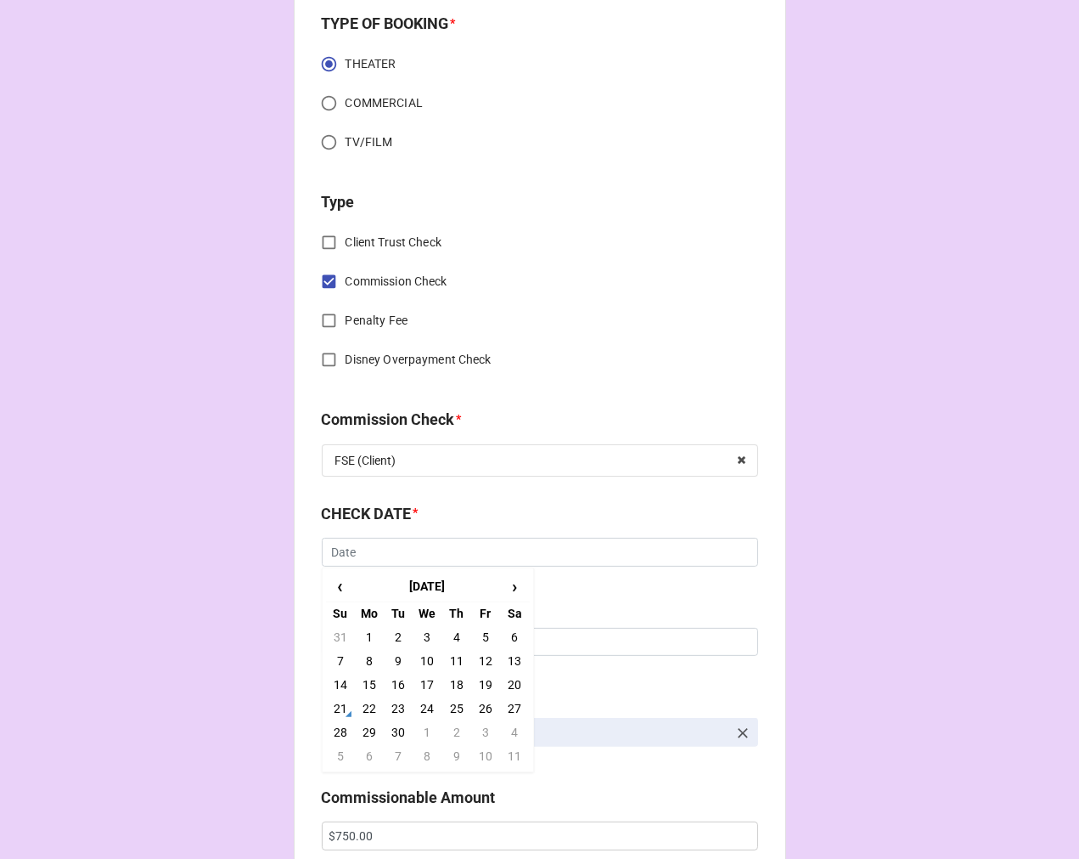
click at [487, 656] on td "12" at bounding box center [485, 661] width 29 height 24
type input "[DATE]"
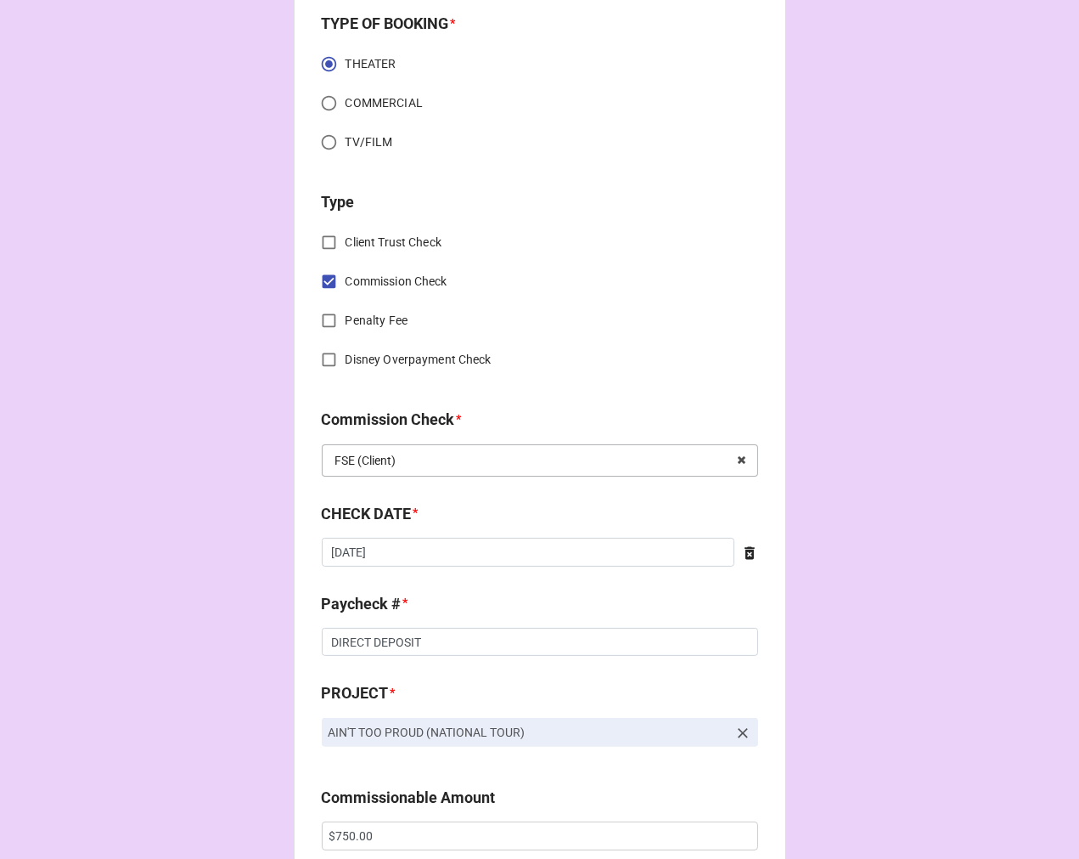
scroll to position [849, 0]
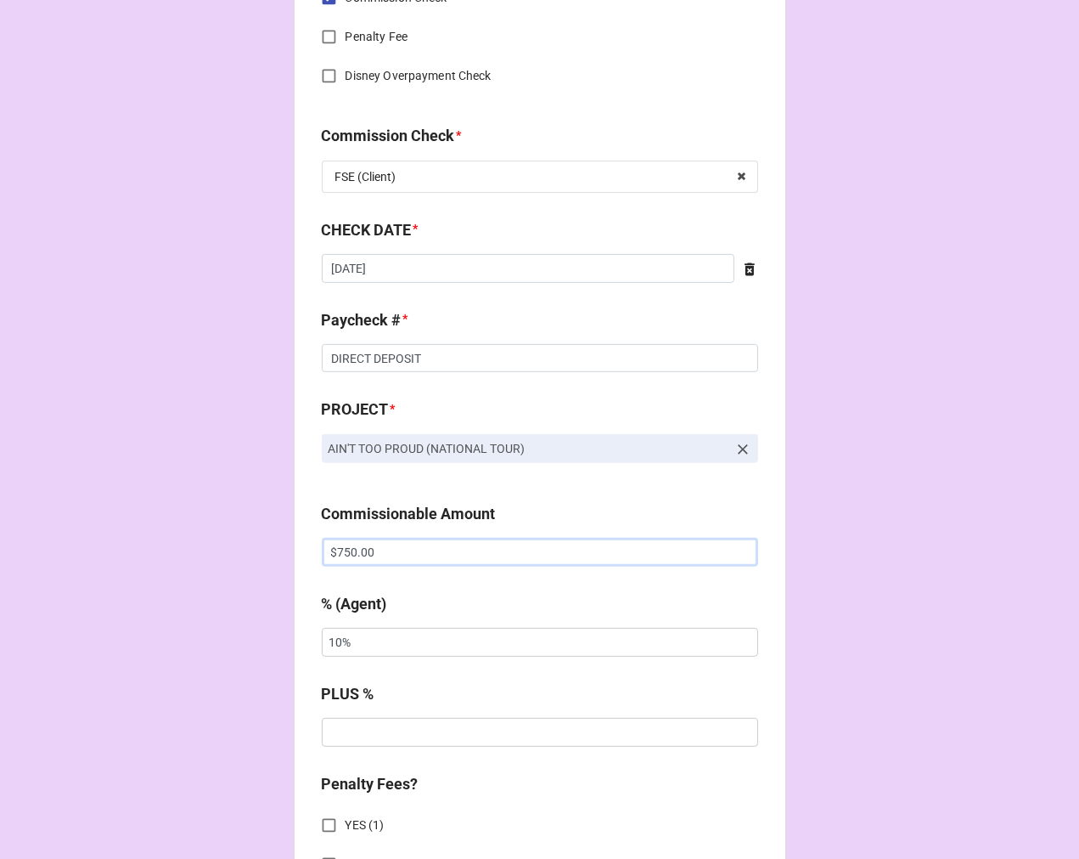
click at [351, 547] on input "$750.00" at bounding box center [540, 552] width 436 height 29
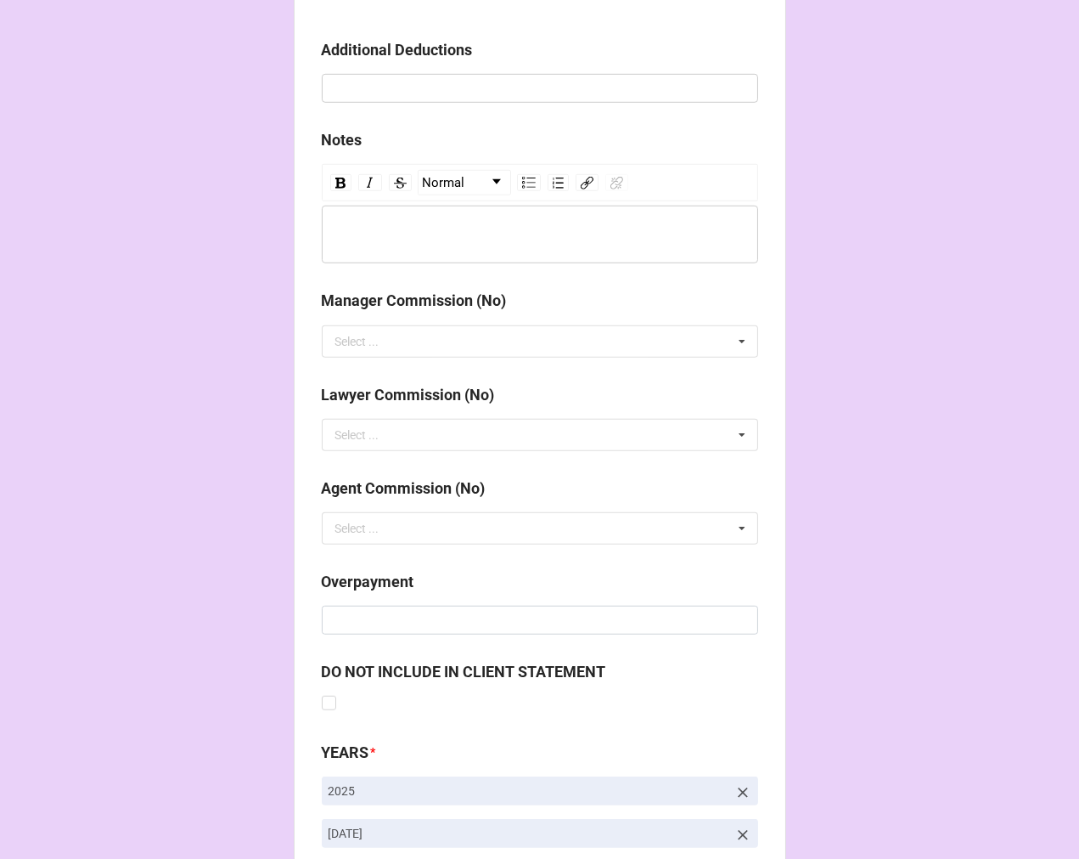
scroll to position [1966, 0]
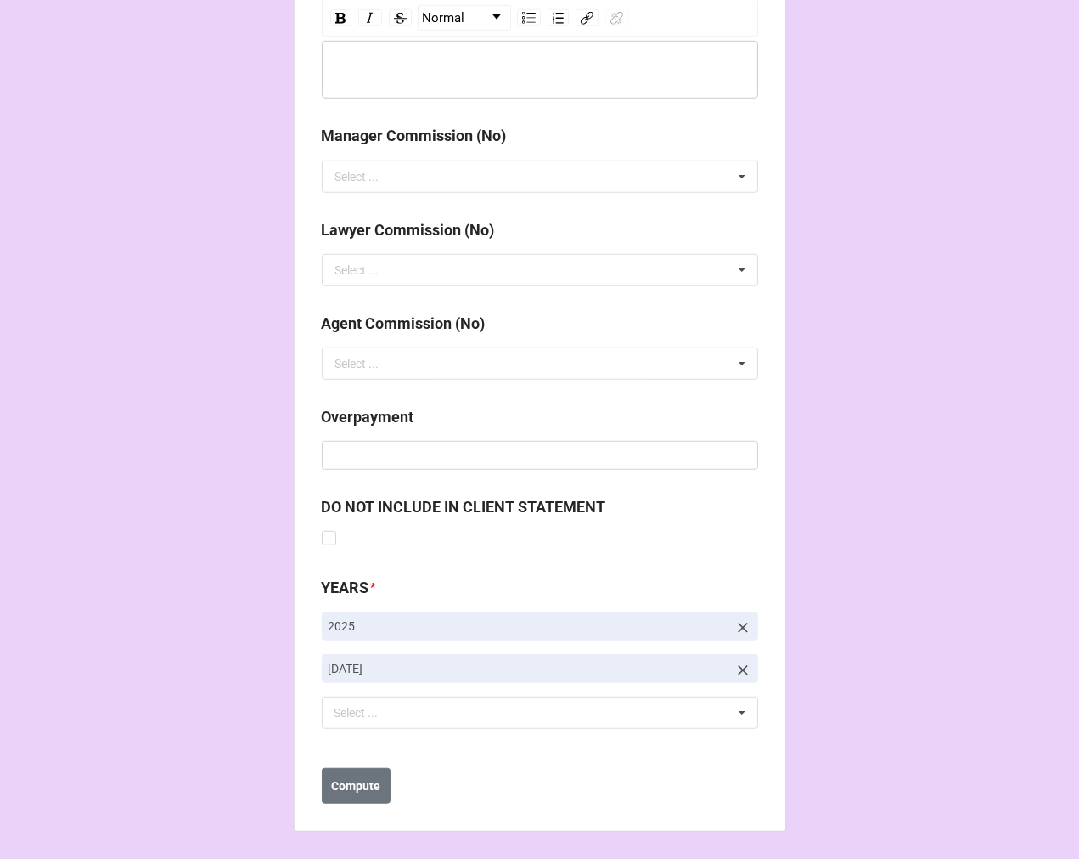
type input "$14.00"
click at [735, 667] on icon at bounding box center [743, 670] width 17 height 17
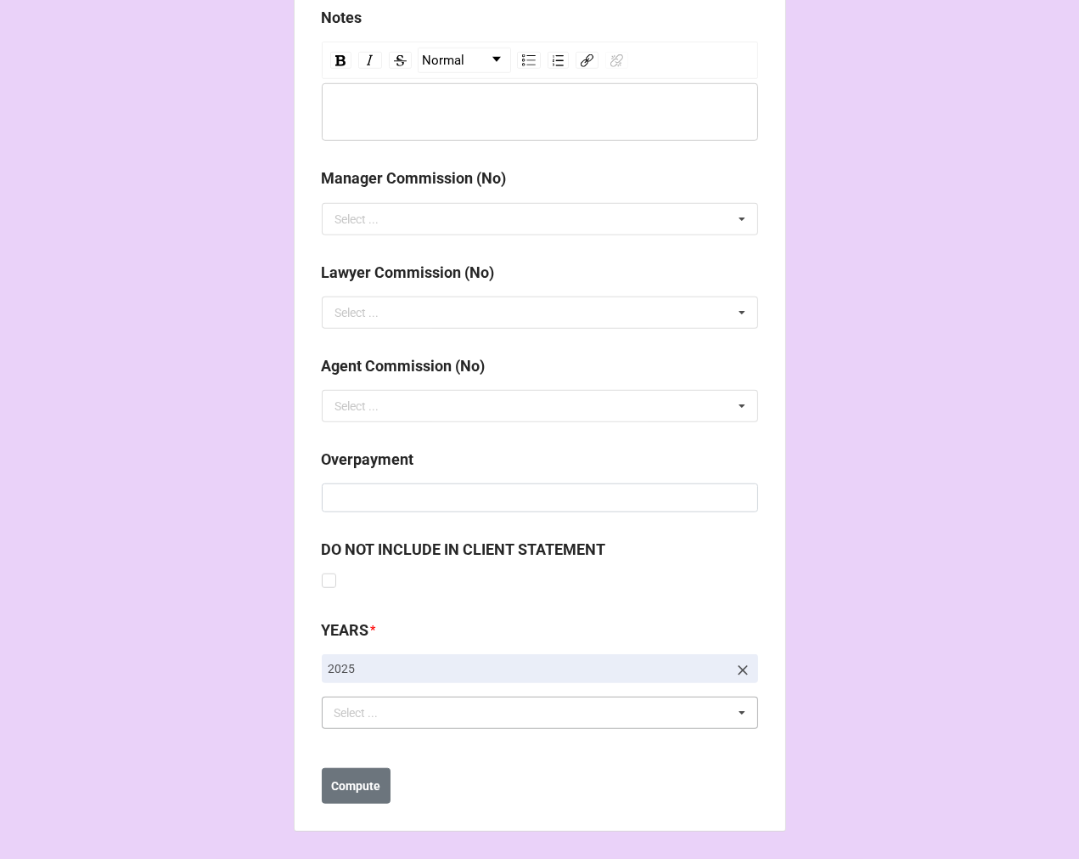
drag, startPoint x: 546, startPoint y: 718, endPoint x: 527, endPoint y: 724, distance: 20.4
click at [545, 718] on div "Select ... No results found." at bounding box center [540, 712] width 436 height 32
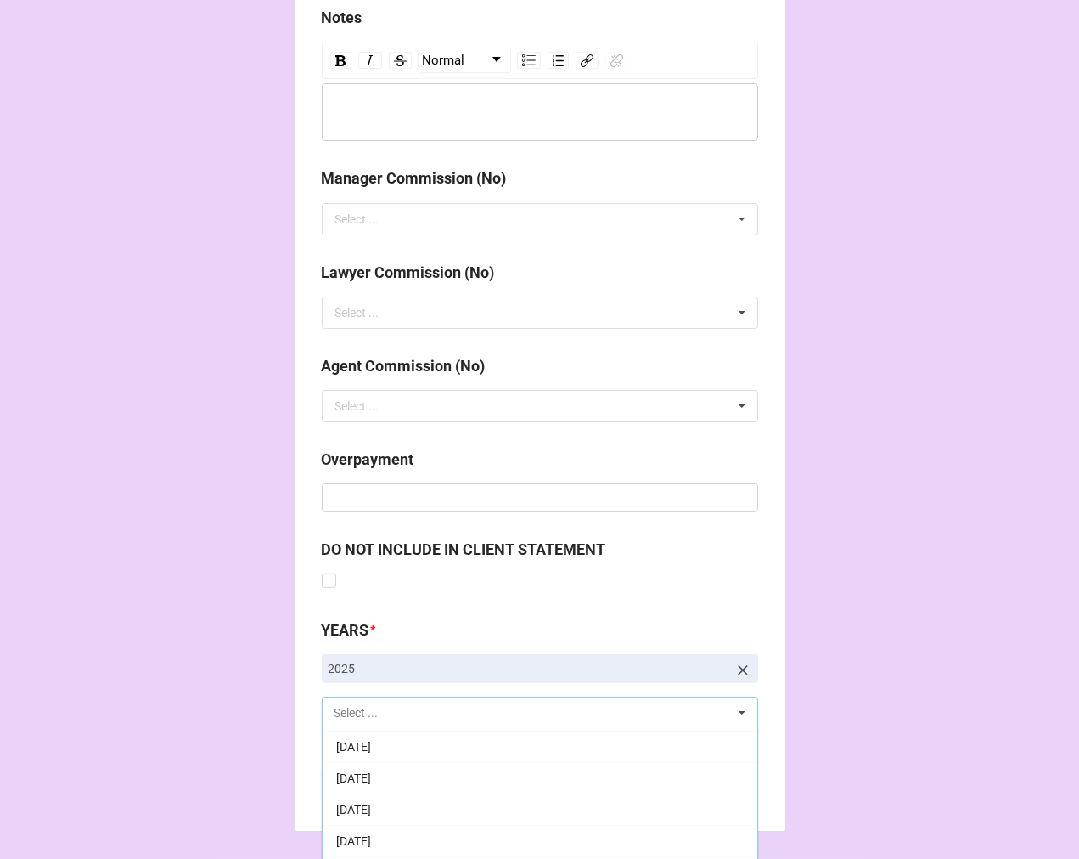
scroll to position [283, 0]
click at [371, 744] on span "[DATE]" at bounding box center [353, 744] width 35 height 14
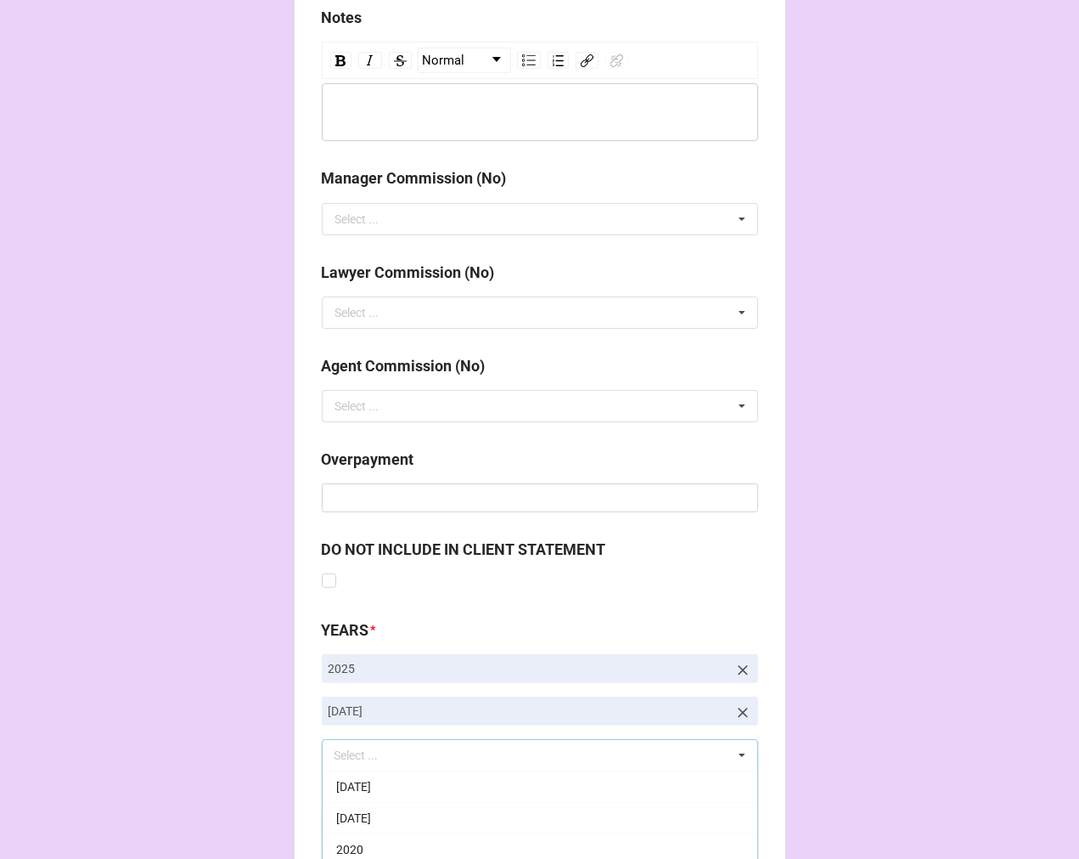
click at [363, 828] on b "Compute" at bounding box center [355, 828] width 49 height 18
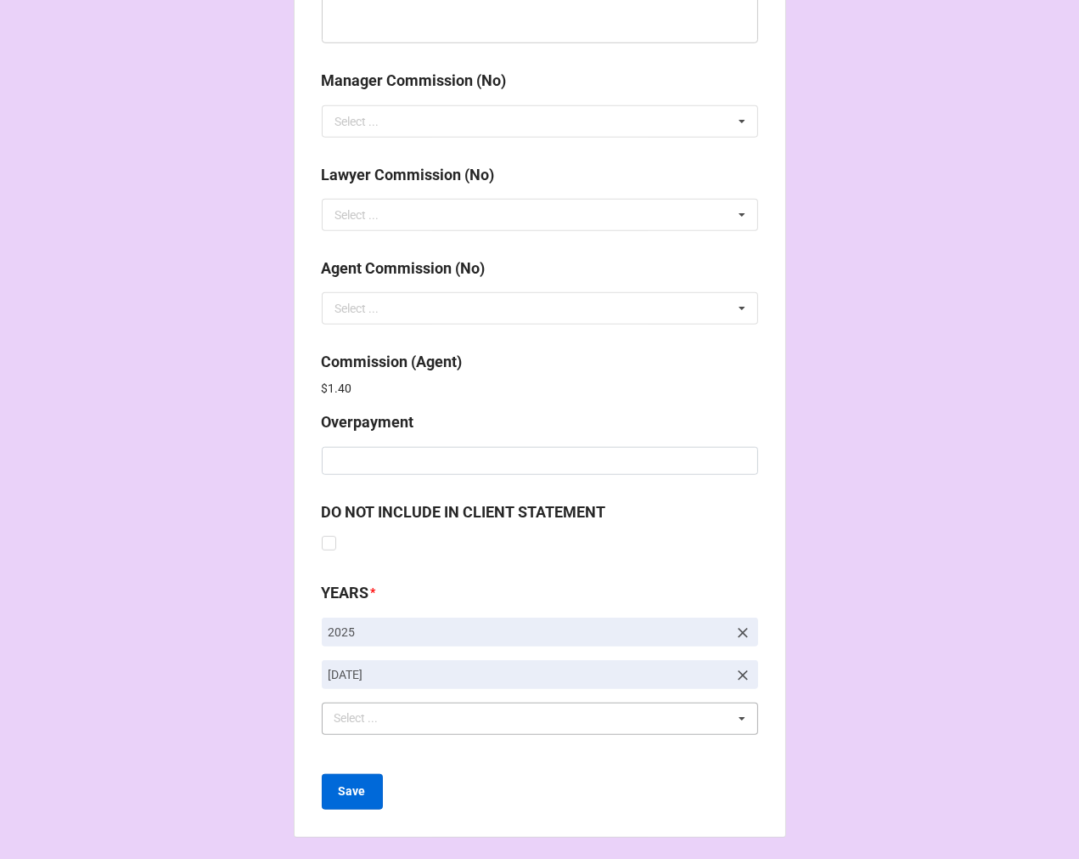
scroll to position [2026, 0]
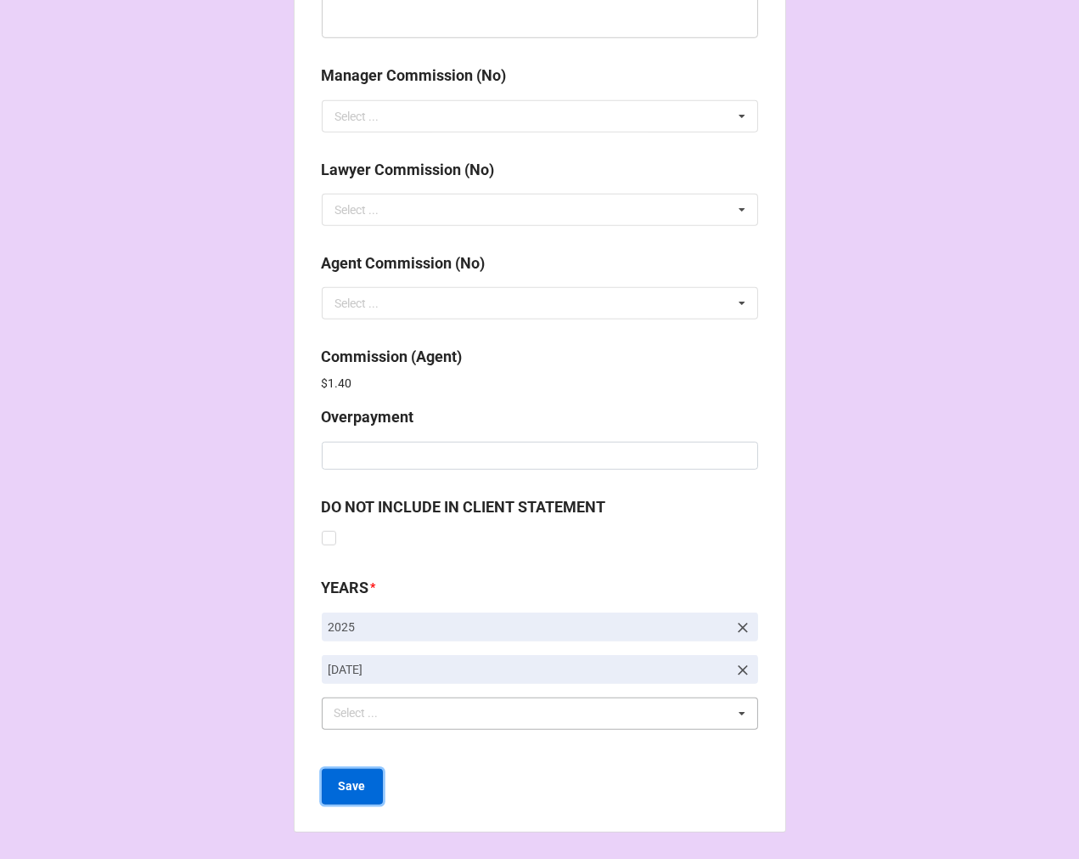
click at [340, 788] on b "Save" at bounding box center [352, 786] width 27 height 18
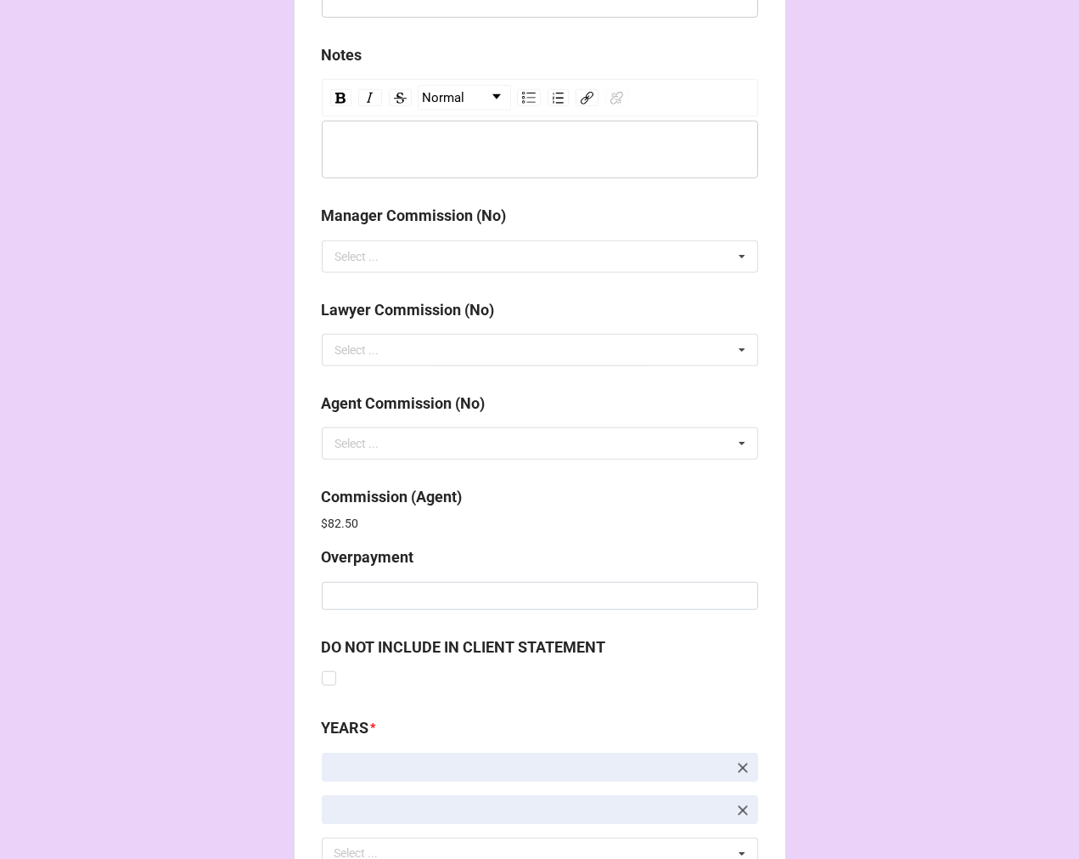
scroll to position [2026, 0]
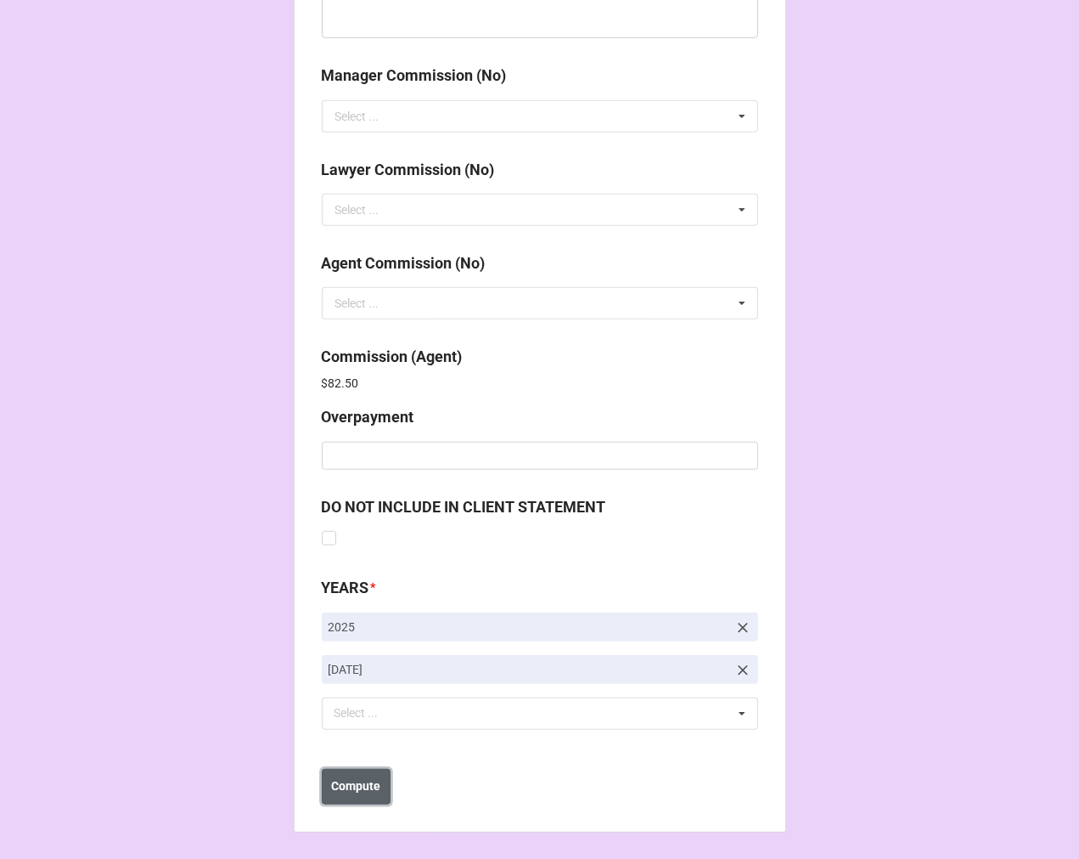
click at [359, 782] on b "Compute" at bounding box center [355, 786] width 49 height 18
click at [353, 790] on b "Save" at bounding box center [352, 786] width 27 height 18
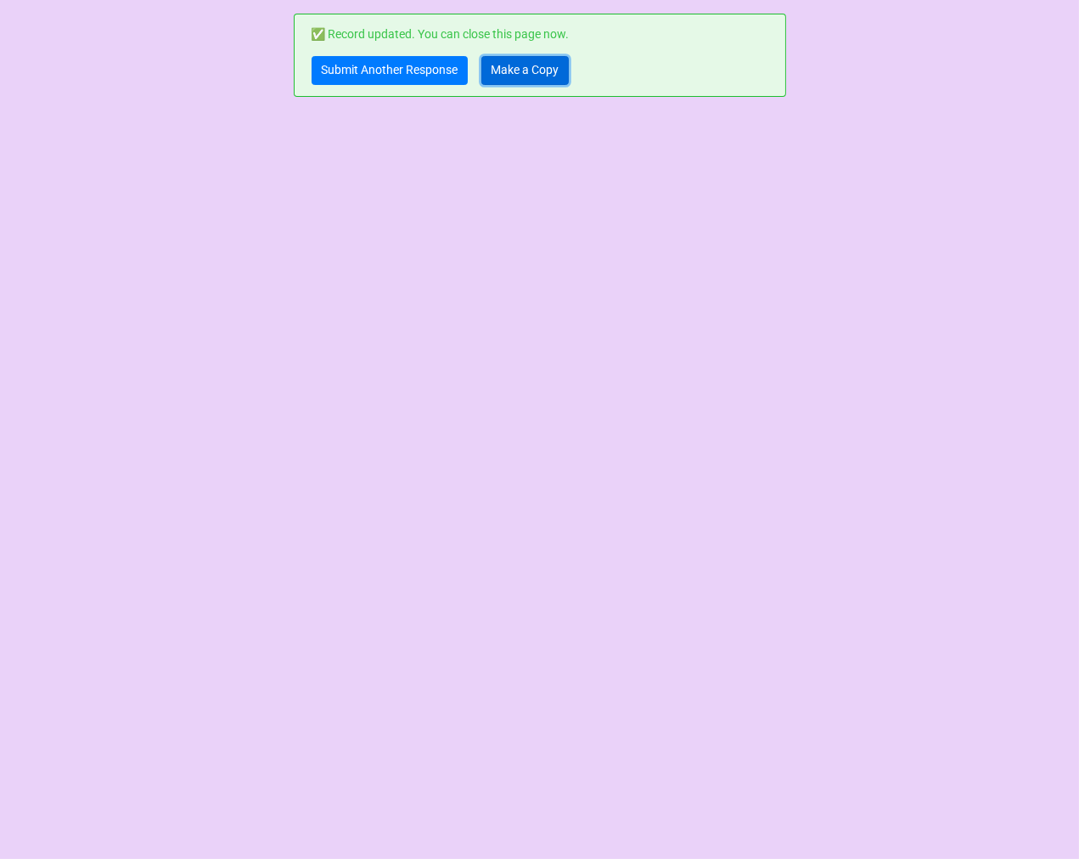
click at [541, 72] on link "Make a Copy" at bounding box center [525, 70] width 87 height 29
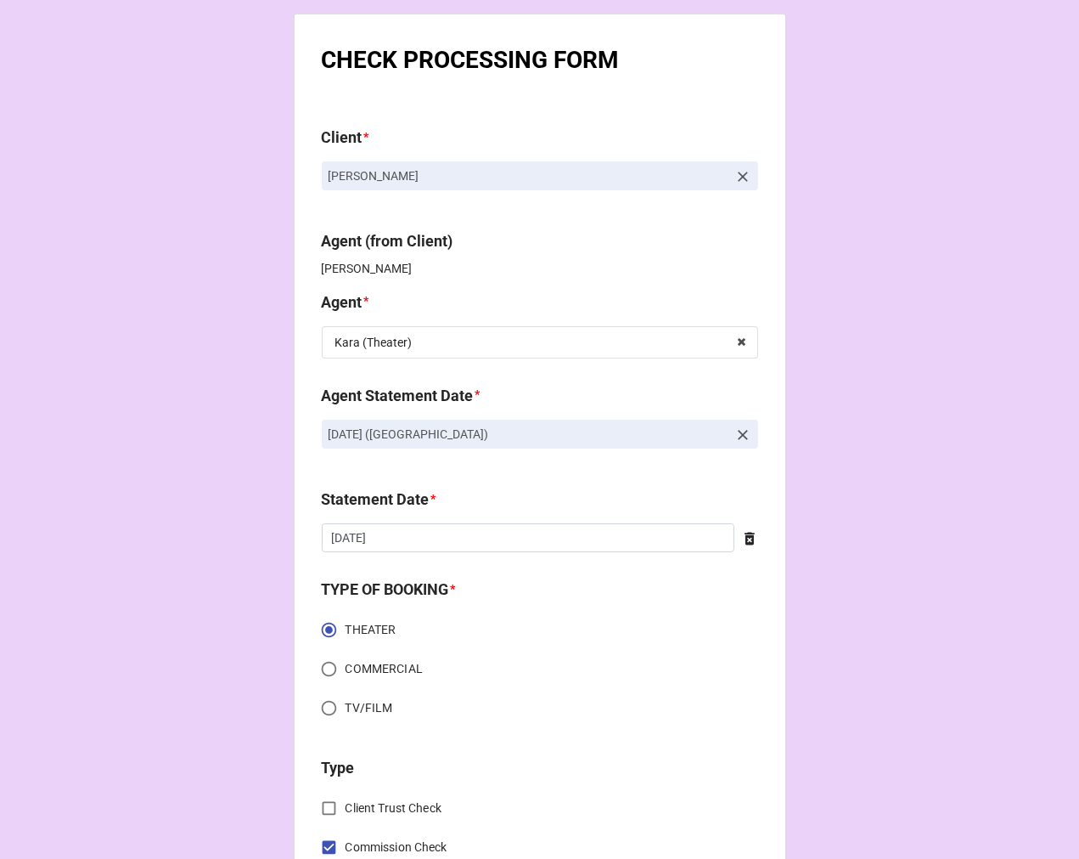
click at [735, 433] on icon at bounding box center [743, 434] width 17 height 17
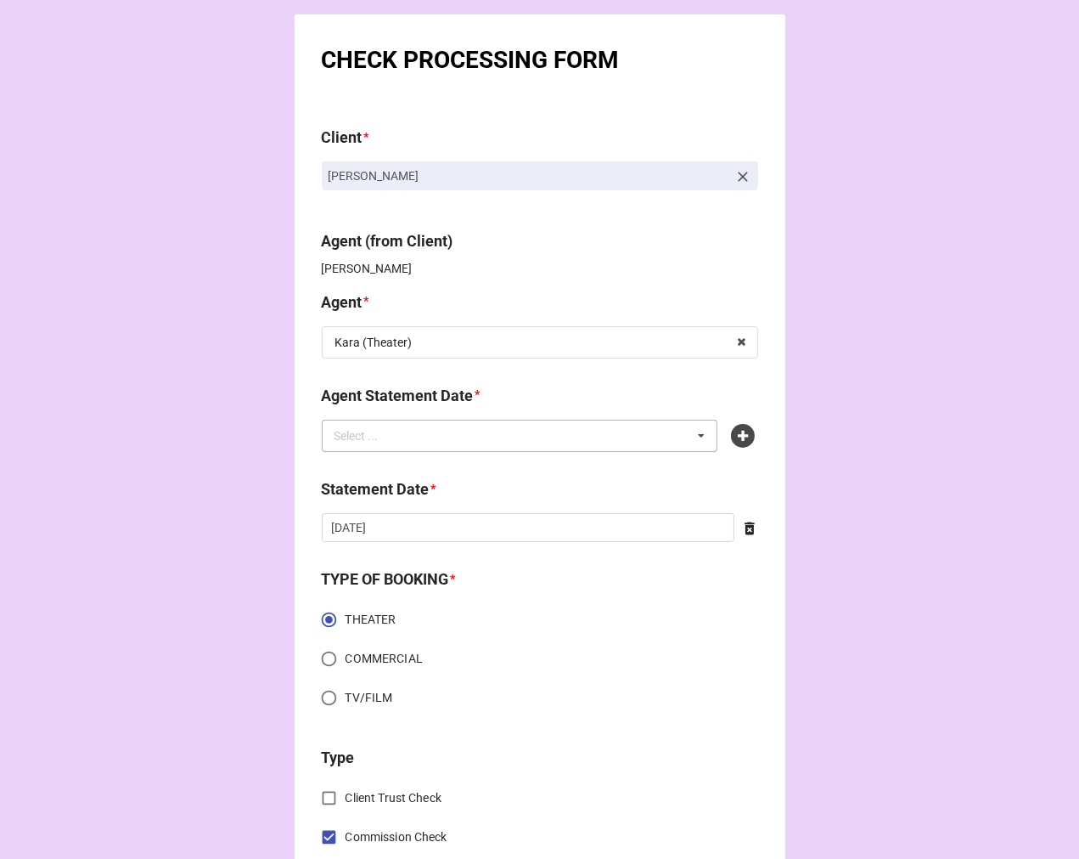
click at [574, 431] on div "Select ... No results found." at bounding box center [520, 436] width 397 height 32
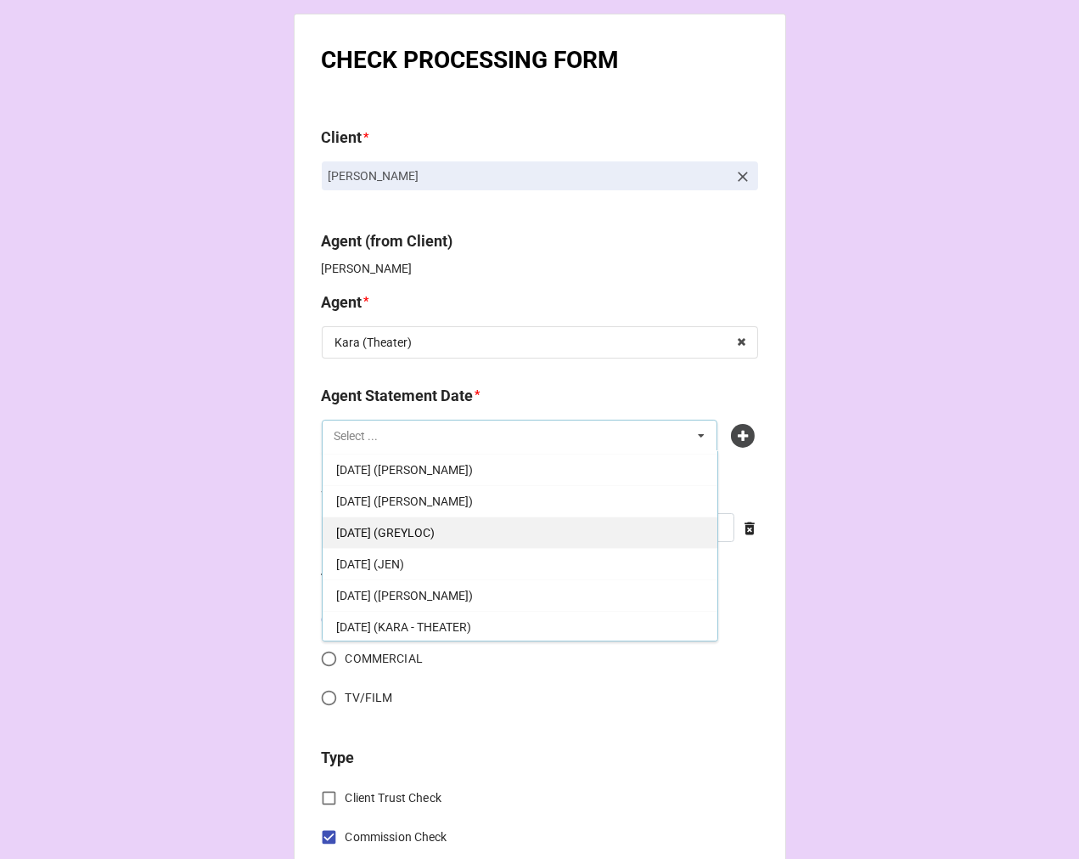
scroll to position [94, 0]
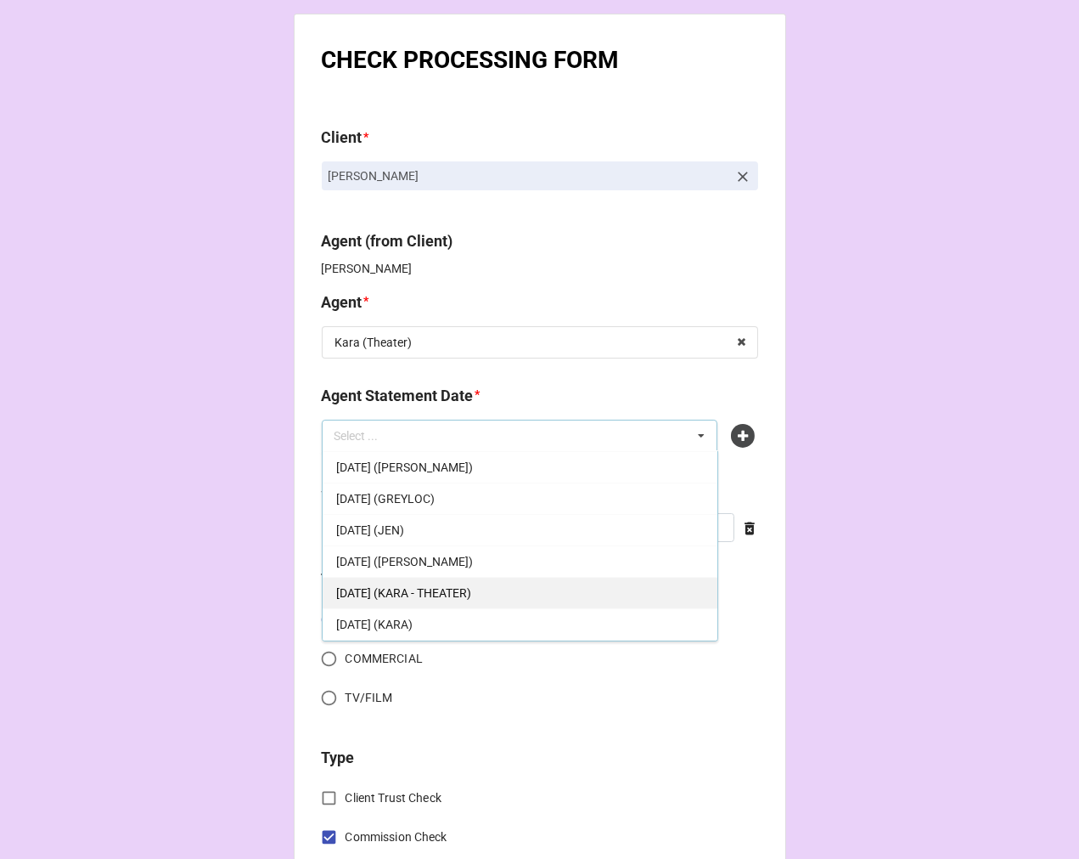
click at [471, 589] on span "[DATE] (KARA - THEATER)" at bounding box center [403, 593] width 135 height 14
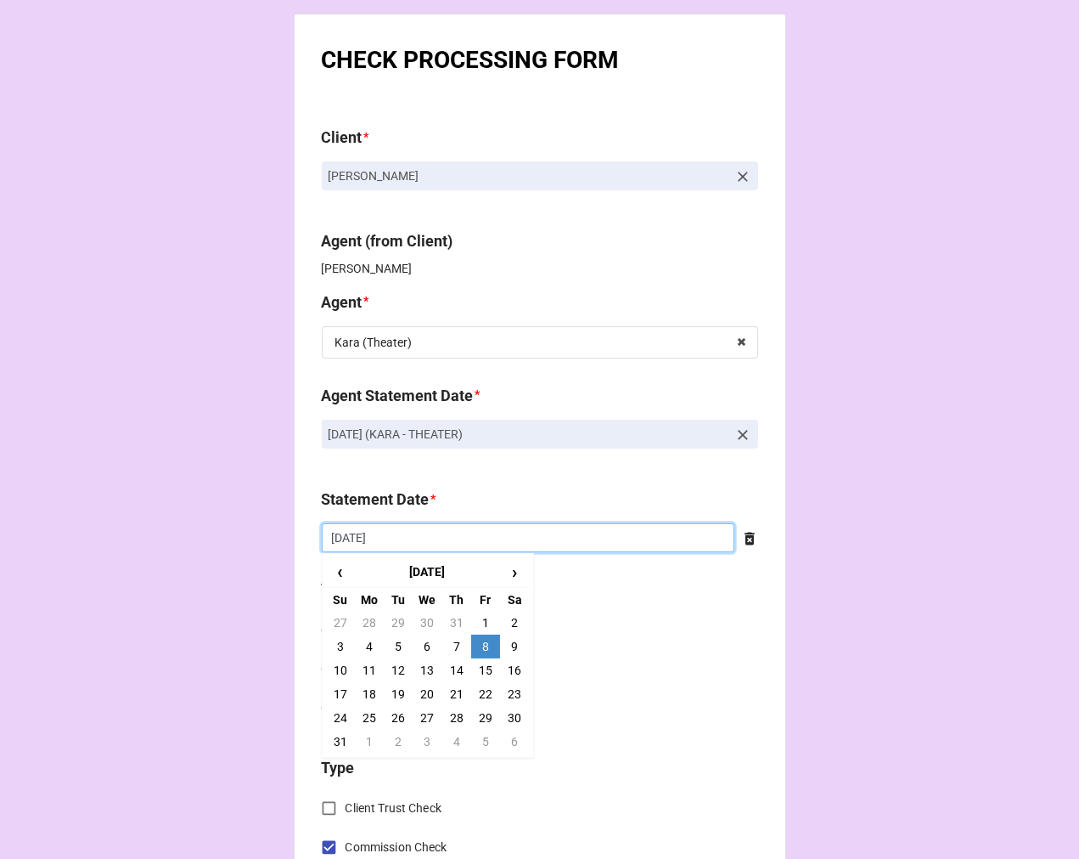
click at [401, 538] on input "[DATE]" at bounding box center [528, 537] width 413 height 29
click at [504, 573] on span "›" at bounding box center [514, 572] width 27 height 28
click at [479, 620] on td "3" at bounding box center [485, 623] width 29 height 24
type input "10/3/2025"
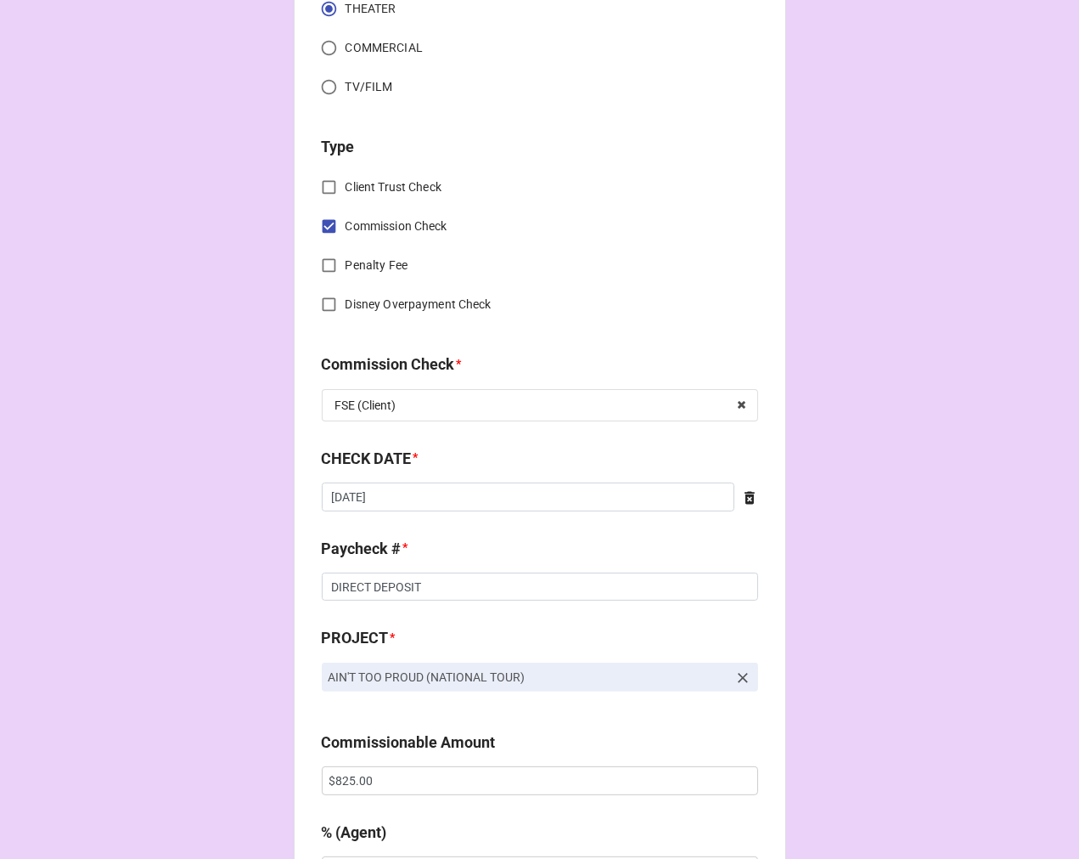
scroll to position [660, 0]
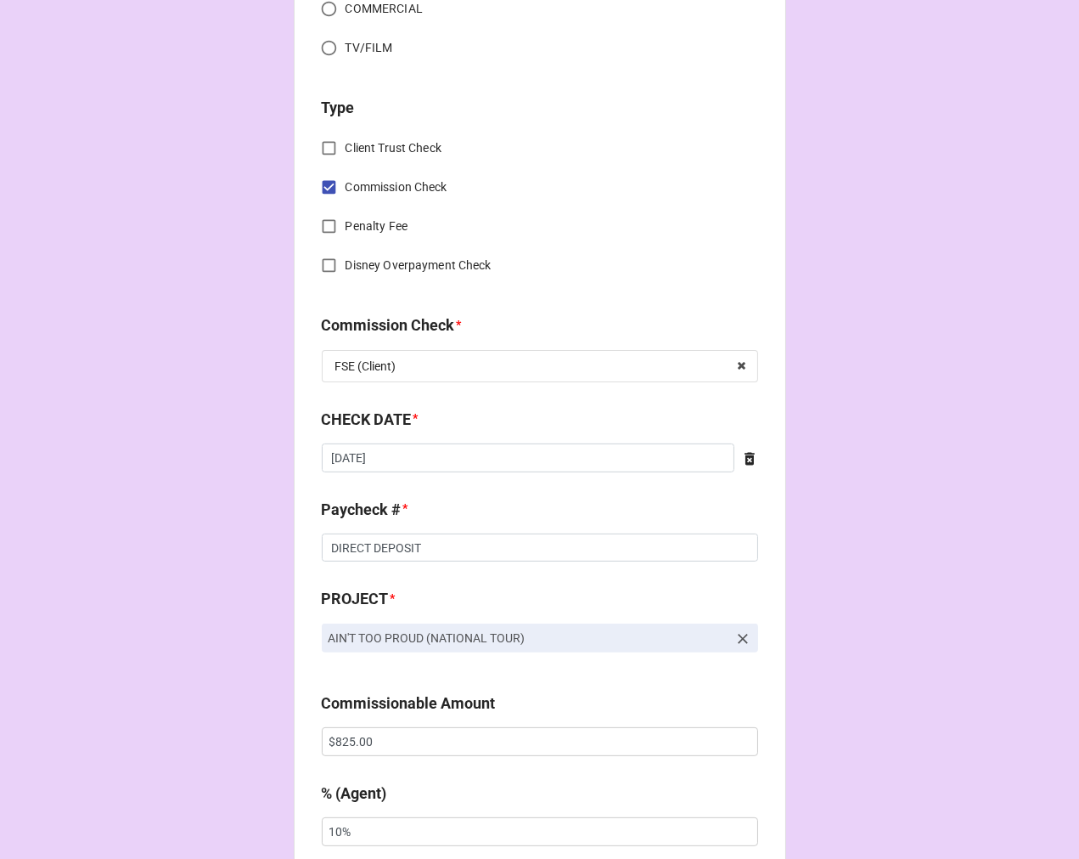
click at [741, 456] on icon at bounding box center [749, 458] width 17 height 17
click at [536, 460] on input "text" at bounding box center [540, 457] width 436 height 29
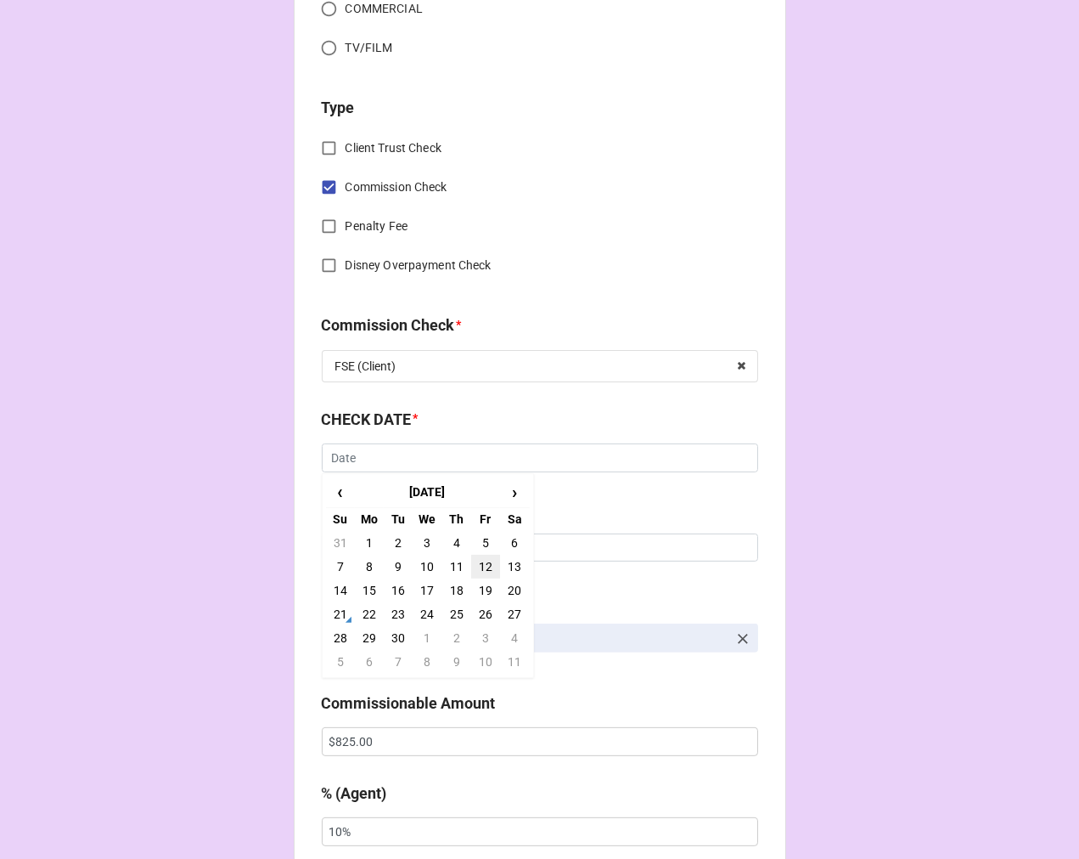
click at [480, 566] on td "12" at bounding box center [485, 567] width 29 height 24
type input "[DATE]"
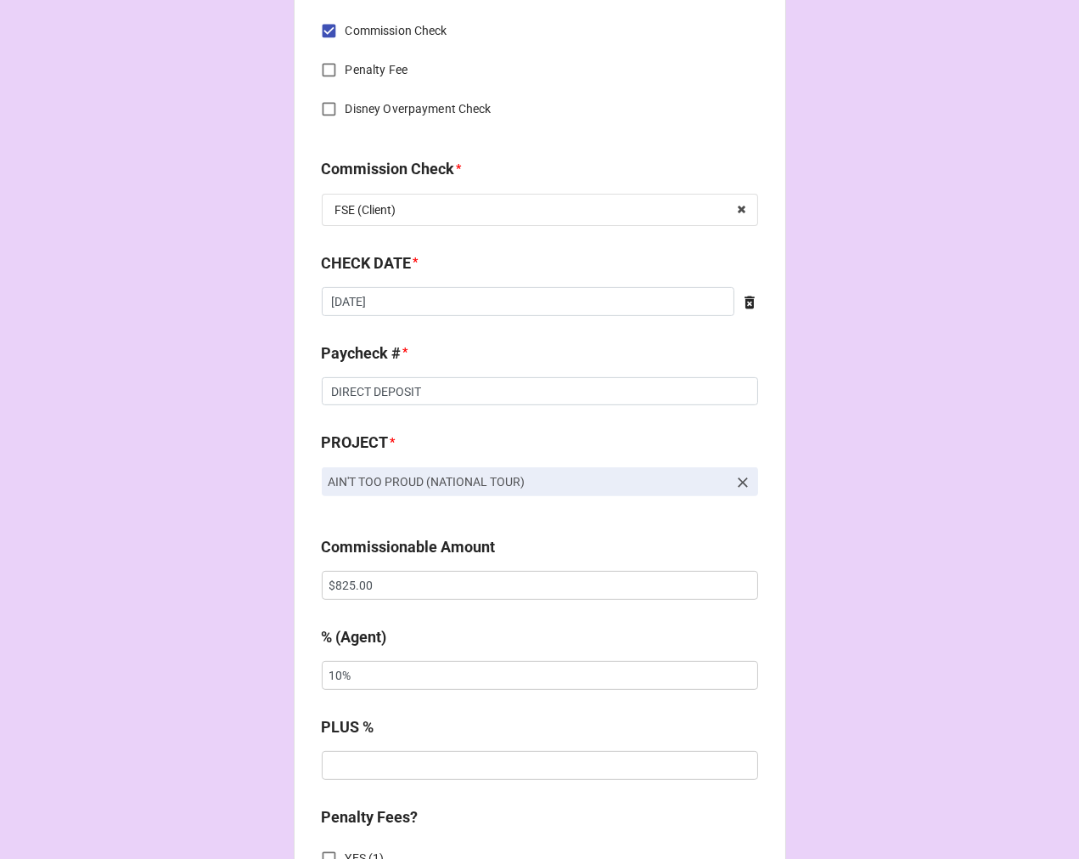
scroll to position [849, 0]
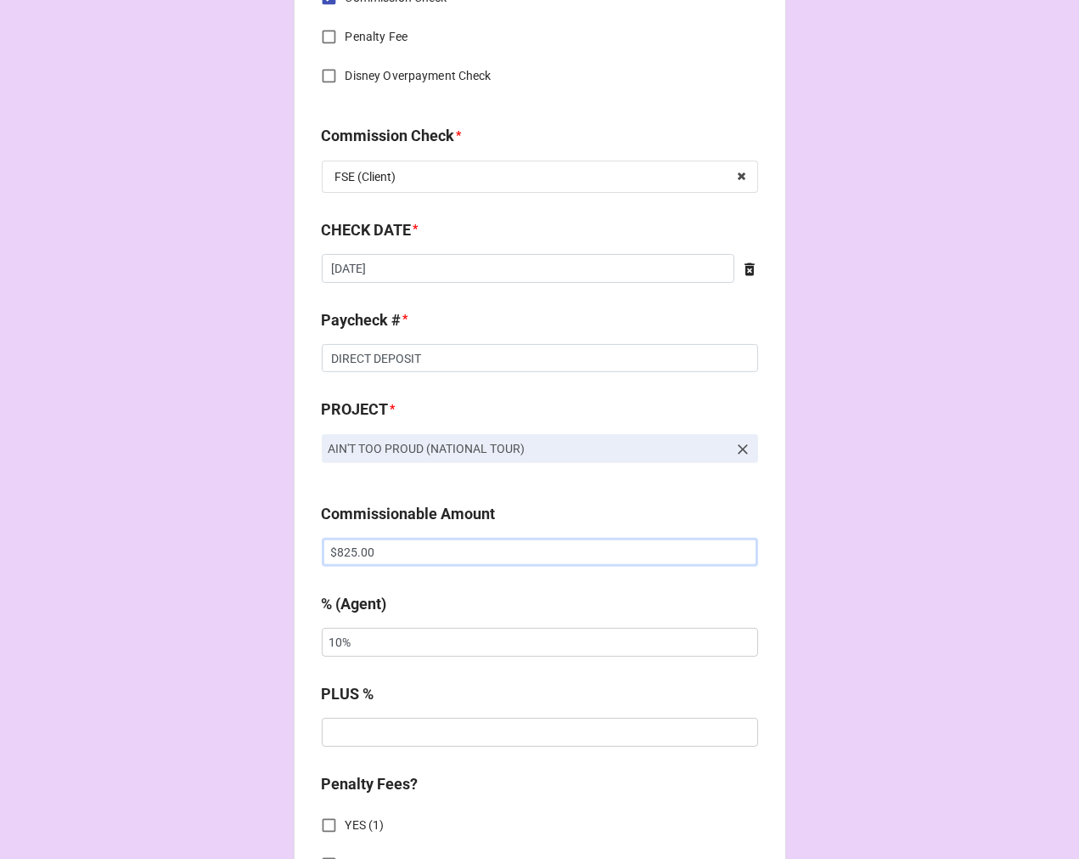
drag, startPoint x: 196, startPoint y: 527, endPoint x: 176, endPoint y: 522, distance: 21.0
click at [185, 524] on div "CHECK PROCESSING FORM Client * Felicia Martis Agent (from Client) Kara Agent * …" at bounding box center [539, 563] width 1079 height 2825
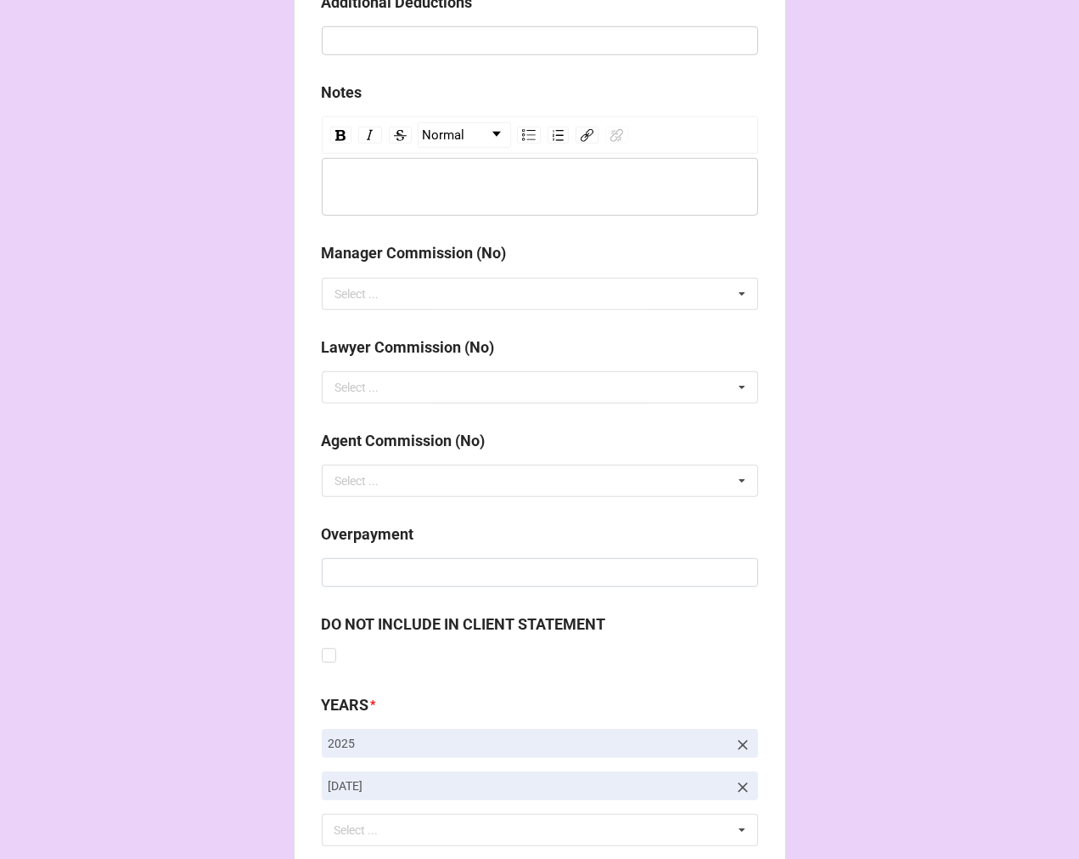
scroll to position [1966, 0]
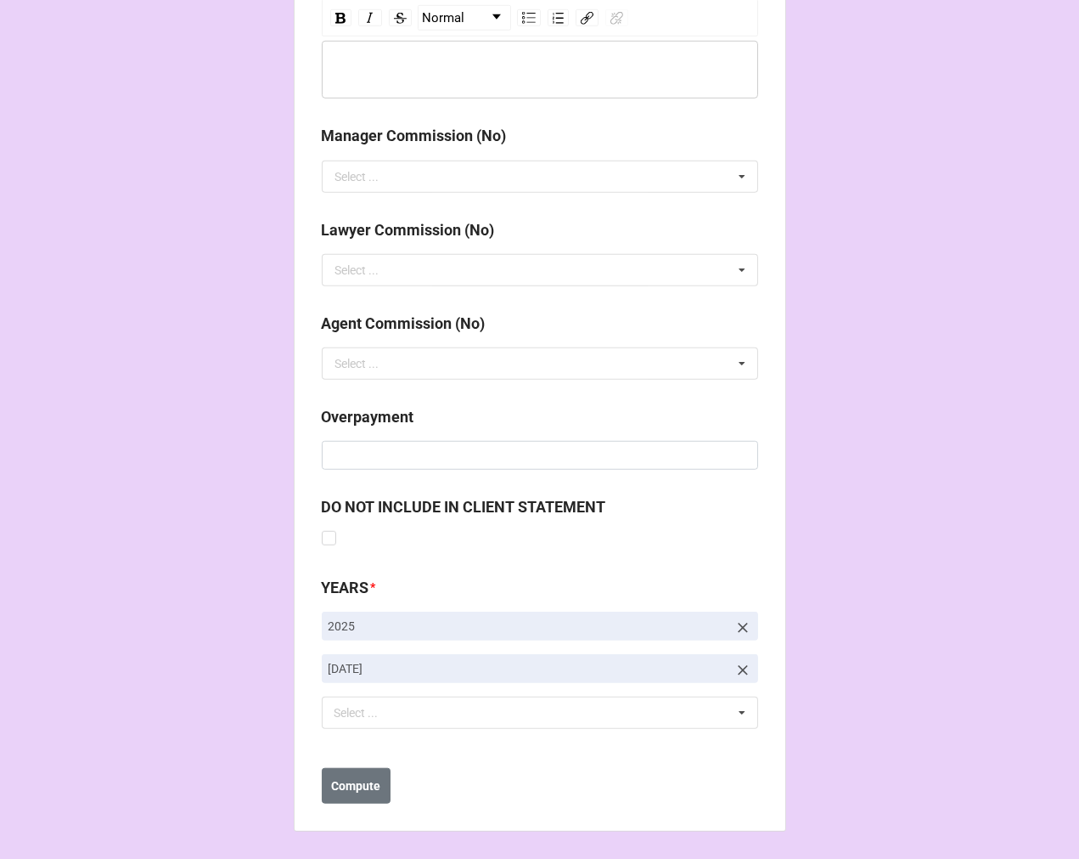
type input "$28.00"
click at [735, 672] on icon at bounding box center [743, 670] width 17 height 17
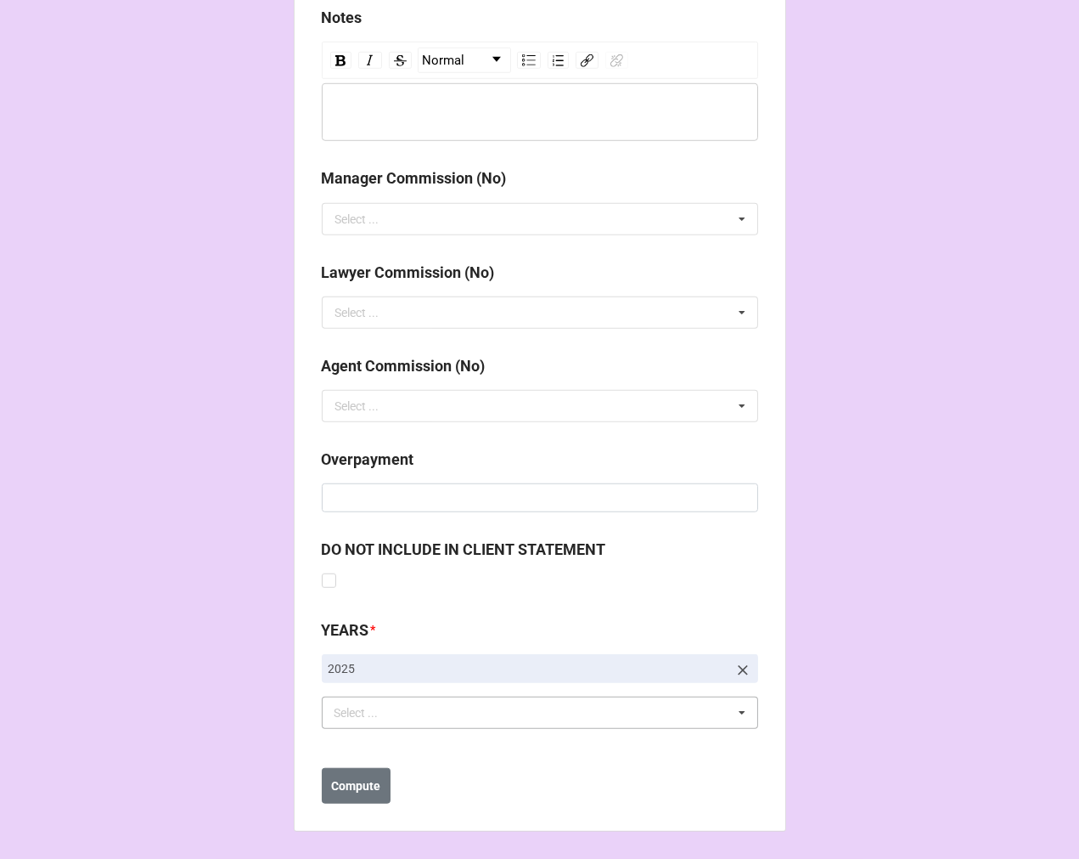
click at [404, 711] on div "Select ... No results found." at bounding box center [540, 712] width 436 height 32
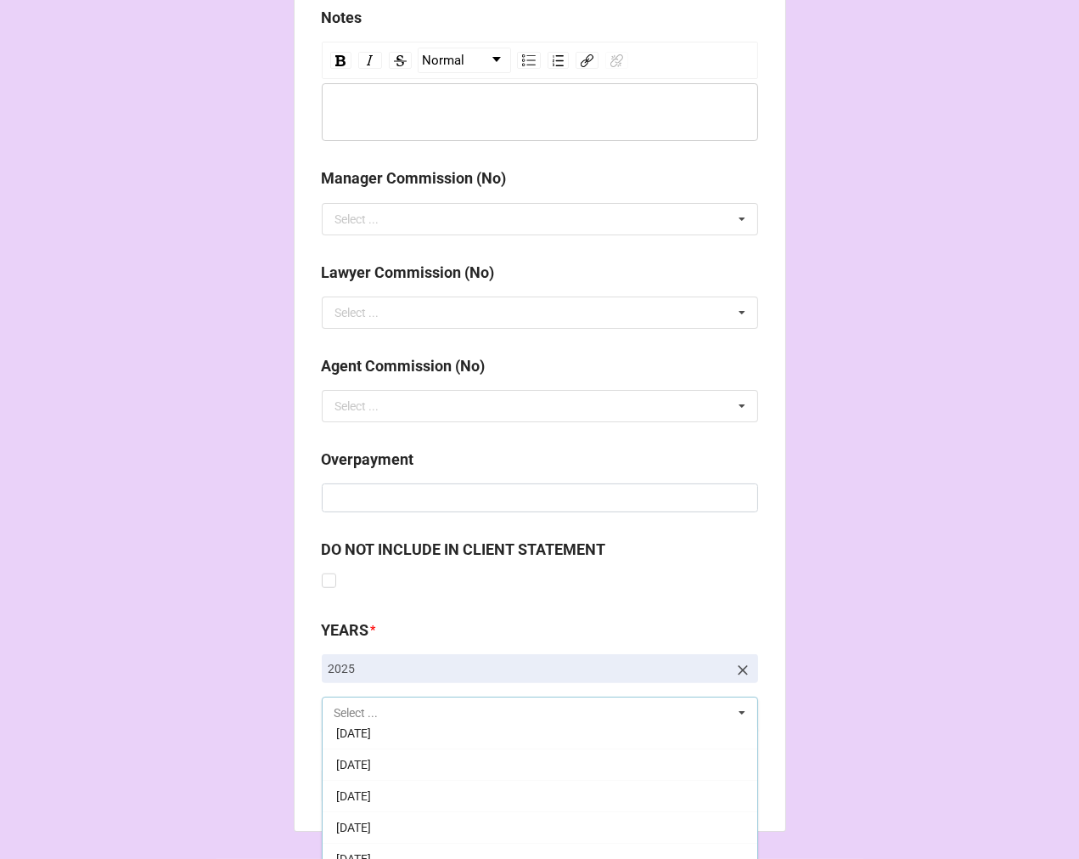
scroll to position [189, 0]
click at [371, 832] on span "10-October 2025" at bounding box center [353, 838] width 35 height 14
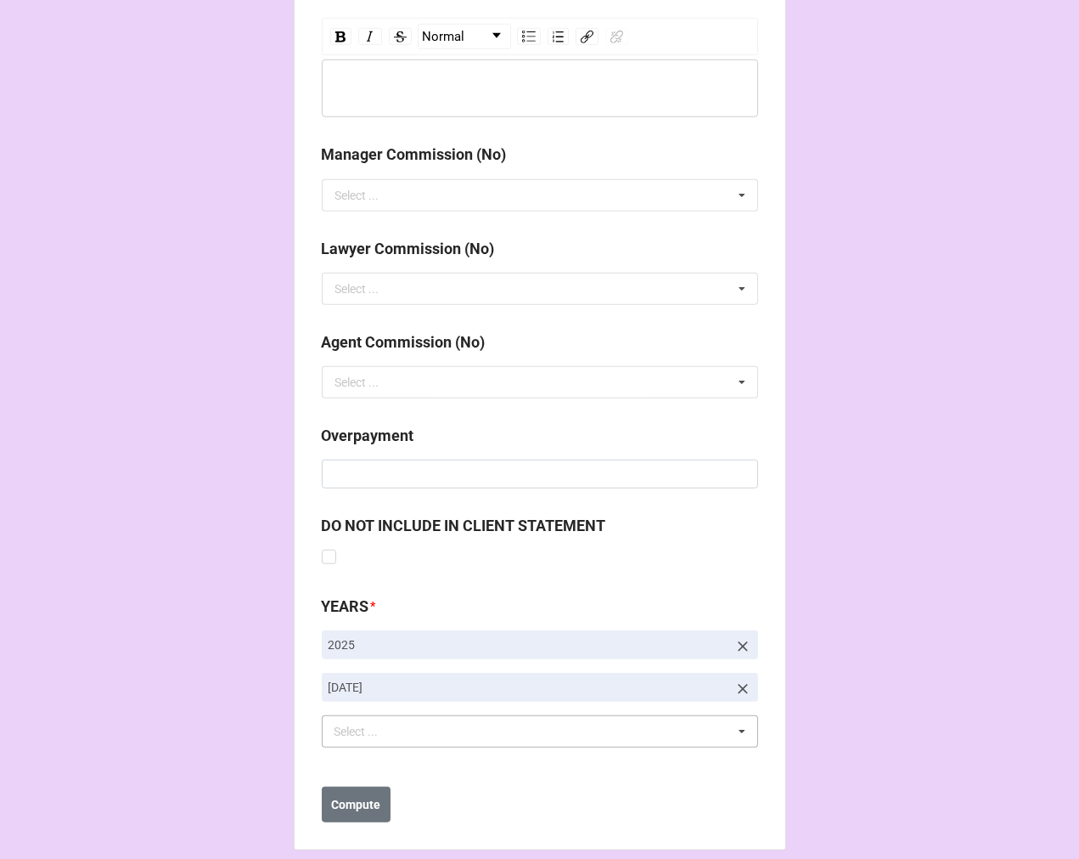
scroll to position [1966, 0]
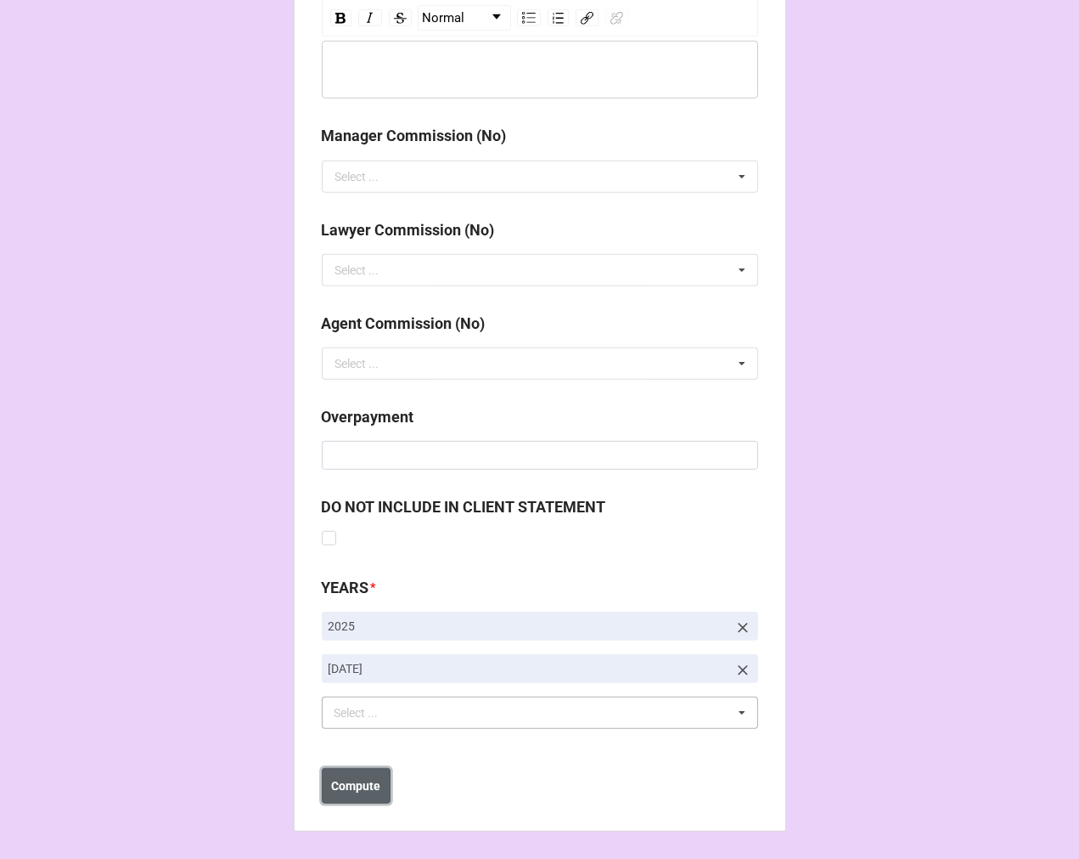
click at [350, 787] on b "Compute" at bounding box center [355, 786] width 49 height 18
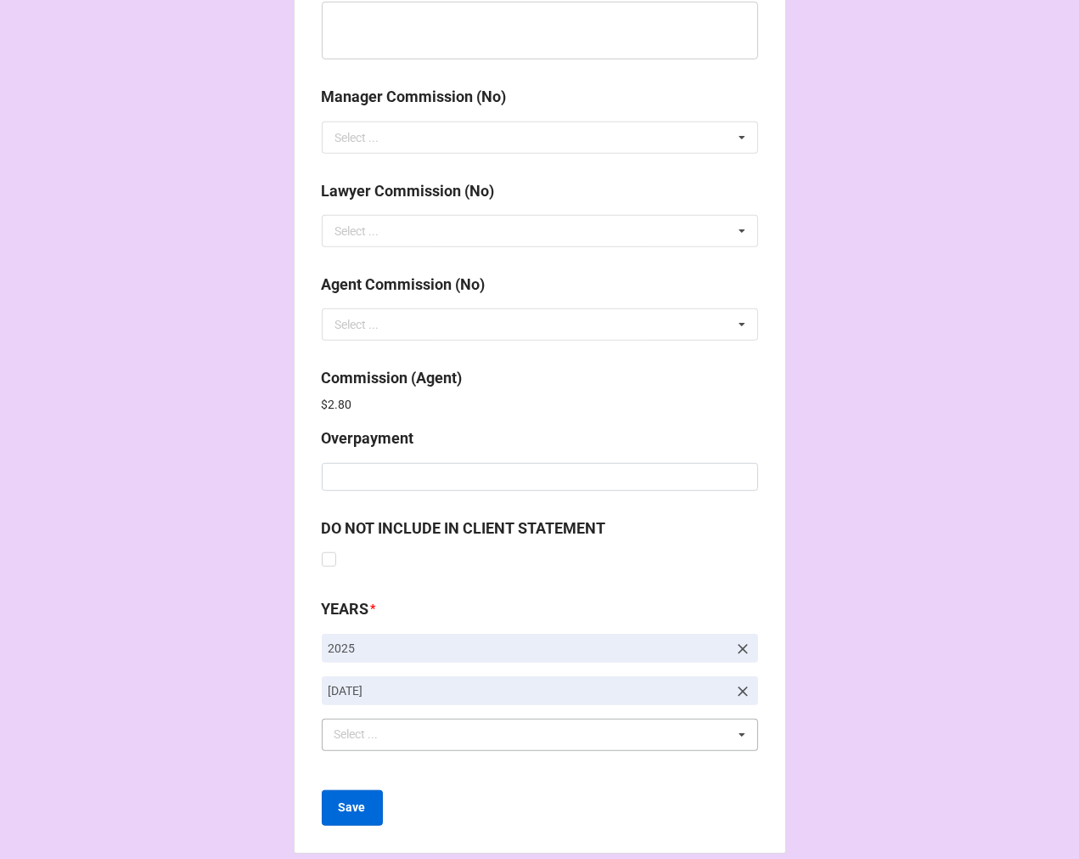
scroll to position [2026, 0]
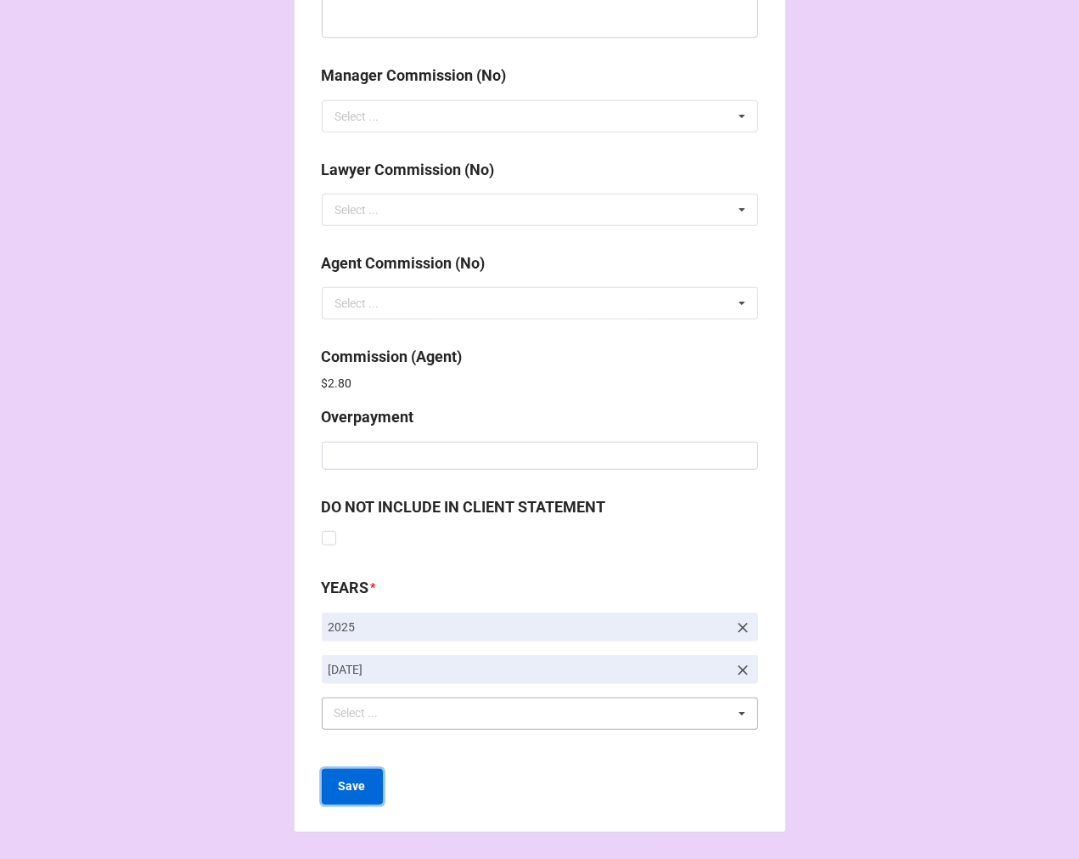
click at [352, 787] on b "Save" at bounding box center [352, 786] width 27 height 18
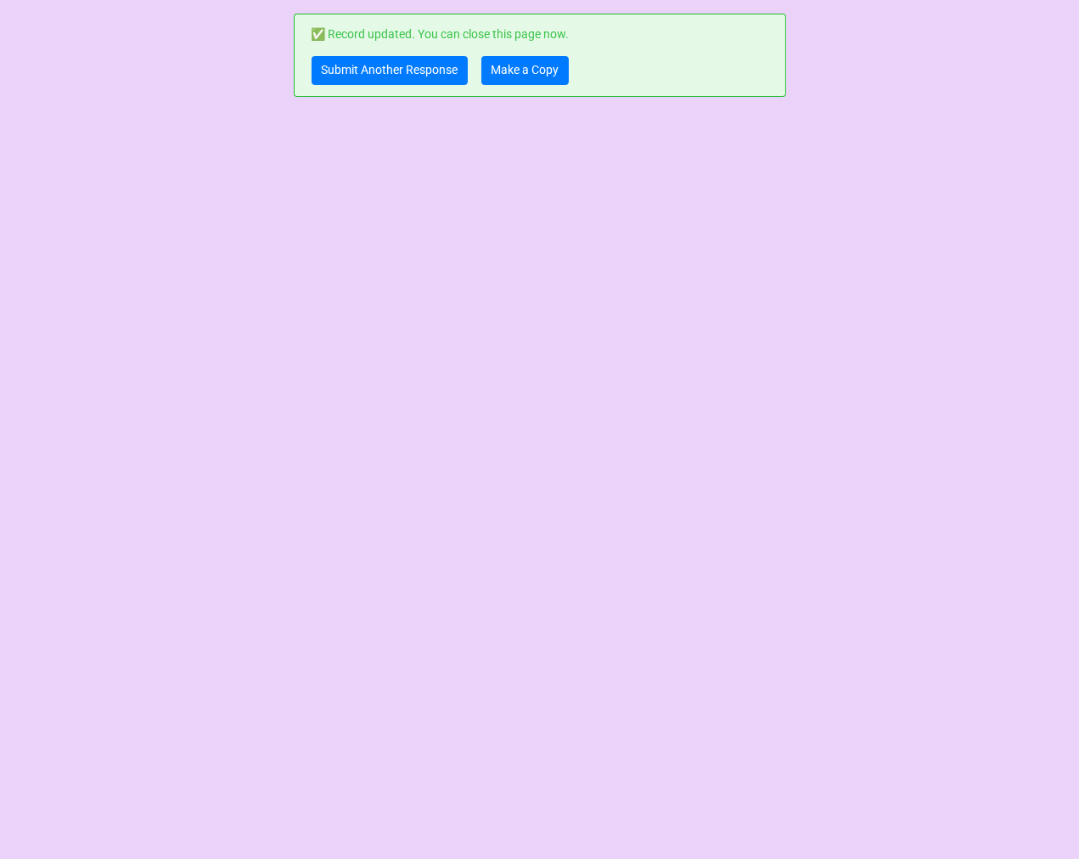
scroll to position [0, 0]
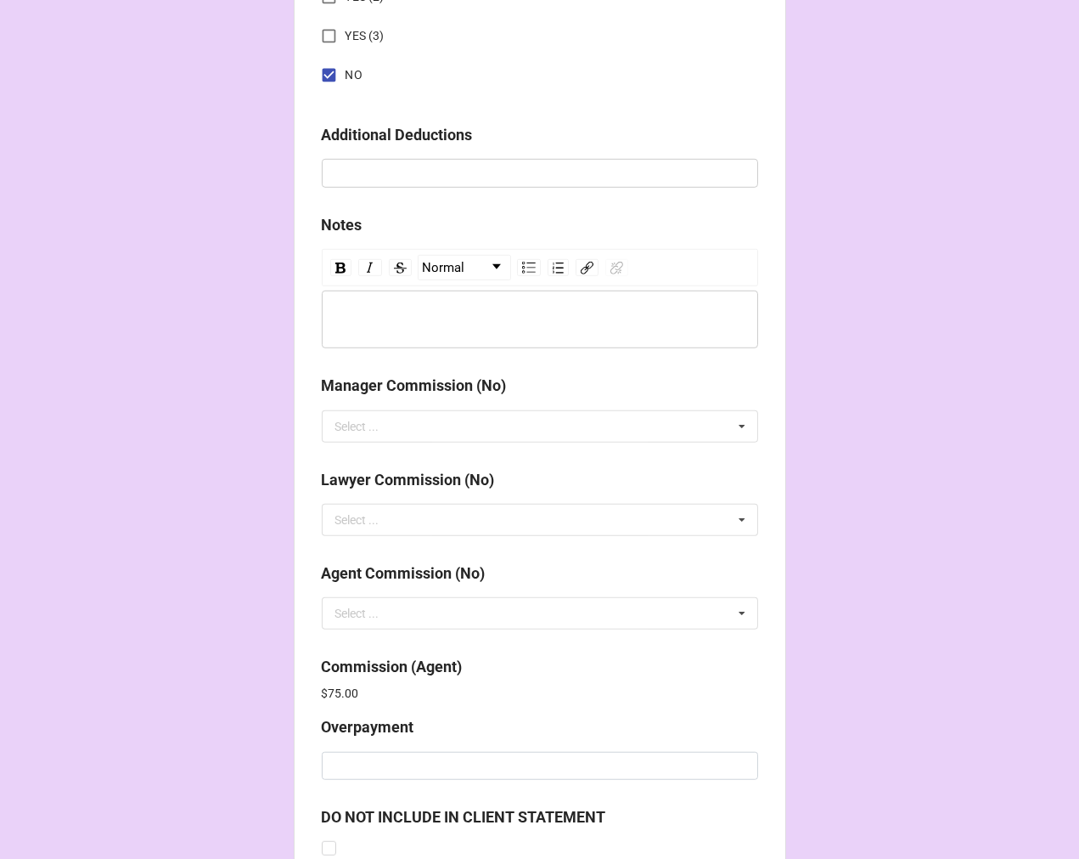
scroll to position [2026, 0]
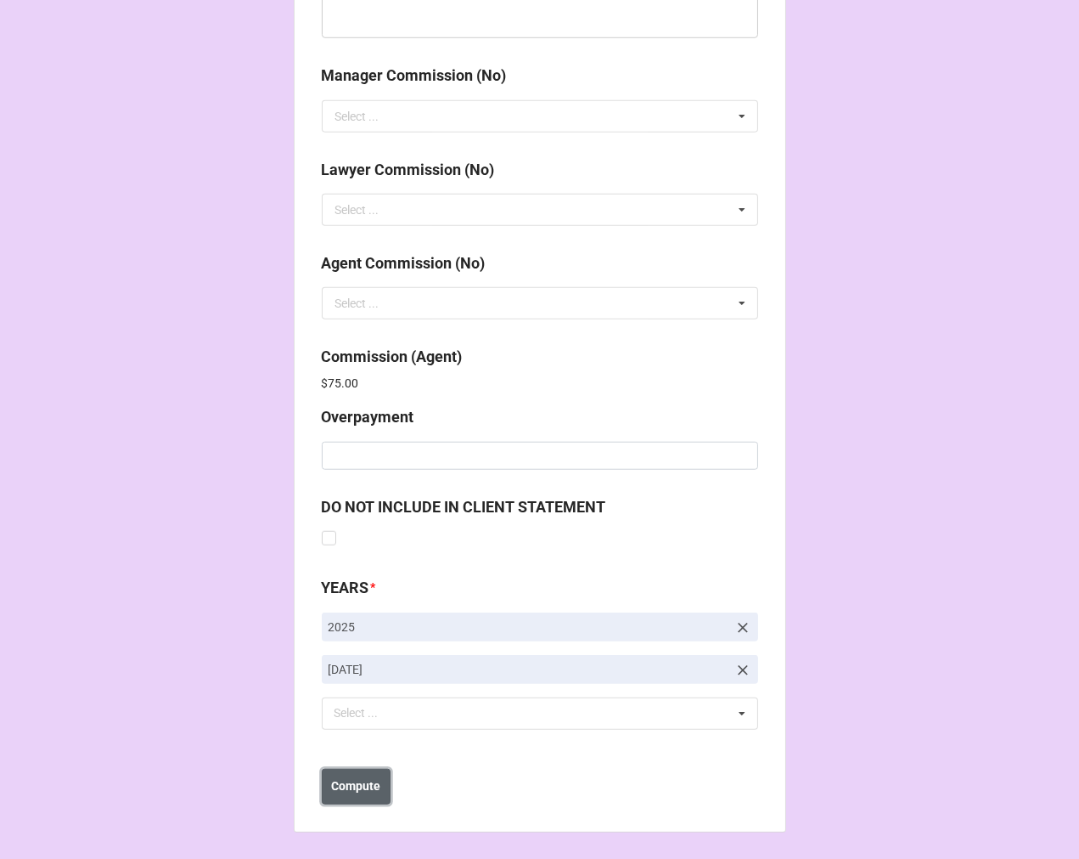
click at [348, 782] on b "Compute" at bounding box center [355, 786] width 49 height 18
click at [348, 783] on b "Save" at bounding box center [352, 786] width 27 height 18
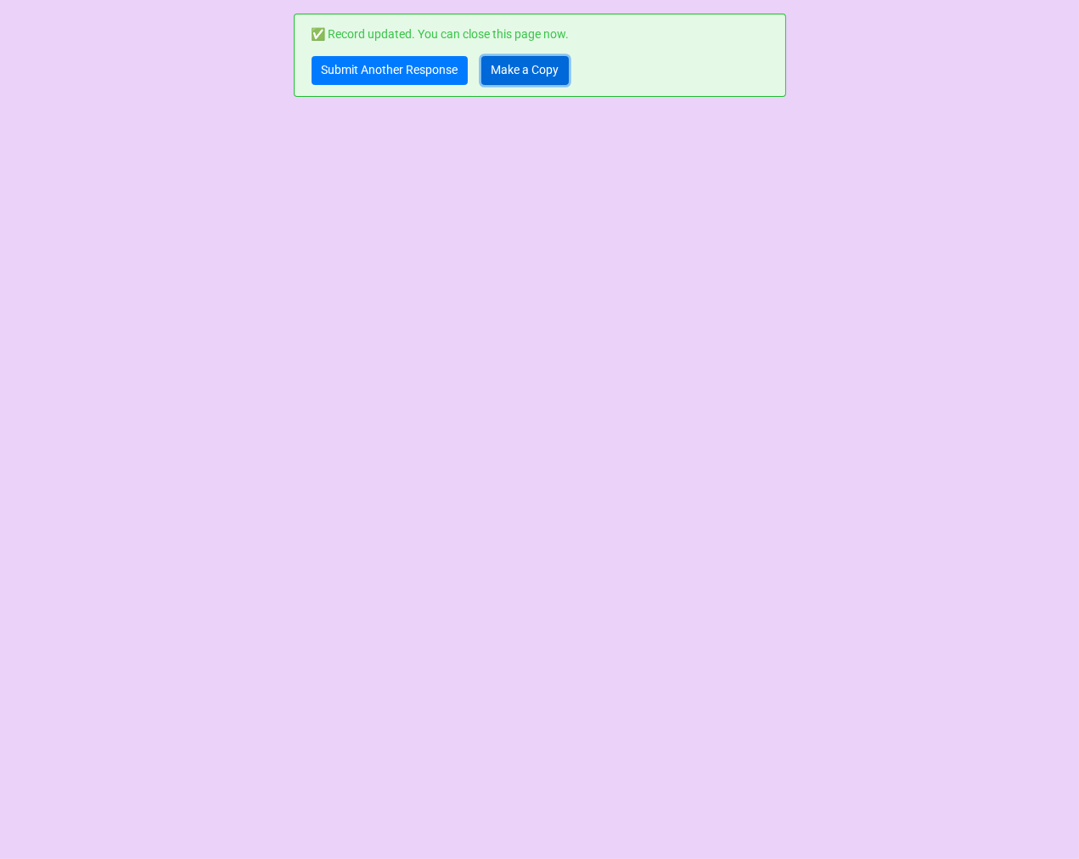
click at [504, 70] on link "Make a Copy" at bounding box center [525, 70] width 87 height 29
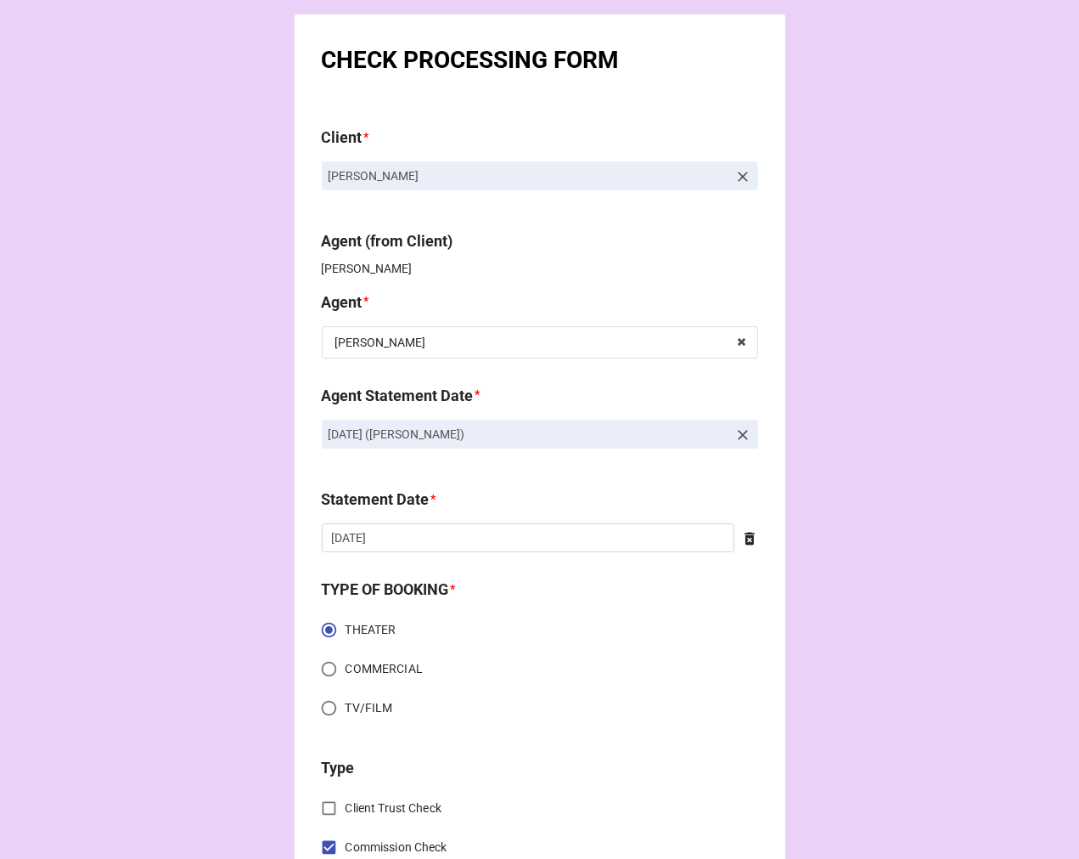
click at [741, 434] on icon at bounding box center [743, 434] width 17 height 17
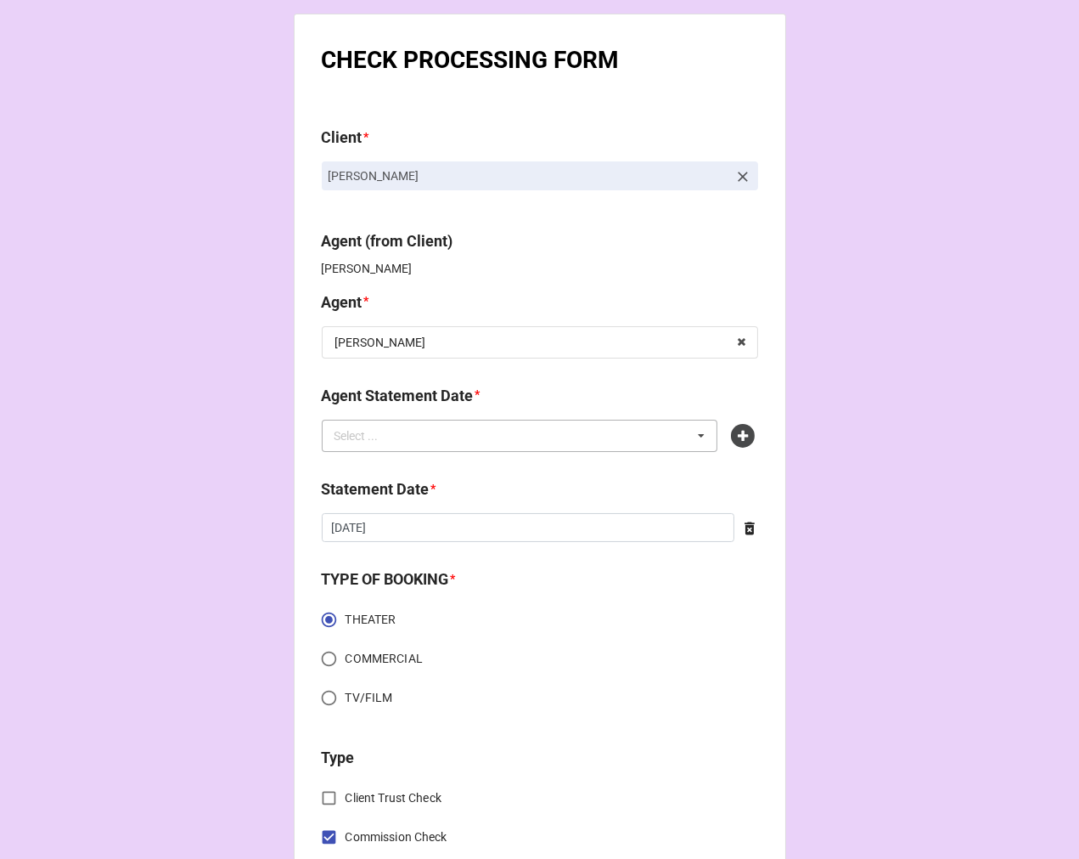
click at [569, 433] on div "Select ... No results found." at bounding box center [520, 436] width 397 height 32
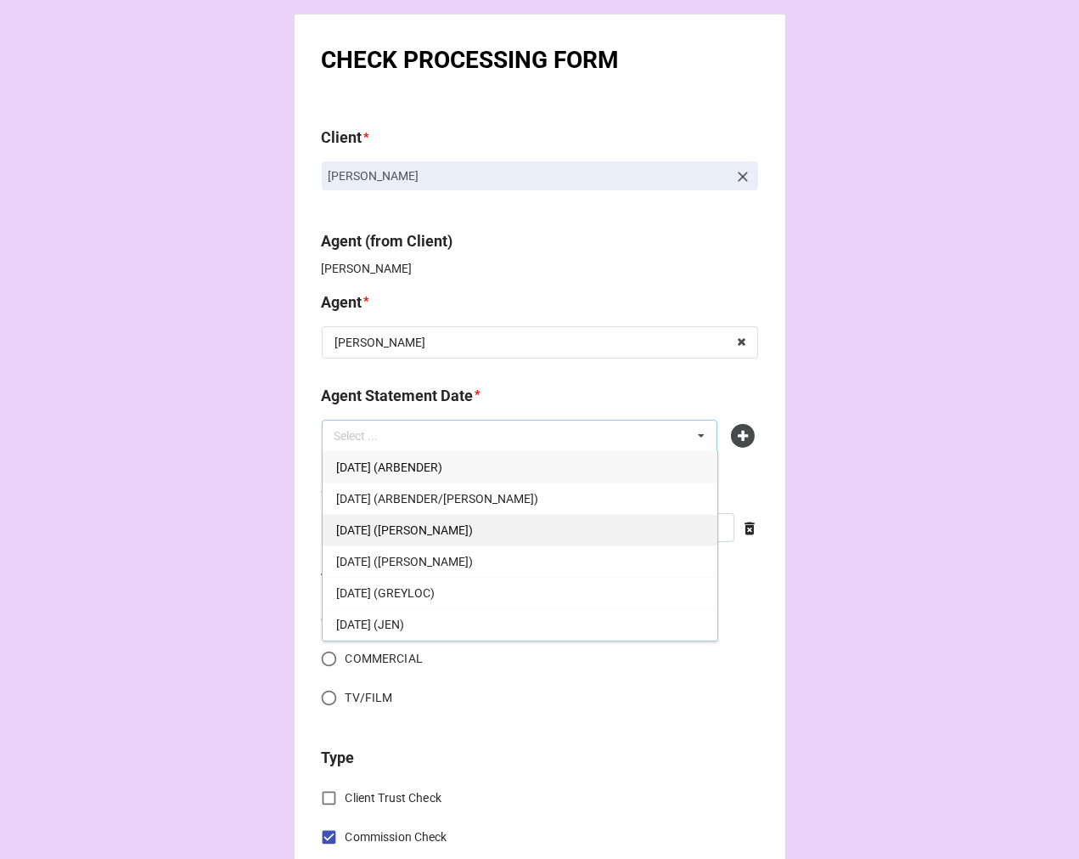
click at [455, 537] on span "[DATE] ([PERSON_NAME])" at bounding box center [404, 530] width 137 height 14
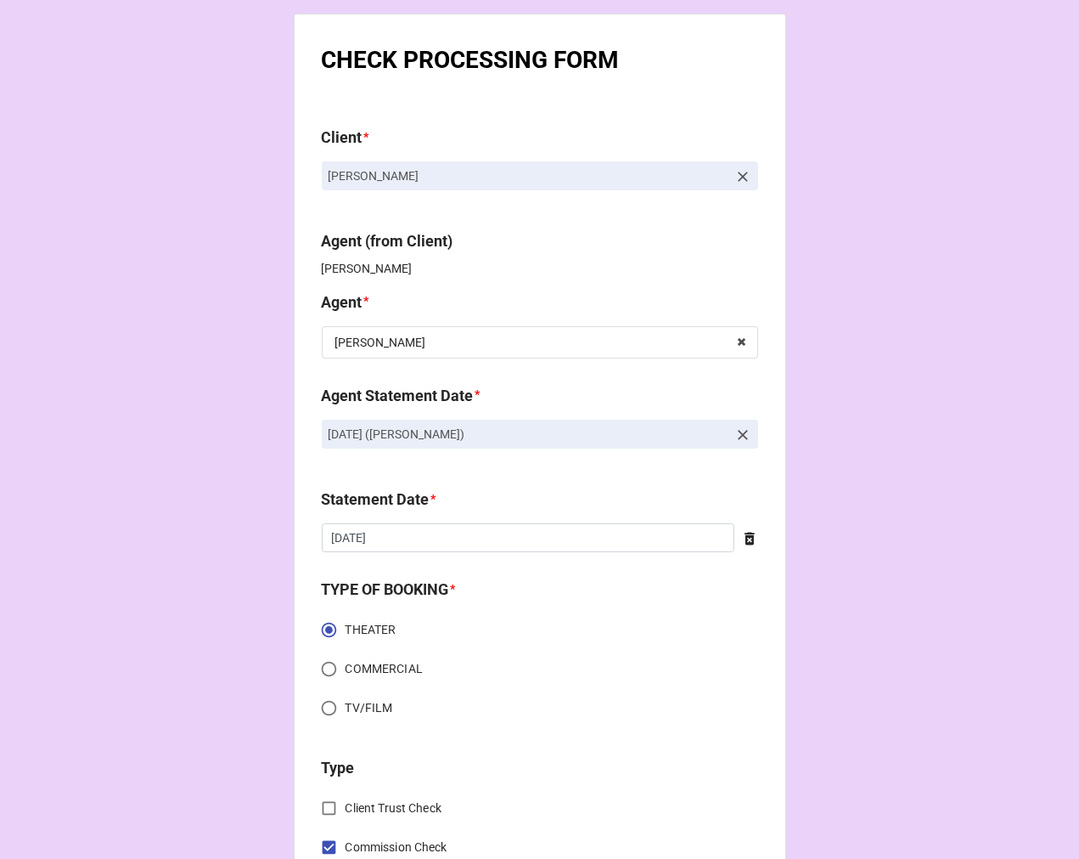
click at [745, 536] on icon at bounding box center [750, 538] width 10 height 13
click at [521, 538] on input "text" at bounding box center [540, 537] width 436 height 29
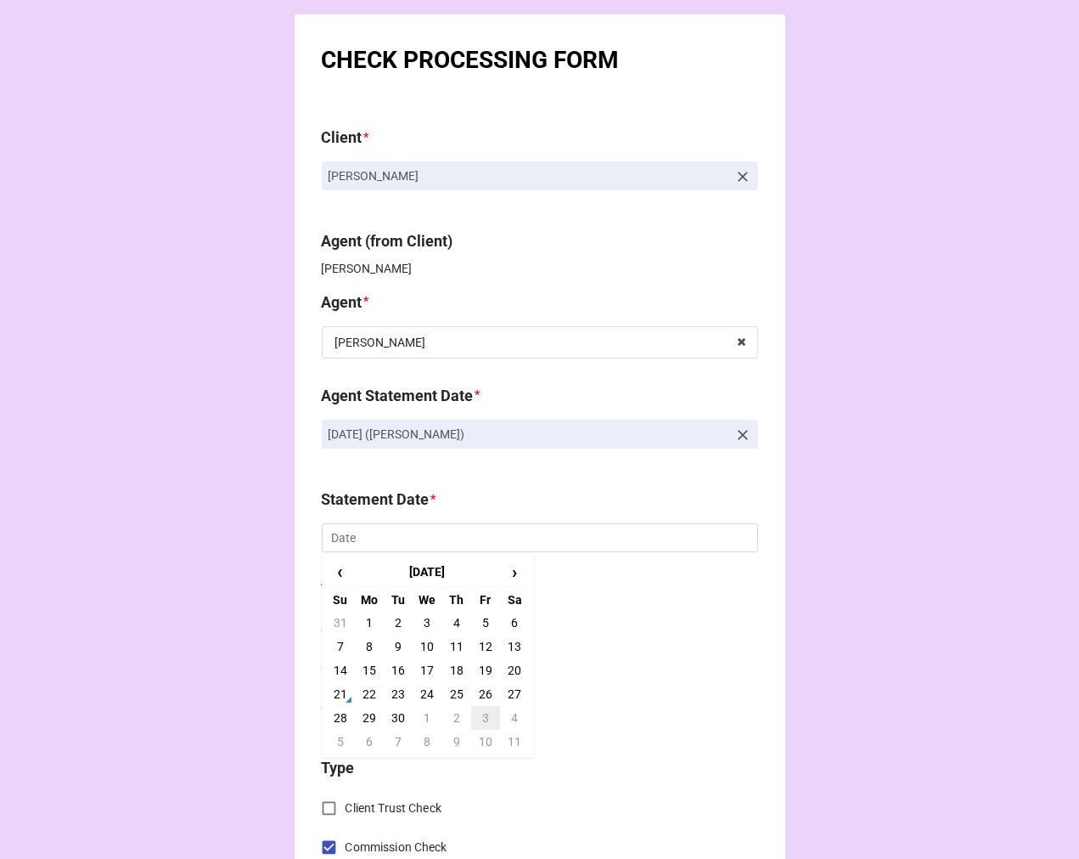
click at [487, 724] on td "3" at bounding box center [485, 718] width 29 height 24
type input "[DATE]"
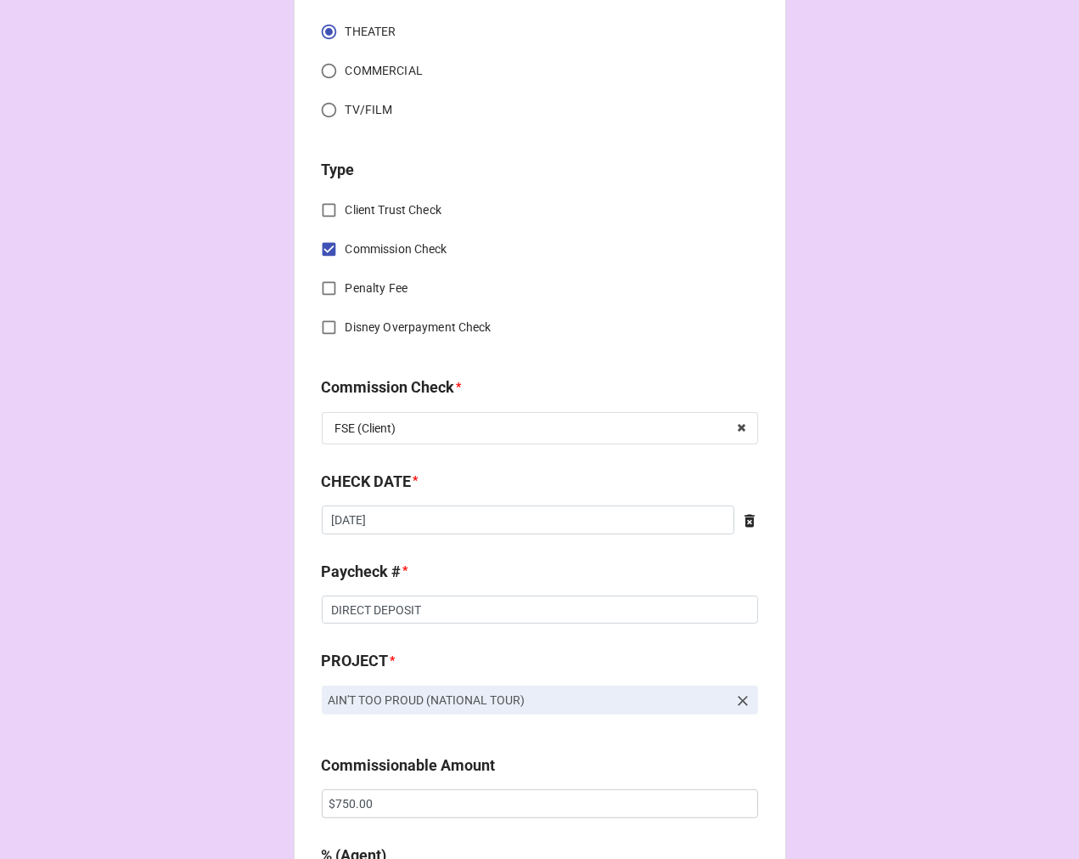
scroll to position [660, 0]
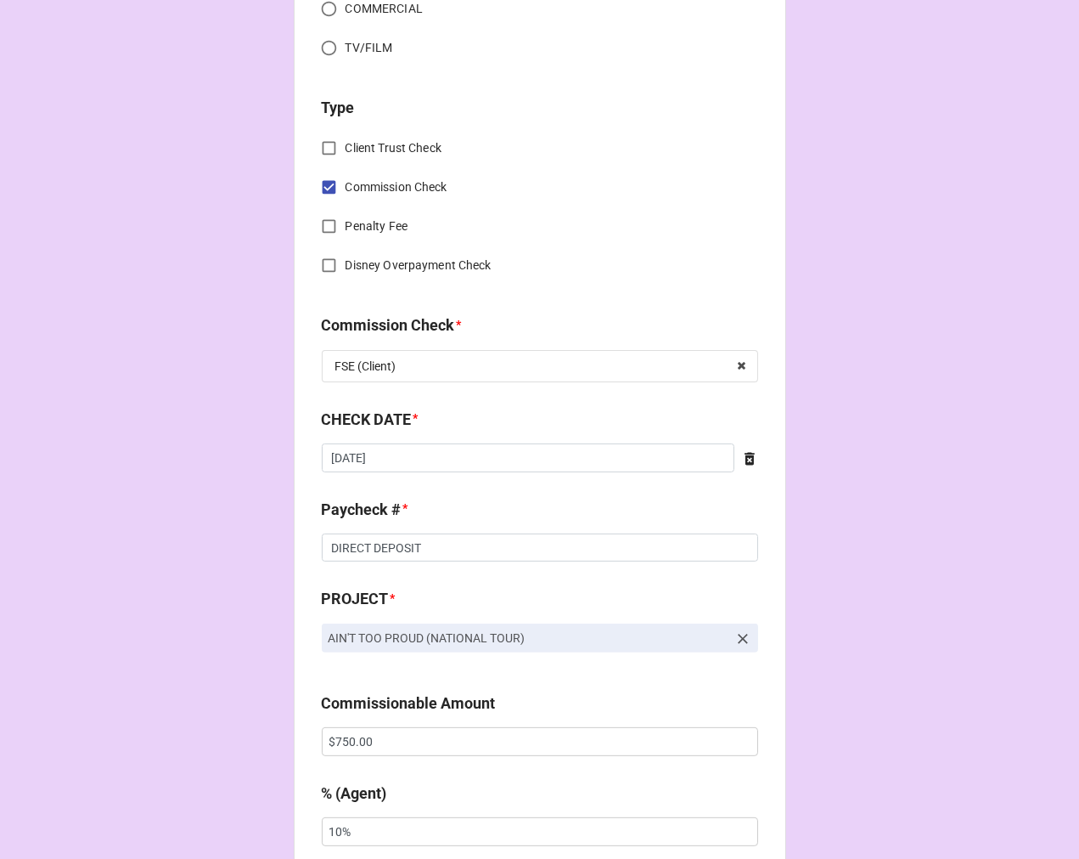
click at [745, 459] on icon at bounding box center [750, 458] width 10 height 13
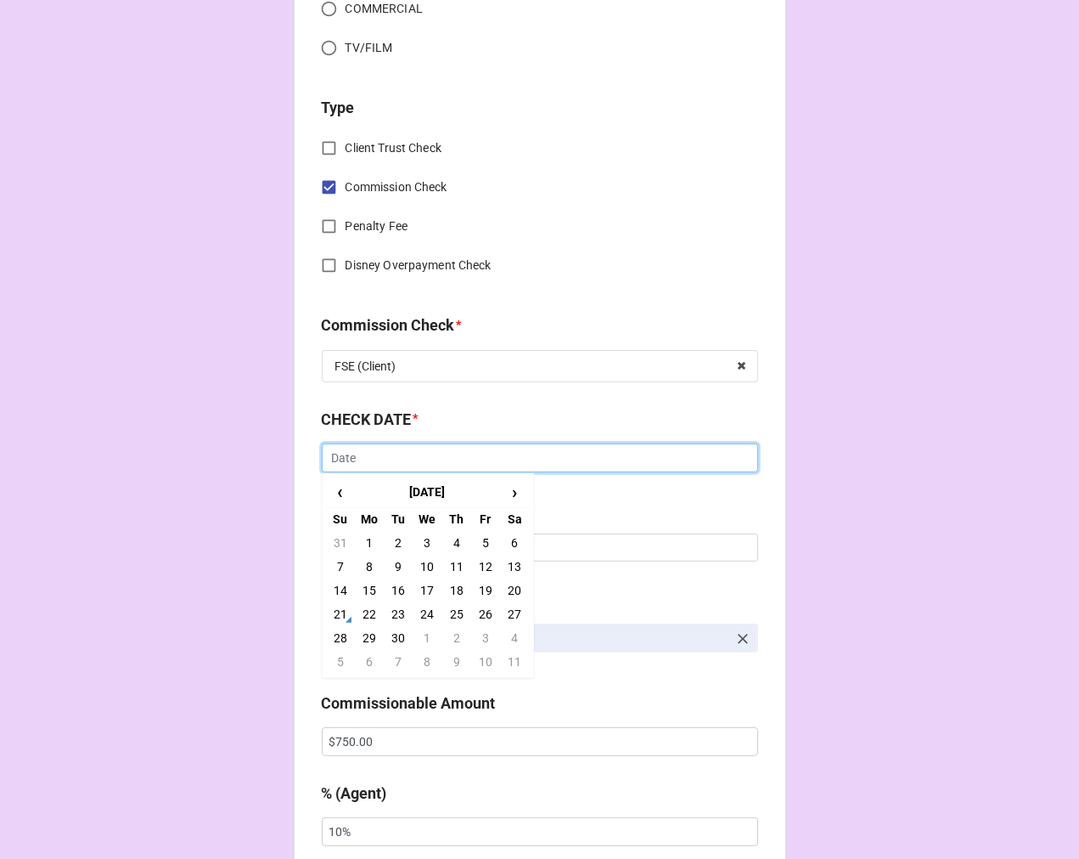
click at [638, 459] on input "text" at bounding box center [540, 457] width 436 height 29
click at [476, 572] on td "12" at bounding box center [485, 567] width 29 height 24
type input "9/12/2025"
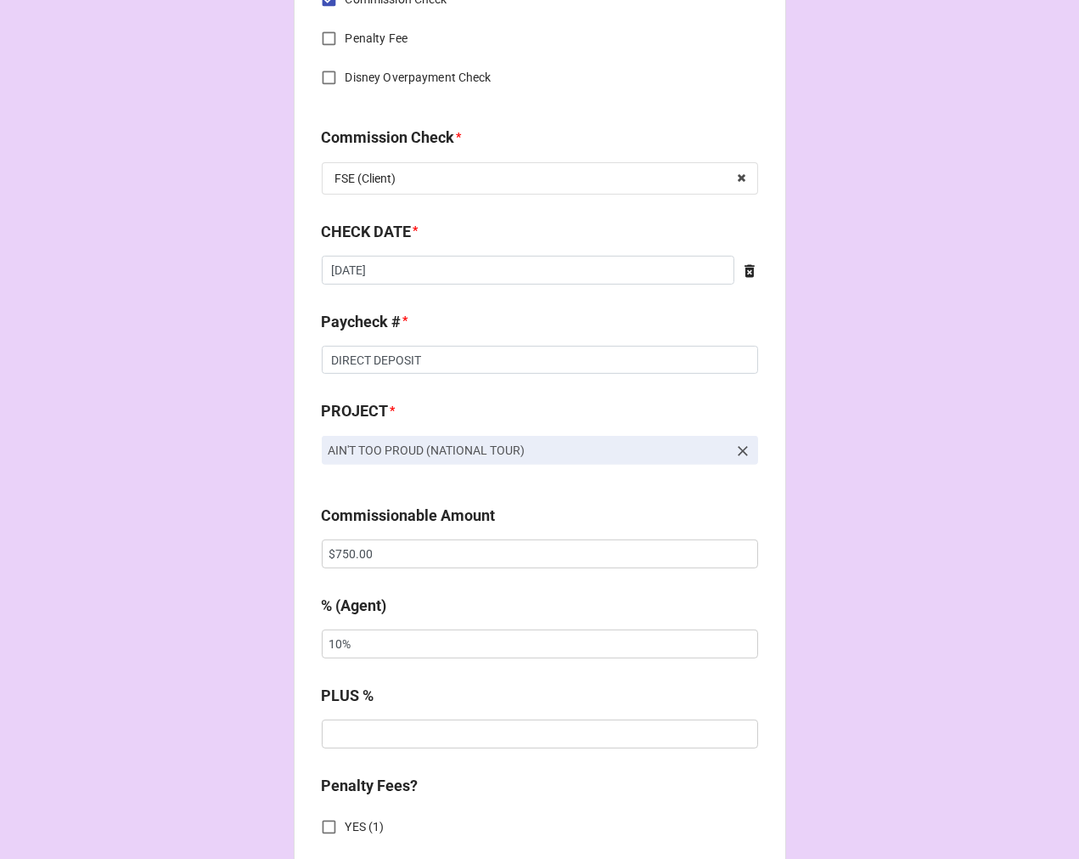
scroll to position [849, 0]
click at [350, 552] on input "$750.00" at bounding box center [540, 552] width 436 height 29
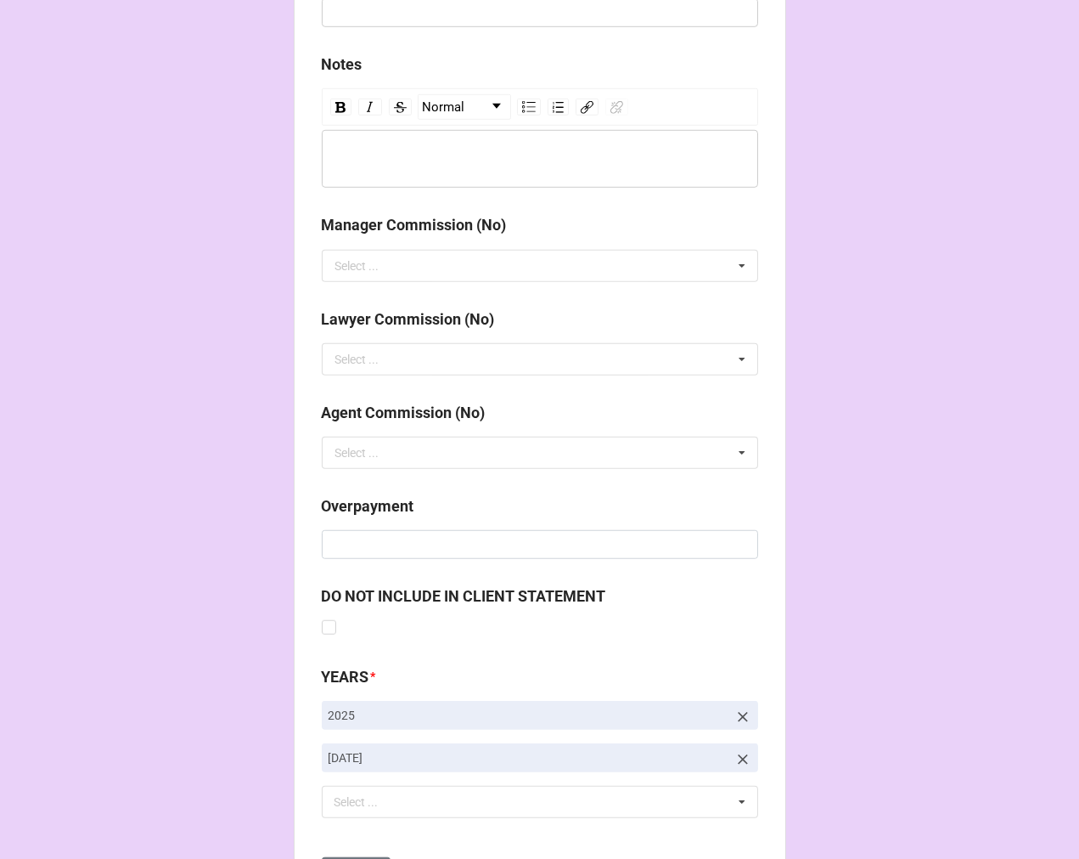
scroll to position [1966, 0]
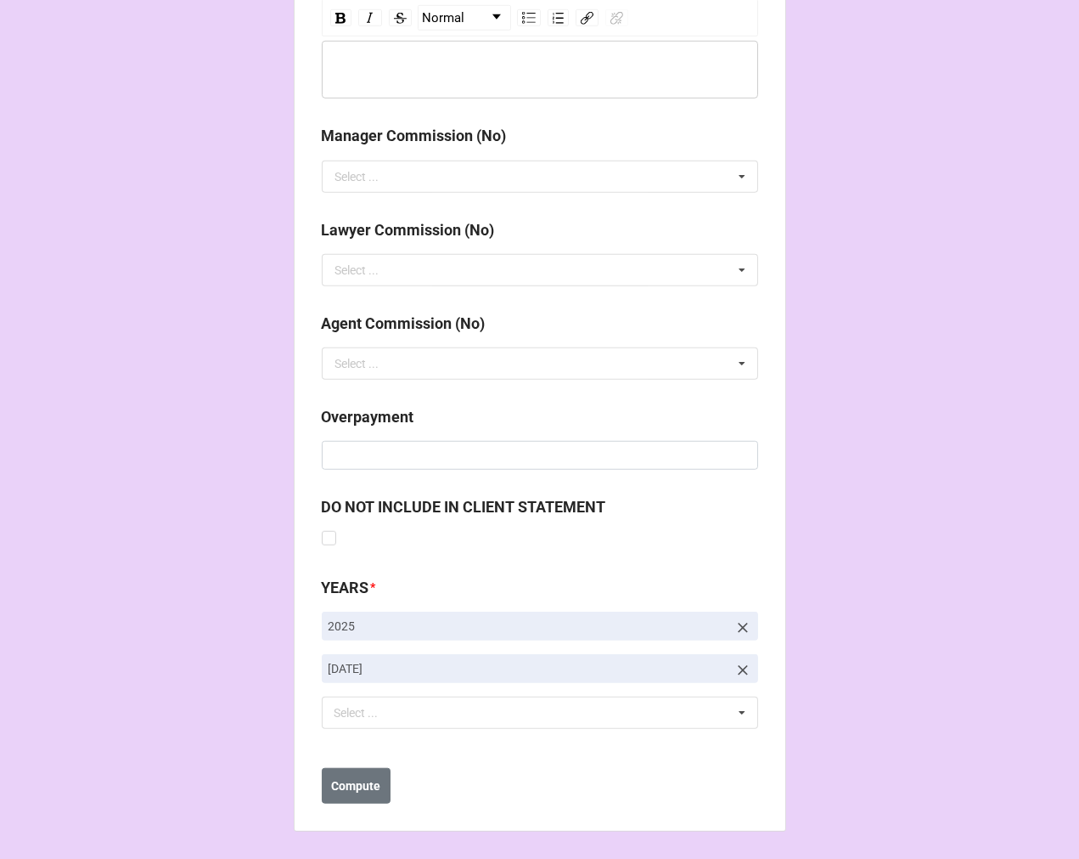
type input "$28.00"
click at [735, 666] on icon at bounding box center [743, 670] width 17 height 17
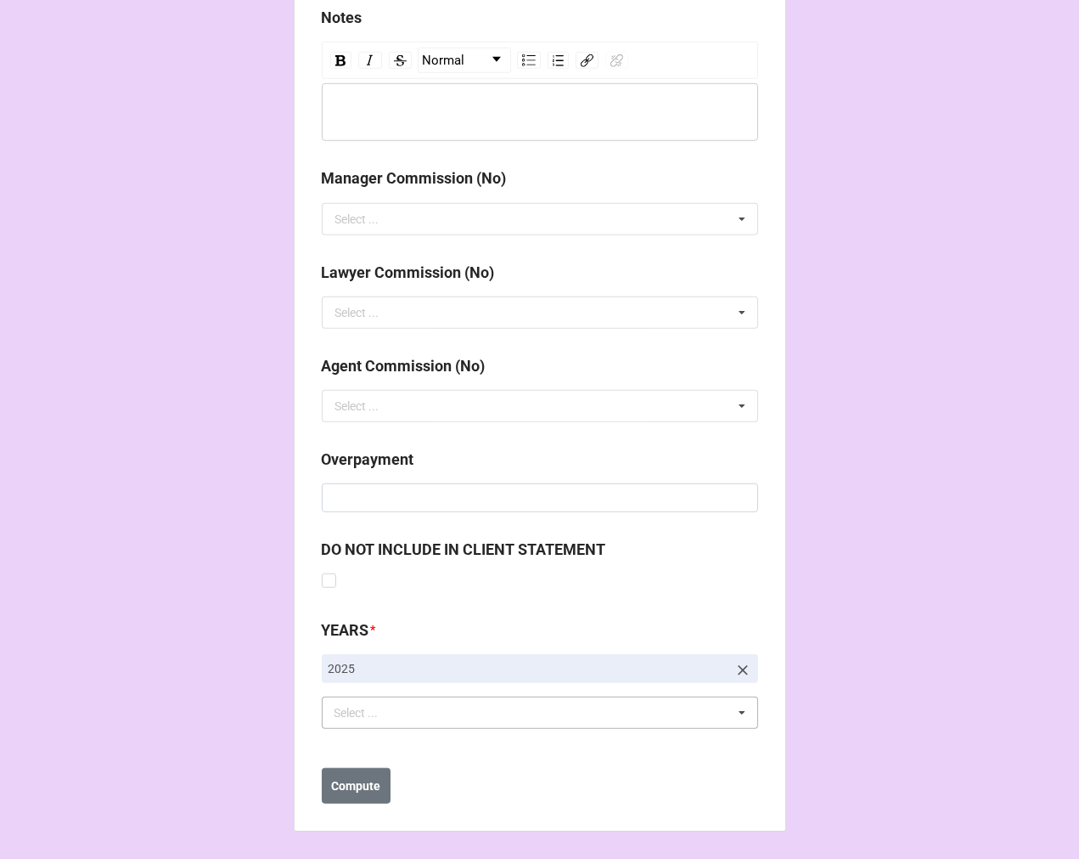
scroll to position [1923, 0]
click at [468, 714] on div "Select ... No results found." at bounding box center [540, 712] width 436 height 32
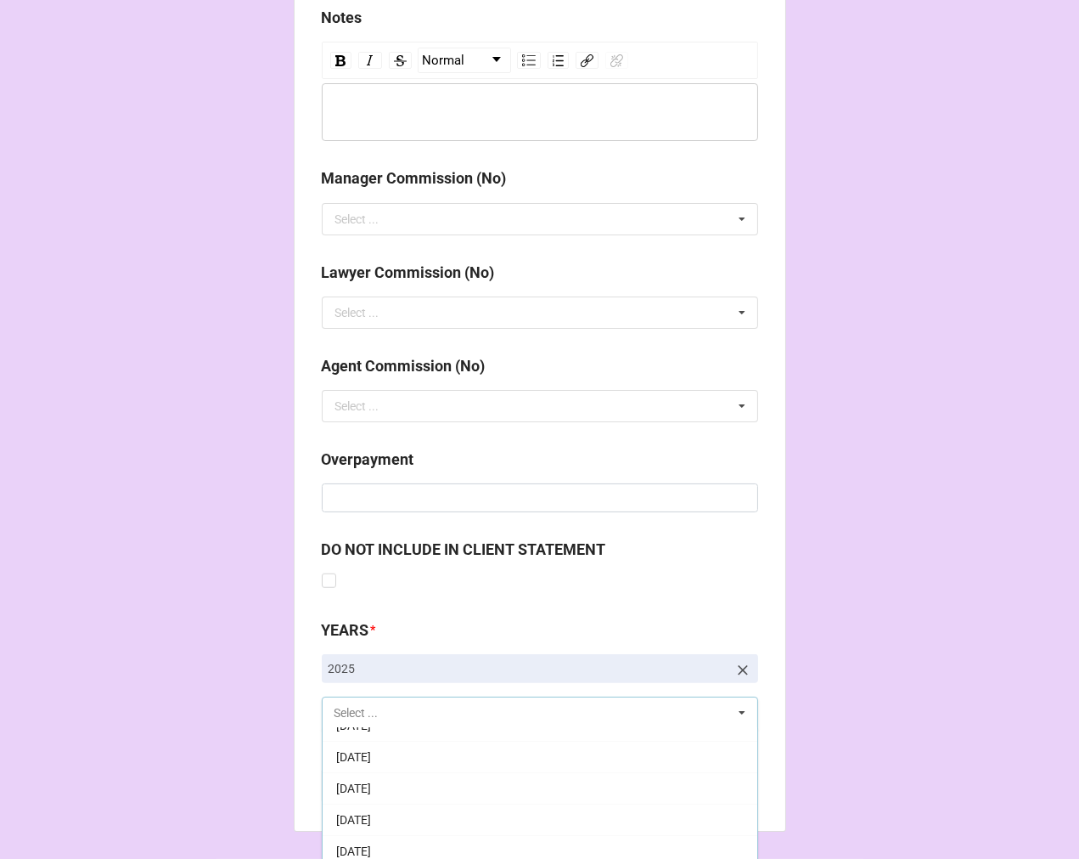
scroll to position [283, 0]
click at [371, 746] on span "10-October 2025" at bounding box center [353, 744] width 35 height 14
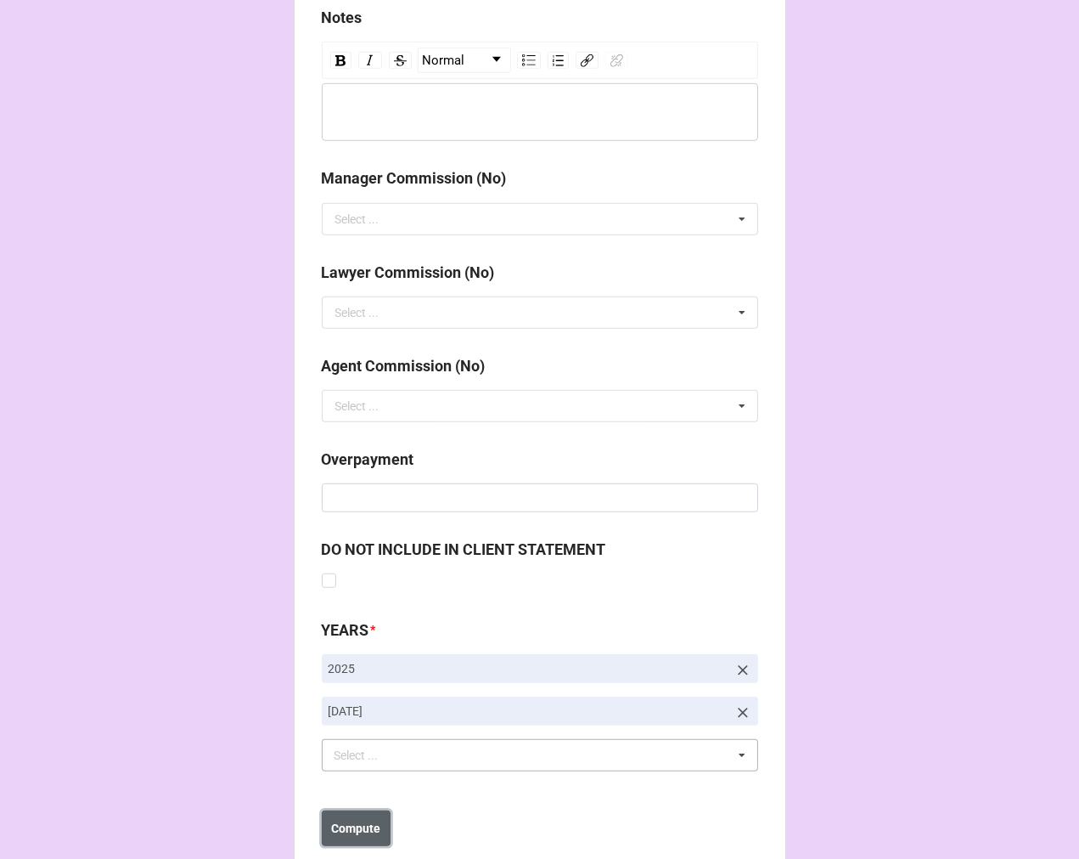
click at [348, 839] on button "Compute" at bounding box center [356, 828] width 69 height 36
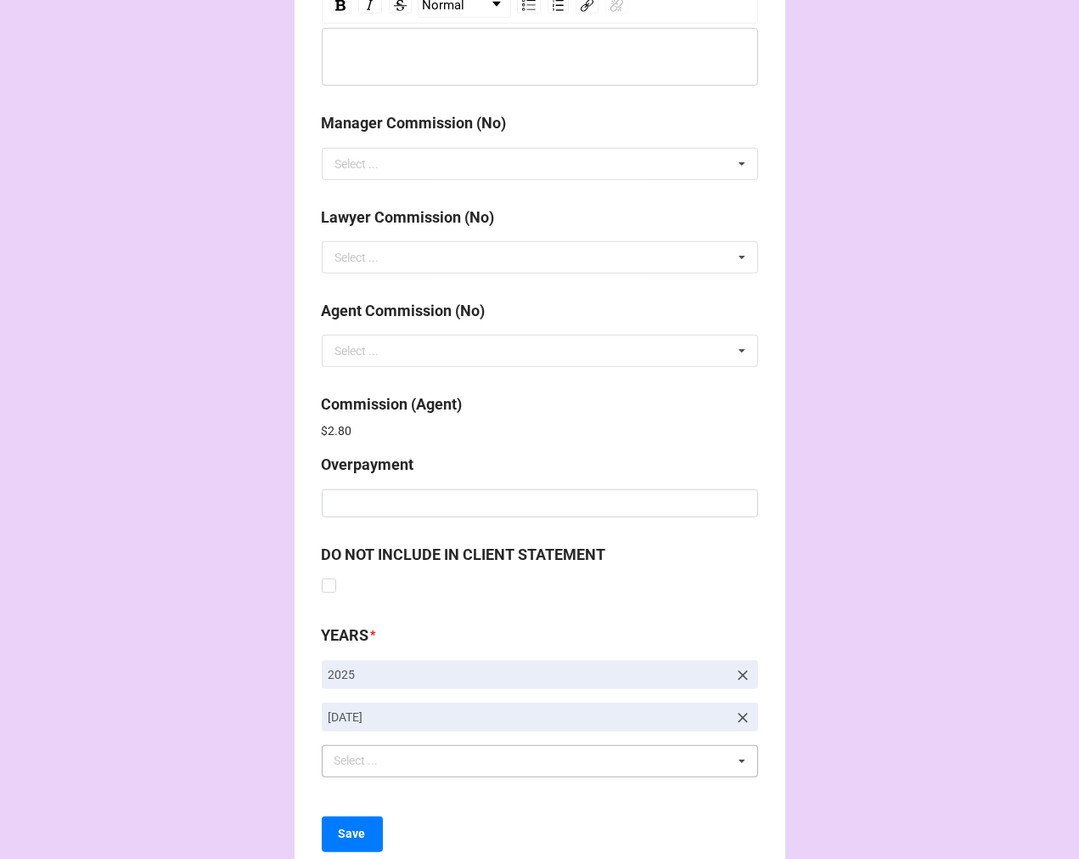
scroll to position [2026, 0]
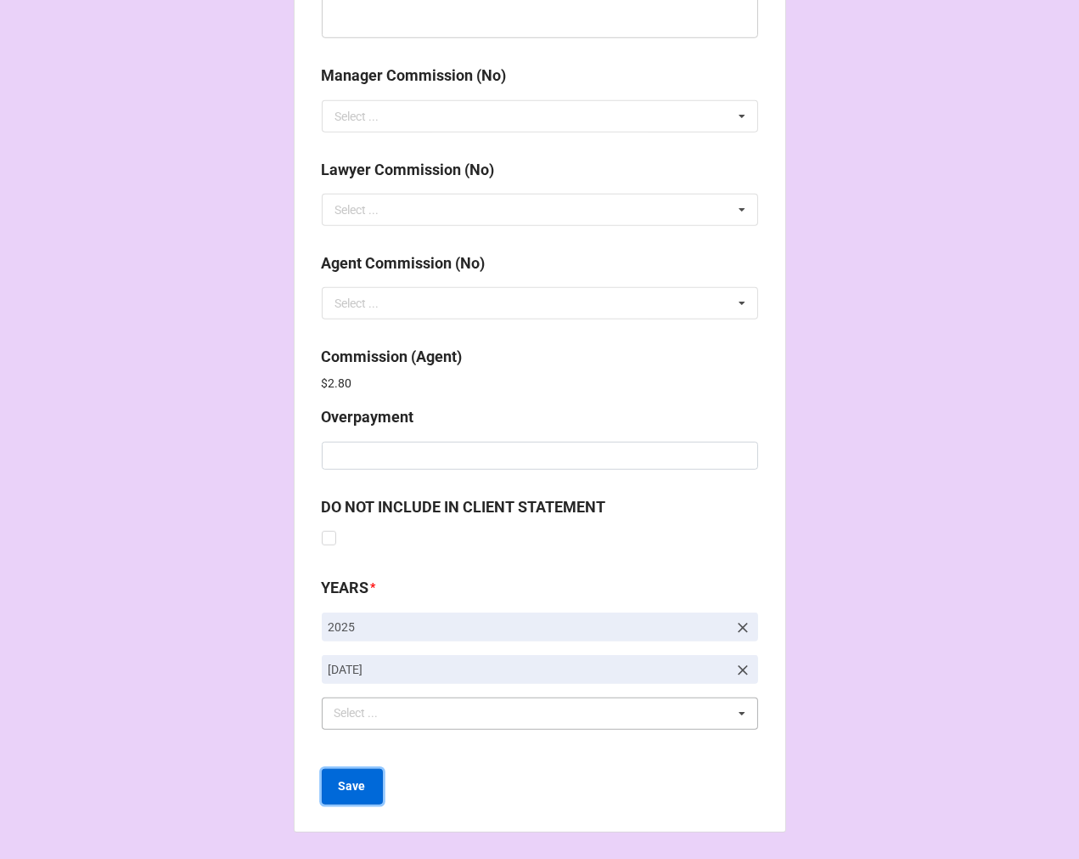
click at [339, 786] on b "Save" at bounding box center [352, 786] width 27 height 18
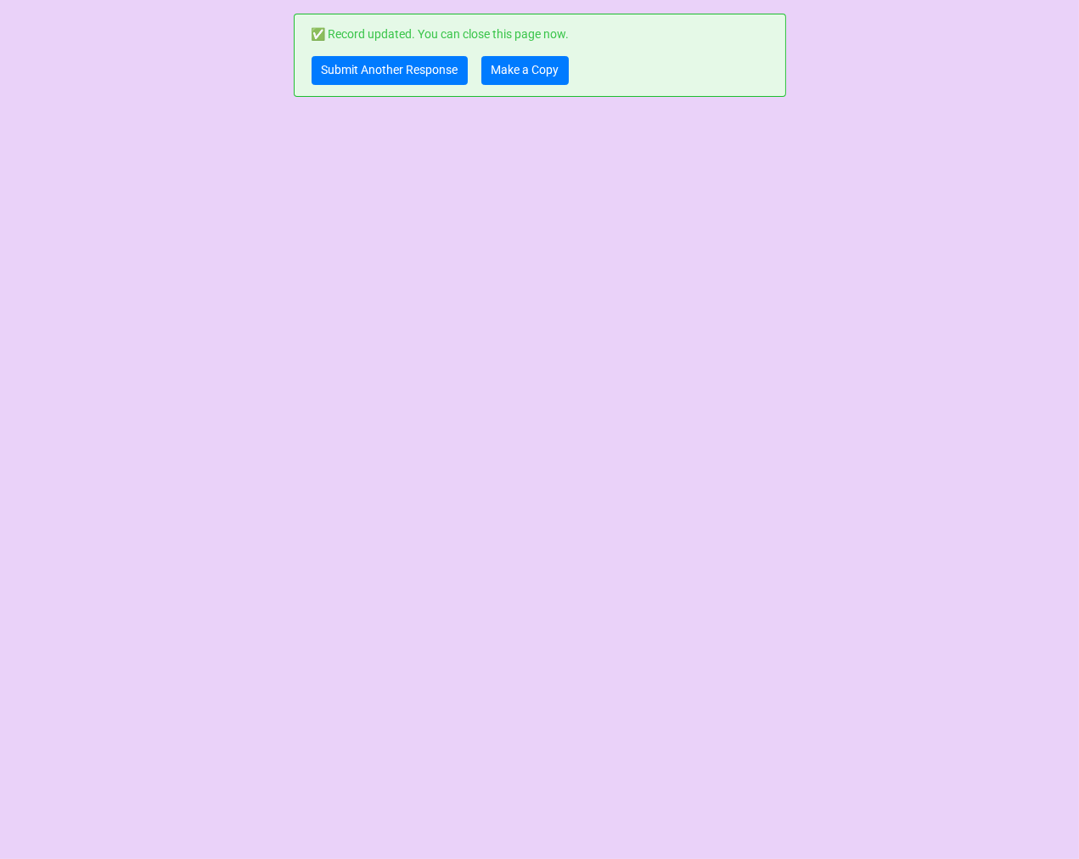
scroll to position [0, 0]
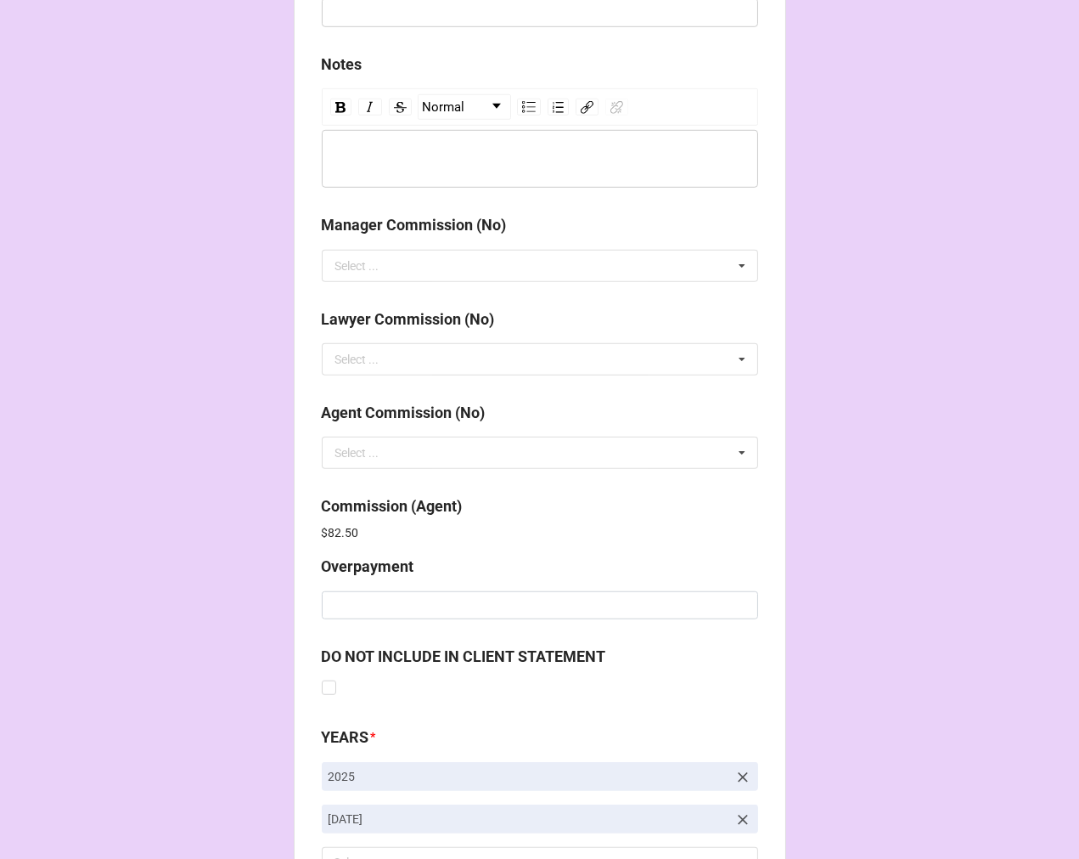
scroll to position [2026, 0]
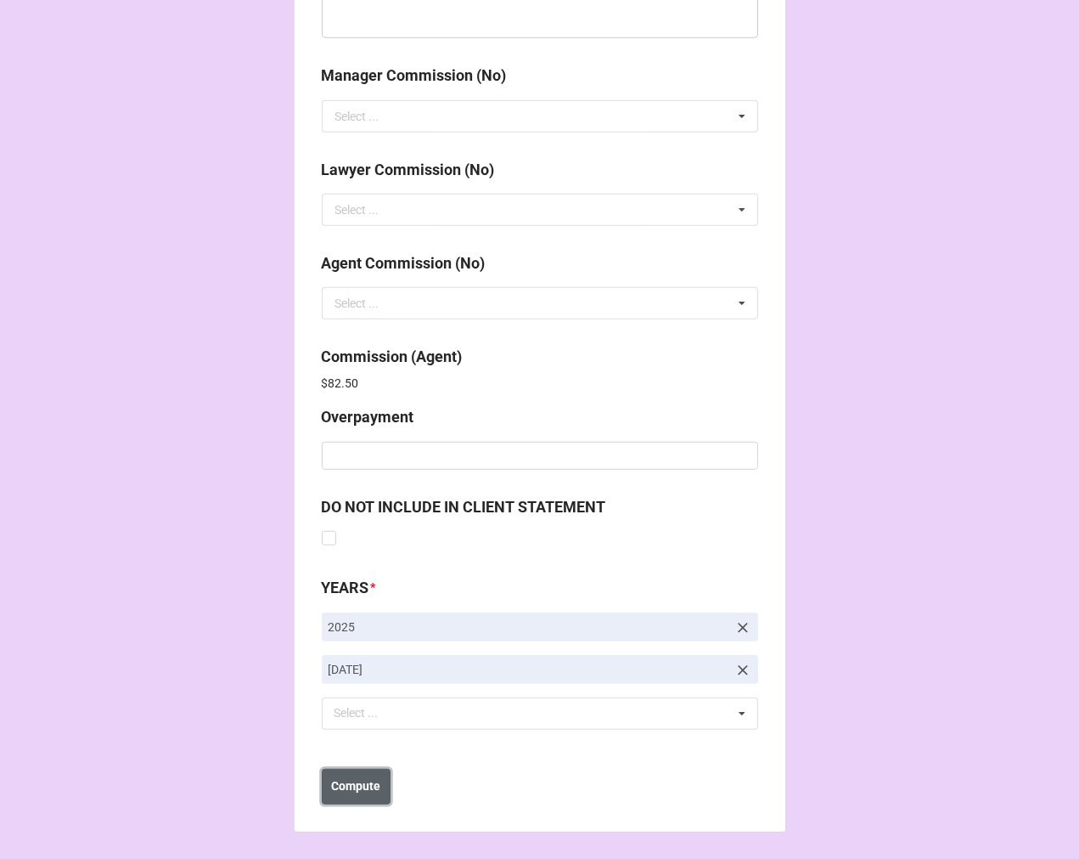
click at [348, 782] on b "Compute" at bounding box center [355, 786] width 49 height 18
click at [349, 792] on b "Save" at bounding box center [352, 786] width 27 height 18
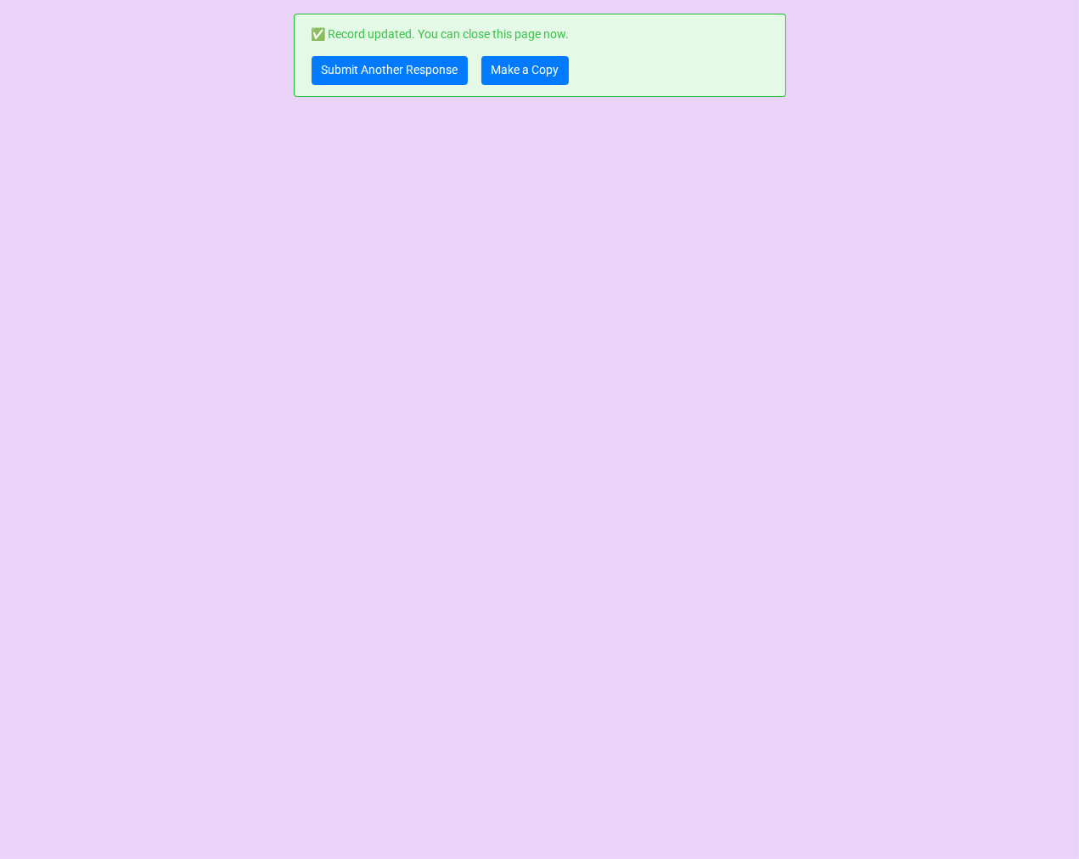
scroll to position [0, 0]
click at [542, 71] on link "Make a Copy" at bounding box center [525, 70] width 87 height 29
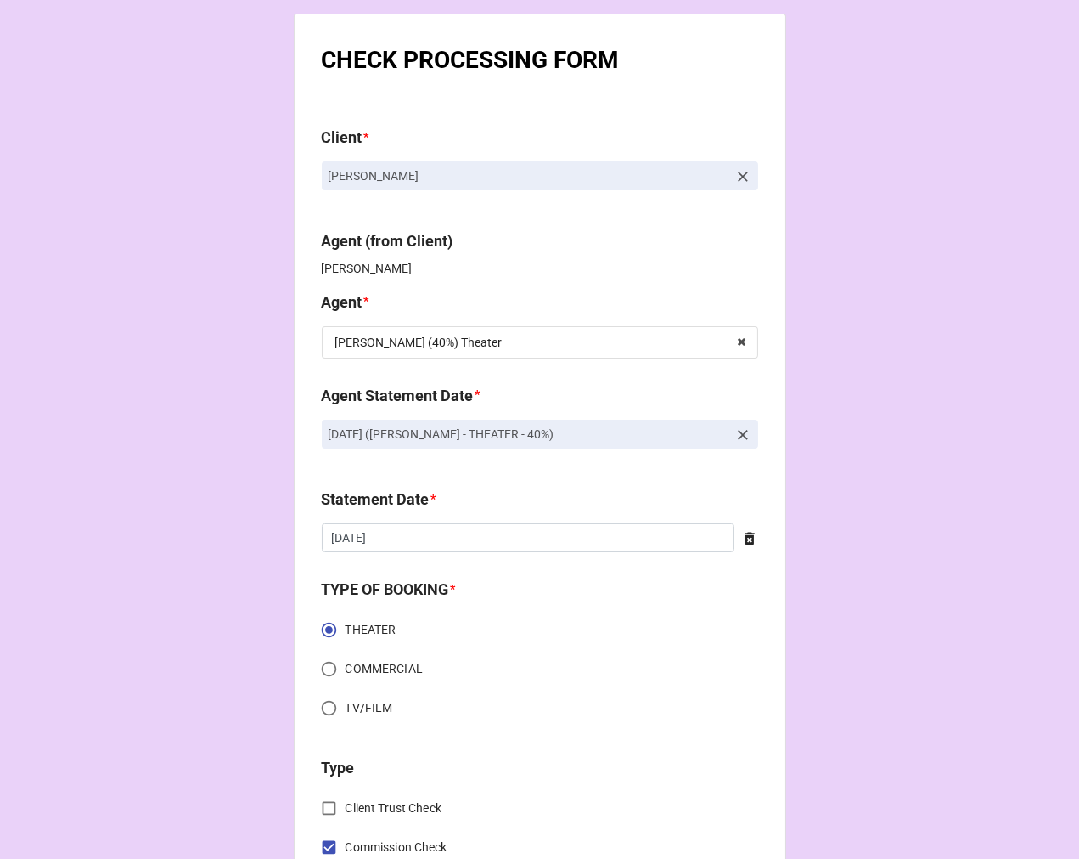
click at [740, 435] on icon at bounding box center [743, 435] width 10 height 10
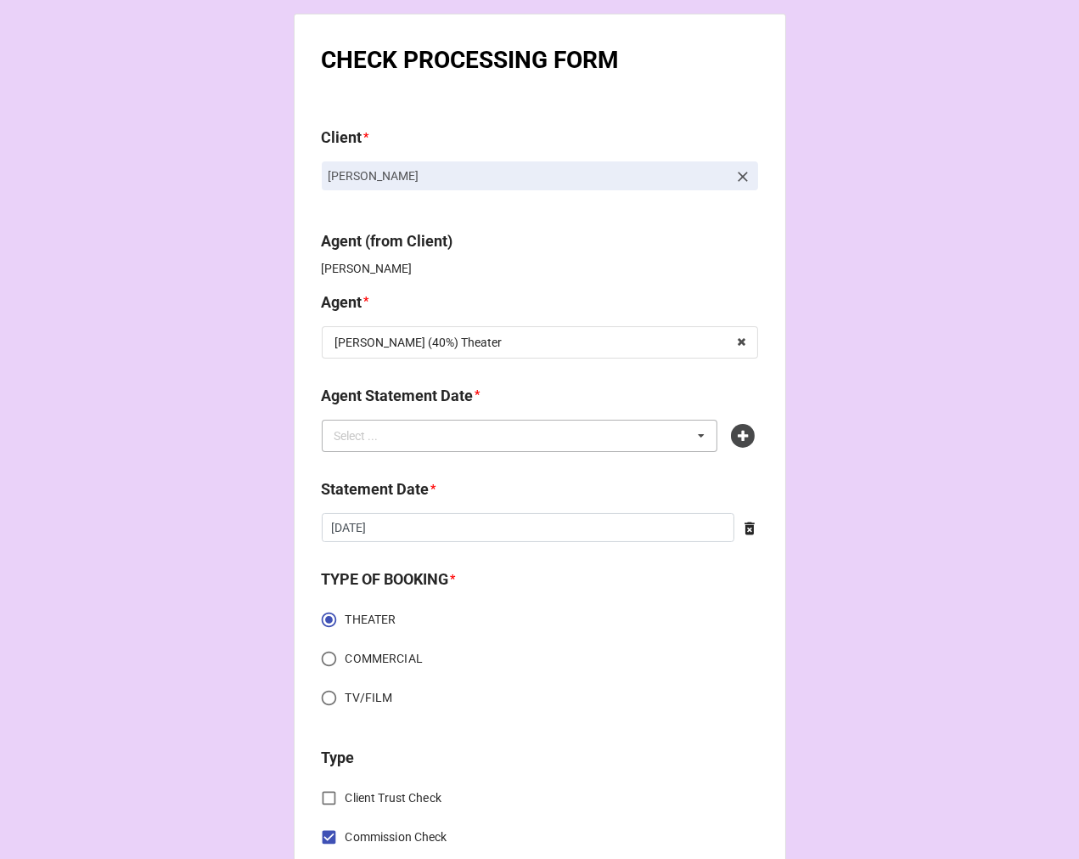
click at [626, 436] on div "Select ... No results found." at bounding box center [520, 436] width 397 height 32
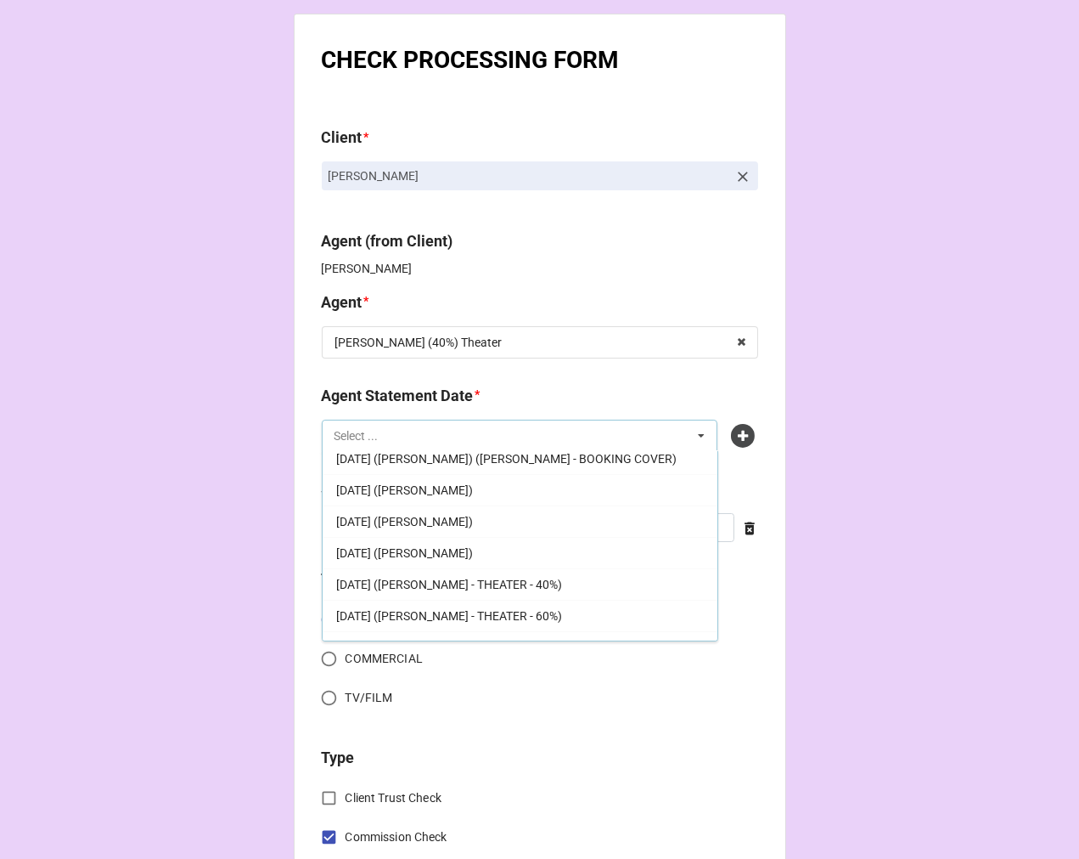
scroll to position [377, 0]
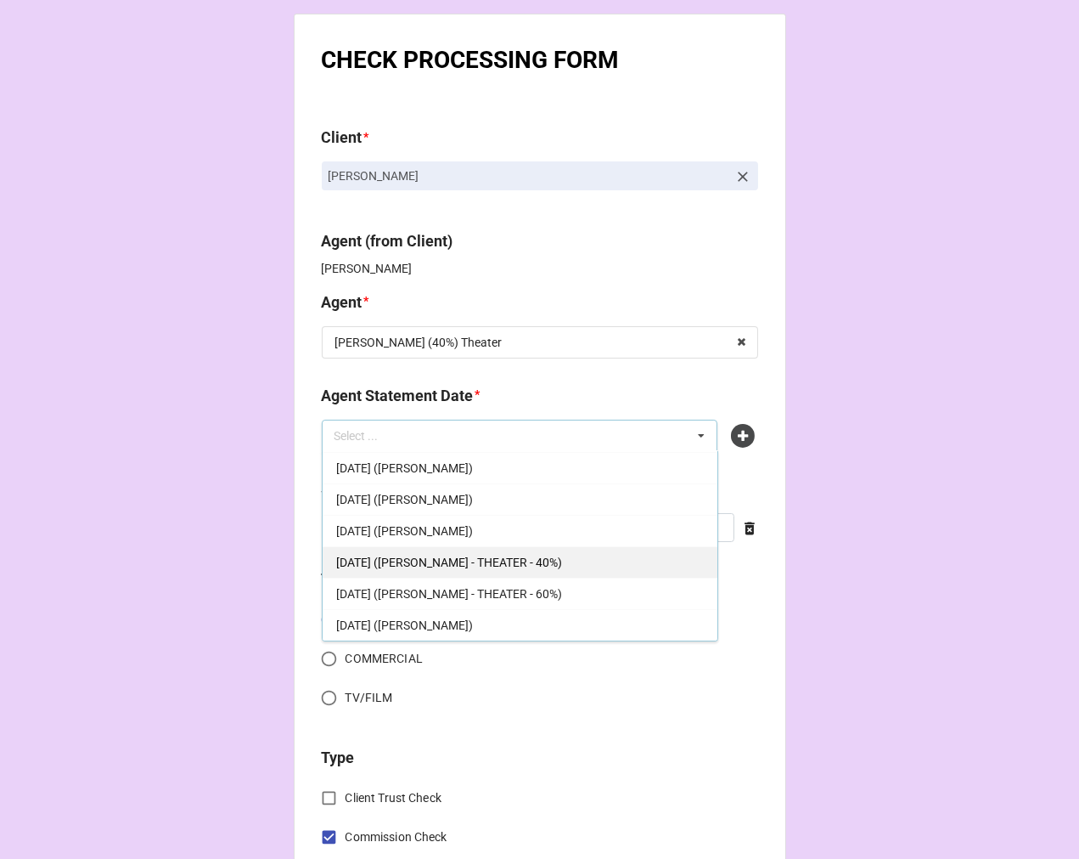
click at [554, 559] on span "OCTOBER 3, 2025 (REBECCA - THEATER - 40%)" at bounding box center [449, 562] width 226 height 14
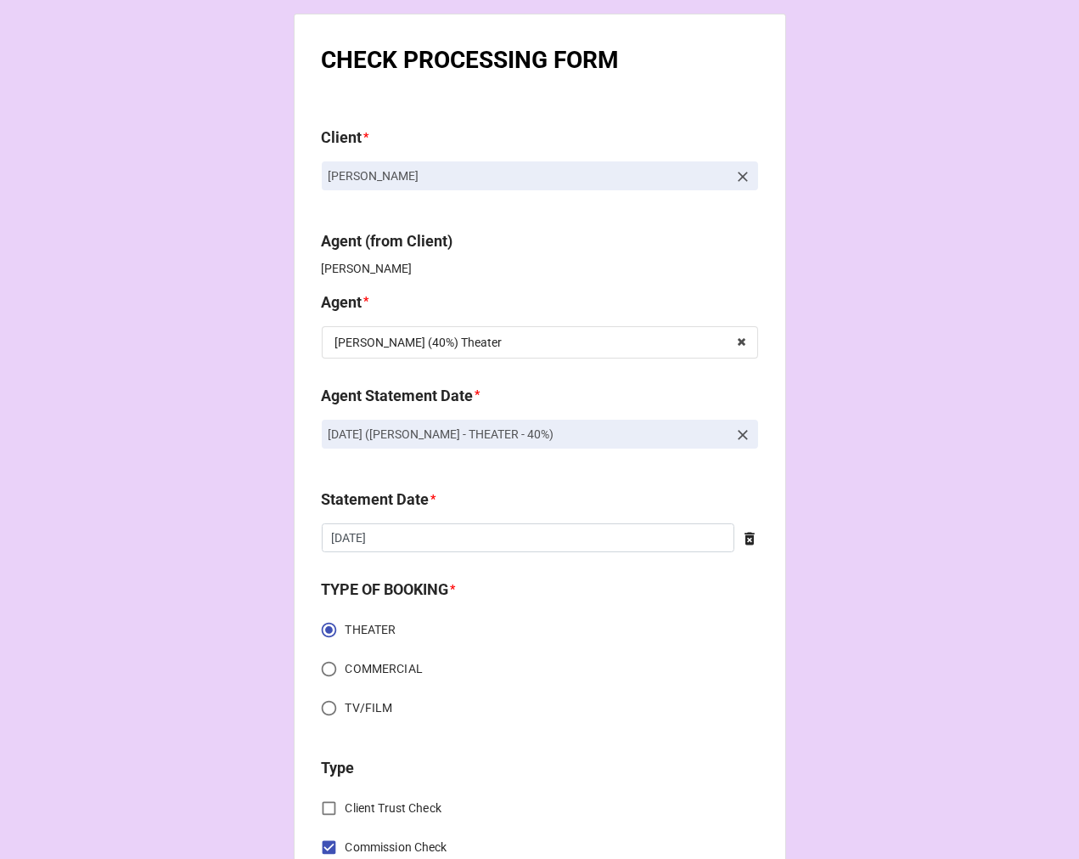
click at [745, 536] on icon at bounding box center [750, 538] width 10 height 13
click at [549, 538] on input "text" at bounding box center [540, 537] width 436 height 29
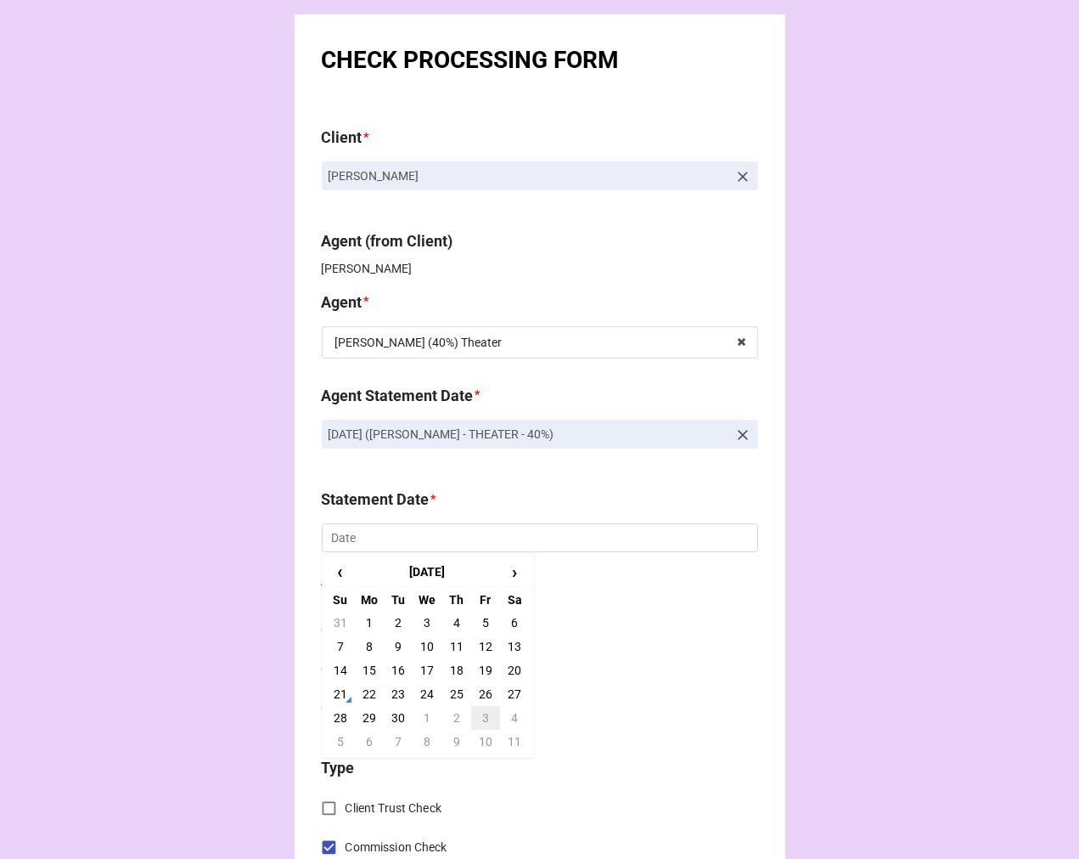
click at [481, 722] on td "3" at bounding box center [485, 718] width 29 height 24
type input "[DATE]"
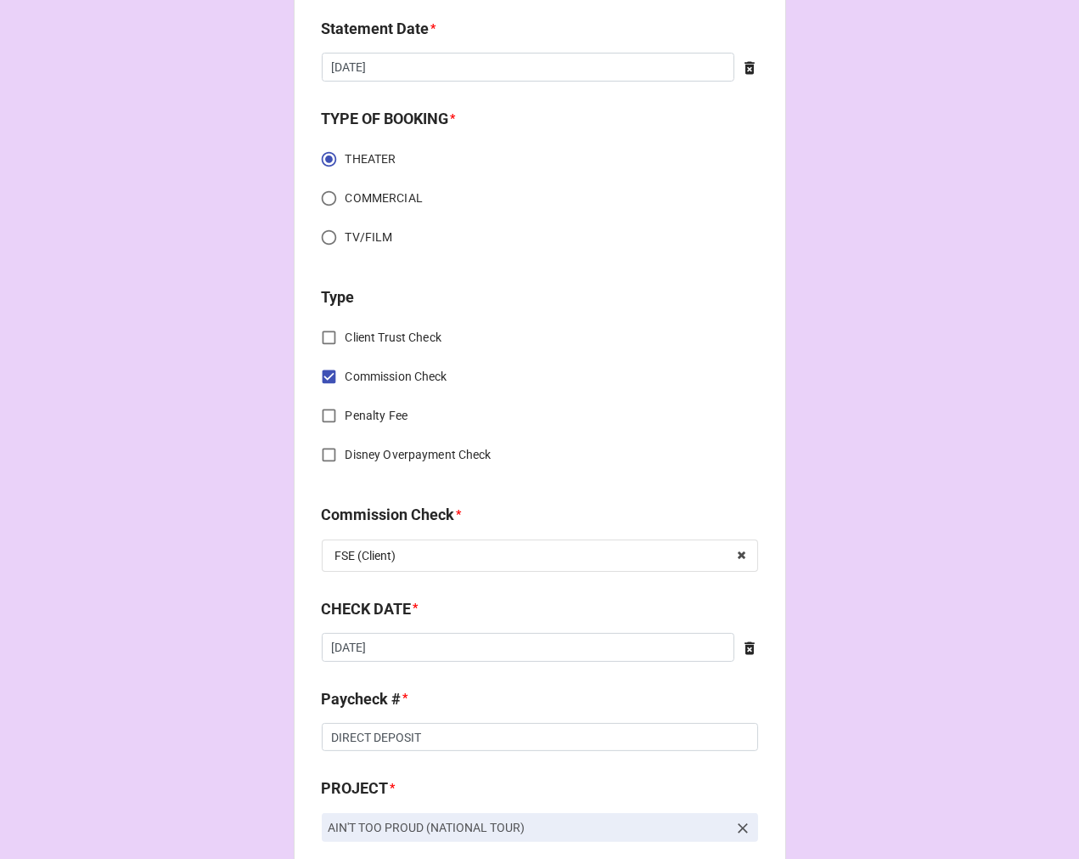
scroll to position [471, 0]
click at [743, 646] on icon at bounding box center [749, 647] width 17 height 17
click at [552, 650] on input "text" at bounding box center [540, 646] width 436 height 29
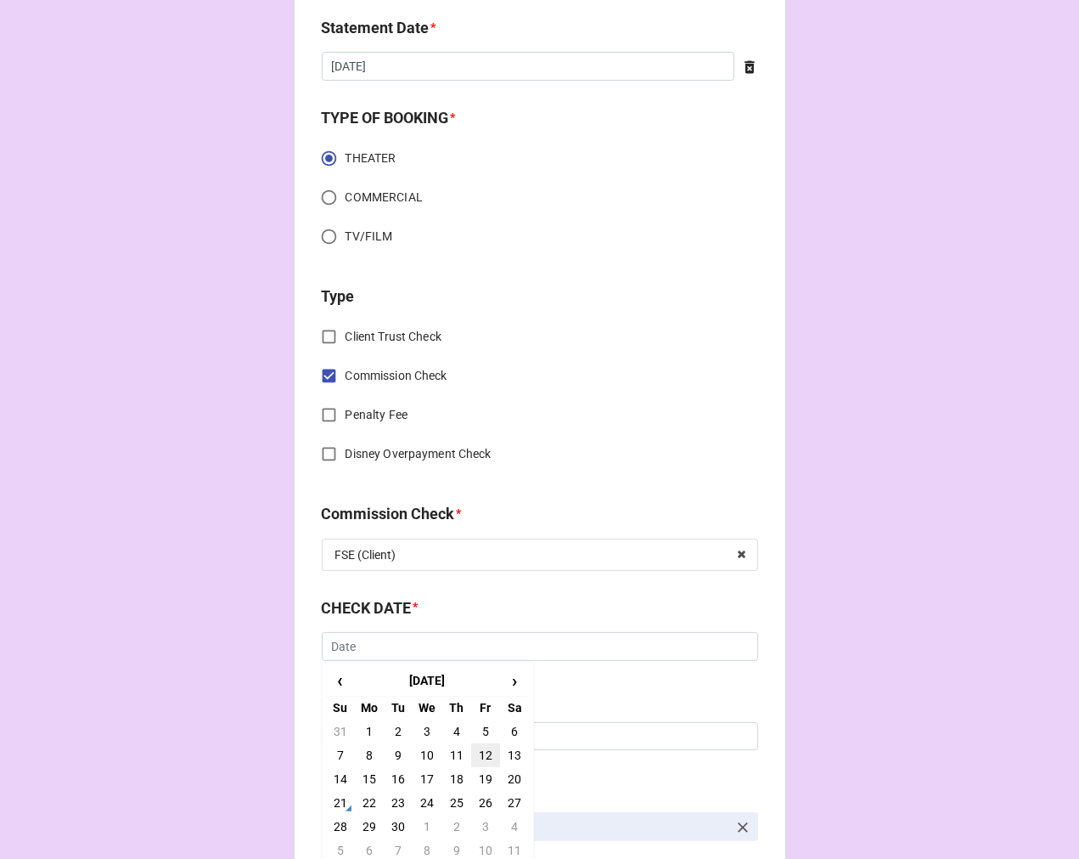
click at [482, 752] on td "12" at bounding box center [485, 755] width 29 height 24
type input "9/12/2025"
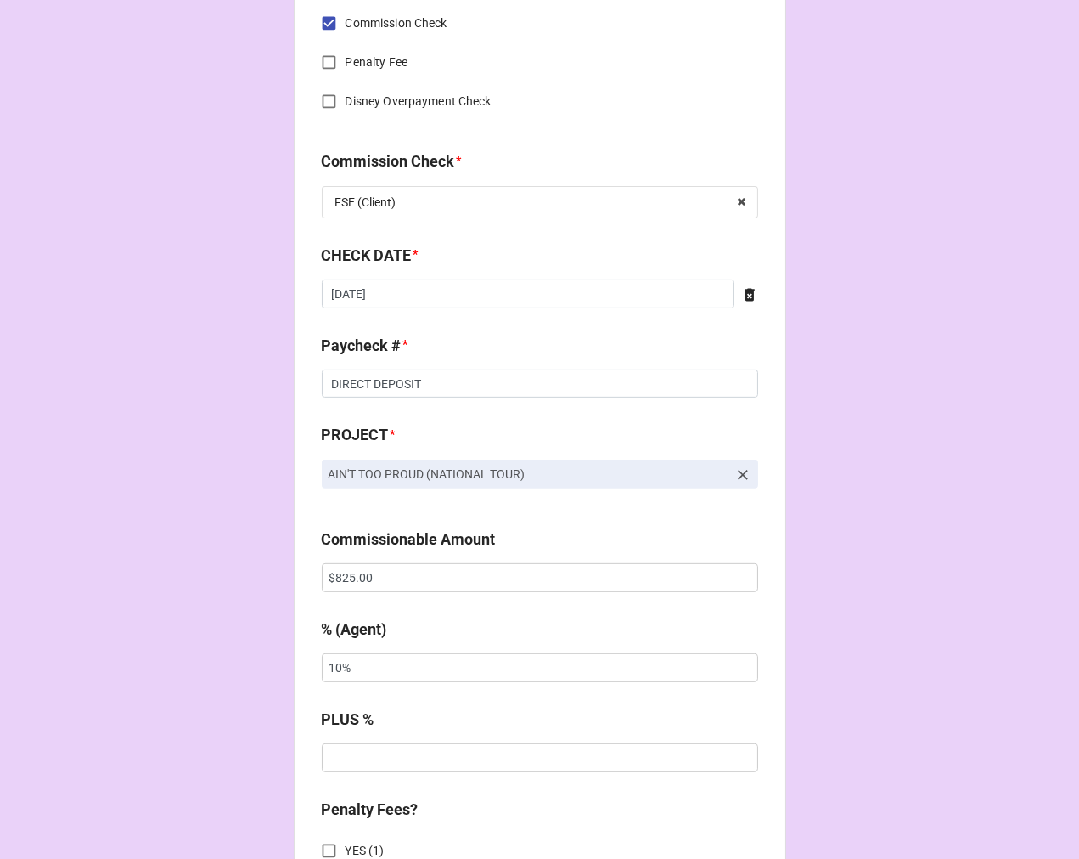
scroll to position [849, 0]
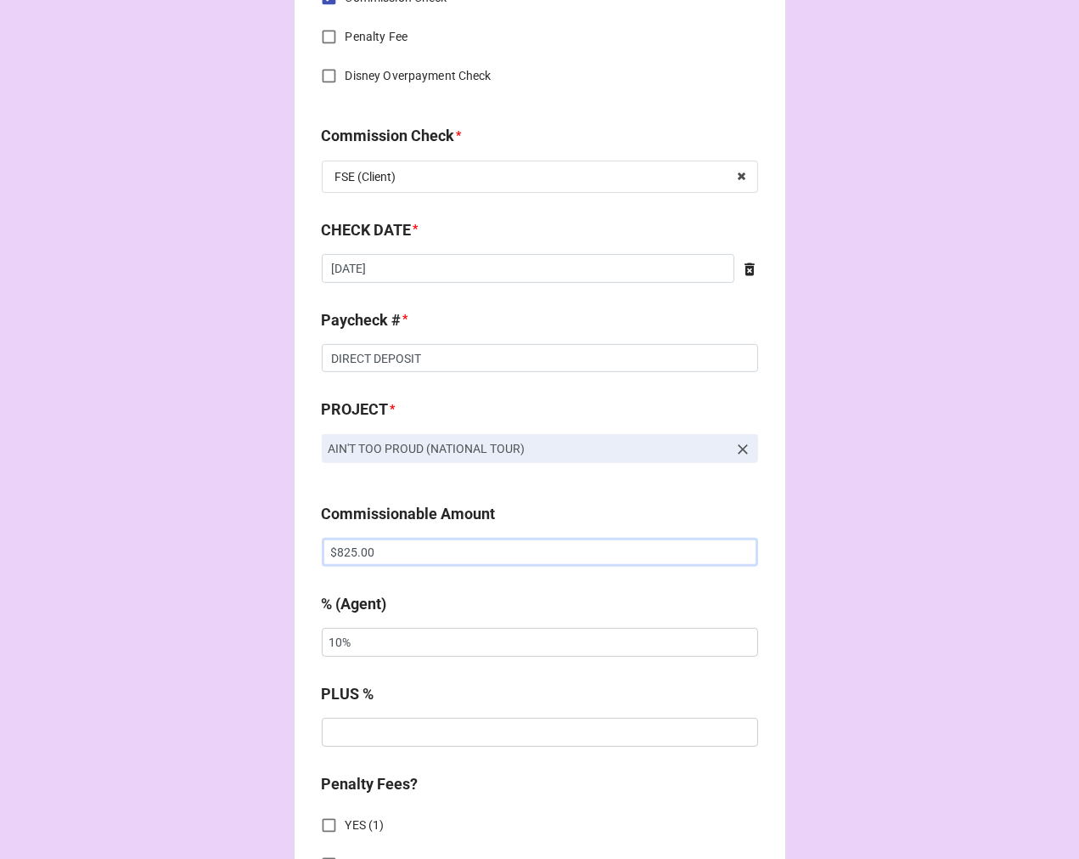
click at [337, 552] on input "$825.00" at bounding box center [540, 552] width 436 height 29
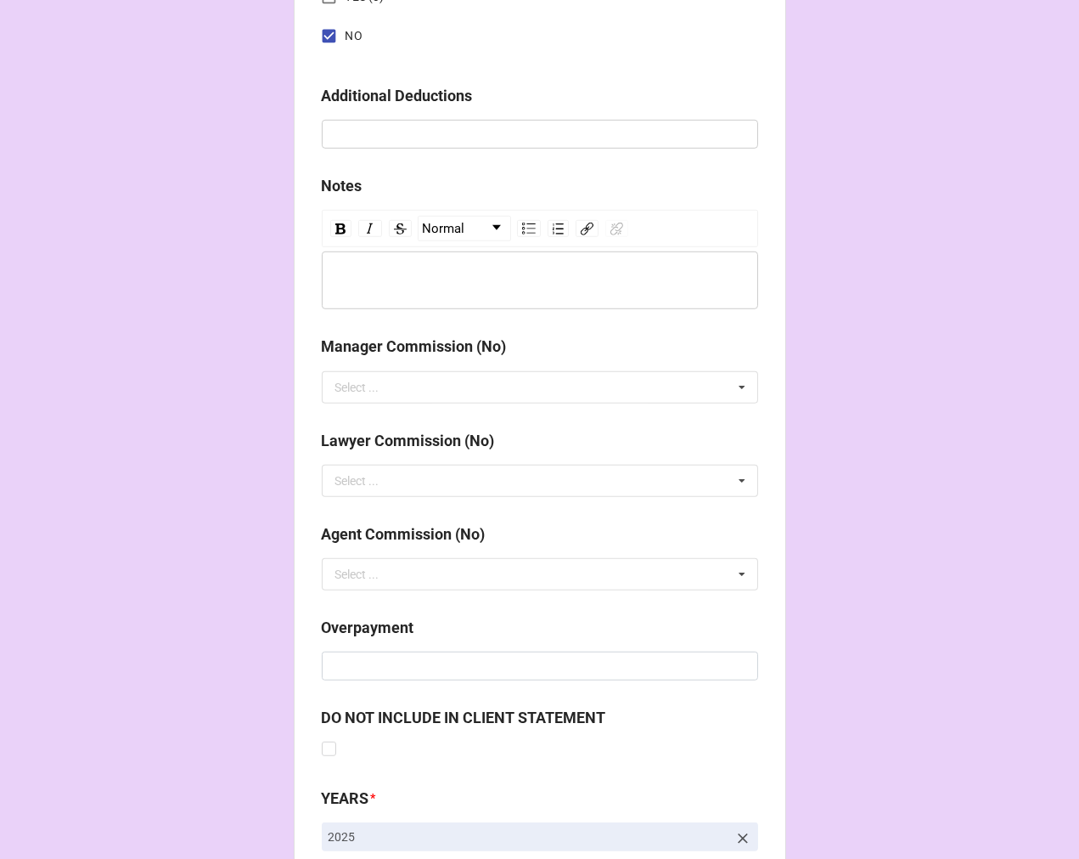
scroll to position [1966, 0]
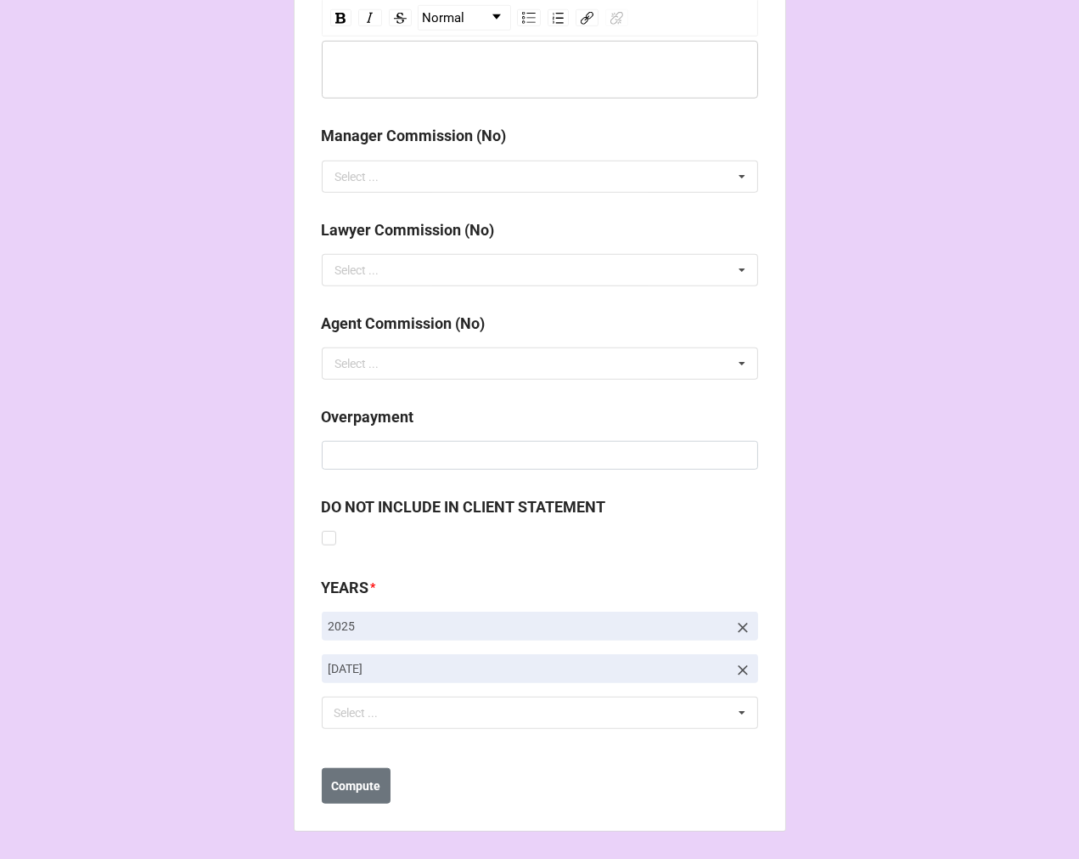
type input "$28.00"
click at [735, 667] on icon at bounding box center [743, 670] width 17 height 17
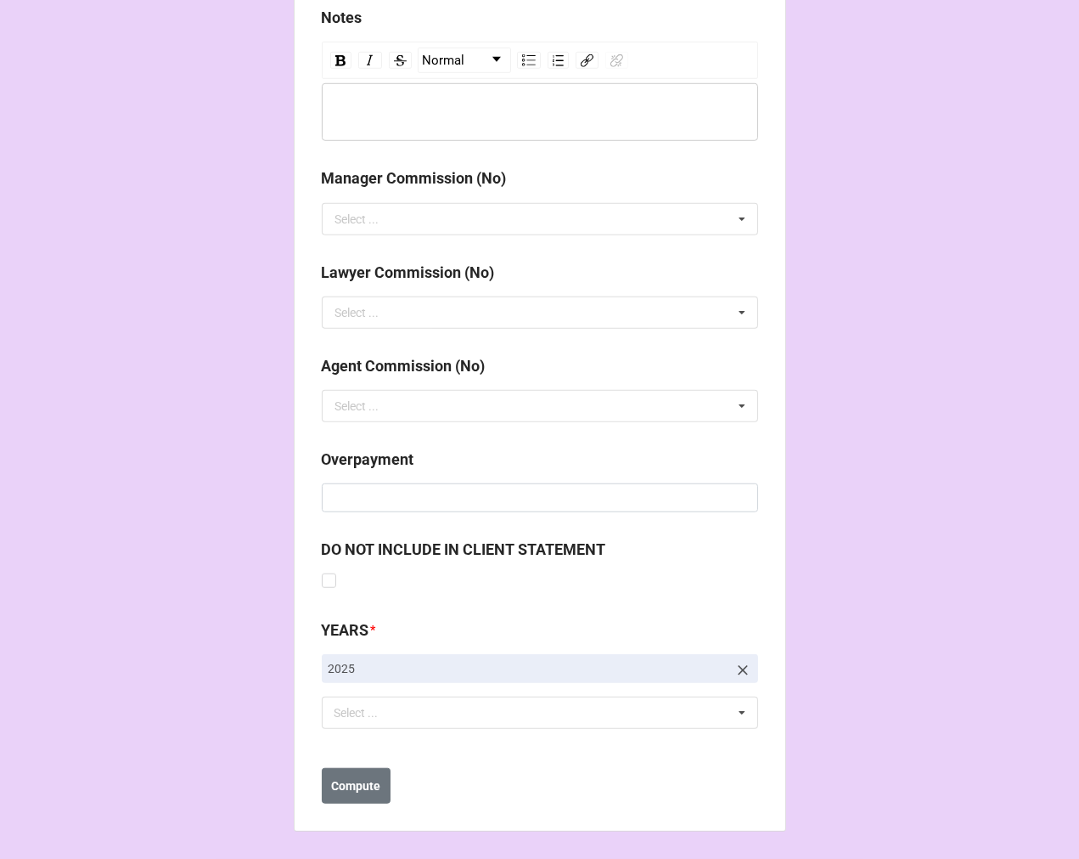
click at [457, 728] on div "Select ... No results found." at bounding box center [540, 712] width 436 height 32
click at [444, 708] on div "Select ... No results found." at bounding box center [540, 712] width 436 height 32
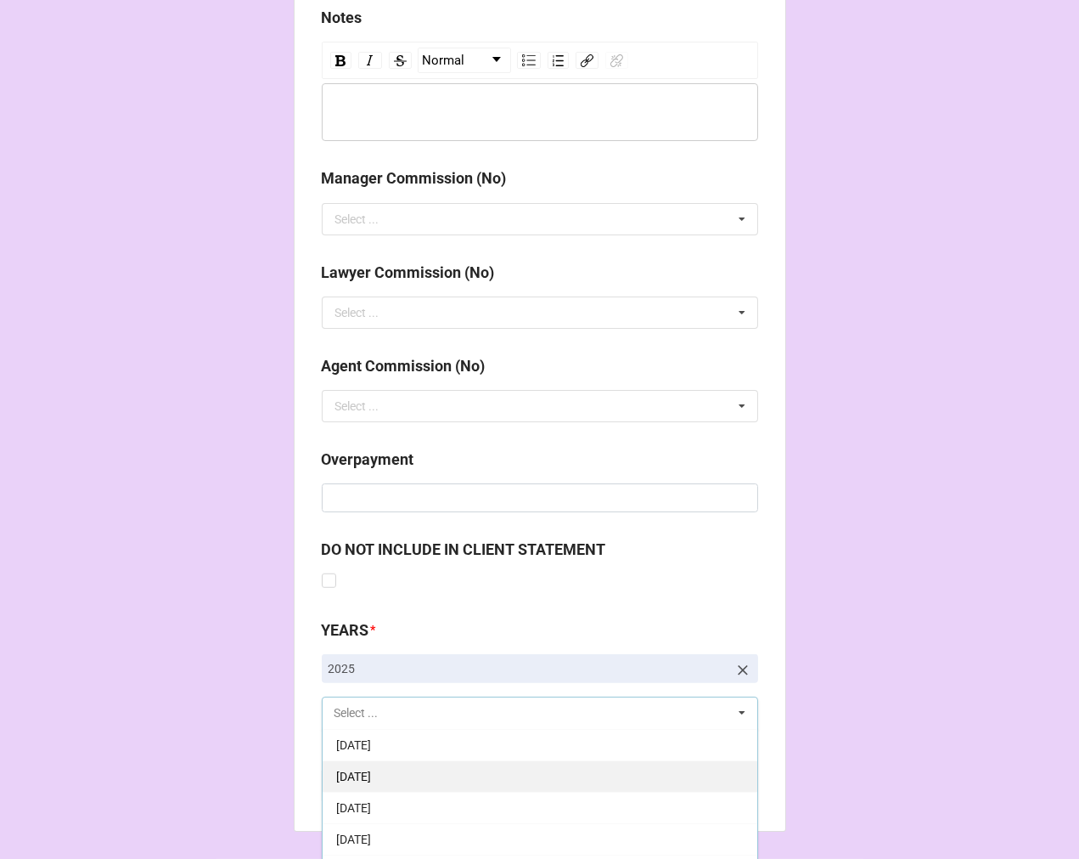
scroll to position [189, 0]
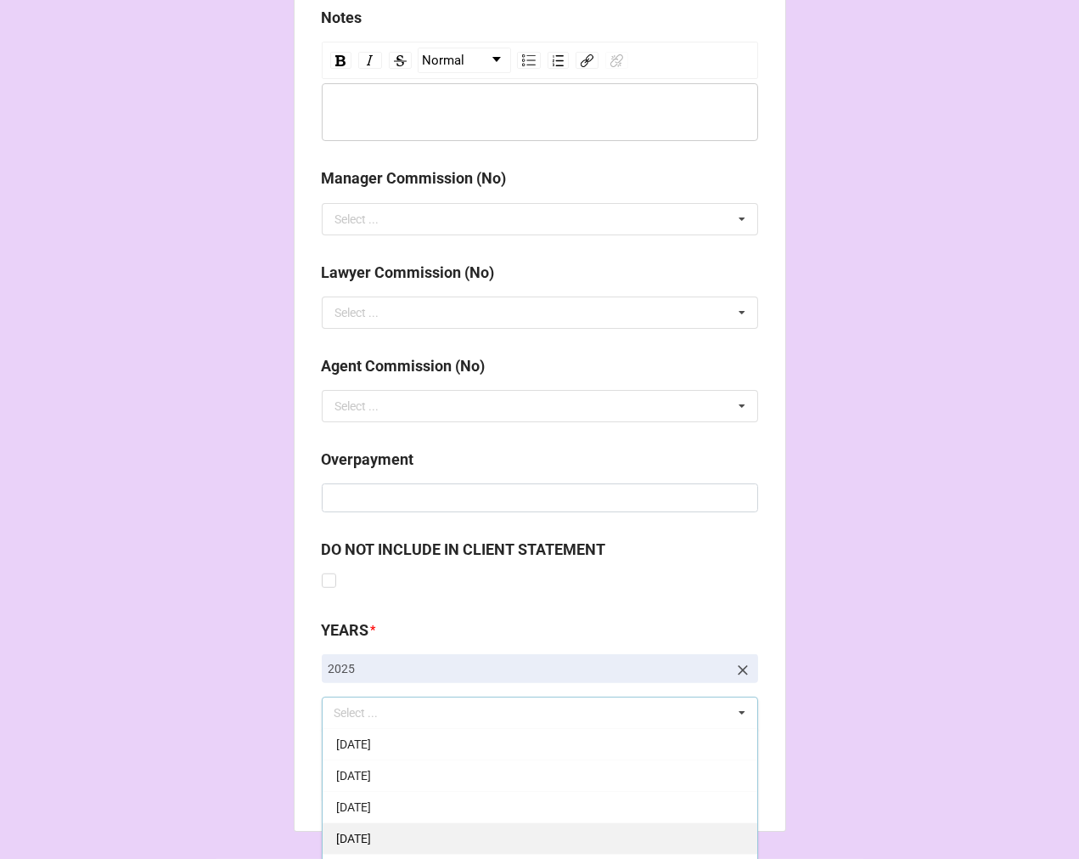
click at [371, 831] on span "[DATE]" at bounding box center [353, 838] width 35 height 14
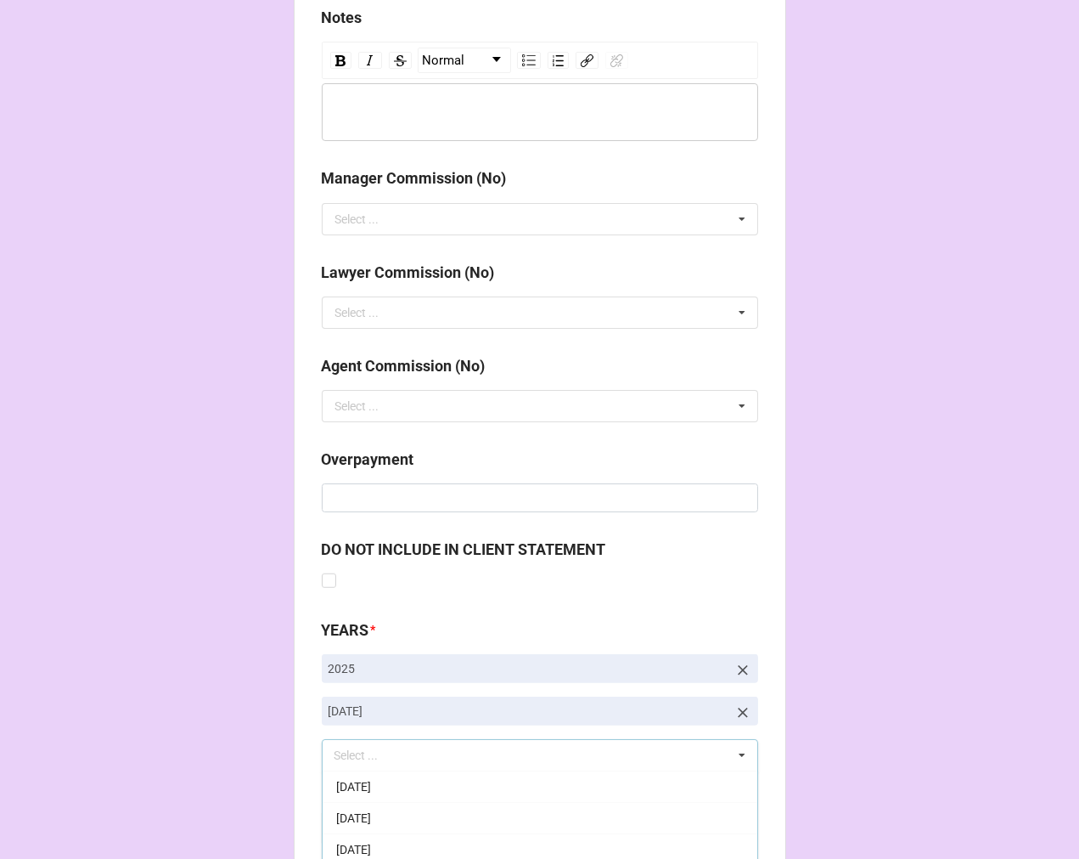
click at [343, 826] on b "Compute" at bounding box center [355, 828] width 49 height 18
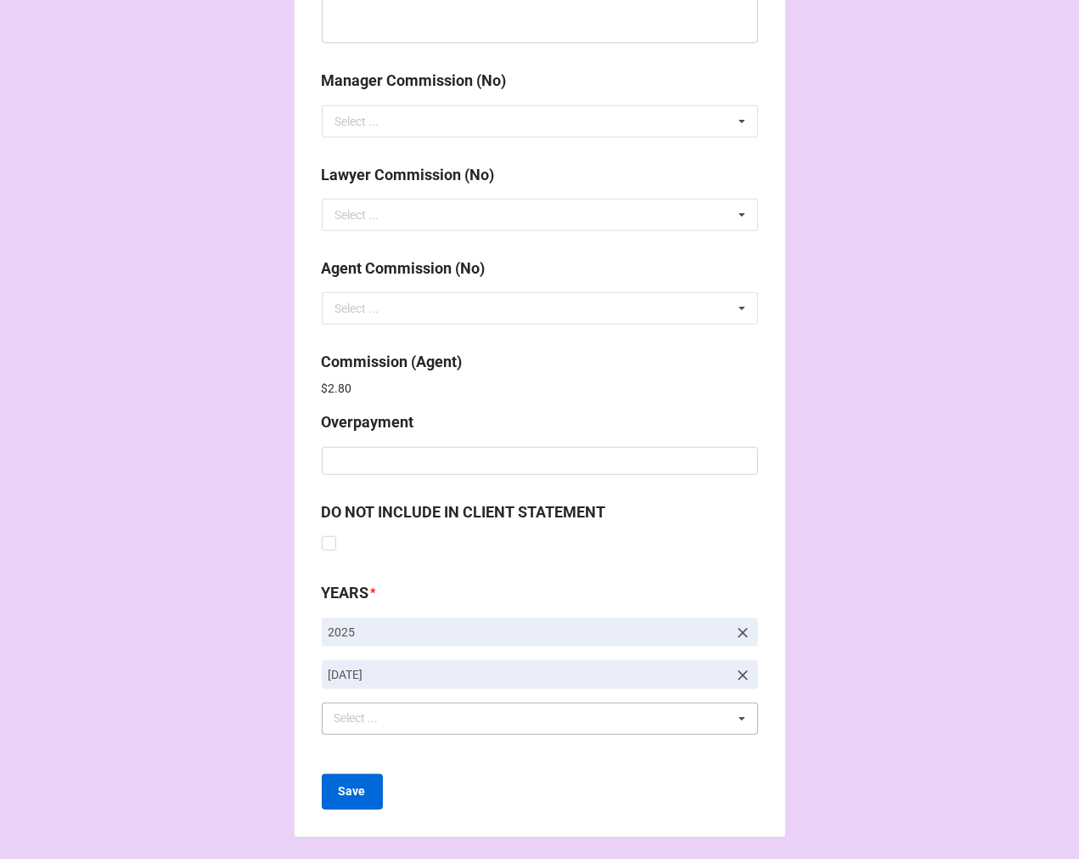
scroll to position [2026, 0]
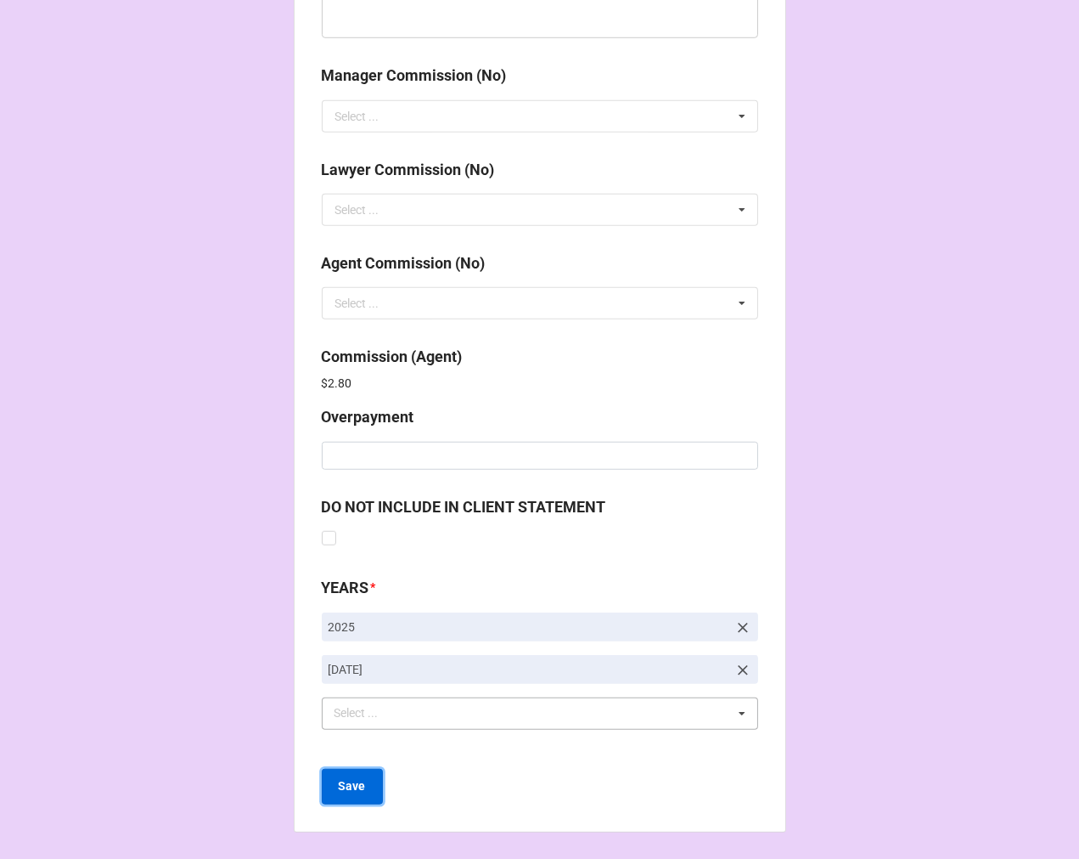
click at [341, 791] on b "Save" at bounding box center [352, 786] width 27 height 18
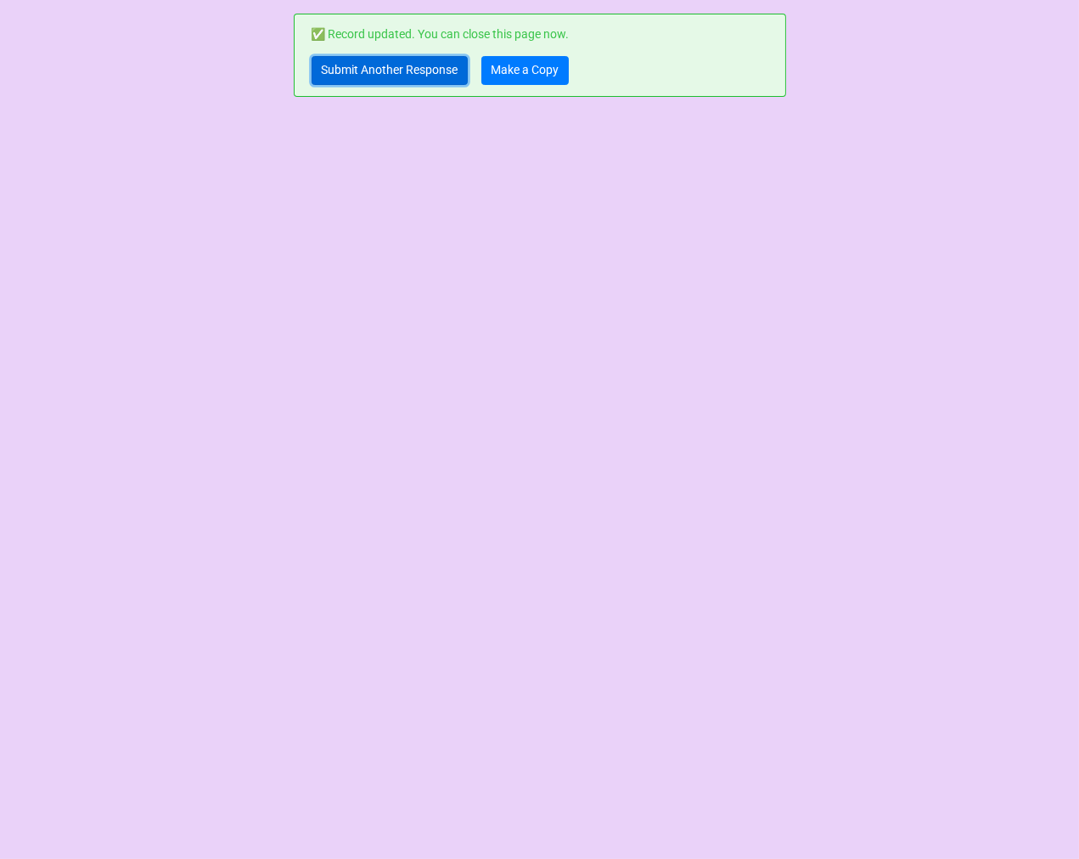
drag, startPoint x: 325, startPoint y: 70, endPoint x: 329, endPoint y: 40, distance: 30.8
click at [327, 70] on link "Submit Another Response" at bounding box center [390, 70] width 156 height 29
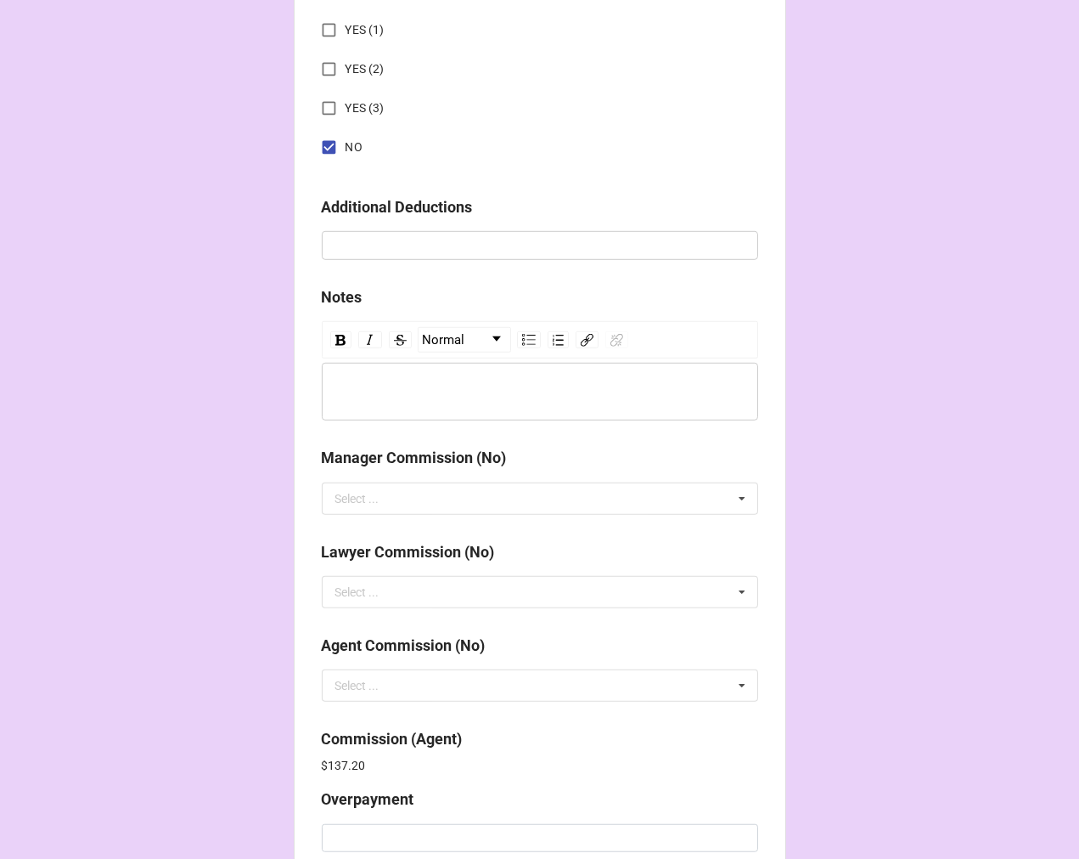
scroll to position [2026, 0]
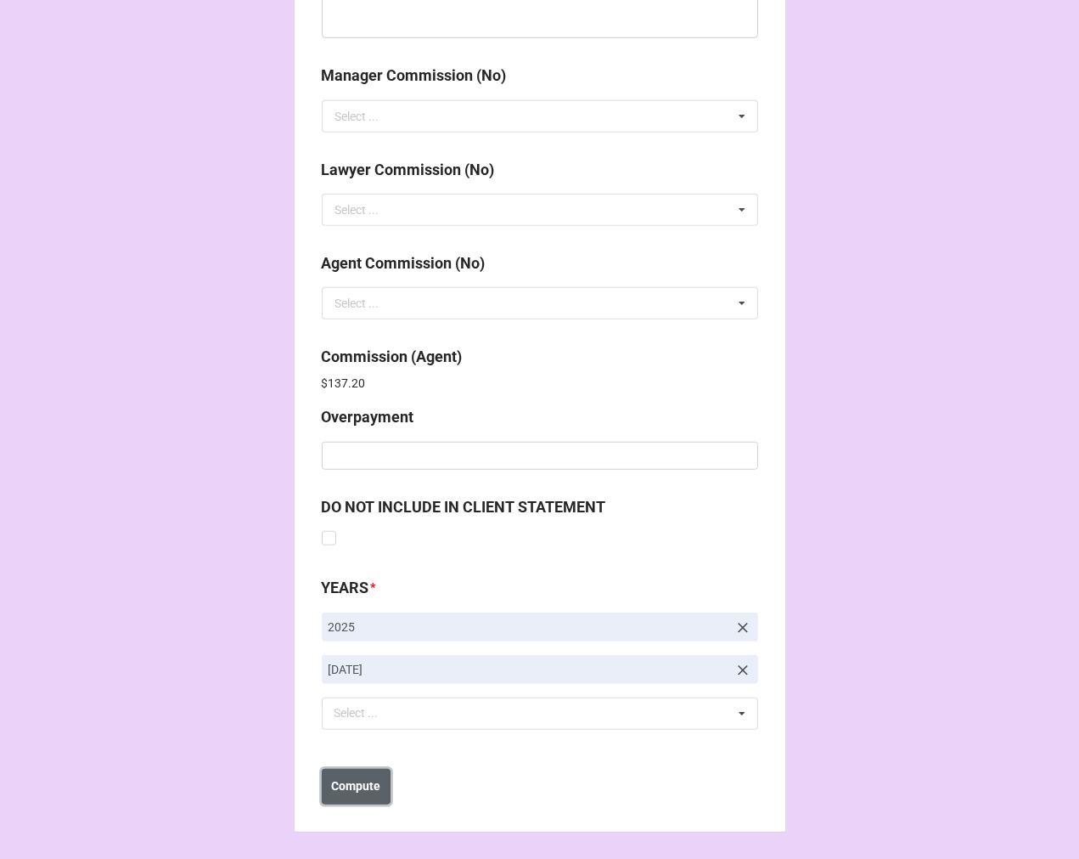
click at [349, 785] on b "Compute" at bounding box center [355, 786] width 49 height 18
click at [346, 781] on b "Save" at bounding box center [352, 786] width 27 height 18
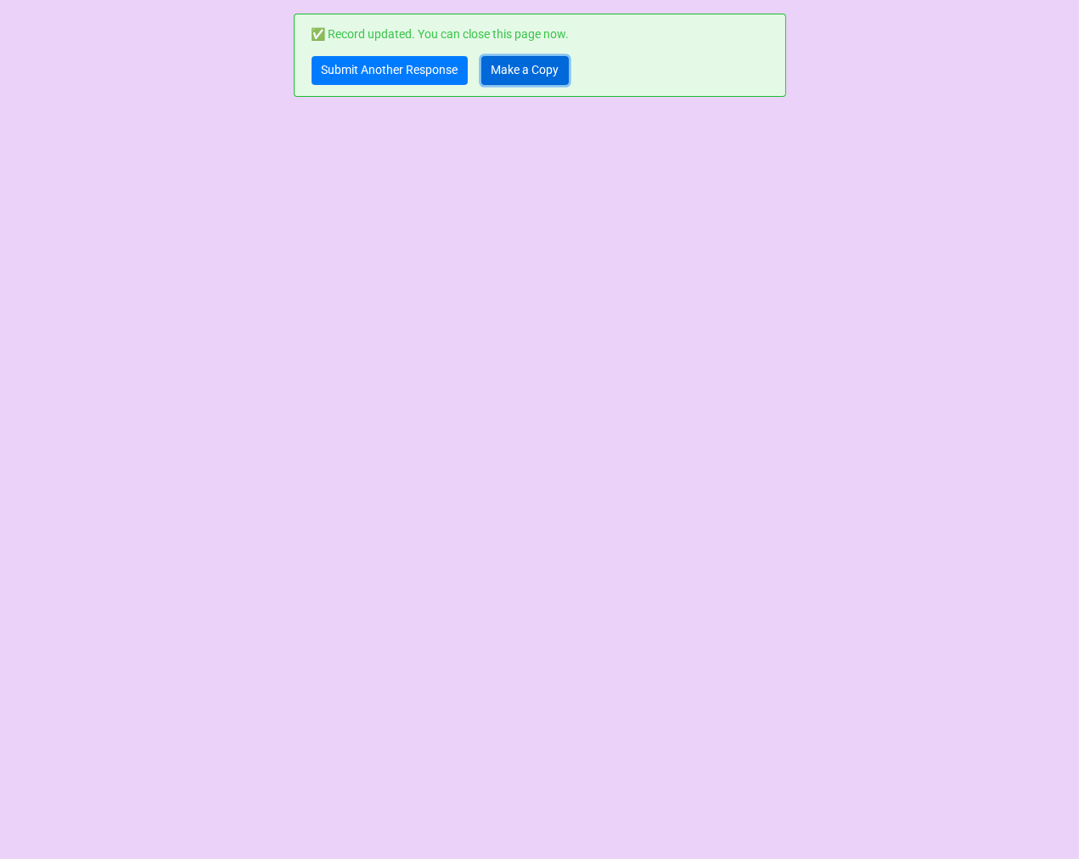
click at [536, 70] on link "Make a Copy" at bounding box center [525, 70] width 87 height 29
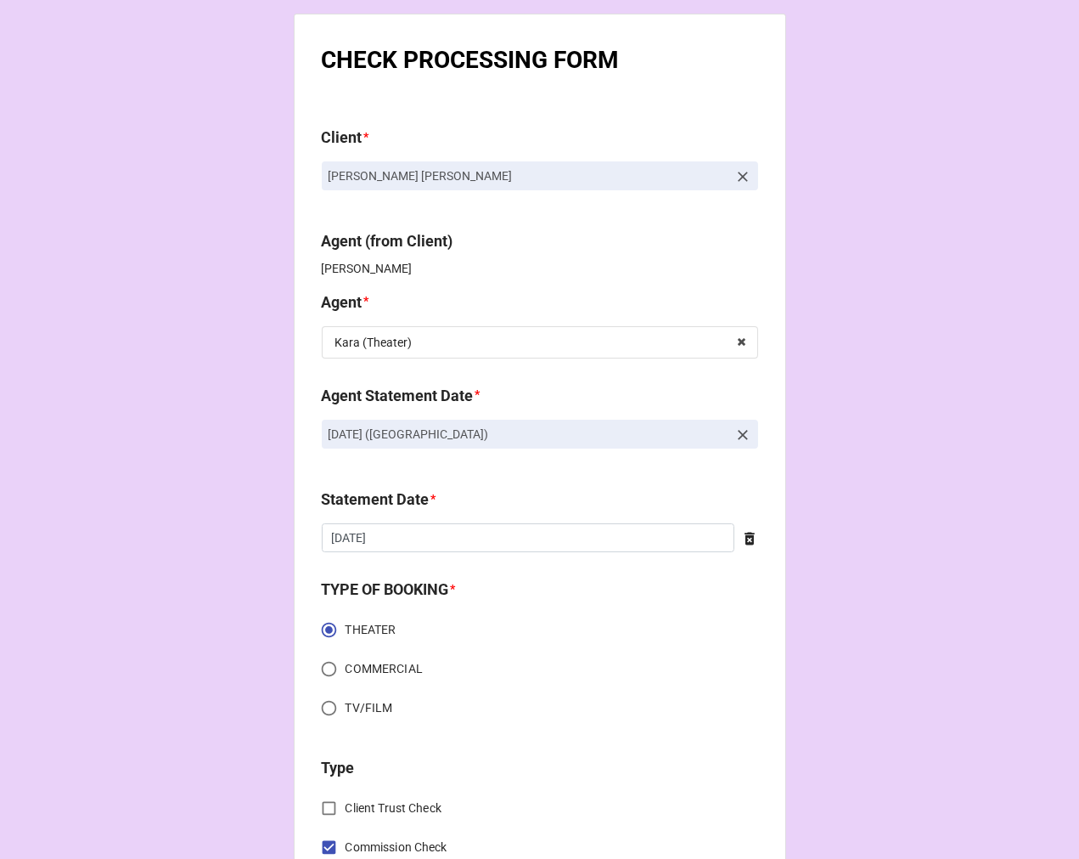
click at [735, 429] on icon at bounding box center [743, 434] width 17 height 17
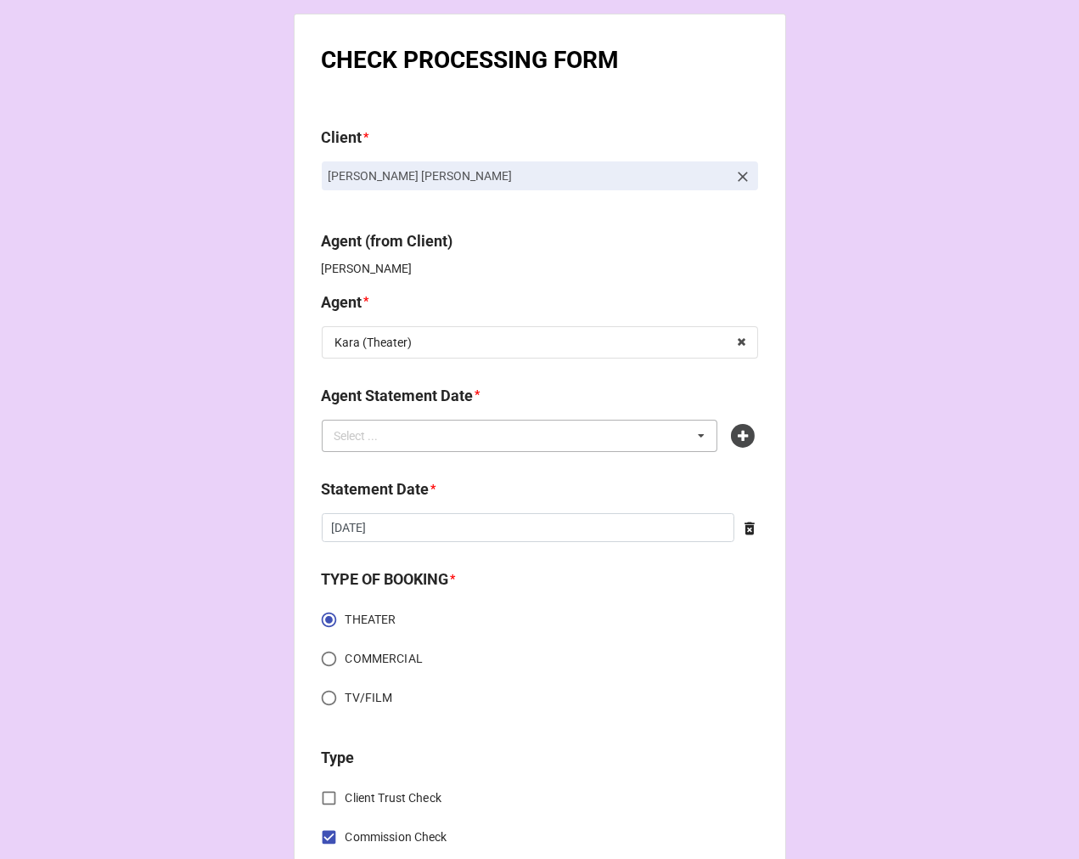
click at [579, 431] on div "Select ... No results found." at bounding box center [520, 436] width 397 height 32
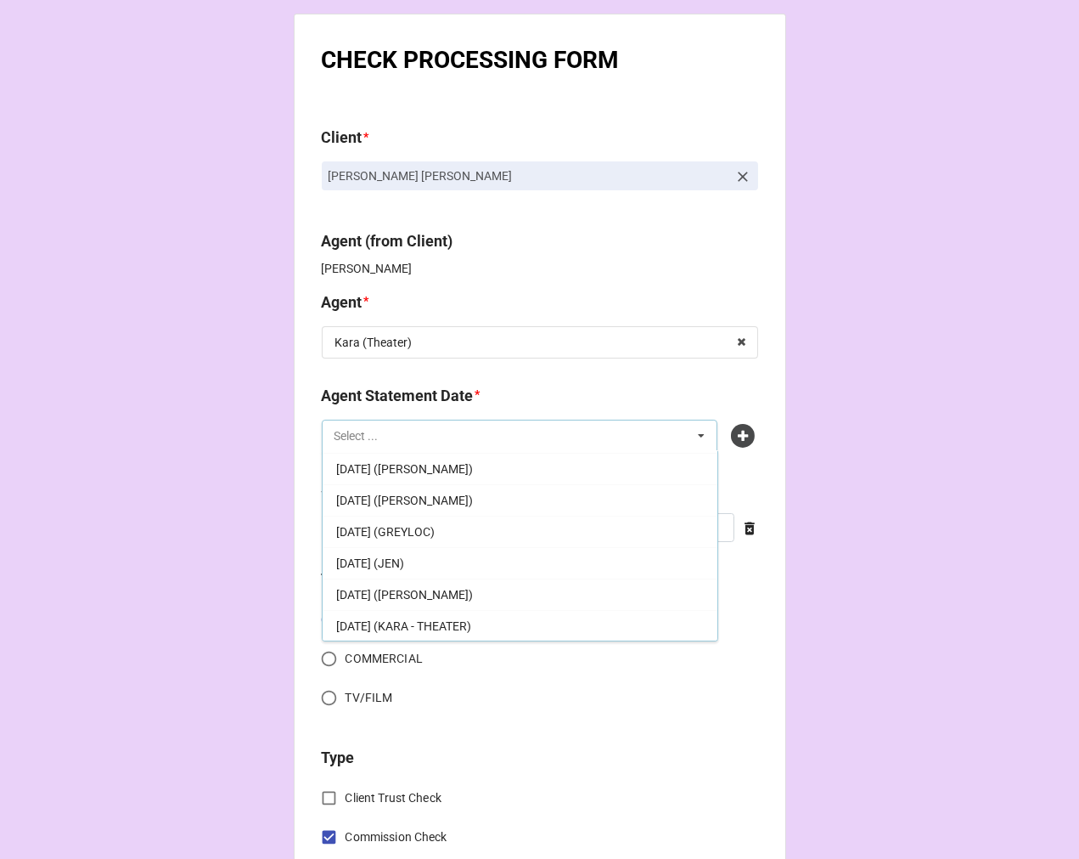
scroll to position [94, 0]
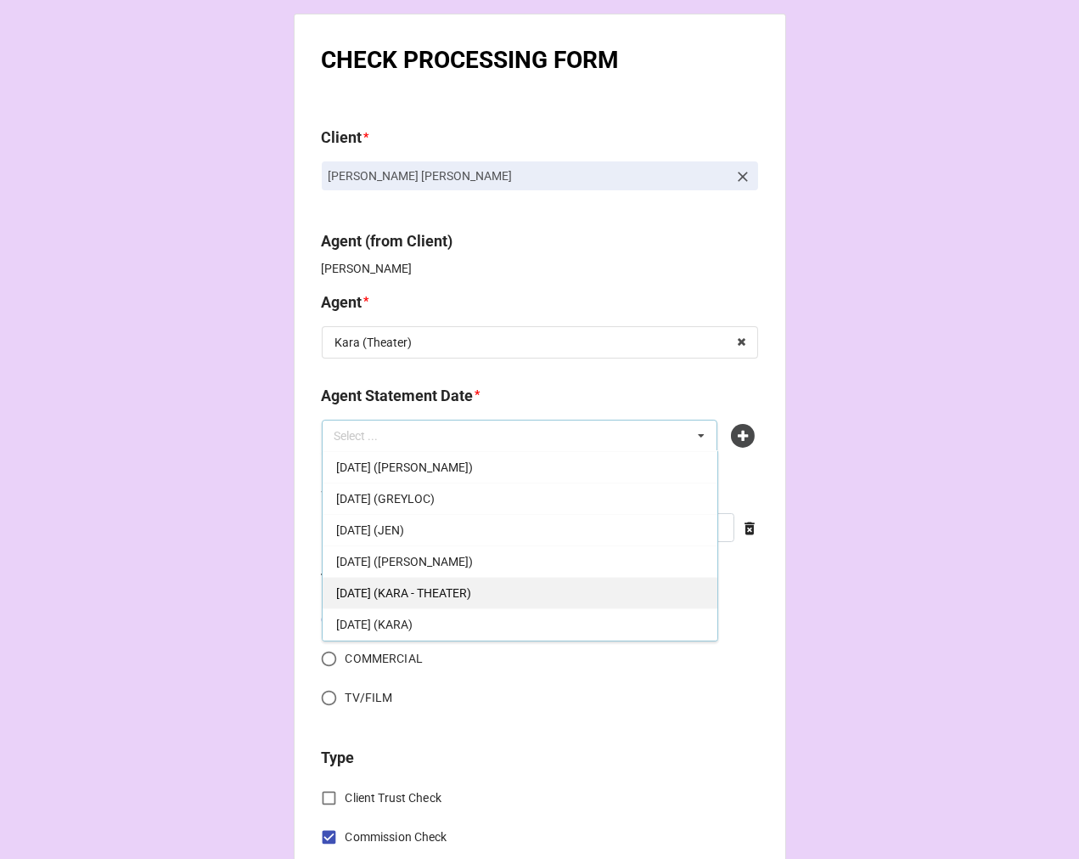
click at [471, 592] on span "[DATE] (KARA - THEATER)" at bounding box center [403, 593] width 135 height 14
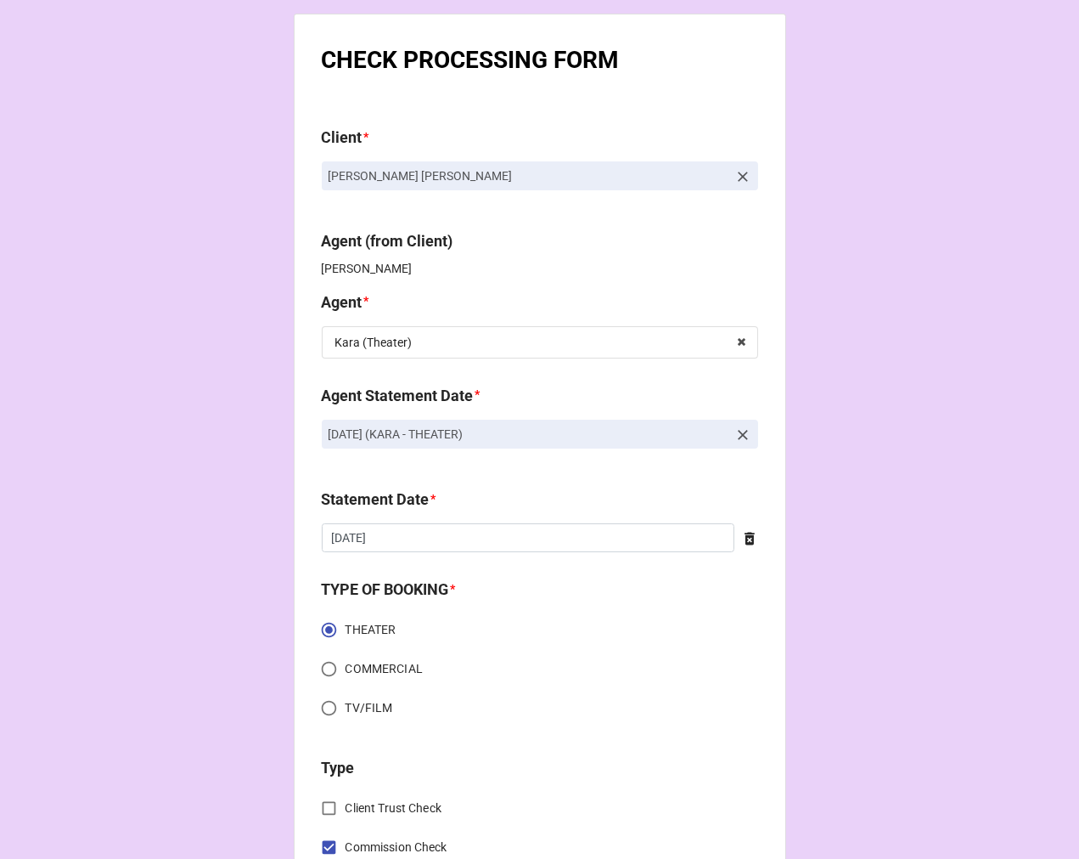
click at [745, 538] on icon at bounding box center [750, 538] width 10 height 13
click at [536, 538] on input "text" at bounding box center [540, 537] width 436 height 29
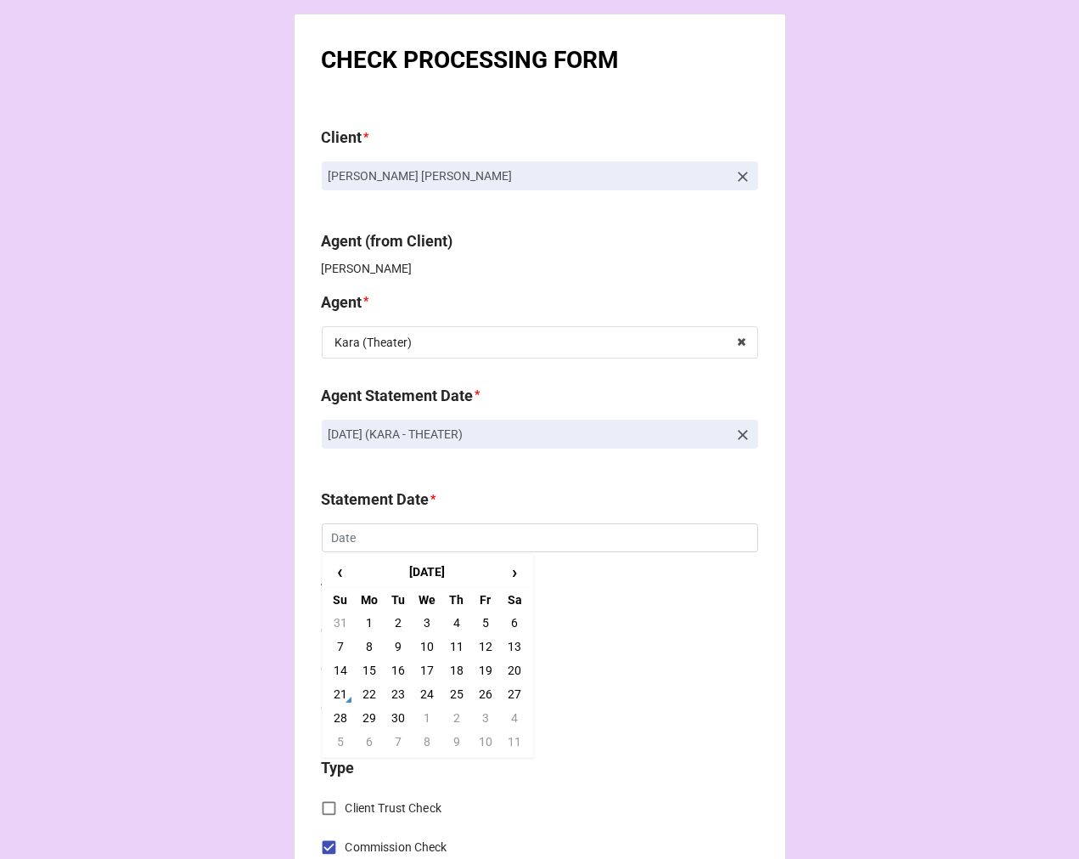
click at [482, 719] on td "3" at bounding box center [485, 718] width 29 height 24
type input "[DATE]"
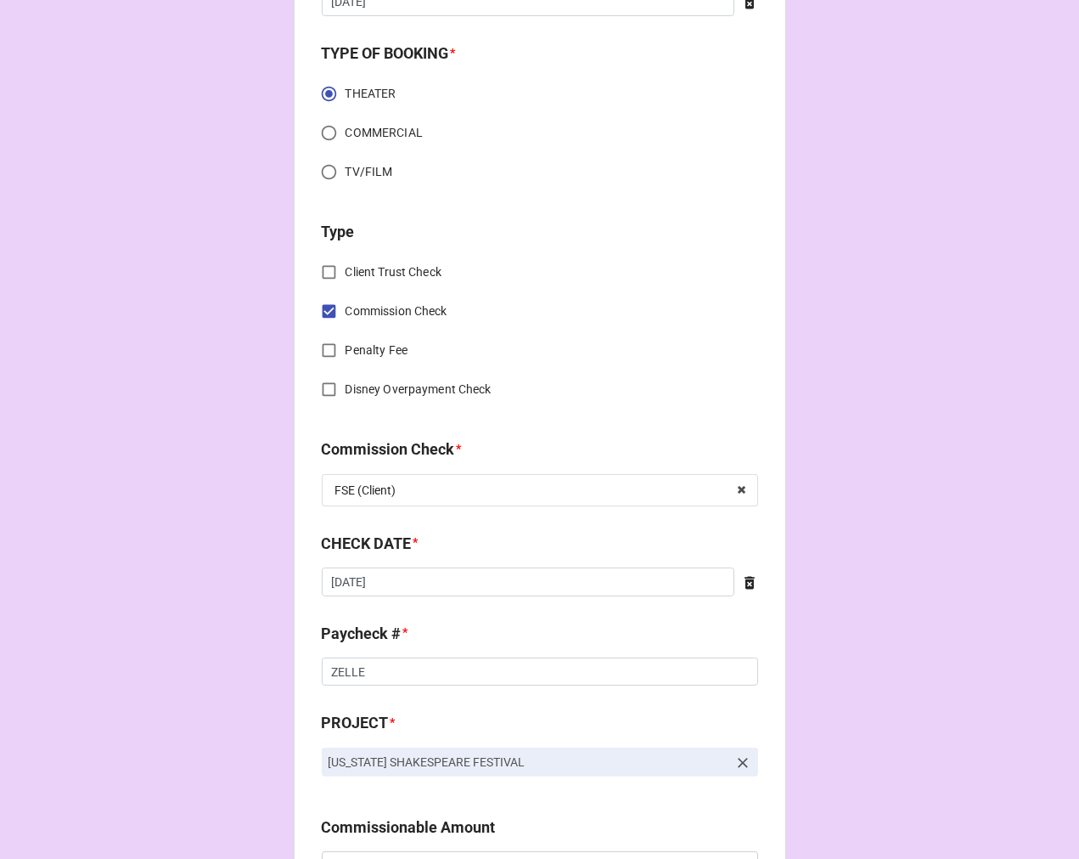
scroll to position [566, 0]
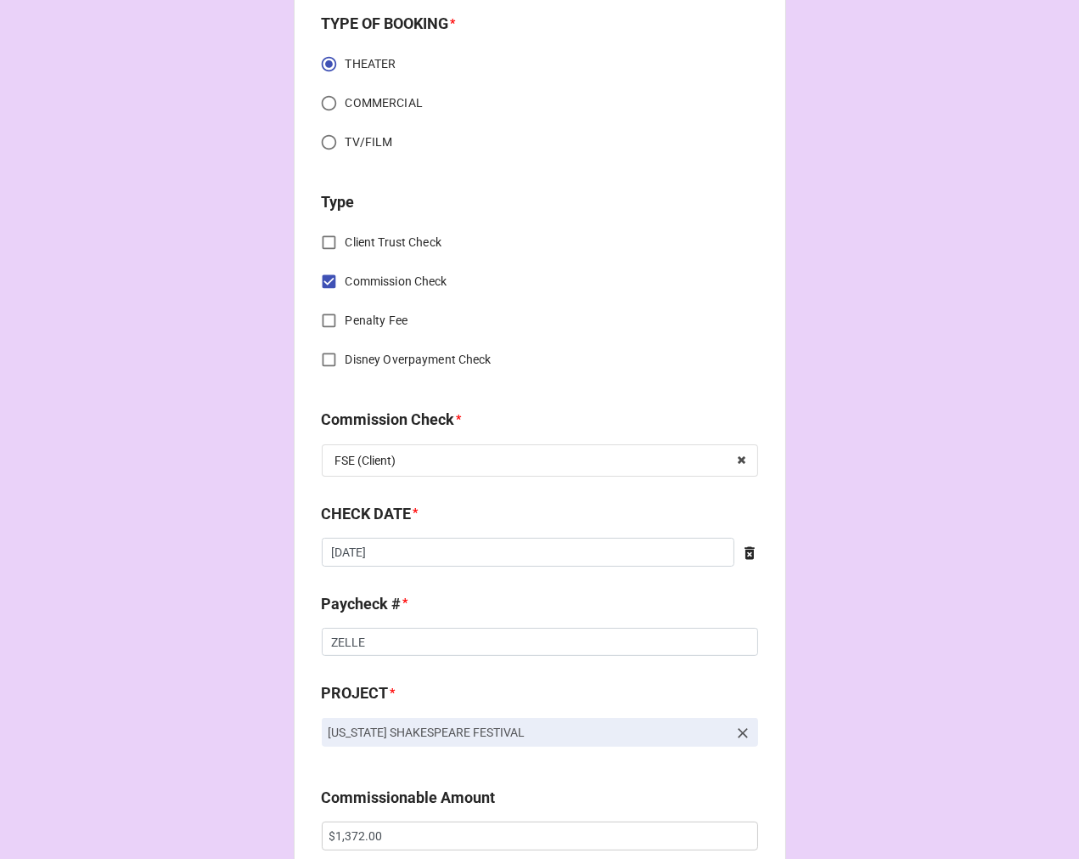
click at [745, 554] on icon at bounding box center [750, 552] width 10 height 13
click at [552, 560] on input "text" at bounding box center [540, 552] width 436 height 29
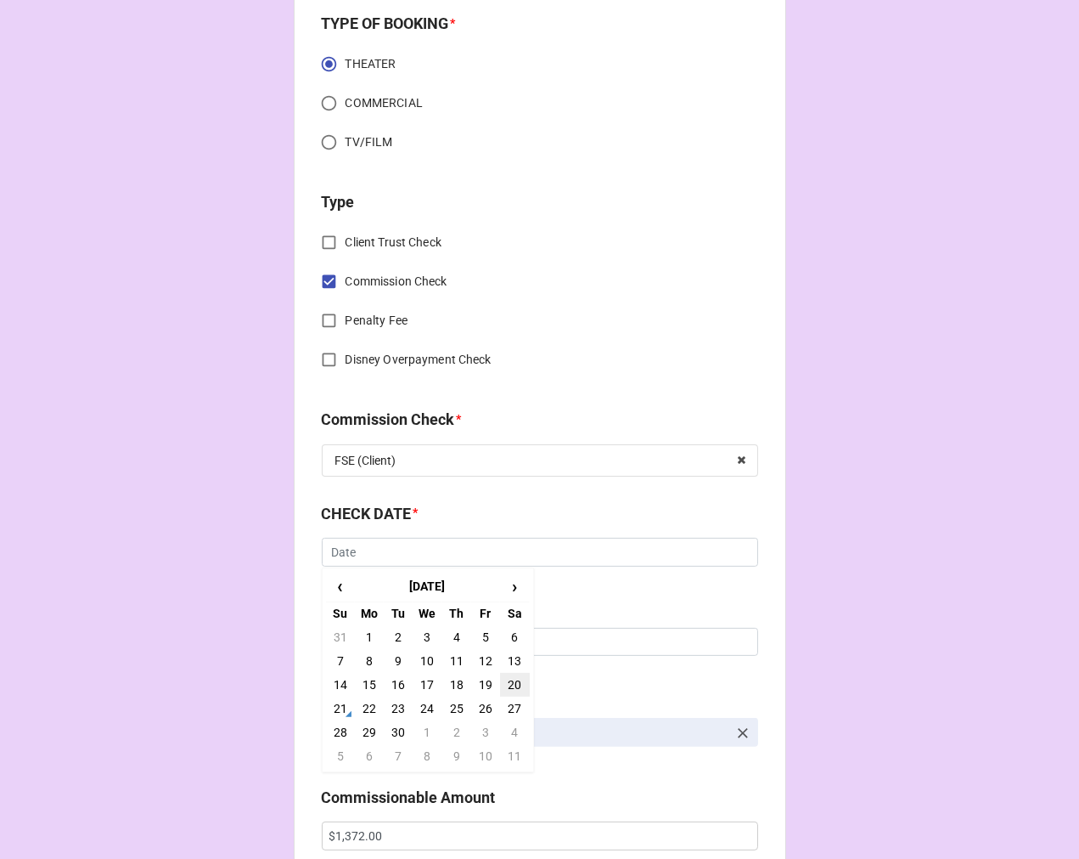
click at [506, 680] on td "20" at bounding box center [514, 685] width 29 height 24
type input "[DATE]"
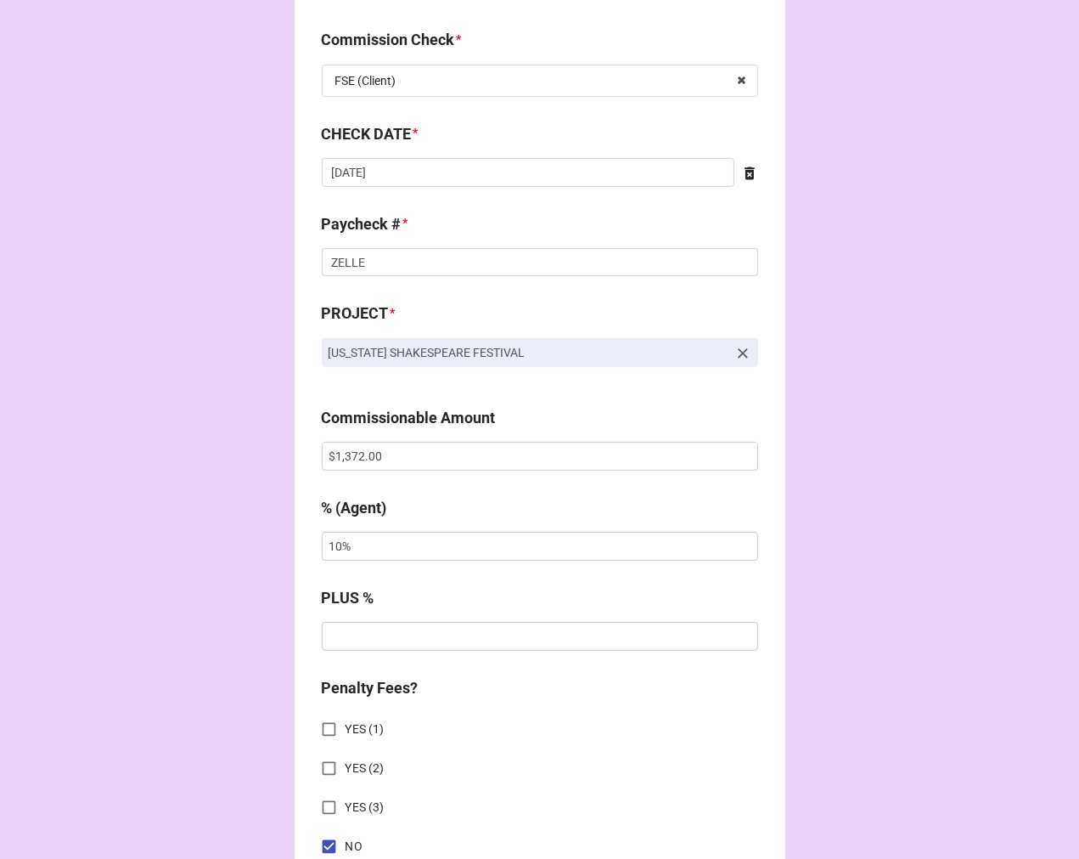
scroll to position [1038, 0]
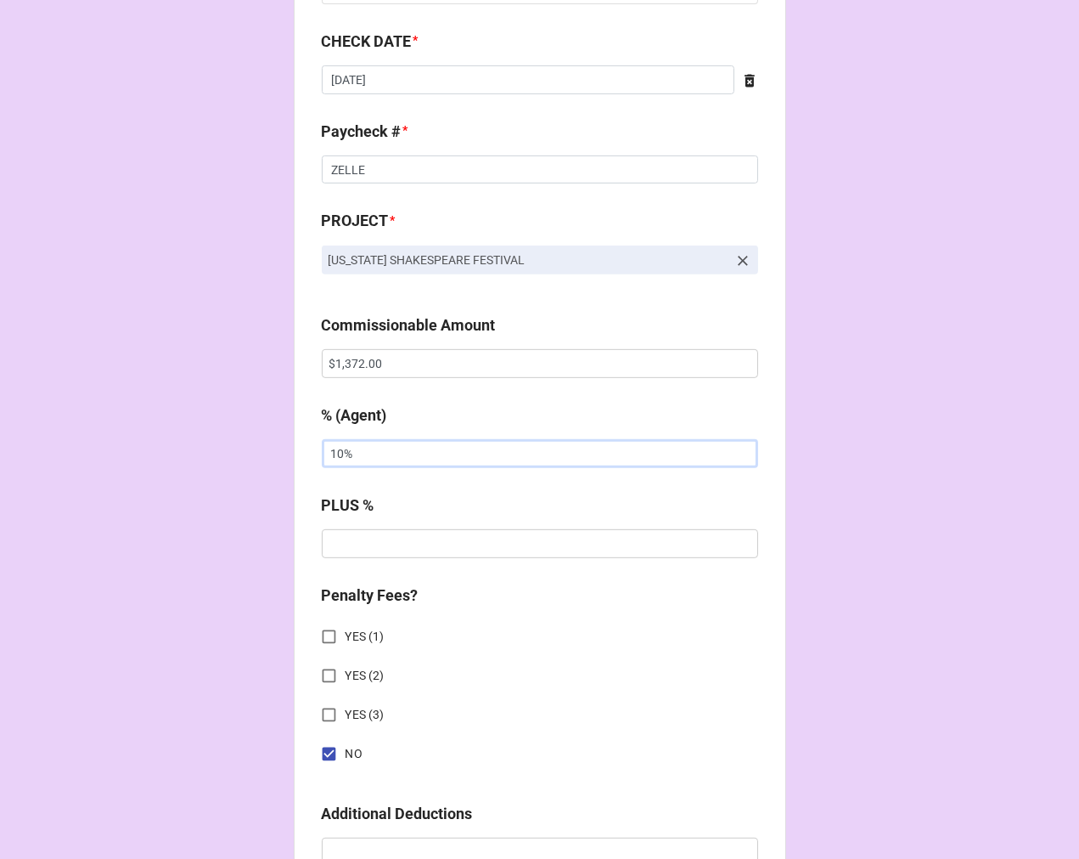
click at [329, 444] on input "10%" at bounding box center [540, 453] width 436 height 29
click at [351, 363] on input "$1,372.00" at bounding box center [540, 363] width 436 height 29
paste input "686"
type input "$686.00"
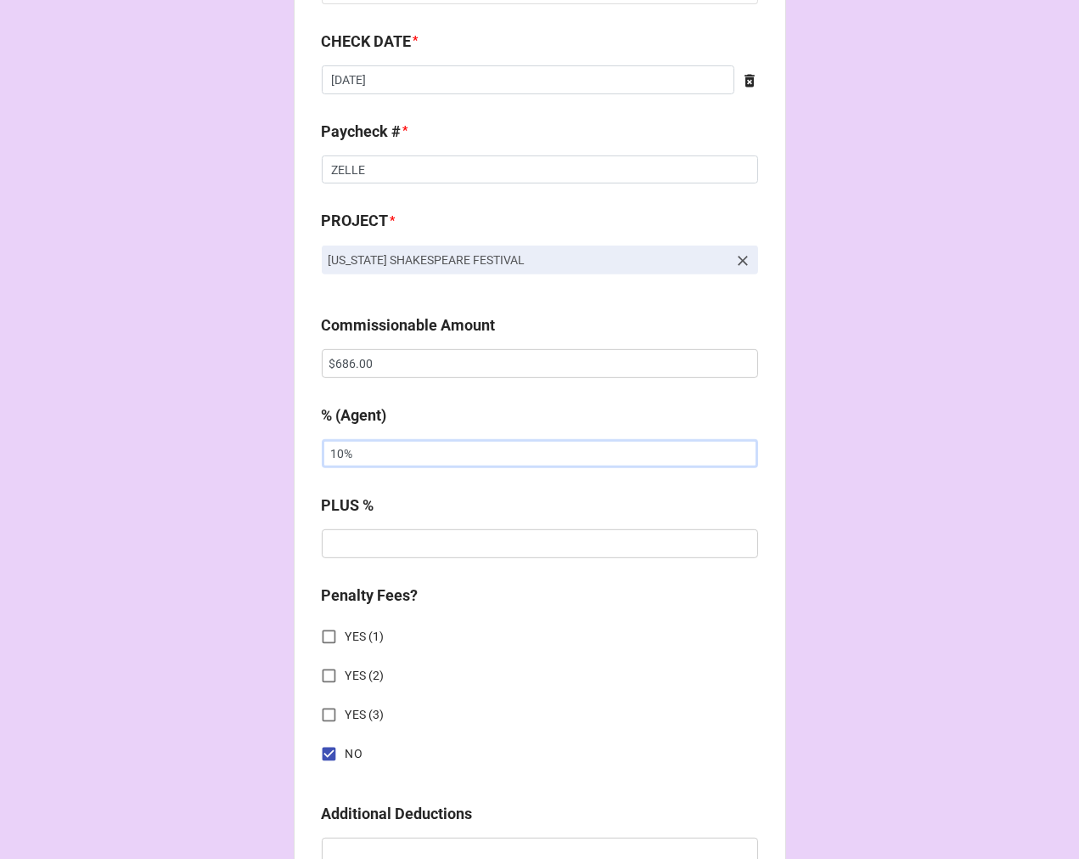
drag, startPoint x: 379, startPoint y: 452, endPoint x: 222, endPoint y: 431, distance: 157.7
click at [246, 436] on div "CHECK PROCESSING FORM Client * Nicole Eve Goldstein Agent (from Client) Kara Ag…" at bounding box center [539, 374] width 1079 height 2825
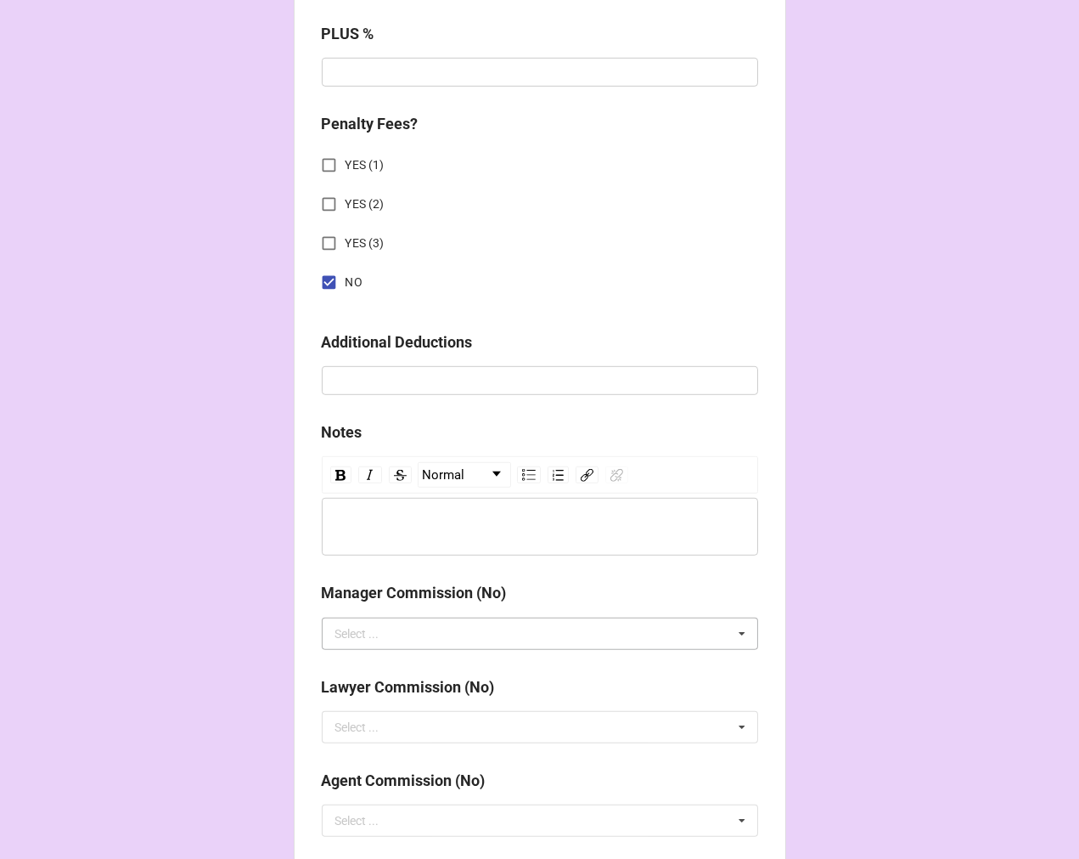
scroll to position [1966, 0]
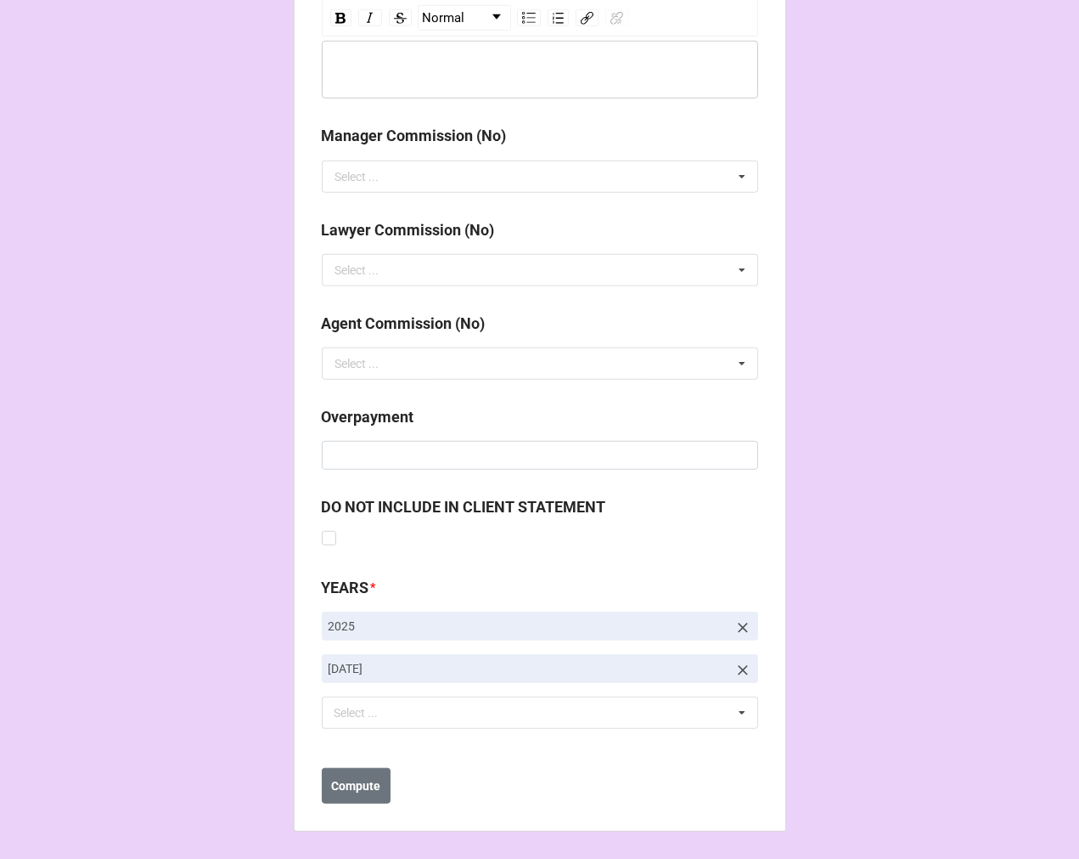
type input "5%"
click at [740, 663] on icon at bounding box center [743, 670] width 17 height 17
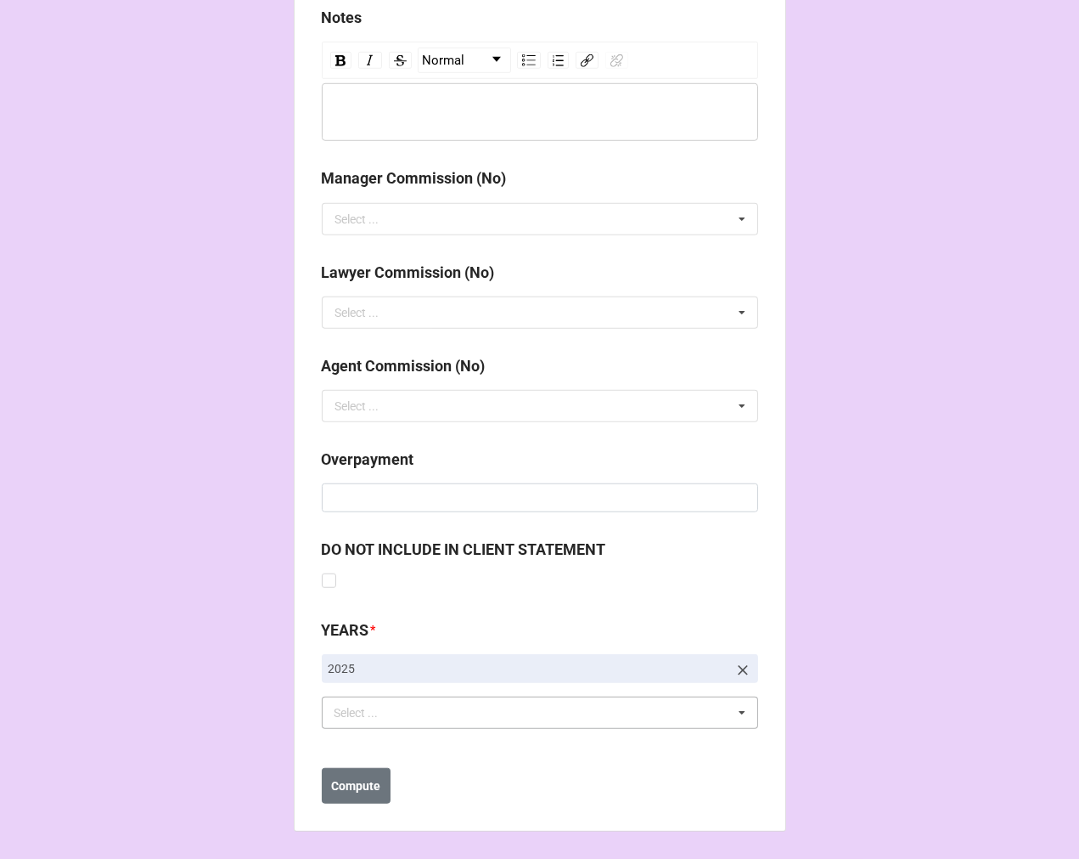
scroll to position [1923, 0]
click at [433, 718] on div "Select ... No results found." at bounding box center [540, 712] width 436 height 32
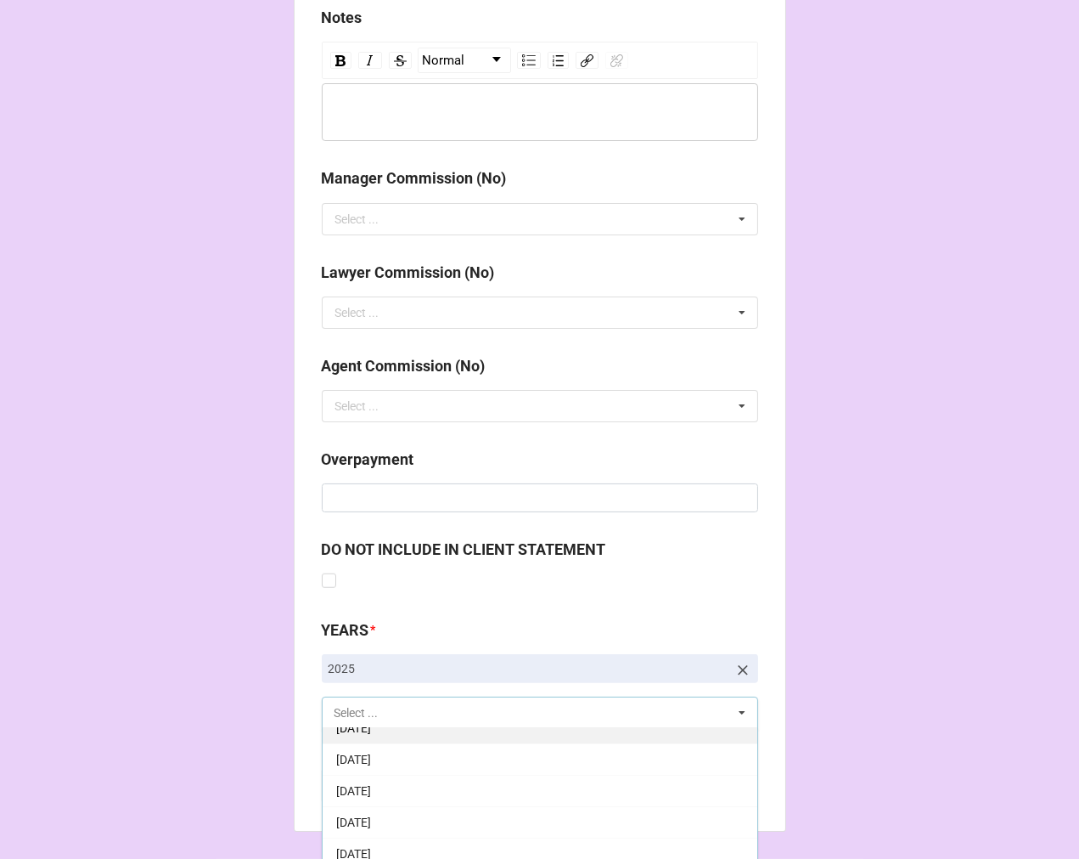
scroll to position [189, 0]
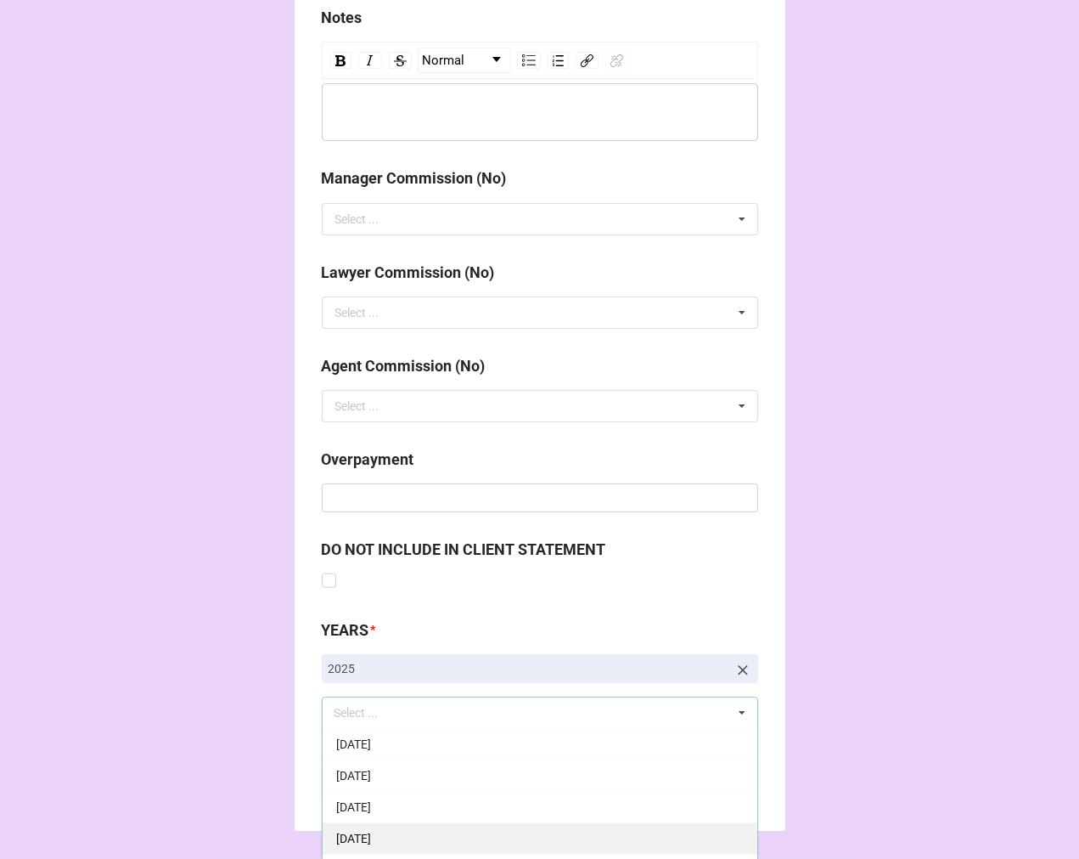
click at [371, 831] on span "[DATE]" at bounding box center [353, 838] width 35 height 14
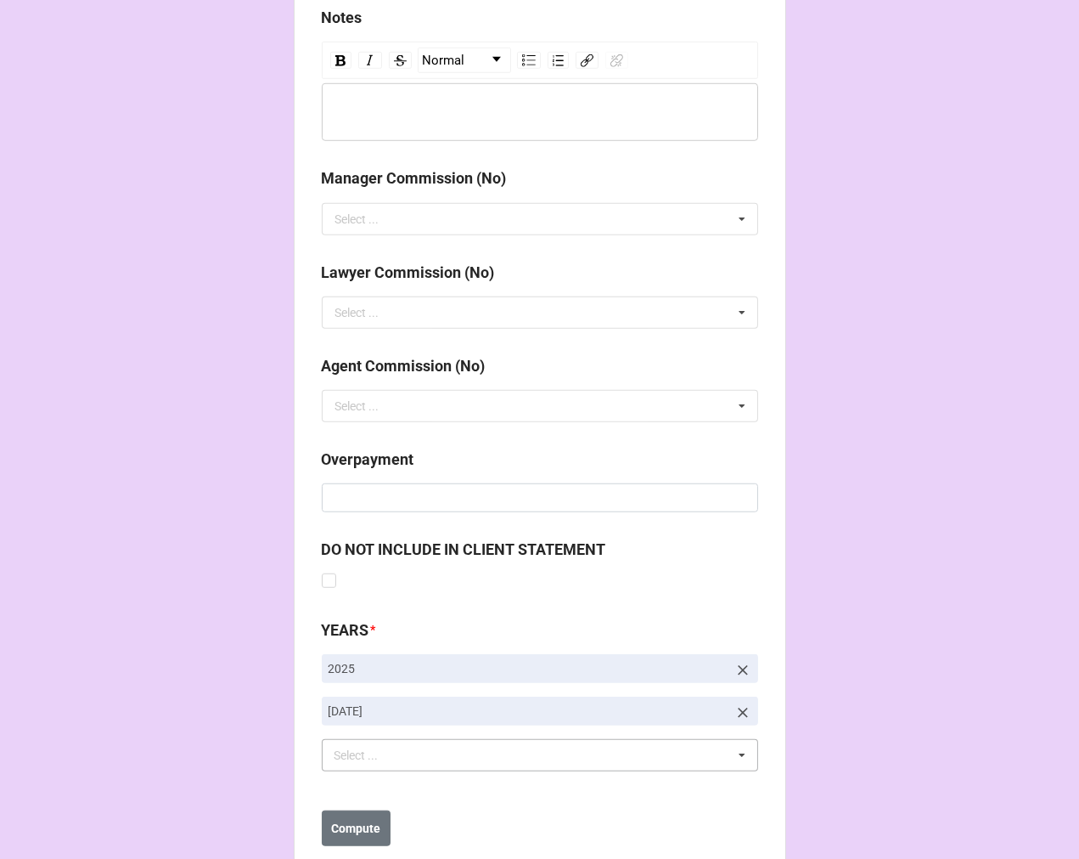
click at [352, 827] on b "Compute" at bounding box center [355, 828] width 49 height 18
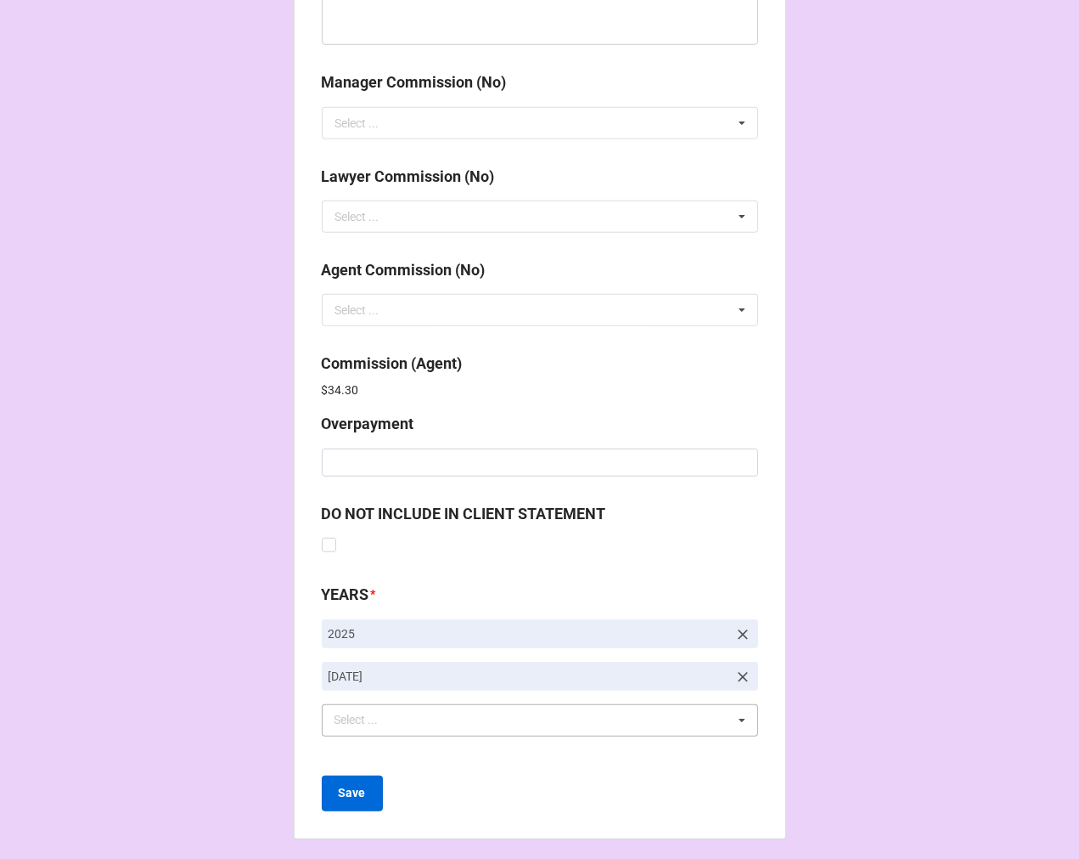
scroll to position [2026, 0]
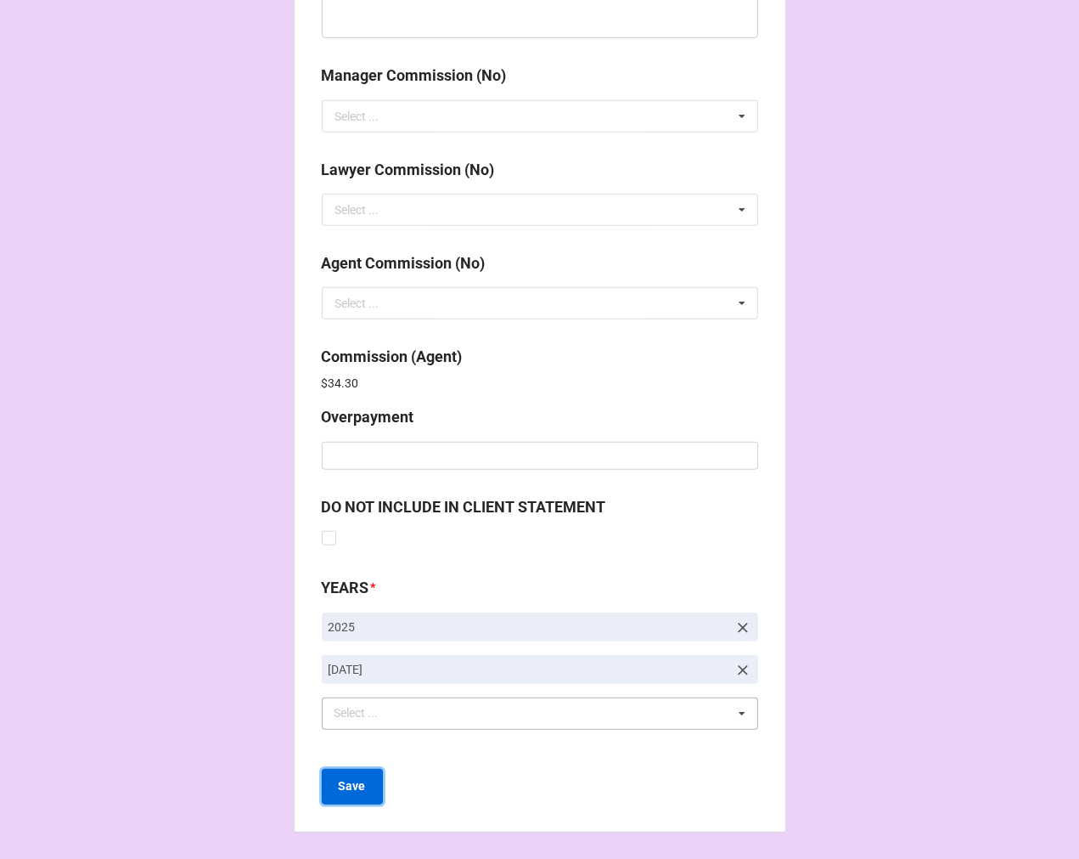
click at [352, 795] on button "Save" at bounding box center [352, 787] width 61 height 36
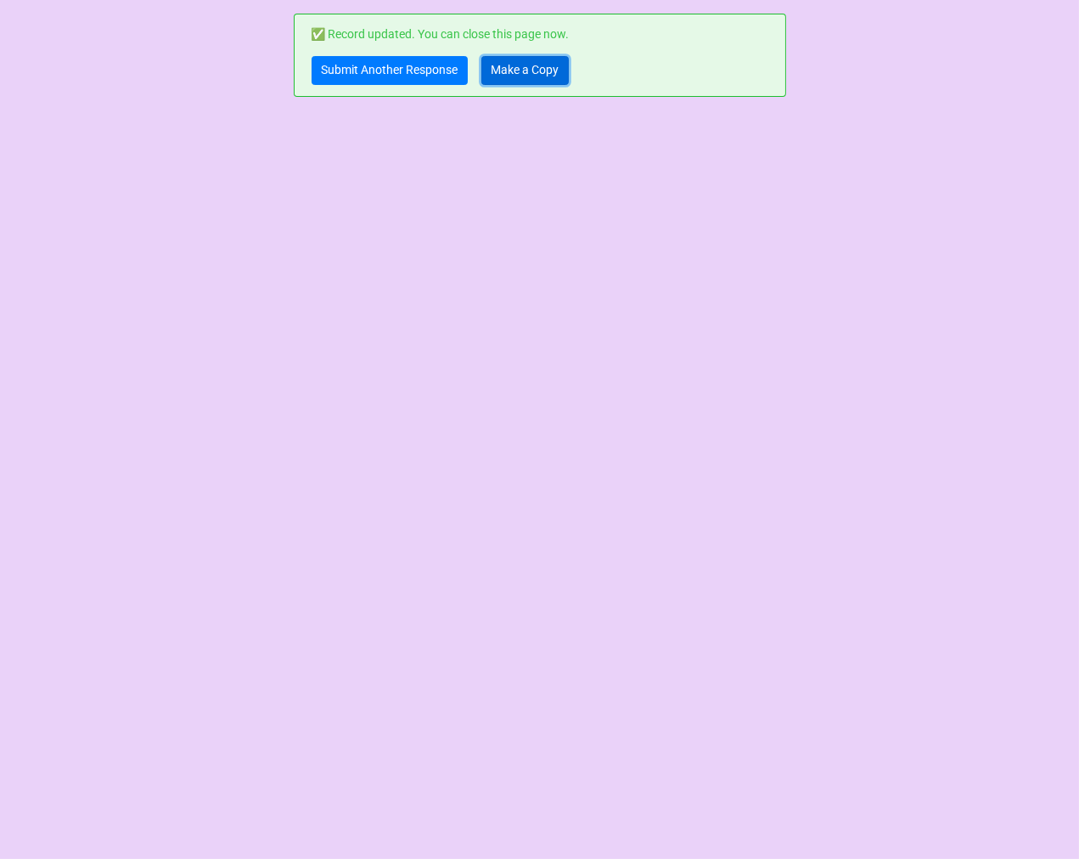
click at [524, 70] on link "Make a Copy" at bounding box center [525, 70] width 87 height 29
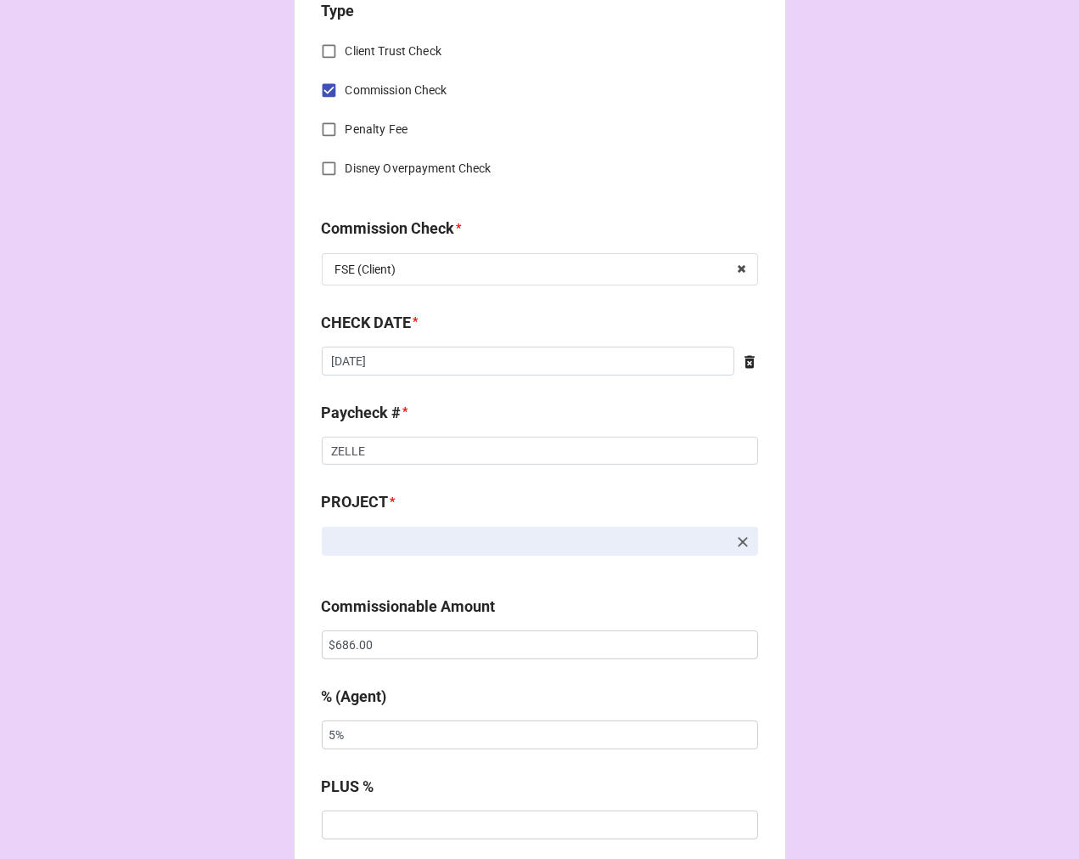
scroll to position [849, 0]
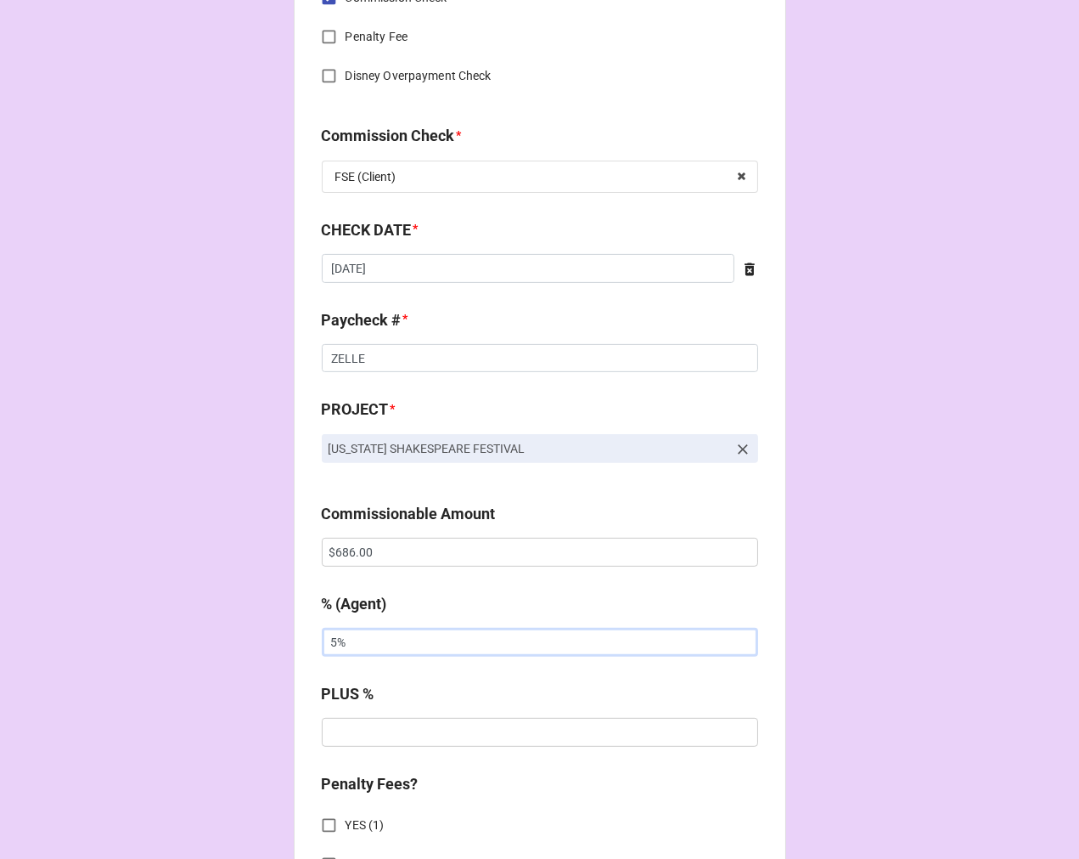
drag, startPoint x: 375, startPoint y: 639, endPoint x: 197, endPoint y: 582, distance: 186.4
click at [267, 632] on div "CHECK PROCESSING FORM Client * [PERSON_NAME] [PERSON_NAME] Agent (from Client) …" at bounding box center [539, 563] width 1079 height 2825
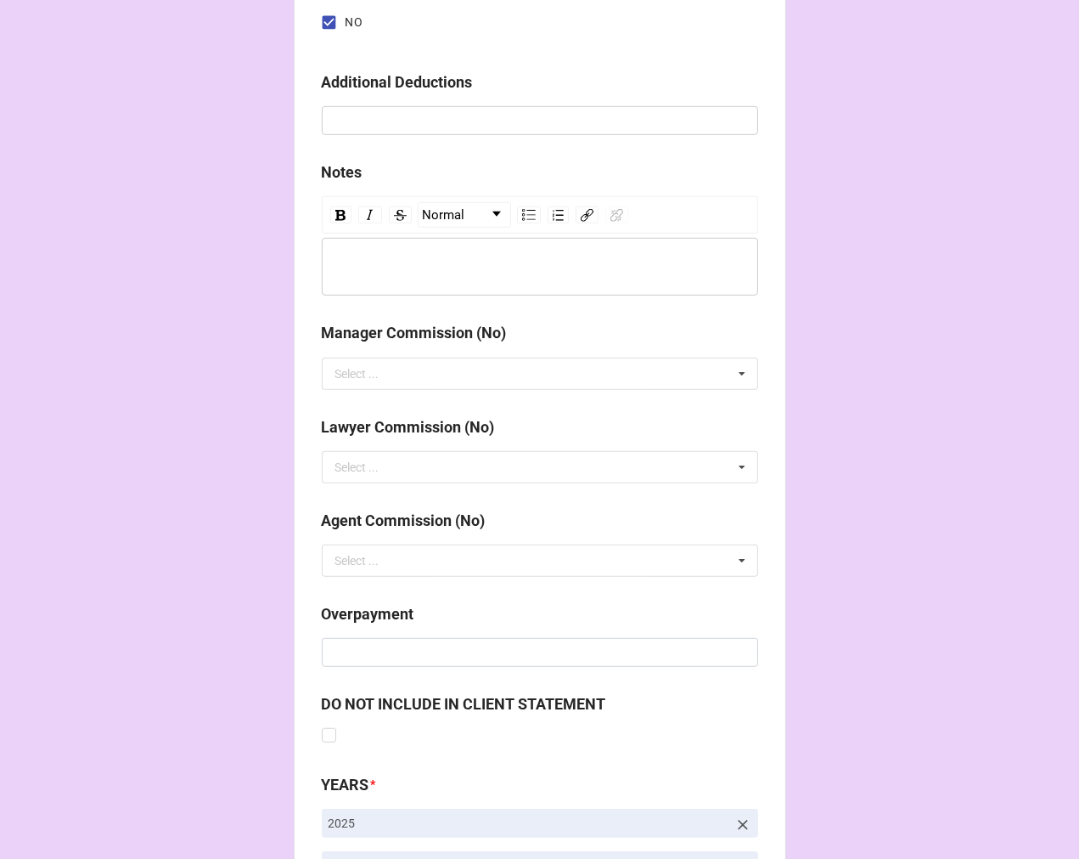
scroll to position [1966, 0]
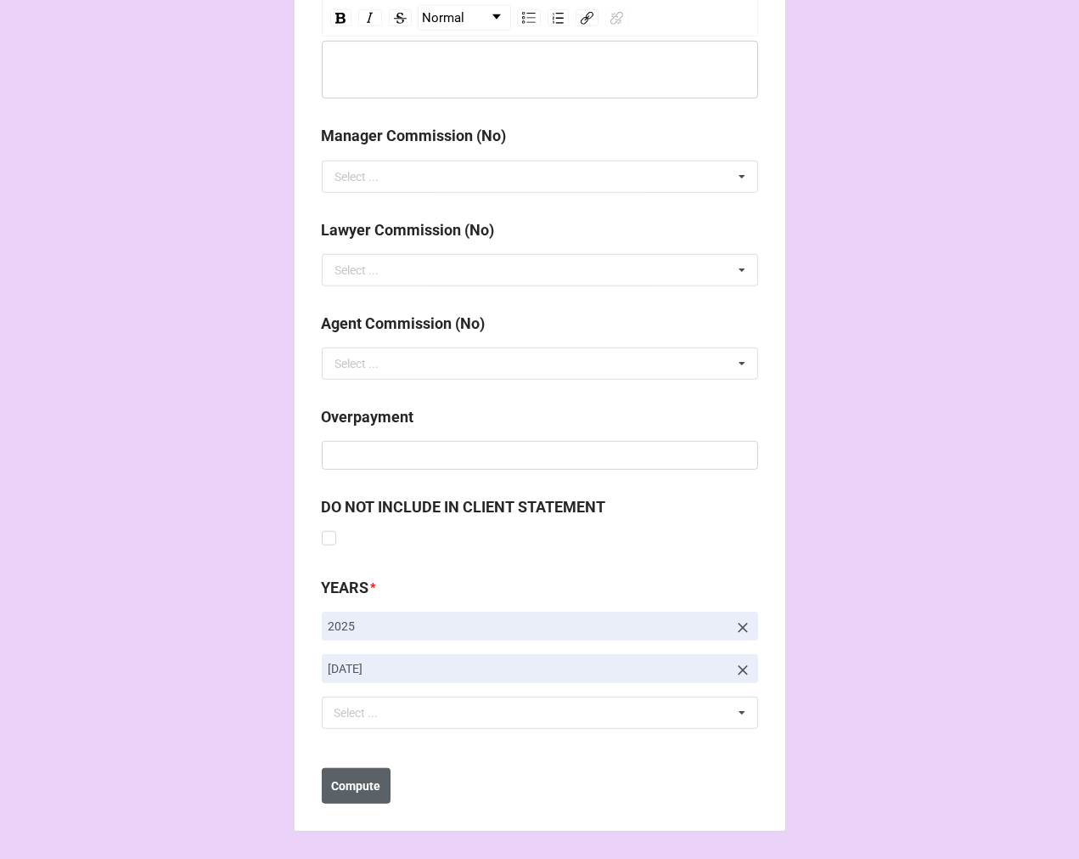
type input "10%"
click at [348, 790] on b "Compute" at bounding box center [355, 786] width 49 height 18
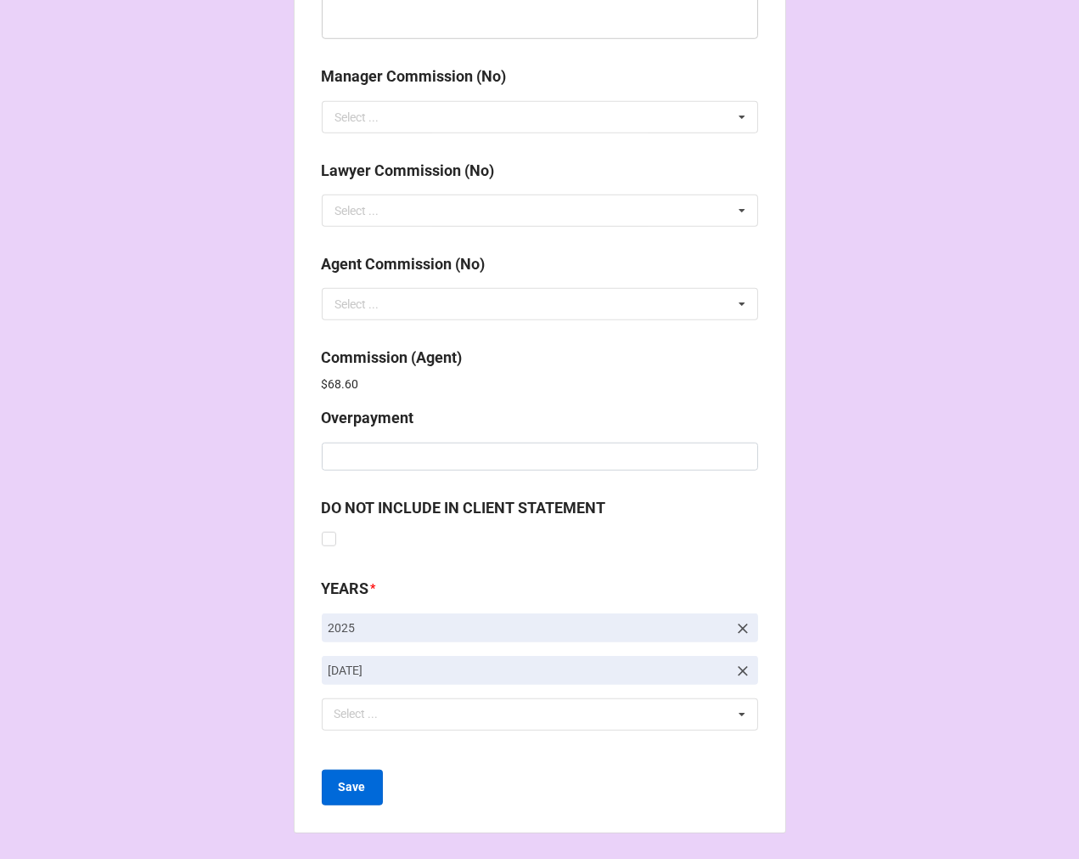
scroll to position [2026, 0]
click at [352, 787] on b "Save" at bounding box center [352, 786] width 27 height 18
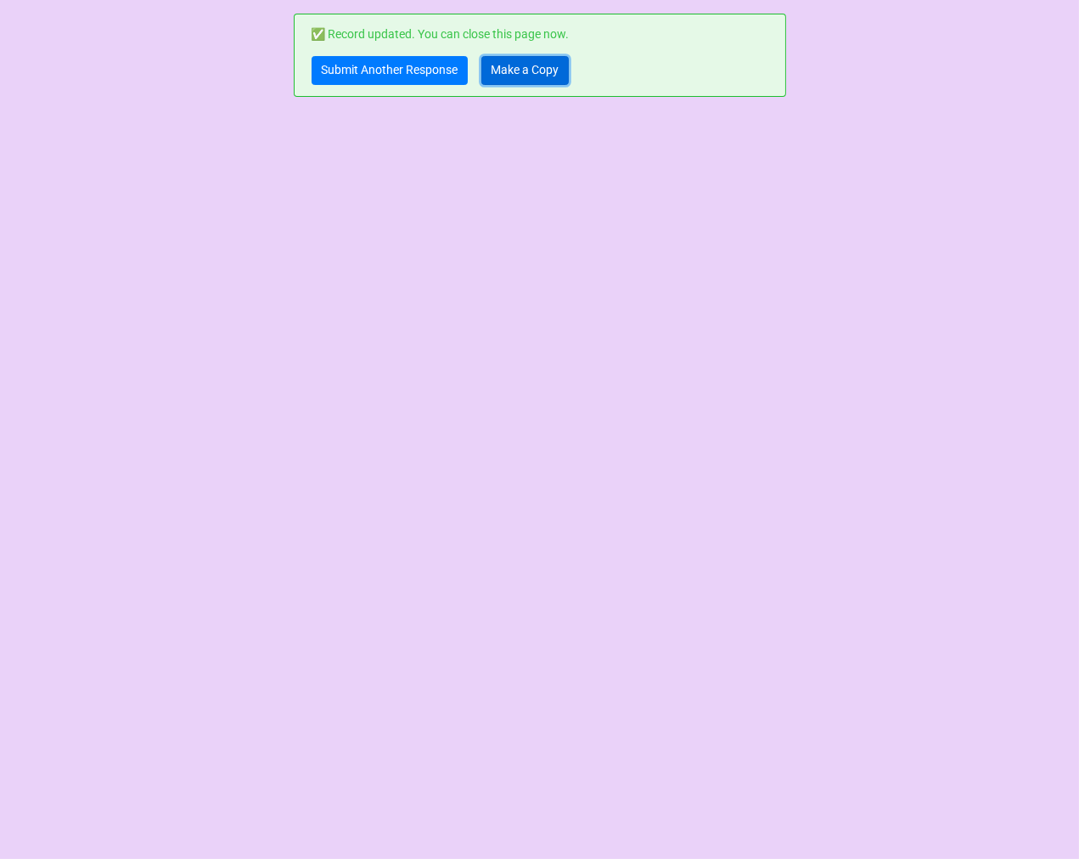
click at [554, 65] on link "Make a Copy" at bounding box center [525, 70] width 87 height 29
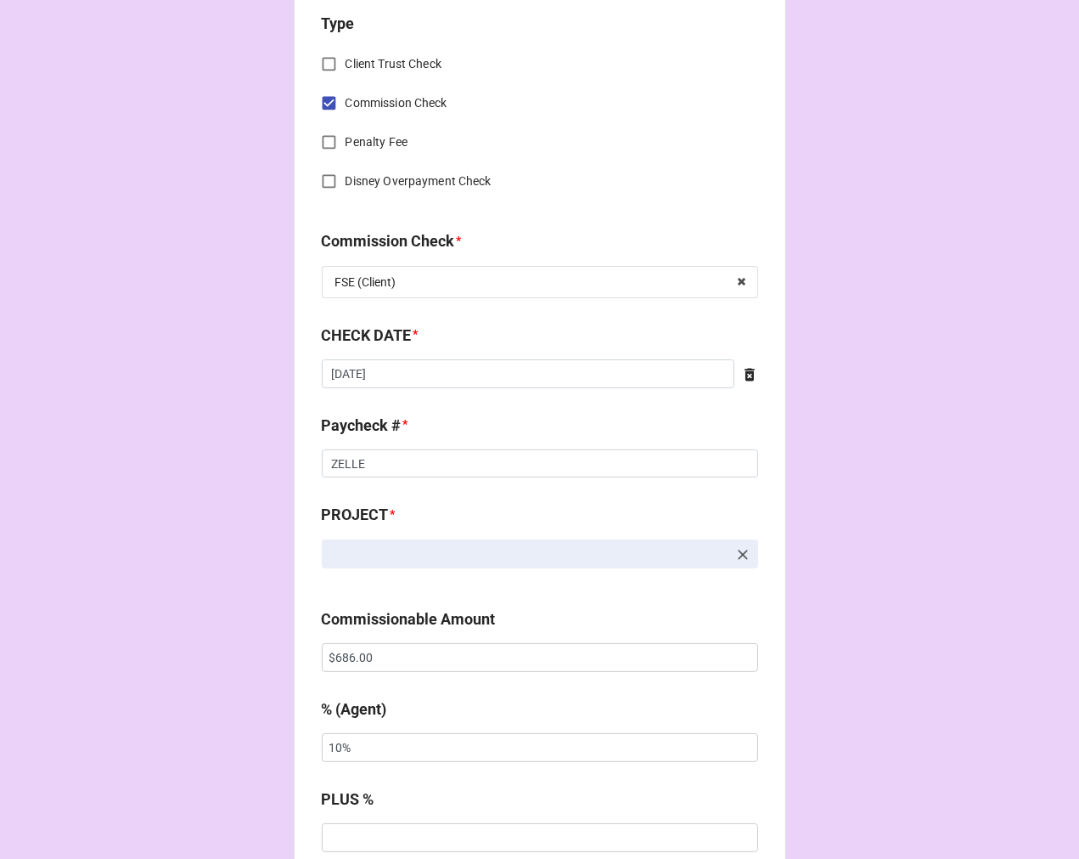
scroll to position [754, 0]
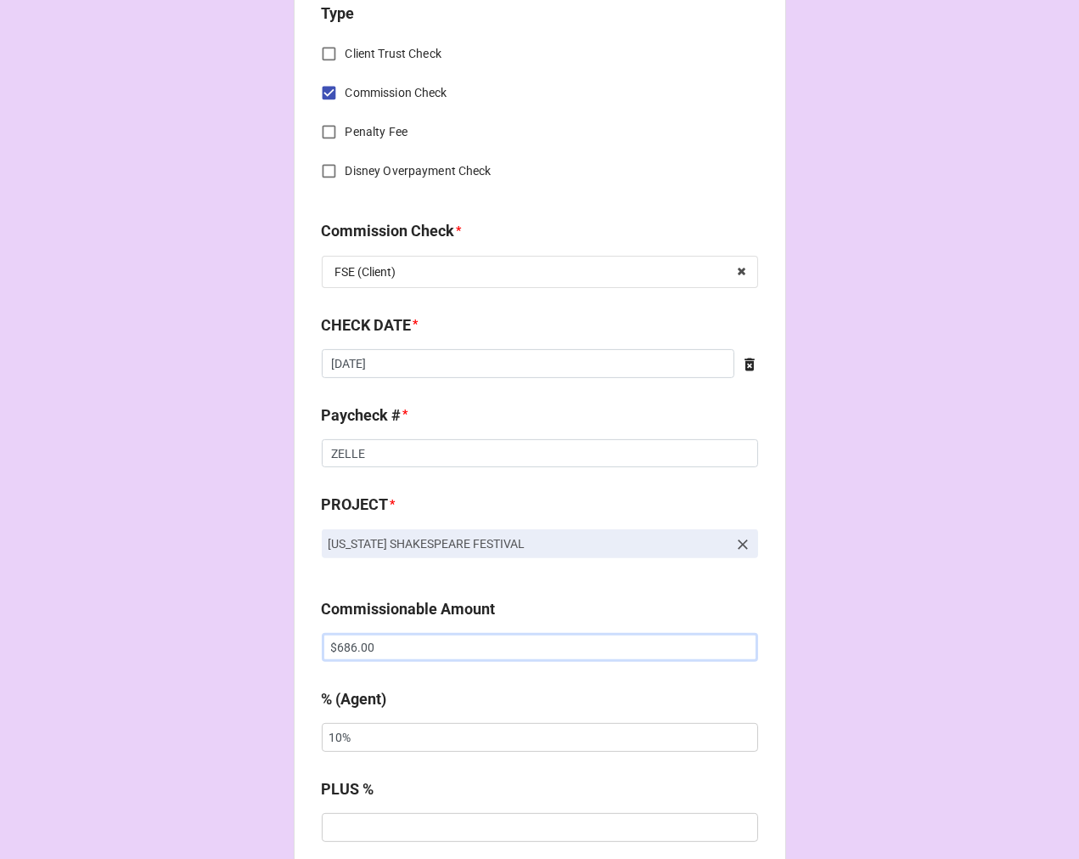
drag, startPoint x: 378, startPoint y: 639, endPoint x: 314, endPoint y: 632, distance: 64.1
click at [337, 638] on input "$686.00" at bounding box center [540, 647] width 436 height 29
paste input "1,372"
drag, startPoint x: 430, startPoint y: 644, endPoint x: 211, endPoint y: 634, distance: 219.3
click at [213, 635] on div "CHECK PROCESSING FORM Client * [PERSON_NAME] [PERSON_NAME] Agent (from Client) …" at bounding box center [539, 658] width 1079 height 2825
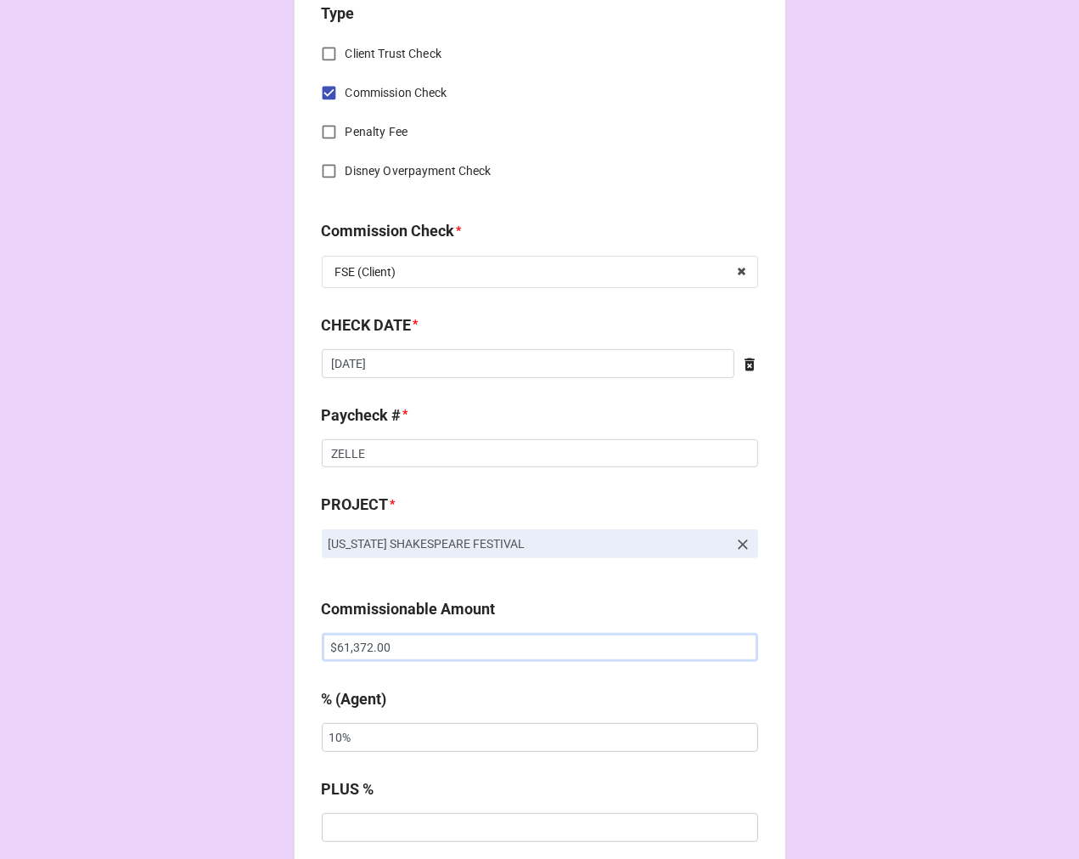
paste input "text"
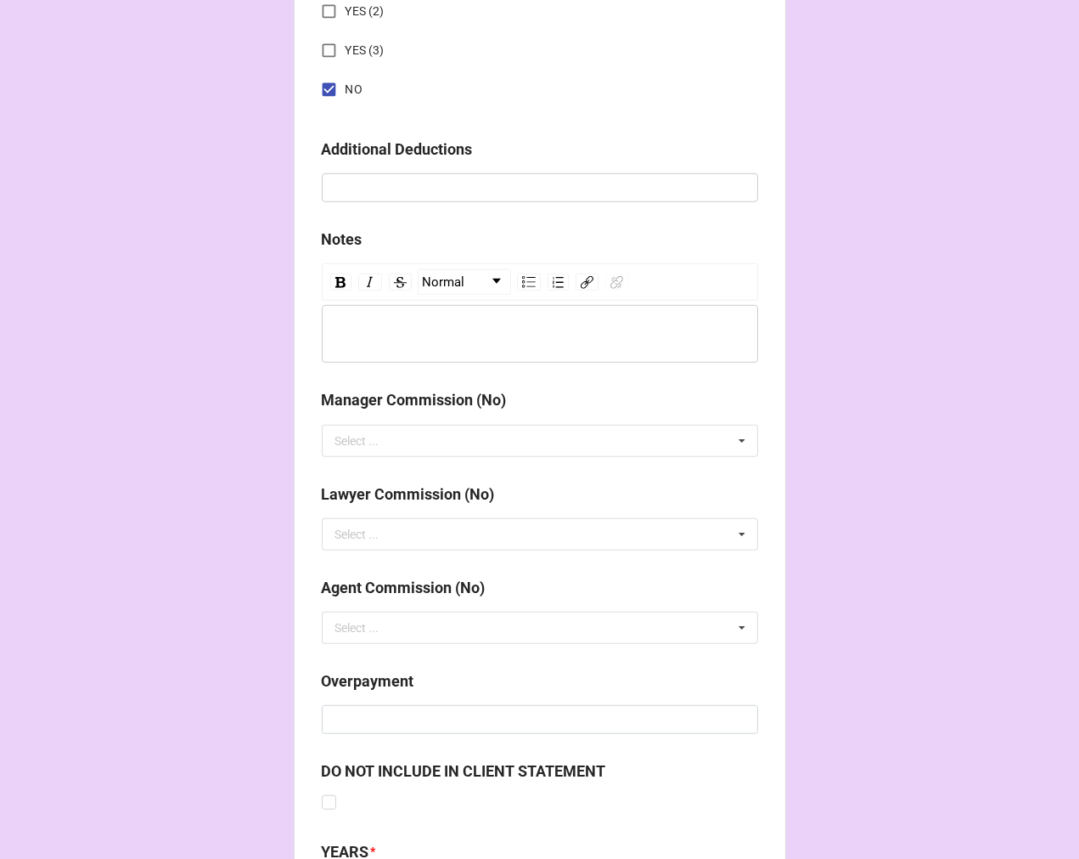
scroll to position [1966, 0]
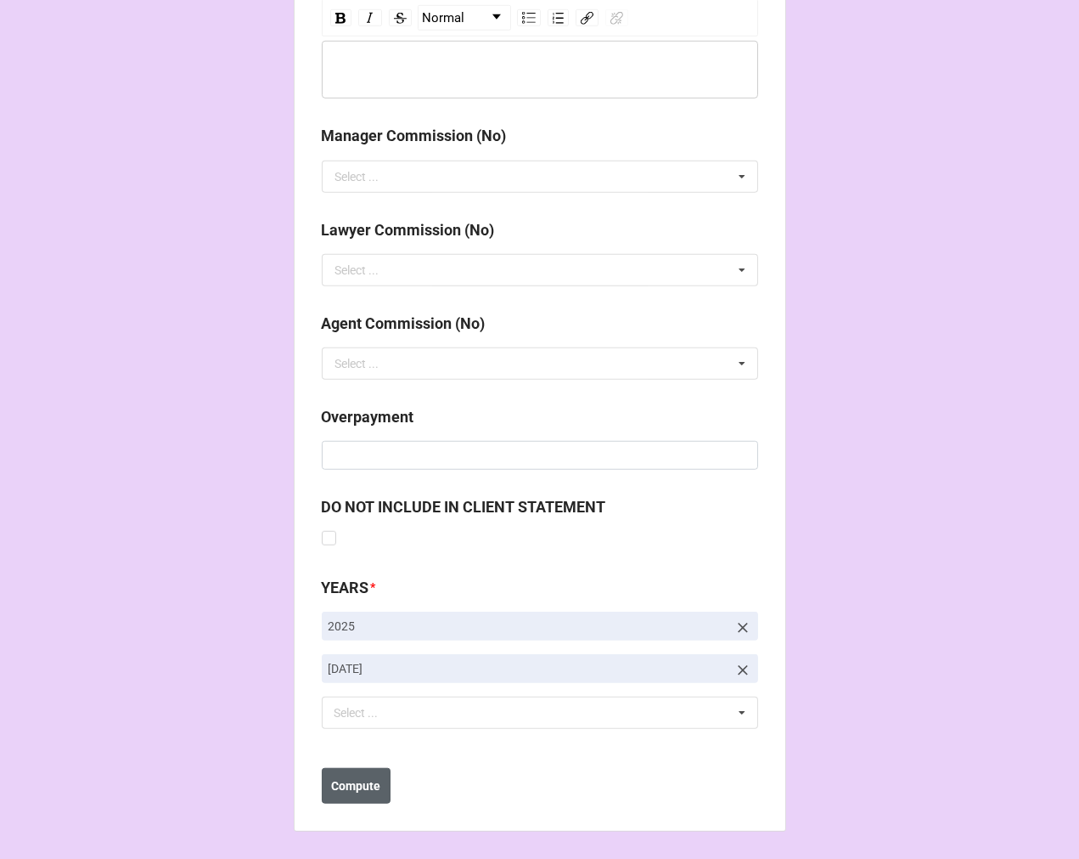
type input "$1,372.00"
click at [374, 792] on b "Compute" at bounding box center [355, 786] width 49 height 18
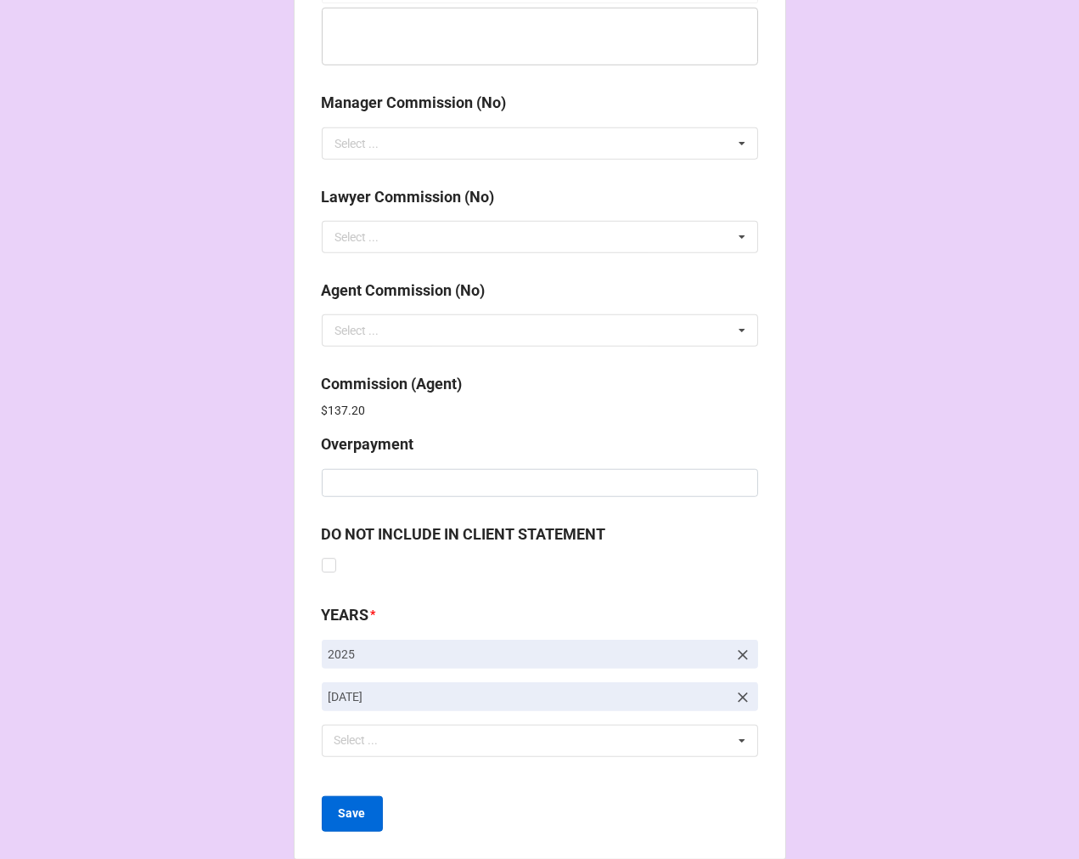
scroll to position [2026, 0]
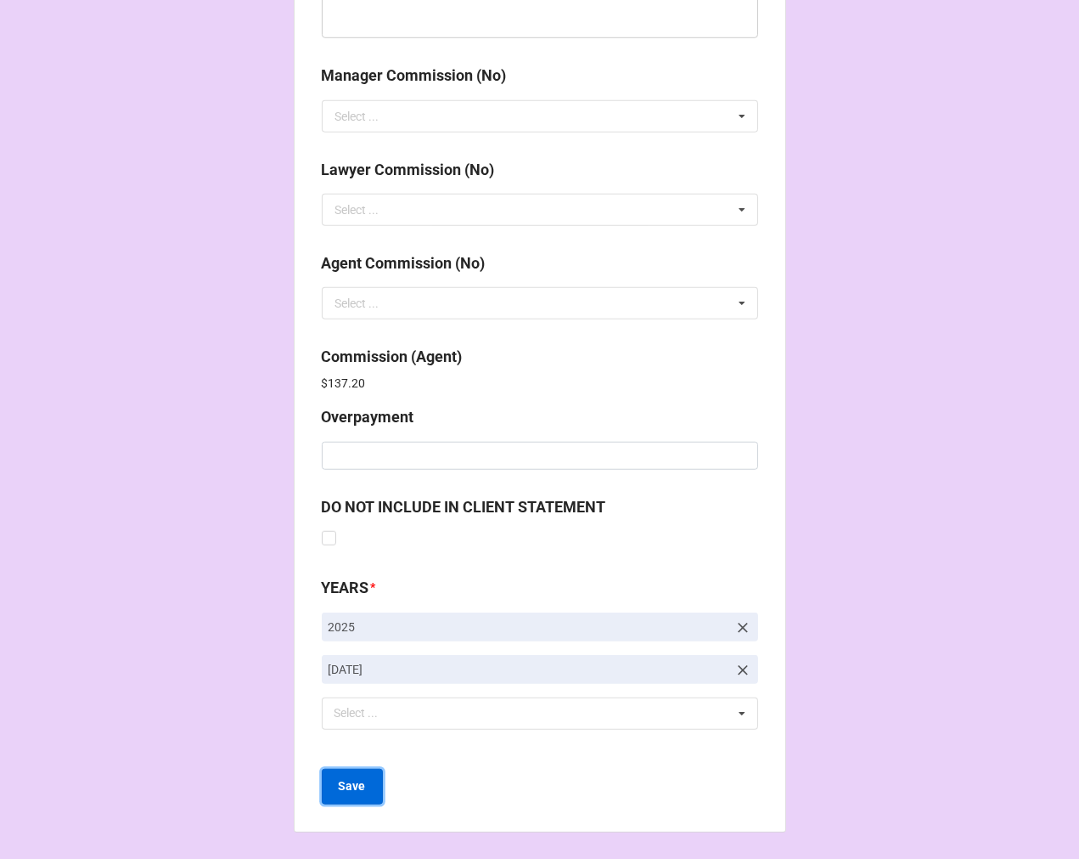
click at [341, 791] on b "Save" at bounding box center [352, 786] width 27 height 18
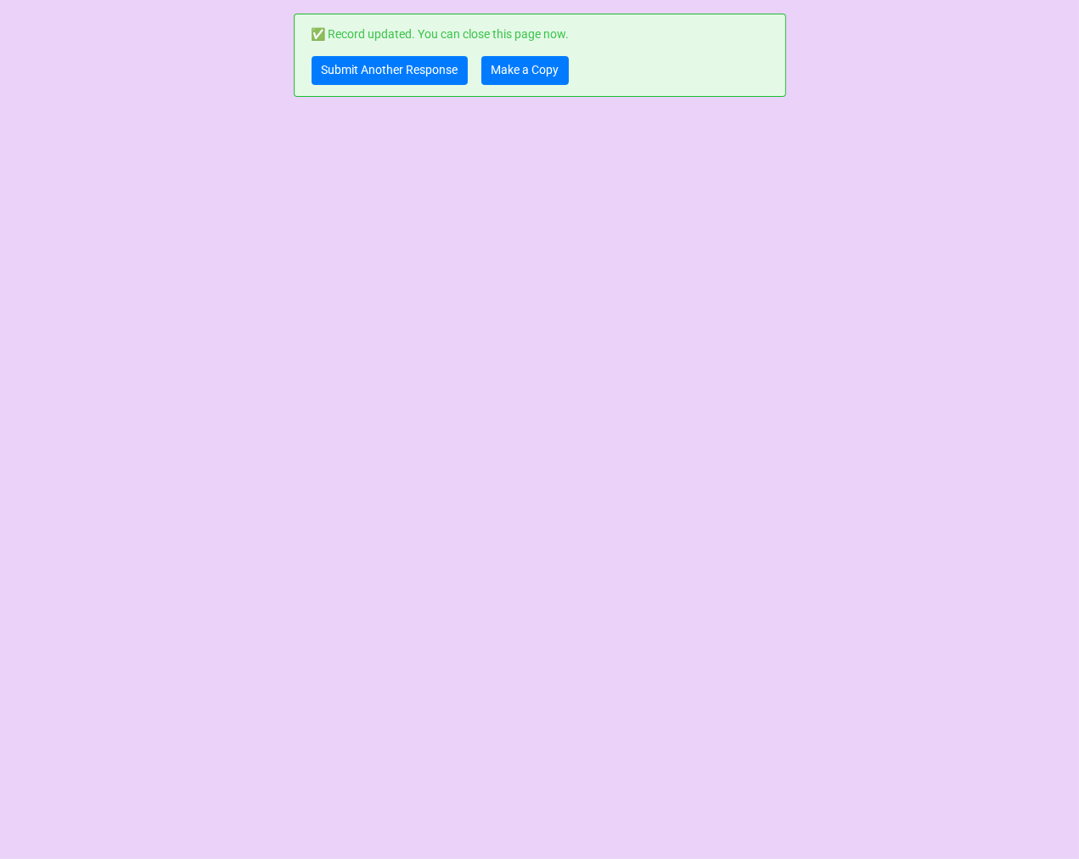
scroll to position [0, 0]
click at [503, 64] on link "Make a Copy" at bounding box center [525, 70] width 87 height 29
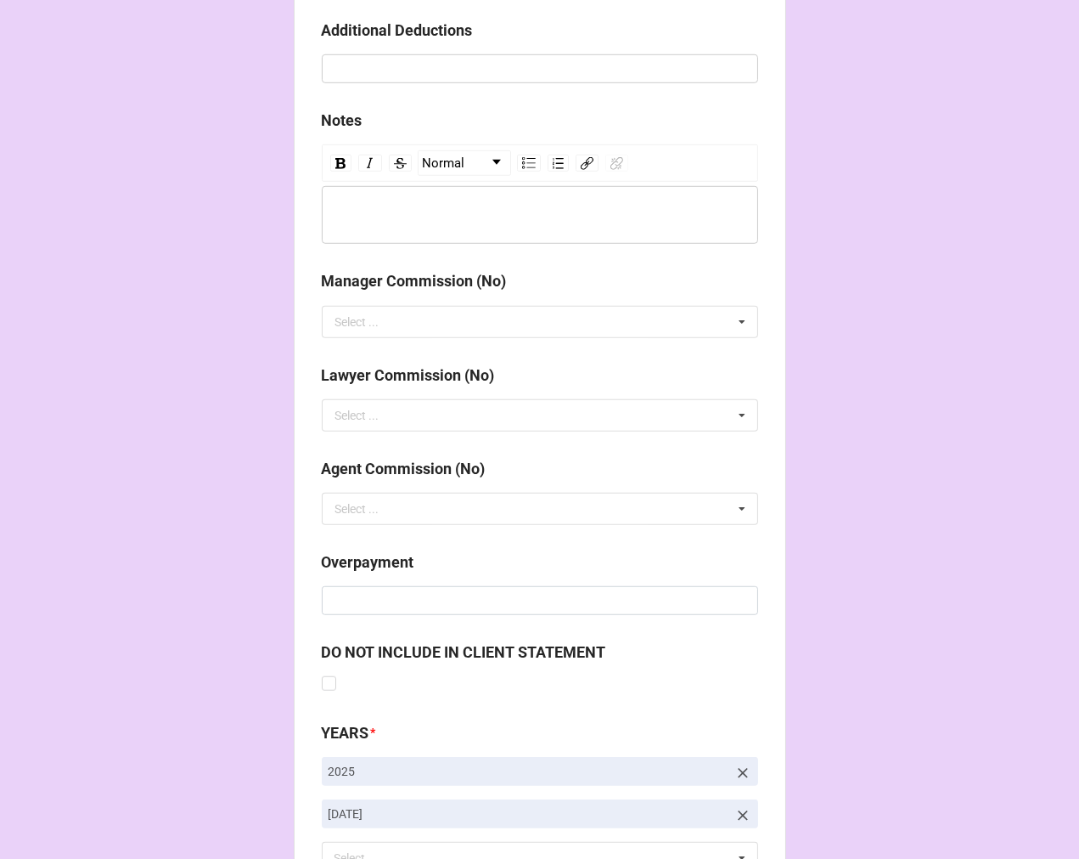
scroll to position [1966, 0]
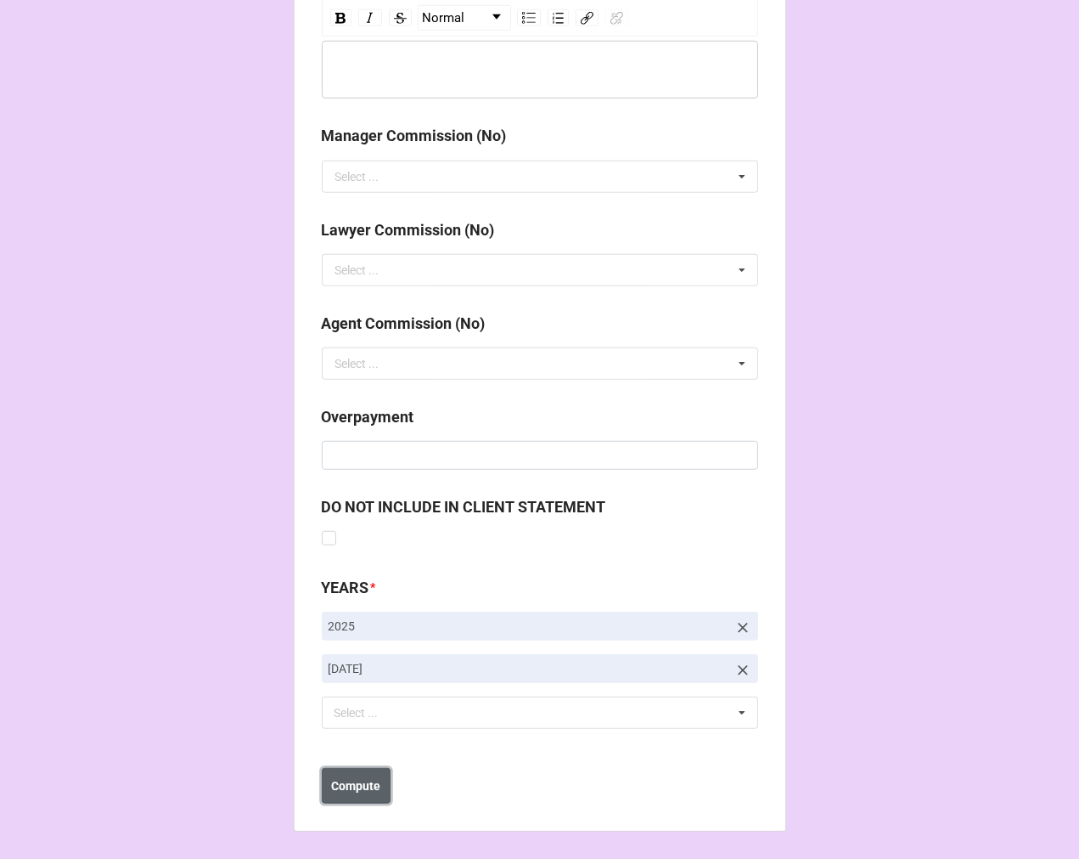
click at [376, 781] on b "Compute" at bounding box center [355, 786] width 49 height 18
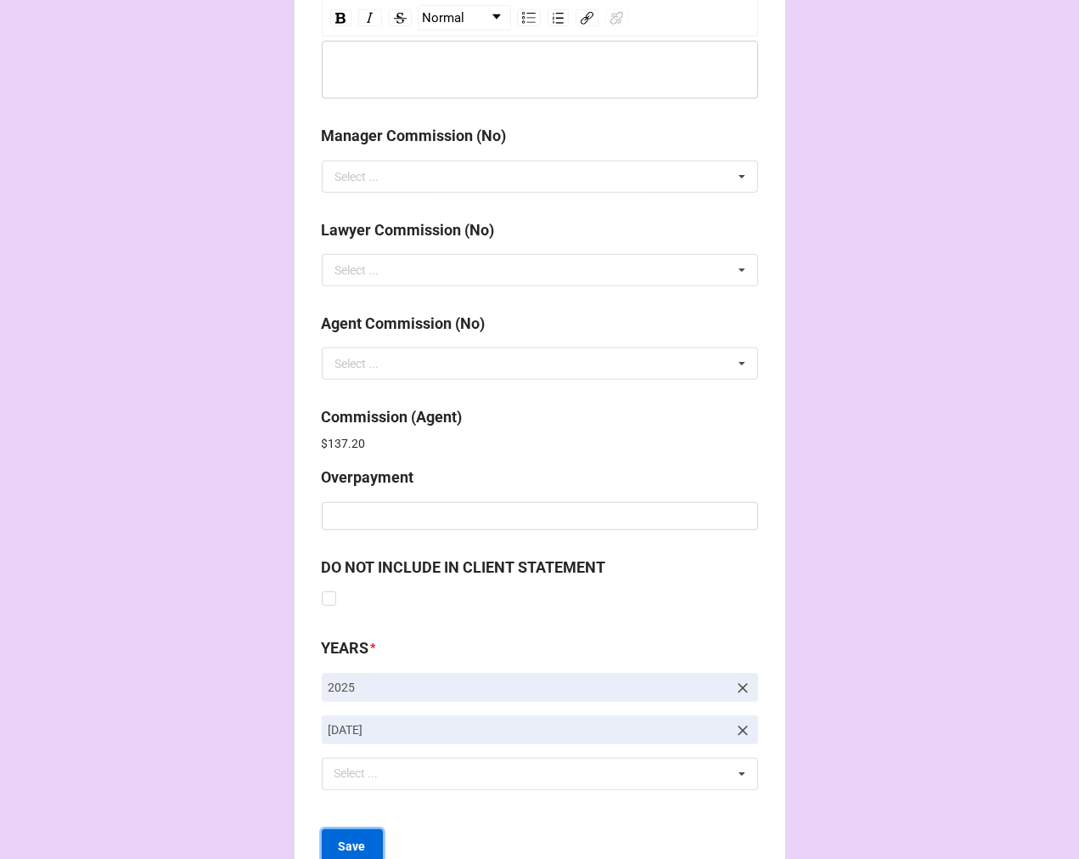
click at [344, 830] on button "Save" at bounding box center [352, 847] width 61 height 36
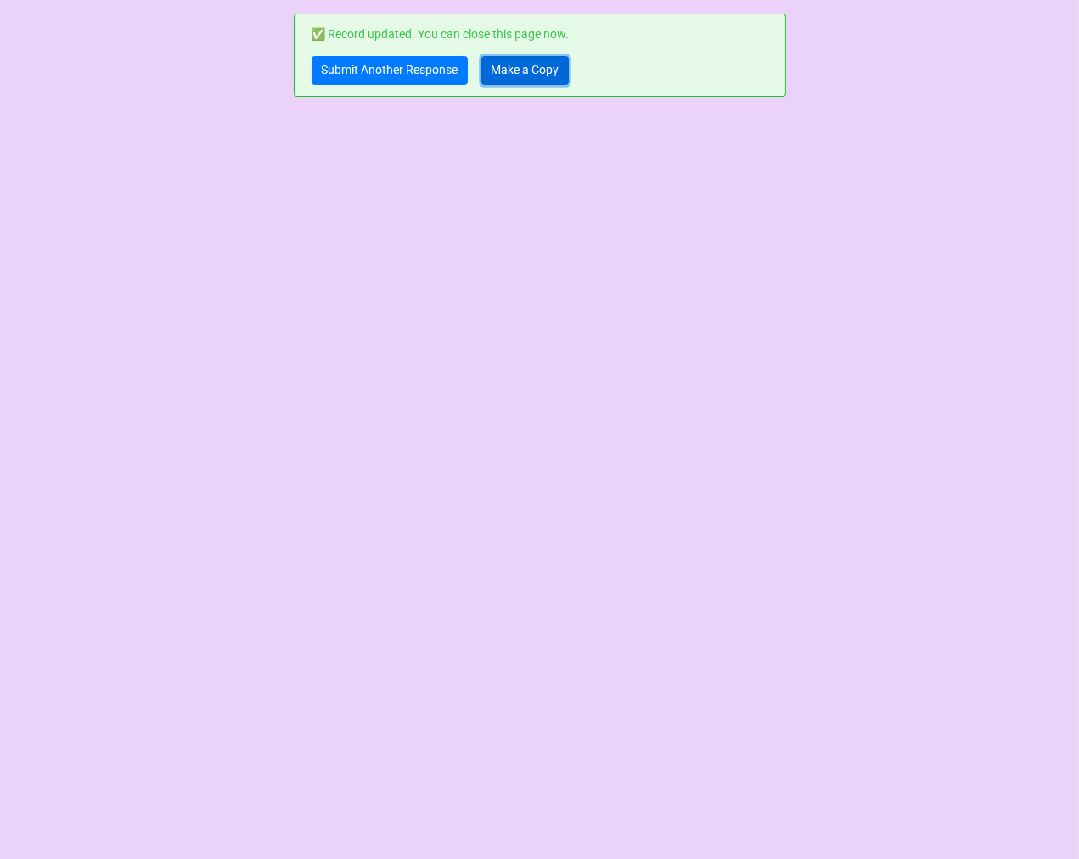
click at [510, 66] on link "Make a Copy" at bounding box center [525, 70] width 87 height 29
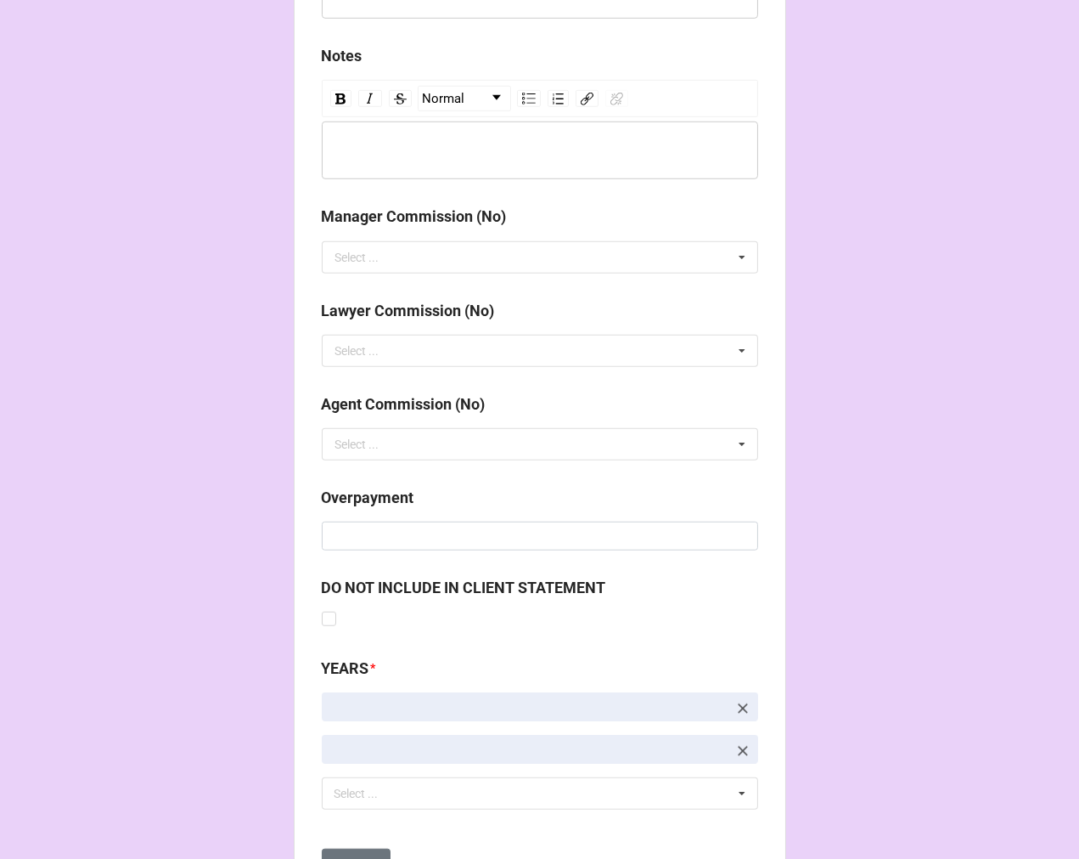
scroll to position [1966, 0]
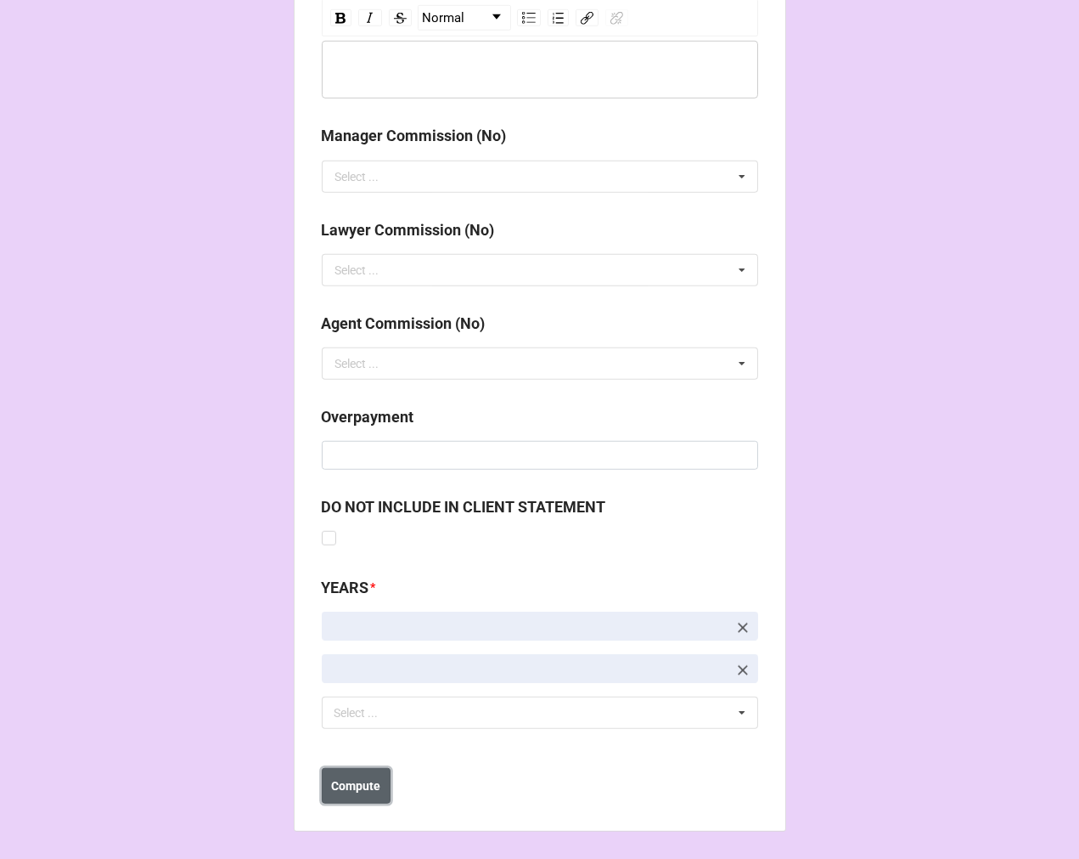
click at [362, 778] on b "Compute" at bounding box center [355, 786] width 49 height 18
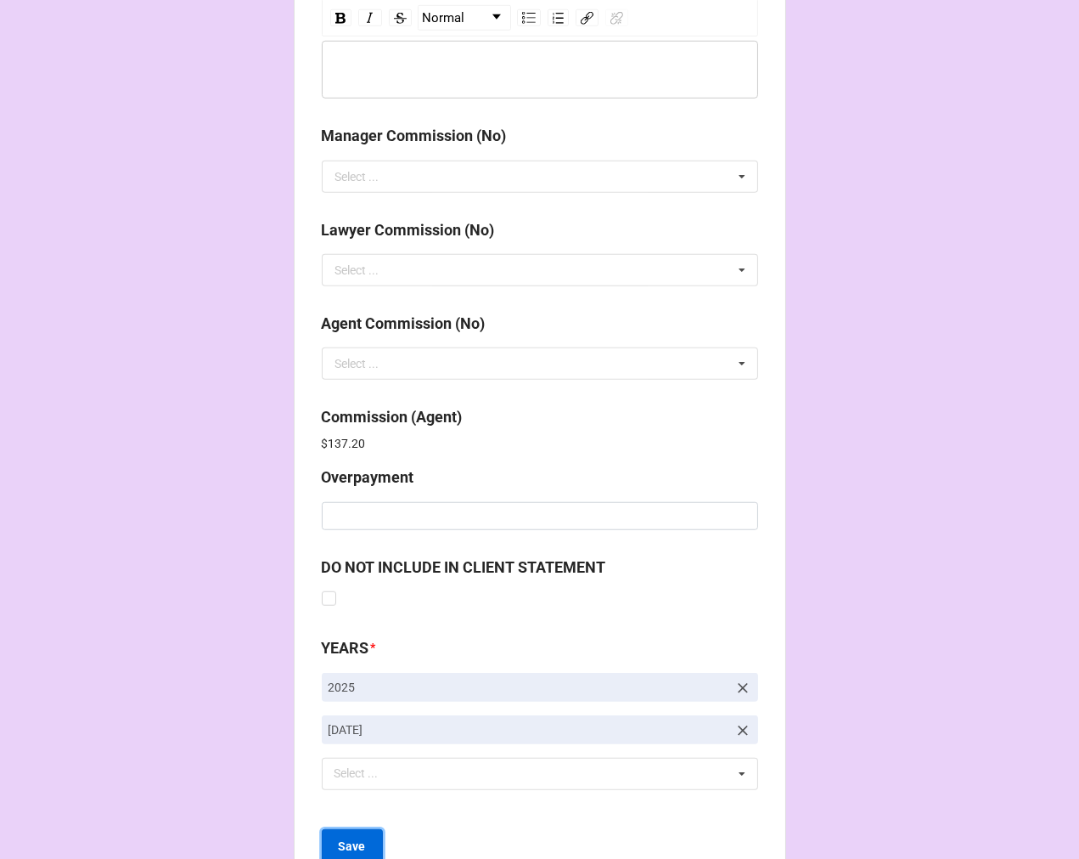
click at [348, 847] on b "Save" at bounding box center [352, 846] width 27 height 18
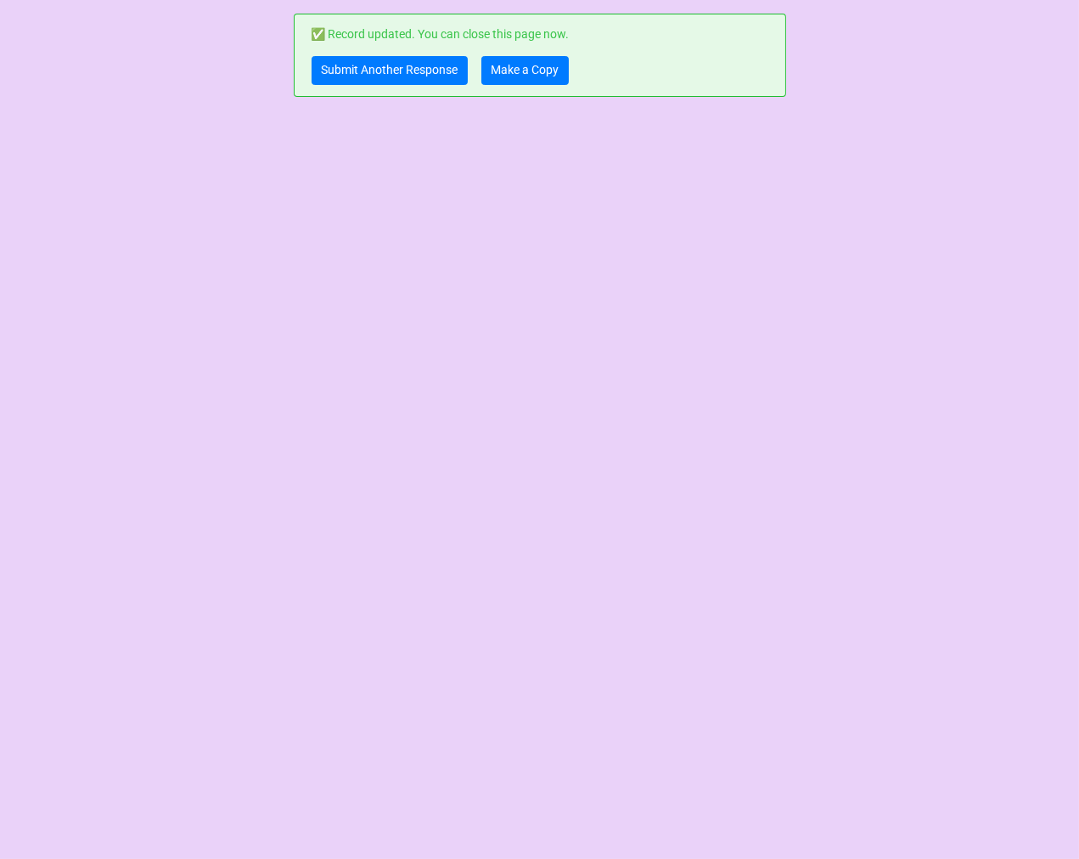
scroll to position [0, 0]
click at [498, 65] on link "Make a Copy" at bounding box center [525, 70] width 87 height 29
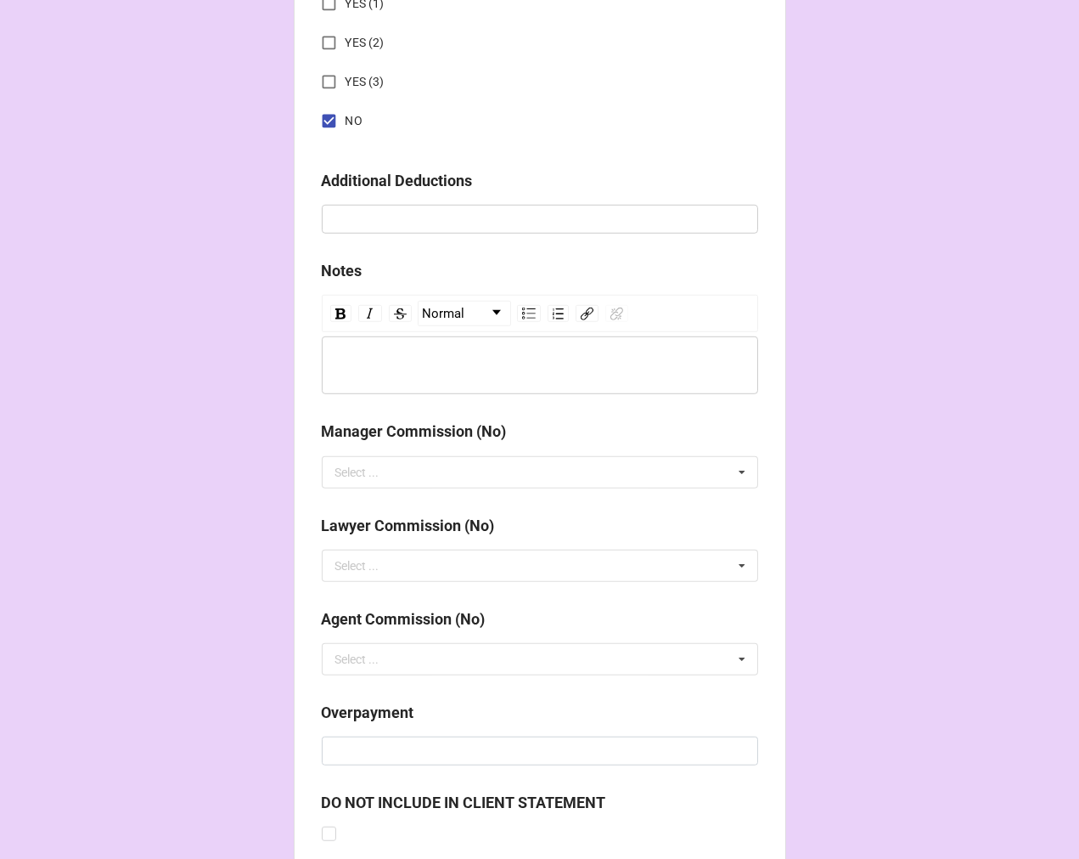
scroll to position [1966, 0]
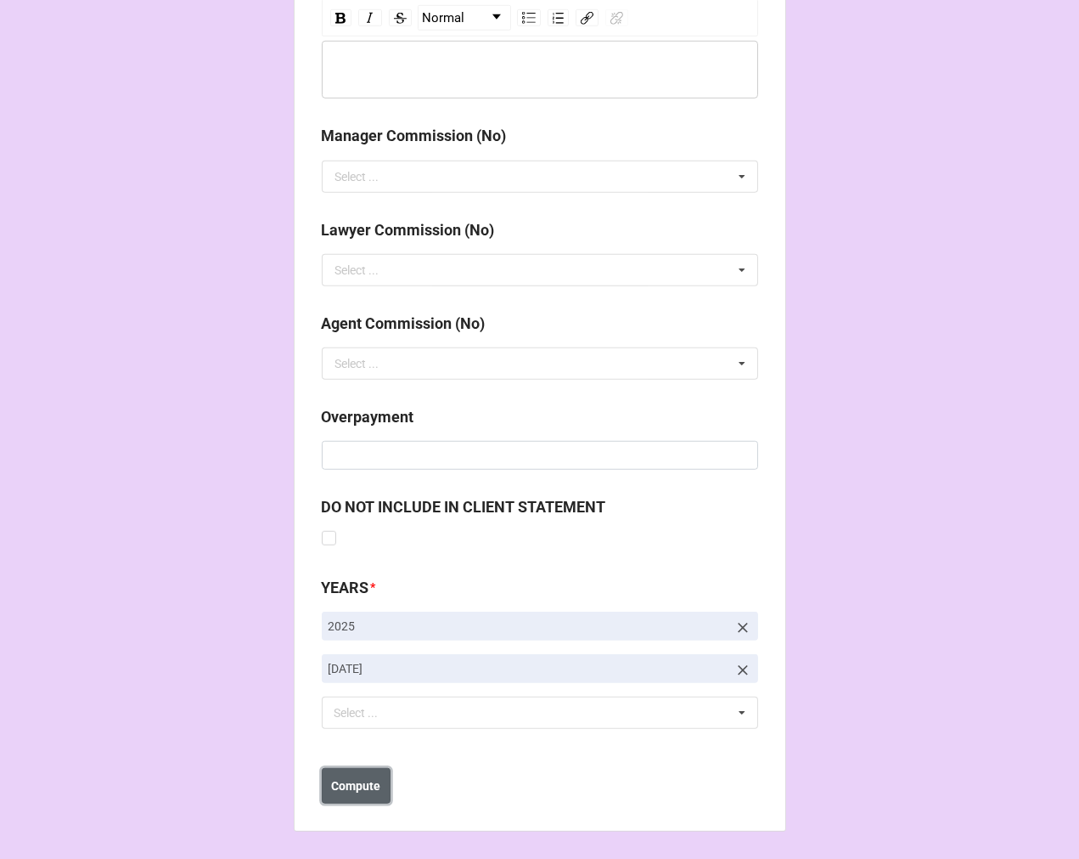
click at [359, 780] on b "Compute" at bounding box center [355, 786] width 49 height 18
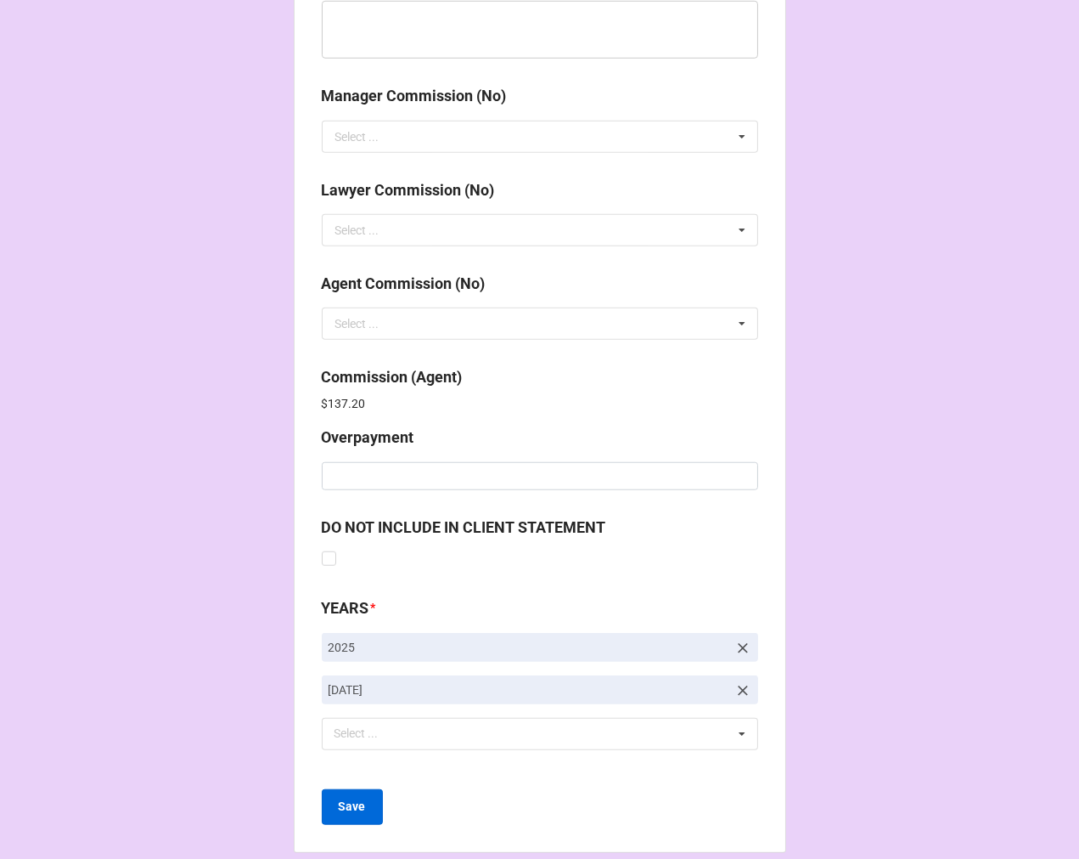
scroll to position [2026, 0]
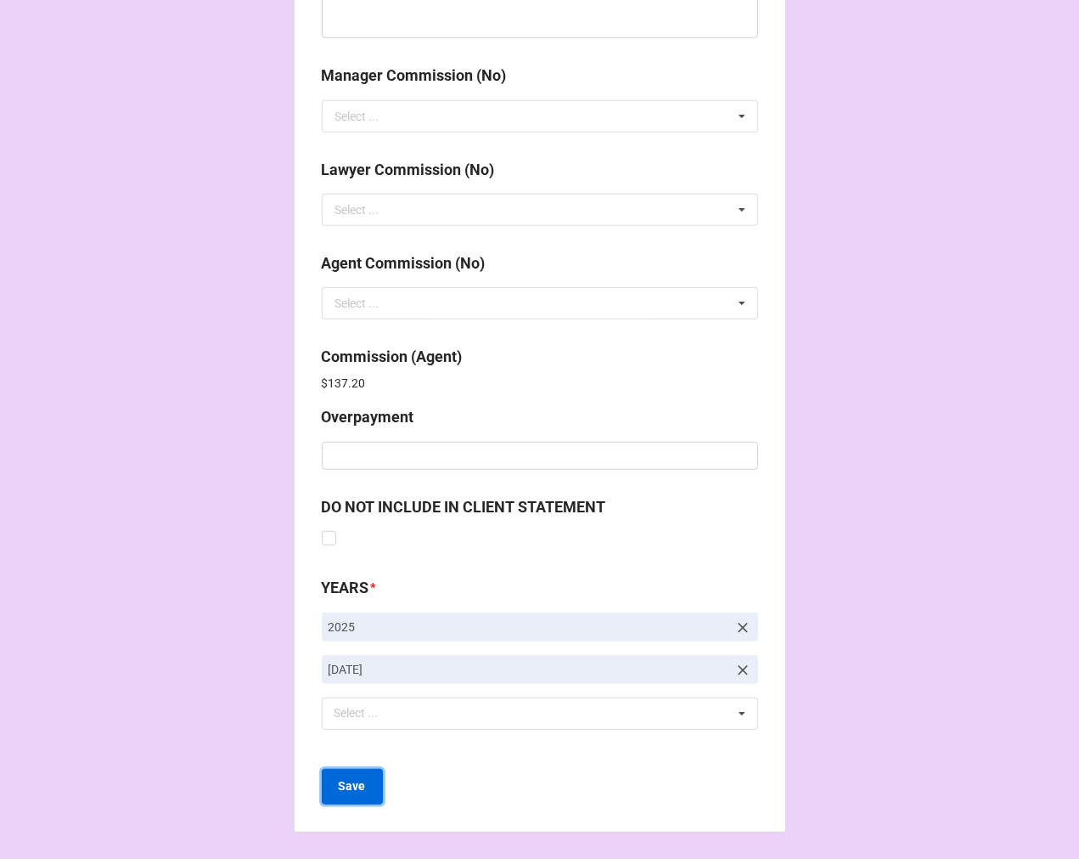
click at [343, 786] on b "Save" at bounding box center [352, 786] width 27 height 18
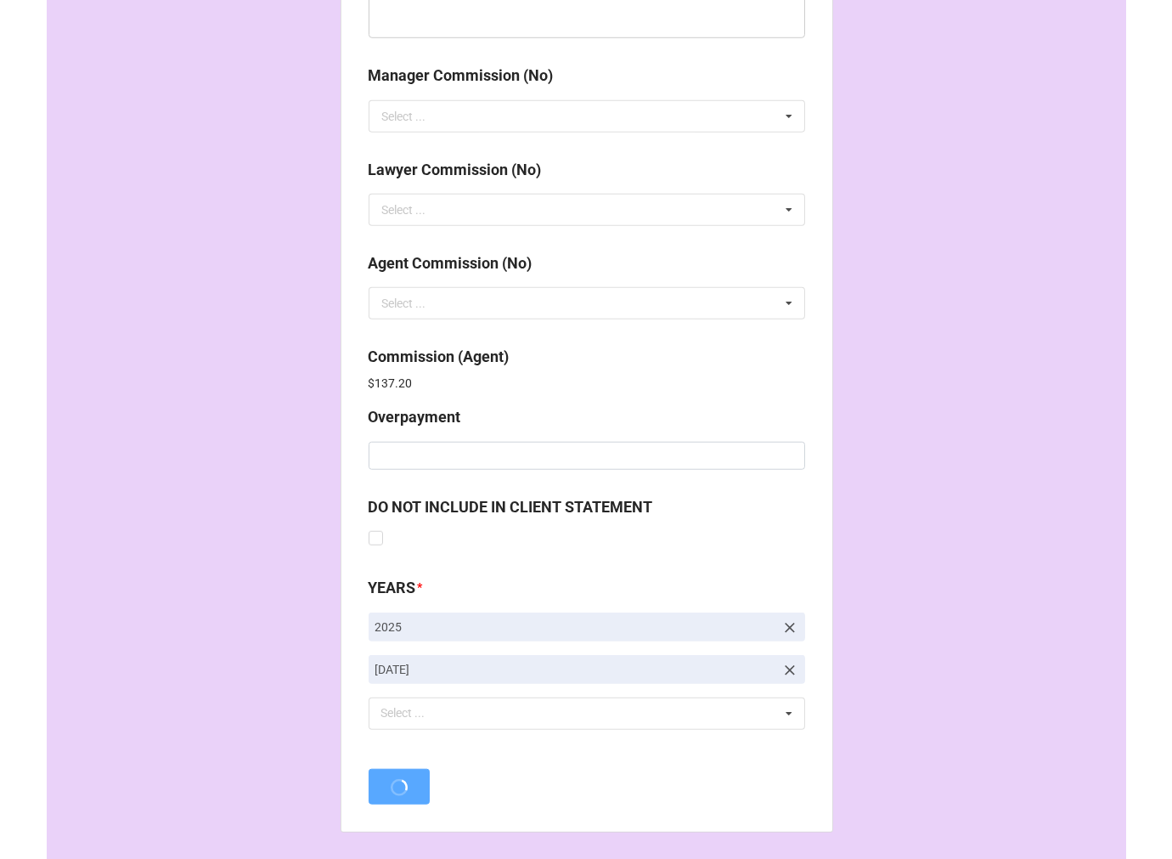
scroll to position [0, 0]
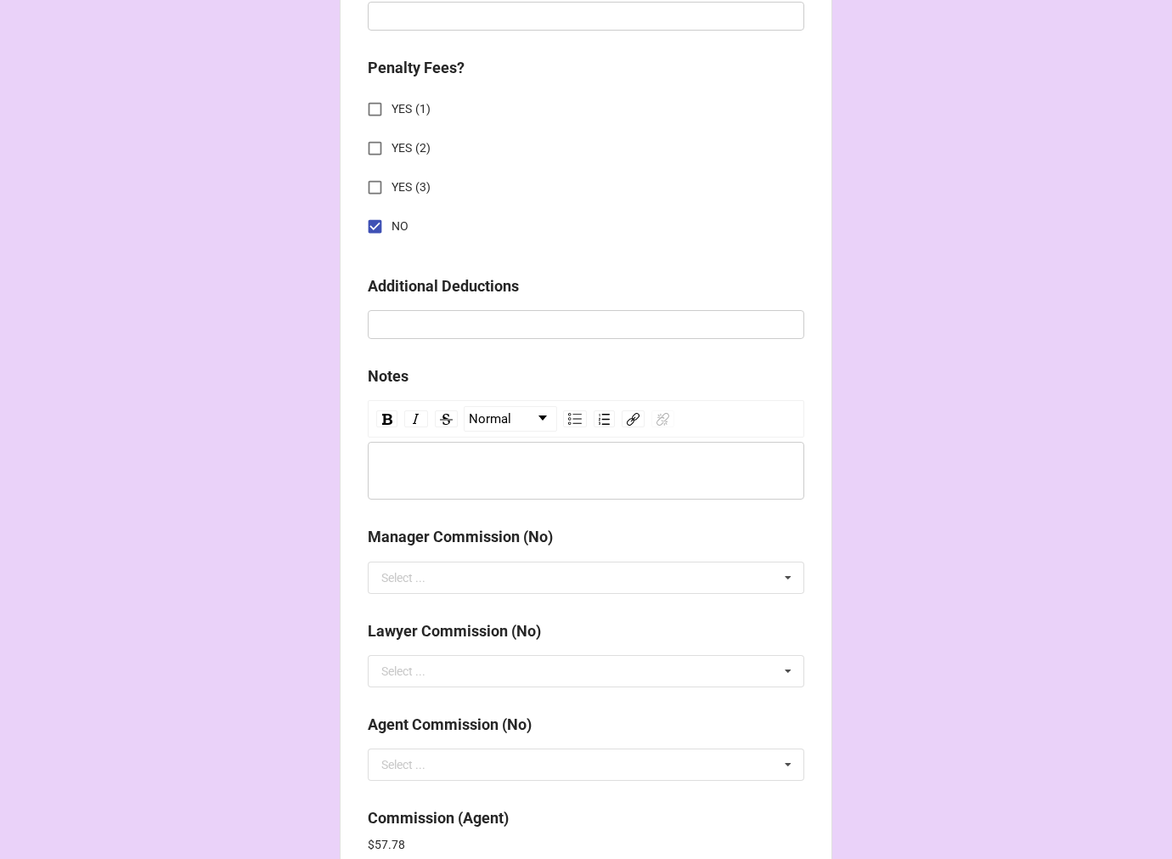
scroll to position [2026, 0]
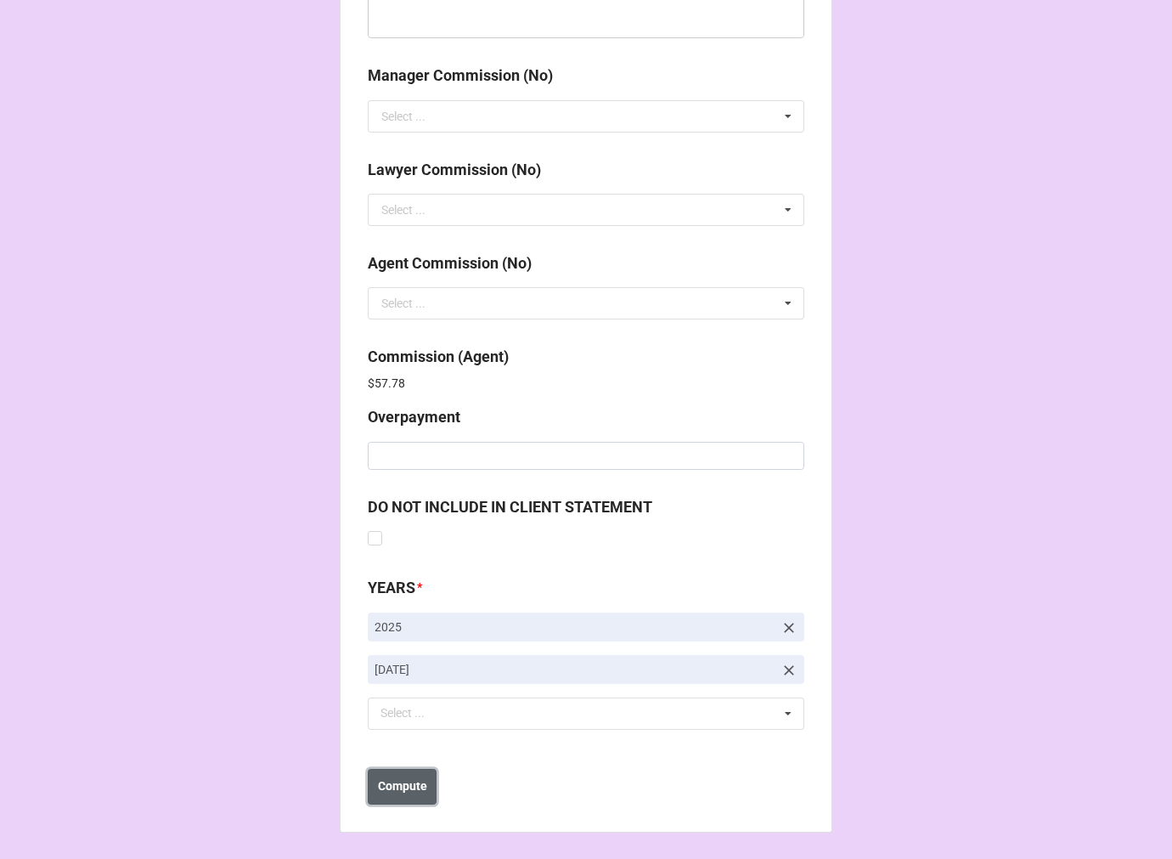
click at [411, 783] on b "Compute" at bounding box center [402, 786] width 49 height 18
click at [404, 785] on b "Save" at bounding box center [398, 786] width 27 height 18
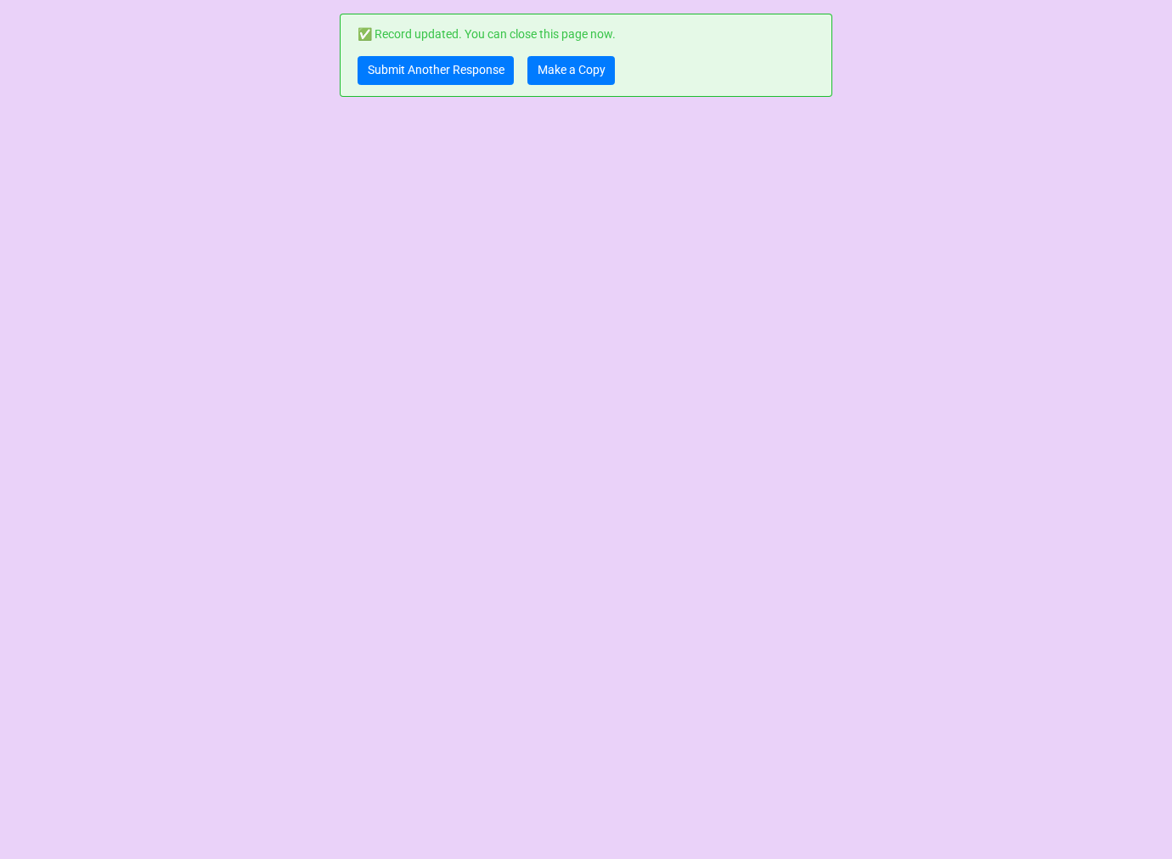
scroll to position [0, 0]
click at [567, 68] on link "Make a Copy" at bounding box center [570, 70] width 87 height 29
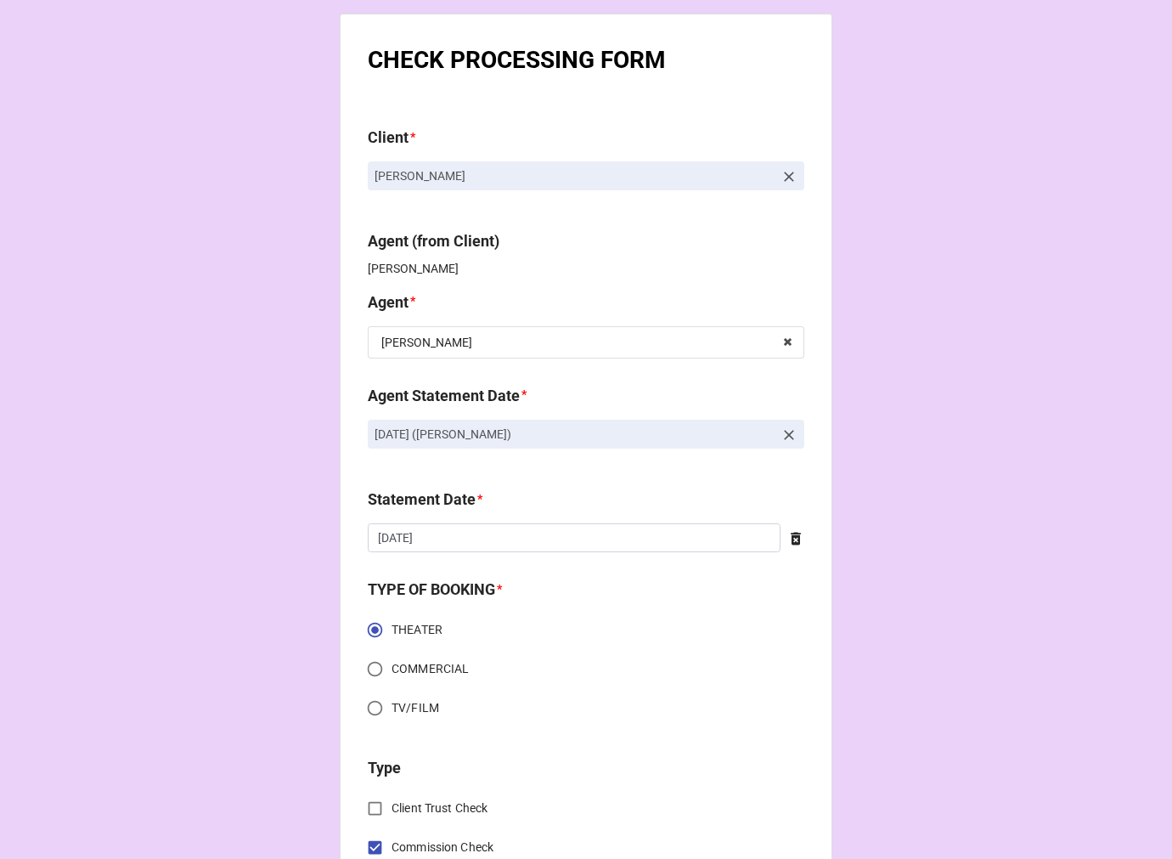
click at [782, 431] on icon at bounding box center [788, 434] width 17 height 17
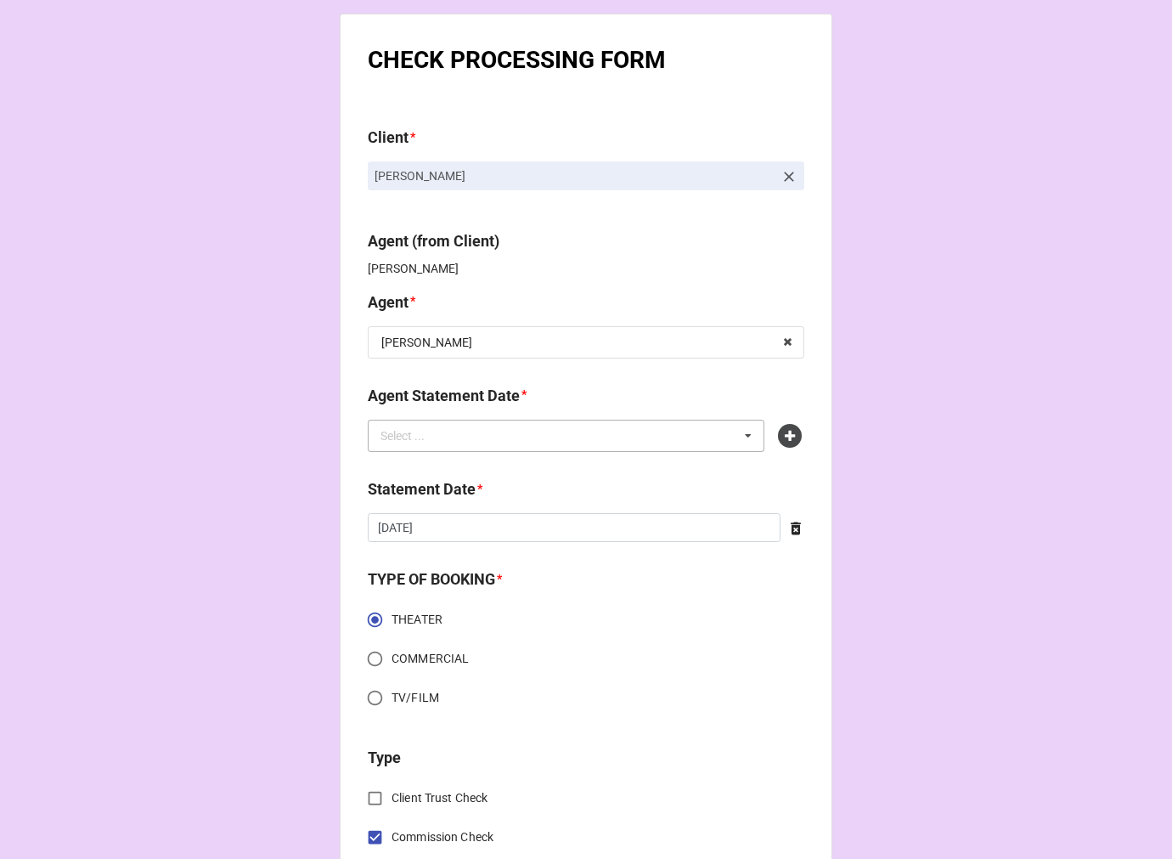
click at [618, 427] on div "Select ... No results found." at bounding box center [566, 436] width 397 height 32
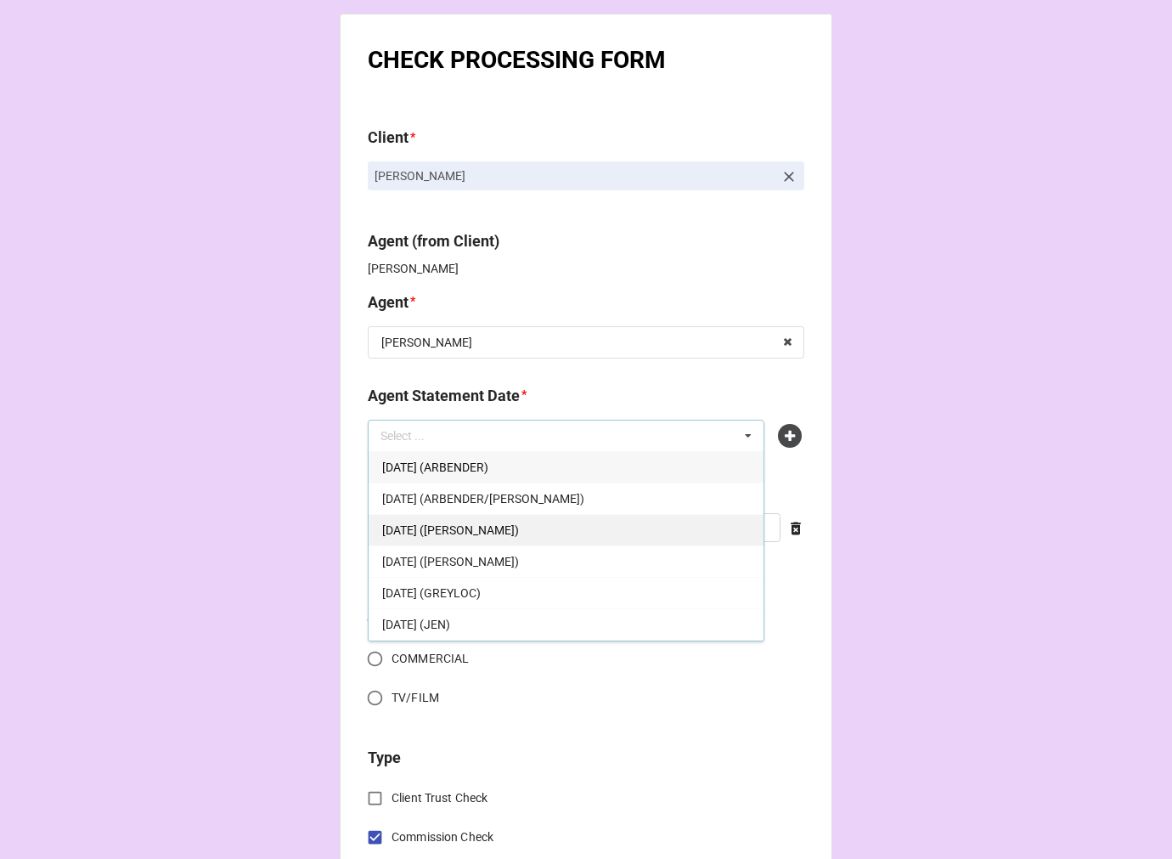
click at [555, 532] on div "[DATE] ([PERSON_NAME])" at bounding box center [566, 529] width 395 height 31
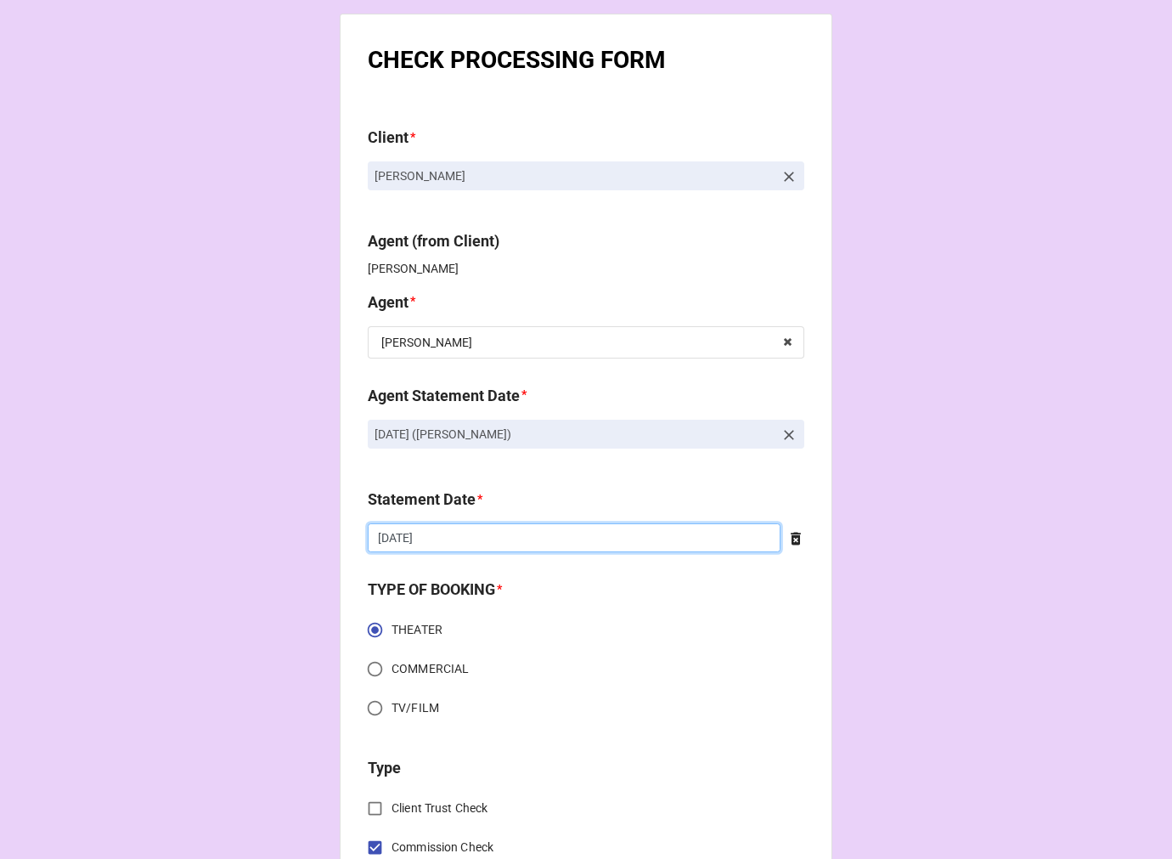
click at [487, 539] on input "[DATE]" at bounding box center [574, 537] width 413 height 29
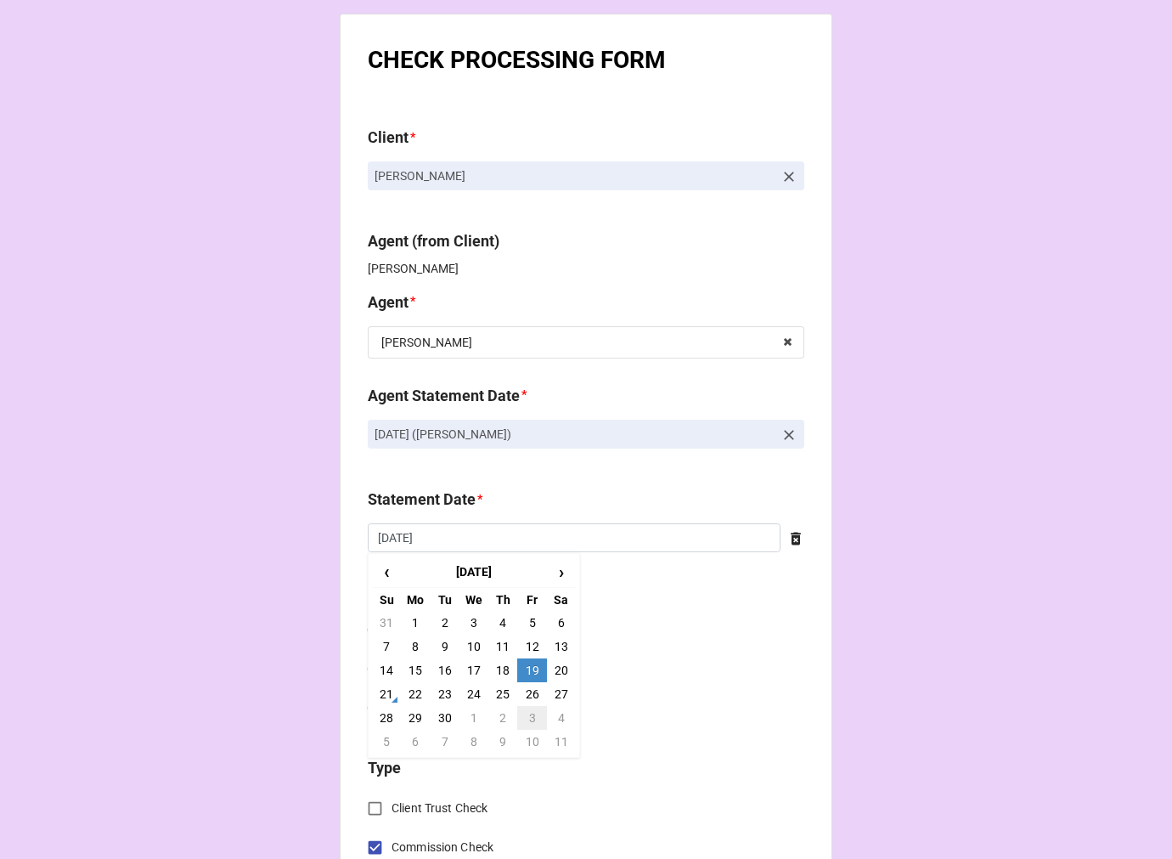
click at [528, 724] on td "3" at bounding box center [531, 718] width 29 height 24
type input "[DATE]"
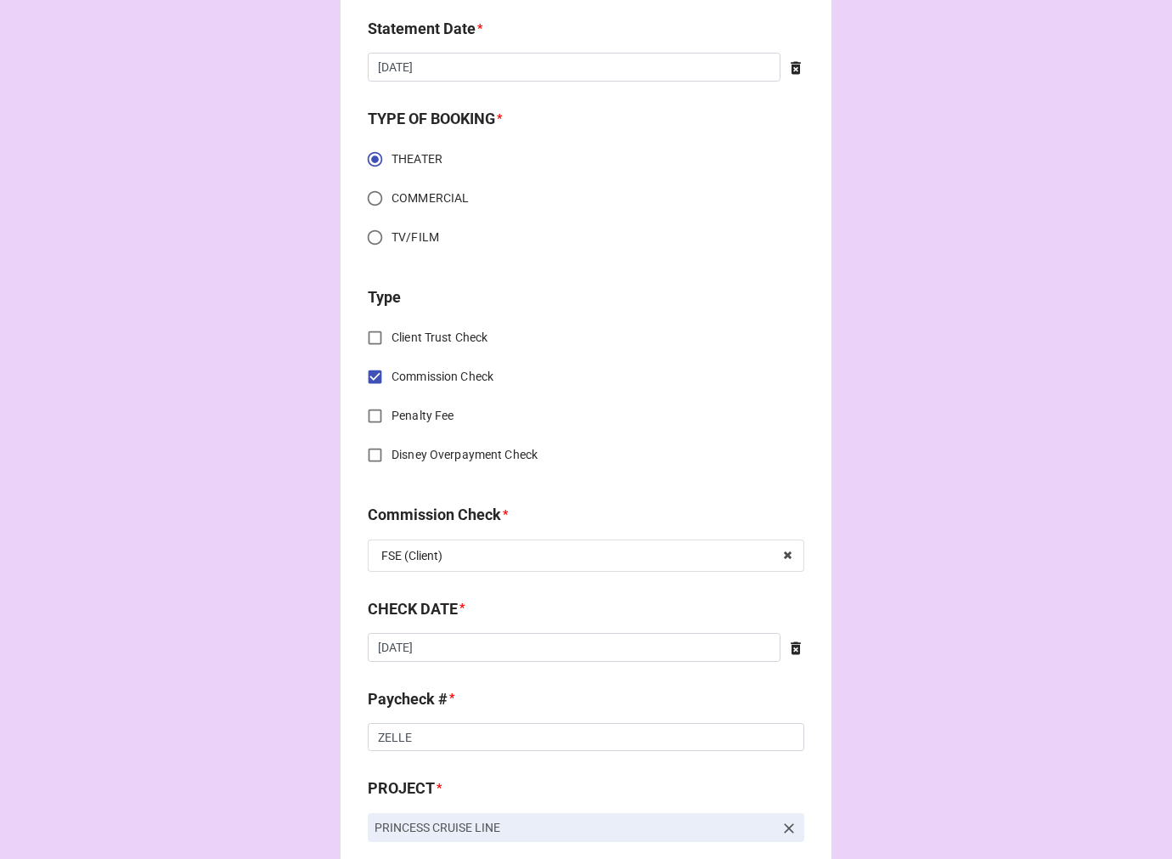
scroll to position [471, 0]
click at [505, 660] on div "CHECK DATE * [DATE] ‹ [DATE] › Su Mo Tu We Th Fr Sa 31 1 2 3 4 5 6 7 8 9 10 11 …" at bounding box center [586, 634] width 436 height 76
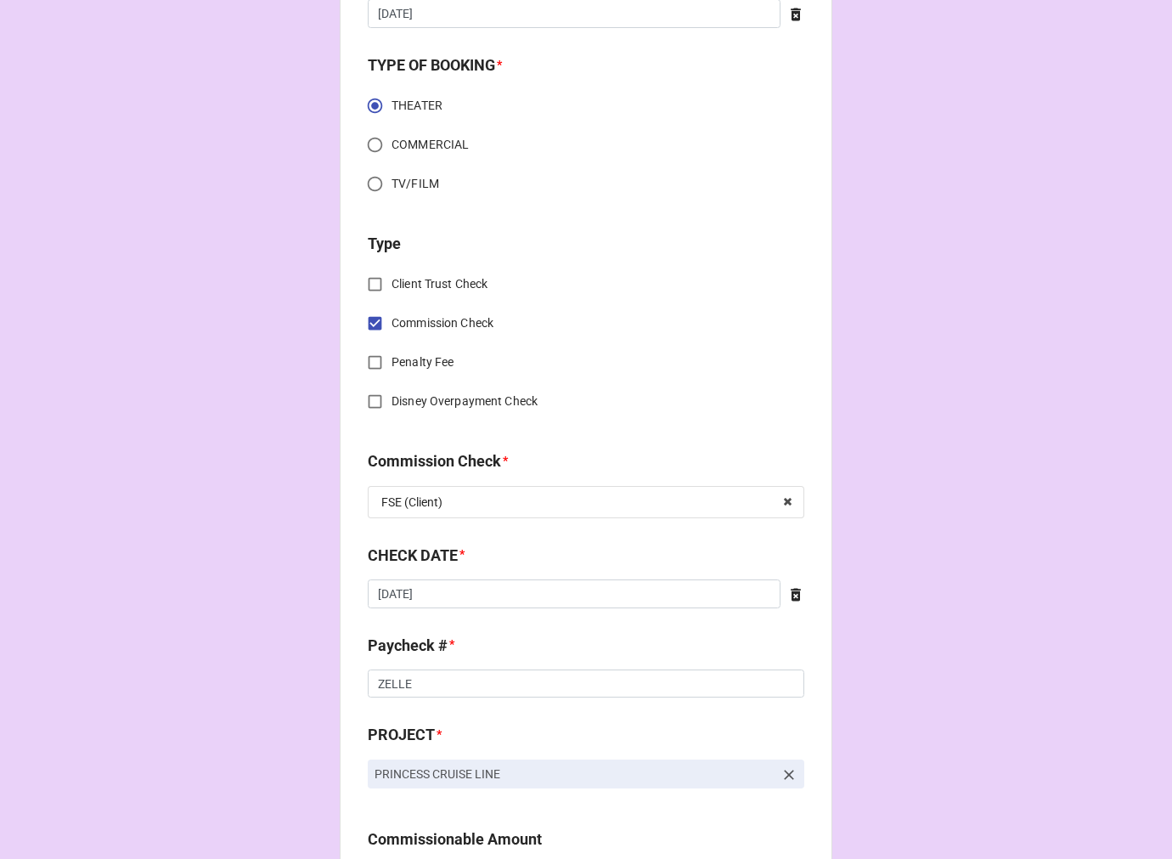
scroll to position [566, 0]
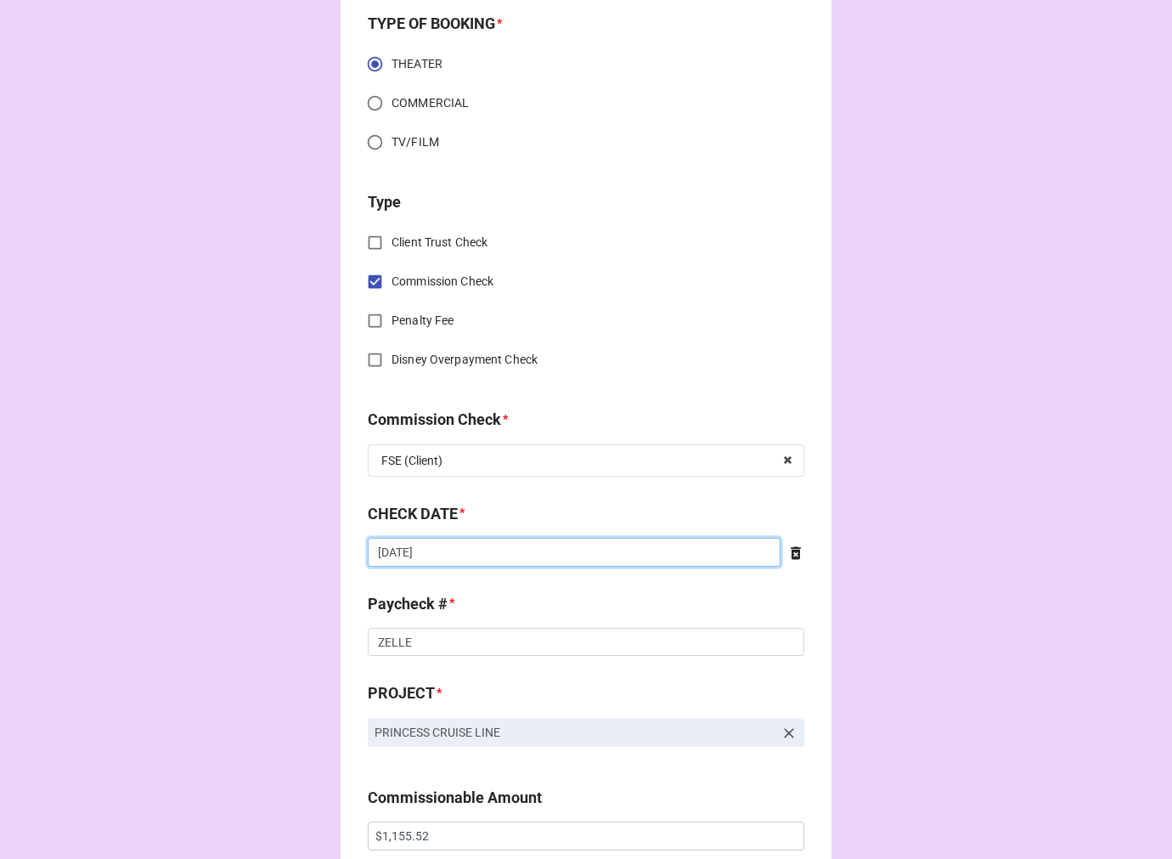
click at [457, 549] on input "[DATE]" at bounding box center [574, 552] width 413 height 29
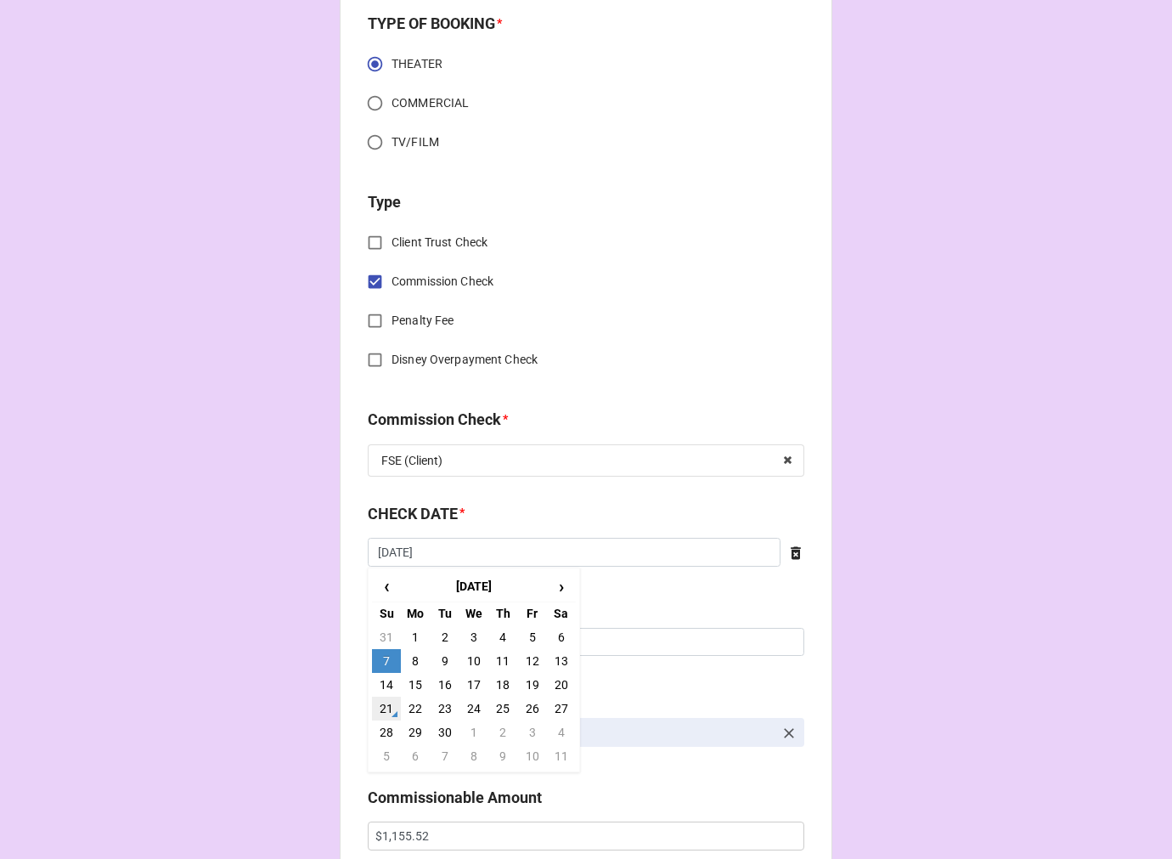
click at [372, 707] on td "21" at bounding box center [386, 708] width 29 height 24
type input "[DATE]"
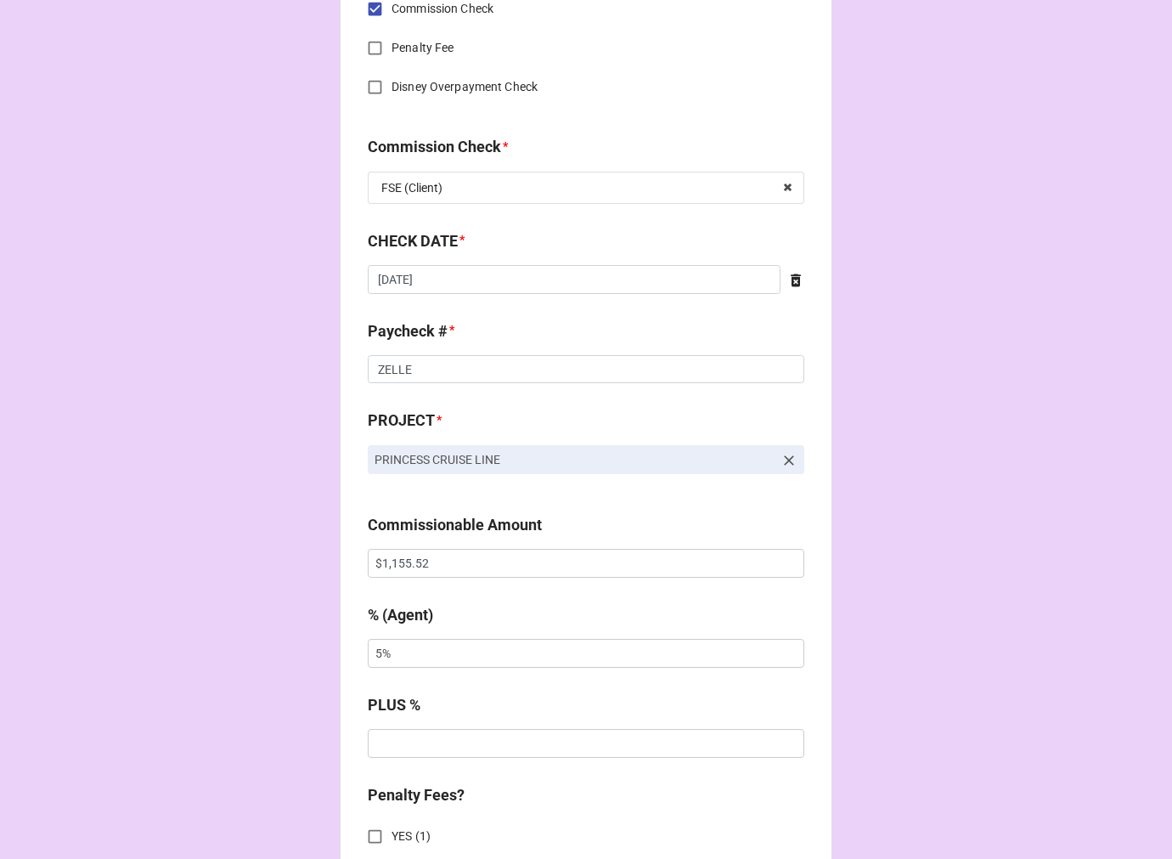
scroll to position [849, 0]
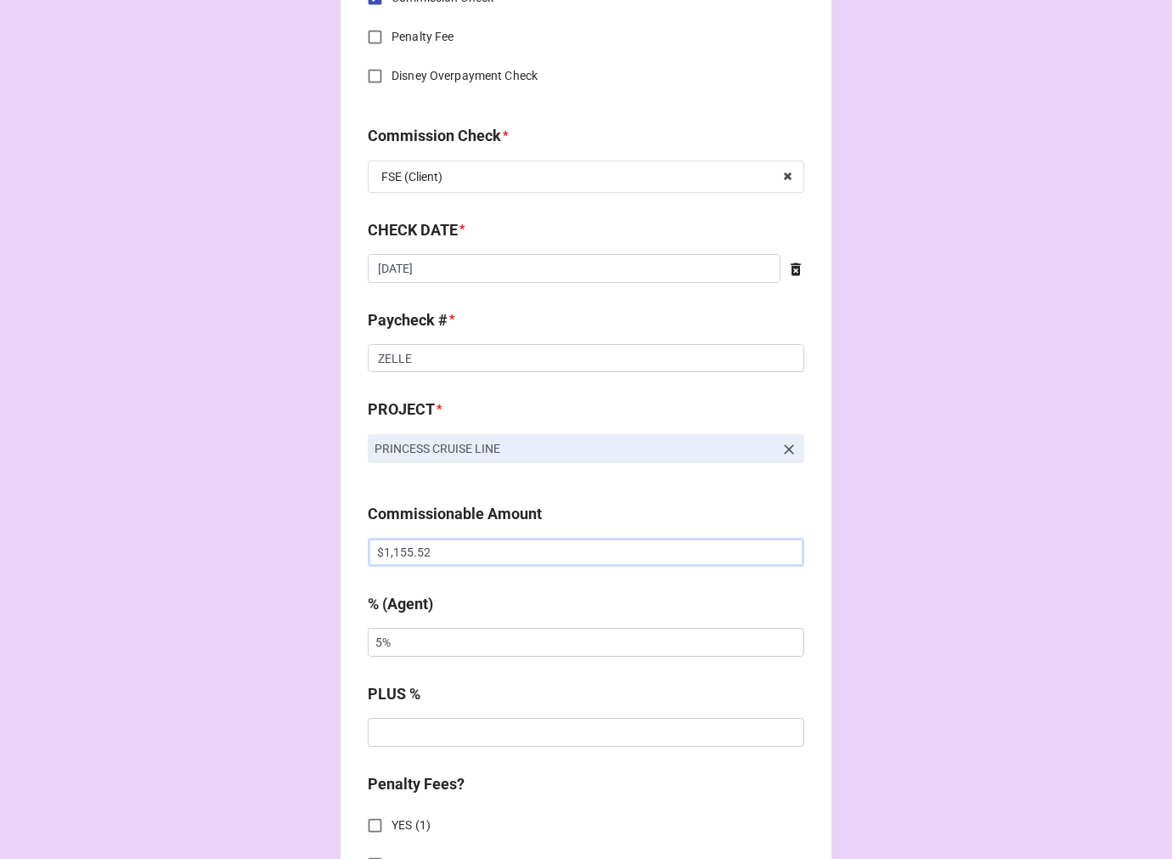
drag, startPoint x: 459, startPoint y: 555, endPoint x: 242, endPoint y: 542, distance: 217.8
click at [261, 542] on div "CHECK PROCESSING FORM Client * [PERSON_NAME] Agent (from Client) [PERSON_NAME] …" at bounding box center [586, 563] width 1172 height 2825
paste input "72.2"
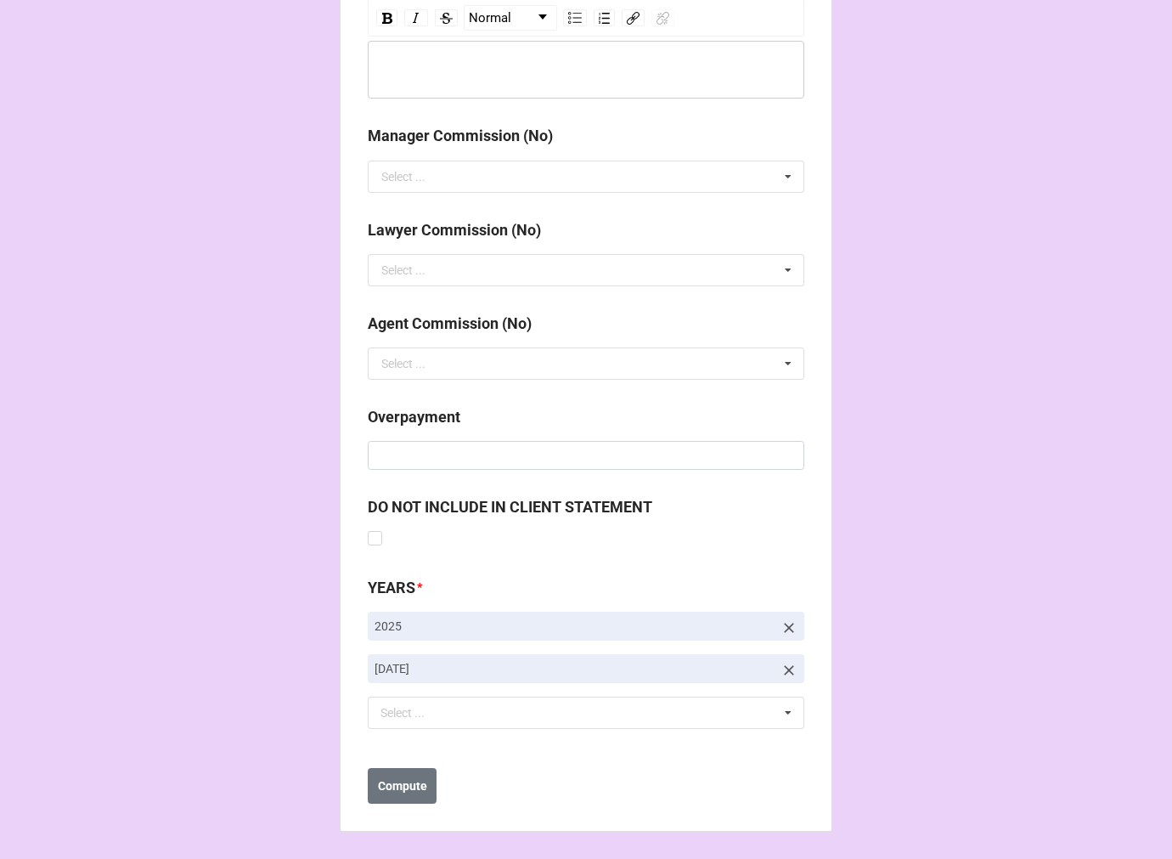
type input "$72.22"
click at [788, 659] on link at bounding box center [788, 668] width 17 height 19
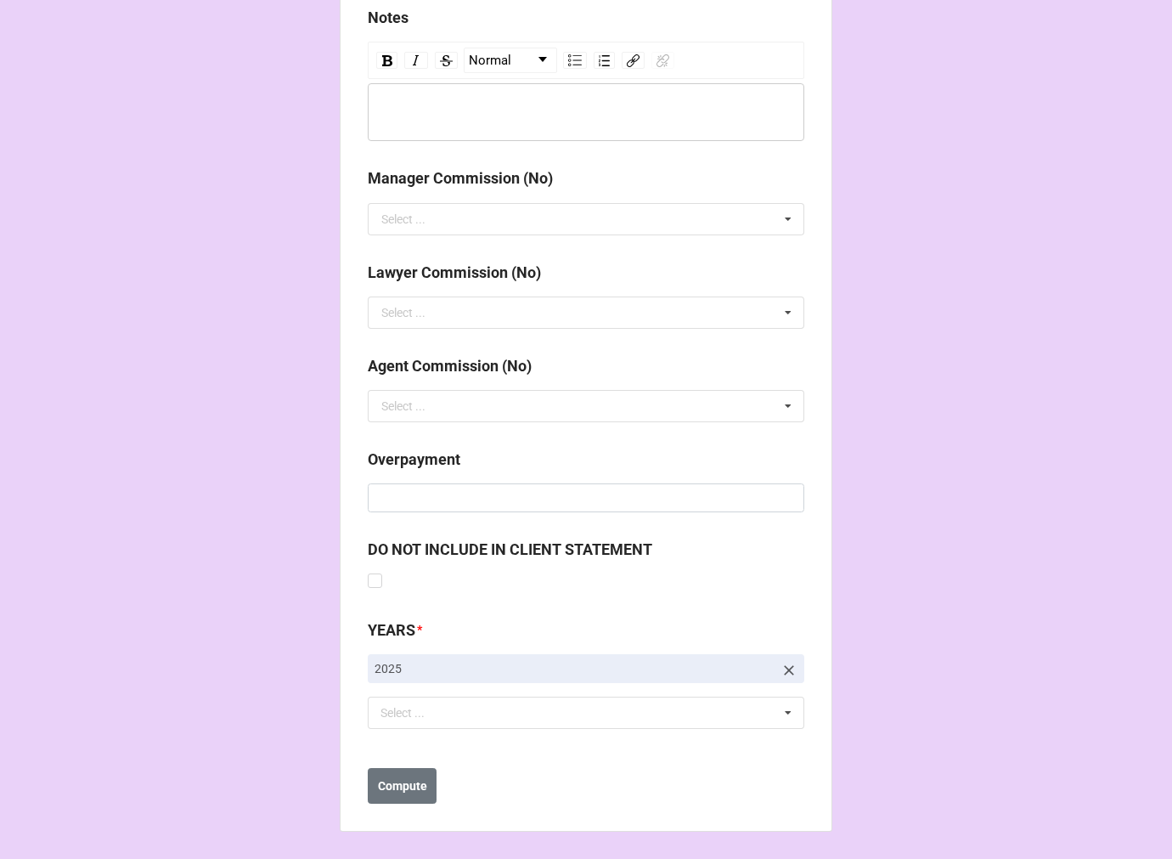
scroll to position [1923, 0]
click at [442, 718] on div "Select ..." at bounding box center [412, 713] width 73 height 20
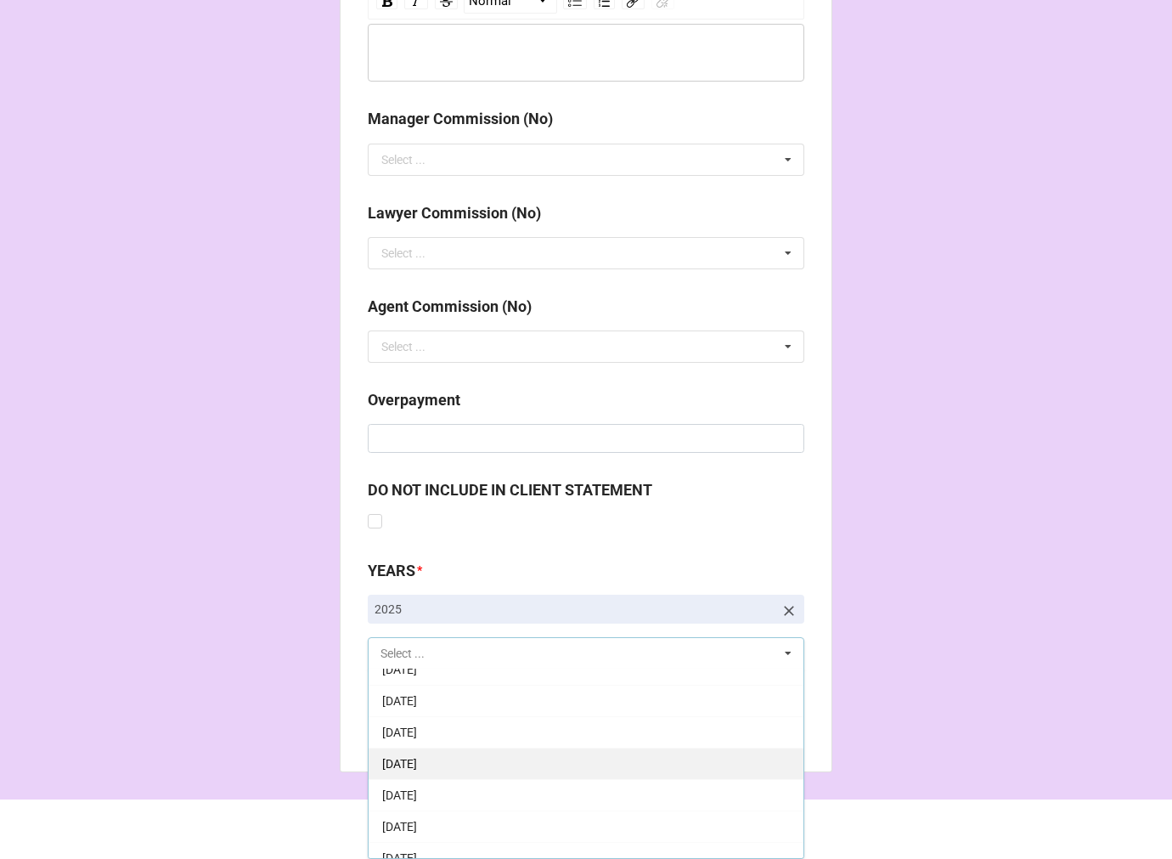
scroll to position [189, 0]
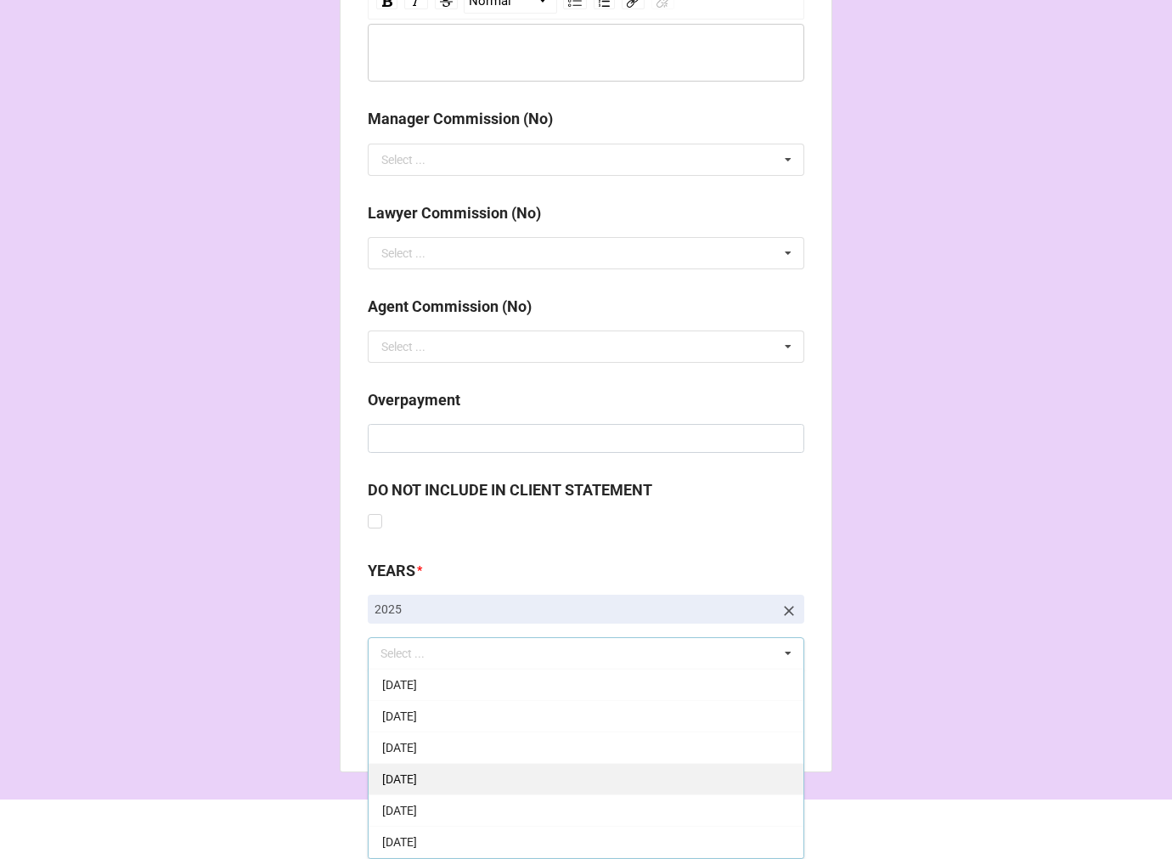
click at [485, 780] on div "[DATE]" at bounding box center [586, 778] width 435 height 31
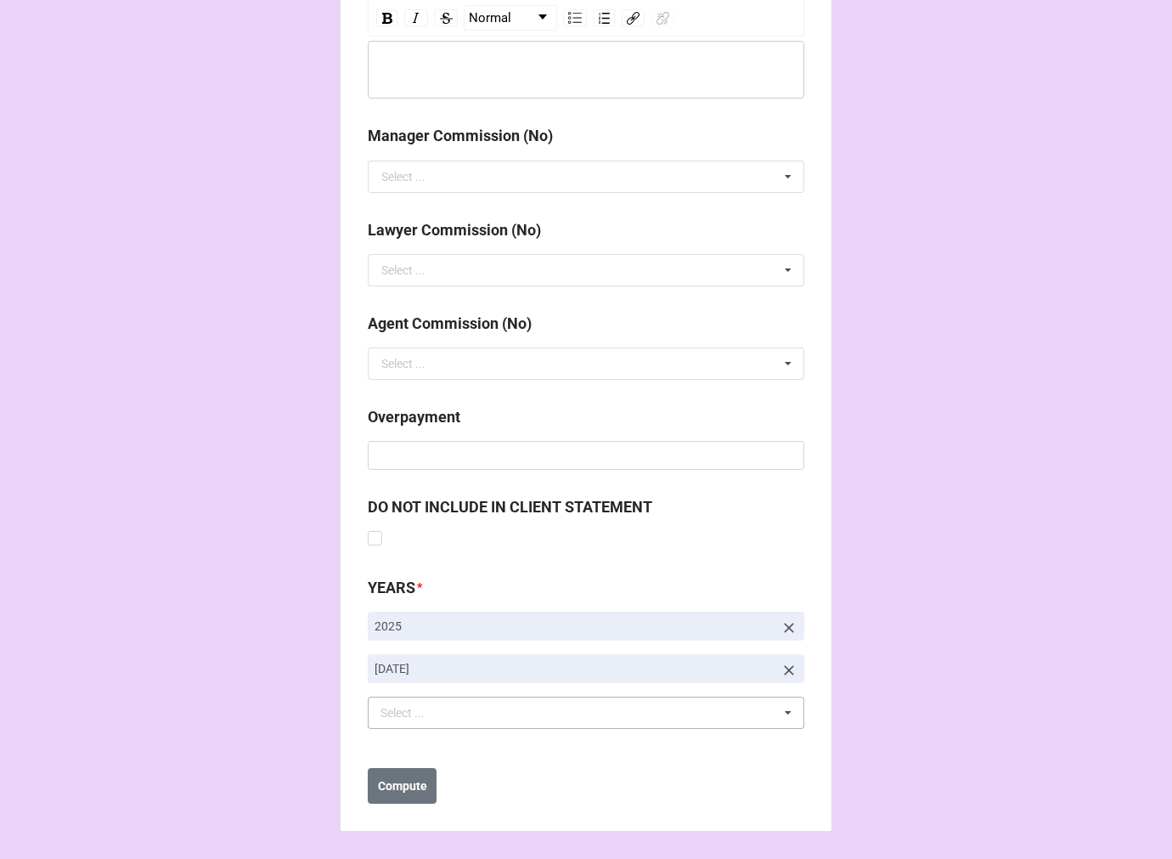
click at [389, 792] on b "Compute" at bounding box center [402, 786] width 49 height 18
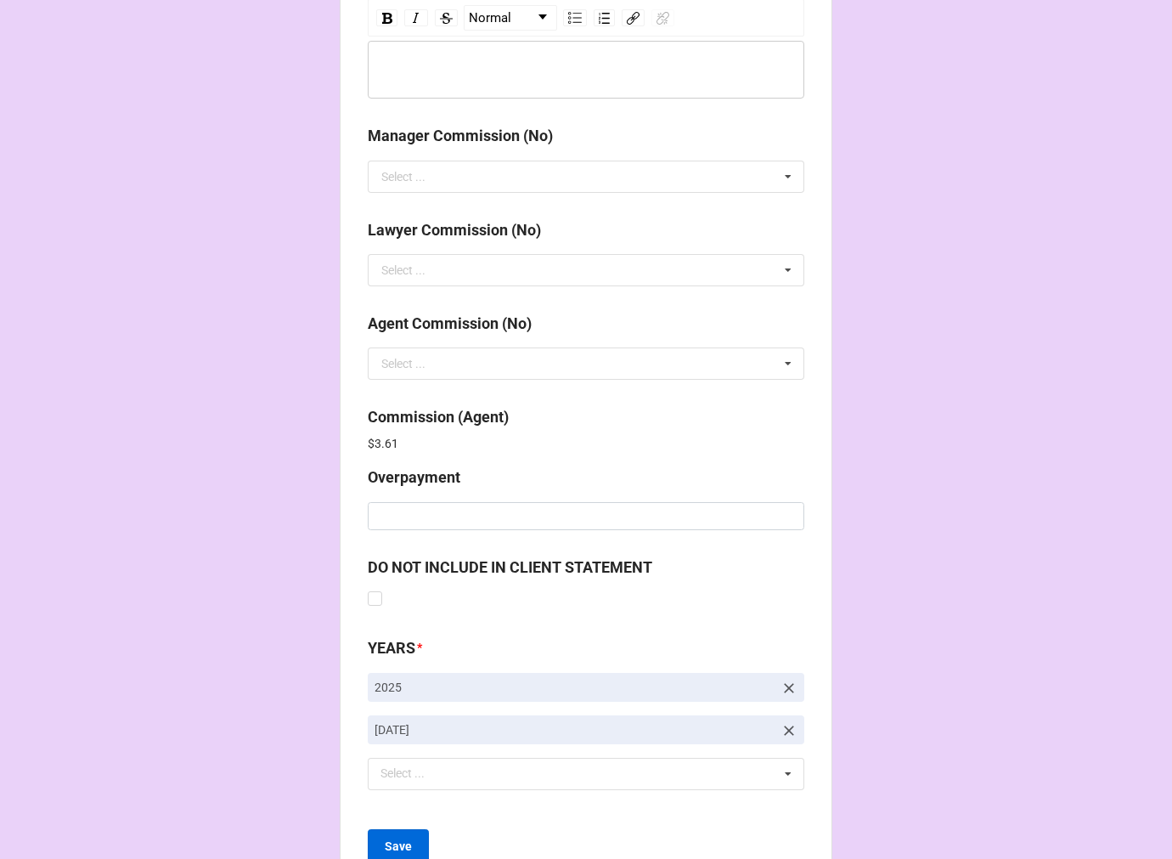
scroll to position [2026, 0]
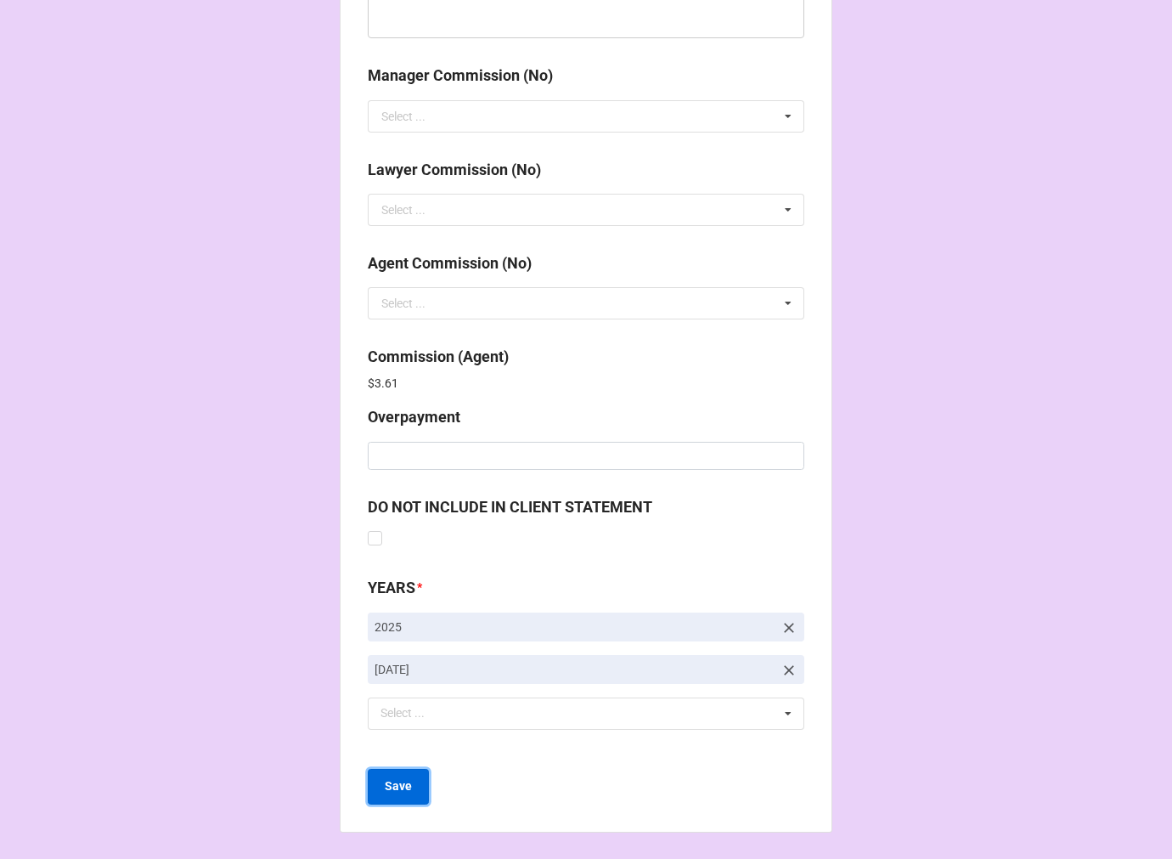
click at [402, 787] on b "Save" at bounding box center [398, 786] width 27 height 18
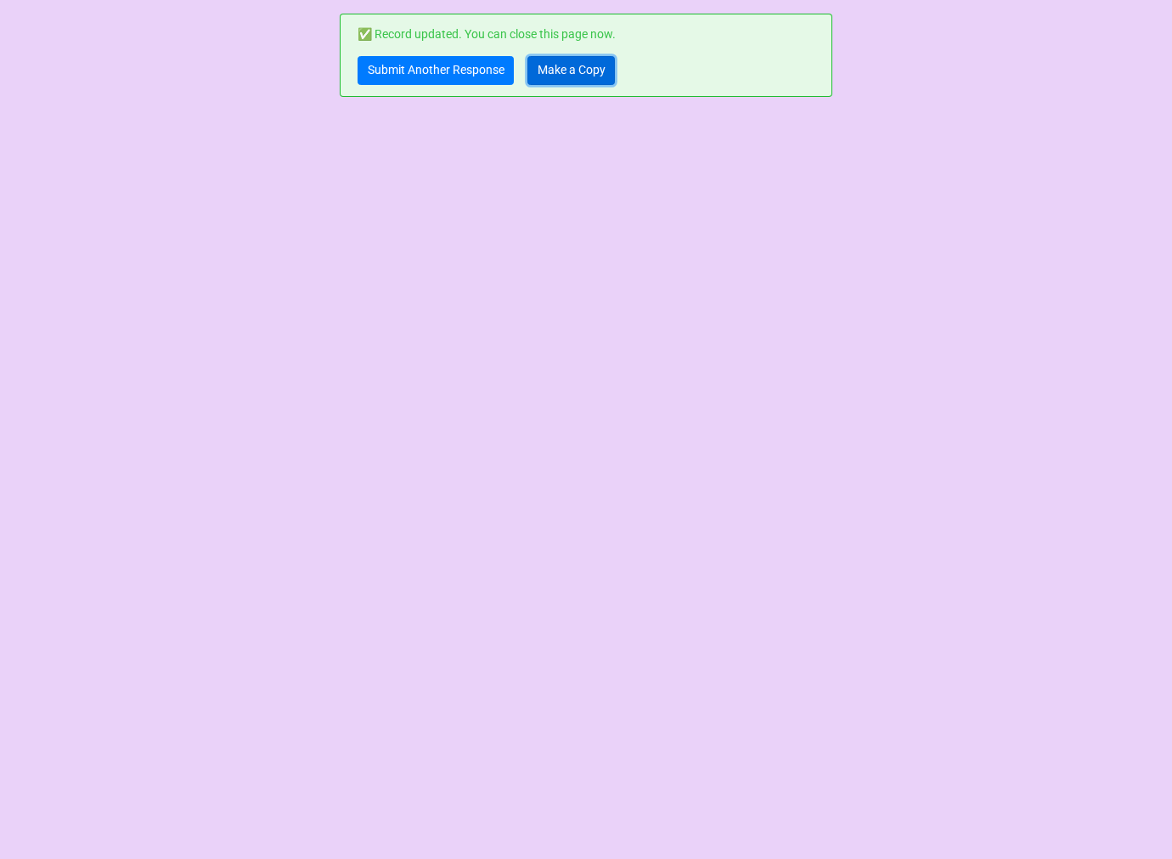
click at [557, 70] on link "Make a Copy" at bounding box center [570, 70] width 87 height 29
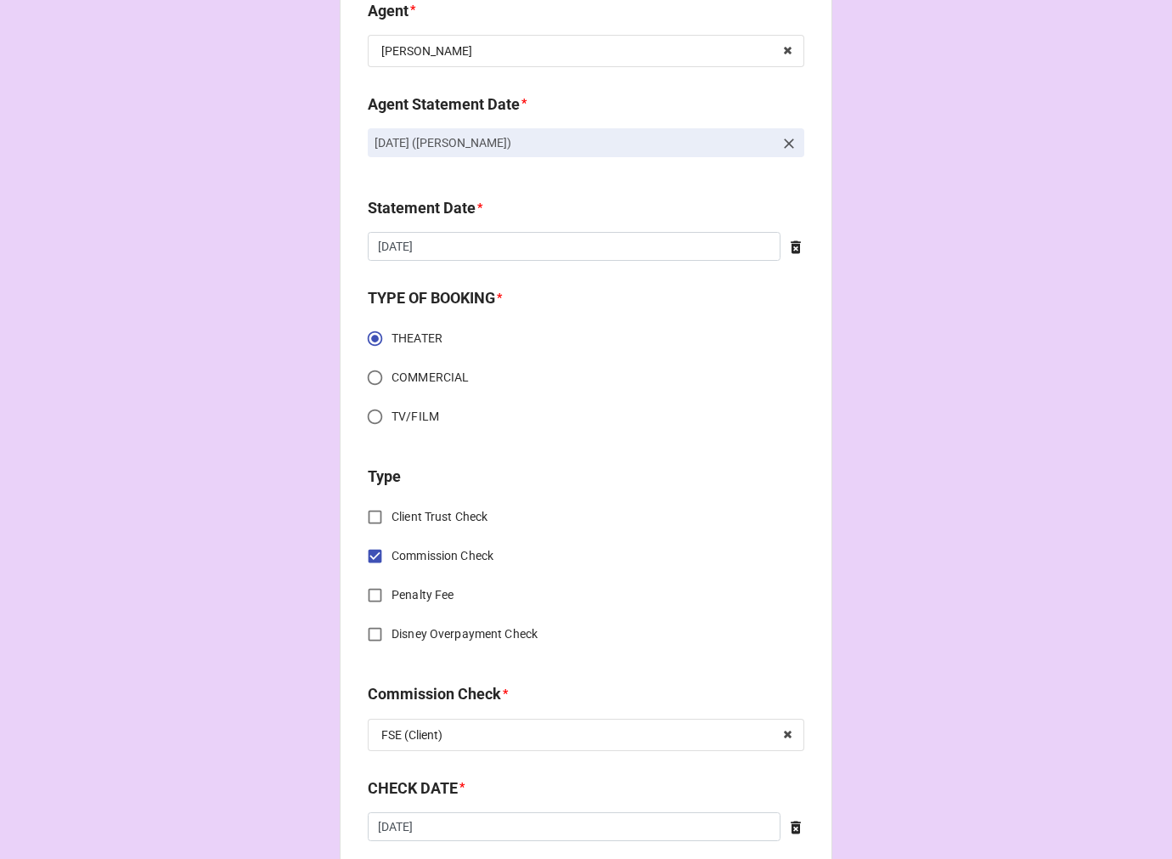
scroll to position [660, 0]
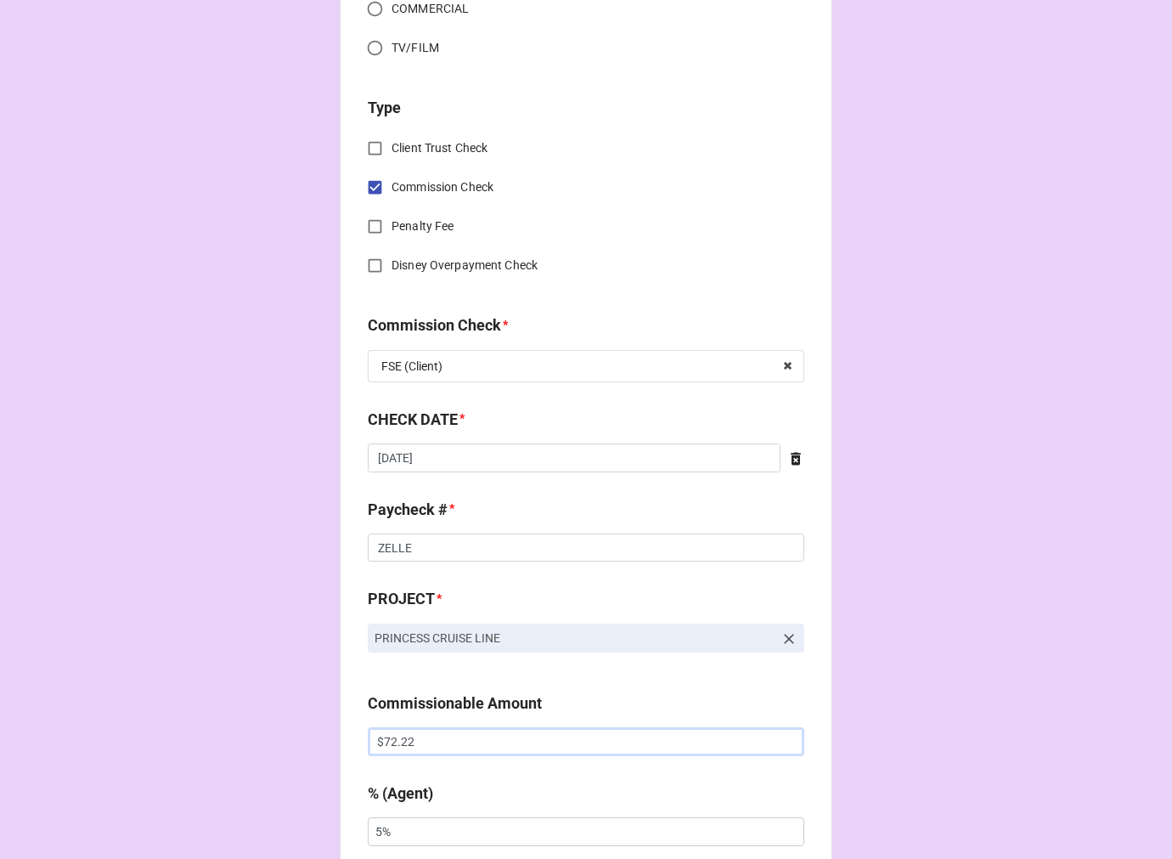
drag, startPoint x: 362, startPoint y: 741, endPoint x: 317, endPoint y: 741, distance: 45.0
click at [340, 741] on div "CHECK PROCESSING FORM Client * Michael Howard-Dossett Agent (from Client) Chond…" at bounding box center [586, 746] width 493 height 2784
paste input "2,672.24"
type input "$2,672.24"
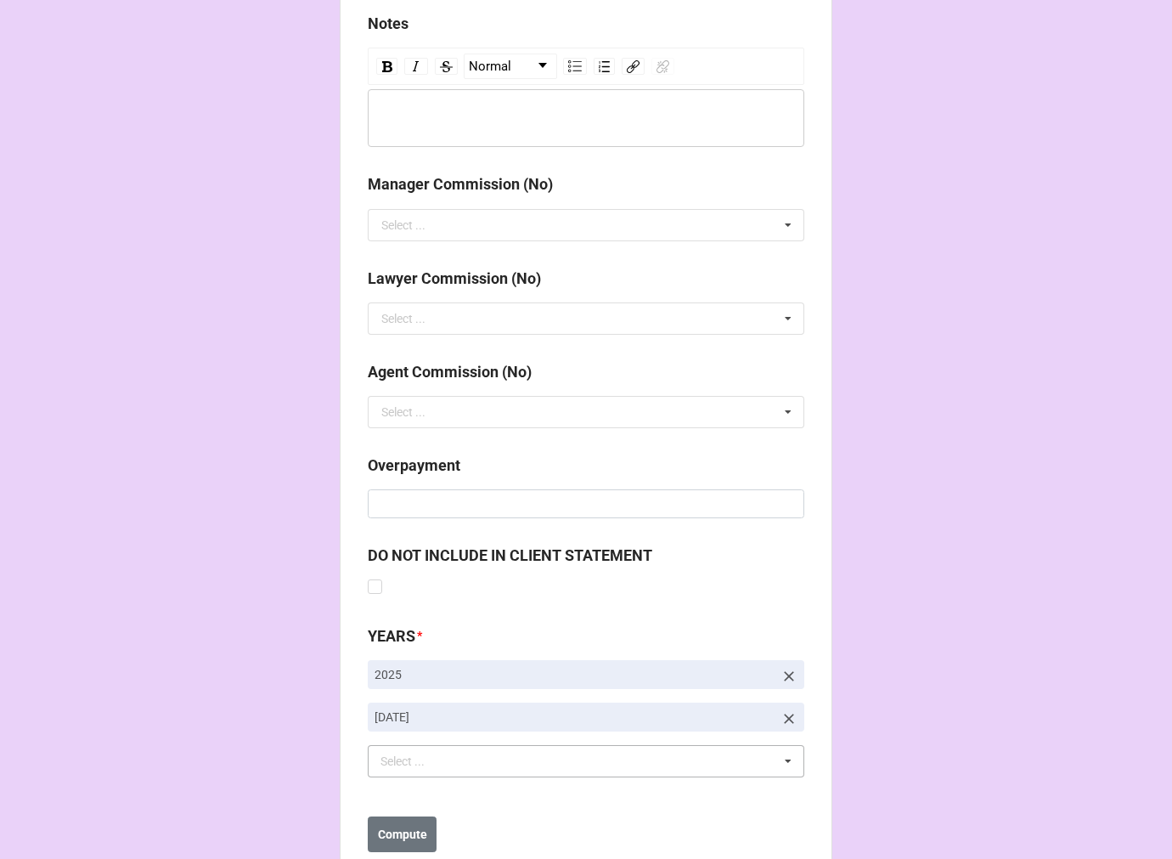
scroll to position [1966, 0]
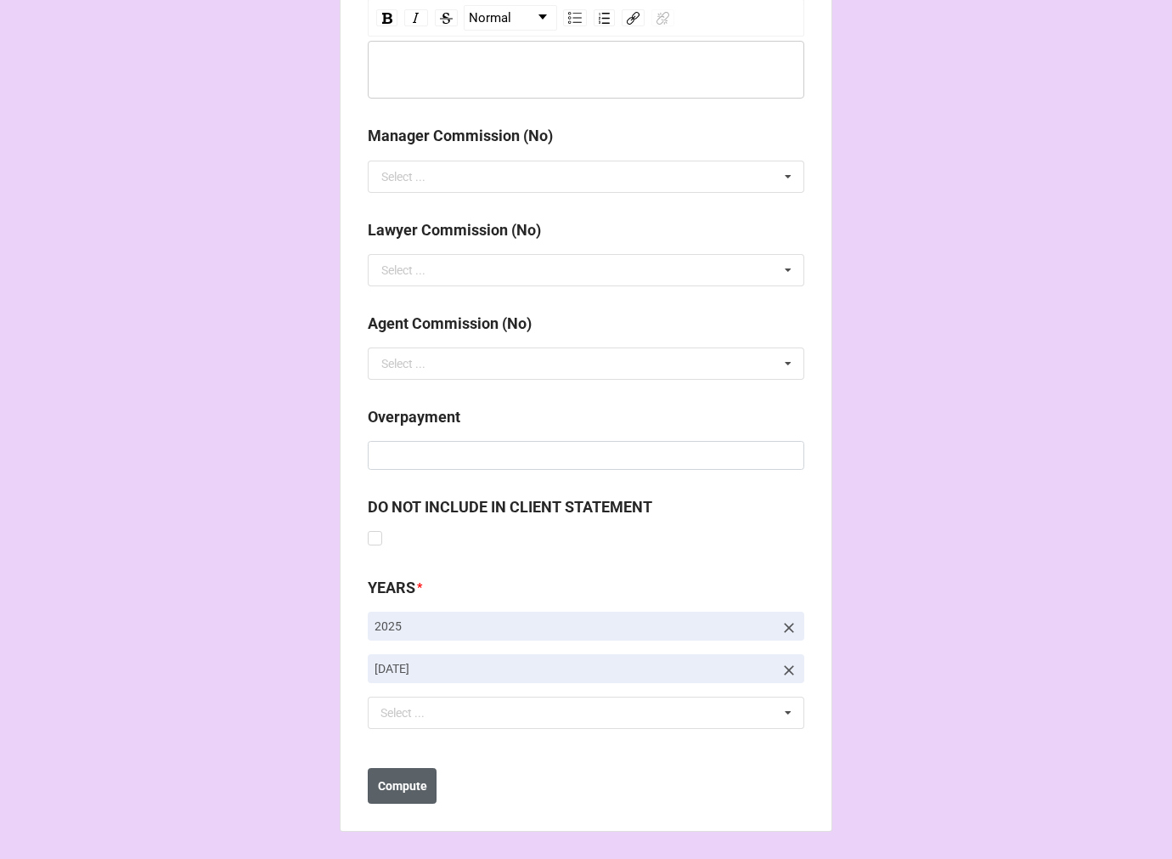
type input "10%"
click at [406, 786] on b "Compute" at bounding box center [402, 786] width 49 height 18
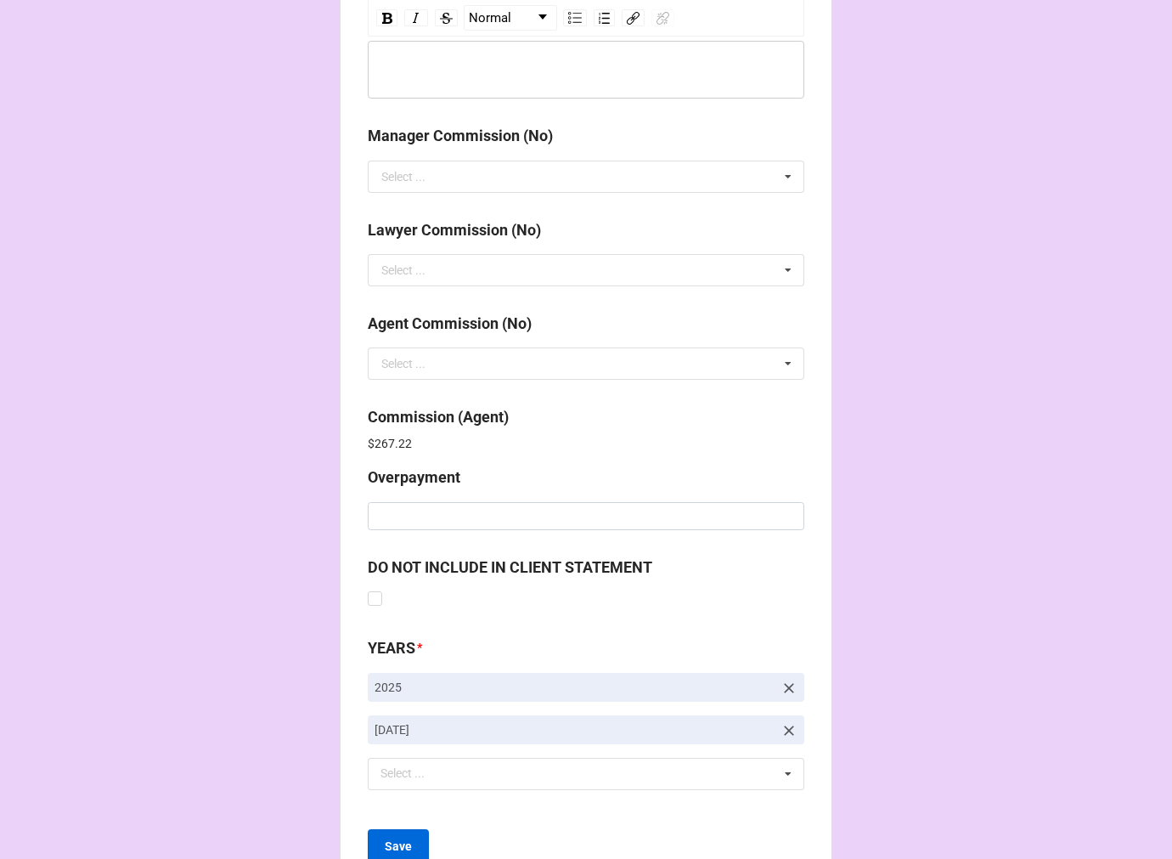
scroll to position [2026, 0]
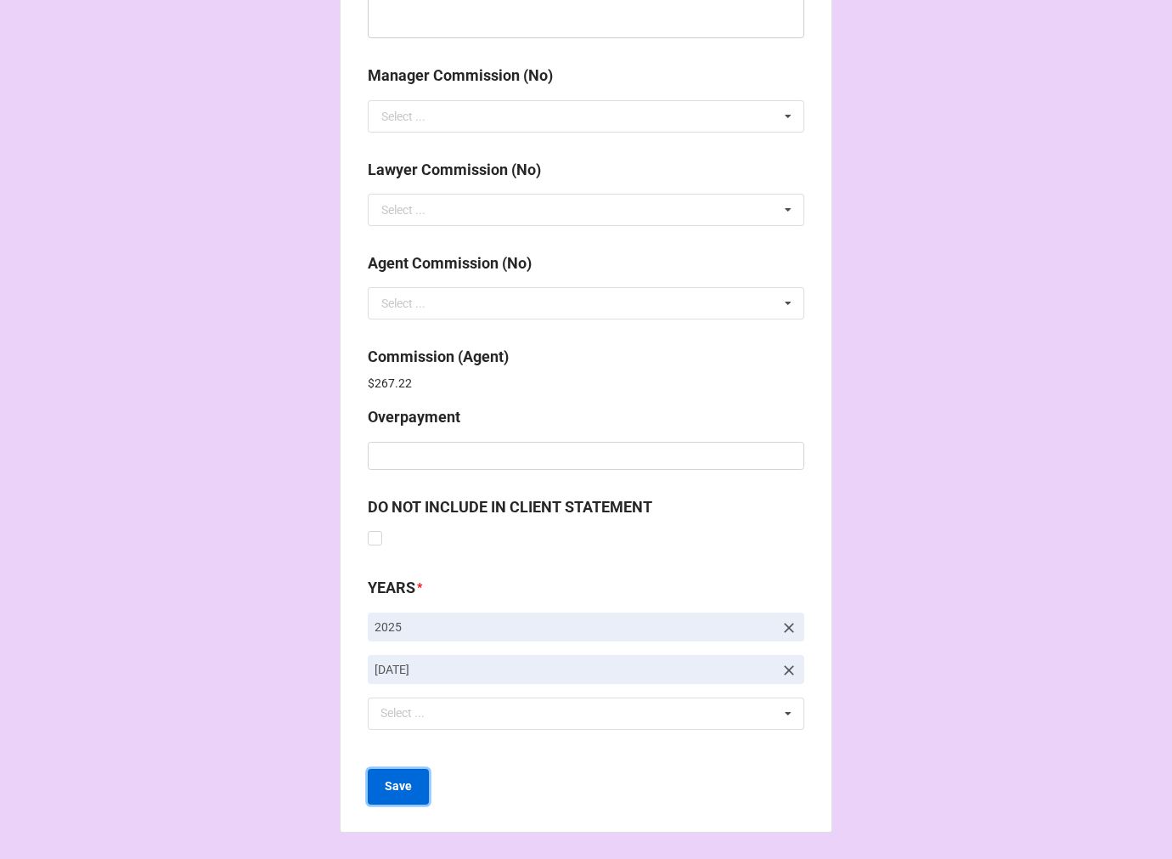
click at [386, 782] on b "Save" at bounding box center [398, 786] width 27 height 18
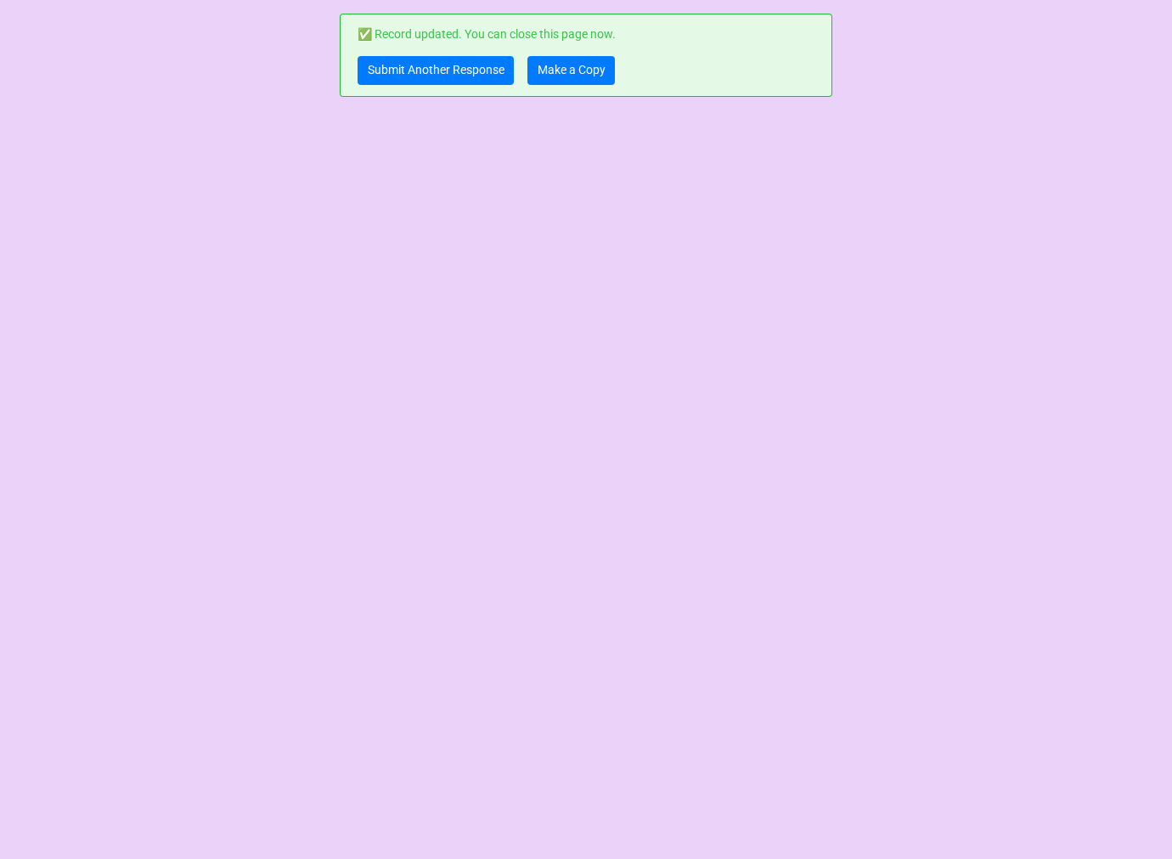
scroll to position [0, 0]
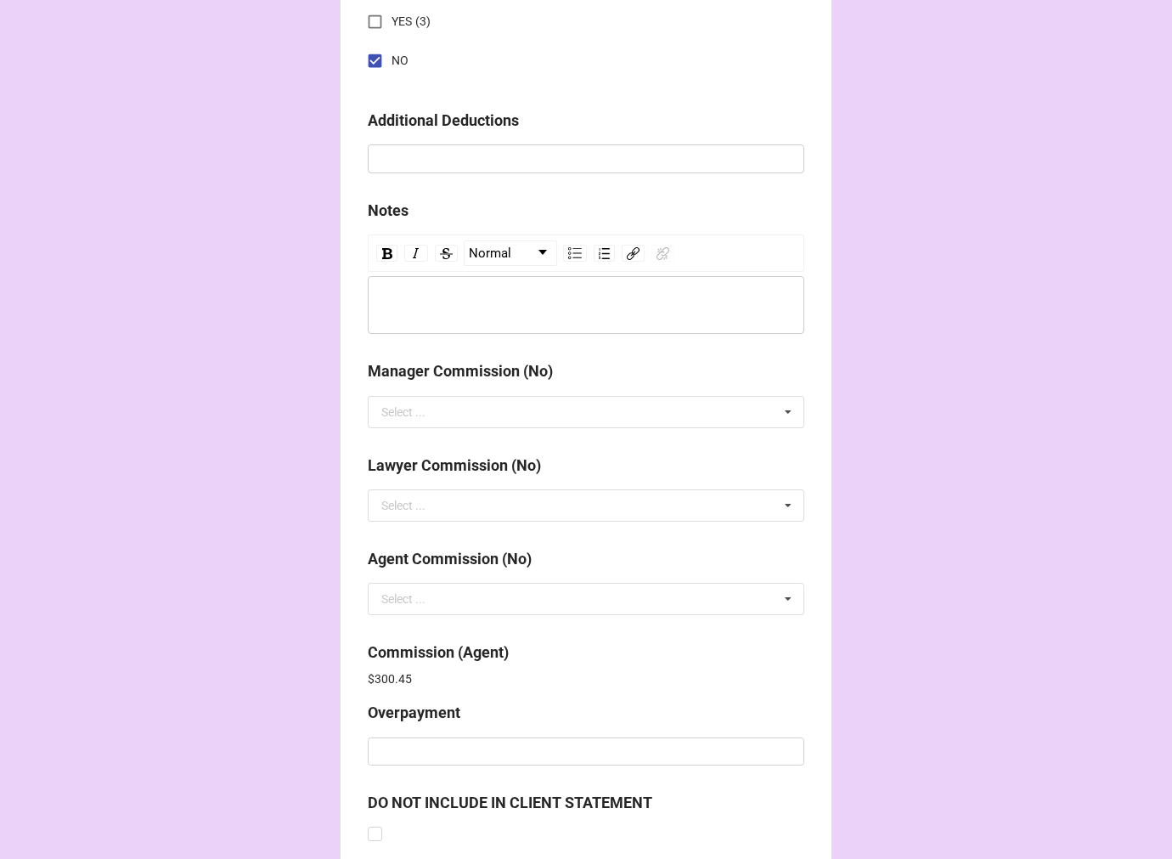
scroll to position [2026, 0]
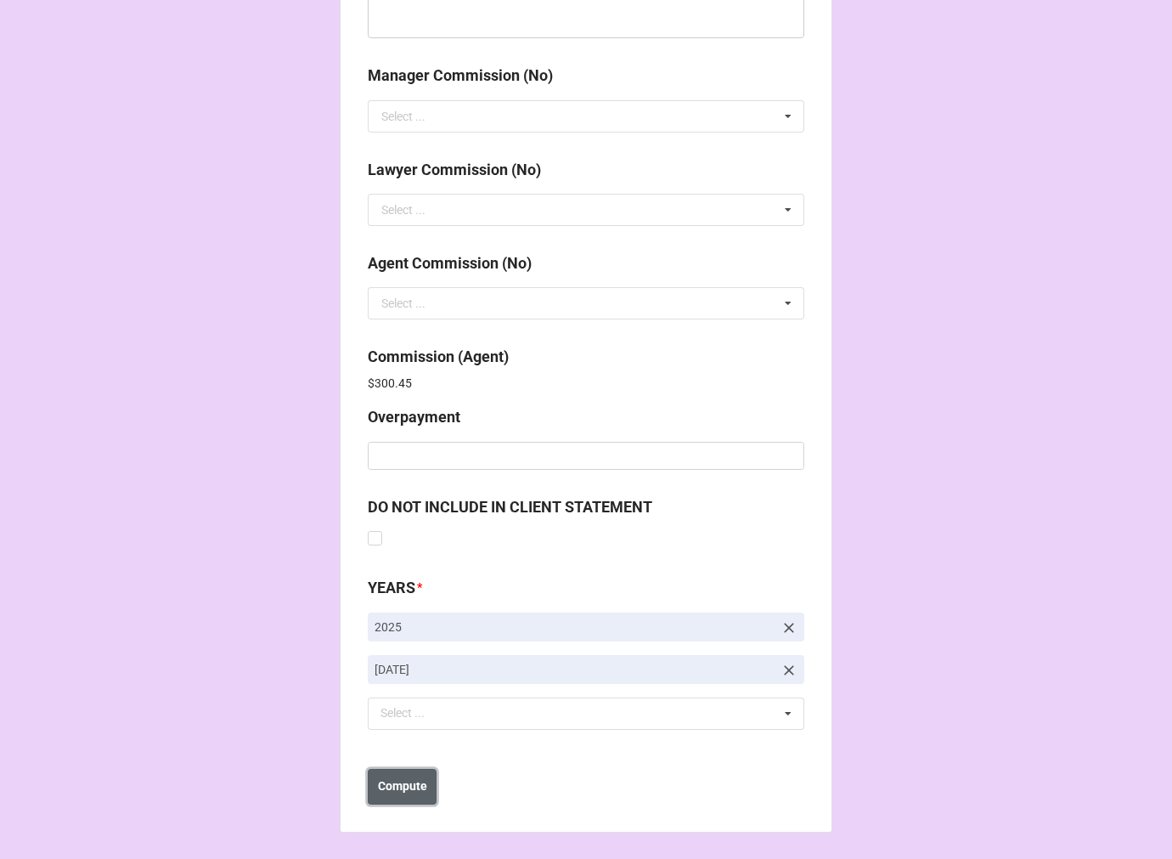
click at [396, 791] on b "Compute" at bounding box center [402, 786] width 49 height 18
click at [396, 791] on b "Save" at bounding box center [398, 786] width 27 height 18
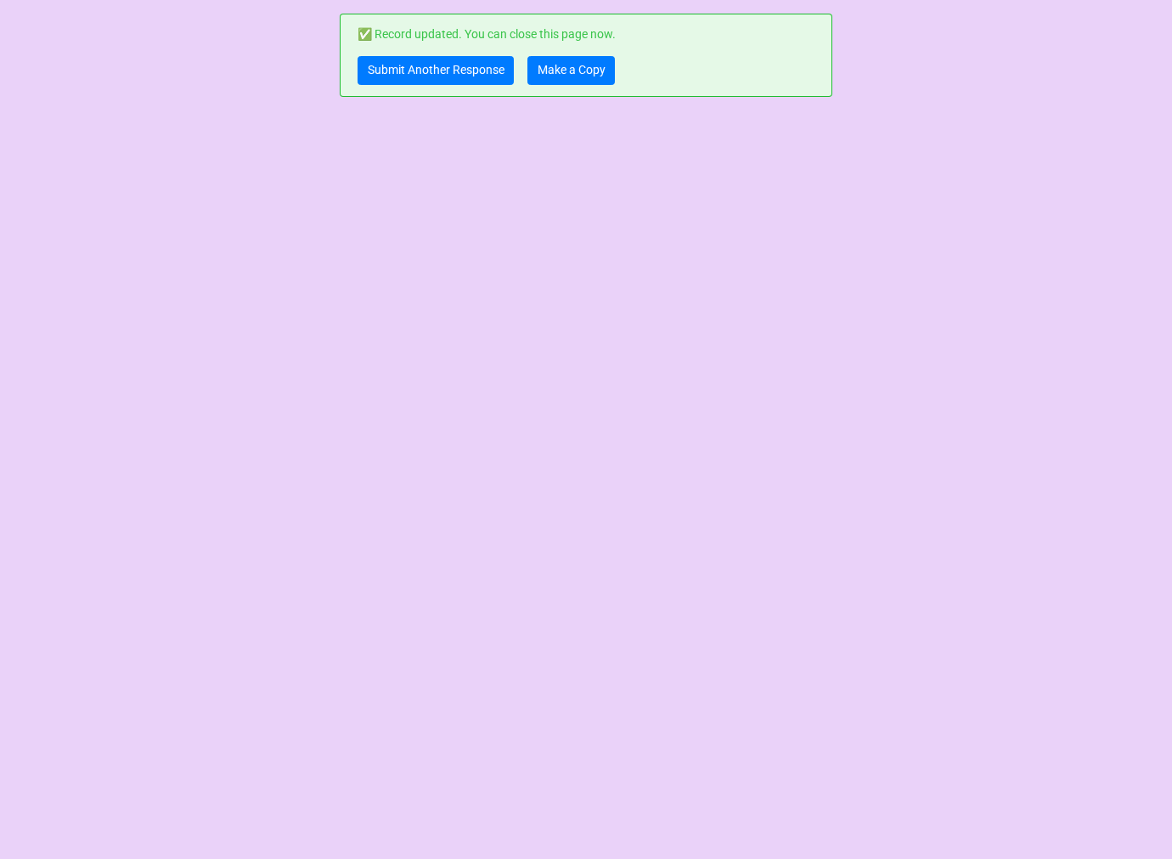
scroll to position [0, 0]
click at [584, 71] on link "Make a Copy" at bounding box center [570, 70] width 87 height 29
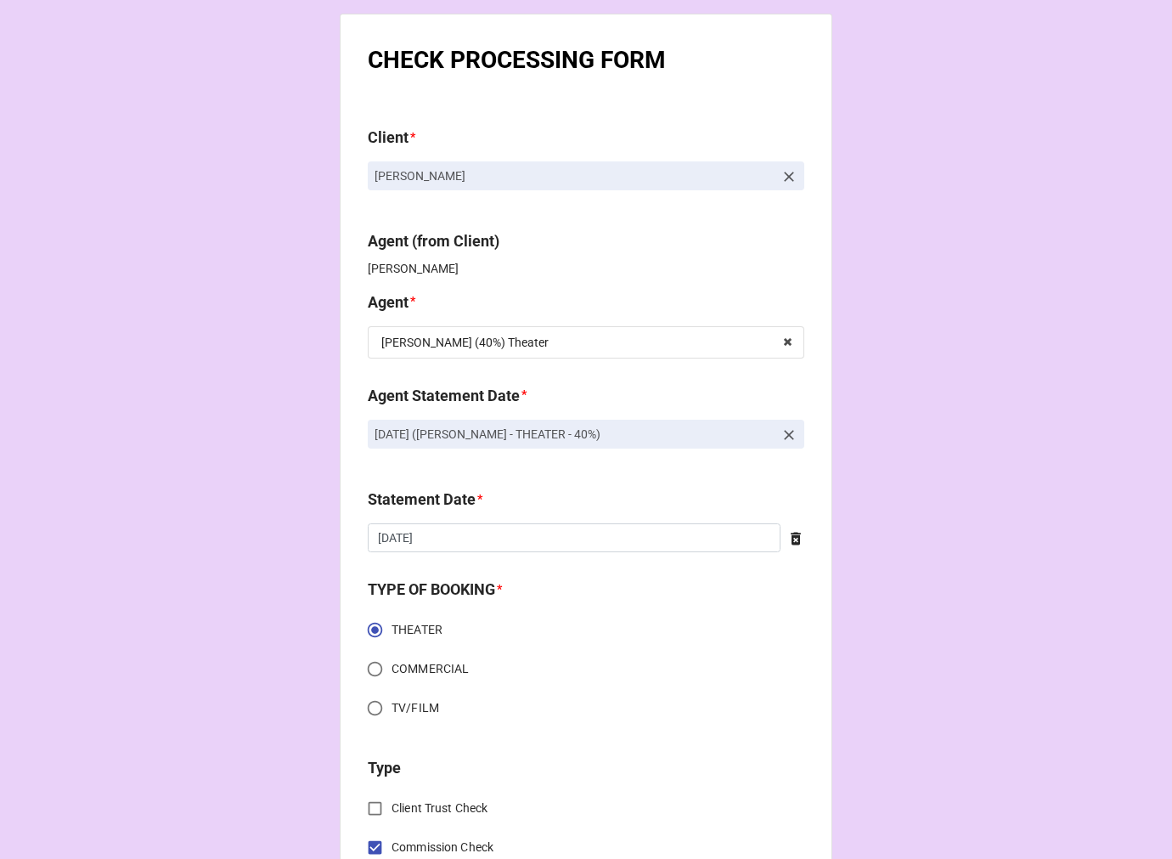
click at [784, 429] on icon at bounding box center [788, 434] width 17 height 17
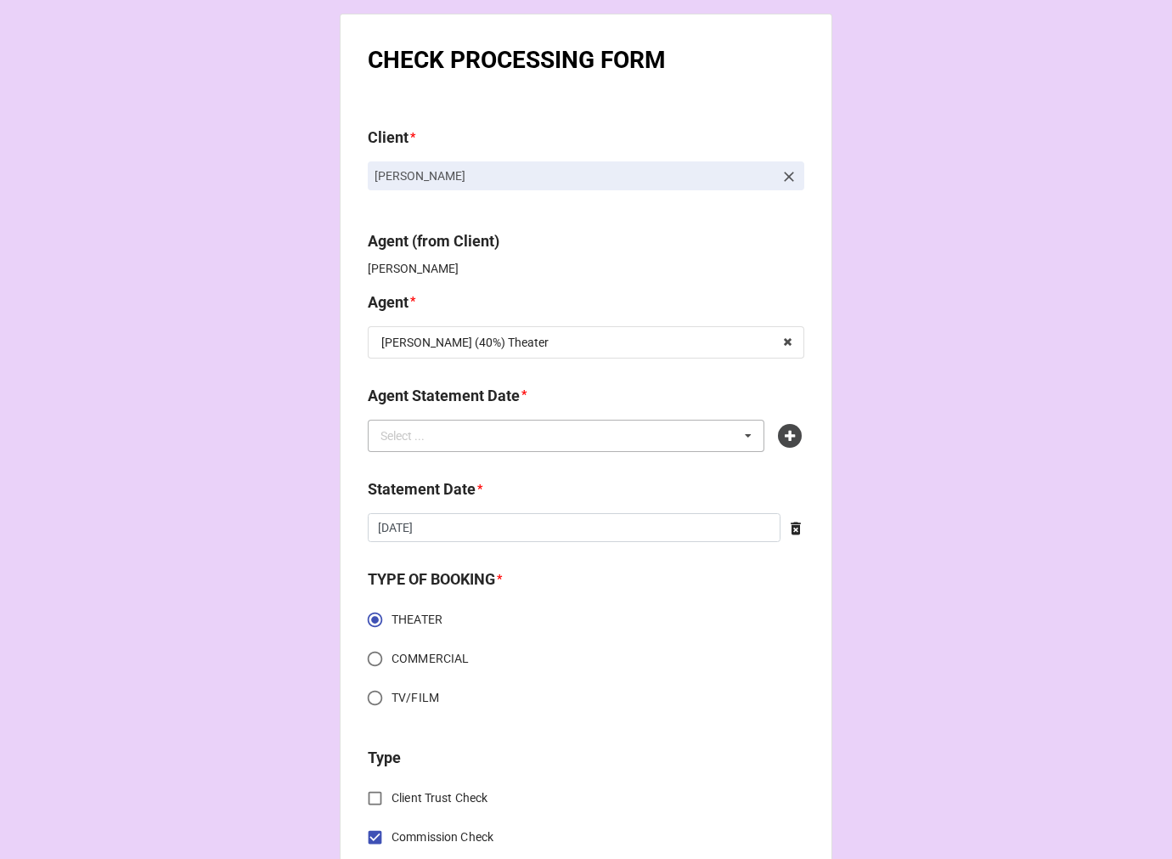
click at [659, 429] on div "Select ... No results found." at bounding box center [566, 436] width 397 height 32
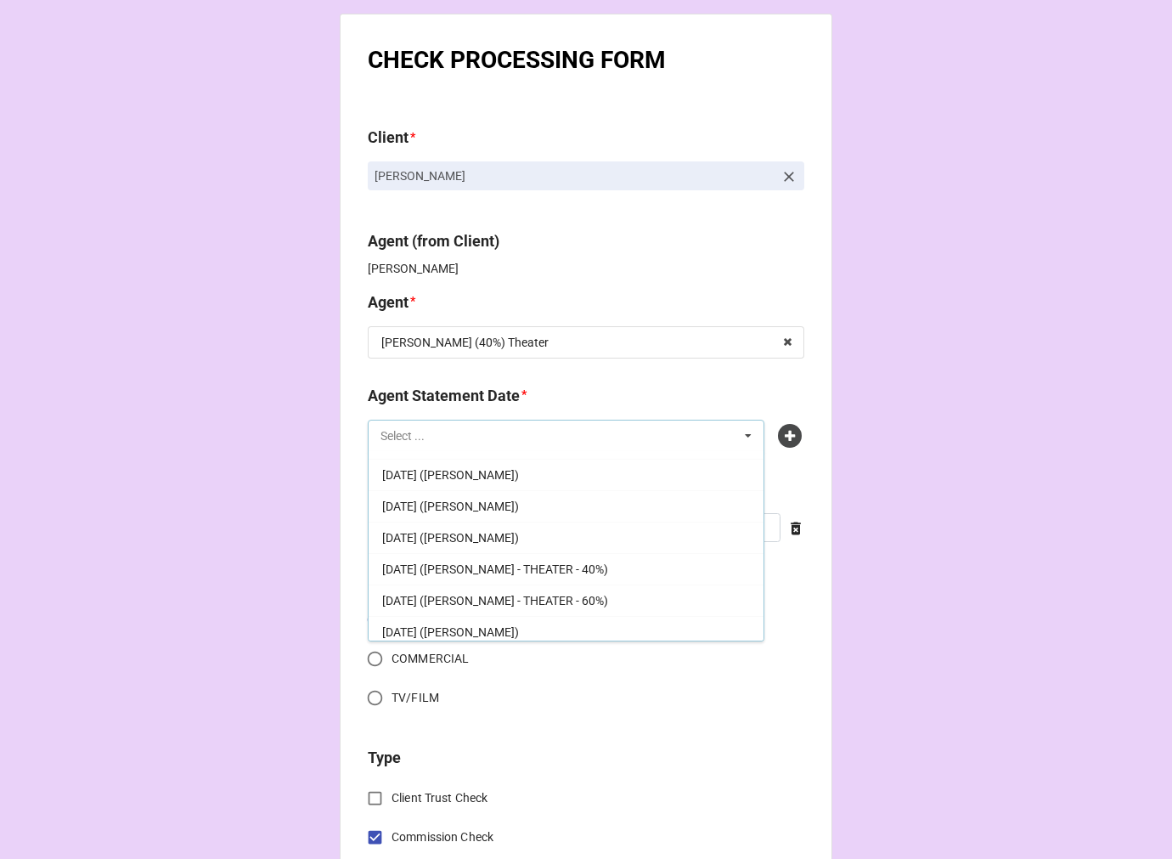
scroll to position [377, 0]
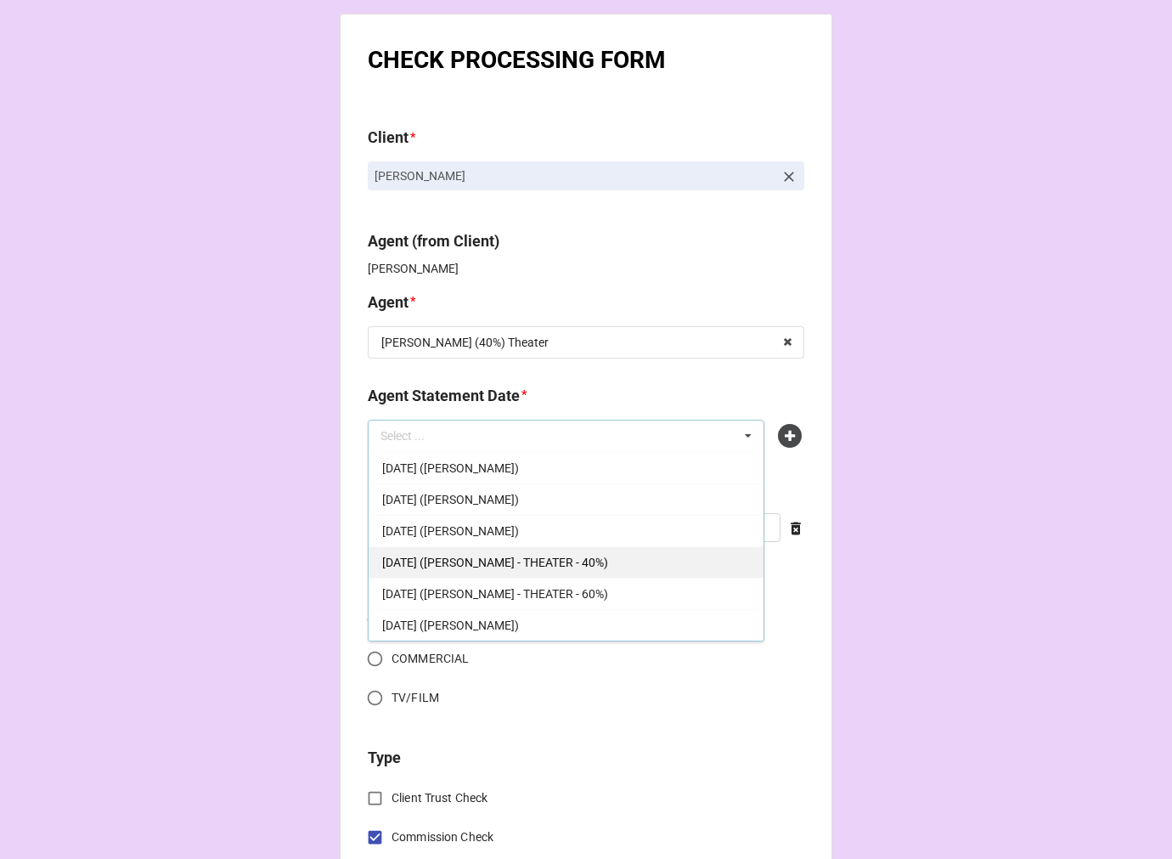
click at [606, 565] on span "OCTOBER 3, 2025 (REBECCA - THEATER - 40%)" at bounding box center [495, 562] width 226 height 14
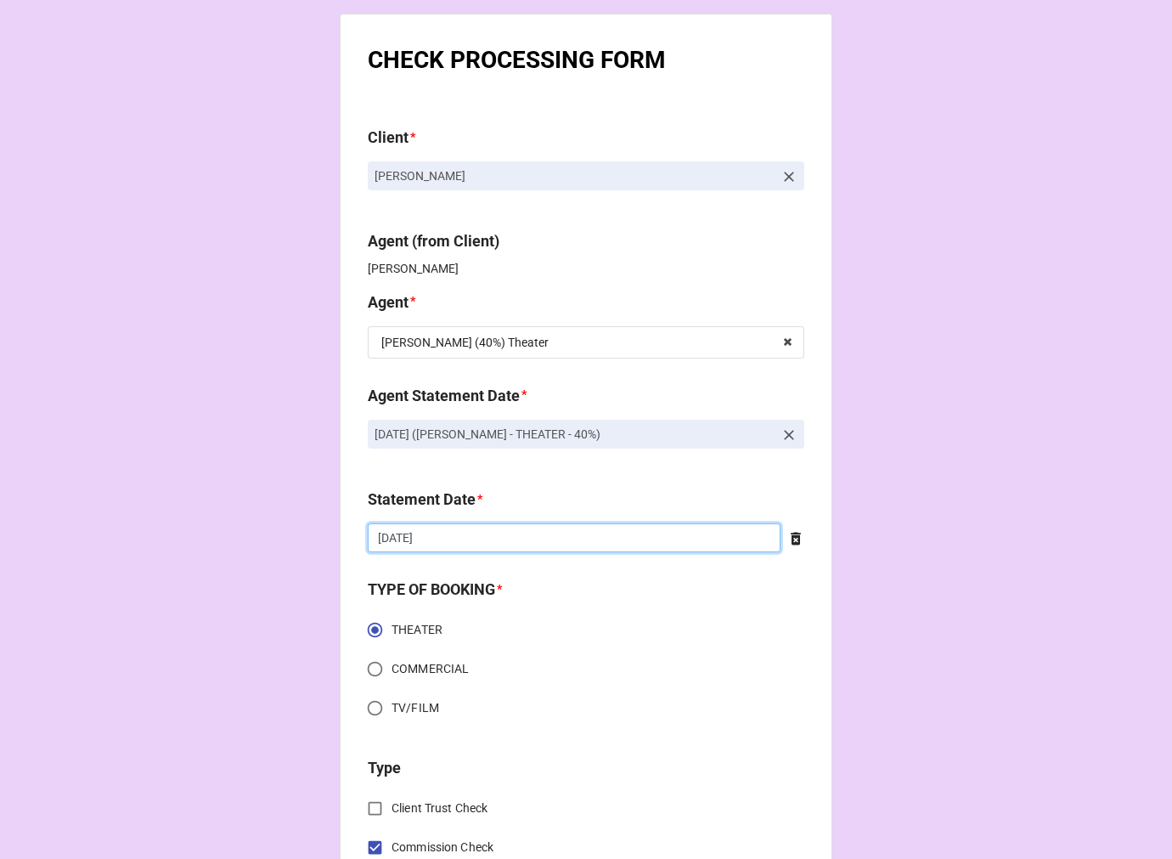
click at [484, 538] on input "[DATE]" at bounding box center [574, 537] width 413 height 29
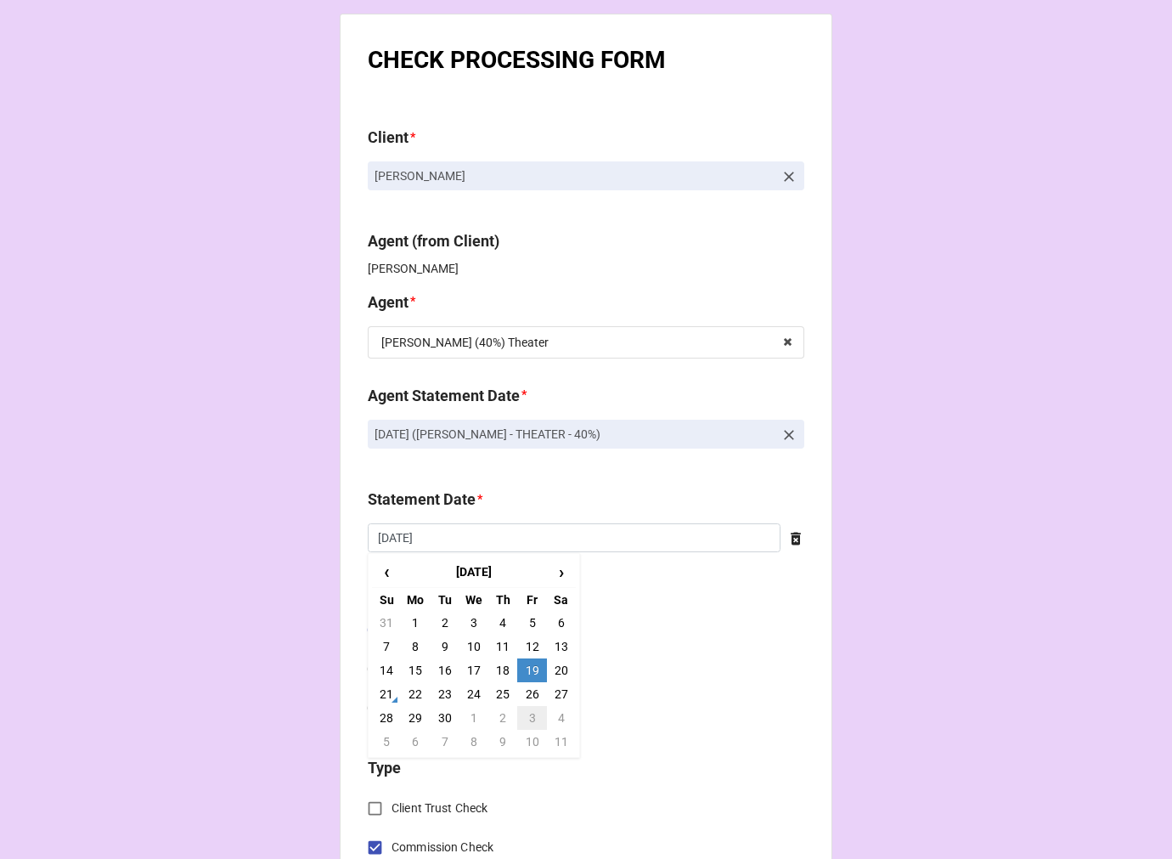
click at [529, 710] on td "3" at bounding box center [531, 718] width 29 height 24
type input "10/3/2025"
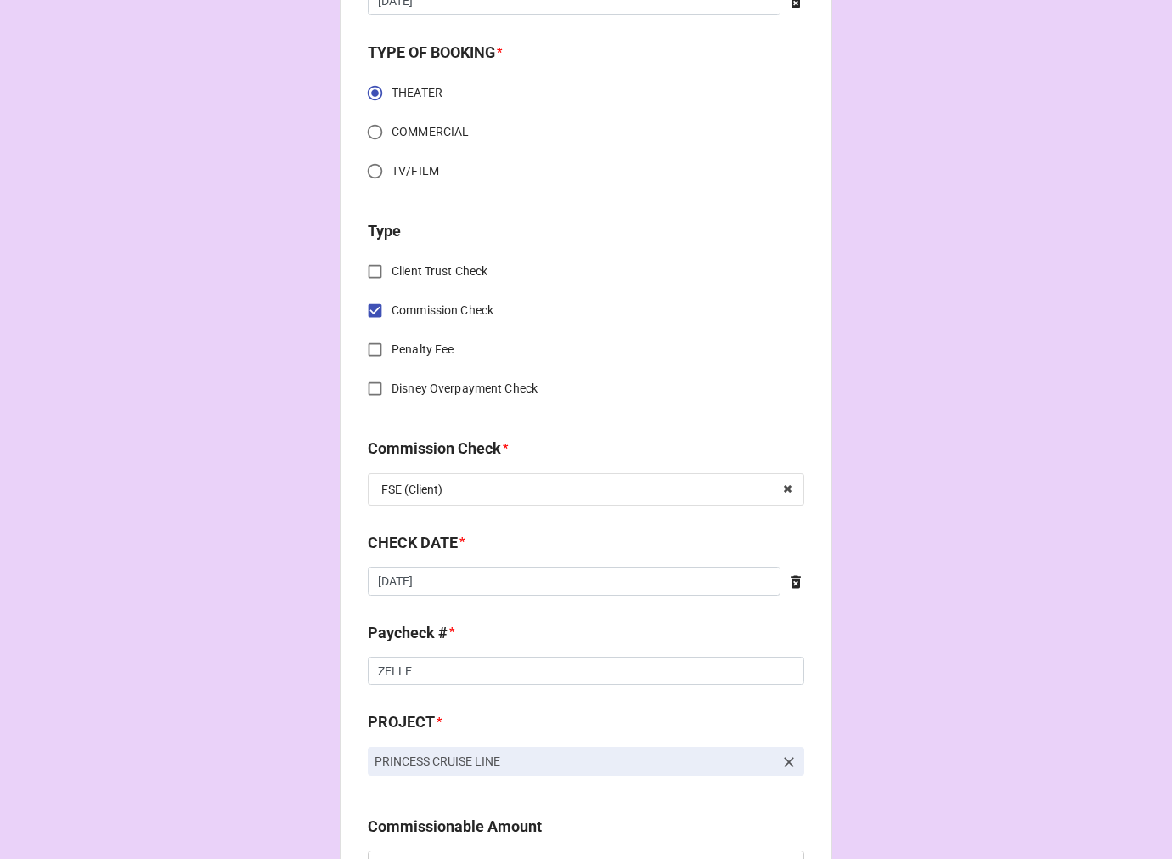
scroll to position [566, 0]
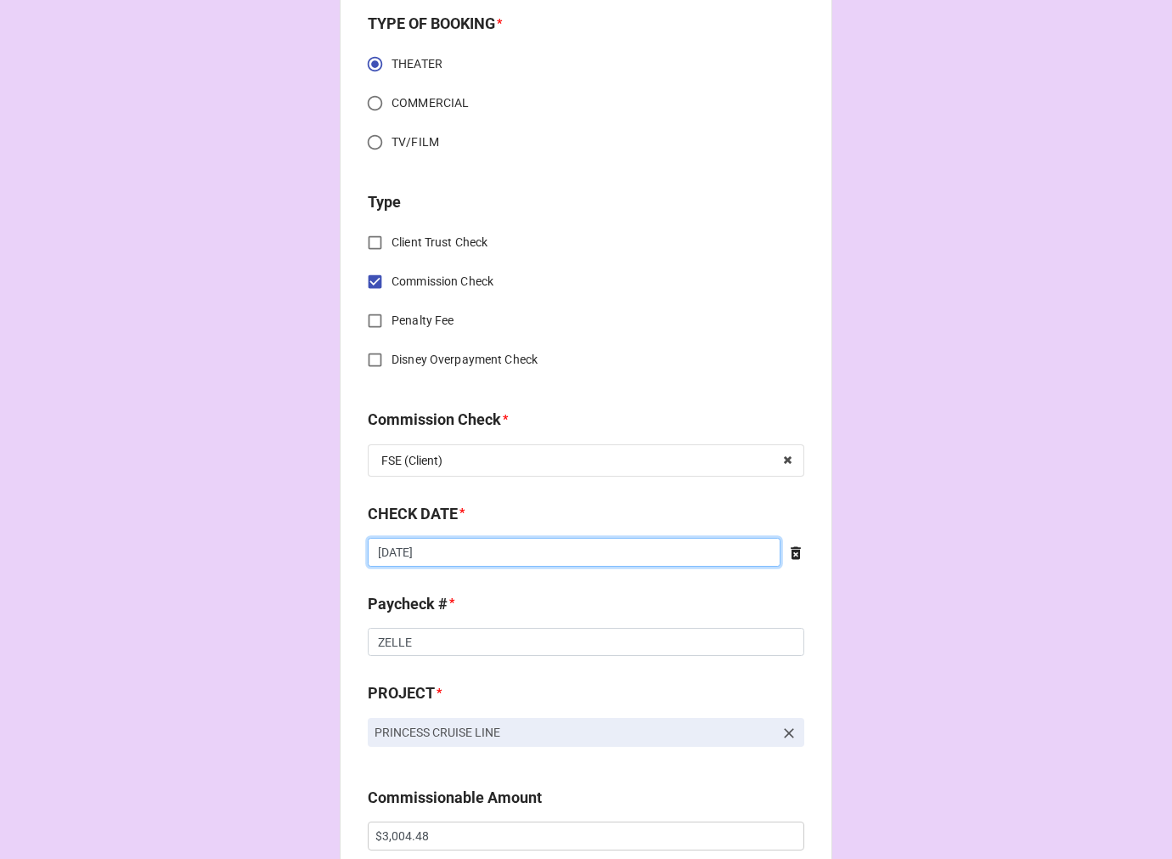
click at [471, 557] on input "9/8/2025" at bounding box center [574, 552] width 413 height 29
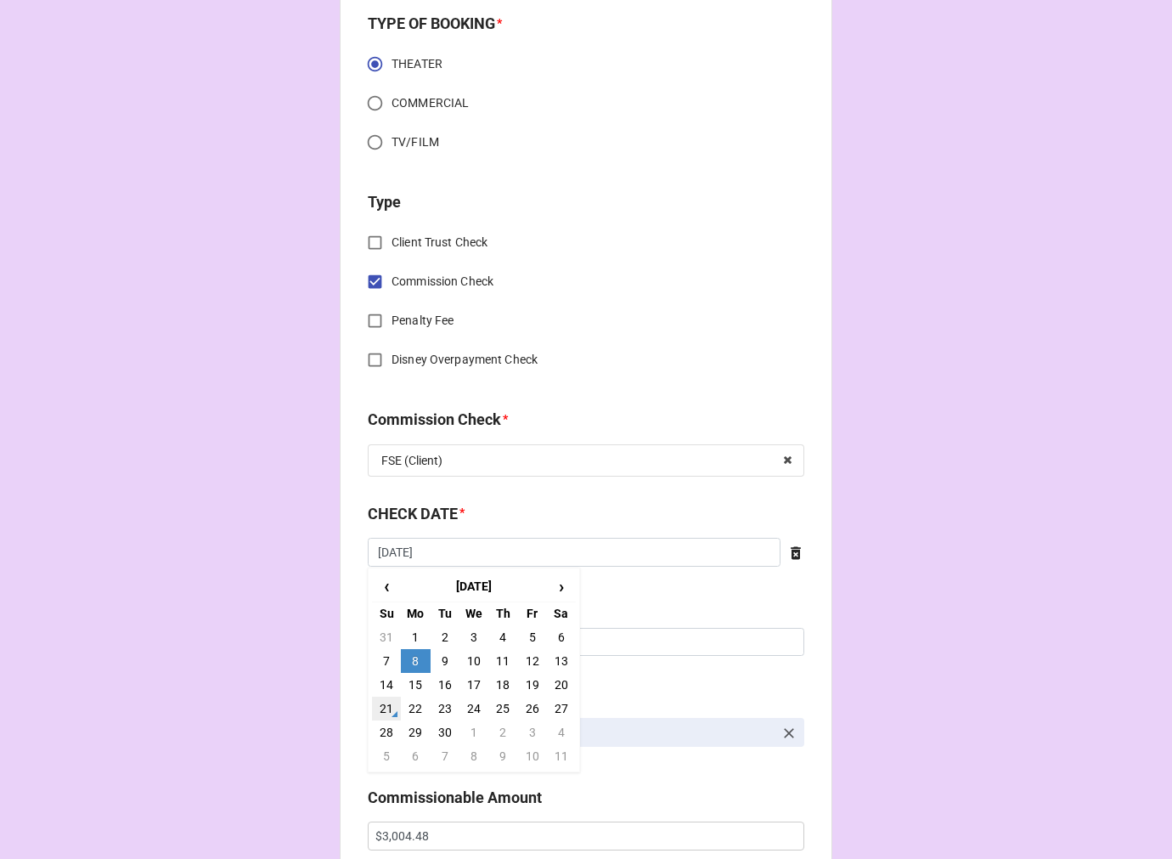
click at [380, 706] on td "21" at bounding box center [386, 708] width 29 height 24
type input "9/21/2025"
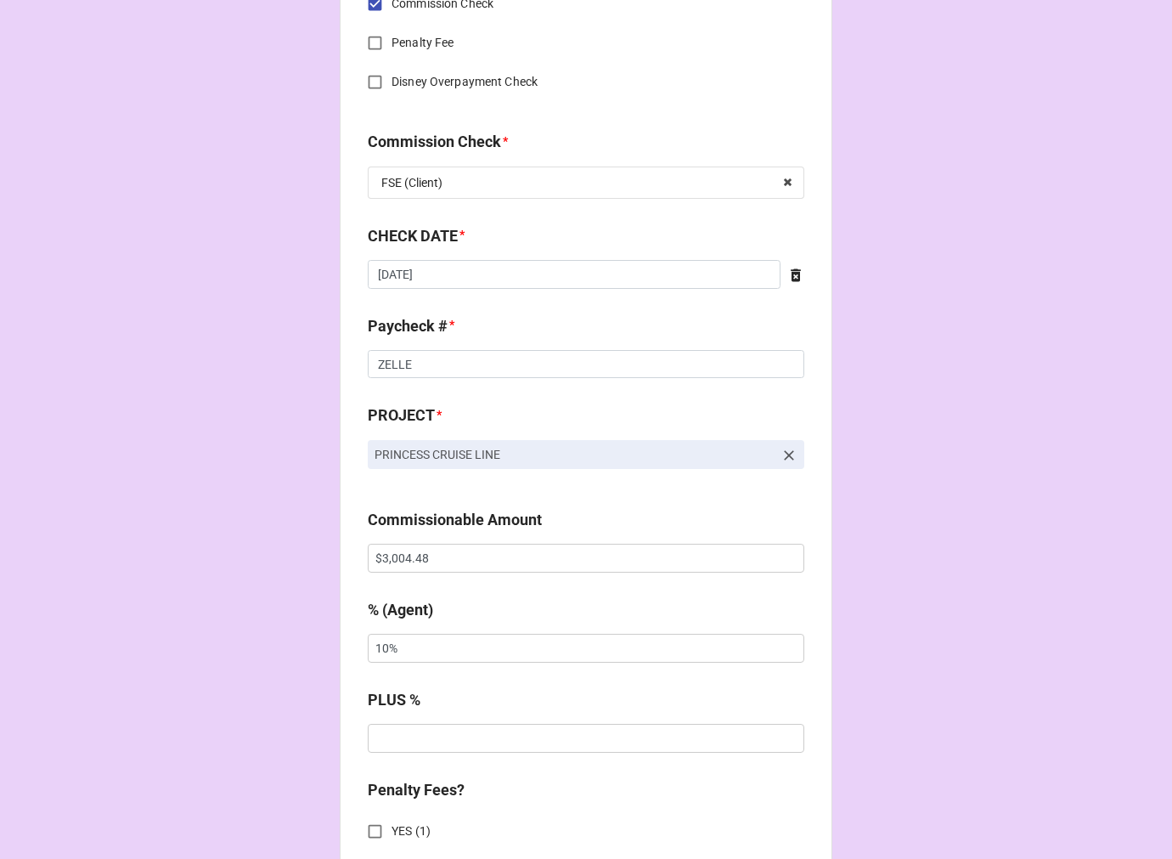
scroll to position [849, 0]
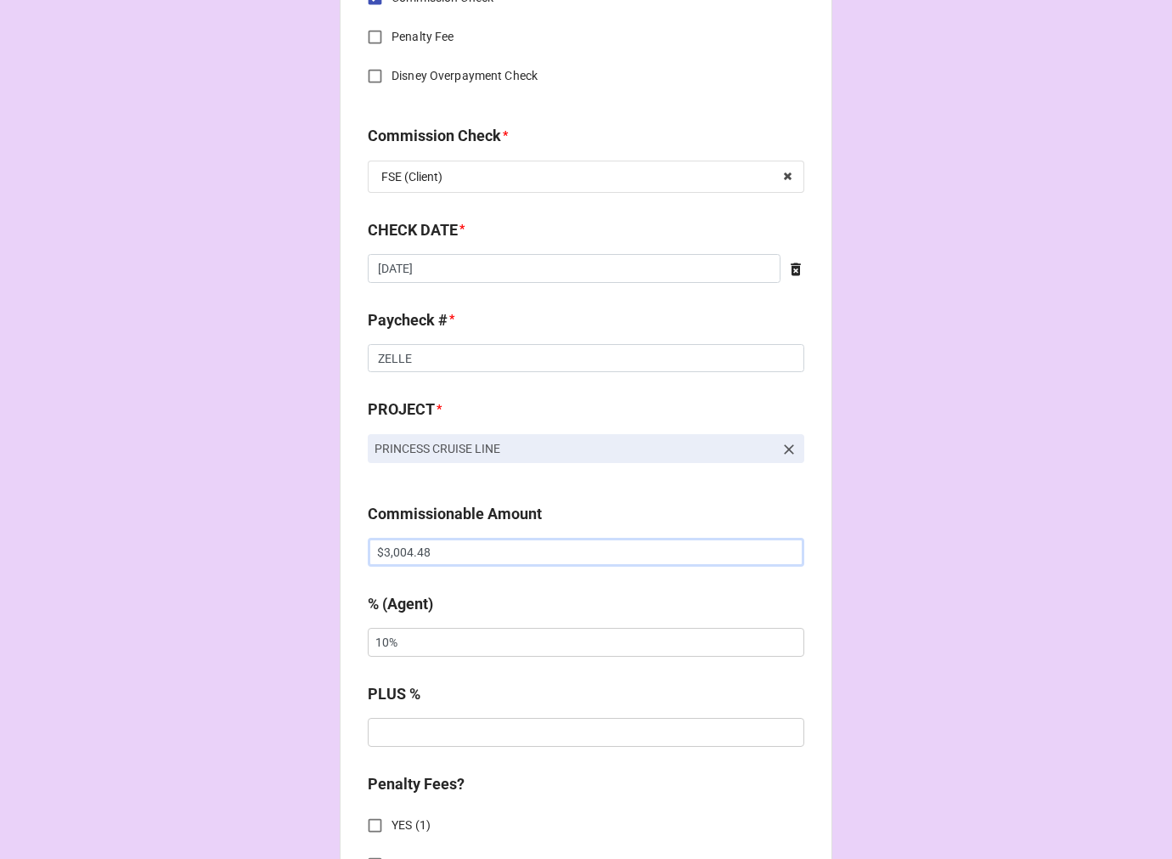
drag, startPoint x: 457, startPoint y: 556, endPoint x: 239, endPoint y: 546, distance: 217.6
click at [242, 547] on div "CHECK PROCESSING FORM Client * Sofia Sanabria Agent (from Client) Rebecca Agent…" at bounding box center [586, 563] width 1172 height 2825
paste input "2,441.14"
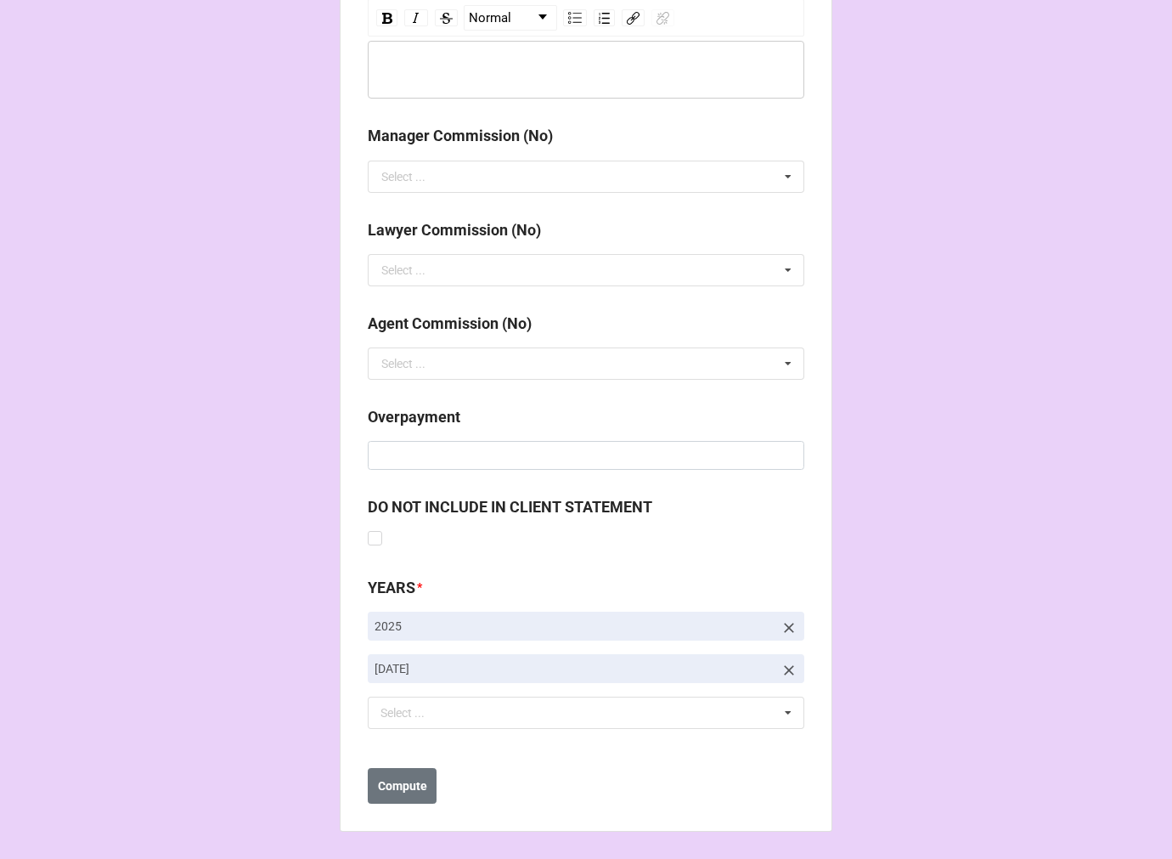
type input "$2,441.14"
click at [784, 667] on icon at bounding box center [789, 670] width 10 height 10
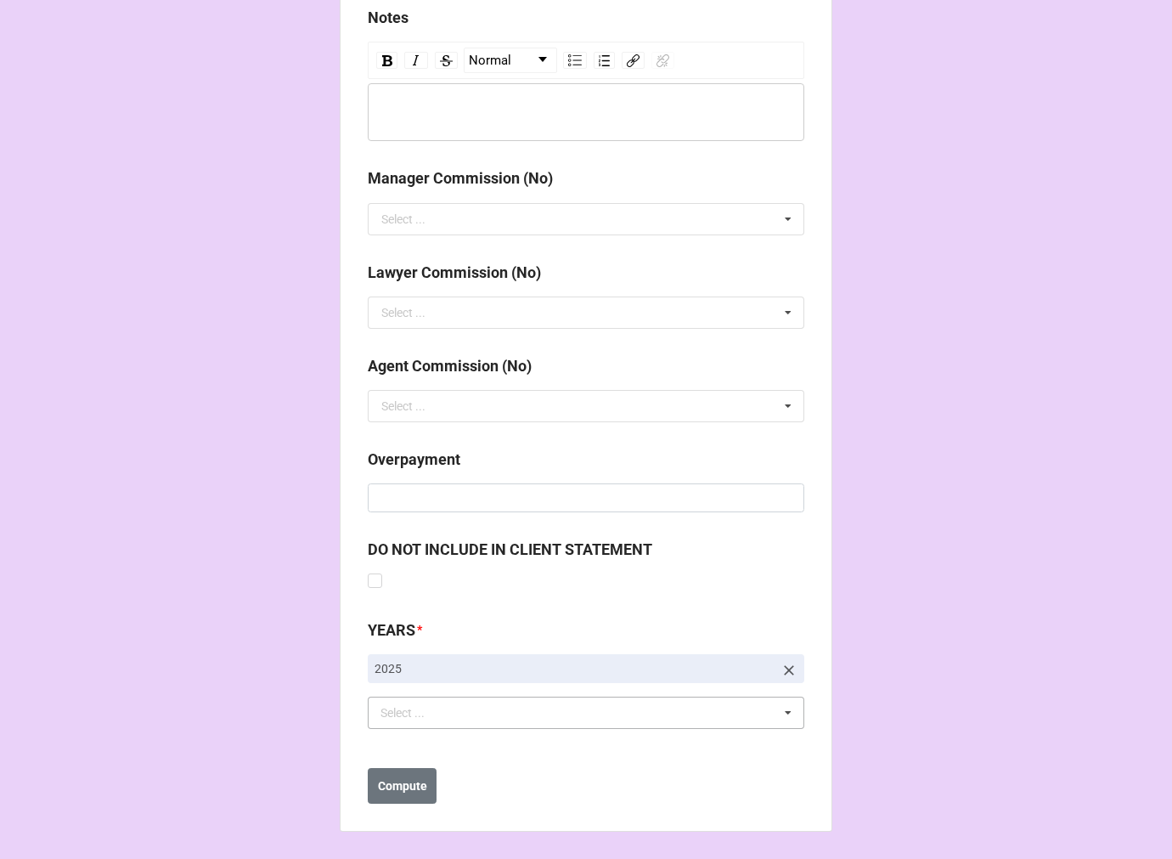
scroll to position [1923, 0]
click at [470, 723] on div "Select ... No results found." at bounding box center [586, 712] width 436 height 32
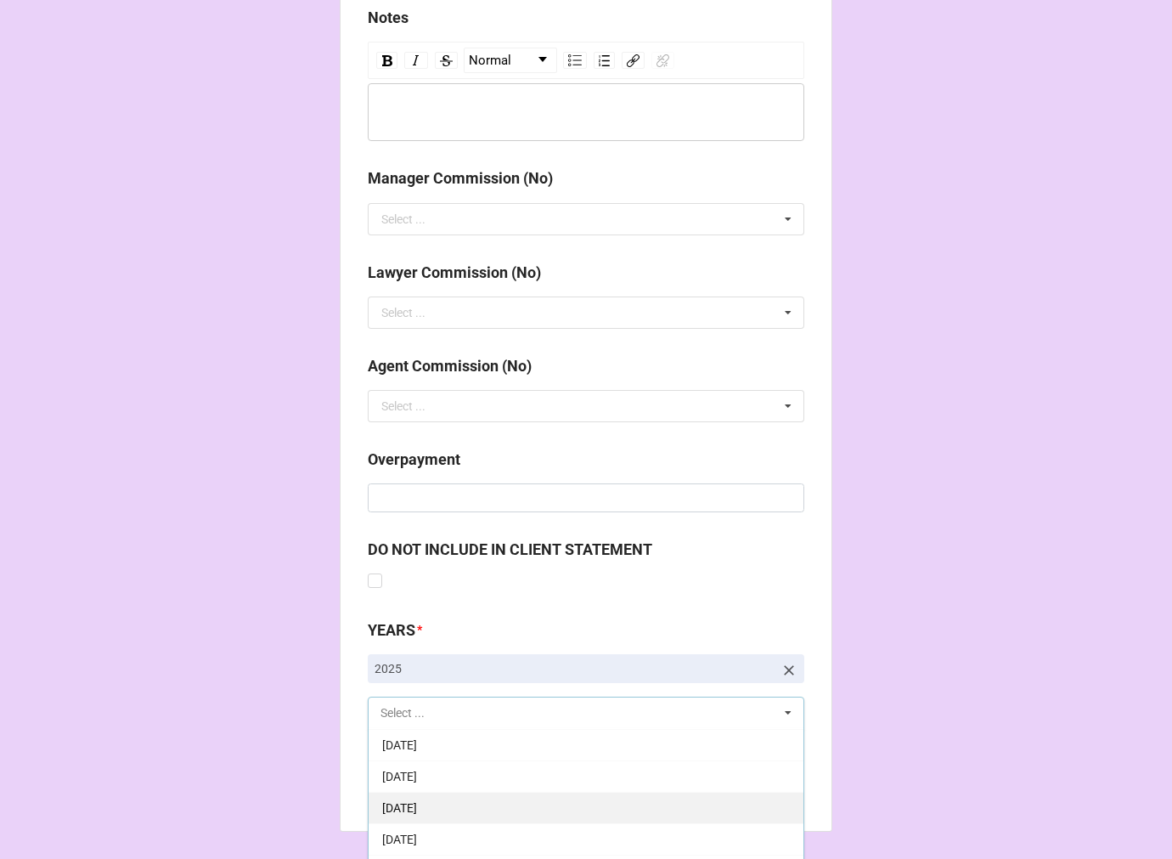
scroll to position [189, 0]
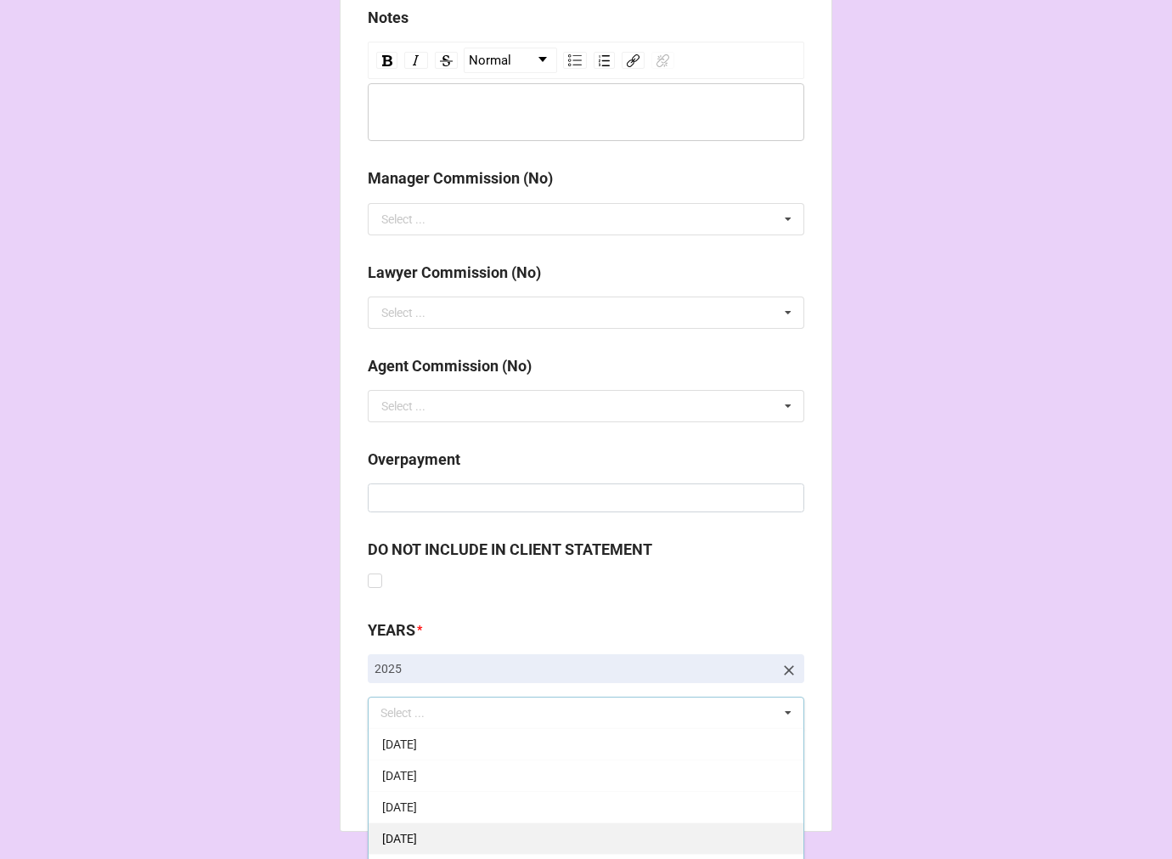
click at [417, 832] on span "[DATE]" at bounding box center [399, 838] width 35 height 14
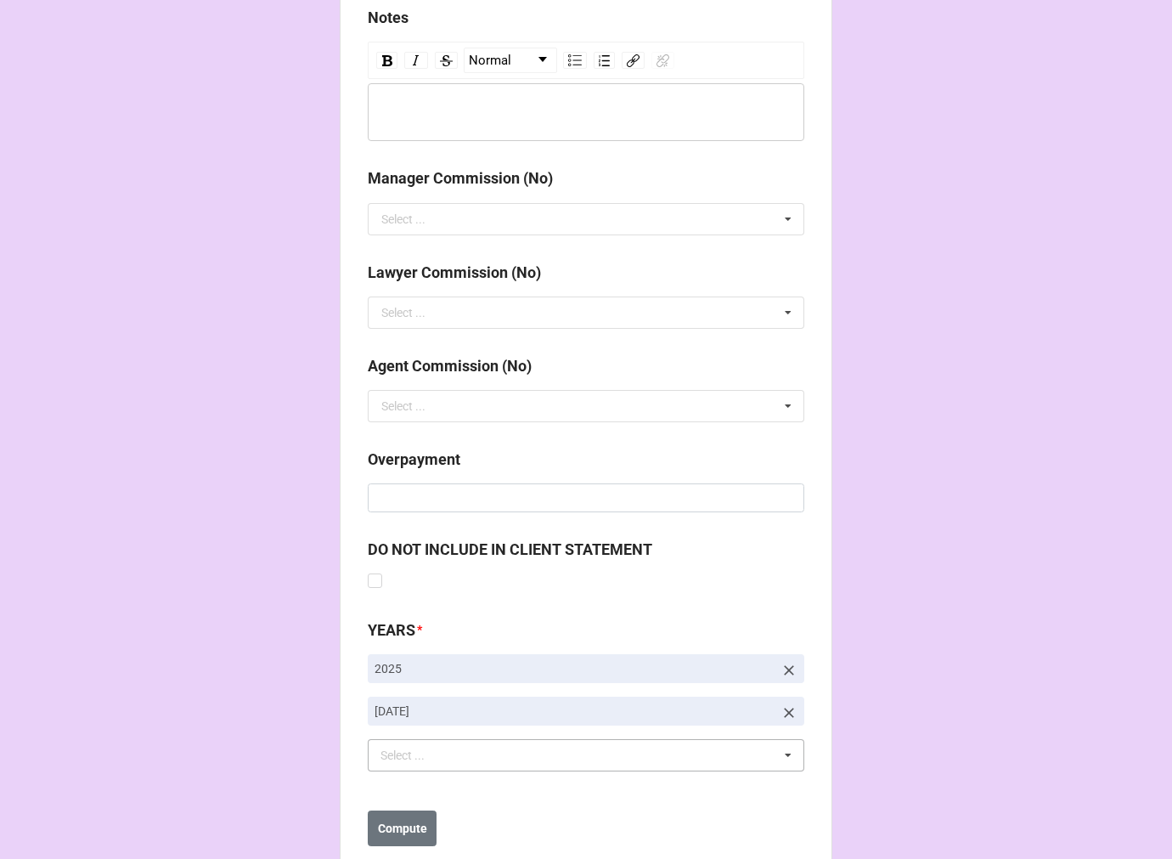
click at [784, 603] on div "DO NOT INCLUDE IN CLIENT STATEMENT" at bounding box center [586, 571] width 436 height 67
click at [419, 828] on b "Compute" at bounding box center [402, 828] width 49 height 18
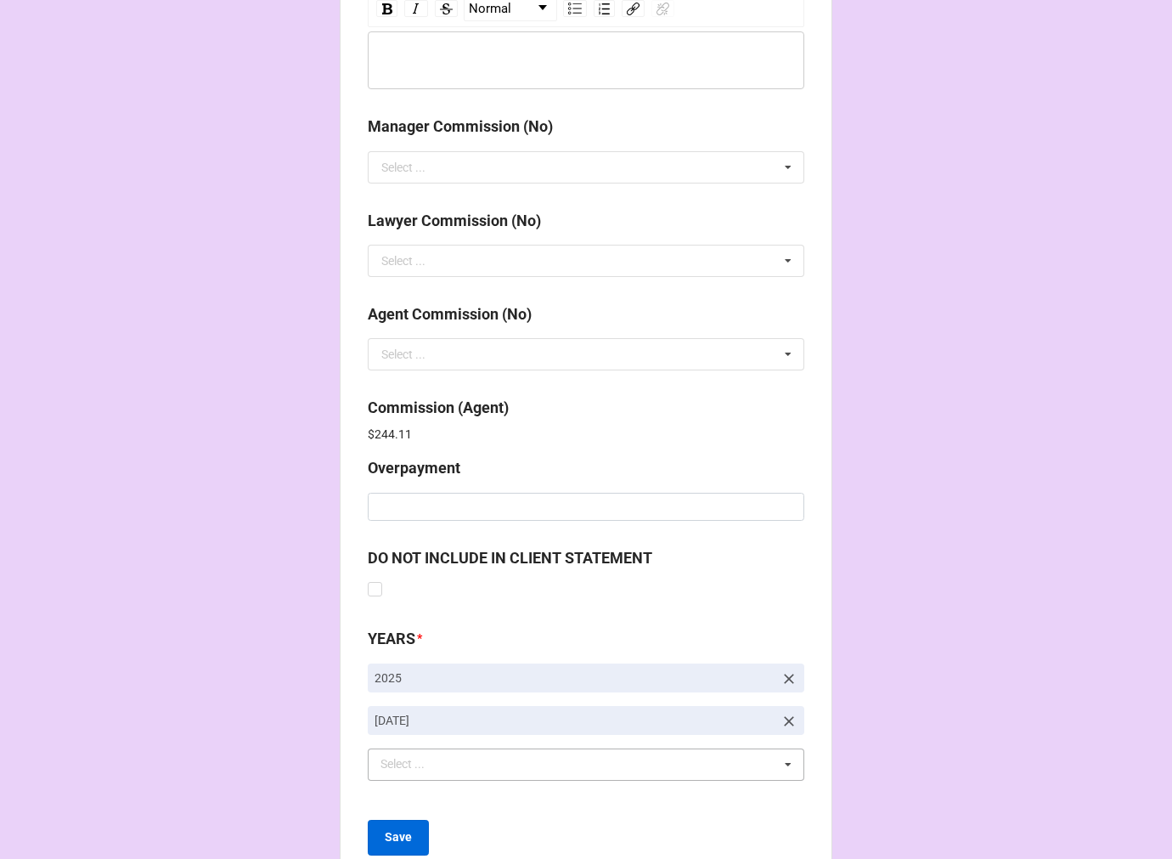
scroll to position [2026, 0]
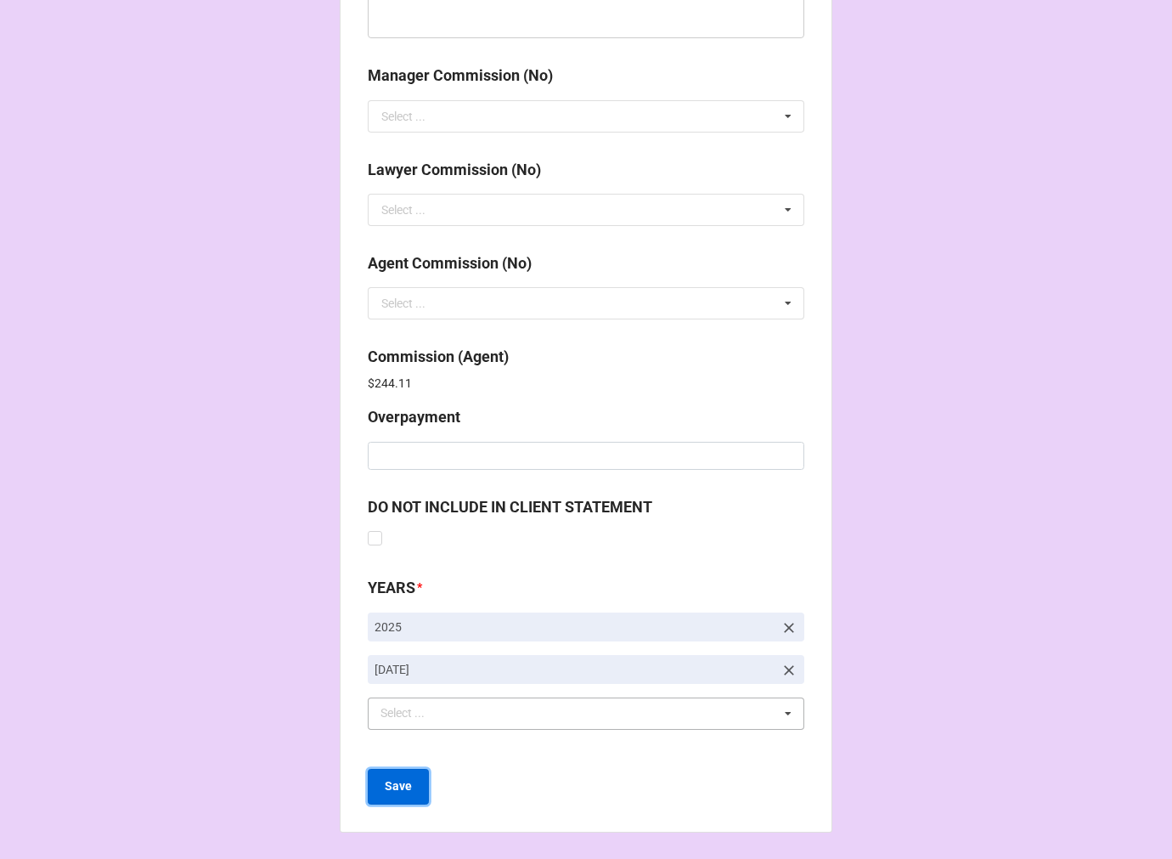
click at [400, 784] on b "Save" at bounding box center [398, 786] width 27 height 18
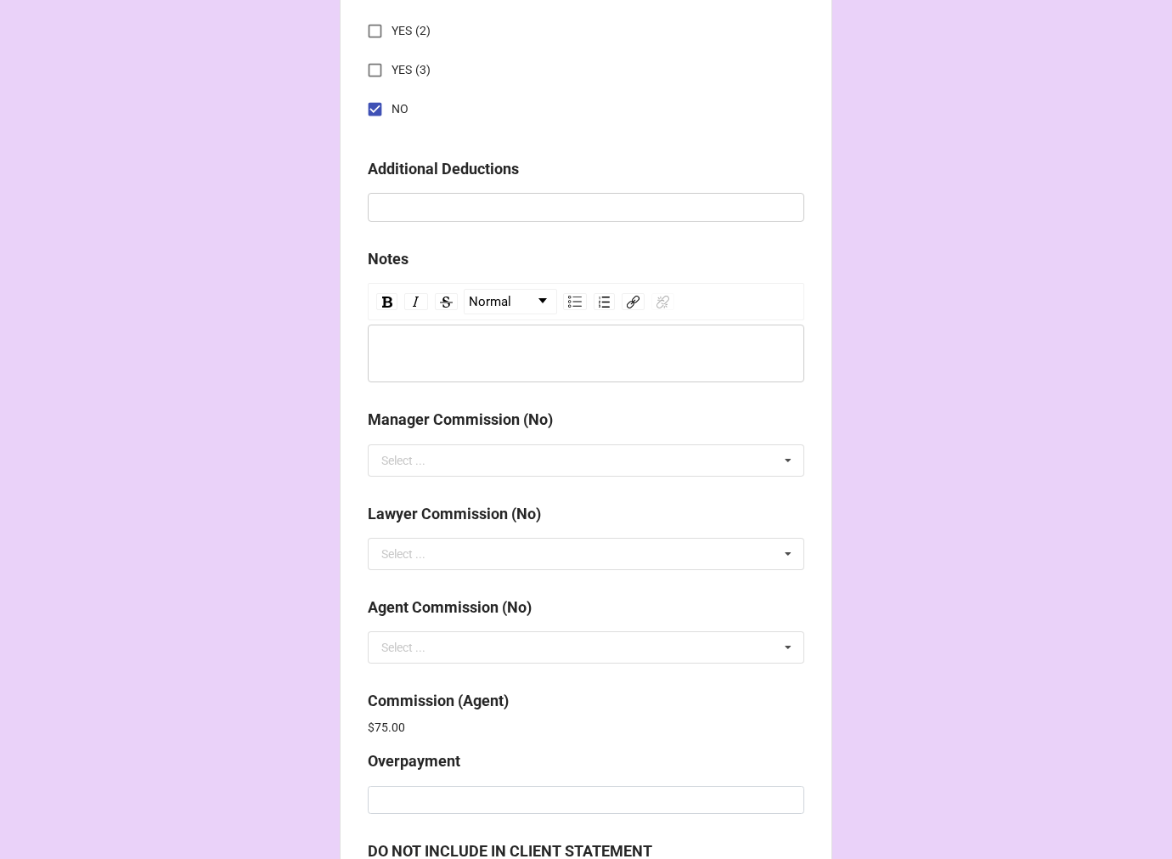
scroll to position [2026, 0]
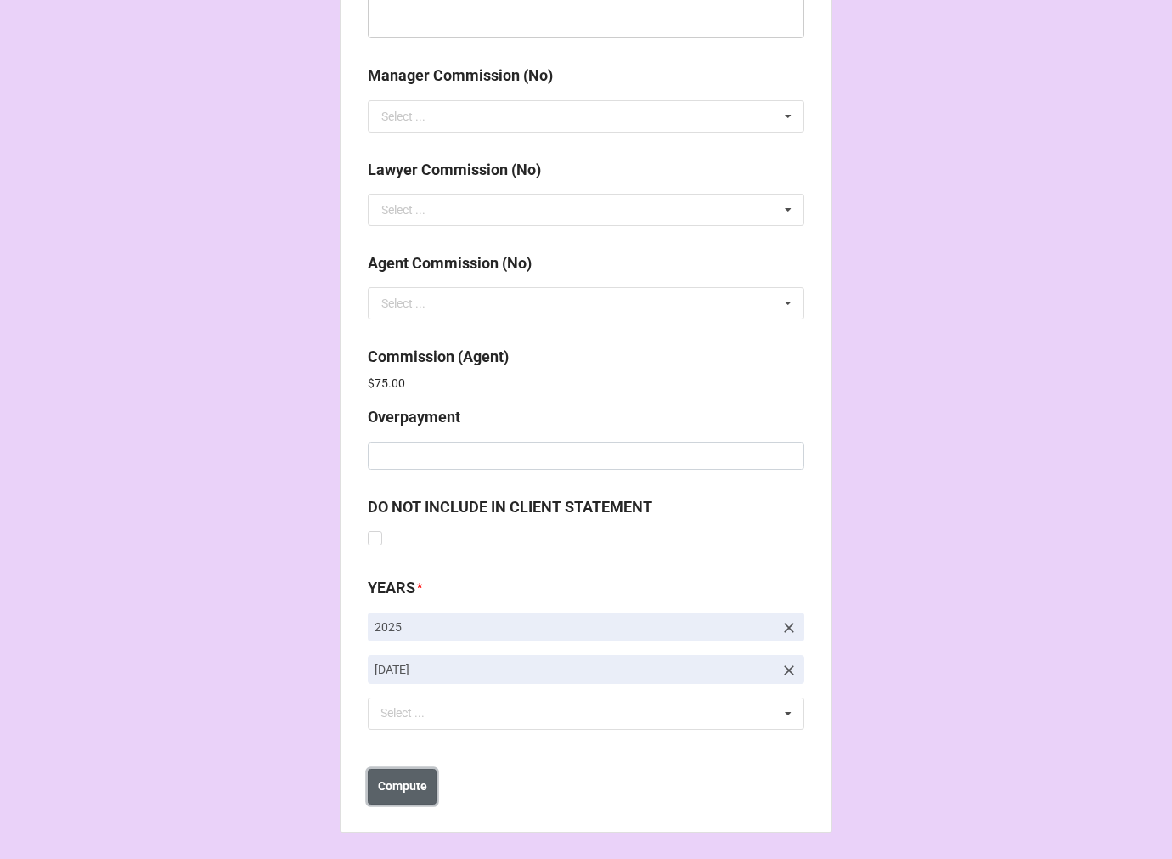
click at [400, 788] on b "Compute" at bounding box center [402, 786] width 49 height 18
click at [400, 788] on b "Save" at bounding box center [398, 786] width 27 height 18
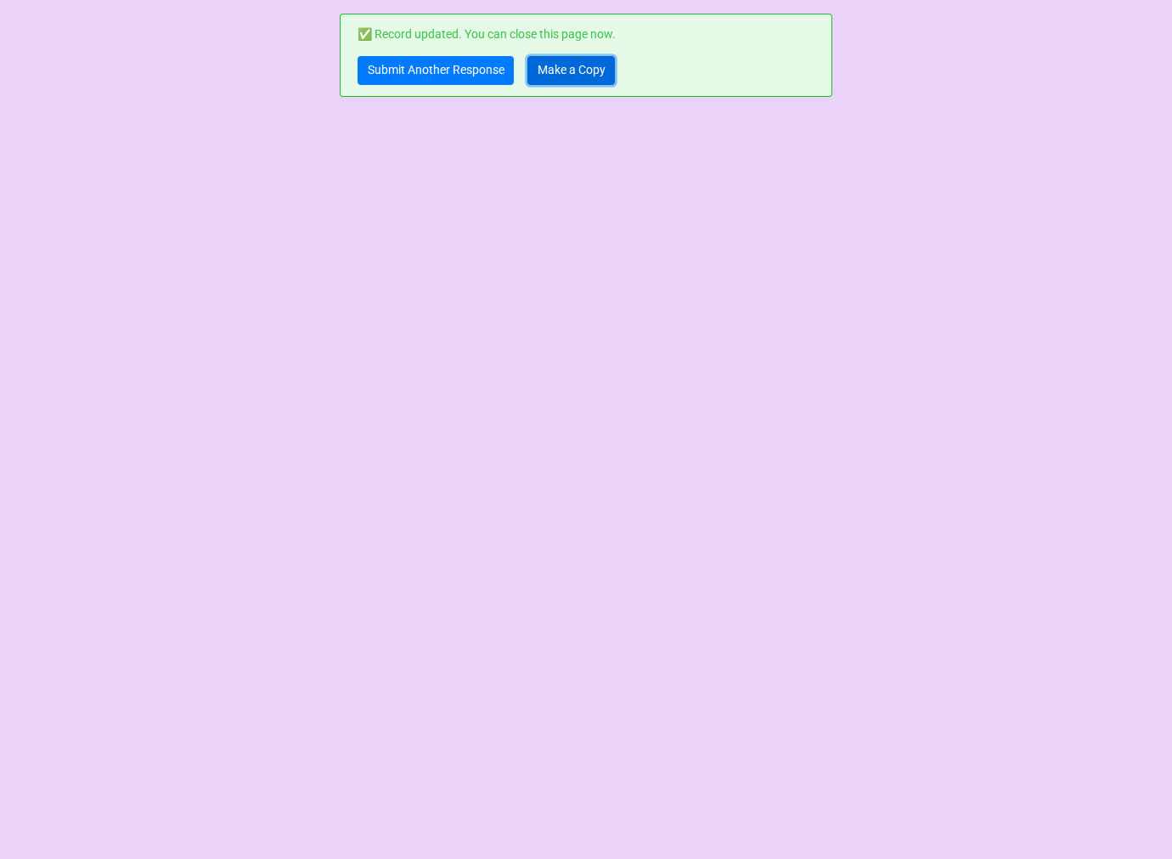
click at [572, 74] on link "Make a Copy" at bounding box center [570, 70] width 87 height 29
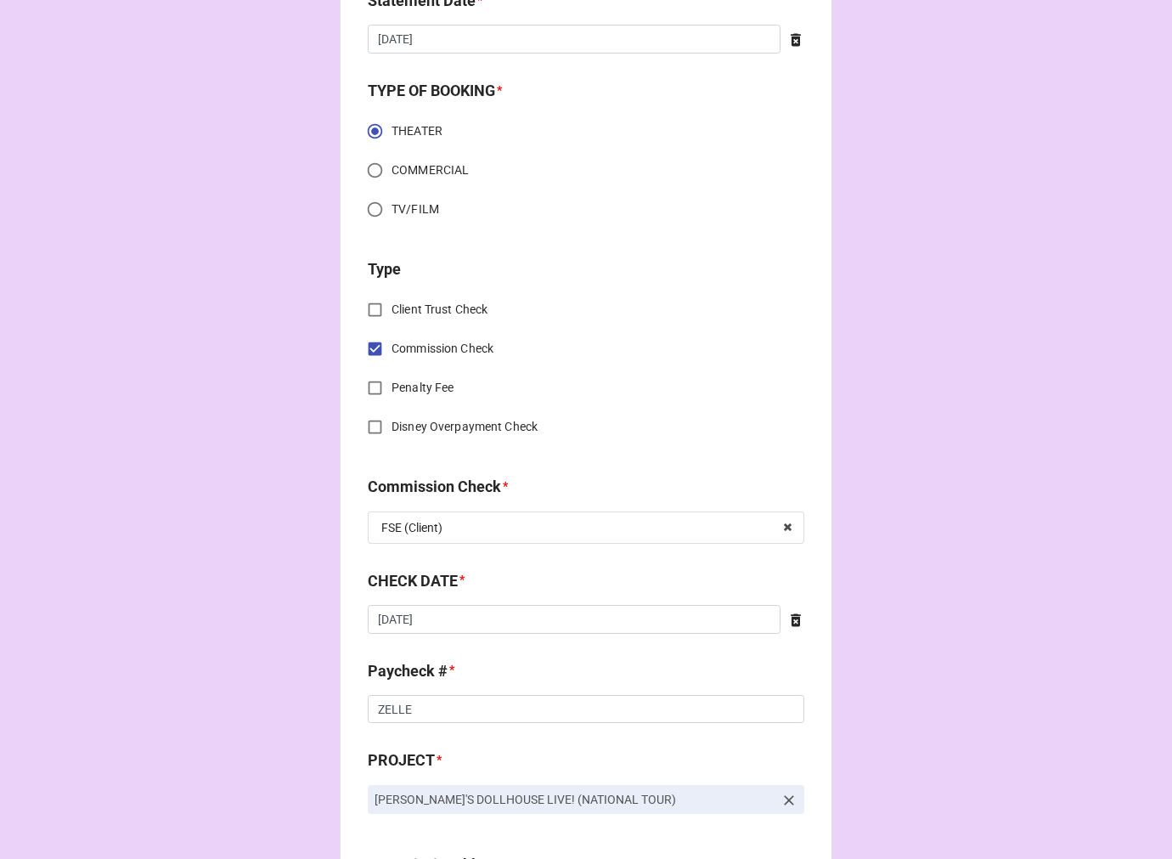
scroll to position [566, 0]
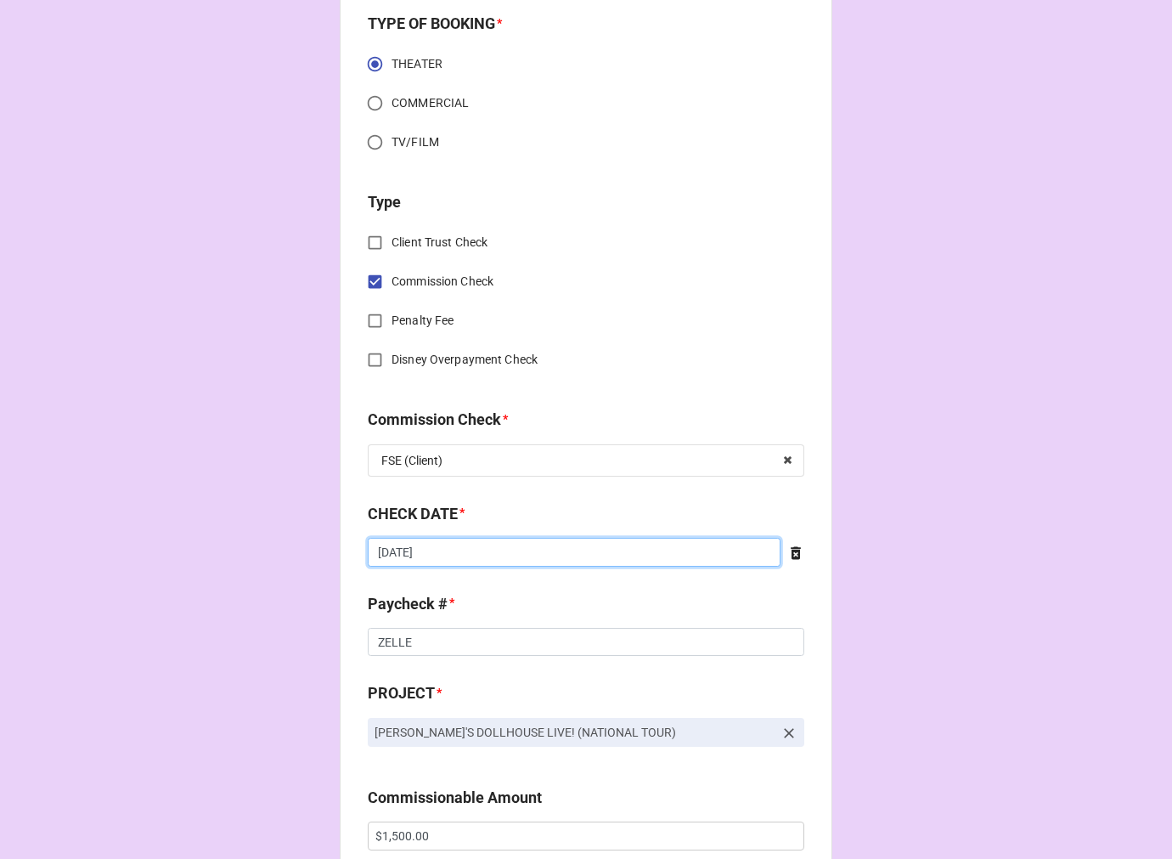
click at [507, 549] on input "[DATE]" at bounding box center [574, 552] width 413 height 29
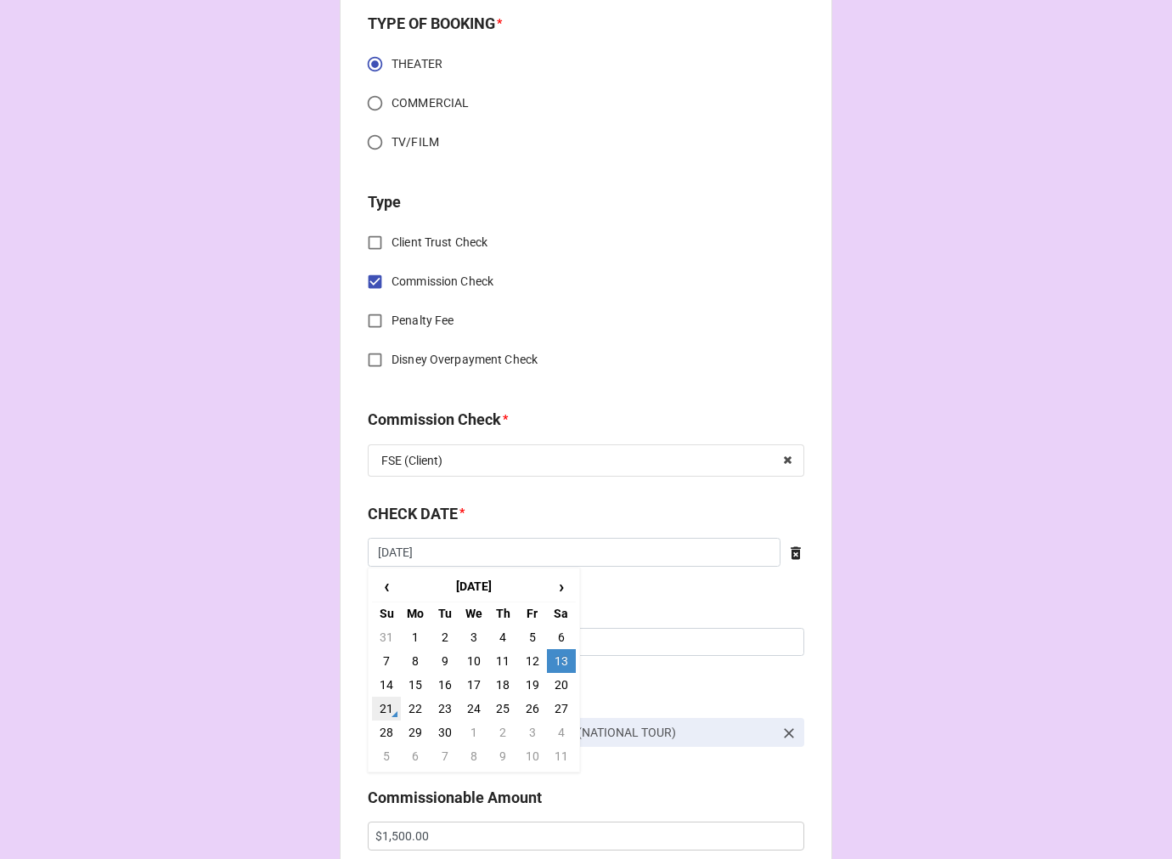
click at [380, 708] on td "21" at bounding box center [386, 708] width 29 height 24
type input "[DATE]"
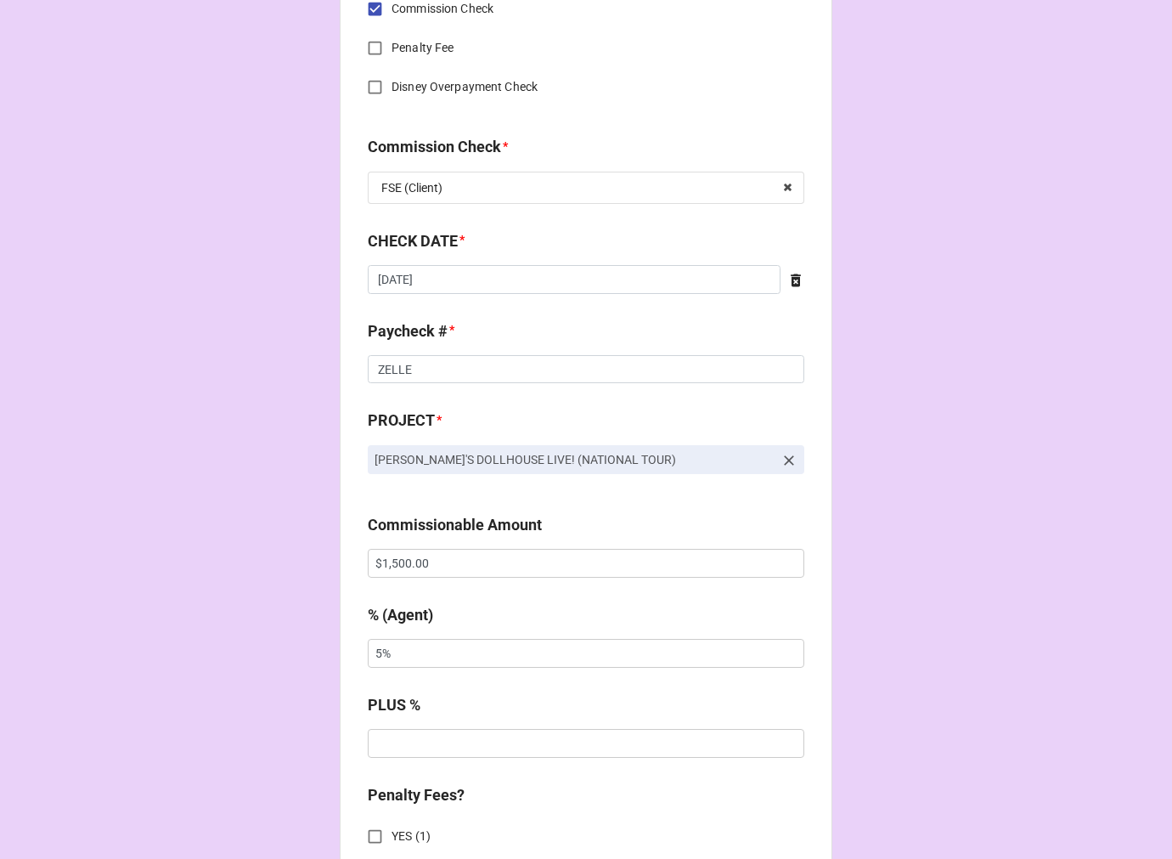
scroll to position [849, 0]
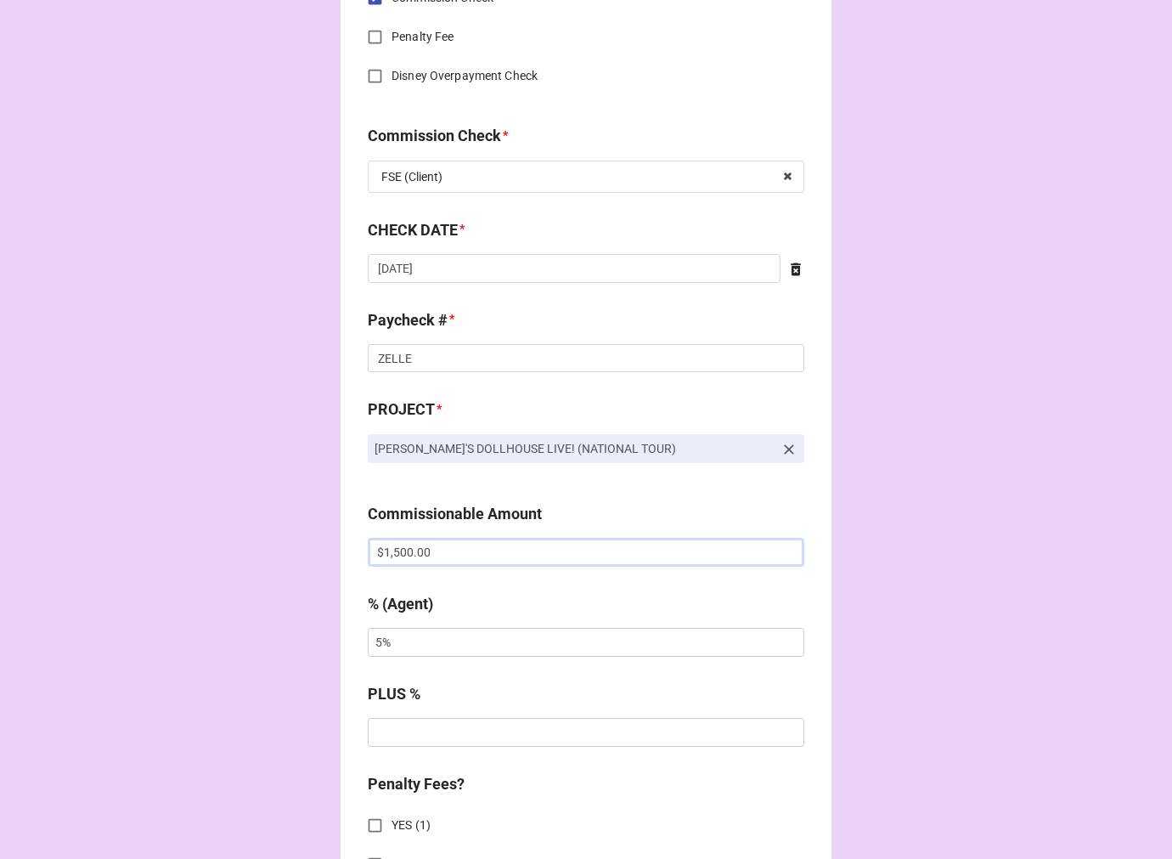
drag, startPoint x: 440, startPoint y: 550, endPoint x: 255, endPoint y: 547, distance: 185.2
click at [269, 547] on div "CHECK PROCESSING FORM Client * [PERSON_NAME] Agent (from Client) [PERSON_NAME] …" at bounding box center [586, 563] width 1172 height 2825
paste input "857.16"
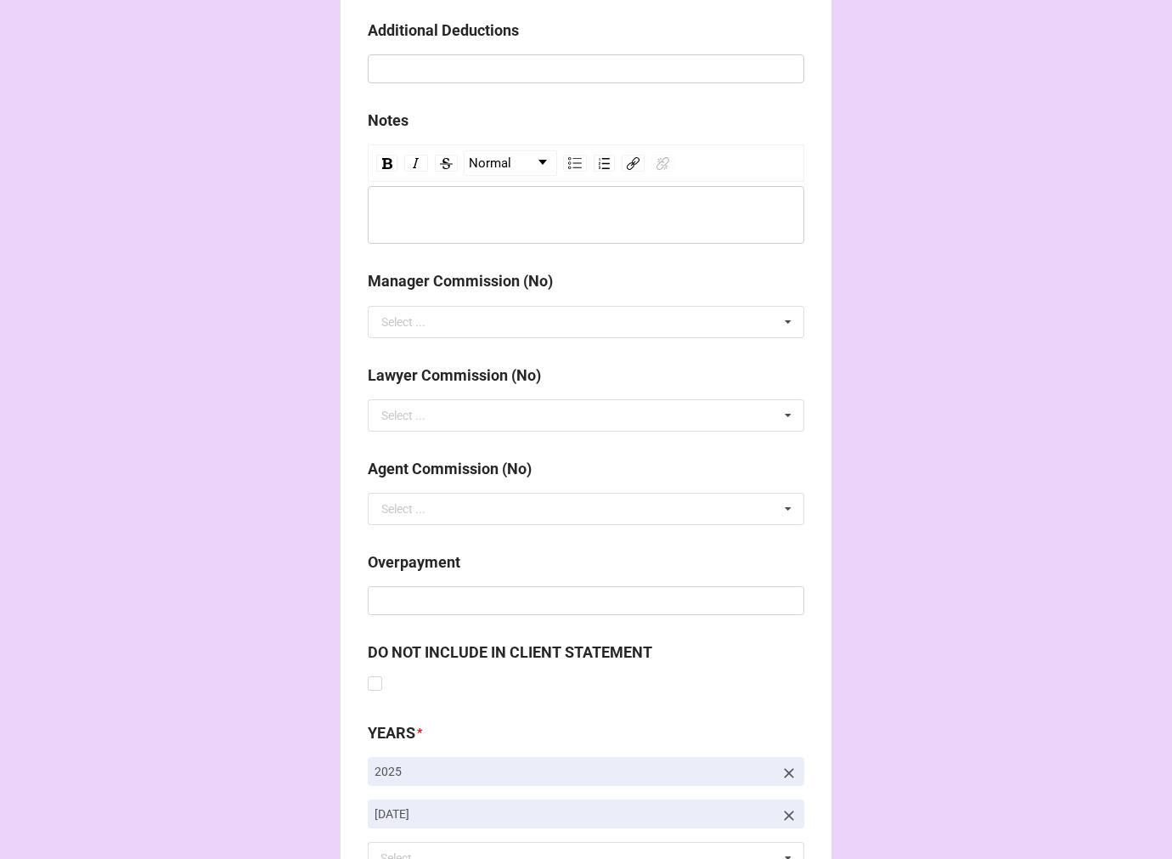
scroll to position [1966, 0]
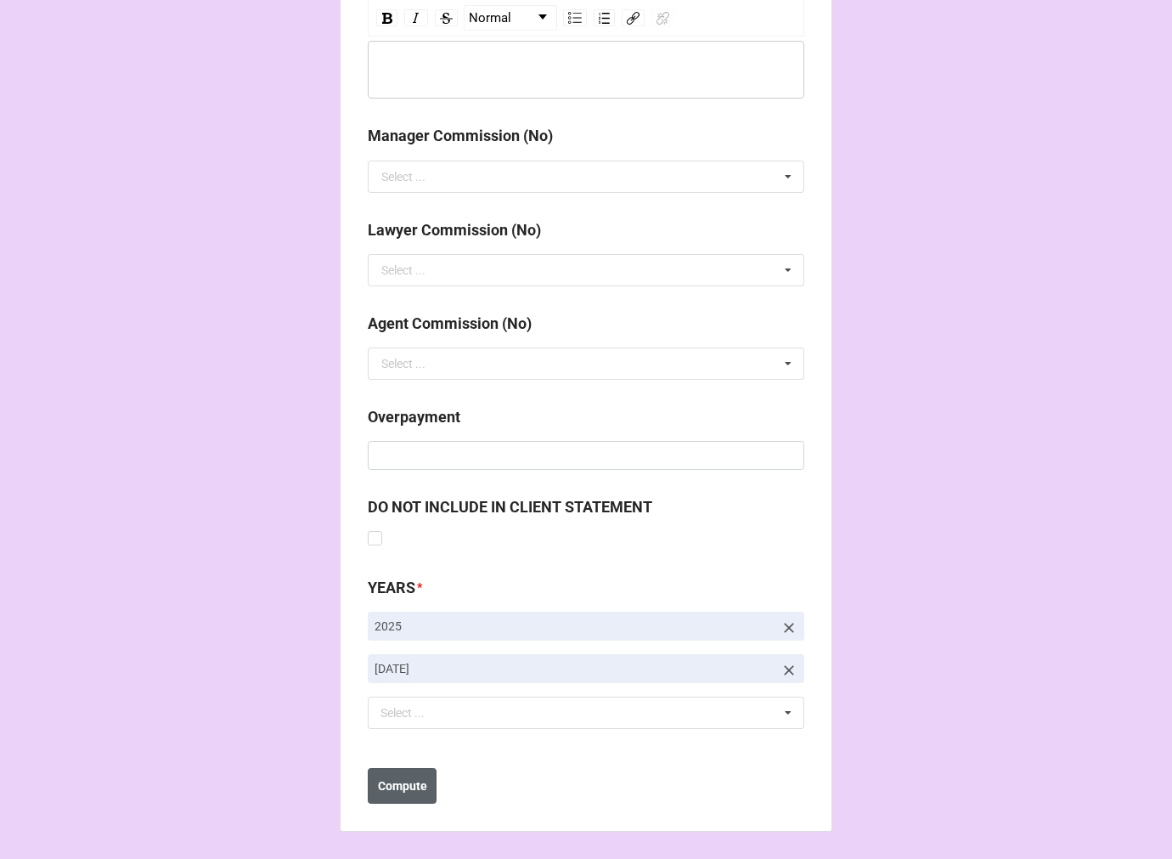
type input "$857.16"
click at [402, 784] on b "Compute" at bounding box center [402, 786] width 49 height 18
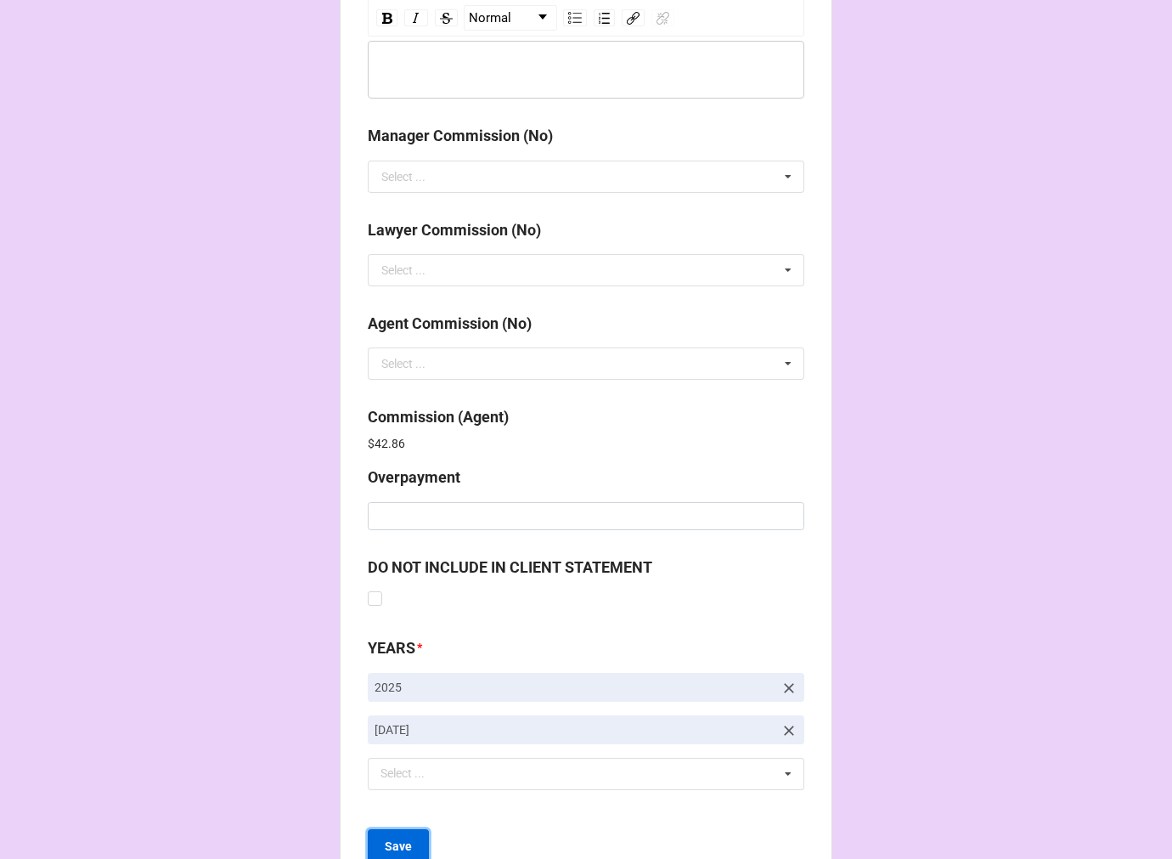
click at [395, 839] on b "Save" at bounding box center [398, 846] width 27 height 18
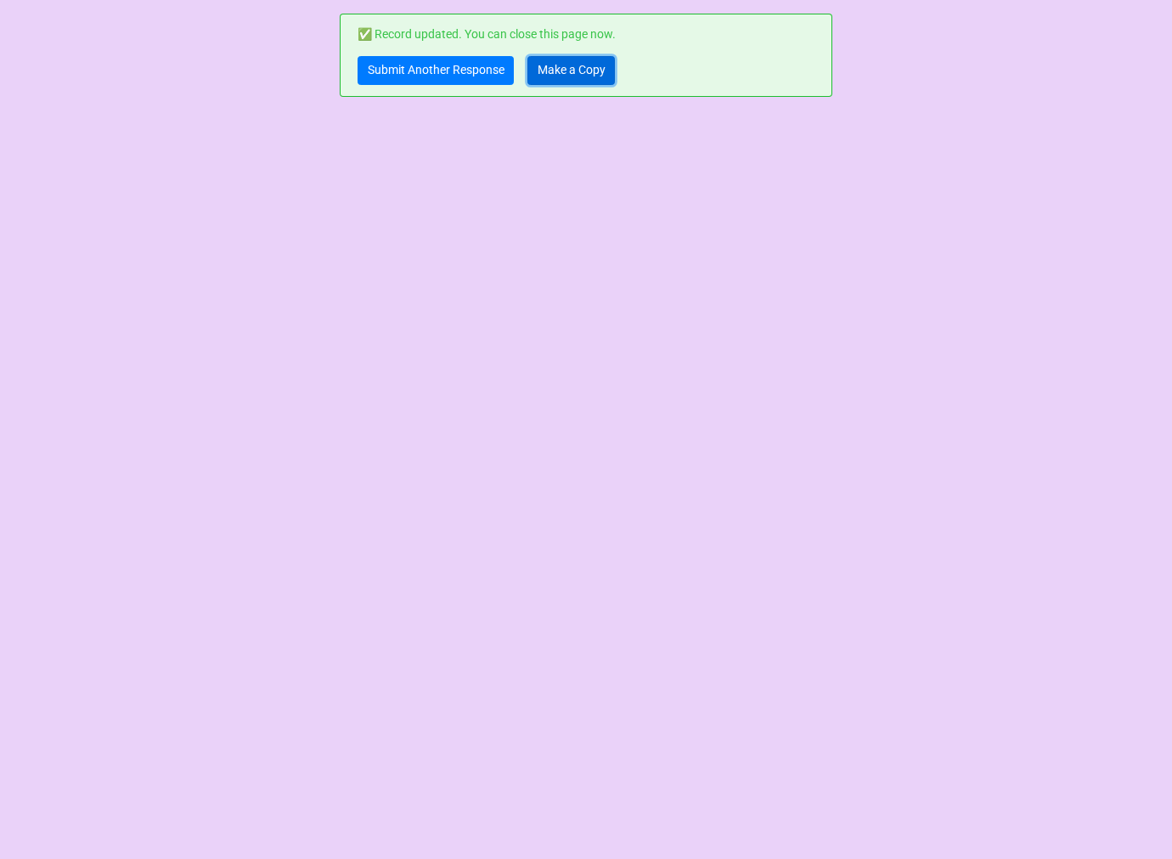
drag, startPoint x: 577, startPoint y: 70, endPoint x: 573, endPoint y: 54, distance: 16.7
click at [576, 70] on link "Make a Copy" at bounding box center [570, 70] width 87 height 29
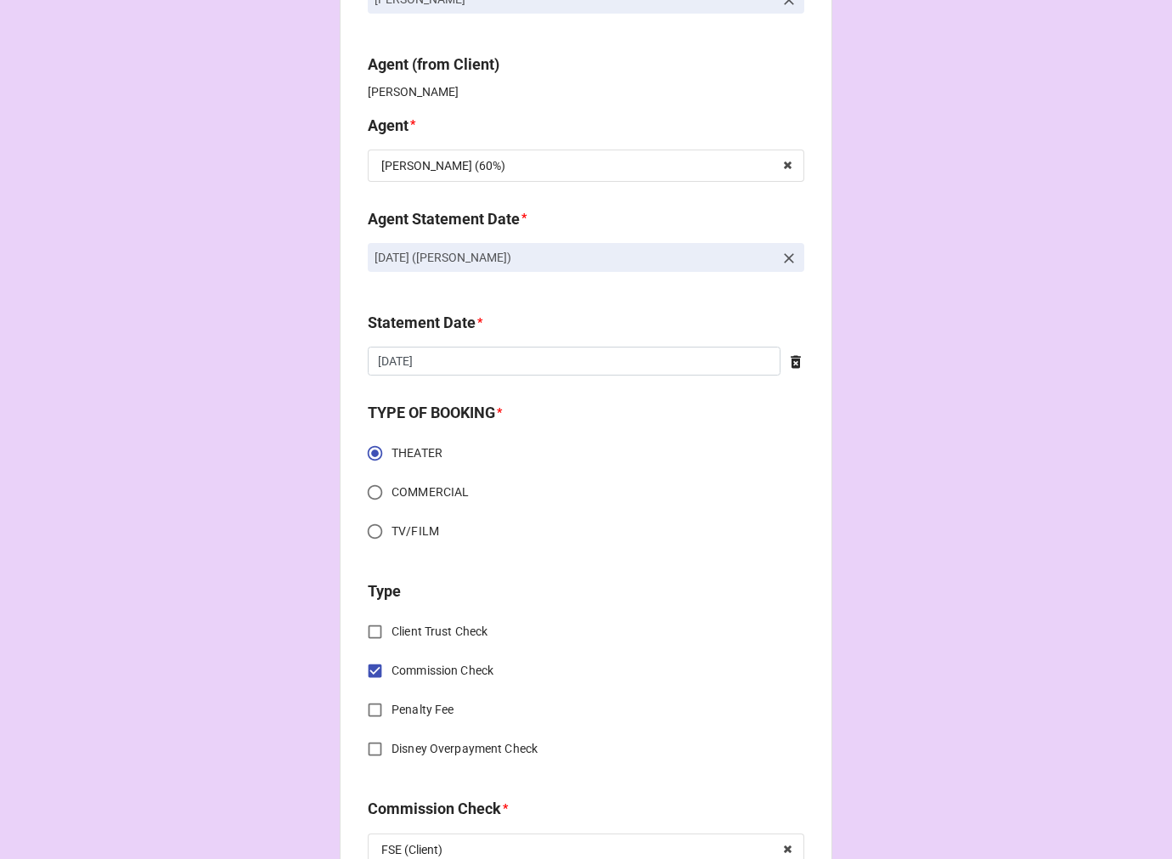
scroll to position [754, 0]
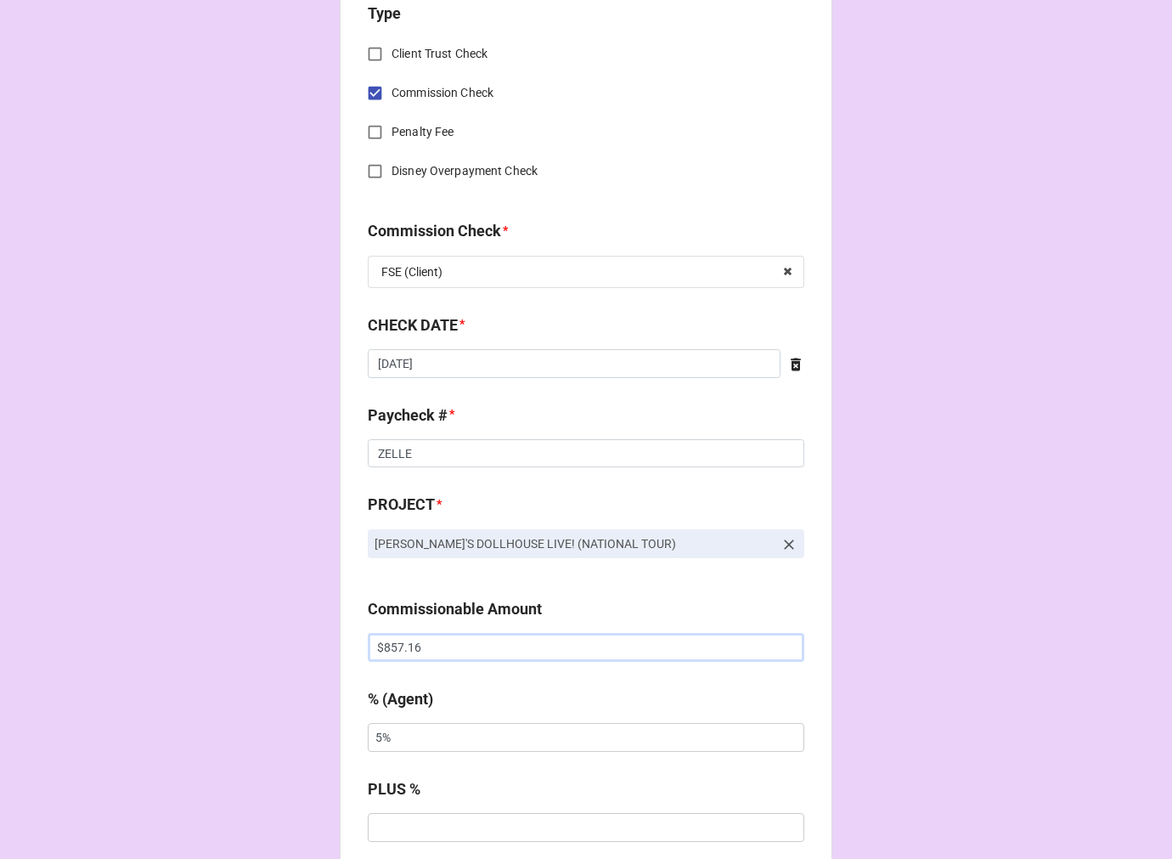
drag, startPoint x: 380, startPoint y: 648, endPoint x: 255, endPoint y: 650, distance: 125.7
click at [260, 649] on div "CHECK PROCESSING FORM Client * [PERSON_NAME] Agent (from Client) [PERSON_NAME] …" at bounding box center [586, 658] width 1172 height 2825
paste input "642.84"
type input "$642.84"
drag, startPoint x: 367, startPoint y: 732, endPoint x: 312, endPoint y: 724, distance: 55.7
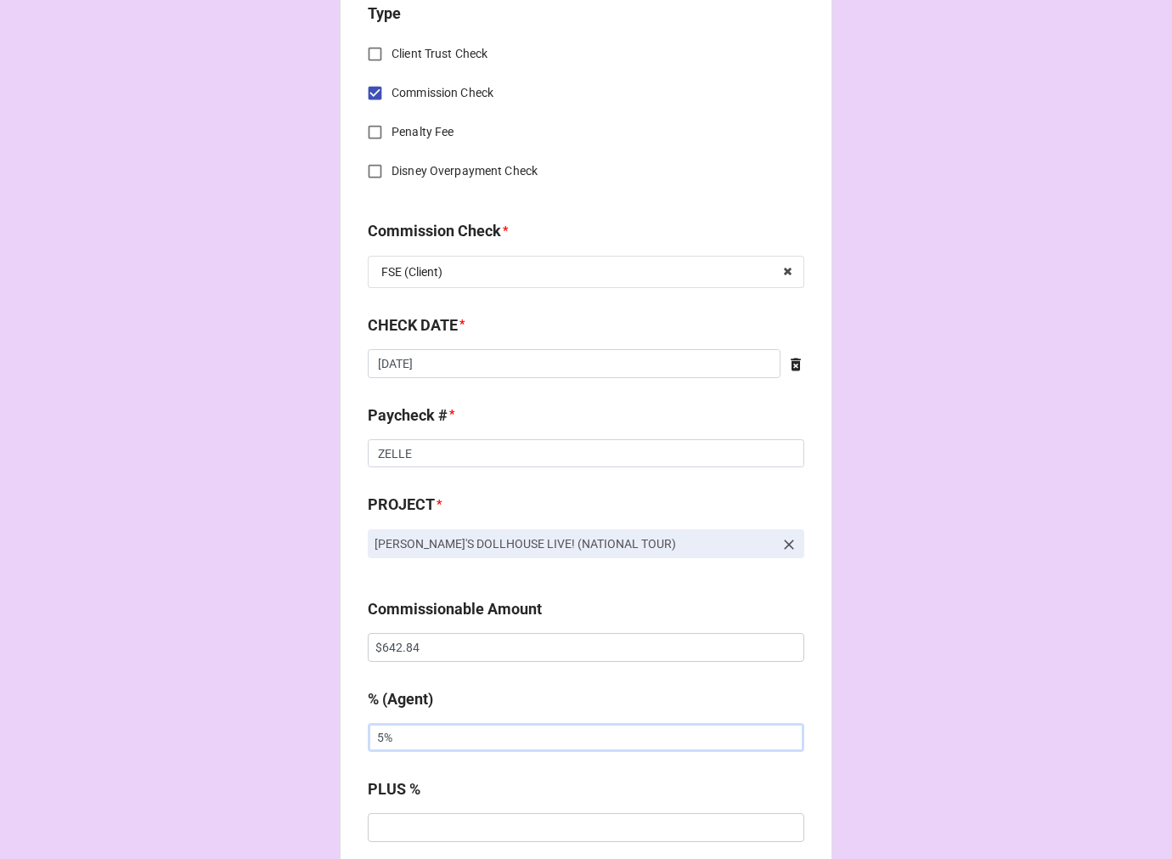
click at [312, 724] on div "CHECK PROCESSING FORM Client * [PERSON_NAME] Agent (from Client) [PERSON_NAME] …" at bounding box center [586, 658] width 1172 height 2825
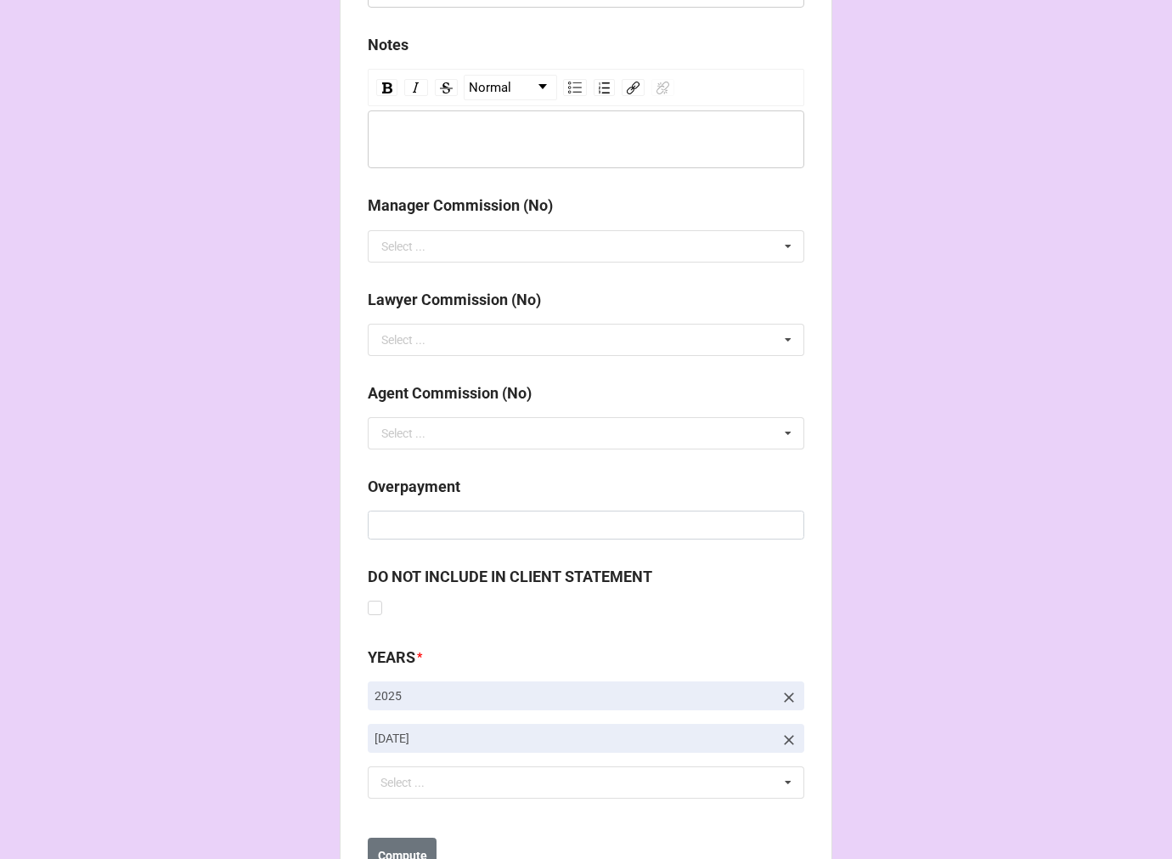
scroll to position [1966, 0]
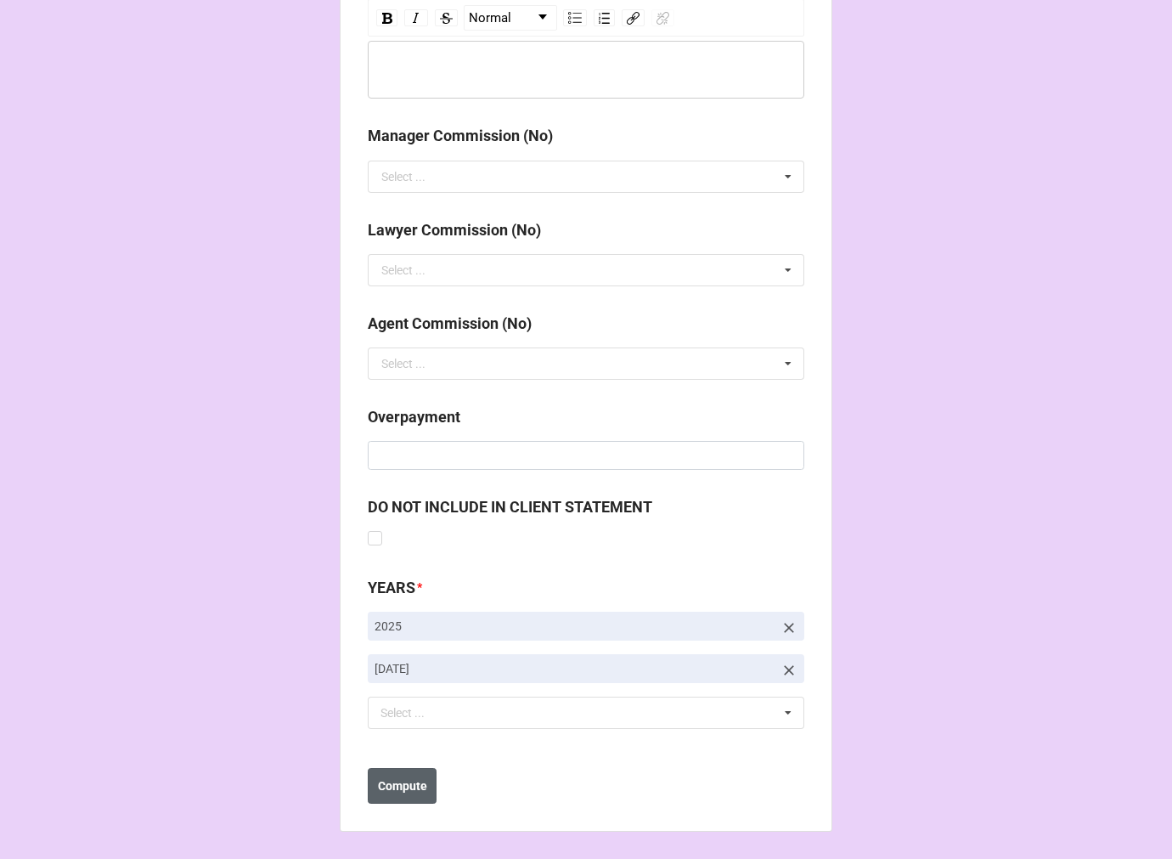
type input "10%"
click at [416, 783] on b "Compute" at bounding box center [402, 786] width 49 height 18
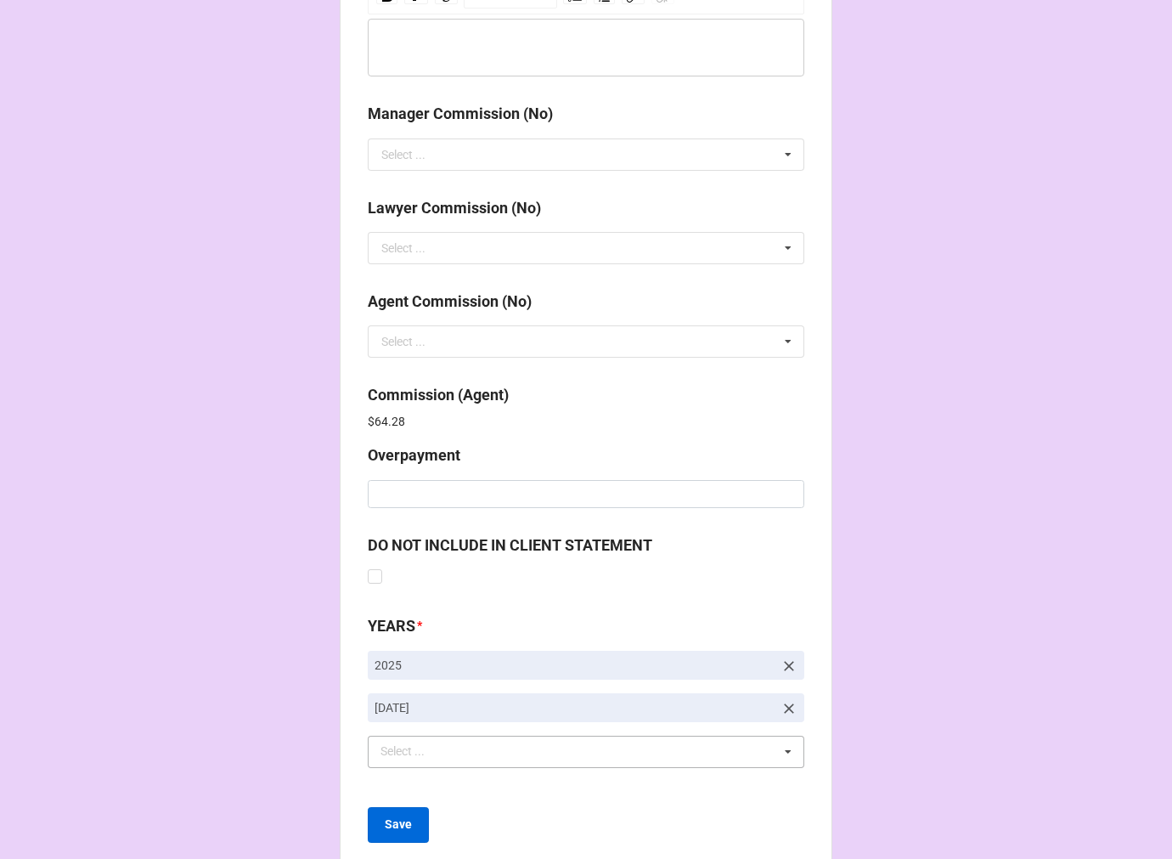
scroll to position [2026, 0]
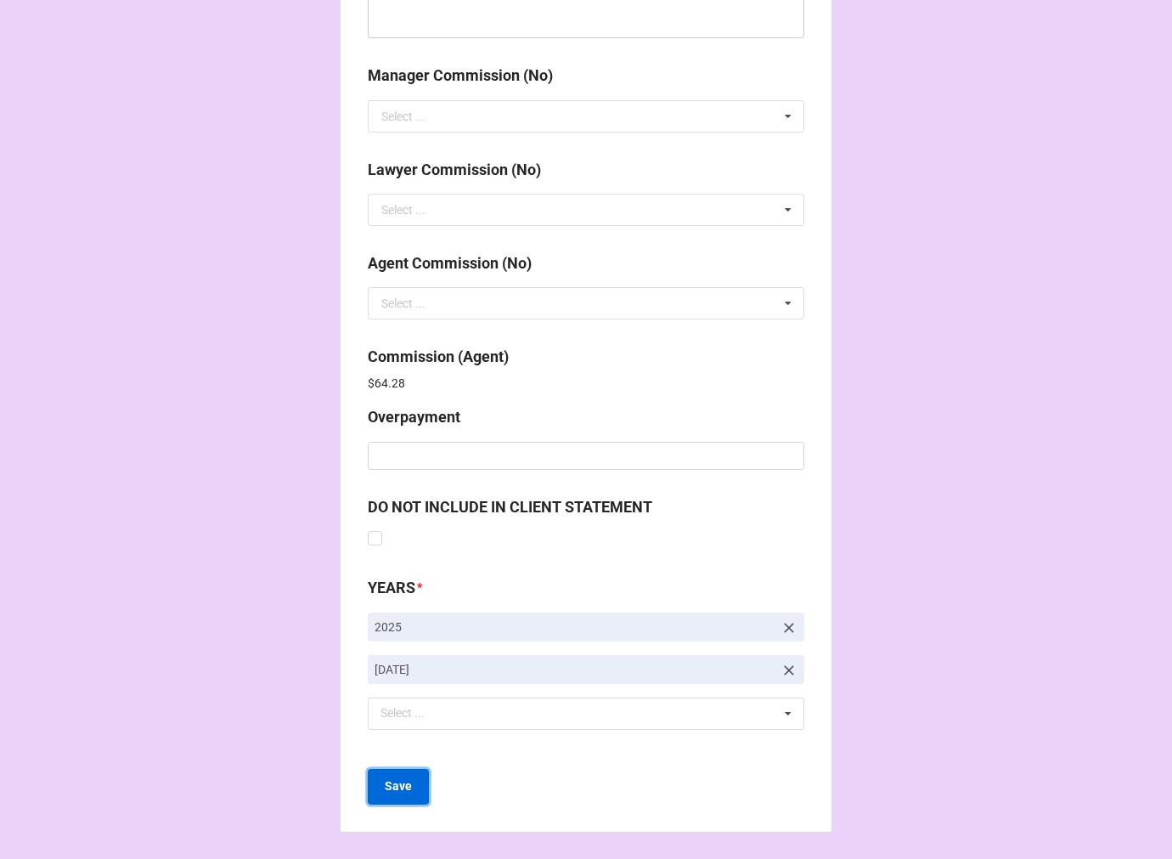
click at [399, 781] on b "Save" at bounding box center [398, 786] width 27 height 18
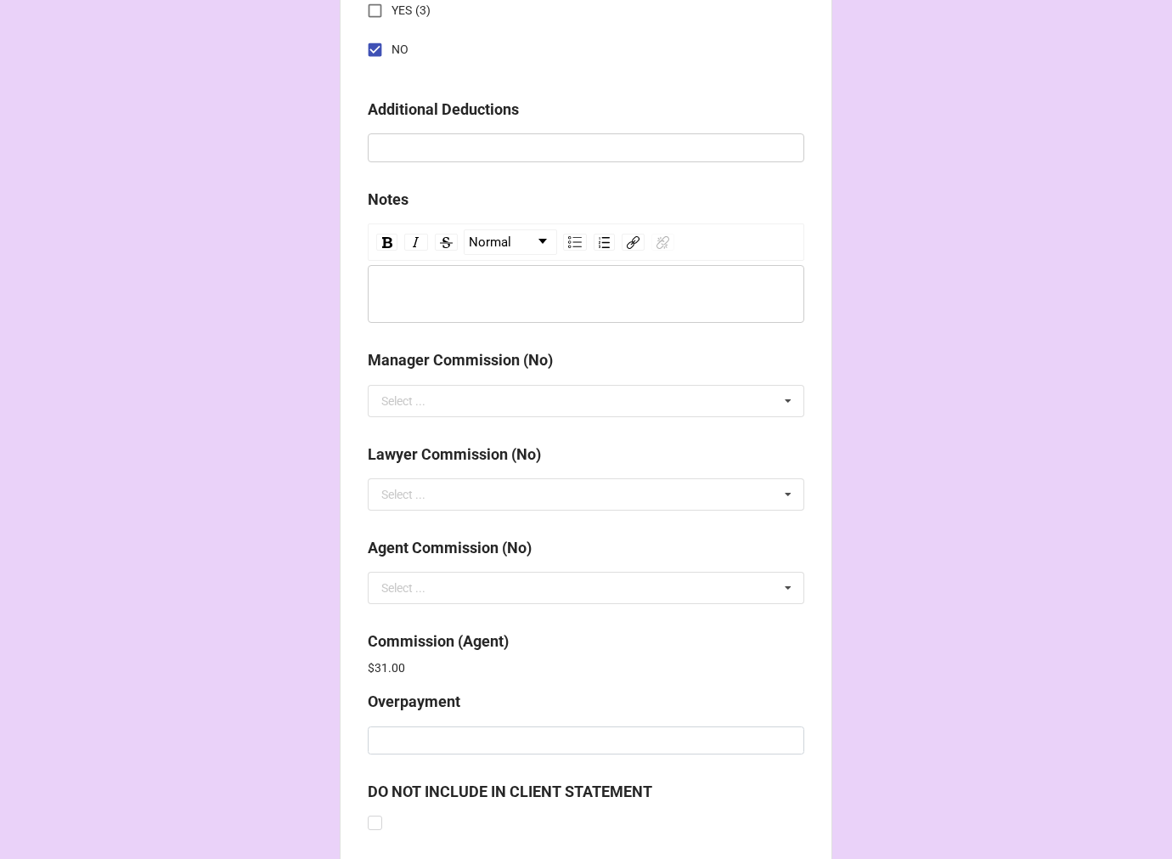
scroll to position [2026, 0]
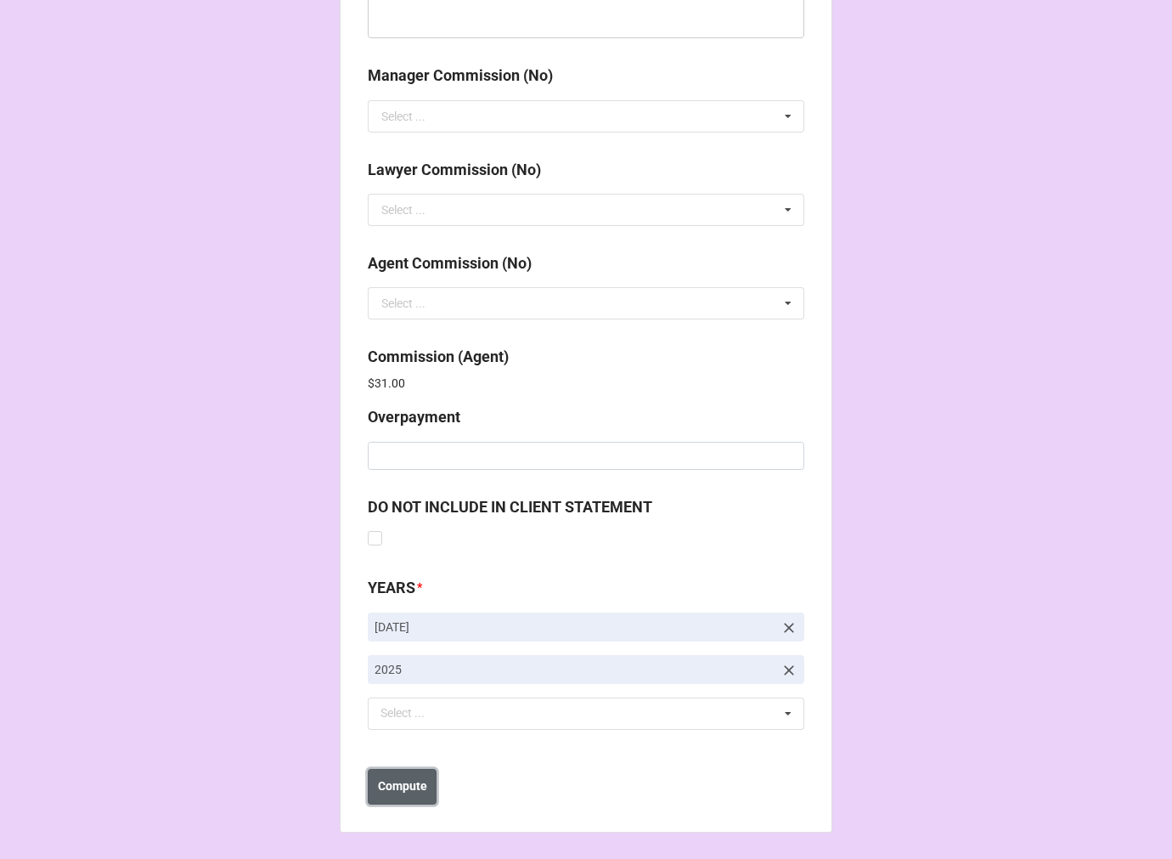
click at [413, 781] on b "Compute" at bounding box center [402, 786] width 49 height 18
click at [399, 791] on b "Save" at bounding box center [398, 786] width 27 height 18
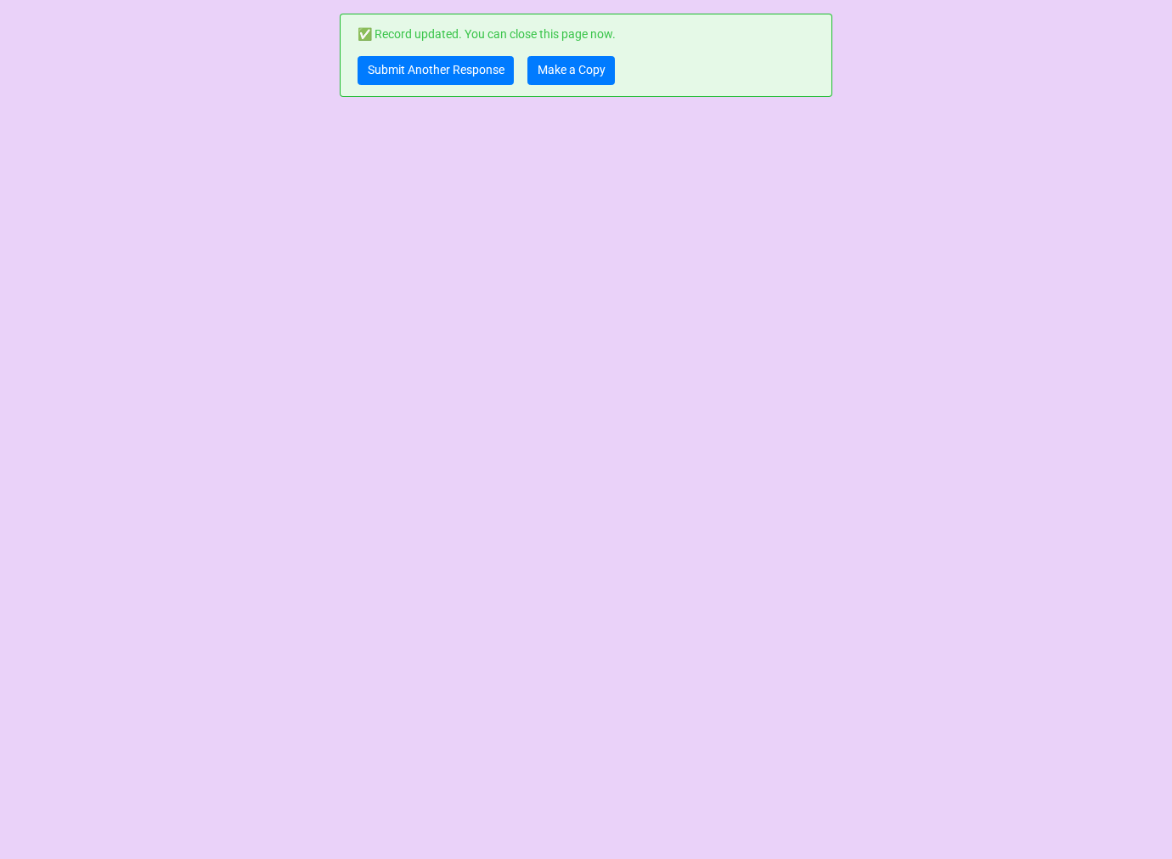
scroll to position [0, 0]
click at [587, 72] on link "Make a Copy" at bounding box center [570, 70] width 87 height 29
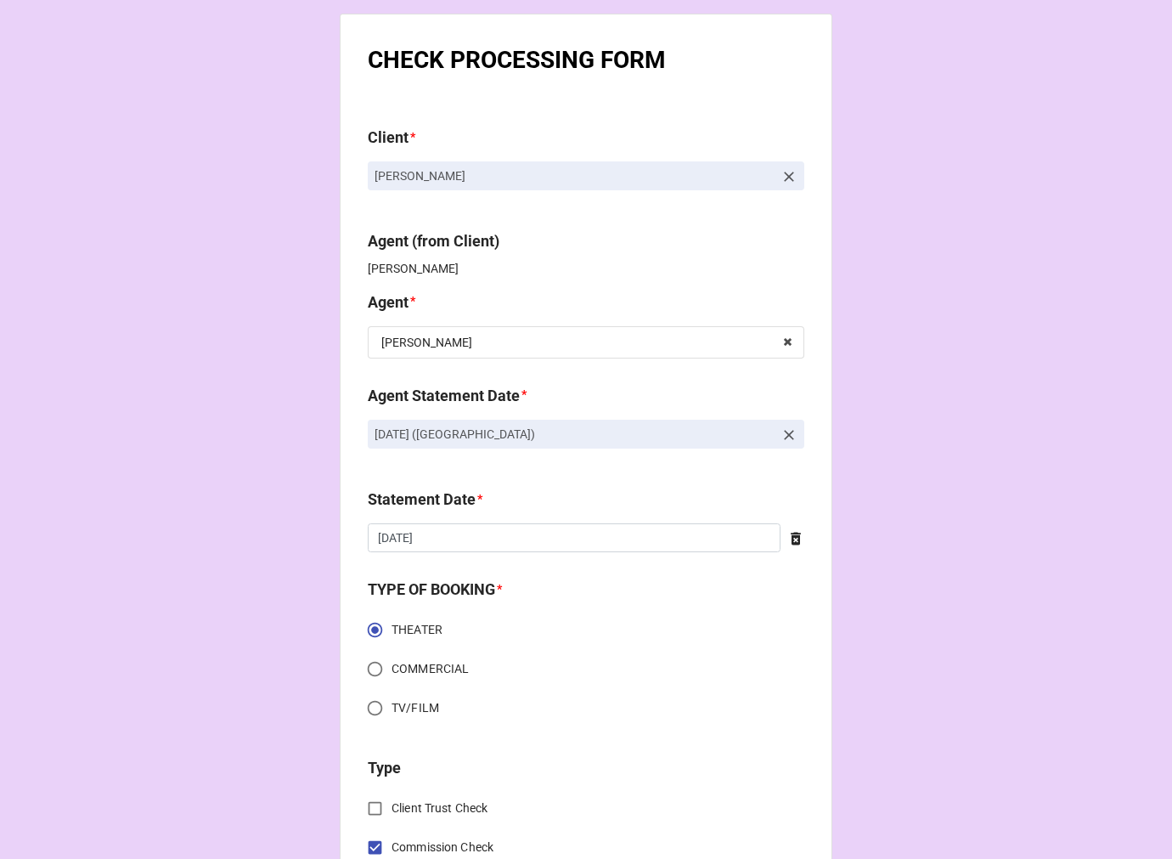
click at [784, 433] on icon at bounding box center [789, 435] width 10 height 10
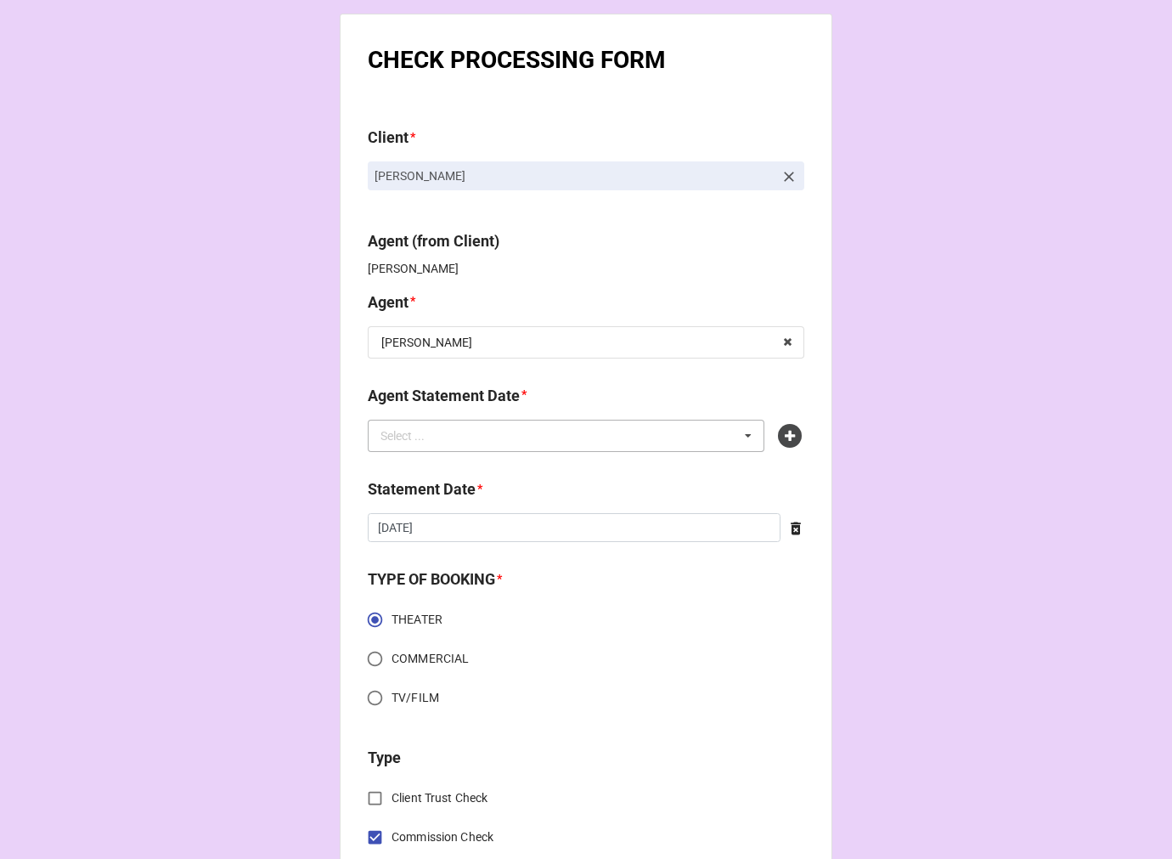
click at [637, 436] on div "Select ... No results found." at bounding box center [566, 436] width 397 height 32
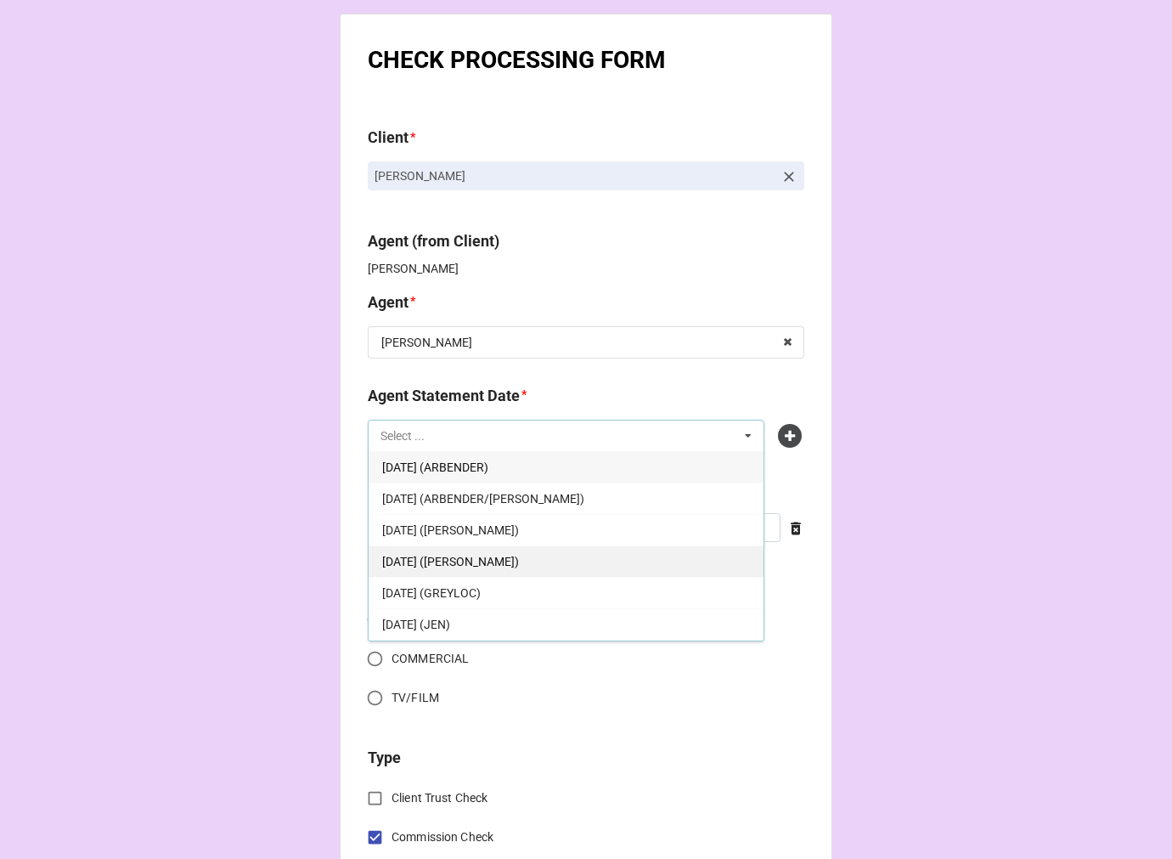
scroll to position [94, 0]
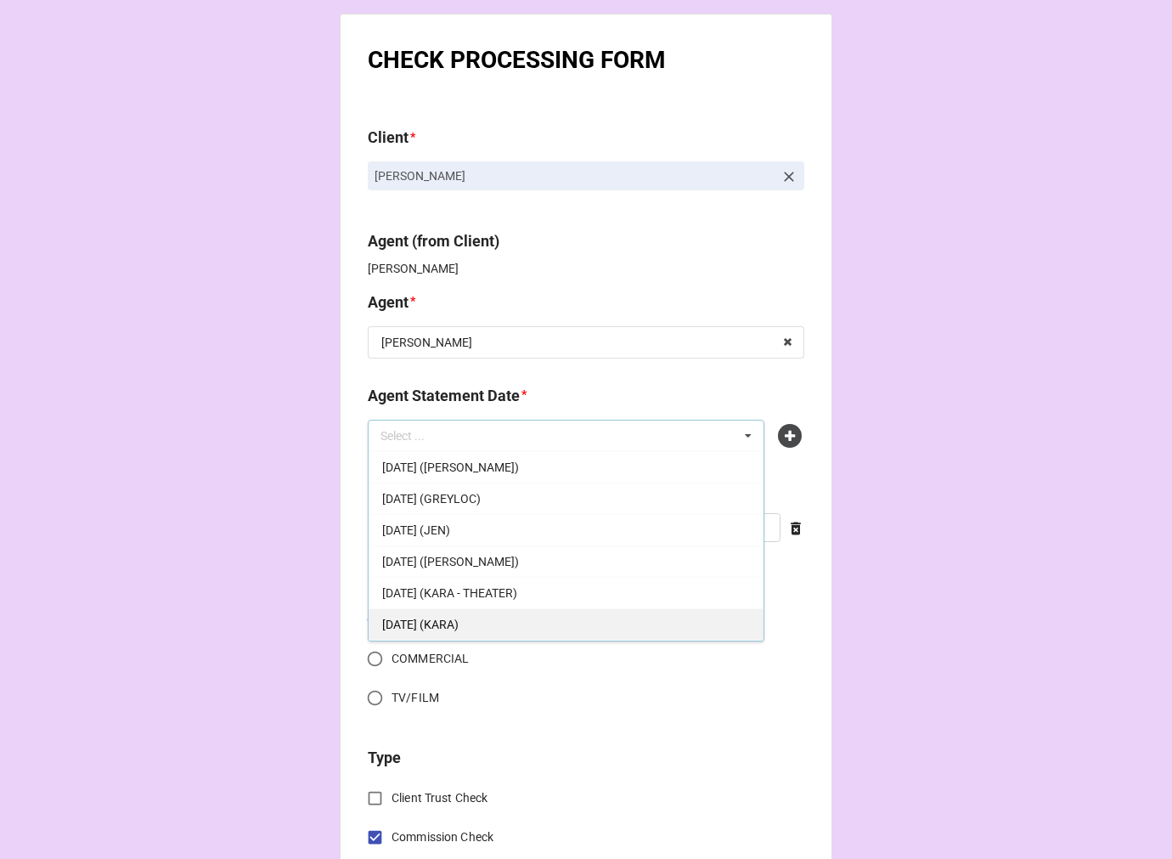
click at [459, 620] on span "[DATE] (KARA)" at bounding box center [420, 624] width 76 height 14
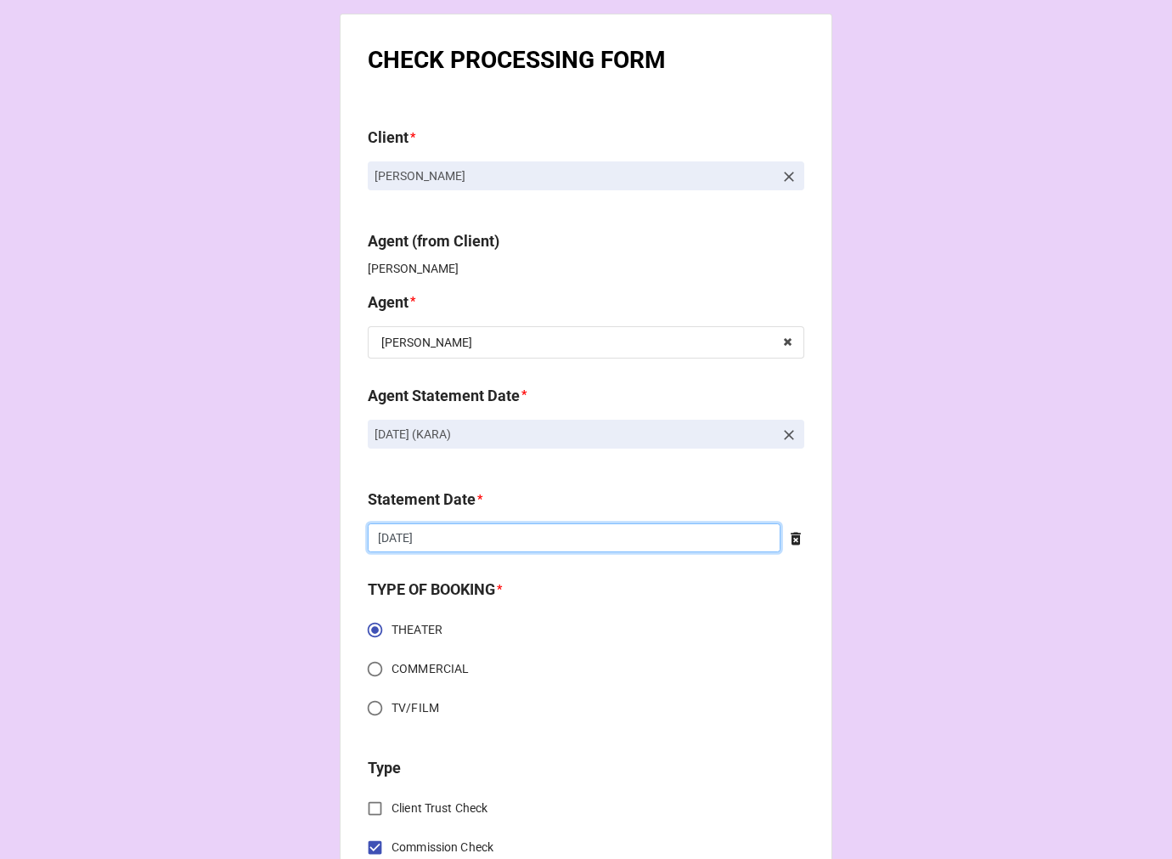
click at [465, 538] on input "[DATE]" at bounding box center [574, 537] width 413 height 29
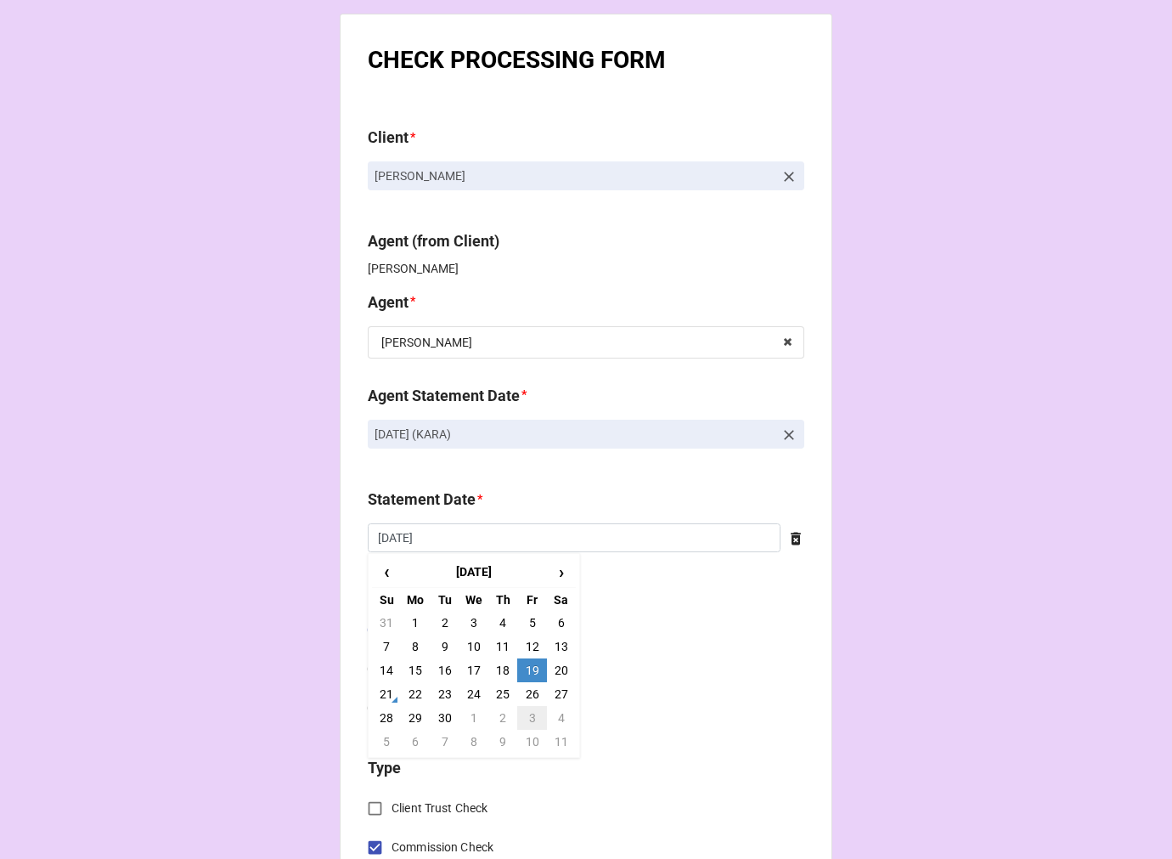
click at [523, 718] on td "3" at bounding box center [531, 718] width 29 height 24
type input "[DATE]"
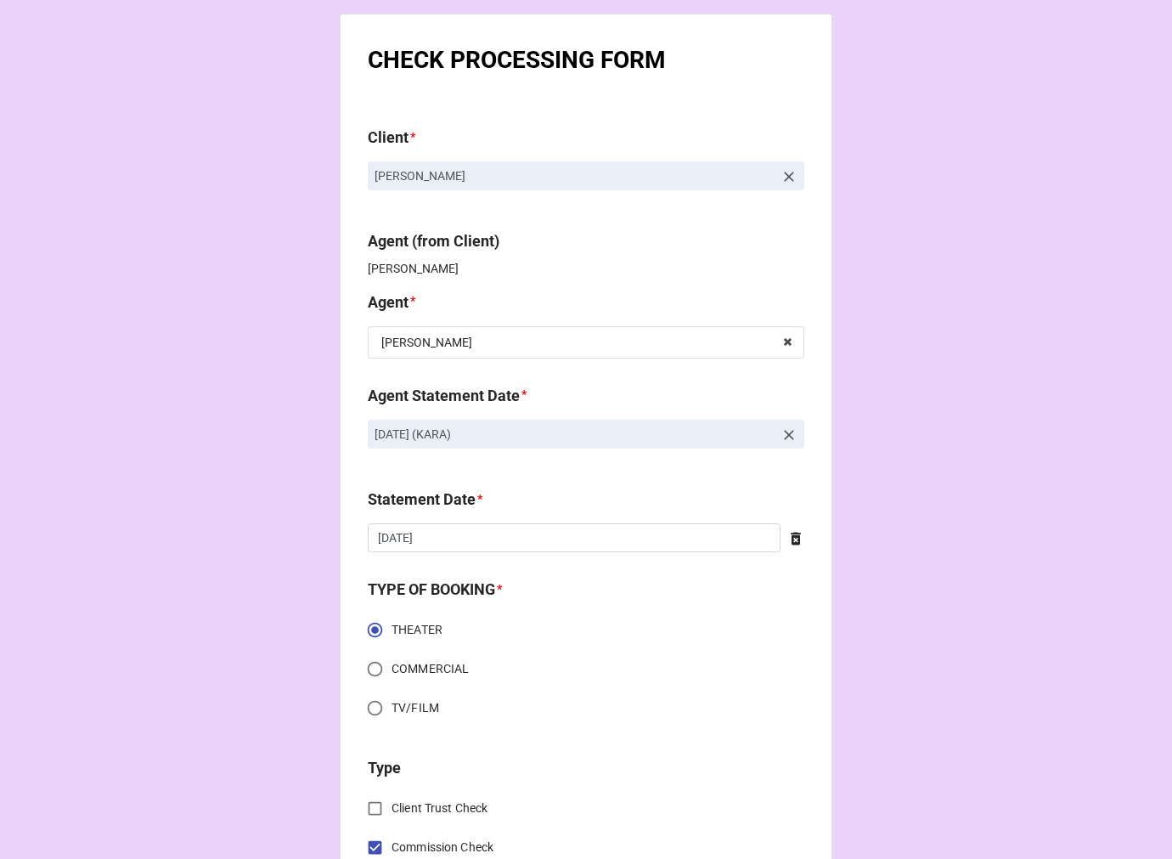
click at [752, 617] on label "THEATER" at bounding box center [574, 629] width 432 height 33
click at [391, 617] on input "THEATER" at bounding box center [374, 629] width 33 height 33
click at [372, 624] on input "THEATER" at bounding box center [374, 629] width 33 height 33
radio input "true"
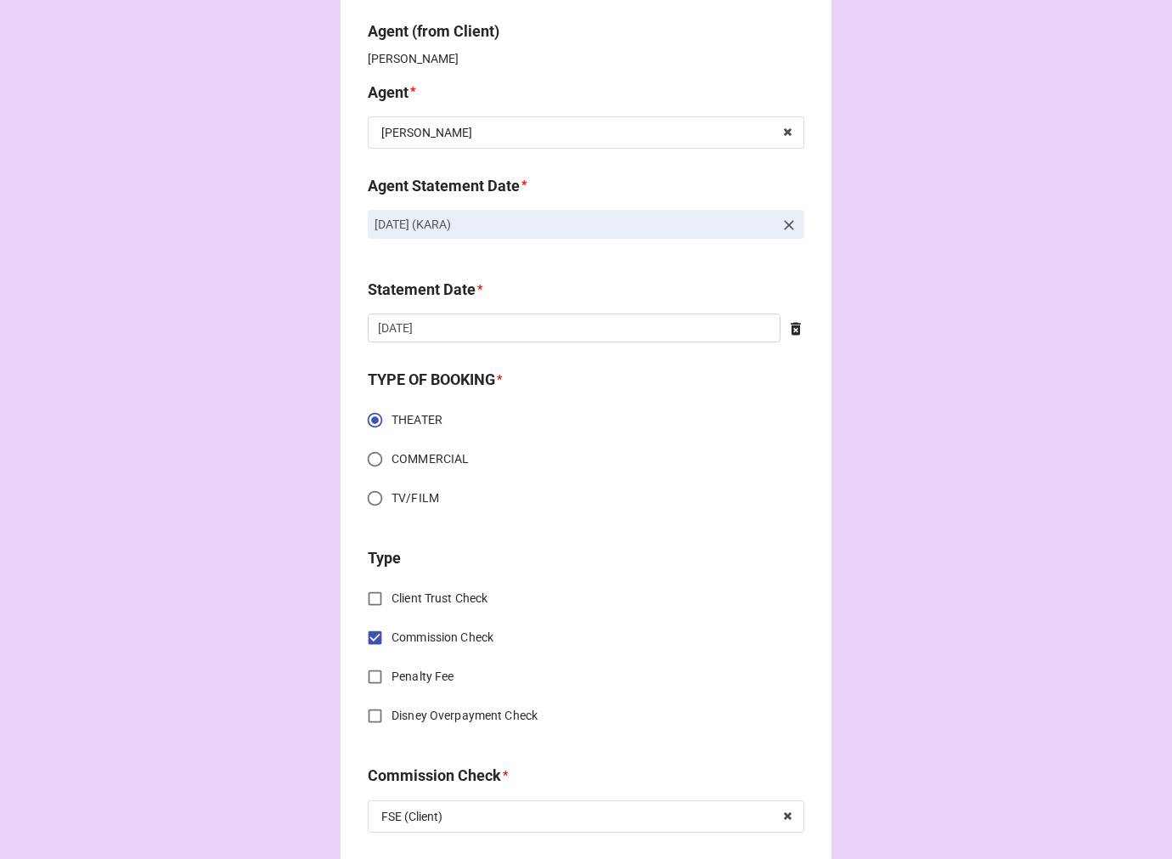
scroll to position [471, 0]
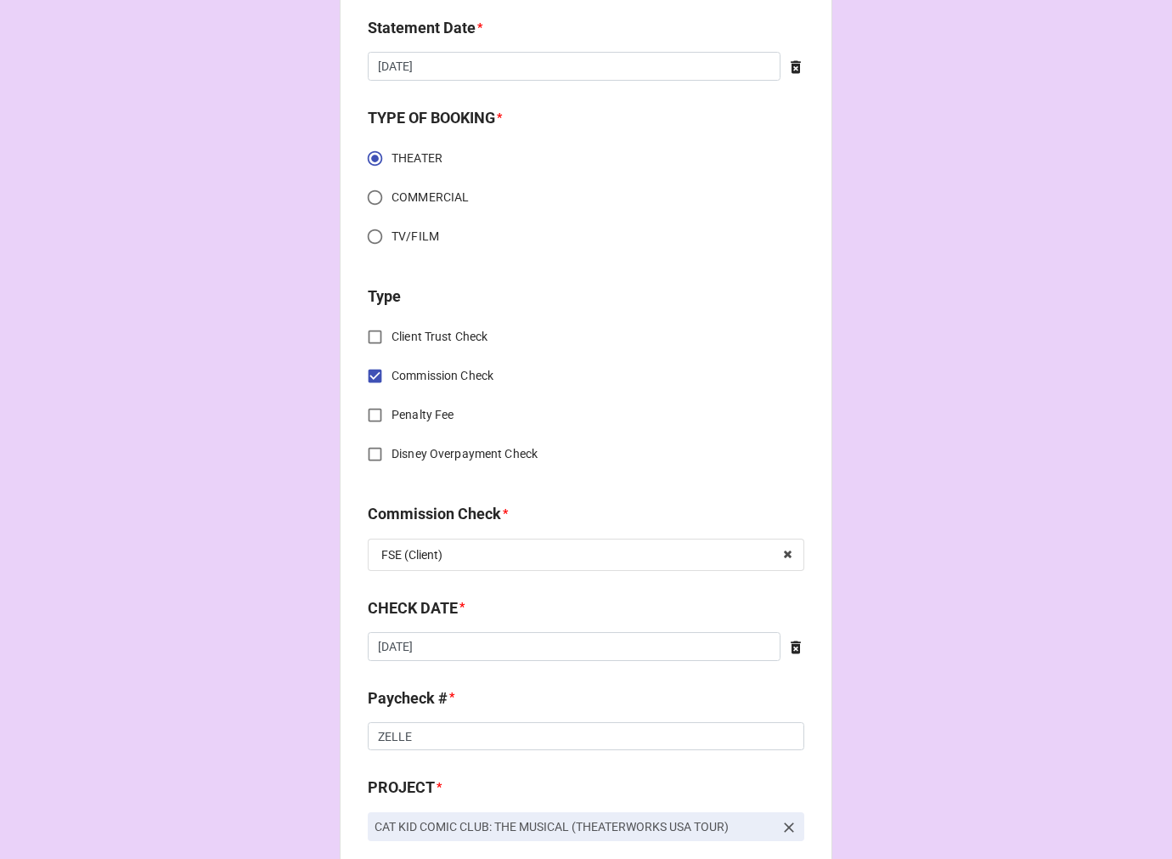
click at [790, 649] on icon at bounding box center [795, 647] width 17 height 17
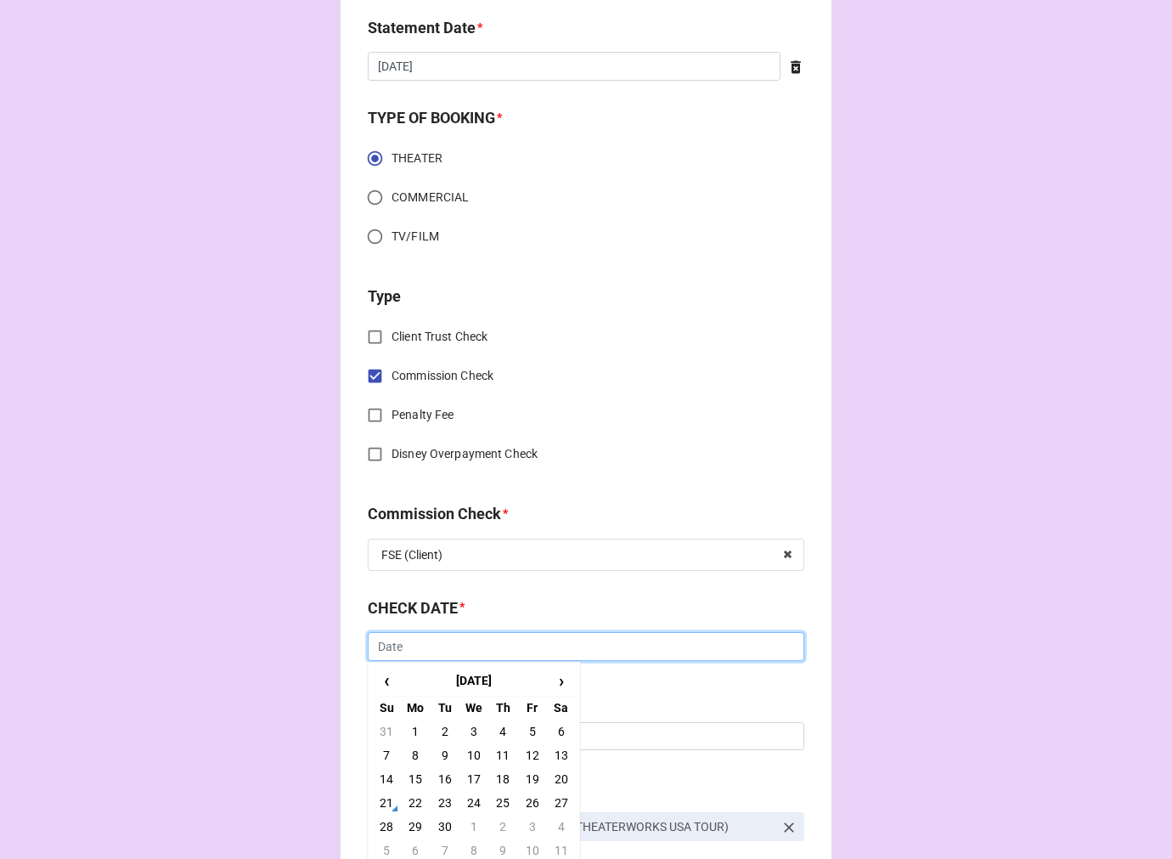
click at [684, 649] on input "text" at bounding box center [586, 646] width 436 height 29
click at [385, 797] on td "21" at bounding box center [386, 803] width 29 height 24
type input "[DATE]"
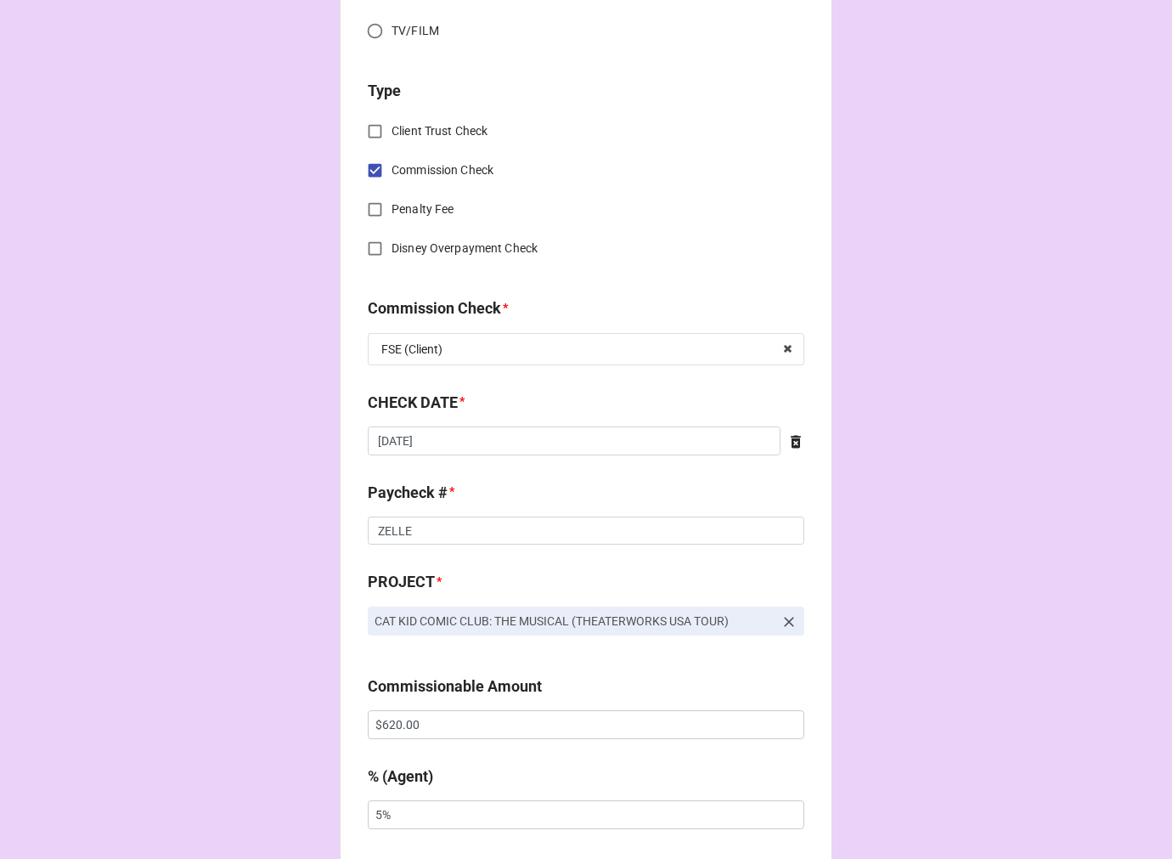
scroll to position [754, 0]
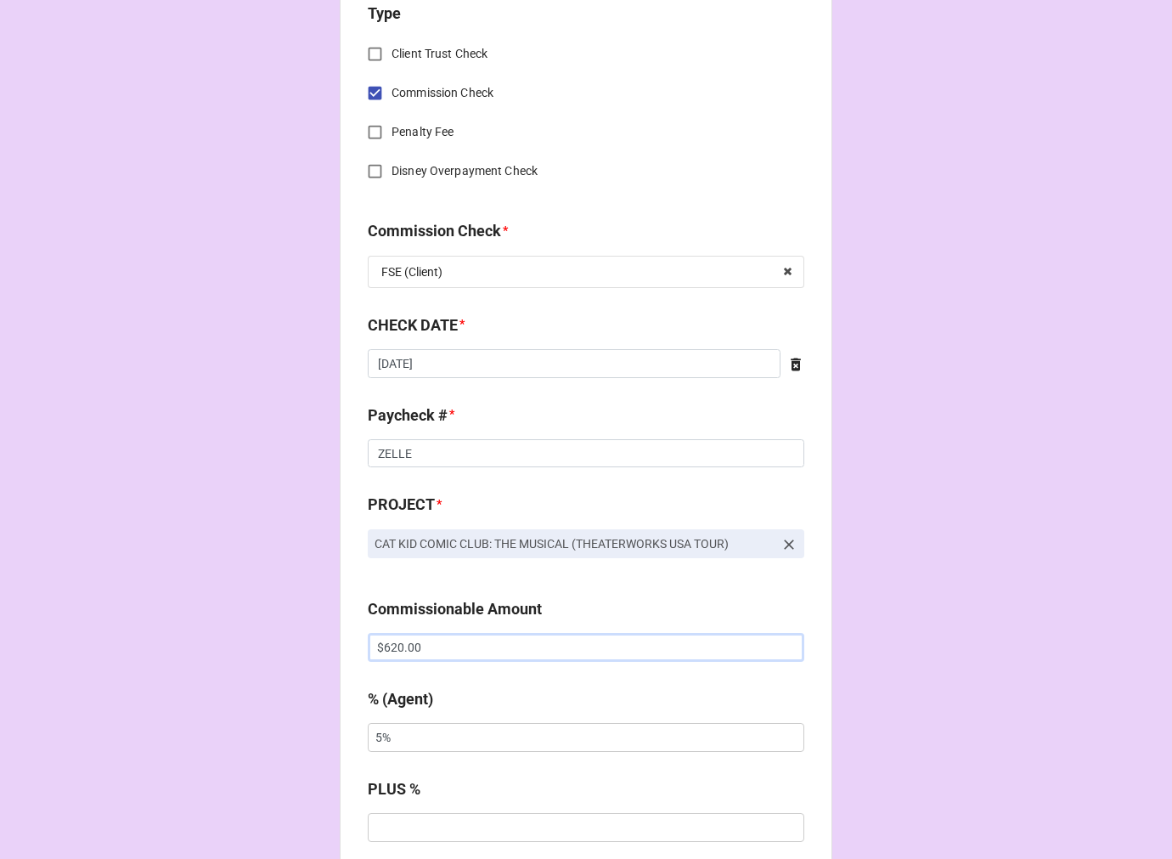
drag, startPoint x: 486, startPoint y: 646, endPoint x: 239, endPoint y: 645, distance: 247.1
click at [256, 648] on div "CHECK PROCESSING FORM Client * [PERSON_NAME] Agent (from Client) Kara Agent * […" at bounding box center [586, 658] width 1172 height 2825
paste input "07"
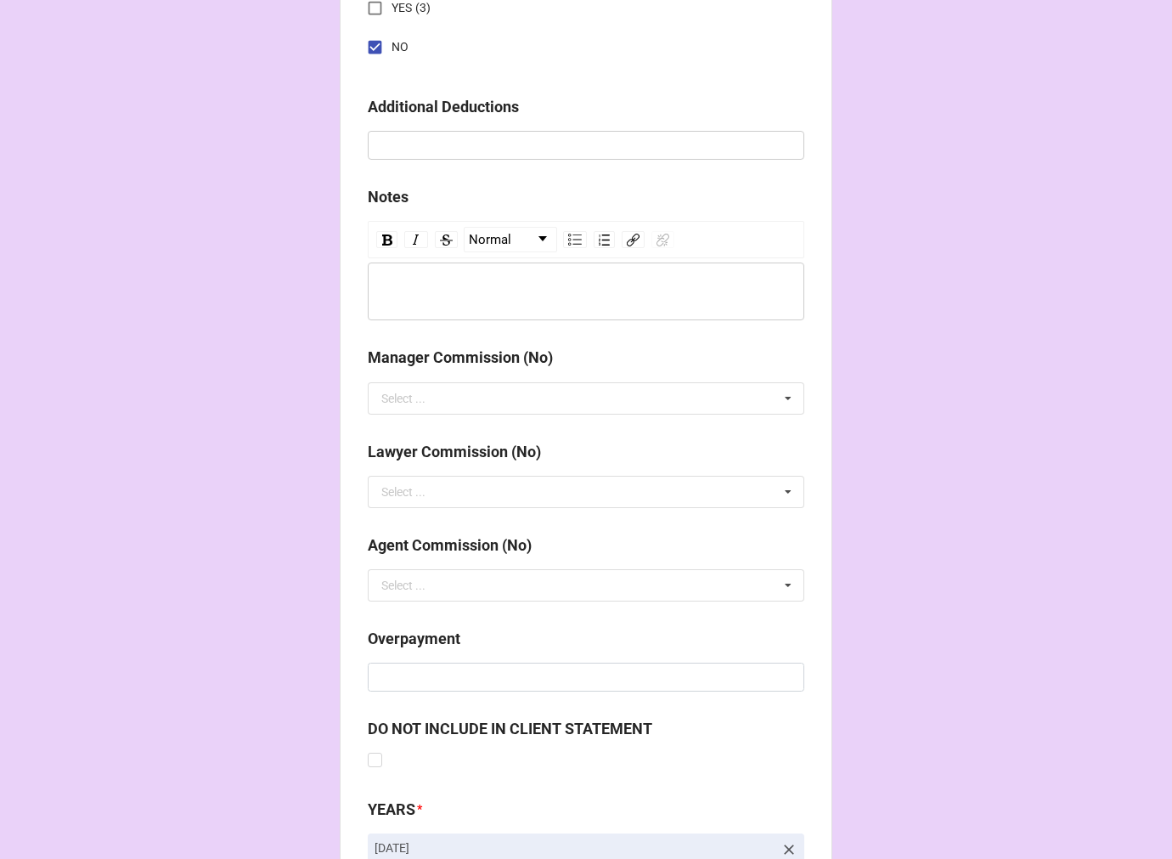
scroll to position [1966, 0]
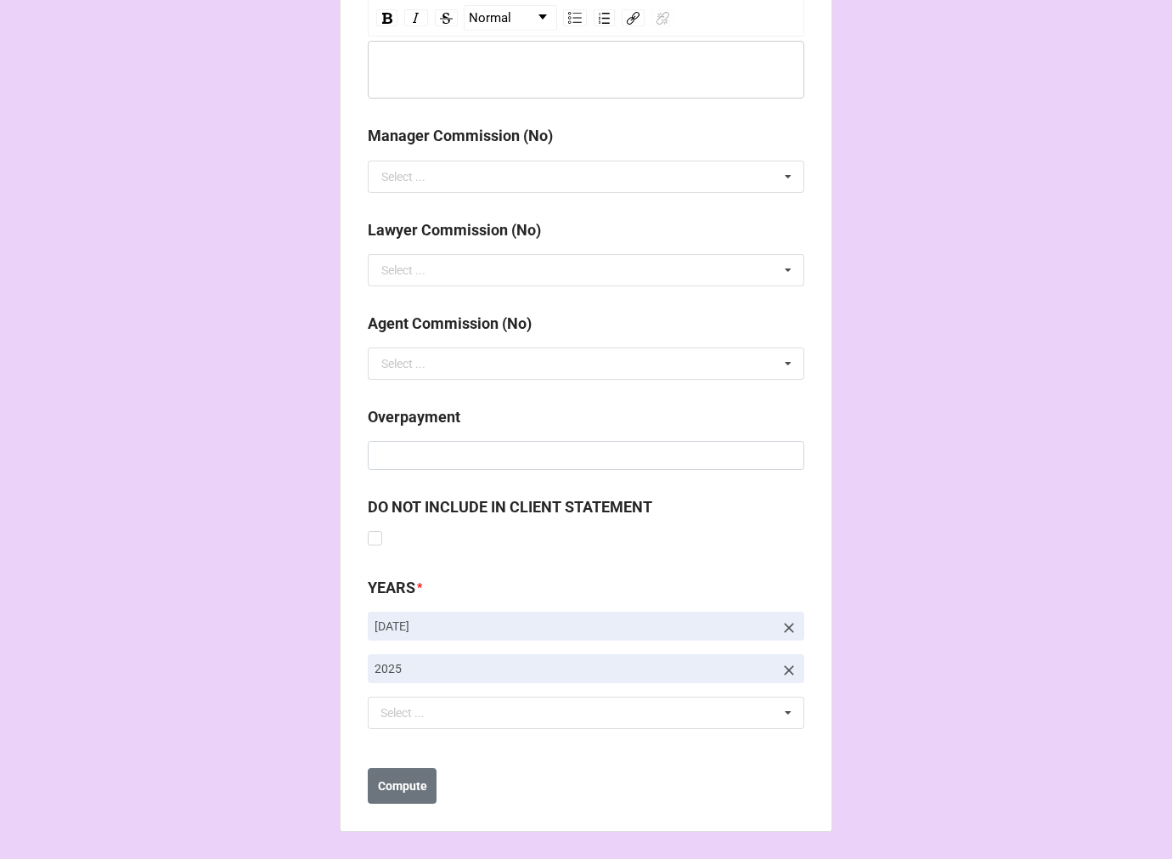
type input "$607.00"
click at [785, 621] on icon at bounding box center [788, 627] width 17 height 17
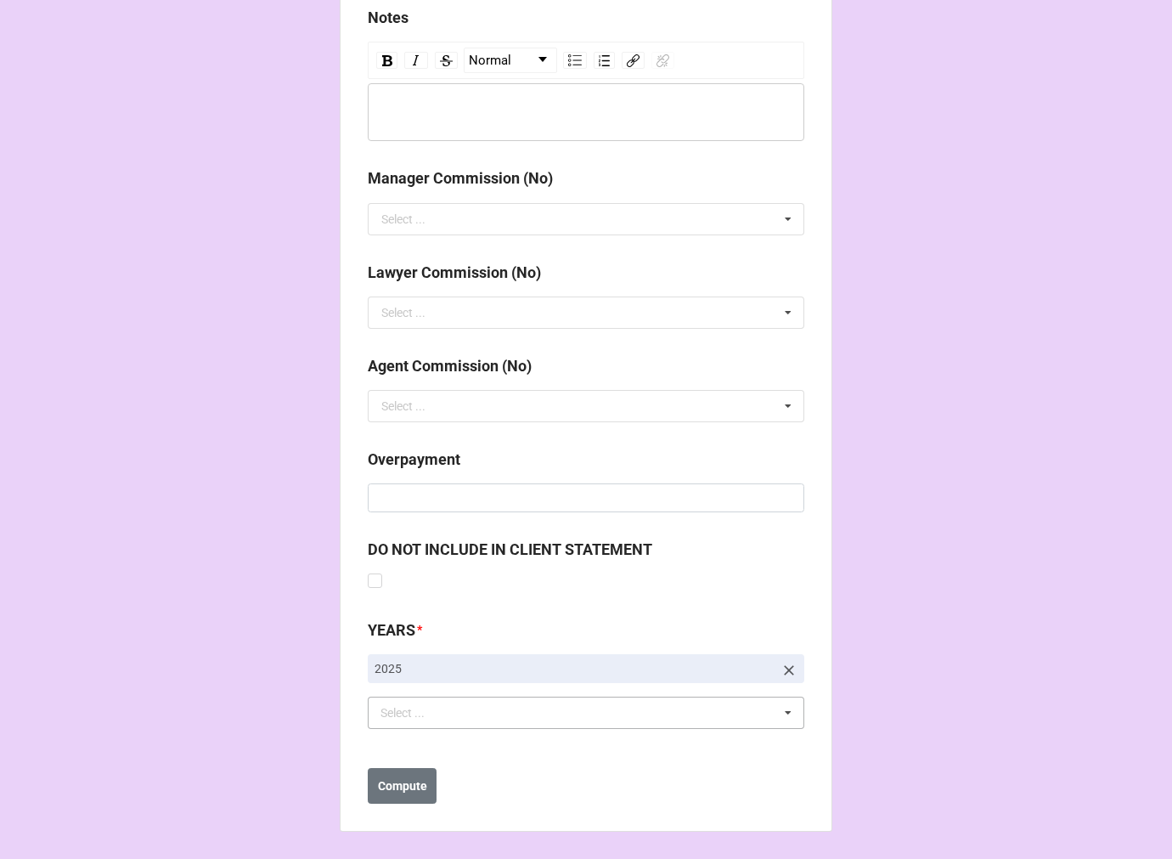
click at [480, 706] on div "Select ... No results found." at bounding box center [586, 712] width 436 height 32
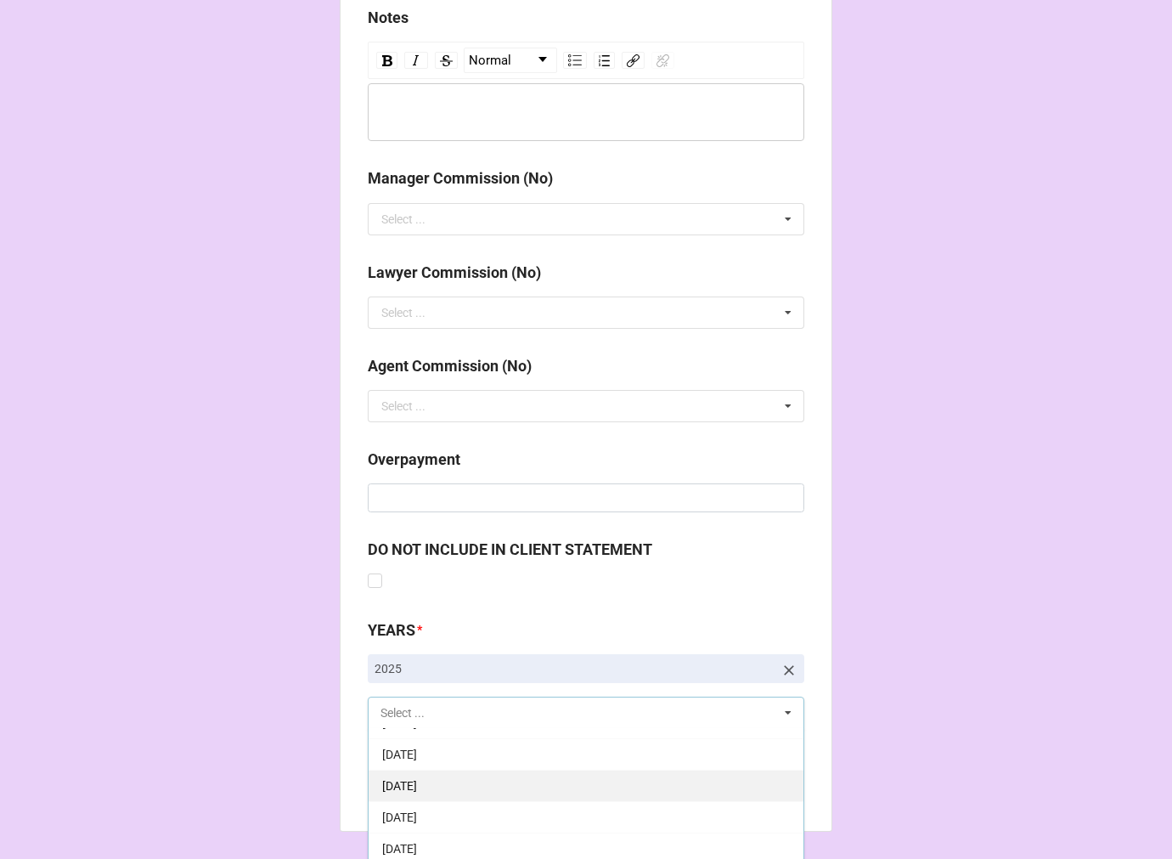
scroll to position [189, 0]
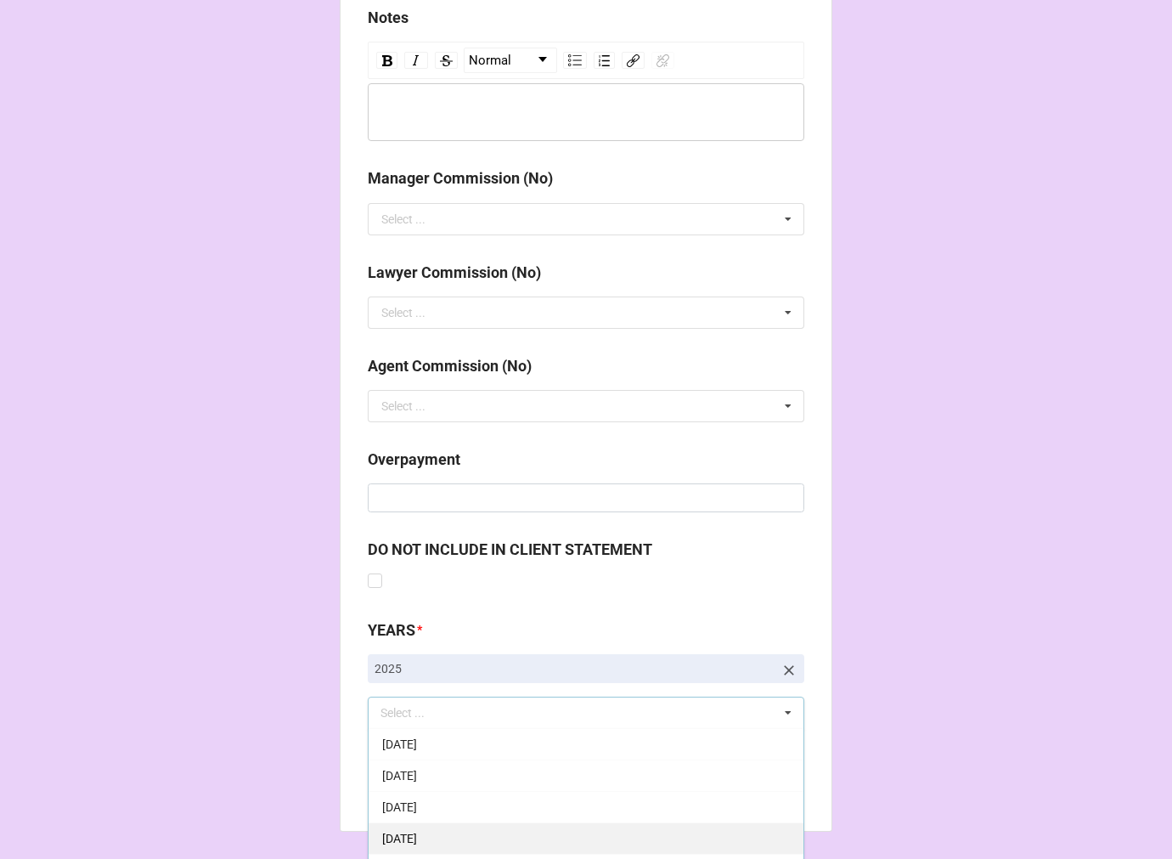
click at [417, 836] on span "[DATE]" at bounding box center [399, 838] width 35 height 14
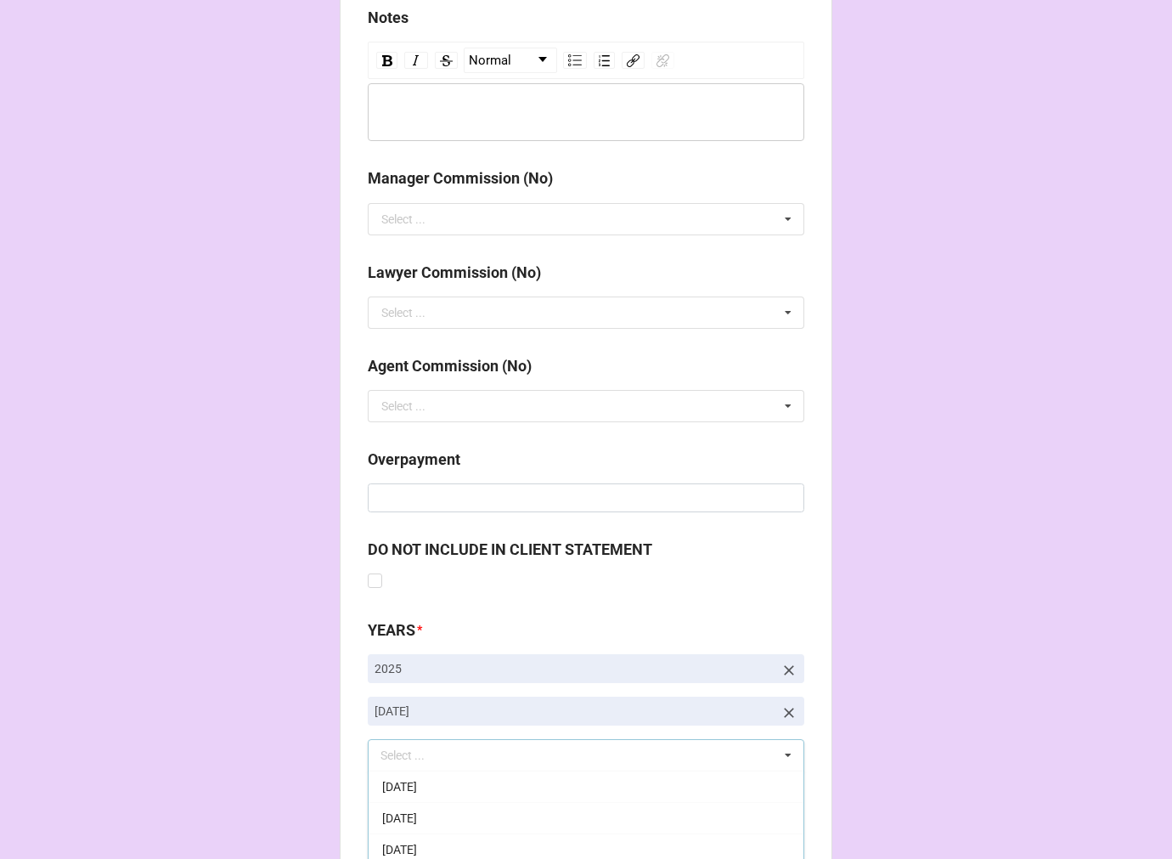
click at [388, 824] on b "Compute" at bounding box center [402, 828] width 49 height 18
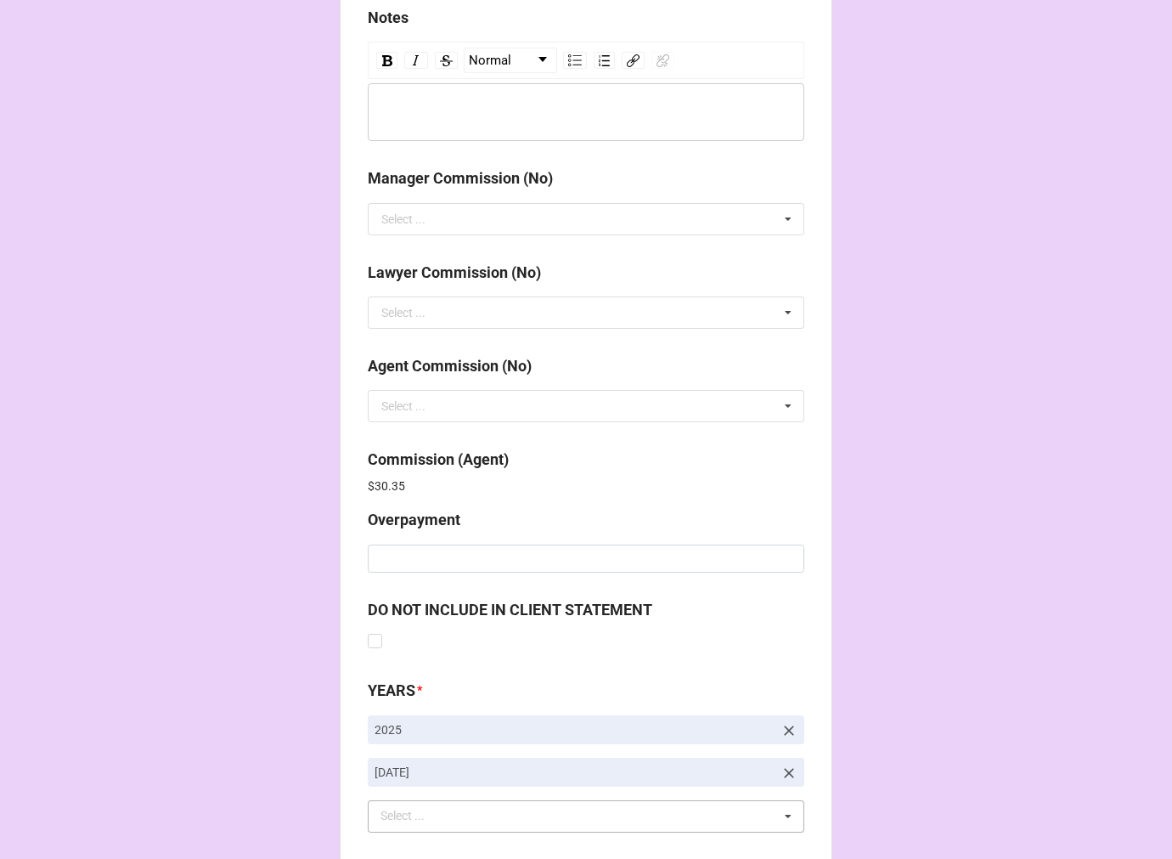
scroll to position [2026, 0]
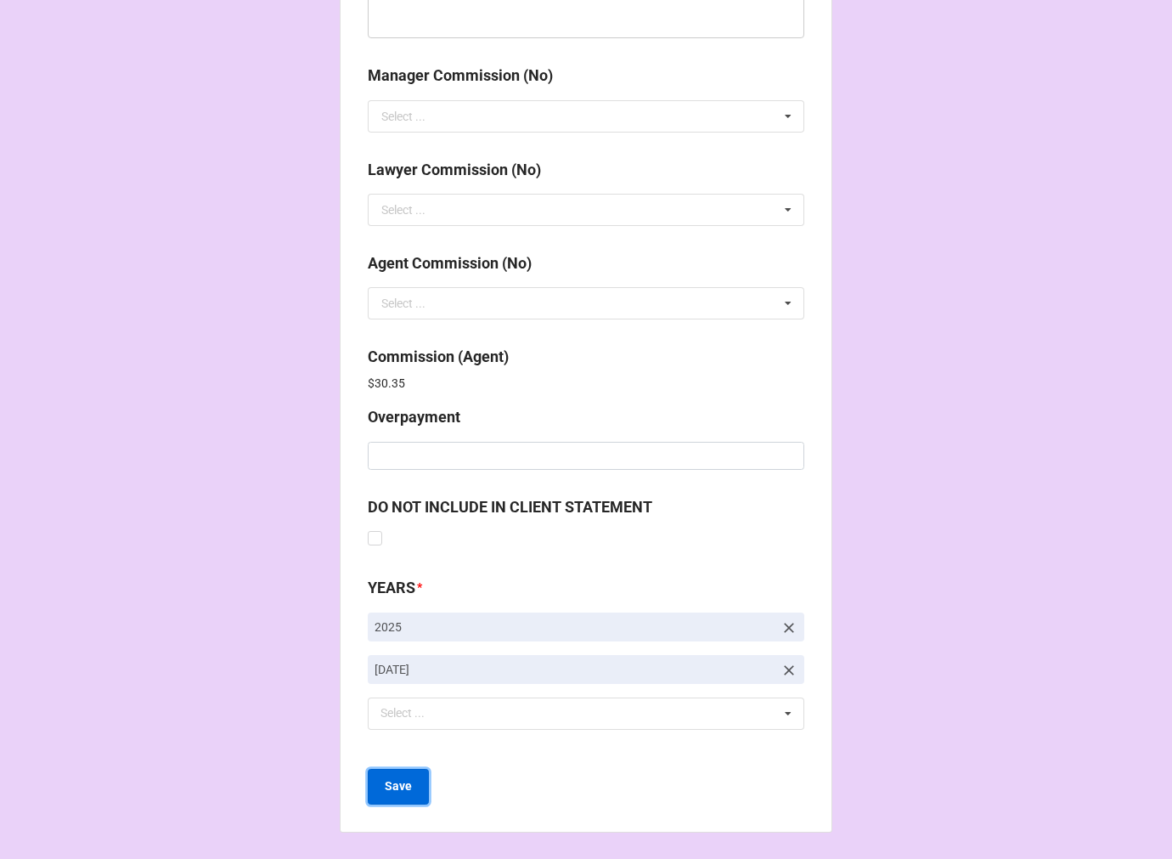
click at [397, 787] on b "Save" at bounding box center [398, 786] width 27 height 18
